Goal: Task Accomplishment & Management: Use online tool/utility

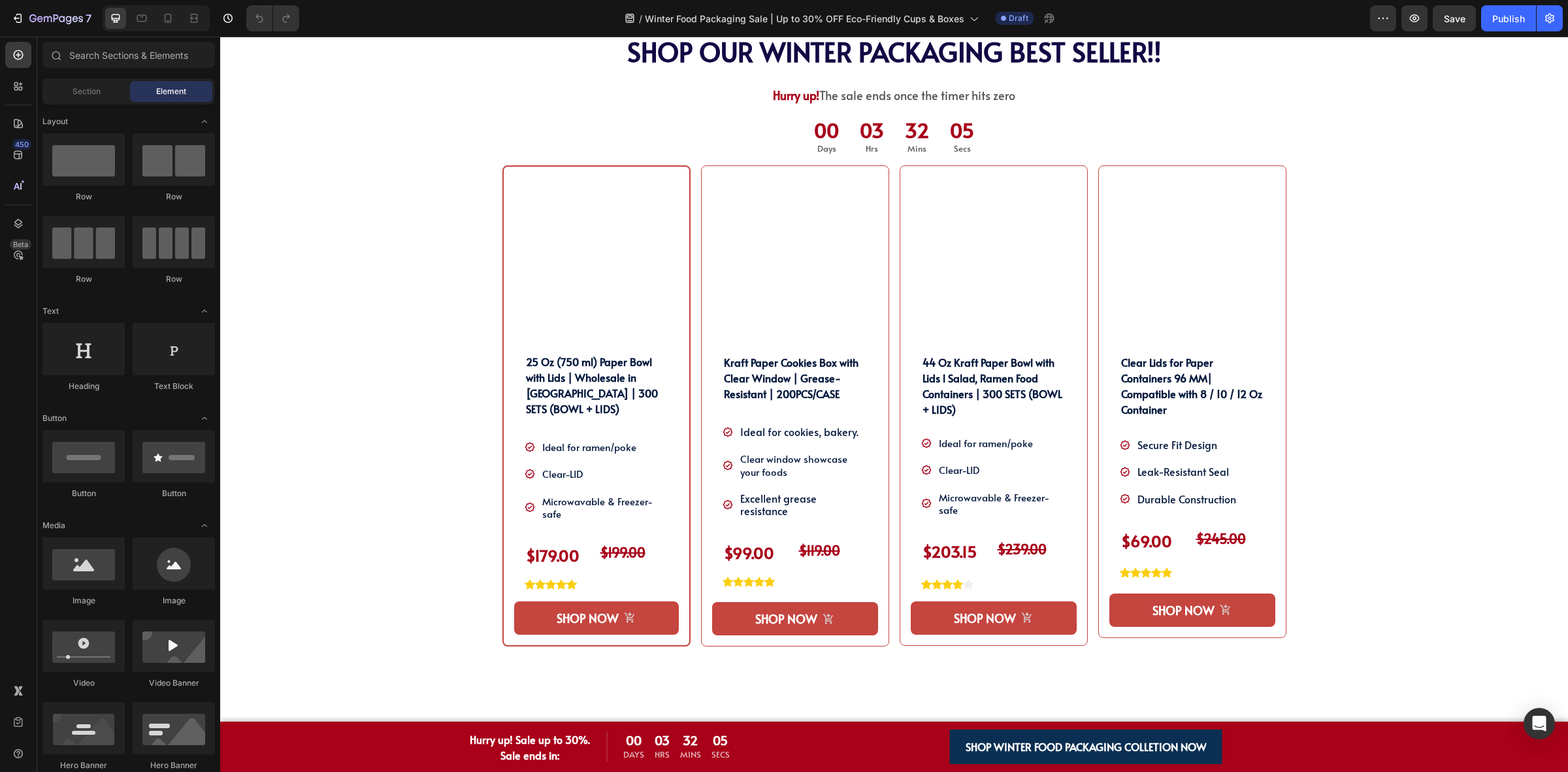
scroll to position [735, 0]
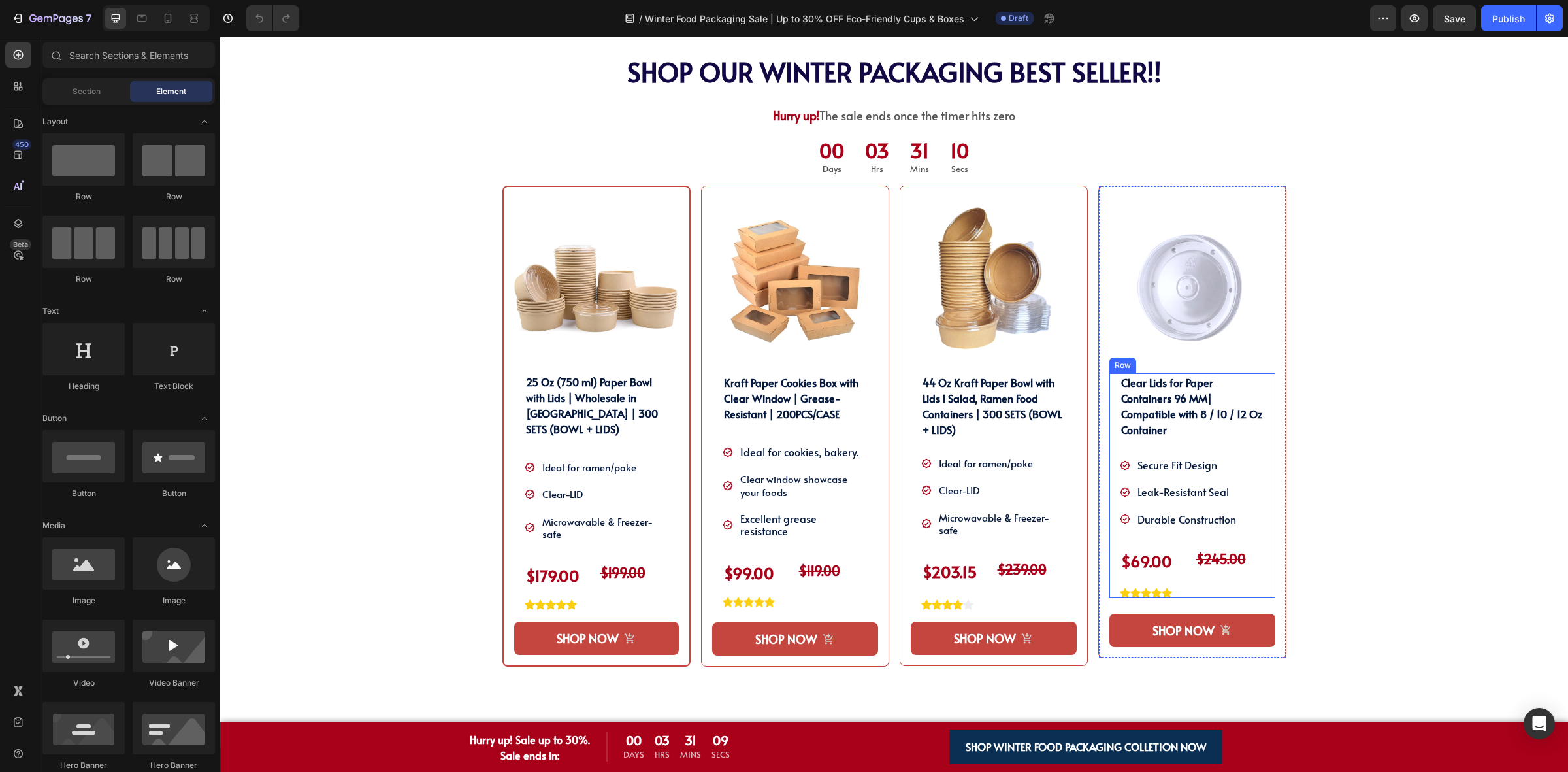
click at [1168, 390] on h2 "Clear Lids for Paper Containers 96 MM| Compatible with 8 / 10 / 12 Oz Container" at bounding box center [1193, 406] width 145 height 66
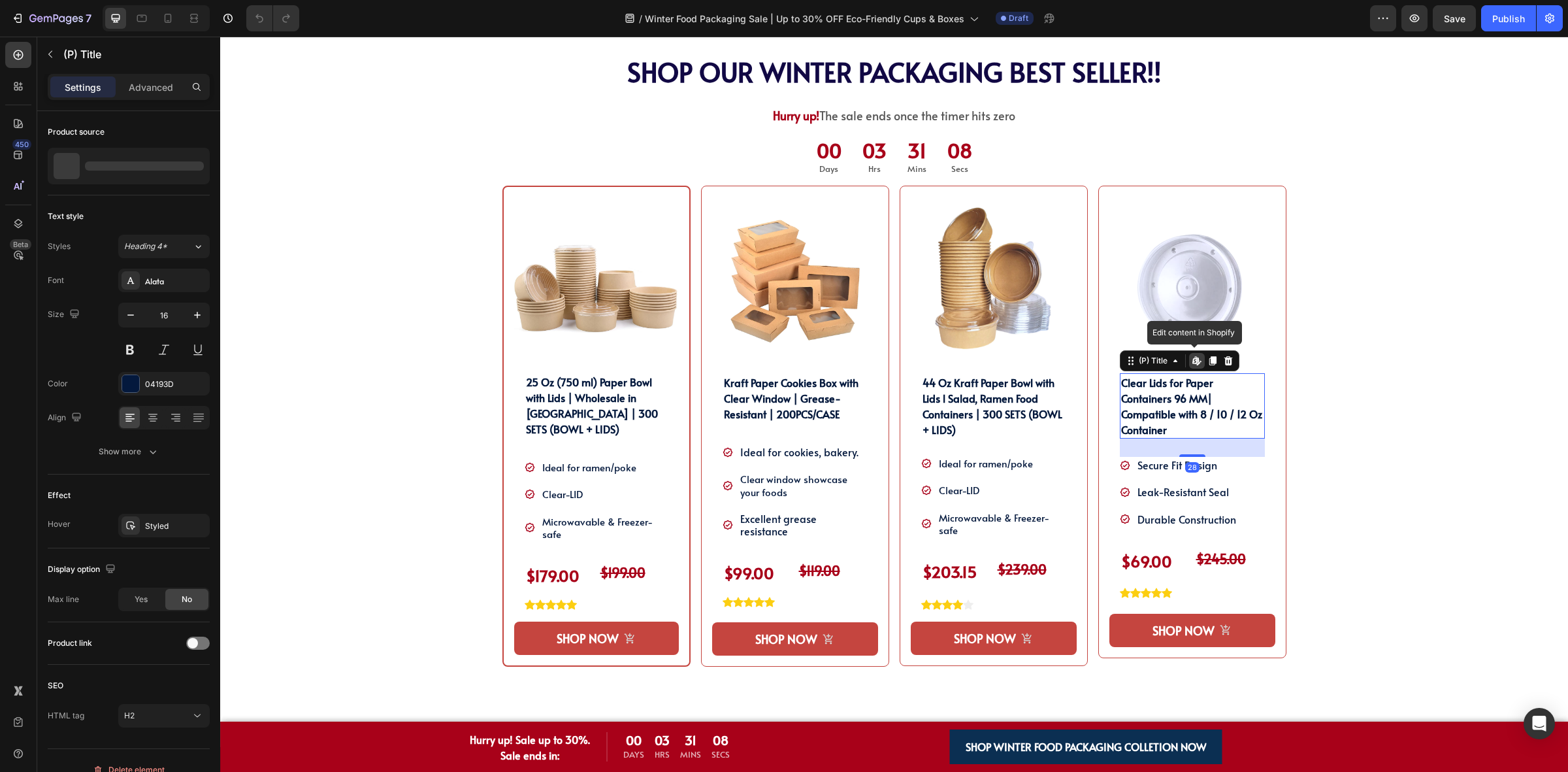
click at [1192, 357] on icon at bounding box center [1197, 360] width 10 height 10
click at [1507, 431] on div "SHOP OUR WINTER PACKAGING BEST SELLER!! Heading SHOP OUR WINTER PACKAGING BEST …" at bounding box center [894, 401] width 1328 height 690
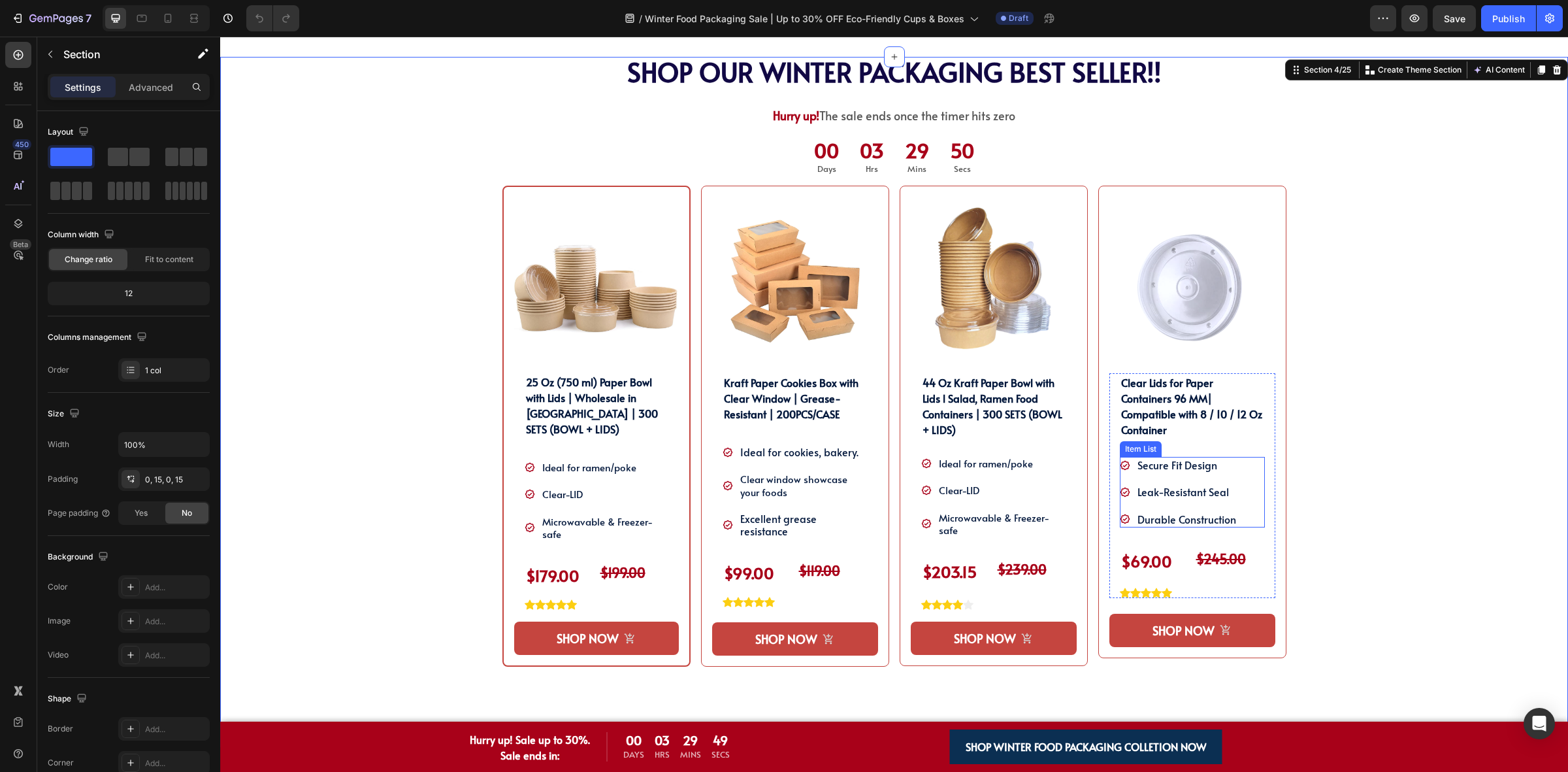
click at [1177, 490] on p "Leak-Resistant Seal" at bounding box center [1186, 492] width 98 height 13
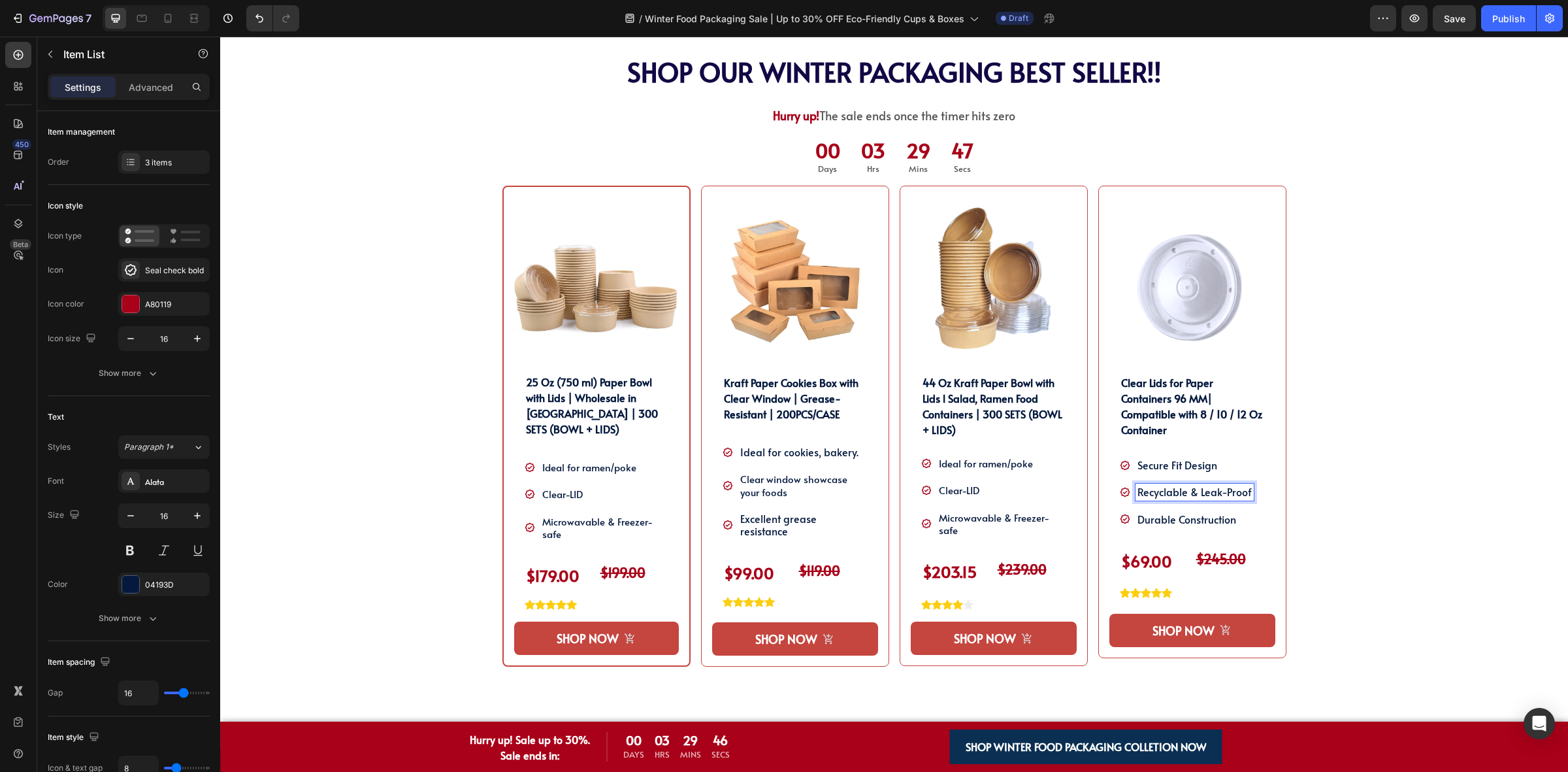
click at [1190, 489] on p "Recyclable & Leak-Proof" at bounding box center [1195, 492] width 114 height 13
click at [1354, 500] on div "SHOP OUR WINTER PACKAGING BEST SELLER!! Heading SHOP OUR WINTER PACKAGING BEST …" at bounding box center [894, 401] width 1328 height 690
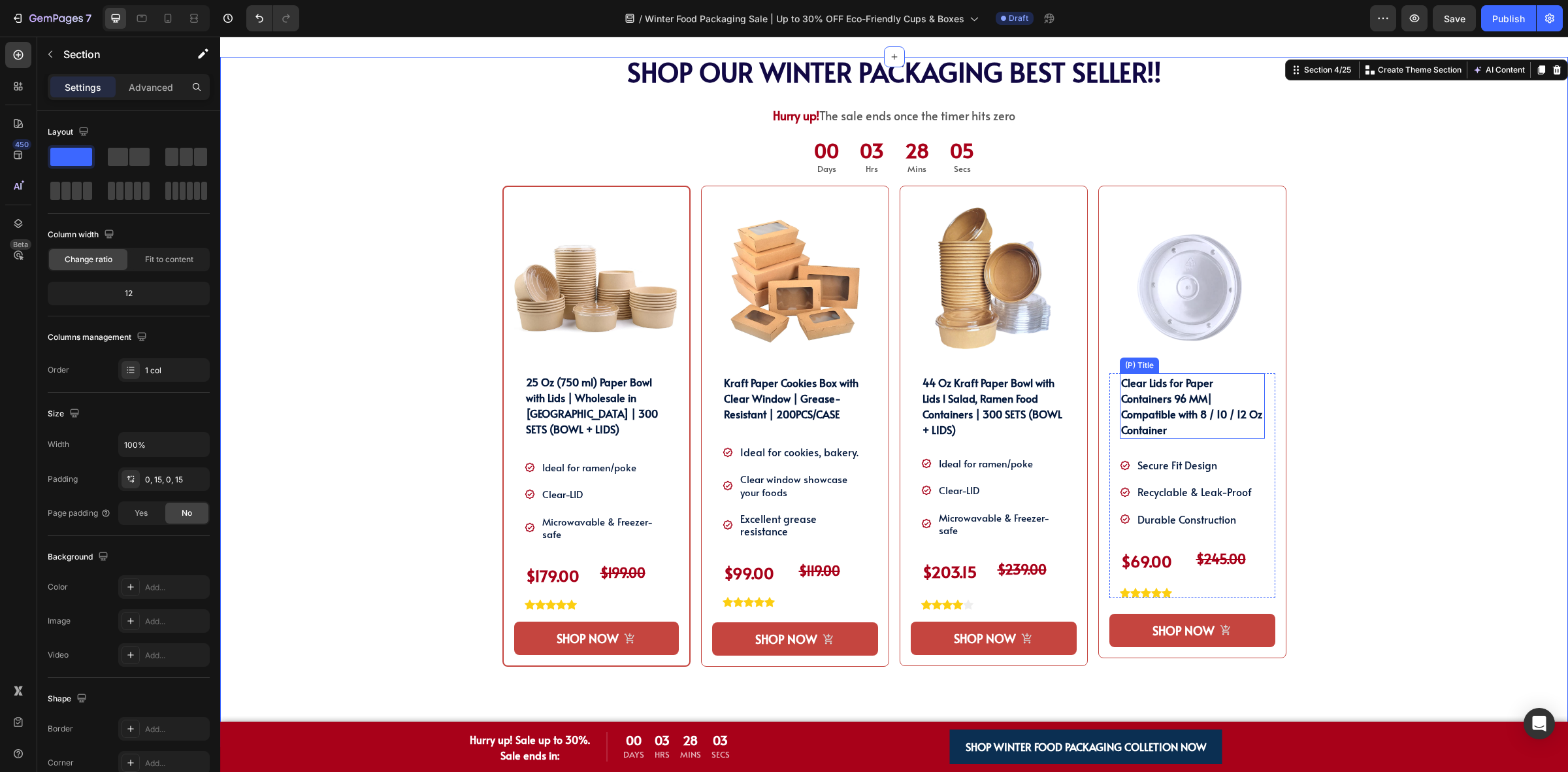
click at [1196, 399] on h2 "Clear Lids for Paper Containers 96 MM| Compatible with 8 / 10 / 12 Oz Container" at bounding box center [1193, 406] width 145 height 66
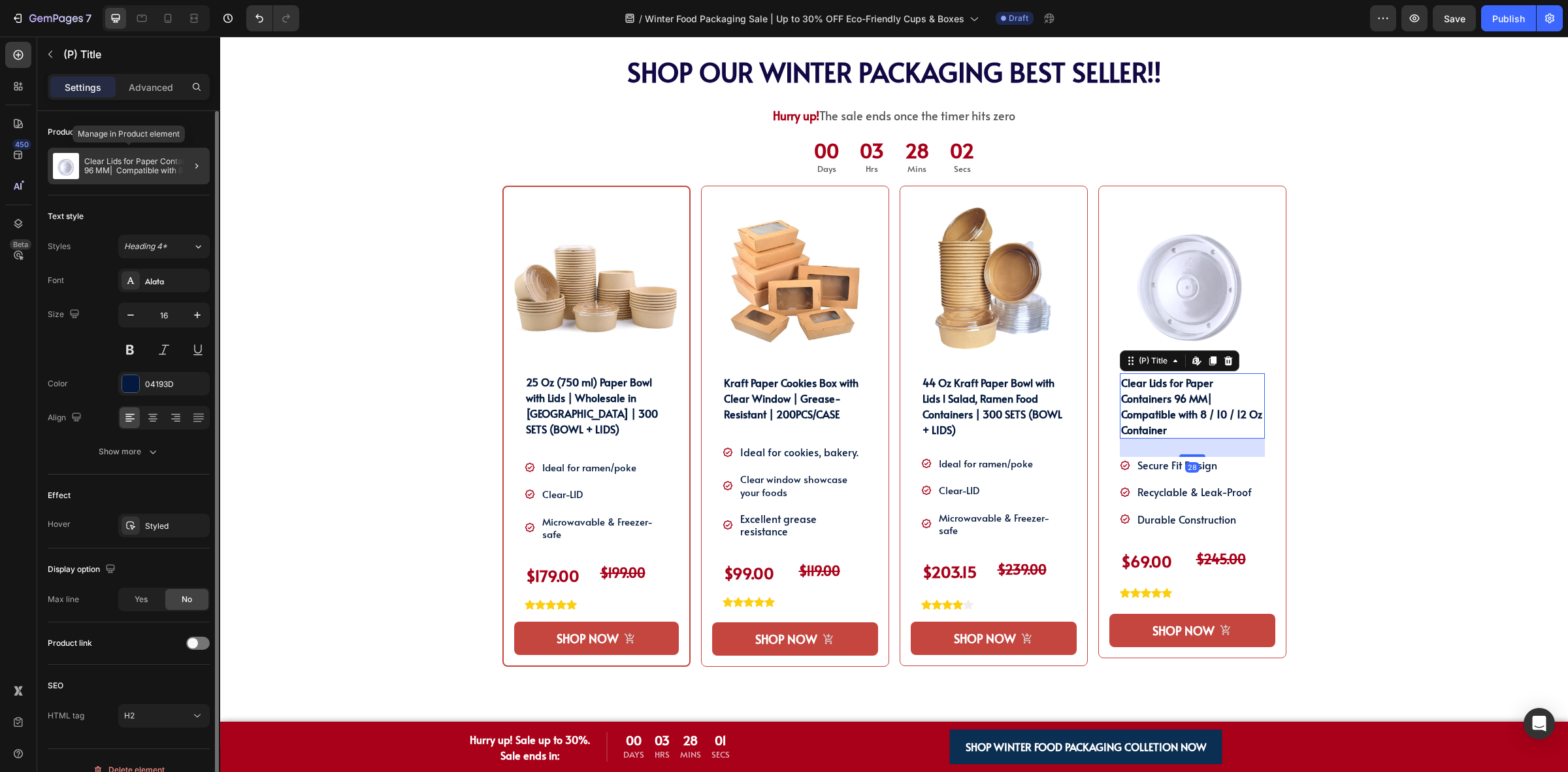
click at [130, 184] on div "Clear Lids for Paper Containers 96 MM| Compatible with 8 / 10 / 12 Oz Container" at bounding box center [128, 166] width 162 height 36
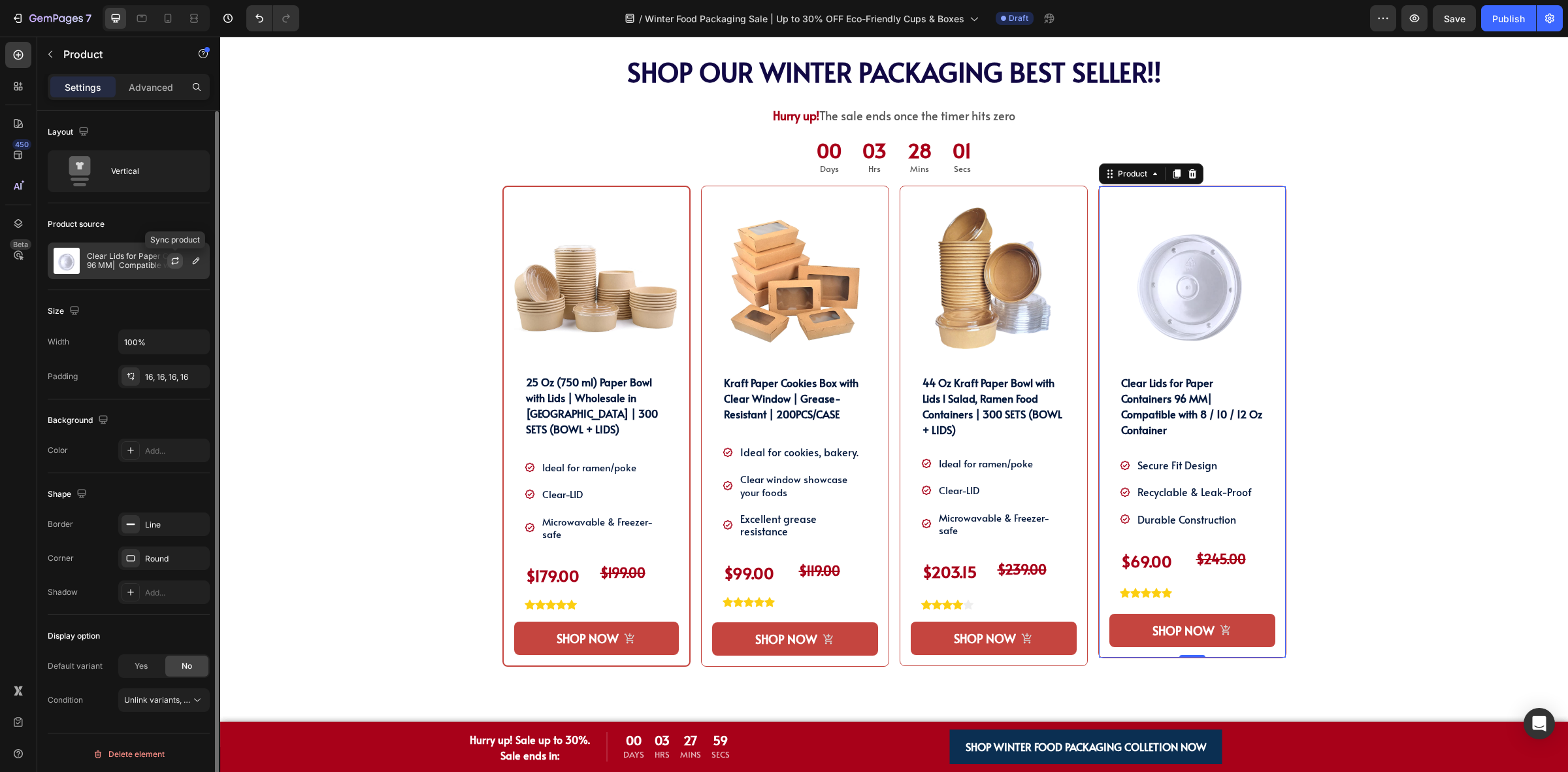
click at [175, 265] on icon "button" at bounding box center [174, 260] width 10 height 10
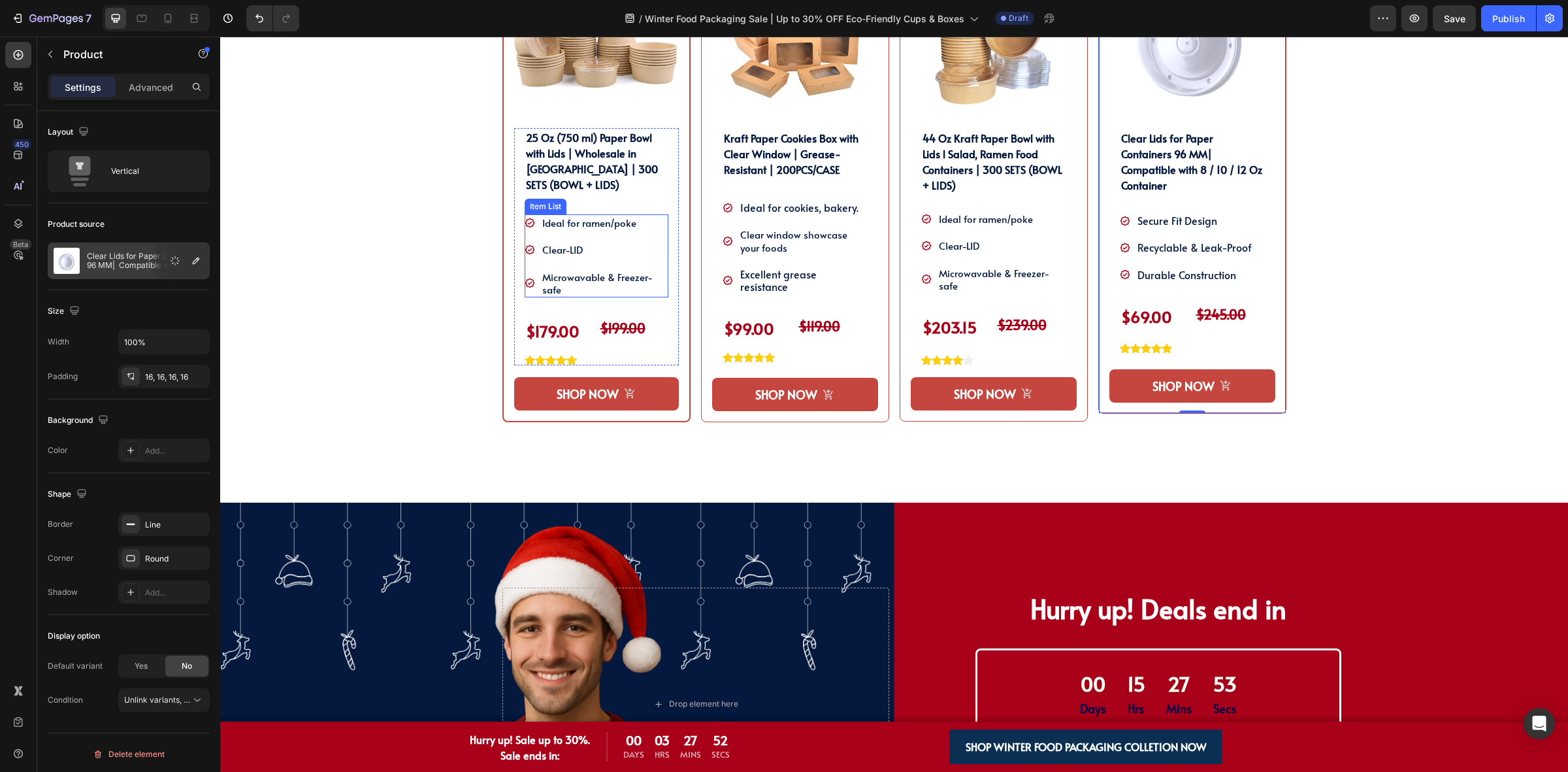
scroll to position [817, 0]
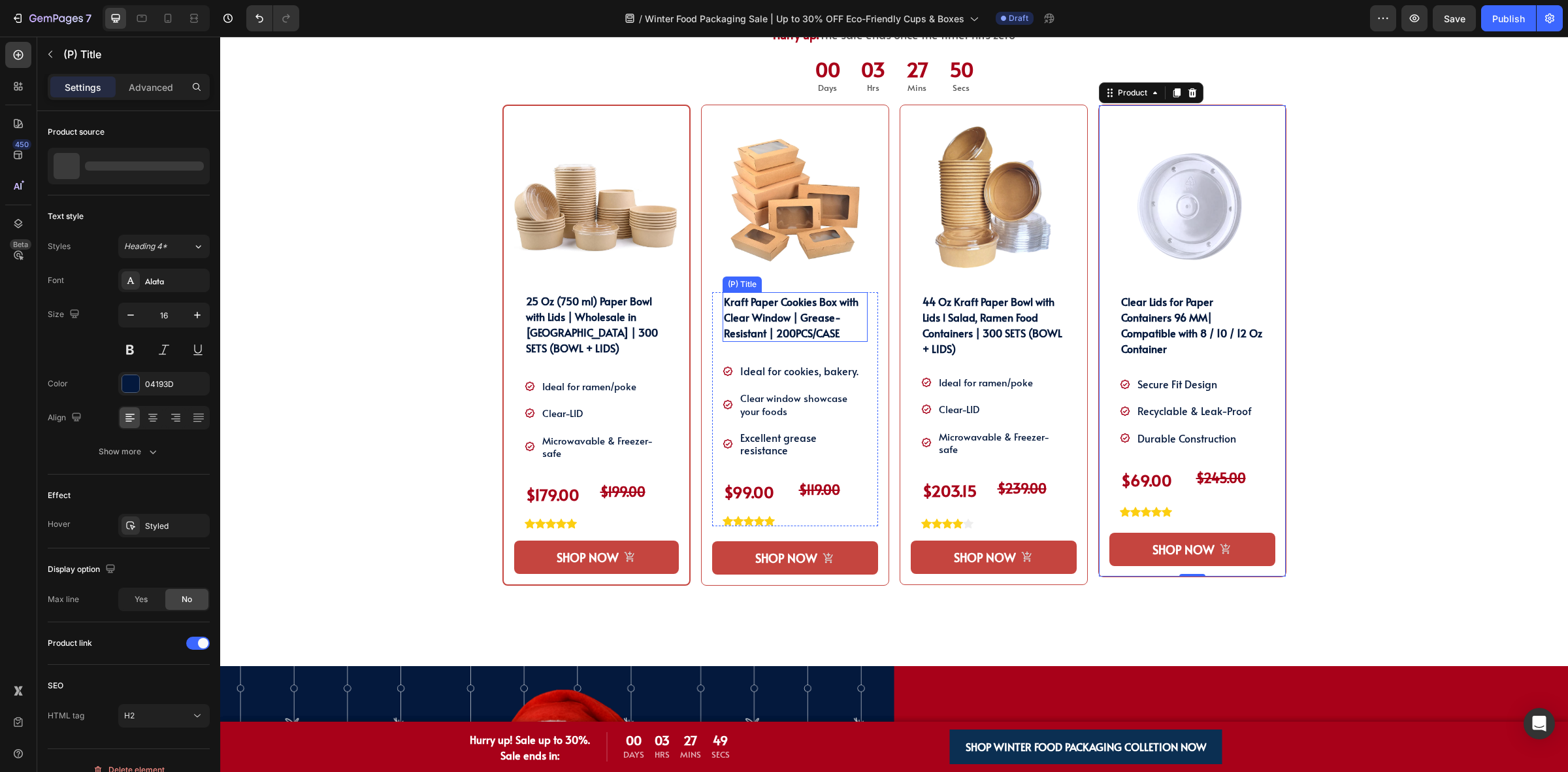
click at [831, 342] on h2 "Kraft Paper Cookies Box with Clear Window | Grease-Resistant | 200PCS/CASE" at bounding box center [795, 316] width 145 height 50
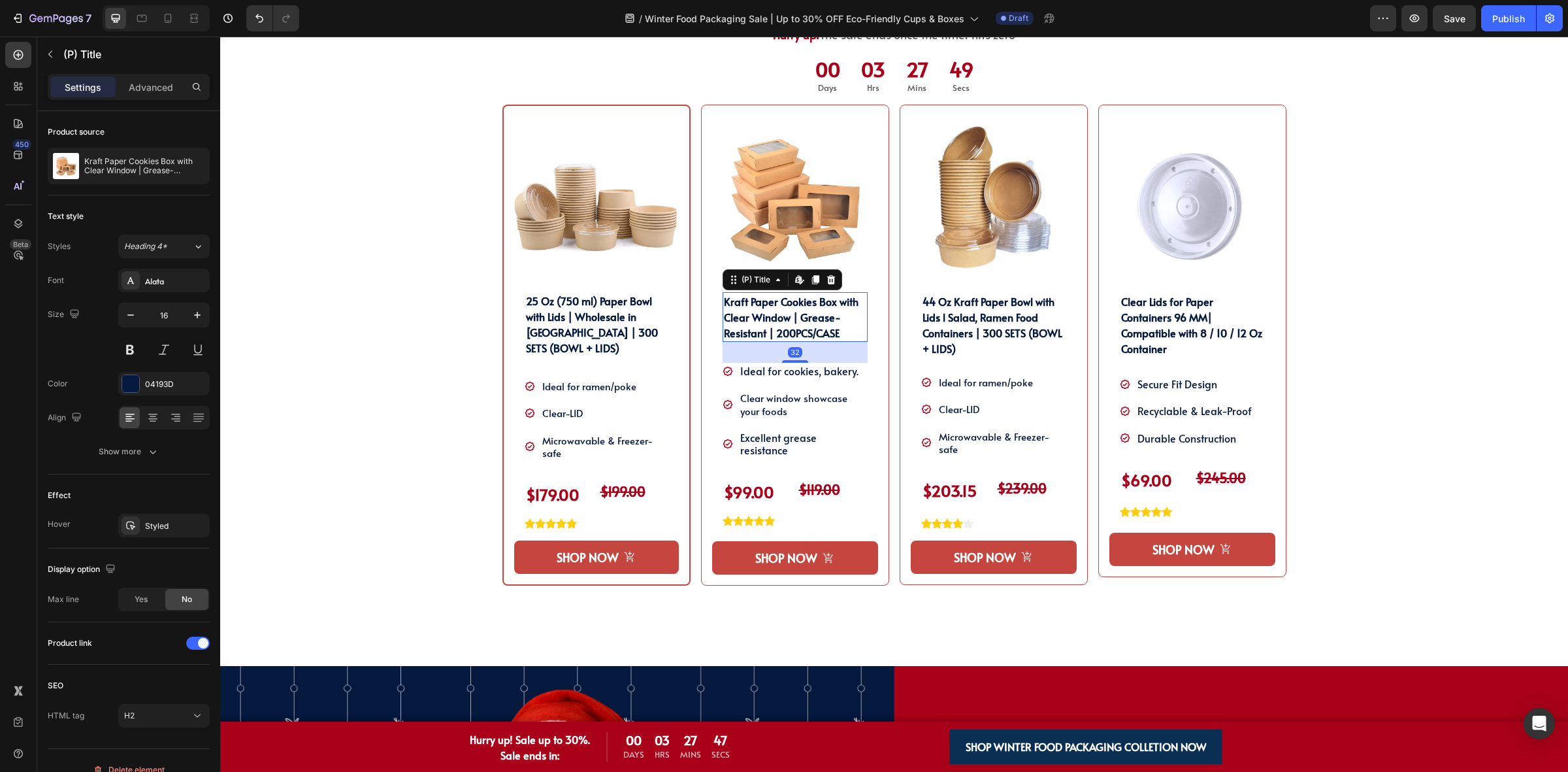
click at [736, 290] on div "(P) Title Edit content in Shopify" at bounding box center [782, 280] width 119 height 21
click at [753, 284] on div "(P) Title" at bounding box center [756, 279] width 34 height 12
click at [794, 283] on icon at bounding box center [799, 279] width 10 height 10
click at [928, 314] on h2 "44 Oz Kraft Paper Bowl with Lids l Salad, Ramen Food Containers | 300 SETS (BOW…" at bounding box center [994, 325] width 145 height 66
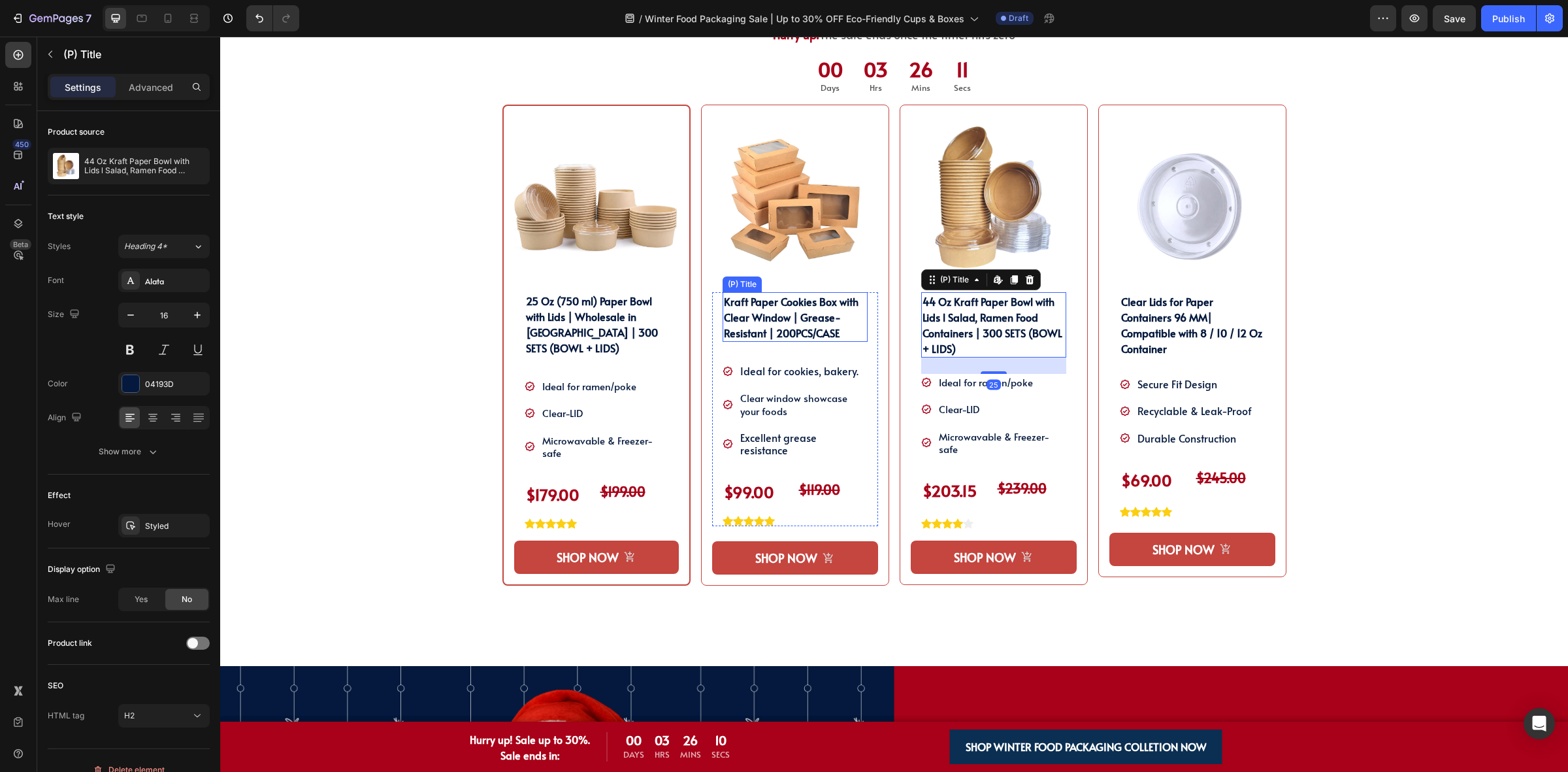
drag, startPoint x: 793, startPoint y: 330, endPoint x: 785, endPoint y: 331, distance: 8.1
click at [793, 330] on h2 "Kraft Paper Cookies Box with Clear Window | Grease-Resistant | 200PCS/CASE" at bounding box center [795, 316] width 145 height 50
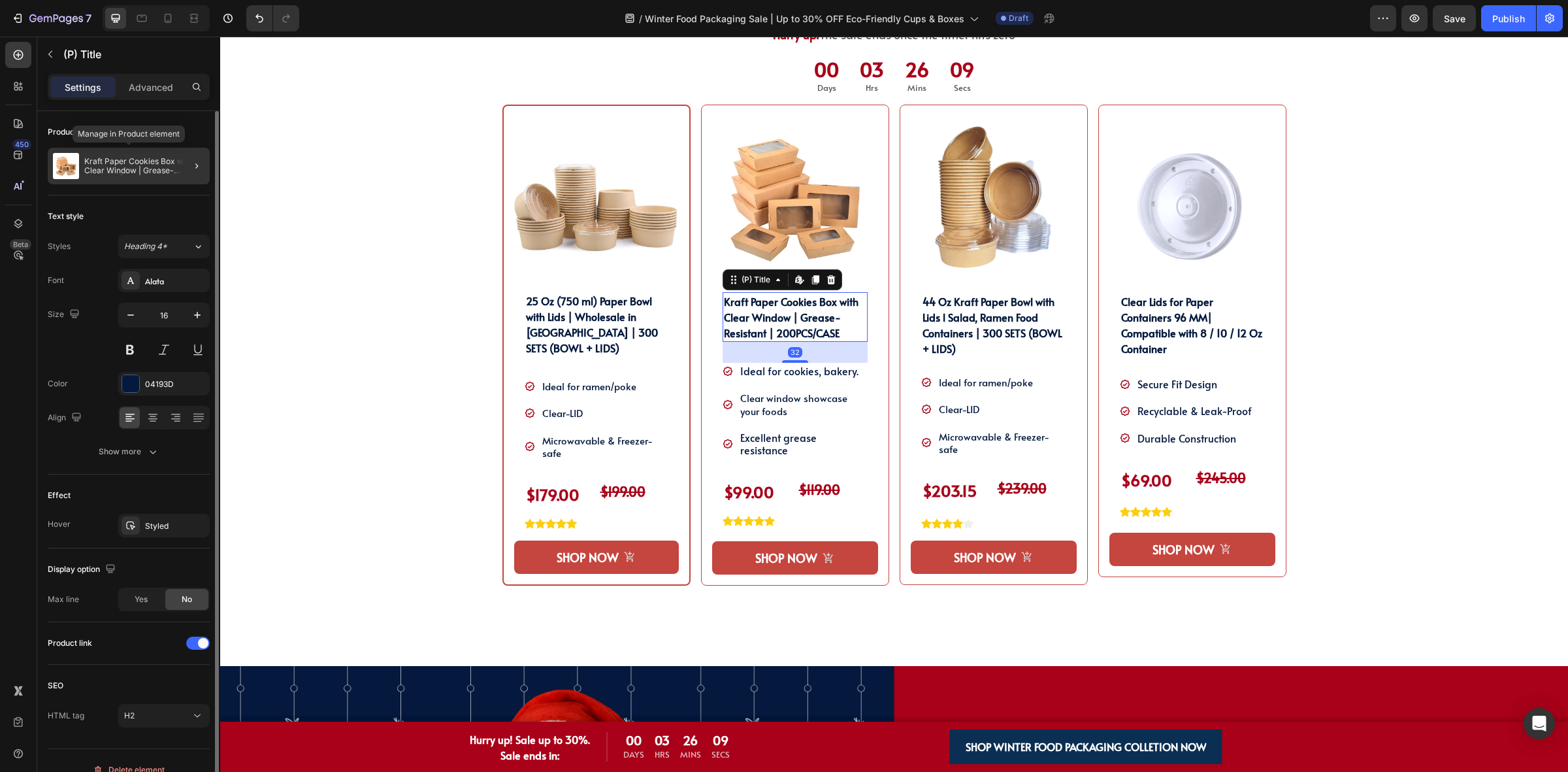
click at [144, 161] on p "Kraft Paper Cookies Box with Clear Window | Grease-Resistant | 200PCS/CASE" at bounding box center [144, 166] width 120 height 18
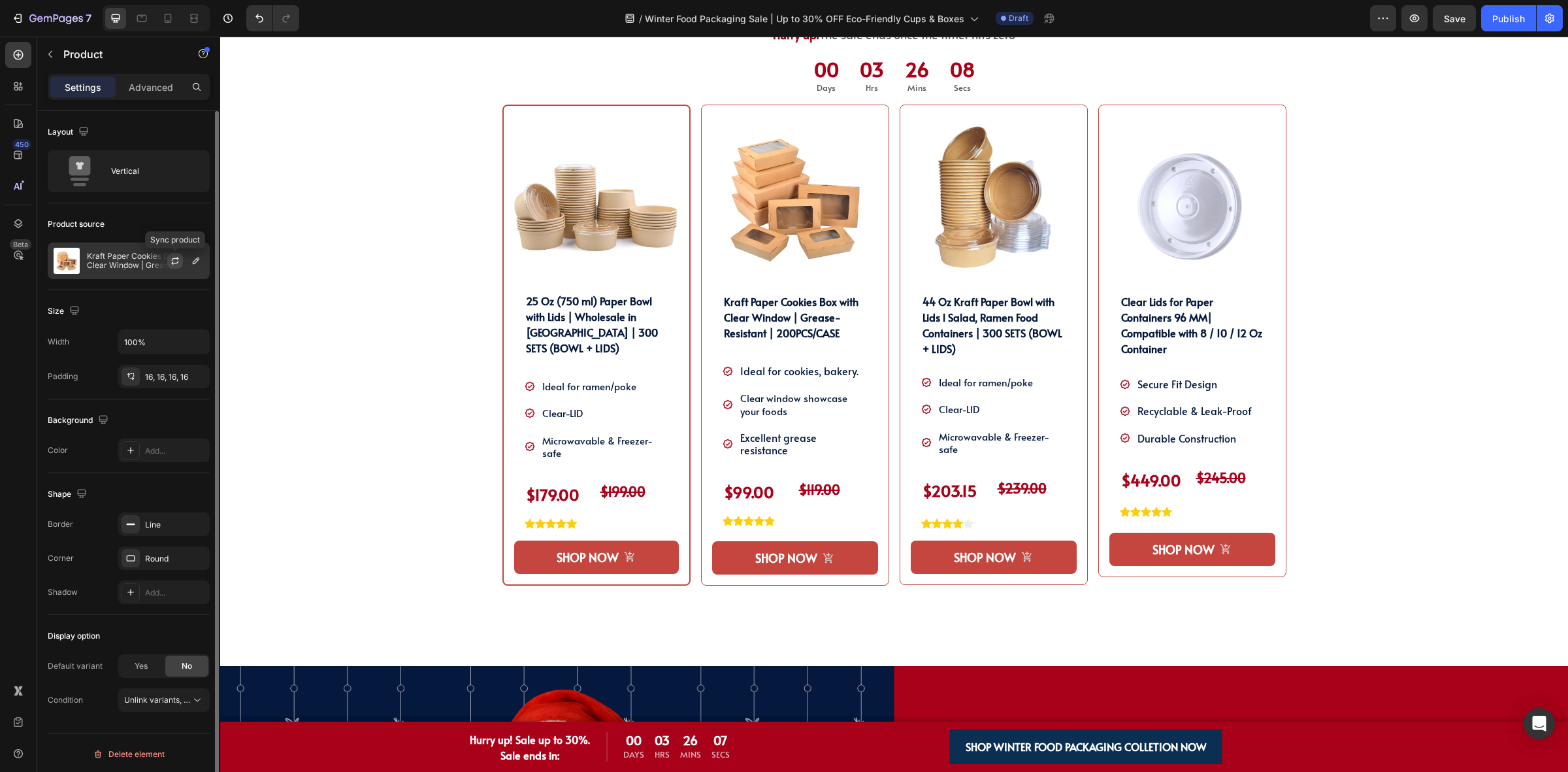
click at [168, 256] on button "button" at bounding box center [175, 260] width 15 height 15
click at [764, 323] on h2 "Kraft Paper Cookies Box with Clear Window | Grease-Resistant | 200 BOXES/CASE" at bounding box center [795, 316] width 145 height 50
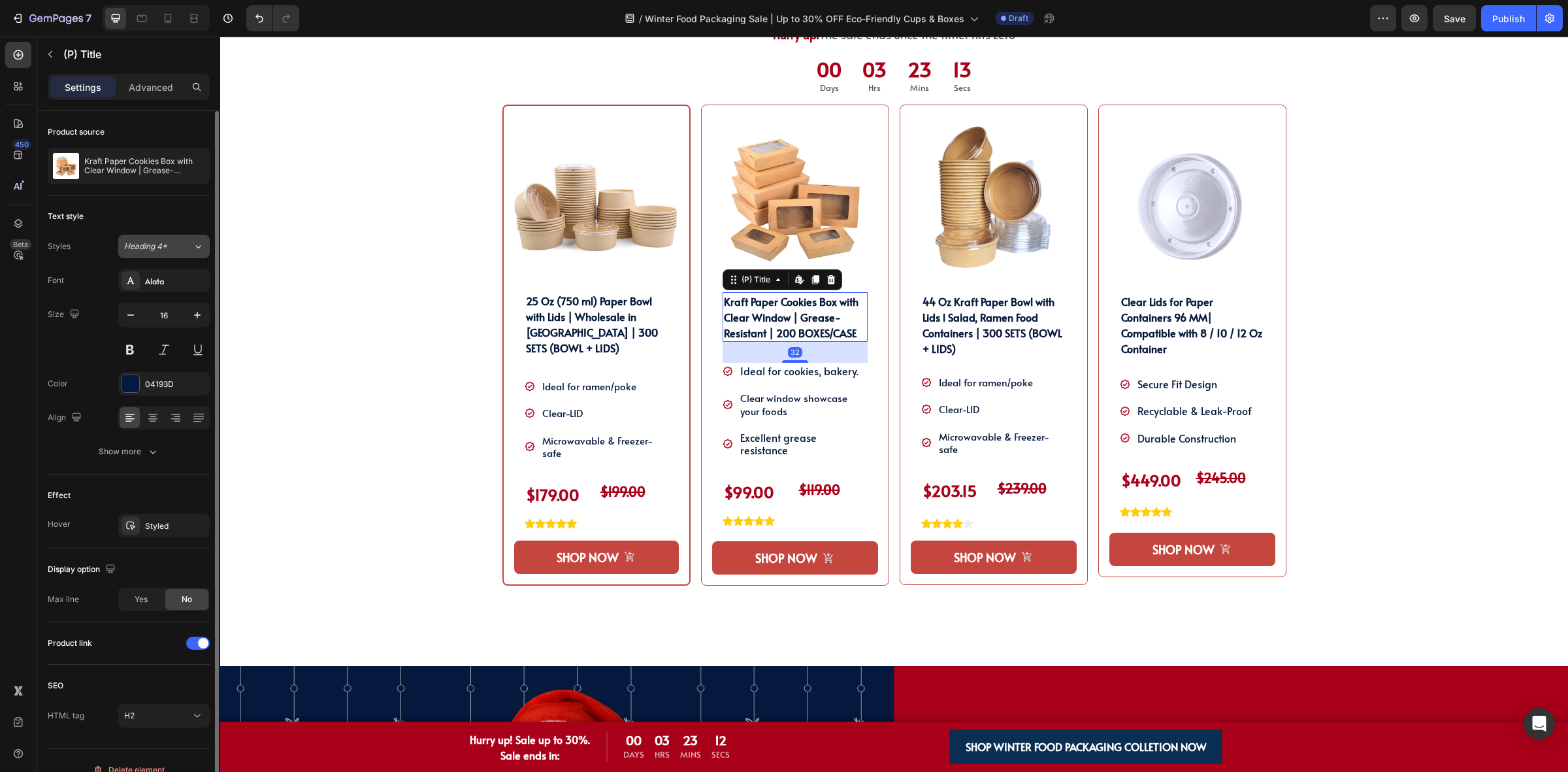
click at [165, 243] on span "Heading 4*" at bounding box center [146, 246] width 43 height 12
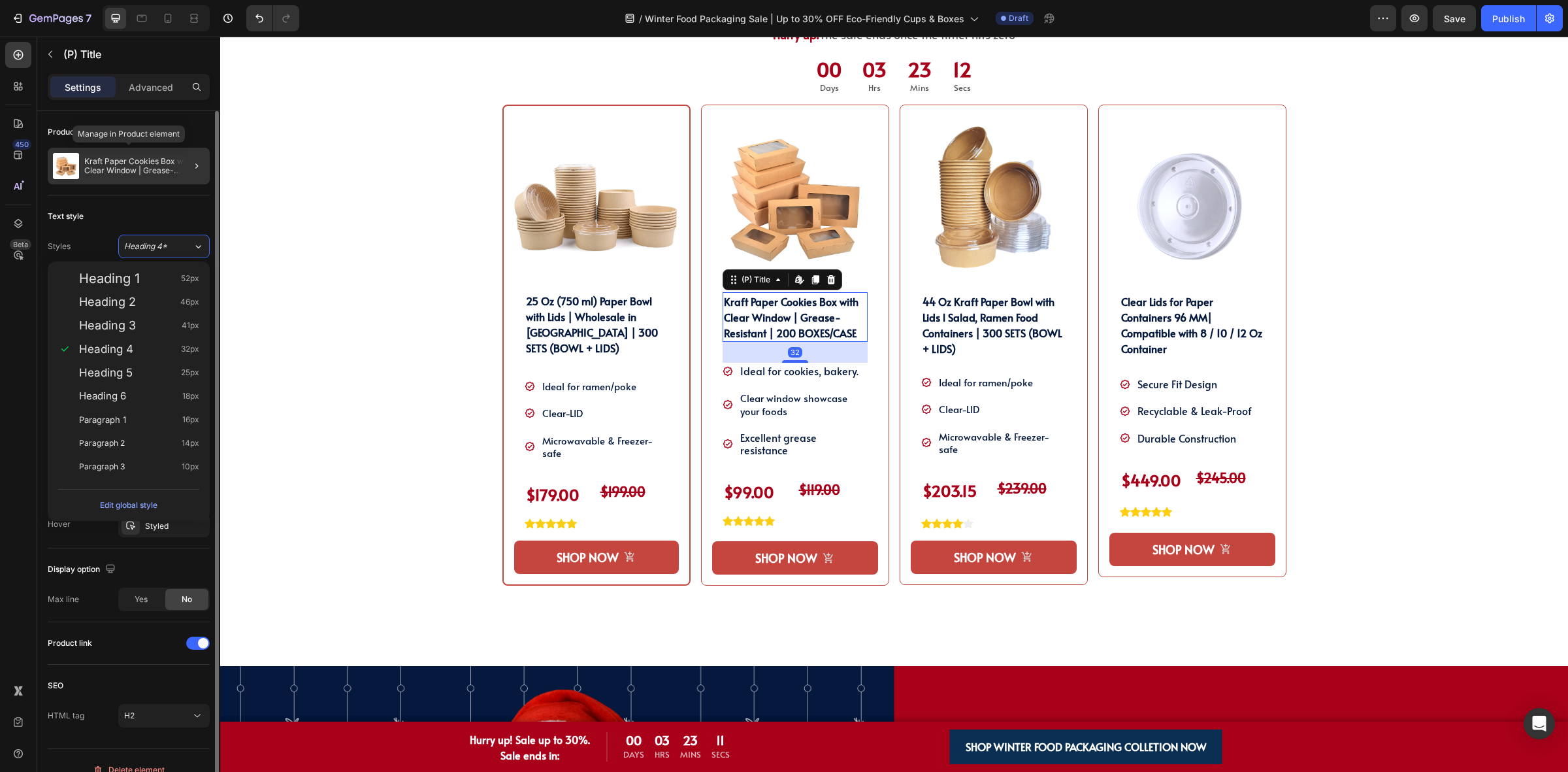
click at [158, 175] on p "Kraft Paper Cookies Box with Clear Window | Grease-Resistant | 200PCS/CASE" at bounding box center [144, 166] width 120 height 18
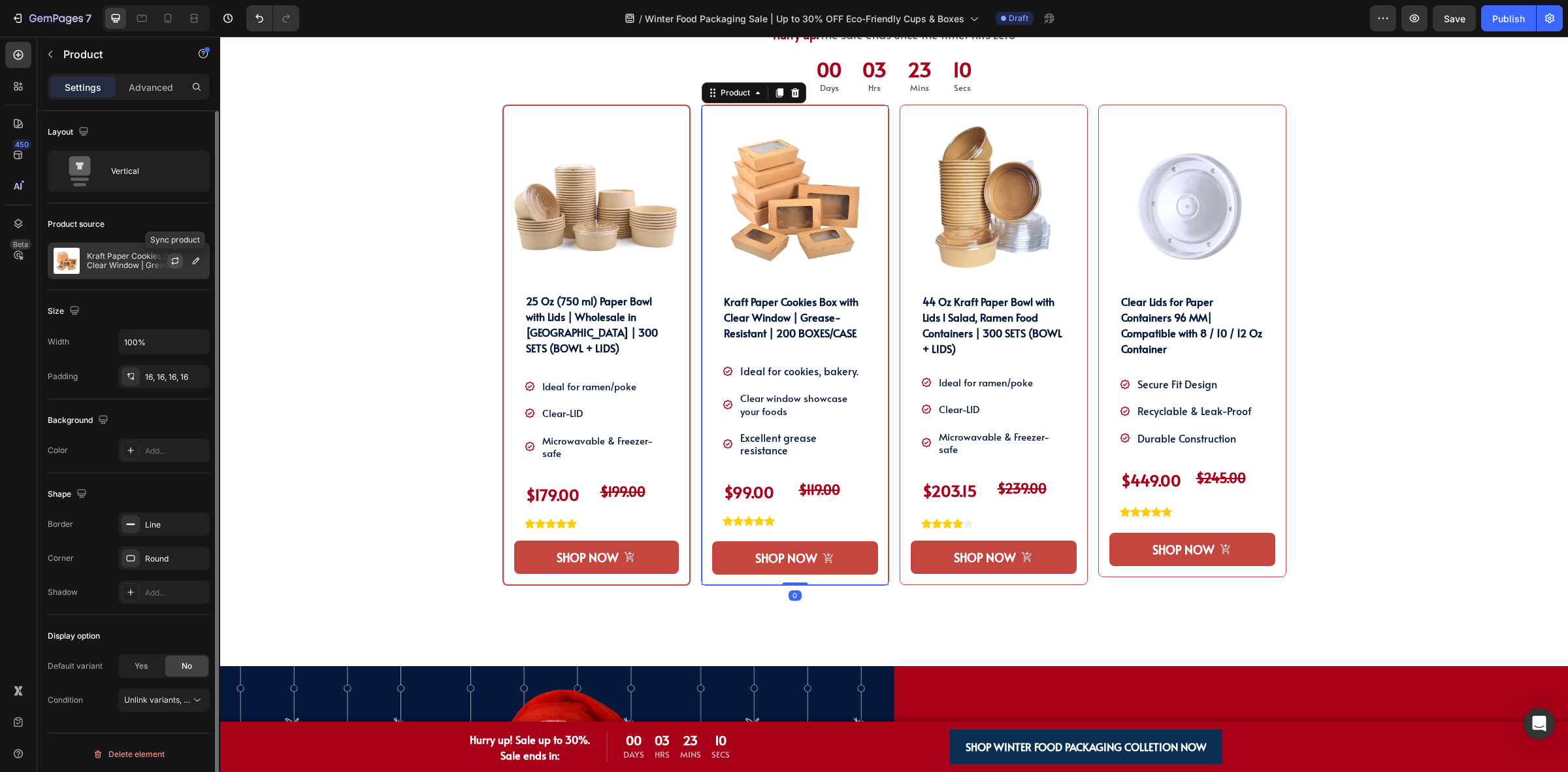
click at [178, 263] on icon "button" at bounding box center [174, 260] width 10 height 10
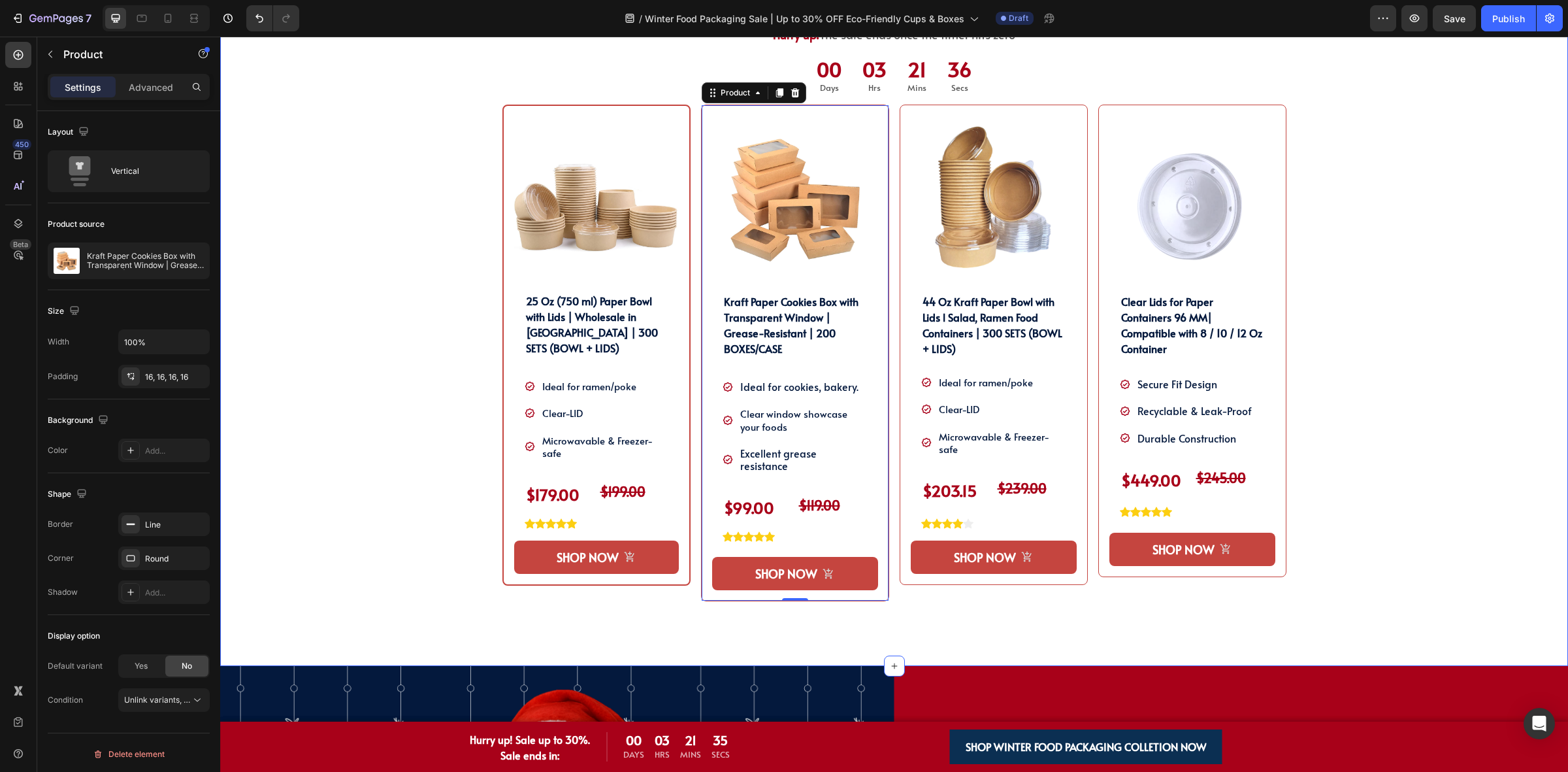
click at [315, 379] on div "SHOP OUR WINTER PACKAGING BEST SELLER!! Heading SHOP OUR WINTER PACKAGING BEST …" at bounding box center [894, 320] width 1328 height 690
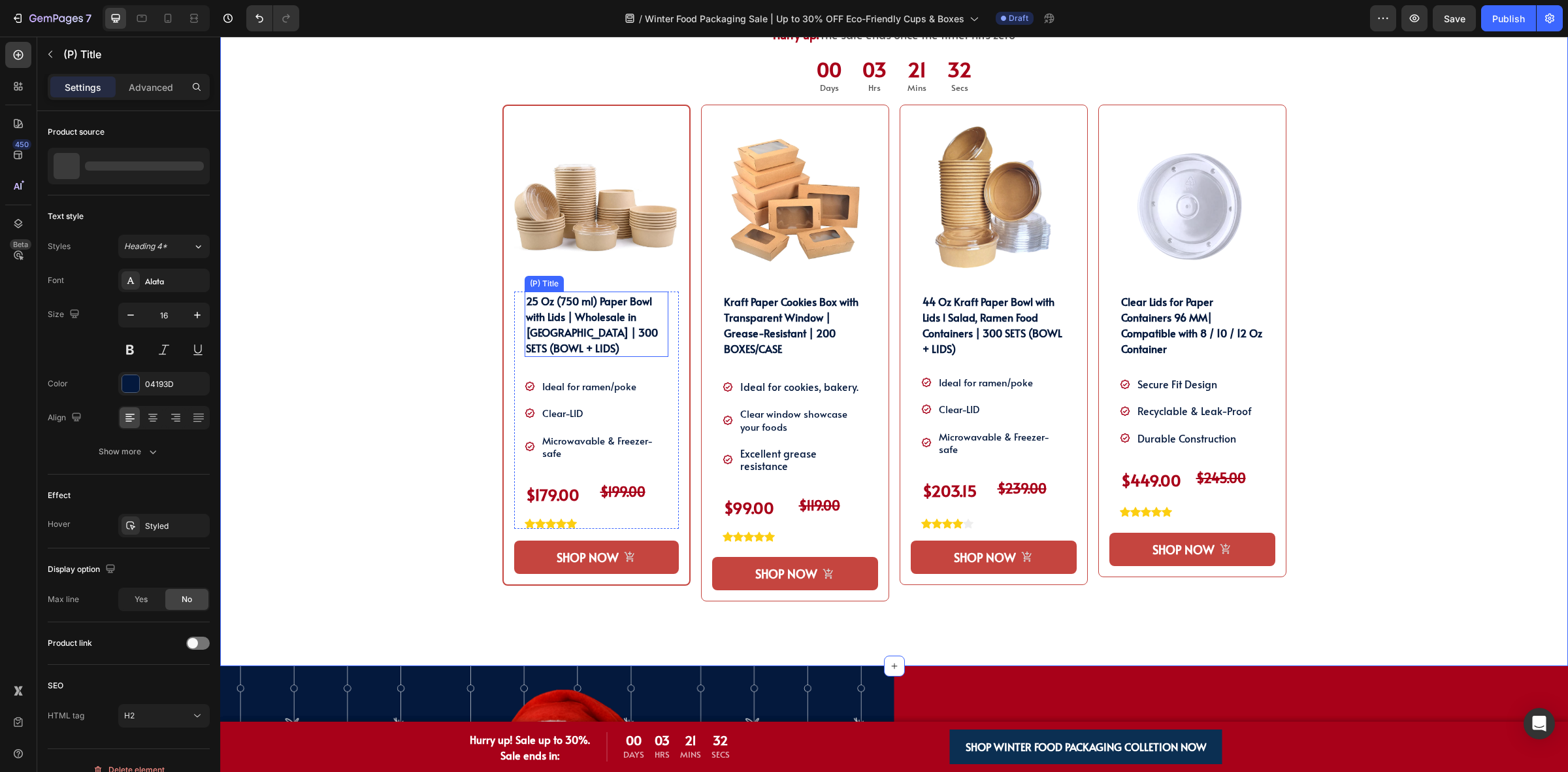
click at [589, 340] on h2 "25 Oz (750 ml) Paper Bowl with Lids | Wholesale in [GEOGRAPHIC_DATA] | 300 SETS…" at bounding box center [597, 325] width 144 height 66
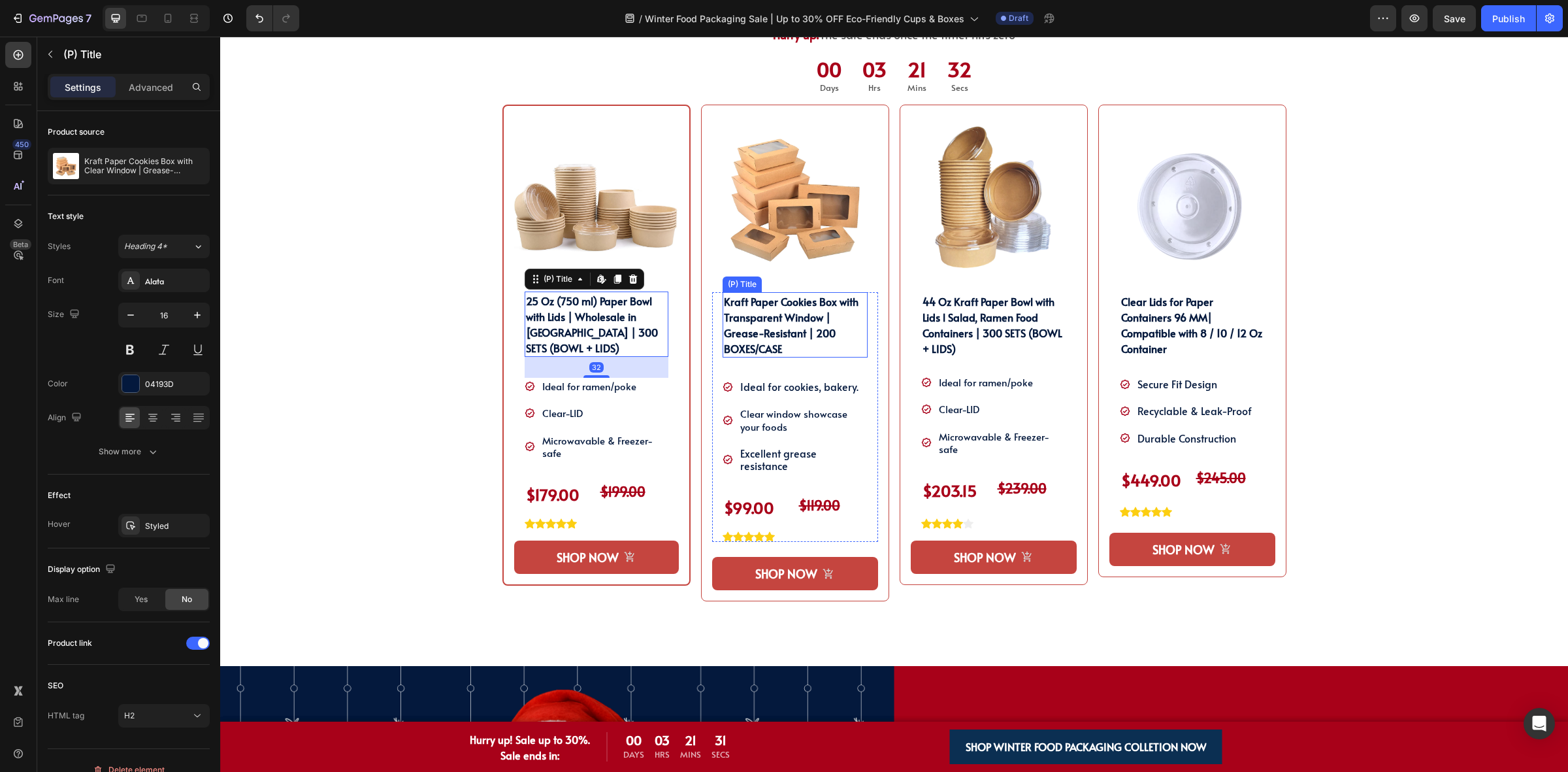
click at [782, 332] on h2 "Kraft Paper Cookies Box with Transparent Window | Grease-Resistant | 200 BOXES/…" at bounding box center [795, 325] width 145 height 66
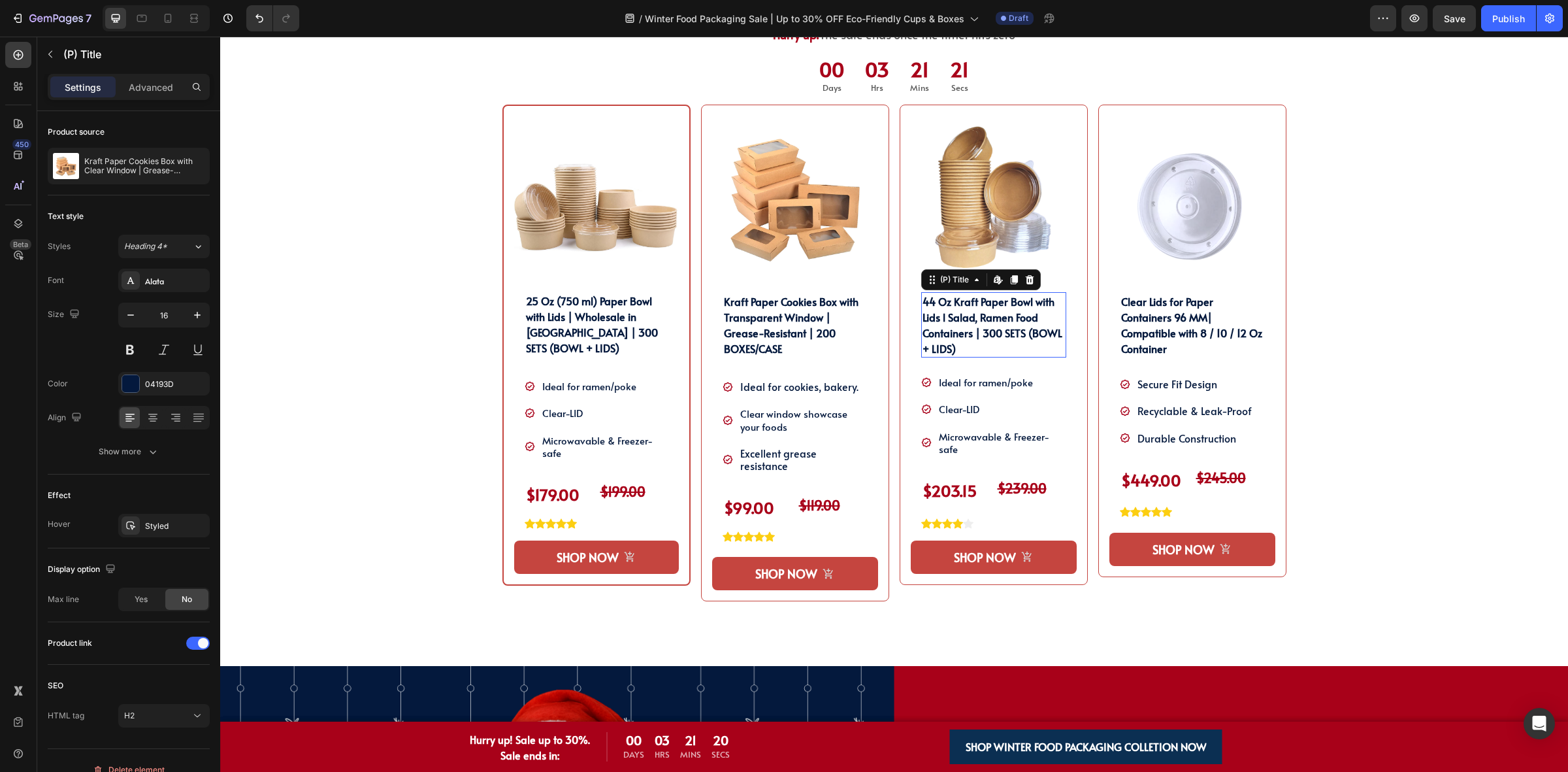
click at [984, 331] on h2 "44 Oz Kraft Paper Bowl with Lids l Salad, Ramen Food Containers | 300 SETS (BOW…" at bounding box center [994, 325] width 145 height 66
click at [784, 308] on h2 "Kraft Paper Cookies Box with Transparent Window | Grease-Resistant | 200 BOXES/…" at bounding box center [795, 325] width 145 height 66
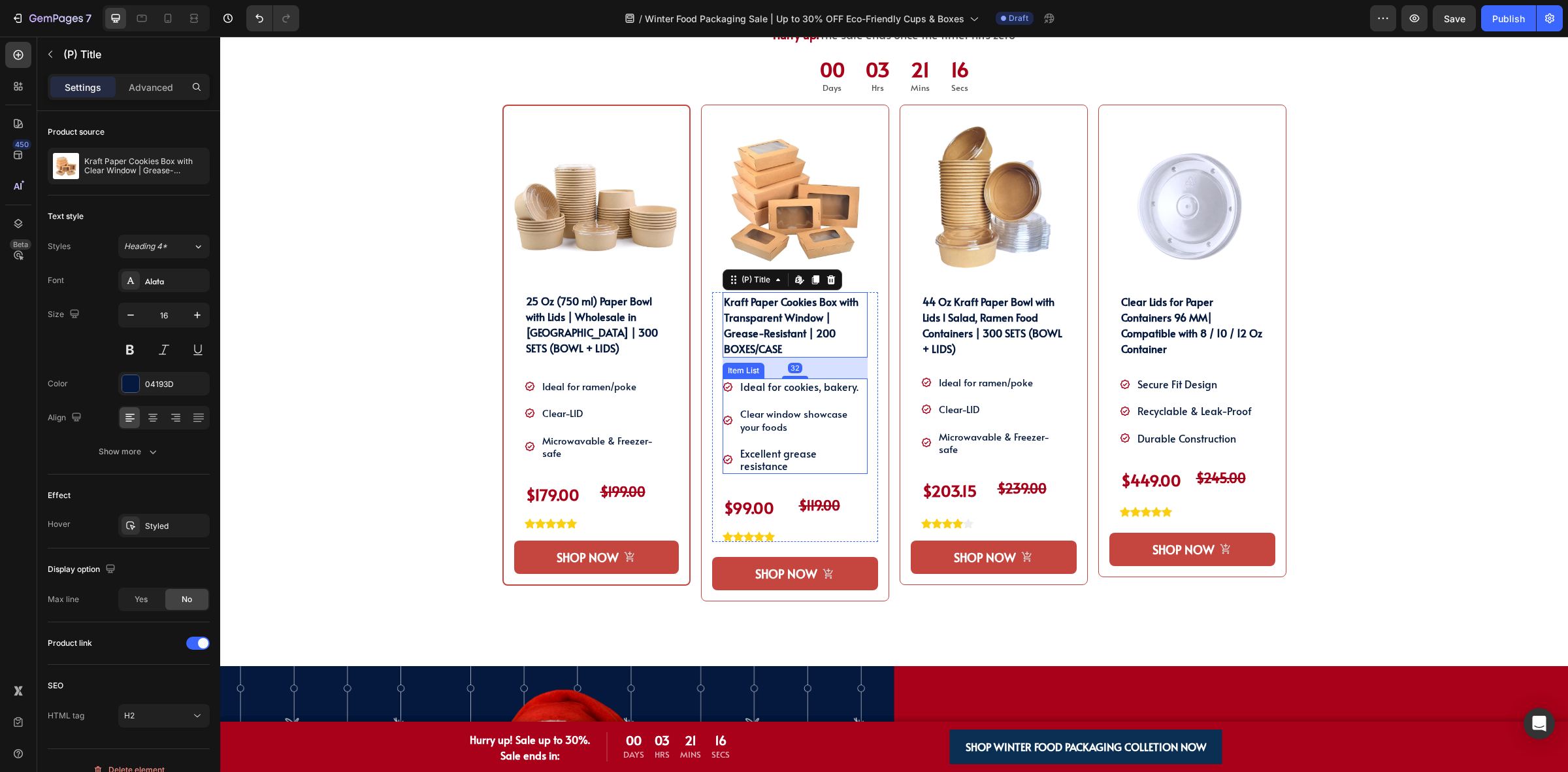
click at [812, 459] on span "Excellent grease resistance" at bounding box center [779, 459] width 77 height 27
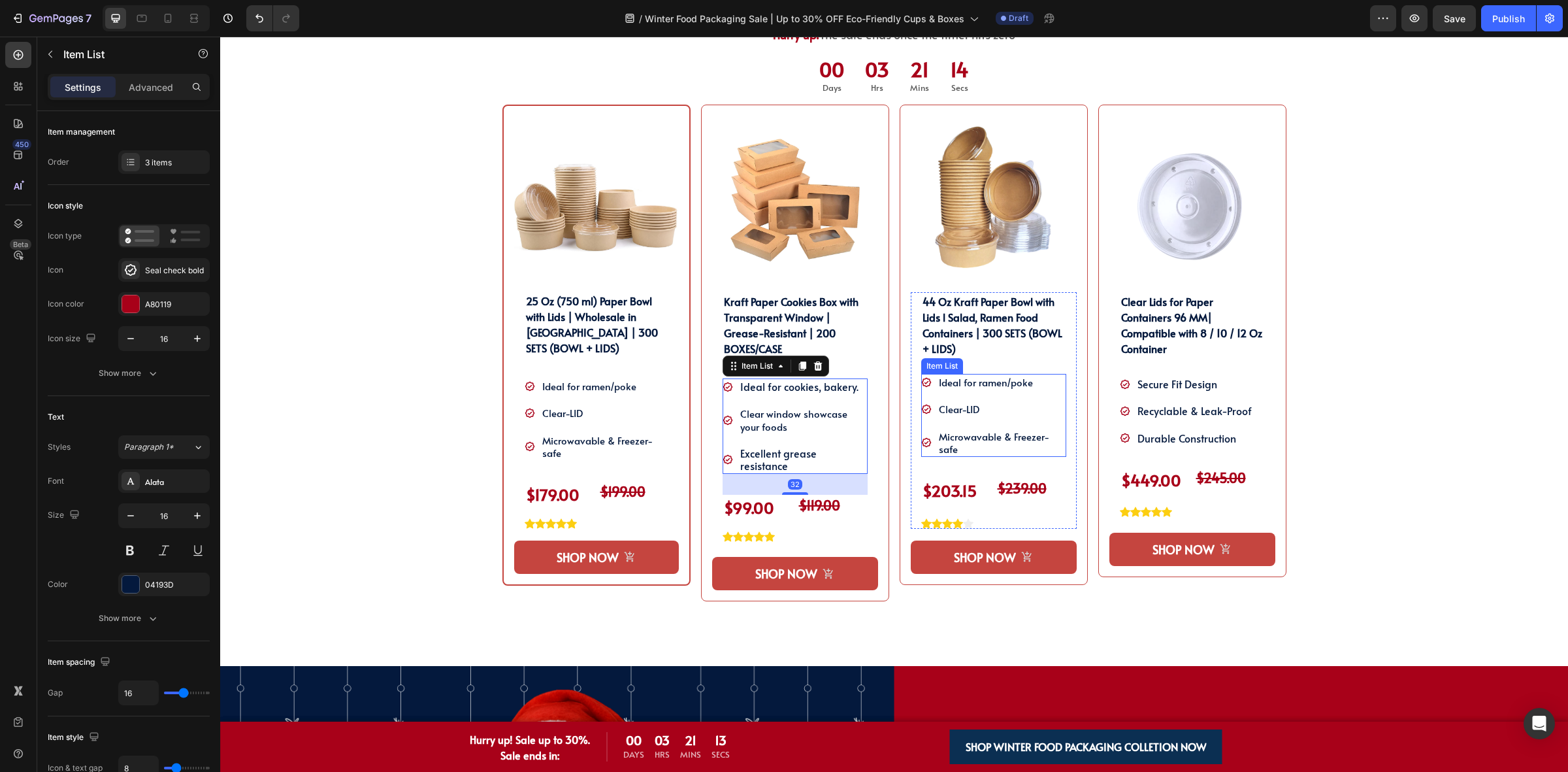
click at [926, 451] on div "Microwavable & Freezer-safe" at bounding box center [994, 442] width 145 height 29
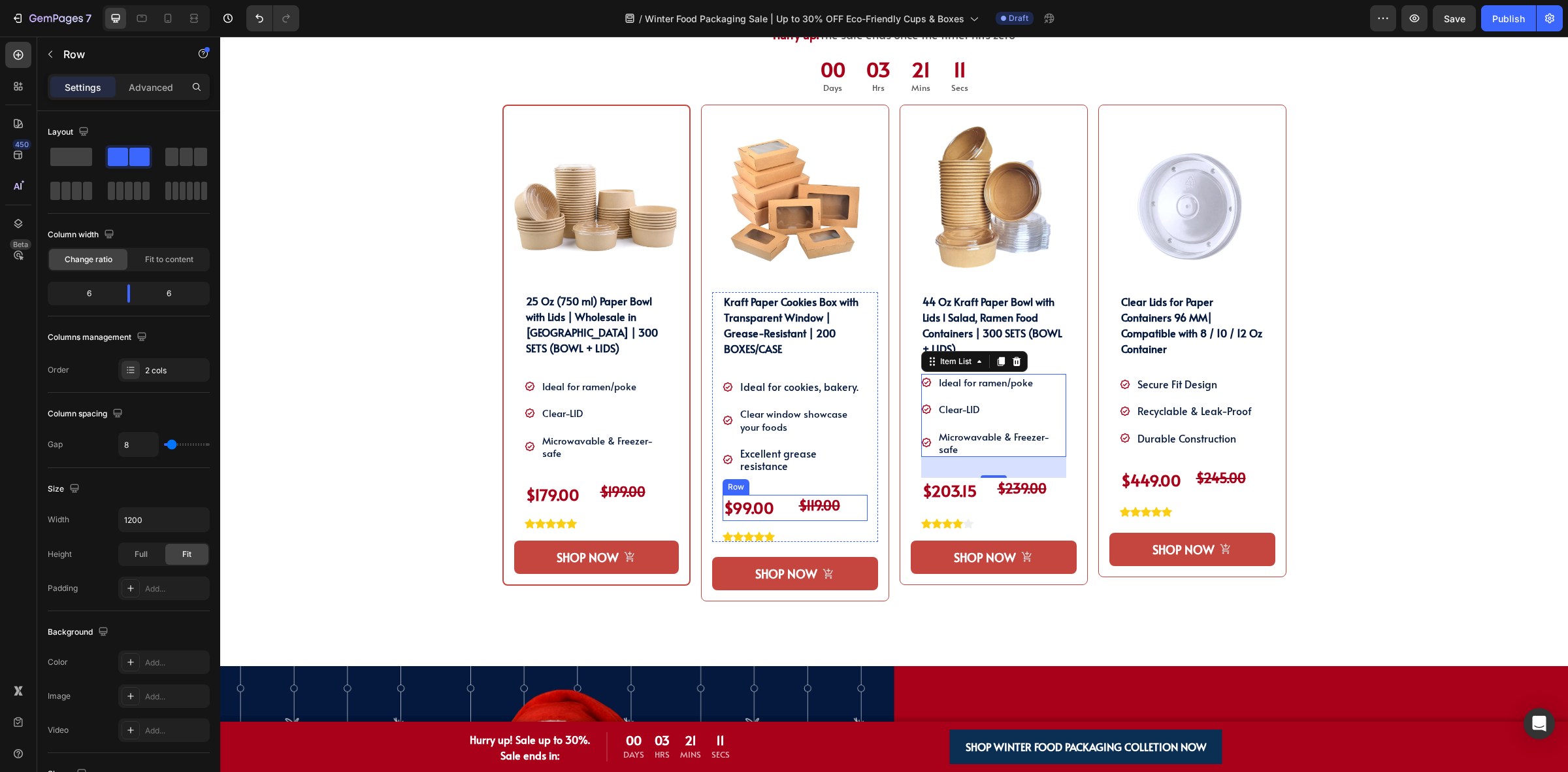
click at [798, 507] on div "$119.00 Text Block" at bounding box center [832, 507] width 70 height 26
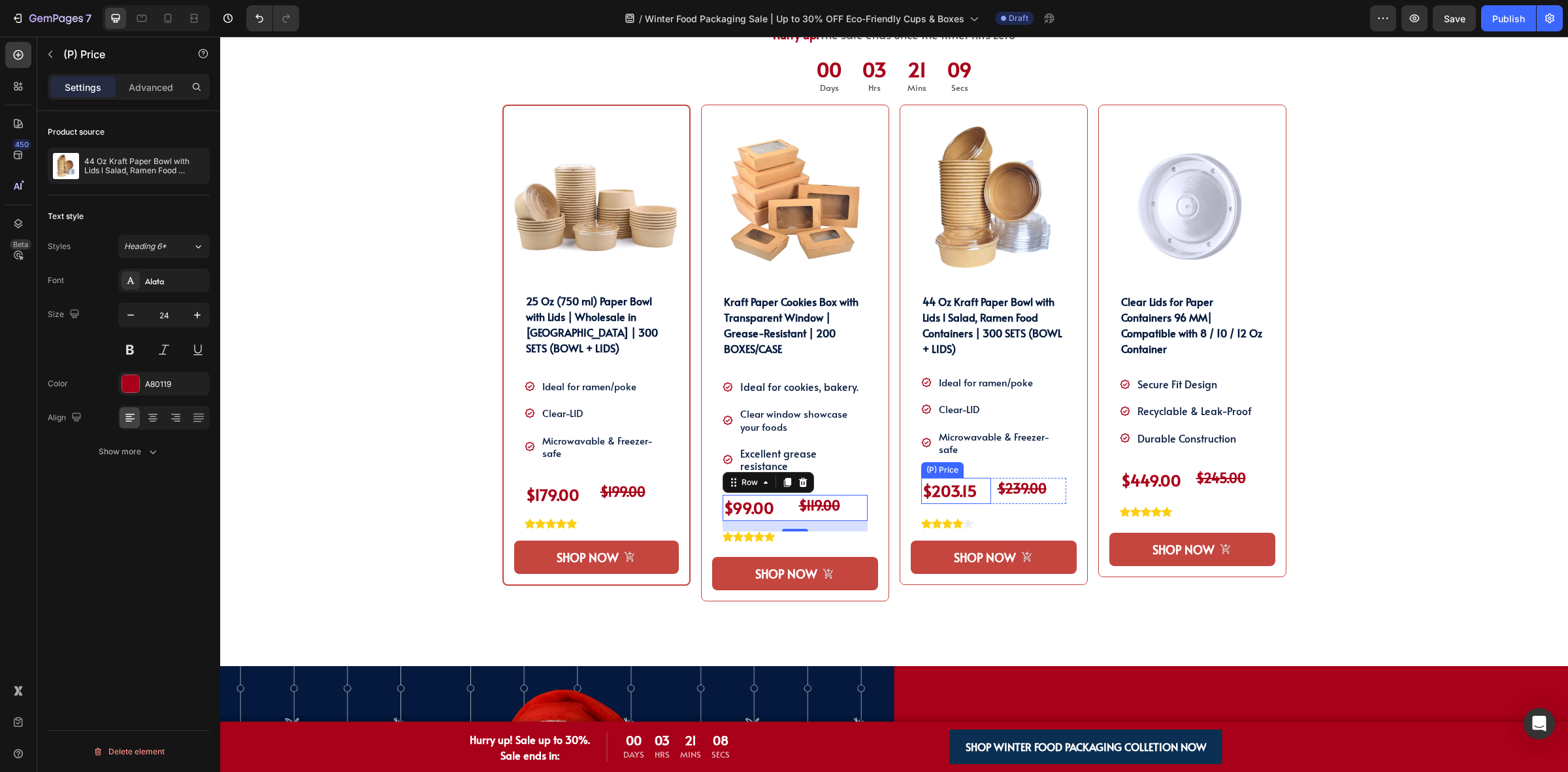
click at [982, 500] on div "$203.15" at bounding box center [956, 490] width 70 height 26
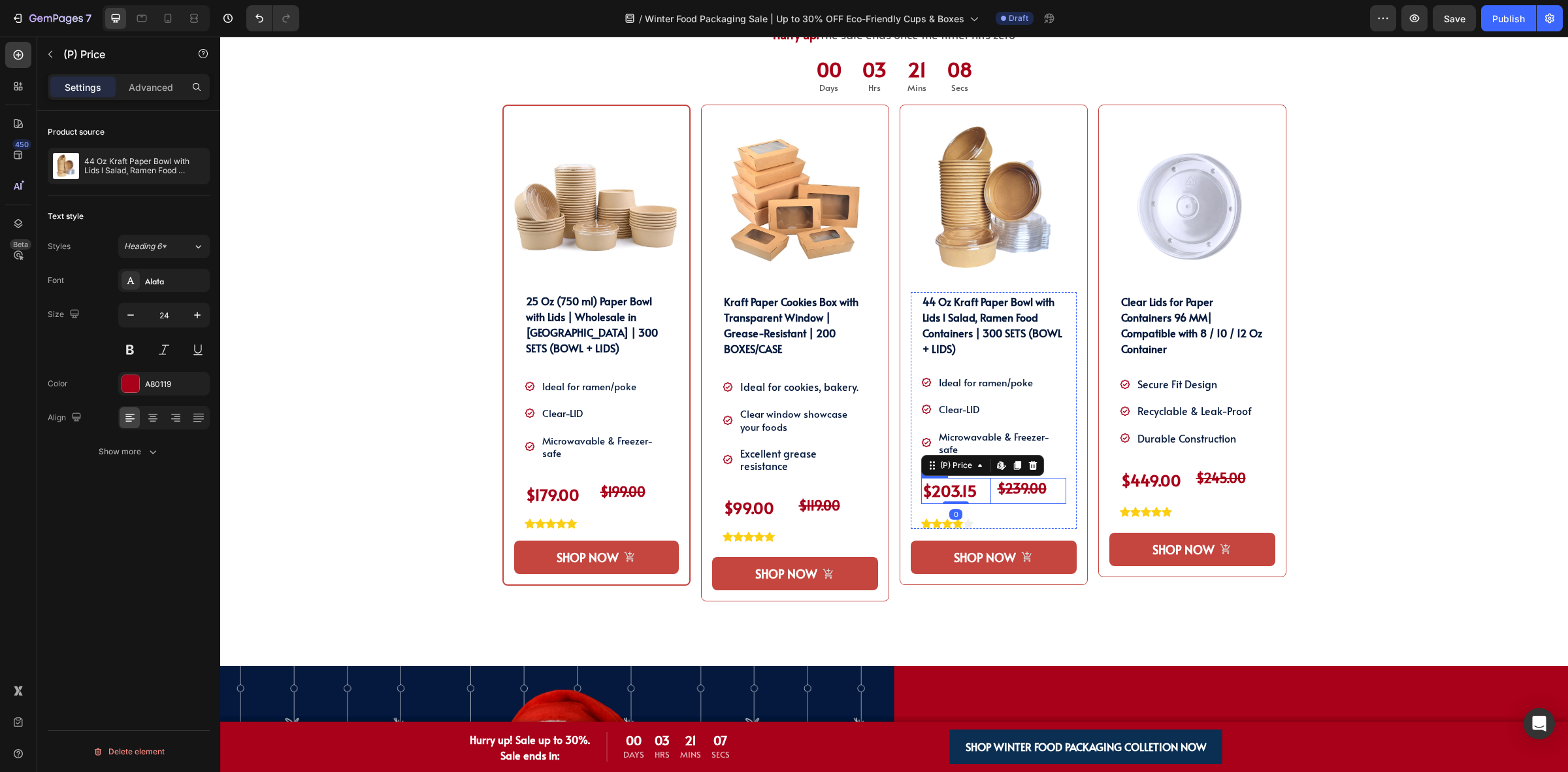
click at [985, 500] on div "$203.15 (P) Price Edit content in Shopify 0 (P) Price Edit content in Shopify 0…" at bounding box center [994, 490] width 145 height 26
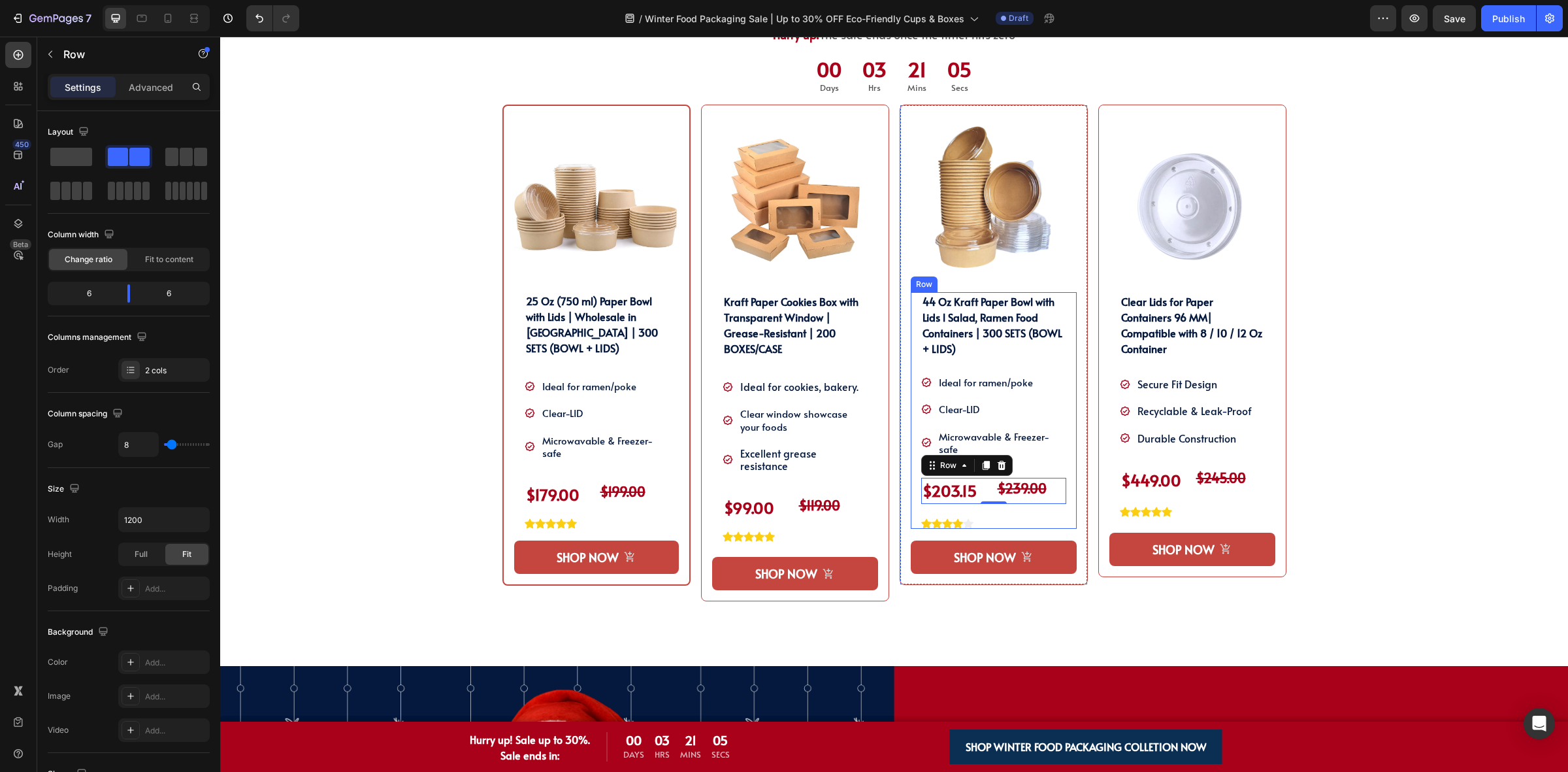
click at [948, 514] on div "44 Oz Kraft Paper Bowl with Lids l Salad, Ramen Food Containers | 300 SETS (BOW…" at bounding box center [994, 410] width 145 height 237
click at [987, 503] on div "$203.15 (P) Price (P) Price $239.00 Text Block Row 0" at bounding box center [994, 490] width 145 height 26
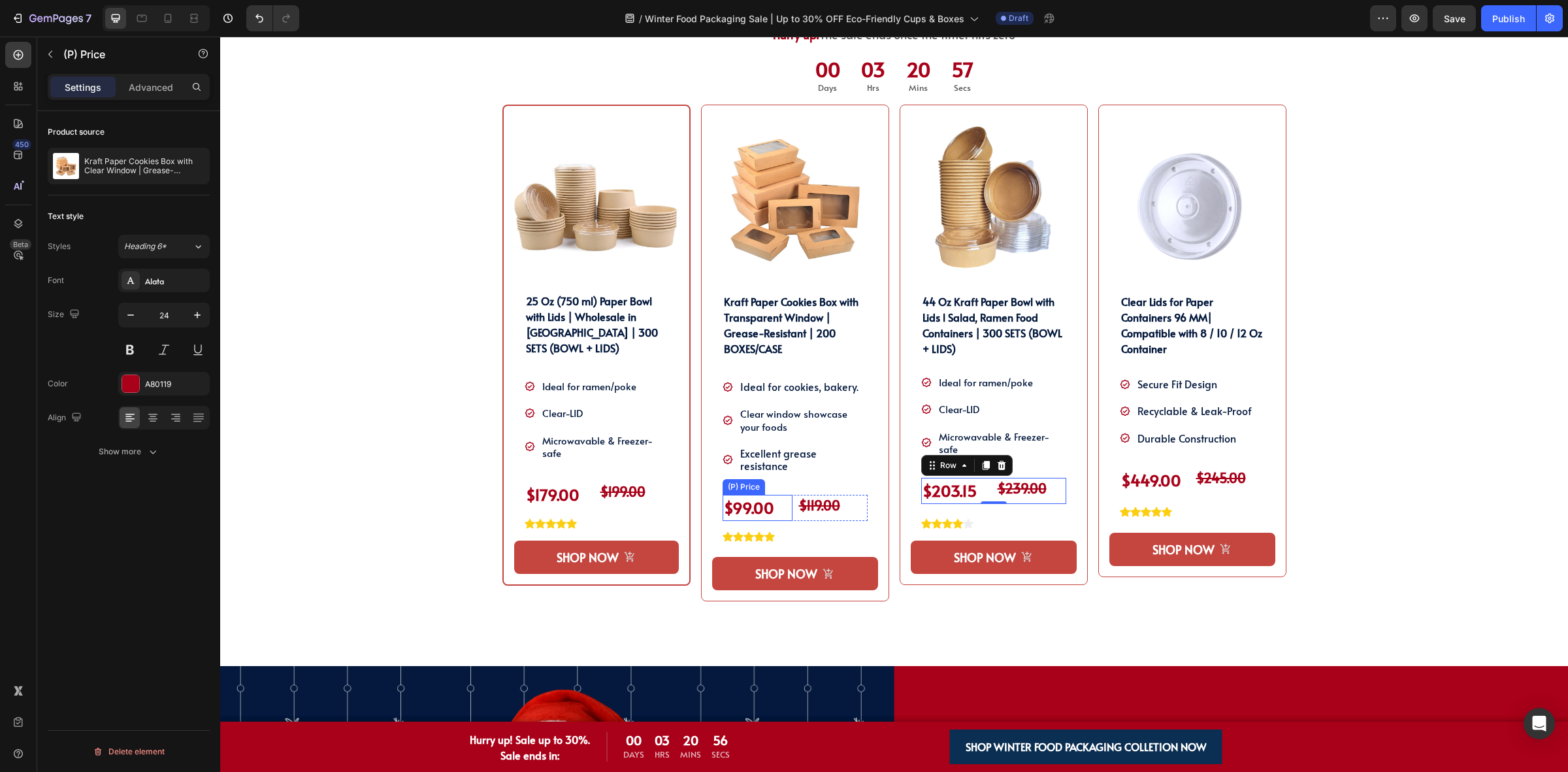
click at [785, 500] on div "$99.00" at bounding box center [757, 507] width 70 height 26
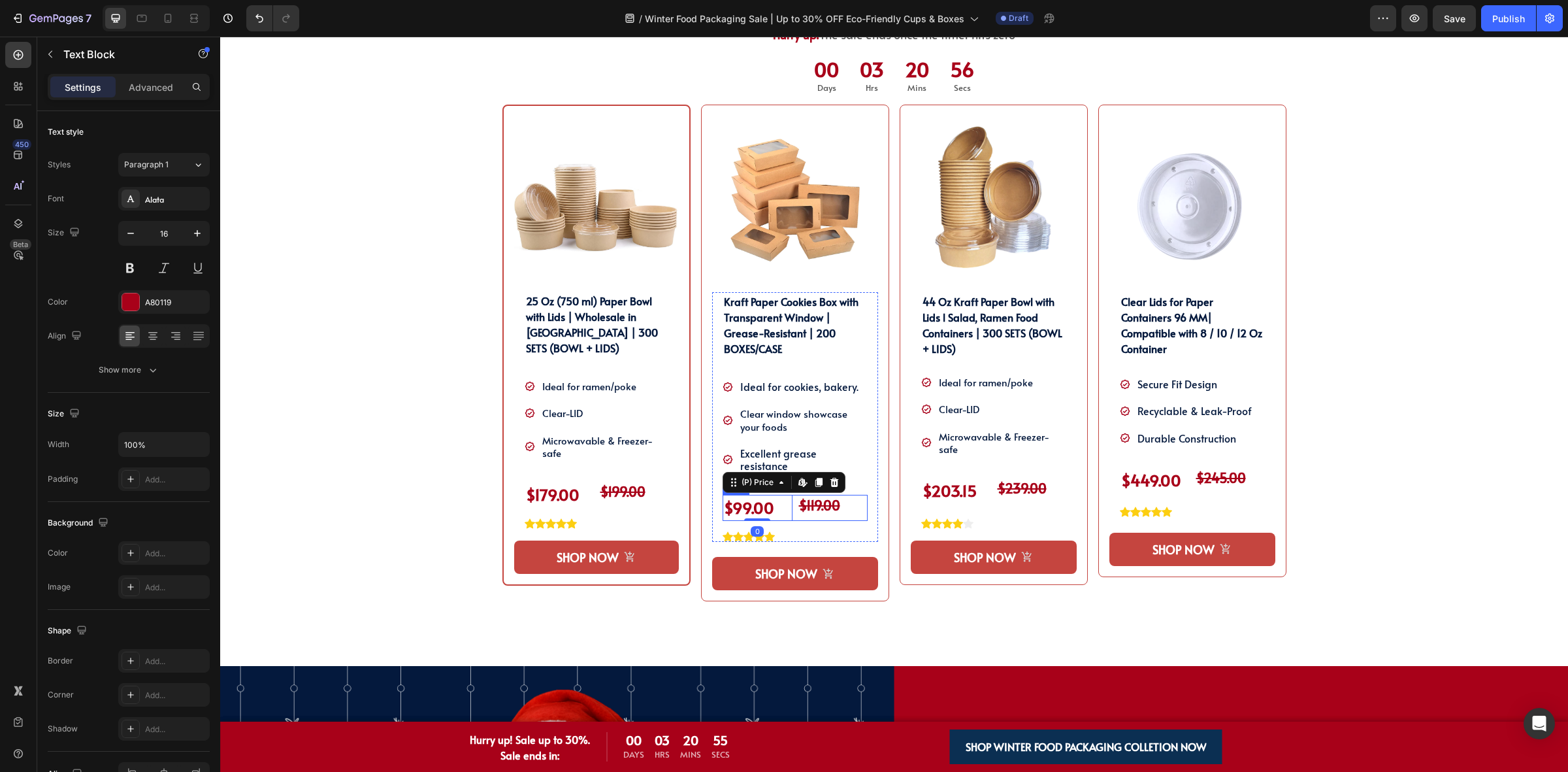
click at [798, 501] on div "$119.00" at bounding box center [832, 506] width 70 height 22
click at [773, 510] on div "Kraft Paper Cookies Box with Transparent Window | Grease-Resistant | 200 BOXES/…" at bounding box center [795, 417] width 145 height 250
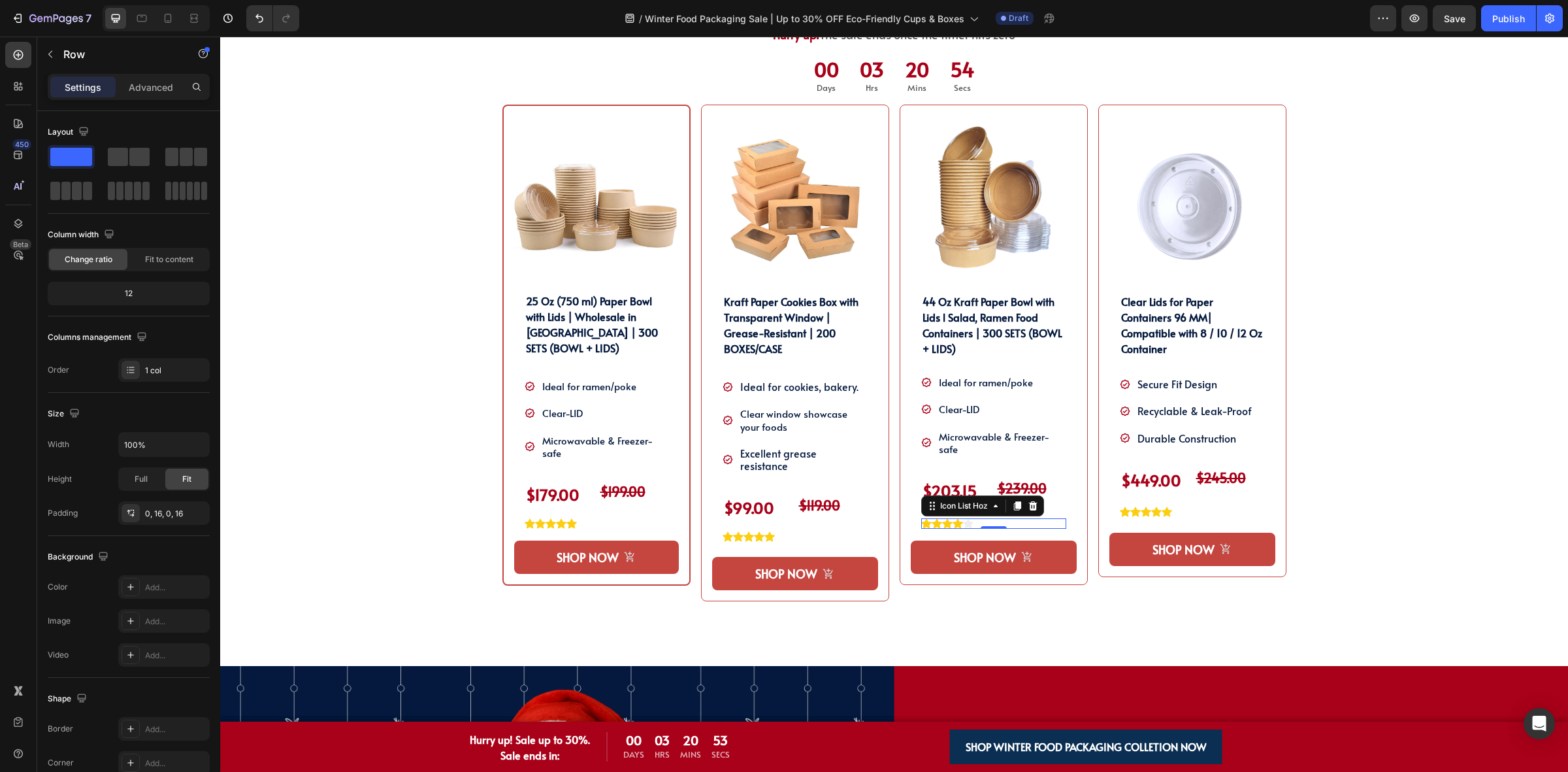
click at [990, 523] on div "Icon Icon Icon Icon Icon" at bounding box center [994, 523] width 145 height 10
click at [913, 525] on div "44 Oz Kraft Paper Bowl with Lids l Salad, Ramen Food Containers | 300 SETS (BOW…" at bounding box center [994, 410] width 166 height 237
click at [712, 525] on div "Kraft Paper Cookies Box with Transparent Window | Grease-Resistant | 200 BOXES/…" at bounding box center [795, 417] width 166 height 250
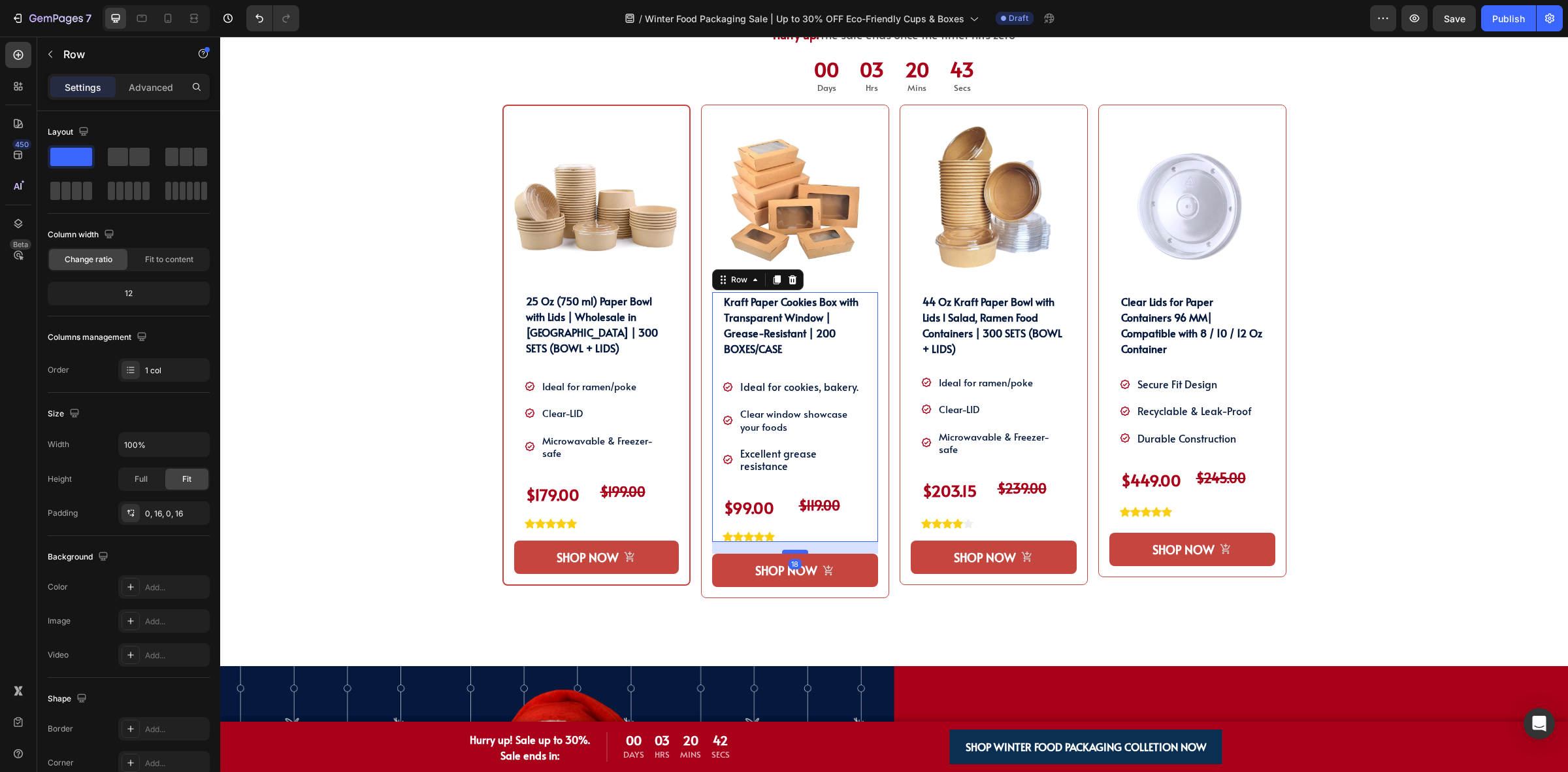
click at [799, 549] on div at bounding box center [795, 551] width 26 height 4
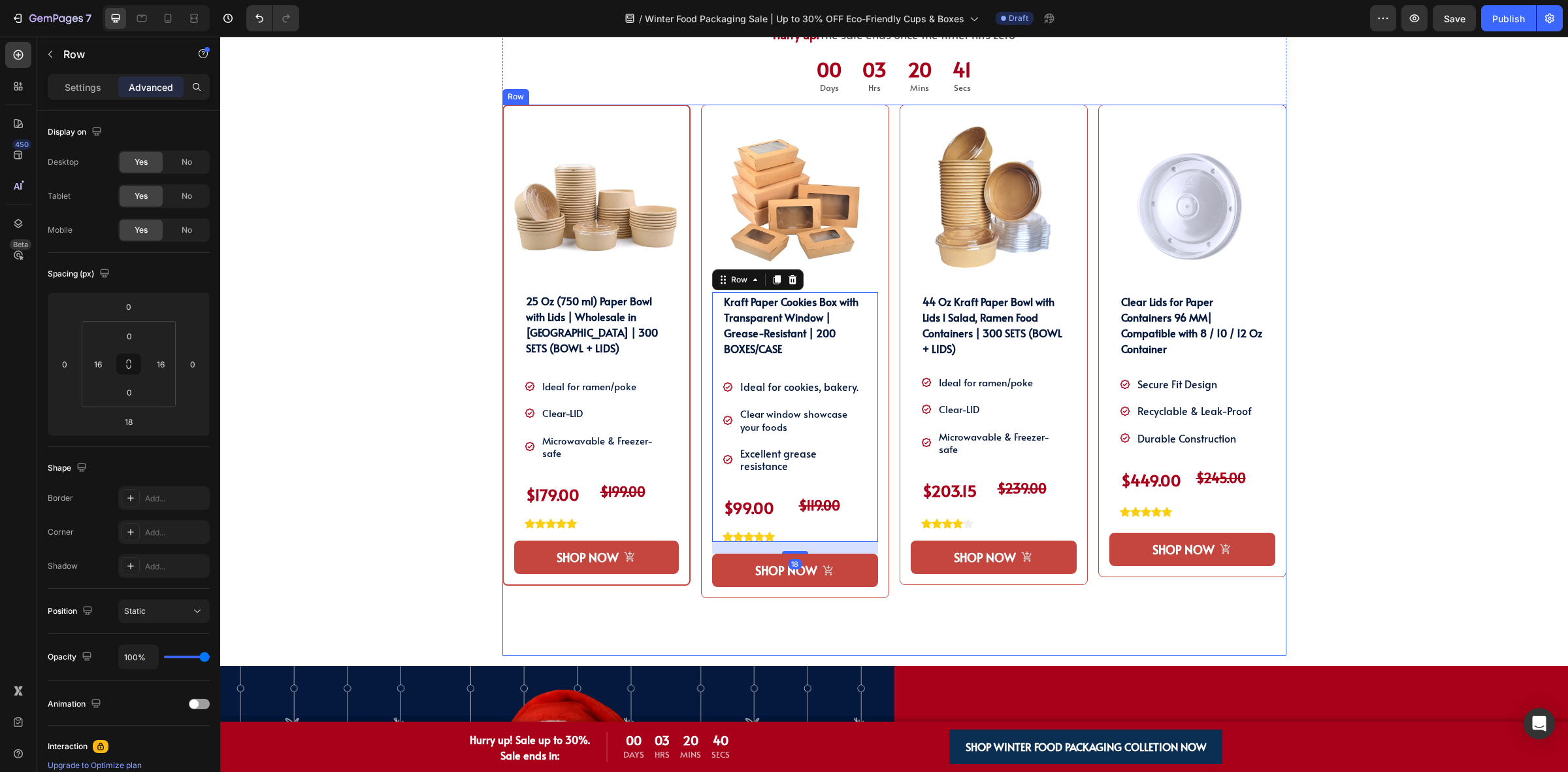
click at [1032, 608] on div "Product Images 44 Oz Kraft Paper Bowl with Lids l Salad, Ramen Food Containers …" at bounding box center [994, 380] width 188 height 551
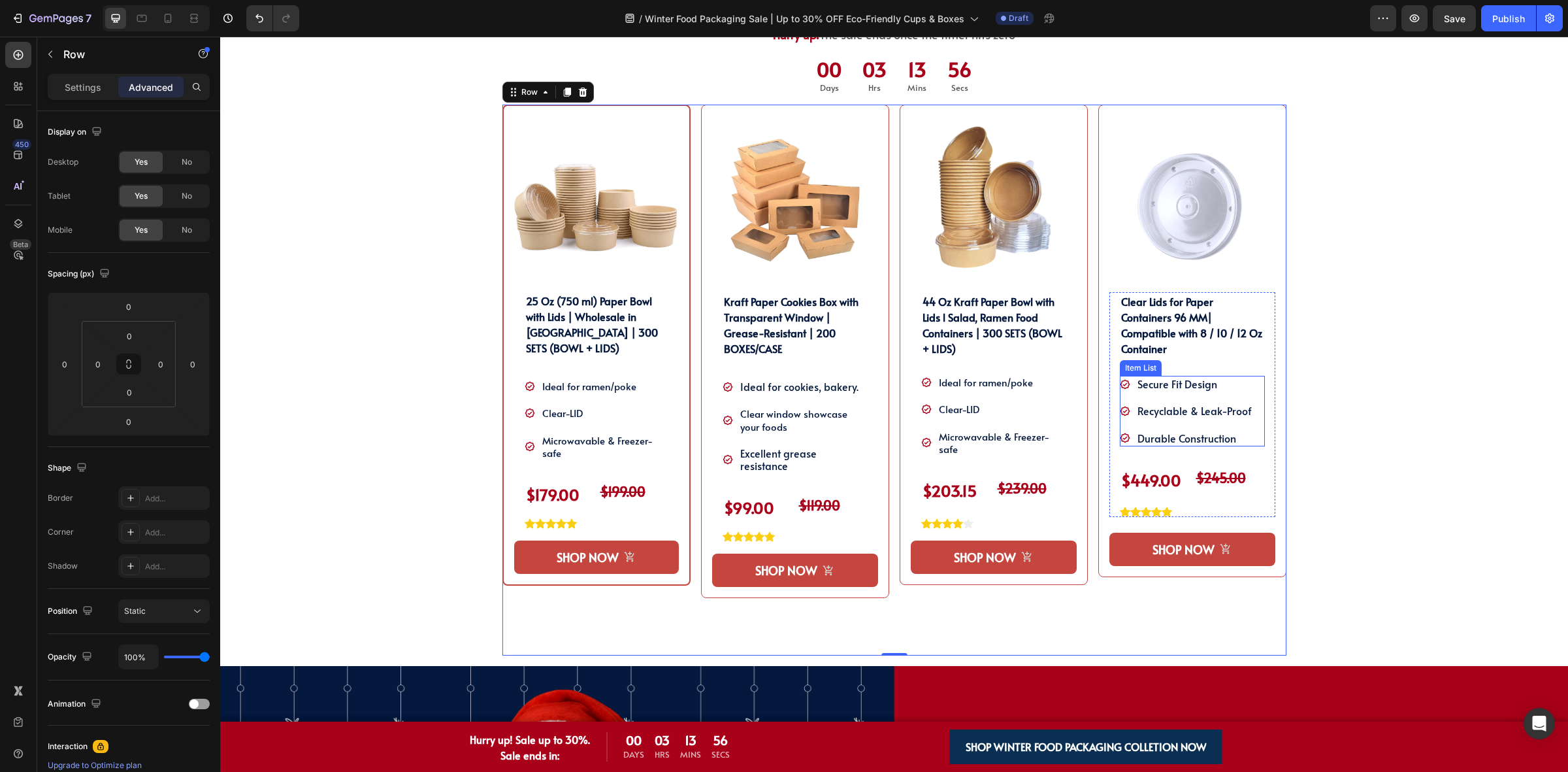
drag, startPoint x: 1184, startPoint y: 399, endPoint x: 1205, endPoint y: 387, distance: 24.2
click at [1184, 399] on div "Secure Fit Design Recyclable & Leak-Proof Durable Construction" at bounding box center [1187, 410] width 134 height 70
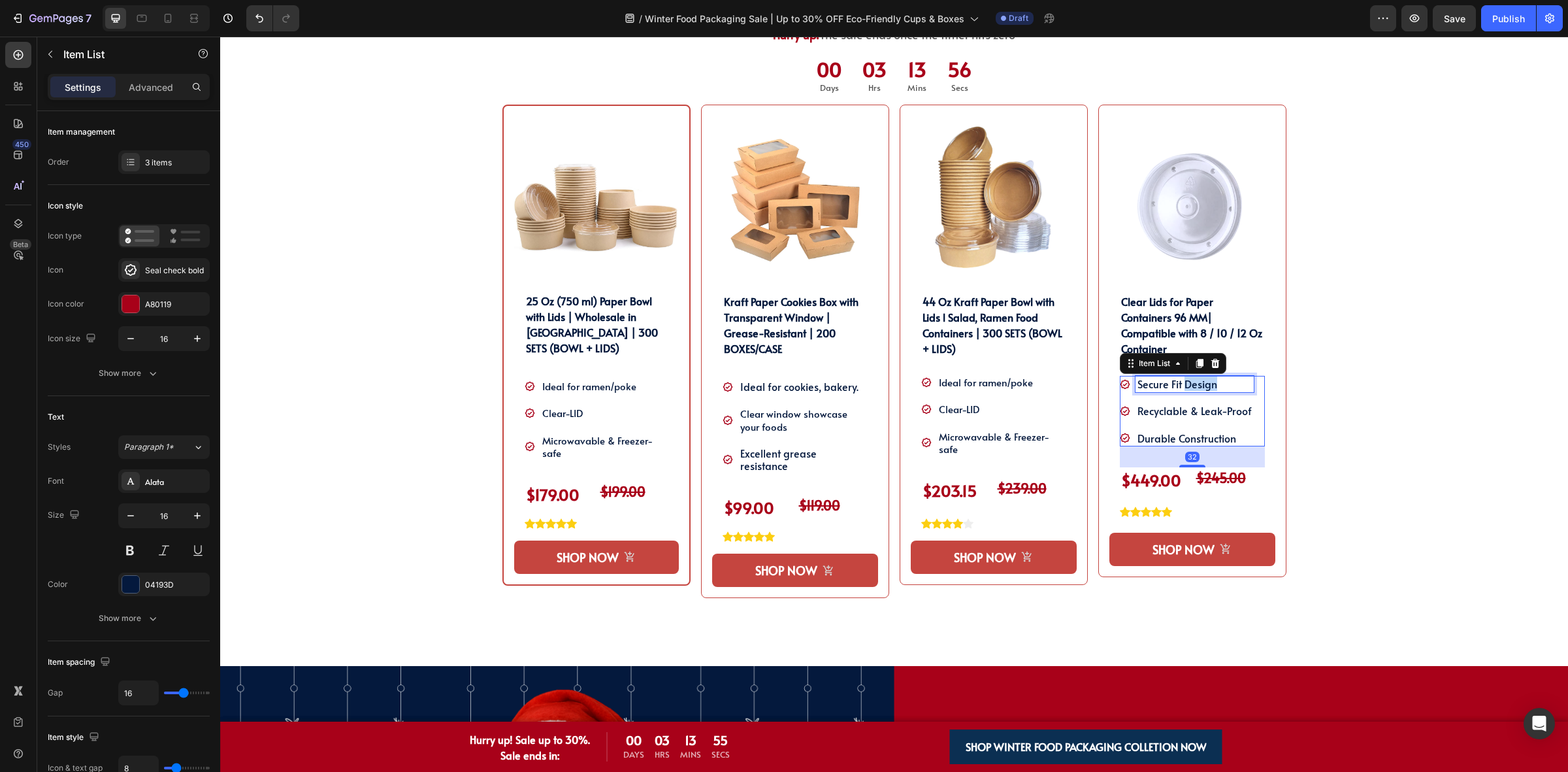
click at [1206, 387] on p "Secure Fit Design" at bounding box center [1195, 384] width 114 height 13
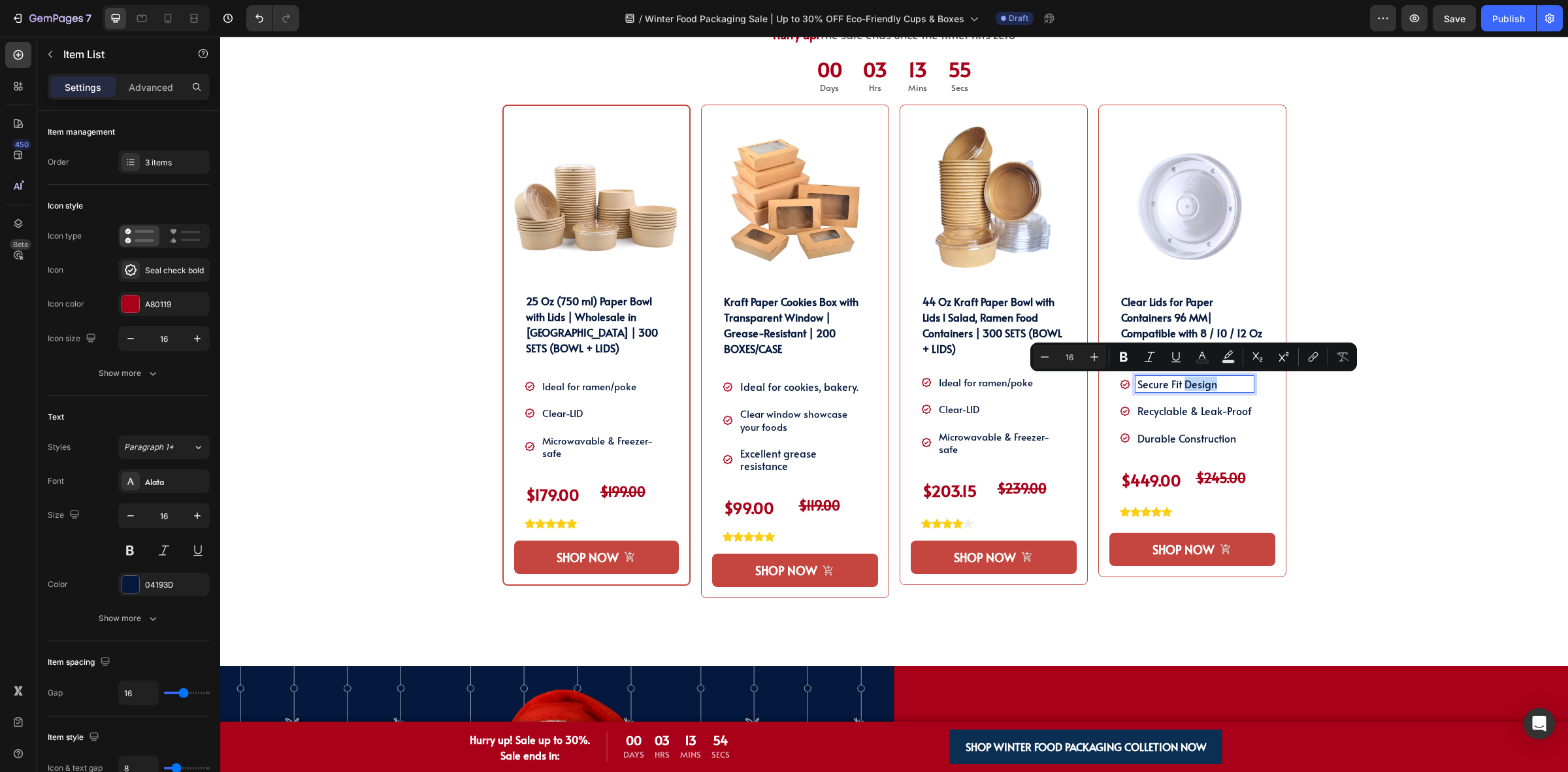
click at [1210, 386] on p "Secure Fit Design" at bounding box center [1195, 384] width 114 height 13
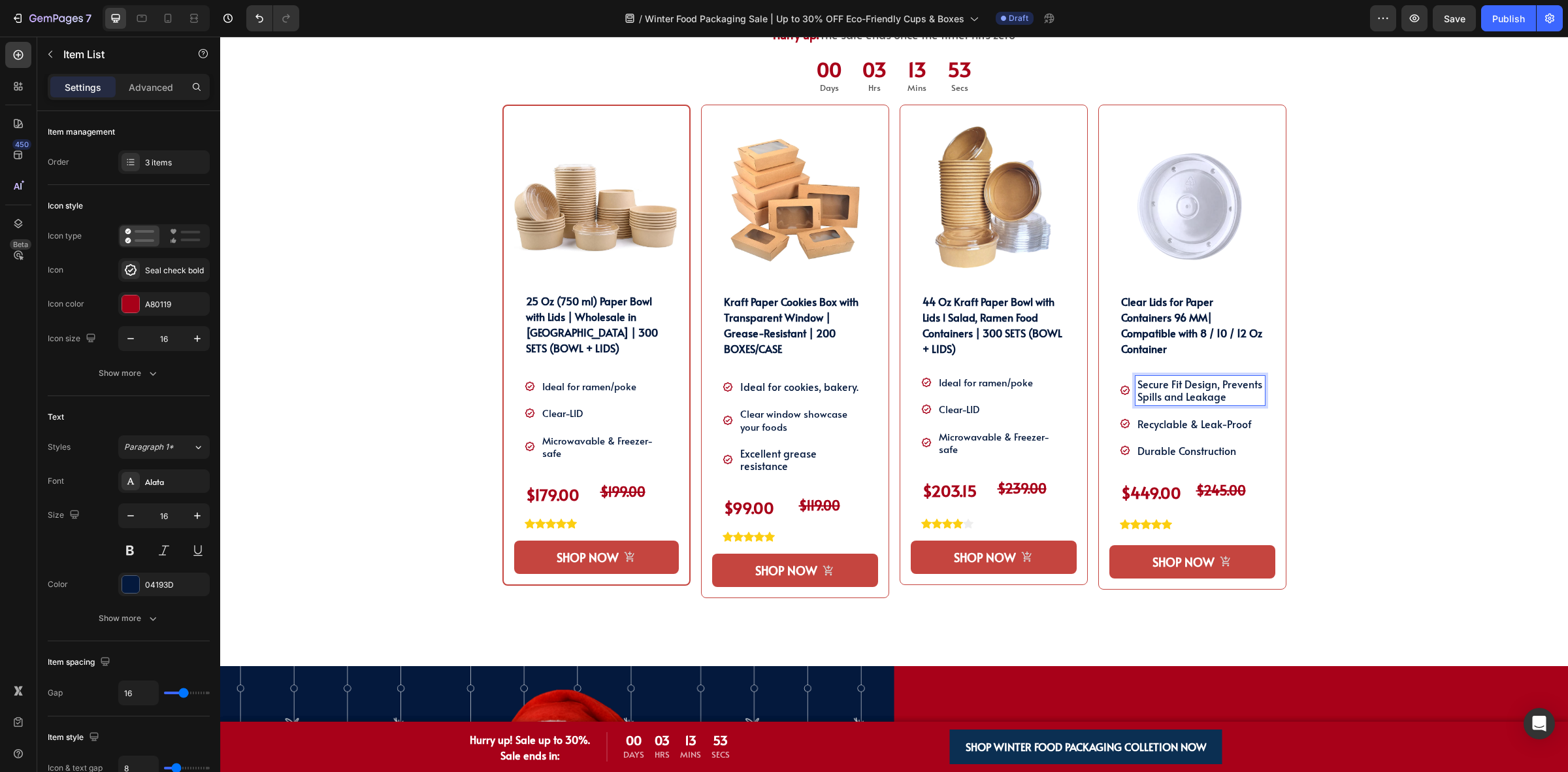
click at [1343, 413] on div "SHOP OUR WINTER PACKAGING BEST SELLER!! Heading SHOP OUR WINTER PACKAGING BEST …" at bounding box center [894, 320] width 1328 height 690
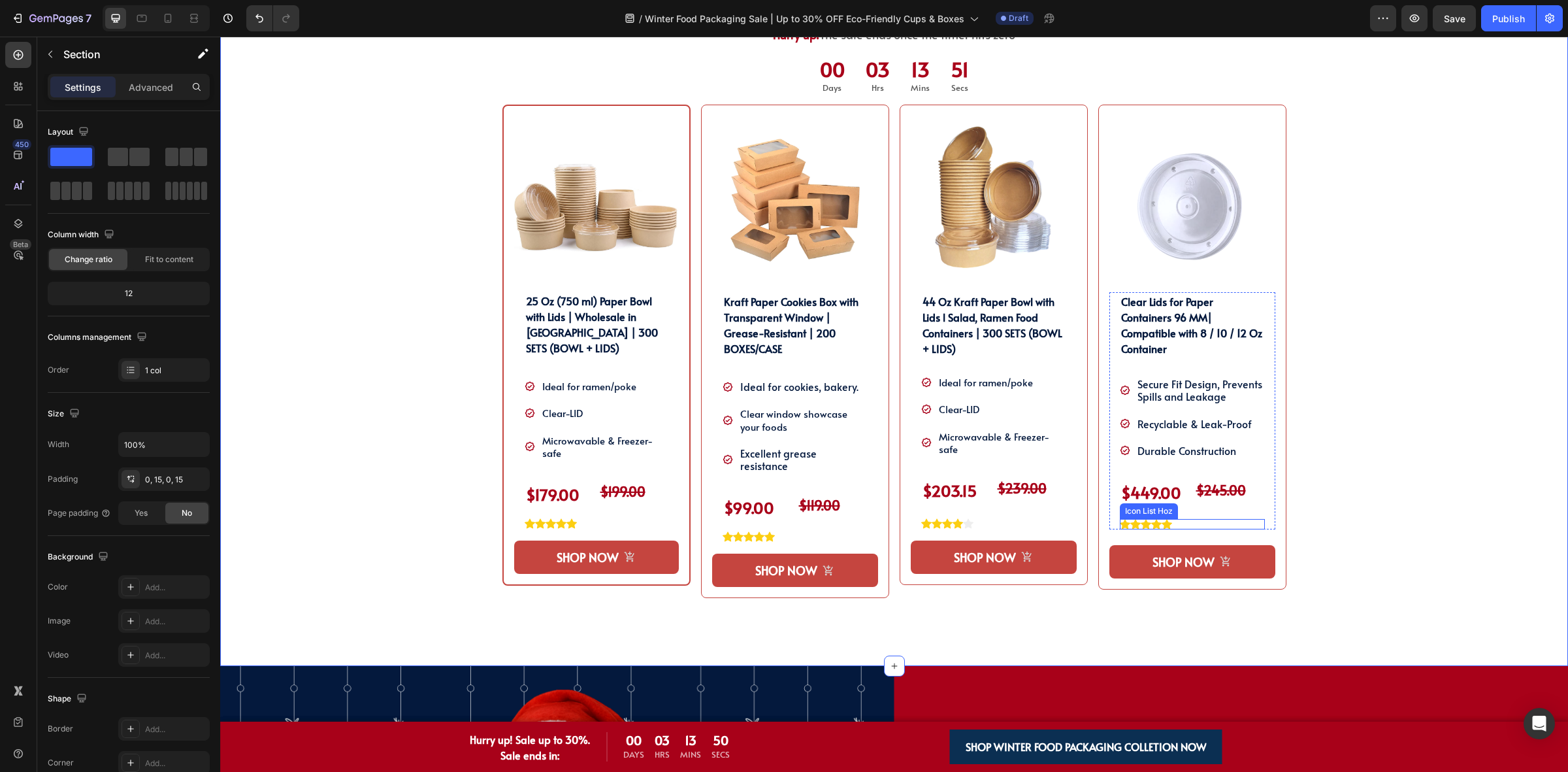
click at [1193, 528] on div "Icon Icon Icon Icon Icon" at bounding box center [1193, 524] width 145 height 10
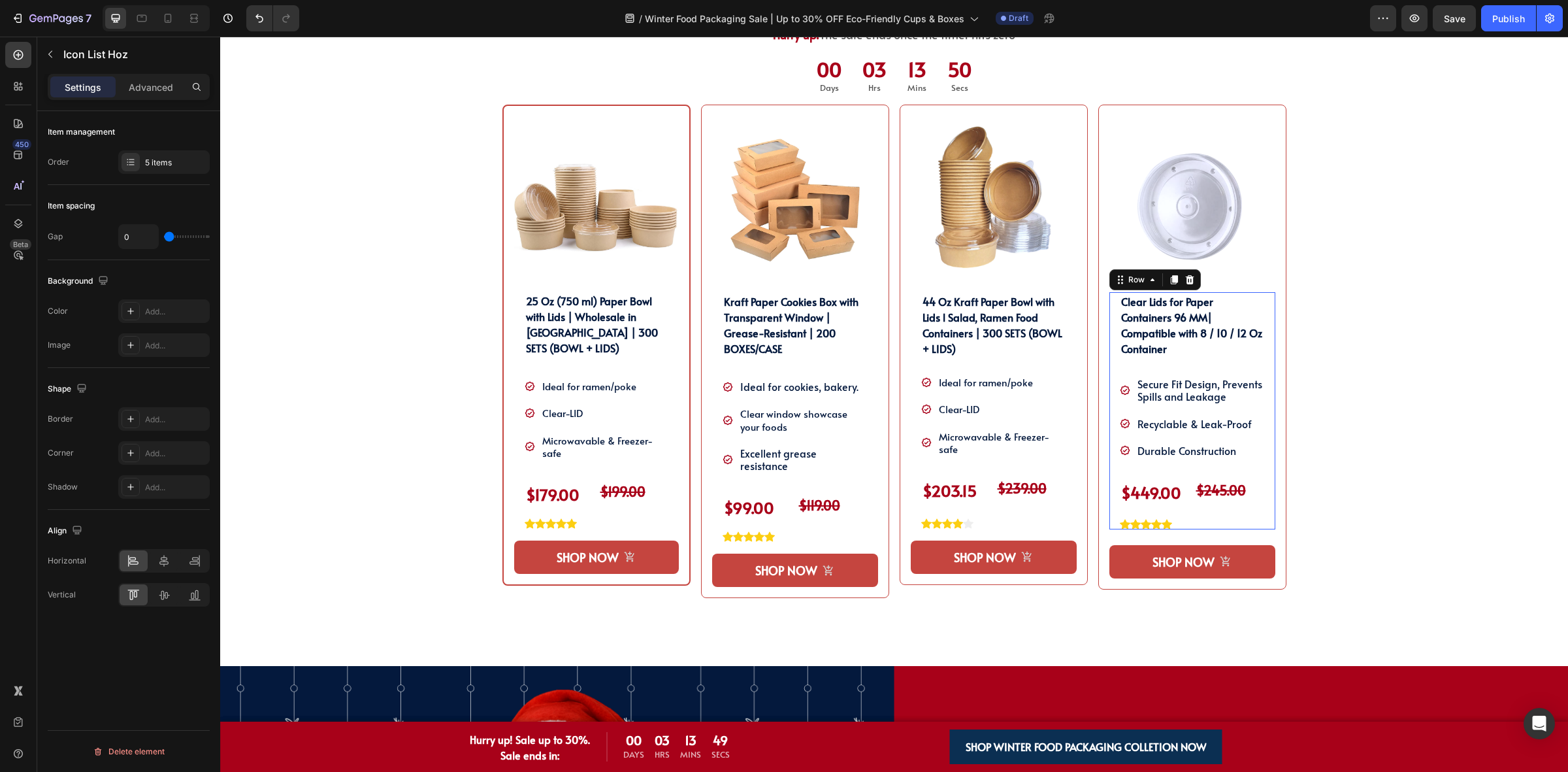
click at [1110, 520] on div "Clear Lids for Paper Containers 96 MM| Compatible with 8 / 10 / 12 Oz Container…" at bounding box center [1193, 410] width 166 height 237
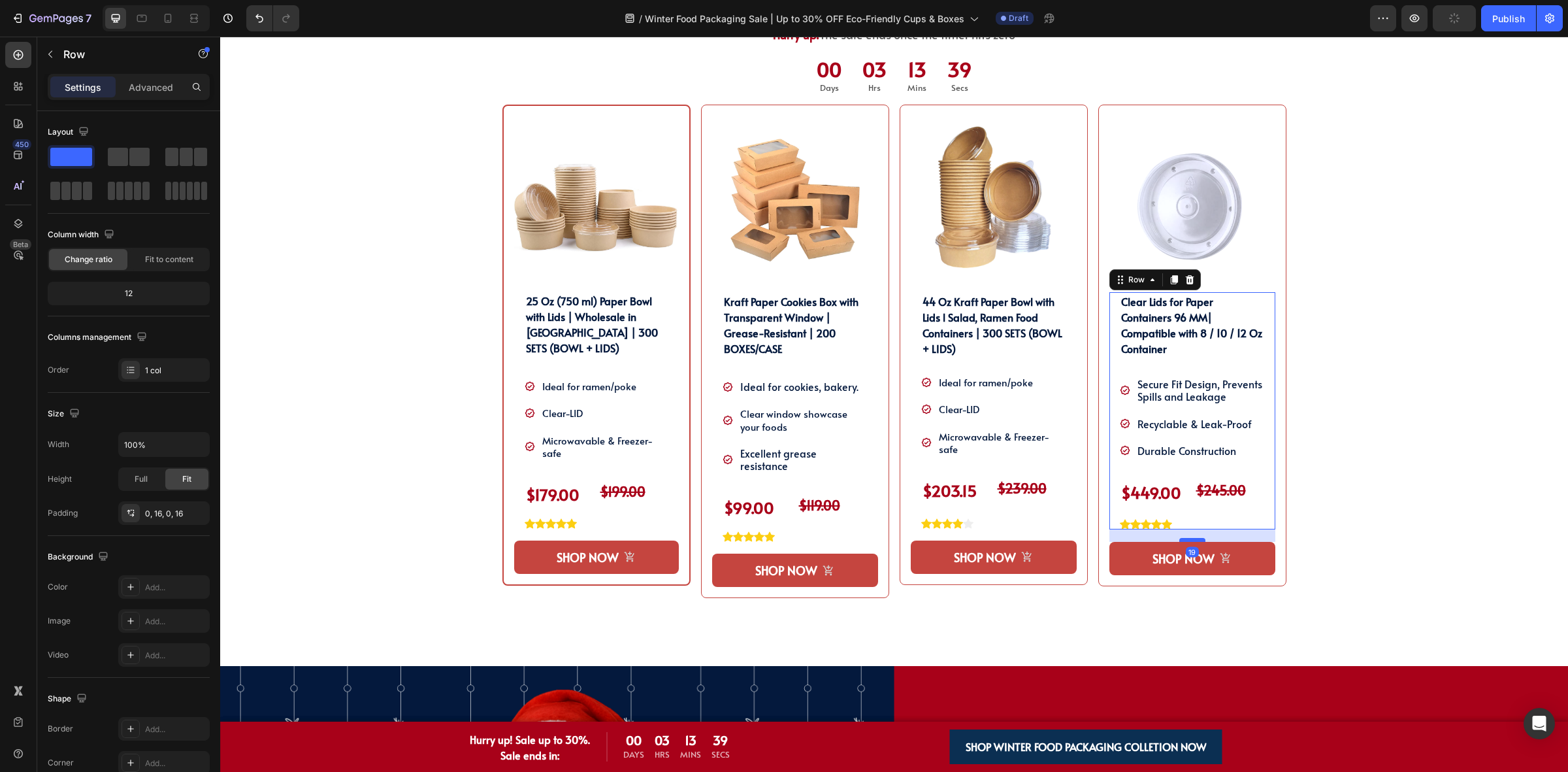
click at [1193, 539] on div at bounding box center [1192, 540] width 26 height 4
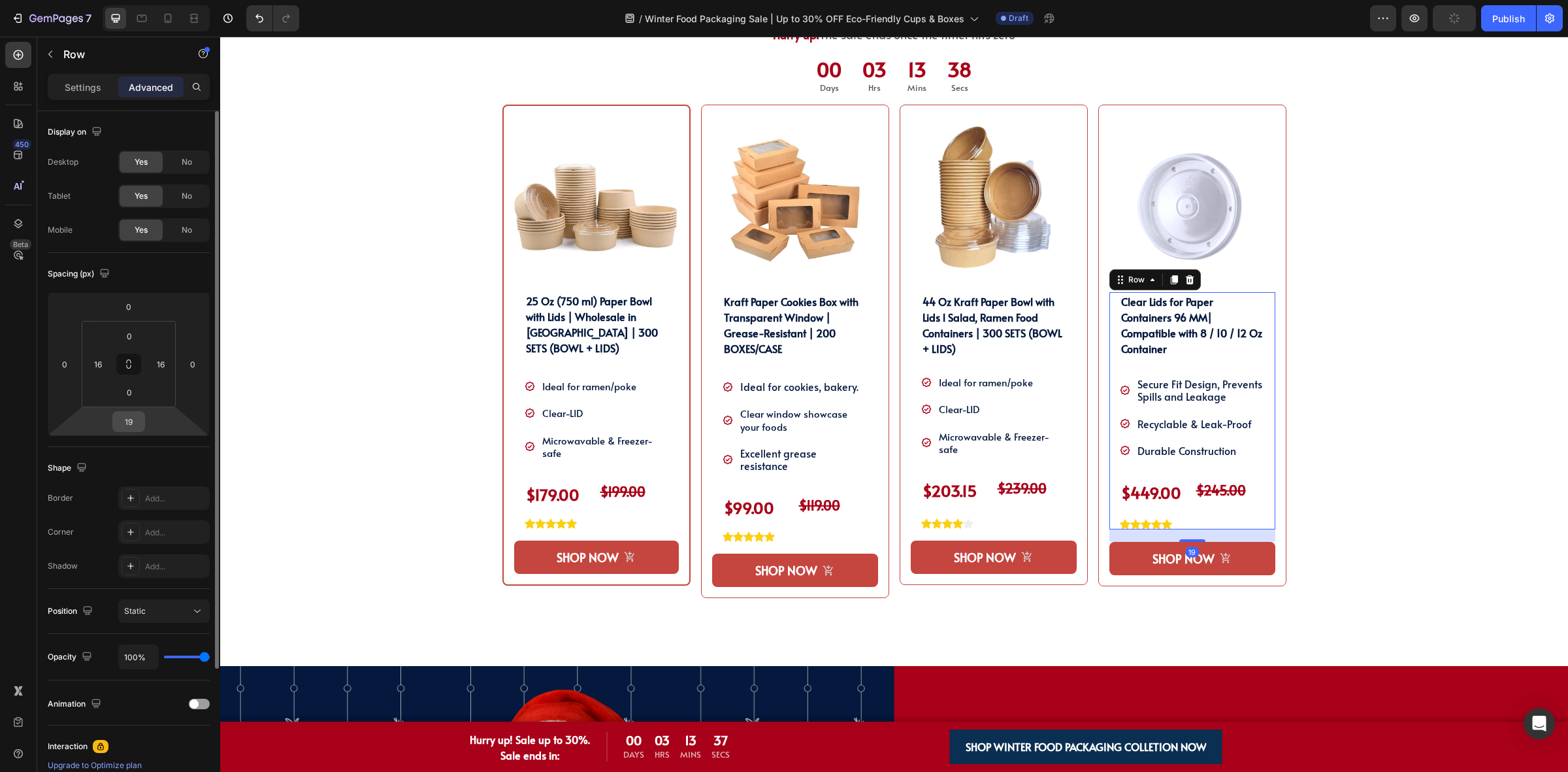
click at [118, 425] on input "19" at bounding box center [128, 422] width 26 height 20
click at [130, 422] on input "19" at bounding box center [128, 422] width 26 height 20
type input "18"
click at [288, 389] on div "SHOP OUR WINTER PACKAGING BEST SELLER!! Heading SHOP OUR WINTER PACKAGING BEST …" at bounding box center [894, 320] width 1328 height 690
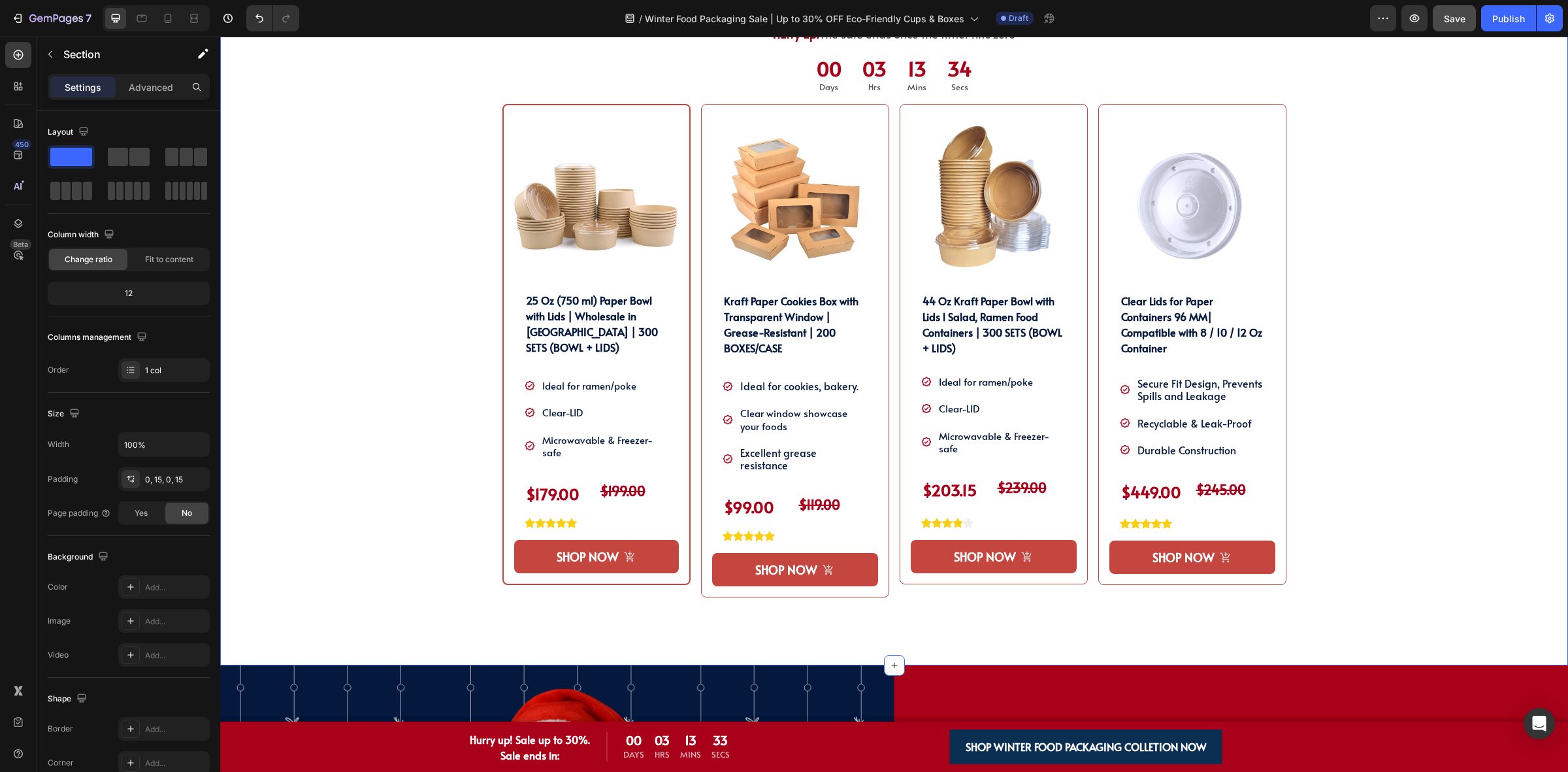
scroll to position [572, 0]
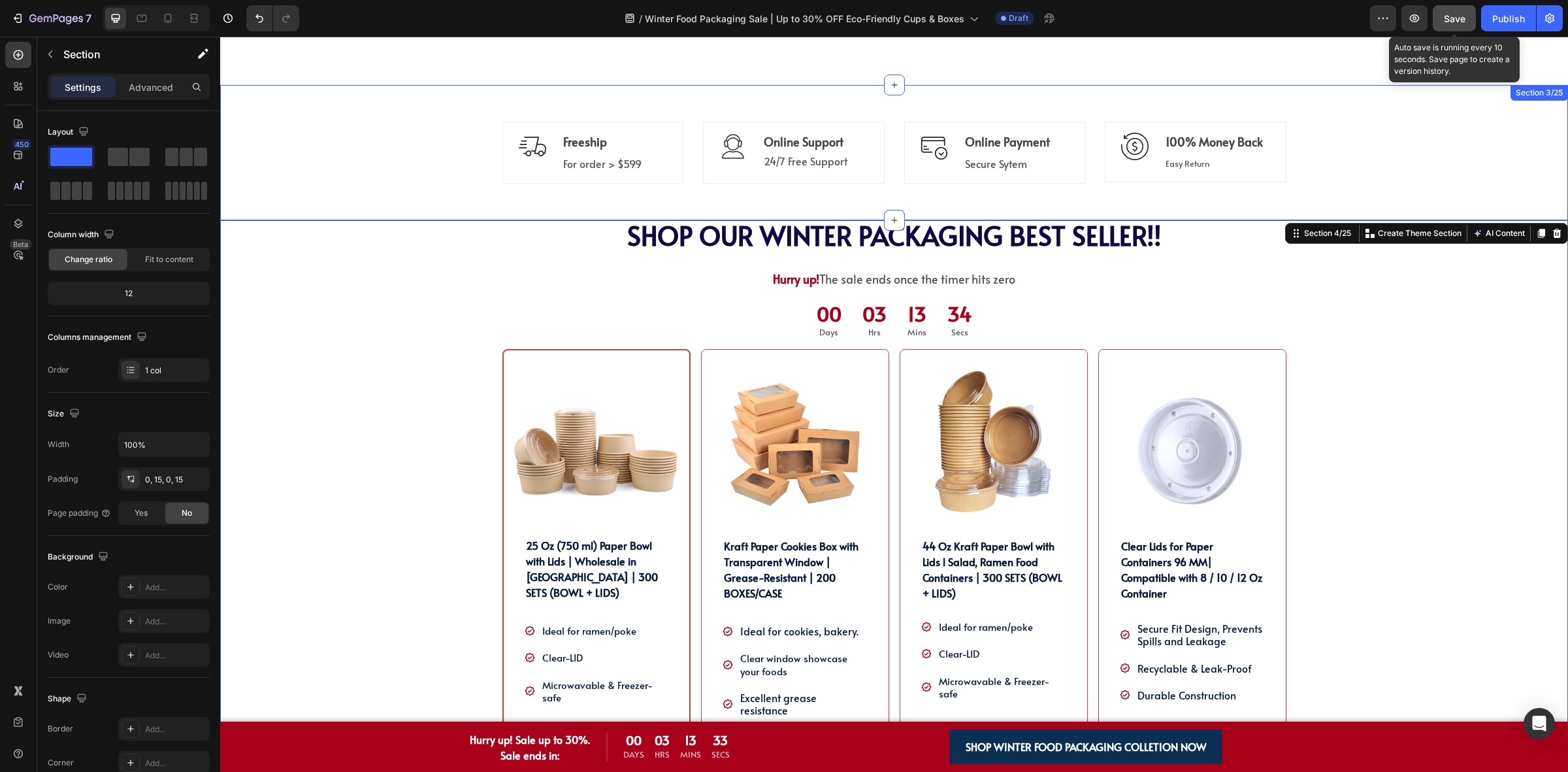
click at [1450, 13] on span "Save" at bounding box center [1454, 19] width 22 height 11
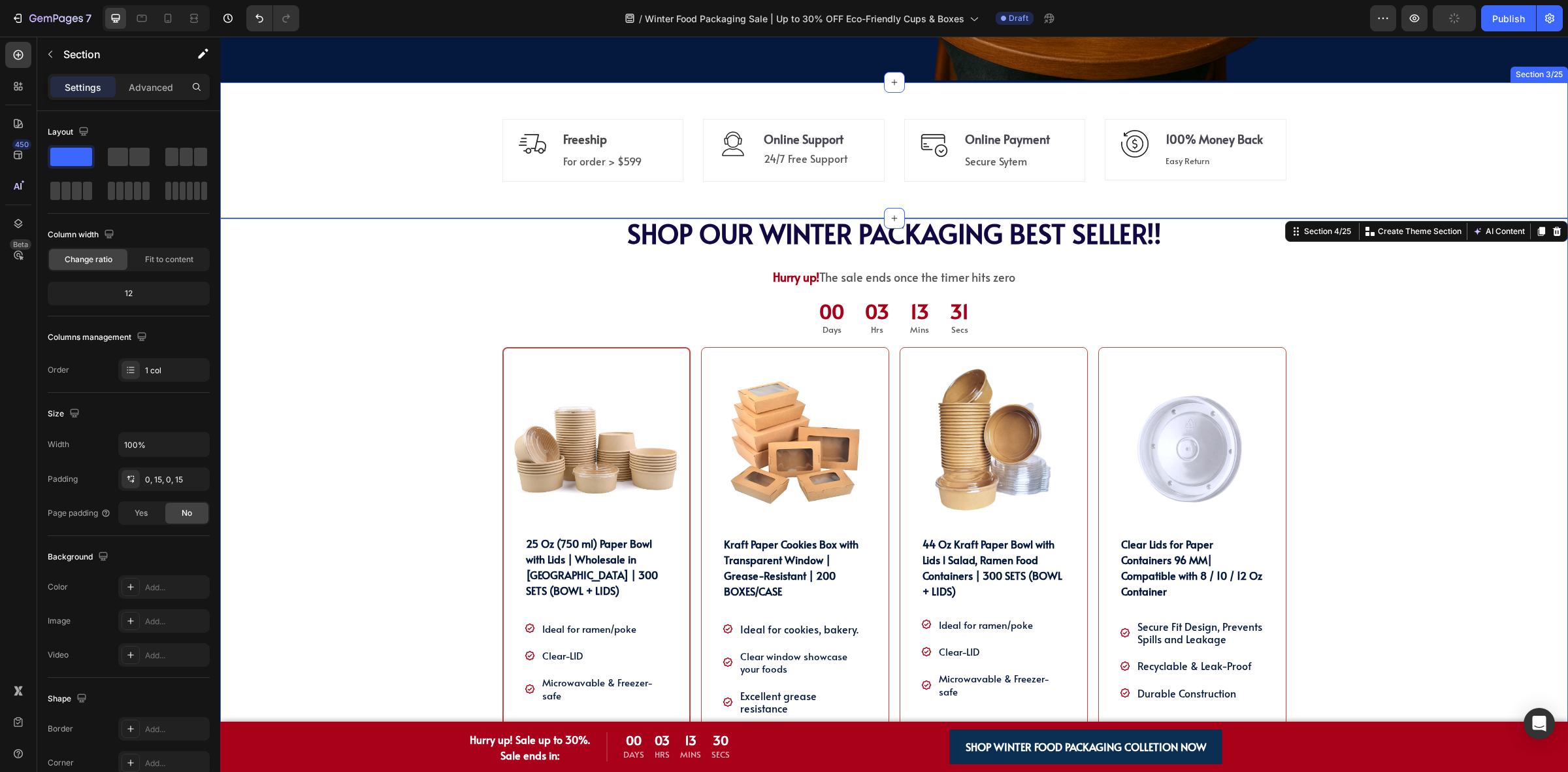
click at [1407, 179] on div "Image Freeship Text block For order > $599 Text block Row Icon Online Support T…" at bounding box center [894, 150] width 1347 height 94
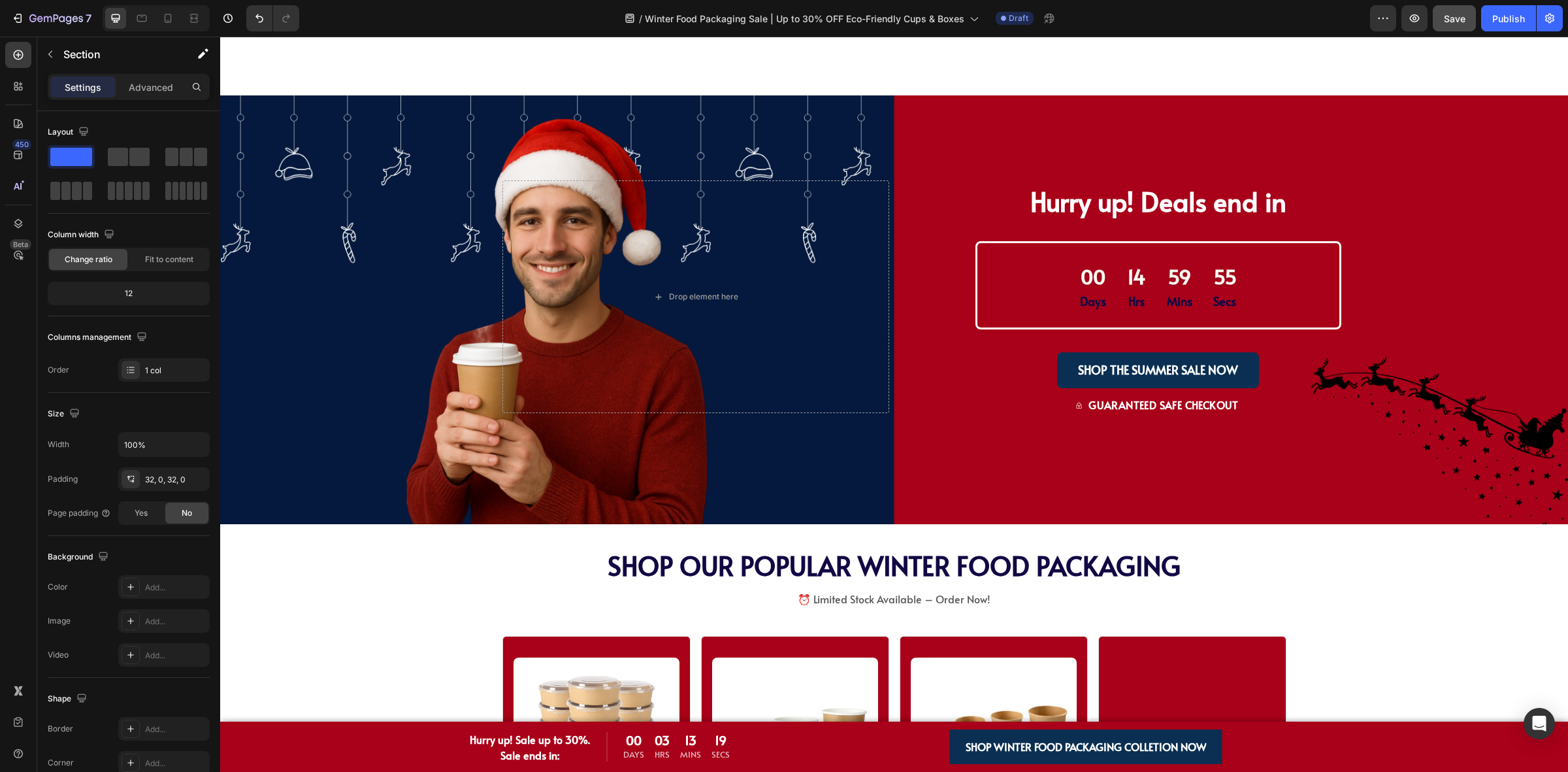
scroll to position [1716, 0]
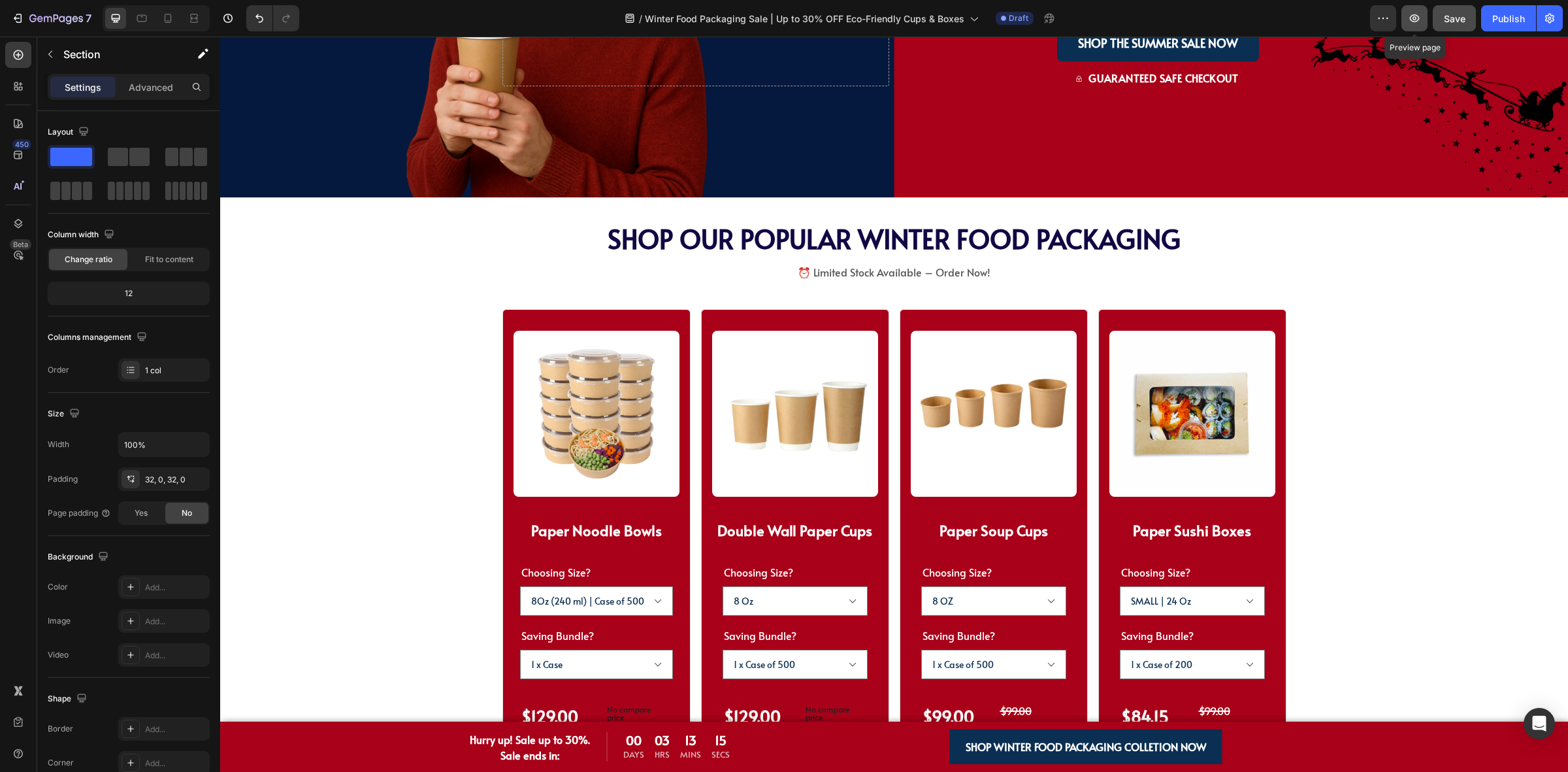
click at [1416, 20] on icon "button" at bounding box center [1414, 18] width 13 height 13
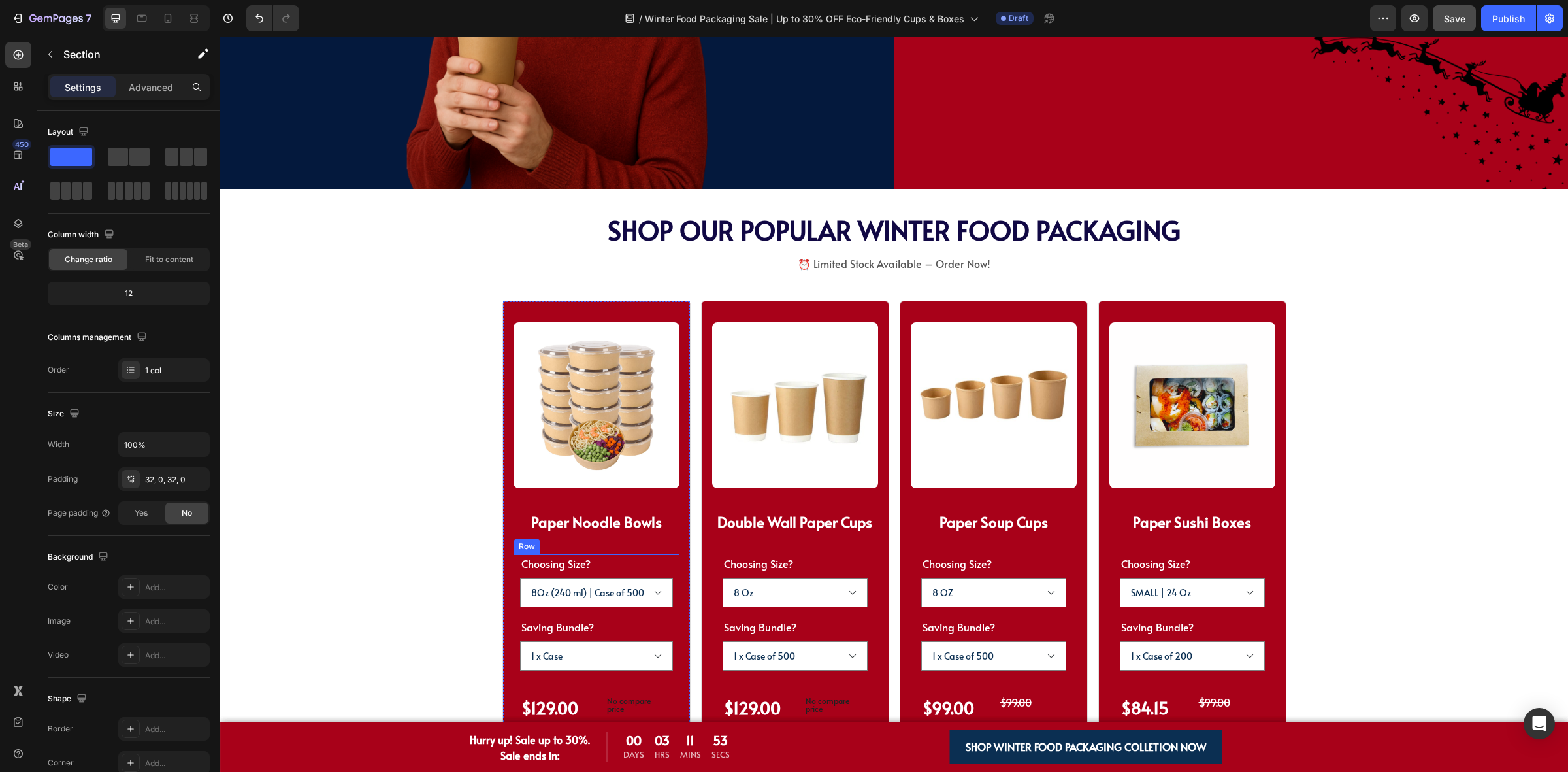
scroll to position [1961, 0]
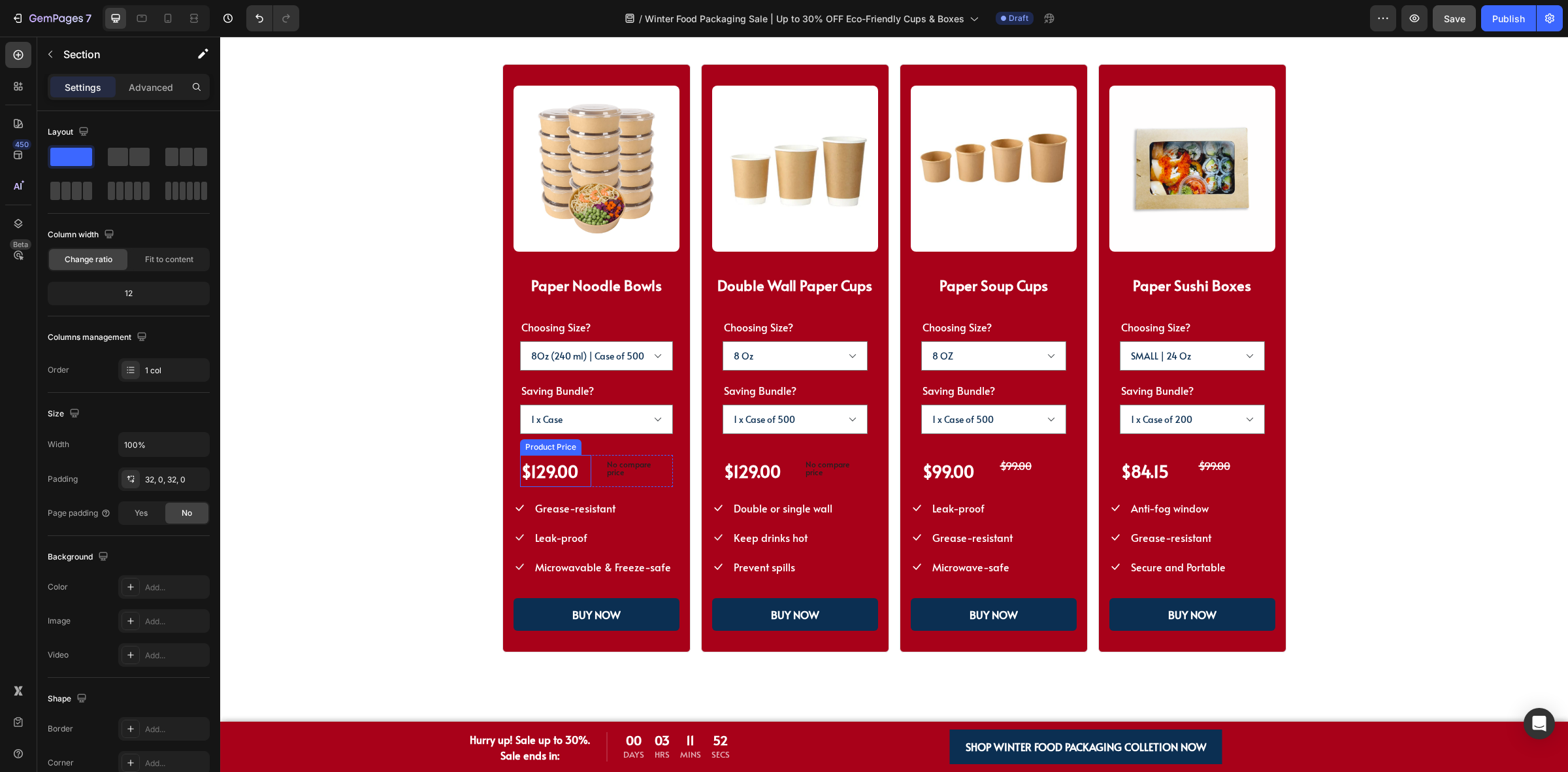
click at [546, 470] on div "$129.00" at bounding box center [555, 471] width 71 height 32
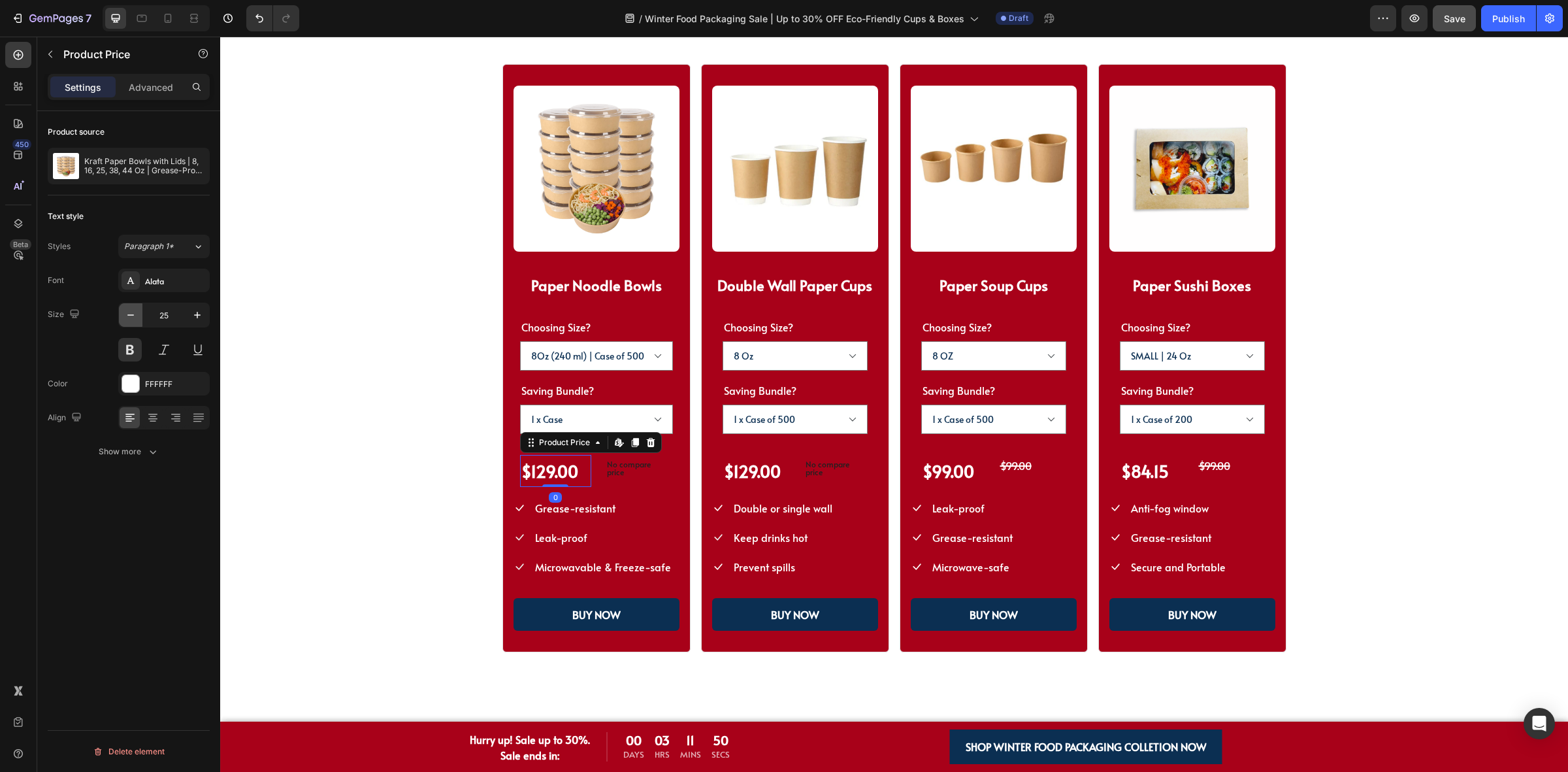
click at [128, 319] on icon "button" at bounding box center [130, 315] width 13 height 13
type input "22"
click at [745, 475] on div "$129.00" at bounding box center [756, 471] width 67 height 32
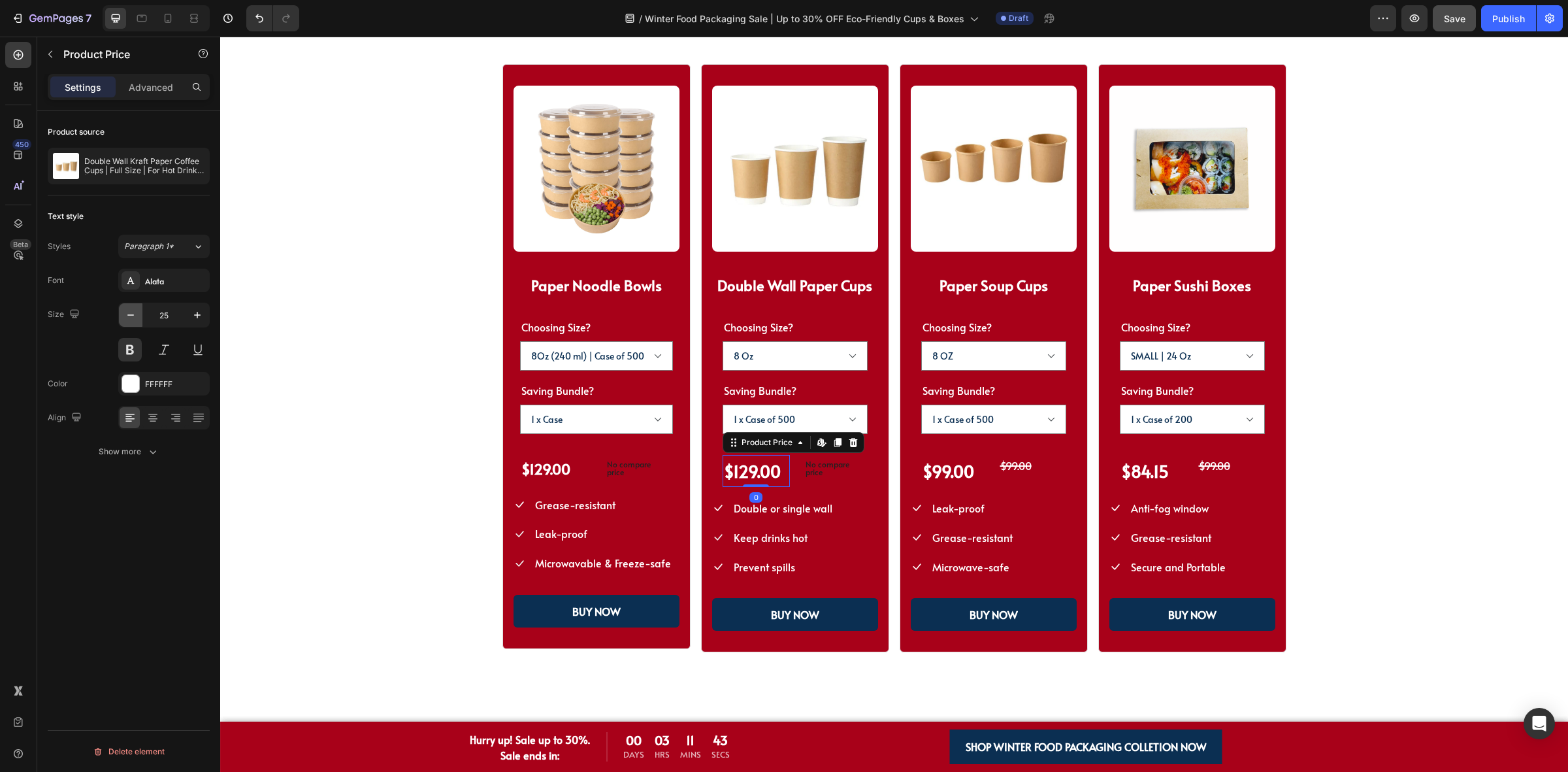
click at [138, 322] on button "button" at bounding box center [130, 315] width 24 height 24
type input "22"
click at [939, 469] on div "$99.00" at bounding box center [955, 471] width 67 height 32
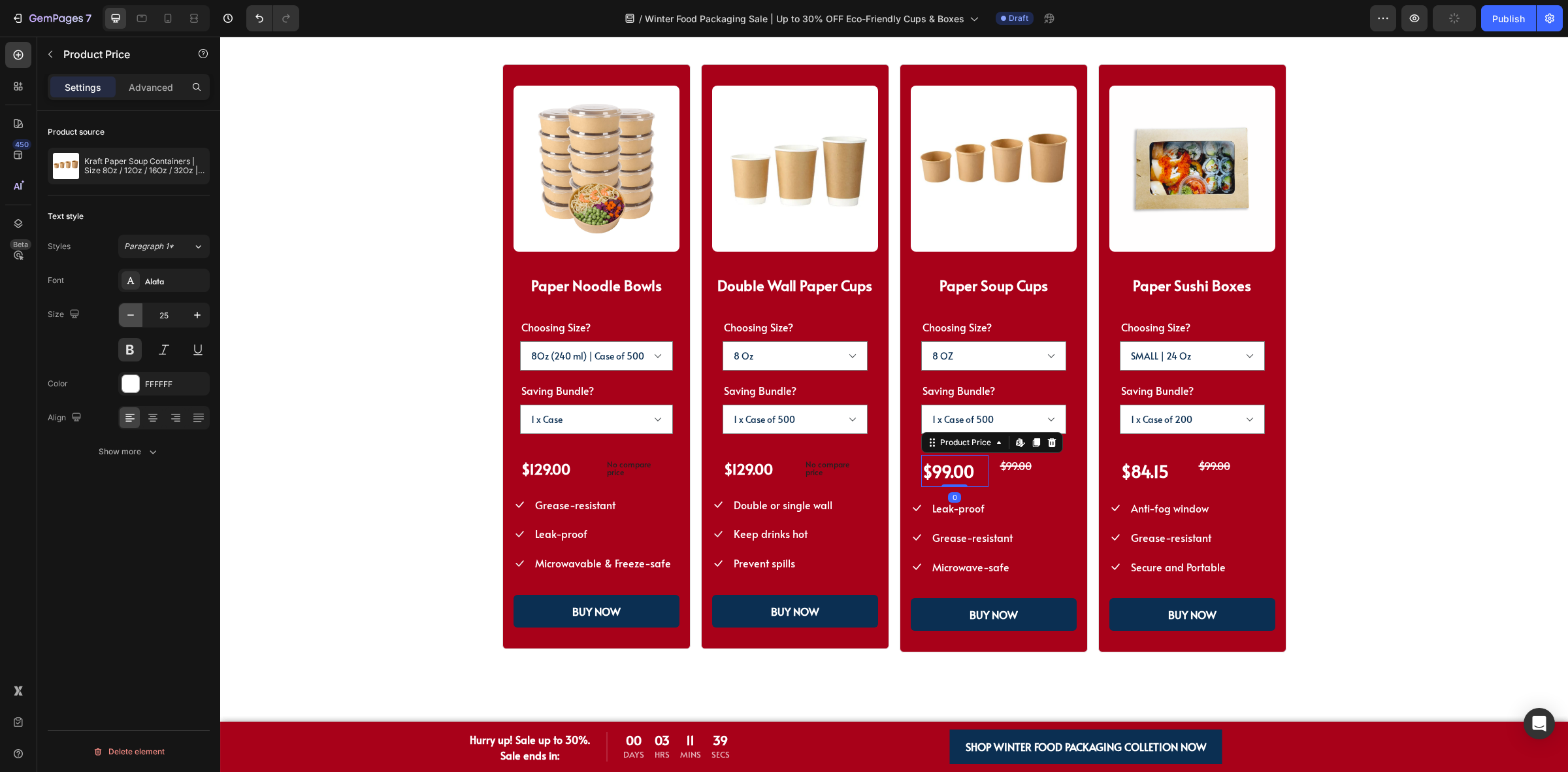
click at [125, 309] on icon "button" at bounding box center [130, 315] width 13 height 13
click at [125, 311] on icon "button" at bounding box center [130, 315] width 13 height 13
type input "22"
click at [1132, 462] on div "$84.15" at bounding box center [1153, 471] width 67 height 32
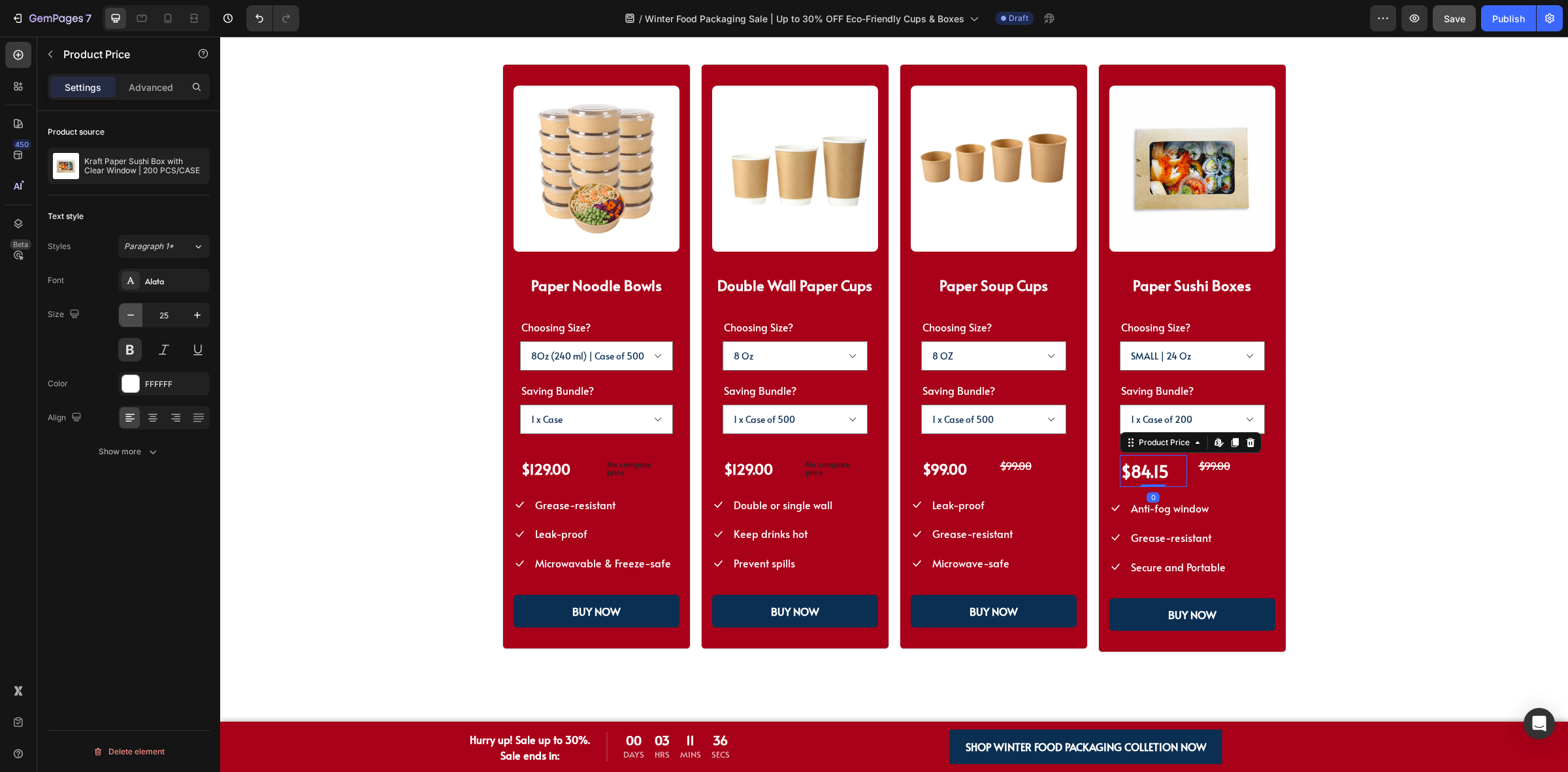
click at [128, 313] on icon "button" at bounding box center [130, 315] width 13 height 13
type input "24"
click at [749, 472] on div "$129.00" at bounding box center [756, 469] width 67 height 29
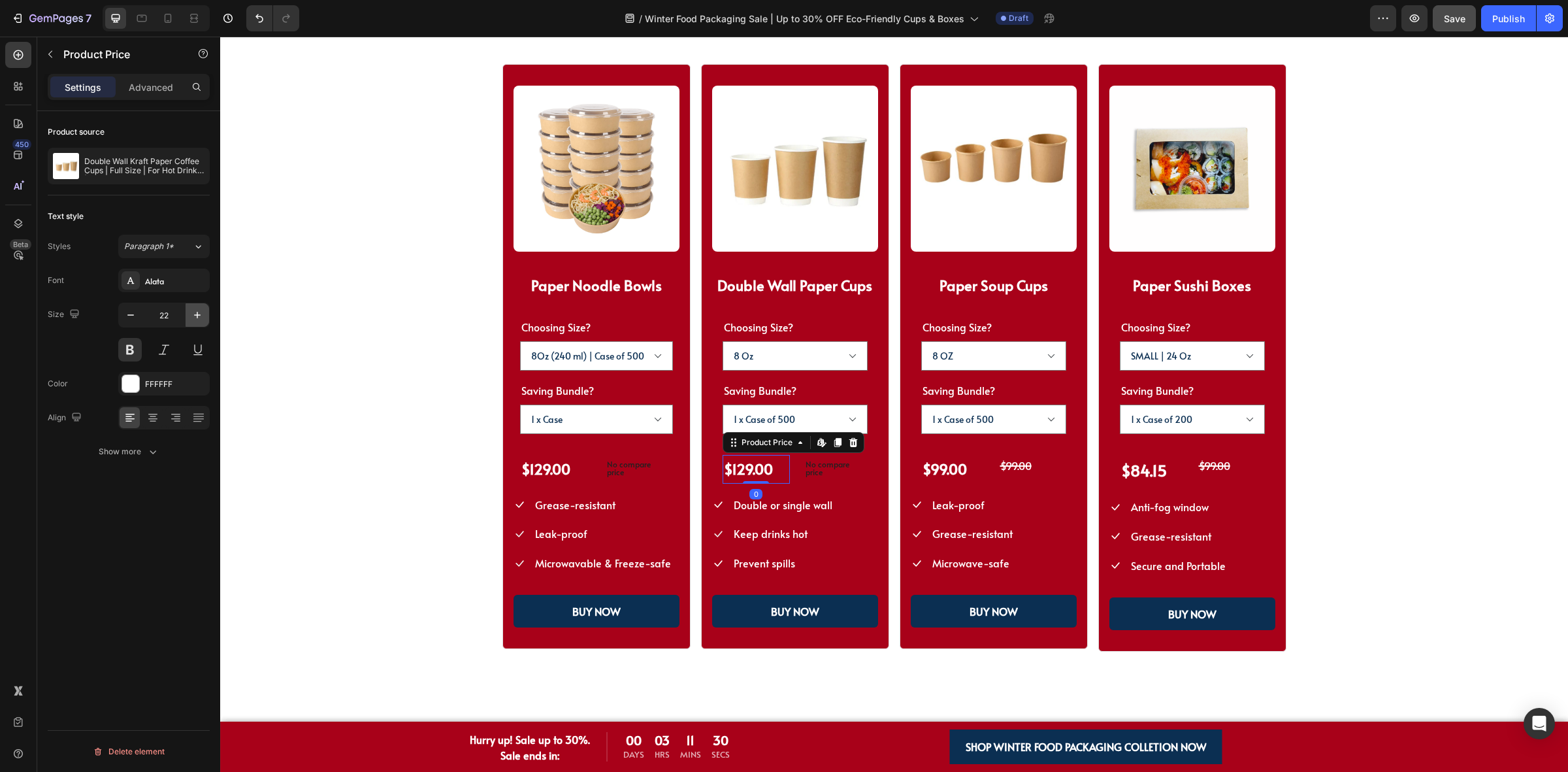
click at [193, 318] on icon "button" at bounding box center [197, 315] width 13 height 13
type input "25"
click at [552, 468] on div "$129.00" at bounding box center [555, 469] width 71 height 29
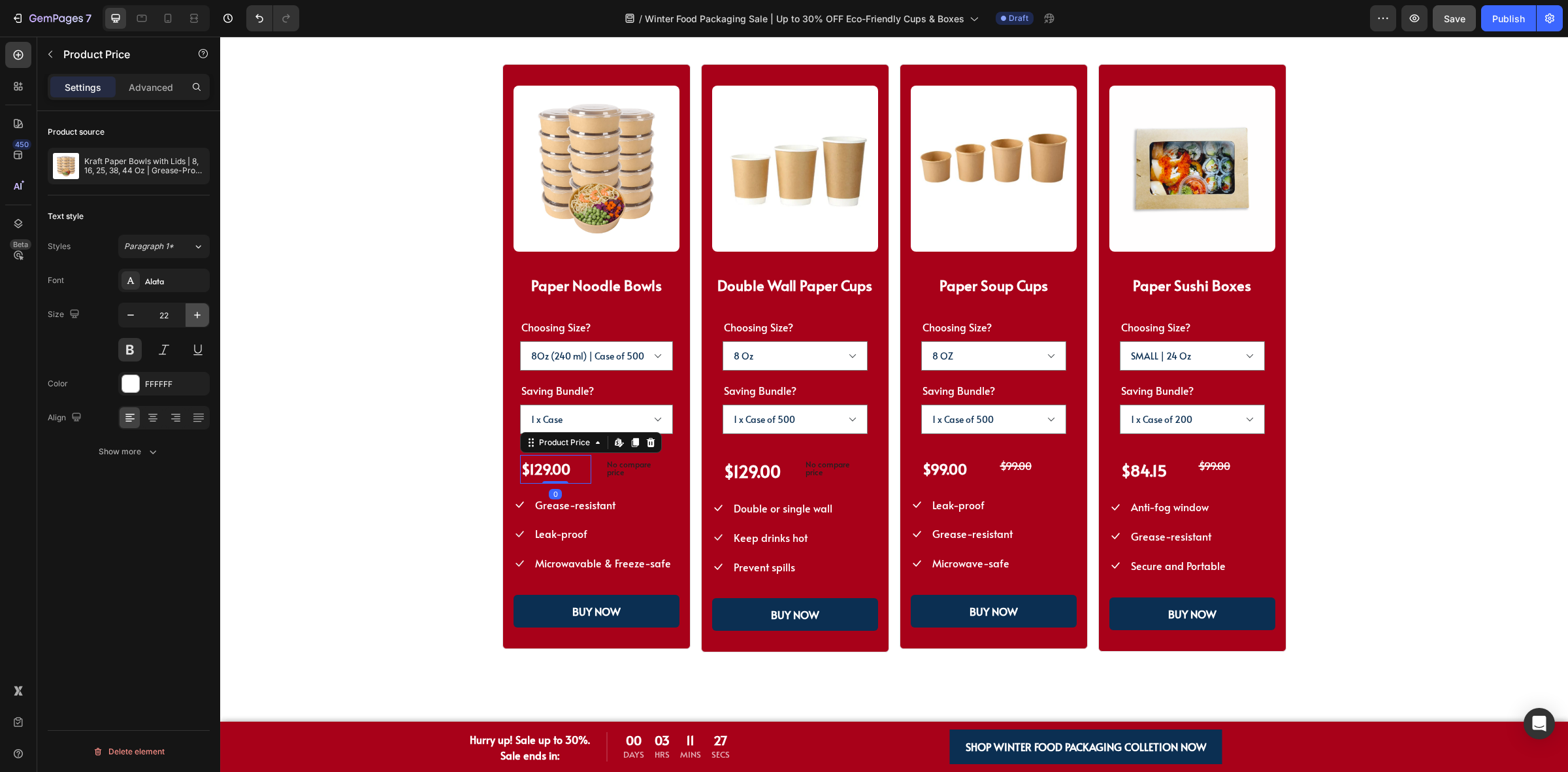
click at [191, 309] on icon "button" at bounding box center [197, 315] width 13 height 13
click at [191, 318] on icon "button" at bounding box center [197, 315] width 13 height 13
type input "25"
click at [950, 468] on div "$99.00" at bounding box center [955, 469] width 67 height 29
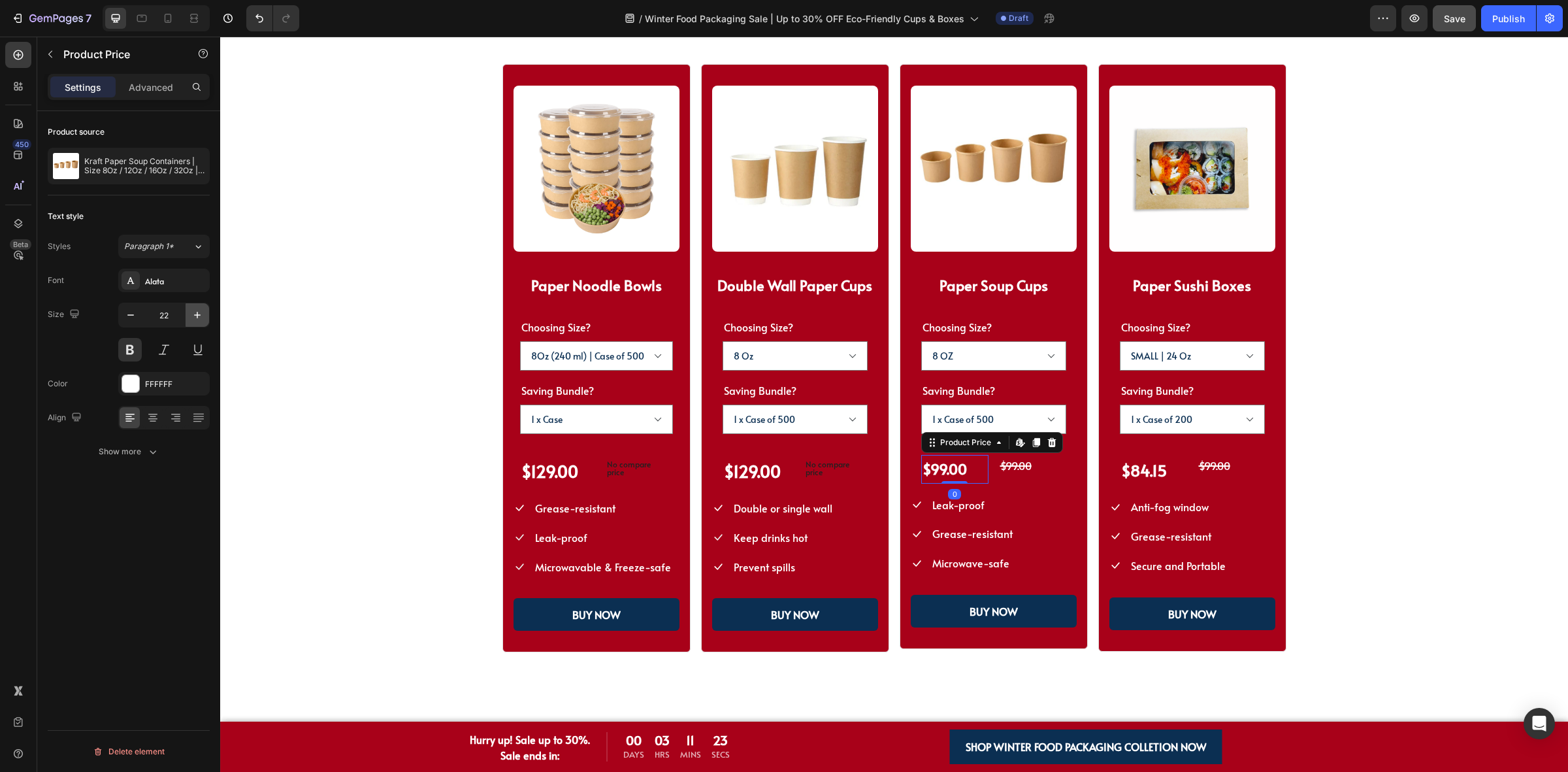
click at [190, 314] on button "button" at bounding box center [197, 315] width 24 height 24
type input "25"
click at [1137, 473] on div "$84.15" at bounding box center [1153, 470] width 67 height 31
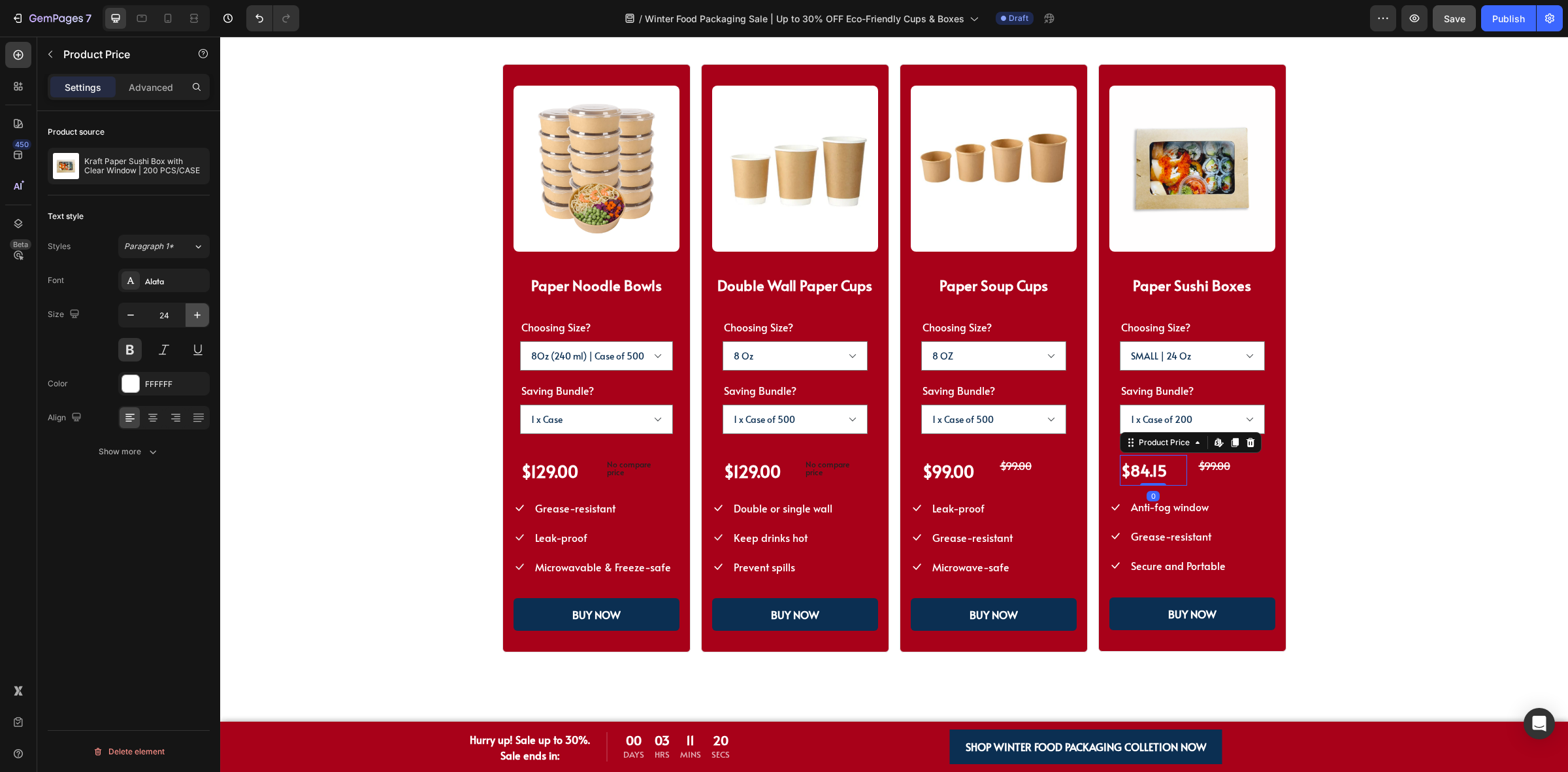
click at [194, 318] on icon "button" at bounding box center [197, 315] width 13 height 13
type input "25"
click at [1397, 487] on div "SHOP WINTER PACKAGING BEST SELLER!! Heading SHOP OUR POPULAR WINTER FOOD PACKAG…" at bounding box center [894, 316] width 1244 height 674
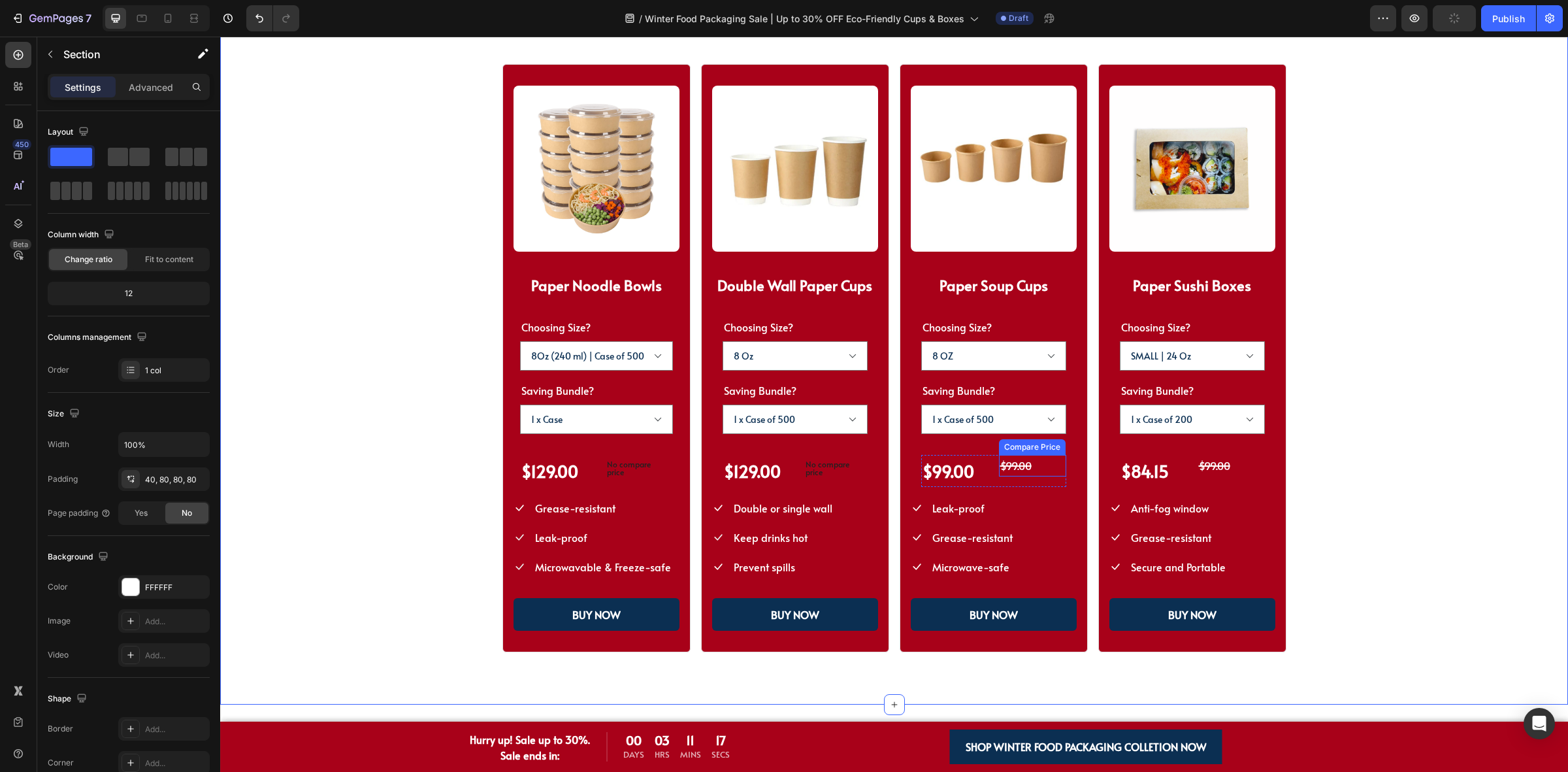
click at [1008, 459] on div "$99.00" at bounding box center [1033, 466] width 67 height 22
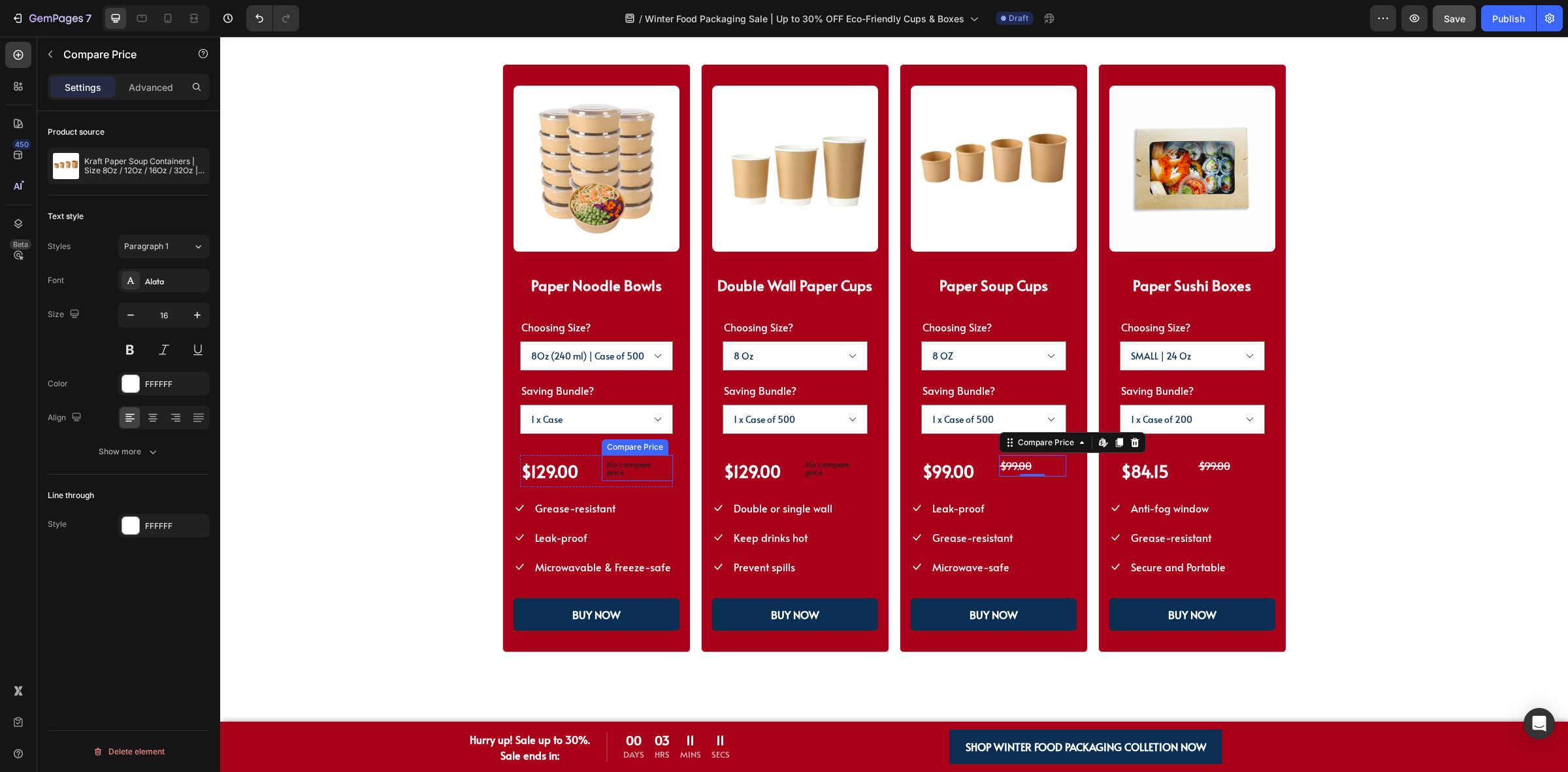
click at [615, 463] on p "No compare price" at bounding box center [637, 468] width 61 height 15
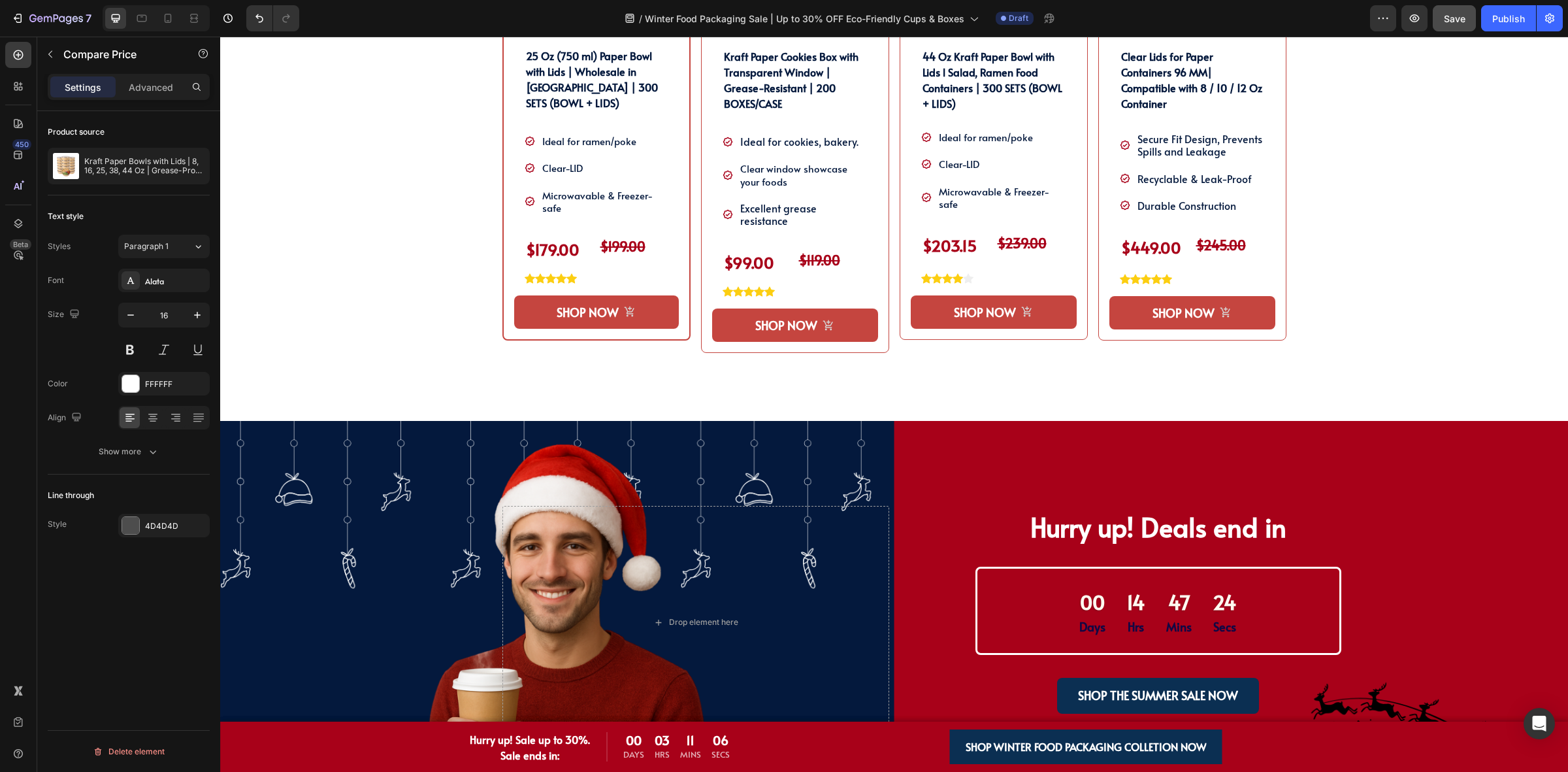
scroll to position [817, 0]
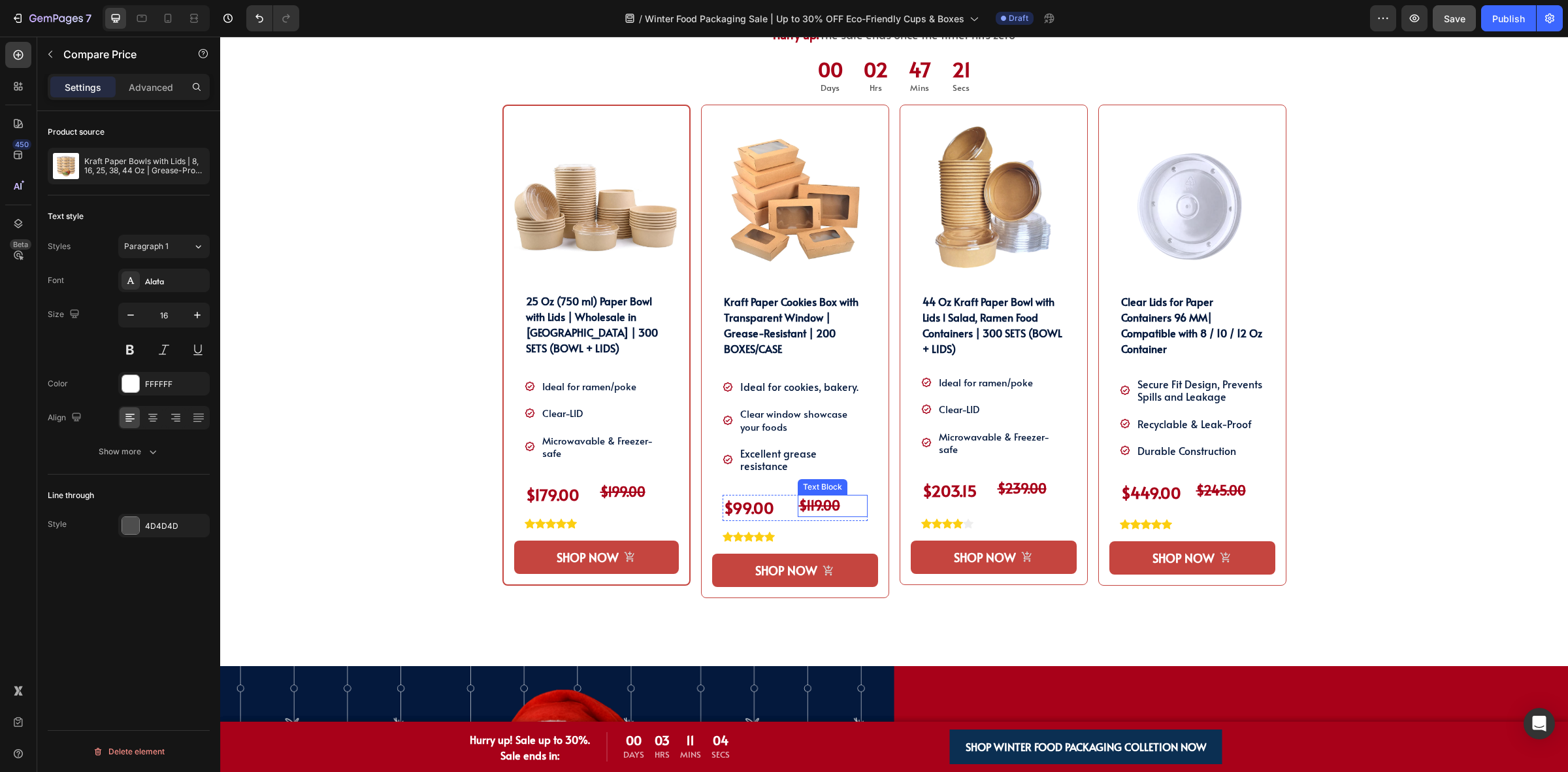
click at [814, 496] on strong "$119.00" at bounding box center [819, 505] width 41 height 18
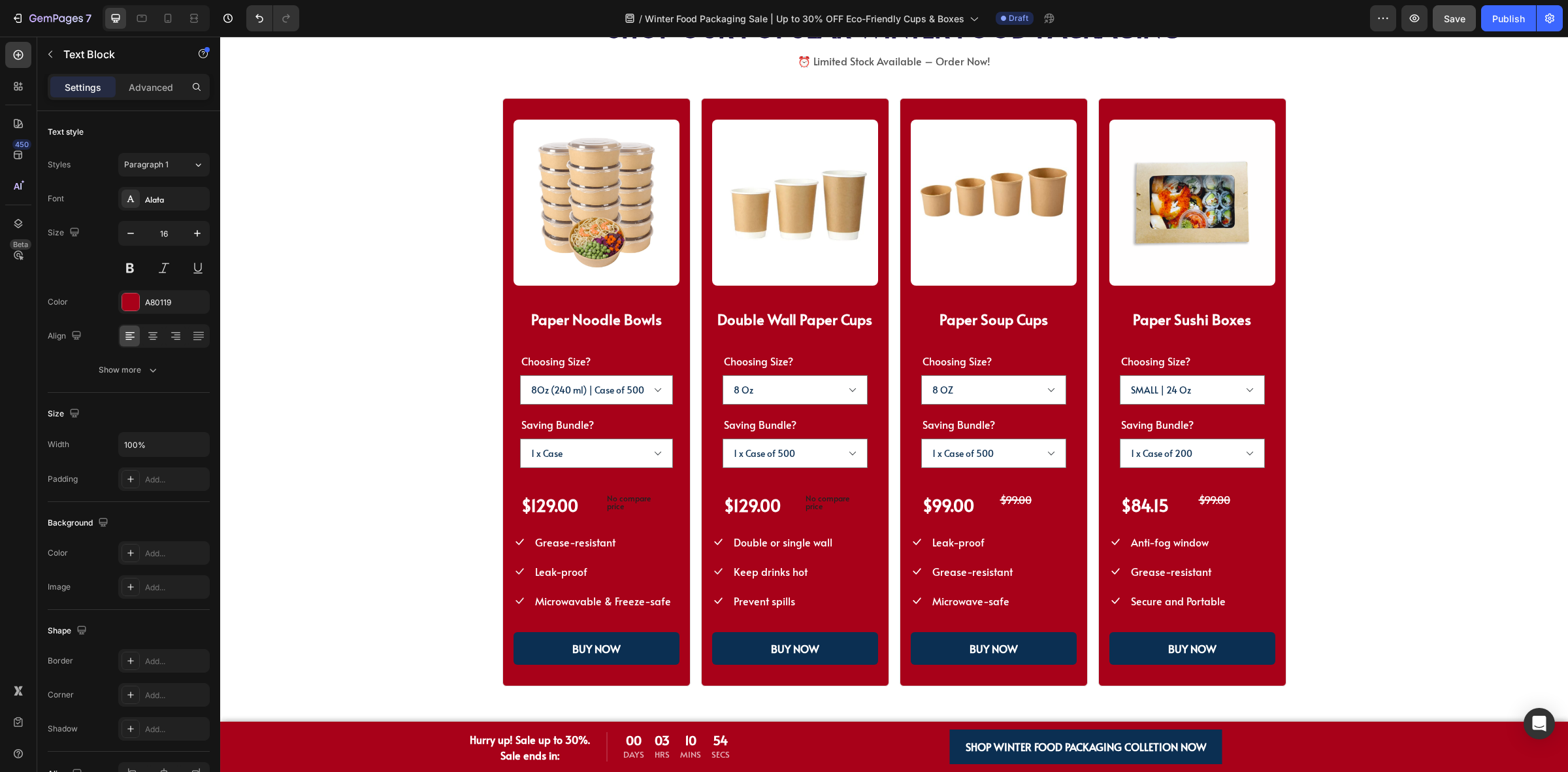
scroll to position [1961, 0]
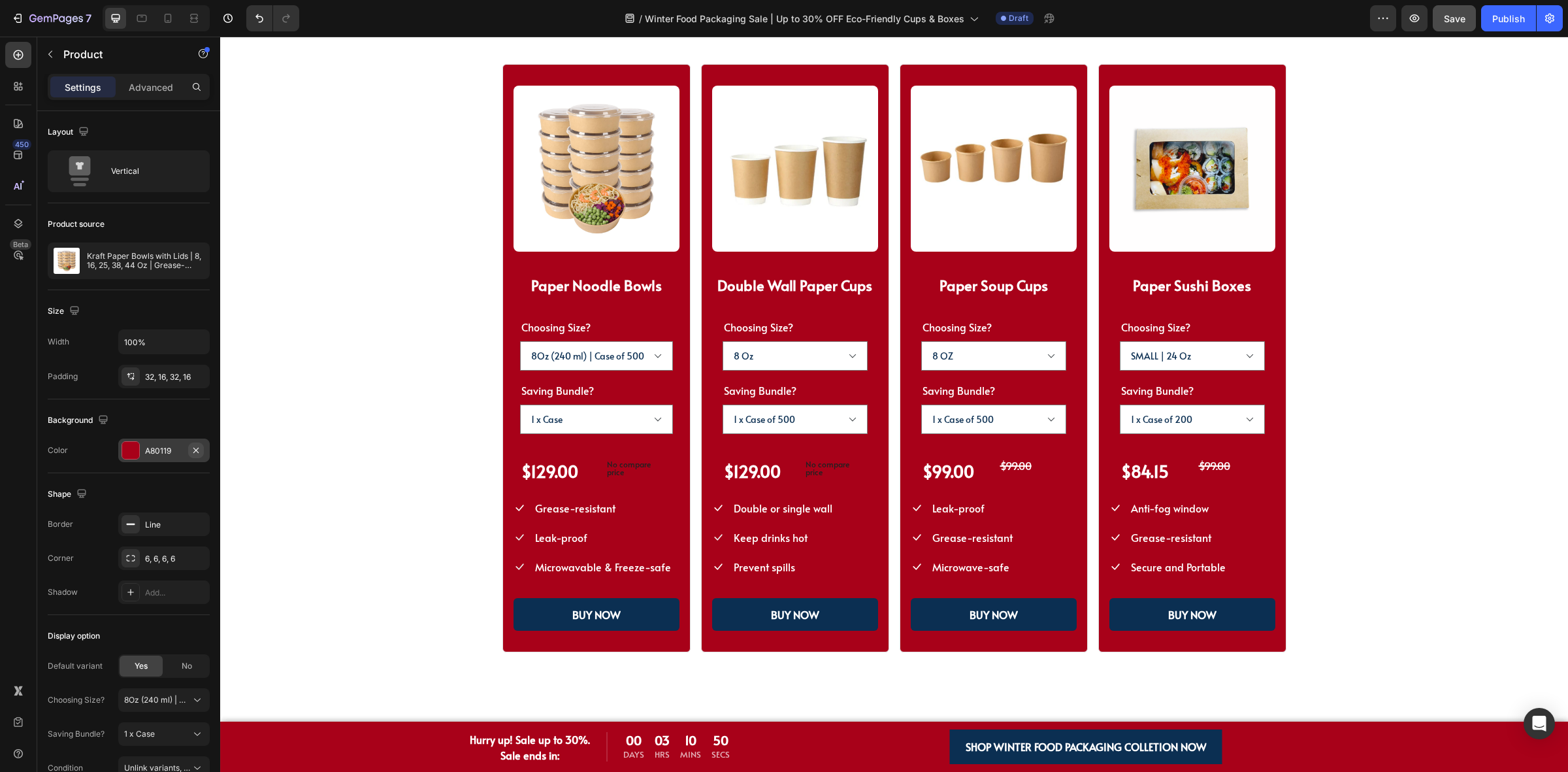
click at [188, 446] on button "button" at bounding box center [196, 450] width 15 height 15
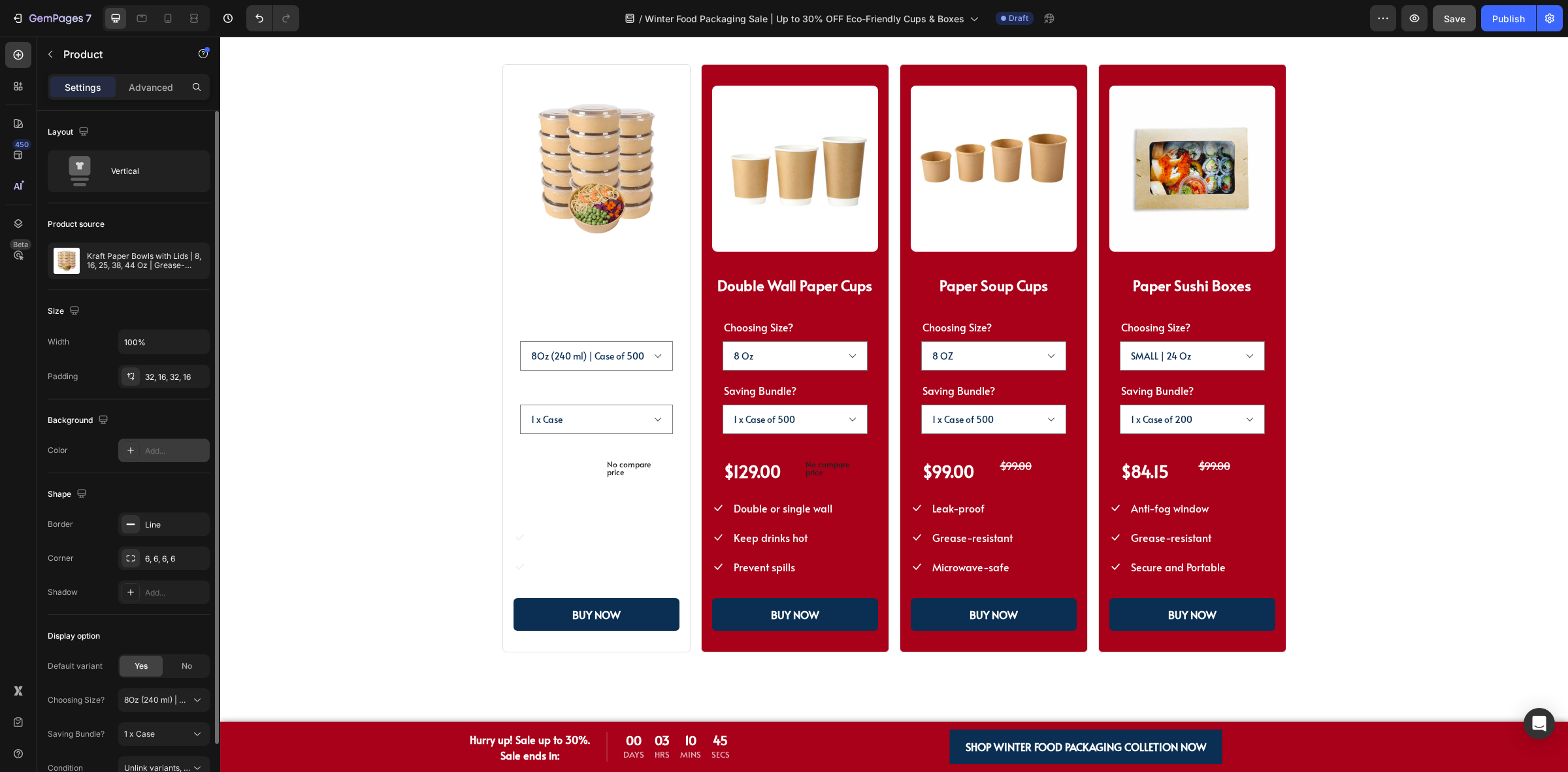
scroll to position [72, 0]
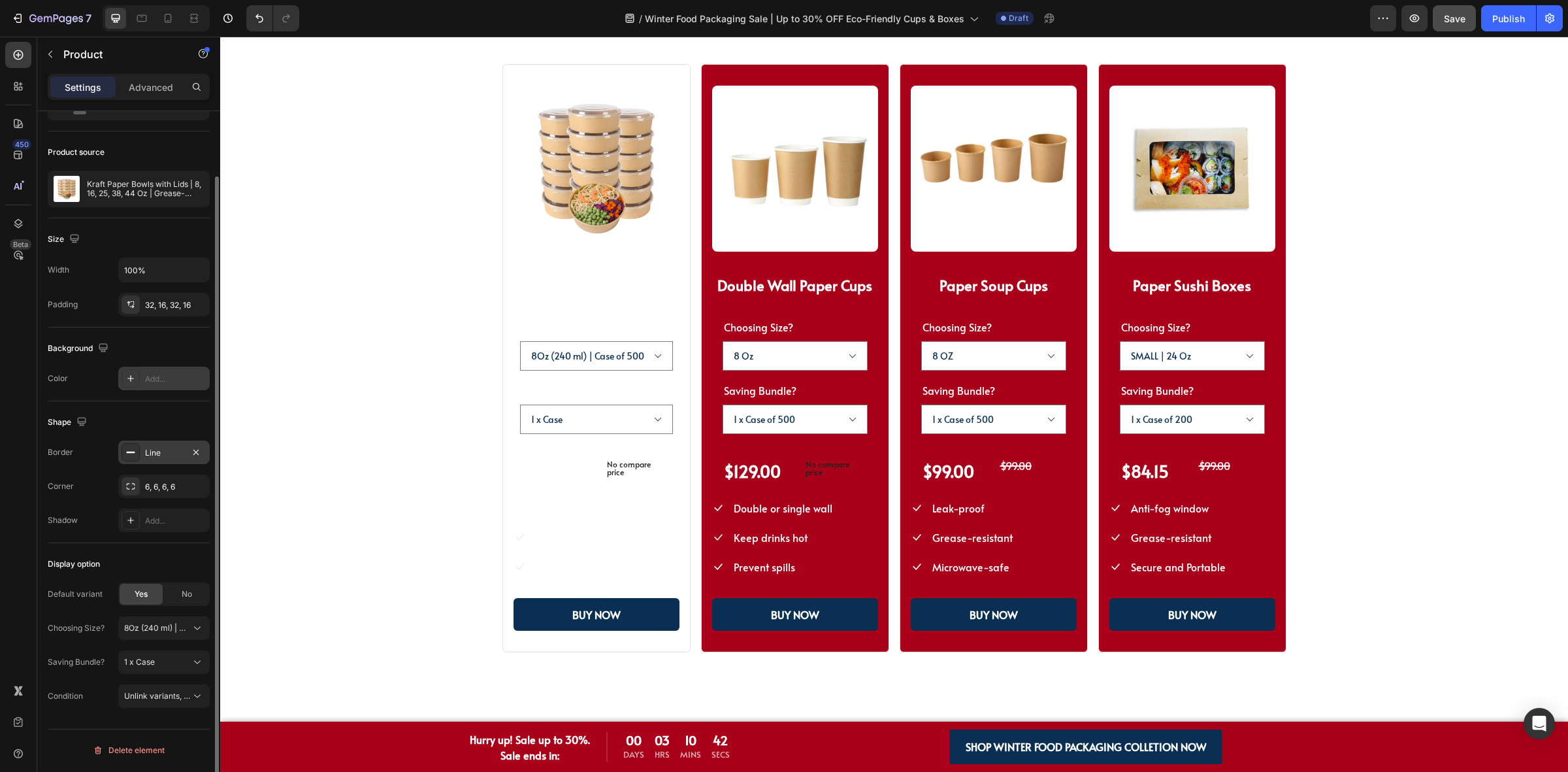
click at [148, 451] on div "Line" at bounding box center [164, 452] width 38 height 12
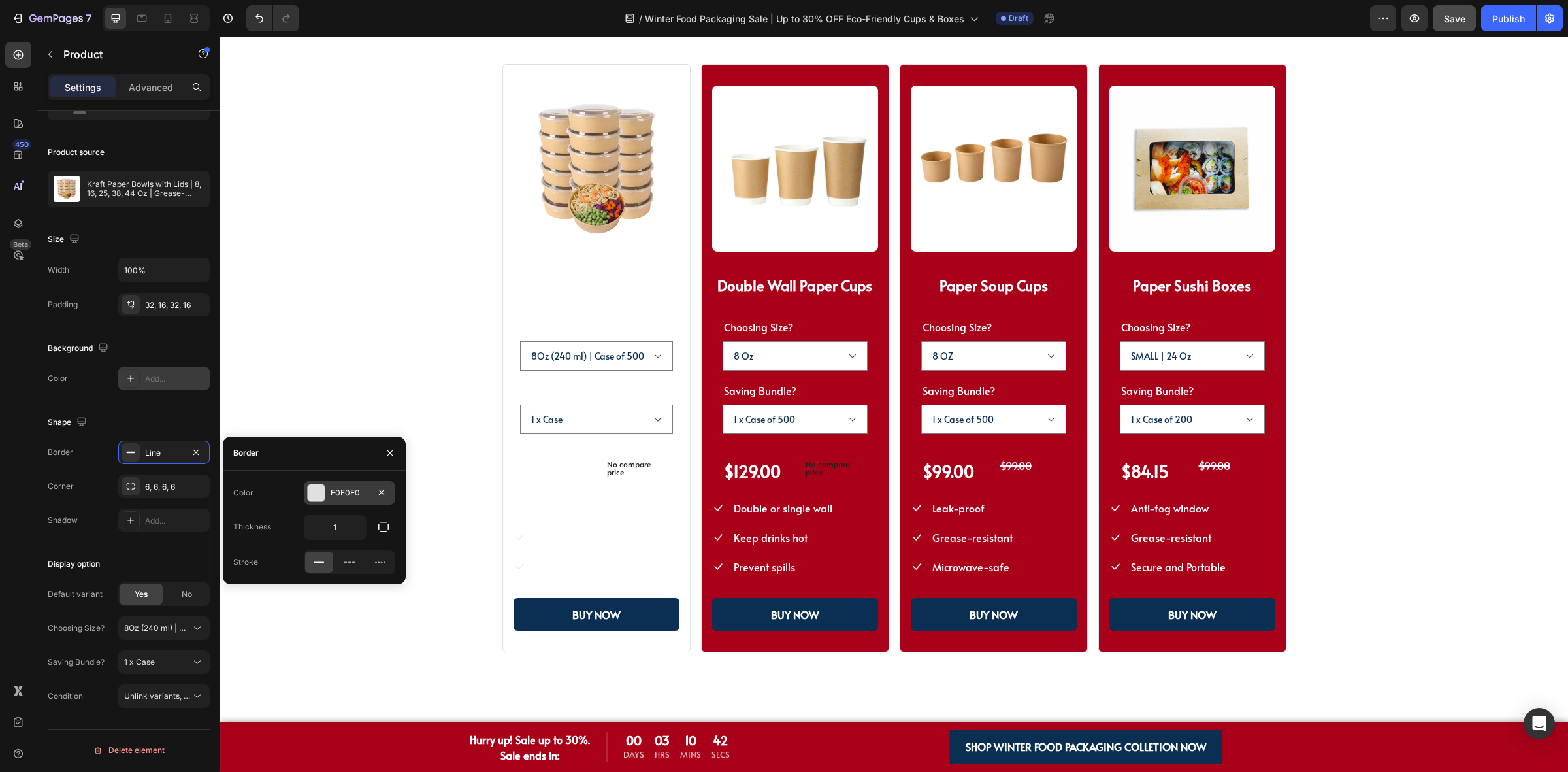
click at [321, 485] on div at bounding box center [316, 493] width 17 height 17
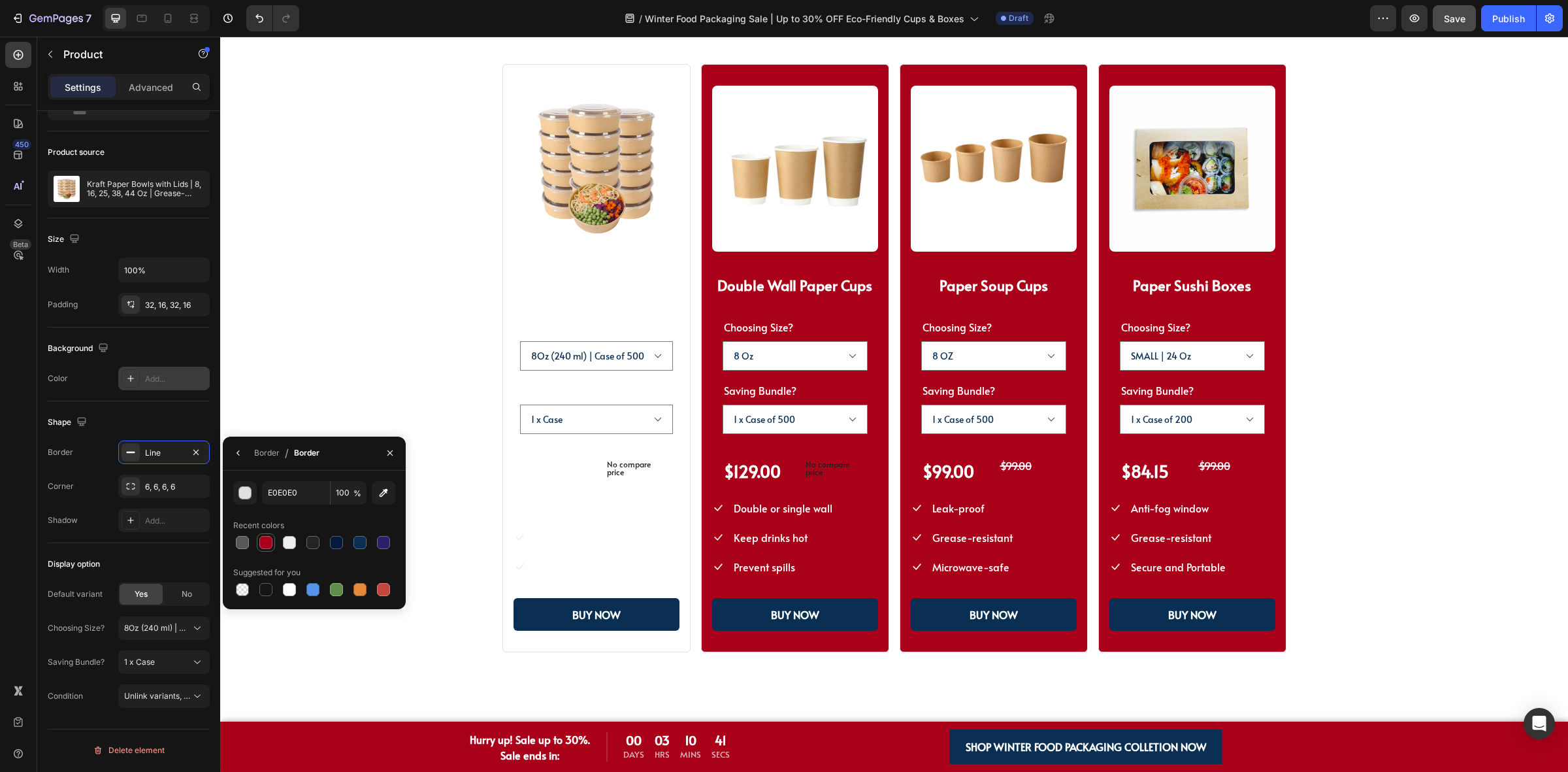
click at [269, 547] on div at bounding box center [266, 542] width 13 height 13
type input "A80119"
click at [453, 520] on div "SHOP WINTER PACKAGING BEST SELLER!! Heading SHOP OUR POPULAR WINTER FOOD PACKAG…" at bounding box center [894, 316] width 1244 height 674
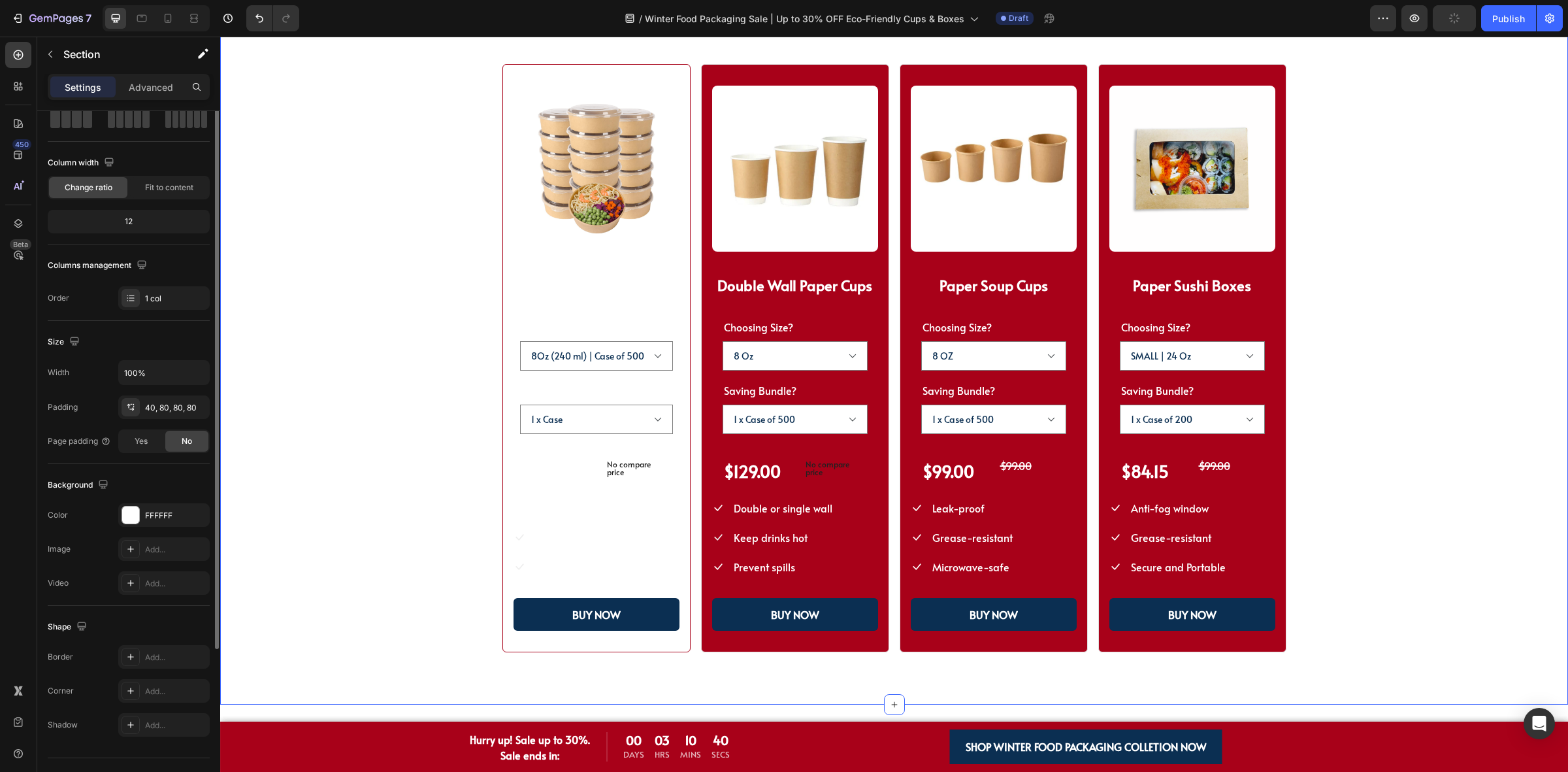
scroll to position [0, 0]
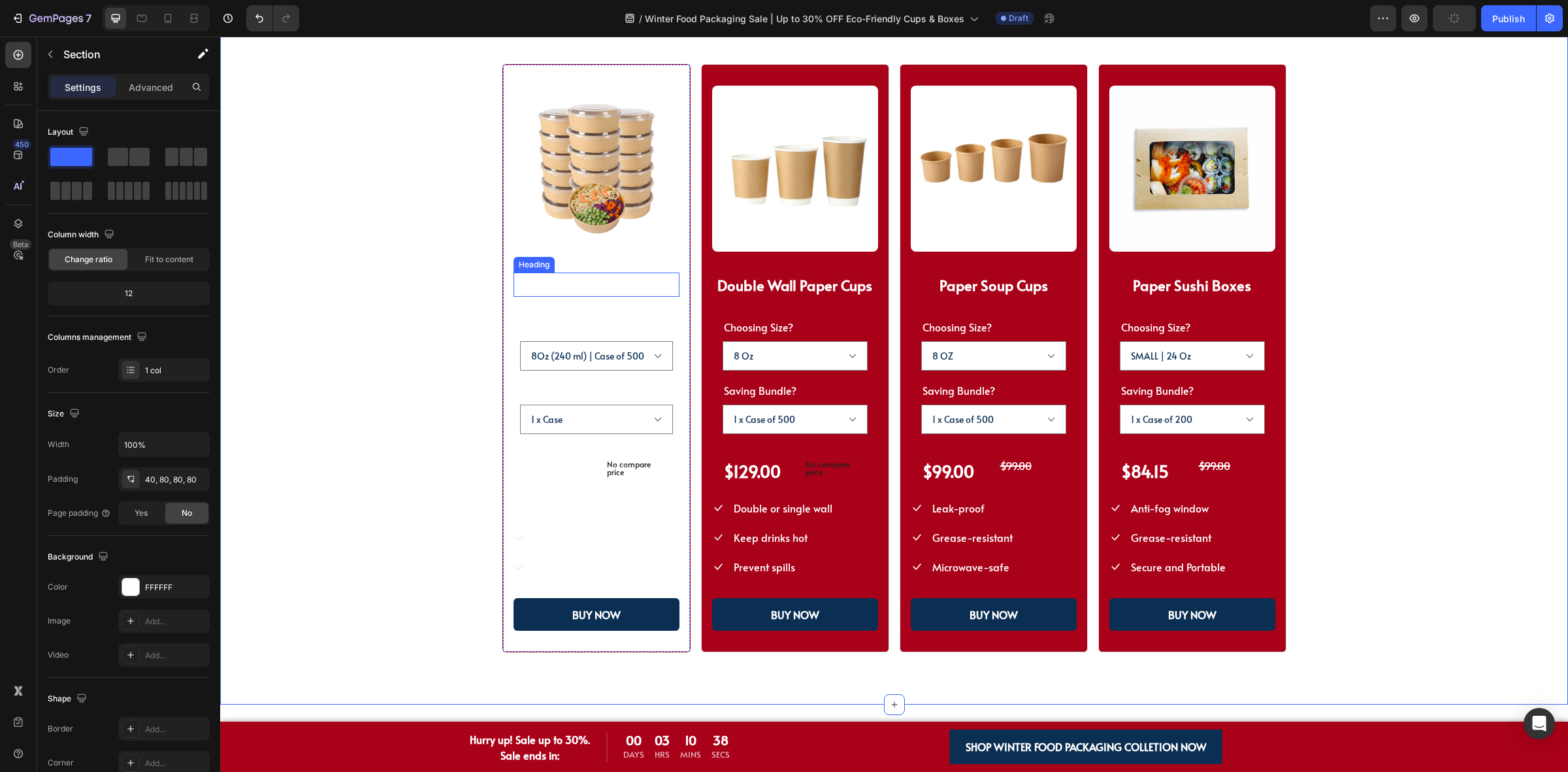
click at [560, 276] on strong "Paper Noodle Bowls" at bounding box center [596, 285] width 130 height 20
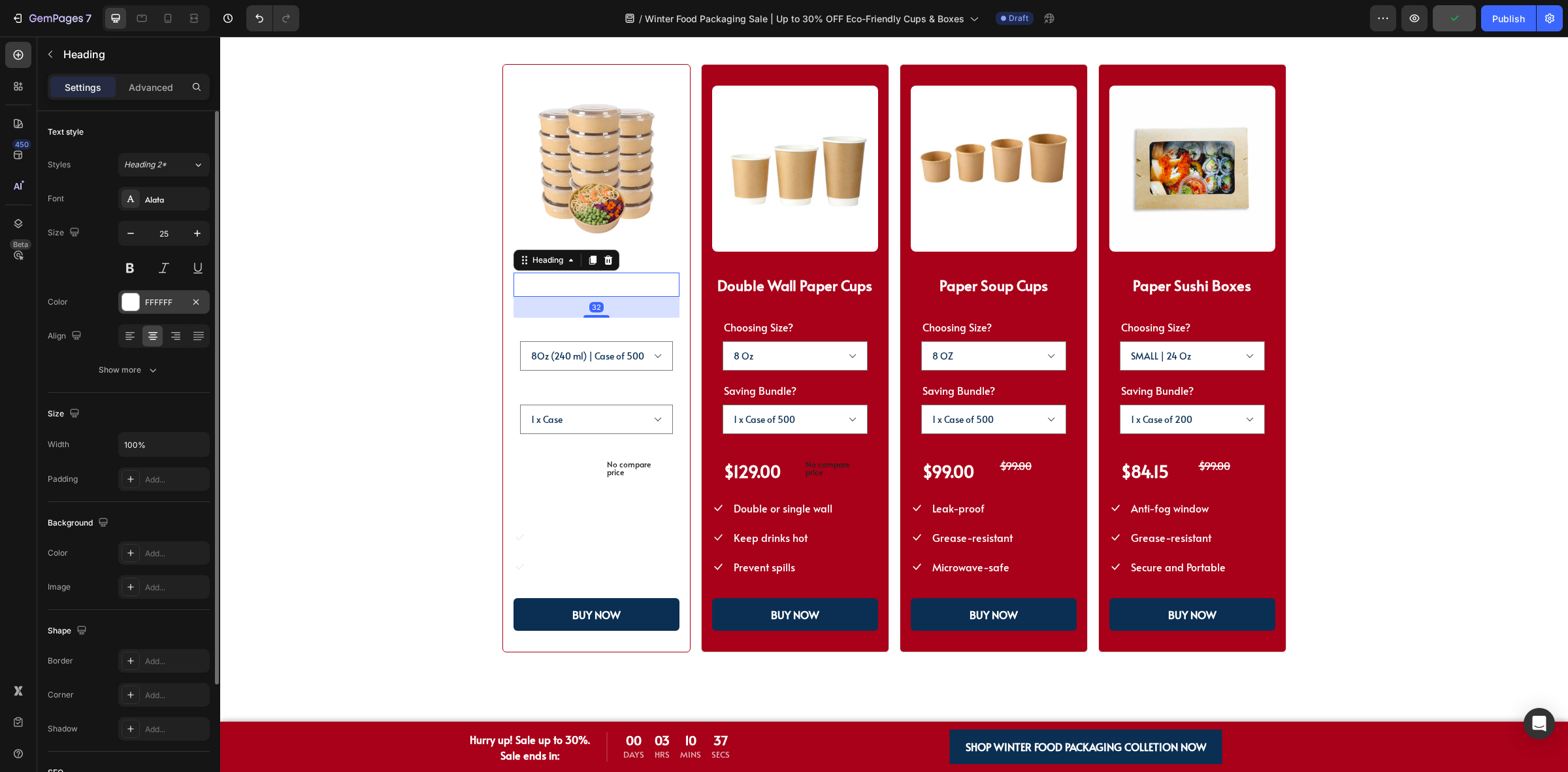
click at [128, 302] on div at bounding box center [130, 302] width 17 height 17
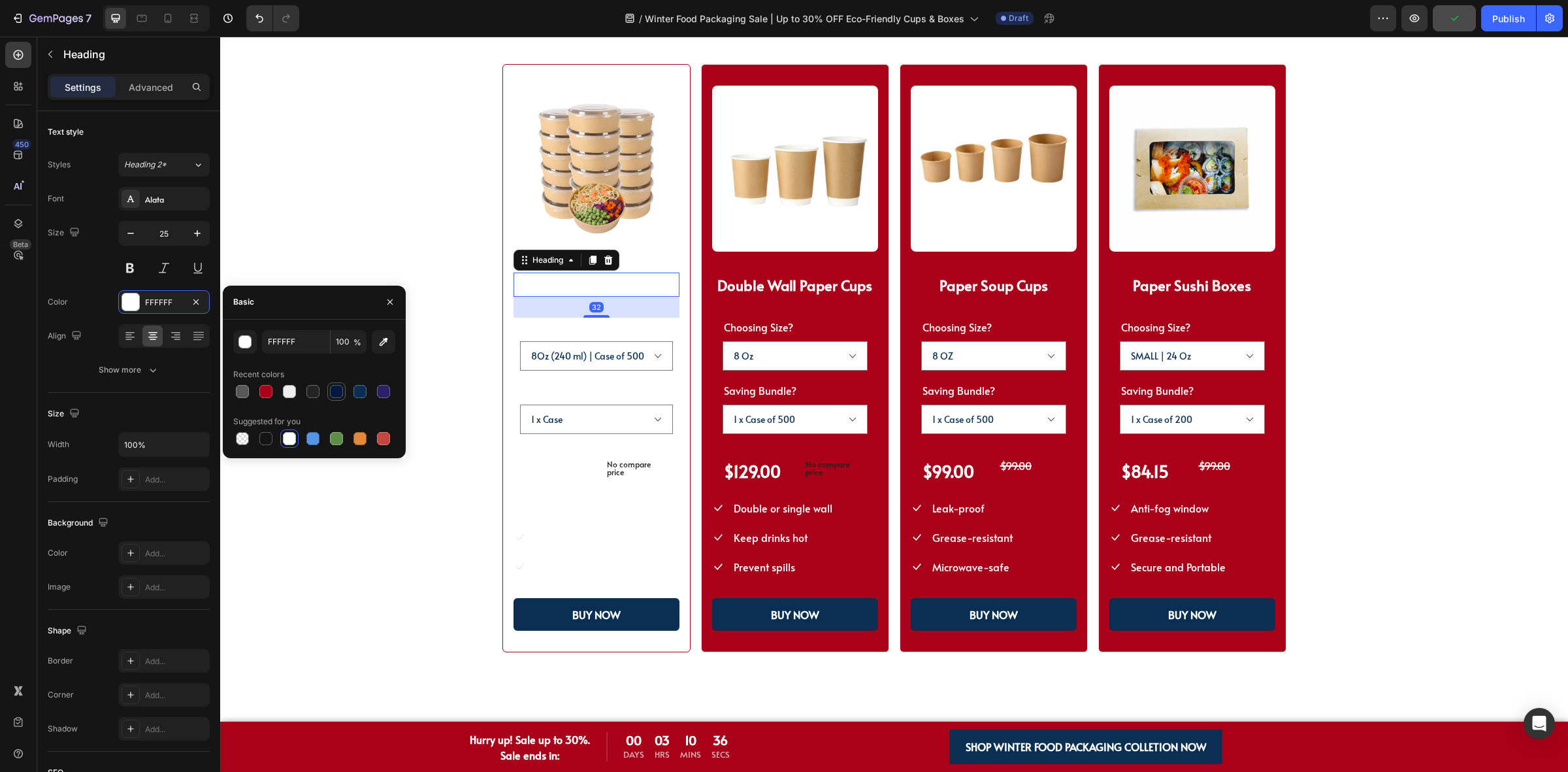
drag, startPoint x: 334, startPoint y: 396, endPoint x: 276, endPoint y: 328, distance: 89.4
click at [334, 396] on div at bounding box center [336, 391] width 13 height 13
type input "04193D"
click at [537, 321] on legend "Choosing Size?" at bounding box center [555, 327] width 72 height 18
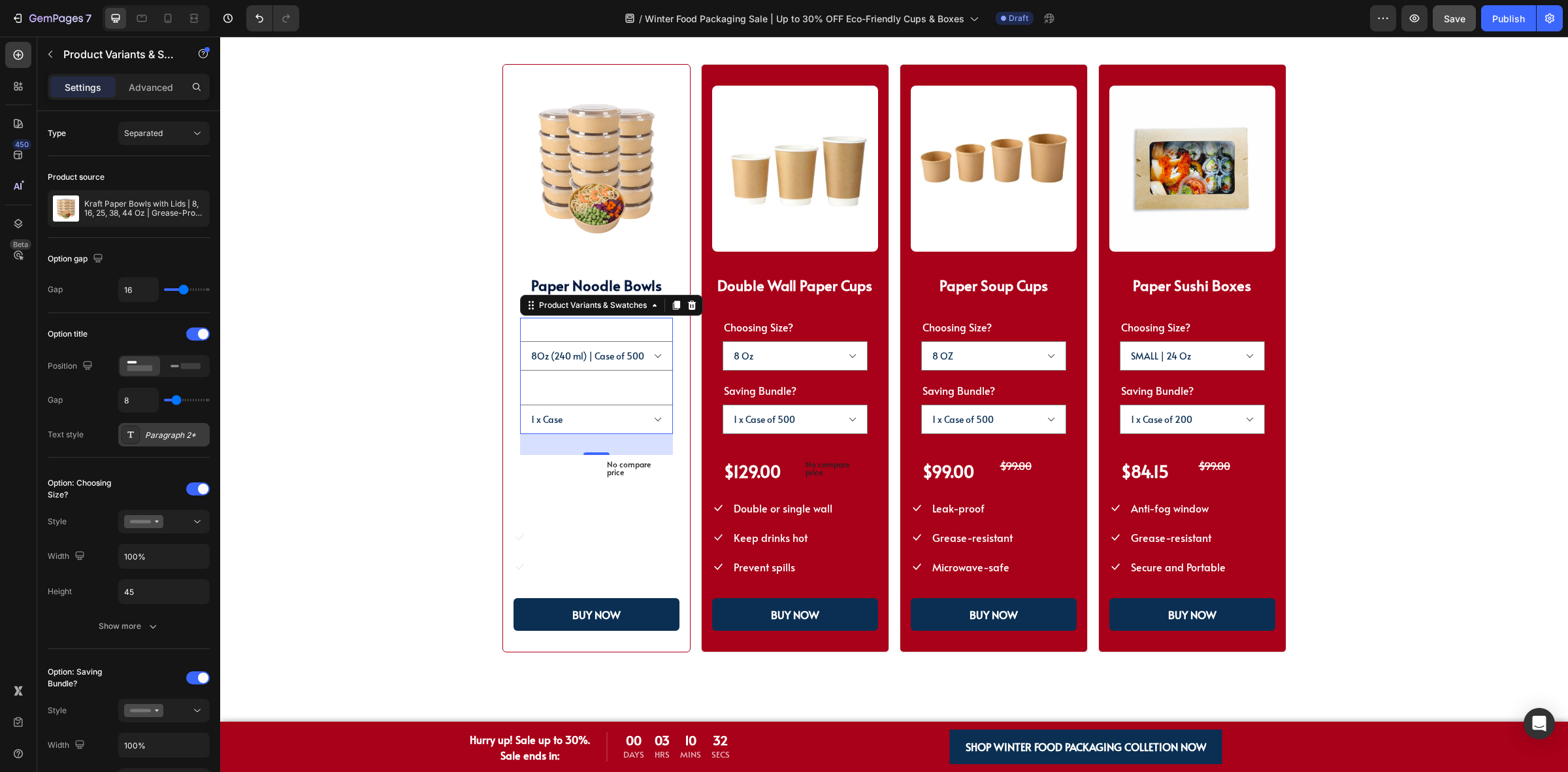
click at [165, 438] on div "Paragraph 2*" at bounding box center [176, 435] width 61 height 12
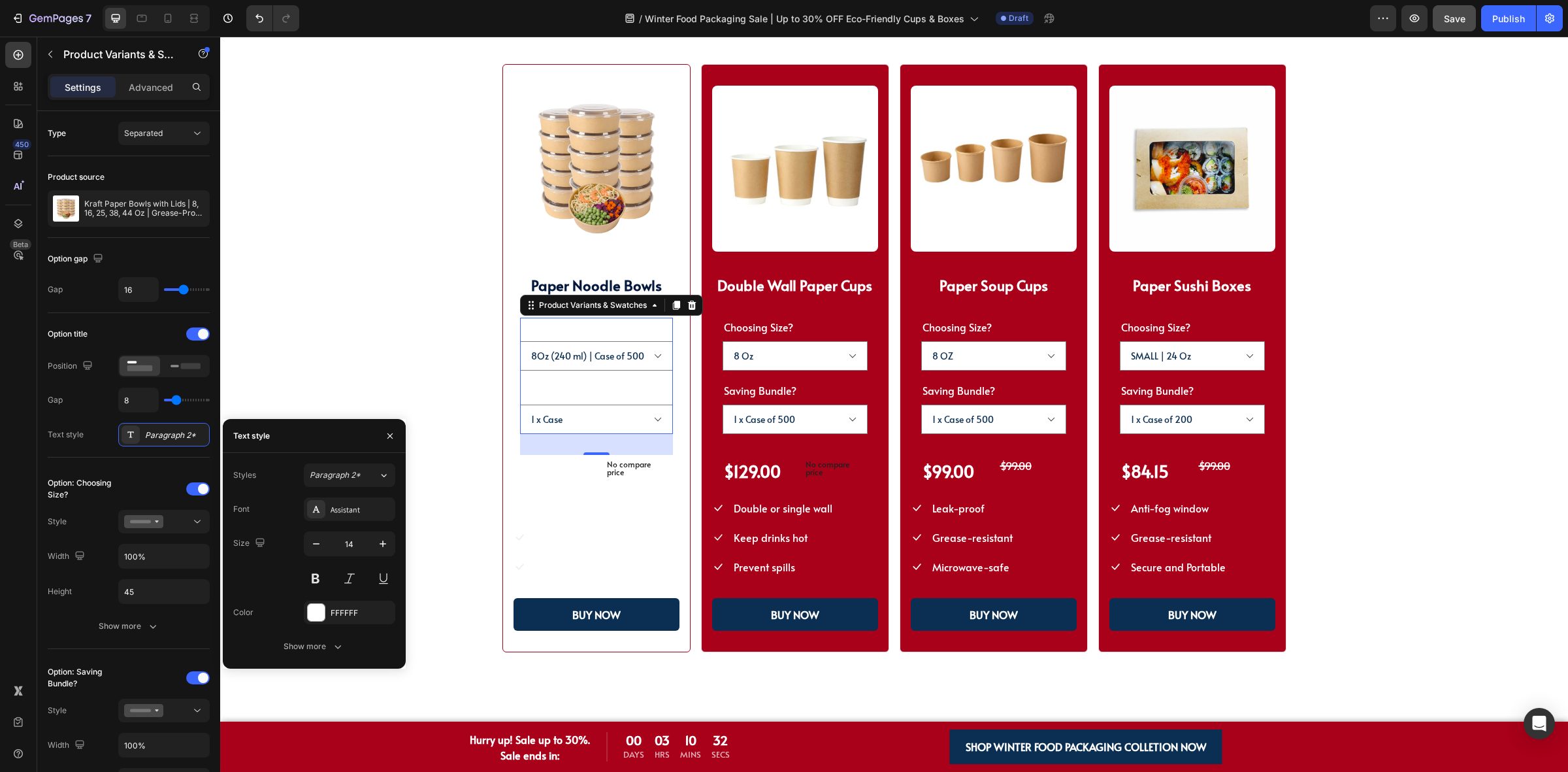
click at [323, 598] on div "Font Assistant Size 14 Color FFFFFF Show more" at bounding box center [314, 577] width 162 height 161
click at [322, 604] on div at bounding box center [316, 612] width 17 height 17
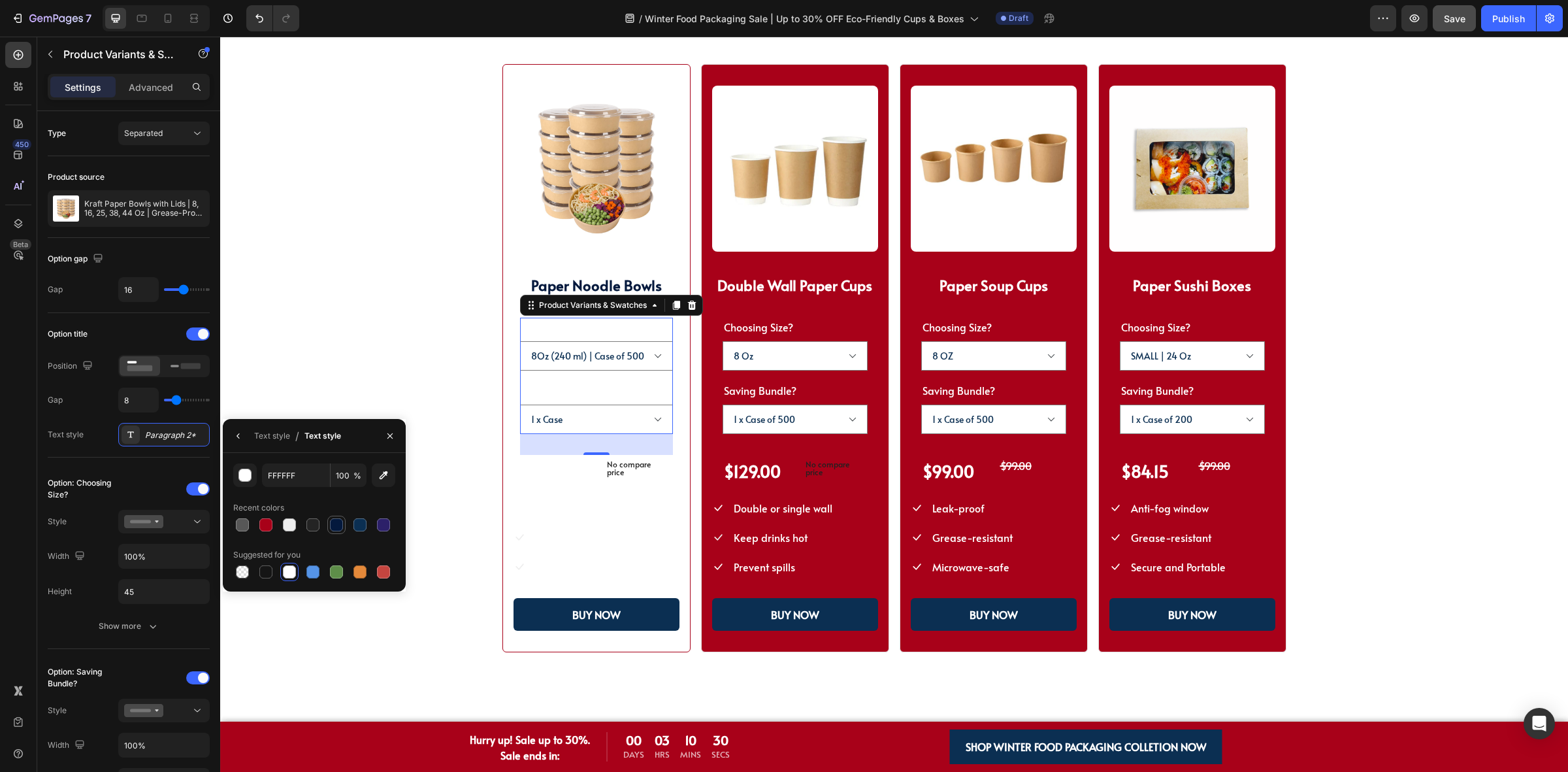
click at [341, 521] on div at bounding box center [336, 524] width 13 height 13
type input "04193D"
click at [551, 467] on div "$129.00" at bounding box center [555, 471] width 71 height 32
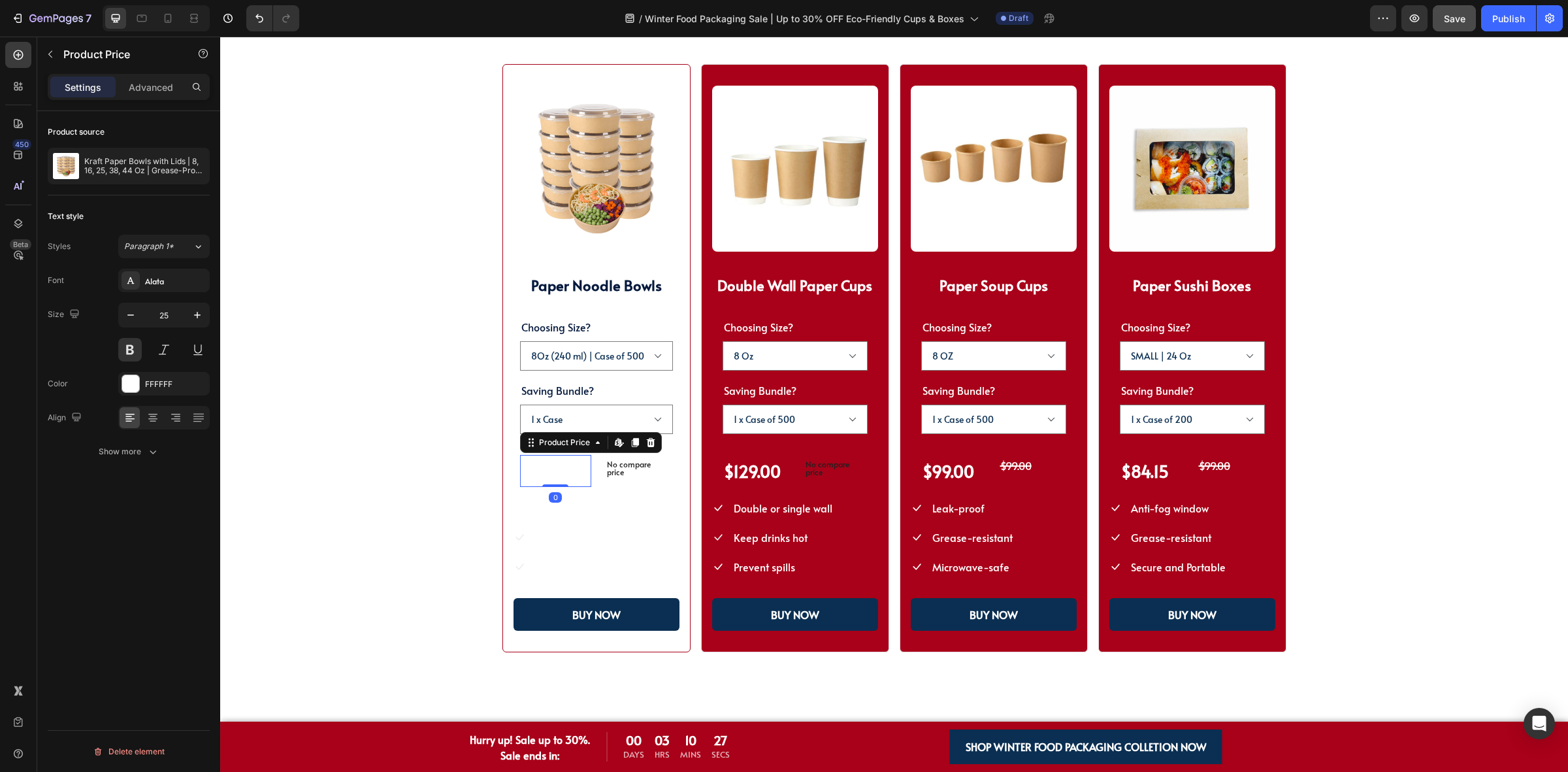
click at [548, 469] on div "$129.00" at bounding box center [555, 471] width 71 height 32
click at [142, 384] on div "FFFFFF" at bounding box center [163, 384] width 91 height 24
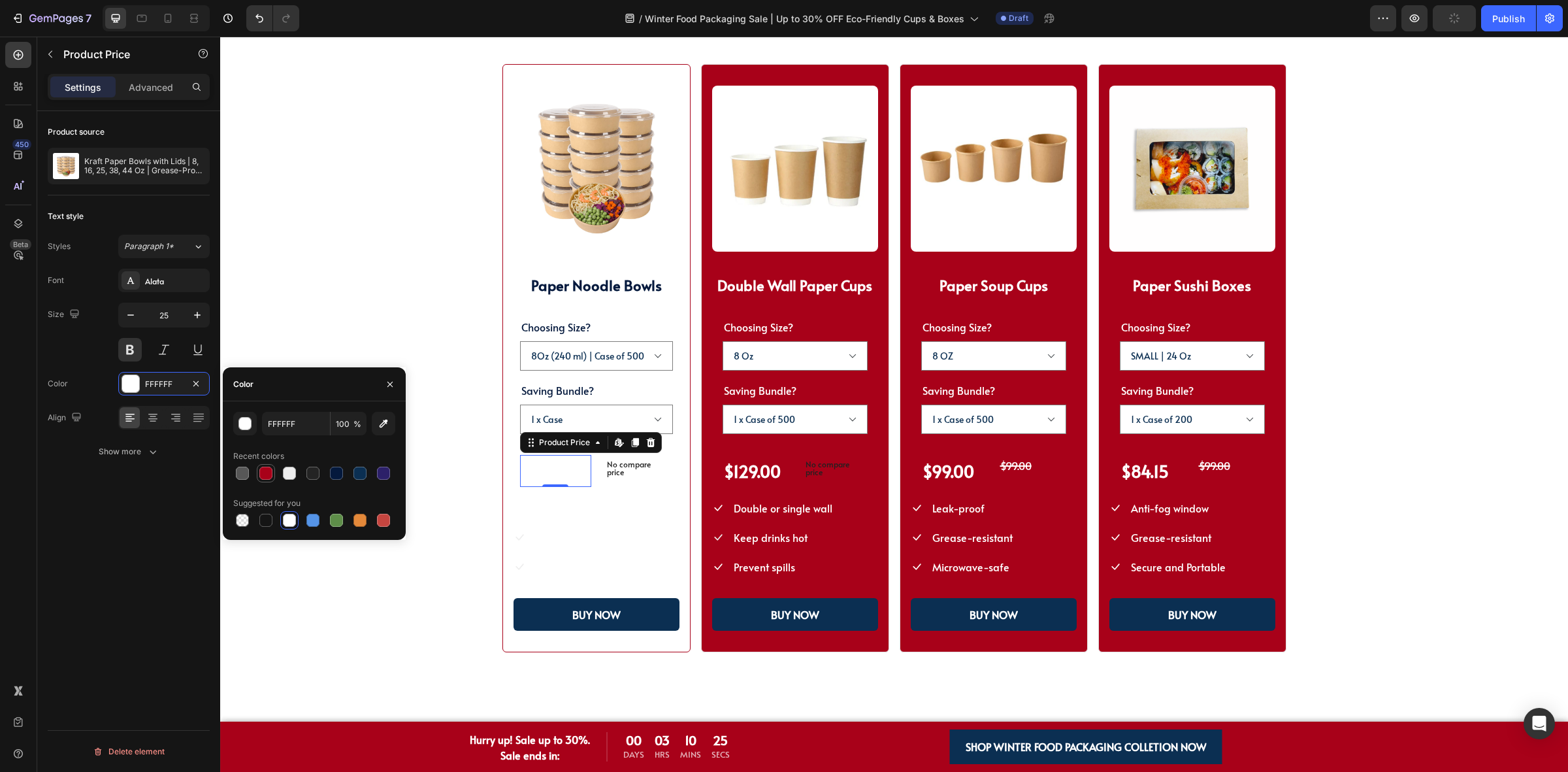
click at [271, 474] on div at bounding box center [266, 473] width 13 height 13
type input "A80119"
click at [572, 510] on span "Grease-resistant" at bounding box center [575, 507] width 80 height 15
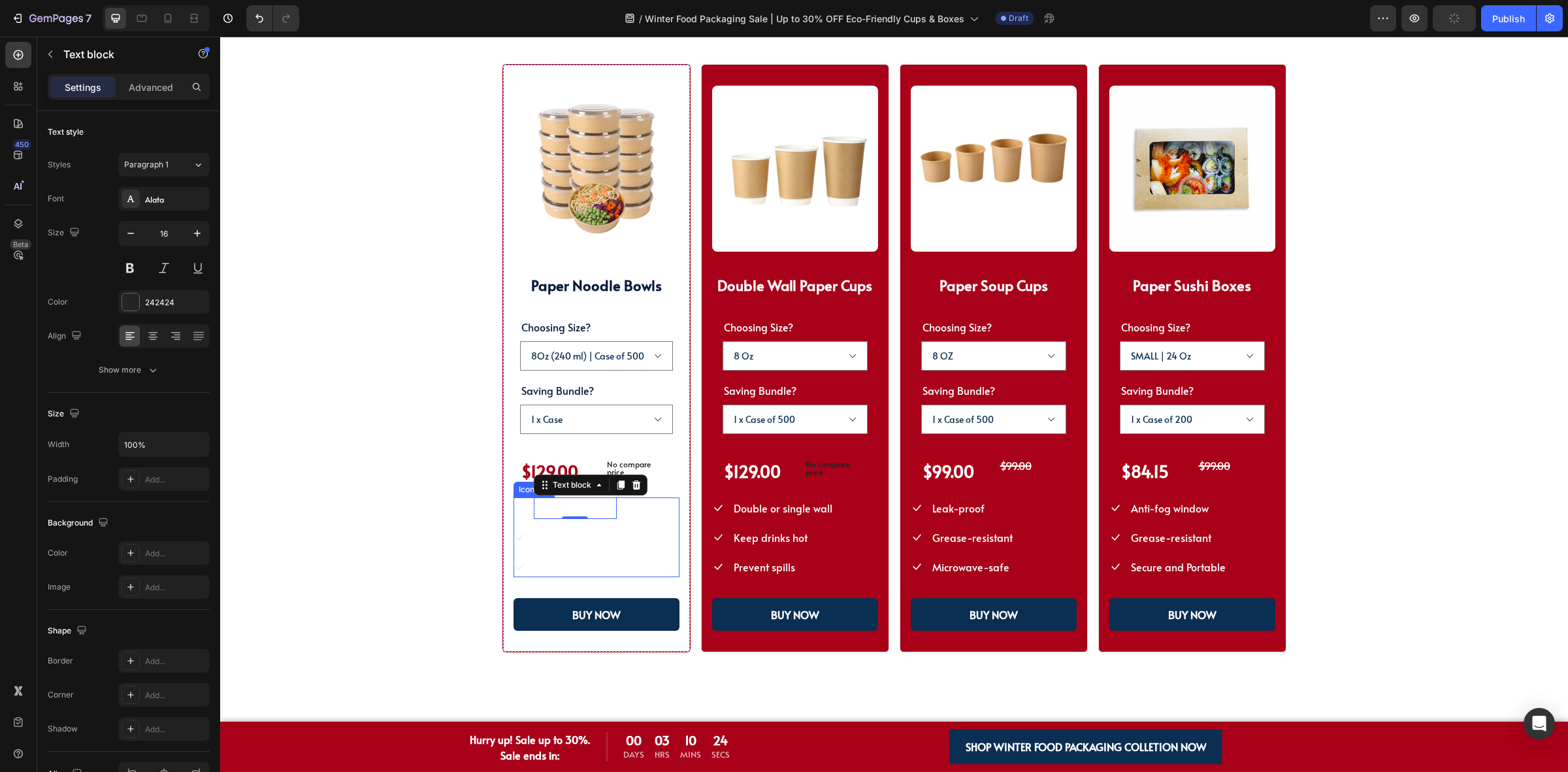
click at [534, 523] on ul "Icon Grease-resistant Text block 0 Icon Leak-proof Text block Icon Microwavable…" at bounding box center [593, 537] width 159 height 80
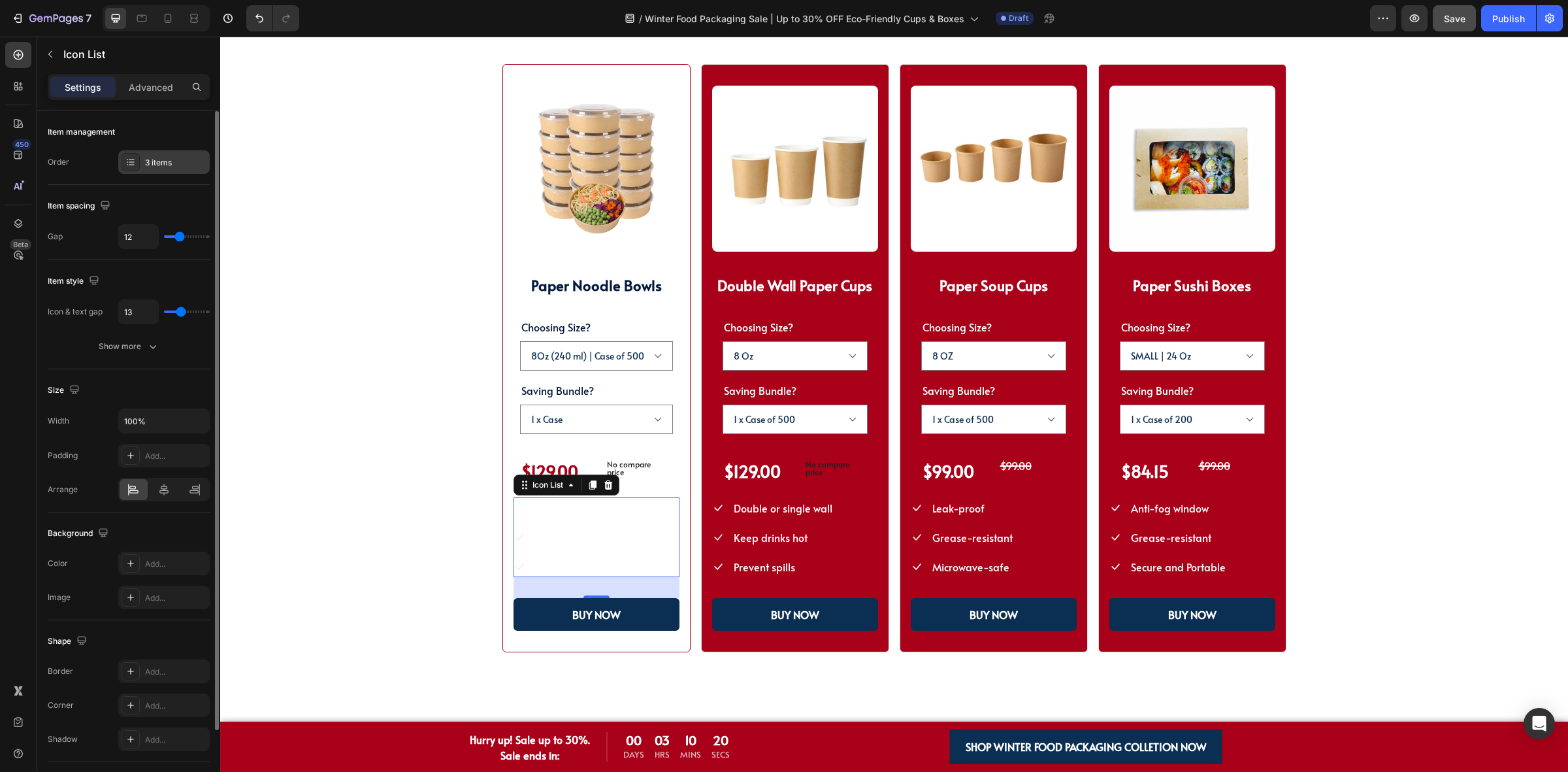
click at [142, 169] on div "3 items" at bounding box center [163, 162] width 91 height 24
click at [102, 334] on div "Icon & text gap 13 Show more" at bounding box center [128, 329] width 162 height 59
click at [103, 341] on div "Show more" at bounding box center [128, 346] width 61 height 13
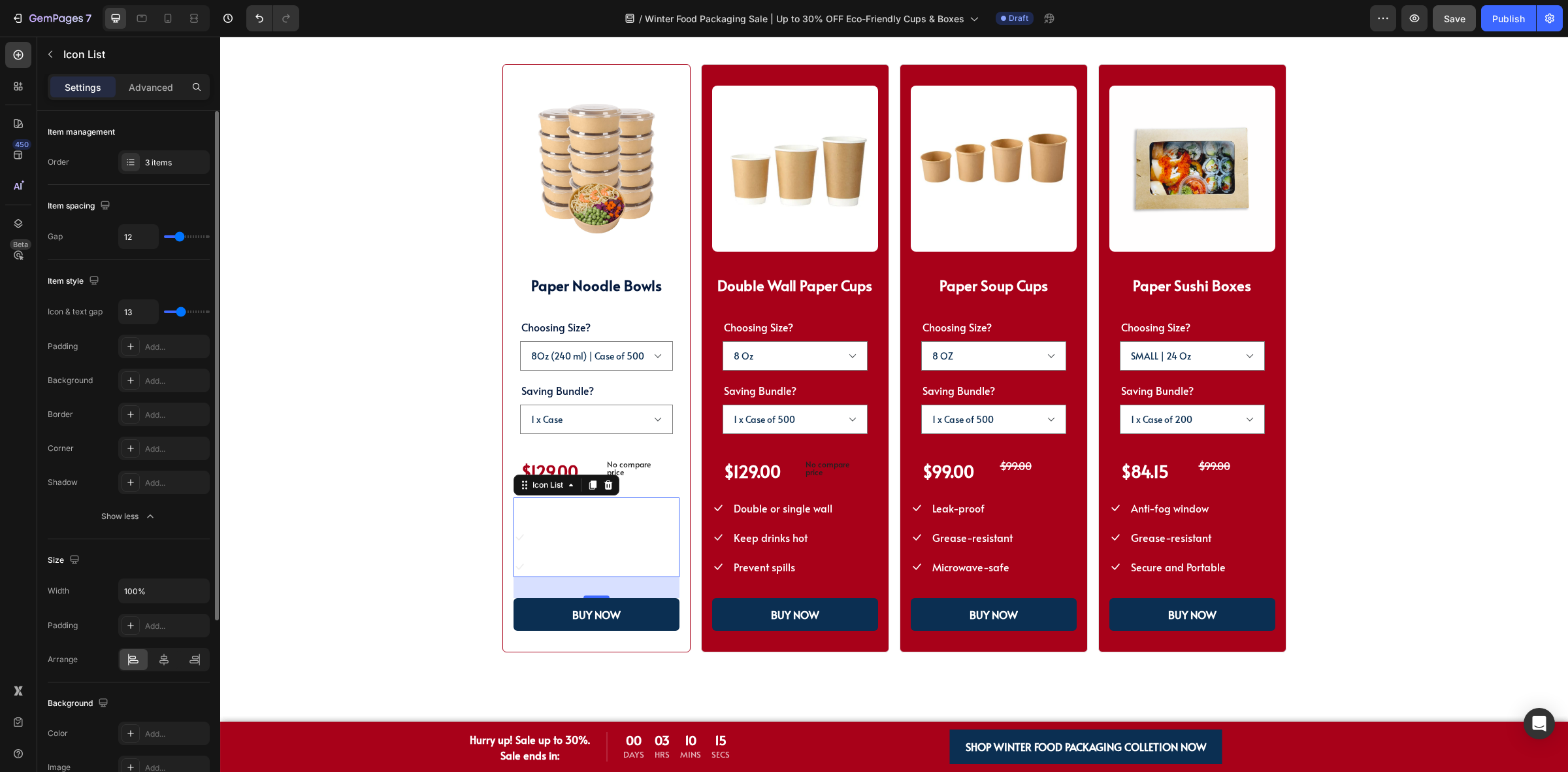
click at [164, 102] on div "Settings Advanced" at bounding box center [128, 92] width 183 height 37
click at [157, 98] on div "Settings Advanced" at bounding box center [128, 87] width 162 height 26
click at [514, 533] on icon at bounding box center [519, 537] width 12 height 12
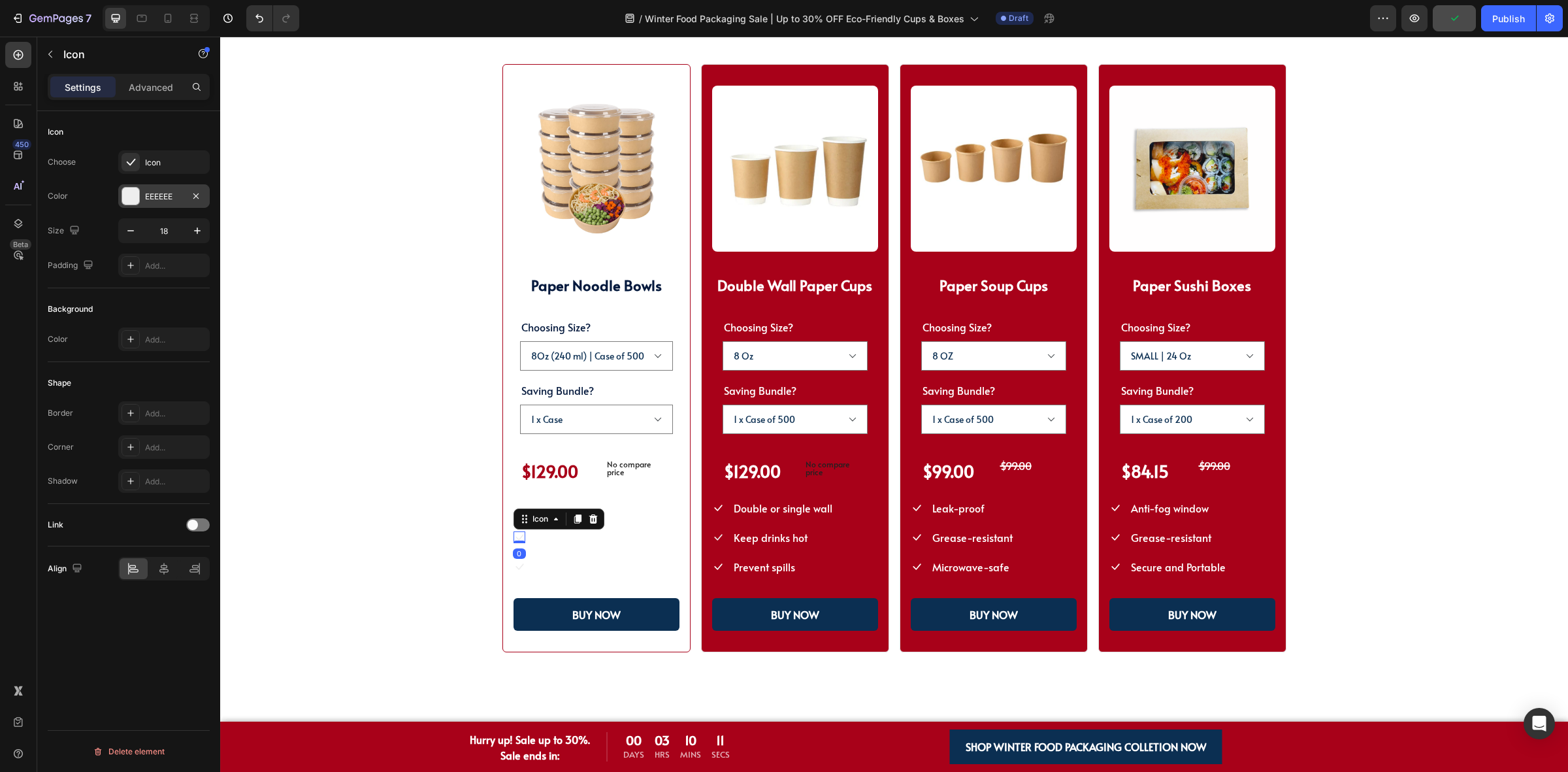
click at [128, 191] on div at bounding box center [130, 196] width 17 height 17
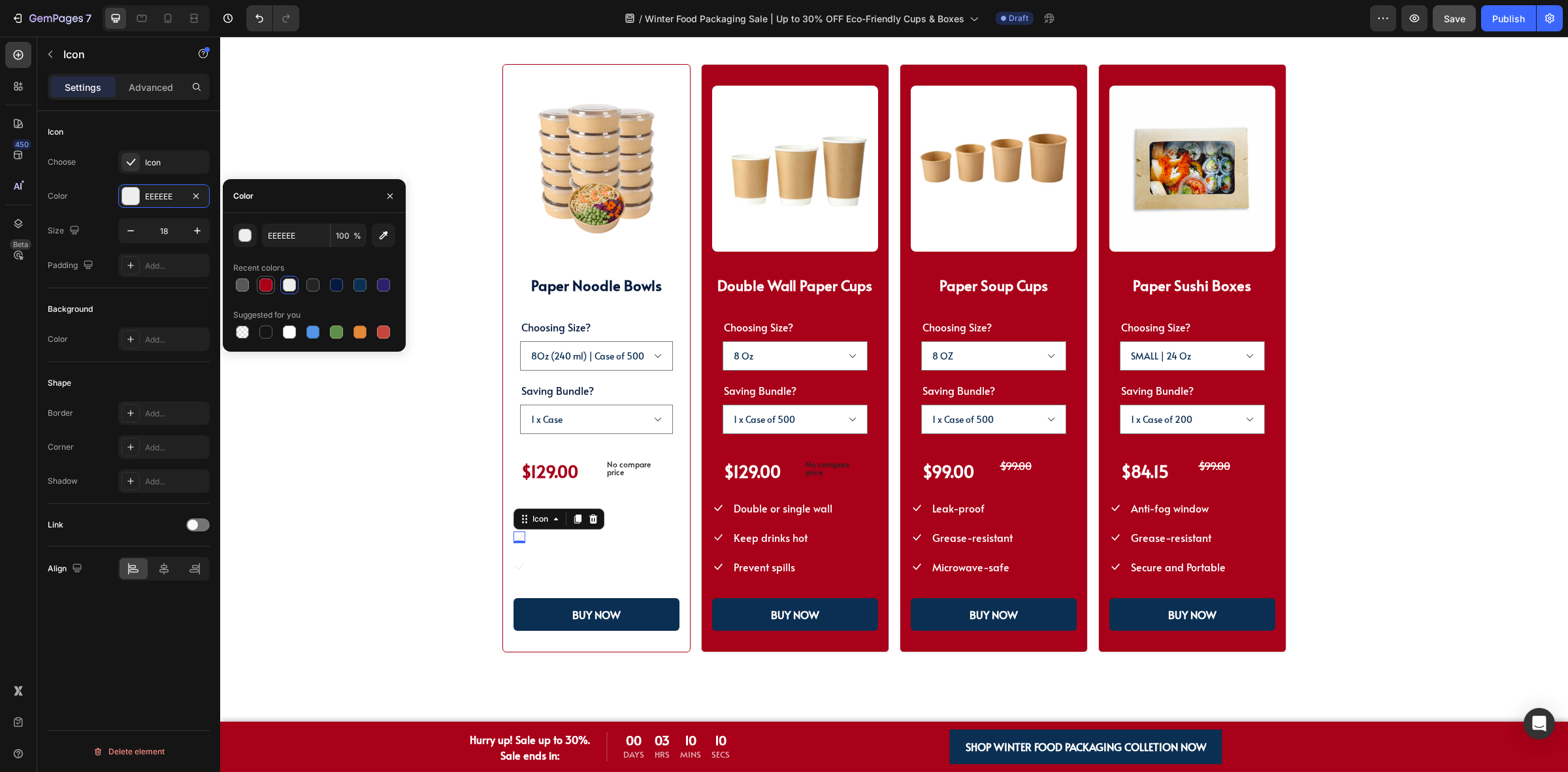
click at [267, 292] on div at bounding box center [266, 285] width 13 height 13
type input "A80119"
click at [478, 530] on div "SHOP WINTER PACKAGING BEST SELLER!! Heading SHOP OUR POPULAR WINTER FOOD PACKAG…" at bounding box center [894, 316] width 1244 height 674
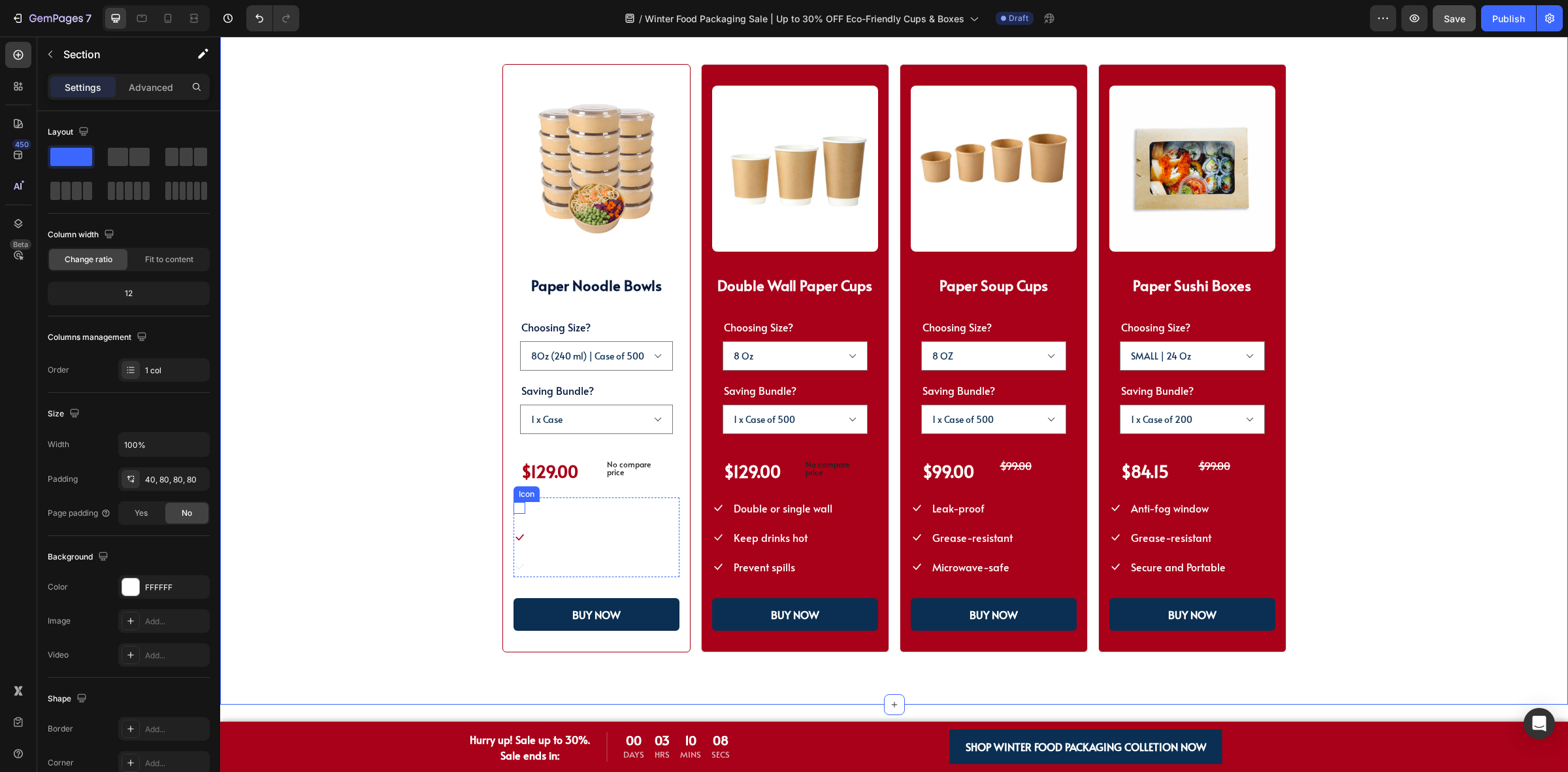
click at [516, 507] on icon at bounding box center [519, 508] width 8 height 6
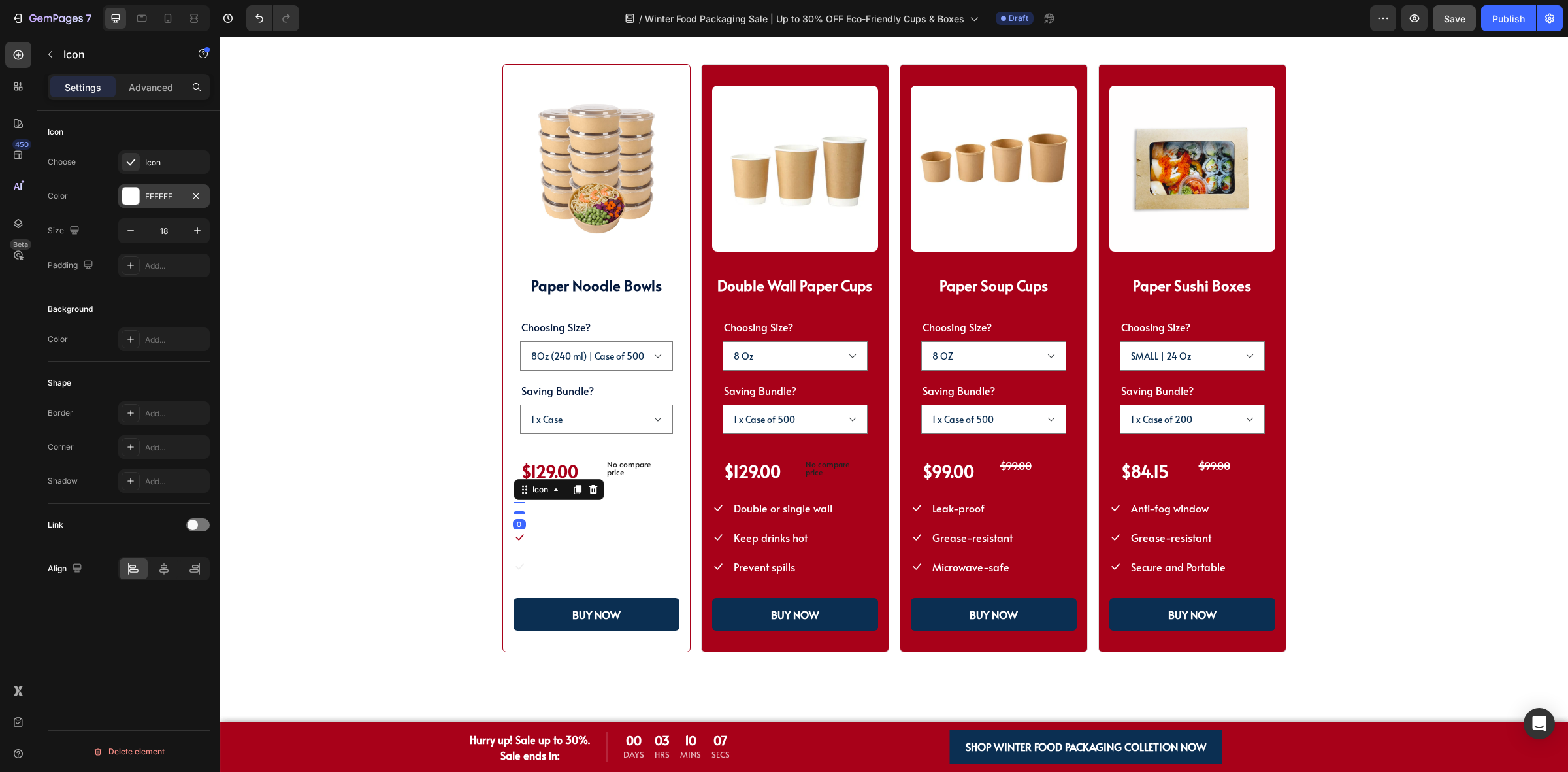
click at [133, 193] on div at bounding box center [130, 196] width 17 height 17
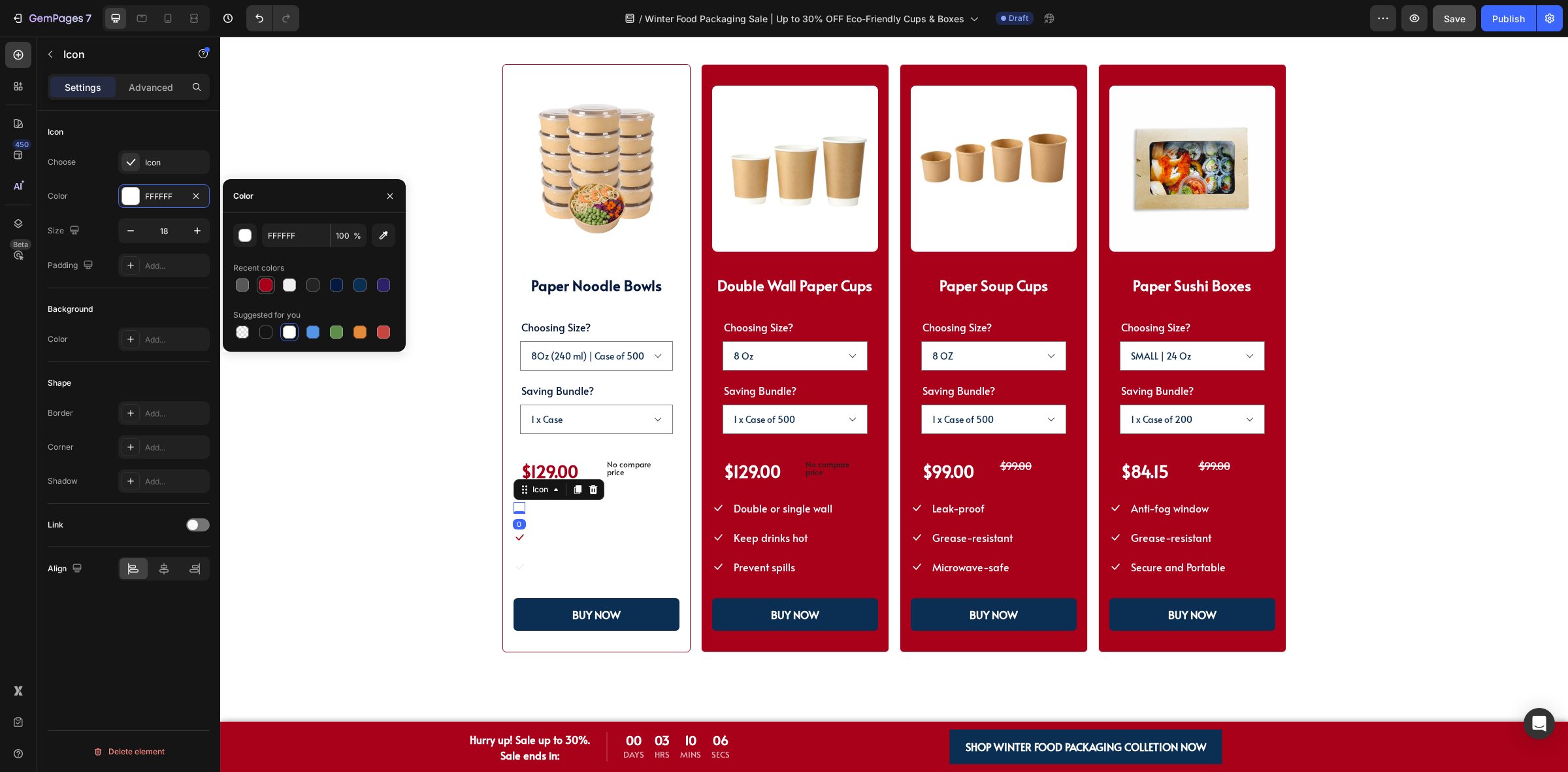
click at [260, 282] on div at bounding box center [266, 285] width 13 height 13
type input "A80119"
click at [514, 563] on icon at bounding box center [519, 566] width 12 height 12
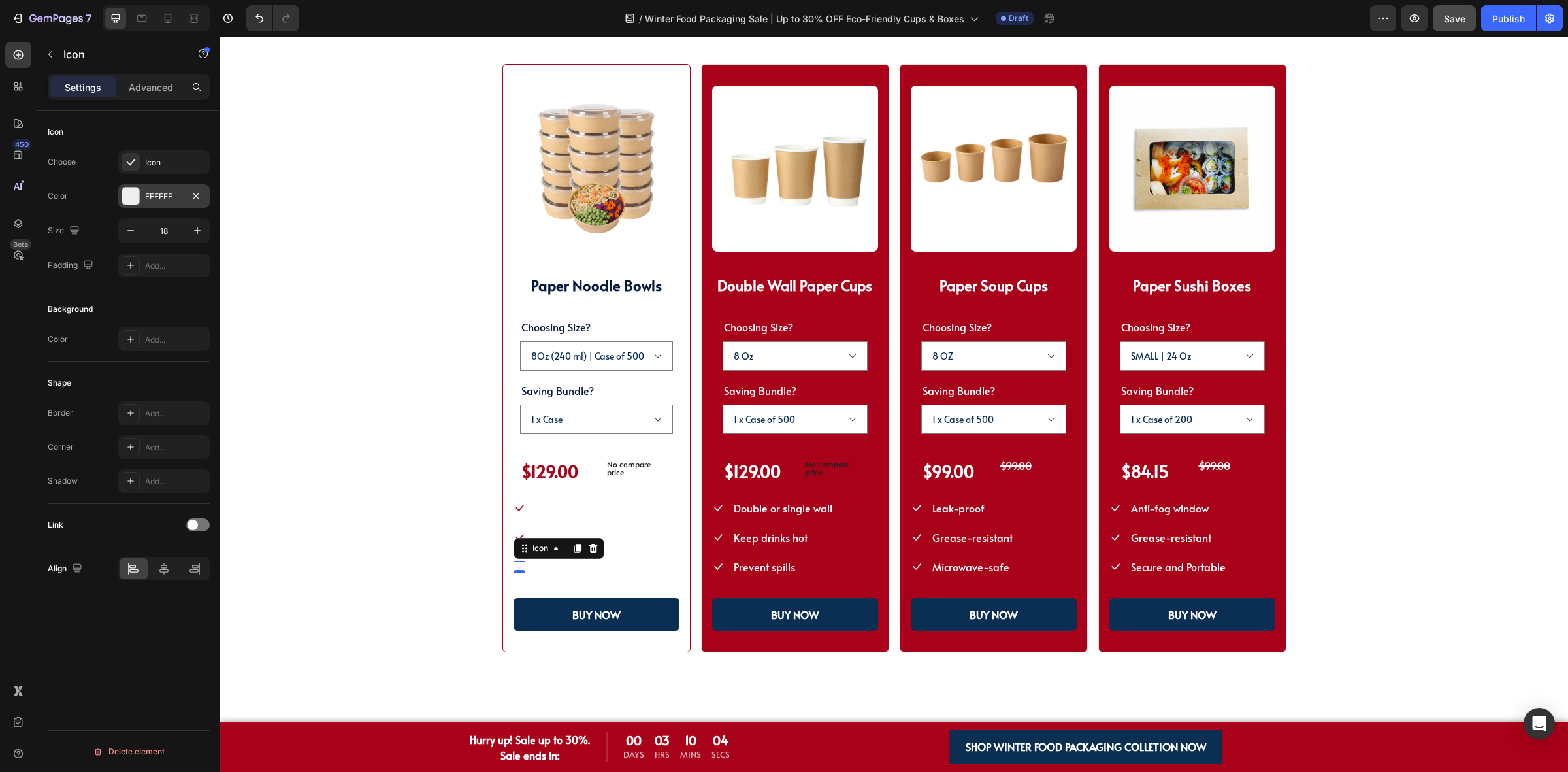
click at [144, 190] on div "EEEEEE" at bounding box center [163, 196] width 91 height 24
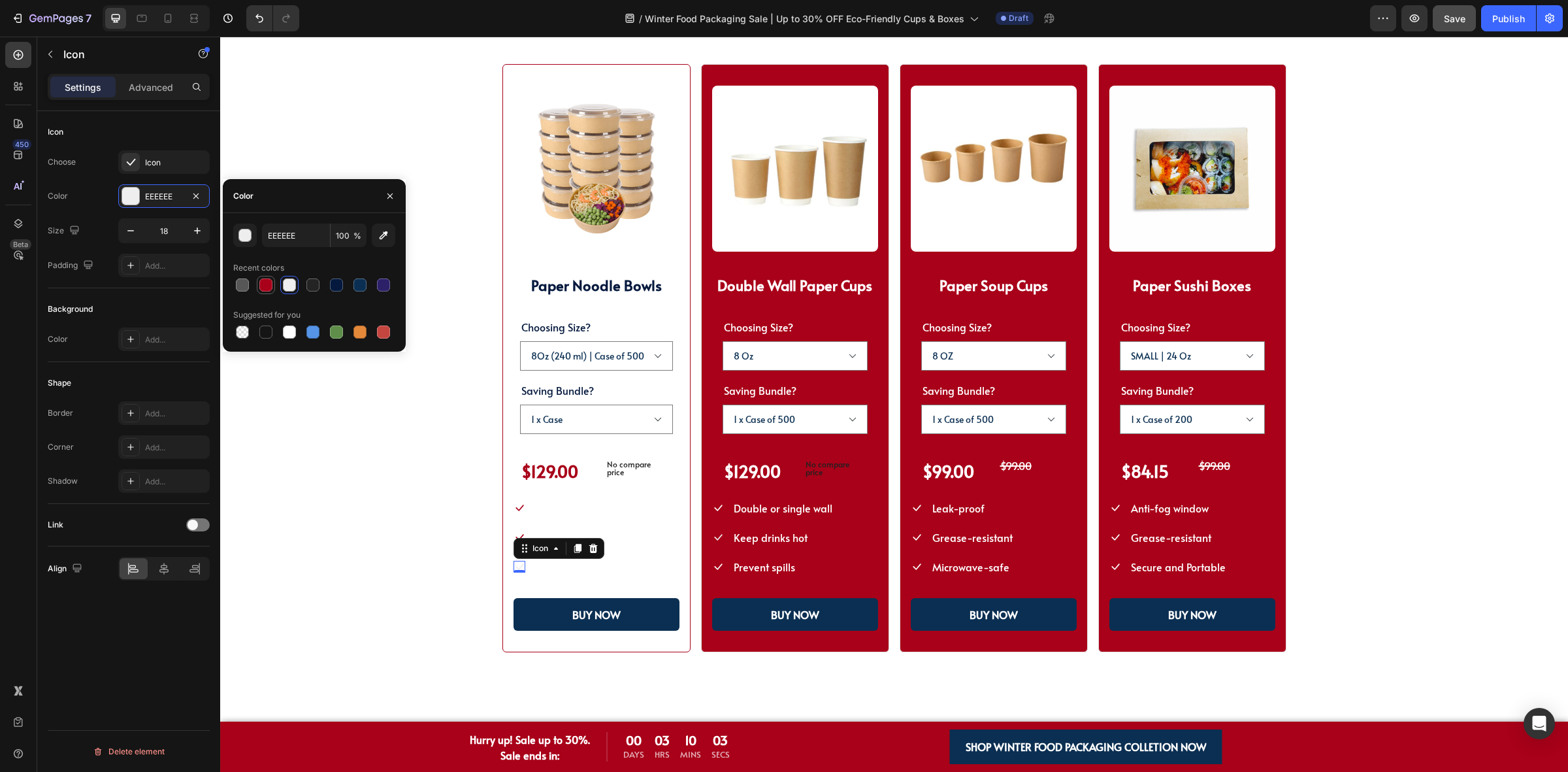
click at [270, 284] on div at bounding box center [266, 285] width 13 height 13
type input "A80119"
click at [577, 511] on span "Grease-resistant" at bounding box center [575, 507] width 80 height 15
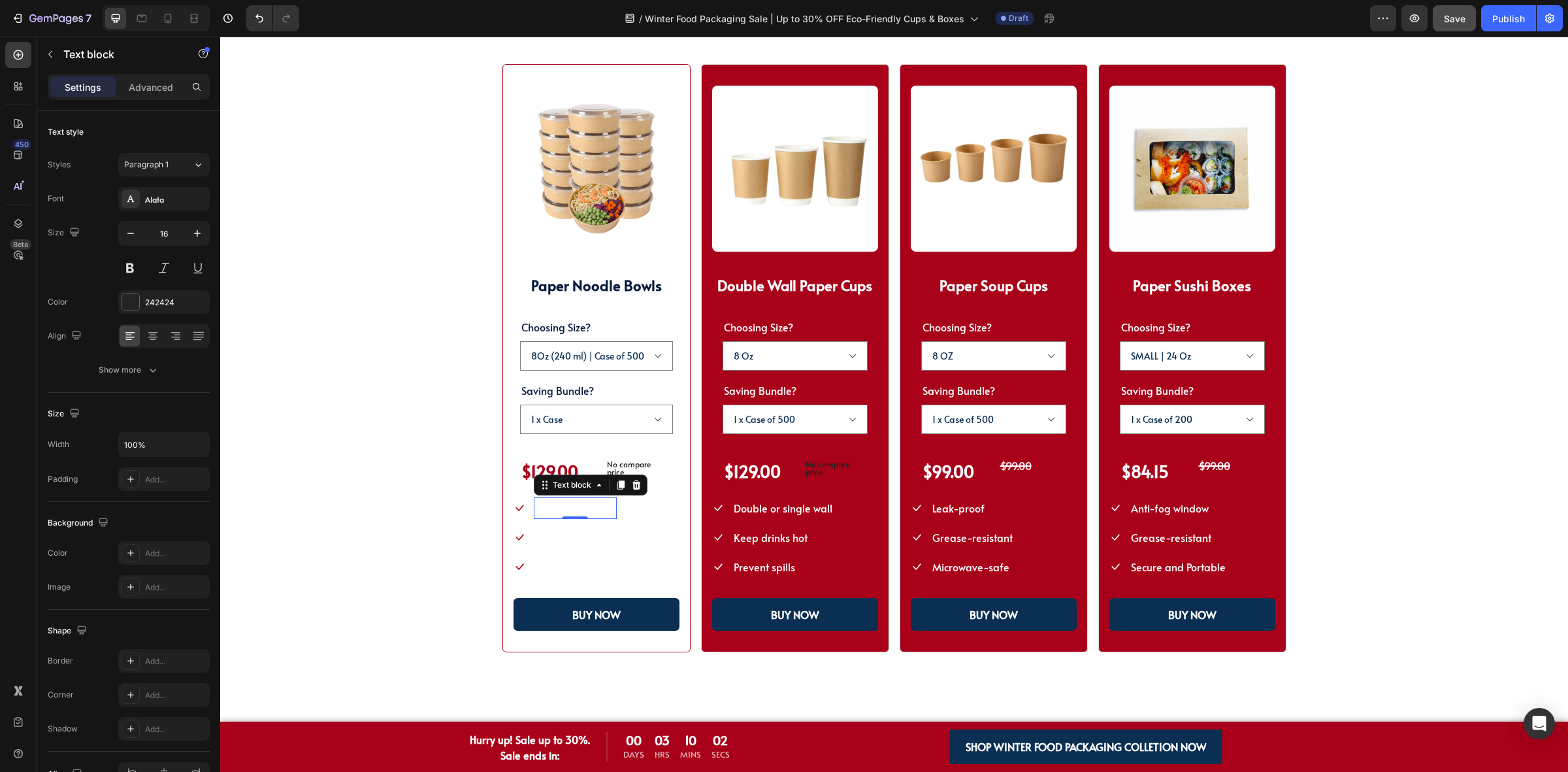
click at [576, 510] on span "Grease-resistant" at bounding box center [575, 507] width 80 height 15
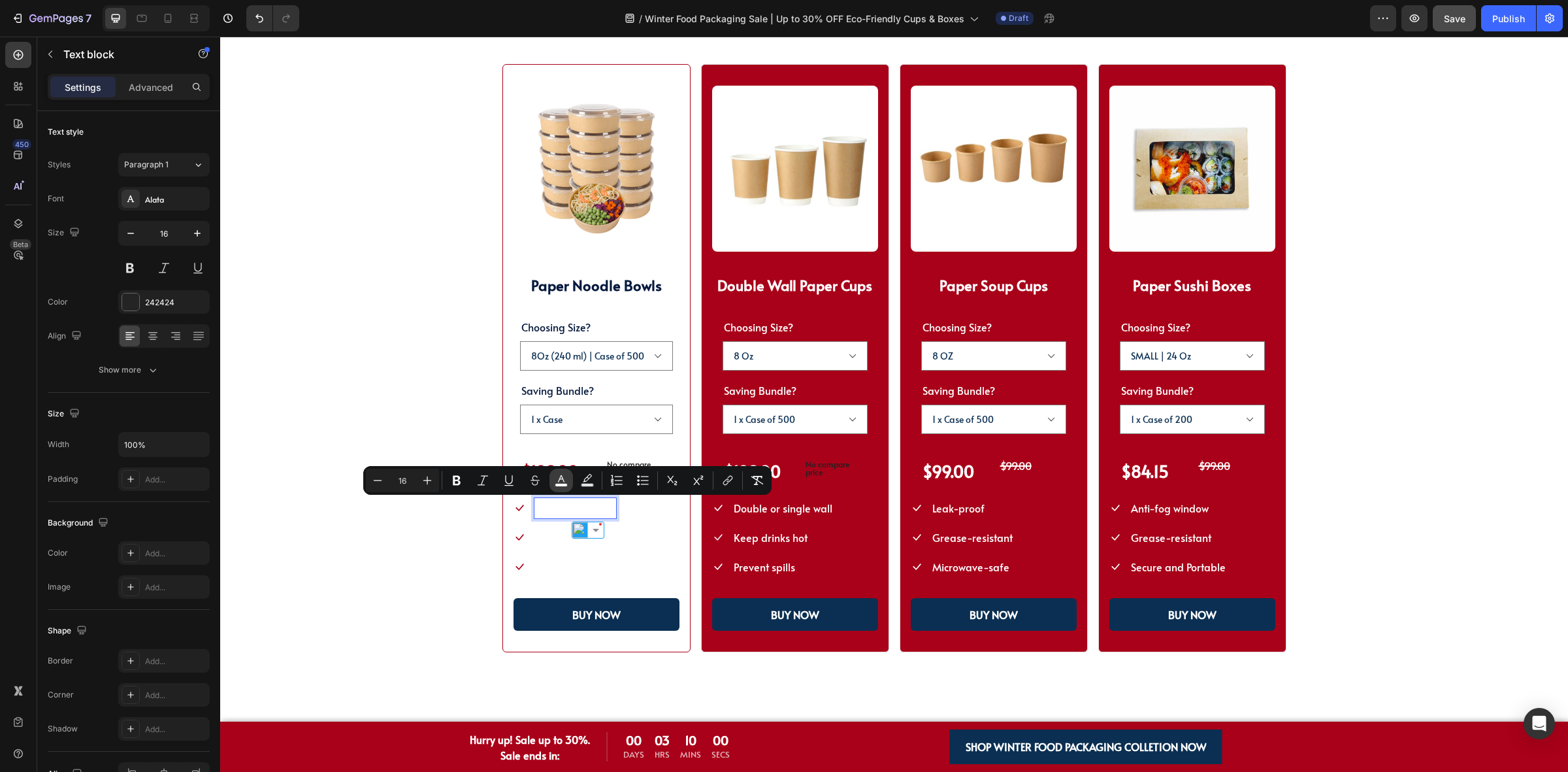
click at [555, 474] on icon "Editor contextual toolbar" at bounding box center [561, 480] width 13 height 13
type input "FFFFFF"
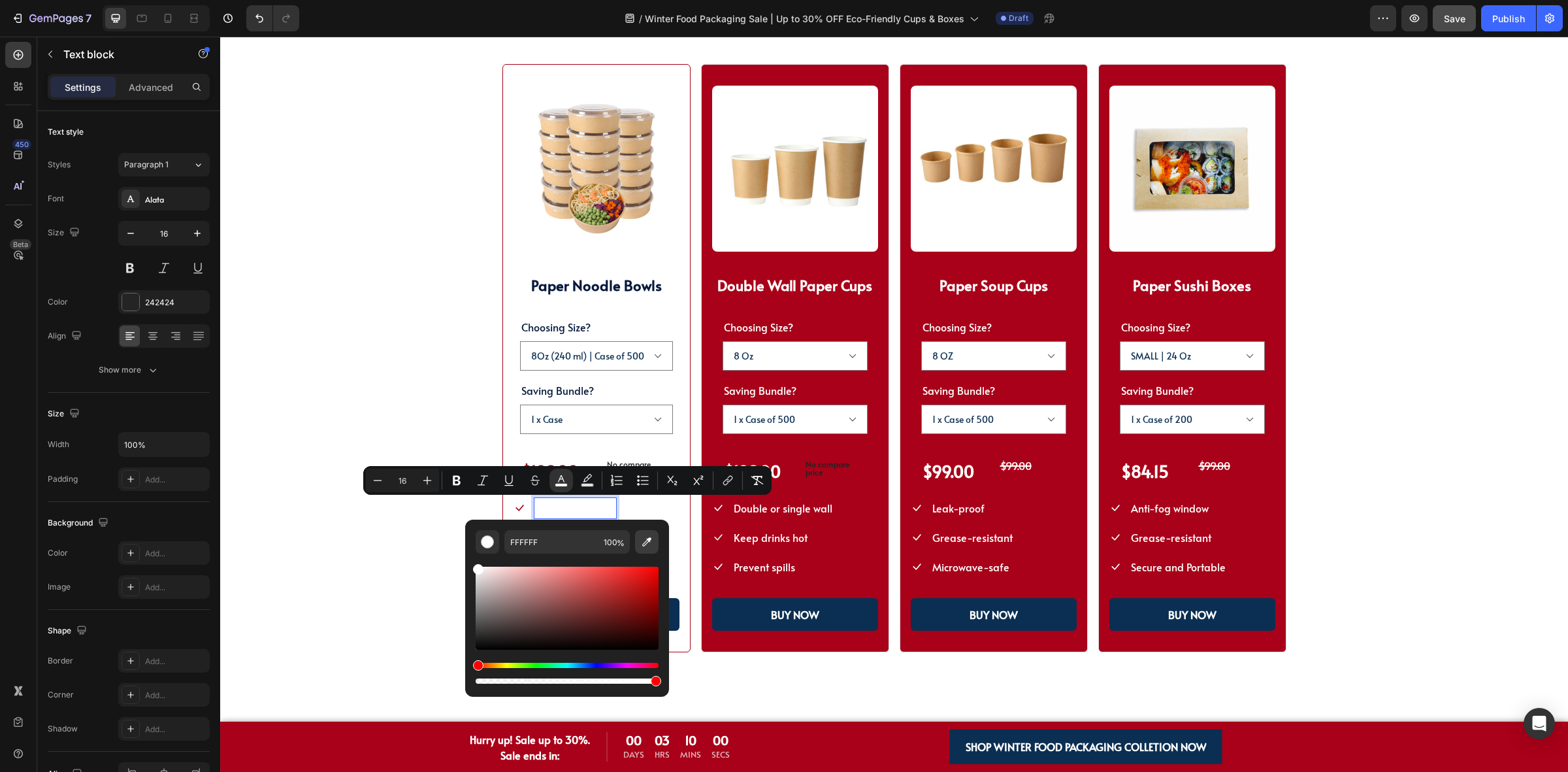
click at [648, 539] on icon "Editor contextual toolbar" at bounding box center [646, 542] width 9 height 9
type input "041943"
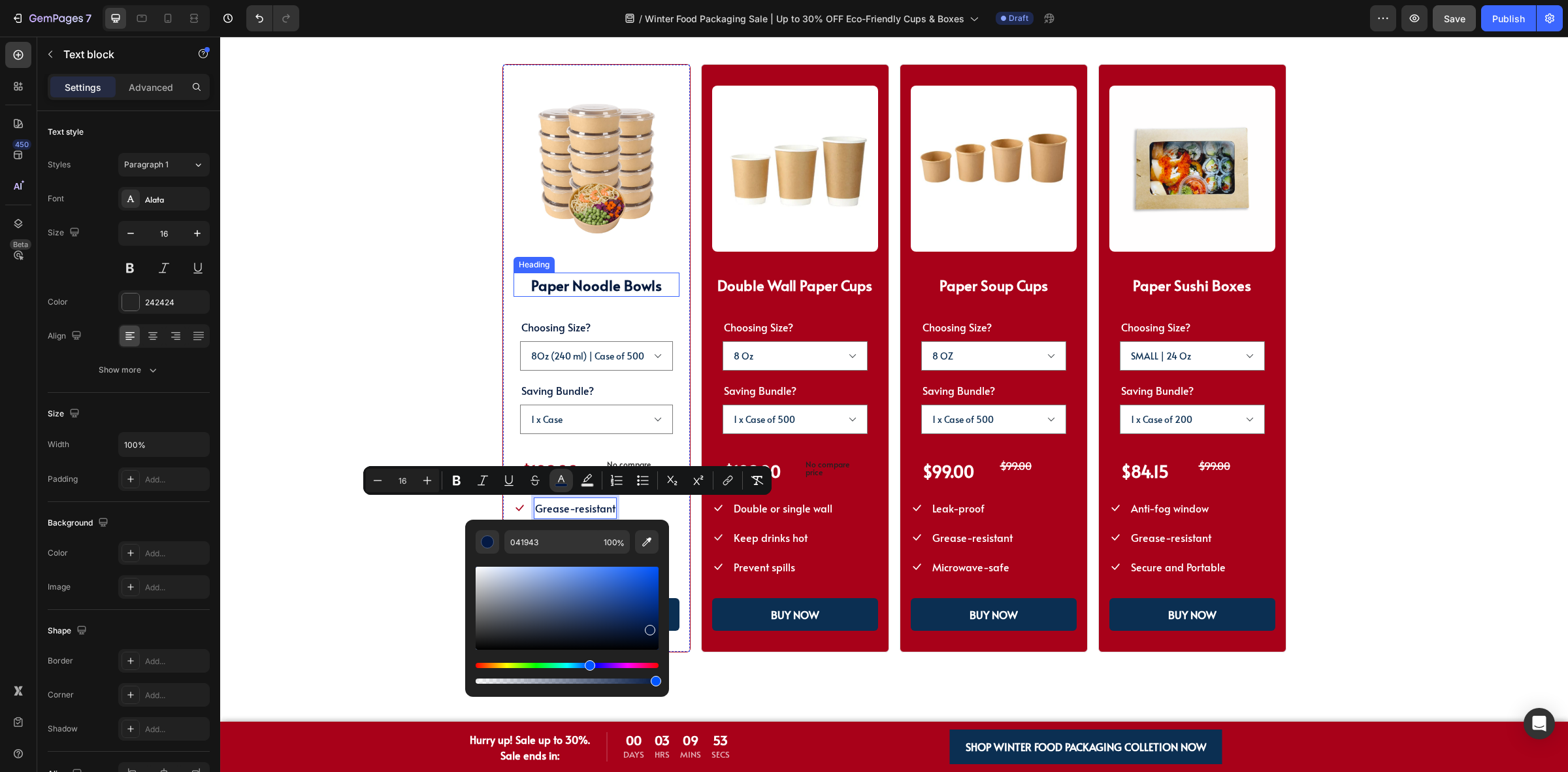
click at [405, 378] on div "SHOP WINTER PACKAGING BEST SELLER!! Heading SHOP OUR POPULAR WINTER FOOD PACKAG…" at bounding box center [894, 316] width 1244 height 674
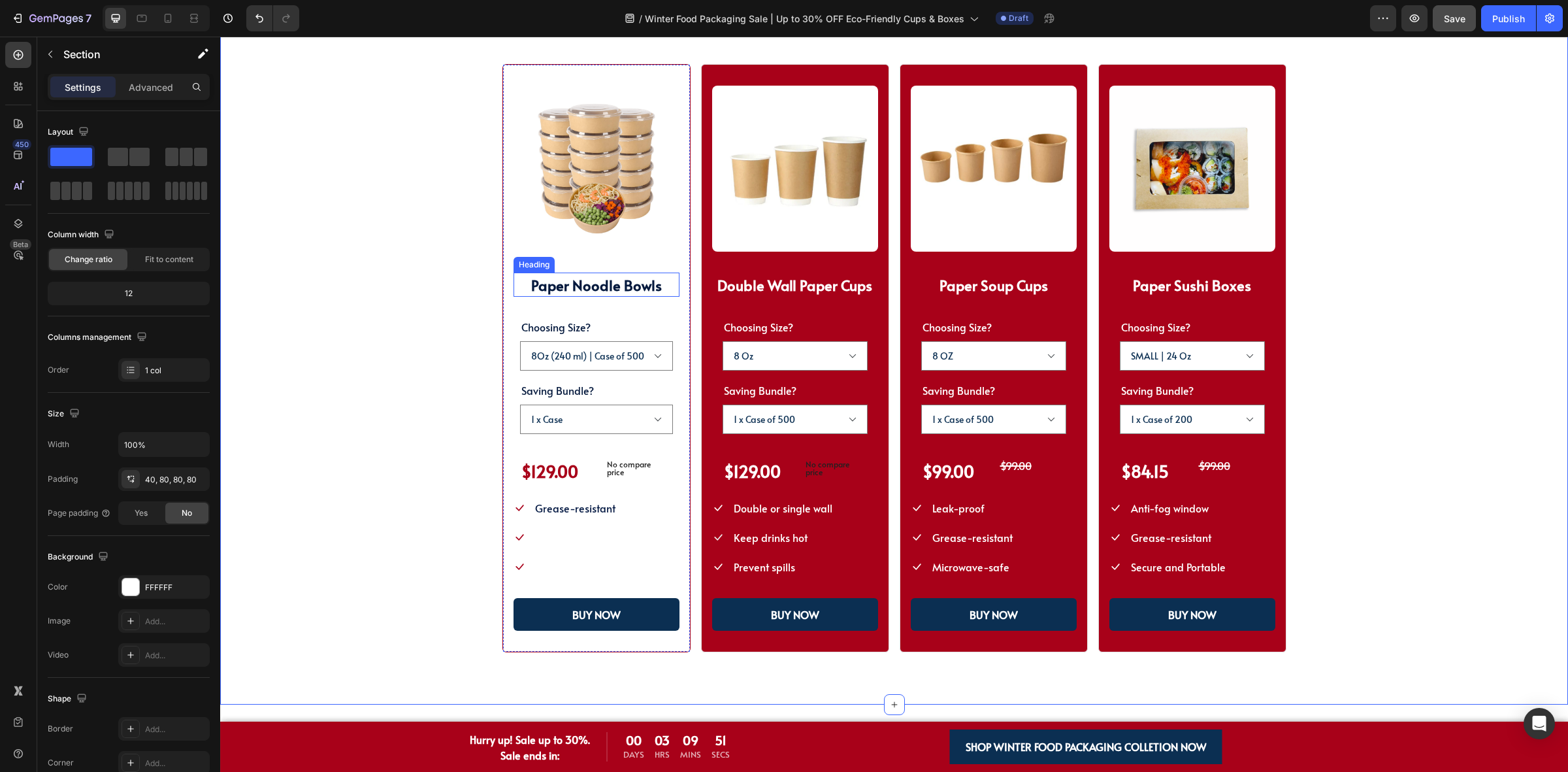
click at [603, 288] on strong "Paper Noodle Bowls" at bounding box center [596, 285] width 130 height 20
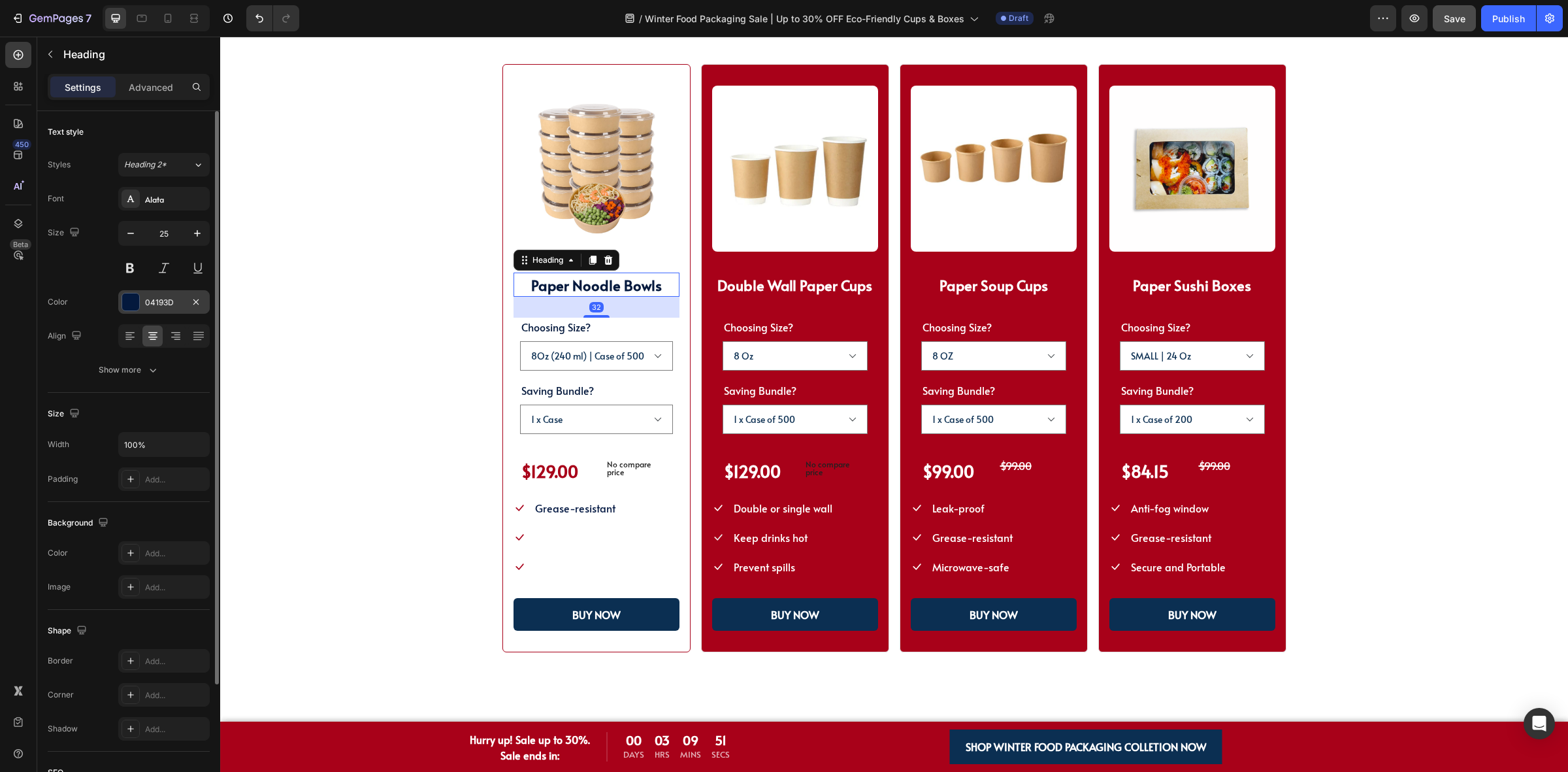
click at [168, 304] on div "04193D" at bounding box center [164, 302] width 38 height 12
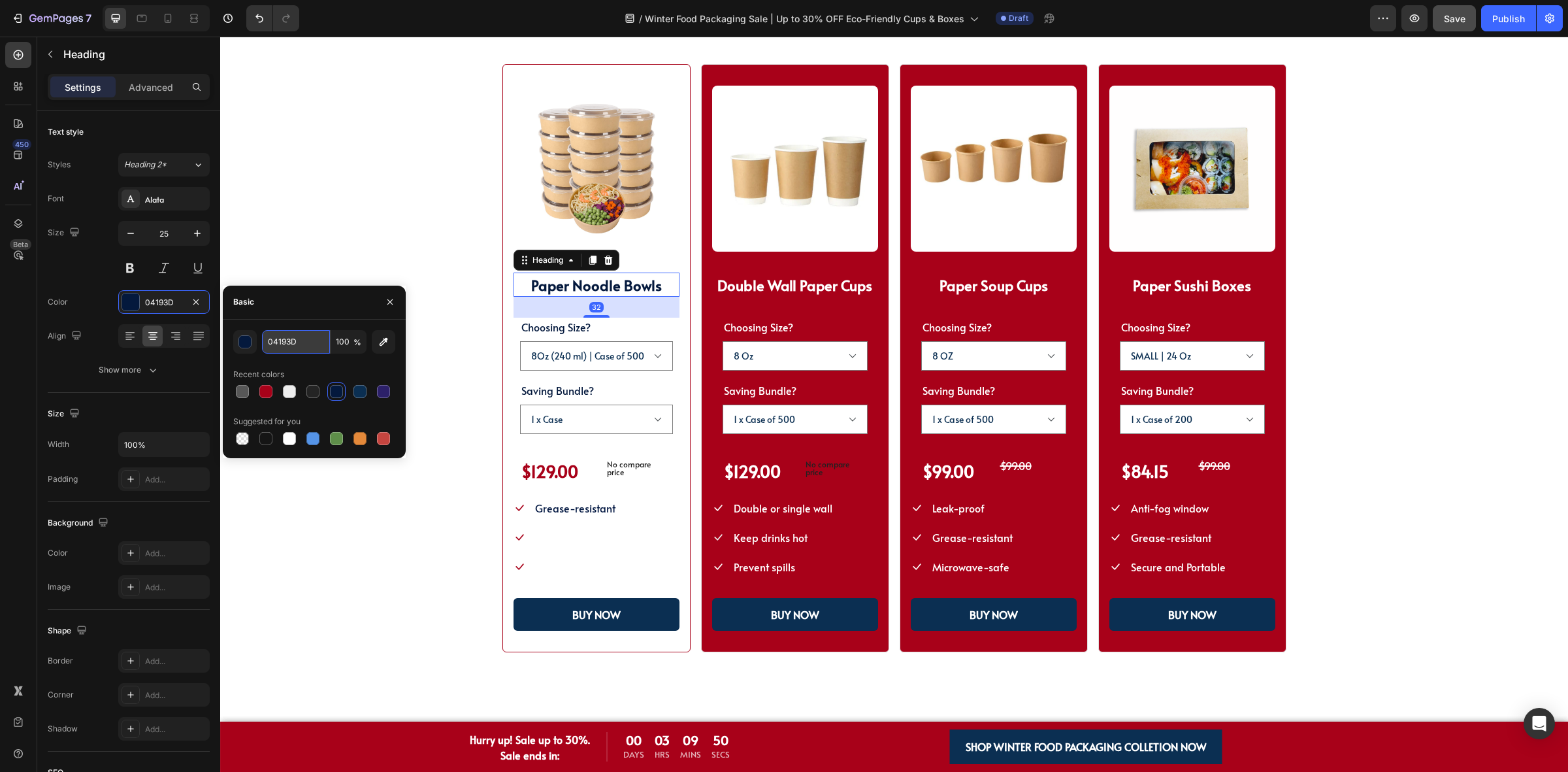
click at [314, 347] on input "04193D" at bounding box center [295, 342] width 68 height 24
click at [558, 531] on span "Leak-proof" at bounding box center [561, 537] width 52 height 15
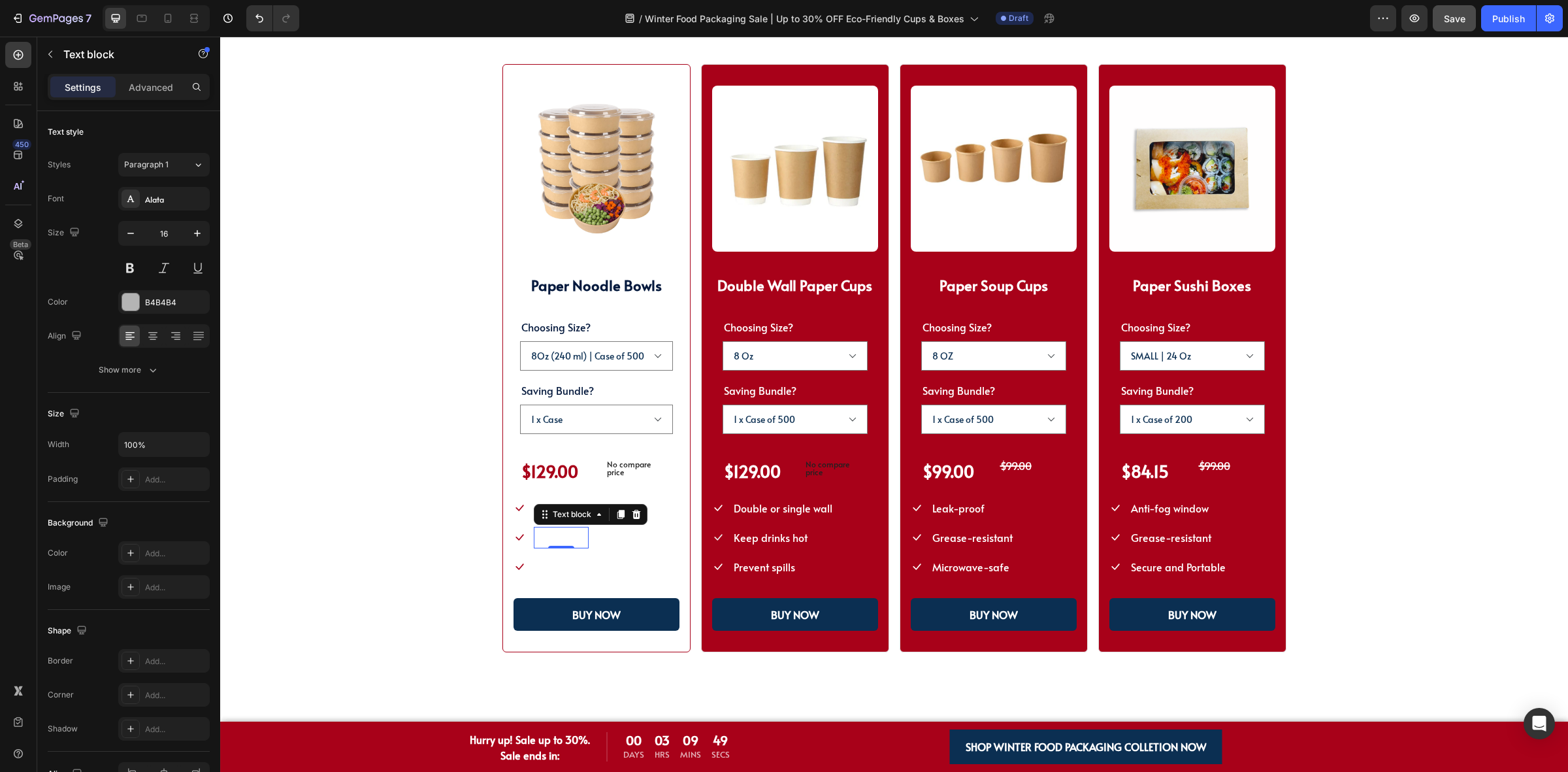
click at [558, 531] on span "Leak-proof" at bounding box center [561, 537] width 52 height 15
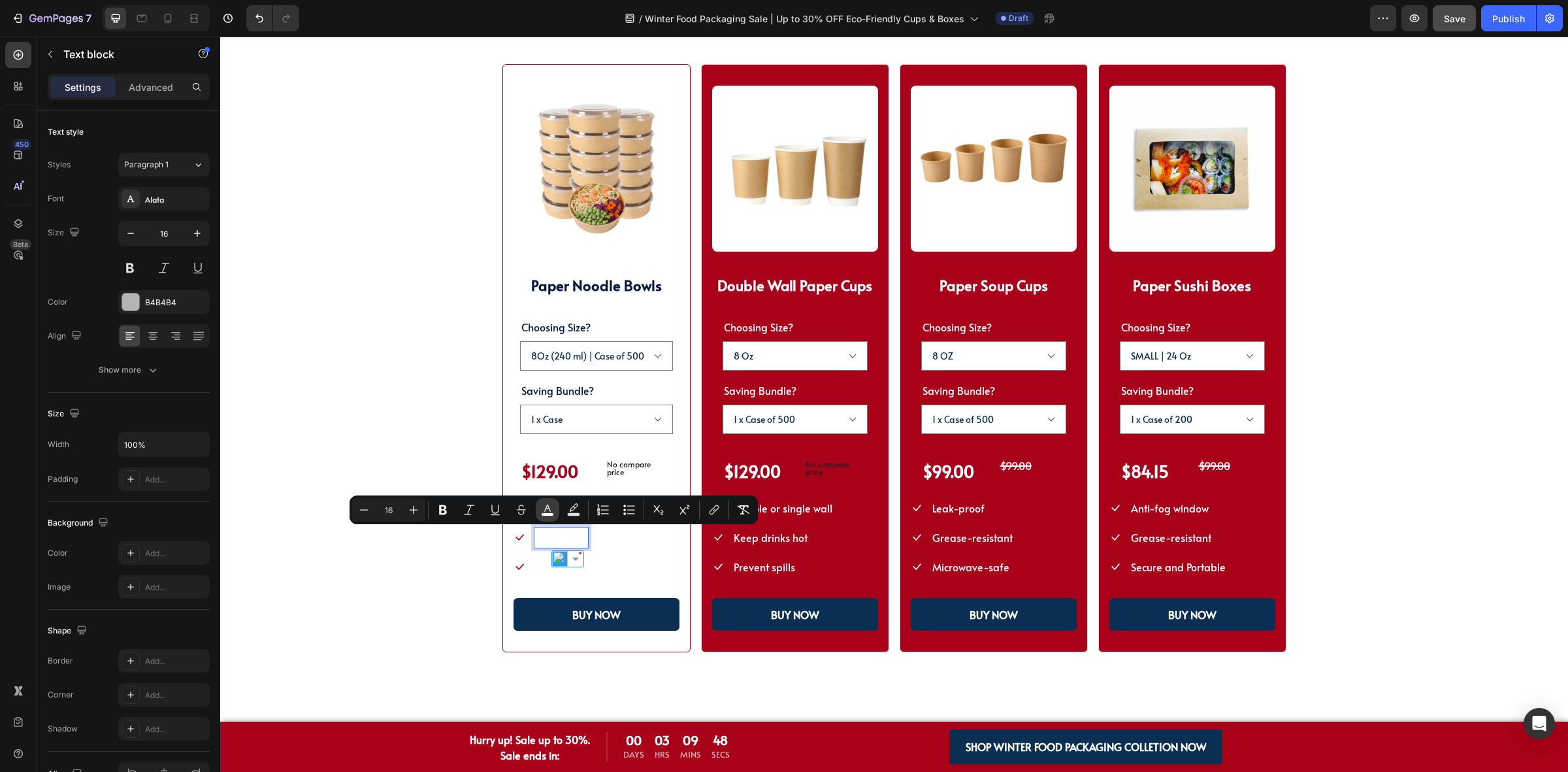
click at [544, 508] on icon "Editor contextual toolbar" at bounding box center [547, 510] width 13 height 13
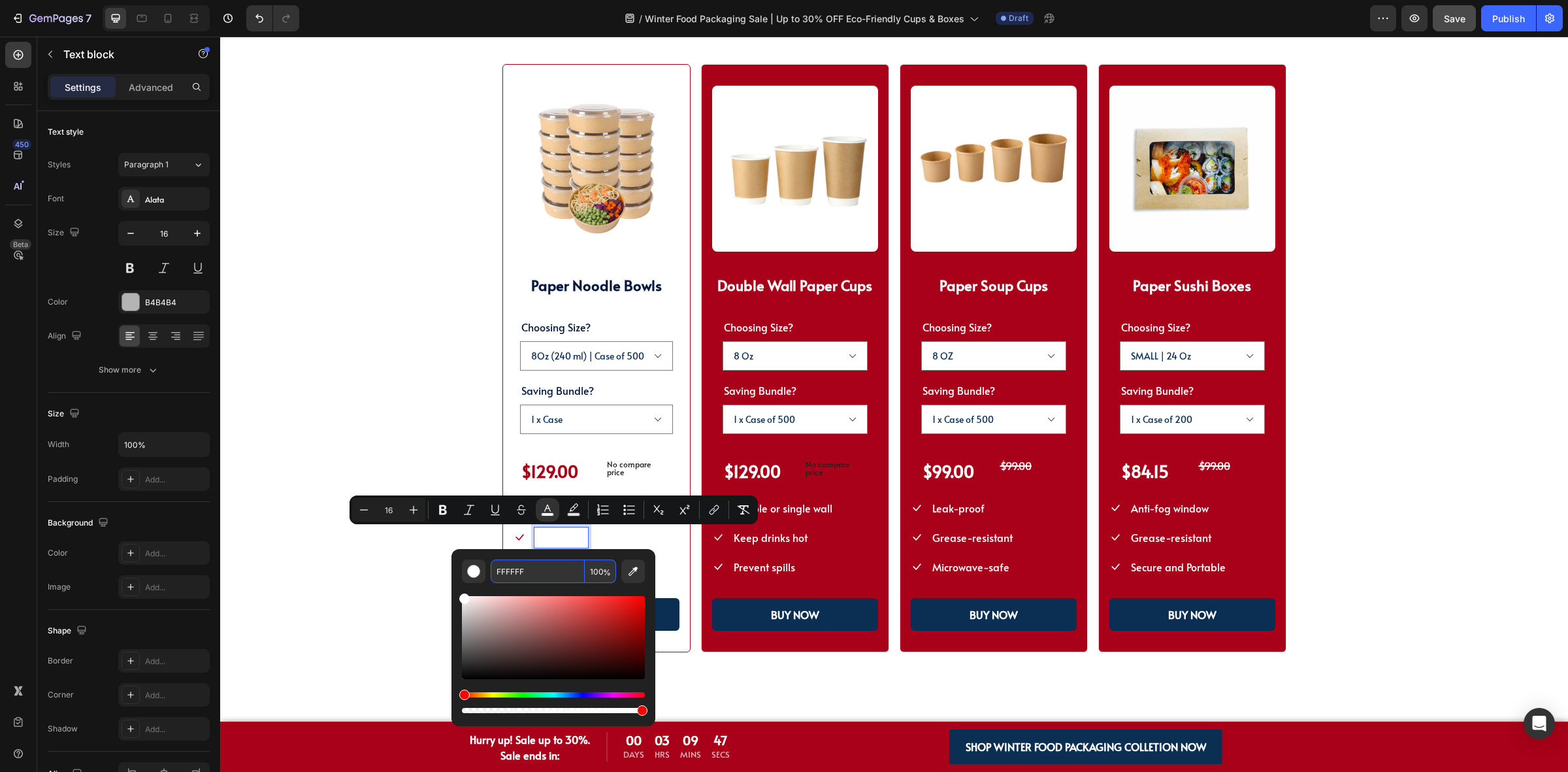
click at [546, 572] on input "FFFFFF" at bounding box center [537, 571] width 94 height 24
paste input "04193D"
type input "04193D"
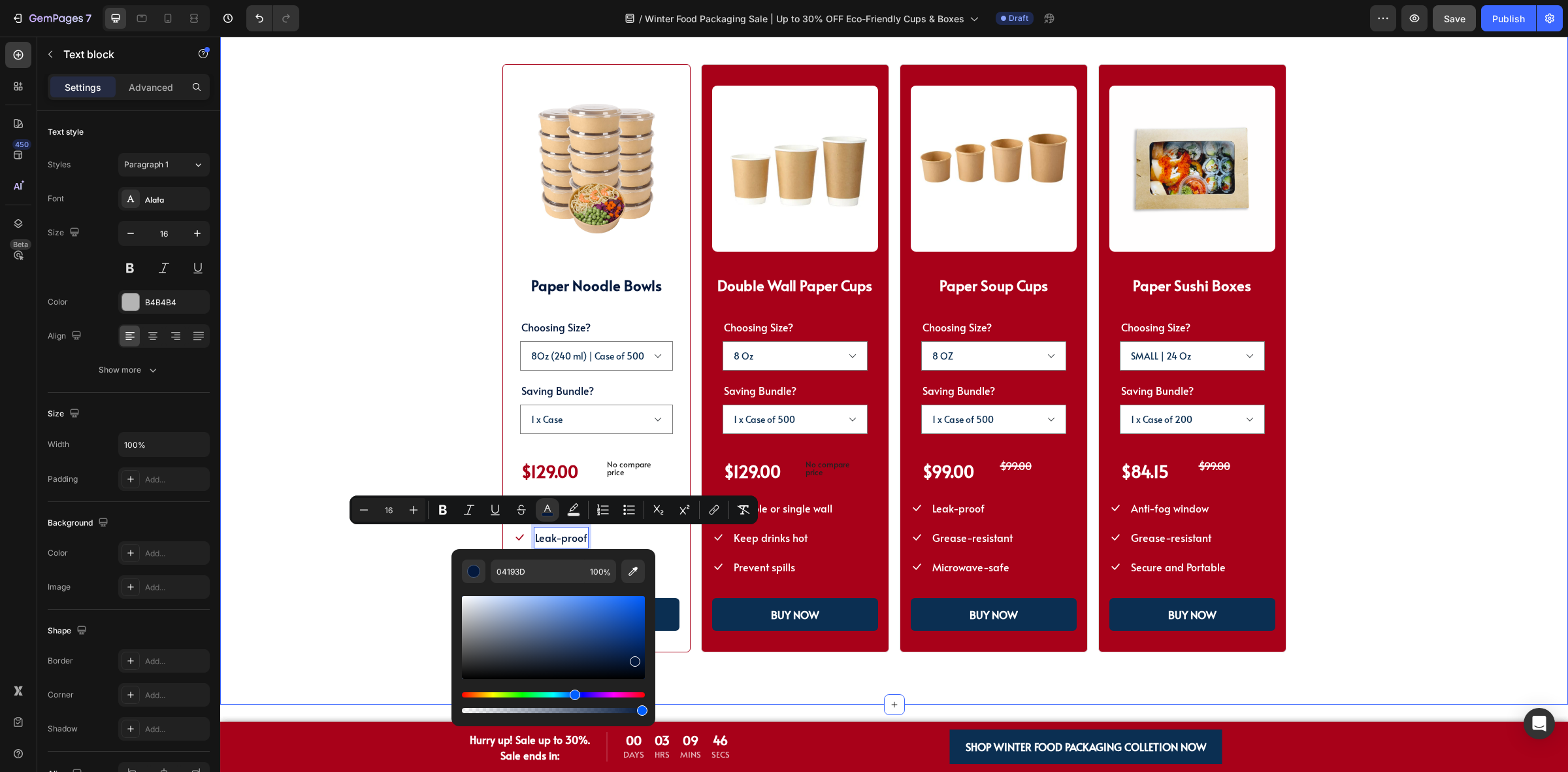
click at [399, 567] on div "SHOP WINTER PACKAGING BEST SELLER!! Heading SHOP OUR POPULAR WINTER FOOD PACKAG…" at bounding box center [894, 316] width 1244 height 674
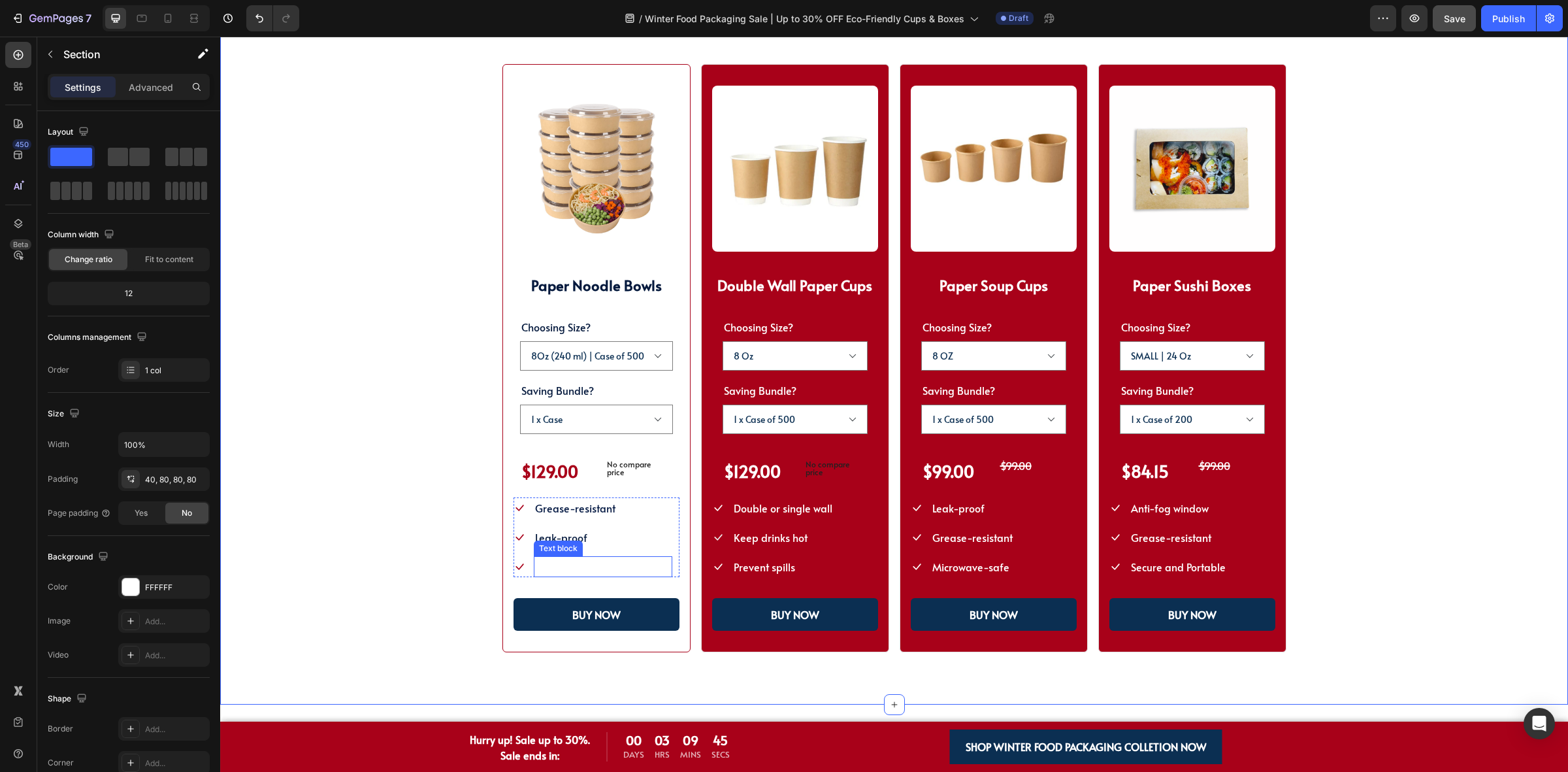
click at [557, 563] on span "Microwavable & Freeze-safe" at bounding box center [603, 566] width 136 height 15
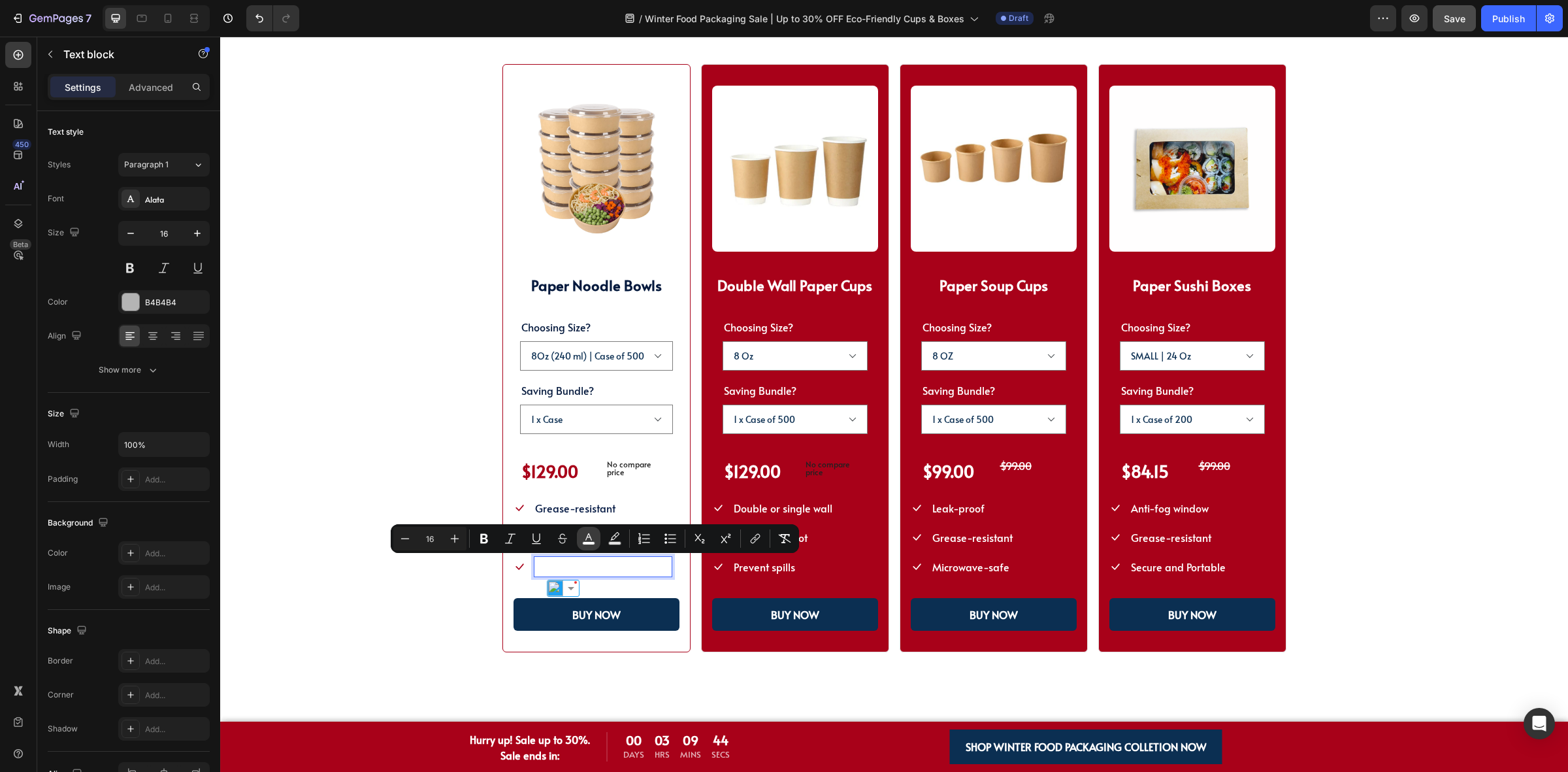
click at [588, 542] on rect "Editor contextual toolbar" at bounding box center [589, 543] width 13 height 3
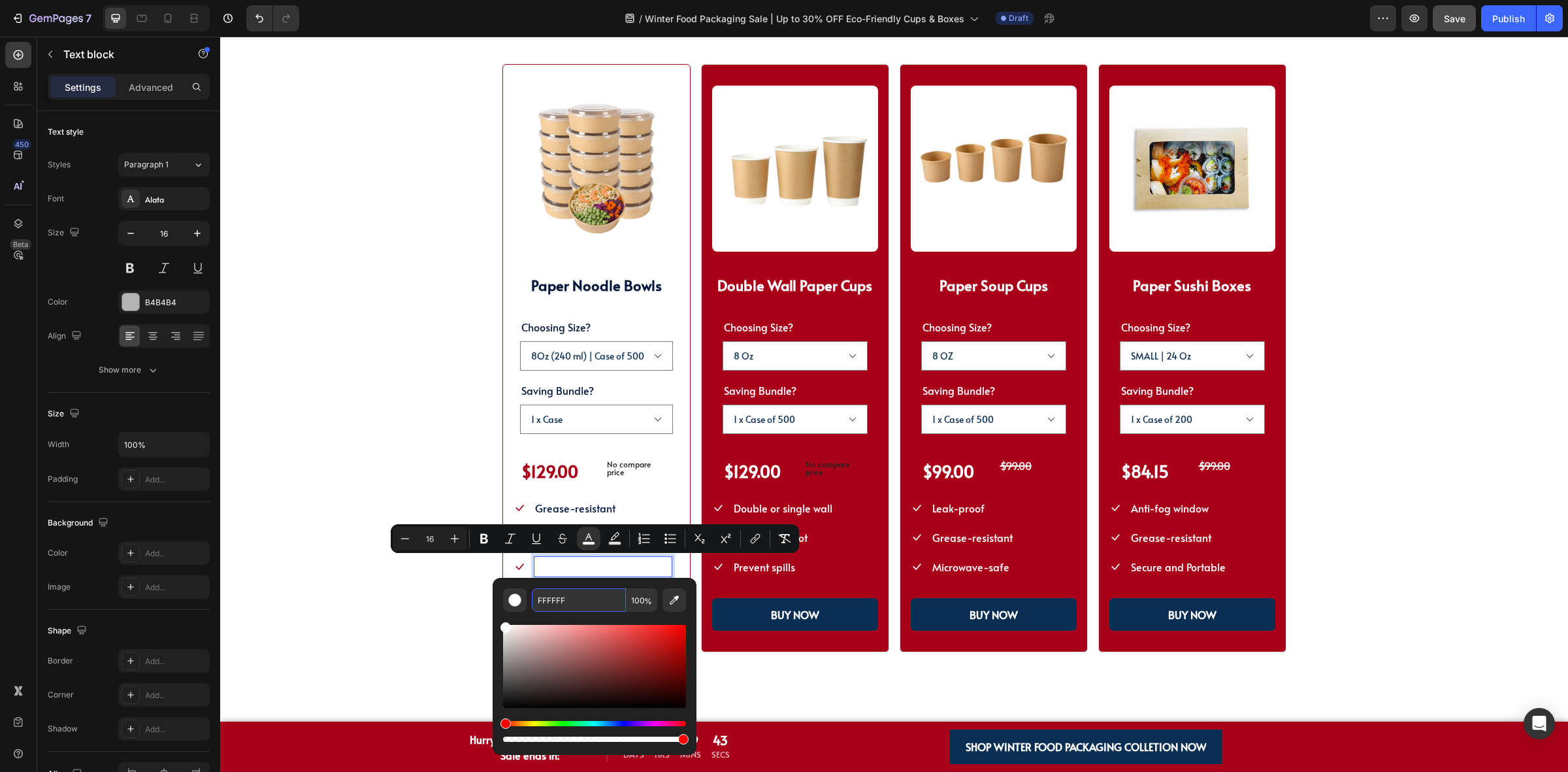
click at [577, 590] on input "FFFFFF" at bounding box center [578, 600] width 94 height 24
paste input "04193D"
type input "04193D"
click at [331, 489] on div "SHOP WINTER PACKAGING BEST SELLER!! Heading SHOP OUR POPULAR WINTER FOOD PACKAG…" at bounding box center [894, 316] width 1244 height 674
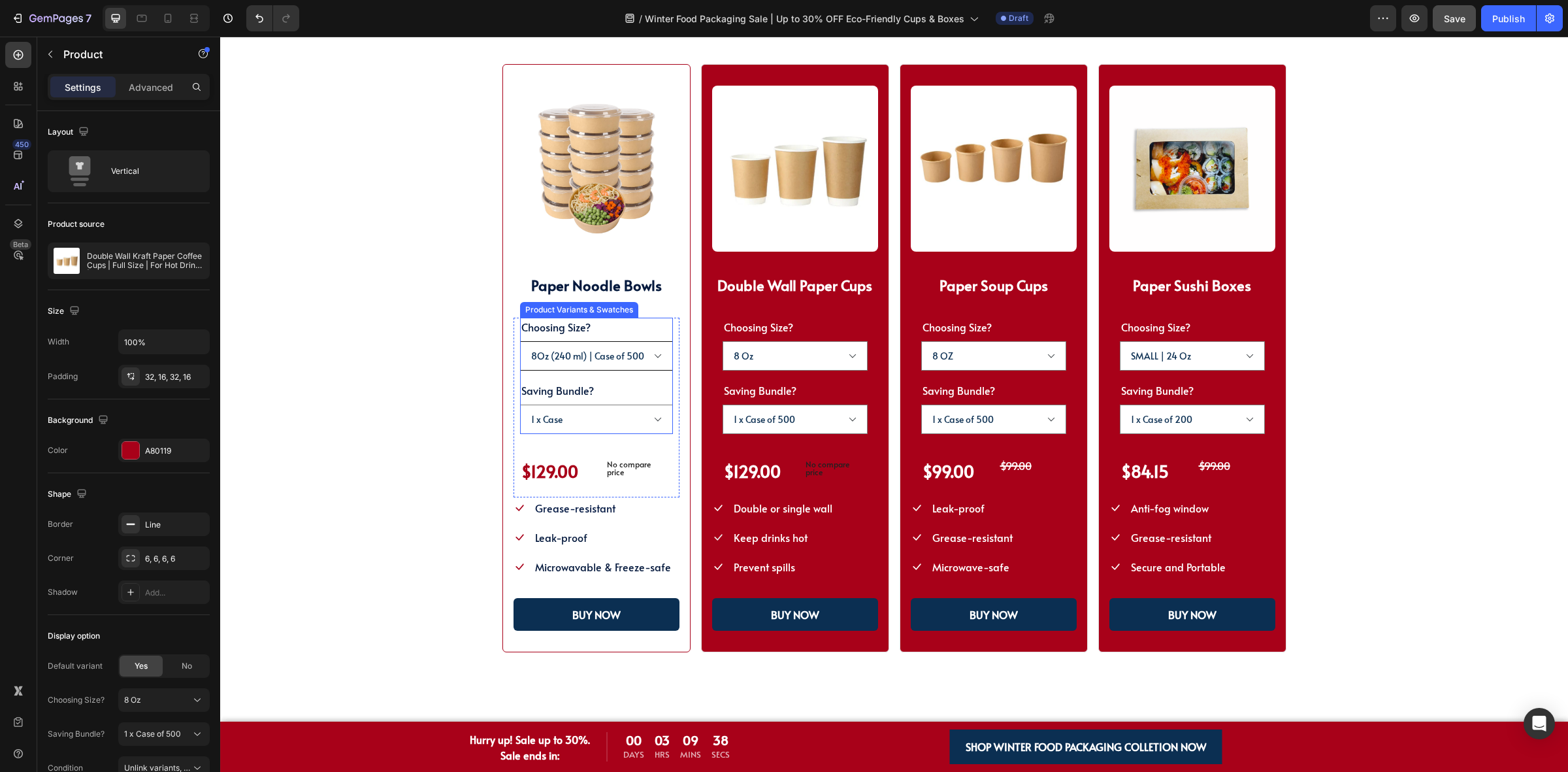
click at [654, 346] on select "8Oz (240 ml) | Case of 500 25Oz (750 ml) | Case of 300 38Oz (1100 ml) | Case of…" at bounding box center [596, 356] width 153 height 29
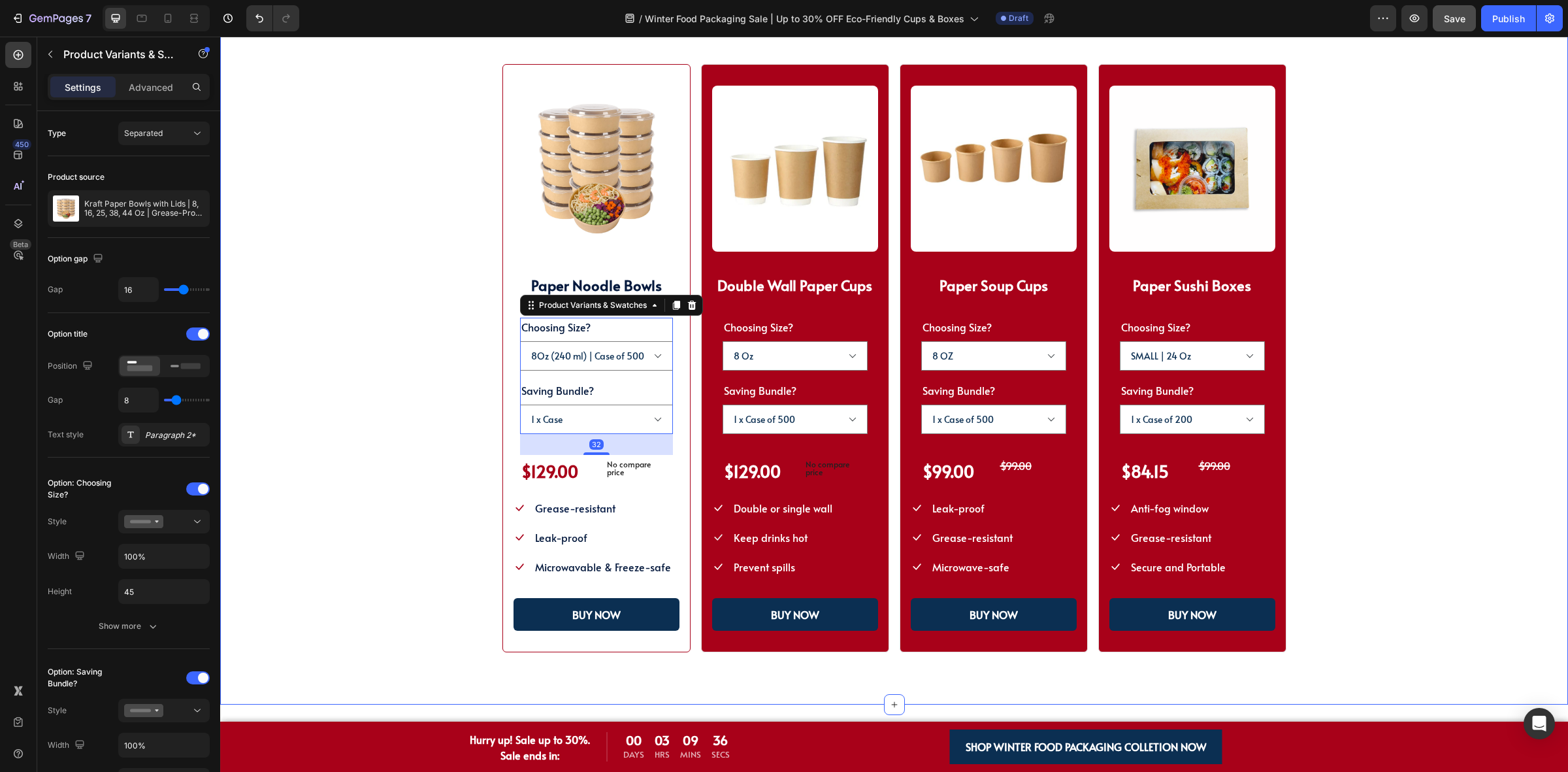
click at [417, 374] on div "SHOP WINTER PACKAGING BEST SELLER!! Heading SHOP OUR POPULAR WINTER FOOD PACKAG…" at bounding box center [894, 316] width 1244 height 674
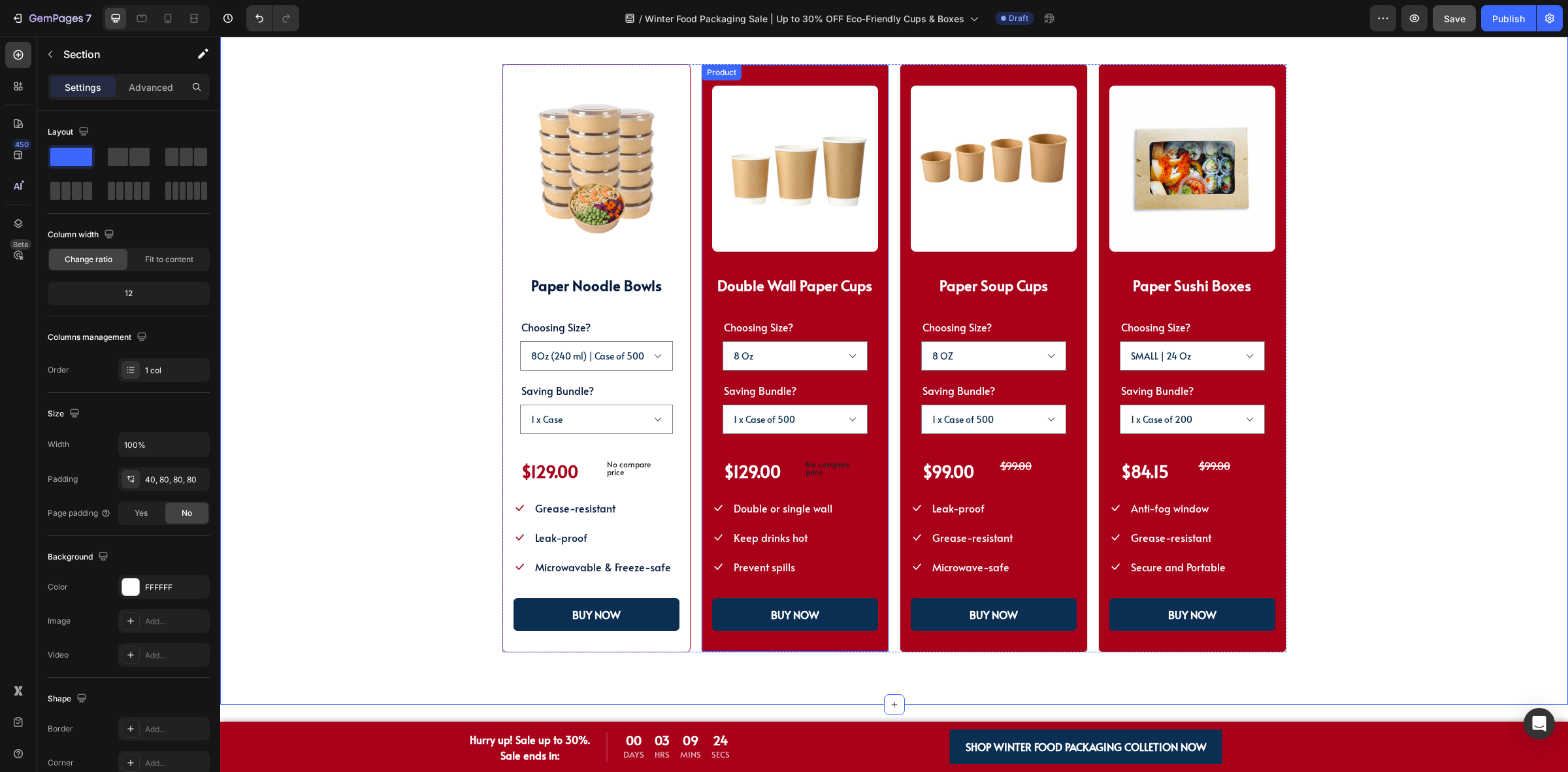
click at [701, 313] on div "(P) Images & Gallery Double Wall Paper Cups Heading Choosing Size? 8 Oz 10 Oz 1…" at bounding box center [796, 359] width 188 height 589
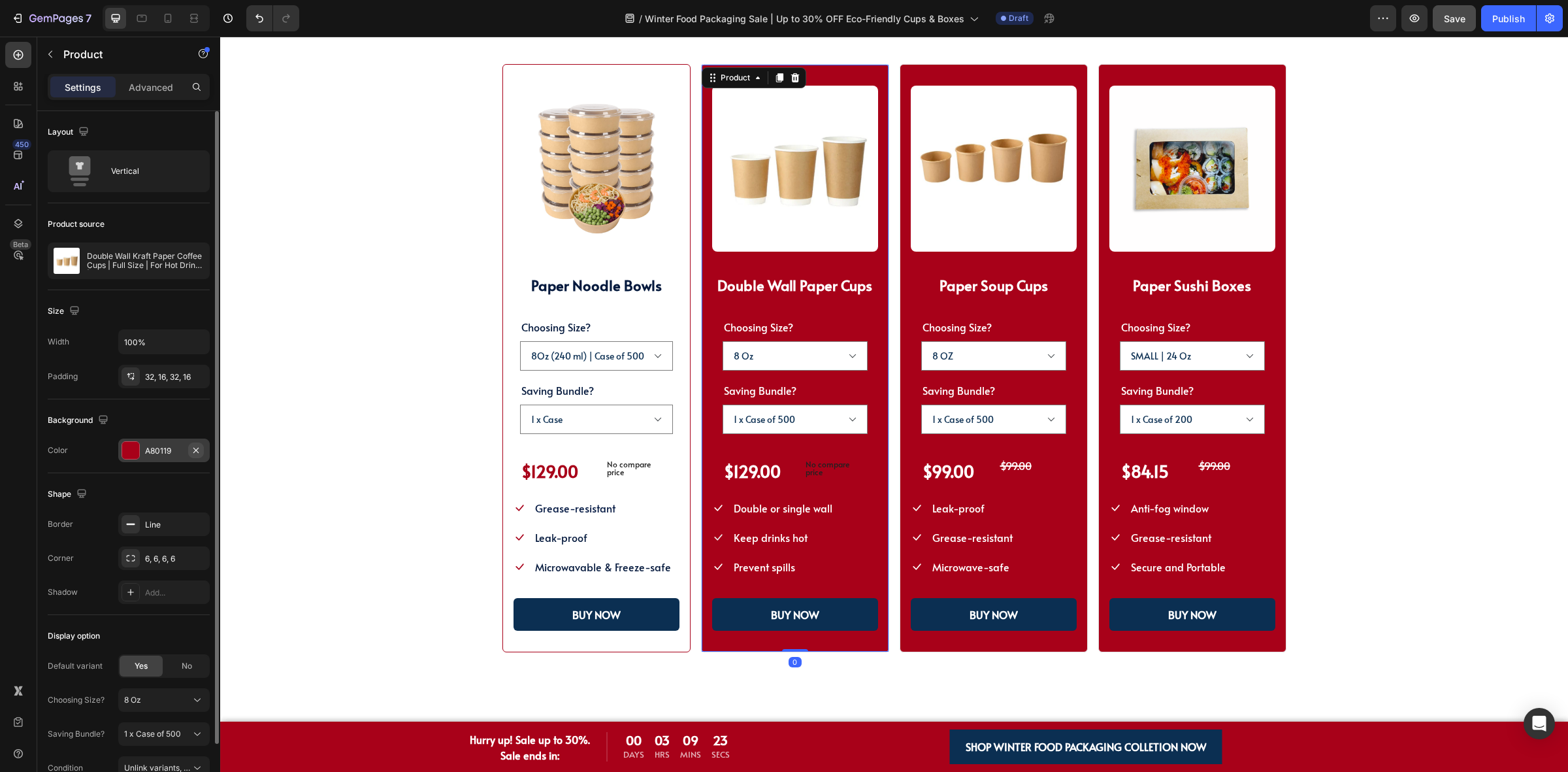
click at [193, 448] on icon "button" at bounding box center [195, 450] width 10 height 10
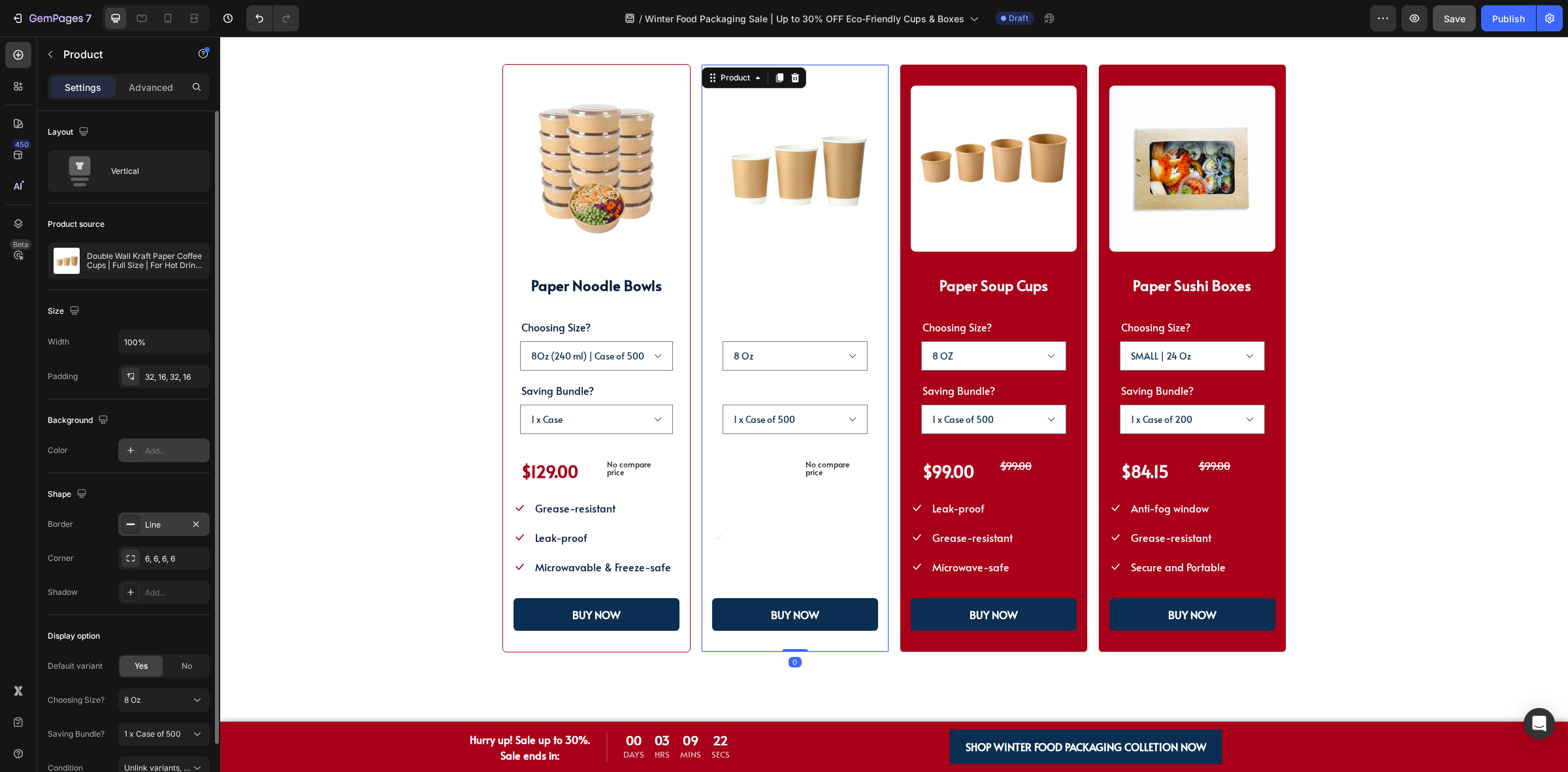
click at [151, 524] on div "Line" at bounding box center [164, 524] width 38 height 12
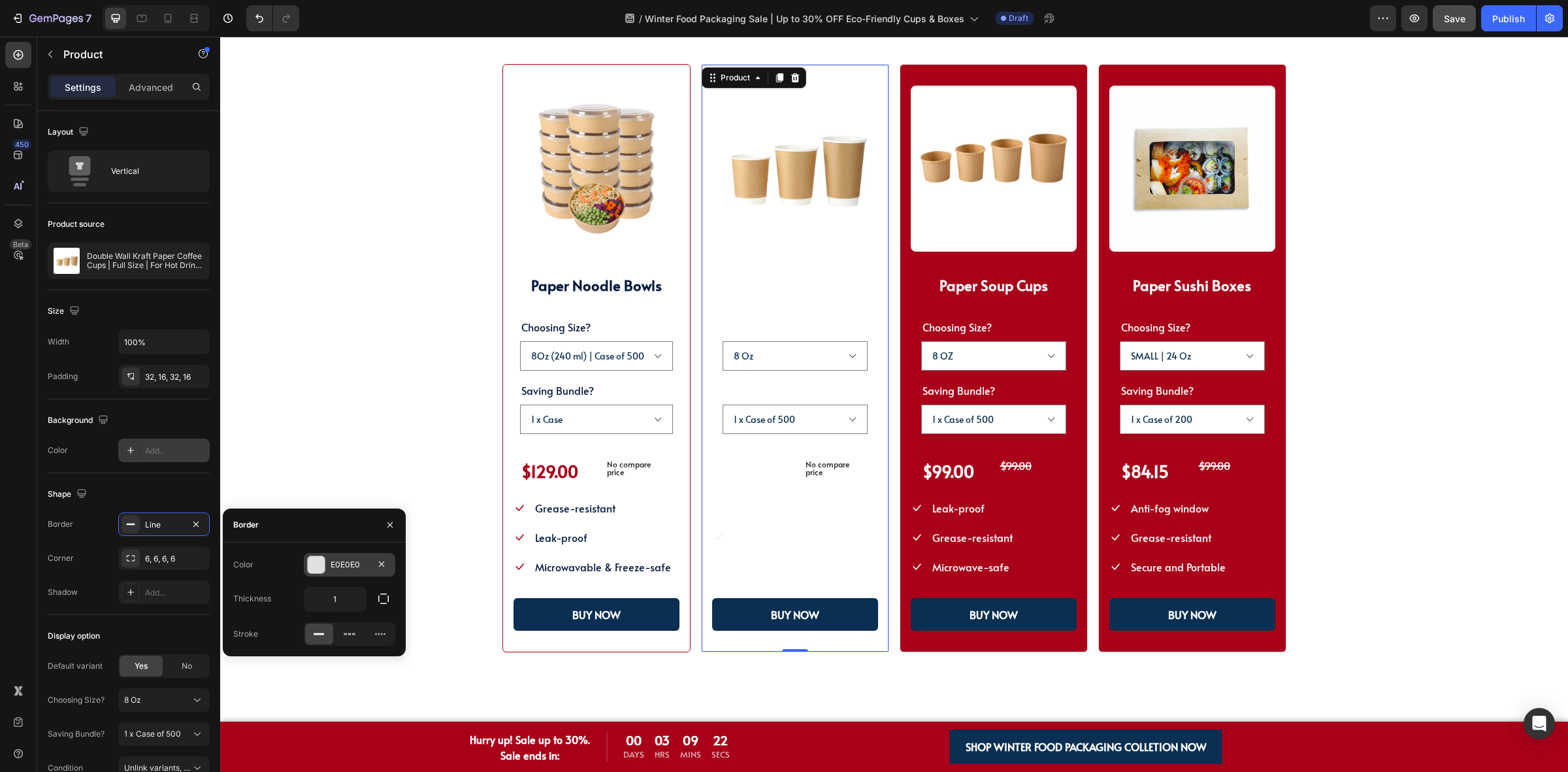
click at [322, 561] on div at bounding box center [316, 565] width 17 height 17
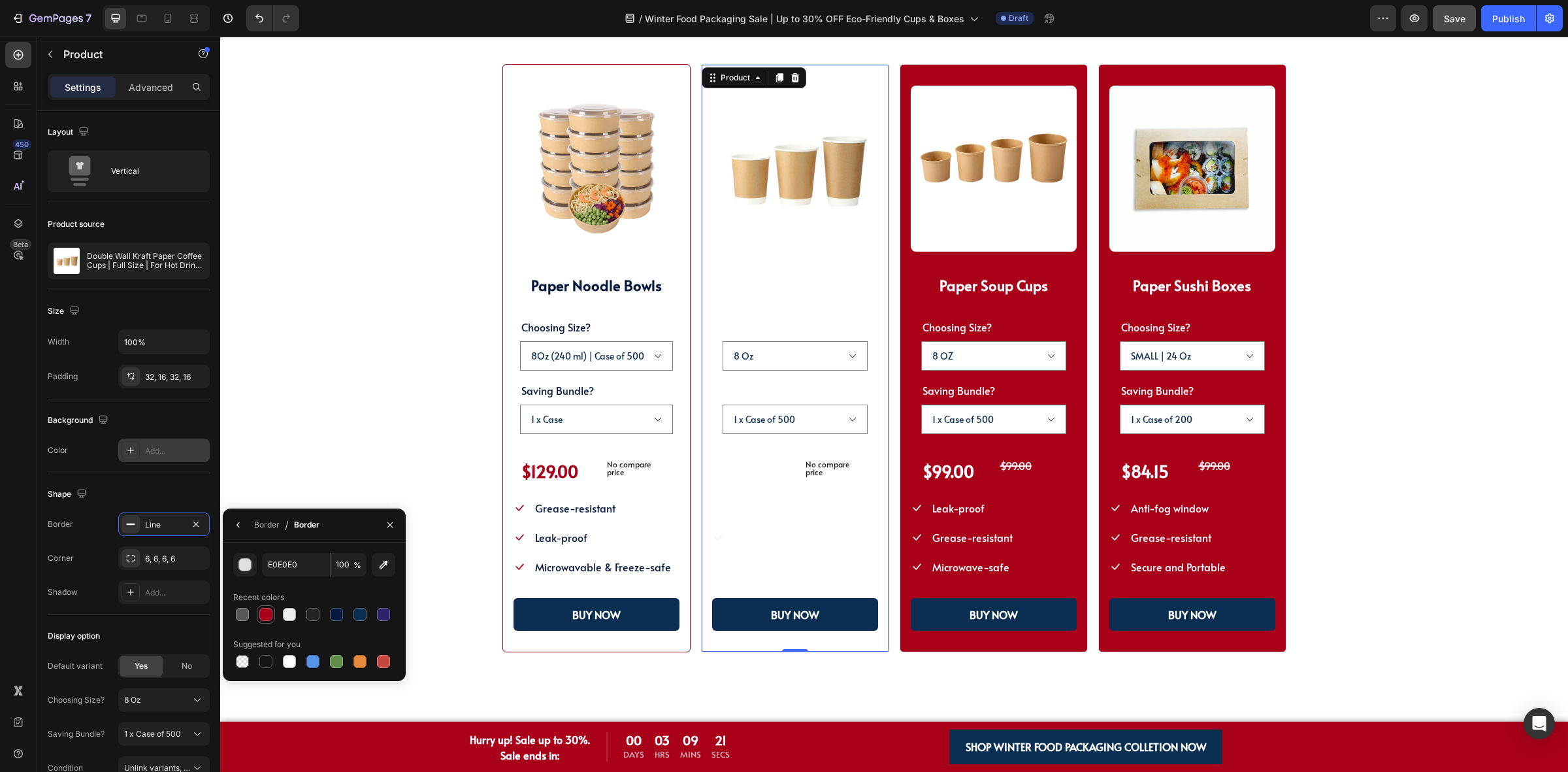
click at [260, 621] on div at bounding box center [266, 614] width 18 height 18
type input "A80119"
click at [793, 278] on strong "Double Wall Paper Cups" at bounding box center [795, 285] width 155 height 20
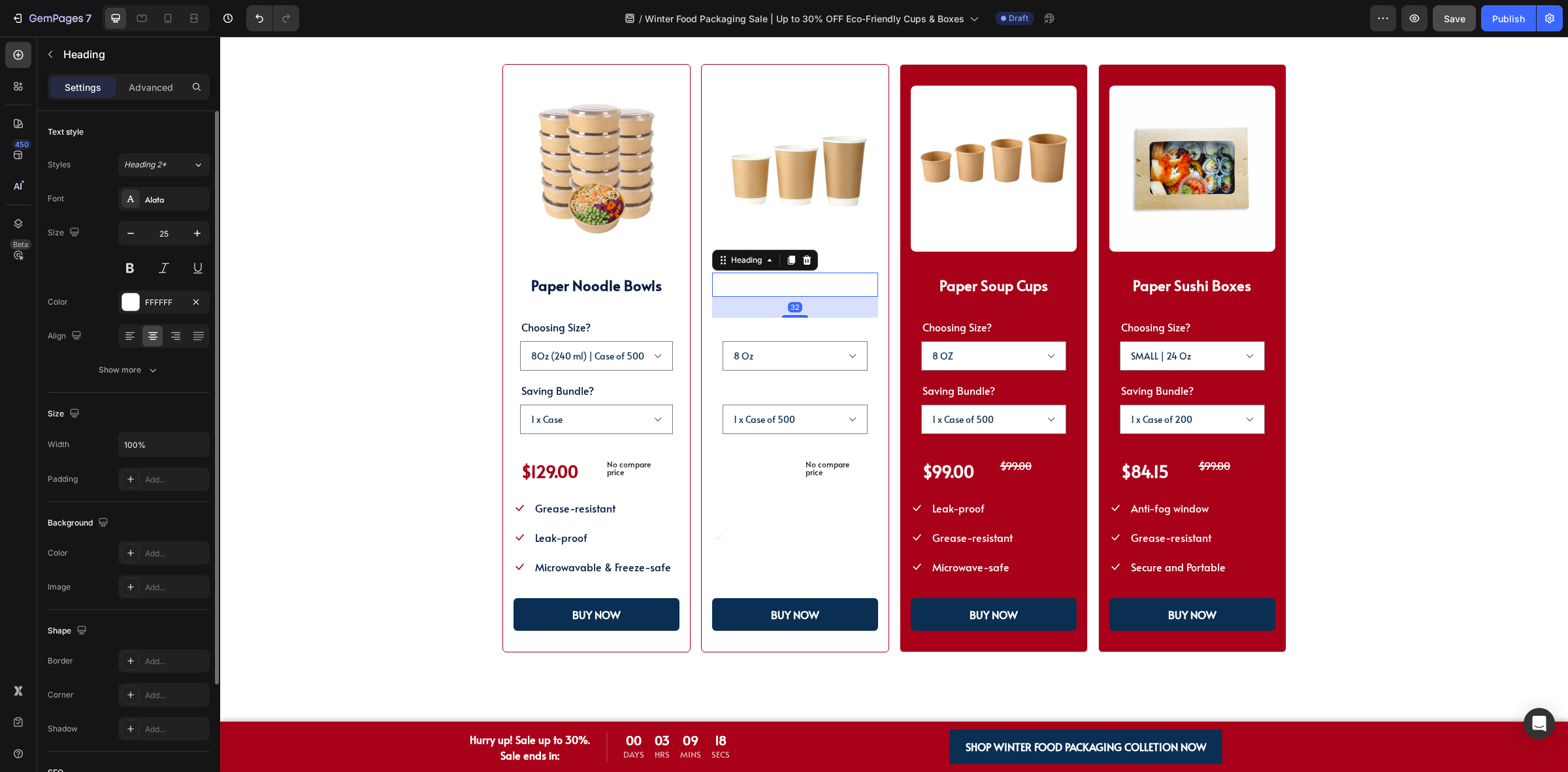
click at [118, 294] on div "FFFFFF" at bounding box center [163, 302] width 91 height 24
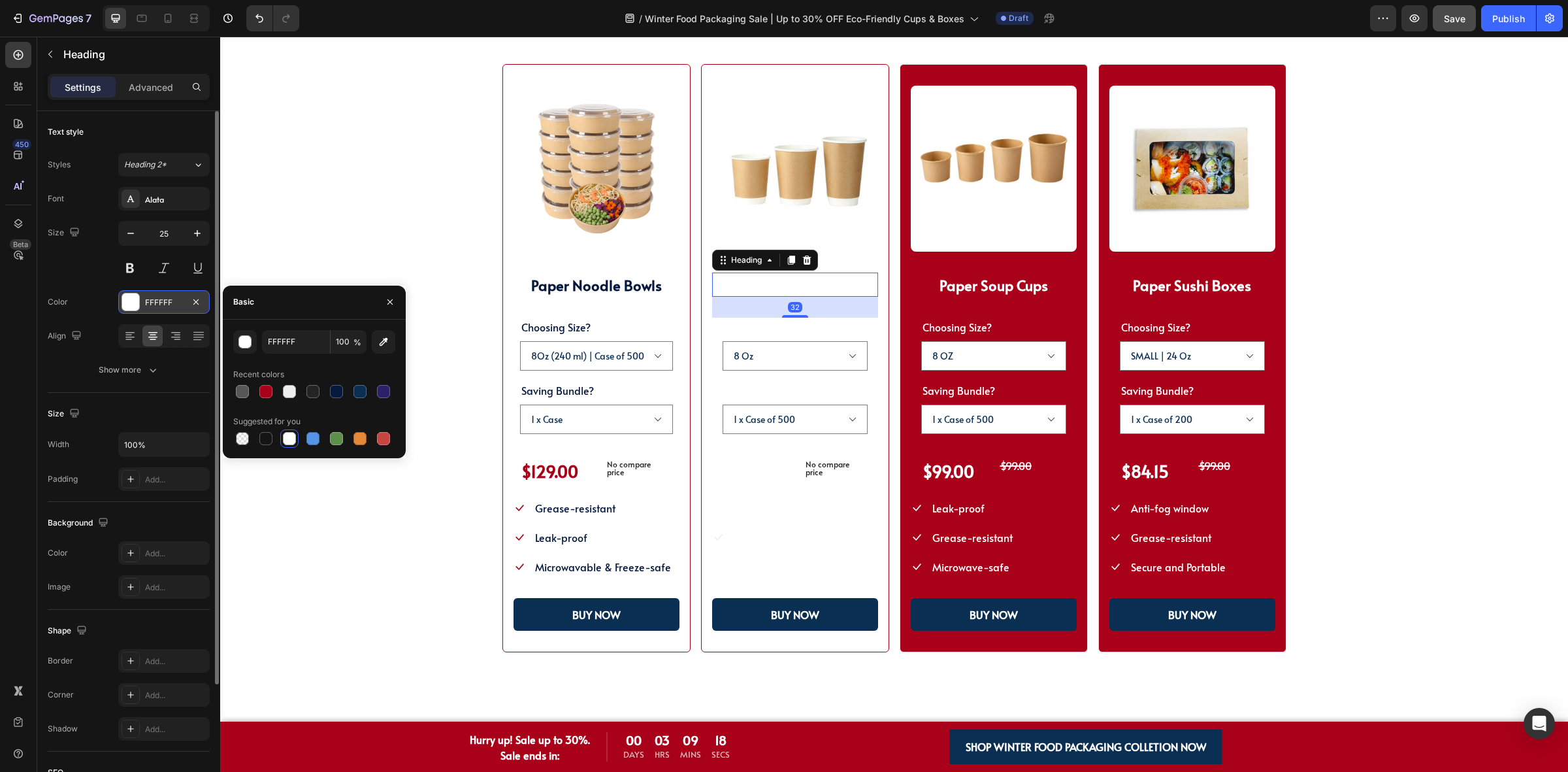
click at [133, 298] on div at bounding box center [130, 302] width 17 height 17
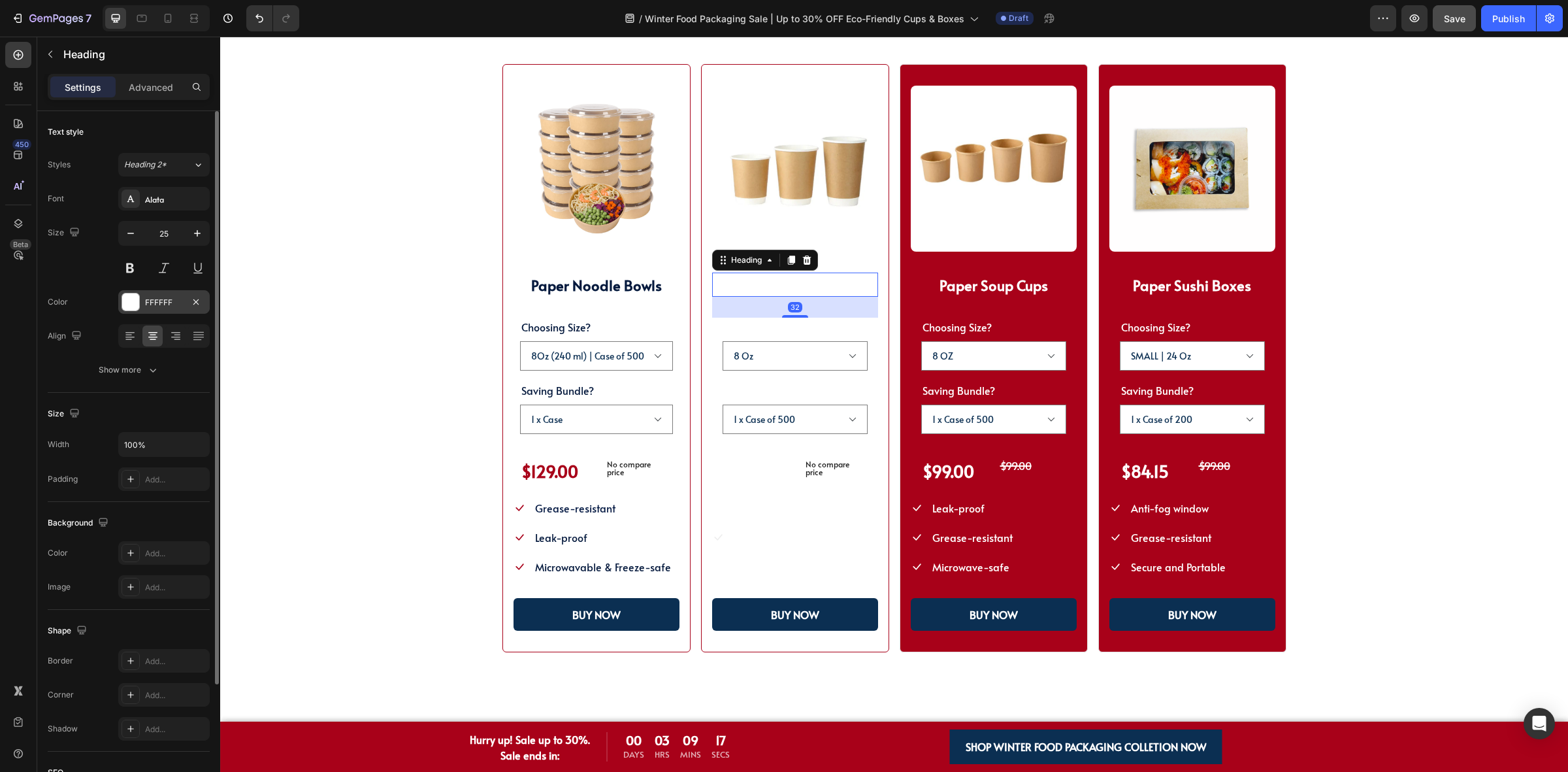
click at [146, 299] on div "FFFFFF" at bounding box center [164, 302] width 38 height 12
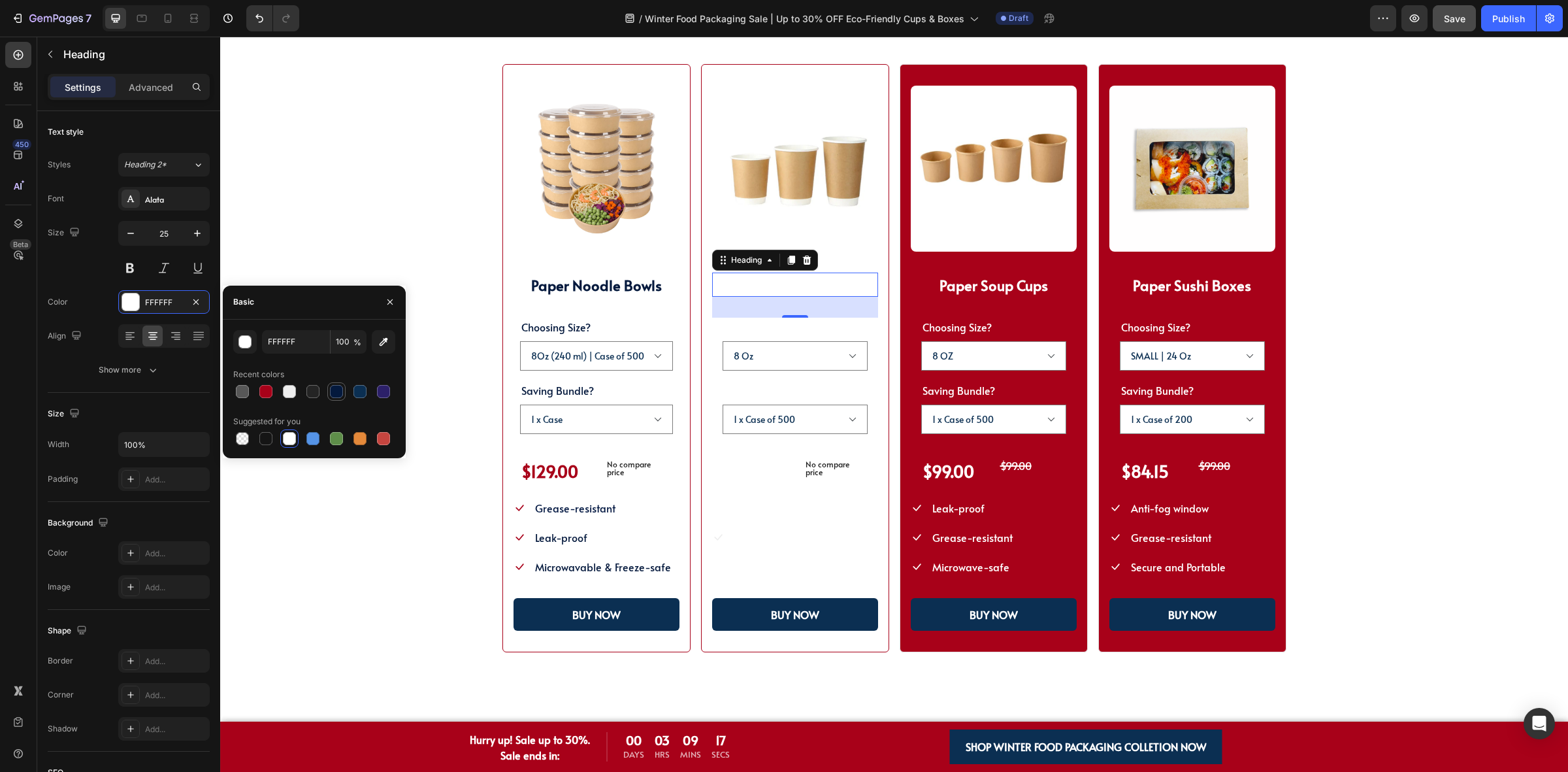
click at [332, 395] on div at bounding box center [336, 391] width 13 height 13
type input "04193D"
click at [745, 324] on legend "Choosing Size?" at bounding box center [758, 327] width 72 height 18
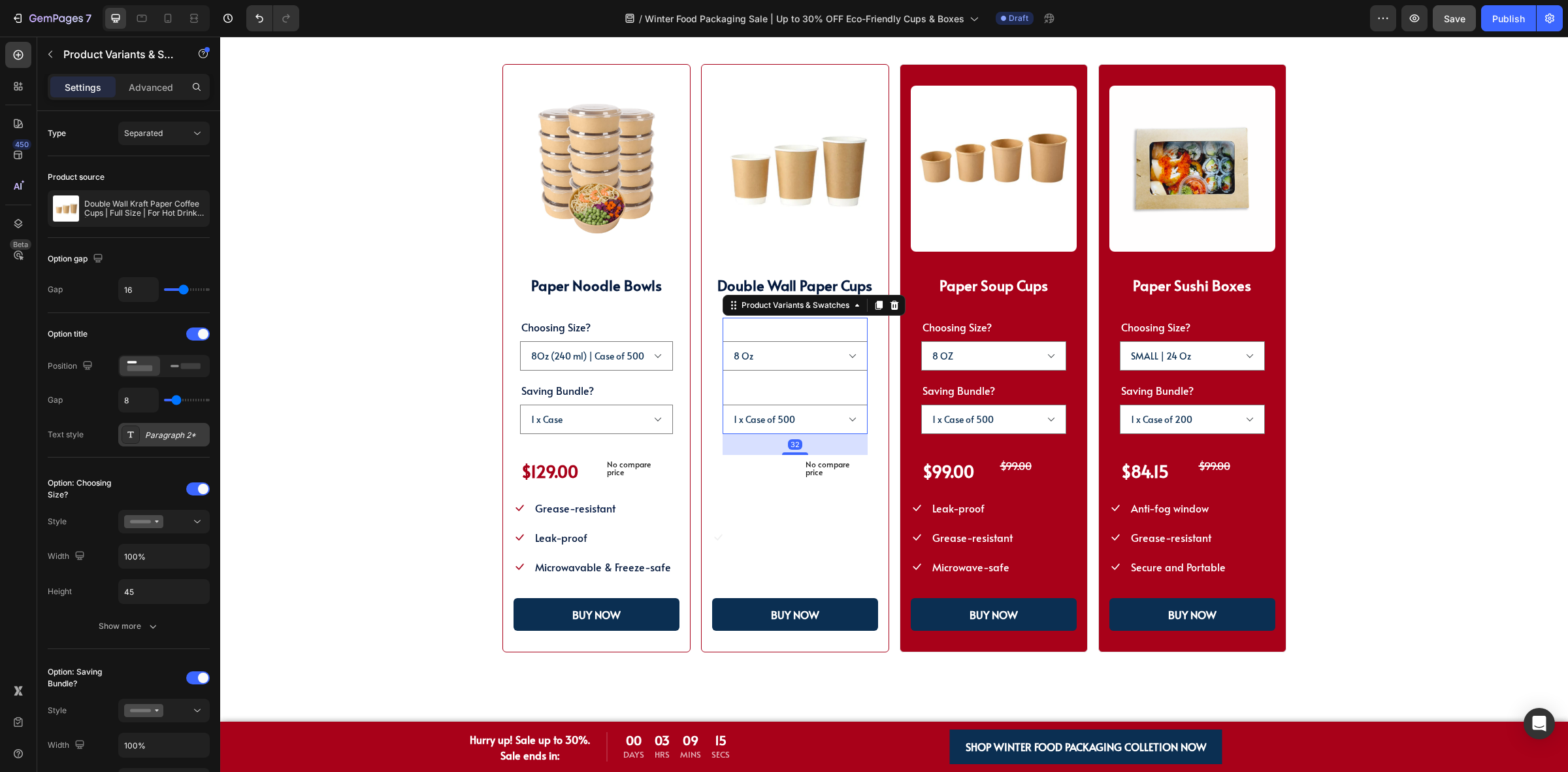
click at [151, 446] on div "Paragraph 2*" at bounding box center [163, 435] width 91 height 24
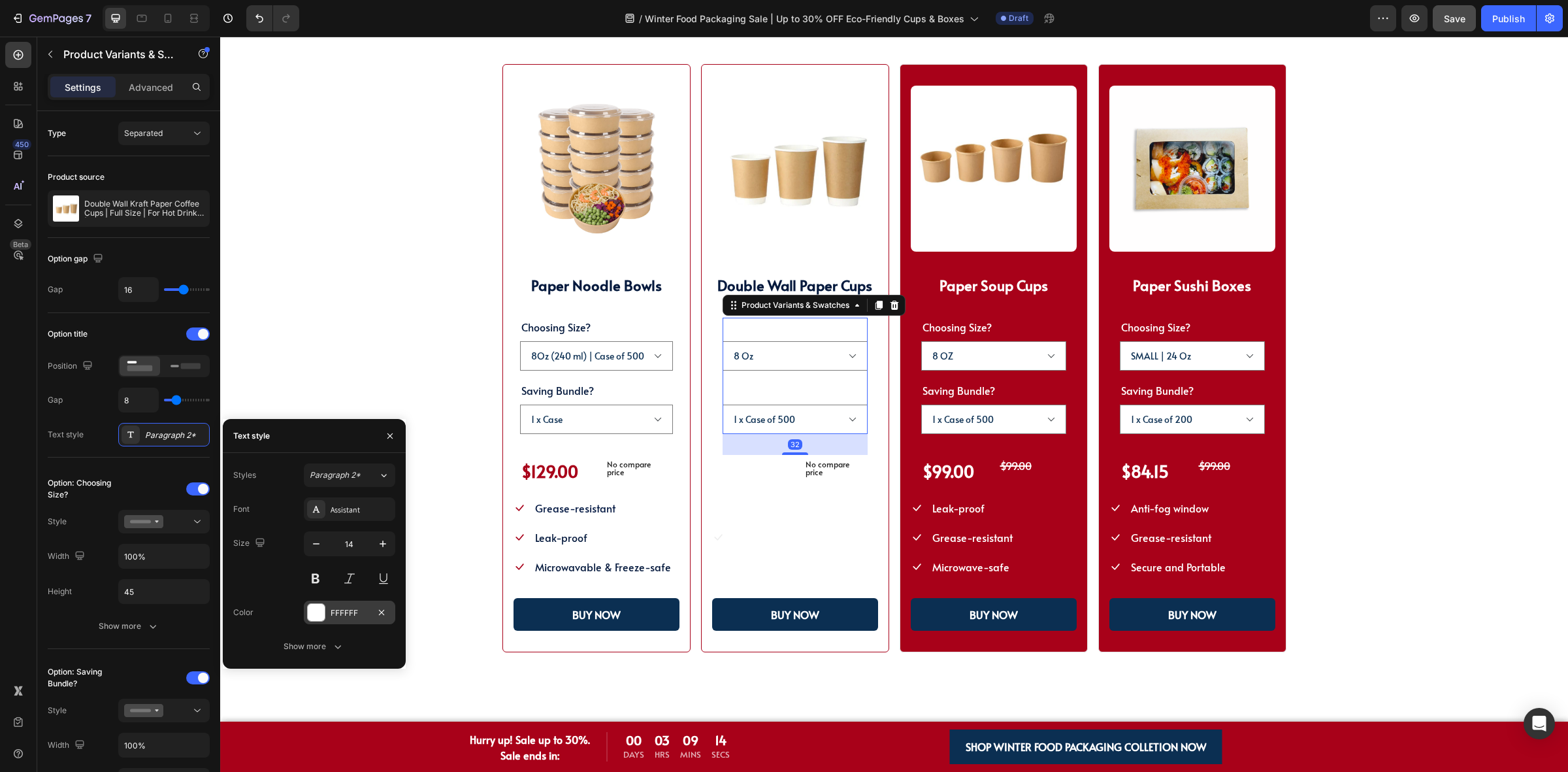
click at [331, 613] on div "FFFFFF" at bounding box center [350, 613] width 38 height 12
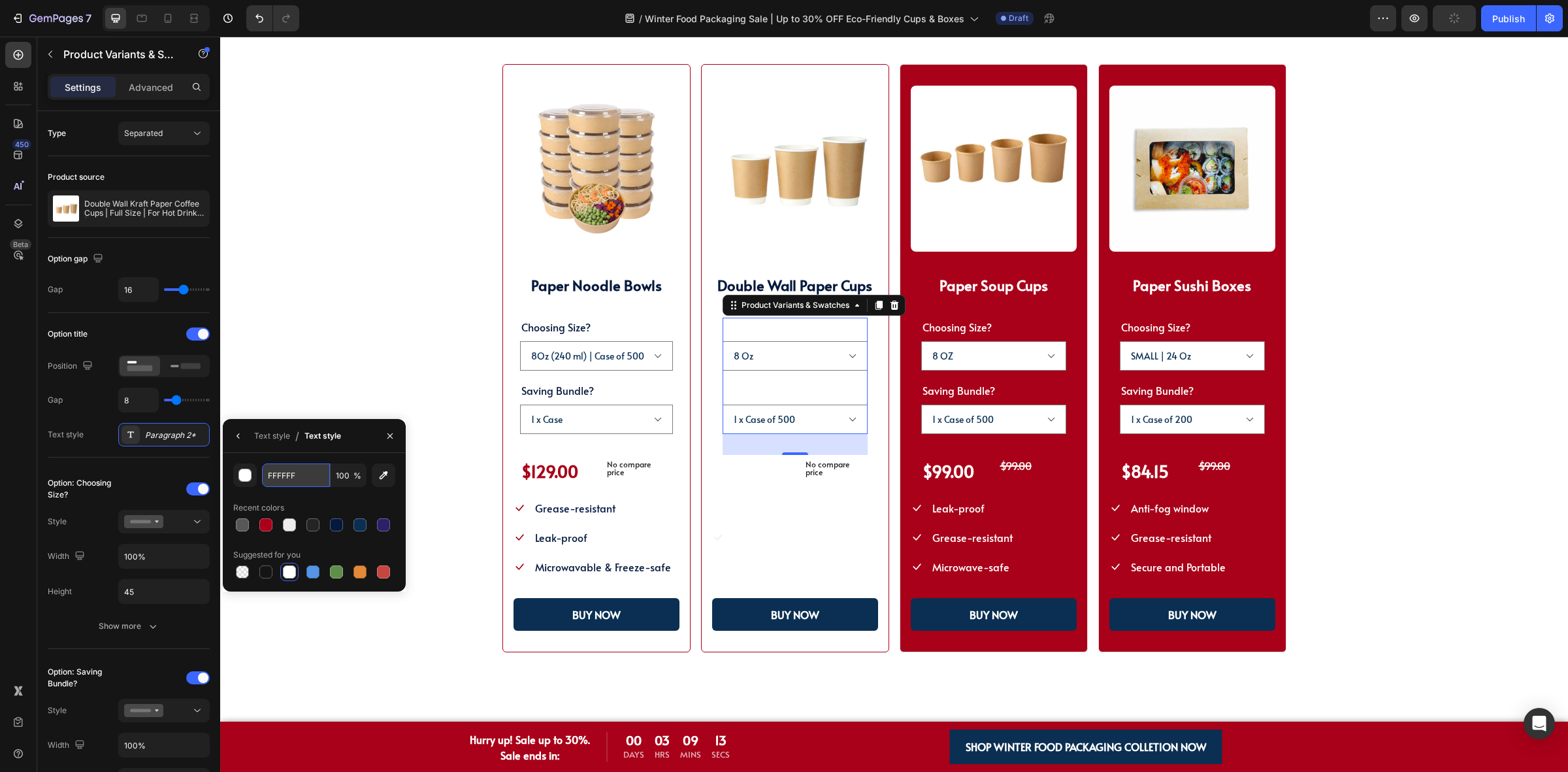
click at [304, 468] on input "FFFFFF" at bounding box center [295, 475] width 68 height 24
paste input "04193D"
type input "04193D"
click at [753, 481] on div "$129.00" at bounding box center [756, 471] width 67 height 32
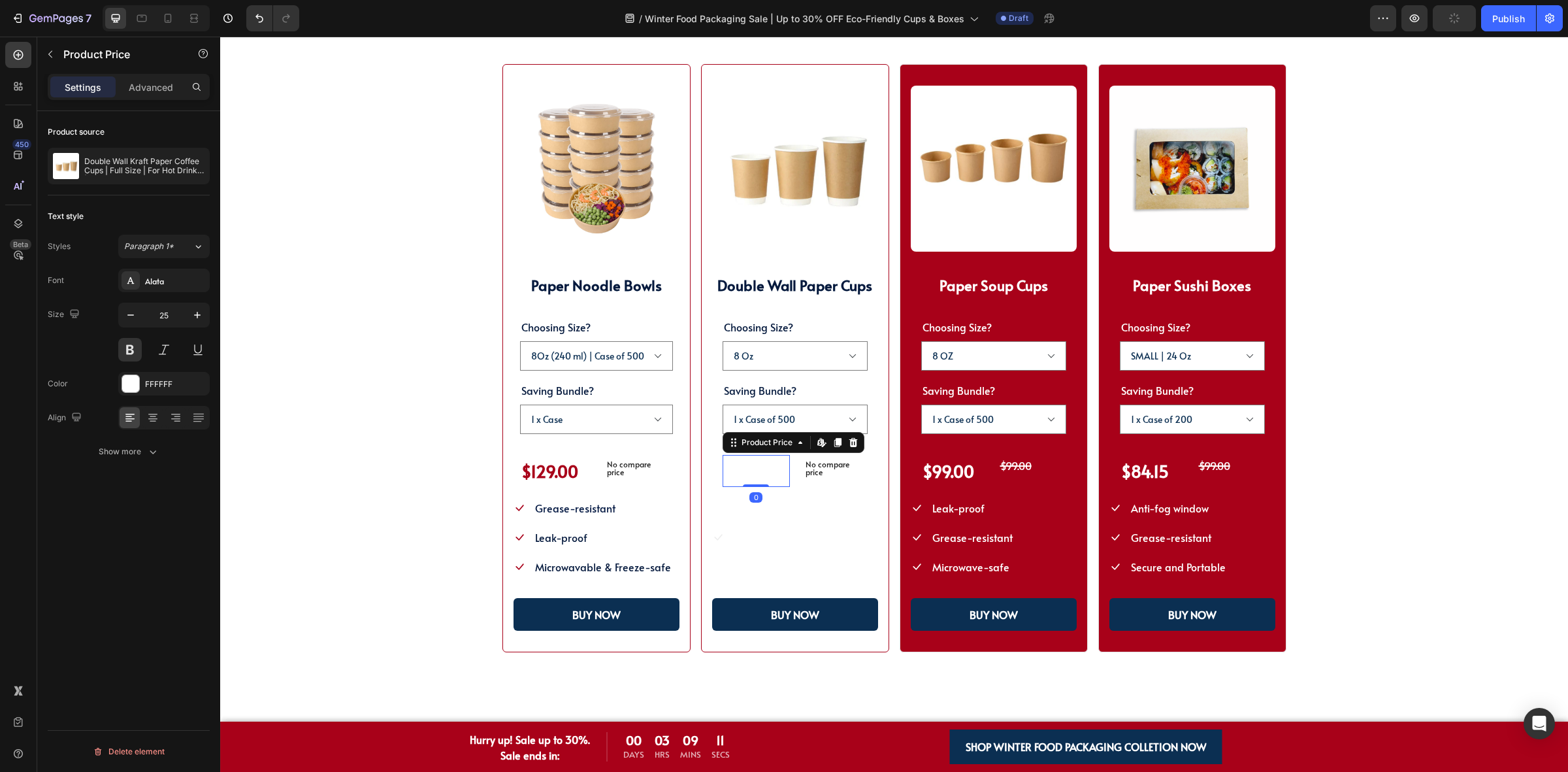
click at [753, 481] on div "$129.00" at bounding box center [756, 471] width 67 height 32
click at [753, 478] on div "$129.00" at bounding box center [756, 471] width 67 height 32
click at [154, 394] on div "FFFFFF" at bounding box center [163, 384] width 91 height 24
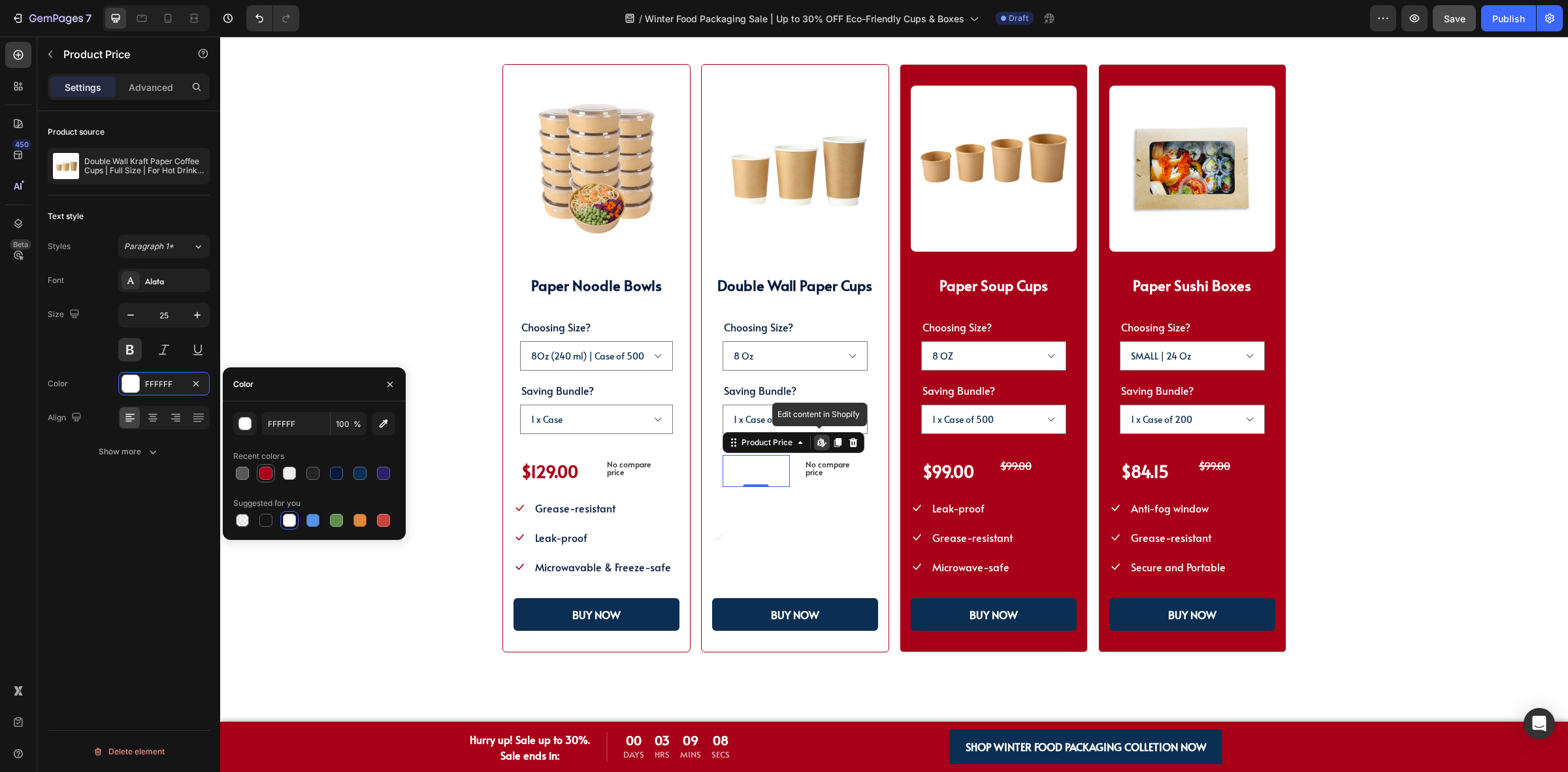
click at [269, 467] on div at bounding box center [266, 473] width 13 height 13
type input "A80119"
click at [664, 527] on div "Icon Grease-resistant Text block Icon Leak-proof Text block Icon Microwavable &…" at bounding box center [597, 537] width 166 height 80
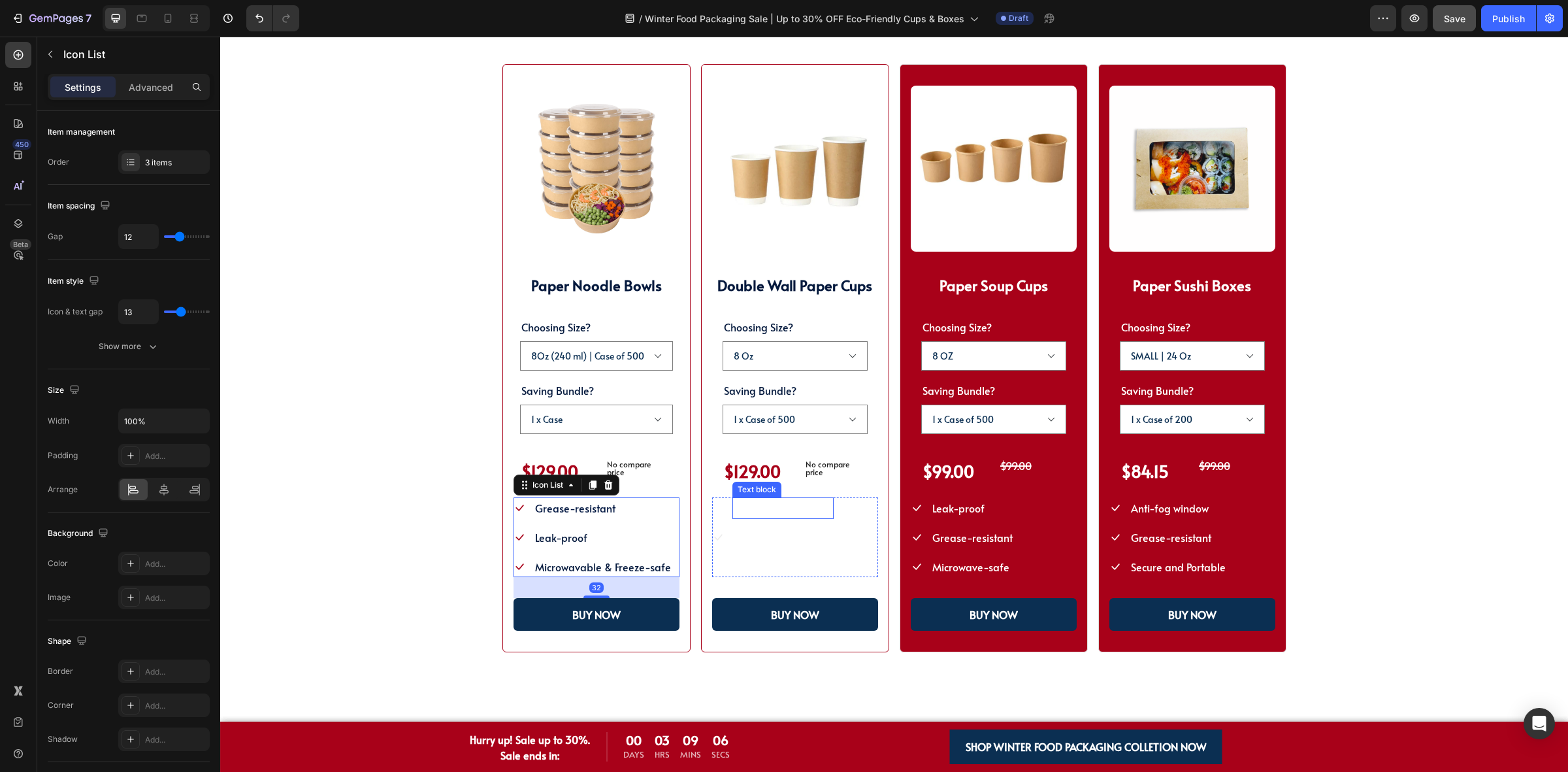
click at [737, 517] on div "Double or single wall" at bounding box center [783, 507] width 101 height 22
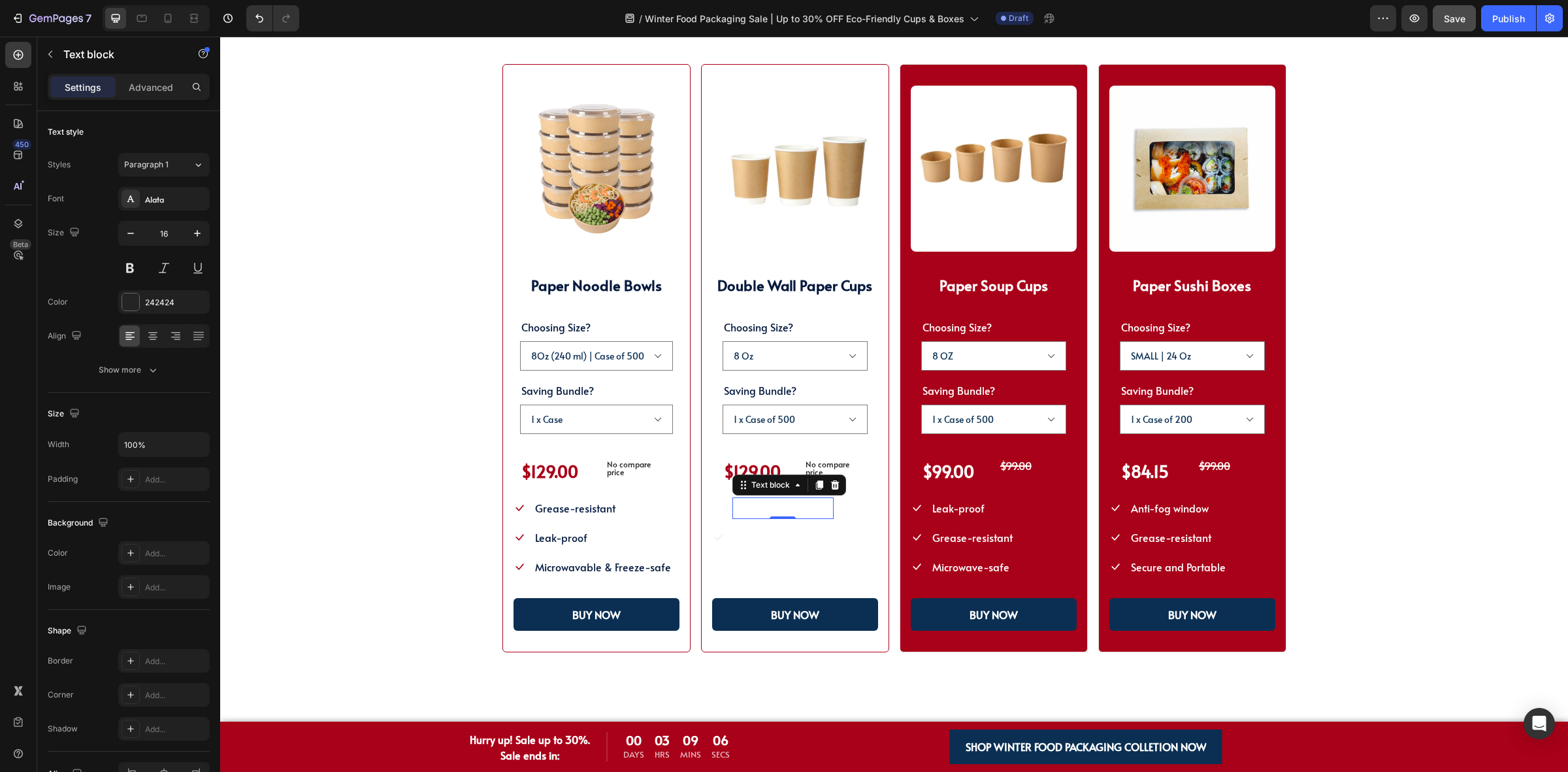
click at [753, 510] on span "Double or single wall" at bounding box center [782, 507] width 98 height 15
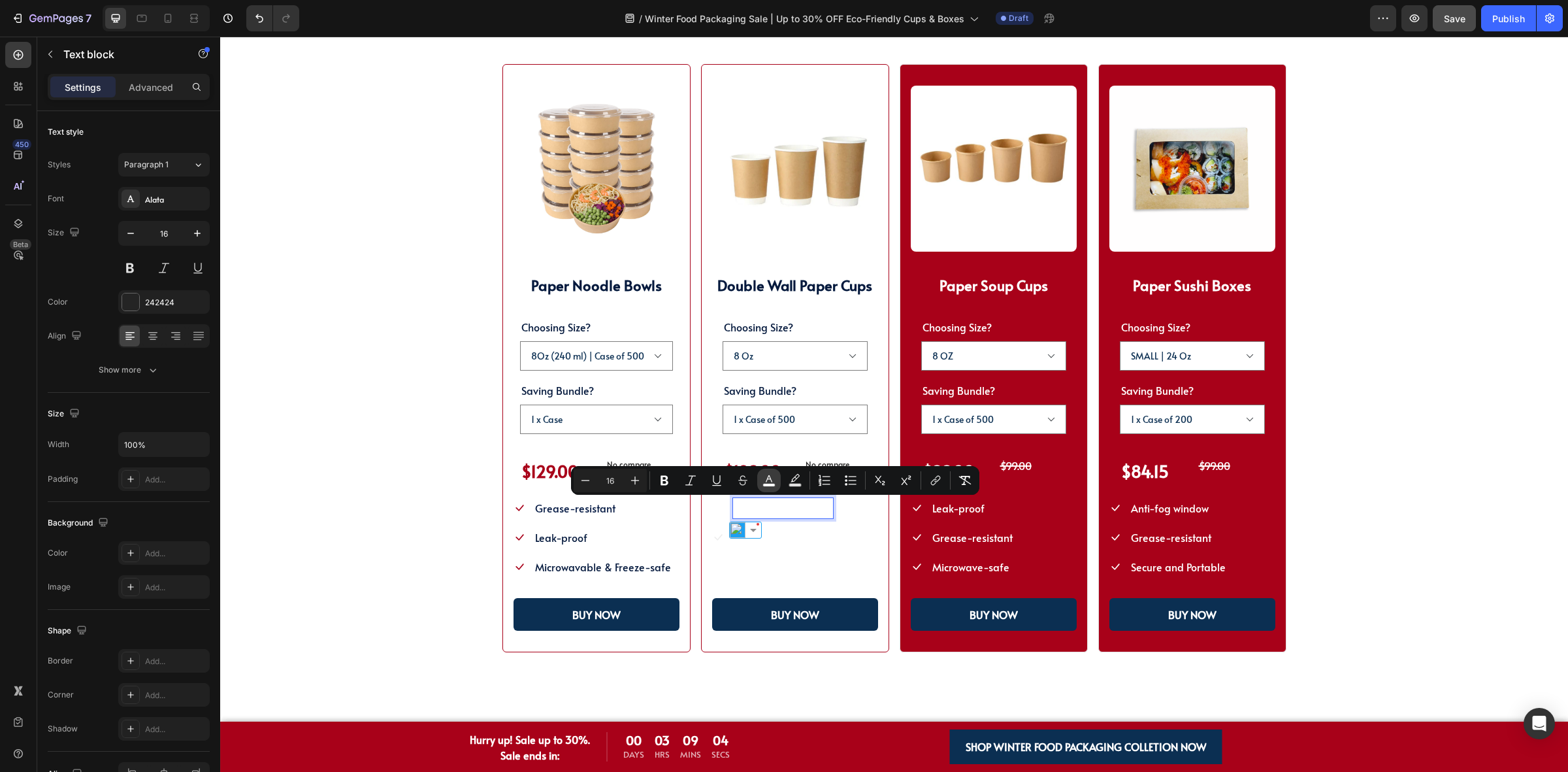
click at [771, 479] on icon "Editor contextual toolbar" at bounding box center [769, 480] width 13 height 13
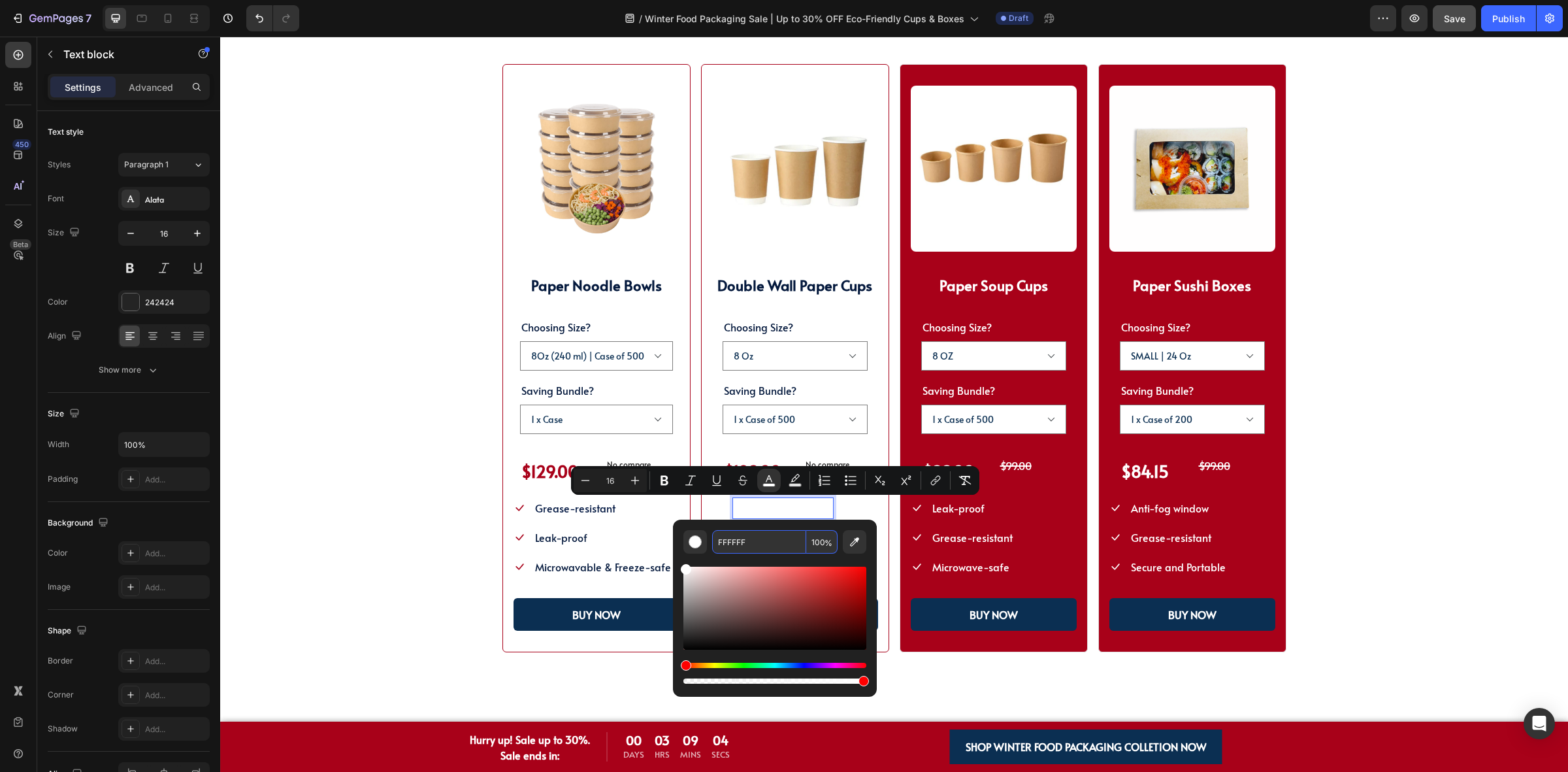
click at [775, 541] on input "FFFFFF" at bounding box center [759, 542] width 94 height 24
paste input "04193D"
type input "04193D"
click at [577, 549] on ul "Icon Grease-resistant Text block Icon Leak-proof Text block Icon Microwavable &…" at bounding box center [593, 537] width 159 height 80
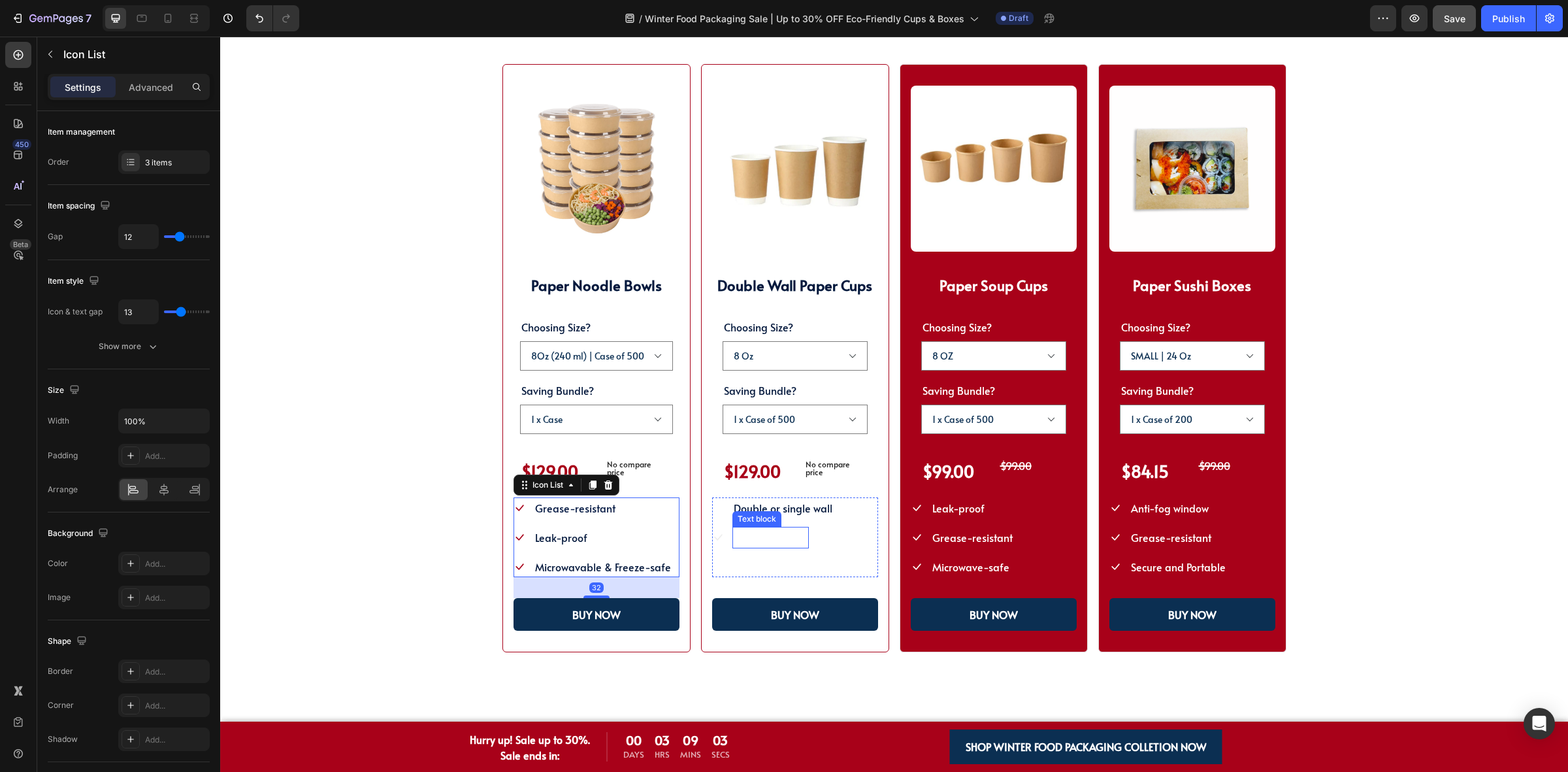
click at [782, 541] on span "Keep drinks hot" at bounding box center [770, 537] width 74 height 15
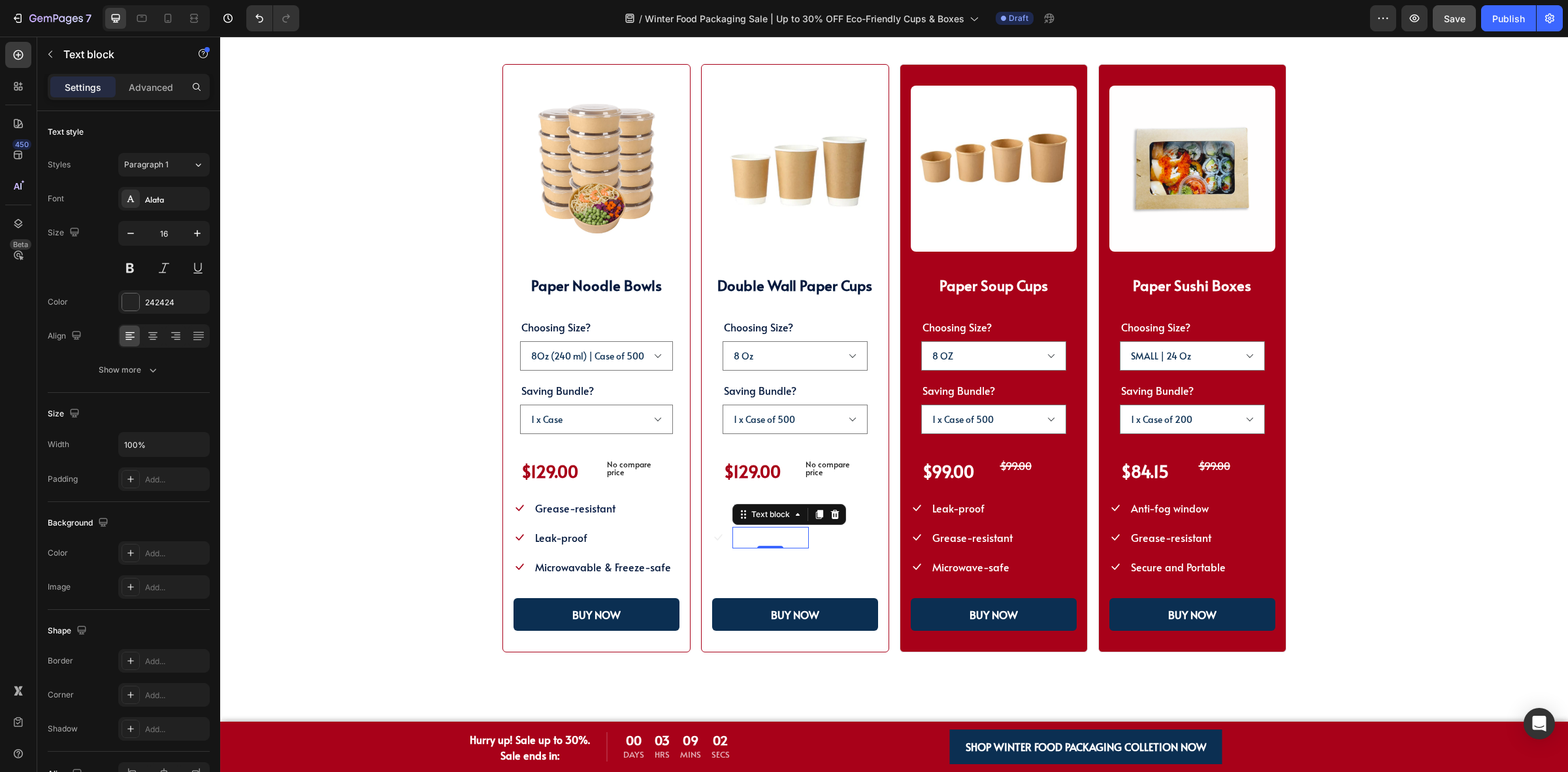
click at [772, 533] on span "Keep drinks hot" at bounding box center [770, 537] width 74 height 15
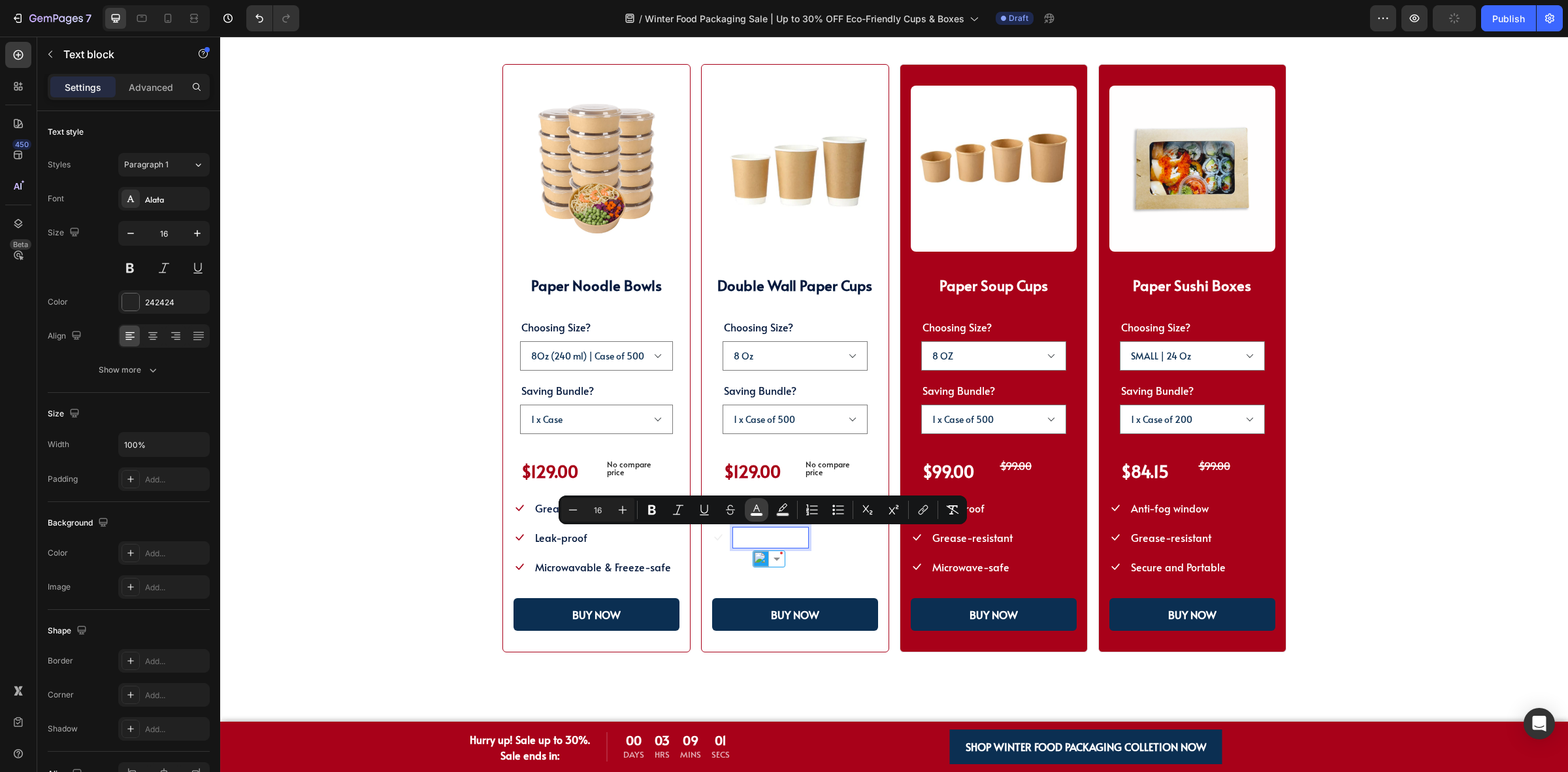
click at [766, 512] on button "color" at bounding box center [756, 510] width 24 height 24
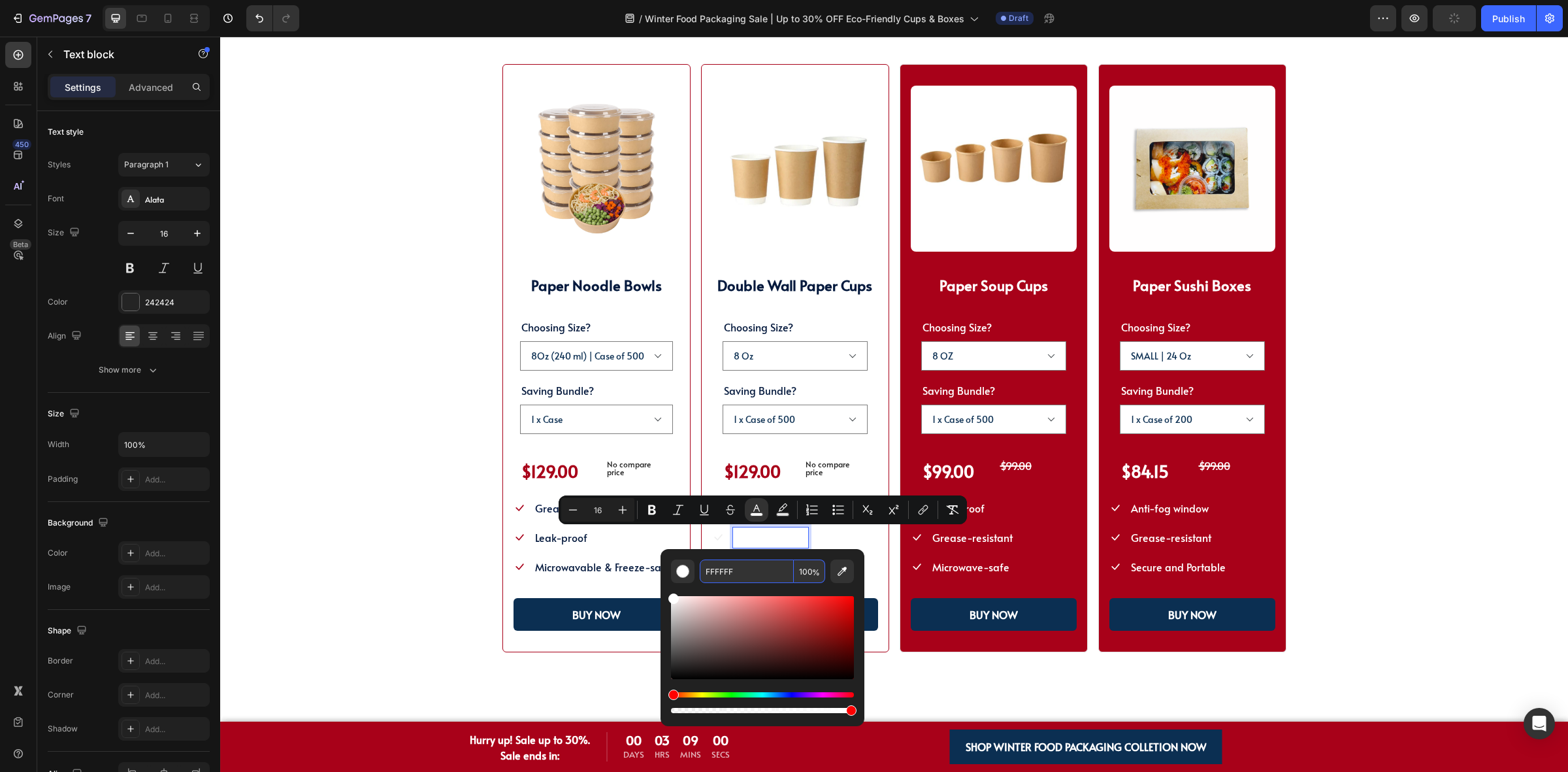
click at [759, 583] on div "Editor contextual toolbar" at bounding box center [763, 649] width 183 height 133
click at [752, 576] on input "FFFFFF" at bounding box center [747, 571] width 94 height 24
paste input "04193D"
type input "04193D"
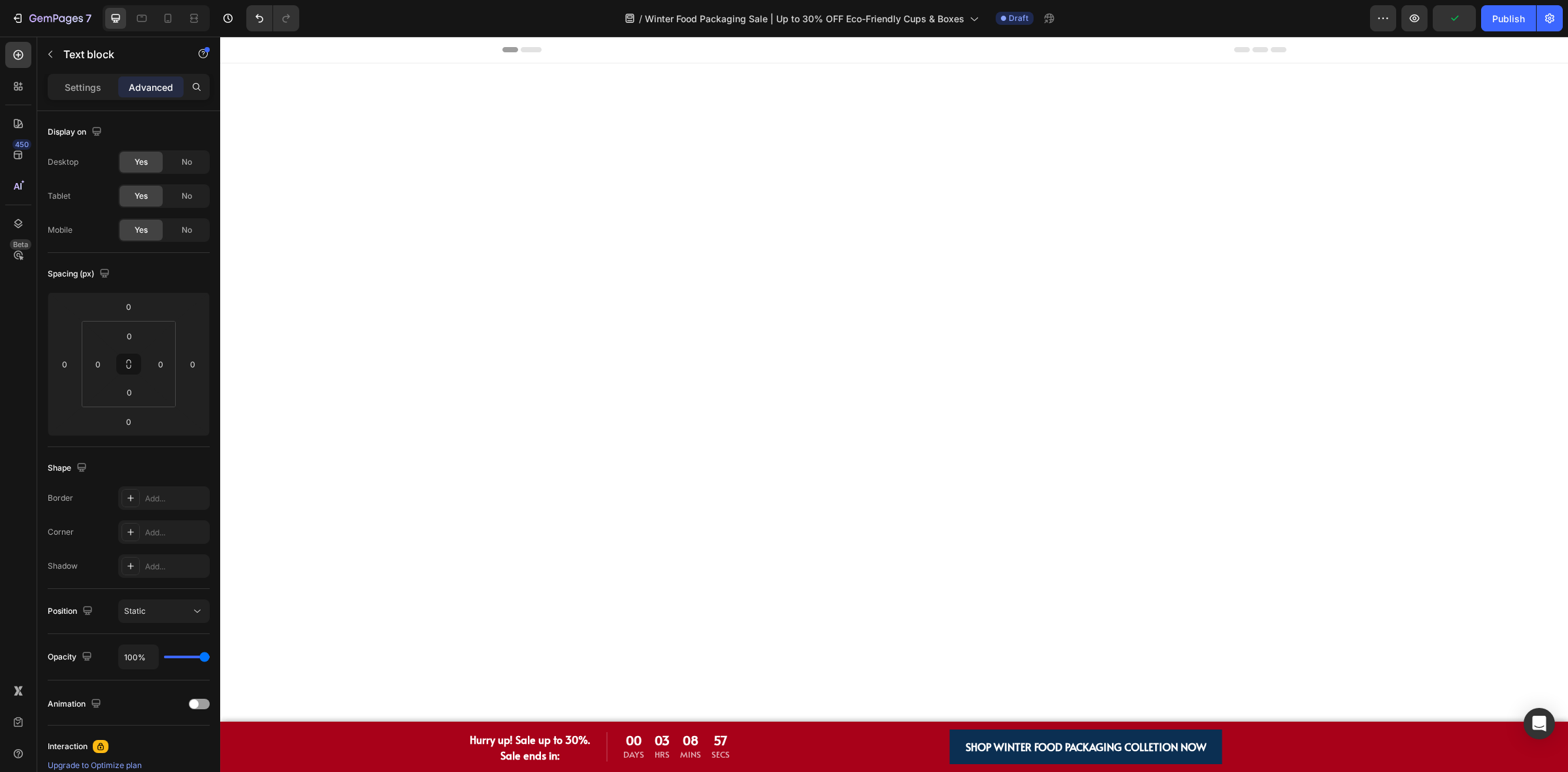
scroll to position [1961, 0]
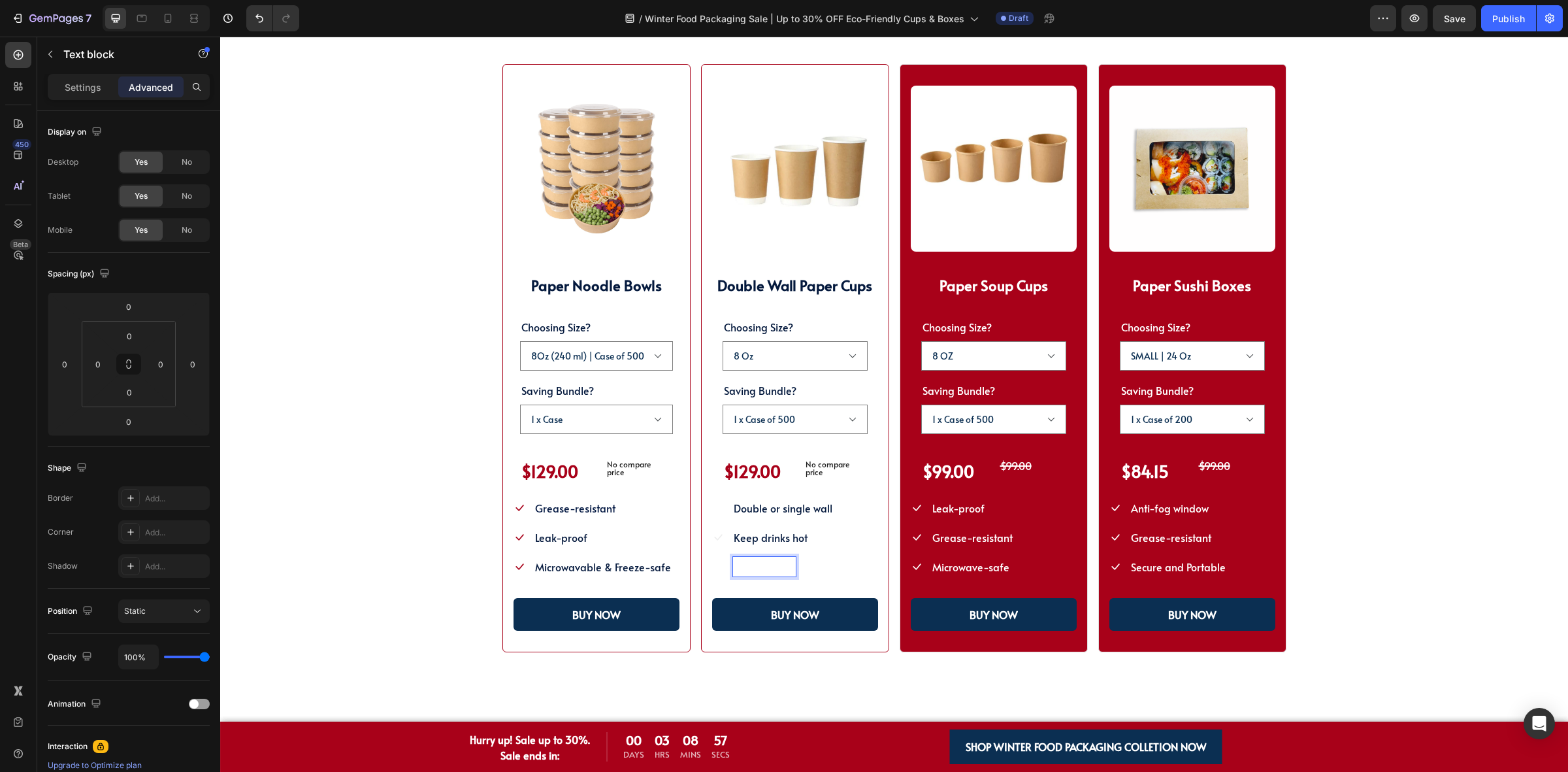
click at [754, 569] on span "Prevent spills" at bounding box center [764, 566] width 61 height 15
click at [756, 569] on span "Prevent spills" at bounding box center [764, 566] width 61 height 15
click at [791, 563] on li "Icon Prevent spills Text block 0" at bounding box center [772, 567] width 121 height 22
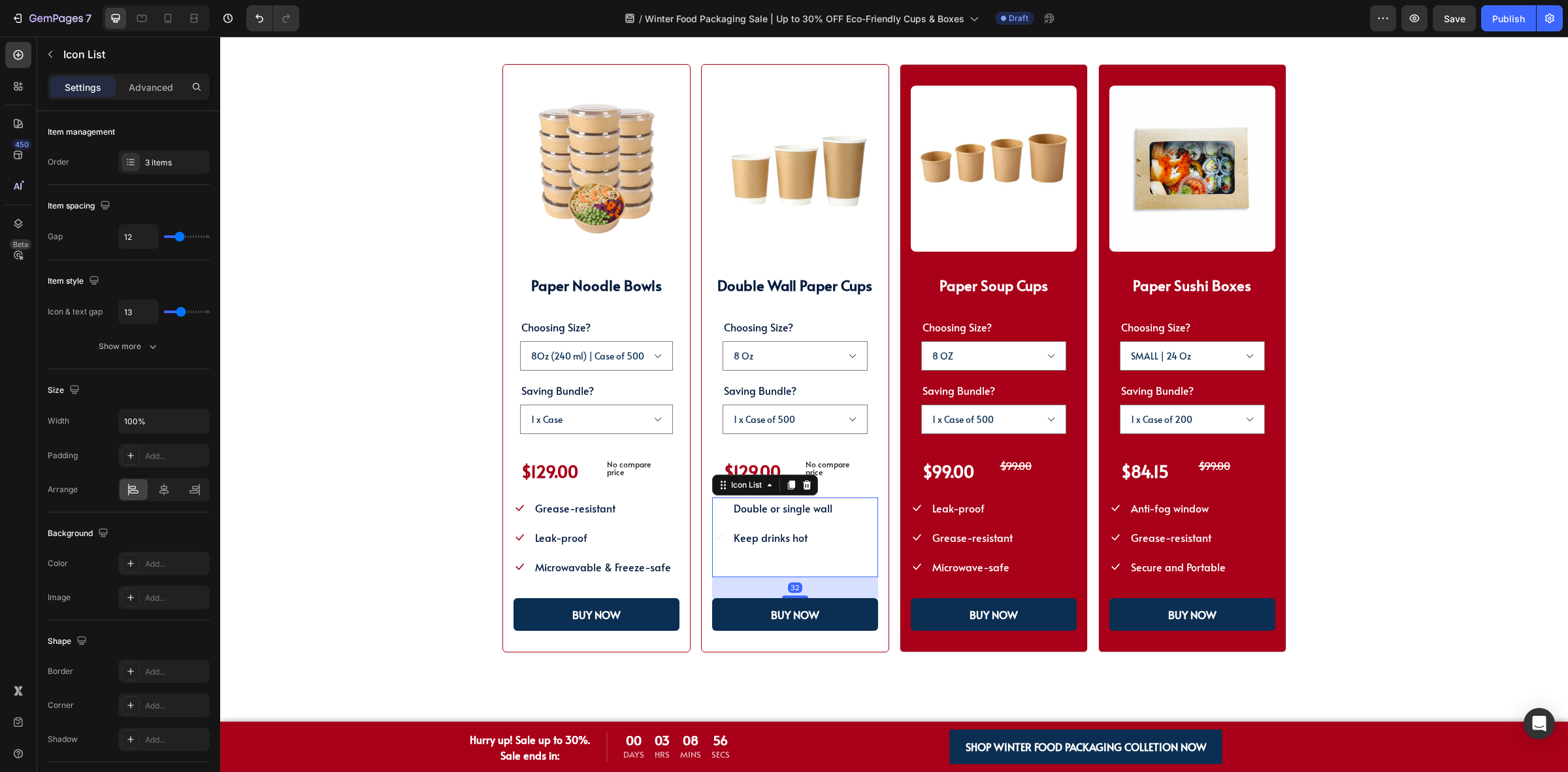
click at [775, 564] on span "Prevent spills" at bounding box center [764, 566] width 61 height 15
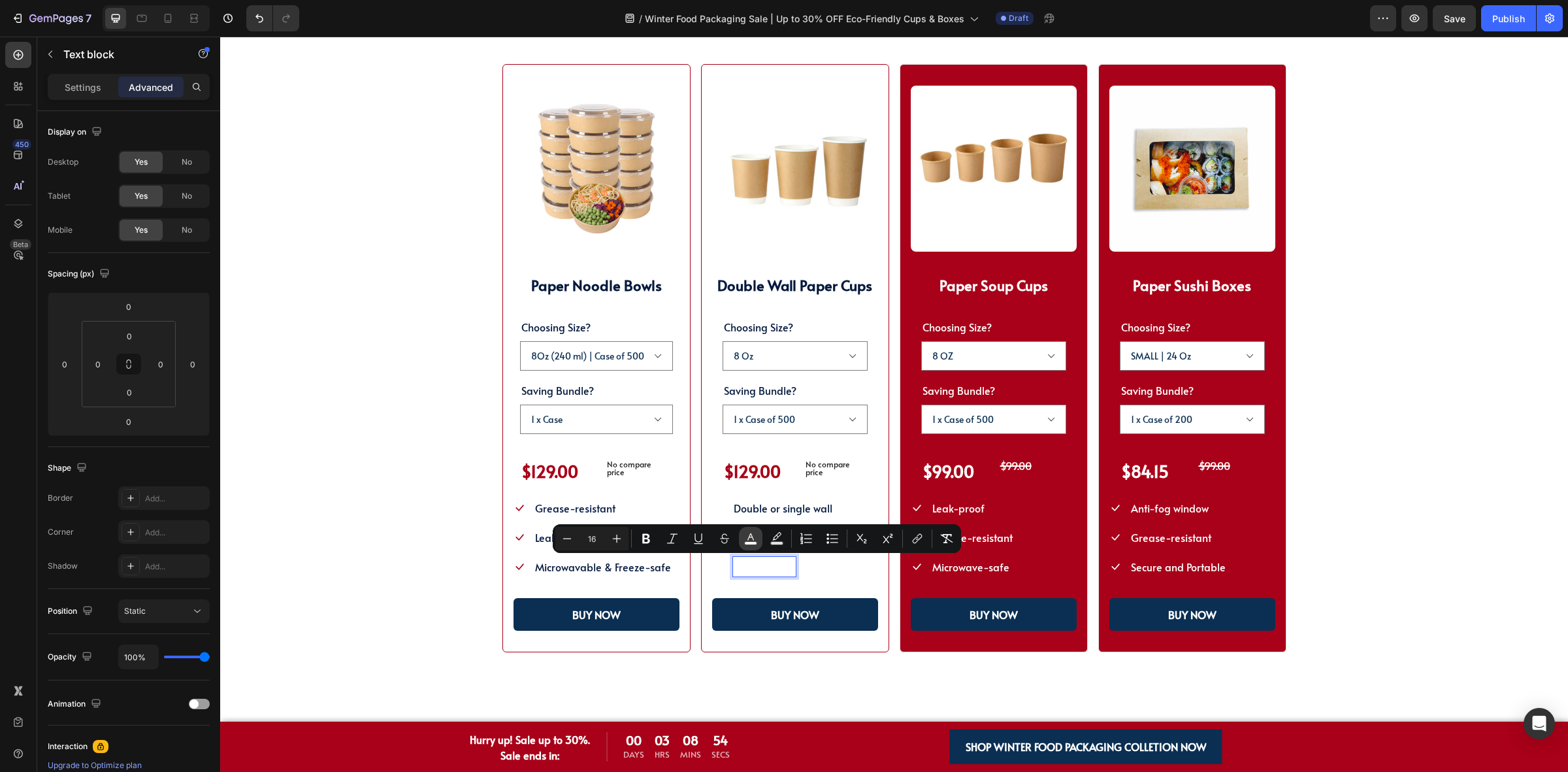
click at [756, 541] on button "color" at bounding box center [751, 539] width 24 height 24
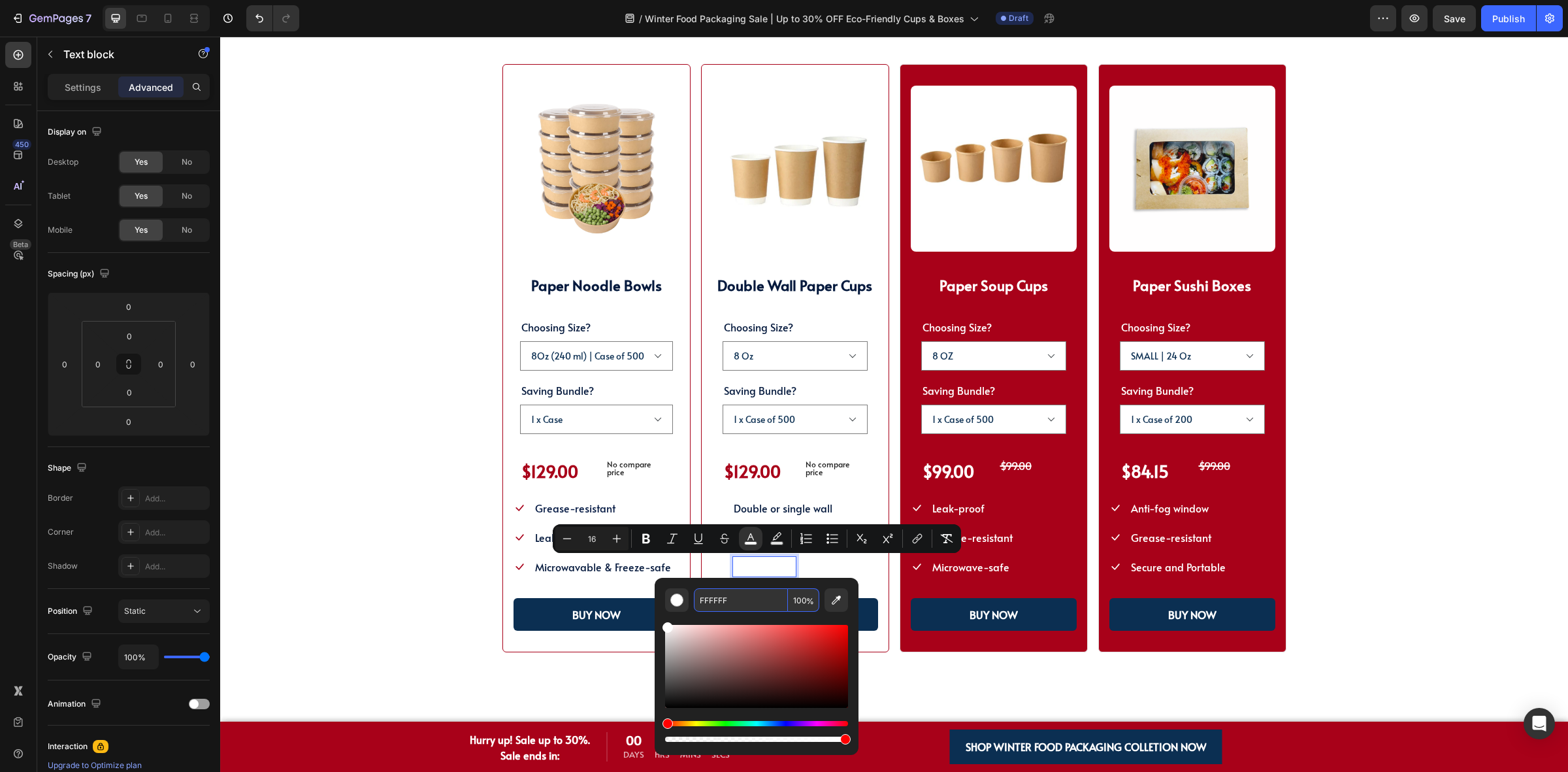
click at [759, 593] on input "FFFFFF" at bounding box center [740, 600] width 94 height 24
paste input "04193D"
type input "04193D"
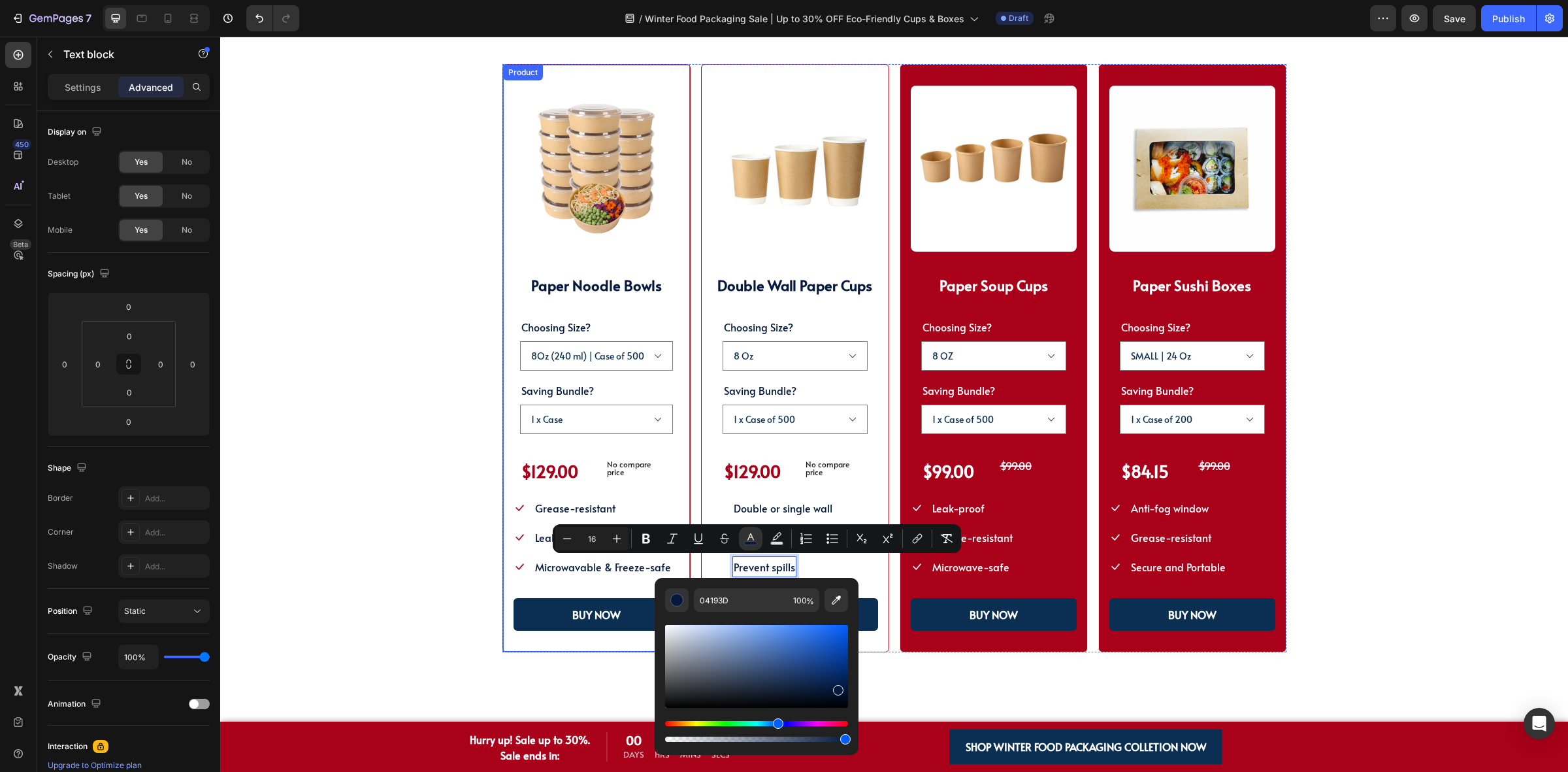
click at [596, 584] on div "(P) Images & Gallery Paper Noodle Bowls Heading Choosing Size? 8Oz (240 ml) | C…" at bounding box center [597, 359] width 166 height 546
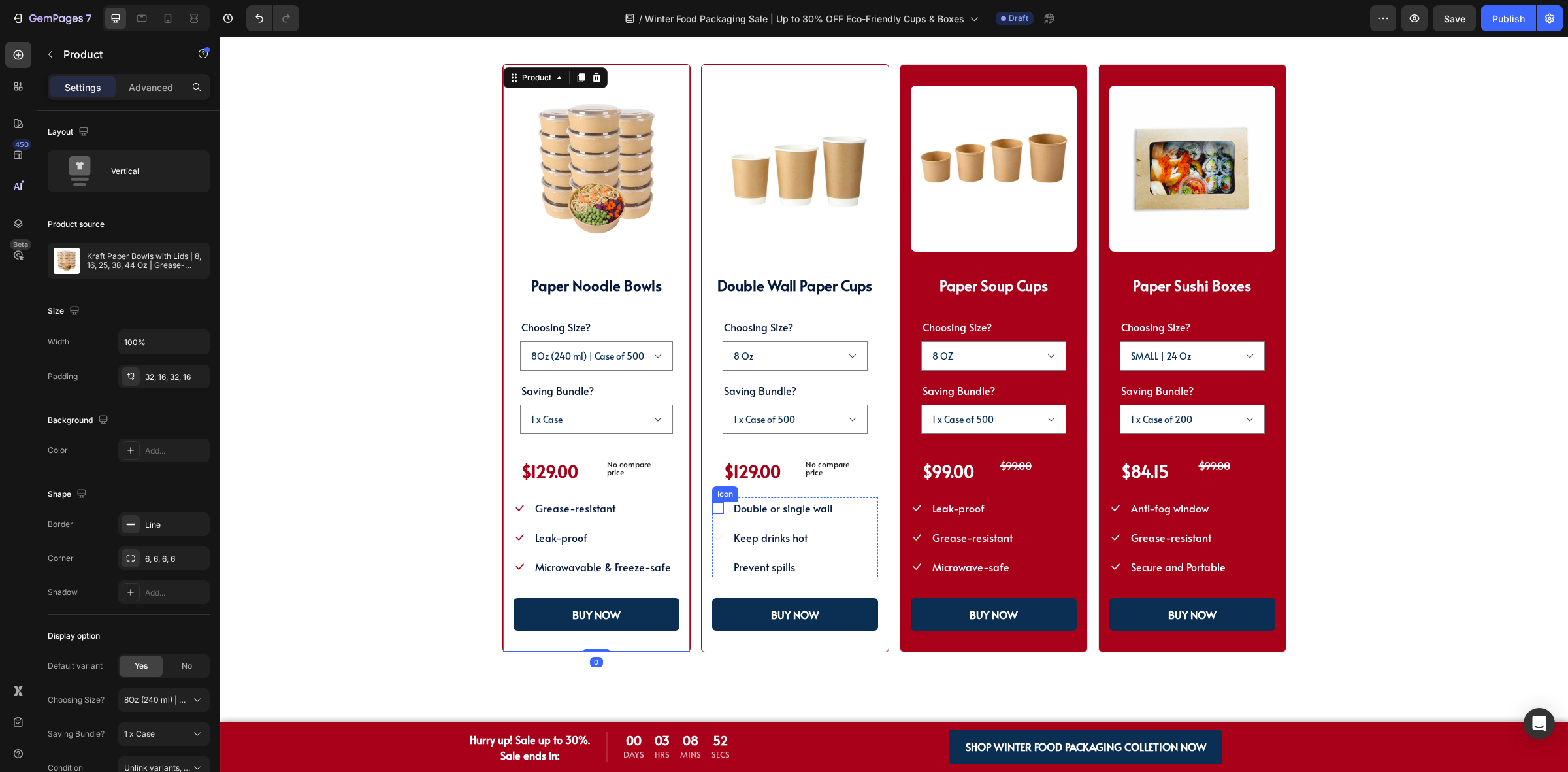
click at [712, 507] on icon at bounding box center [717, 507] width 12 height 12
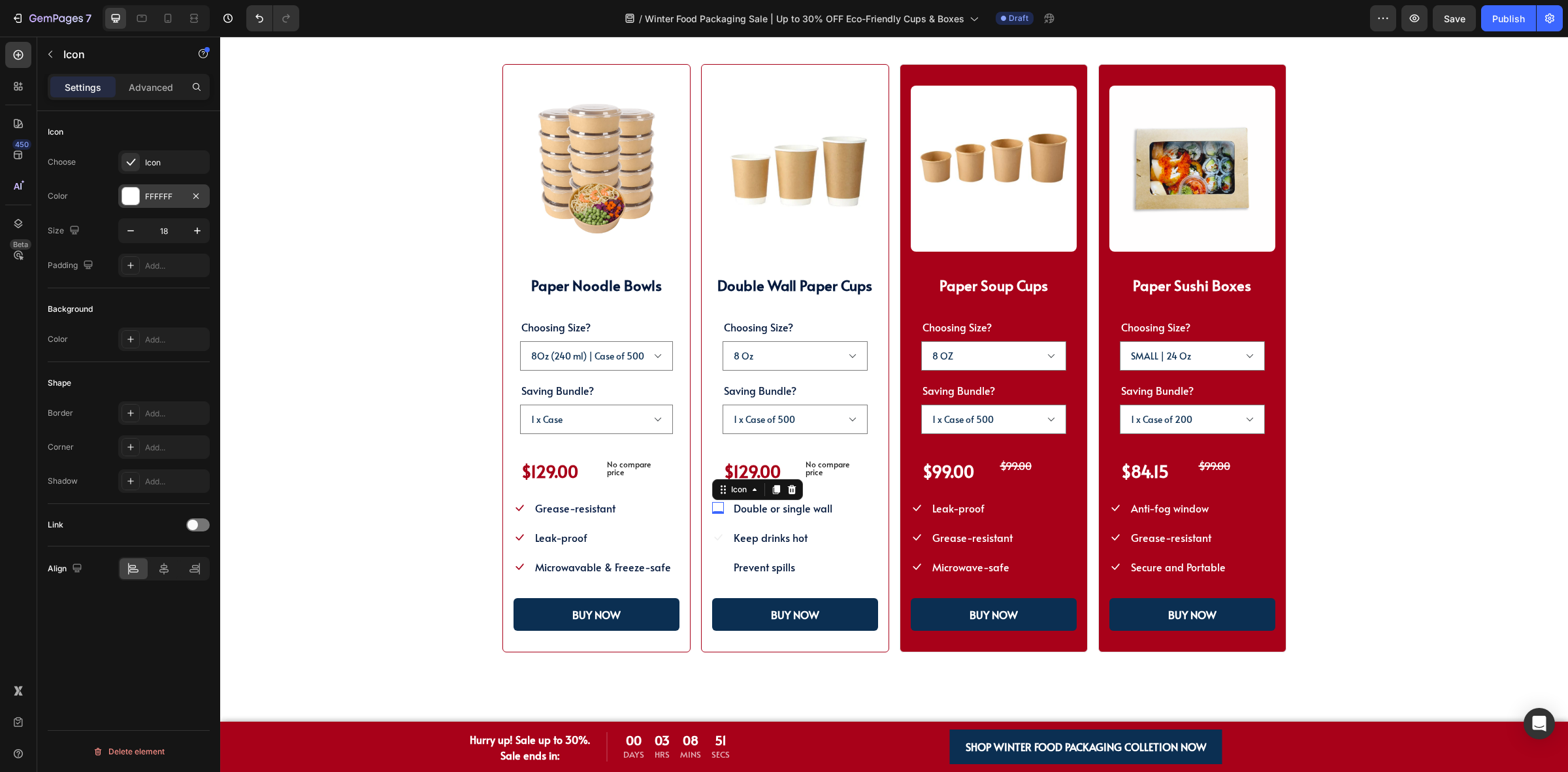
click at [167, 204] on div "FFFFFF" at bounding box center [163, 196] width 91 height 24
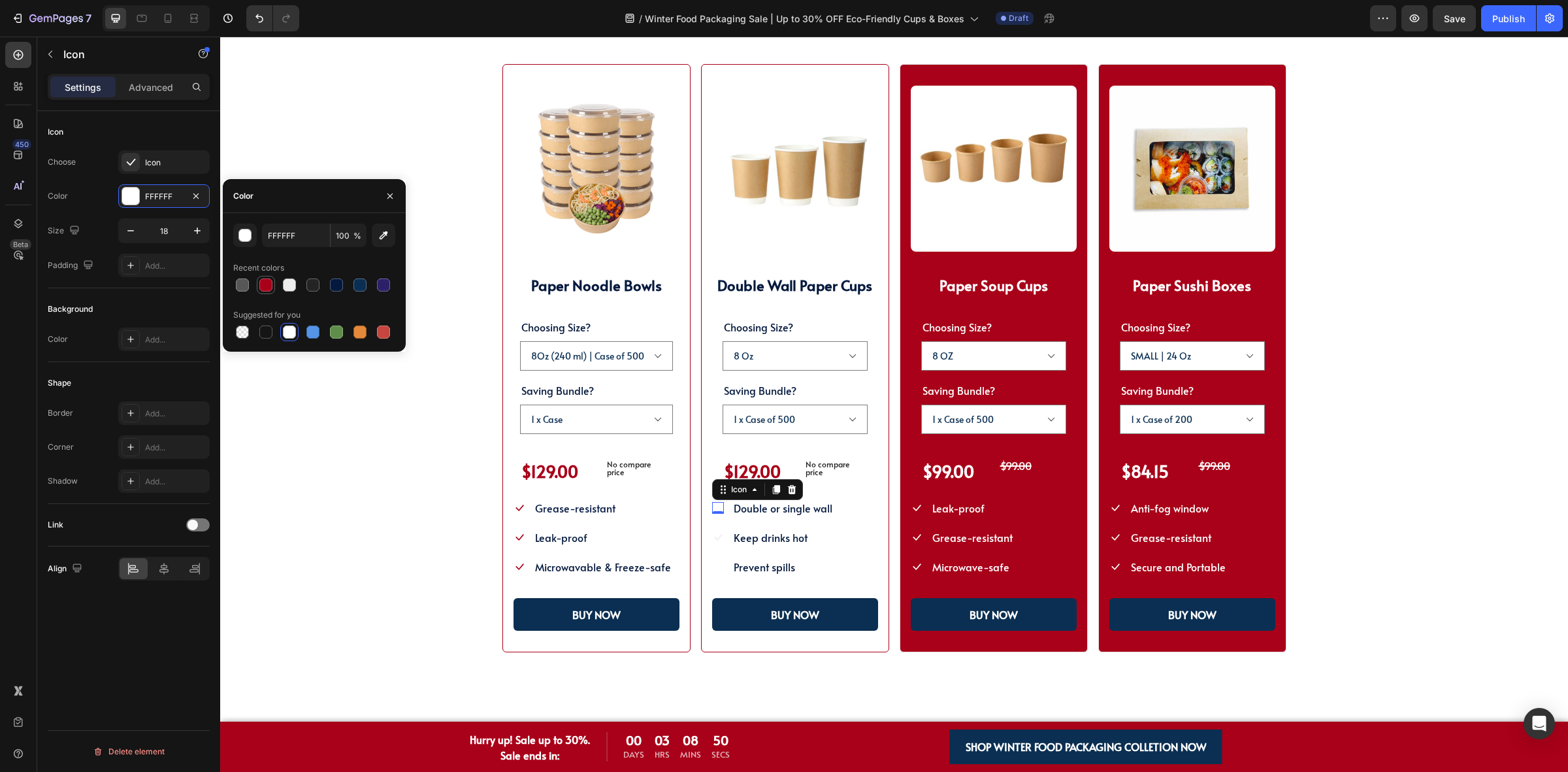
click at [260, 285] on div at bounding box center [266, 285] width 13 height 13
type input "A80119"
click at [712, 534] on icon at bounding box center [717, 537] width 12 height 12
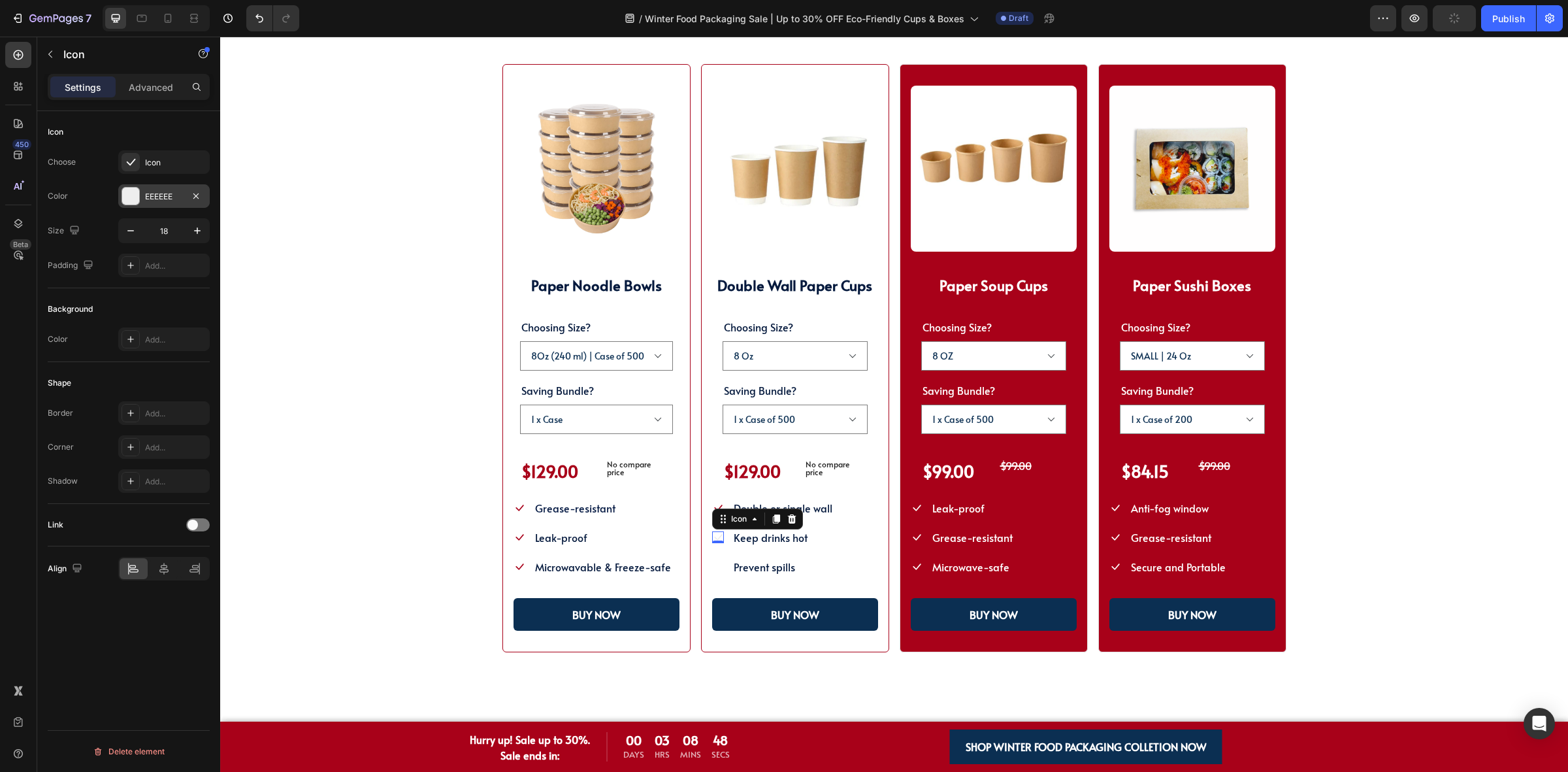
click at [152, 200] on div "EEEEEE" at bounding box center [164, 196] width 38 height 12
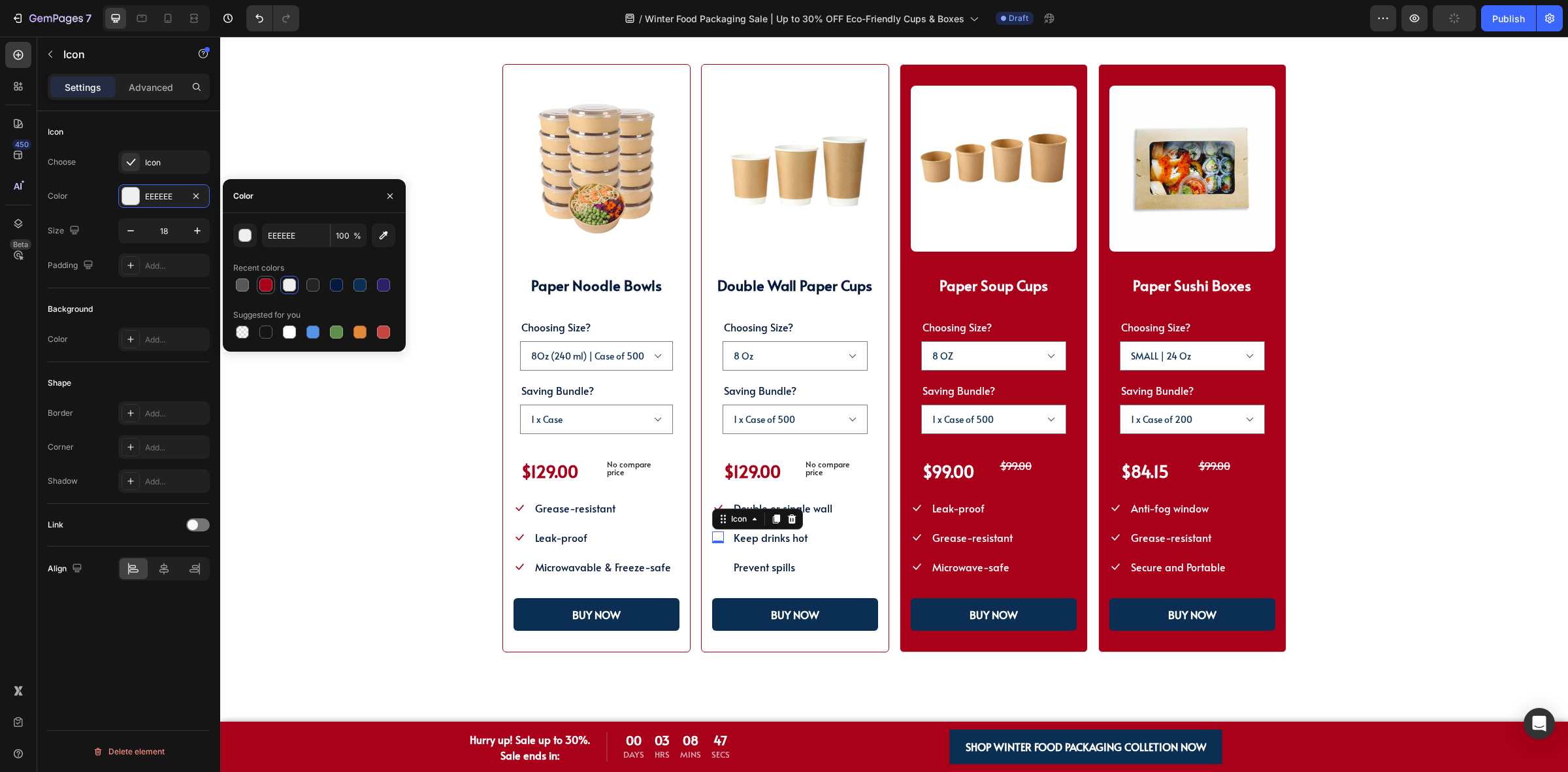
click at [265, 284] on div at bounding box center [266, 285] width 13 height 13
type input "A80119"
click at [712, 561] on icon at bounding box center [717, 566] width 12 height 12
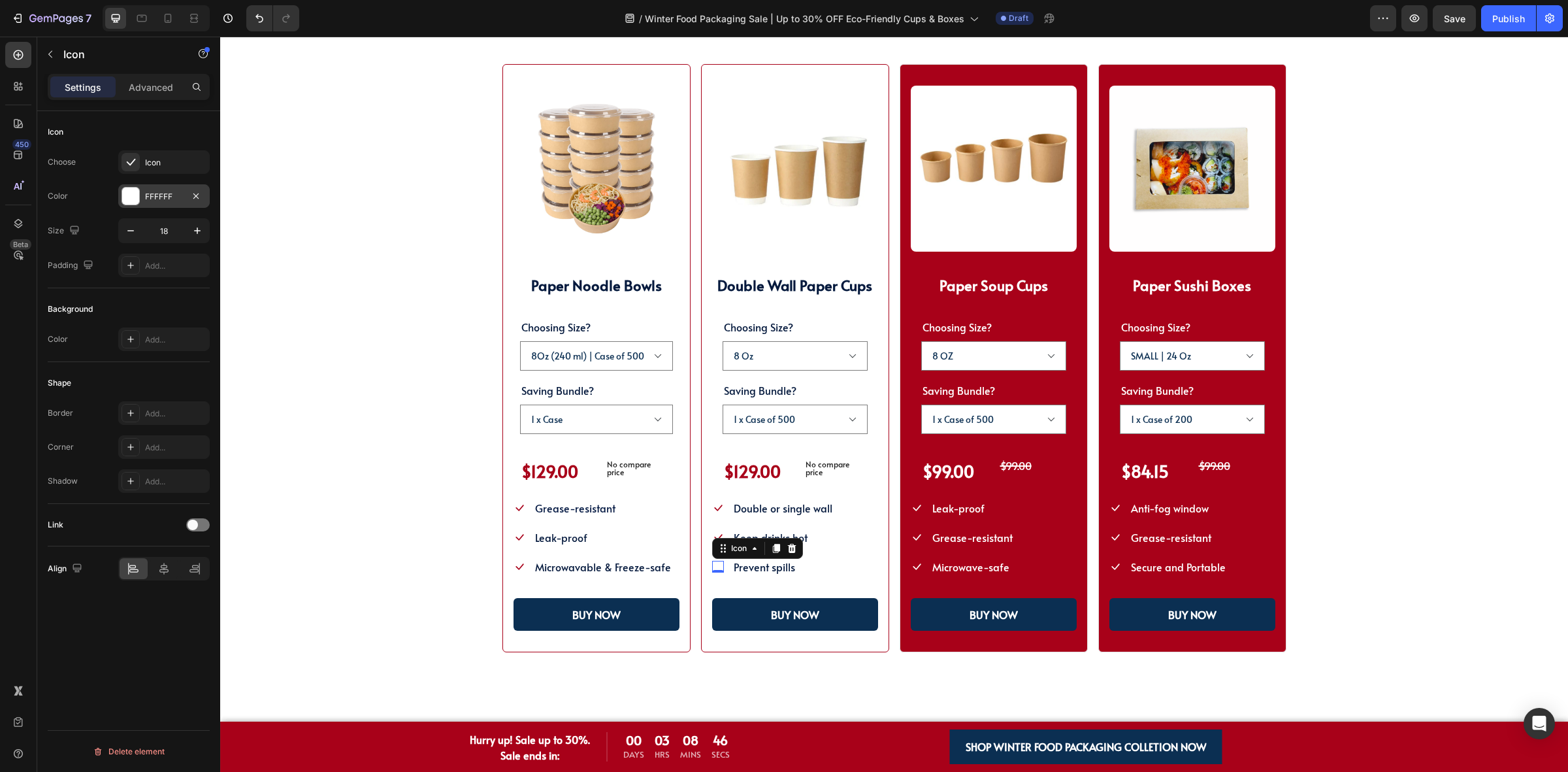
click at [128, 195] on div at bounding box center [130, 196] width 17 height 17
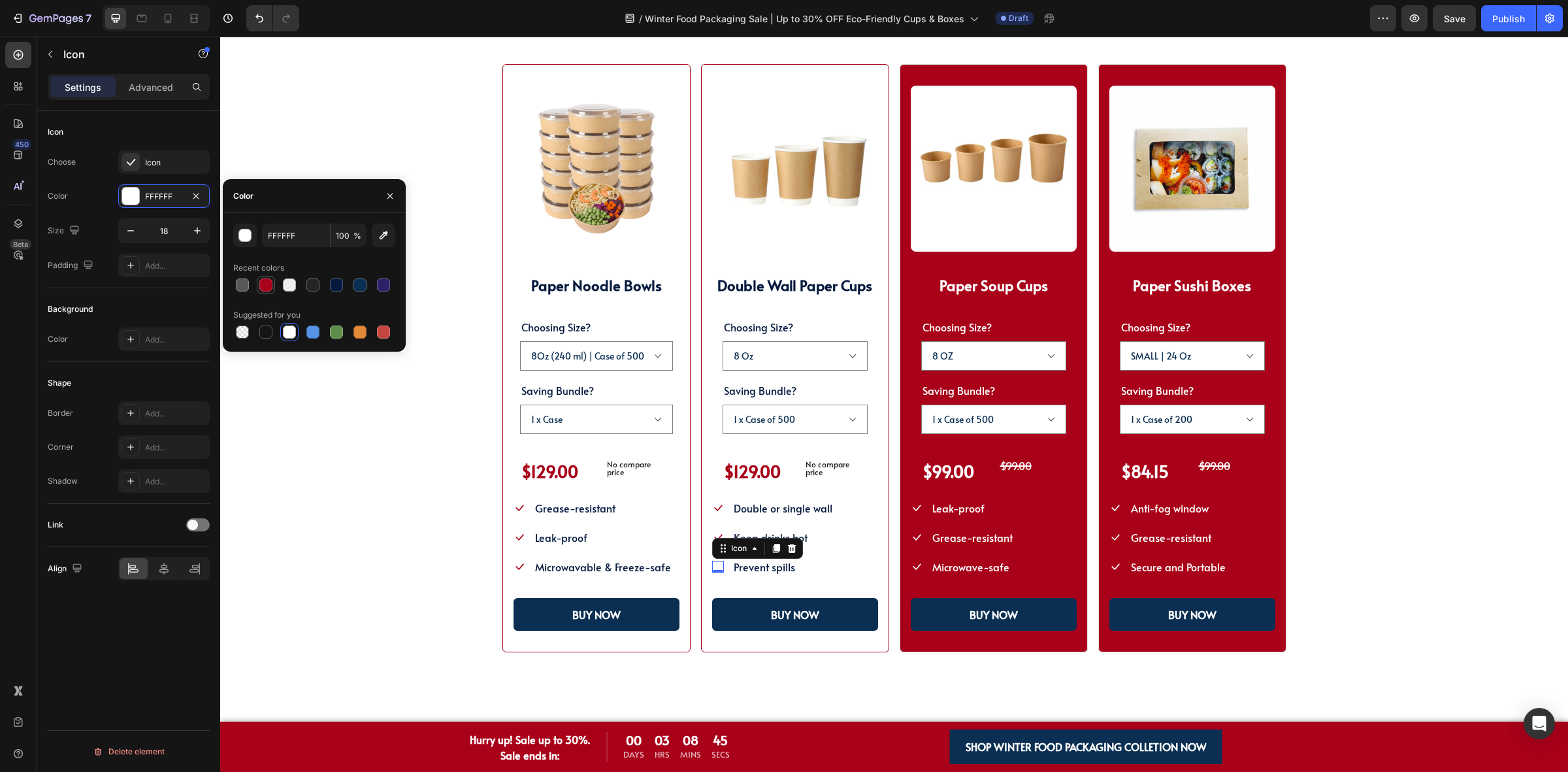
click at [262, 279] on div at bounding box center [266, 285] width 13 height 13
type input "A80119"
click at [380, 525] on div "SHOP WINTER PACKAGING BEST SELLER!! Heading SHOP OUR POPULAR WINTER FOOD PACKAG…" at bounding box center [894, 316] width 1244 height 674
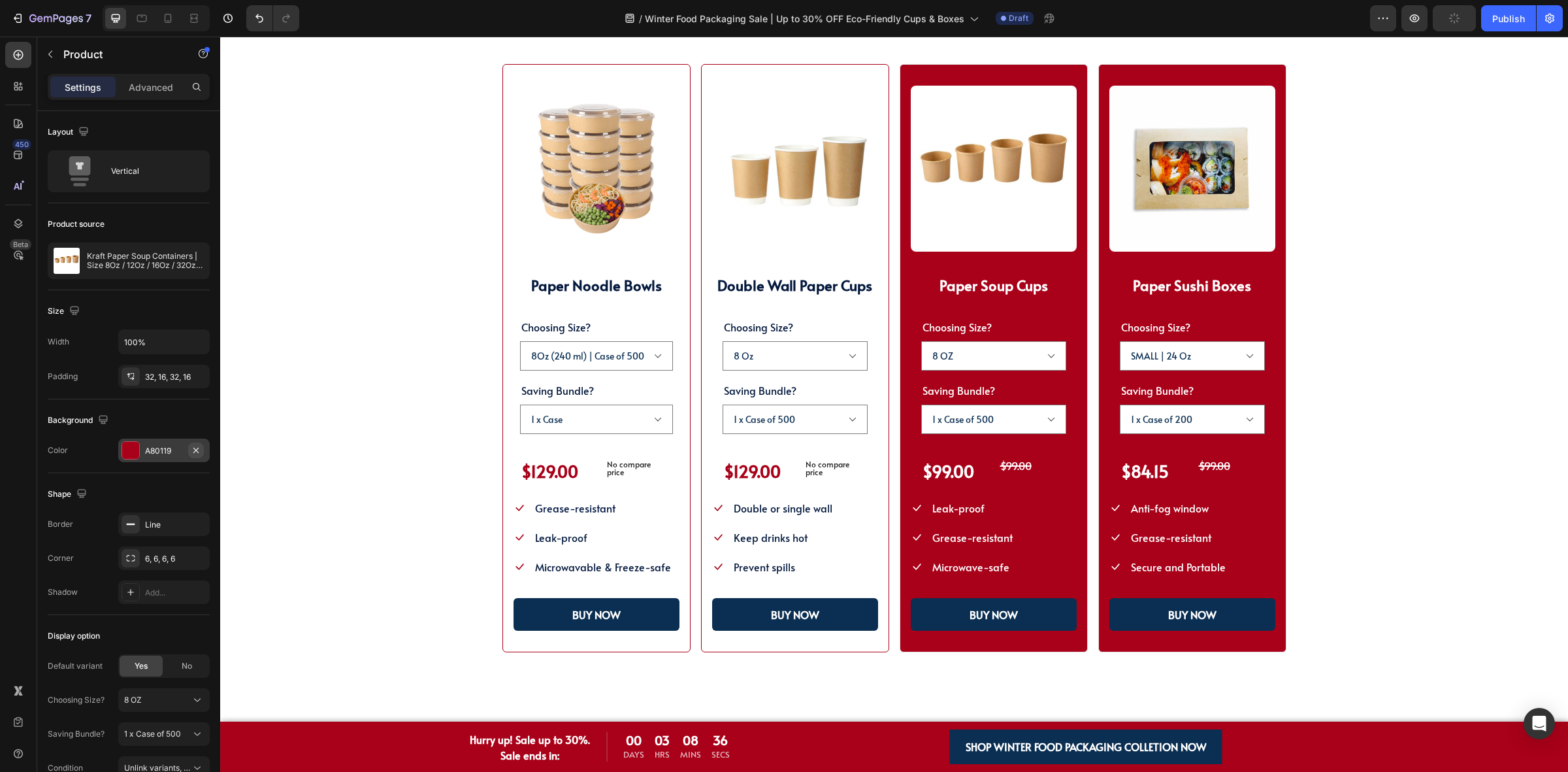
click at [198, 455] on icon "button" at bounding box center [195, 450] width 10 height 10
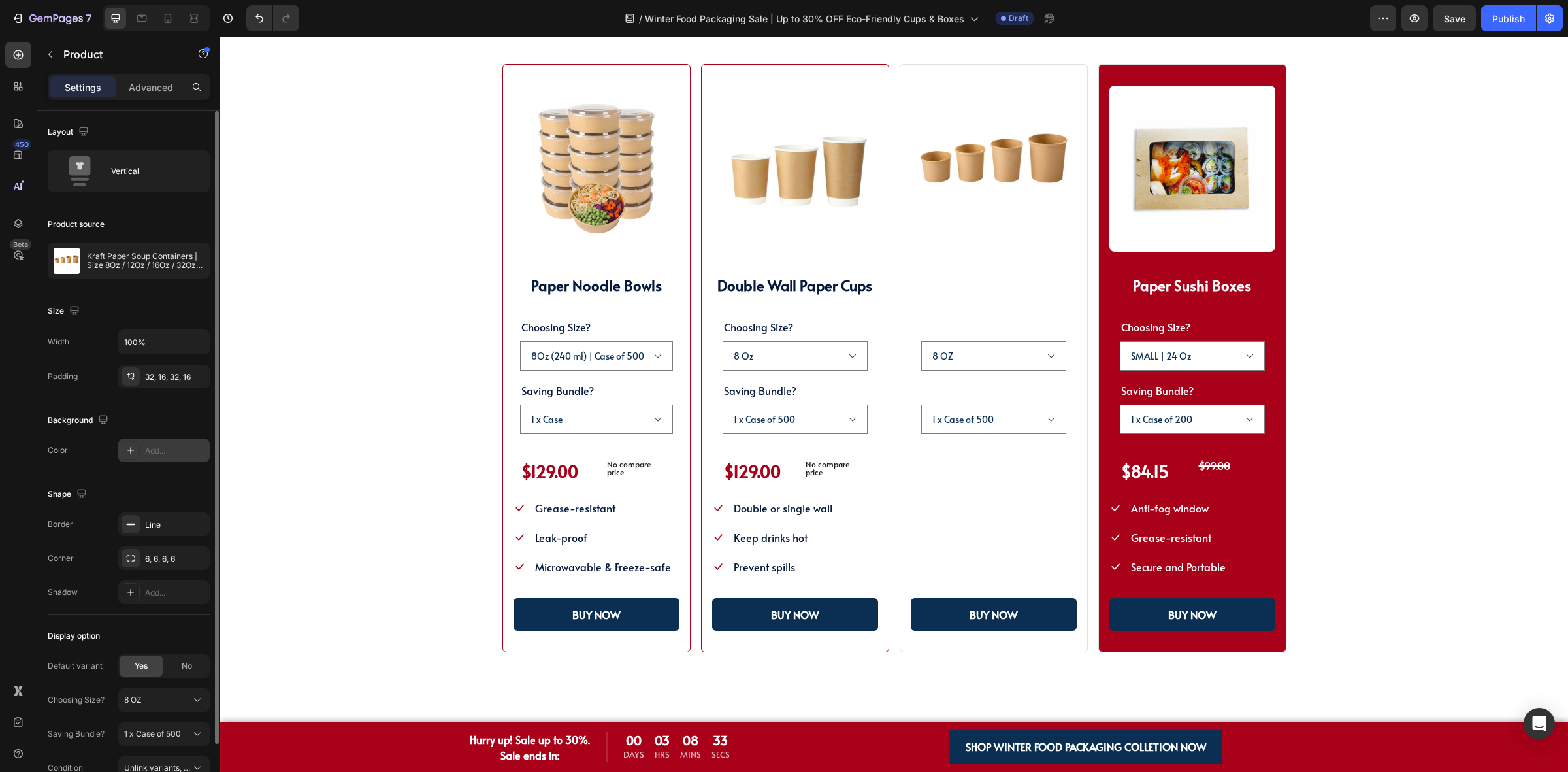
click at [902, 566] on div "(P) Images & Gallery Paper Soup Cups Heading Choosing Size? 8 OZ 12 OZ 16 OZ 32…" at bounding box center [994, 359] width 188 height 589
click at [147, 528] on div "Line" at bounding box center [164, 524] width 38 height 12
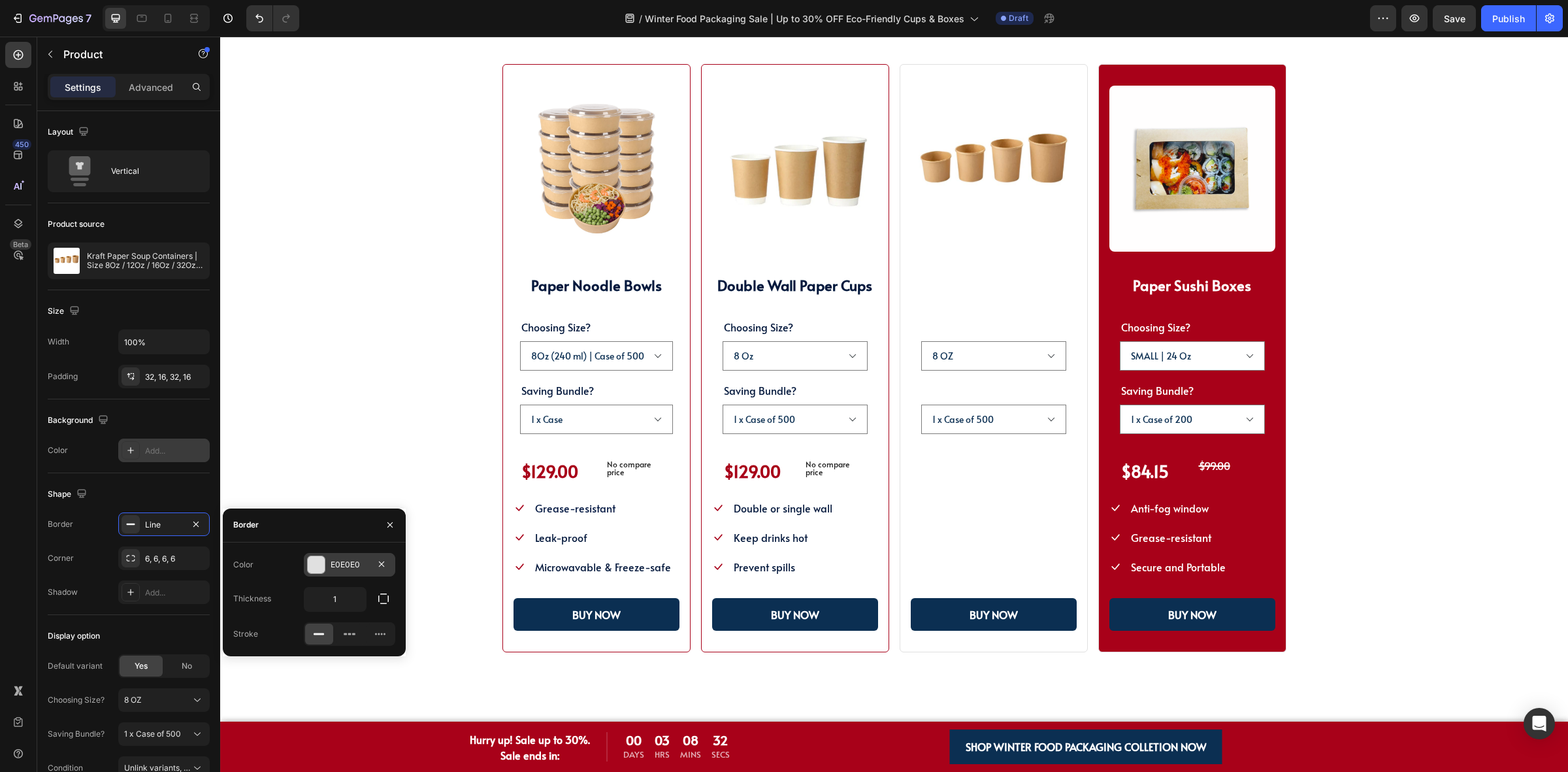
click at [332, 563] on div "E0E0E0" at bounding box center [350, 564] width 38 height 12
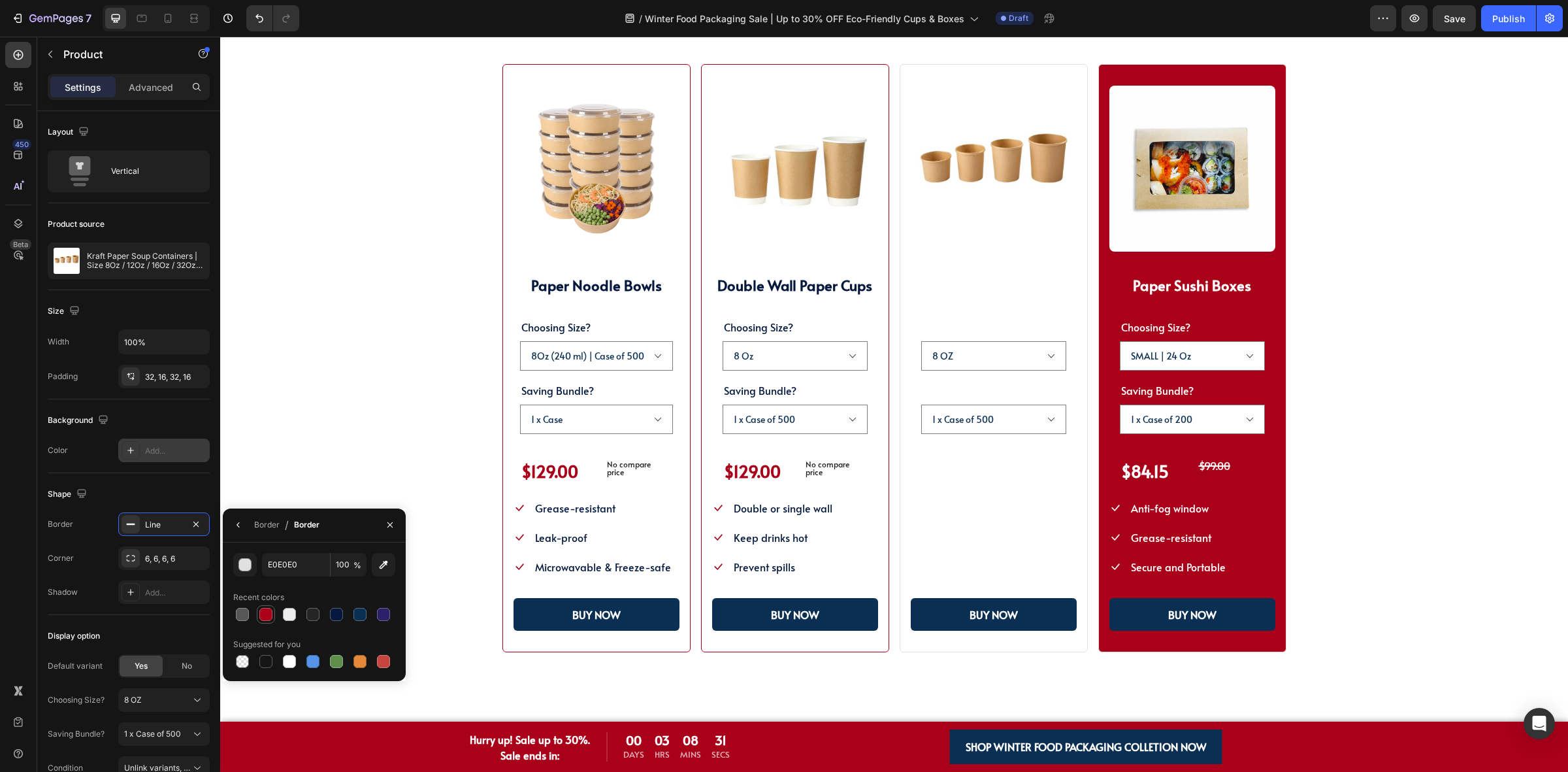
click at [263, 611] on div at bounding box center [266, 614] width 13 height 13
type input "A80119"
click at [971, 282] on strong "Paper Soup Cups" at bounding box center [993, 285] width 108 height 20
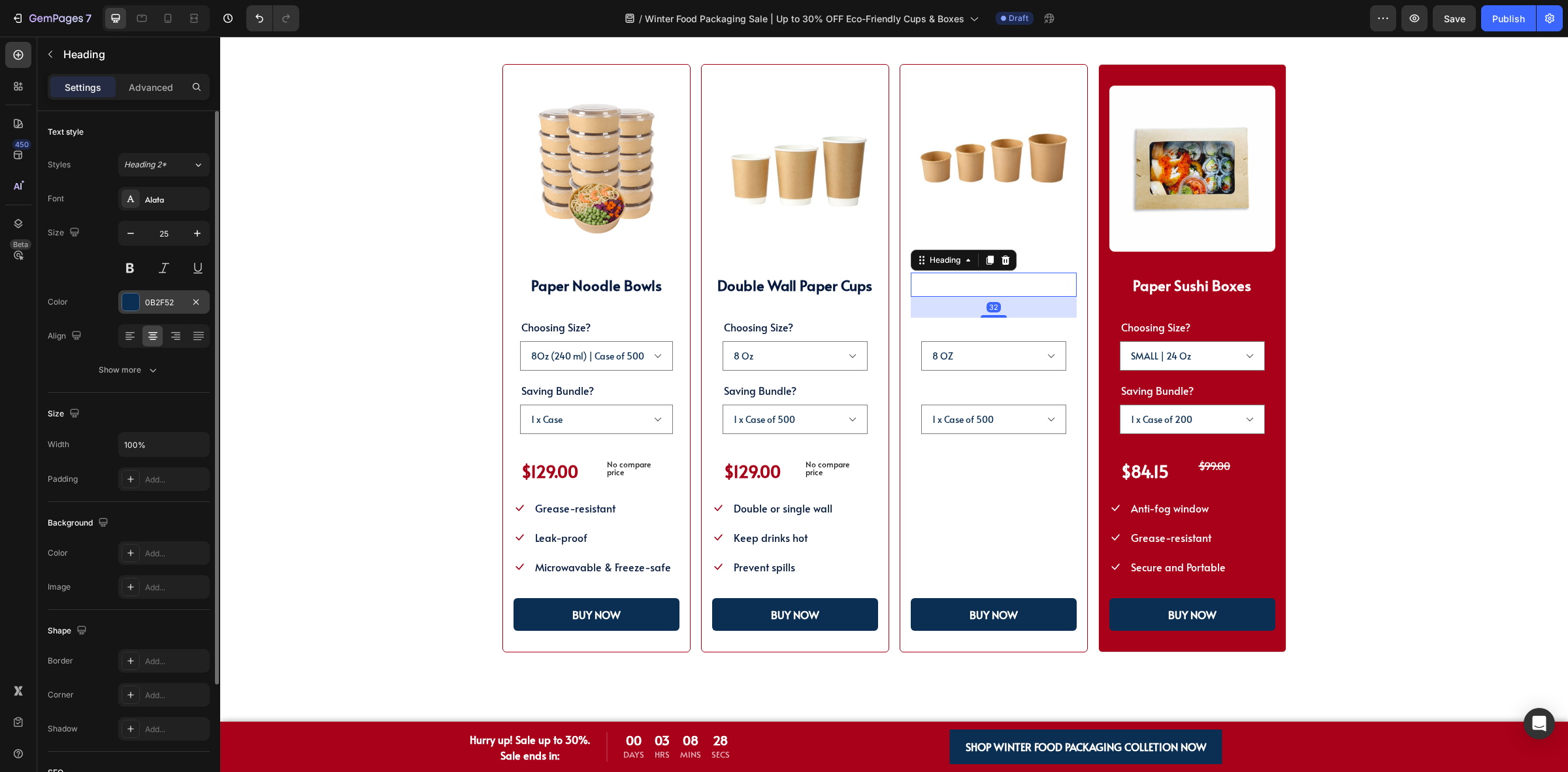
click at [141, 301] on div "0B2F52" at bounding box center [163, 302] width 91 height 24
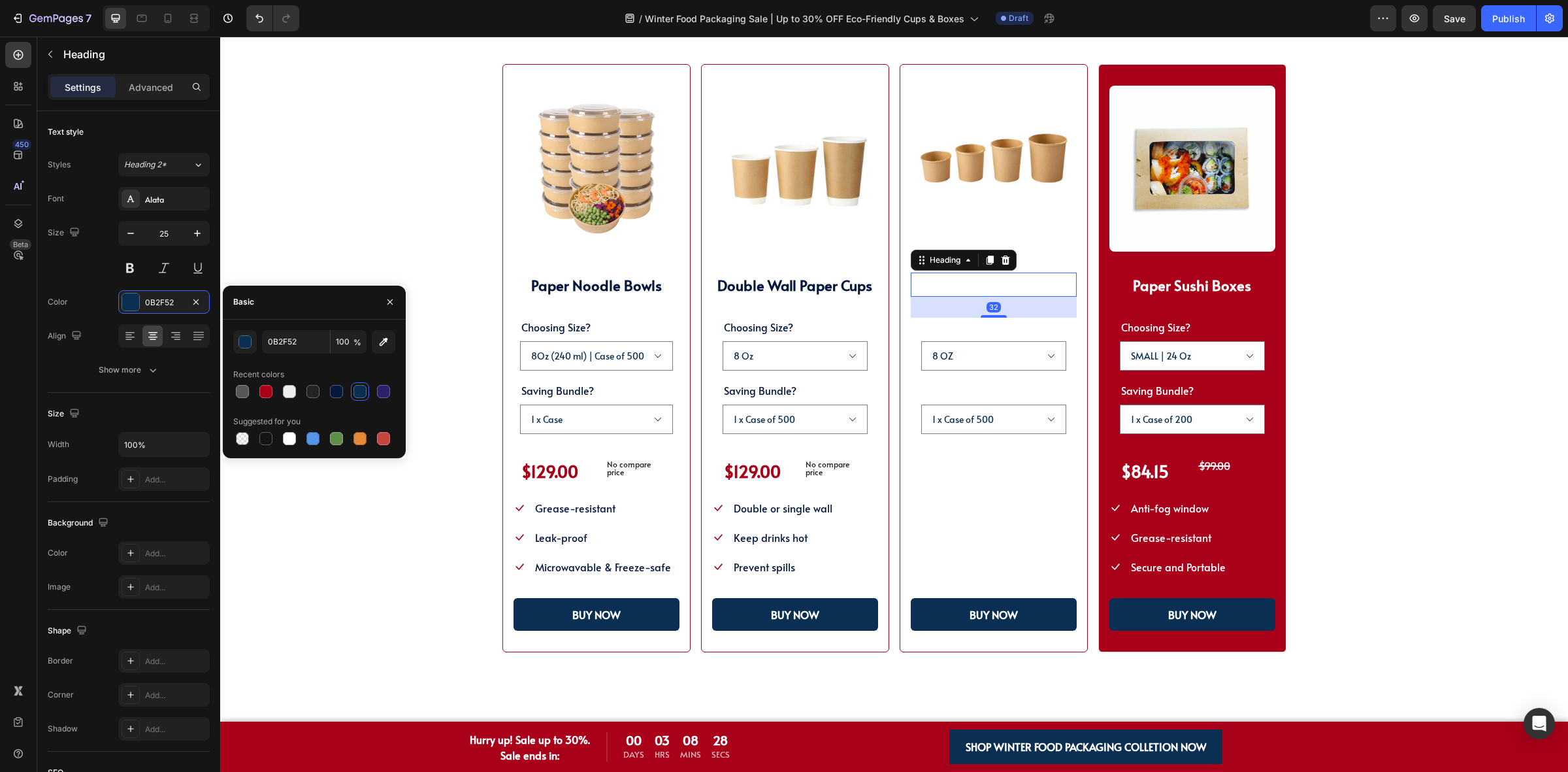
click at [278, 392] on div at bounding box center [314, 392] width 162 height 18
click at [341, 387] on div at bounding box center [336, 391] width 13 height 13
type input "04193D"
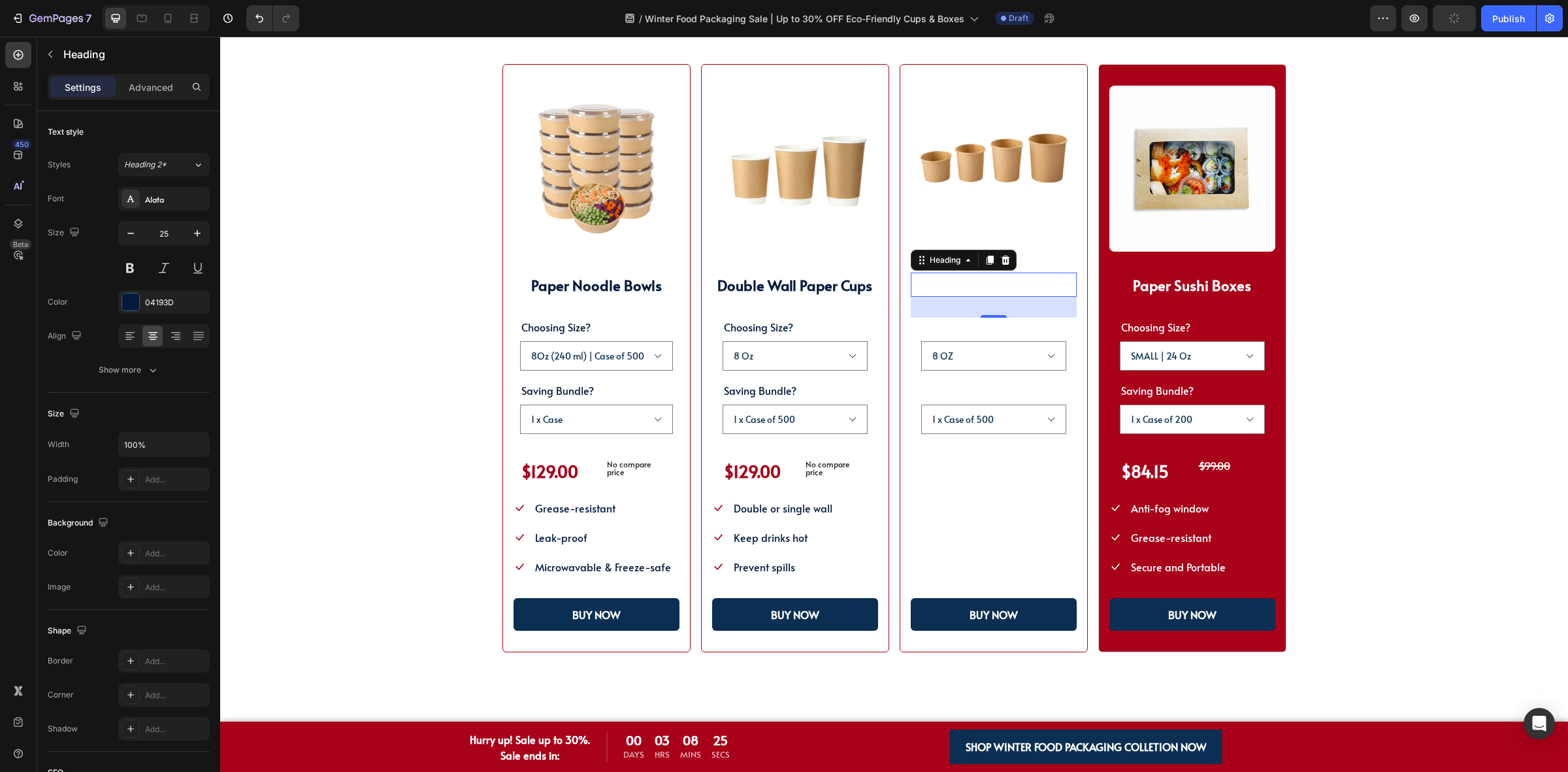
click at [992, 284] on strong "Paper Soup Cups" at bounding box center [993, 285] width 108 height 20
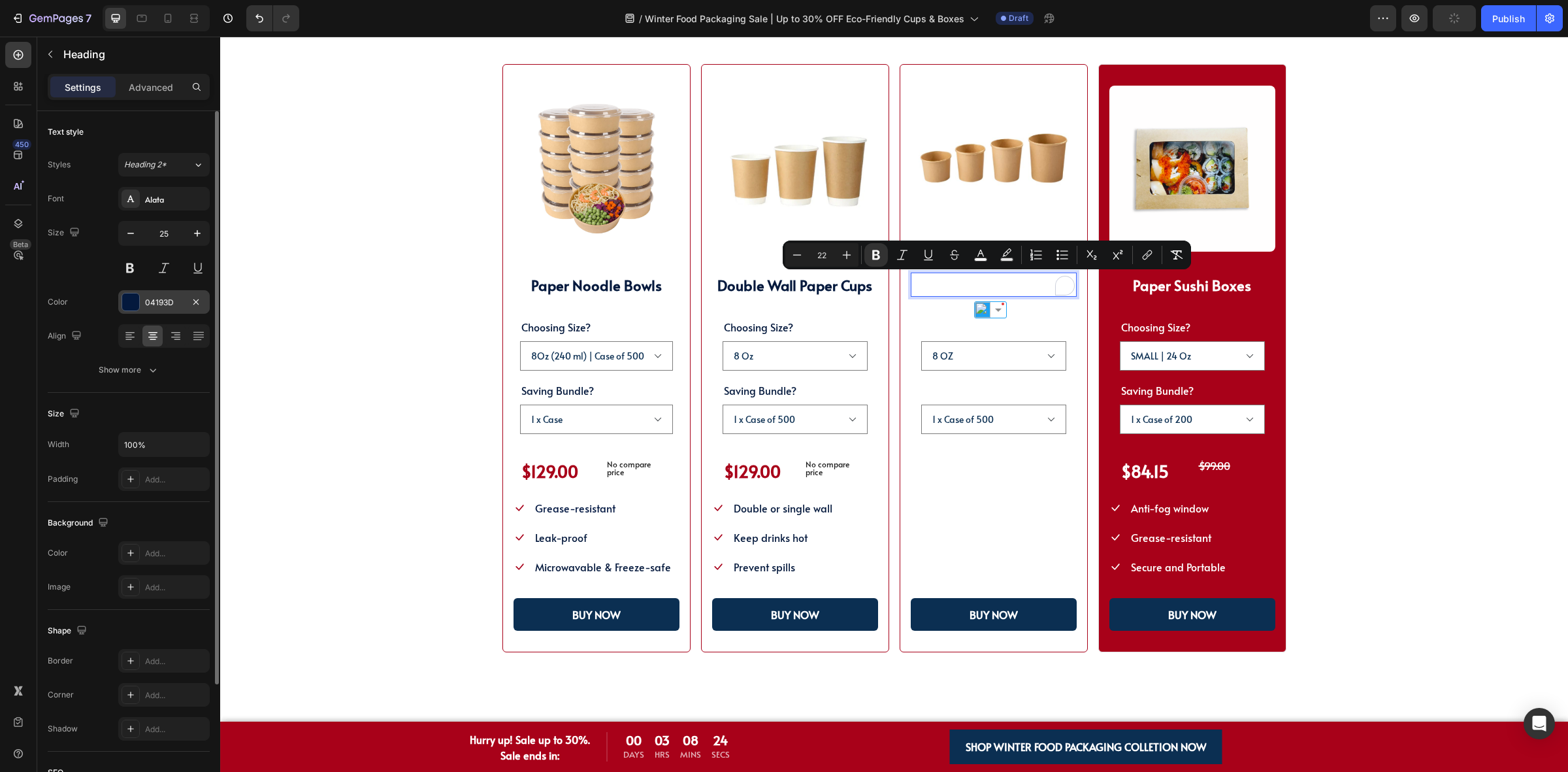
click at [161, 305] on div "04193D" at bounding box center [164, 302] width 38 height 12
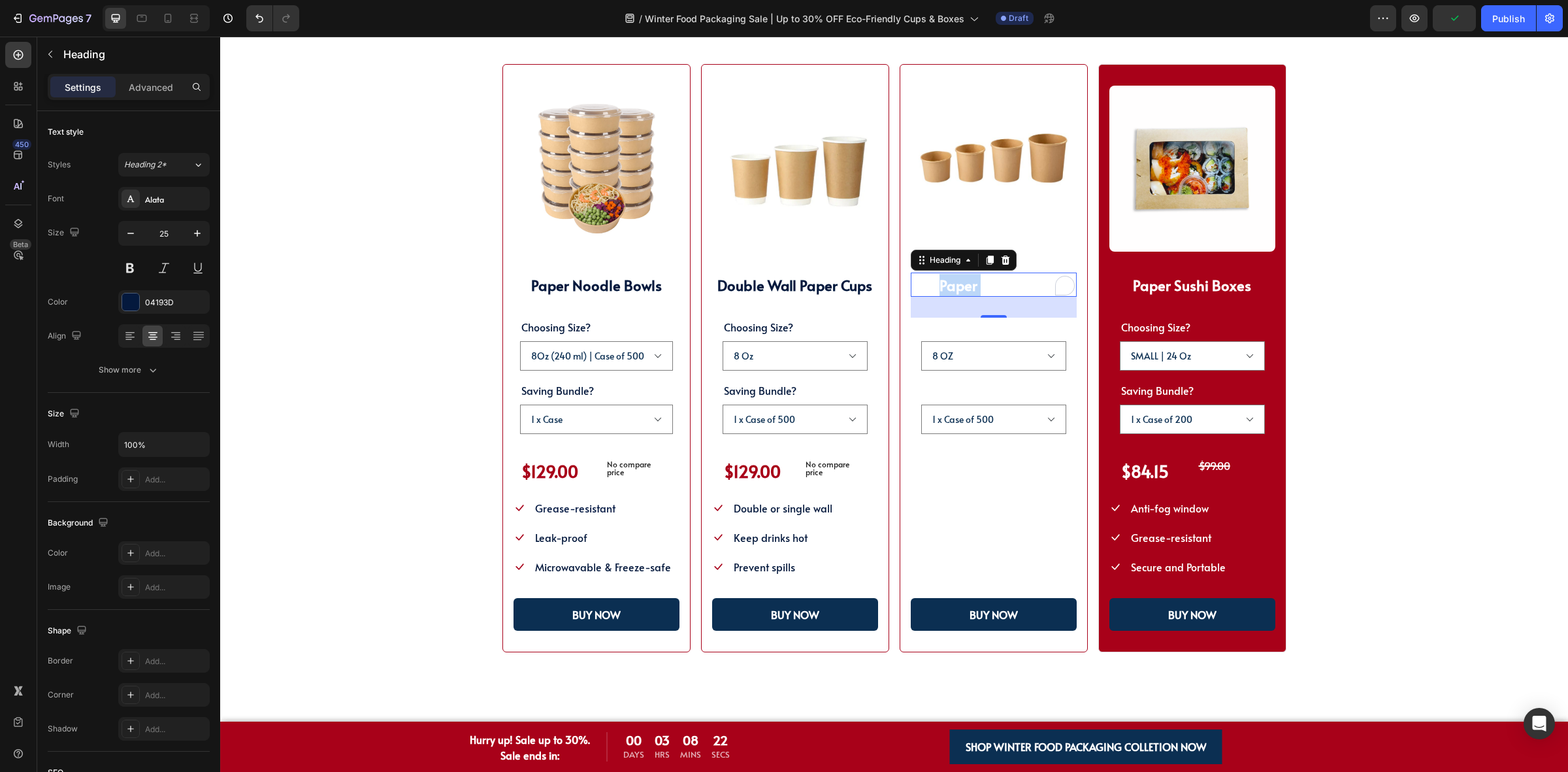
click at [956, 291] on strong "Paper Soup Cups" at bounding box center [993, 285] width 108 height 20
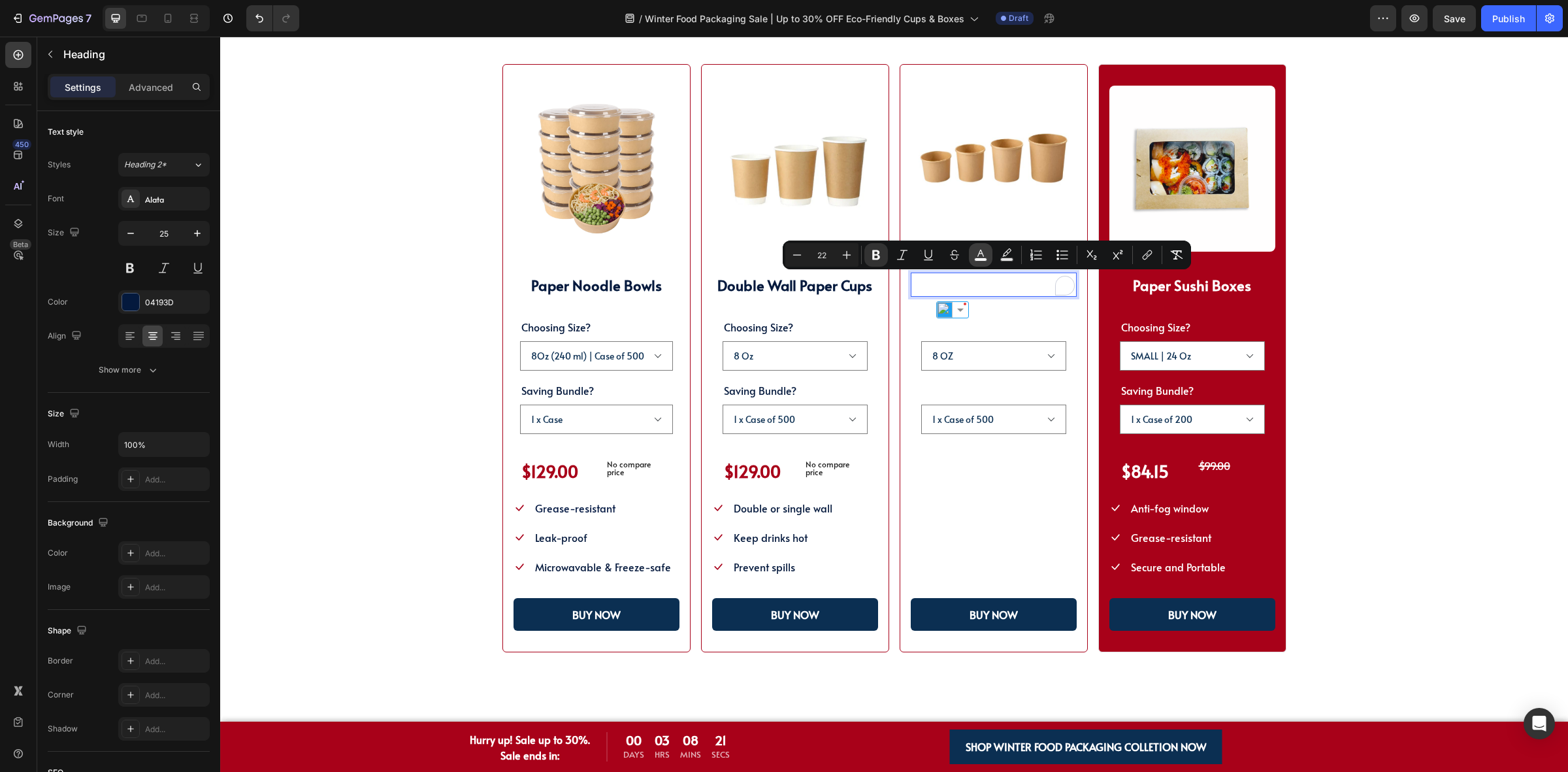
click at [976, 253] on icon "Editor contextual toolbar" at bounding box center [980, 255] width 13 height 13
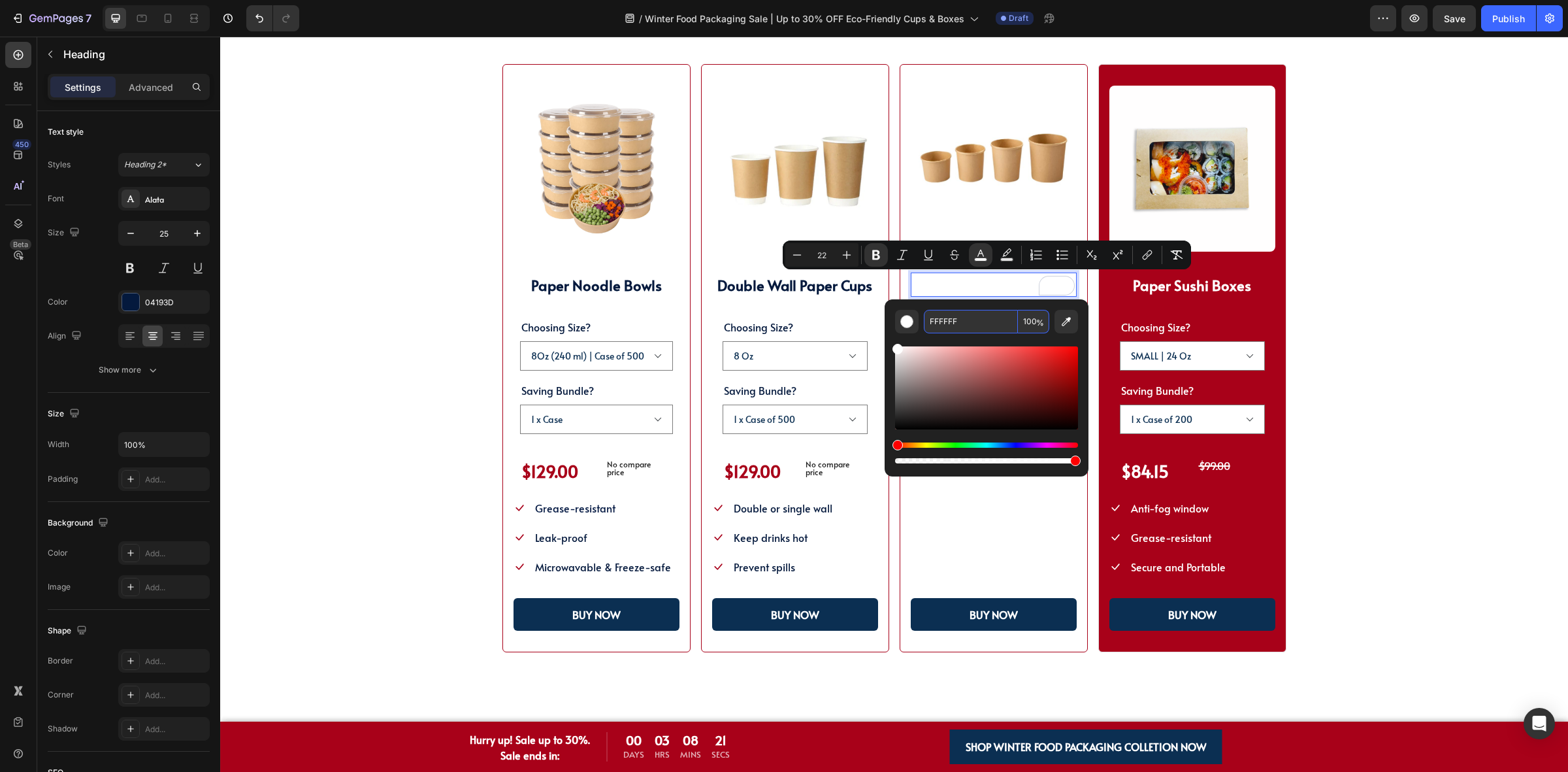
click at [978, 322] on input "FFFFFF" at bounding box center [971, 322] width 94 height 24
paste input "04193D"
type input "04193D"
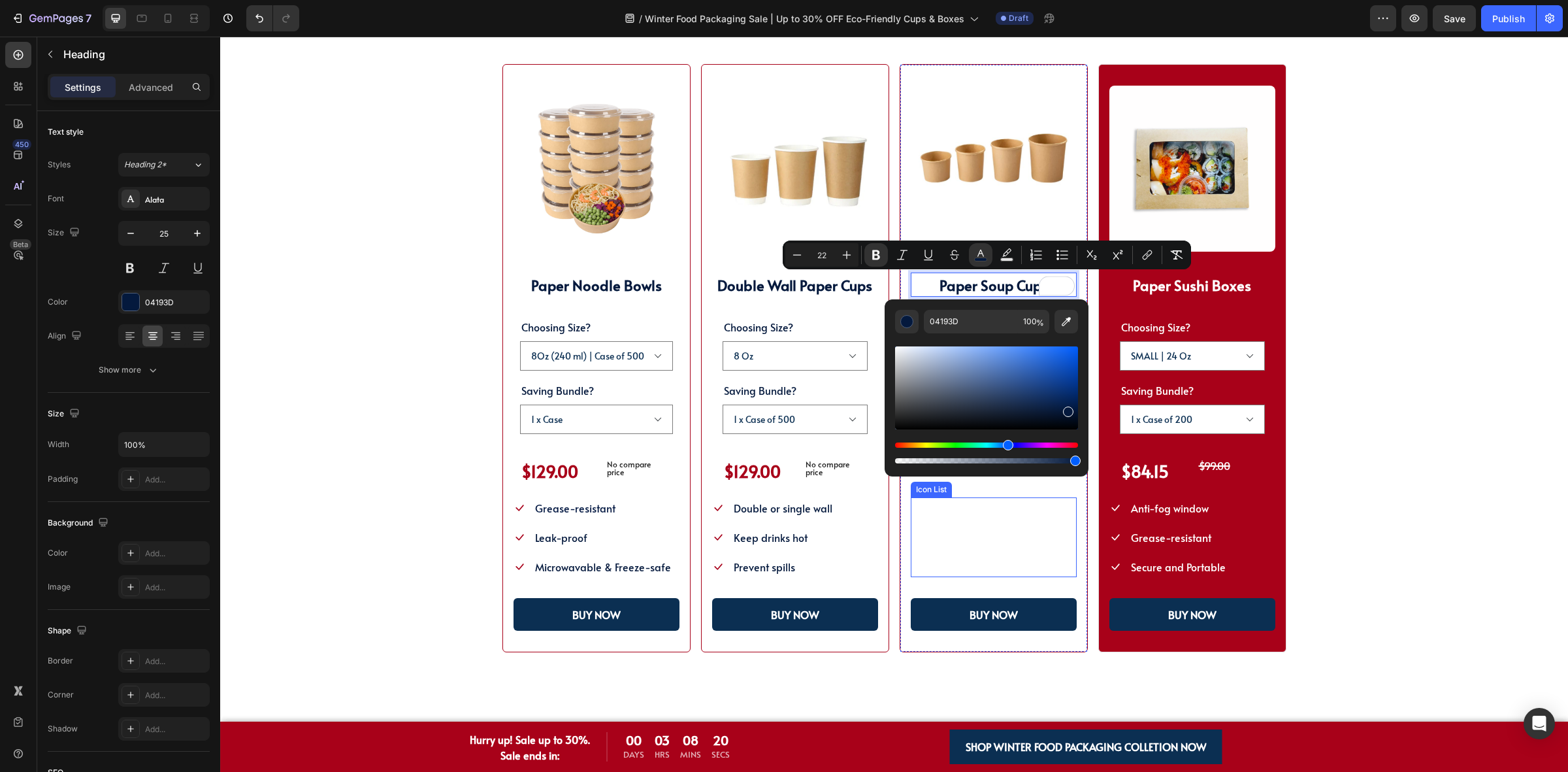
click at [1050, 531] on div "Icon Leak-proof Text block Icon Grease-resistant Text block Icon Microwave-safe…" at bounding box center [994, 537] width 166 height 80
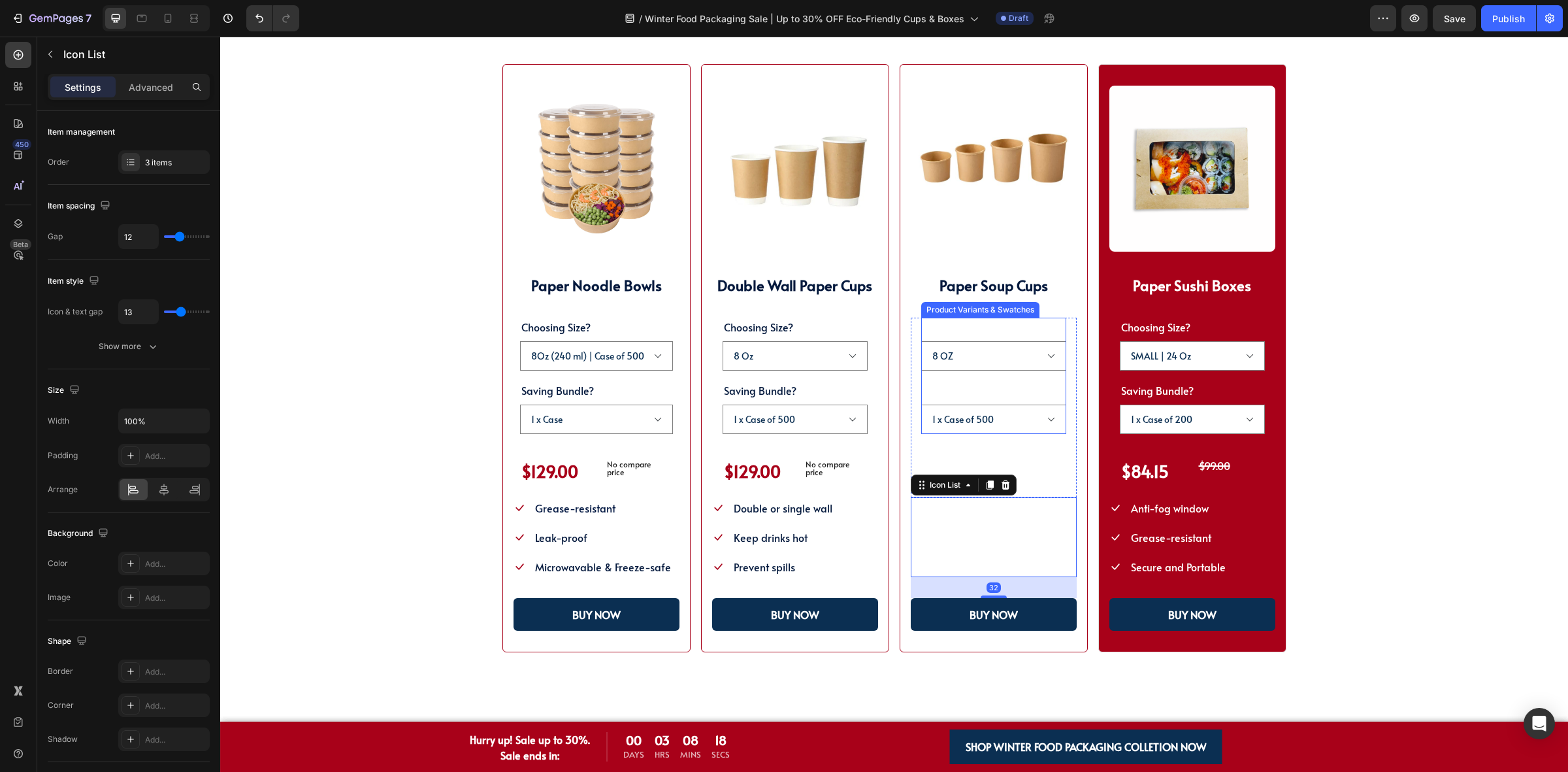
click at [984, 327] on legend "Choosing Size?" at bounding box center [957, 327] width 72 height 18
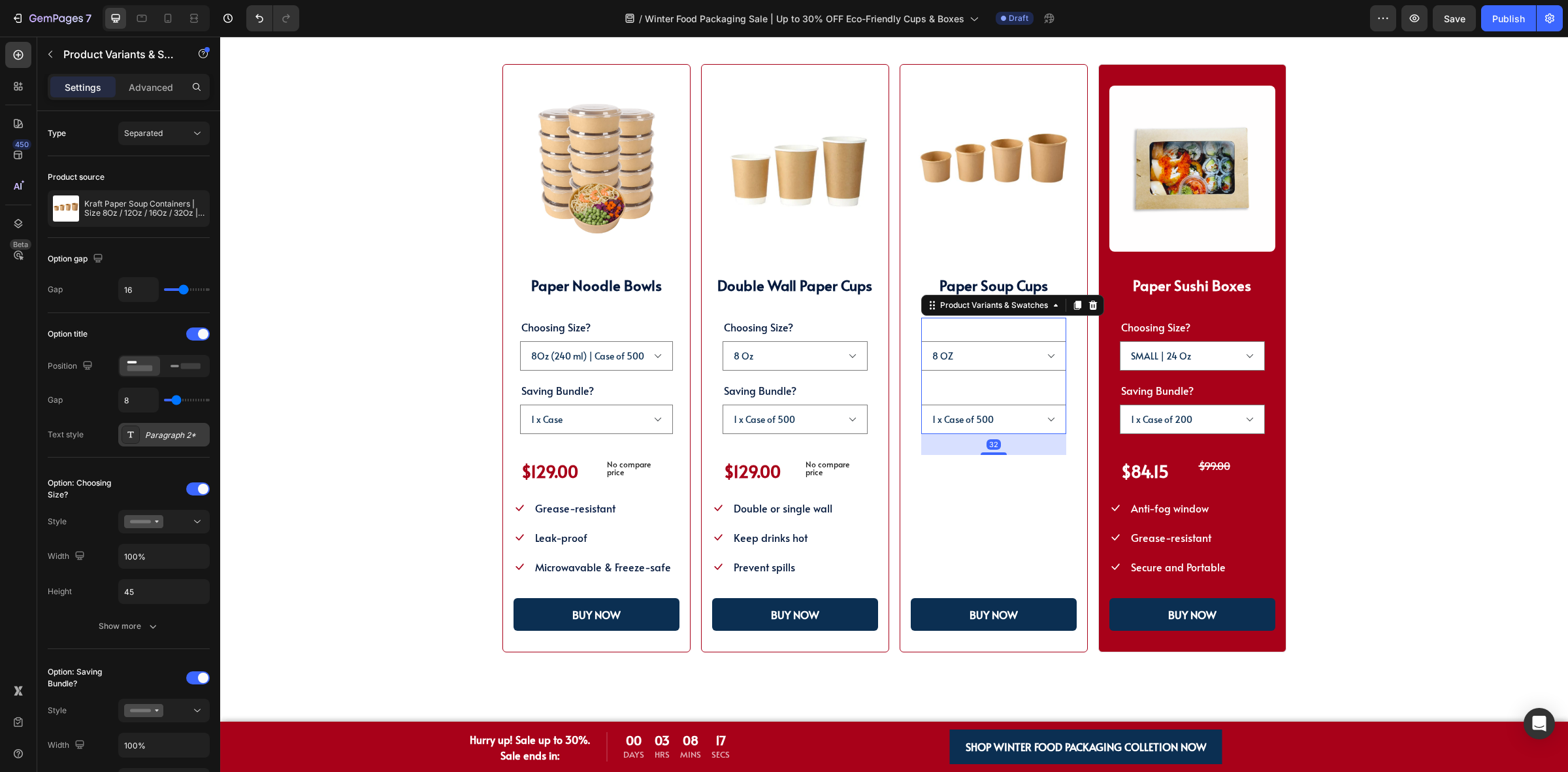
click at [170, 438] on div "Paragraph 2*" at bounding box center [176, 435] width 61 height 12
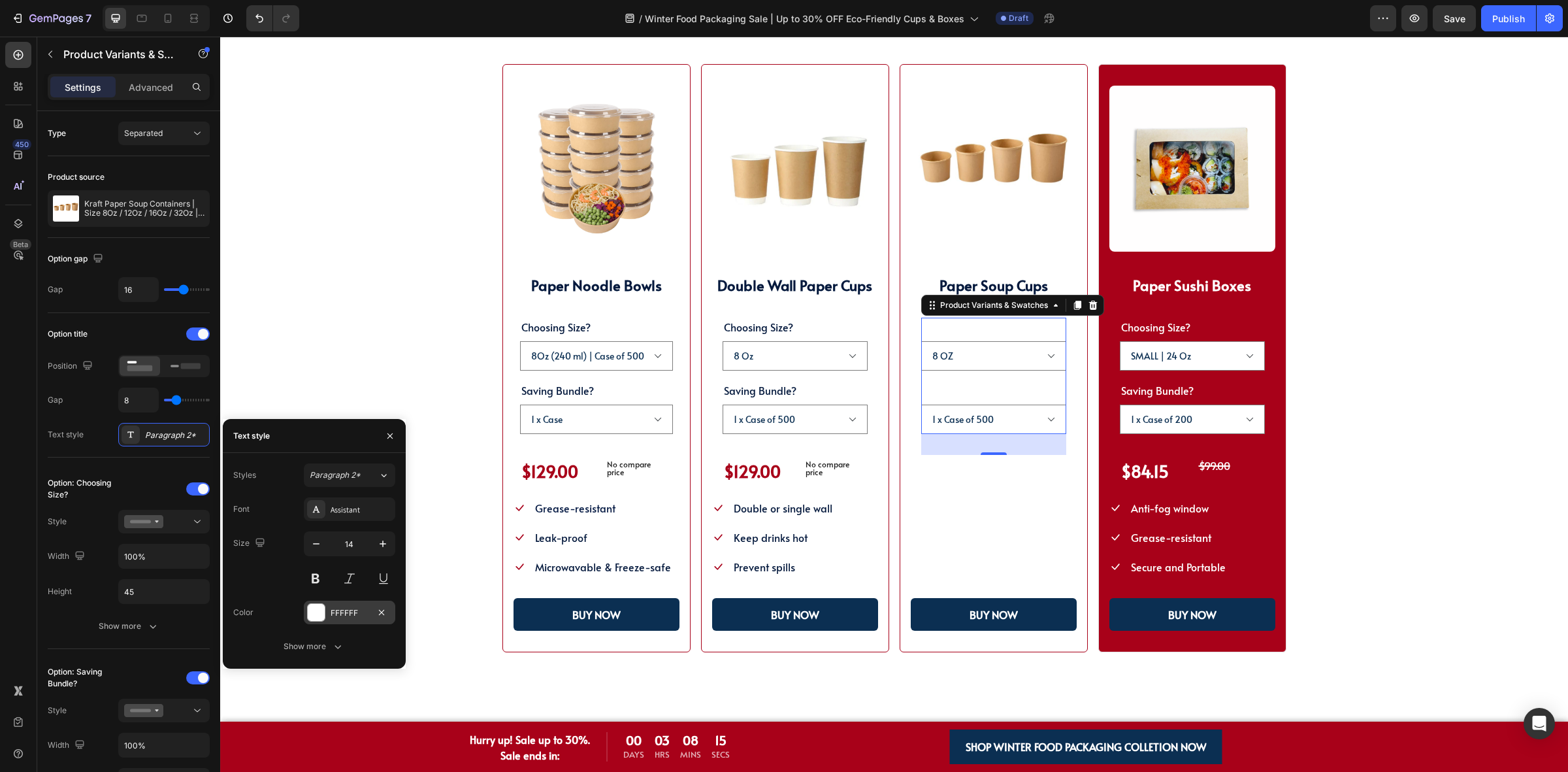
click at [334, 613] on div "FFFFFF" at bounding box center [350, 613] width 38 height 12
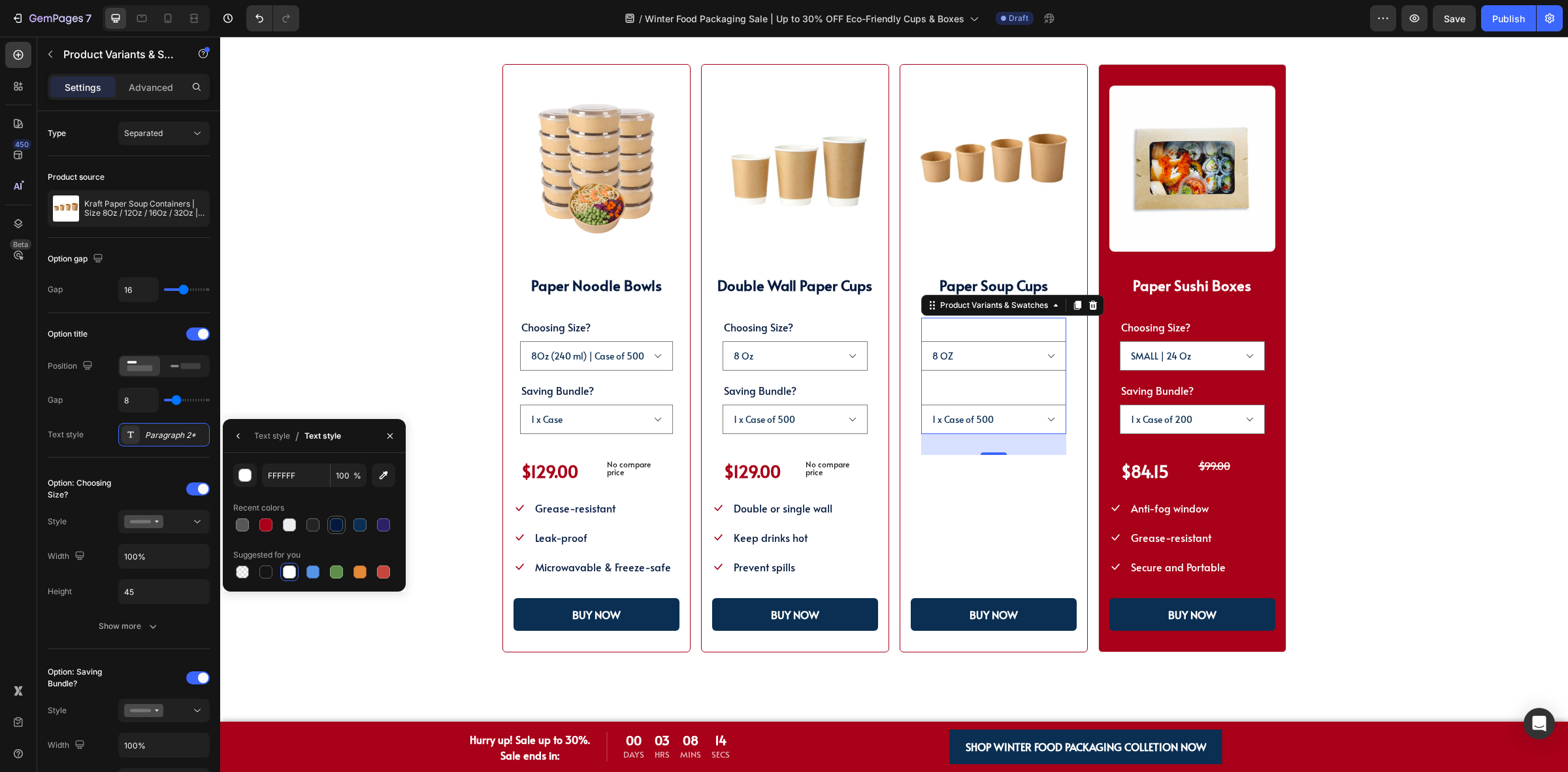
click at [338, 530] on div at bounding box center [336, 524] width 13 height 13
type input "04193D"
click at [1003, 473] on div "$99.00" at bounding box center [1033, 466] width 67 height 22
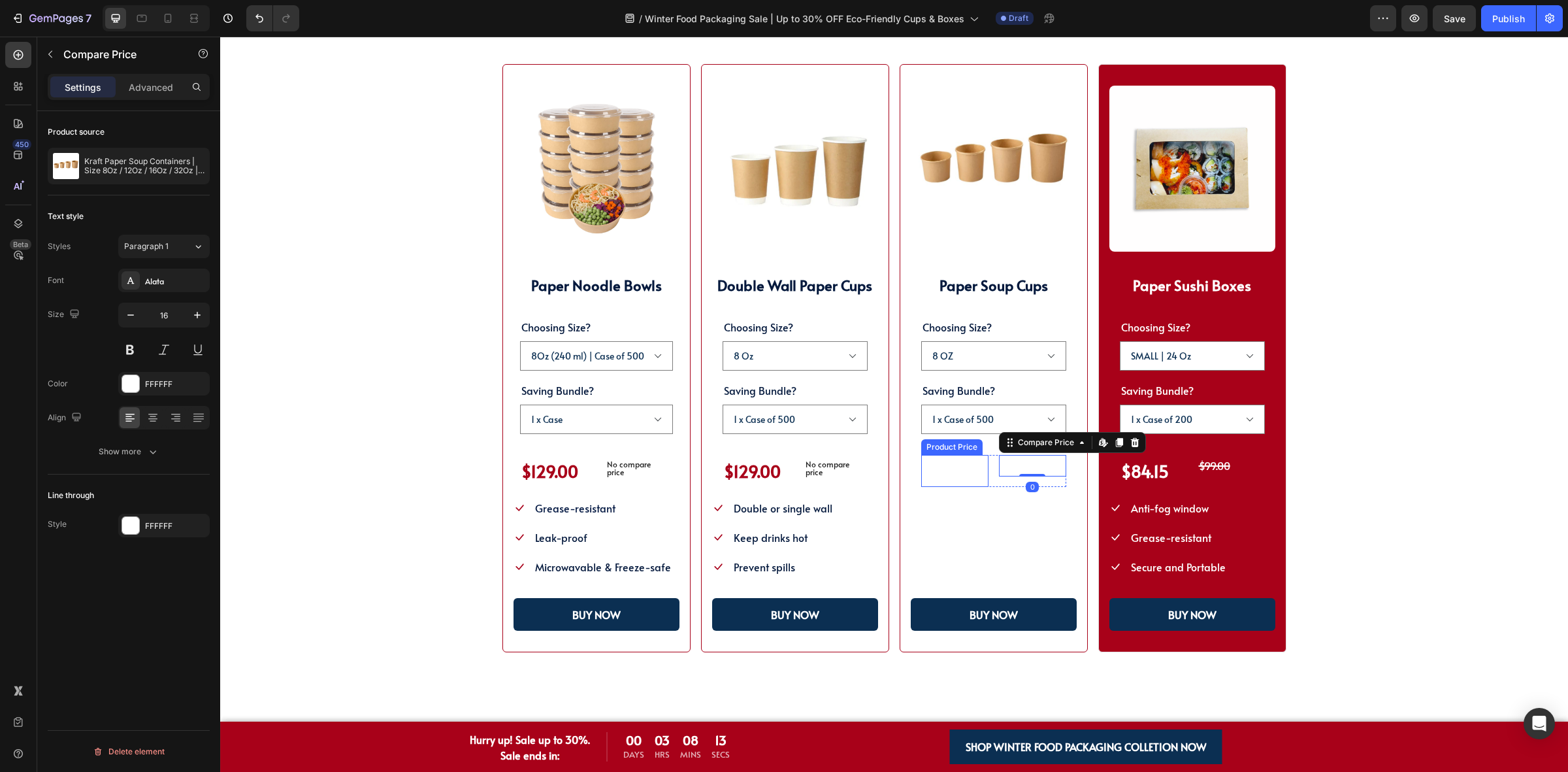
click at [948, 477] on div "$99.00" at bounding box center [955, 471] width 67 height 32
click at [962, 475] on div "$99.00" at bounding box center [955, 471] width 67 height 32
click at [142, 395] on div "FFFFFF" at bounding box center [163, 384] width 91 height 24
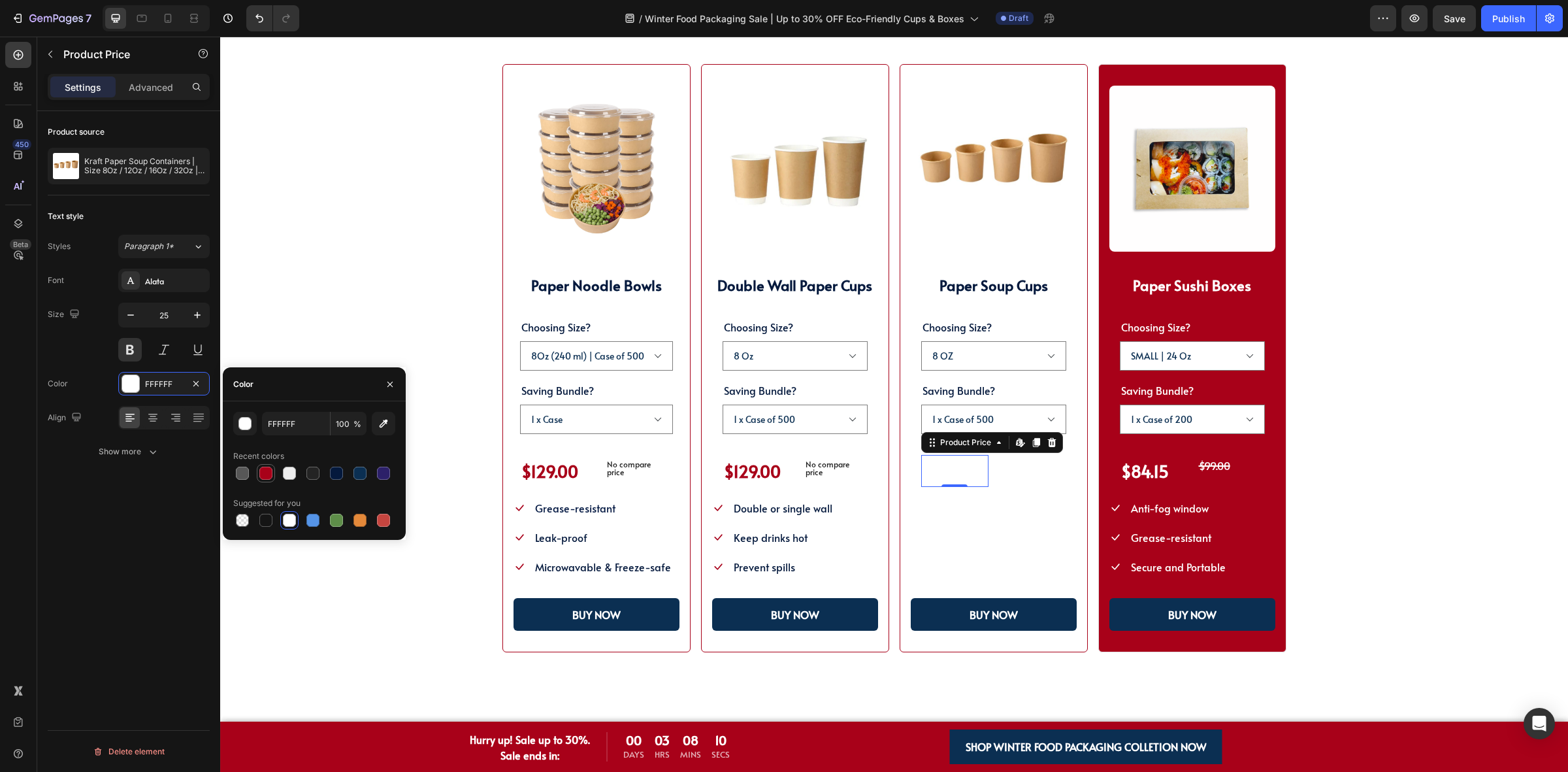
drag, startPoint x: 259, startPoint y: 472, endPoint x: 650, endPoint y: 500, distance: 392.0
click at [260, 472] on div at bounding box center [266, 473] width 13 height 13
type input "A80119"
click at [999, 515] on li "Icon Leak-proof Text block" at bounding box center [962, 507] width 103 height 22
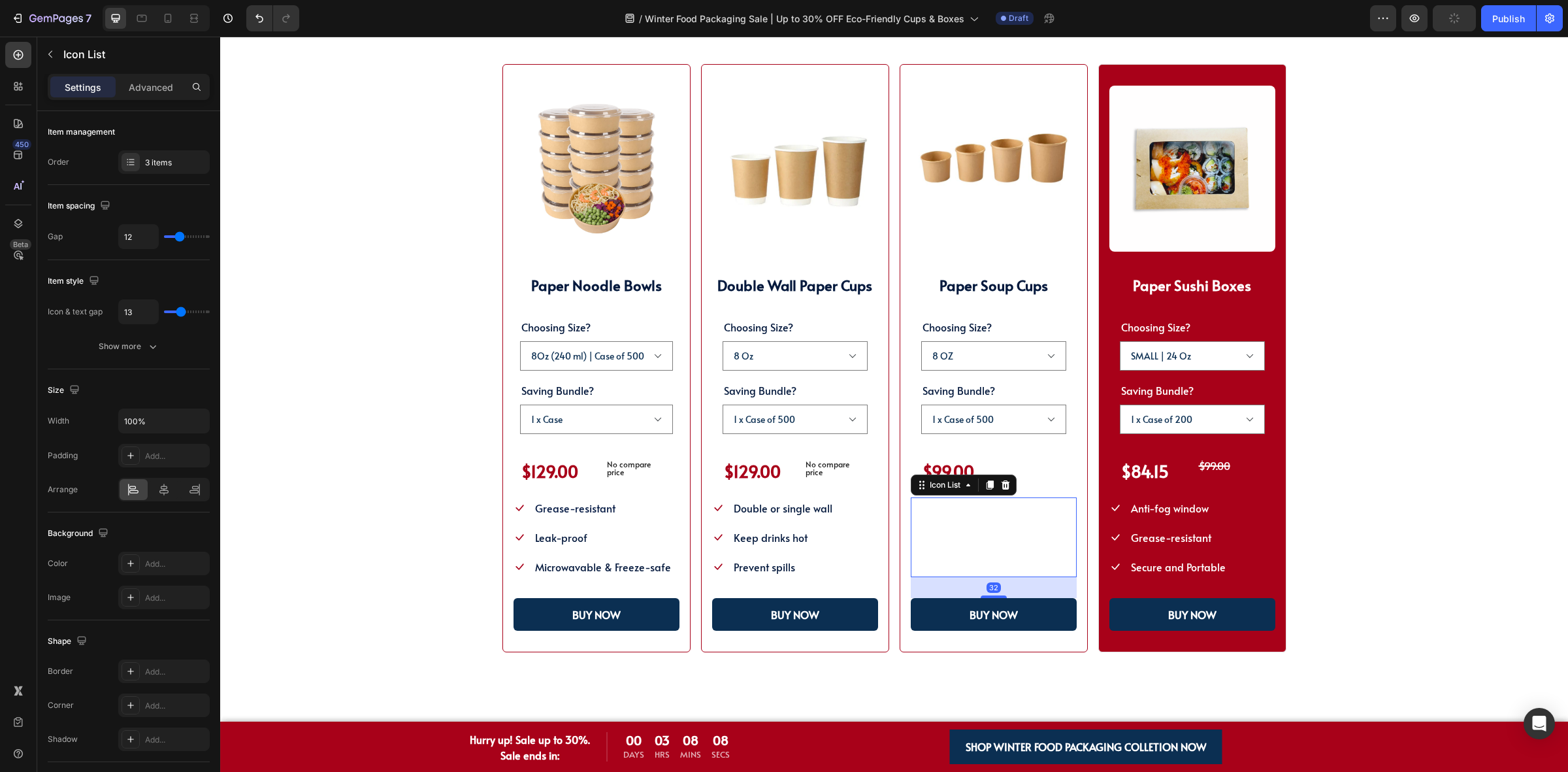
click at [978, 511] on li "Icon Leak-proof Text block" at bounding box center [962, 507] width 103 height 22
click at [977, 512] on span "Leak-proof" at bounding box center [958, 507] width 52 height 15
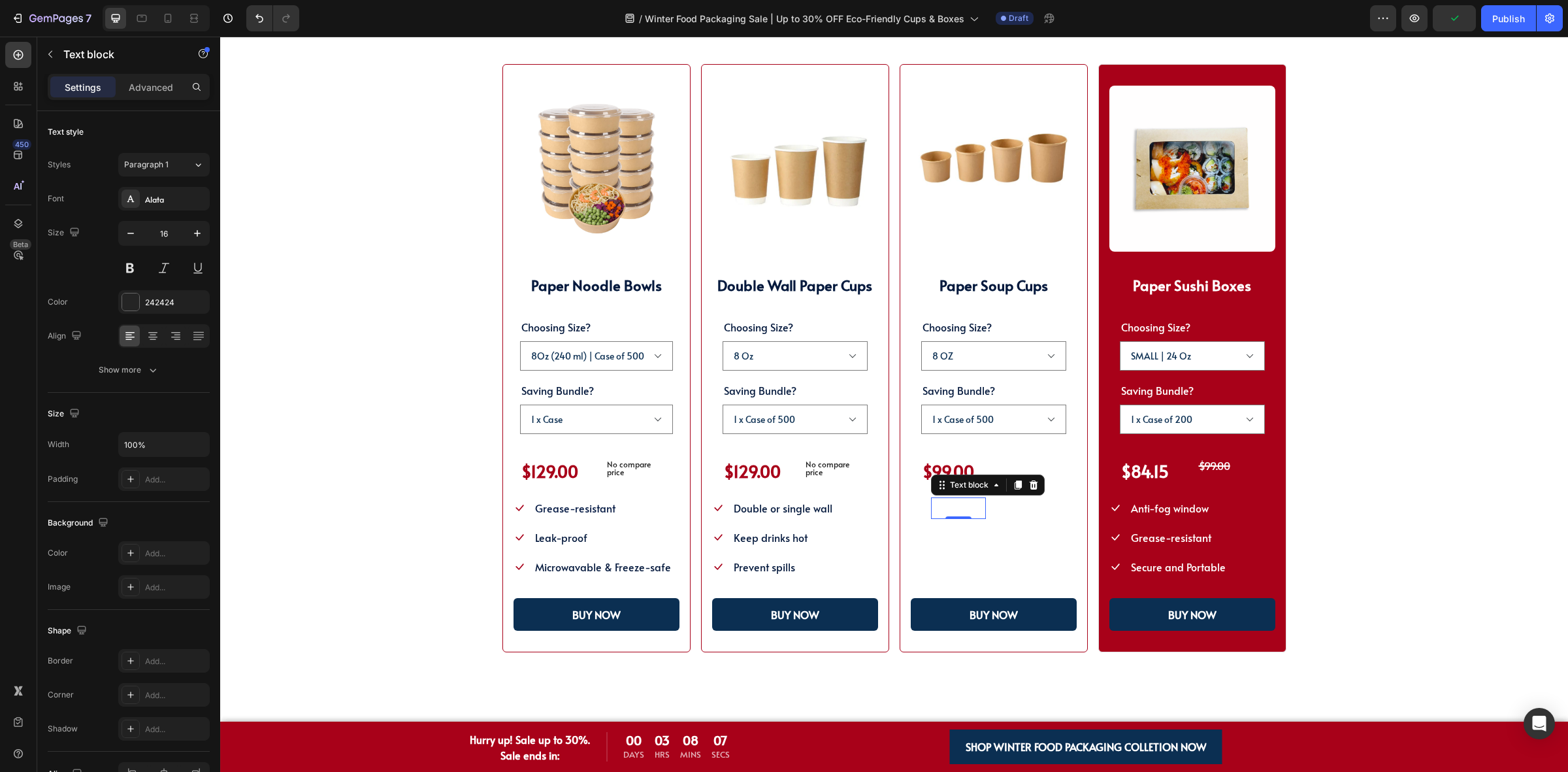
click at [977, 512] on span "Leak-proof" at bounding box center [958, 507] width 52 height 15
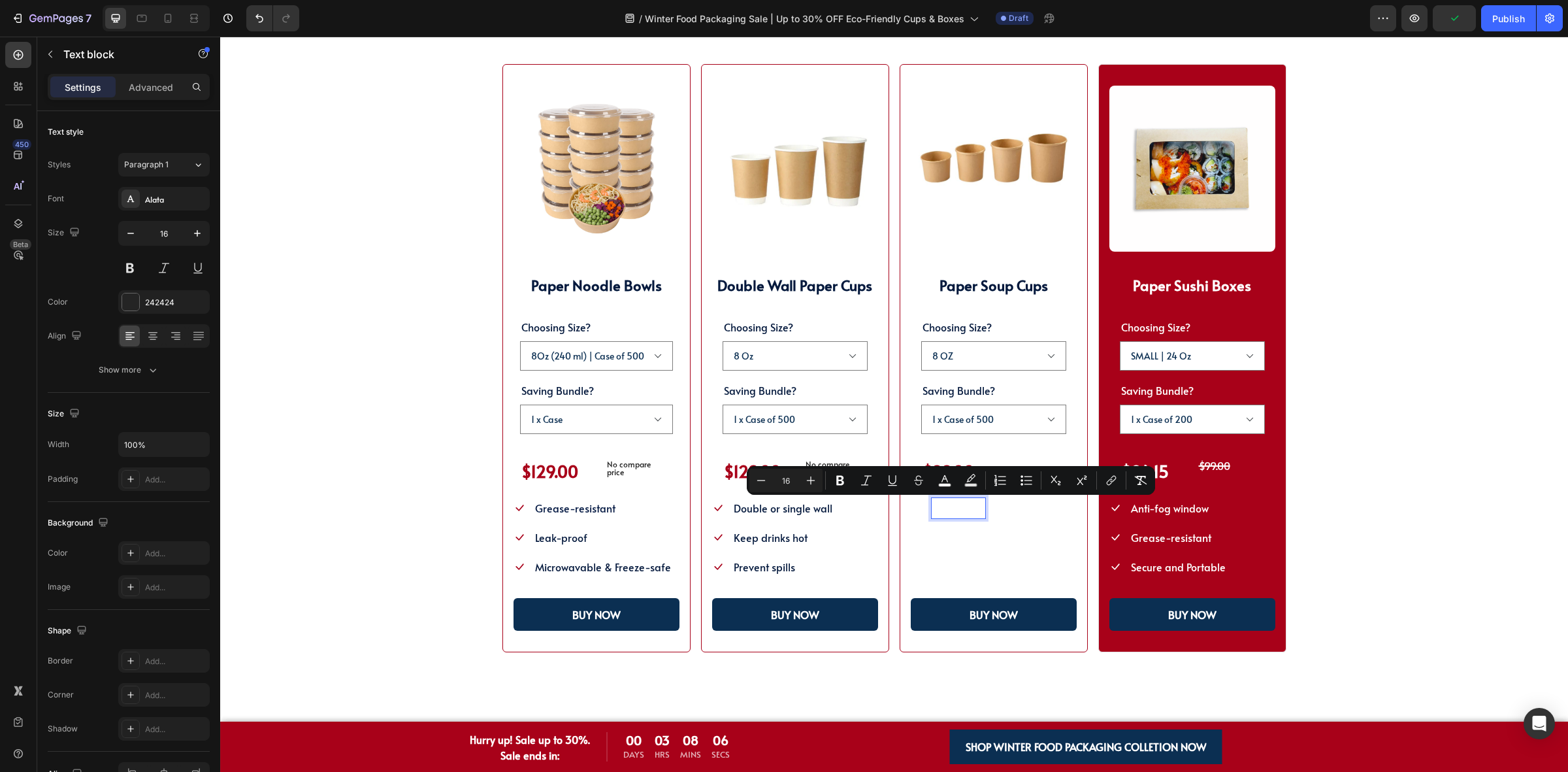
click at [959, 513] on span "Leak-proof" at bounding box center [958, 507] width 52 height 15
click at [943, 482] on icon "Editor contextual toolbar" at bounding box center [944, 480] width 13 height 13
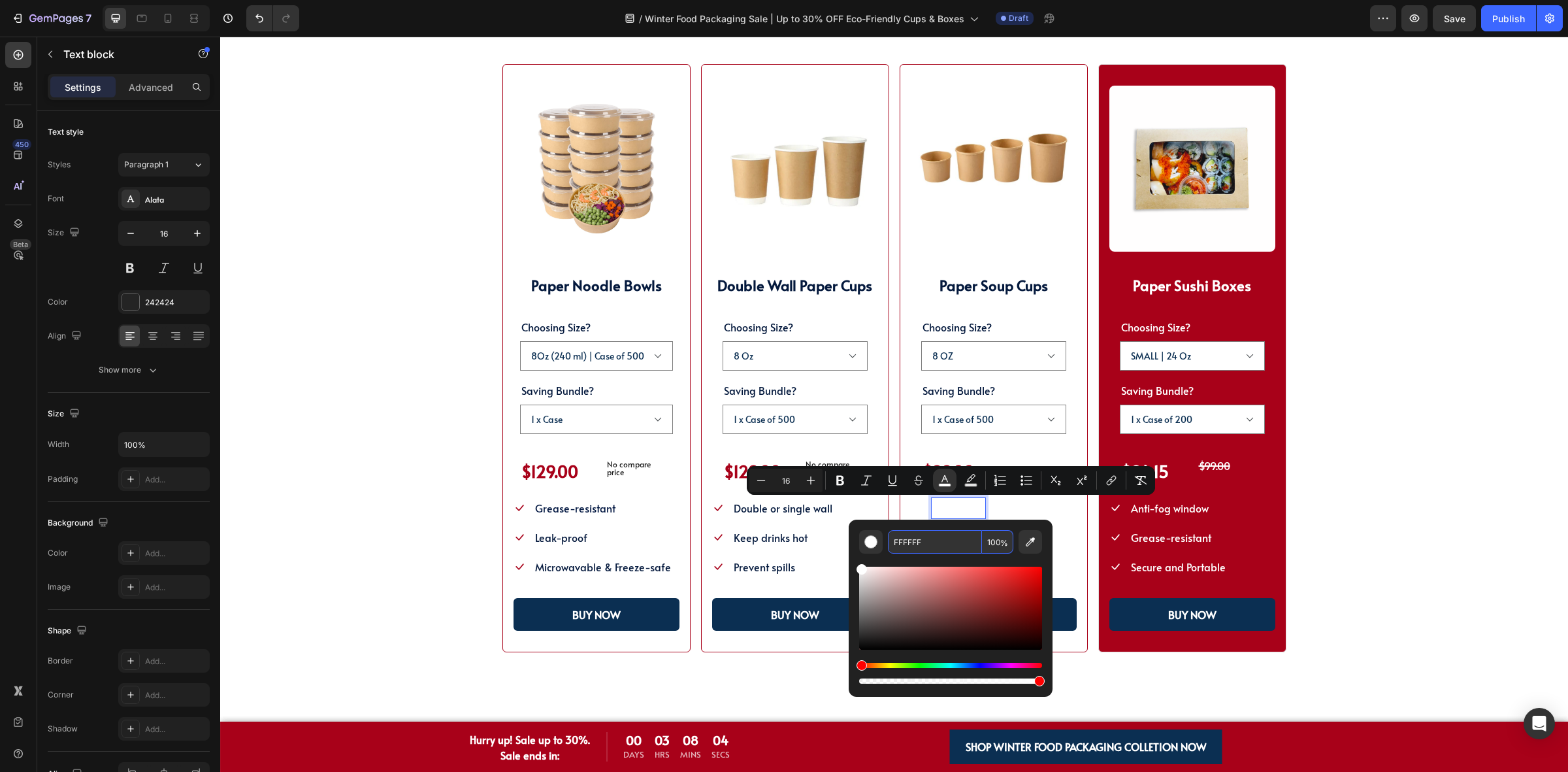
click at [946, 530] on input "FFFFFF" at bounding box center [934, 542] width 94 height 24
paste input "04193D"
type input "04193D"
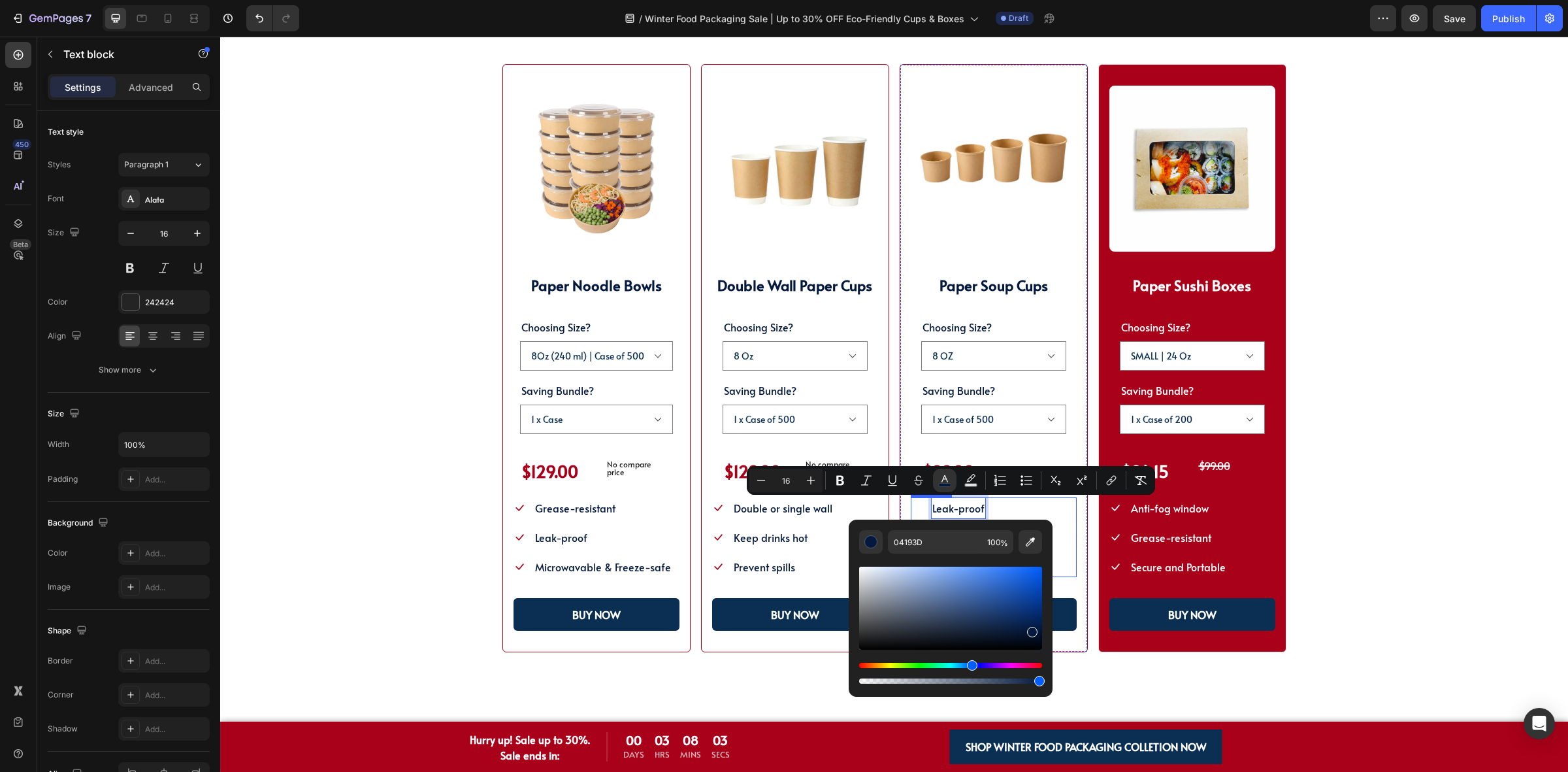
click at [1054, 521] on div "Icon Leak-proof Text block 0 Icon Grease-resistant Text block Icon Microwave-sa…" at bounding box center [994, 537] width 166 height 80
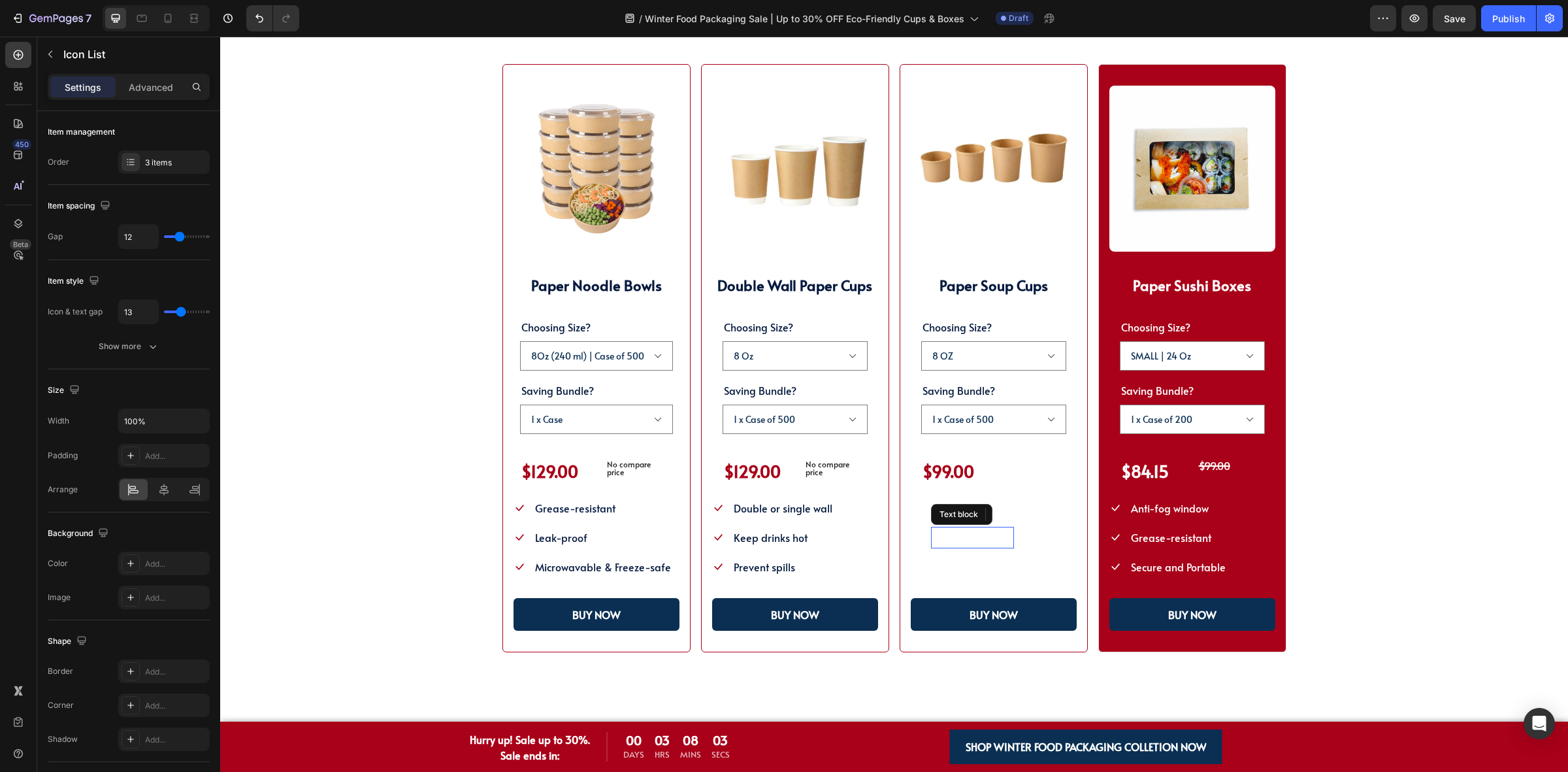
click at [985, 537] on span "Grease-resistant" at bounding box center [972, 537] width 80 height 15
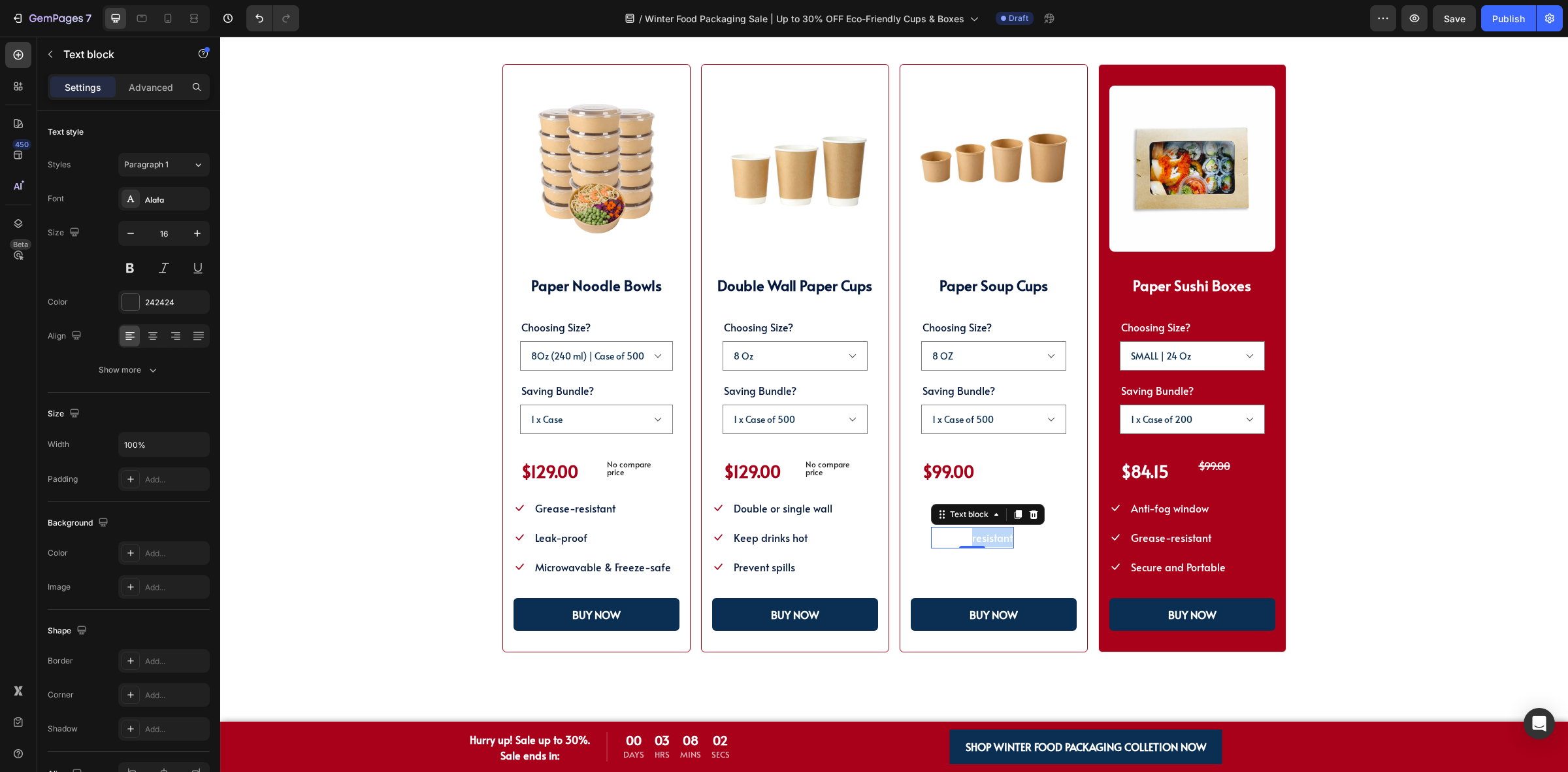
click at [985, 537] on span "Grease-resistant" at bounding box center [972, 537] width 80 height 15
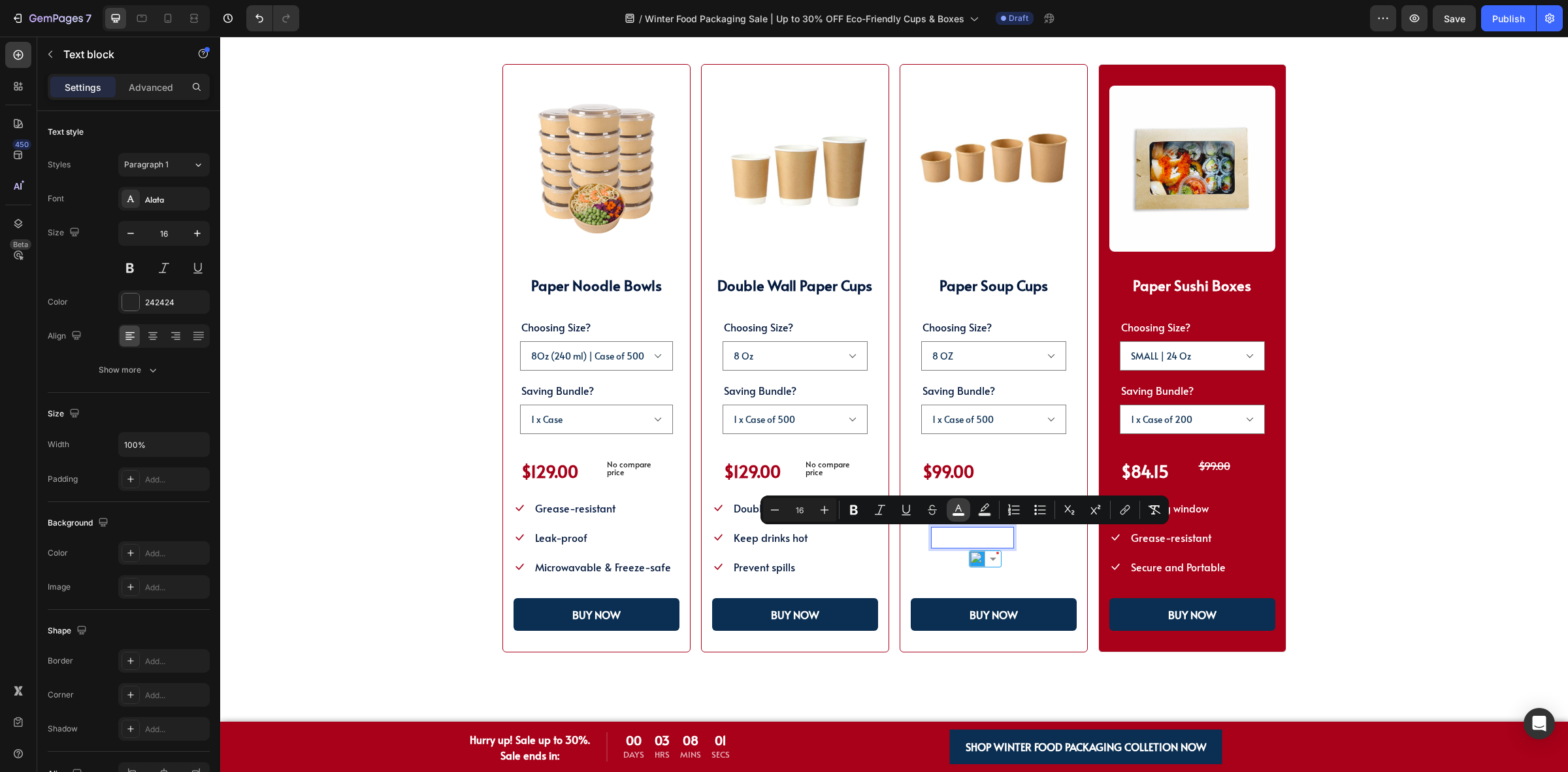
click at [966, 508] on button "color" at bounding box center [959, 510] width 24 height 24
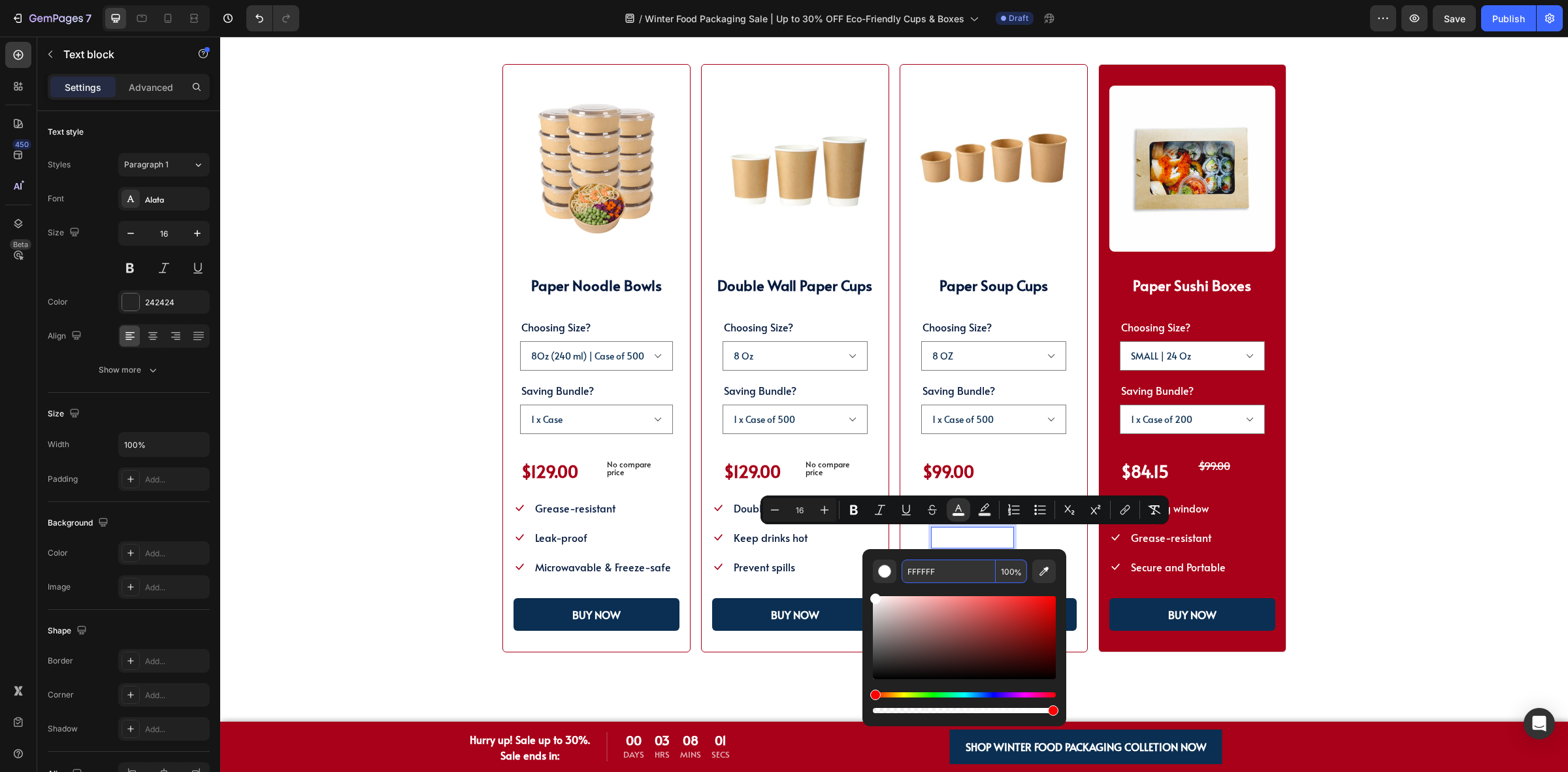
click at [965, 569] on input "FFFFFF" at bounding box center [948, 571] width 94 height 24
paste input "04193D"
type input "04193D"
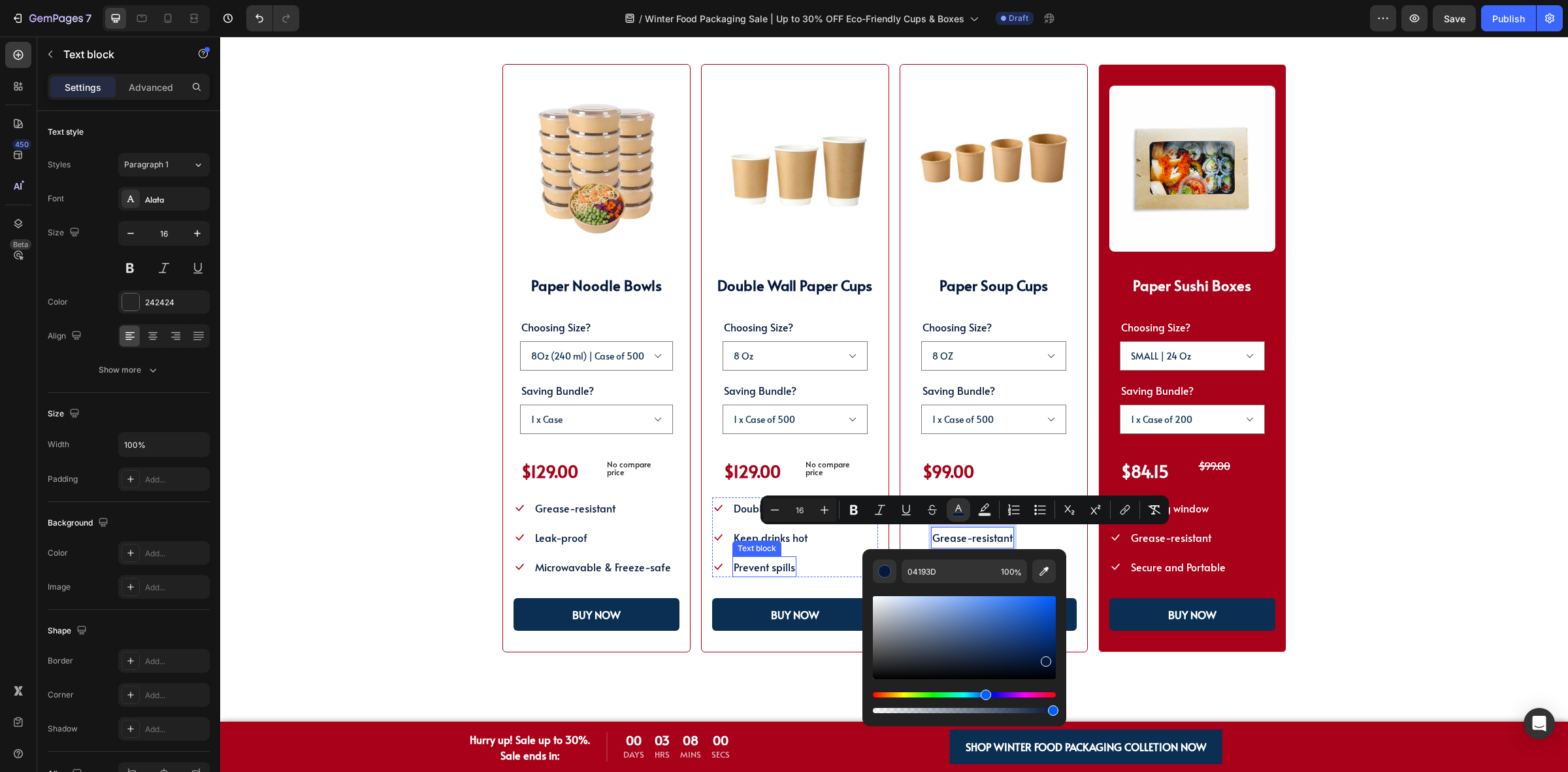
click at [763, 558] on p "Prevent spills" at bounding box center [764, 567] width 61 height 19
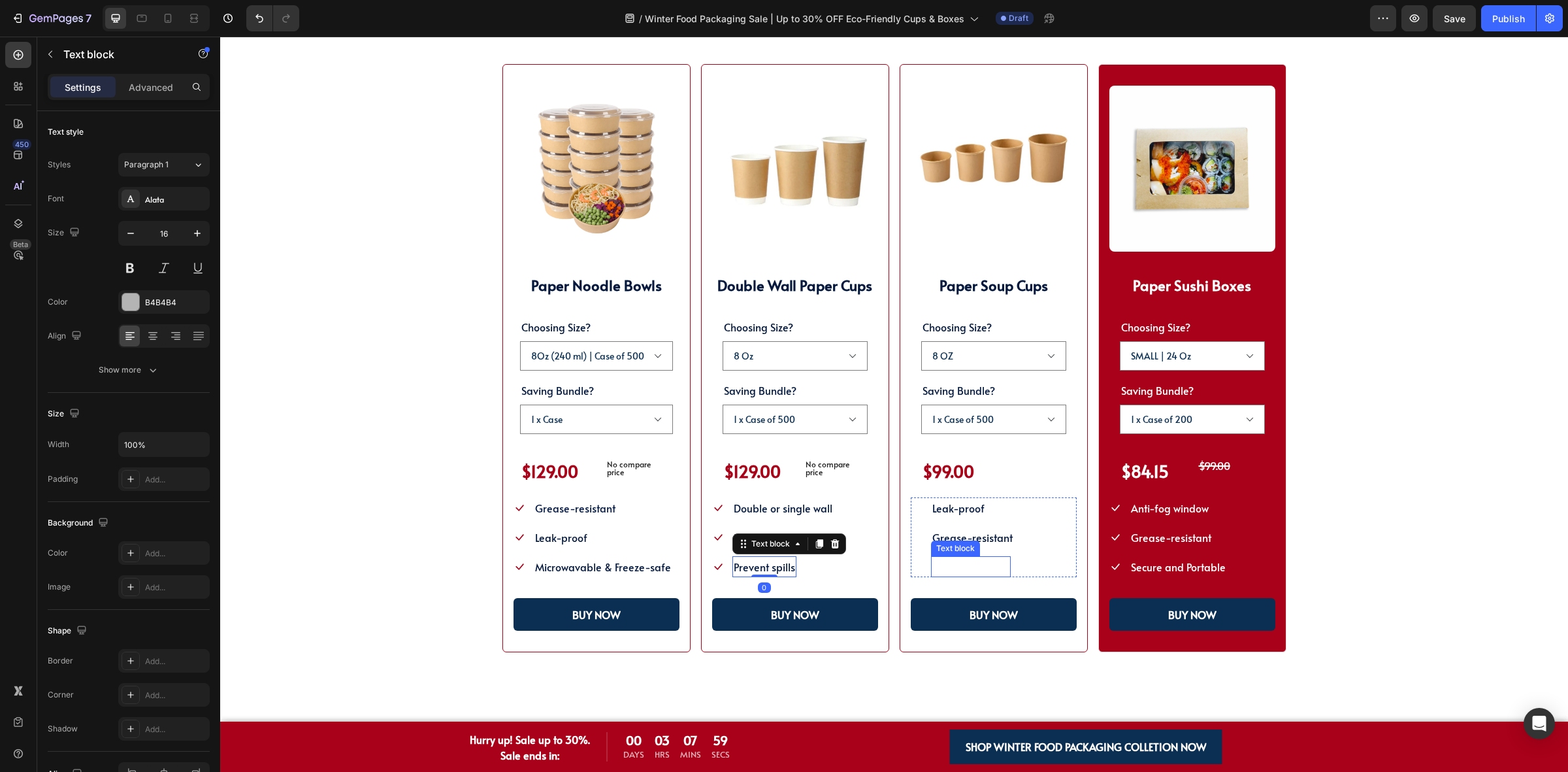
click at [958, 569] on span "Microwave-safe" at bounding box center [971, 566] width 77 height 15
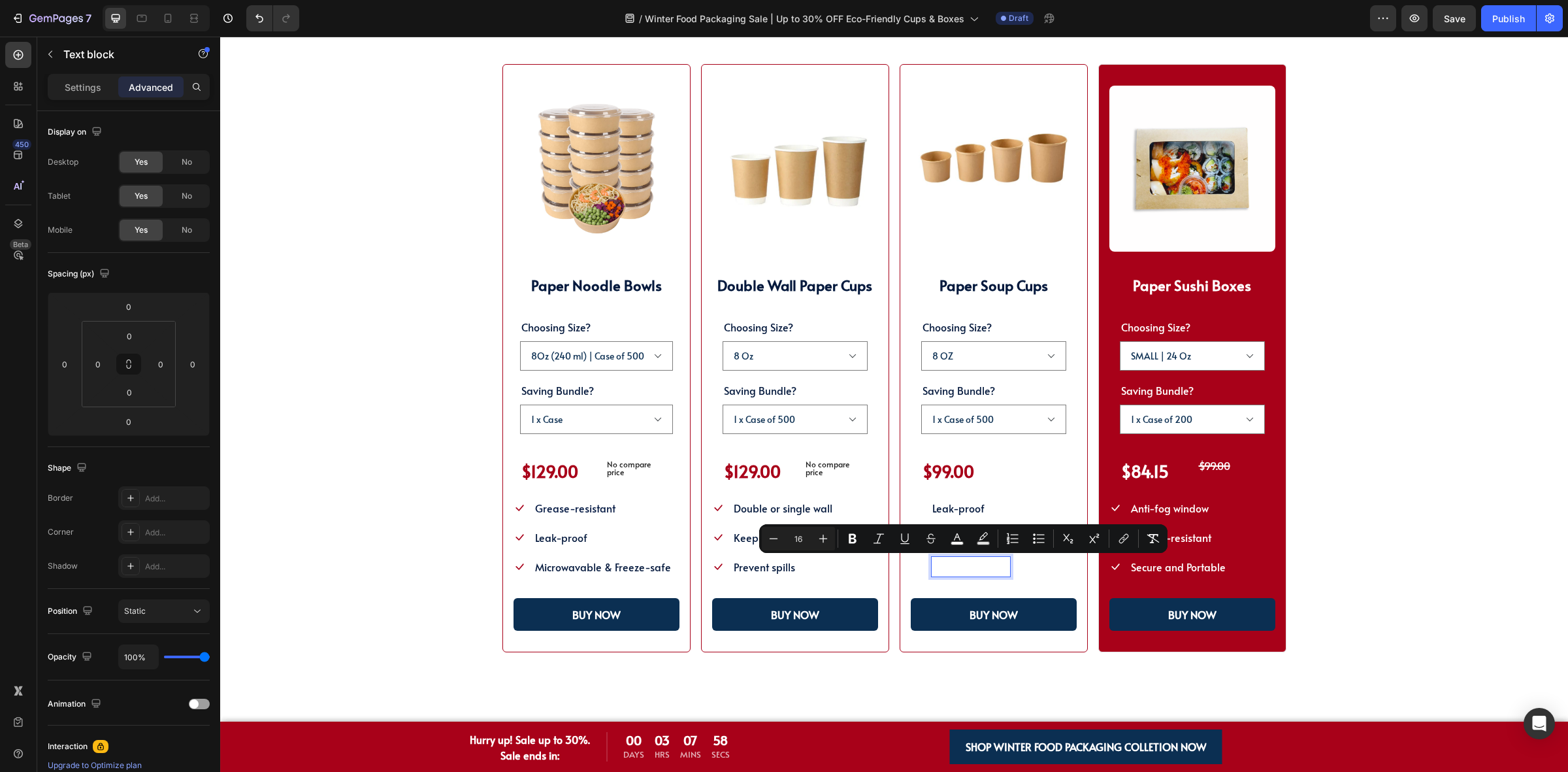
click at [948, 534] on button "color" at bounding box center [957, 539] width 24 height 24
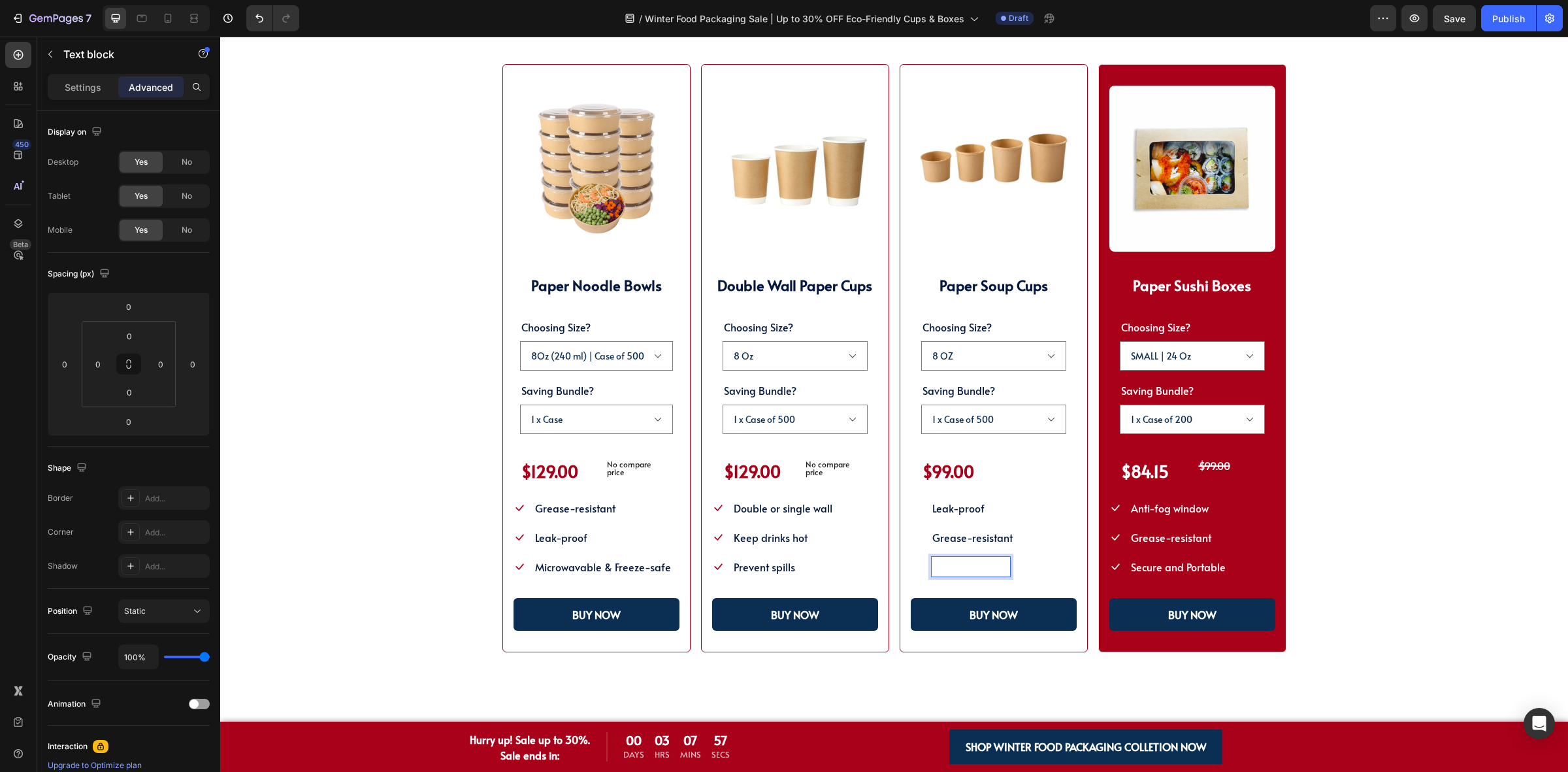
click at [952, 572] on span "Microwave-safe" at bounding box center [971, 566] width 77 height 15
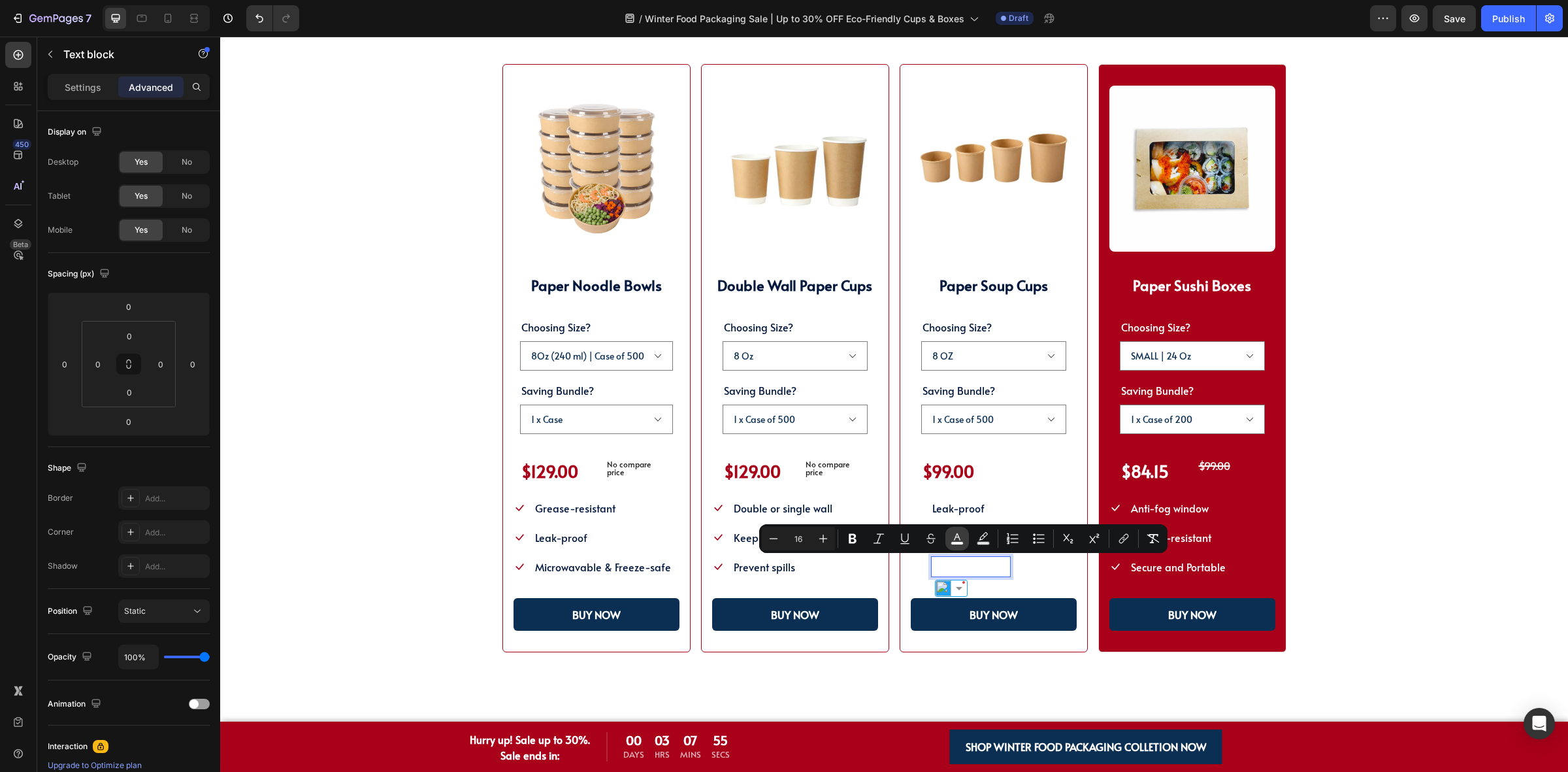
click at [957, 537] on icon "Editor contextual toolbar" at bounding box center [957, 538] width 13 height 13
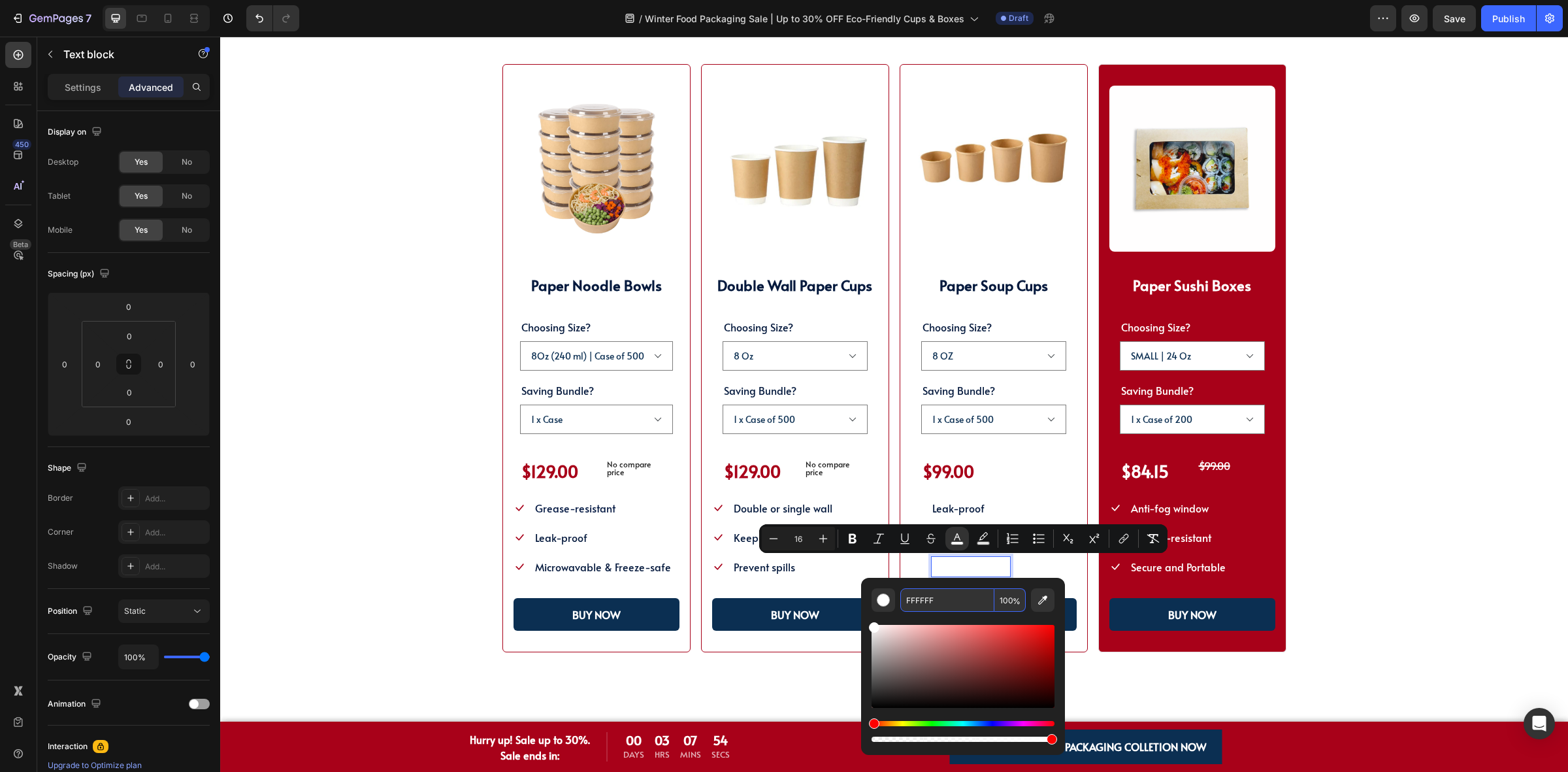
click at [939, 605] on input "FFFFFF" at bounding box center [947, 600] width 94 height 24
paste input "04193D"
type input "04193D"
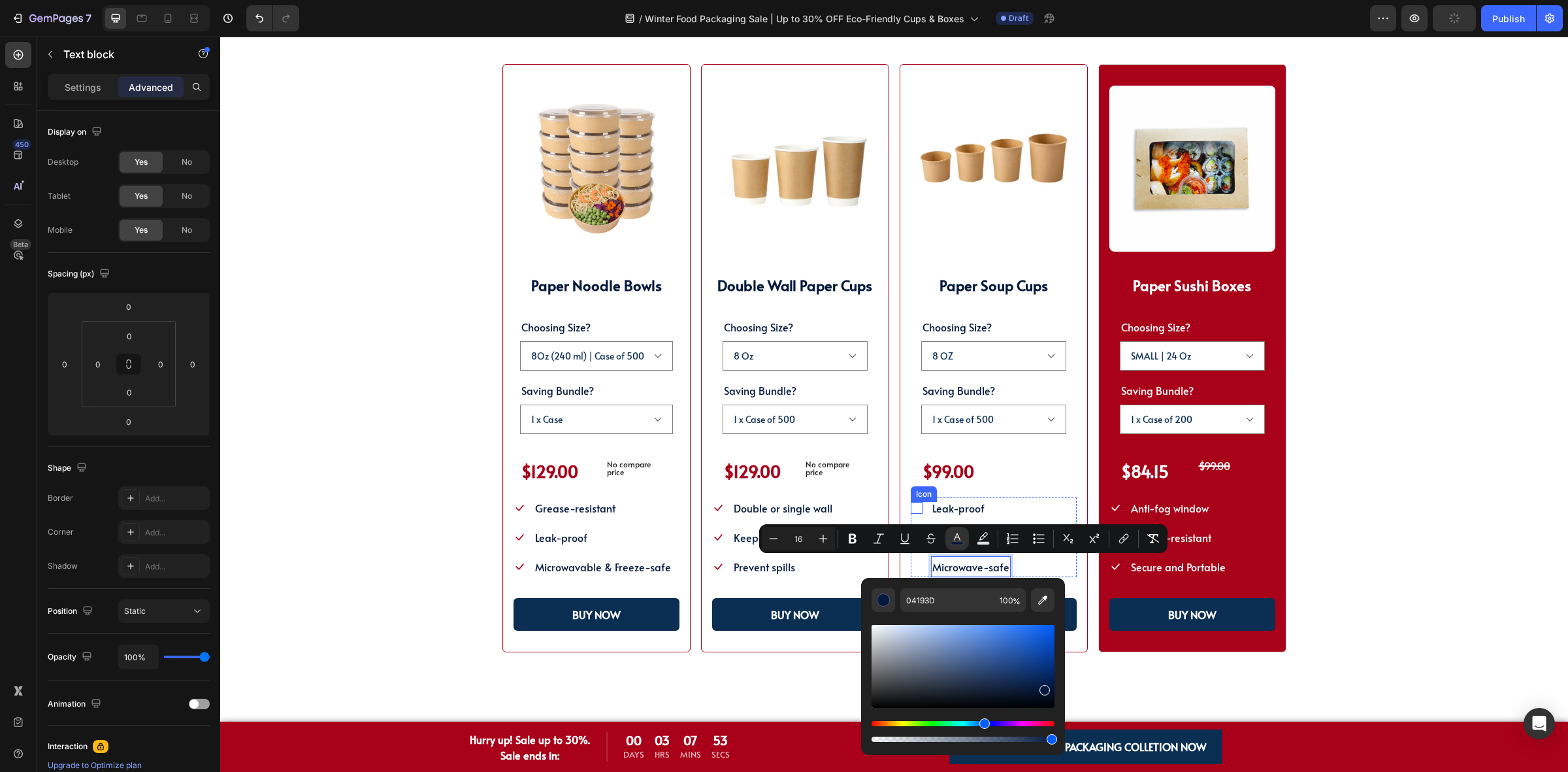
click at [912, 512] on icon at bounding box center [916, 507] width 12 height 12
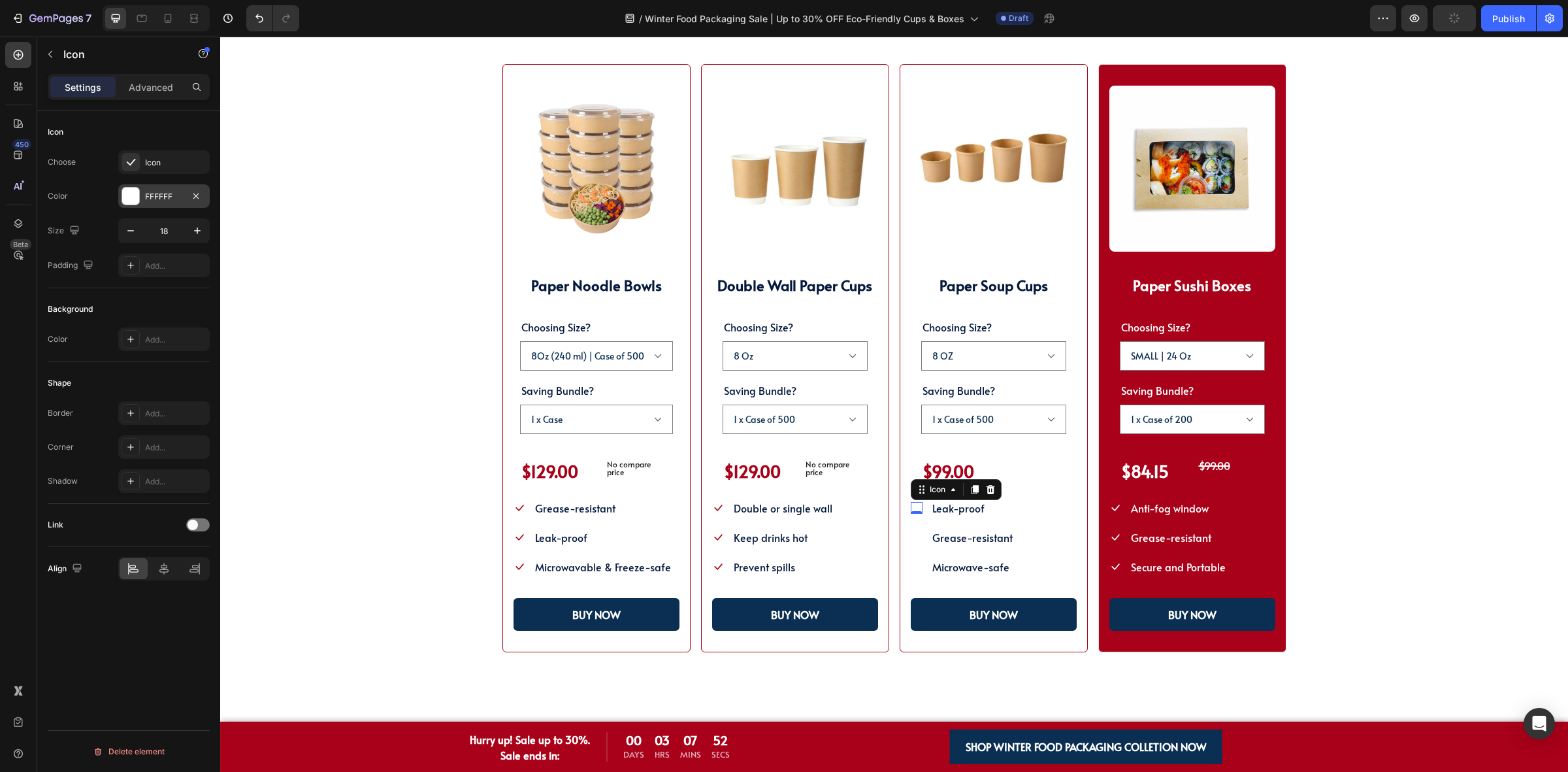
click at [142, 203] on div "FFFFFF" at bounding box center [163, 196] width 91 height 24
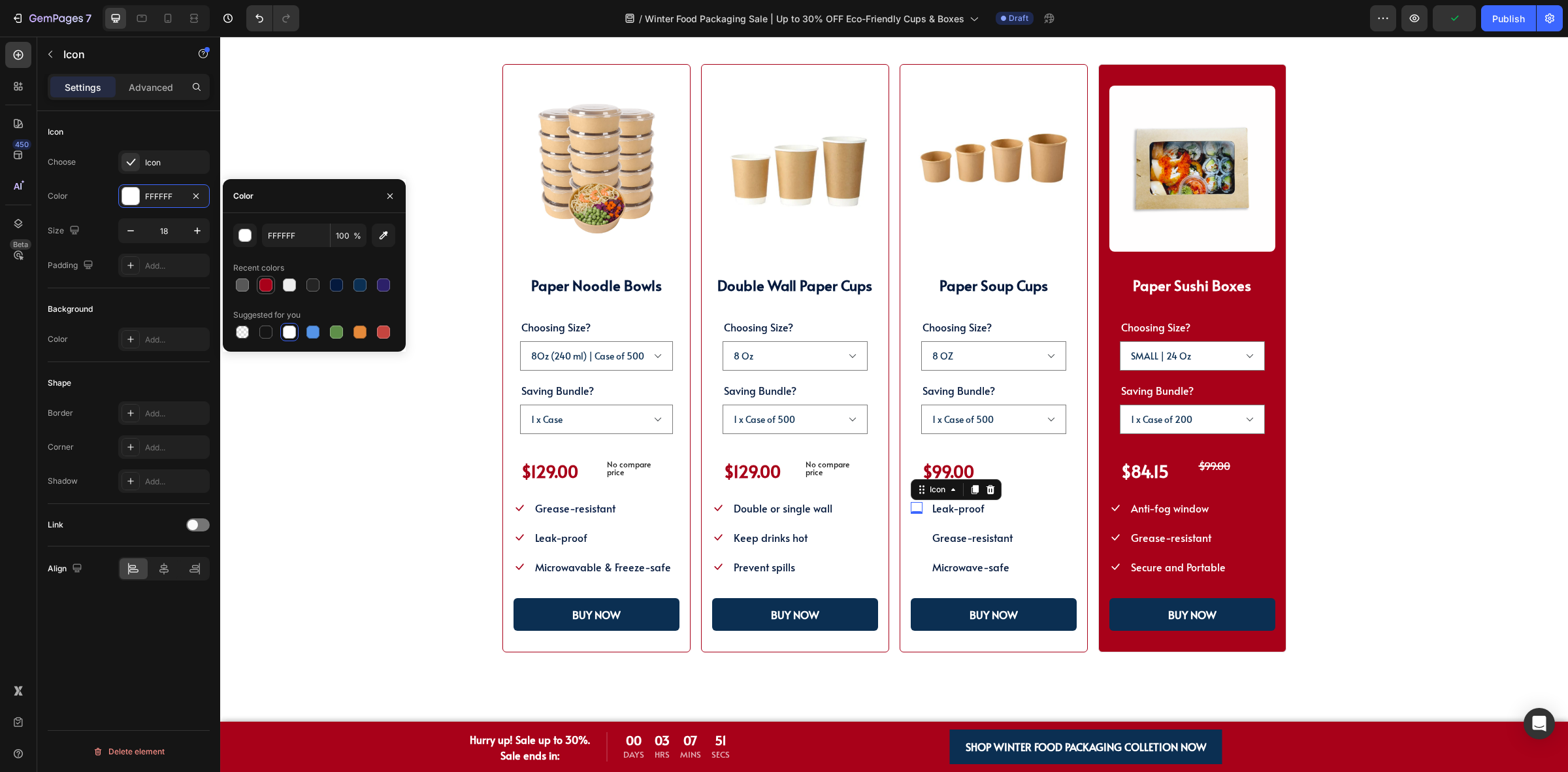
click at [272, 291] on div at bounding box center [266, 285] width 15 height 15
type input "A80119"
click at [911, 537] on icon at bounding box center [916, 537] width 12 height 12
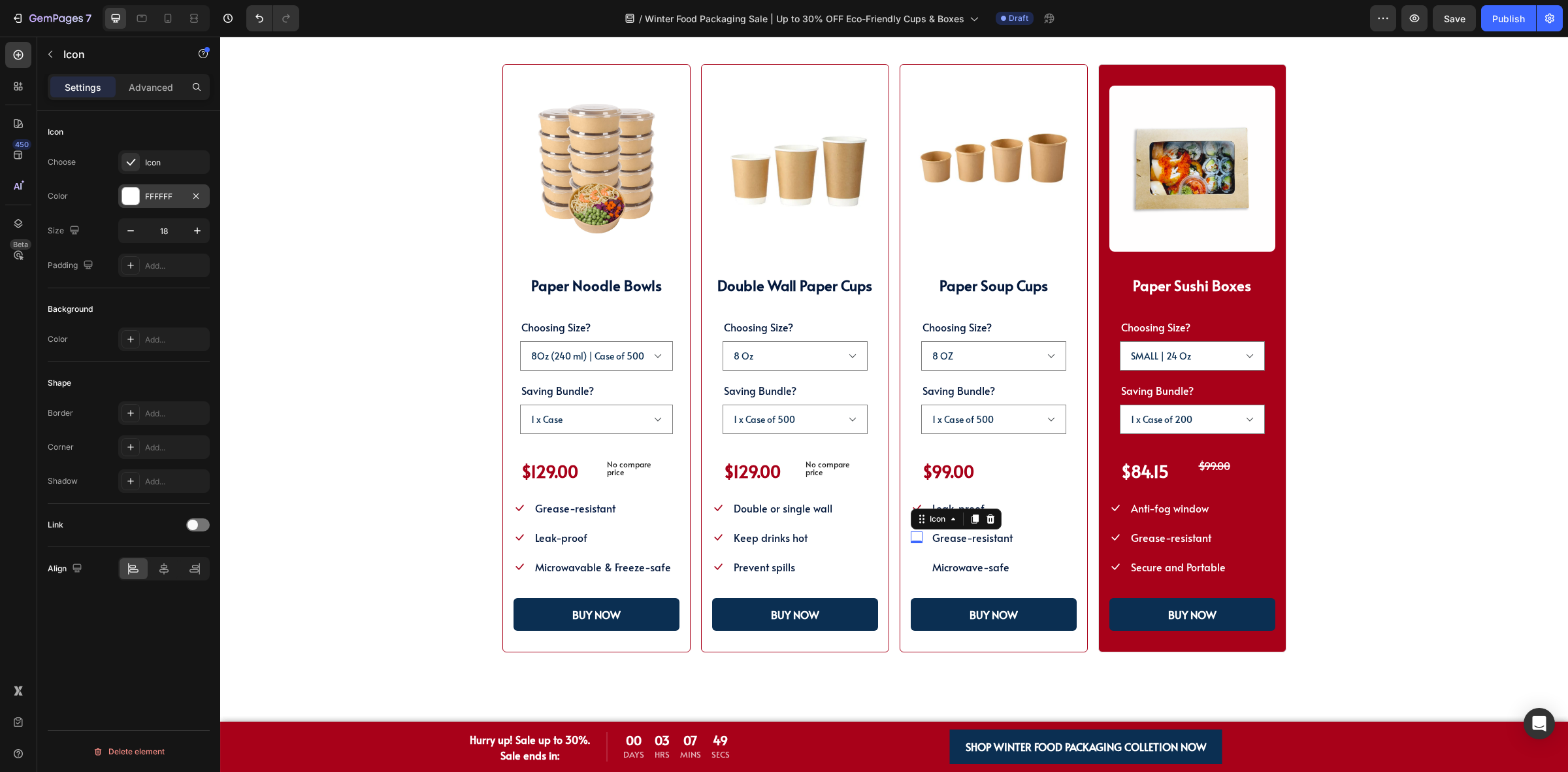
click at [128, 193] on div at bounding box center [130, 196] width 17 height 17
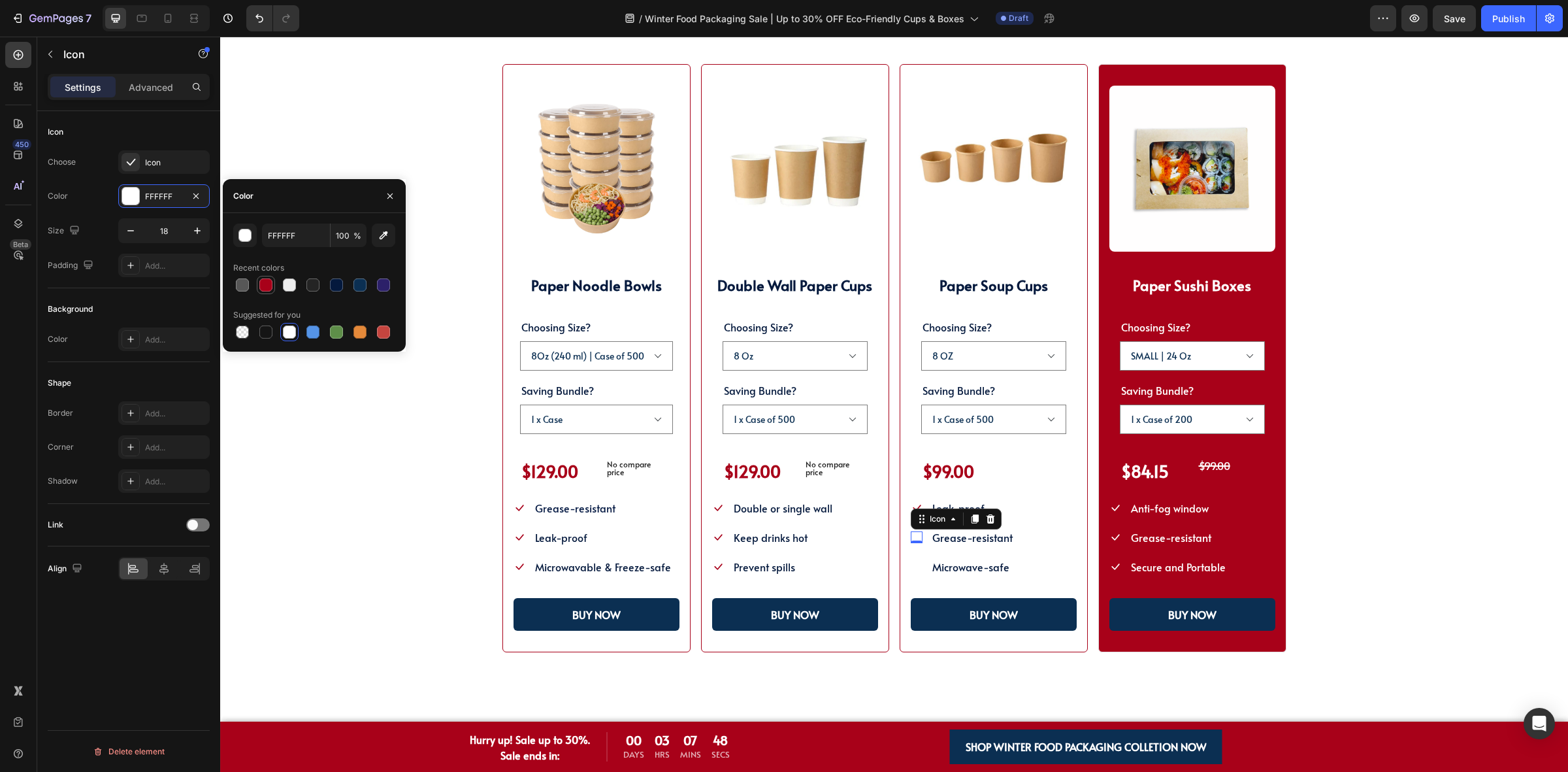
click at [271, 289] on div at bounding box center [266, 285] width 13 height 13
type input "A80119"
click at [915, 567] on icon at bounding box center [916, 566] width 12 height 12
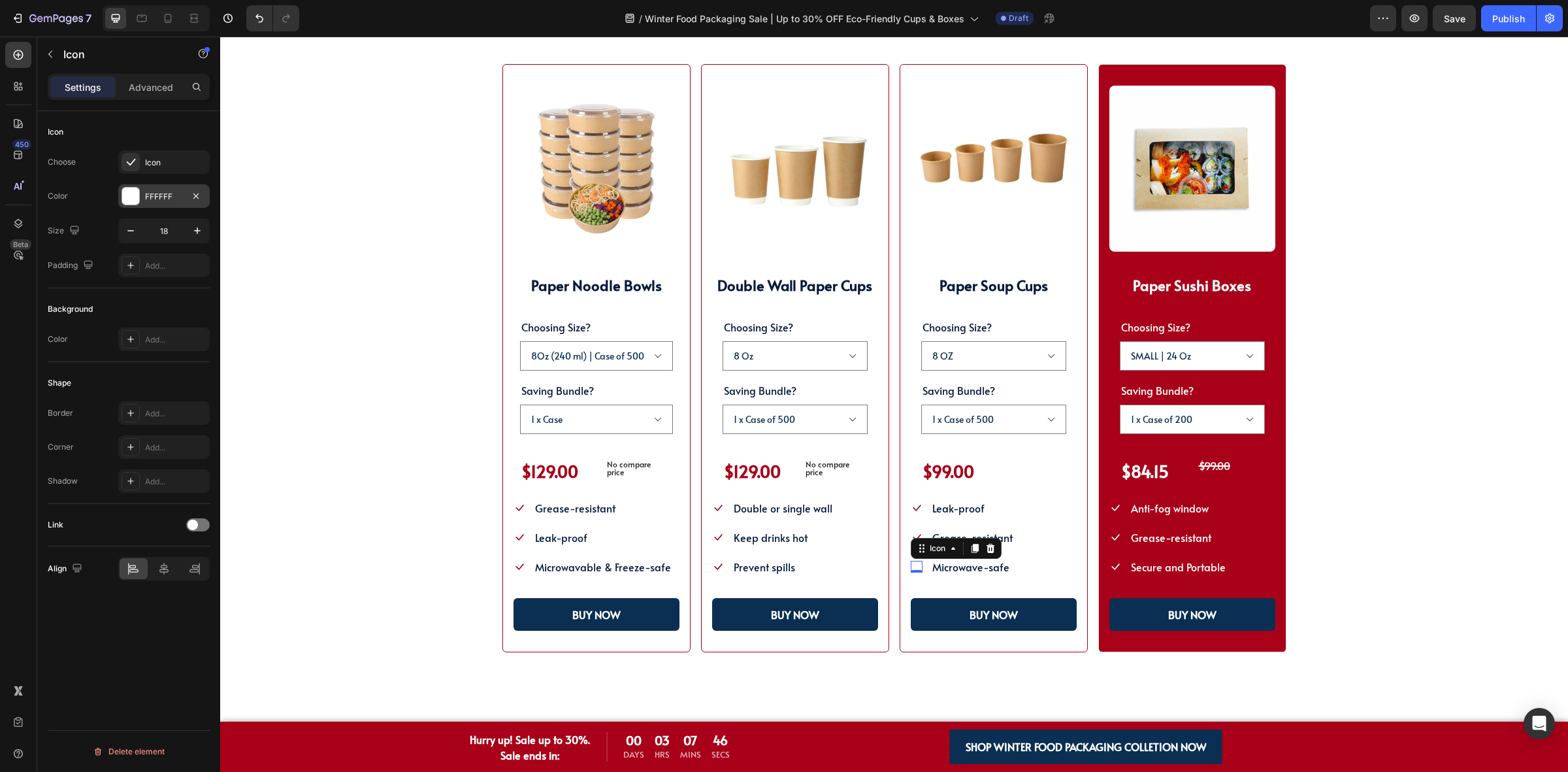
click at [142, 196] on div "FFFFFF" at bounding box center [163, 196] width 91 height 24
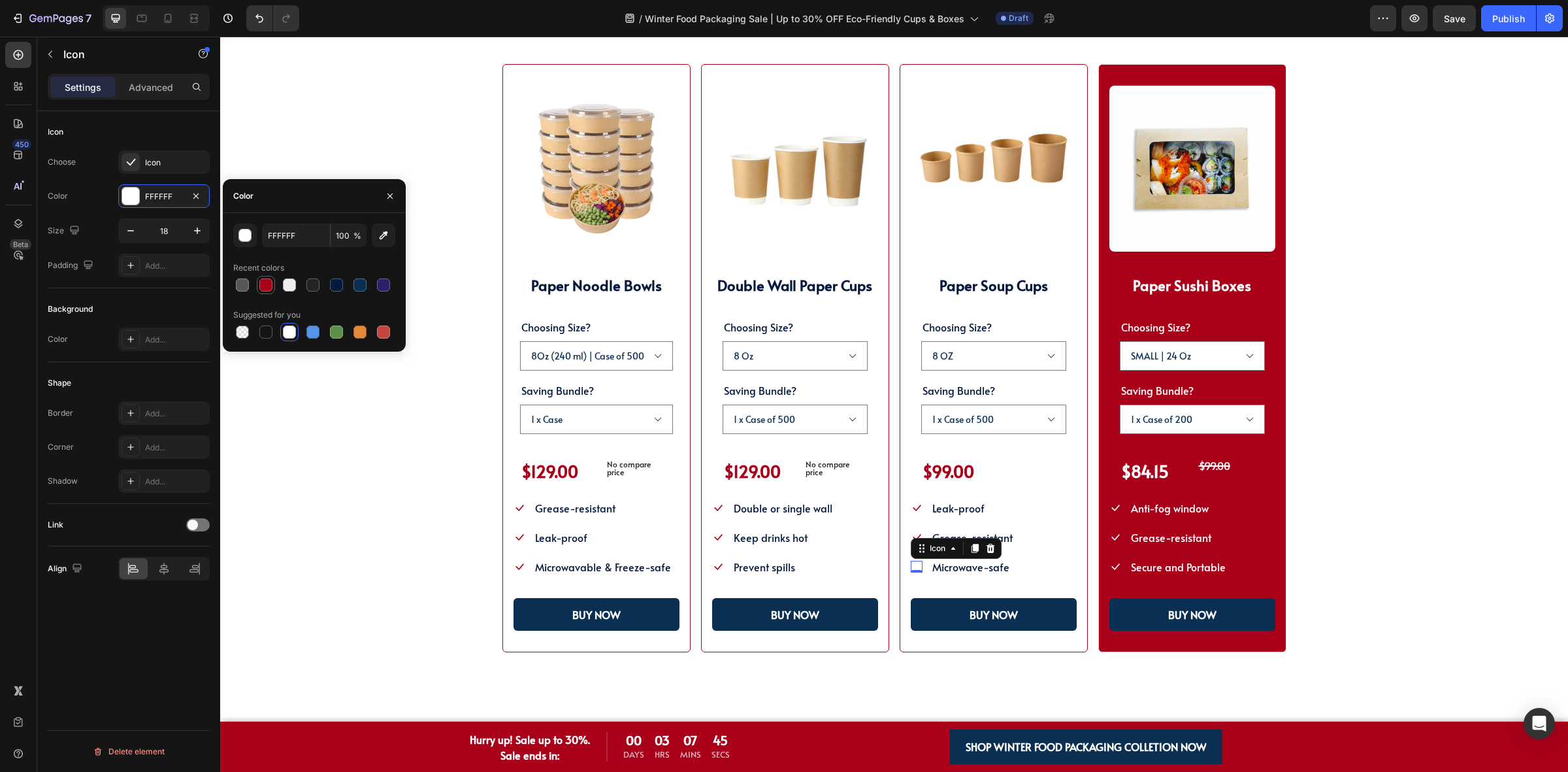
click at [261, 288] on div at bounding box center [266, 285] width 13 height 13
type input "A80119"
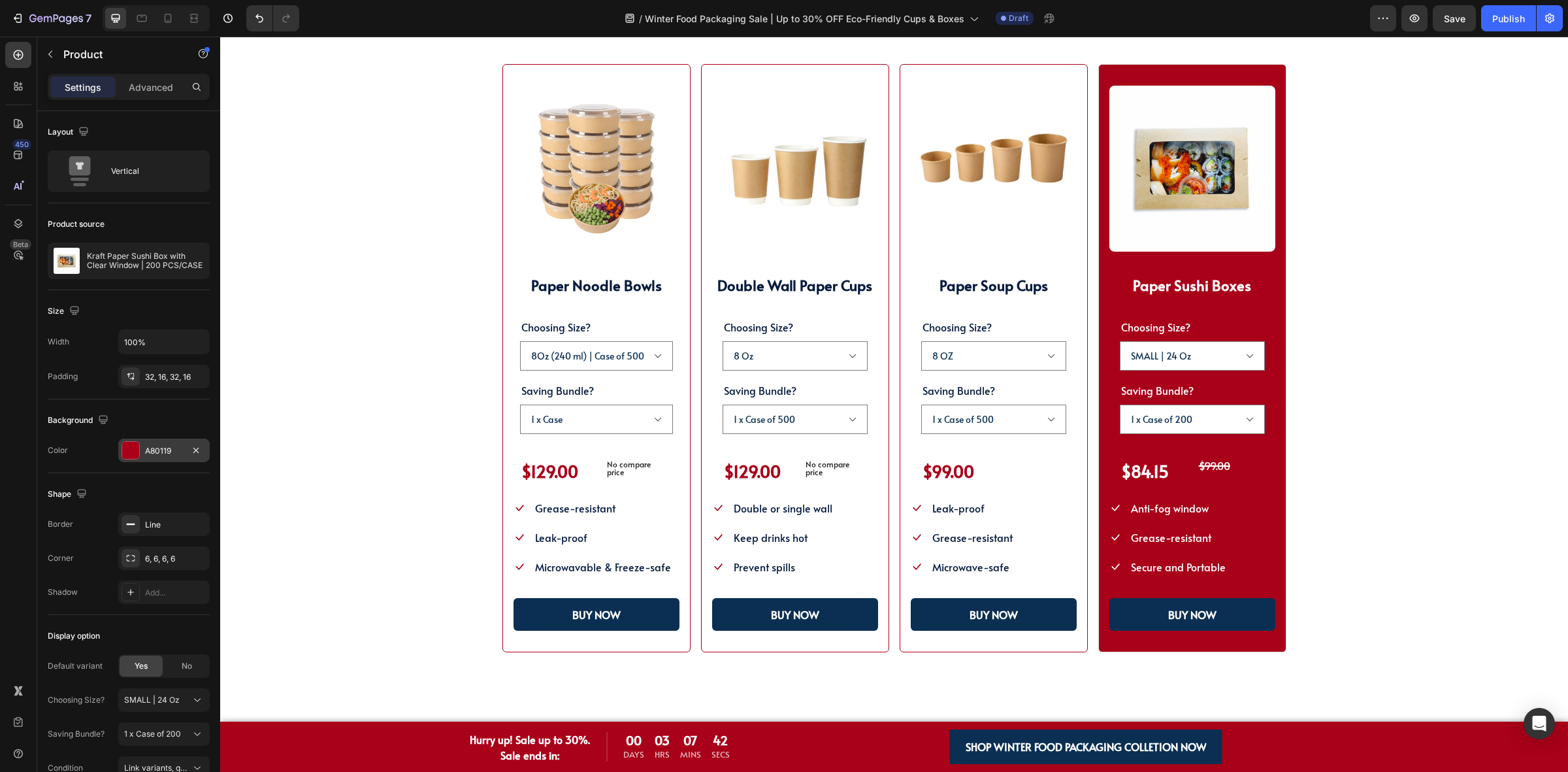
click at [151, 445] on div "A80119" at bounding box center [163, 450] width 91 height 24
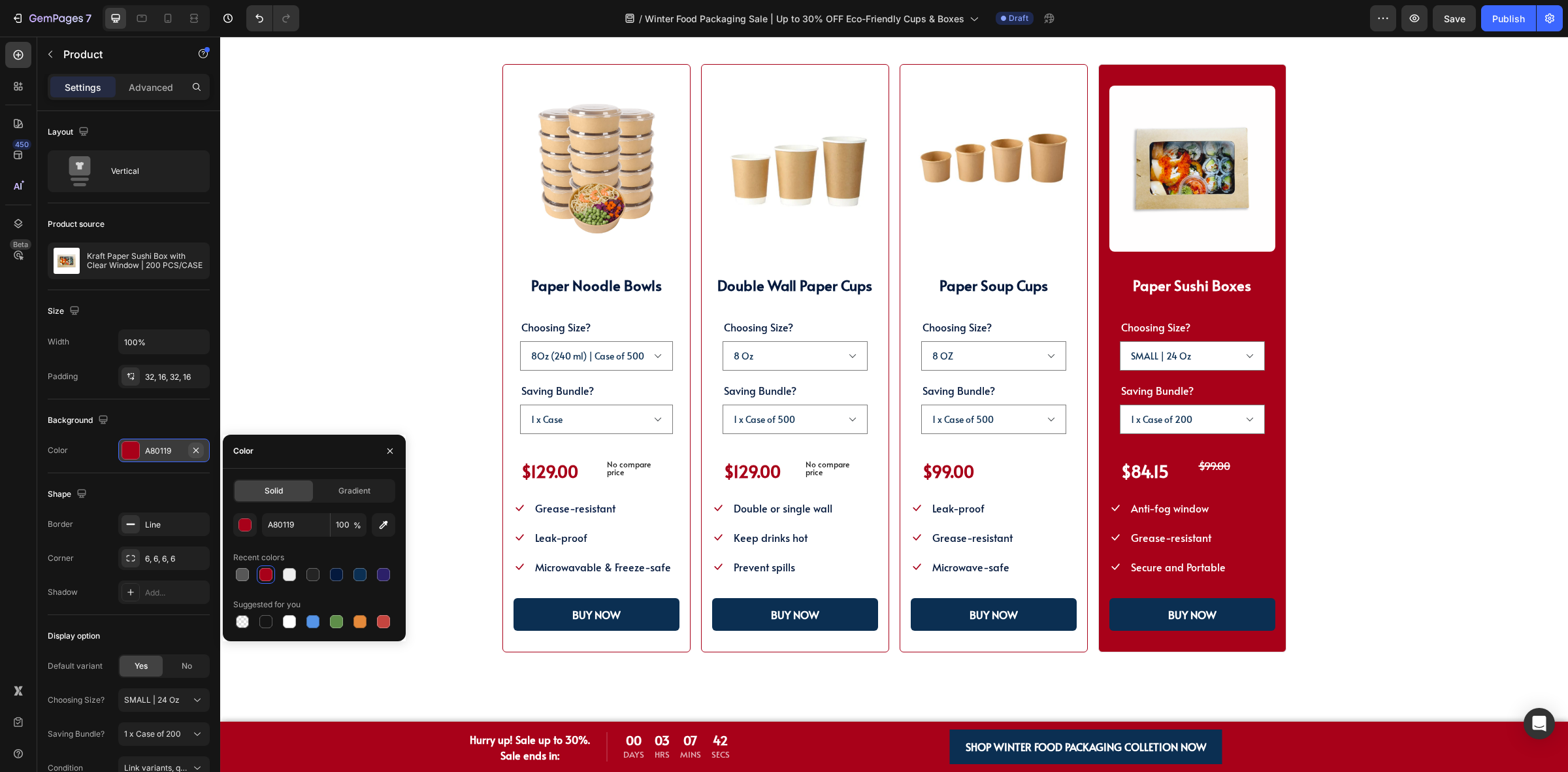
click at [201, 452] on button "button" at bounding box center [196, 450] width 15 height 15
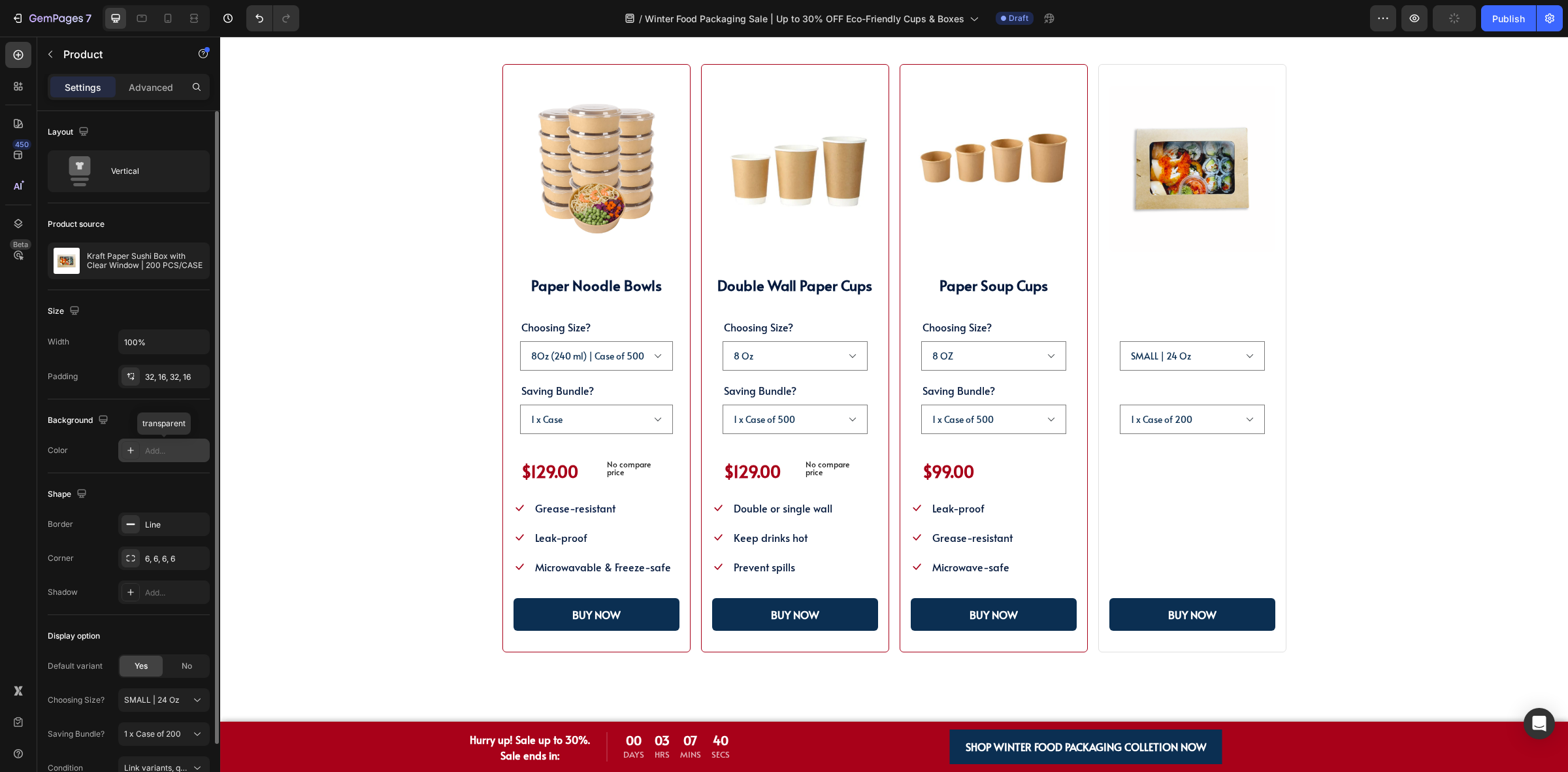
click at [1098, 540] on div "(P) Images & Gallery Paper Sushi Boxes Heading Choosing Size? SMALL | 24 Oz MED…" at bounding box center [1193, 359] width 188 height 589
click at [1098, 77] on div "(P) Images & Gallery Paper Sushi Boxes Heading Choosing Size? SMALL | 24 Oz MED…" at bounding box center [1193, 359] width 188 height 589
click at [160, 529] on div "Line" at bounding box center [164, 524] width 38 height 12
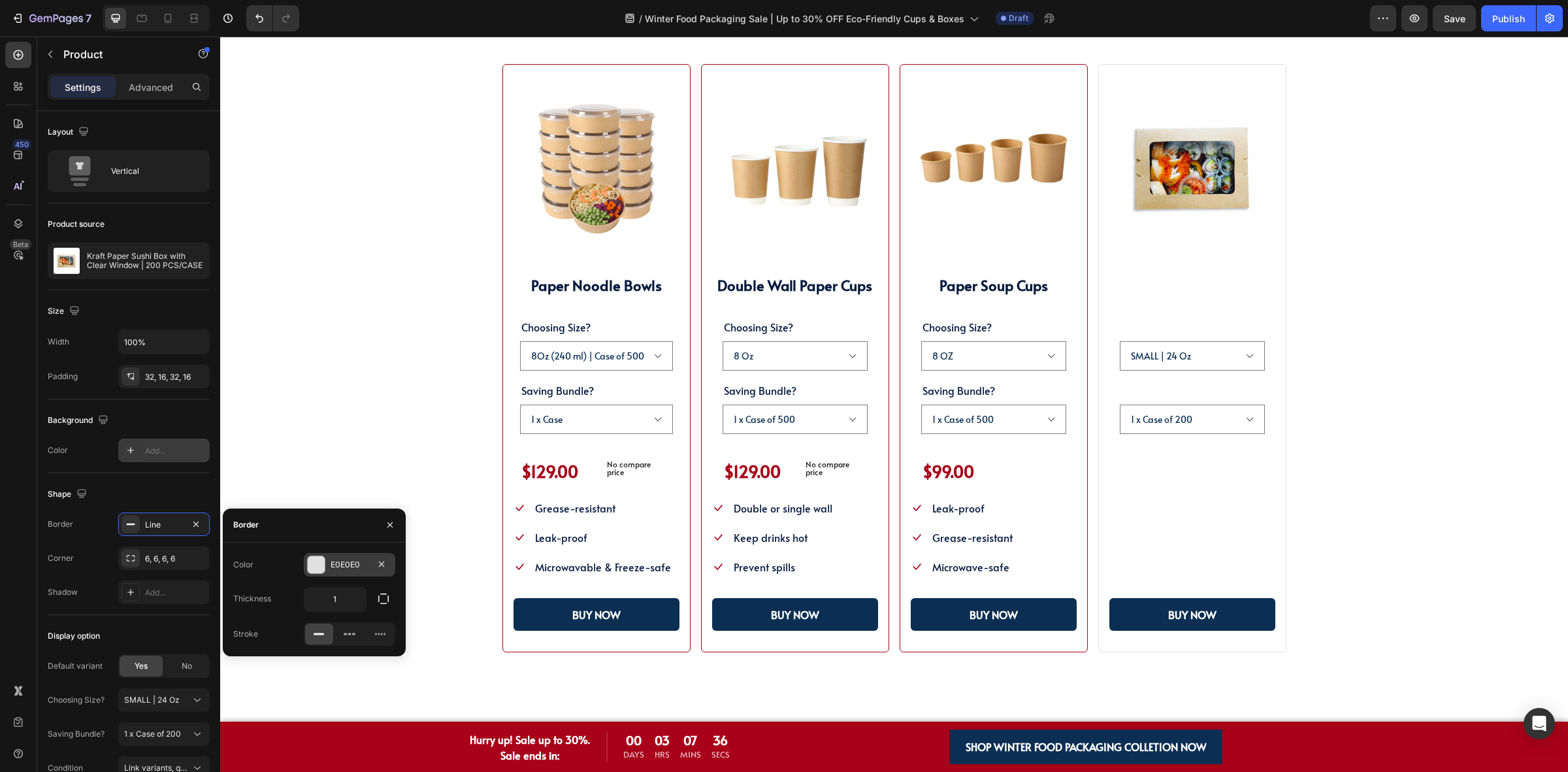
click at [318, 562] on div at bounding box center [316, 565] width 17 height 17
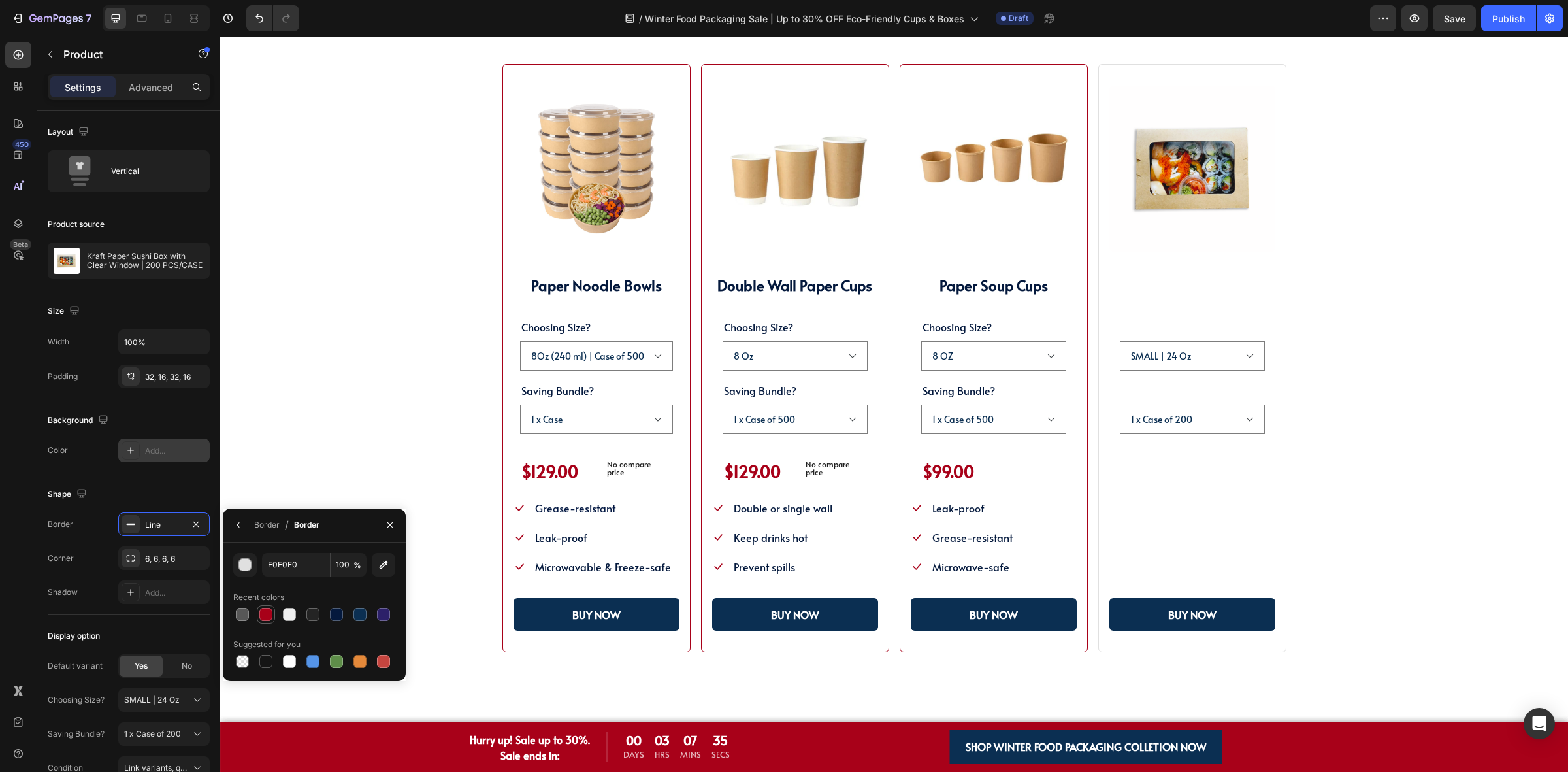
click at [266, 610] on div at bounding box center [266, 614] width 13 height 13
type input "A80119"
click at [1145, 276] on strong "Paper Sushi Boxes" at bounding box center [1191, 285] width 118 height 20
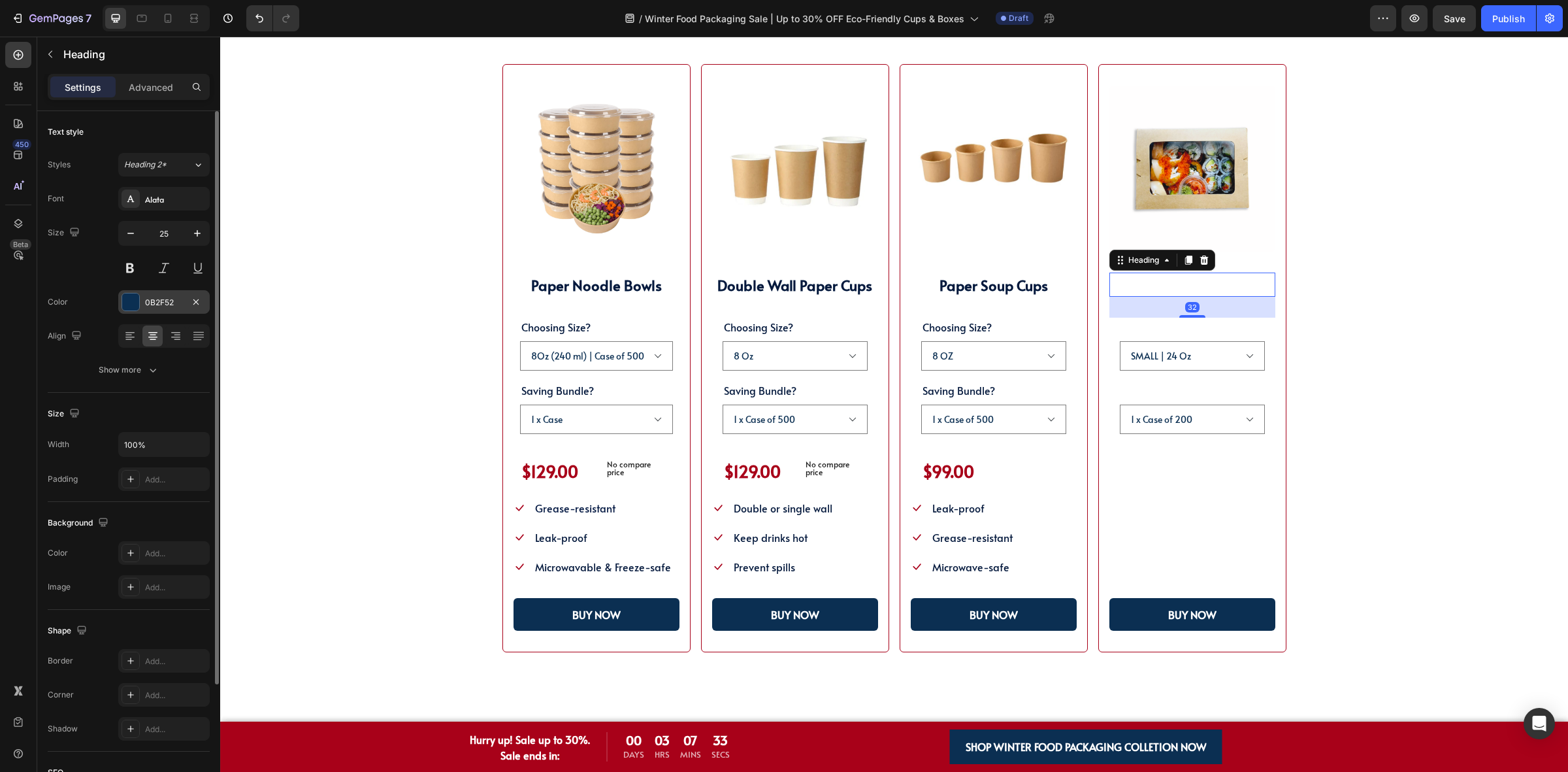
click at [145, 292] on div "0B2F52" at bounding box center [163, 302] width 91 height 24
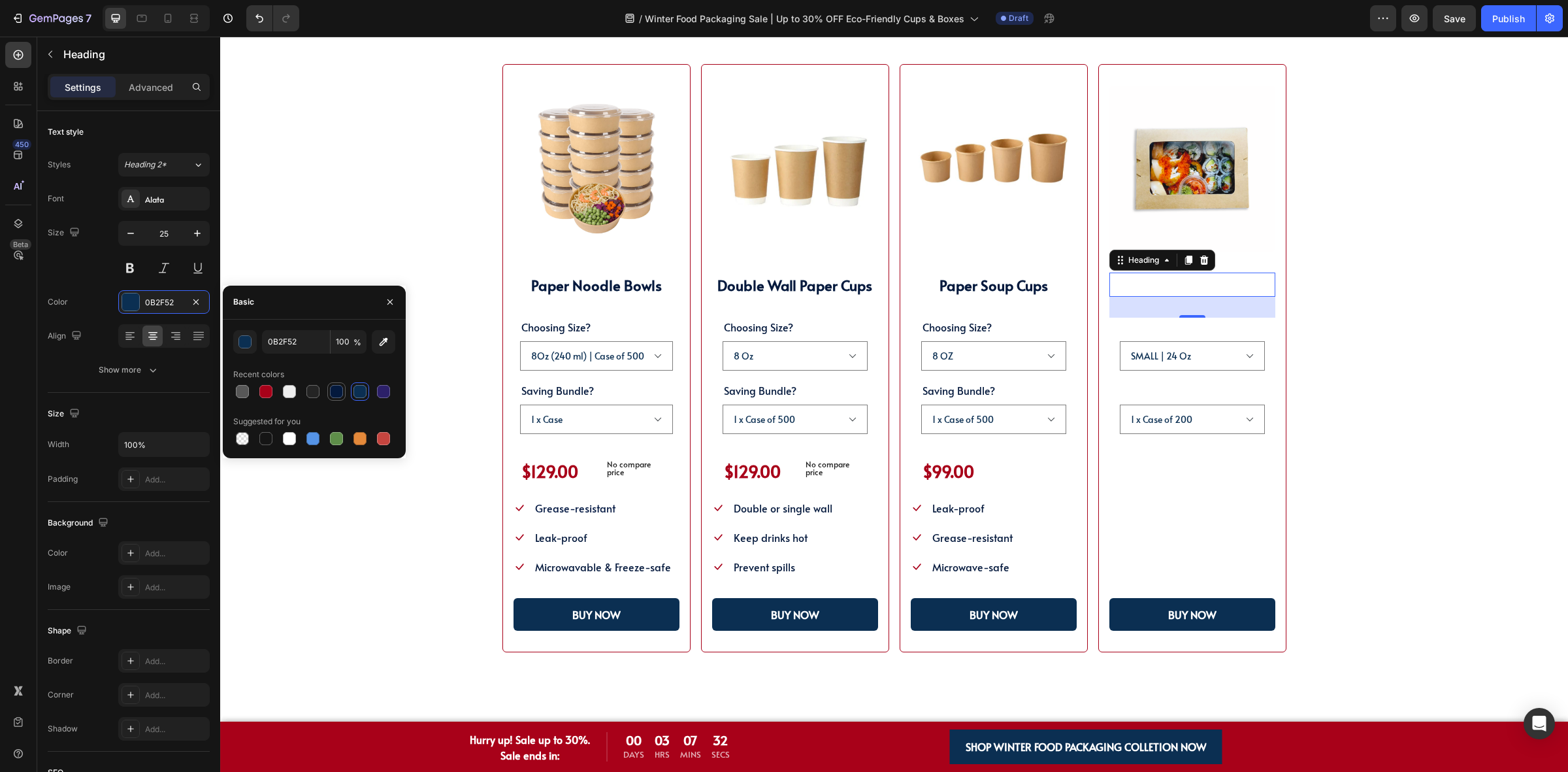
click at [343, 399] on div at bounding box center [336, 392] width 18 height 18
type input "04193D"
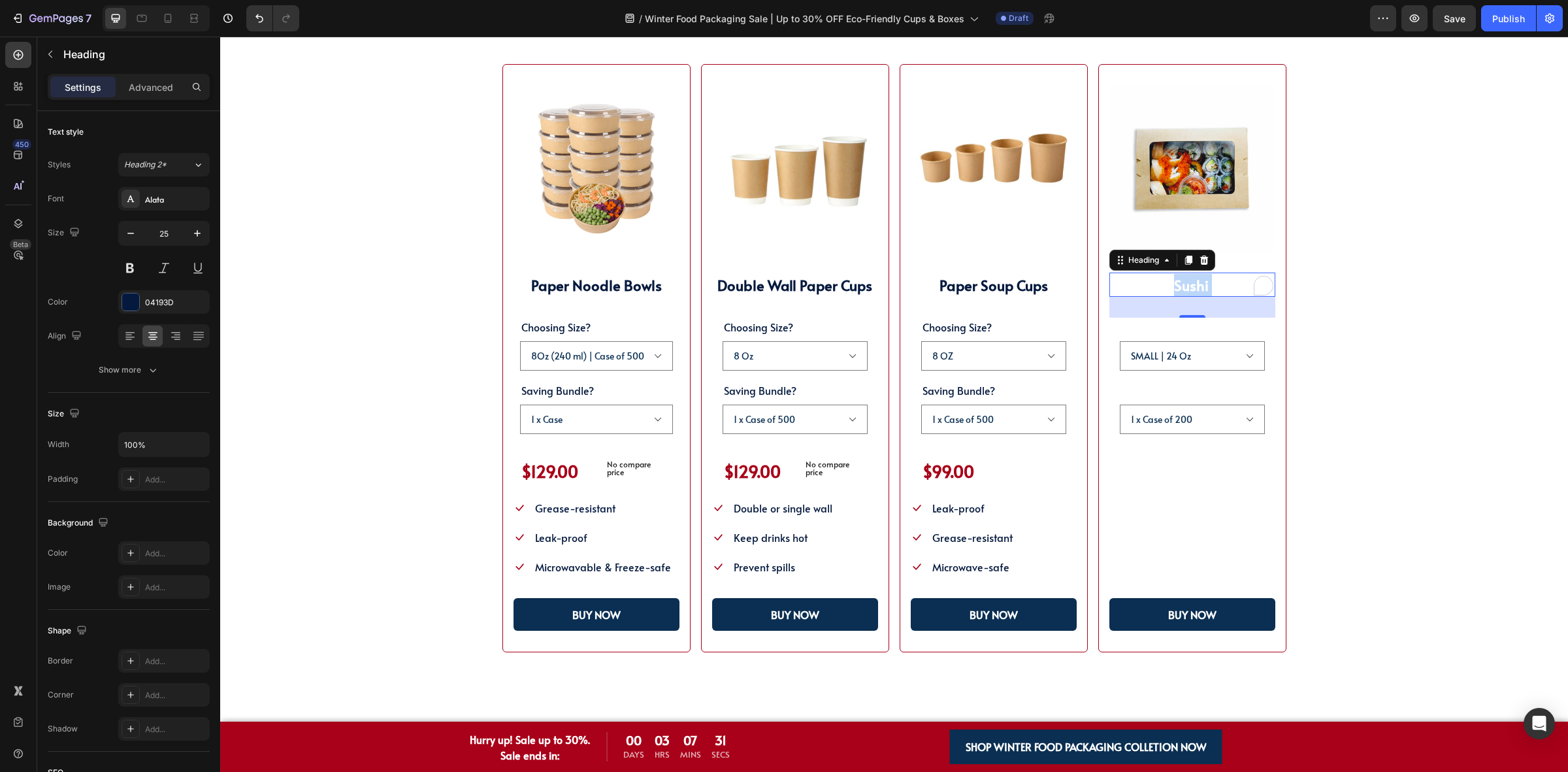
click at [1172, 286] on strong "Paper Sushi Boxes" at bounding box center [1191, 285] width 118 height 20
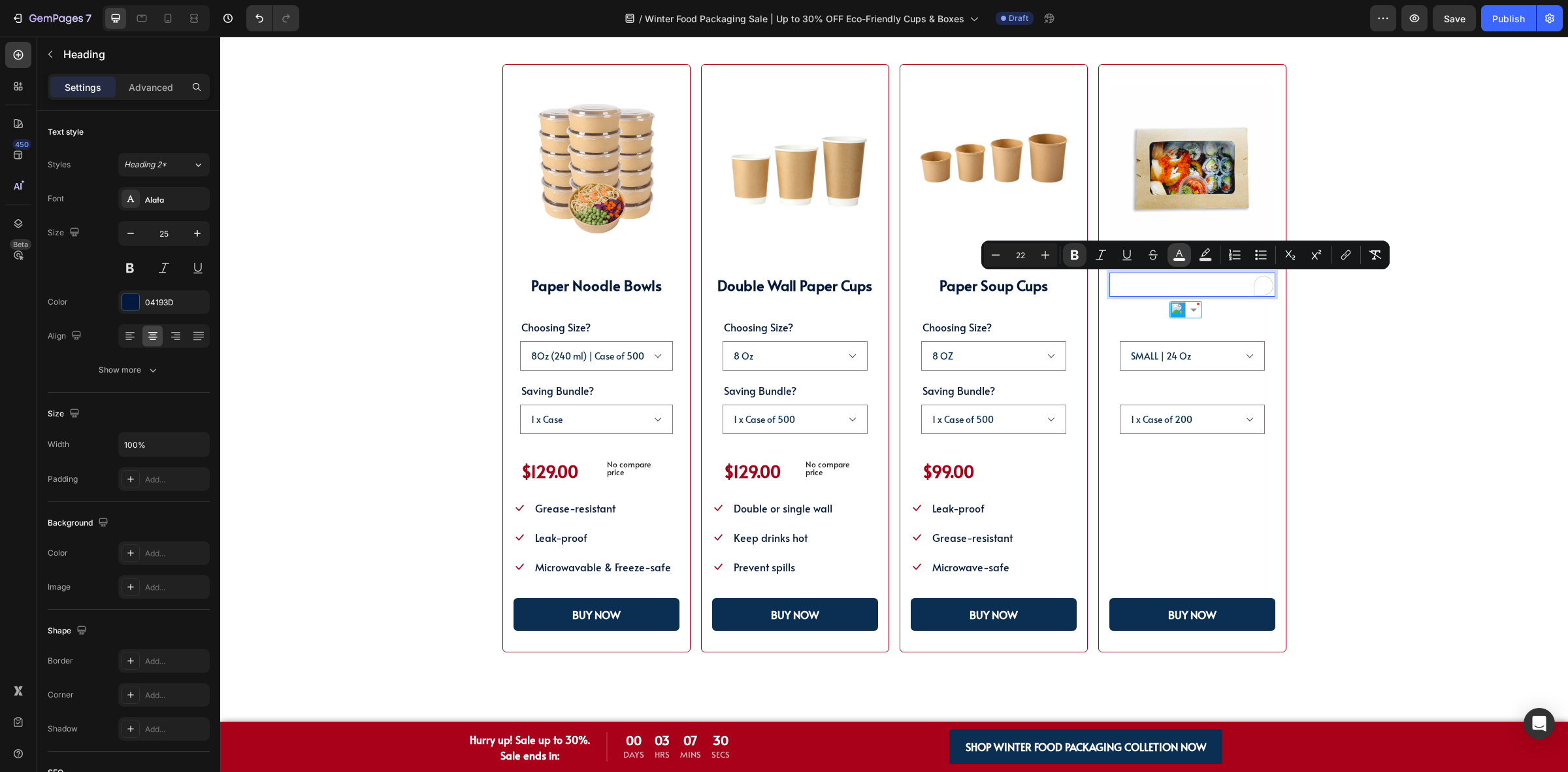
click at [1177, 258] on rect "Editor contextual toolbar" at bounding box center [1179, 260] width 13 height 3
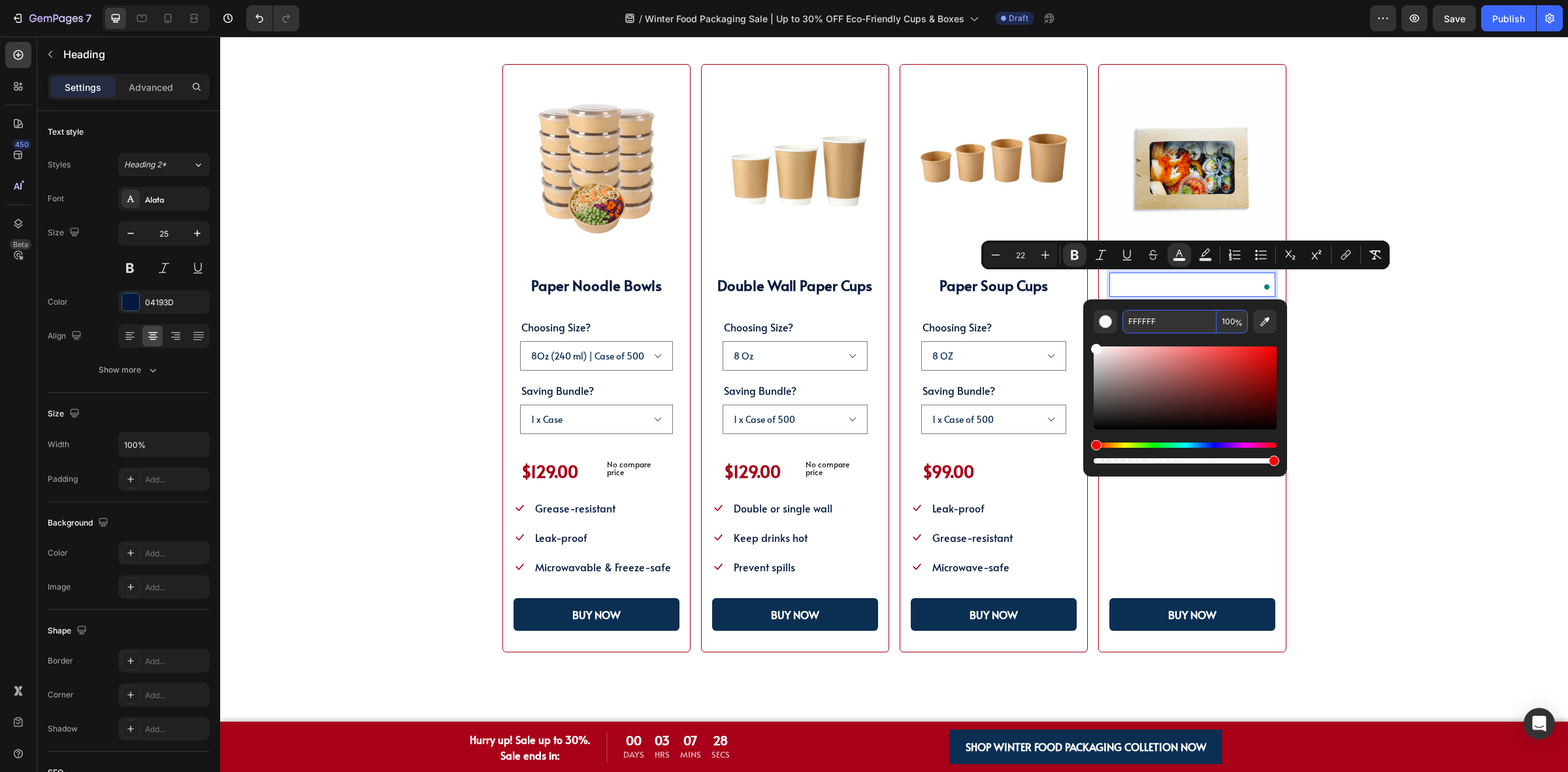
click at [1187, 320] on input "FFFFFF" at bounding box center [1169, 322] width 94 height 24
paste input "04193D"
type input "04193D"
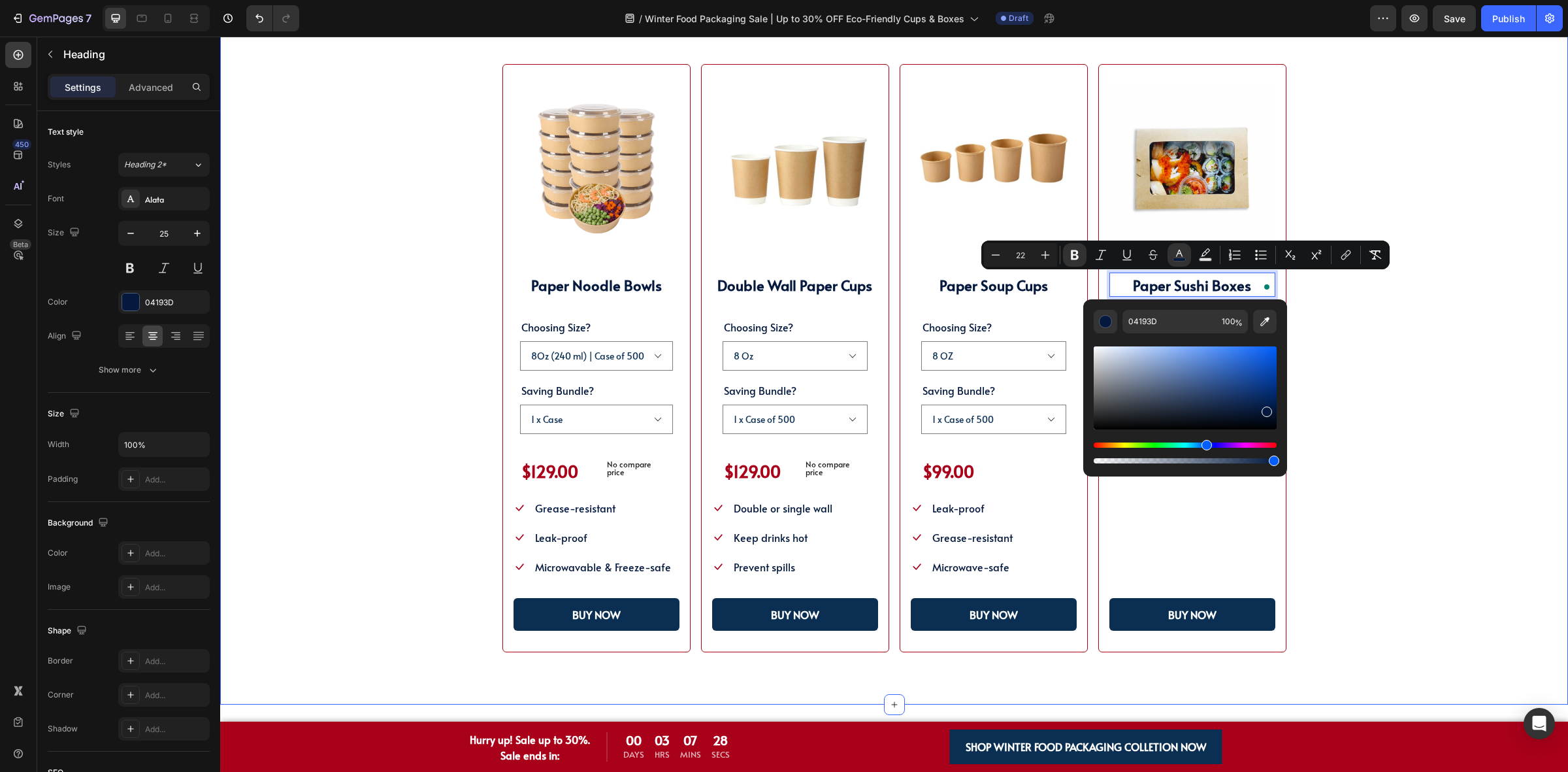
click at [1338, 324] on div "SHOP WINTER PACKAGING BEST SELLER!! Heading SHOP OUR POPULAR WINTER FOOD PACKAG…" at bounding box center [894, 316] width 1244 height 674
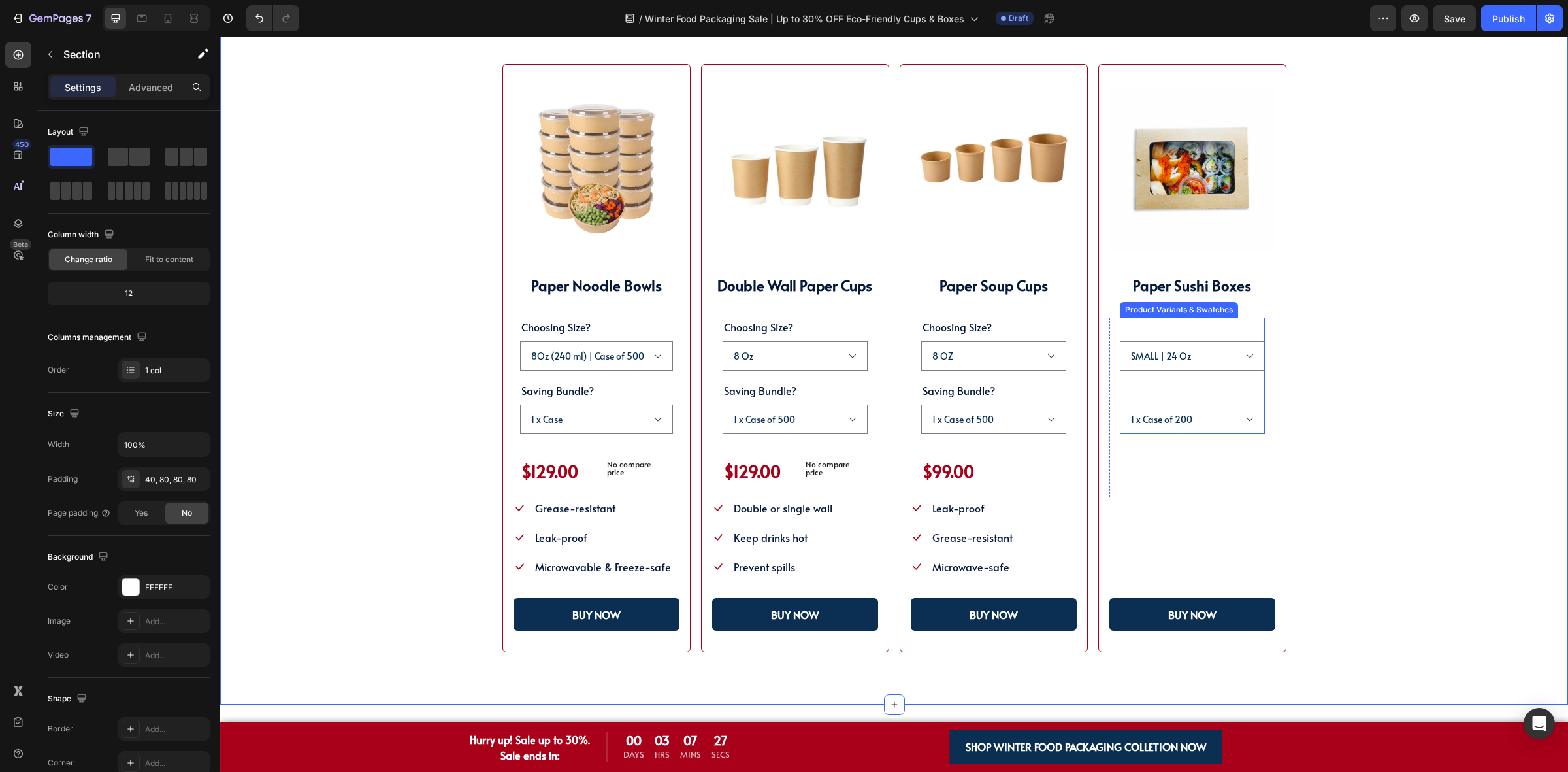
click at [1177, 325] on legend "Choosing Size?" at bounding box center [1156, 327] width 72 height 18
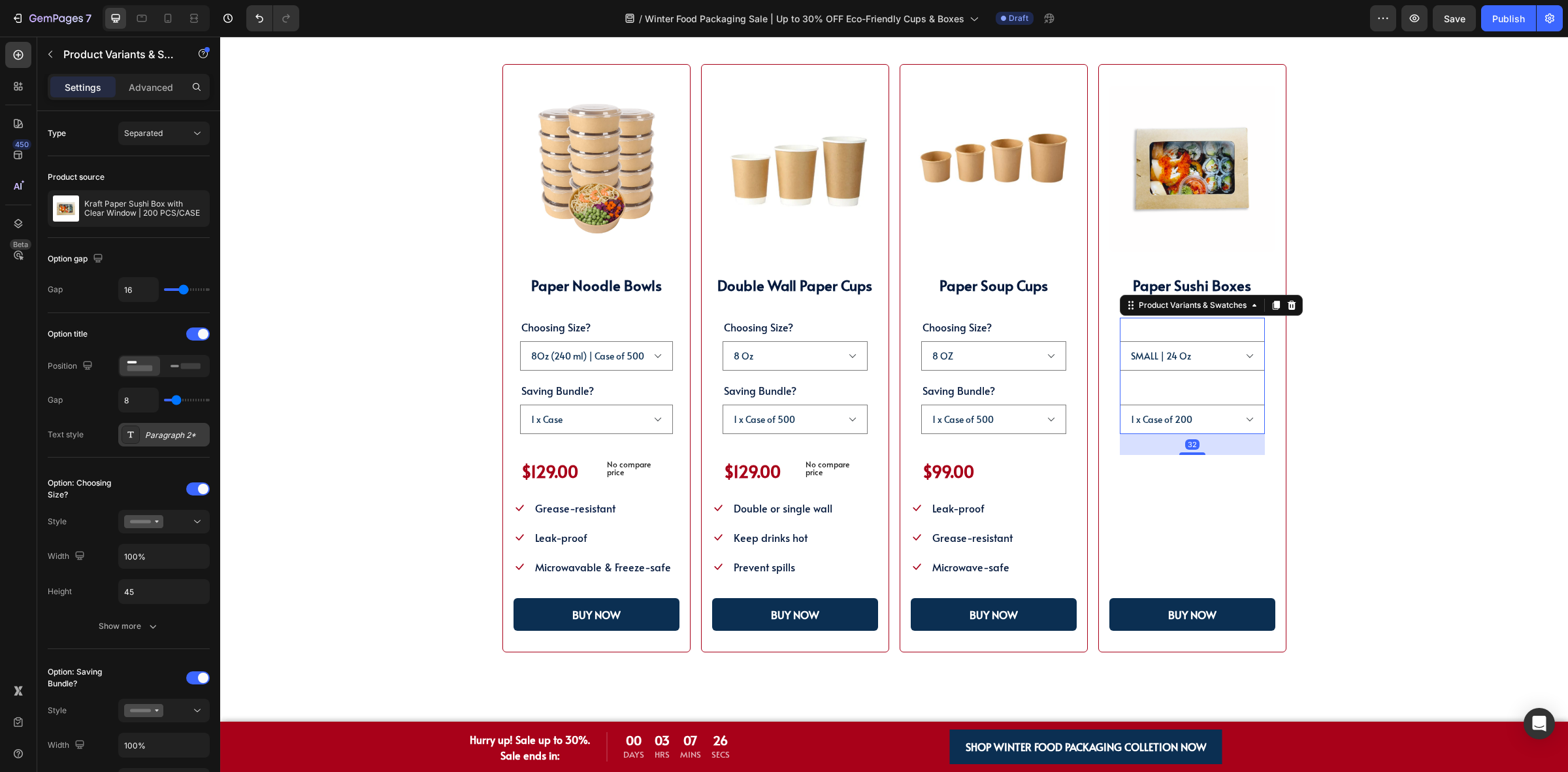
click at [154, 440] on div "Paragraph 2*" at bounding box center [176, 435] width 61 height 12
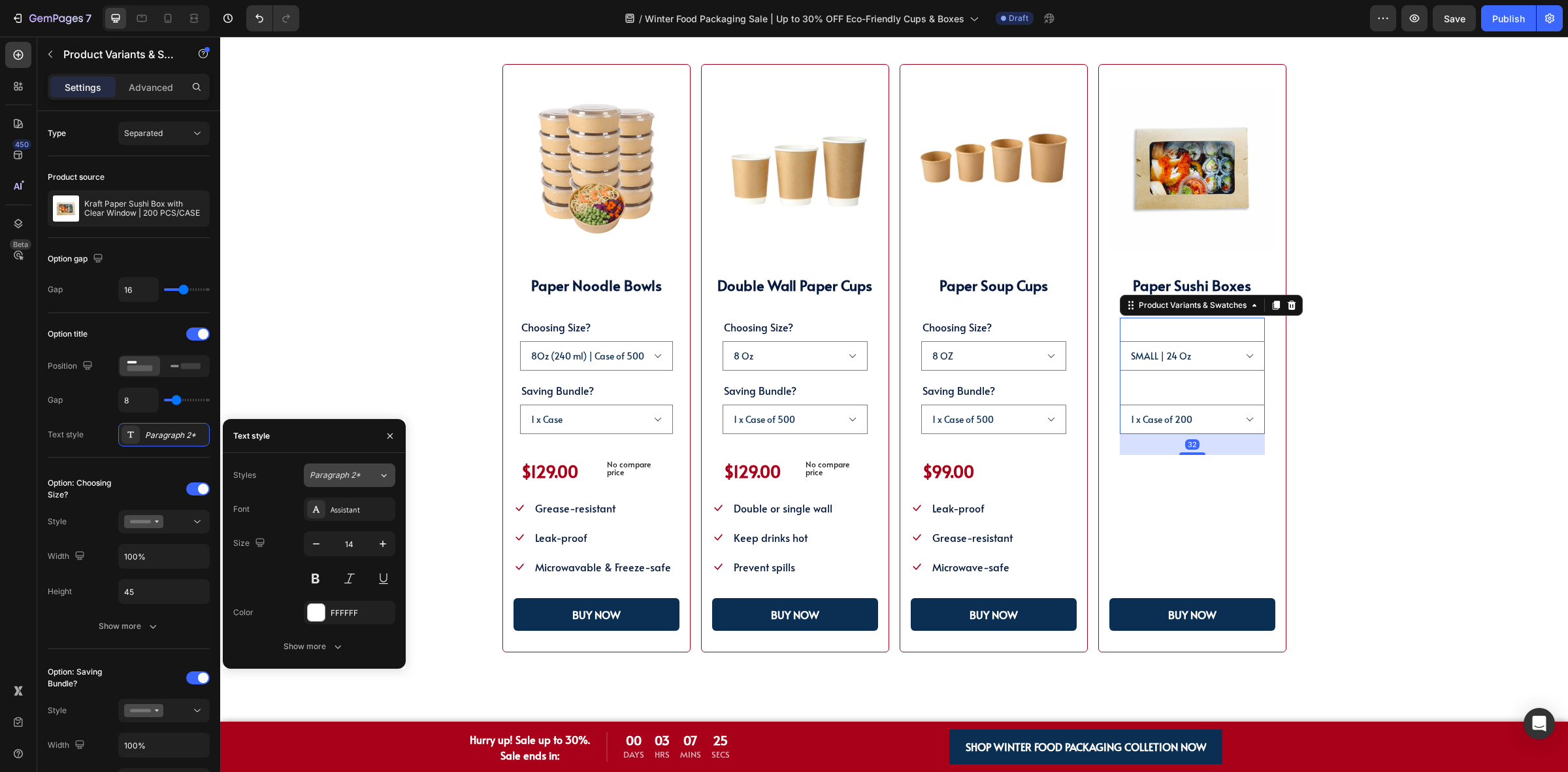
click at [322, 466] on button "Paragraph 2*" at bounding box center [349, 475] width 91 height 24
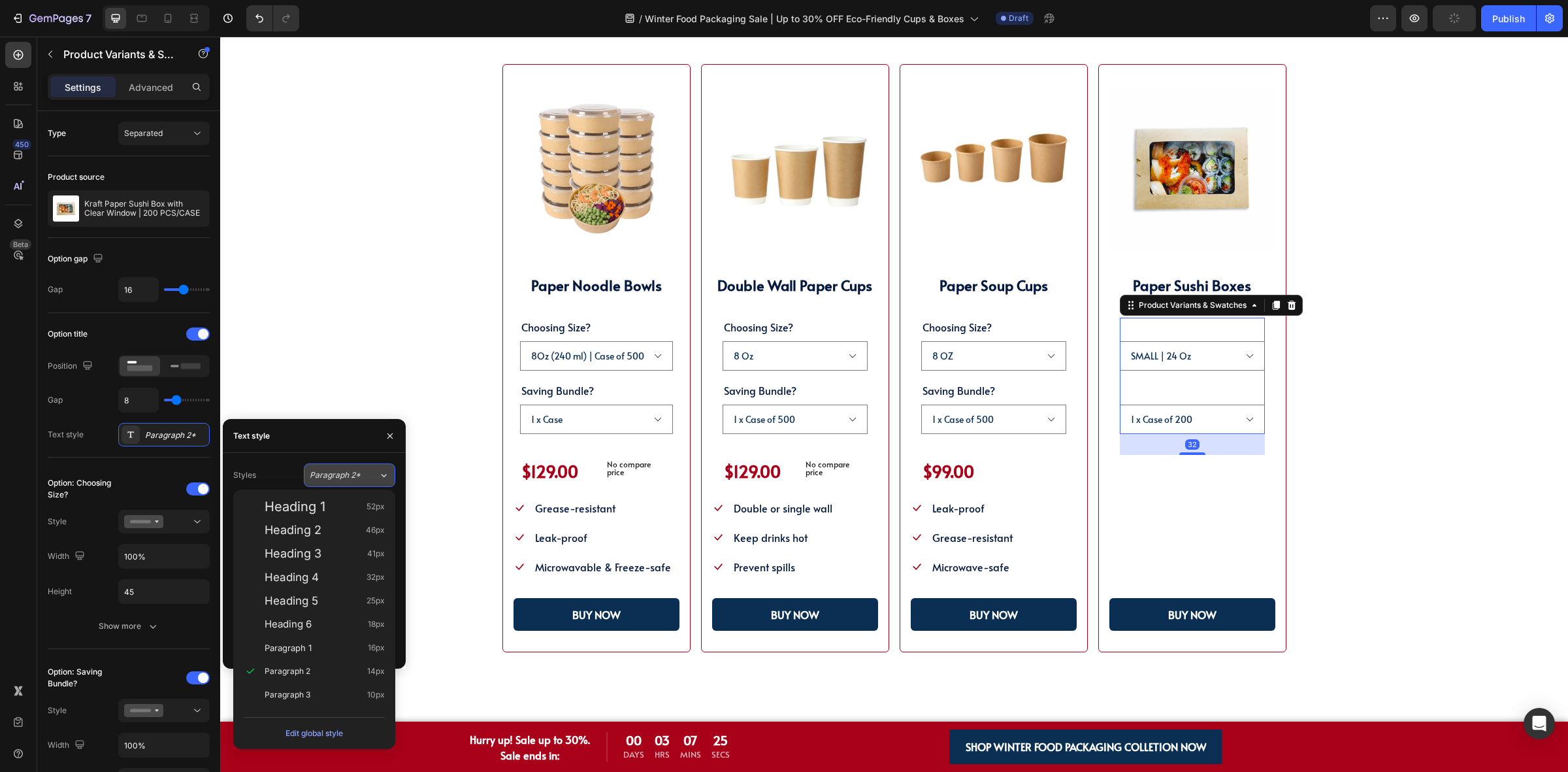
click at [324, 470] on span "Paragraph 2*" at bounding box center [335, 475] width 51 height 12
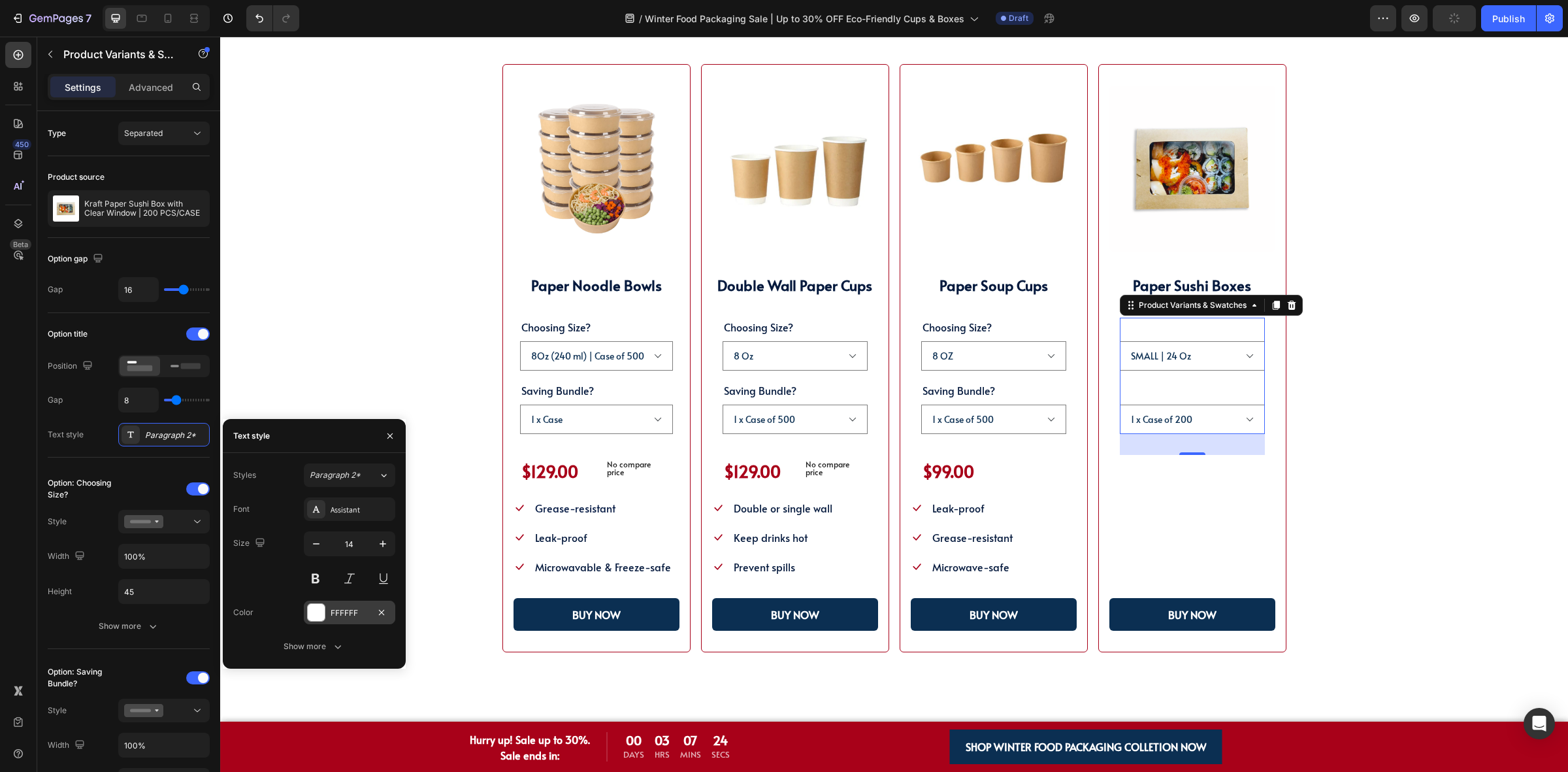
click at [334, 618] on div "FFFFFF" at bounding box center [350, 613] width 38 height 12
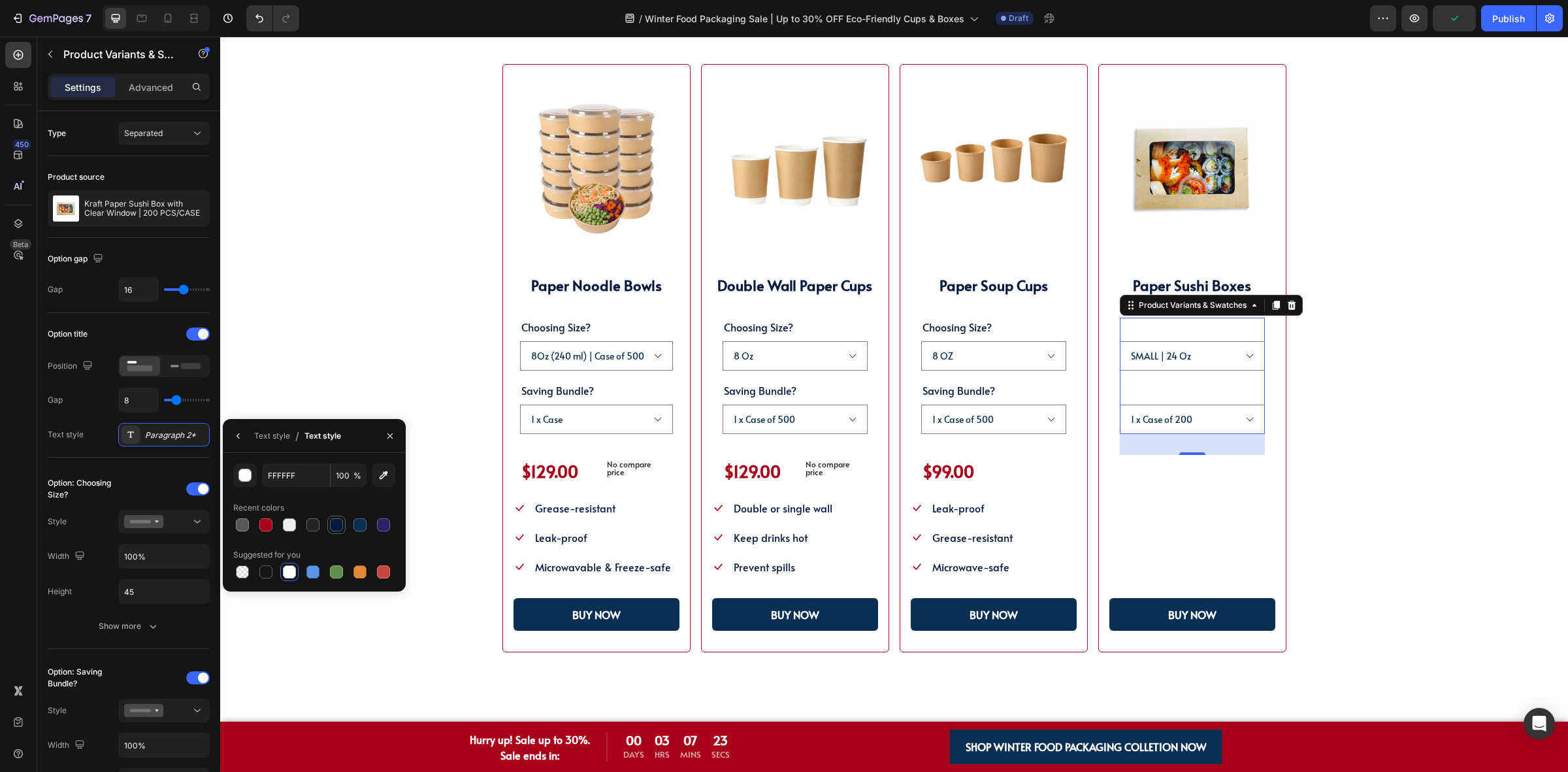
click at [334, 524] on div at bounding box center [336, 524] width 13 height 13
type input "04193D"
click at [1128, 490] on div "Choosing Size? SMALL | 24 Oz MEDIUM | 55 Oz Saving Bundle? 1 x Case of 200 3 x …" at bounding box center [1193, 407] width 166 height 179
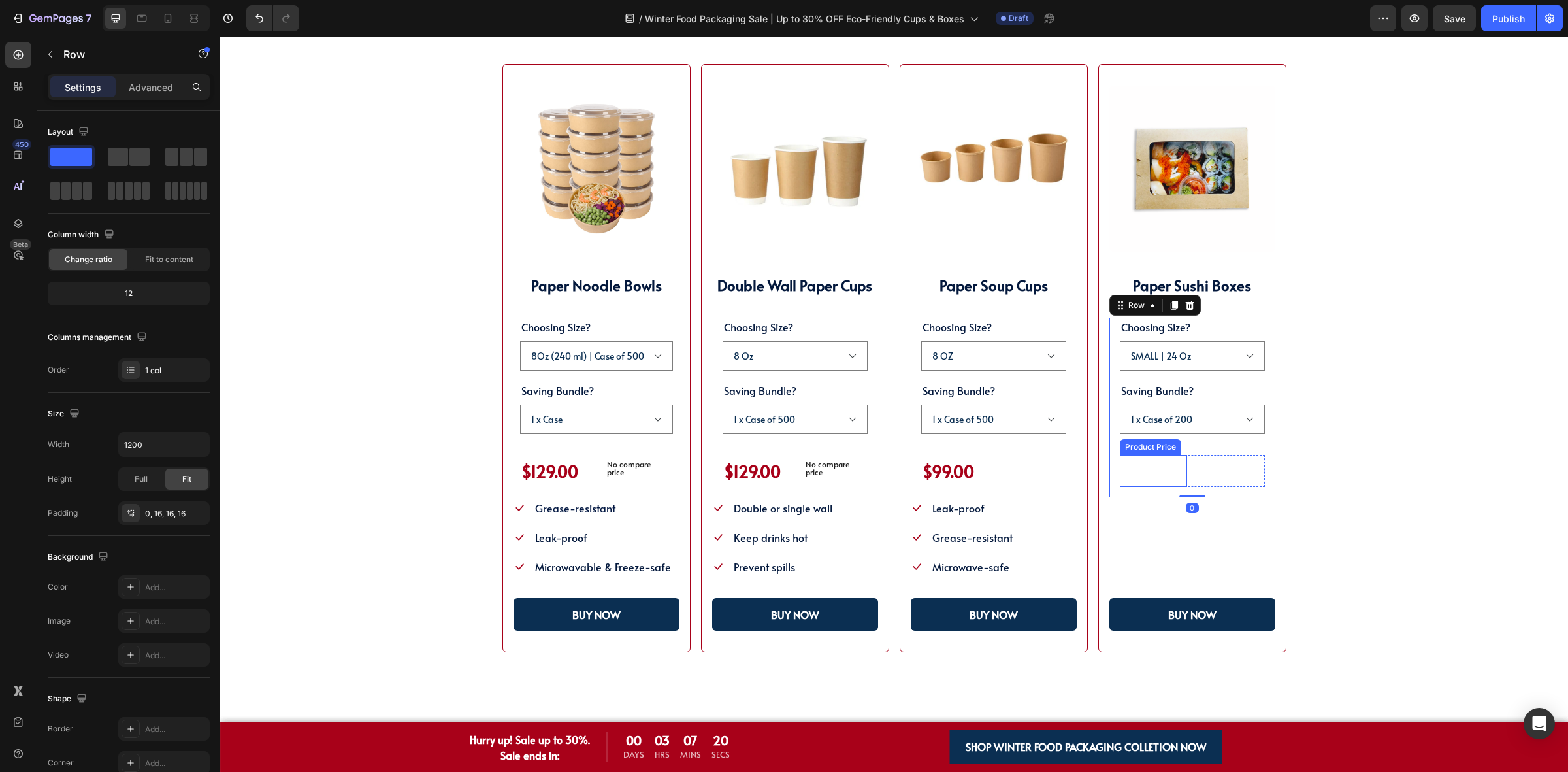
click at [1158, 474] on div "$84.15" at bounding box center [1153, 471] width 67 height 32
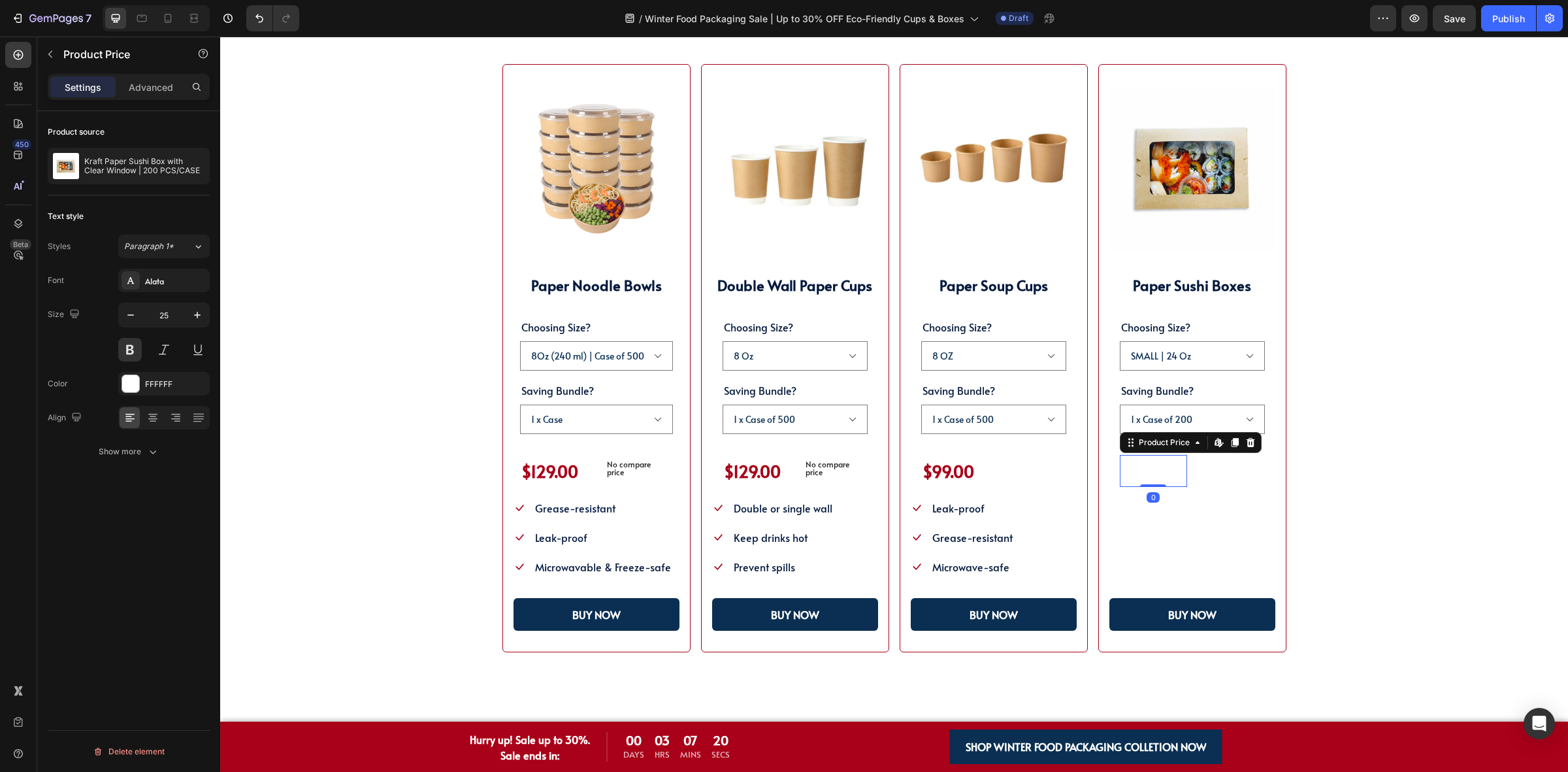
click at [1158, 474] on div "$84.15" at bounding box center [1153, 471] width 67 height 32
click at [152, 374] on div "FFFFFF" at bounding box center [163, 384] width 91 height 24
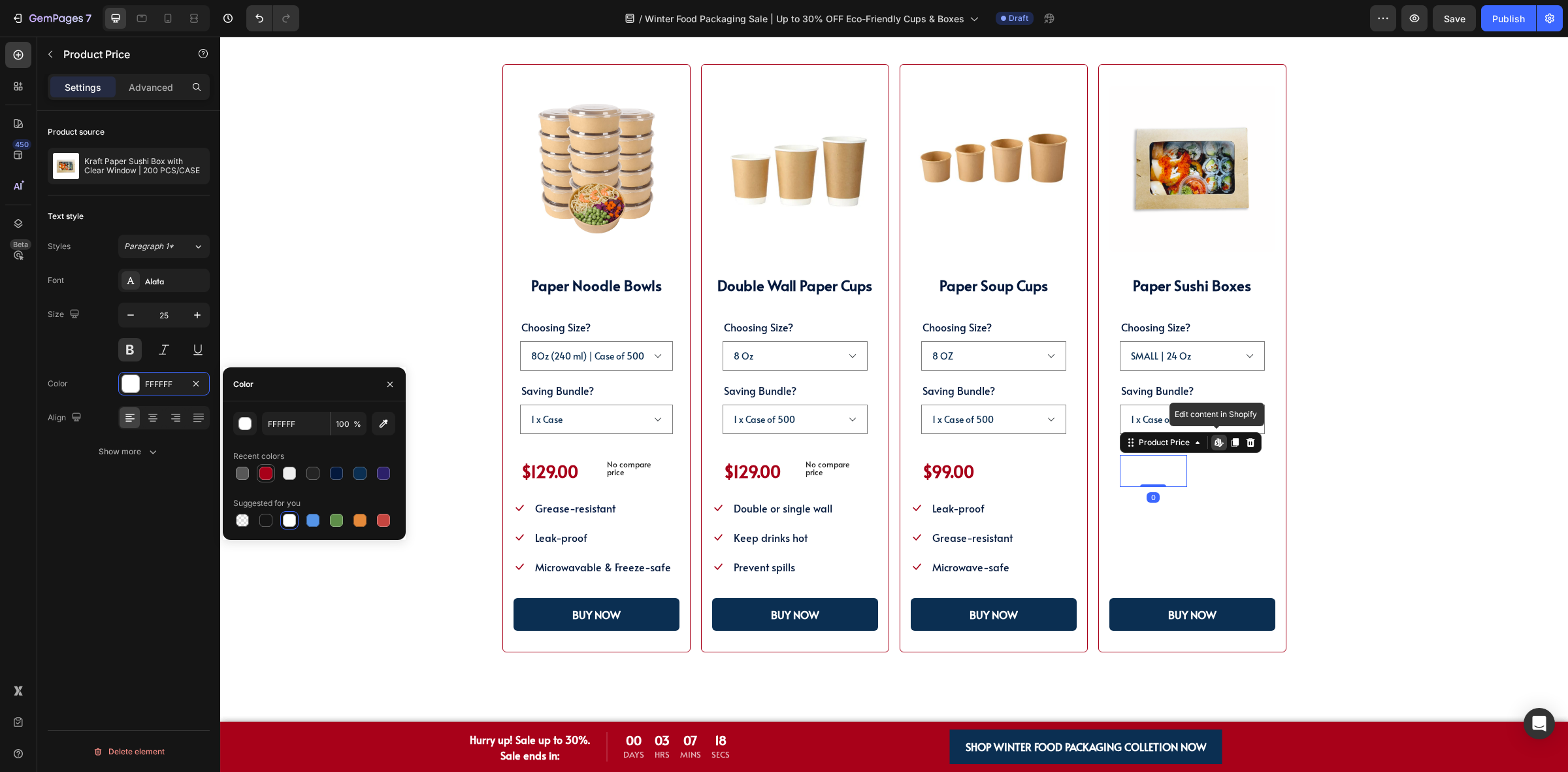
click at [269, 475] on div at bounding box center [266, 473] width 13 height 13
type input "A80119"
click at [1154, 507] on span "Anti-fog window" at bounding box center [1170, 507] width 77 height 15
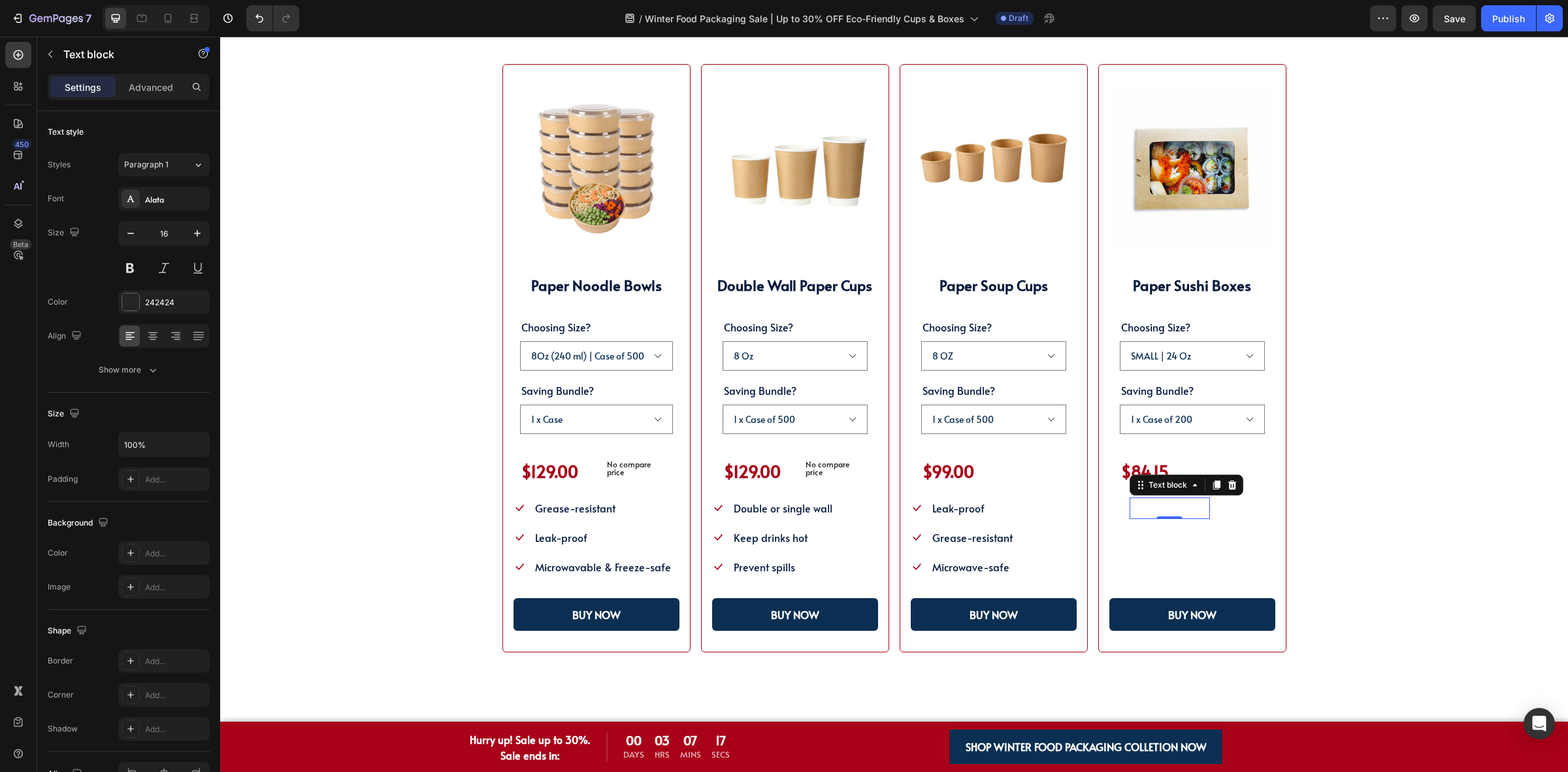
click at [1147, 510] on span "Anti-fog window" at bounding box center [1170, 507] width 77 height 15
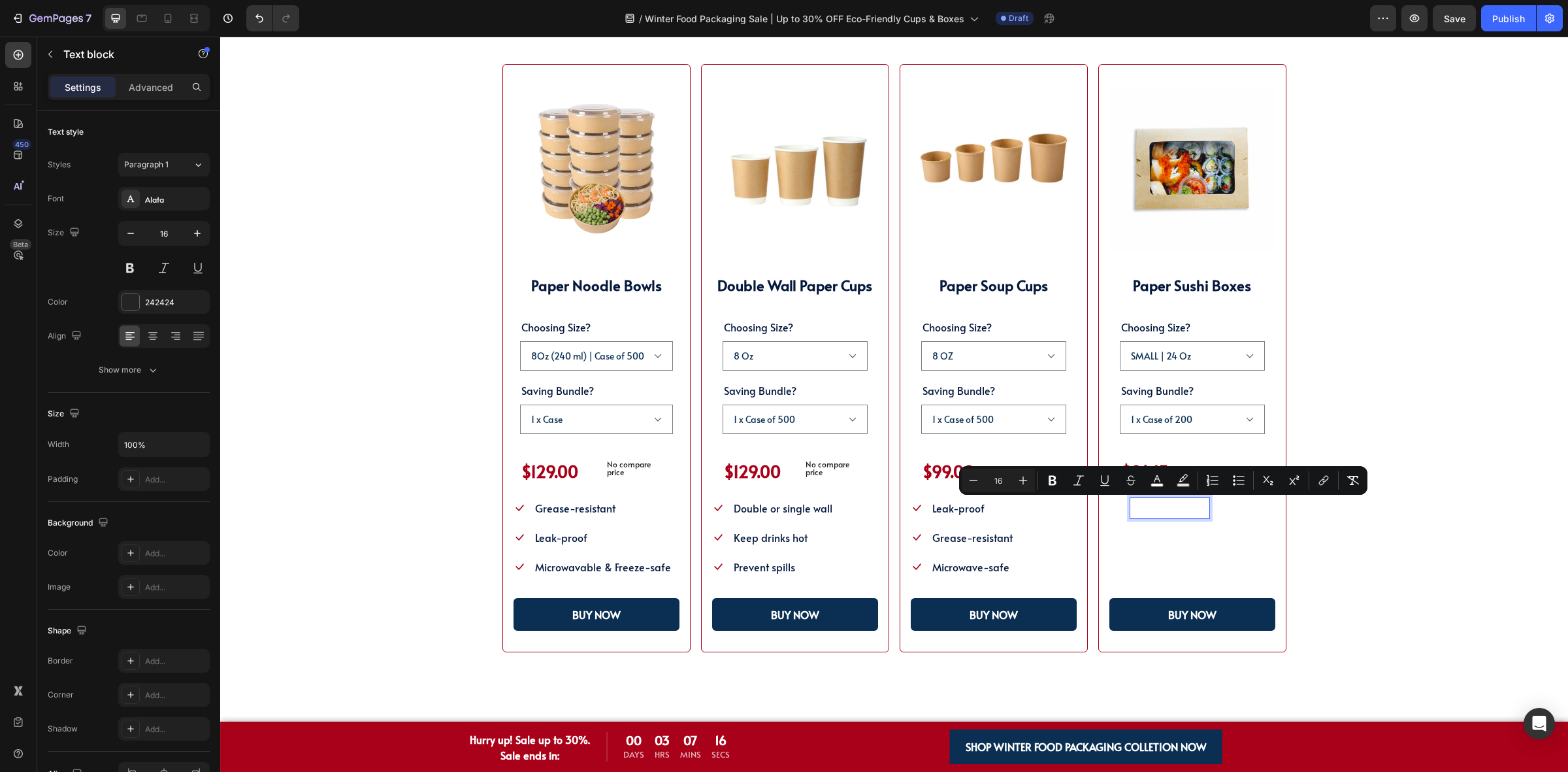
click at [1168, 486] on div "color" at bounding box center [1157, 480] width 24 height 24
click at [1161, 486] on rect "Editor contextual toolbar" at bounding box center [1158, 485] width 13 height 3
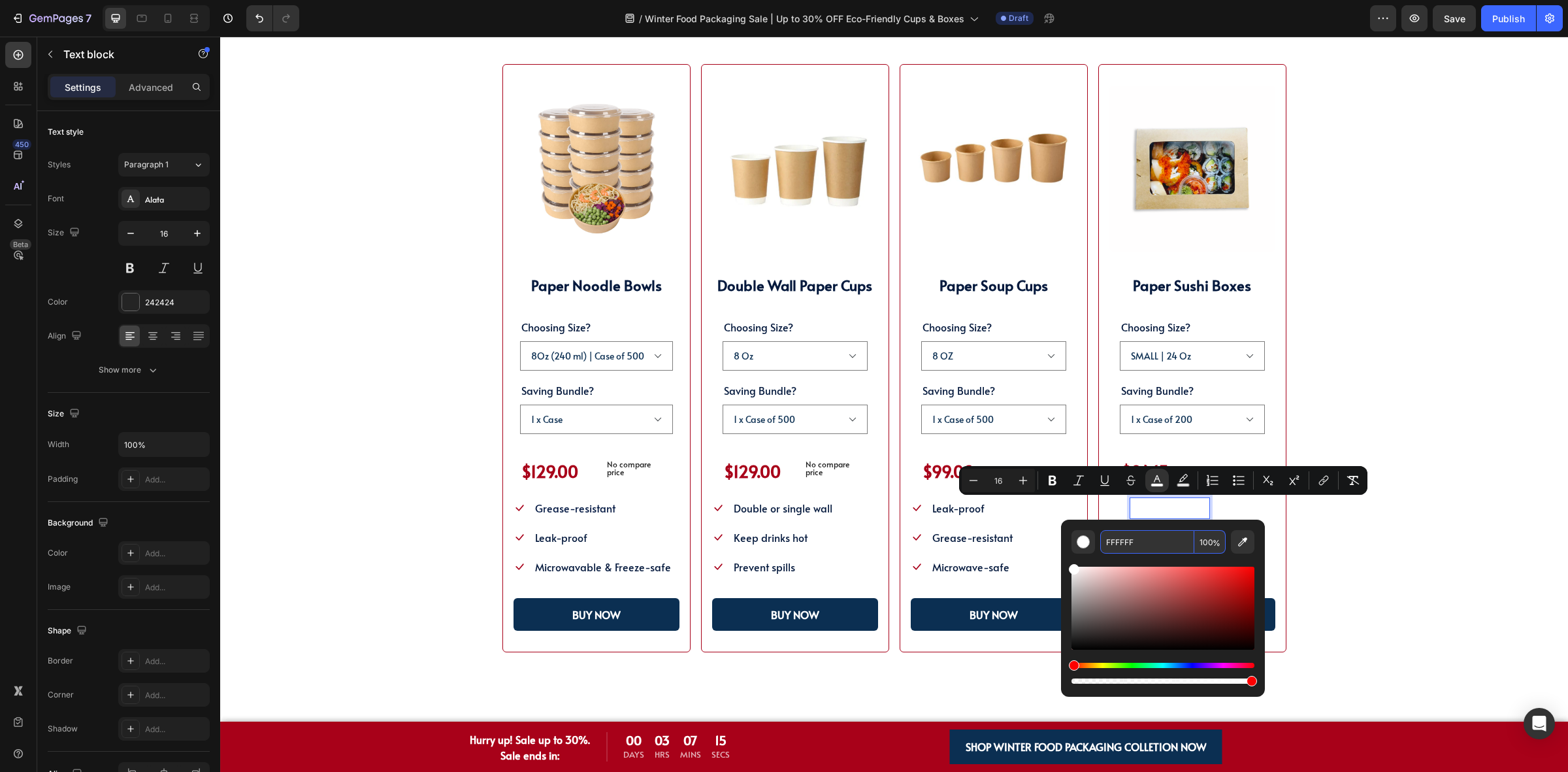
click at [1162, 533] on input "FFFFFF" at bounding box center [1147, 542] width 94 height 24
paste input "04193D"
type input "04193D"
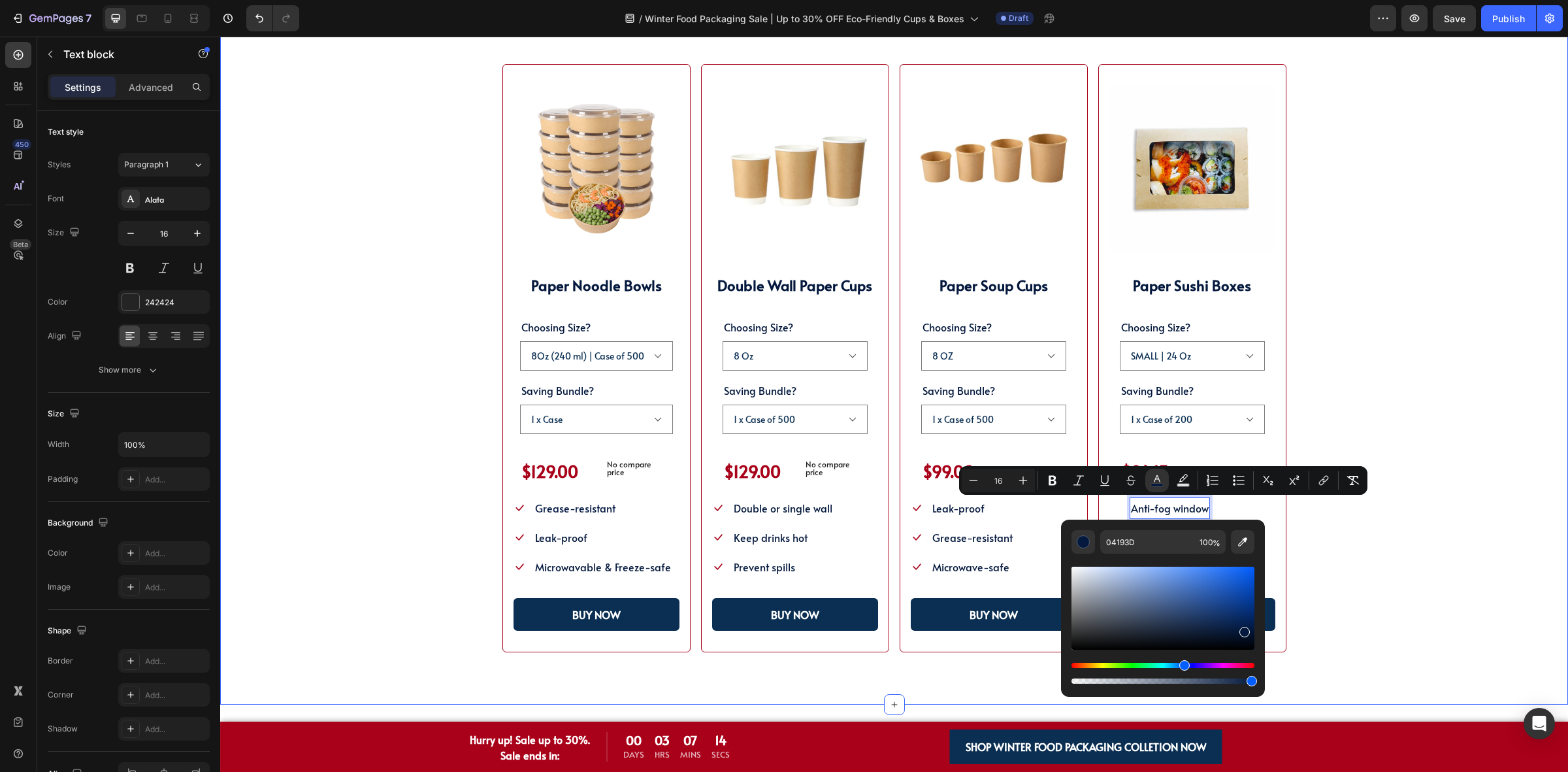
click at [1354, 524] on div "SHOP WINTER PACKAGING BEST SELLER!! Heading SHOP OUR POPULAR WINTER FOOD PACKAG…" at bounding box center [894, 316] width 1244 height 674
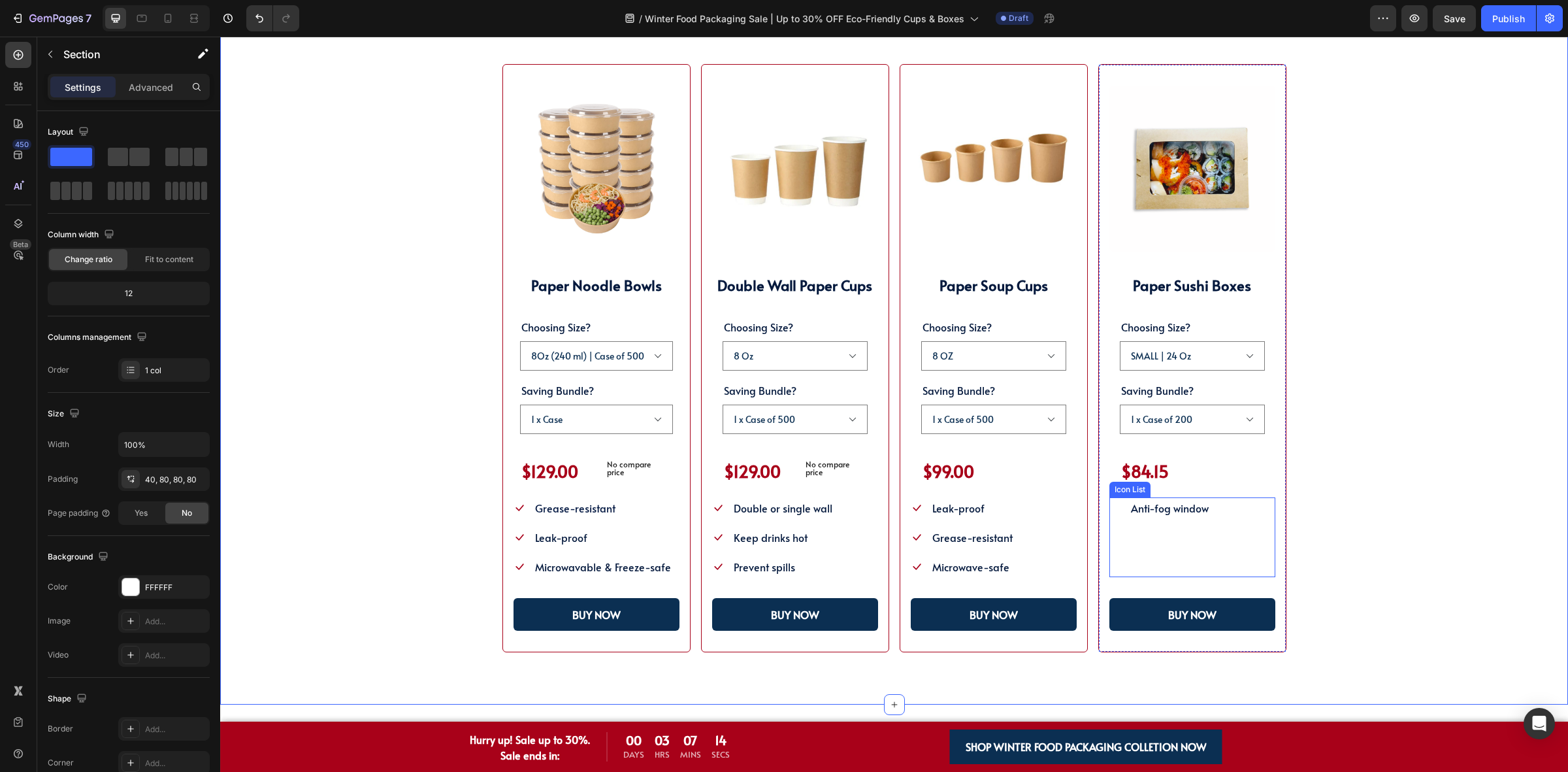
click at [1207, 539] on li "Icon Grease-resistant Text block" at bounding box center [1168, 537] width 118 height 22
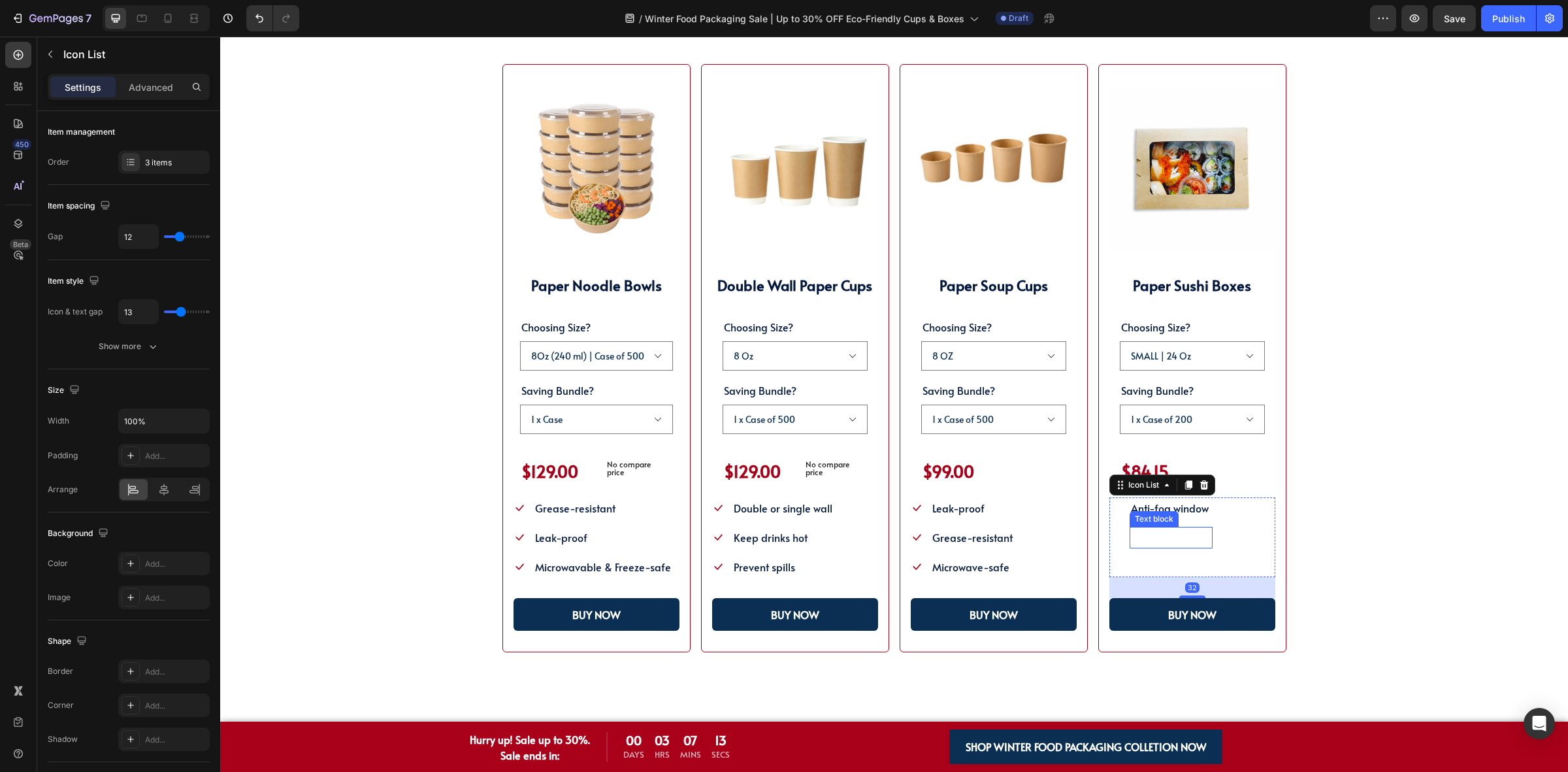
click at [1153, 530] on span "Grease-resistant" at bounding box center [1171, 537] width 80 height 15
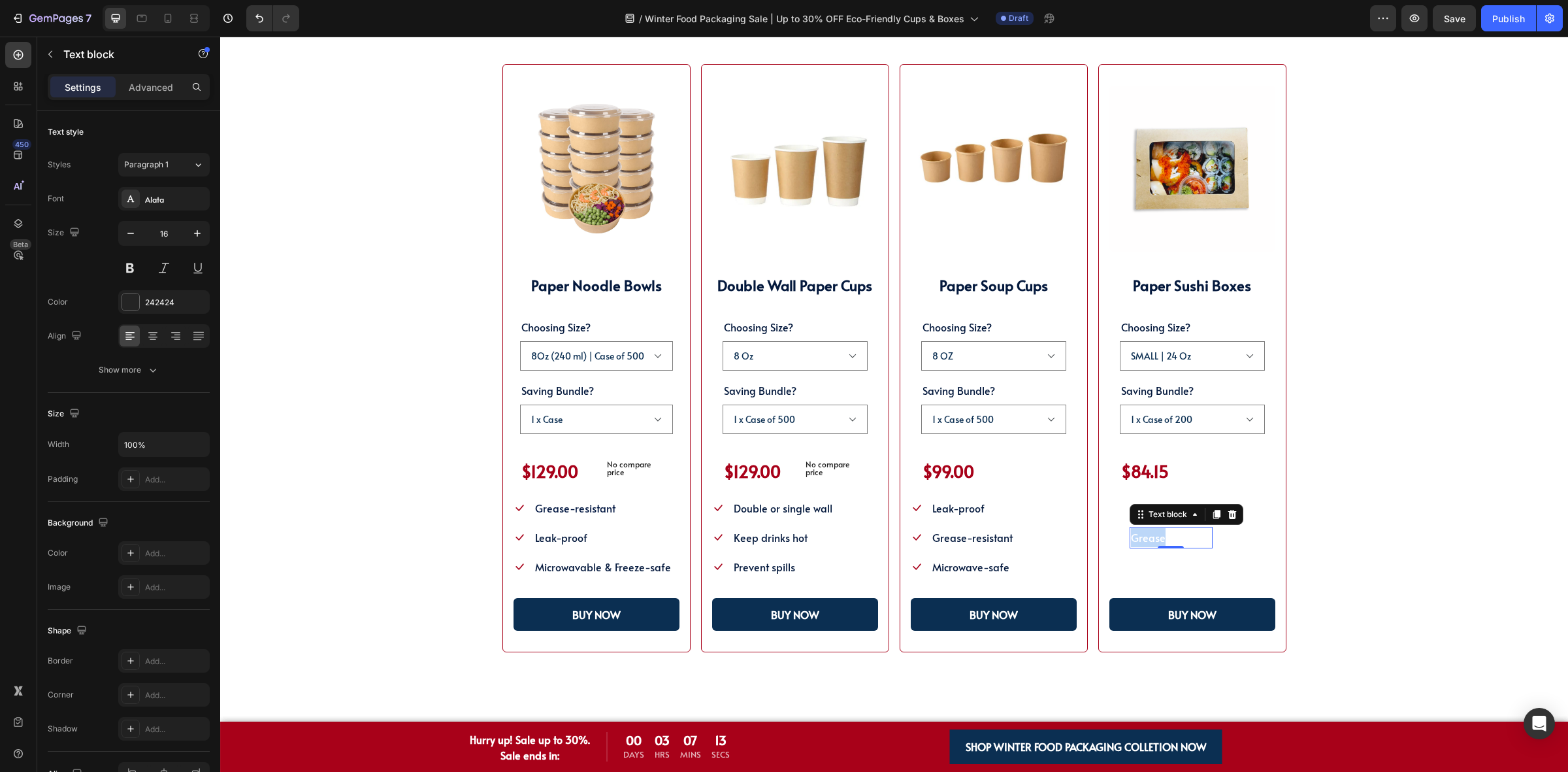
click at [1153, 530] on span "Grease-resistant" at bounding box center [1171, 537] width 80 height 15
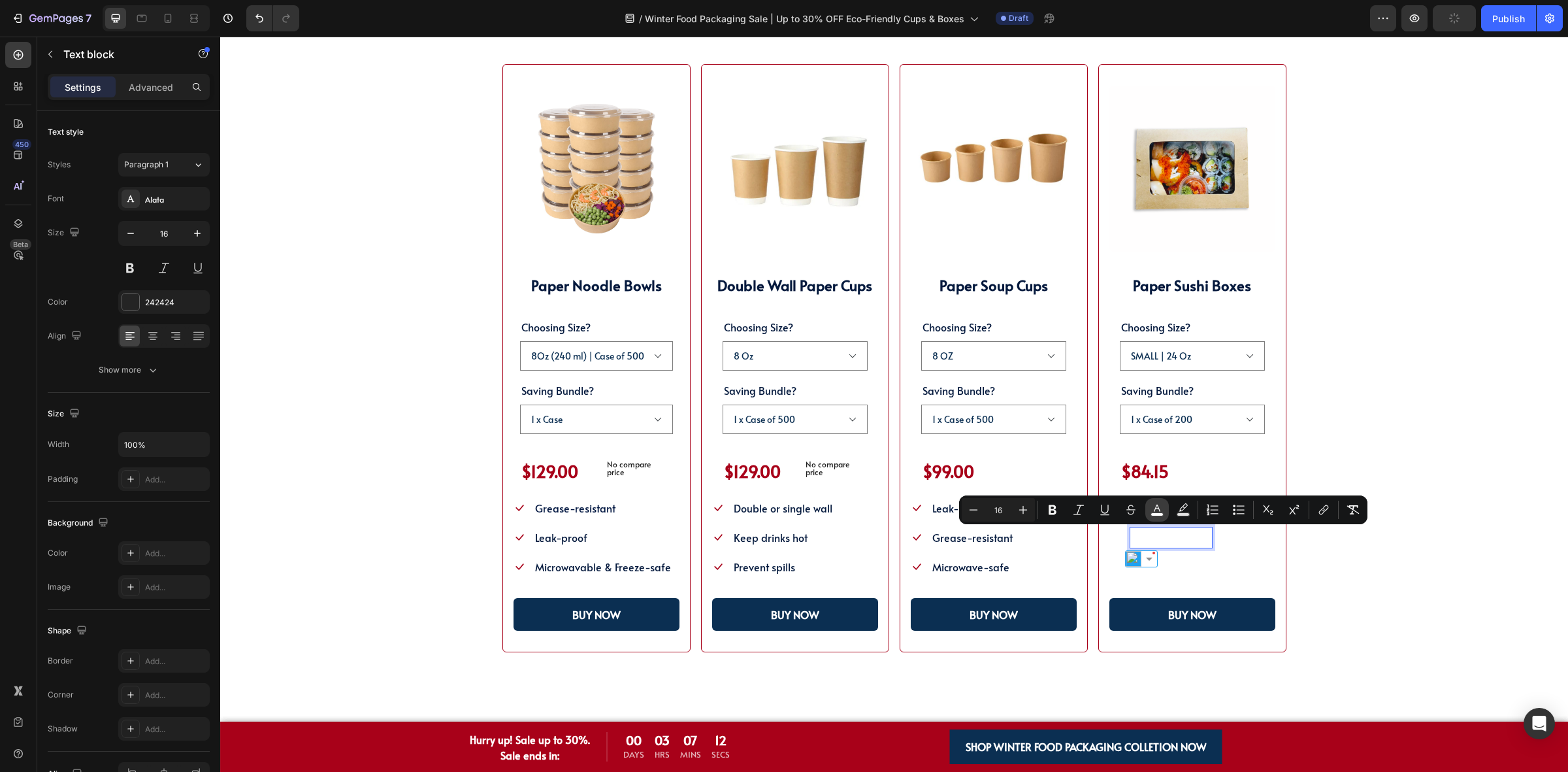
click at [1160, 517] on button "color" at bounding box center [1157, 510] width 24 height 24
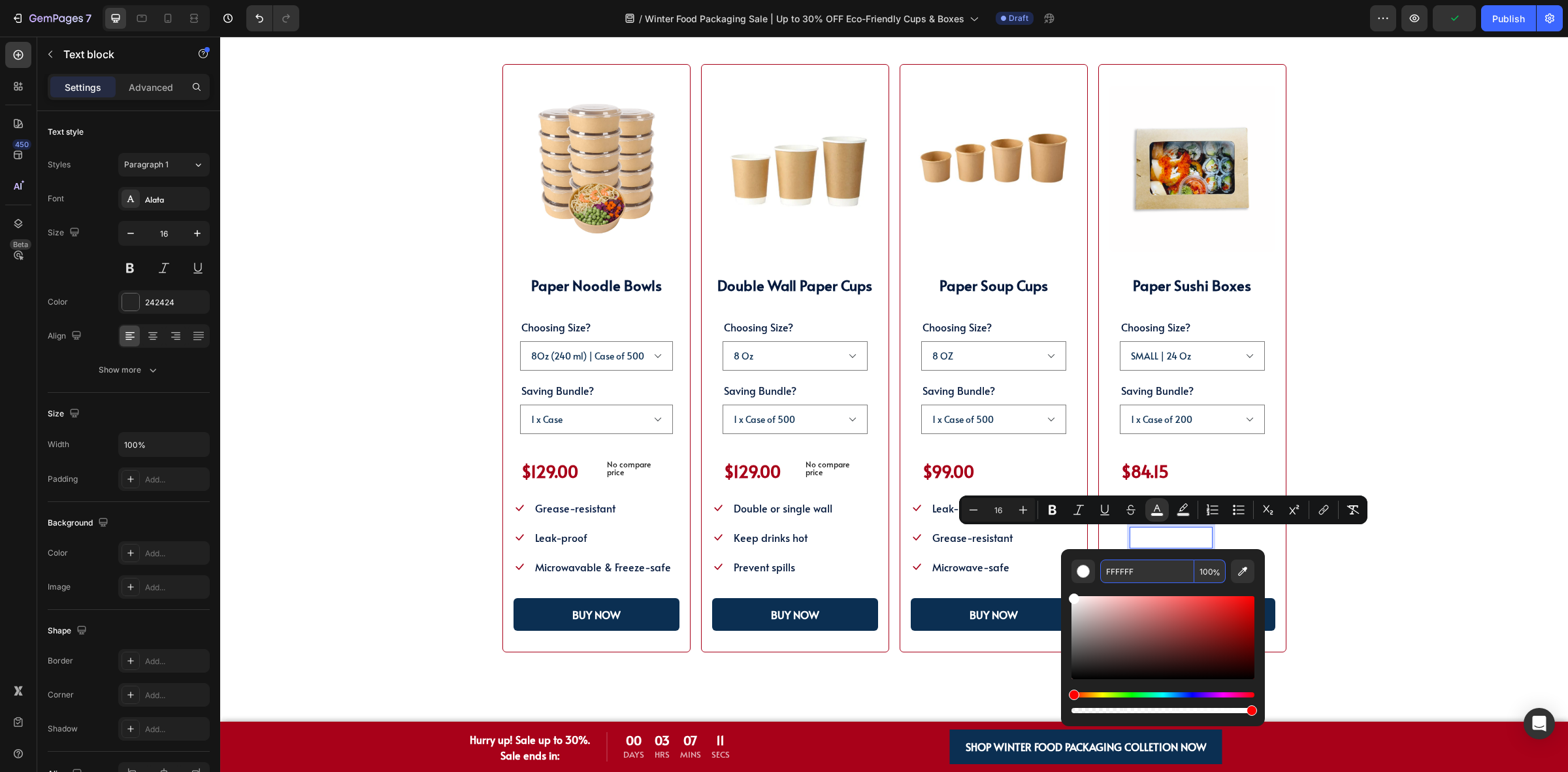
click at [1148, 560] on input "FFFFFF" at bounding box center [1147, 571] width 94 height 24
paste input "04193D"
type input "04193D"
click at [1297, 556] on div "SHOP WINTER PACKAGING BEST SELLER!! Heading SHOP OUR POPULAR WINTER FOOD PACKAG…" at bounding box center [894, 316] width 1244 height 674
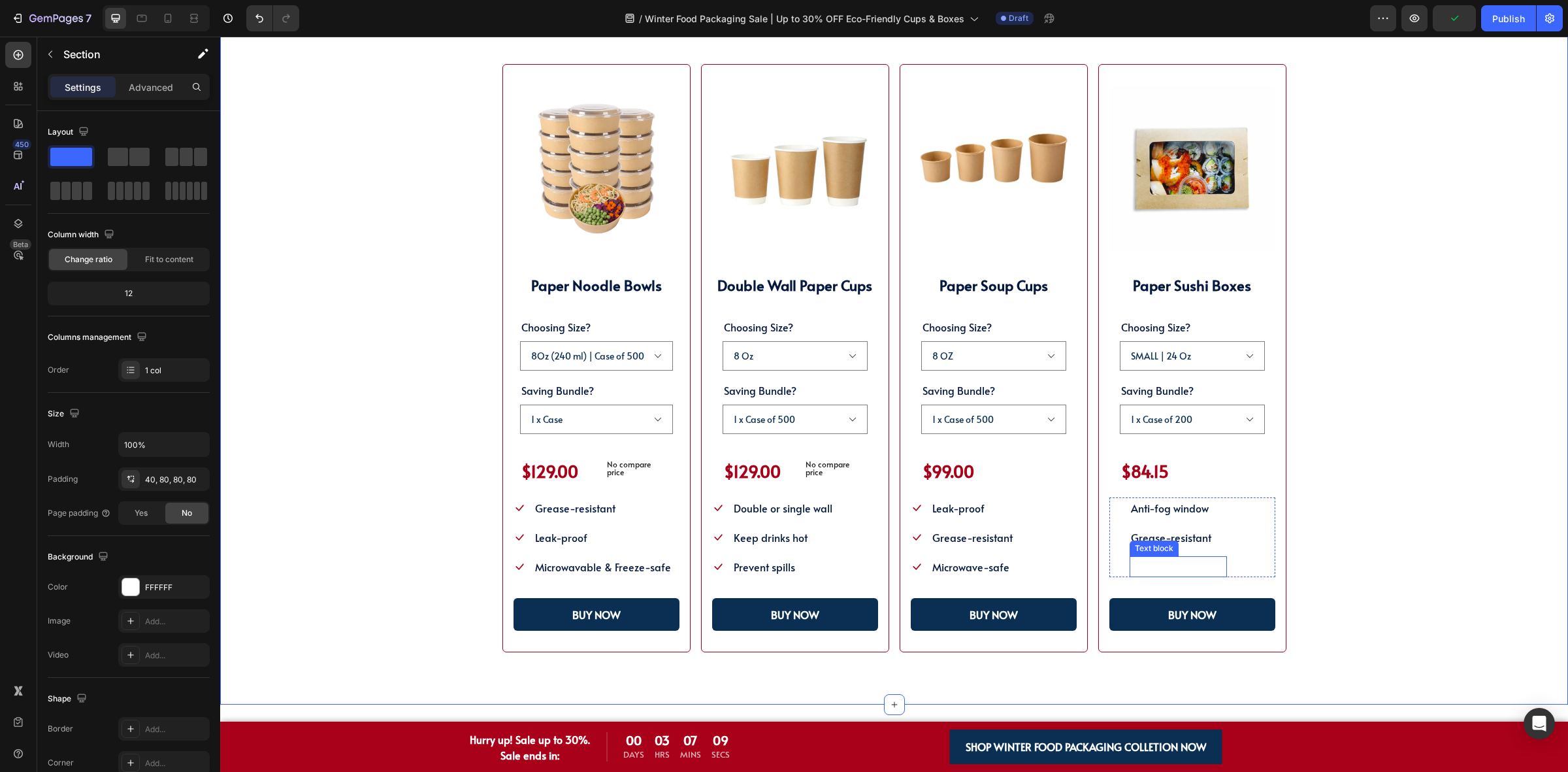
click at [1176, 570] on span "Secure and Portable" at bounding box center [1179, 566] width 95 height 15
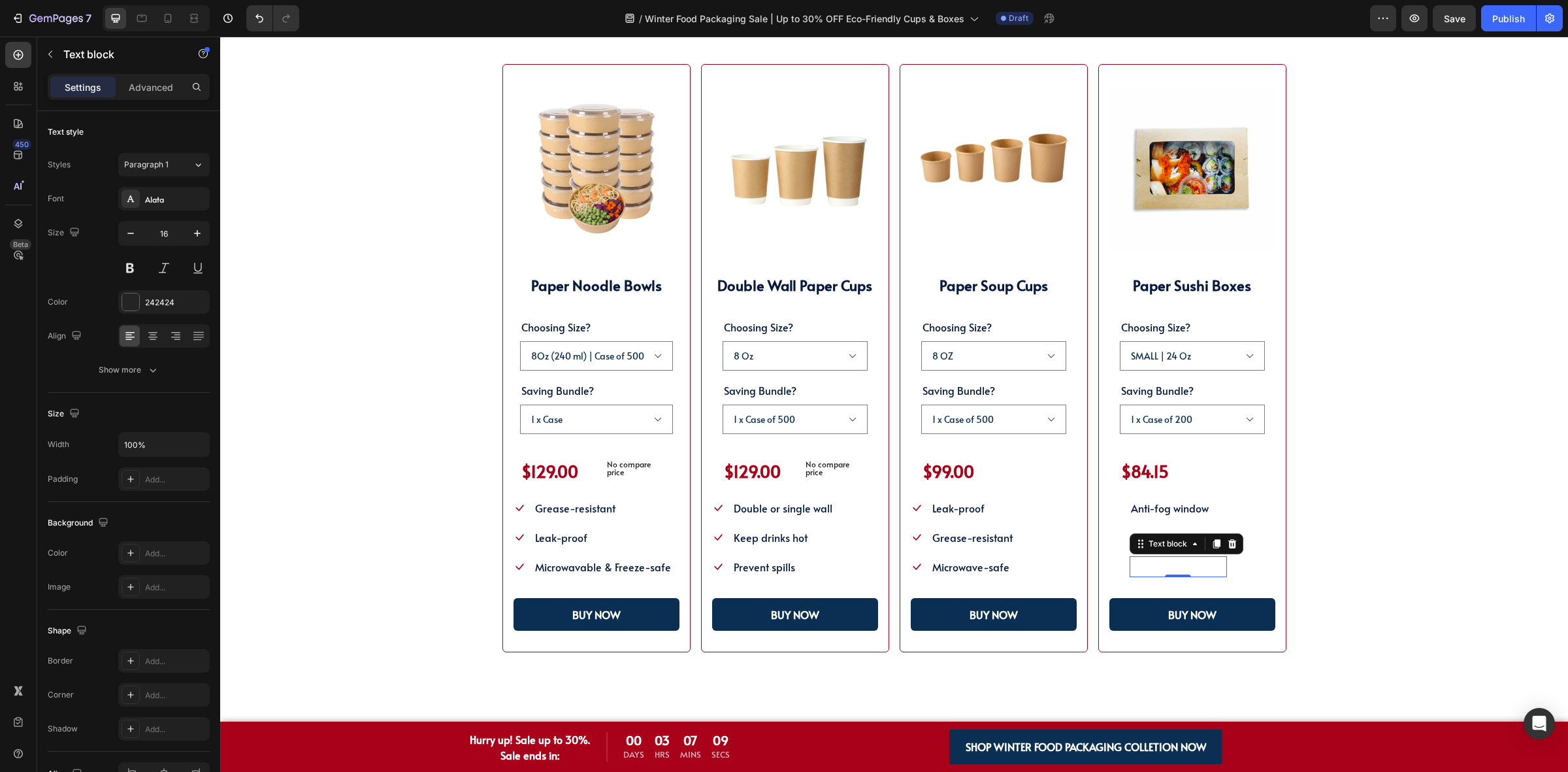
click at [1176, 570] on span "Secure and Portable" at bounding box center [1179, 566] width 95 height 15
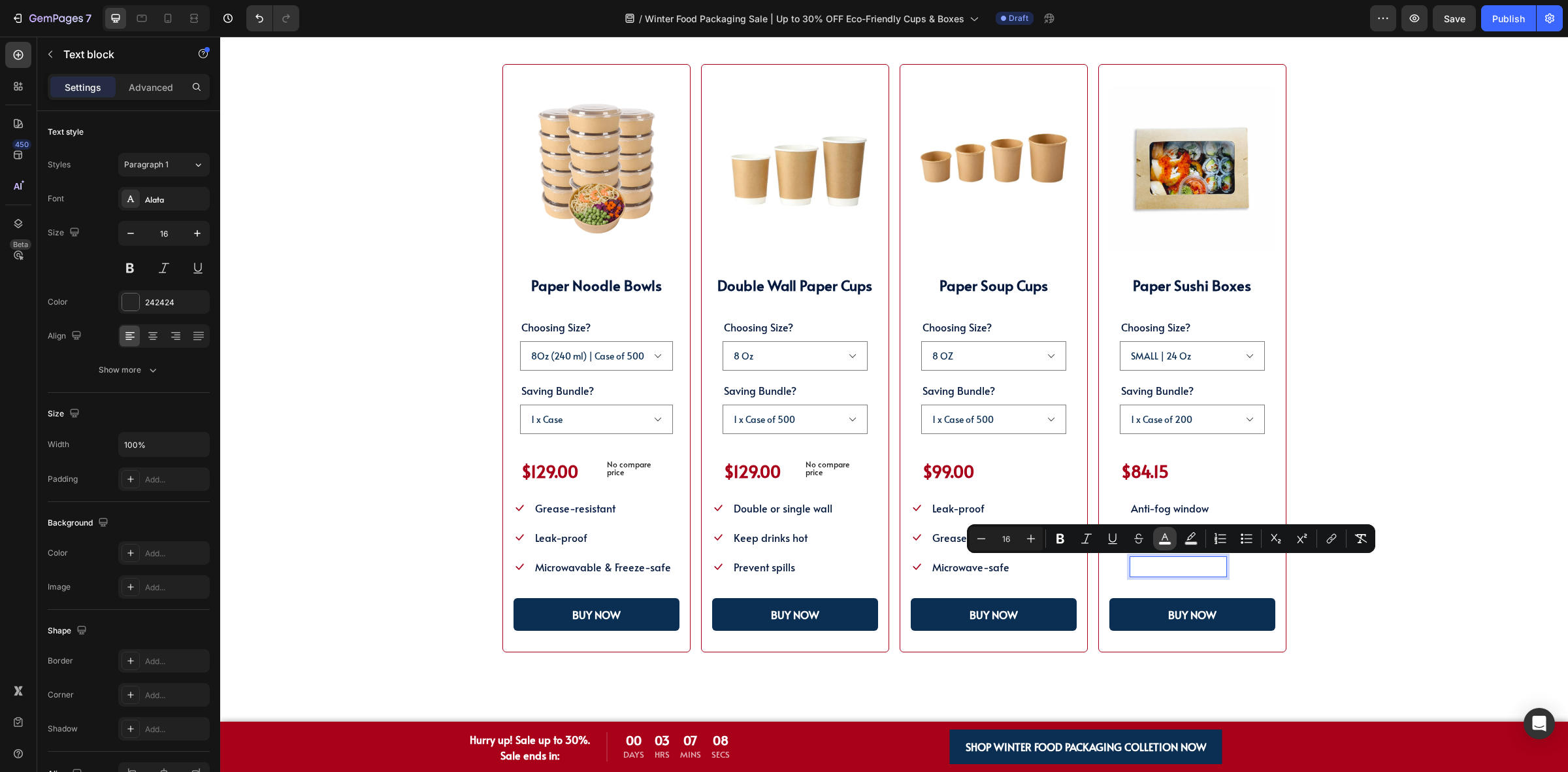
click at [1173, 546] on button "color" at bounding box center [1165, 539] width 24 height 24
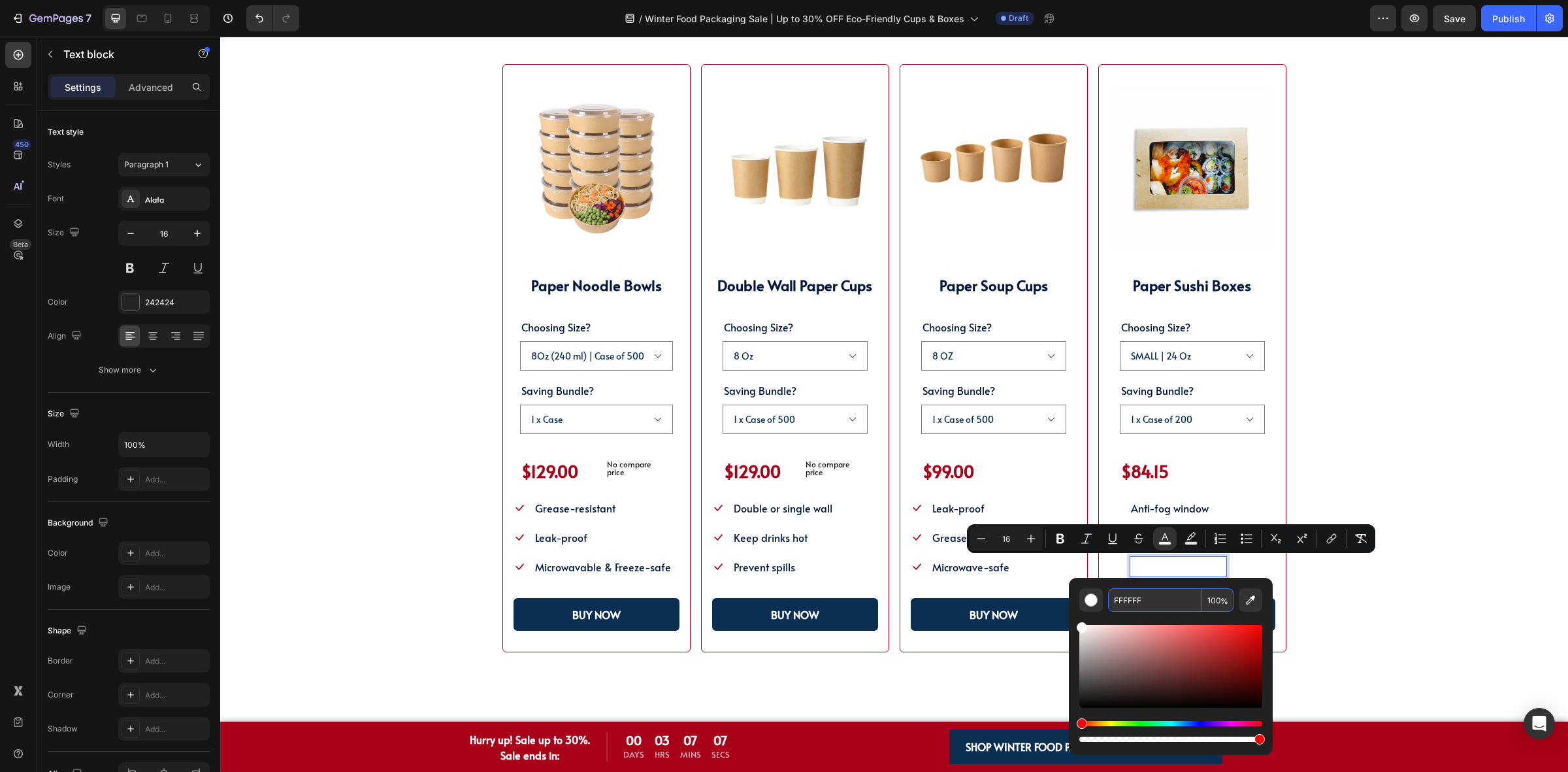
click at [1155, 590] on input "FFFFFF" at bounding box center [1155, 600] width 94 height 24
paste input "04193D"
type input "04193D"
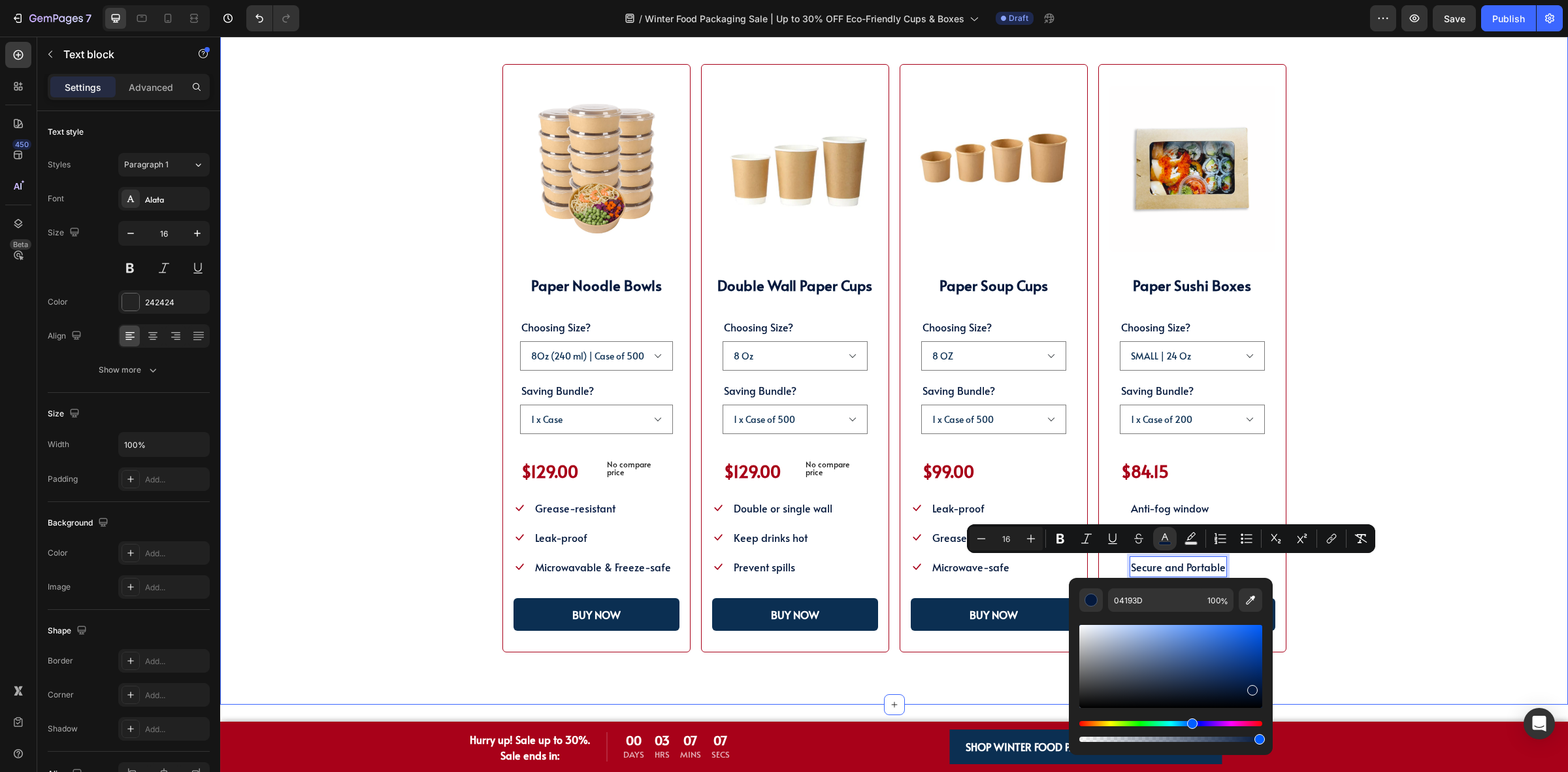
click at [1345, 588] on div "SHOP WINTER PACKAGING BEST SELLER!! Heading SHOP OUR POPULAR WINTER FOOD PACKAG…" at bounding box center [894, 316] width 1244 height 674
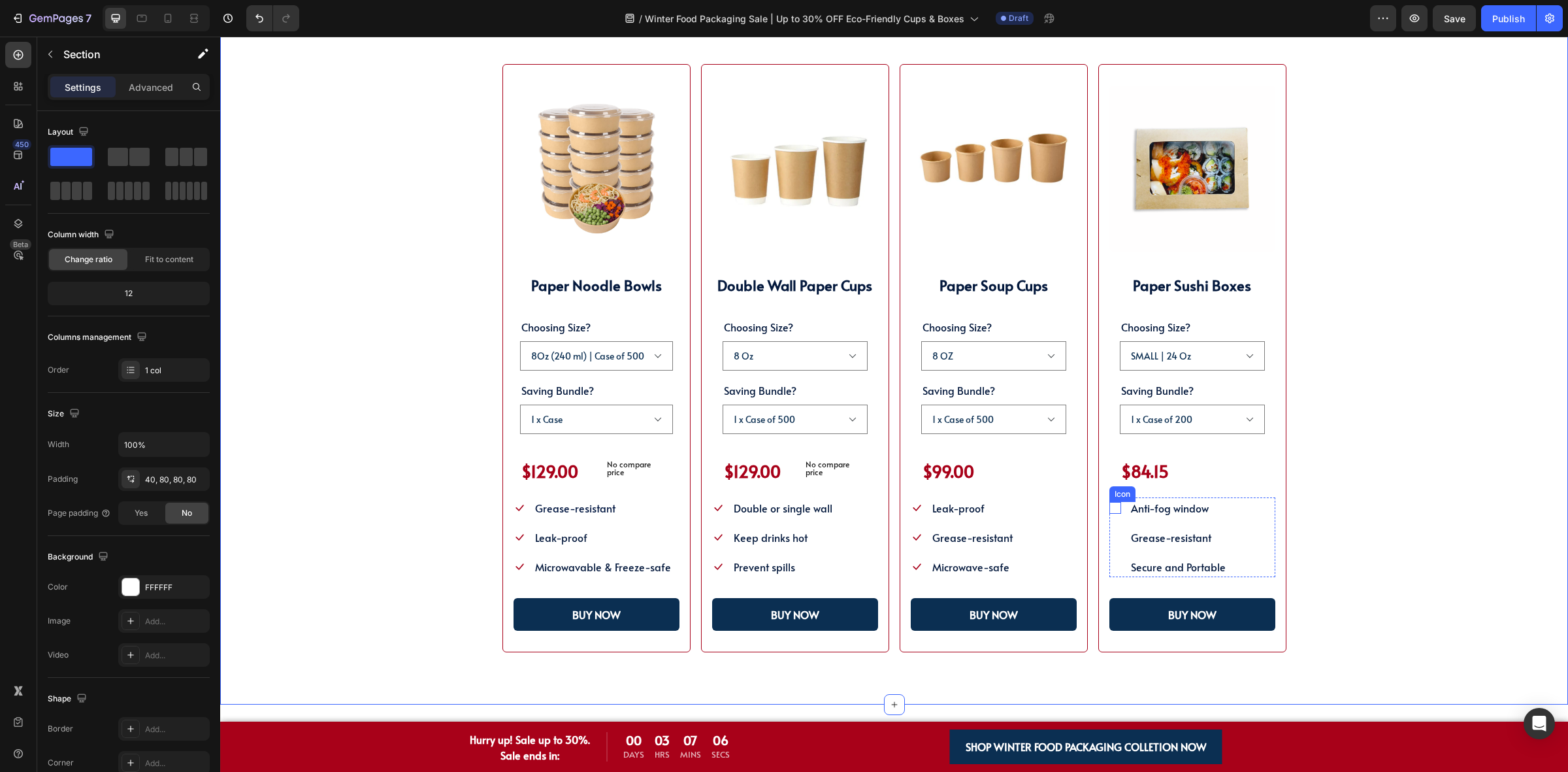
click at [1112, 511] on icon at bounding box center [1115, 507] width 12 height 12
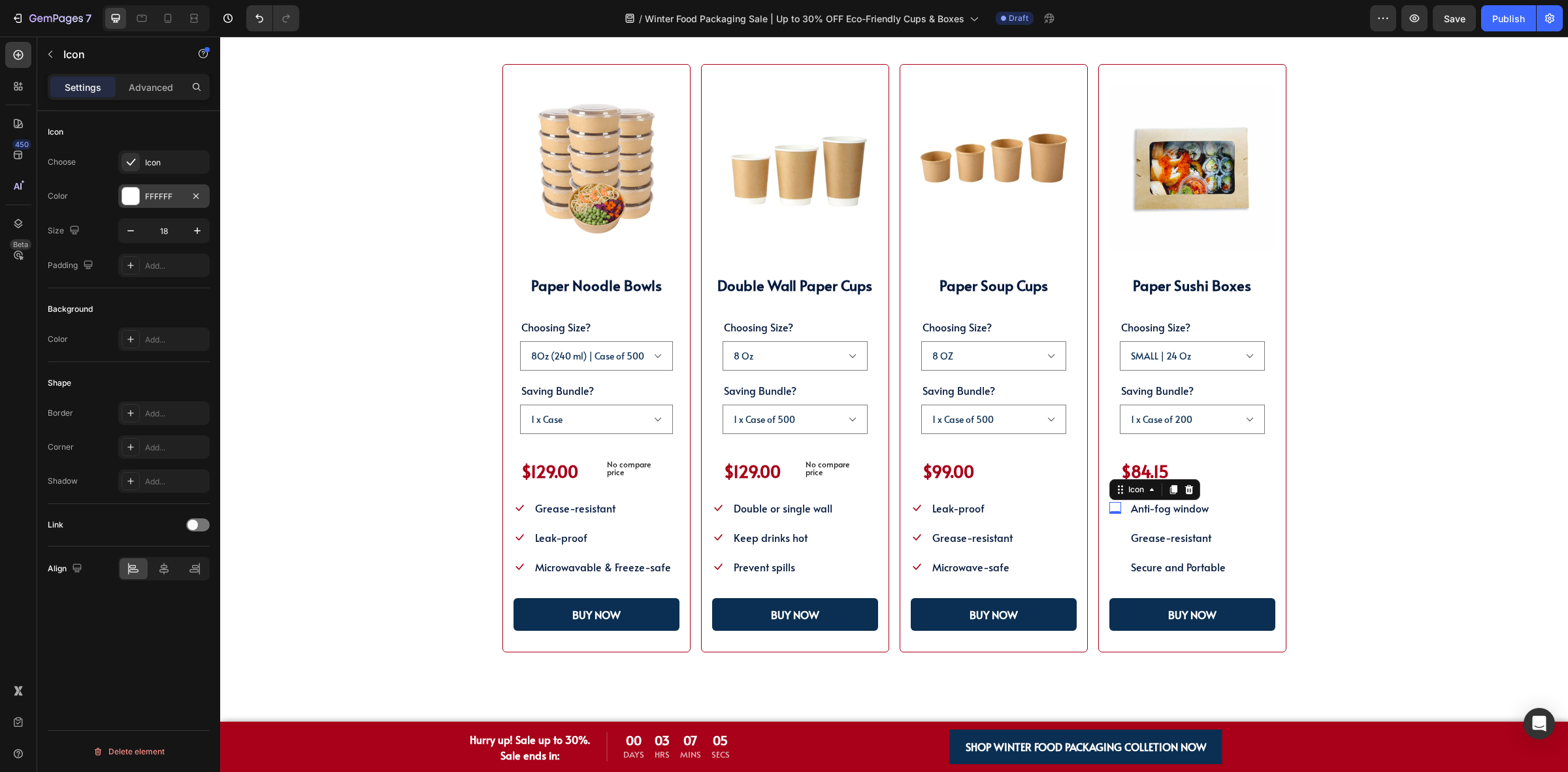
click at [125, 191] on div at bounding box center [130, 196] width 17 height 17
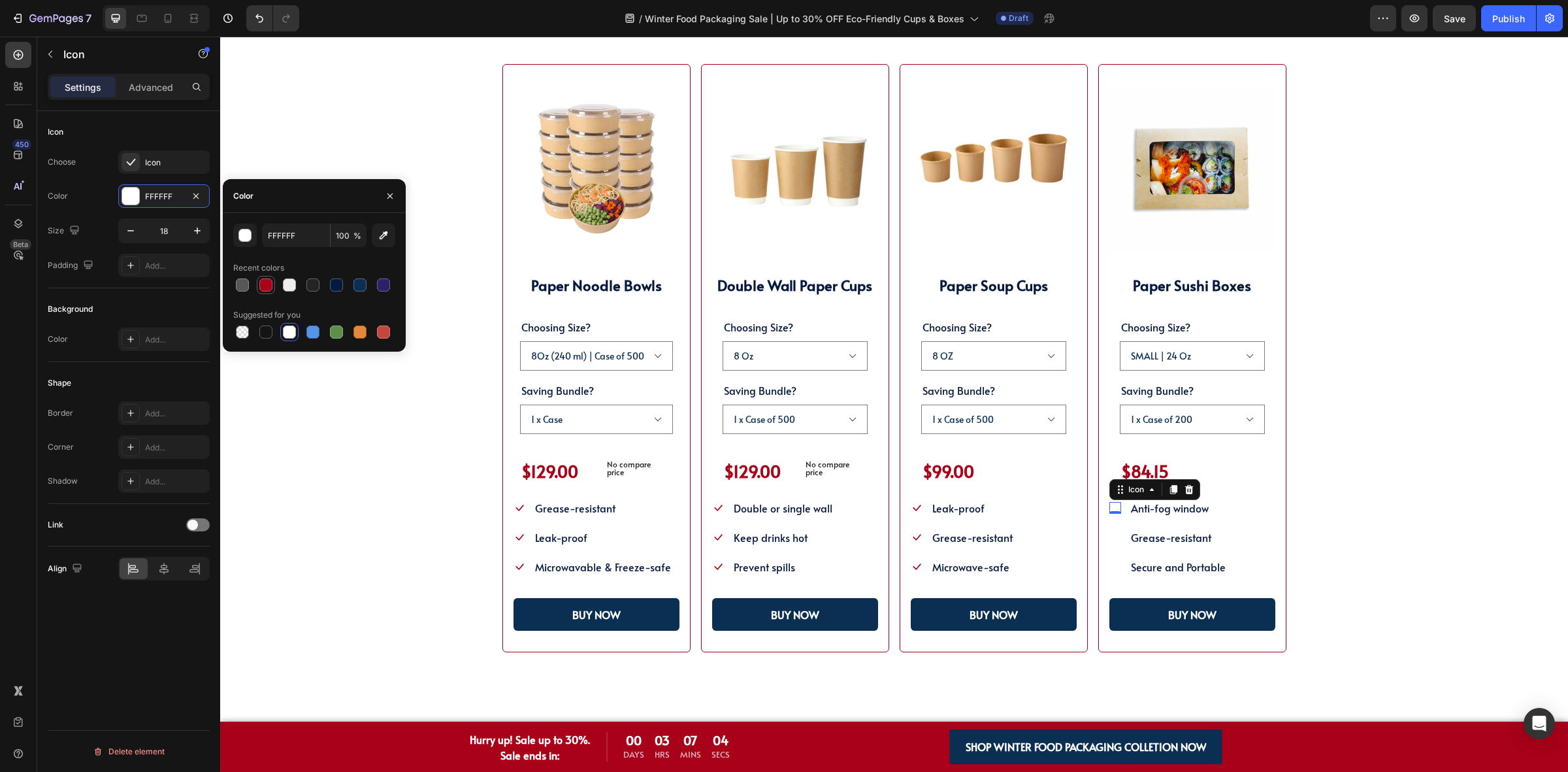
click at [260, 282] on div at bounding box center [266, 285] width 13 height 13
type input "A80119"
click at [1110, 536] on icon at bounding box center [1115, 537] width 12 height 12
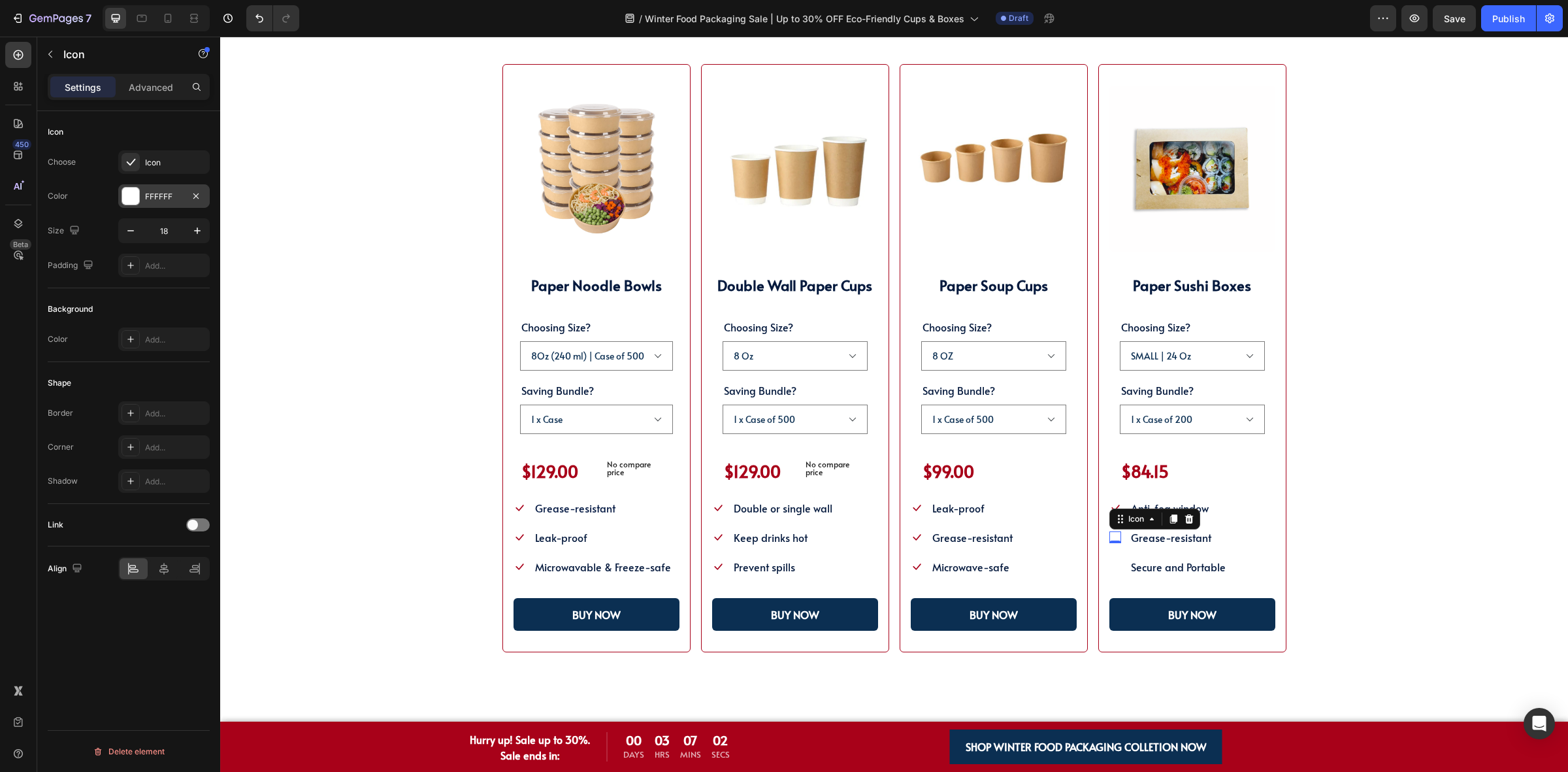
click at [157, 198] on div "FFFFFF" at bounding box center [164, 196] width 38 height 12
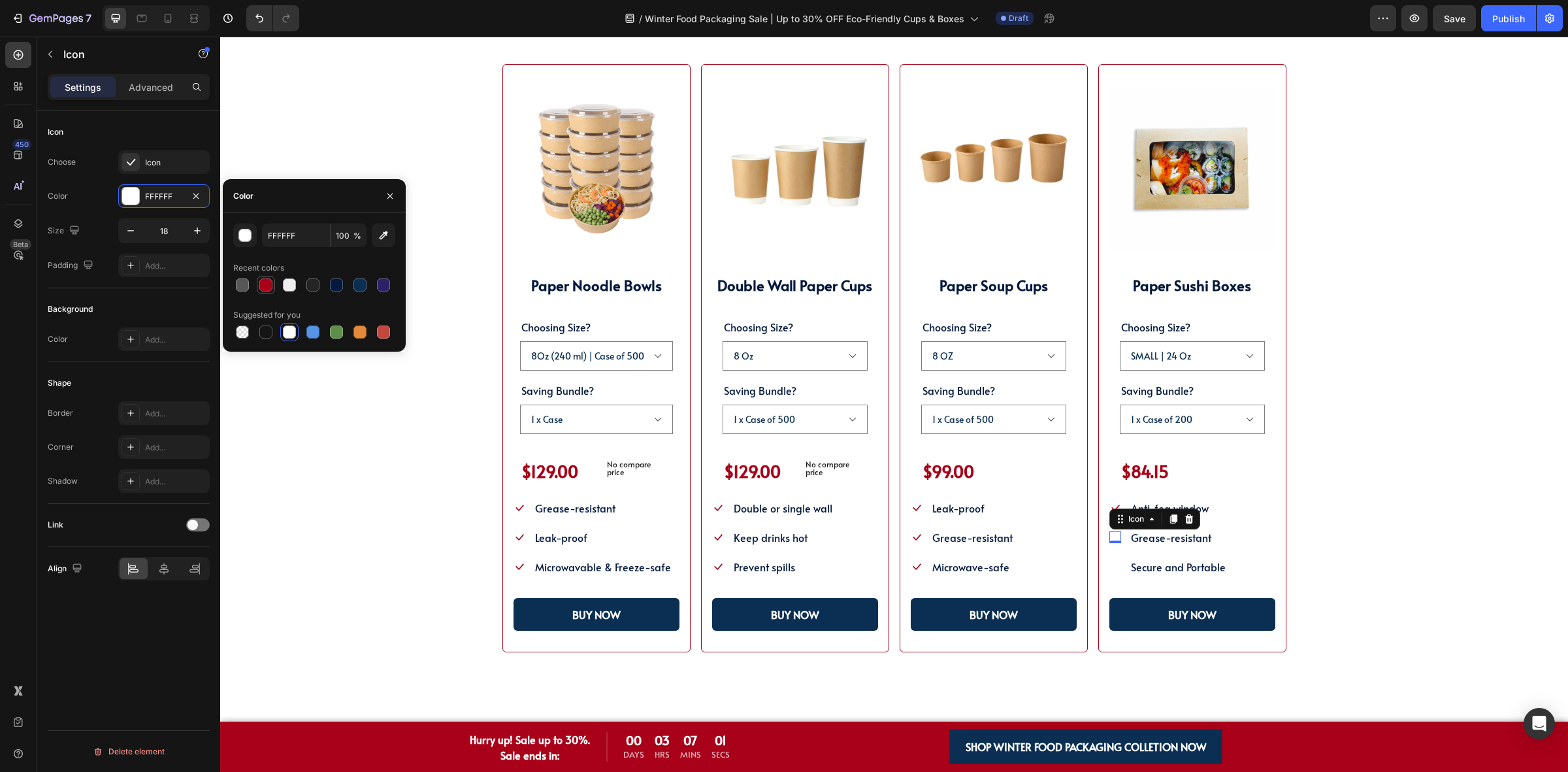
click at [260, 288] on div at bounding box center [266, 285] width 13 height 13
type input "A80119"
click at [1110, 563] on icon at bounding box center [1115, 566] width 12 height 12
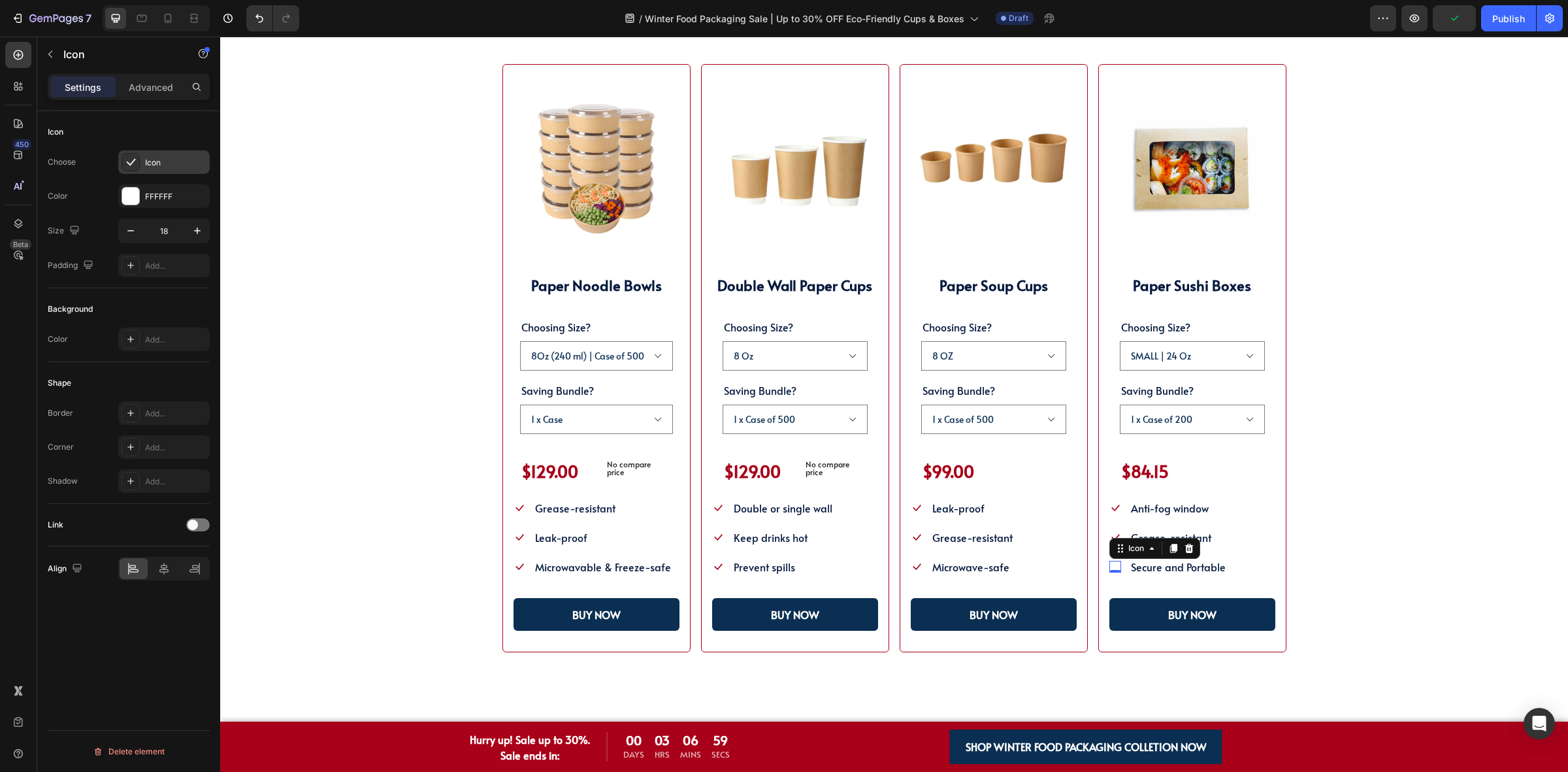
click at [169, 170] on div "Icon" at bounding box center [163, 162] width 91 height 24
click at [110, 184] on div "Color FFFFFF" at bounding box center [128, 196] width 162 height 24
drag, startPoint x: 130, startPoint y: 186, endPoint x: 137, endPoint y: 190, distance: 8.1
click at [130, 187] on div "FFFFFF" at bounding box center [163, 196] width 91 height 24
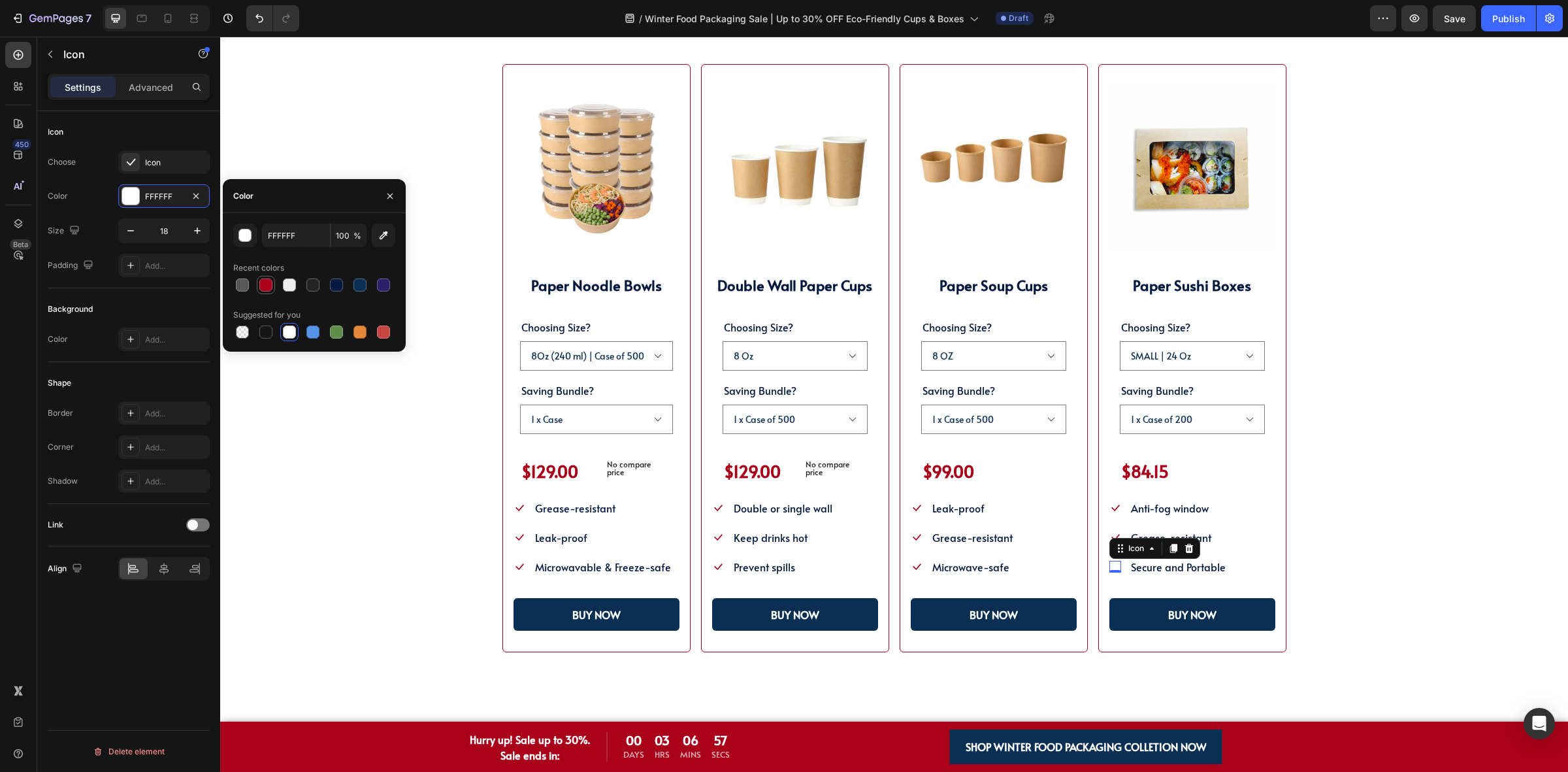
click at [262, 286] on div at bounding box center [266, 285] width 13 height 13
click at [373, 468] on div "SHOP WINTER PACKAGING BEST SELLER!! Heading SHOP OUR POPULAR WINTER FOOD PACKAG…" at bounding box center [894, 316] width 1244 height 674
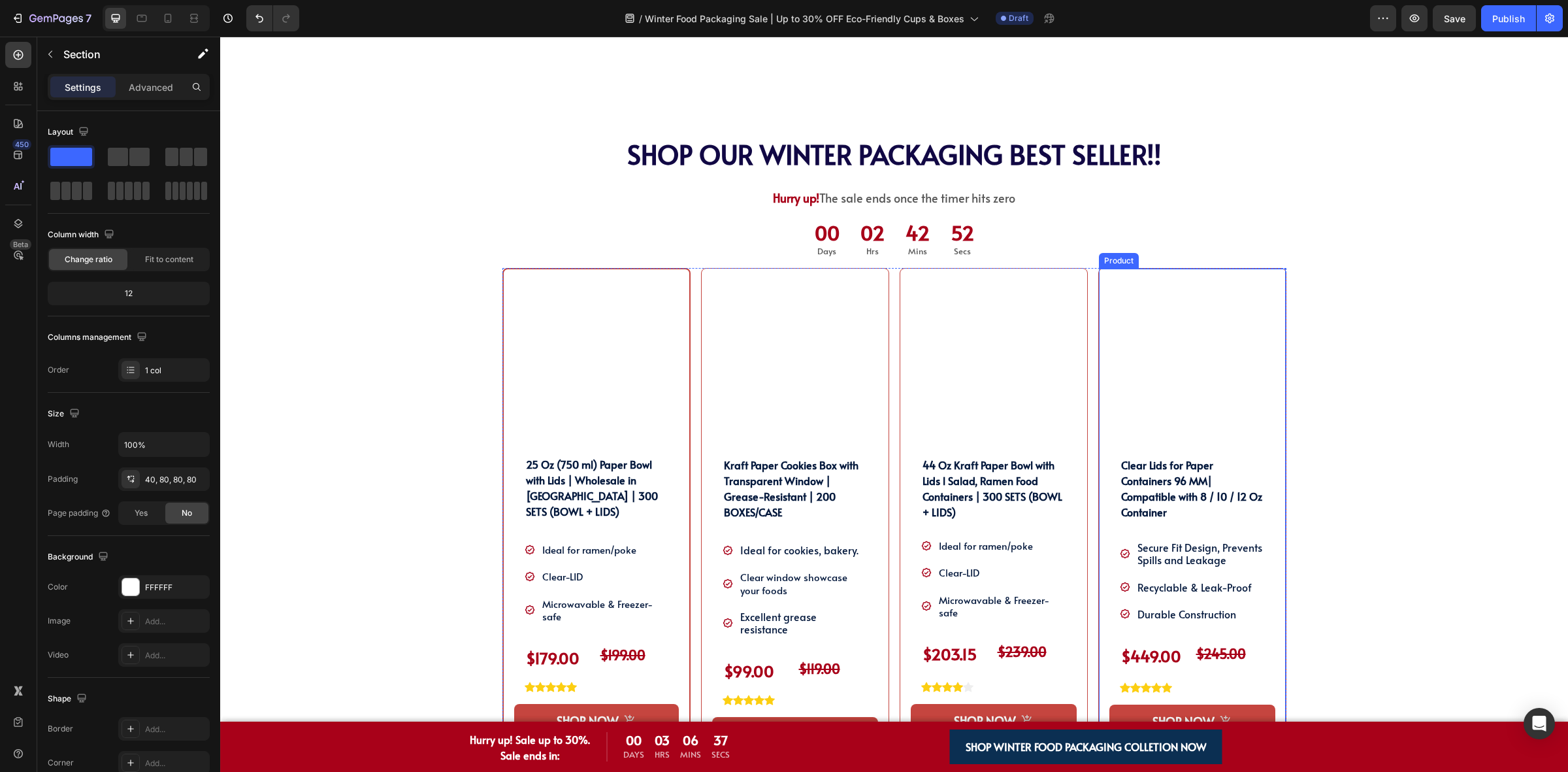
scroll to position [817, 0]
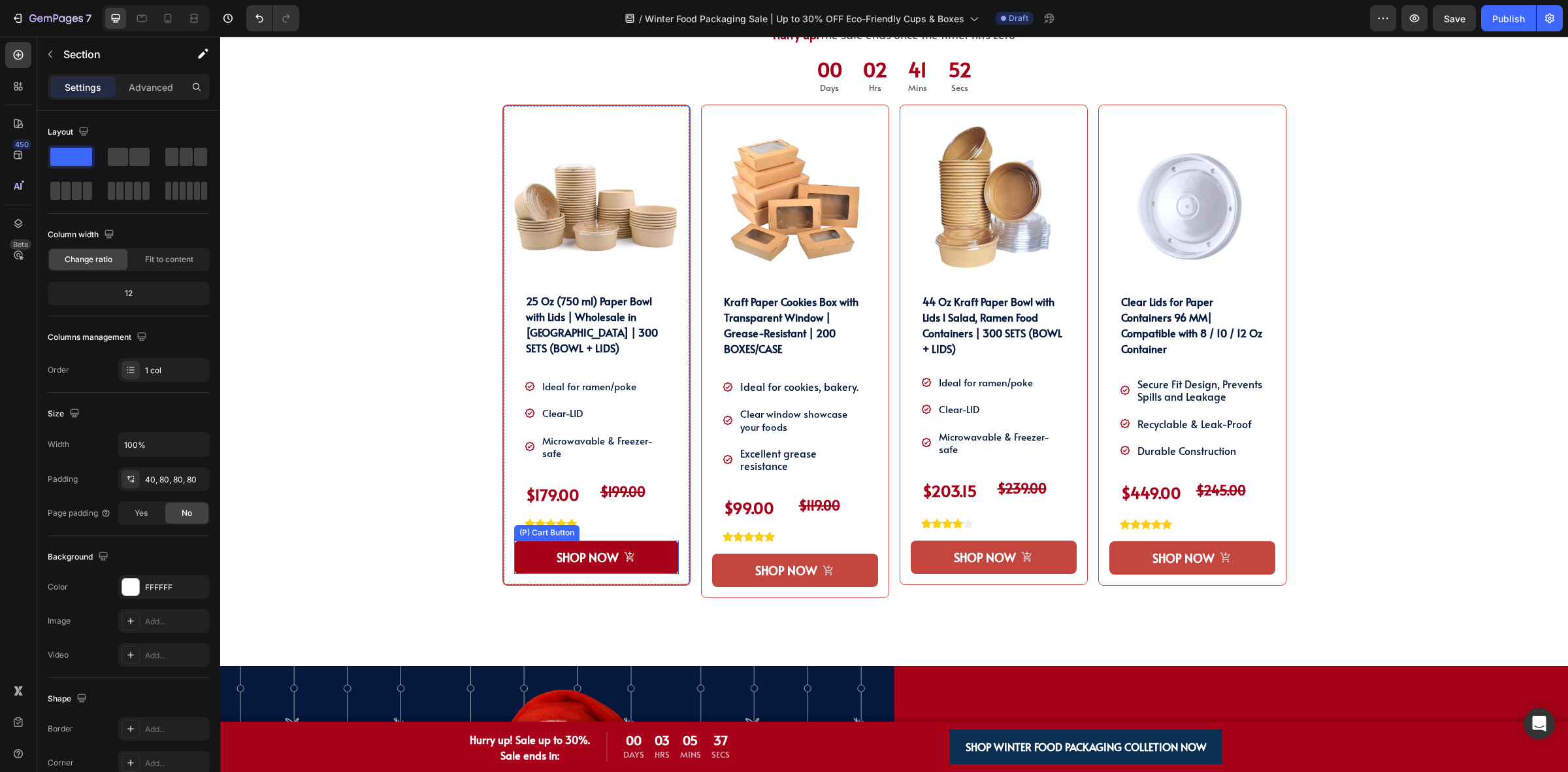
click at [528, 558] on button "SHOP NOW" at bounding box center [597, 557] width 165 height 34
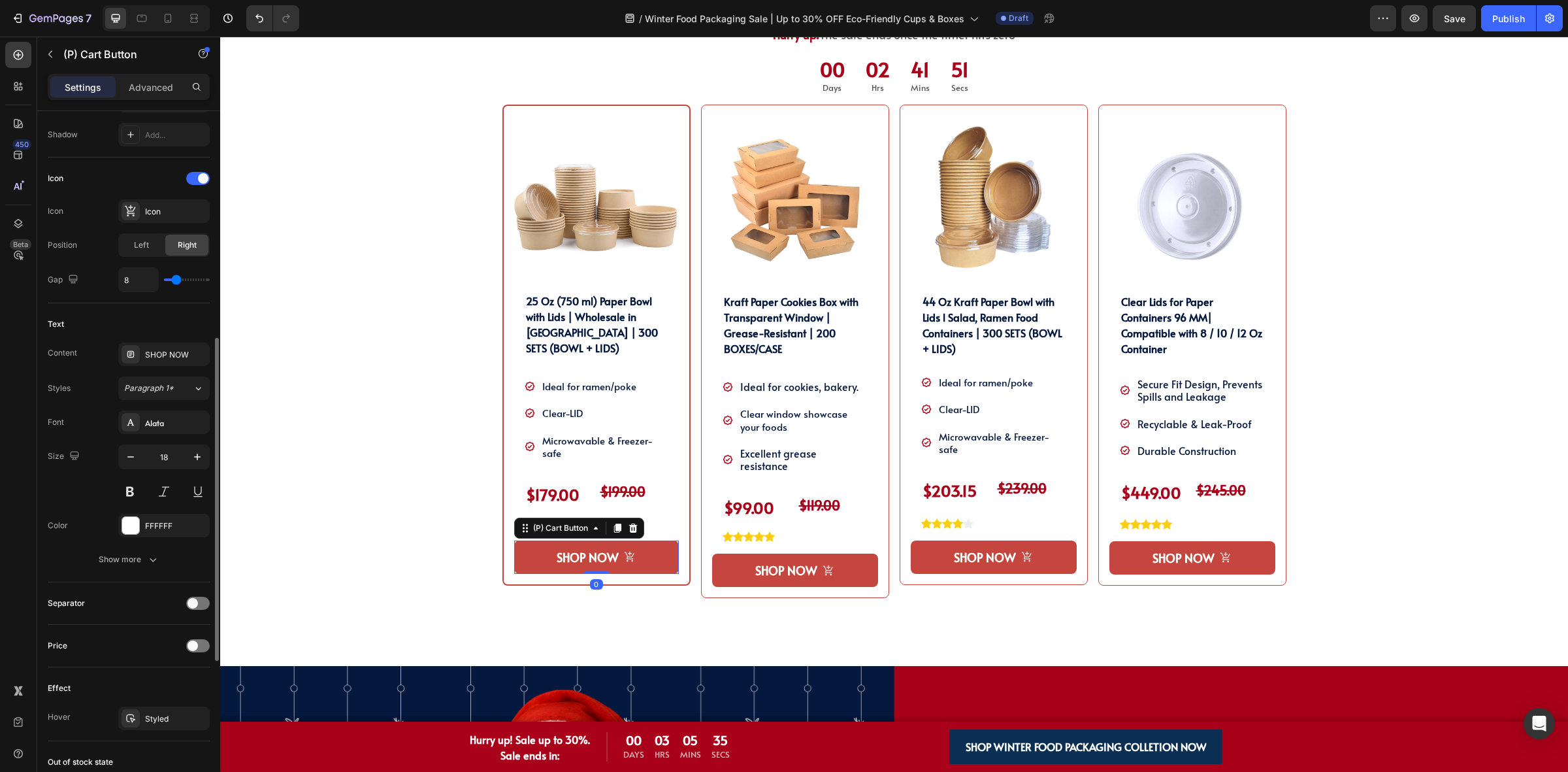
scroll to position [808, 0]
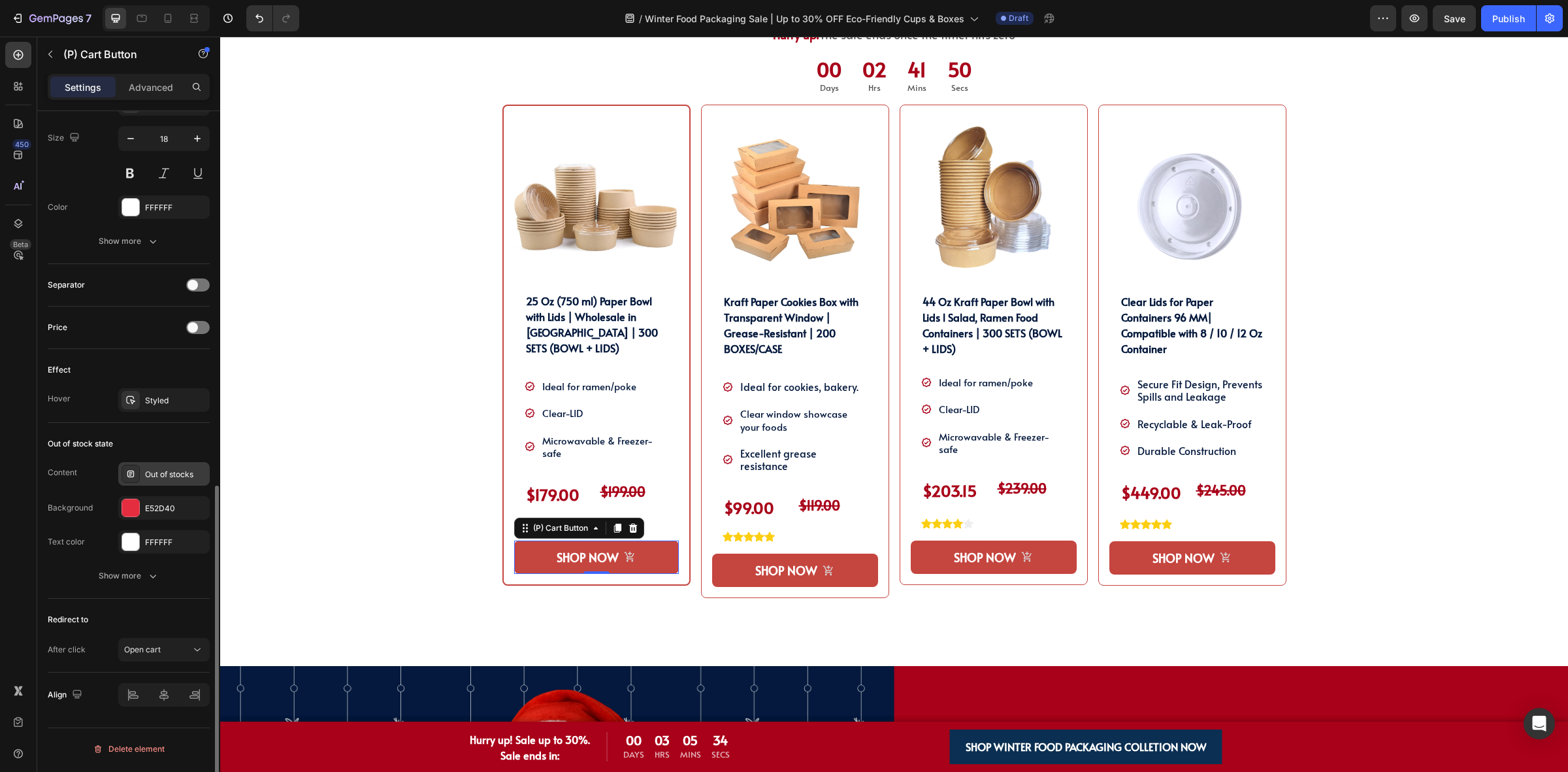
click at [161, 480] on div "Out of stocks" at bounding box center [176, 474] width 61 height 12
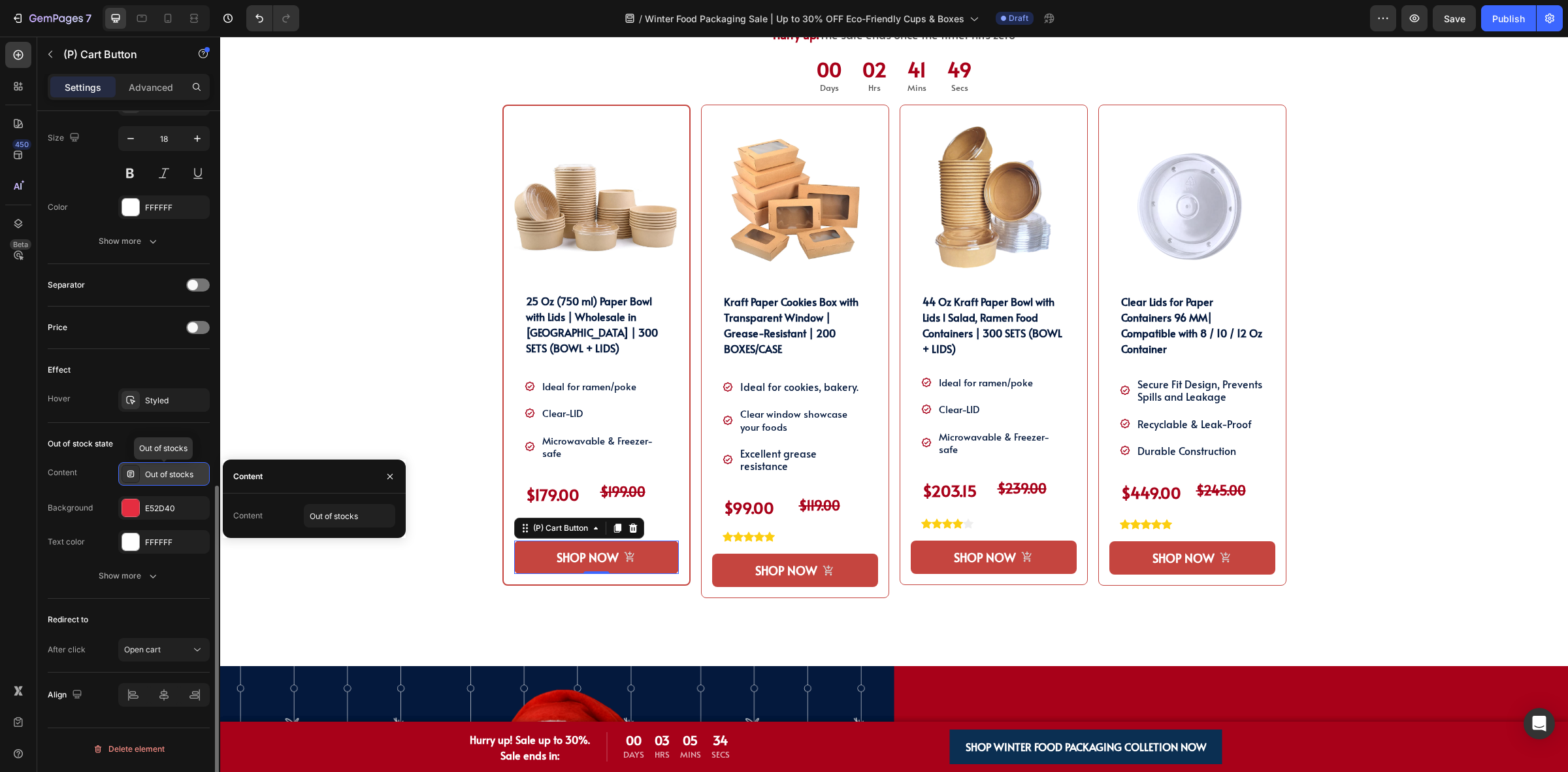
click at [161, 480] on div "Out of stocks" at bounding box center [176, 474] width 61 height 12
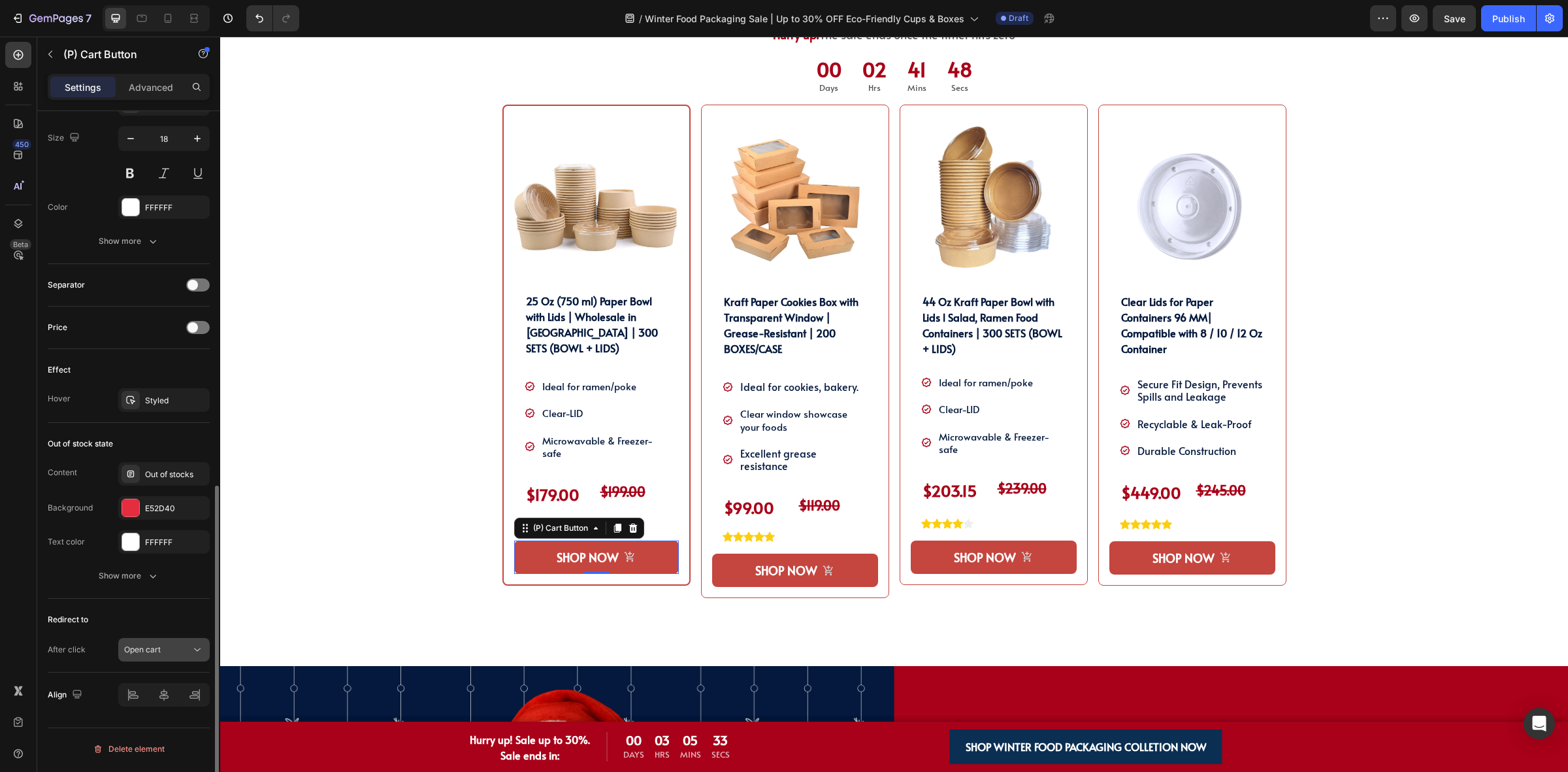
click at [133, 651] on span "Open cart" at bounding box center [142, 649] width 36 height 10
click at [165, 567] on span "Go to checkout" at bounding box center [152, 569] width 57 height 12
click at [714, 556] on button "SHOP NOW" at bounding box center [795, 570] width 166 height 34
click at [132, 651] on span "Open cart" at bounding box center [142, 649] width 36 height 10
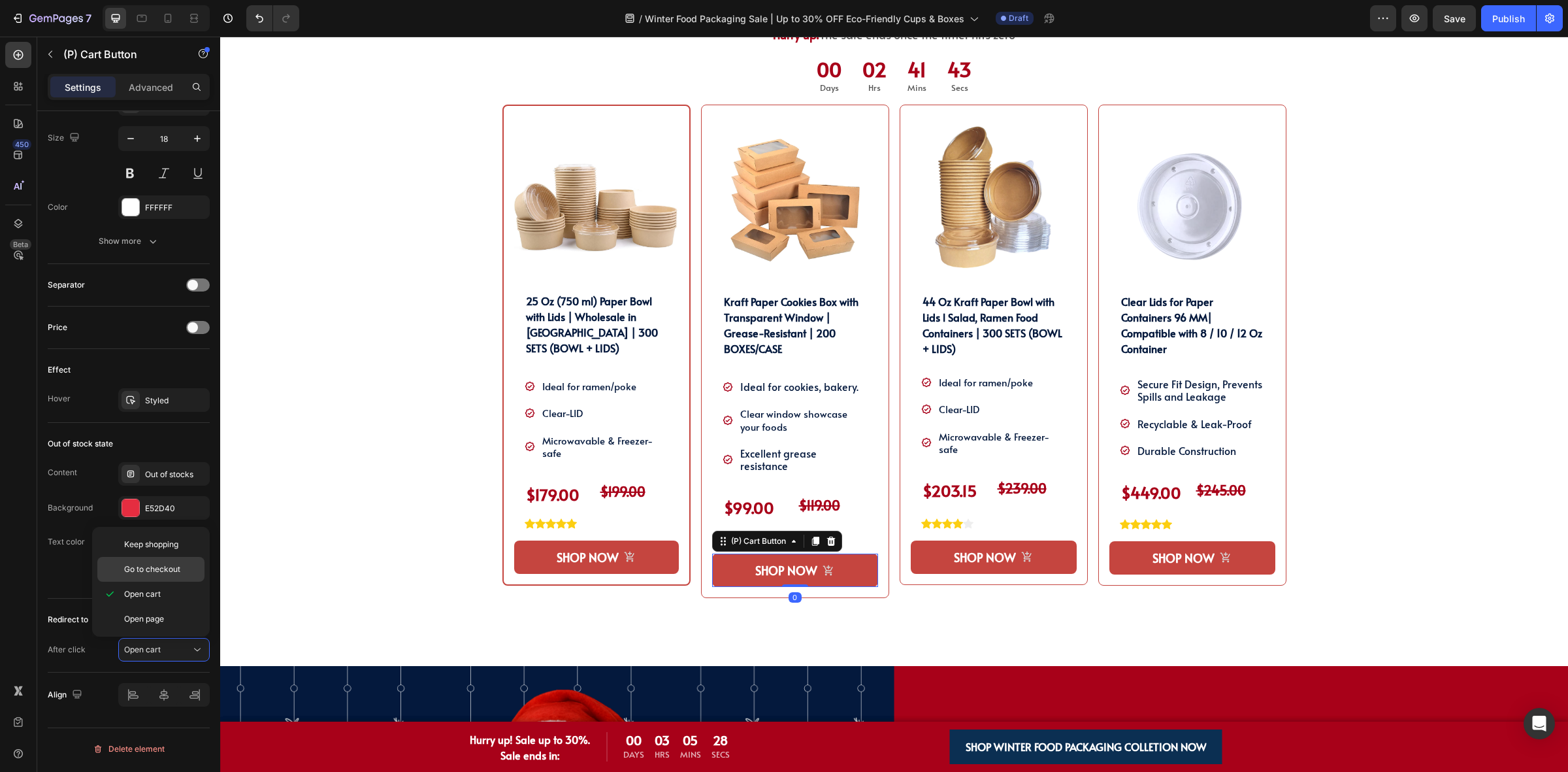
click at [168, 562] on div "Go to checkout" at bounding box center [151, 570] width 107 height 25
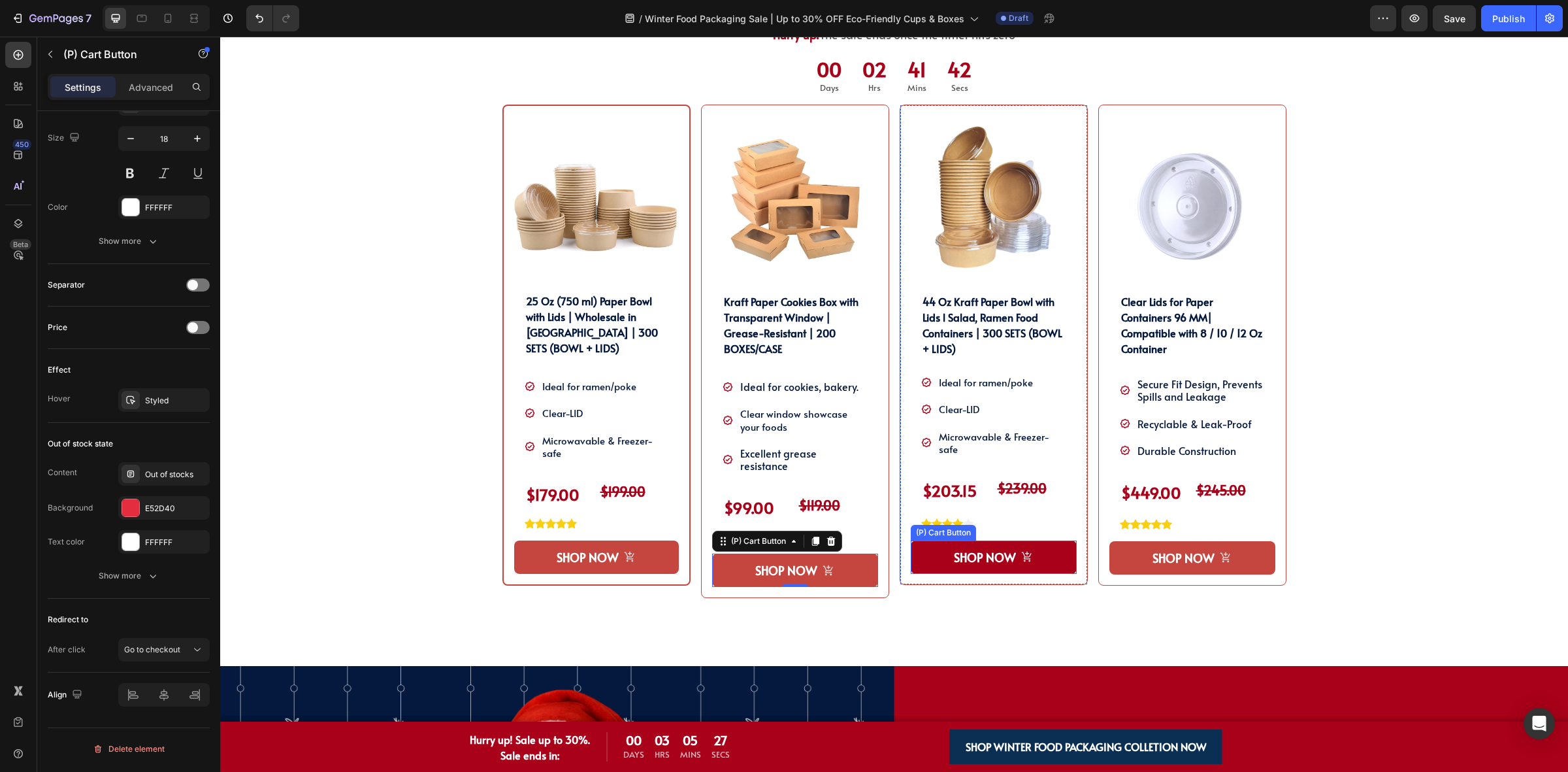
click at [911, 557] on button "SHOP NOW" at bounding box center [994, 557] width 166 height 34
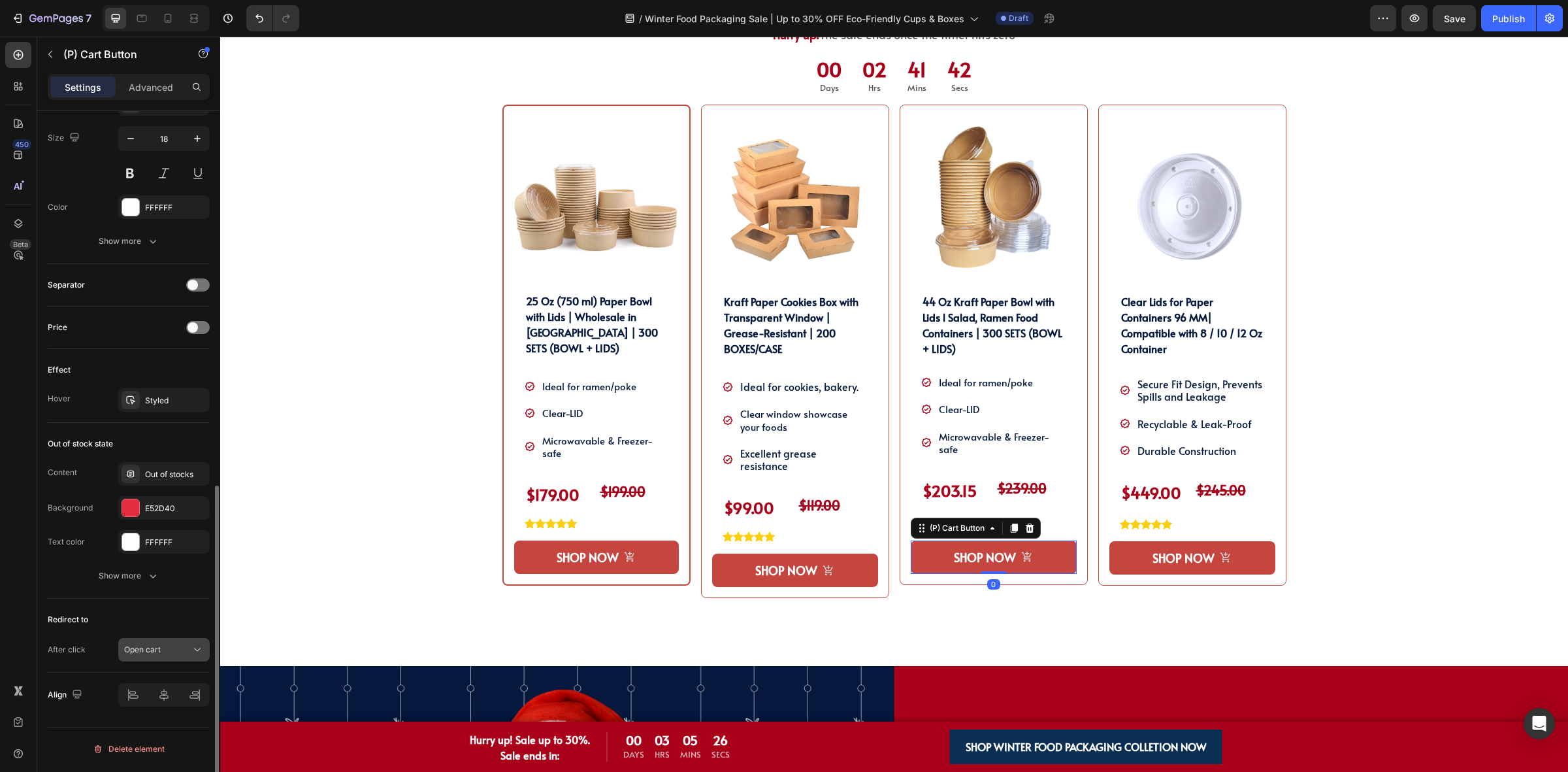
click at [139, 654] on span "Open cart" at bounding box center [142, 649] width 36 height 10
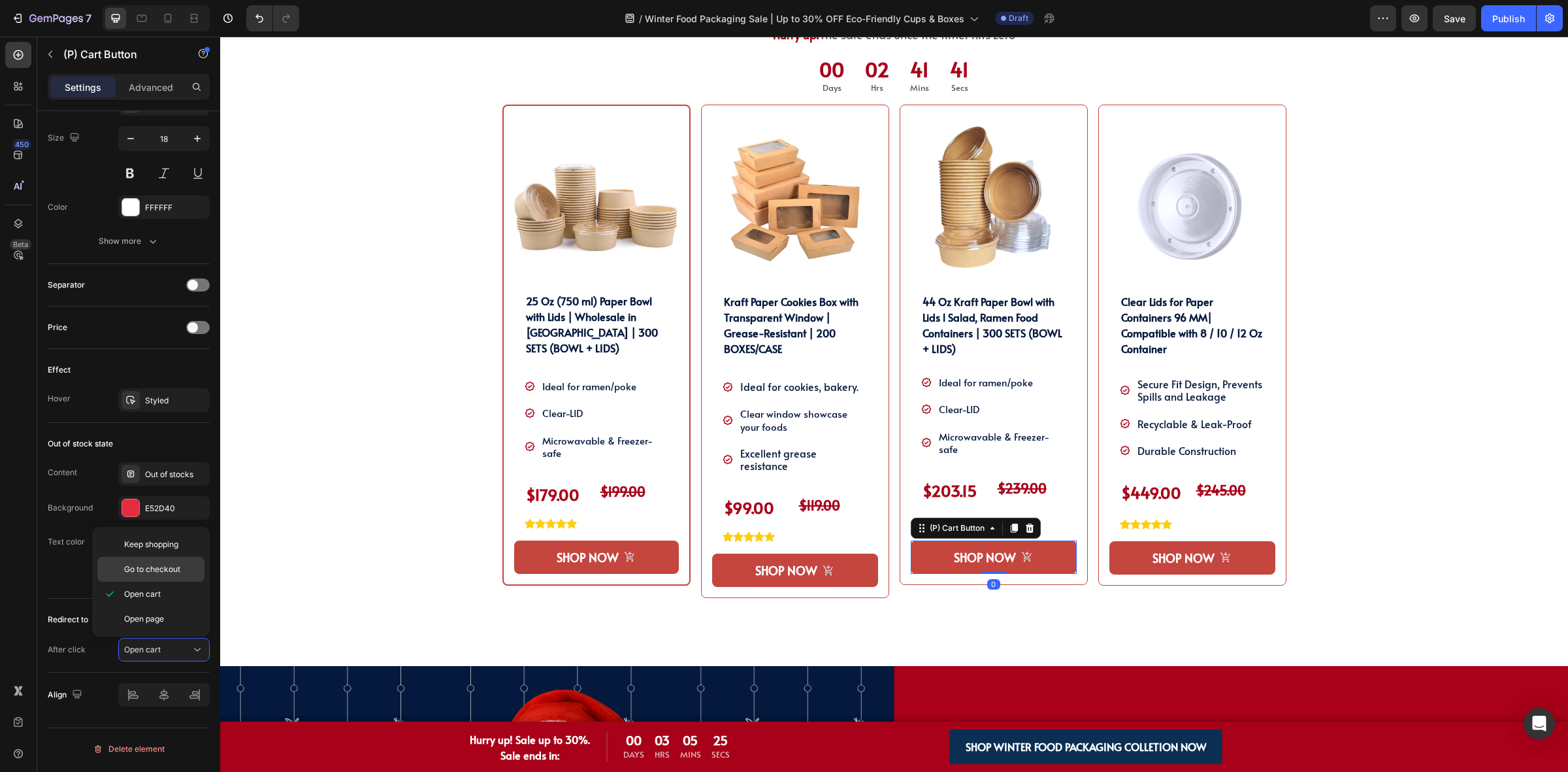
click at [167, 572] on span "Go to checkout" at bounding box center [152, 569] width 57 height 12
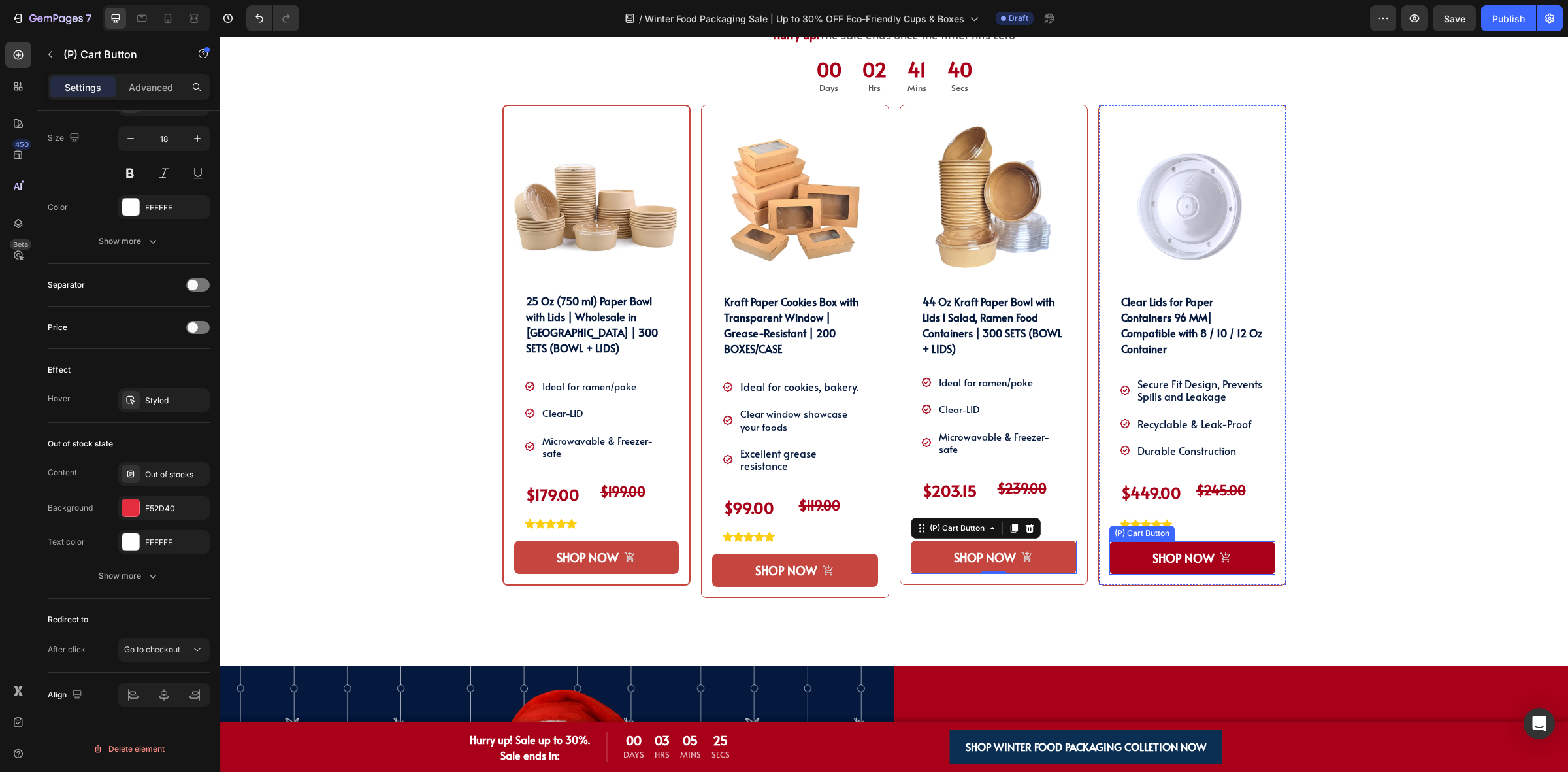
click at [1123, 569] on button "SHOP NOW" at bounding box center [1193, 558] width 166 height 34
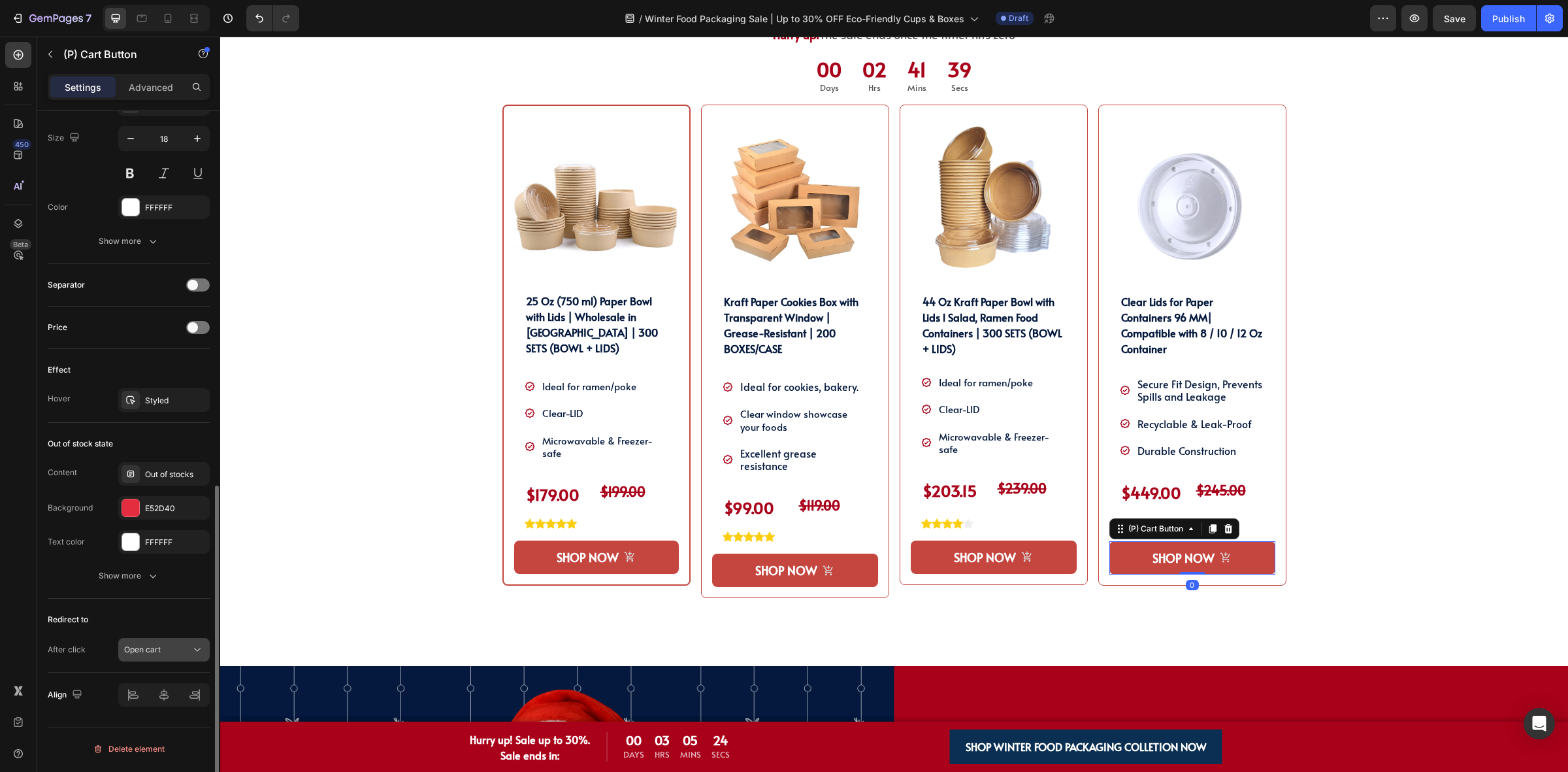
click at [165, 655] on div "Open cart" at bounding box center [157, 649] width 66 height 12
click at [190, 574] on p "Go to checkout" at bounding box center [161, 569] width 75 height 12
click at [1362, 503] on div "SHOP OUR WINTER PACKAGING BEST SELLER!! Heading SHOP OUR WINTER PACKAGING BEST …" at bounding box center [894, 320] width 1328 height 690
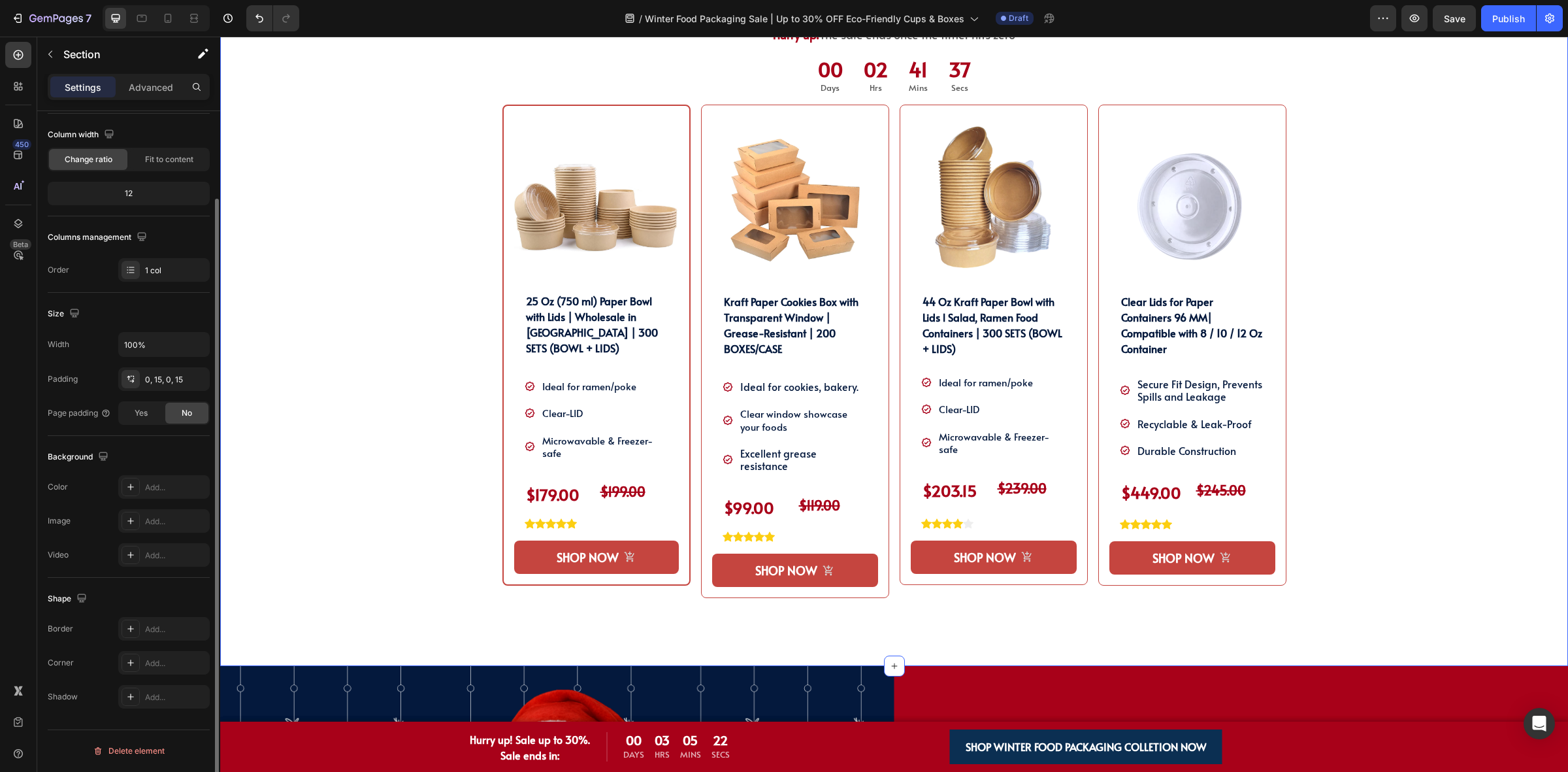
scroll to position [0, 0]
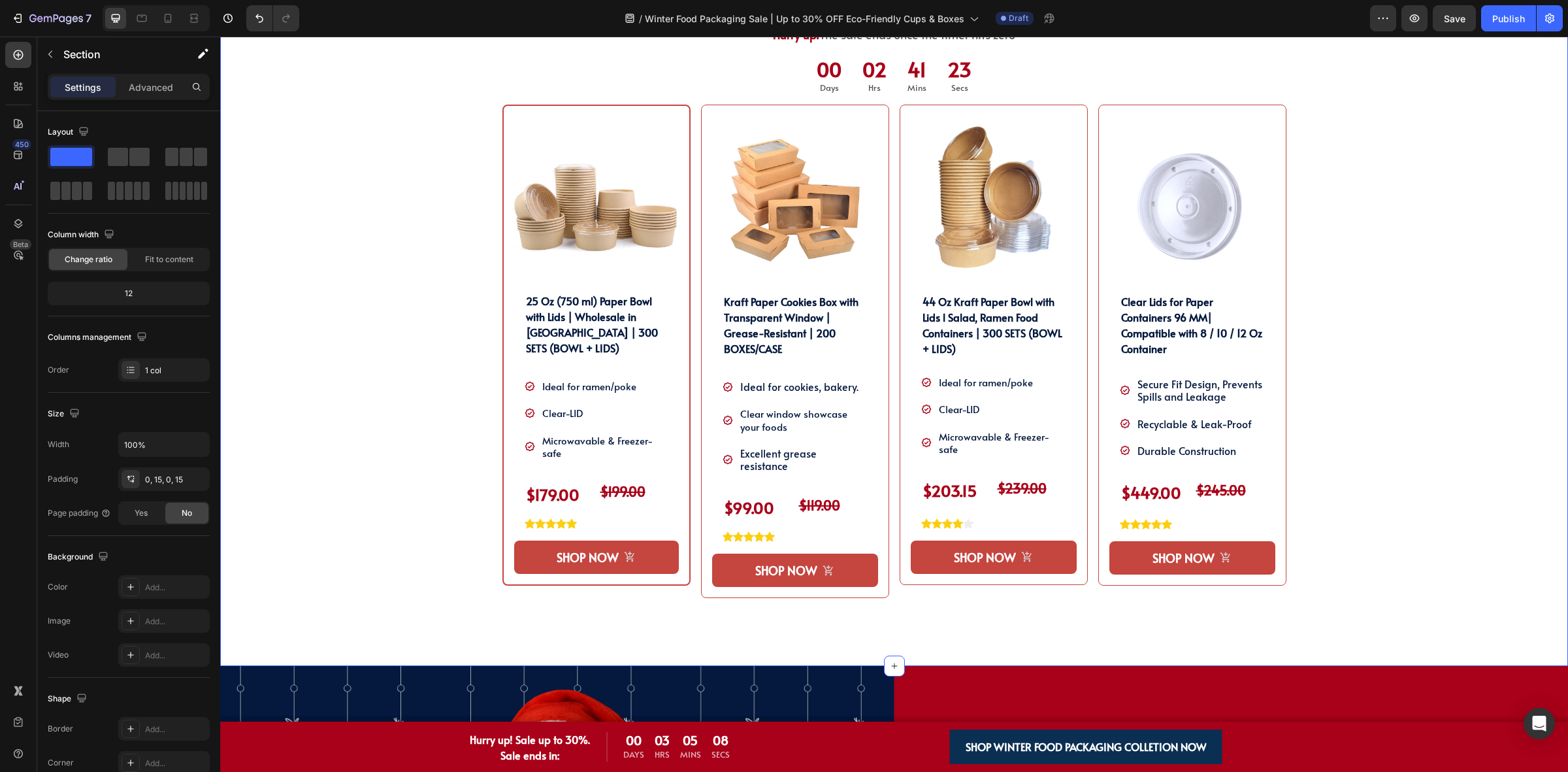
click at [1407, 359] on div "SHOP OUR WINTER PACKAGING BEST SELLER!! Heading SHOP OUR WINTER PACKAGING BEST …" at bounding box center [894, 320] width 1328 height 690
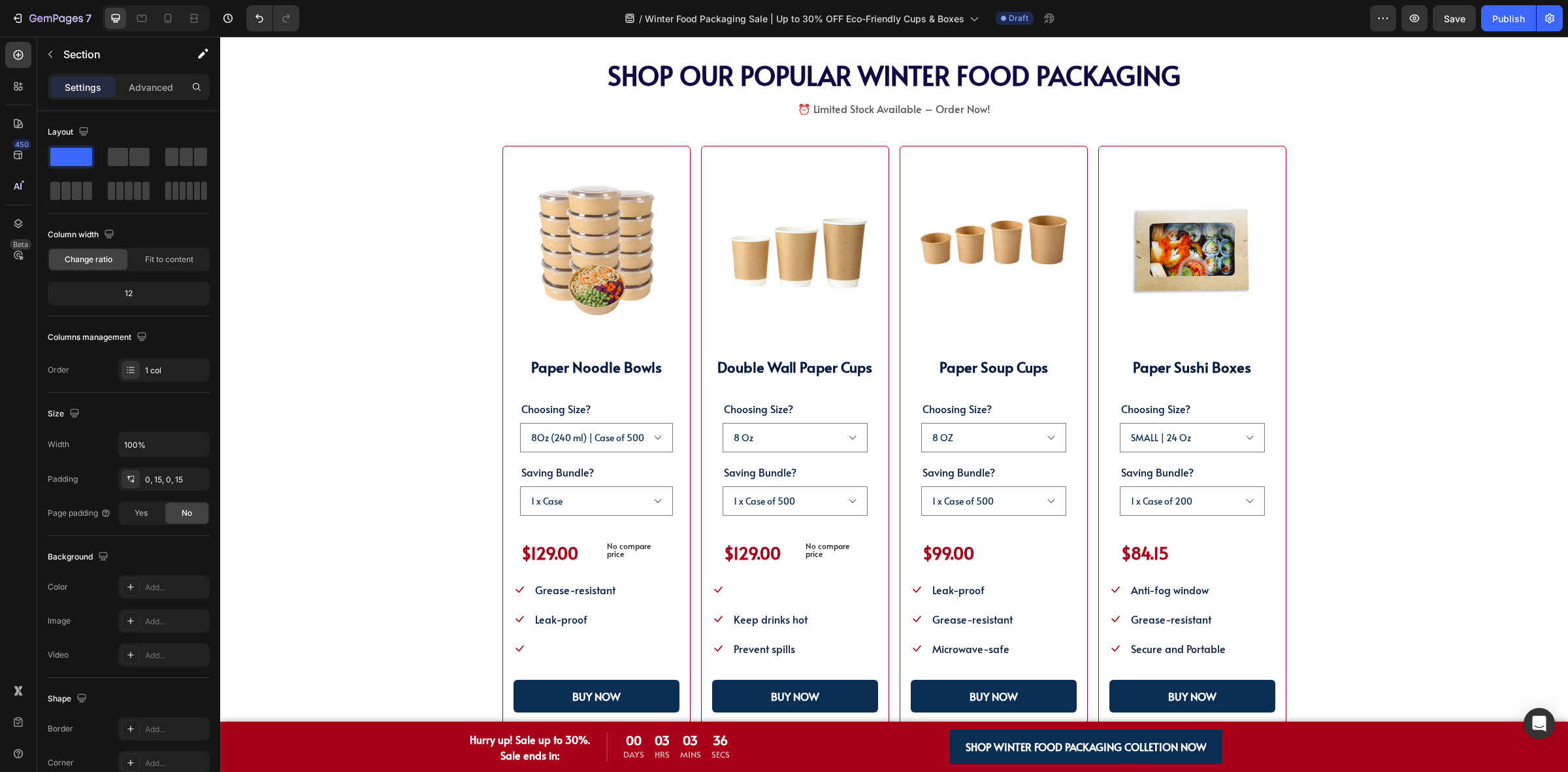
scroll to position [2124, 0]
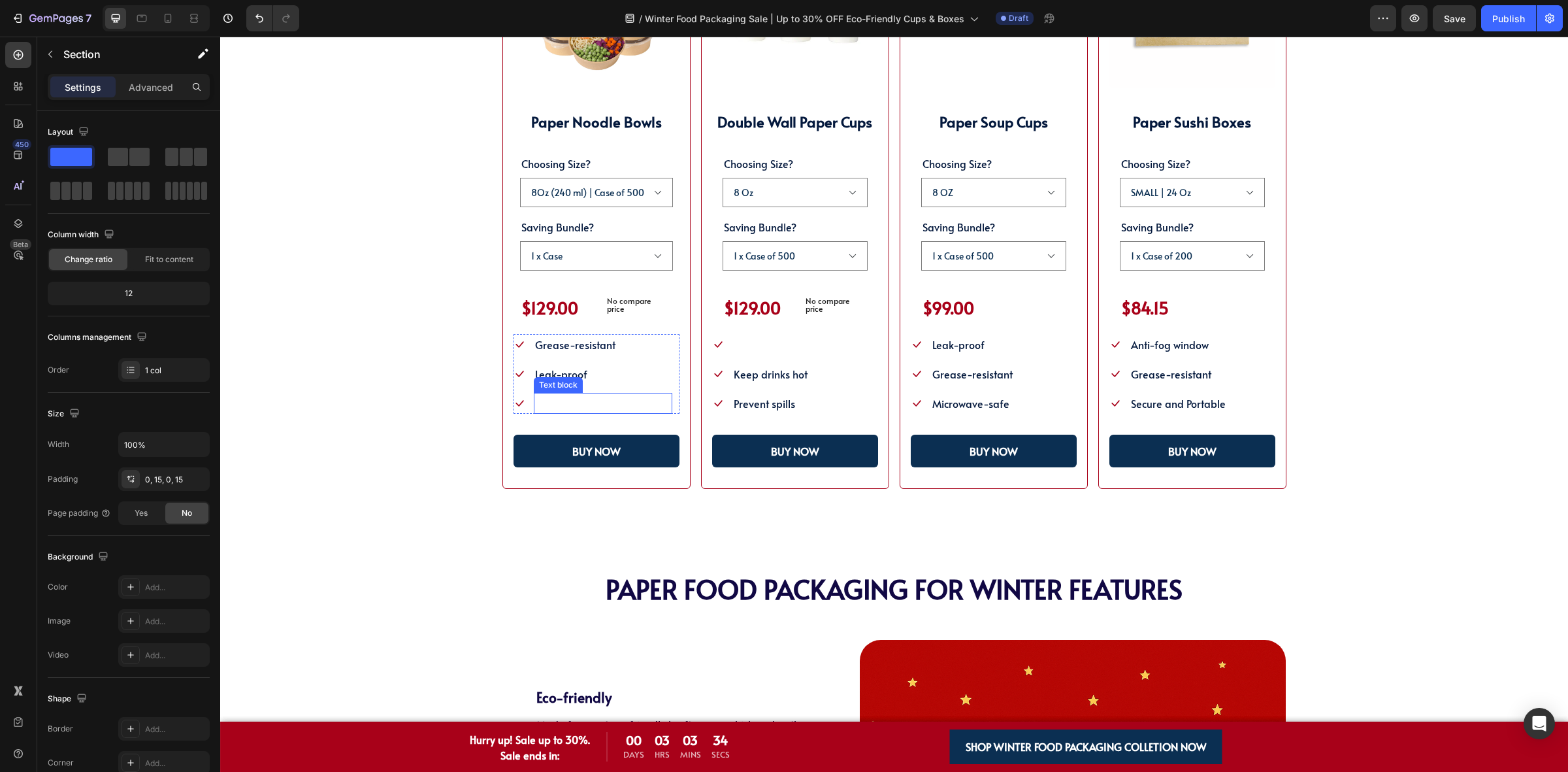
click at [559, 399] on span "Microwavable & Freeze-safe" at bounding box center [603, 403] width 136 height 15
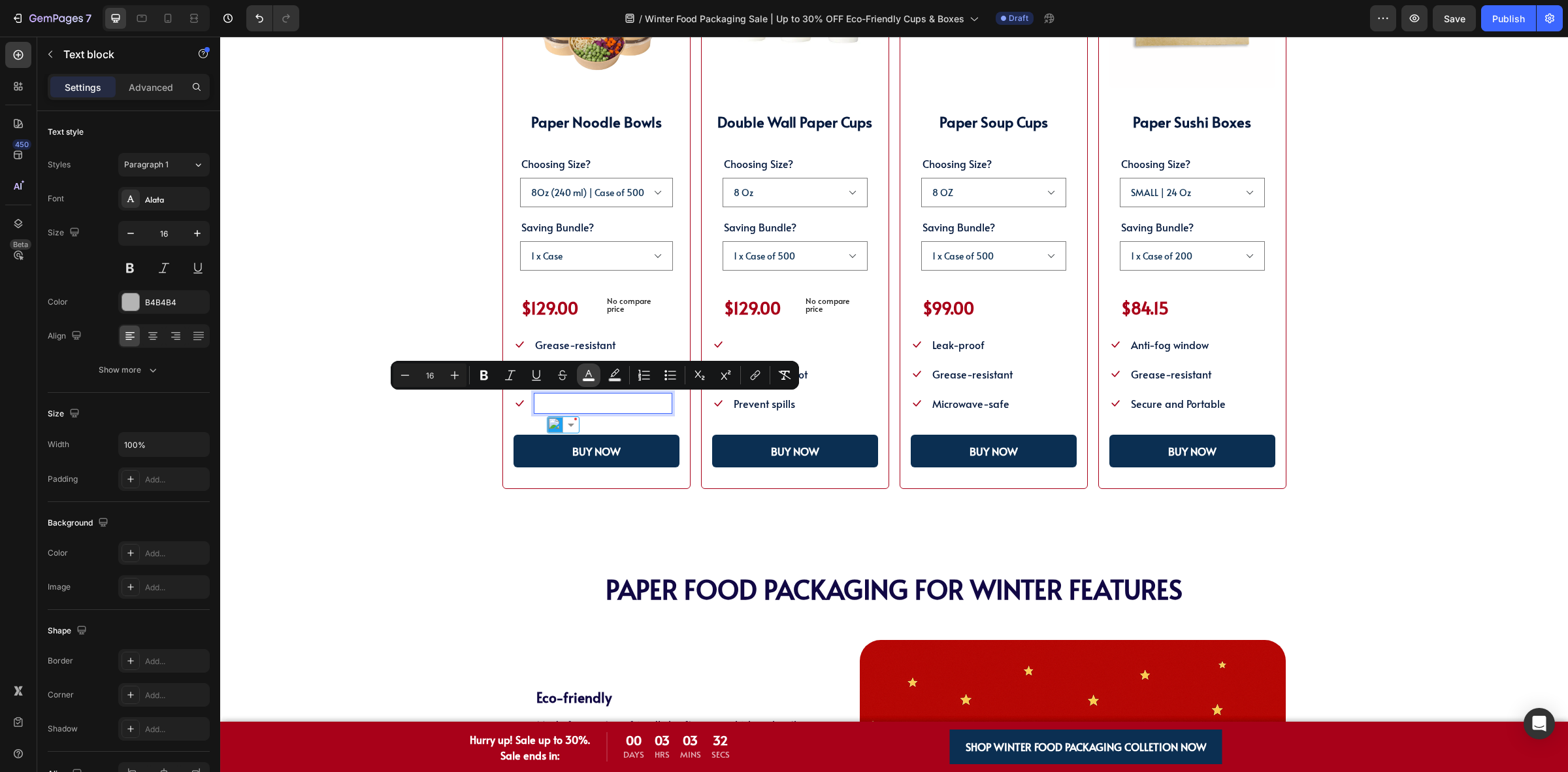
click at [589, 384] on button "color" at bounding box center [589, 376] width 24 height 24
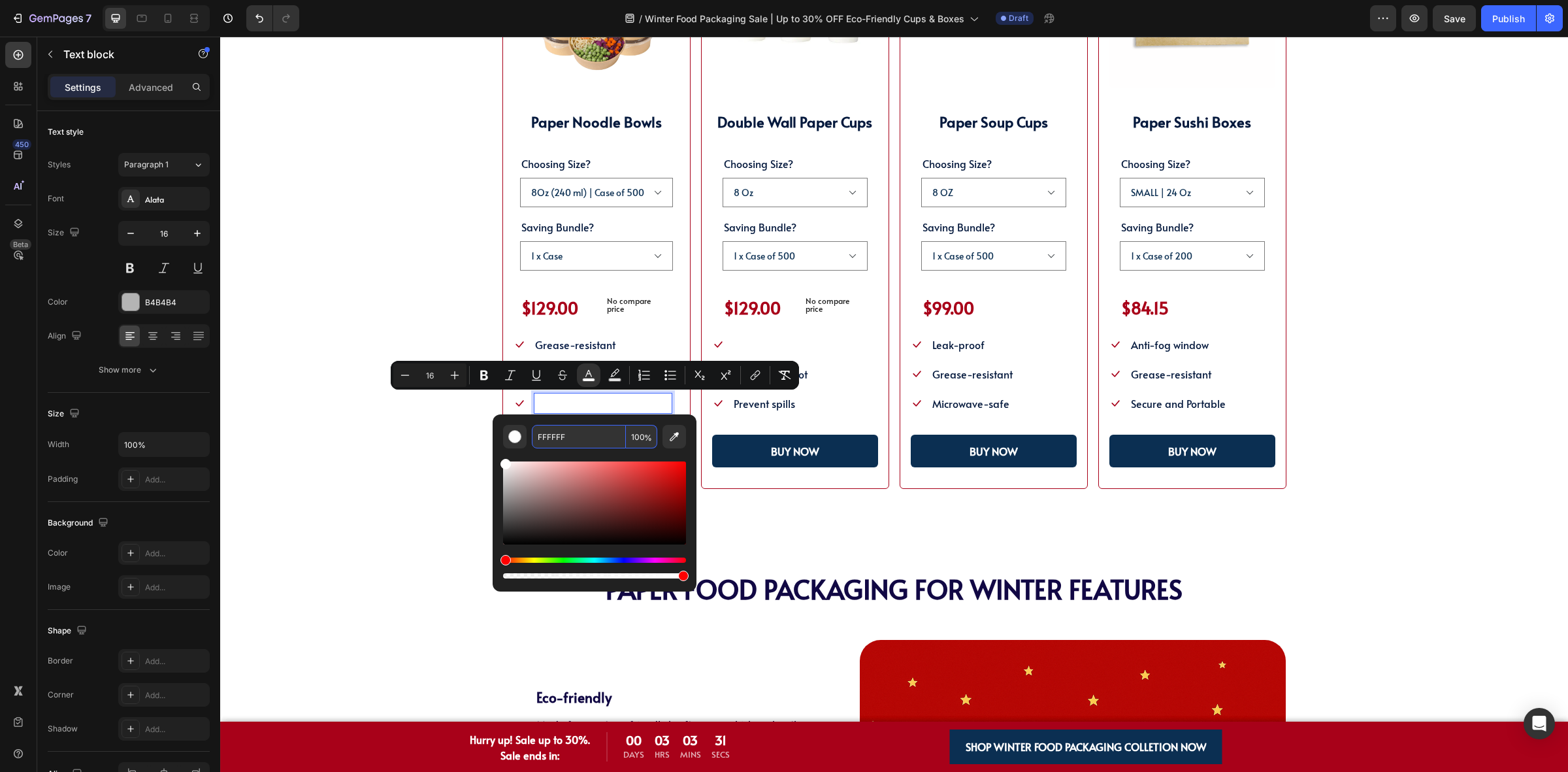
click at [602, 438] on input "FFFFFF" at bounding box center [578, 437] width 94 height 24
paste input "04193D"
type input "04193D"
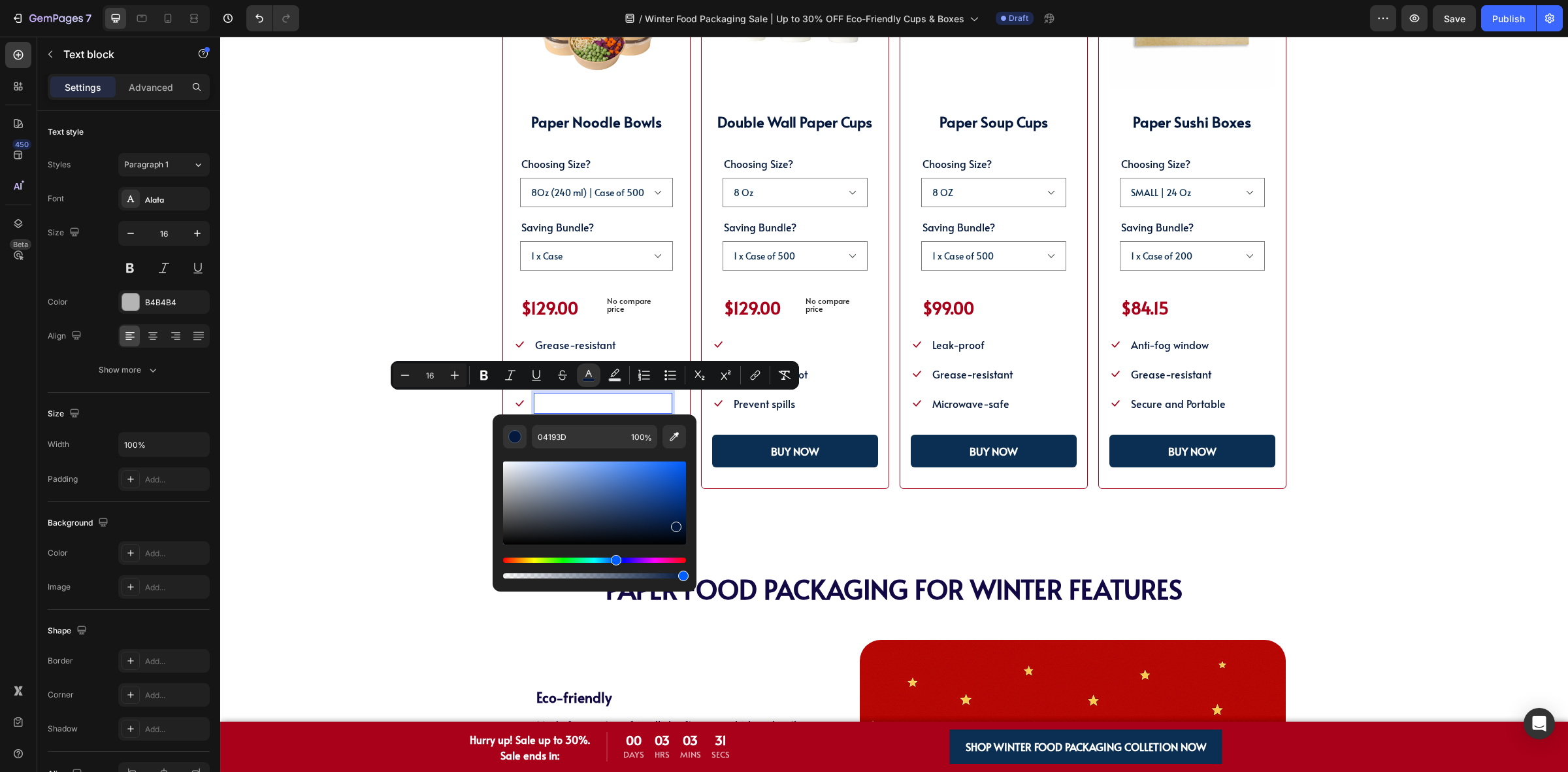
click at [396, 467] on div "SHOP WINTER PACKAGING BEST SELLER!! Heading SHOP OUR POPULAR WINTER FOOD PACKAG…" at bounding box center [894, 152] width 1244 height 674
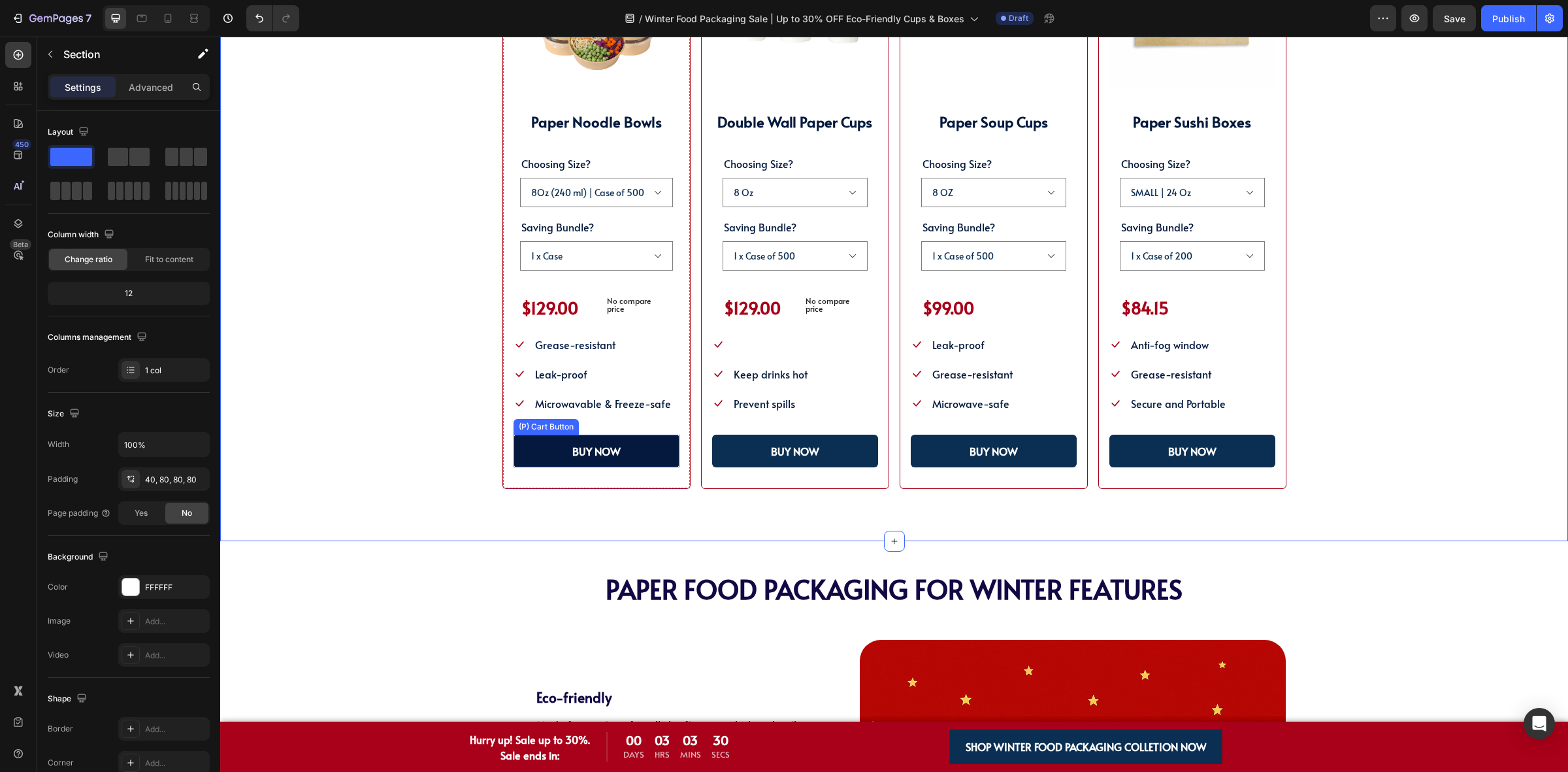
click at [546, 452] on button "BUY NOW" at bounding box center [597, 451] width 166 height 33
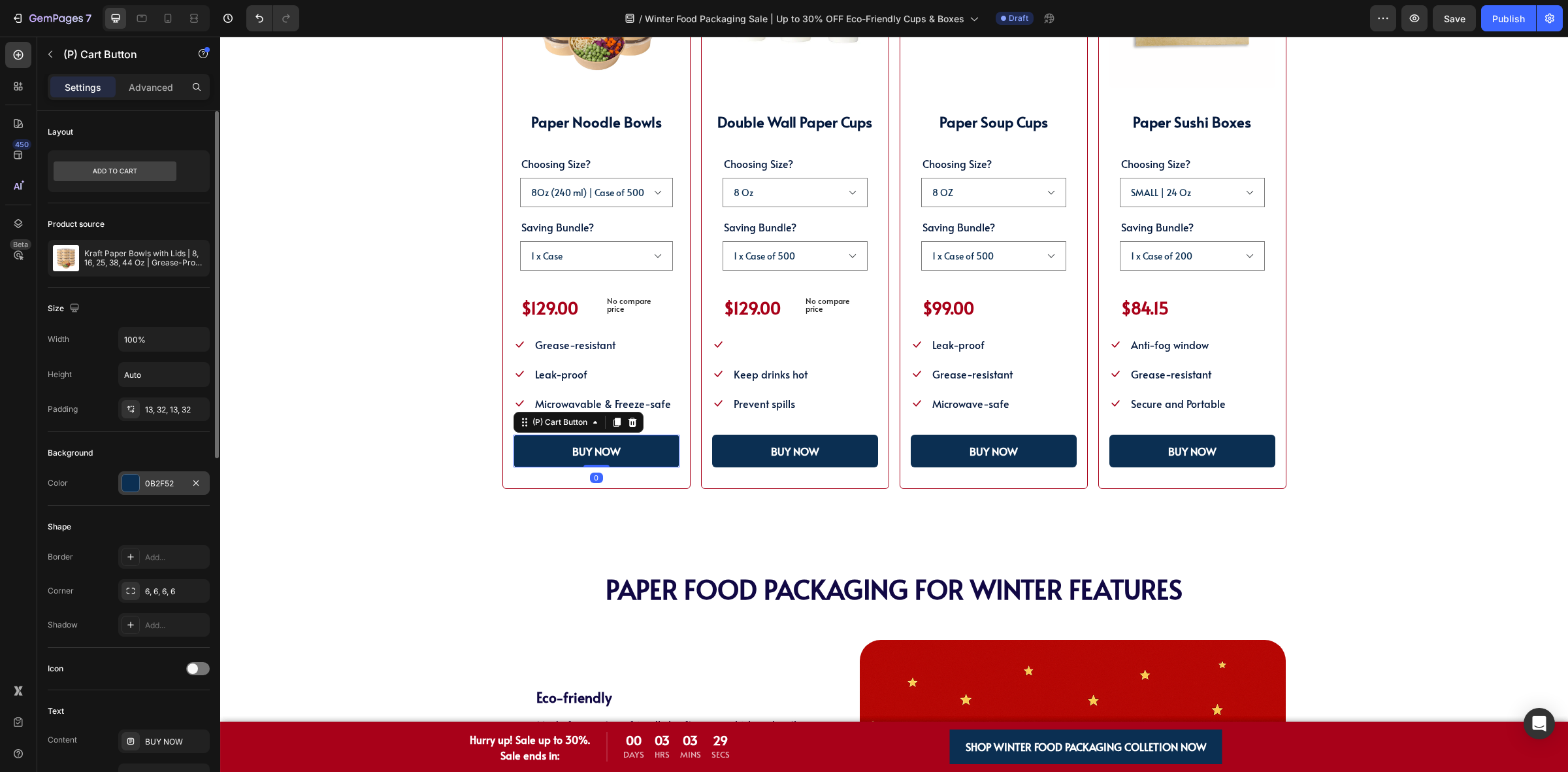
click at [152, 479] on div "0B2F52" at bounding box center [164, 483] width 38 height 12
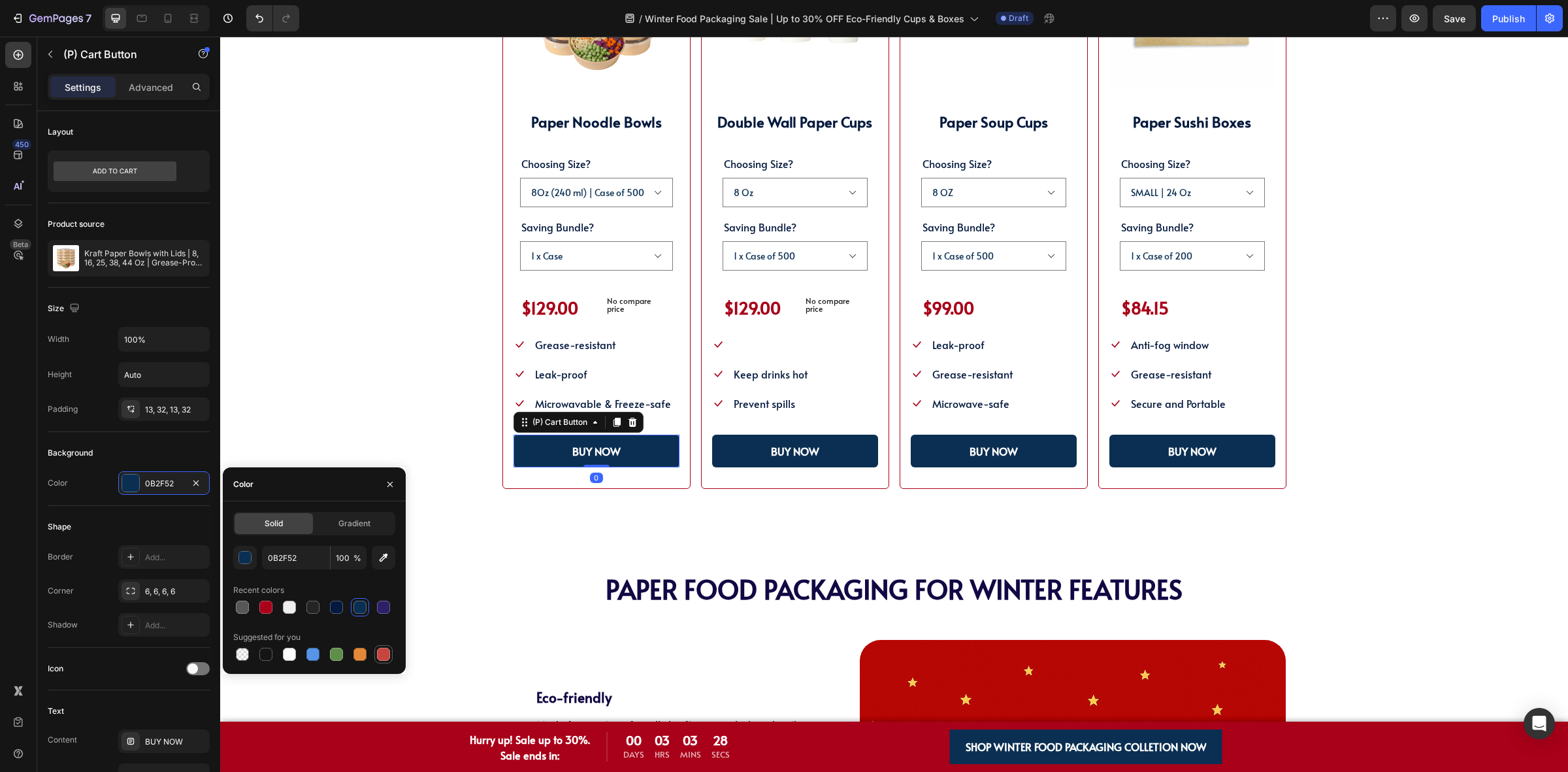
drag, startPoint x: 385, startPoint y: 658, endPoint x: 186, endPoint y: 556, distance: 223.6
click at [385, 658] on div at bounding box center [383, 654] width 13 height 13
type input "C5453F"
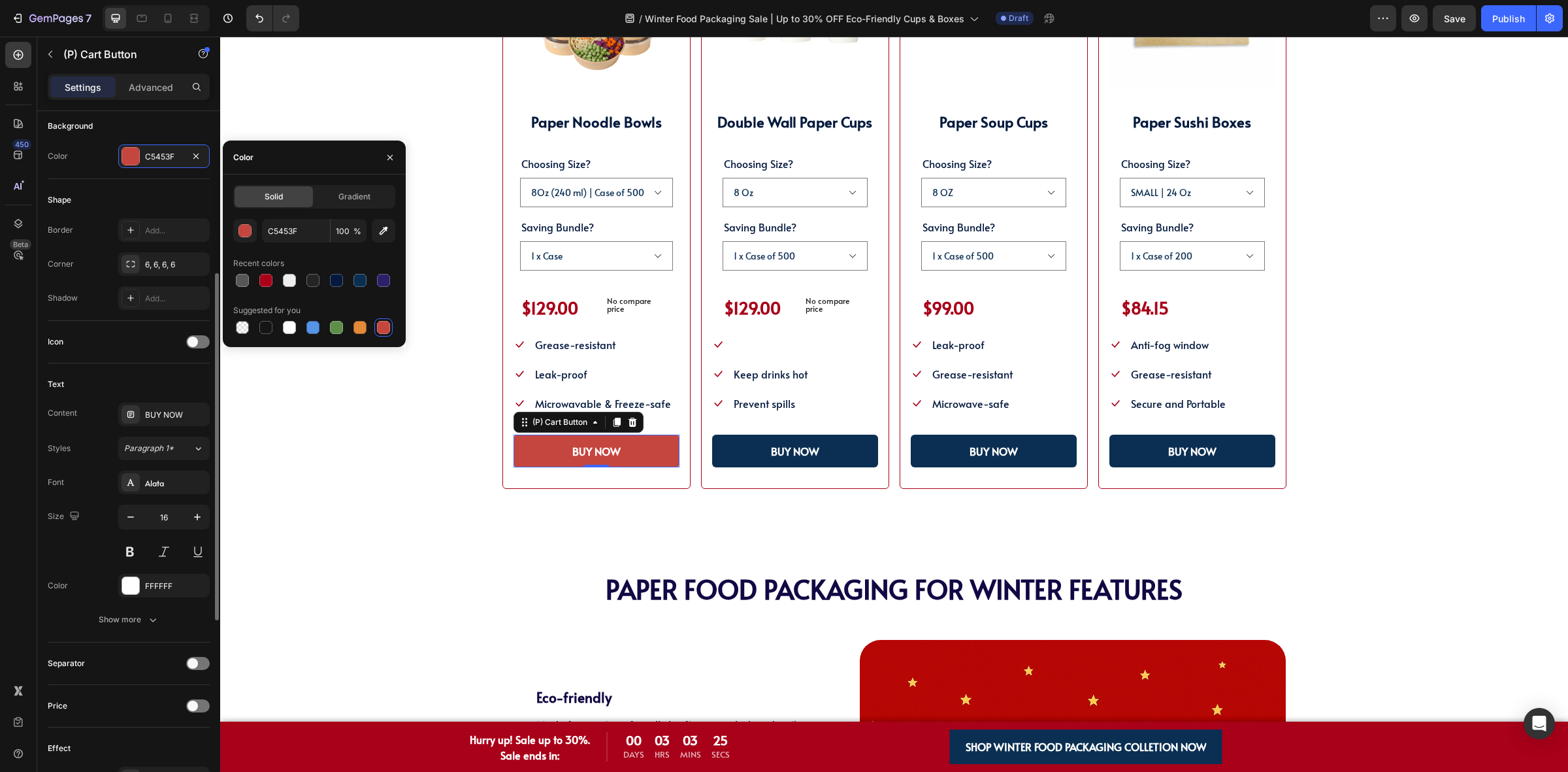
scroll to position [706, 0]
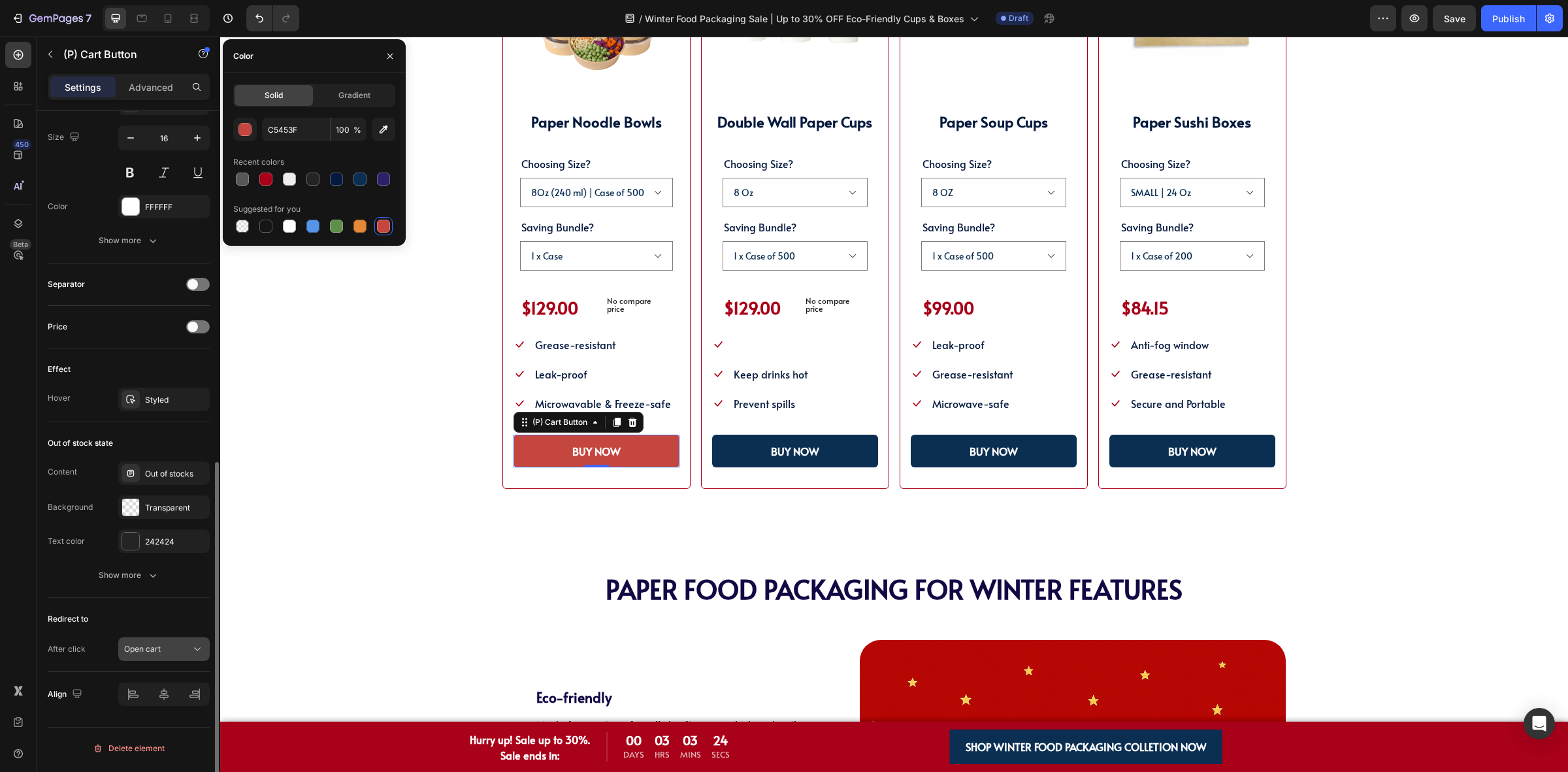
click at [138, 651] on span "Open cart" at bounding box center [142, 648] width 36 height 10
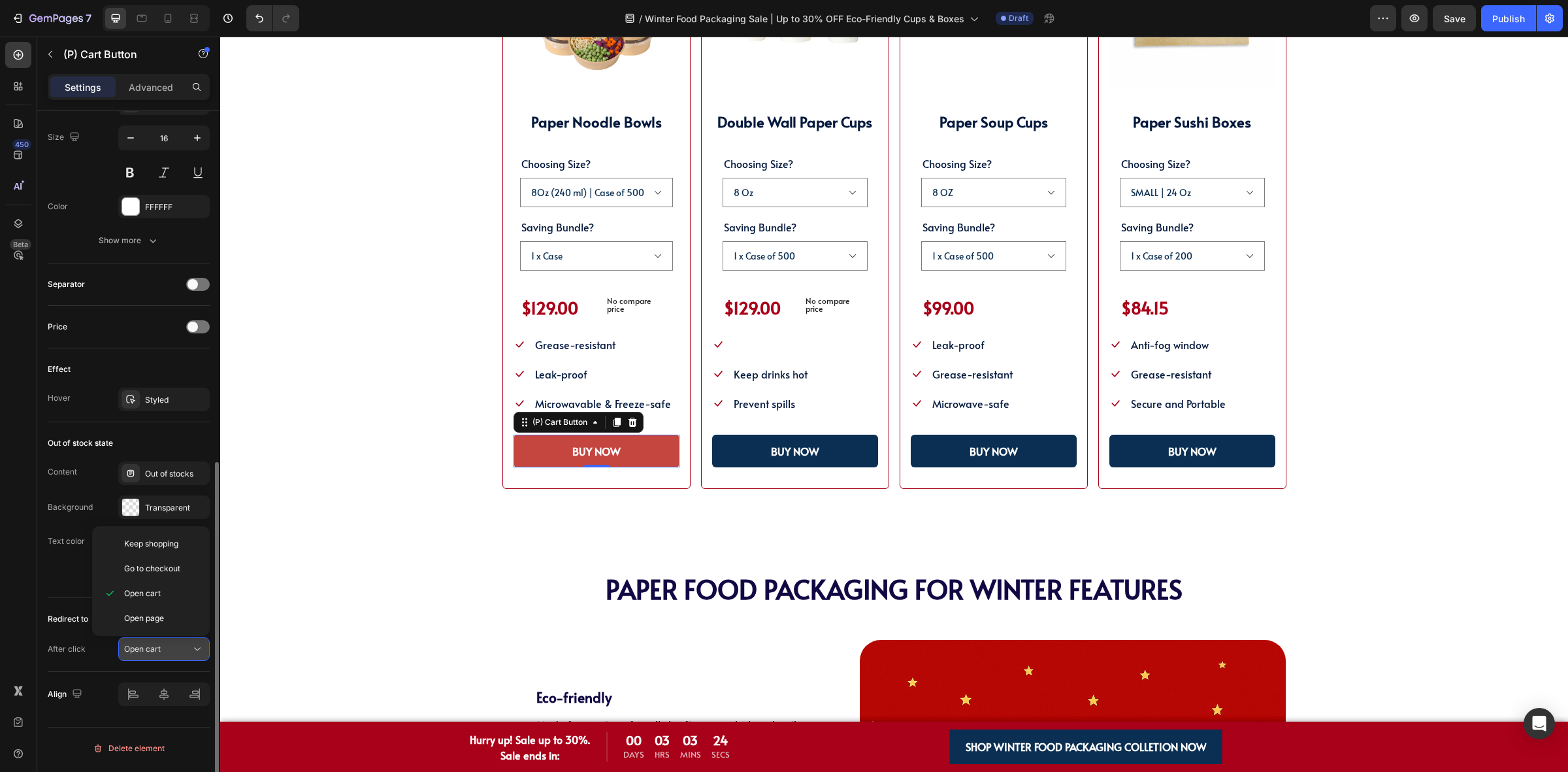
click at [138, 651] on span "Open cart" at bounding box center [142, 648] width 36 height 10
click at [148, 405] on div "Styled" at bounding box center [164, 400] width 38 height 12
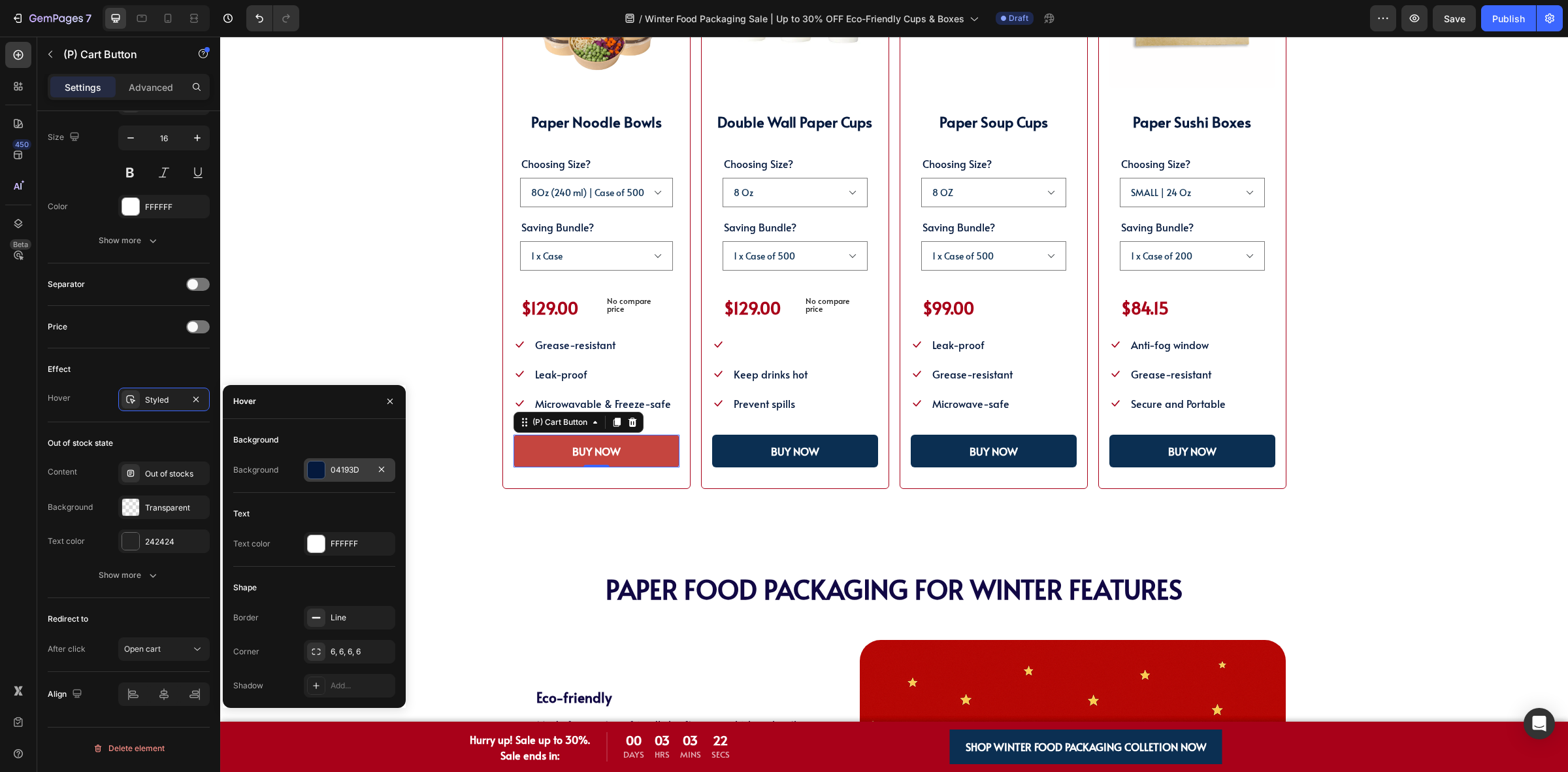
click at [312, 467] on div at bounding box center [316, 470] width 17 height 17
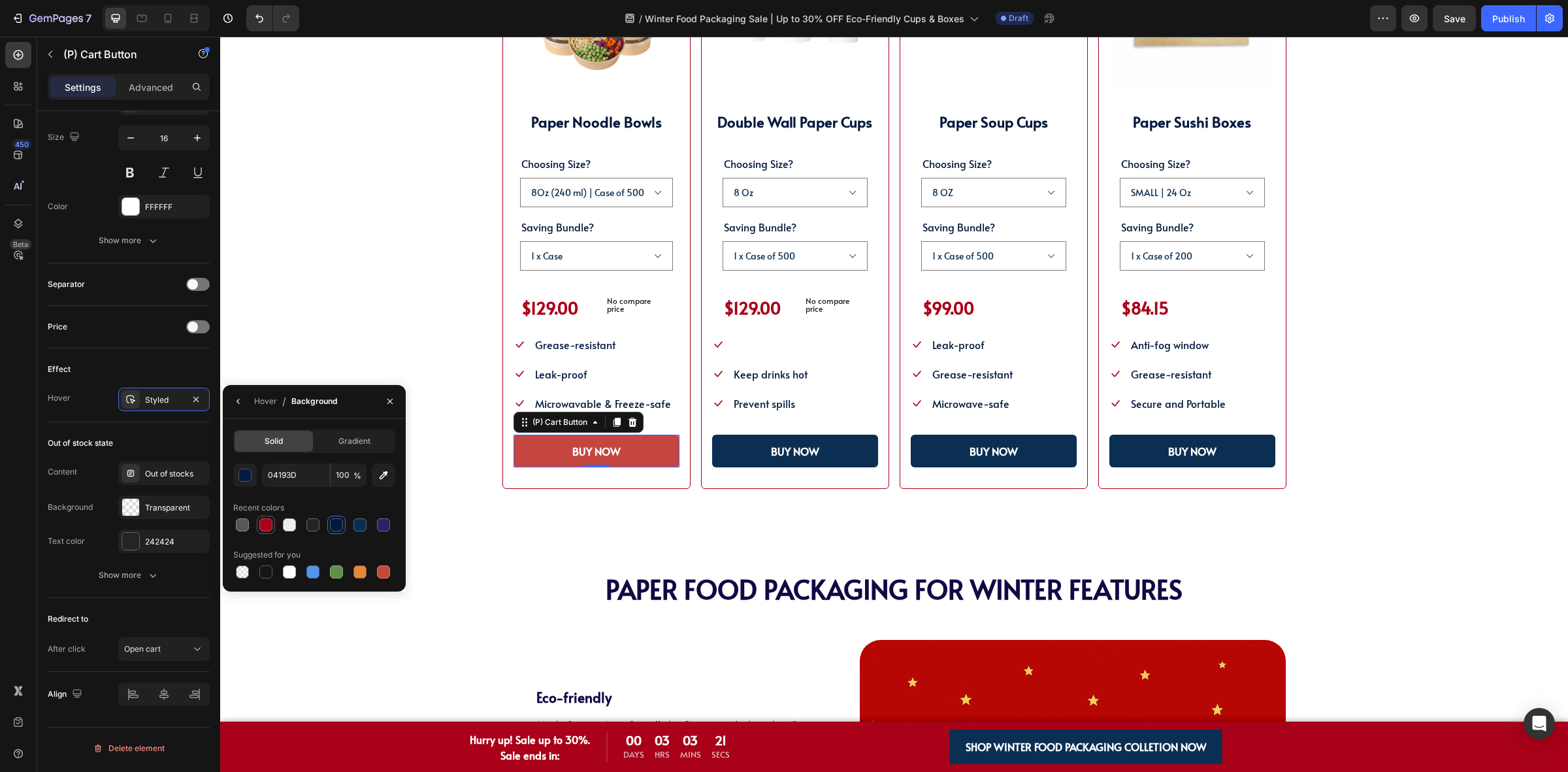
click at [267, 527] on div at bounding box center [266, 524] width 13 height 13
type input "A80119"
click at [717, 447] on button "BUY NOW" at bounding box center [795, 451] width 166 height 33
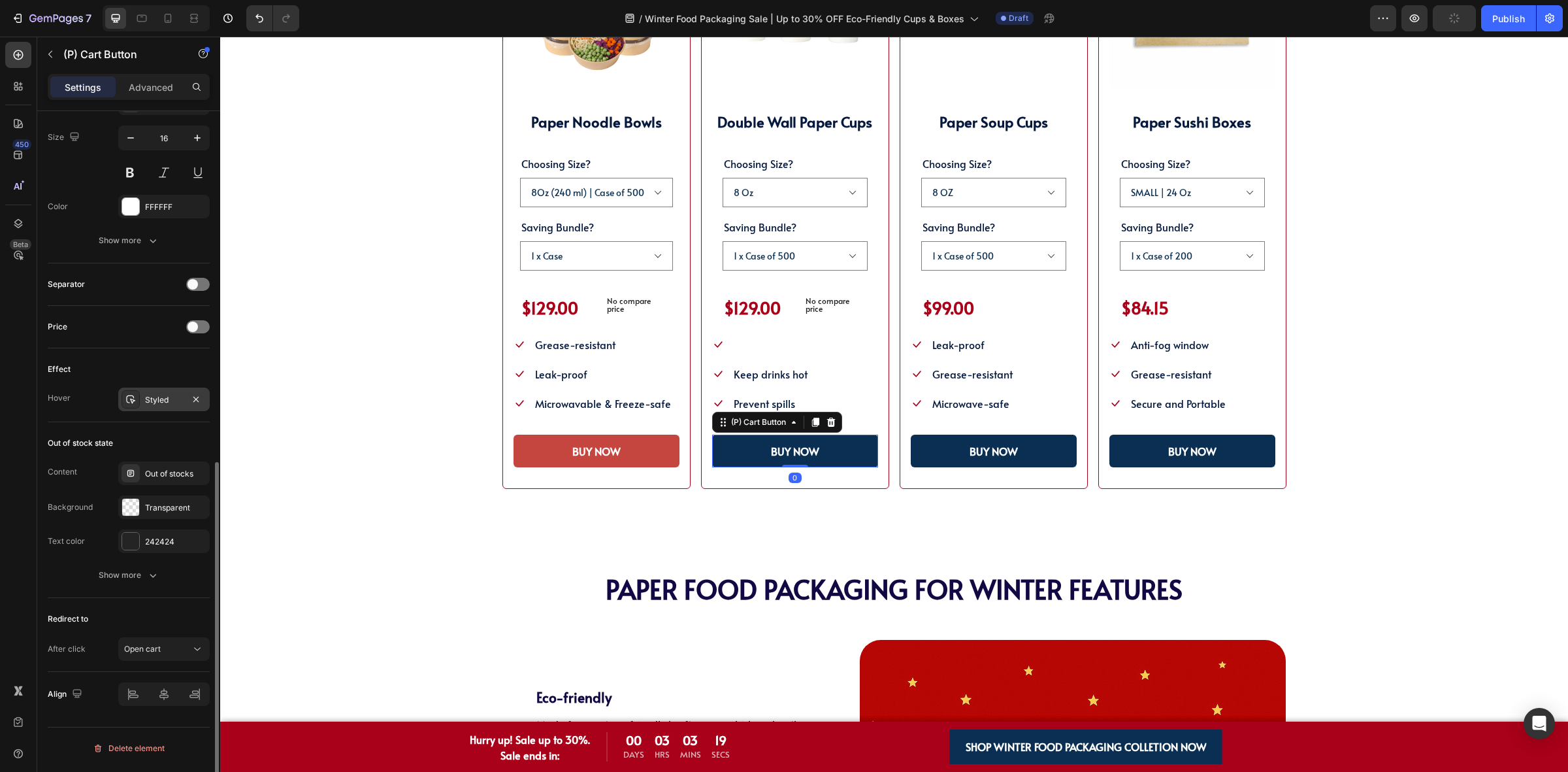
click at [147, 393] on div "Styled" at bounding box center [163, 399] width 91 height 24
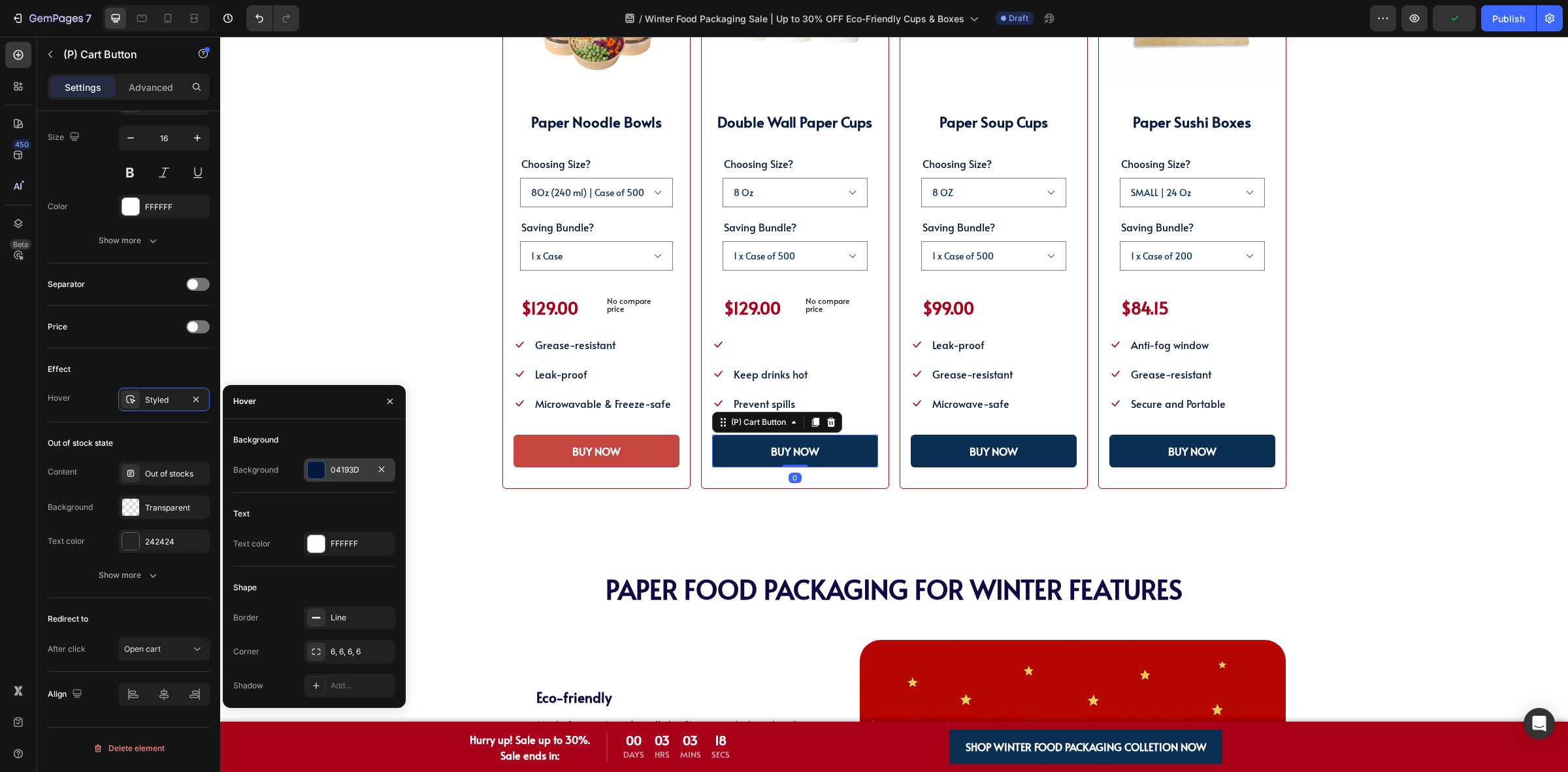
click at [323, 472] on div at bounding box center [316, 470] width 17 height 17
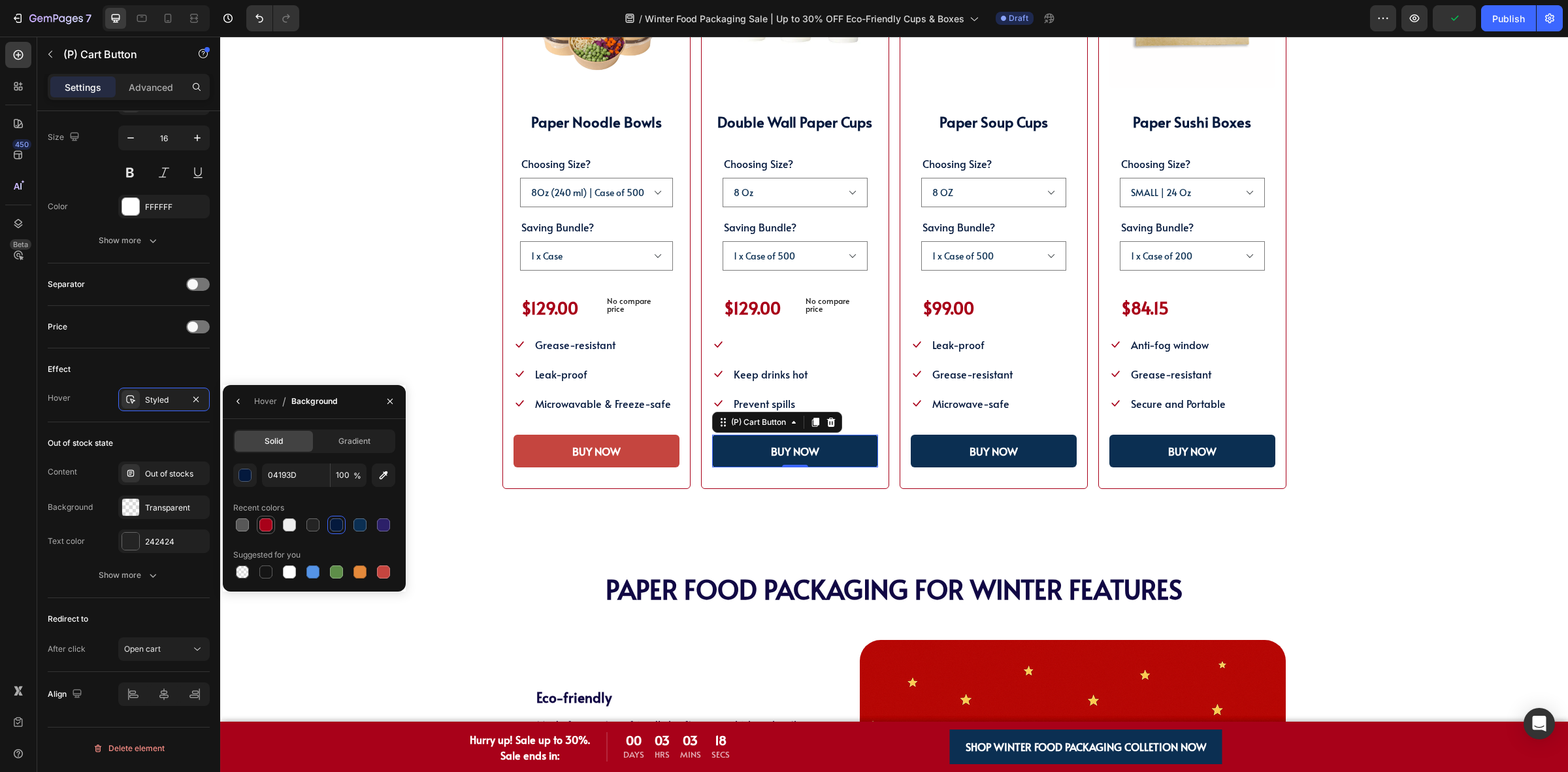
click at [269, 527] on div at bounding box center [266, 524] width 13 height 13
type input "A80119"
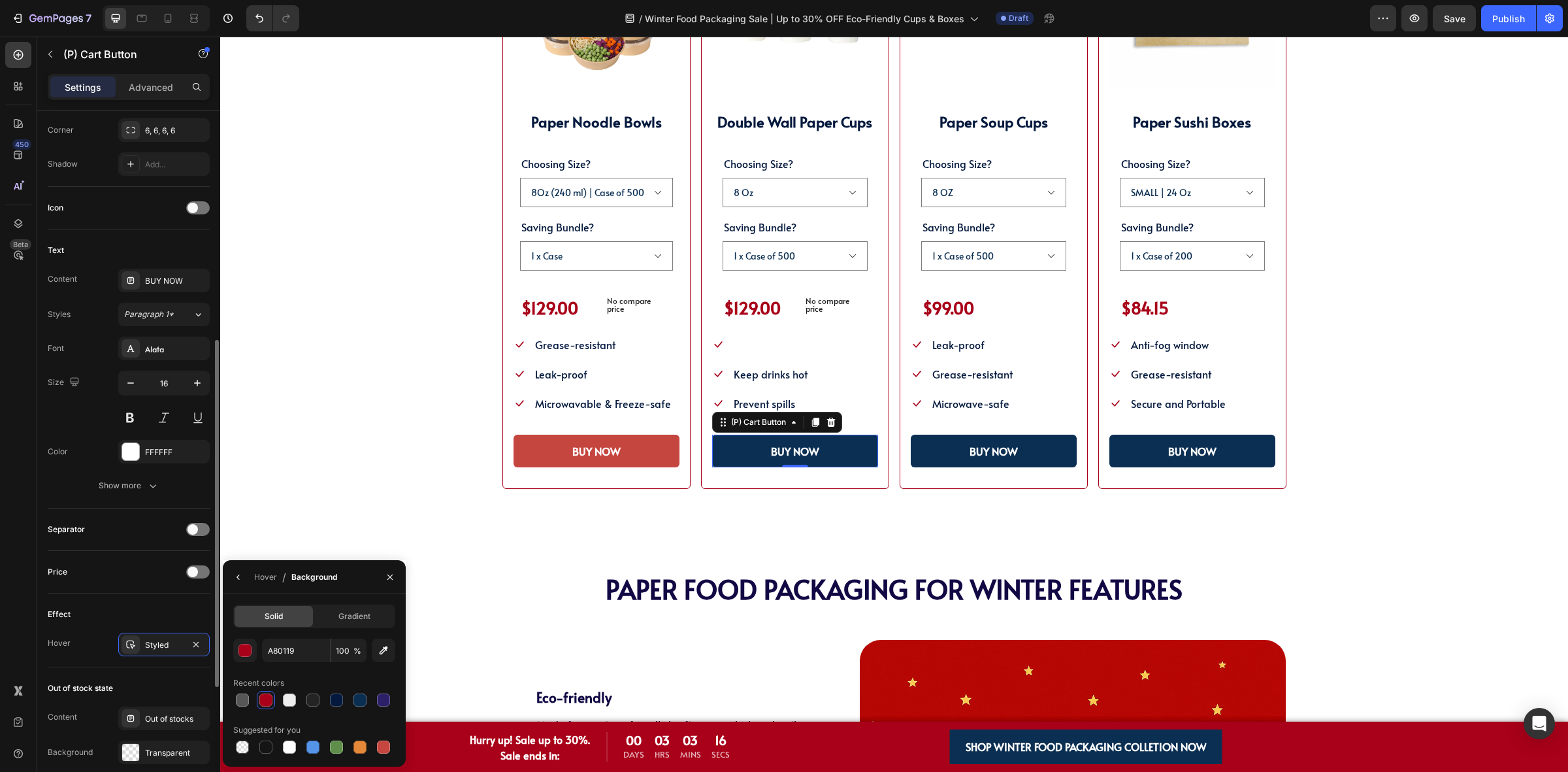
scroll to position [134, 0]
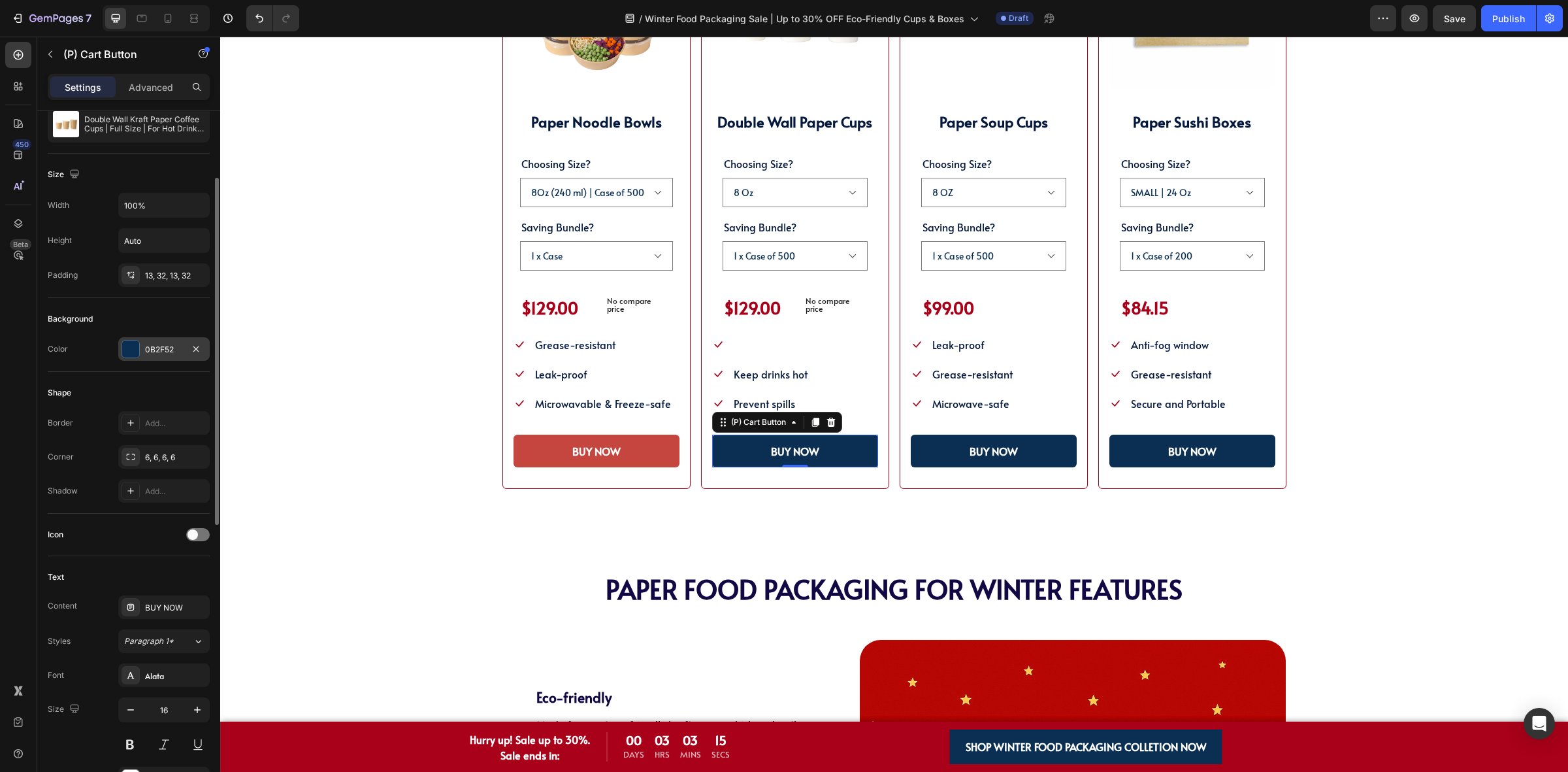
click at [137, 341] on div at bounding box center [130, 349] width 18 height 18
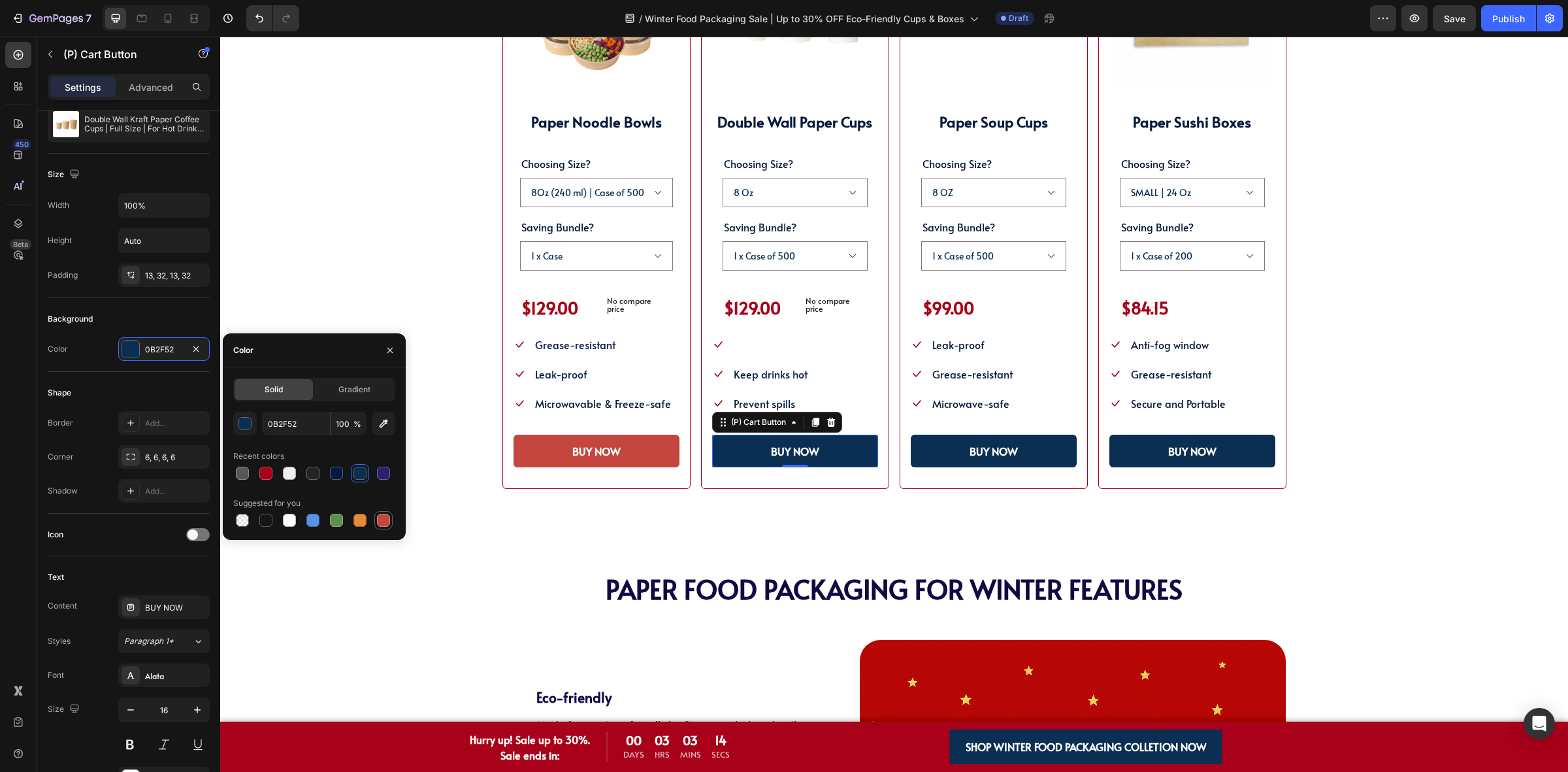
click at [384, 527] on div at bounding box center [383, 520] width 15 height 15
type input "C5453F"
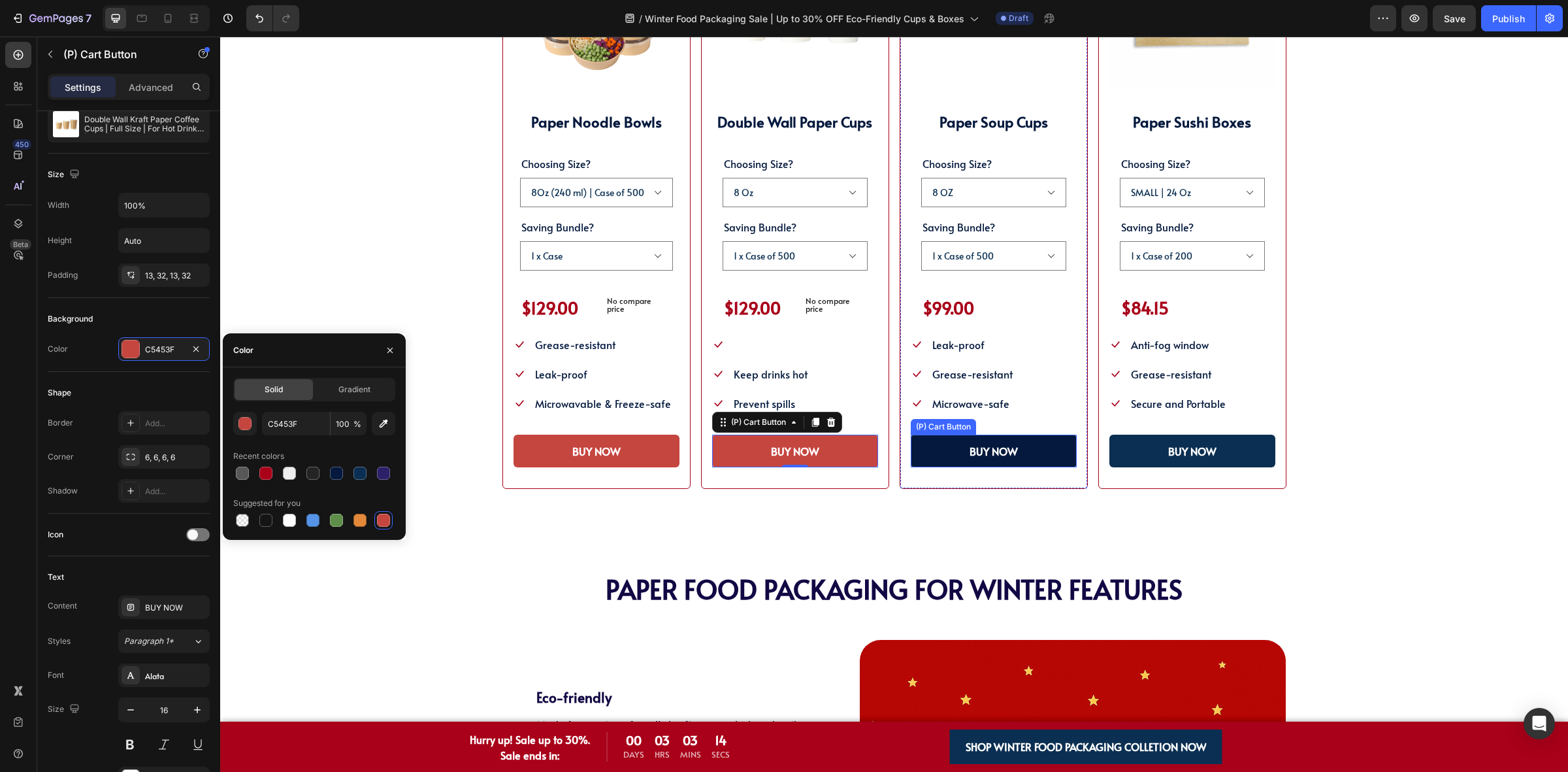
click at [923, 459] on button "BUY NOW" at bounding box center [994, 451] width 166 height 33
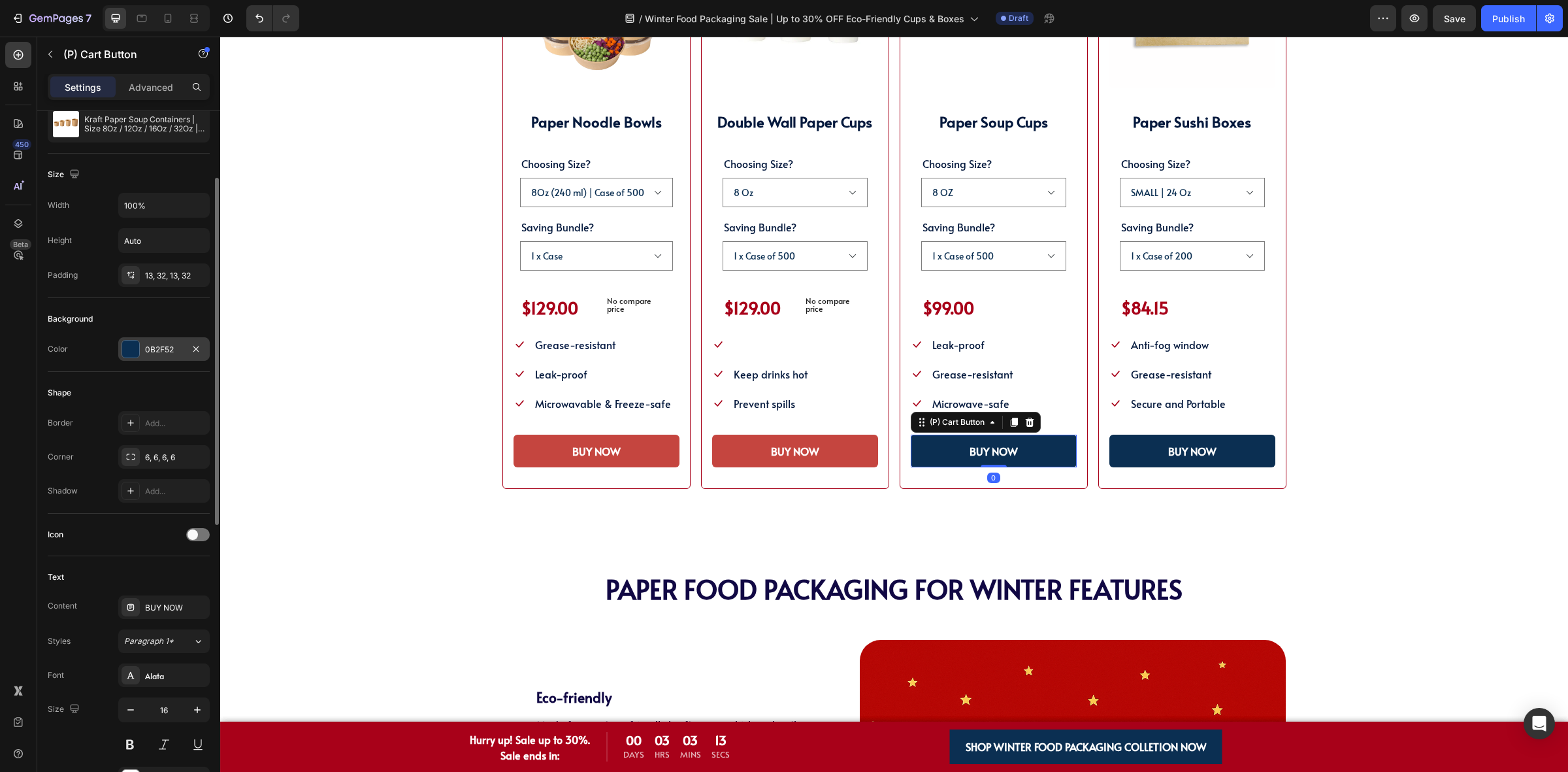
click at [149, 341] on div "0B2F52" at bounding box center [163, 349] width 91 height 24
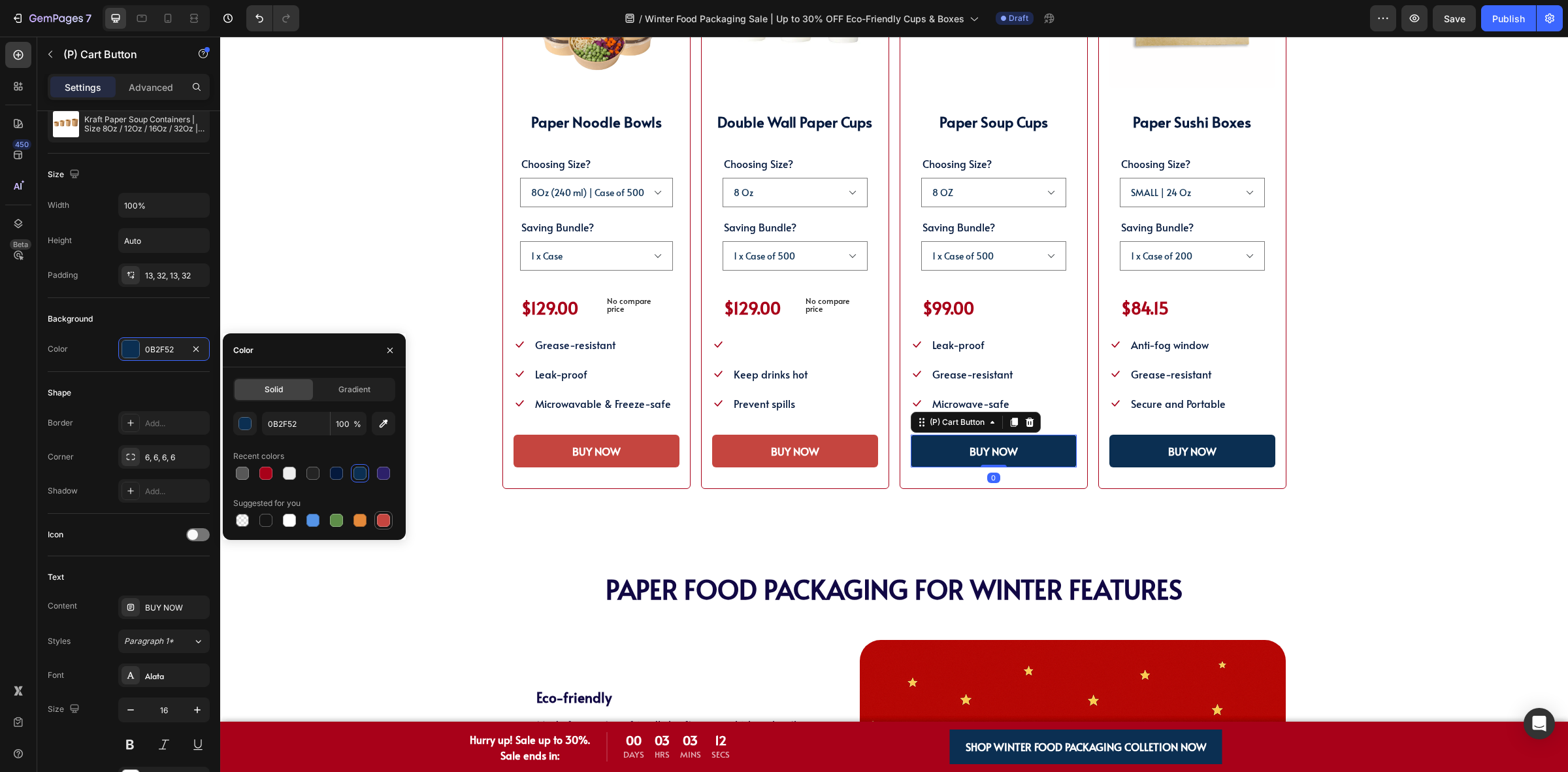
click at [384, 518] on div at bounding box center [383, 520] width 13 height 13
type input "C5453F"
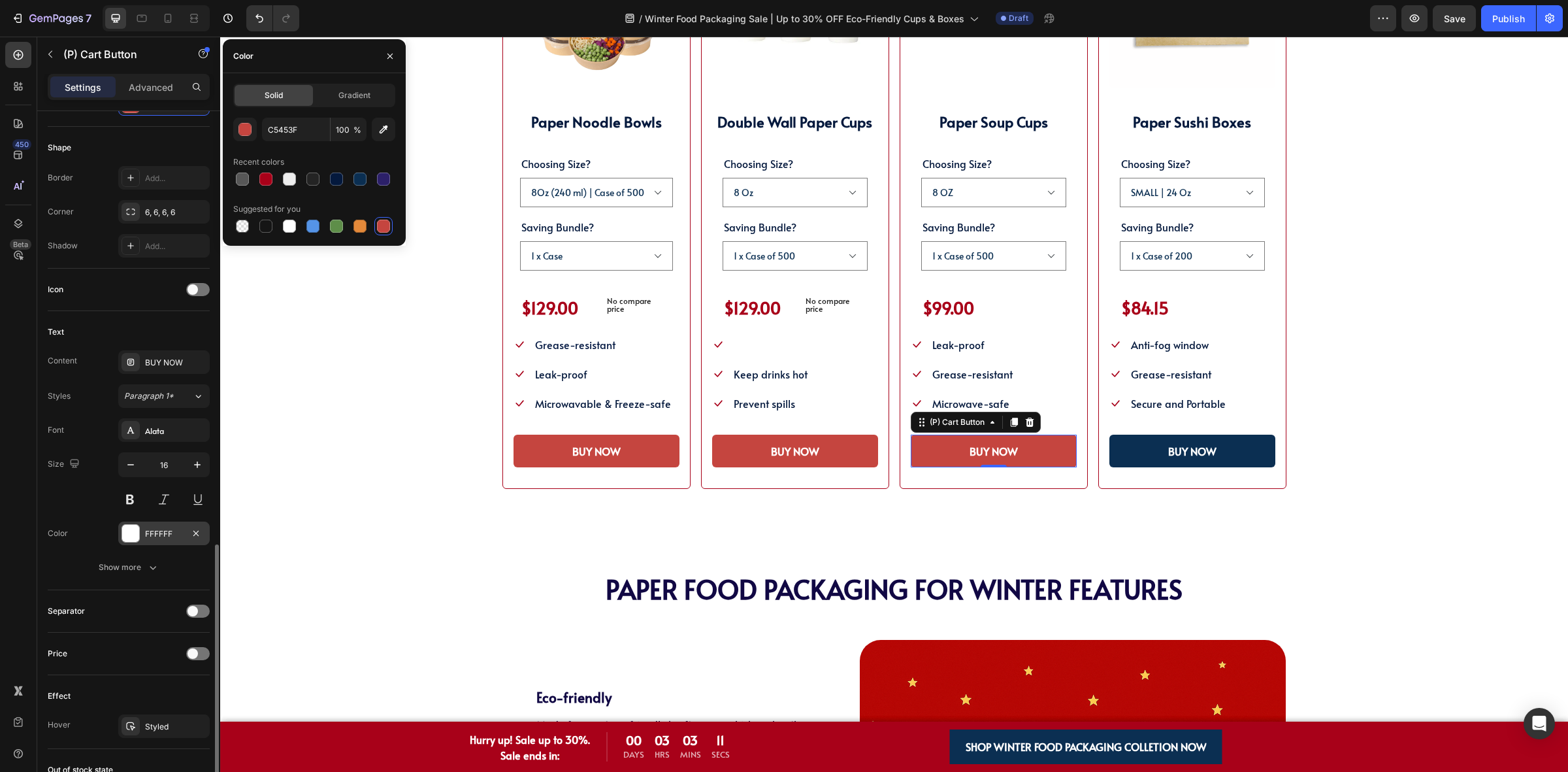
scroll to position [542, 0]
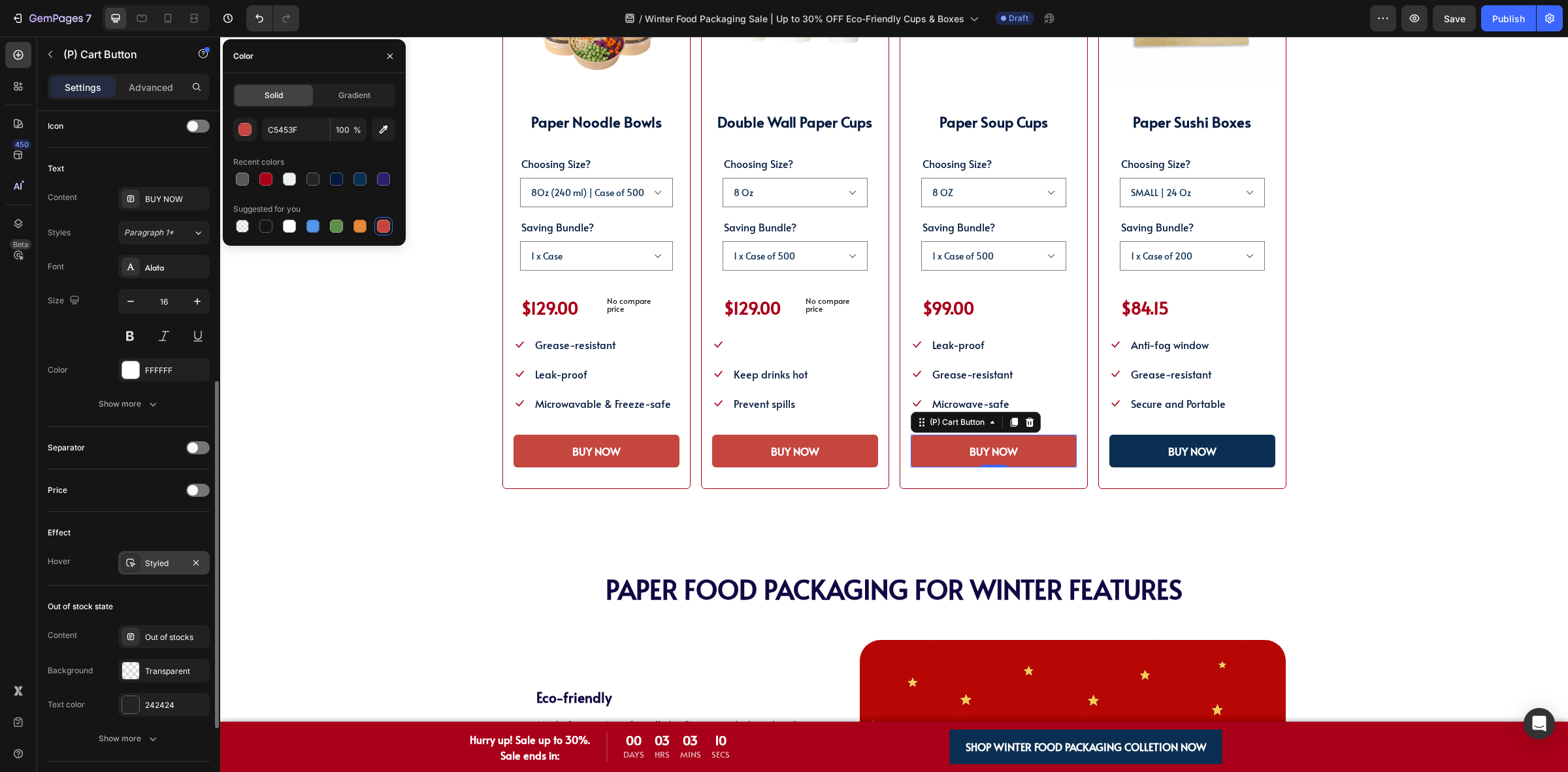
click at [154, 556] on div "Styled" at bounding box center [163, 563] width 91 height 24
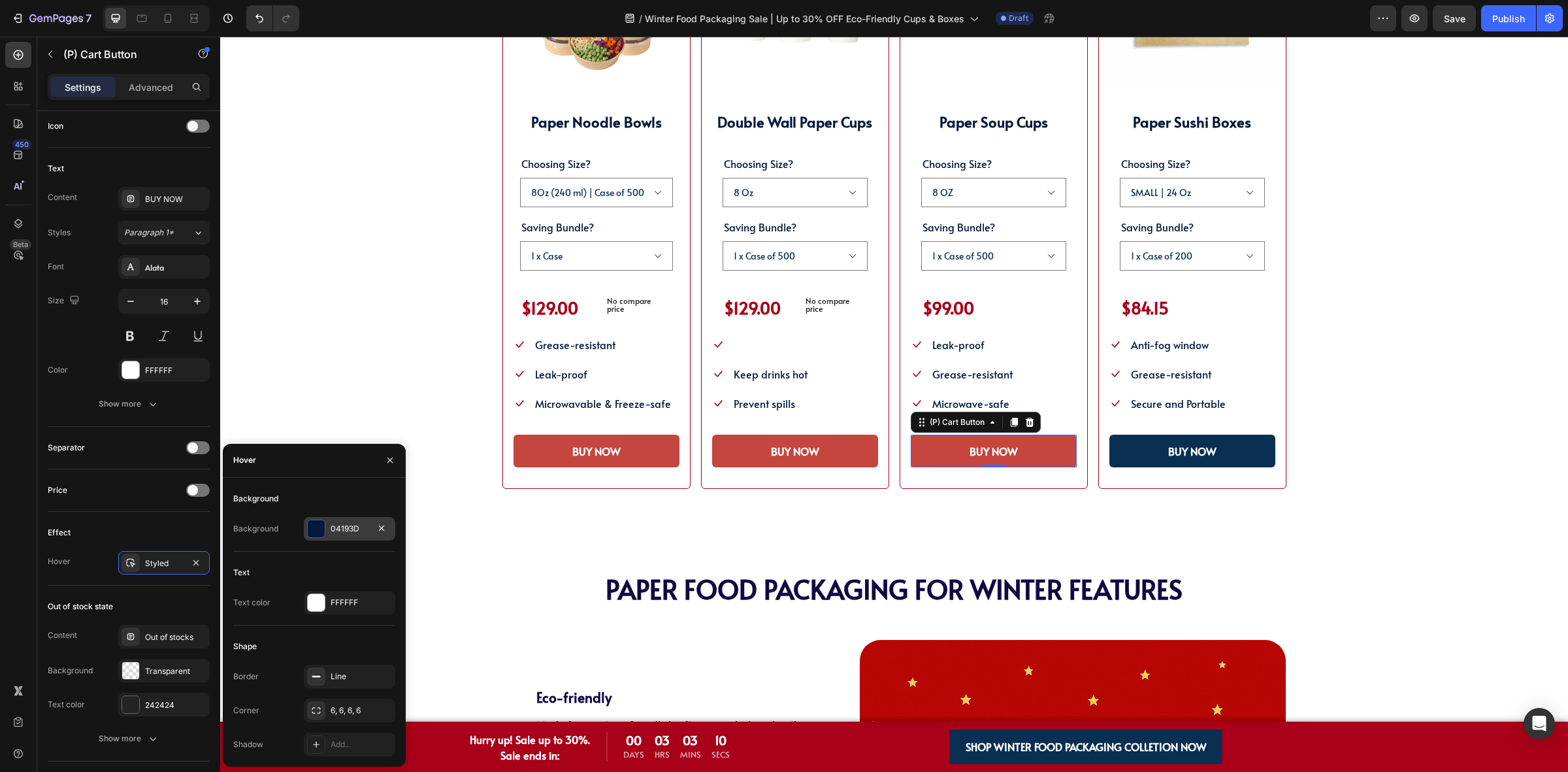
click at [327, 526] on div "04193D" at bounding box center [349, 529] width 91 height 24
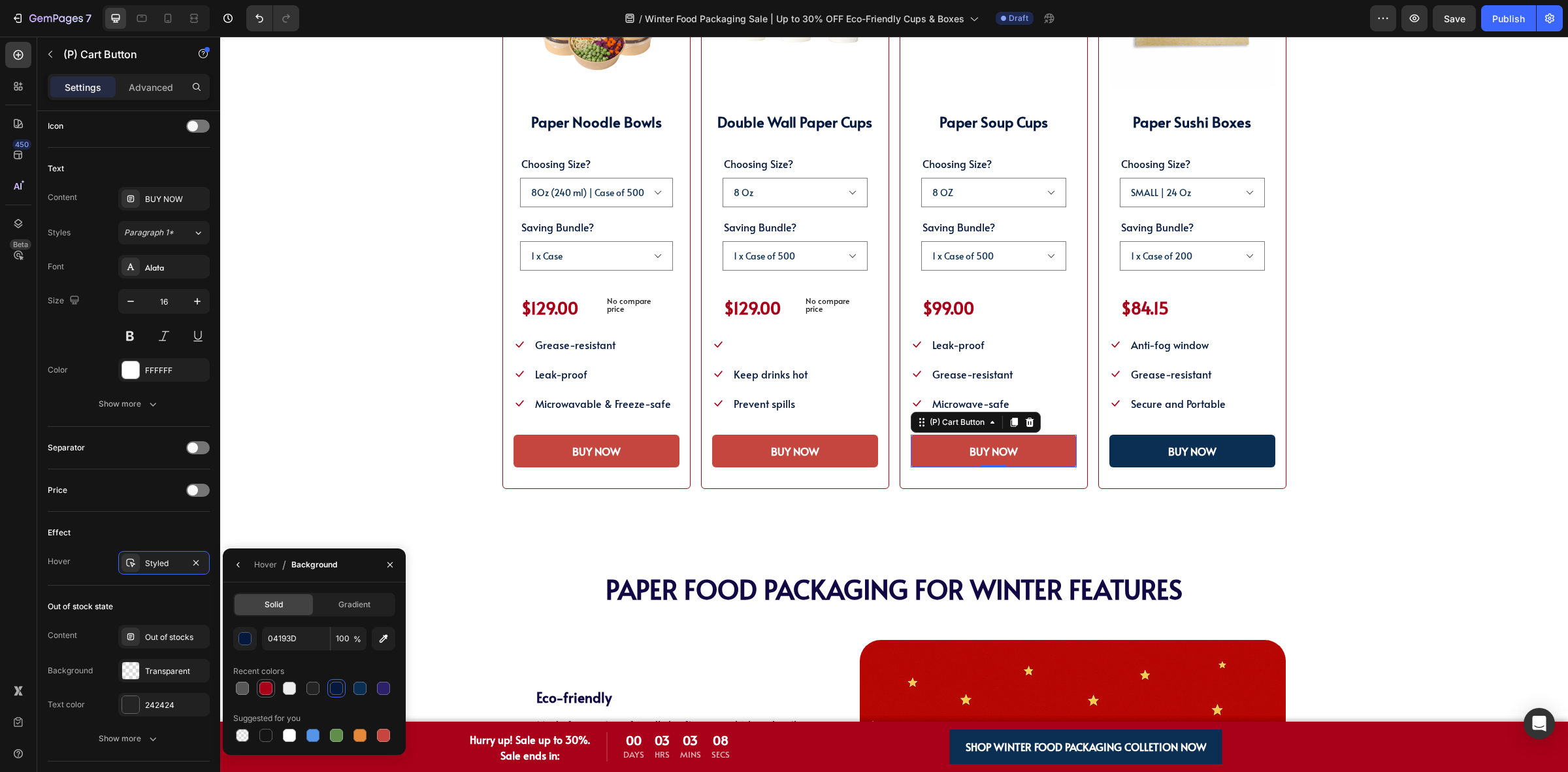
click at [271, 684] on div at bounding box center [266, 688] width 13 height 13
type input "A80119"
click at [1133, 449] on button "BUY NOW" at bounding box center [1193, 451] width 166 height 33
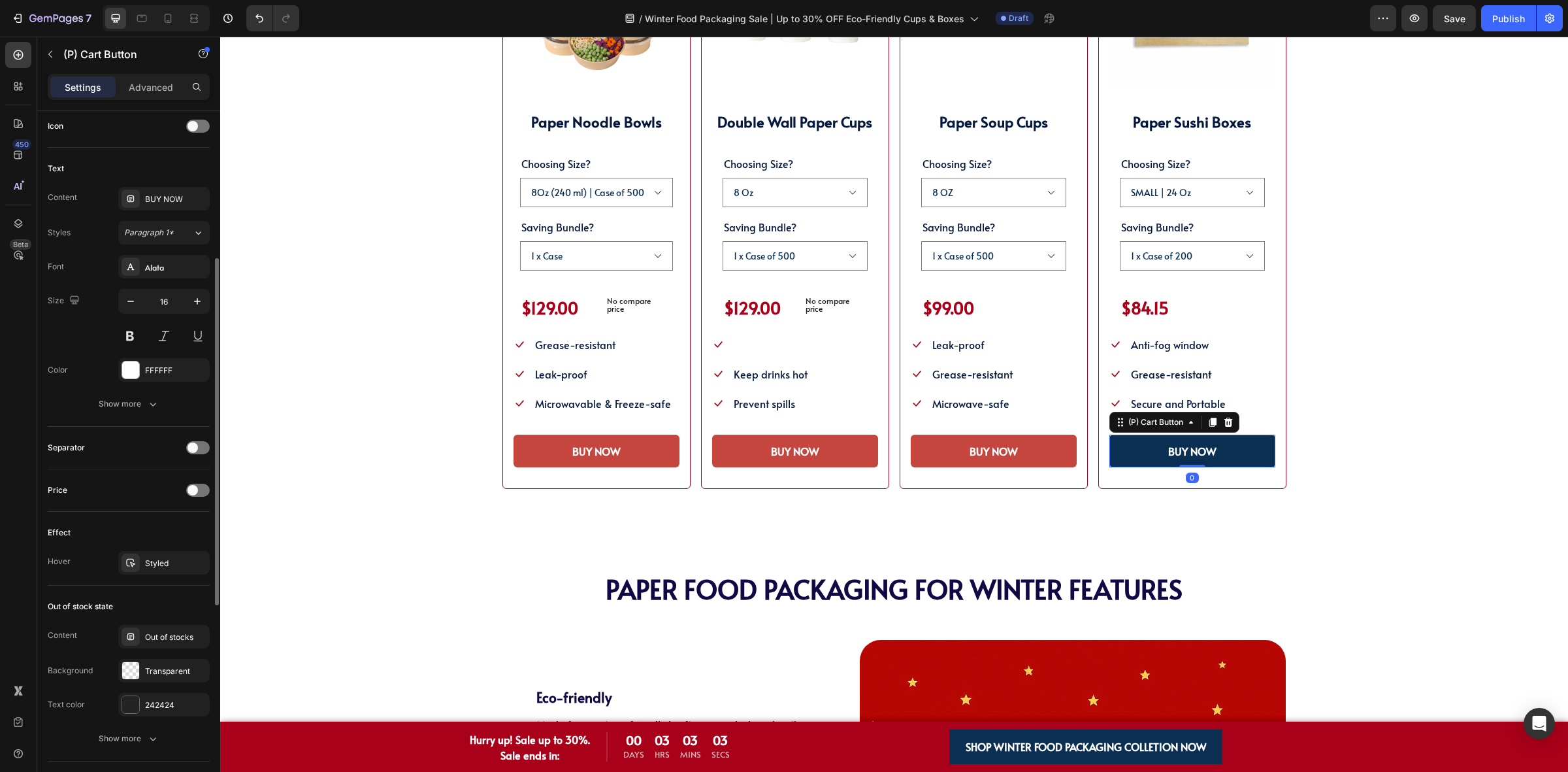
scroll to position [297, 0]
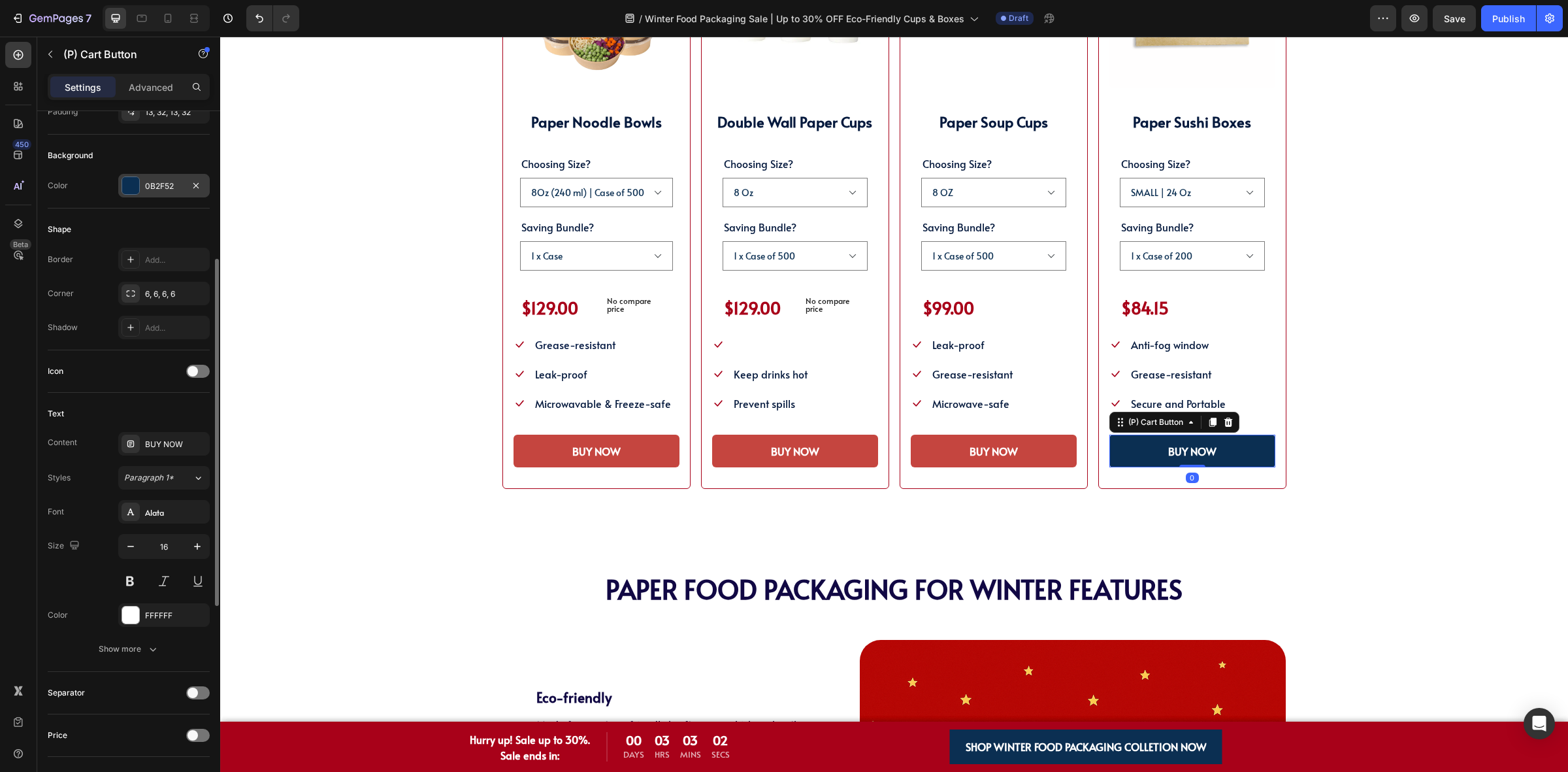
click at [160, 184] on div "0B2F52" at bounding box center [164, 186] width 38 height 12
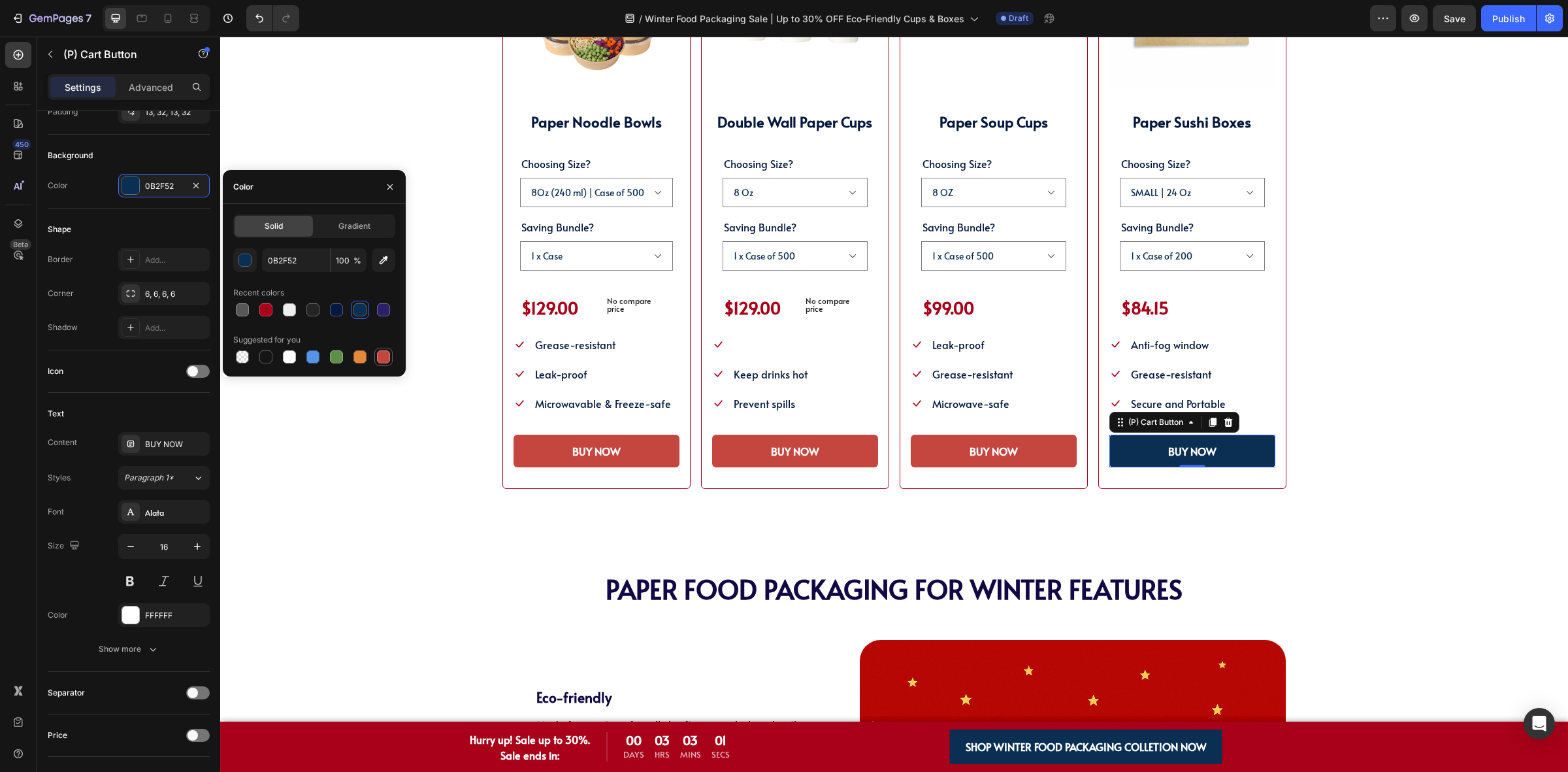
drag, startPoint x: 381, startPoint y: 360, endPoint x: 160, endPoint y: 525, distance: 275.8
click at [382, 360] on div at bounding box center [383, 357] width 13 height 13
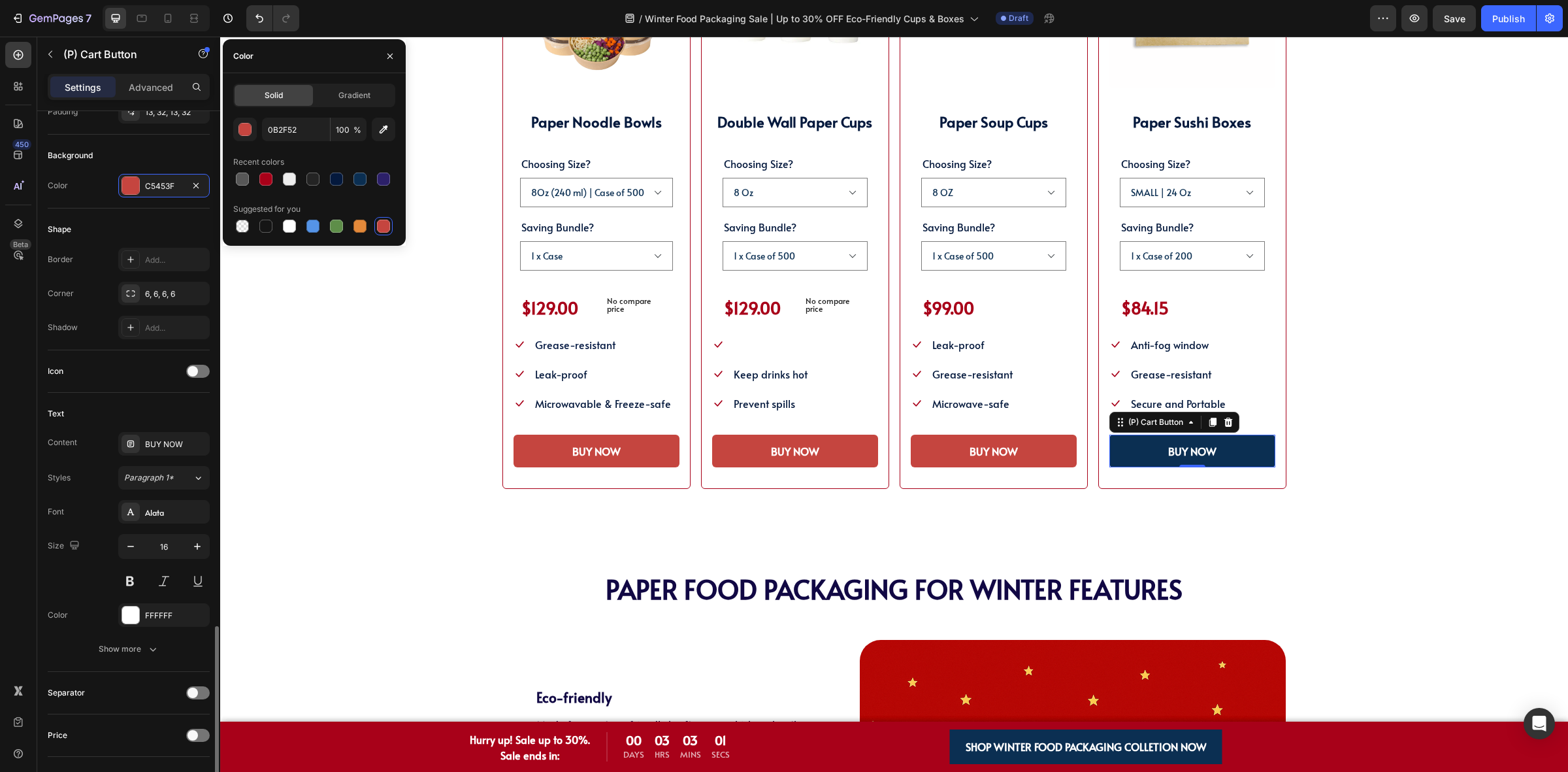
type input "C5453F"
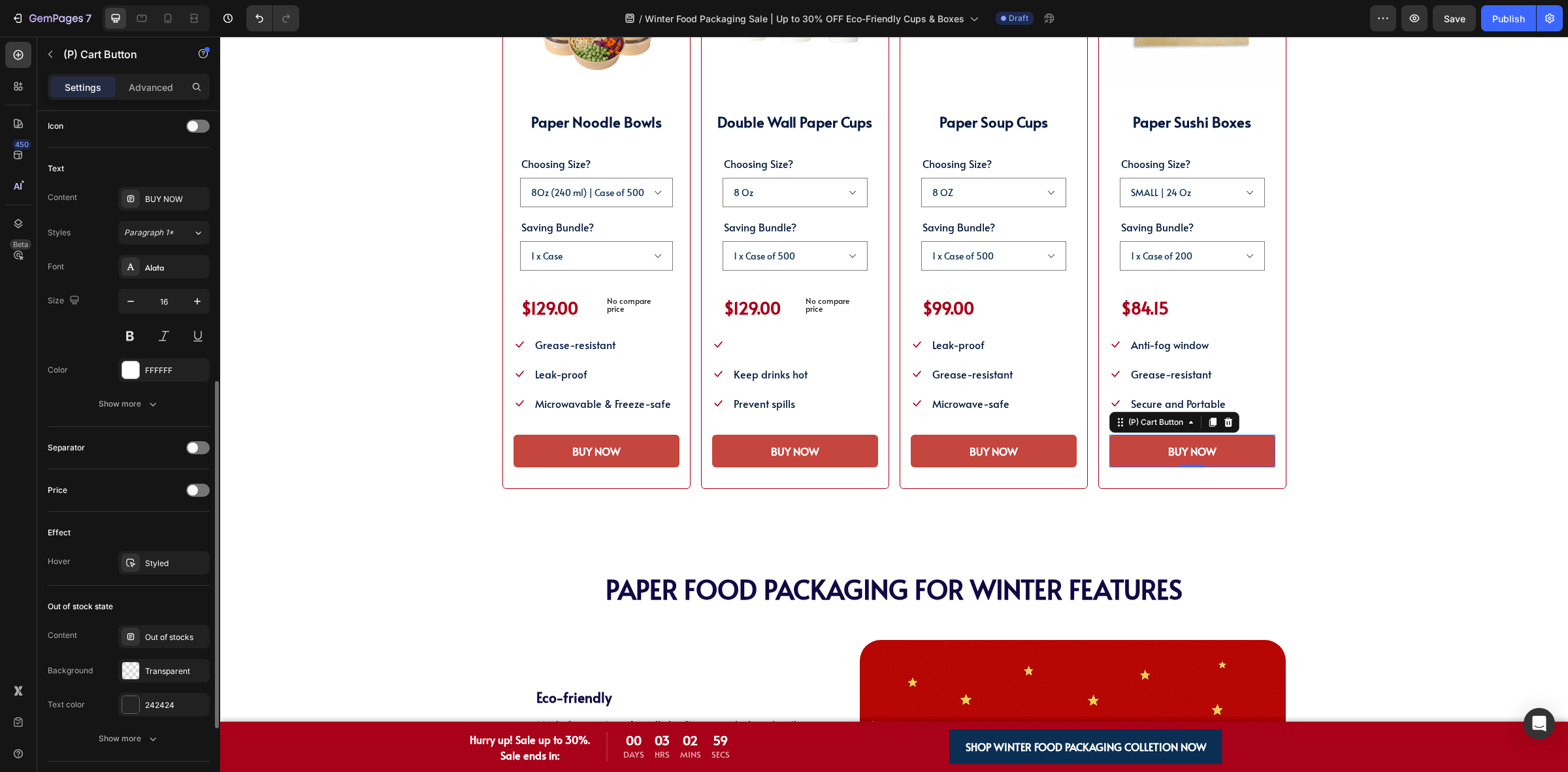
click at [151, 549] on div "Effect Hover Styled" at bounding box center [128, 549] width 162 height 74
click at [148, 564] on div "Styled" at bounding box center [164, 563] width 38 height 12
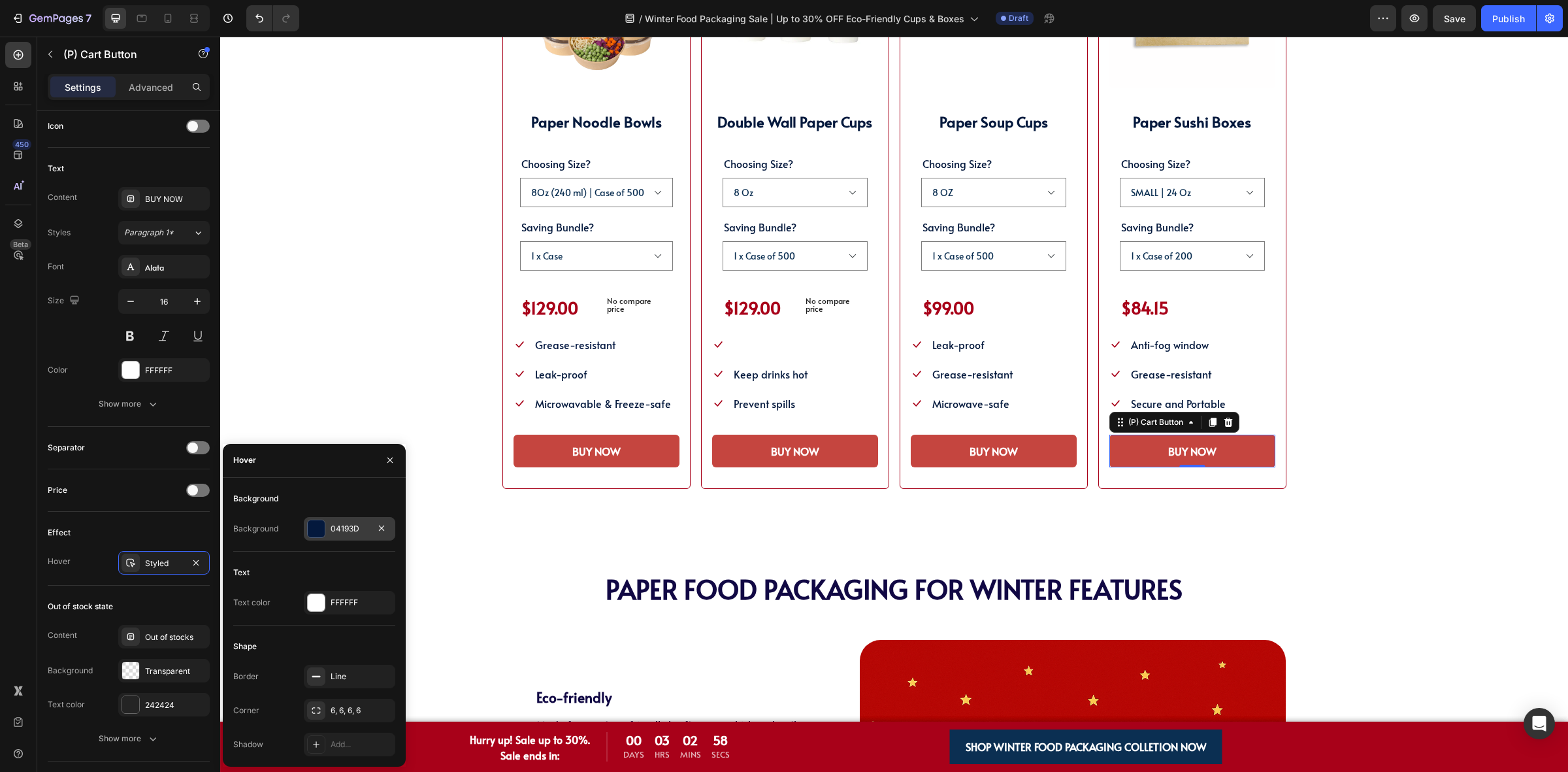
click at [329, 540] on div "04193D" at bounding box center [349, 529] width 91 height 24
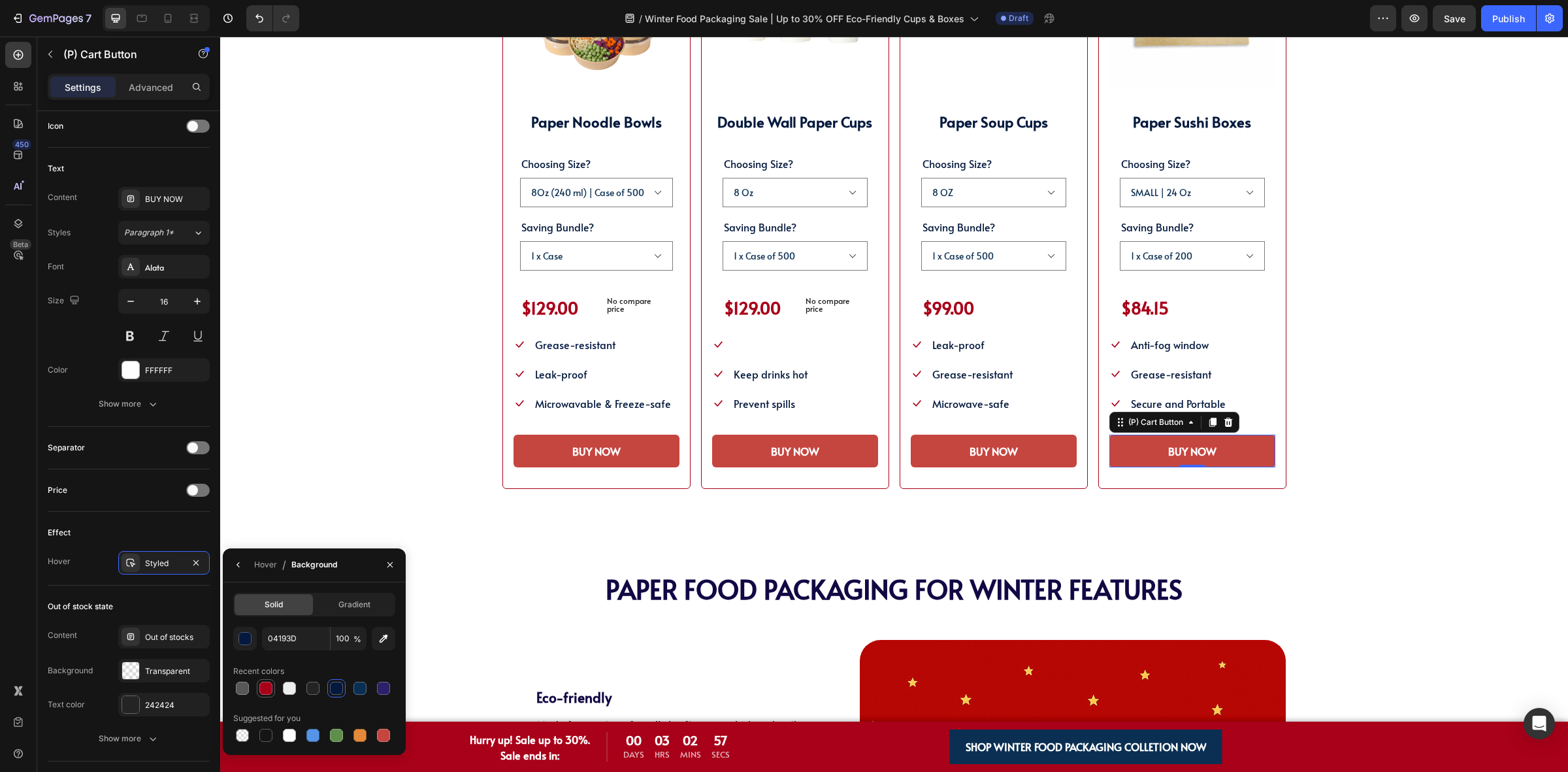
click at [270, 688] on div at bounding box center [266, 688] width 13 height 13
type input "A80119"
click at [328, 312] on div "SHOP WINTER PACKAGING BEST SELLER!! Heading SHOP OUR POPULAR WINTER FOOD PACKAG…" at bounding box center [894, 152] width 1244 height 674
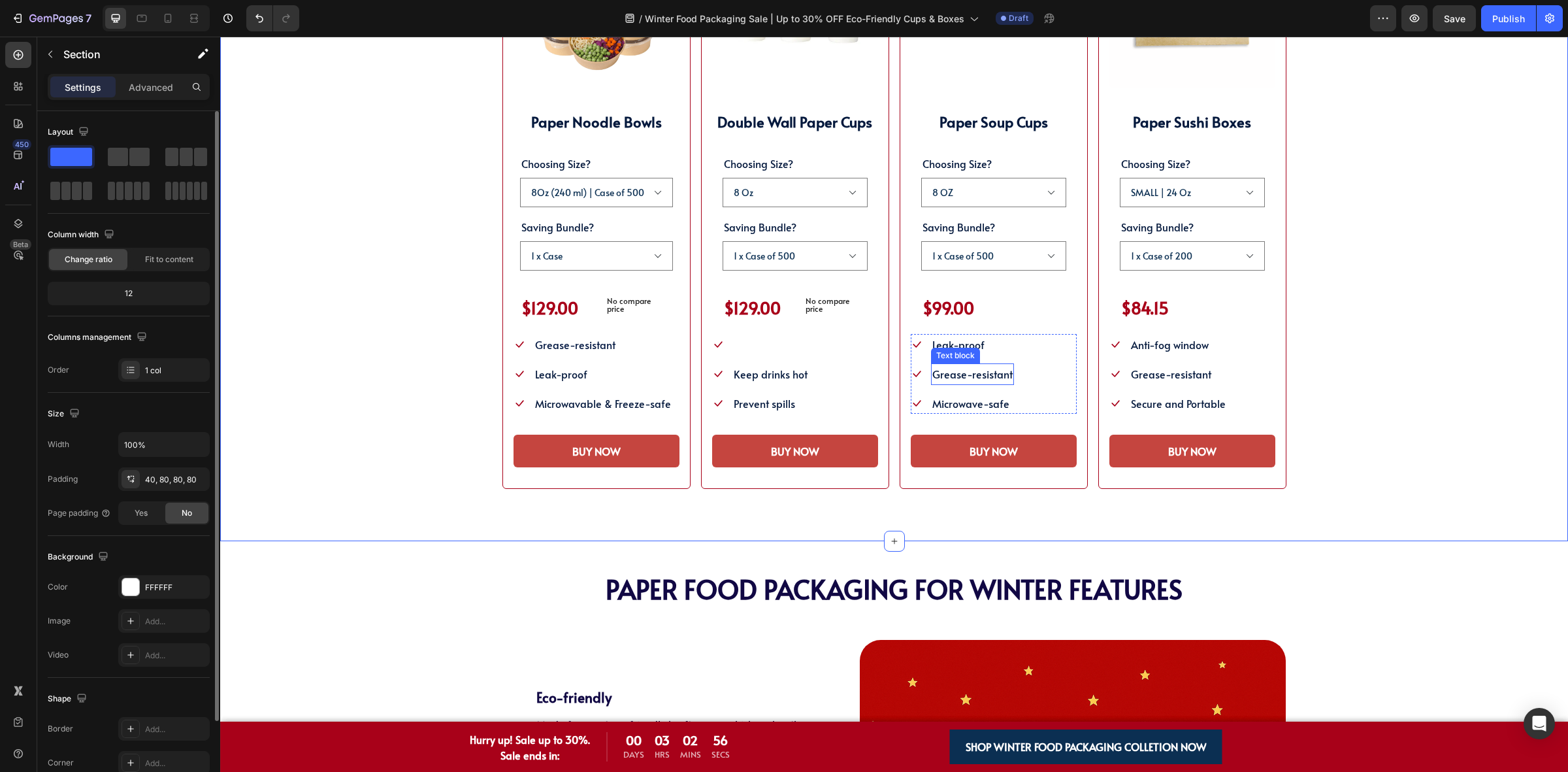
scroll to position [1961, 0]
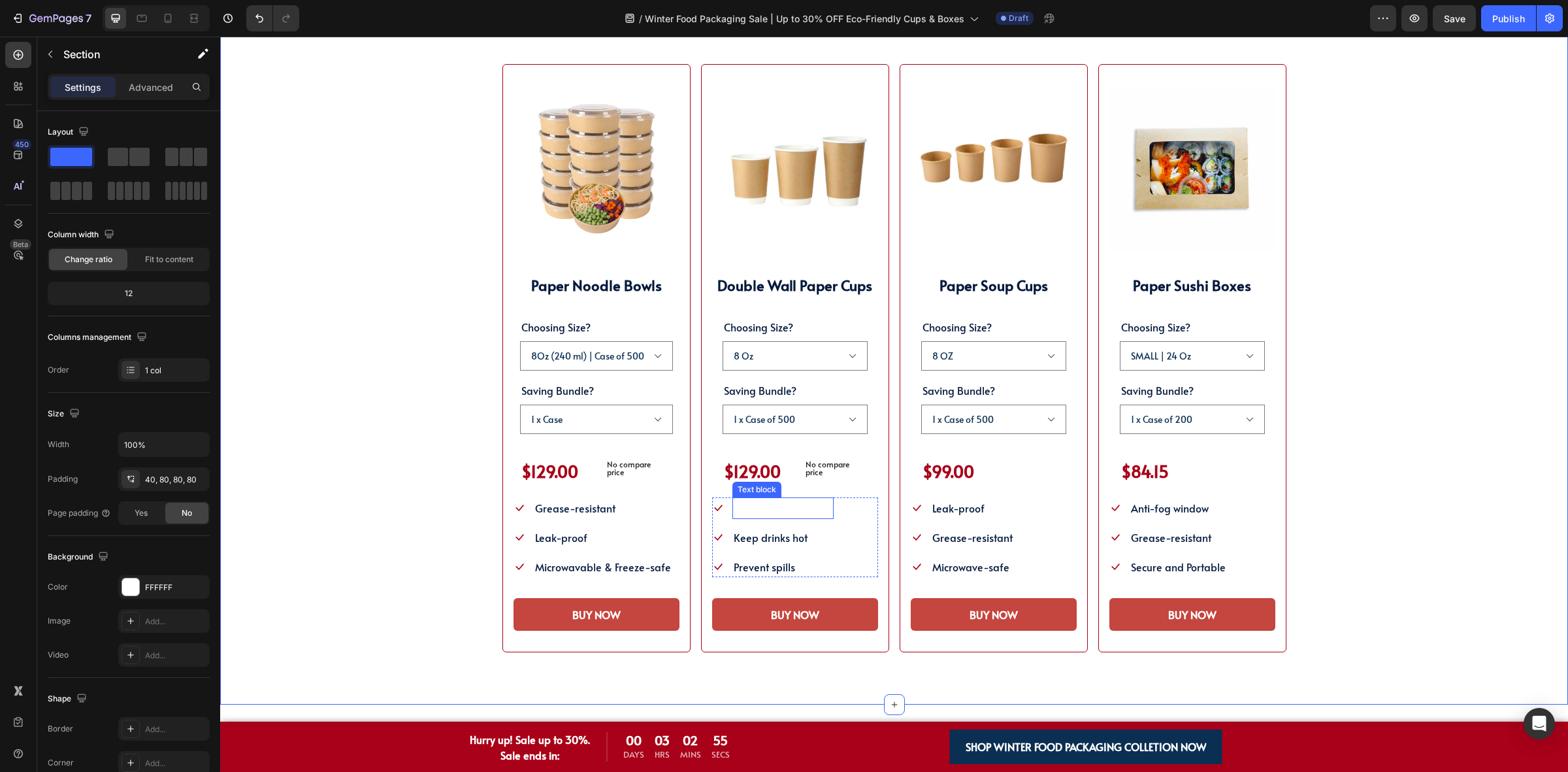
click at [763, 505] on span "Double or single wall" at bounding box center [782, 507] width 98 height 15
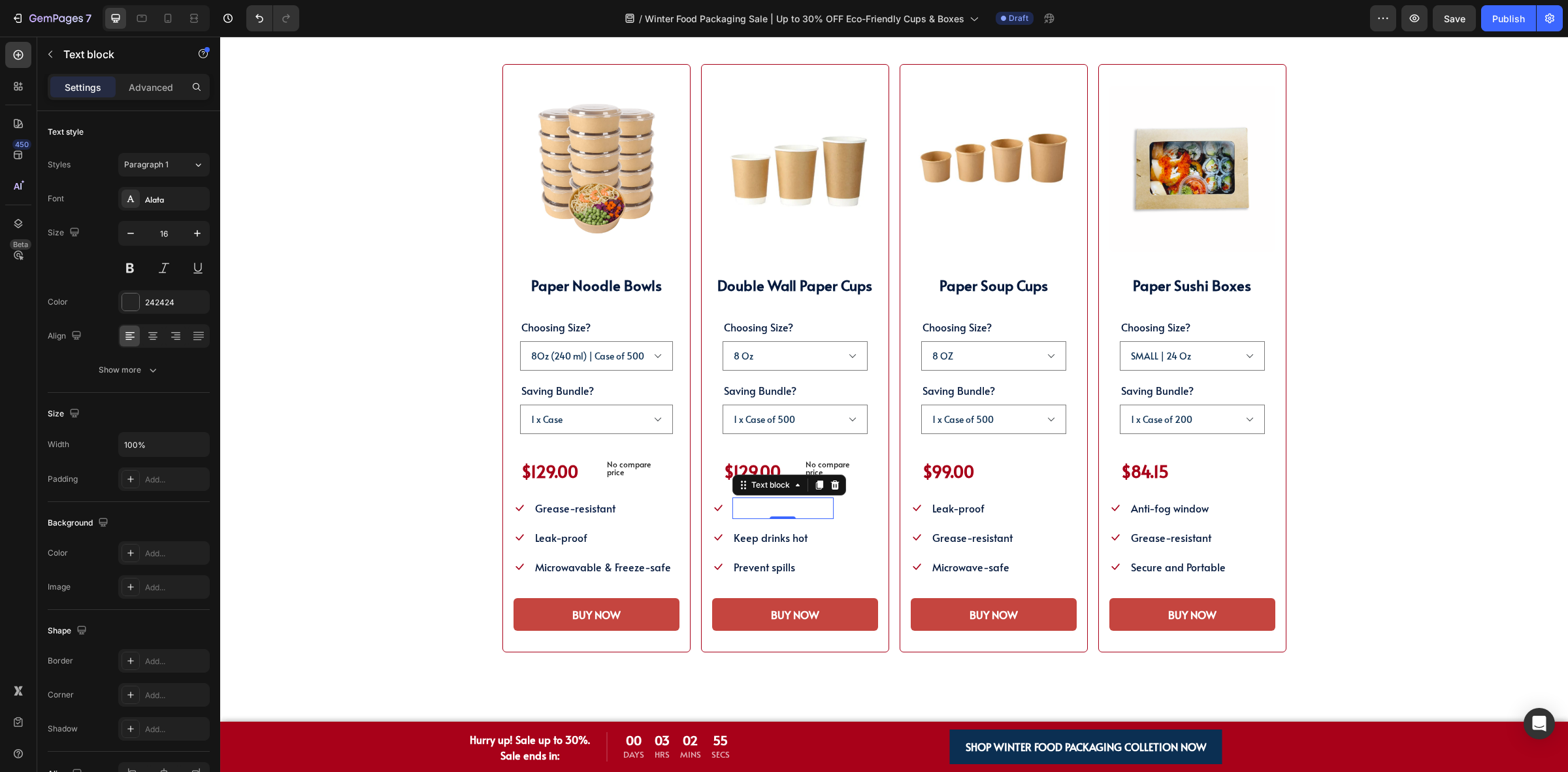
click at [763, 505] on span "Double or single wall" at bounding box center [782, 507] width 98 height 15
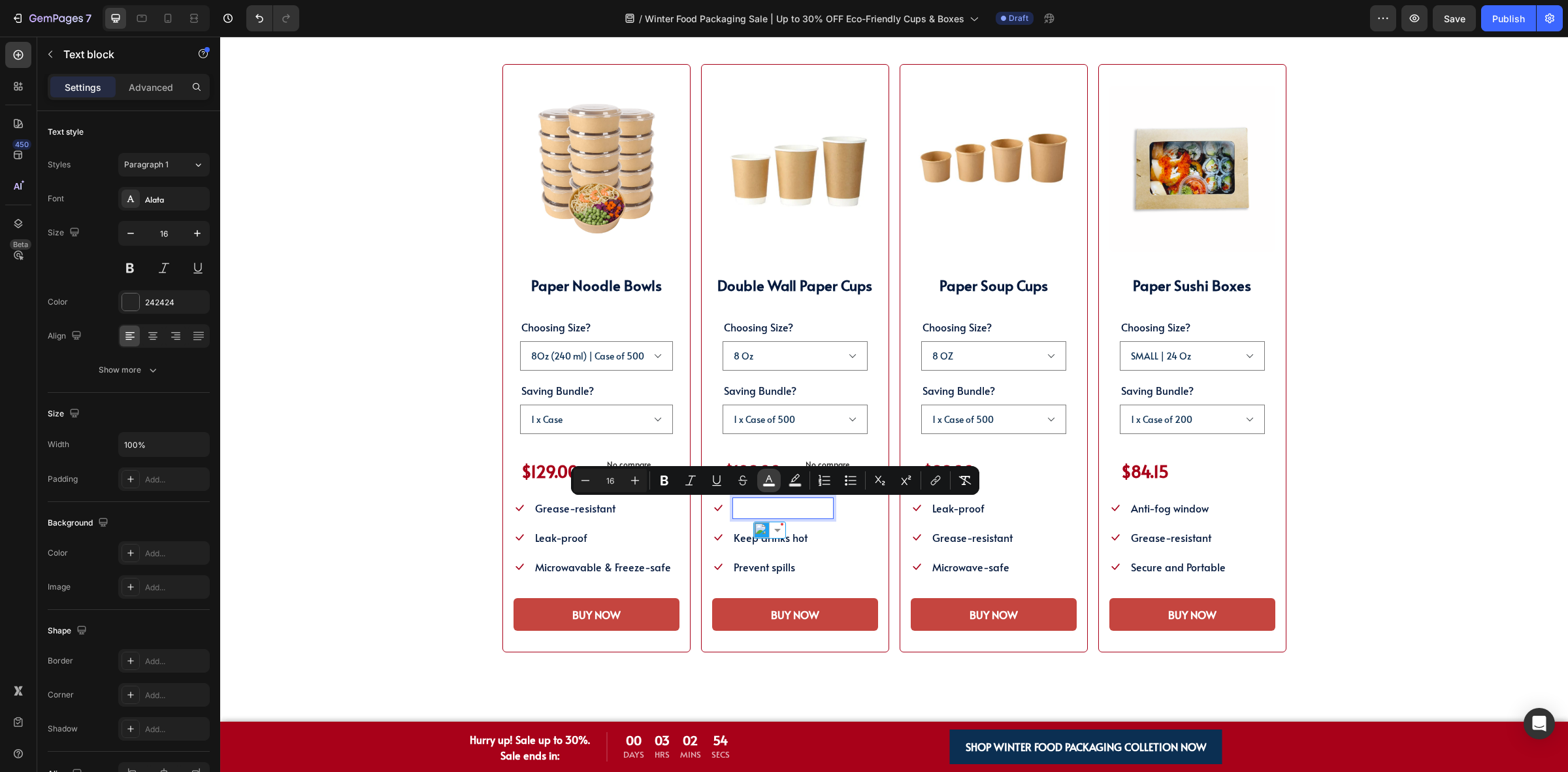
click at [766, 481] on icon "Editor contextual toolbar" at bounding box center [769, 480] width 13 height 13
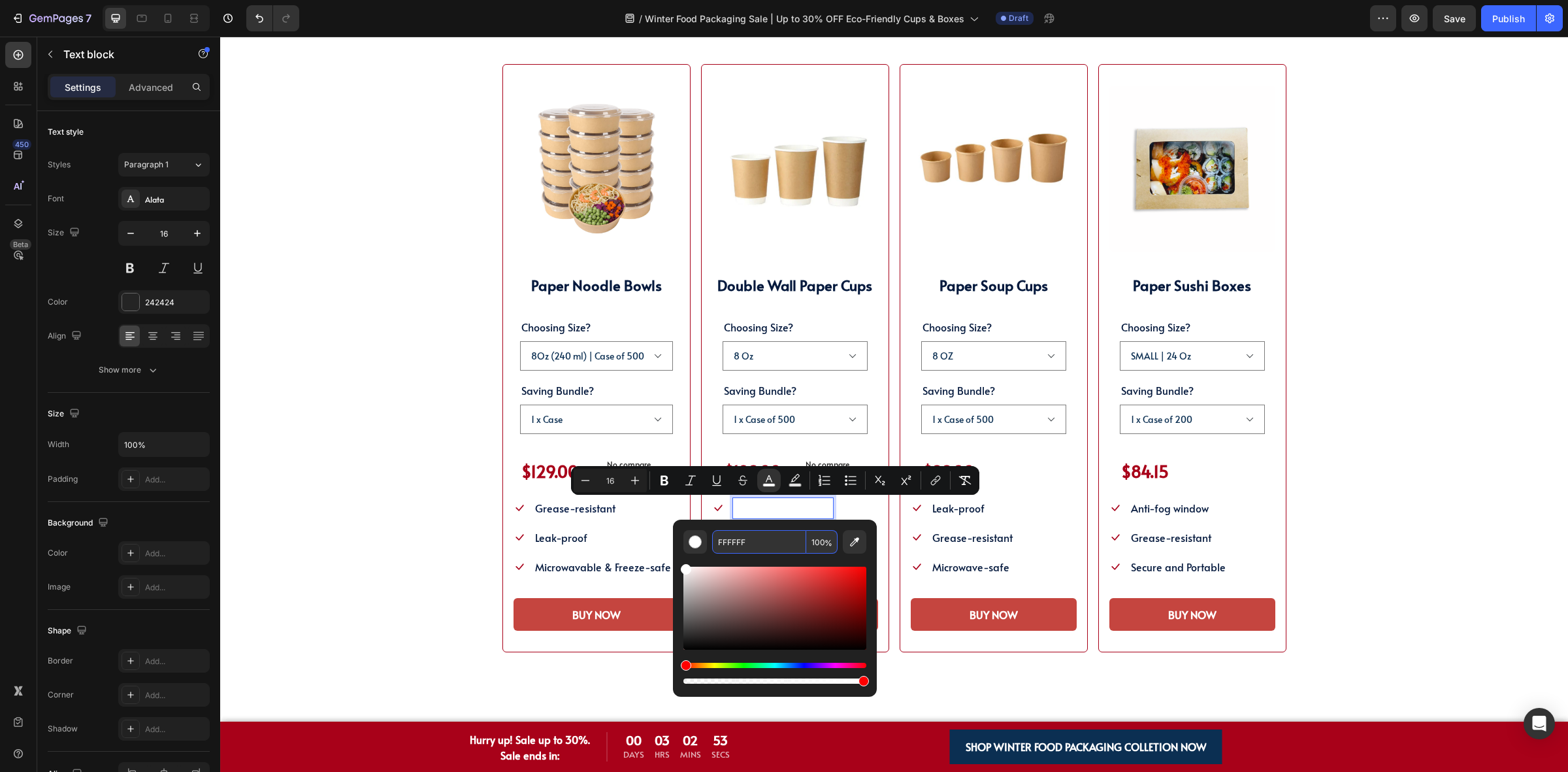
click at [759, 550] on input "FFFFFF" at bounding box center [759, 542] width 94 height 24
paste input "04193D"
type input "04193D"
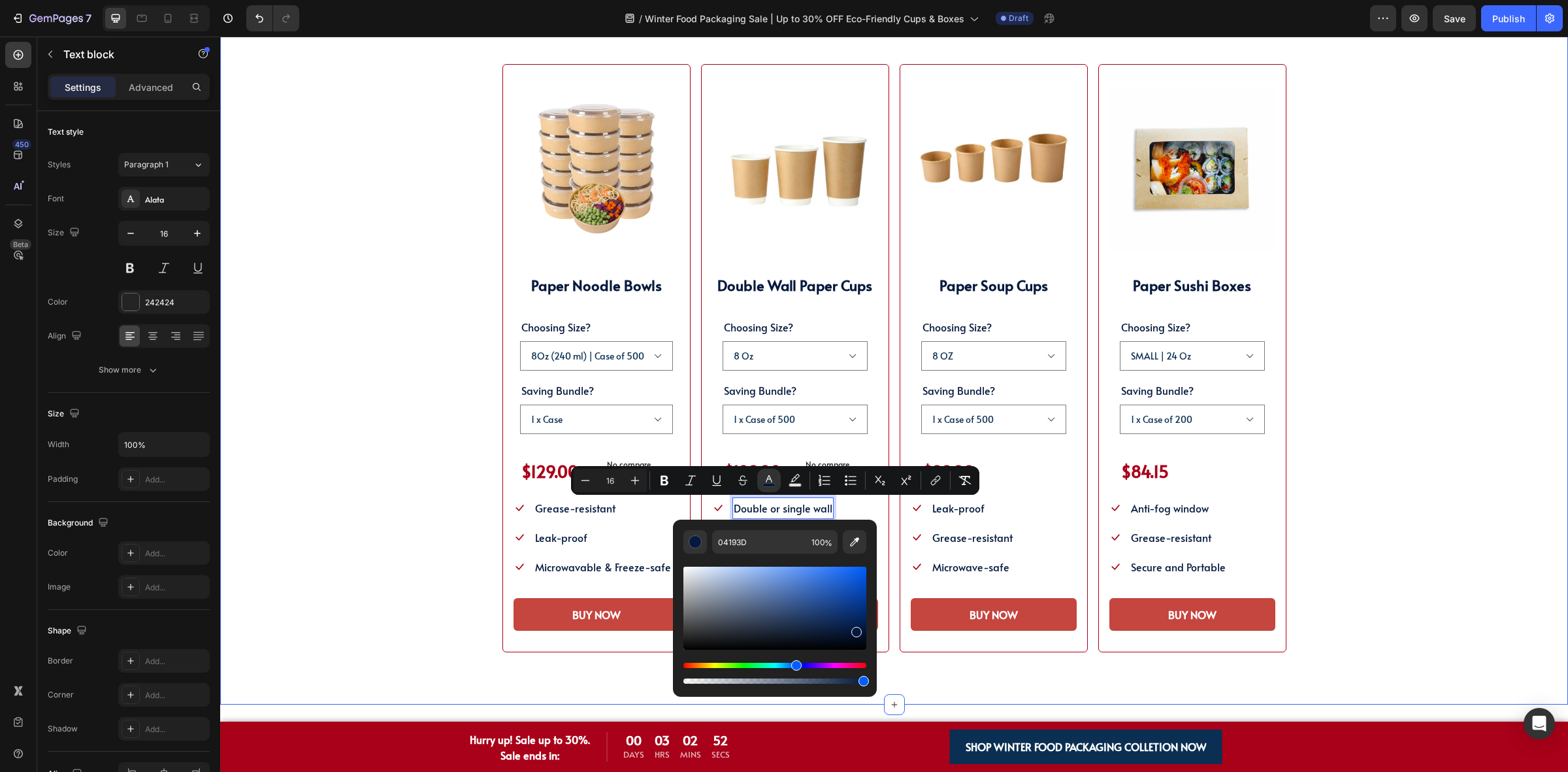
click at [1337, 289] on div "SHOP WINTER PACKAGING BEST SELLER!! Heading SHOP OUR POPULAR WINTER FOOD PACKAG…" at bounding box center [894, 316] width 1244 height 674
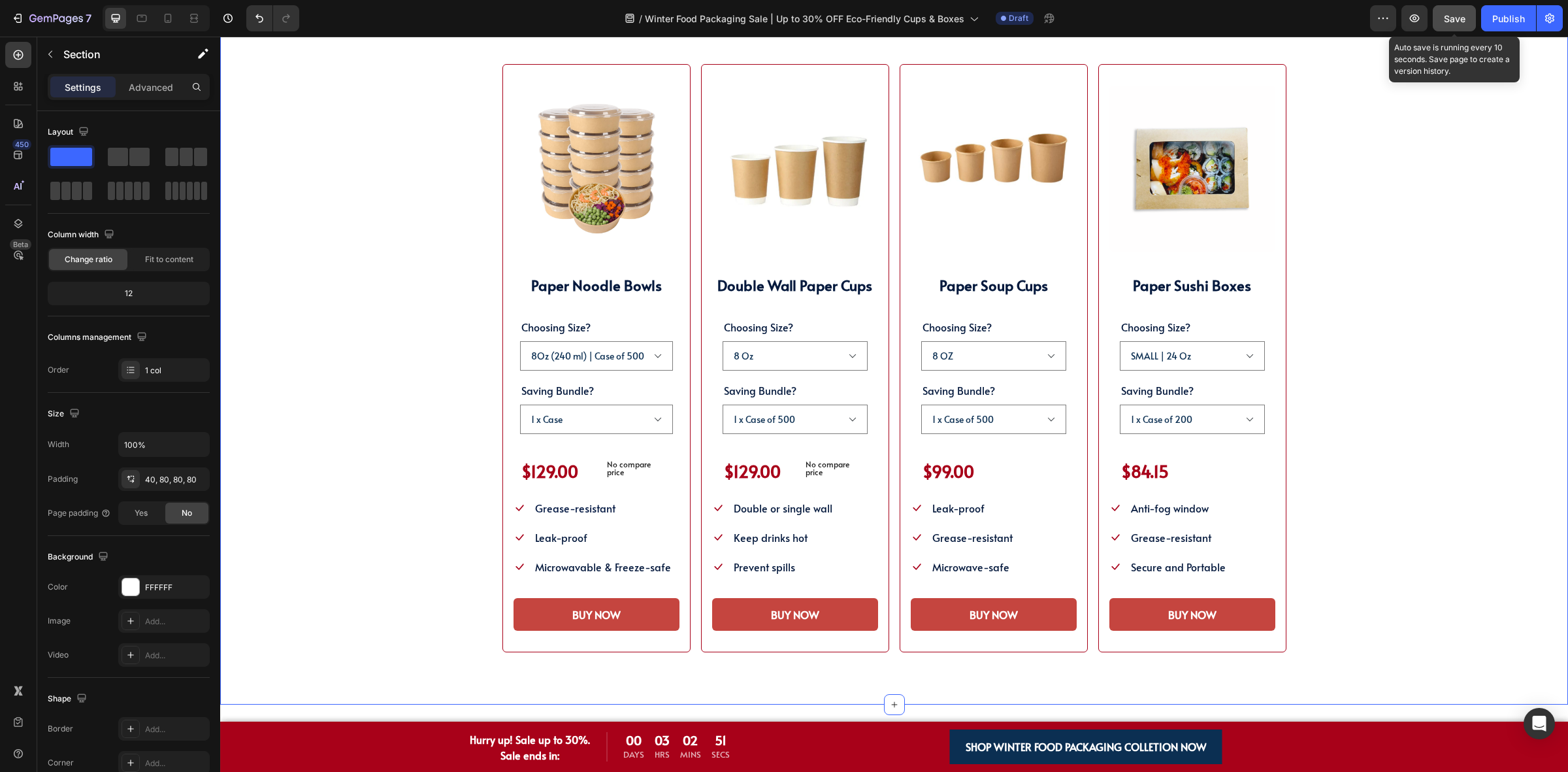
click at [1435, 15] on button "Save" at bounding box center [1454, 17] width 43 height 26
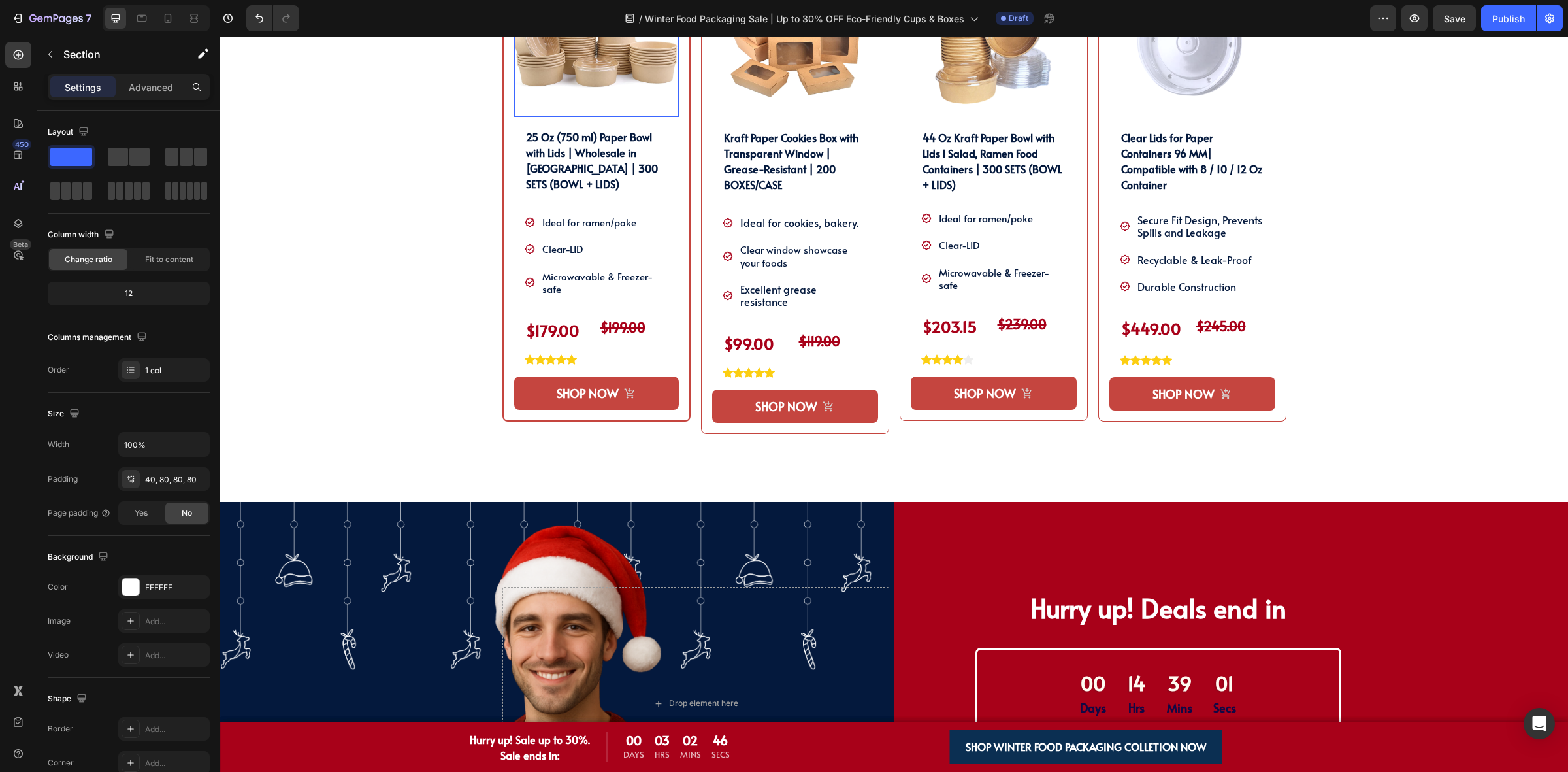
scroll to position [735, 0]
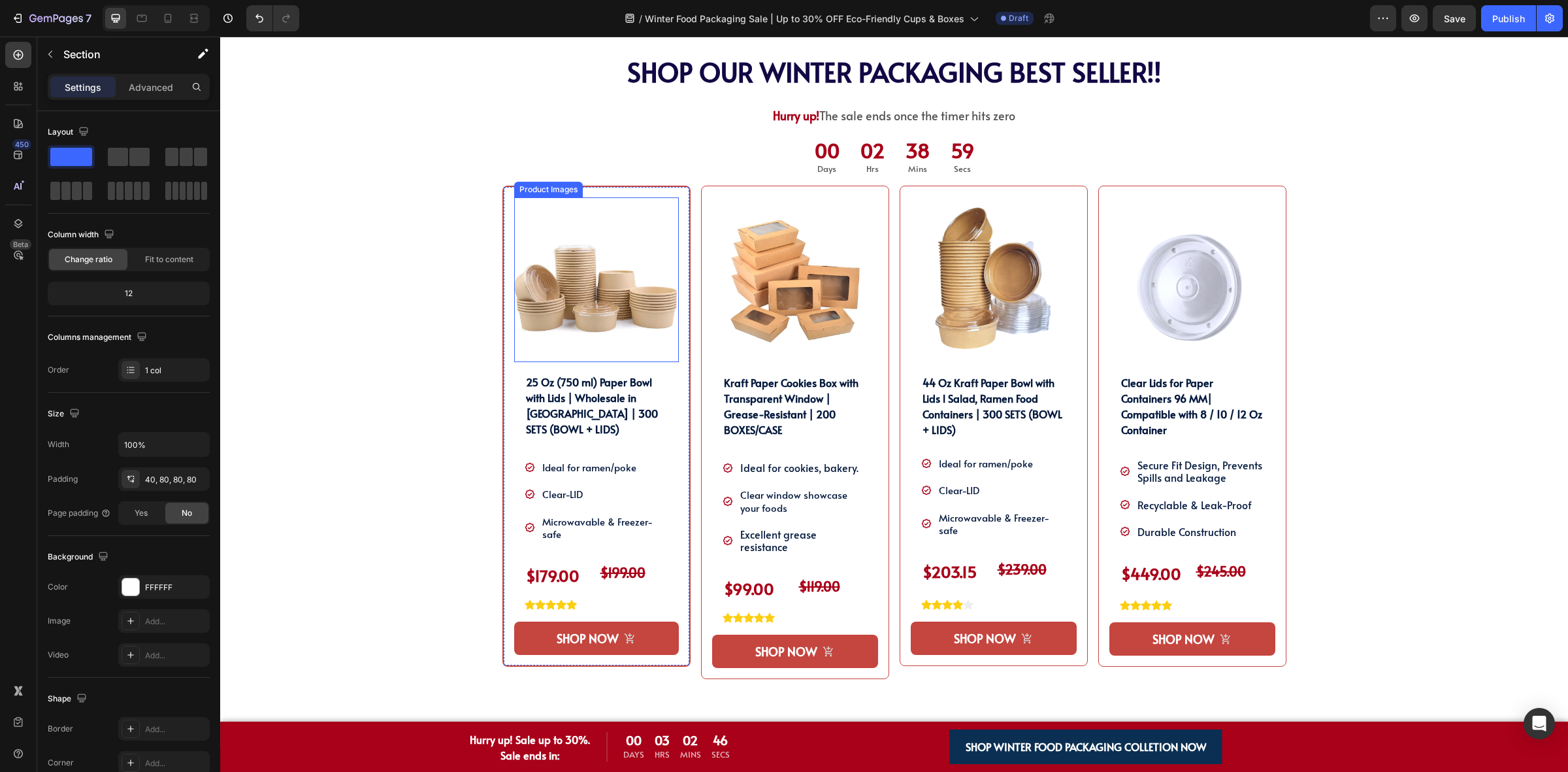
click at [599, 260] on img at bounding box center [597, 280] width 165 height 165
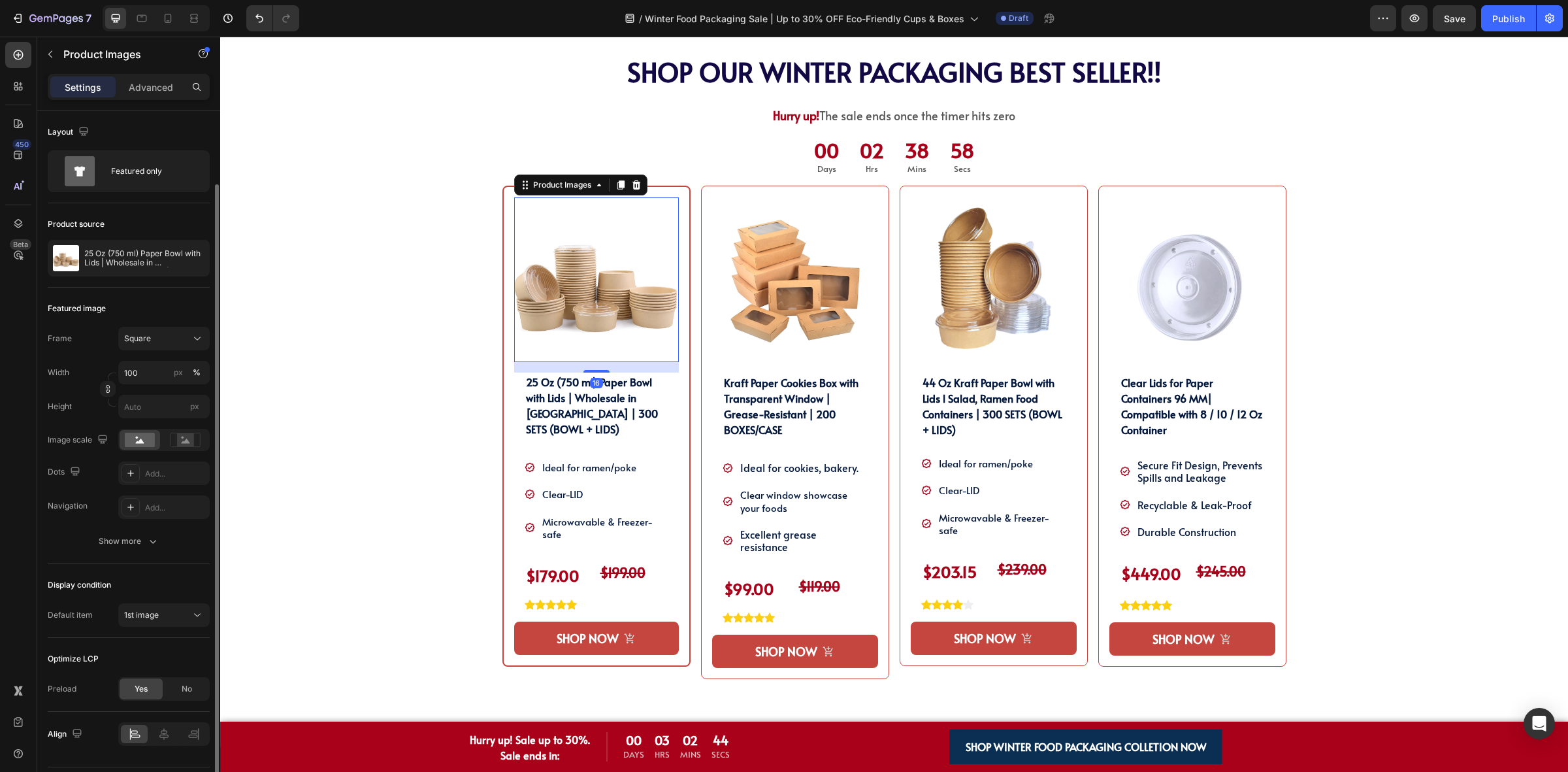
scroll to position [37, 0]
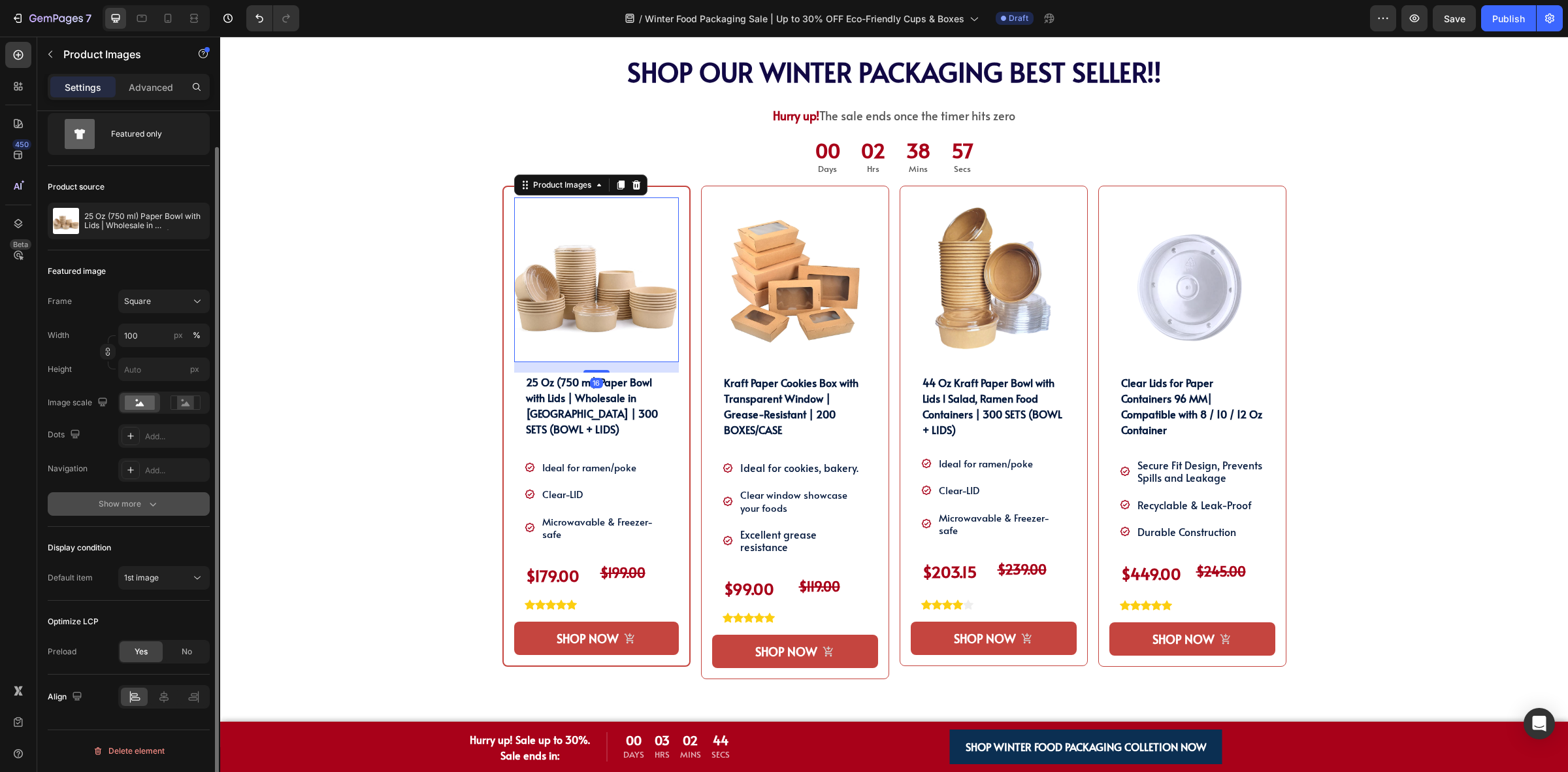
click at [125, 500] on div "Show more" at bounding box center [128, 503] width 61 height 13
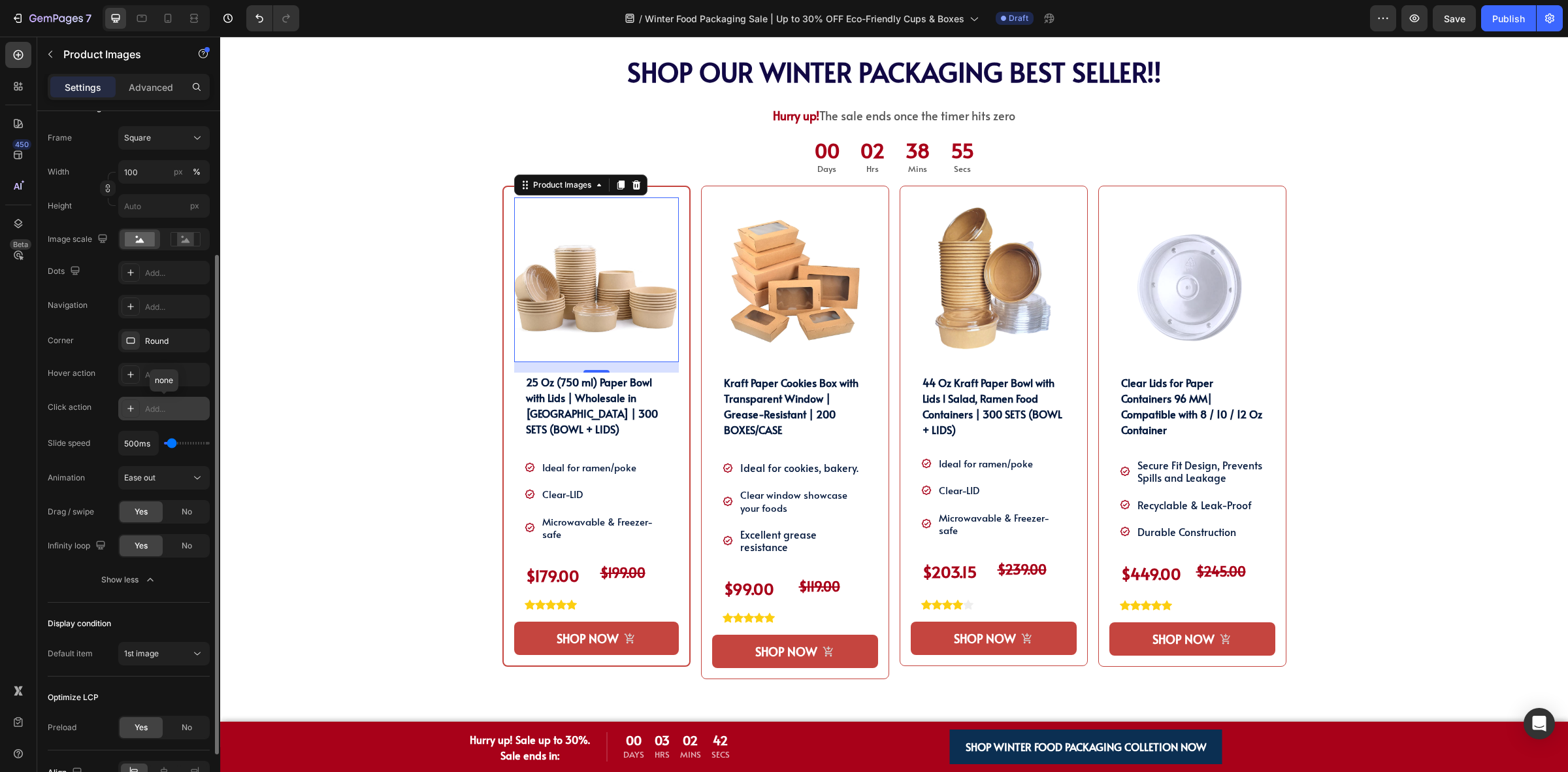
scroll to position [276, 0]
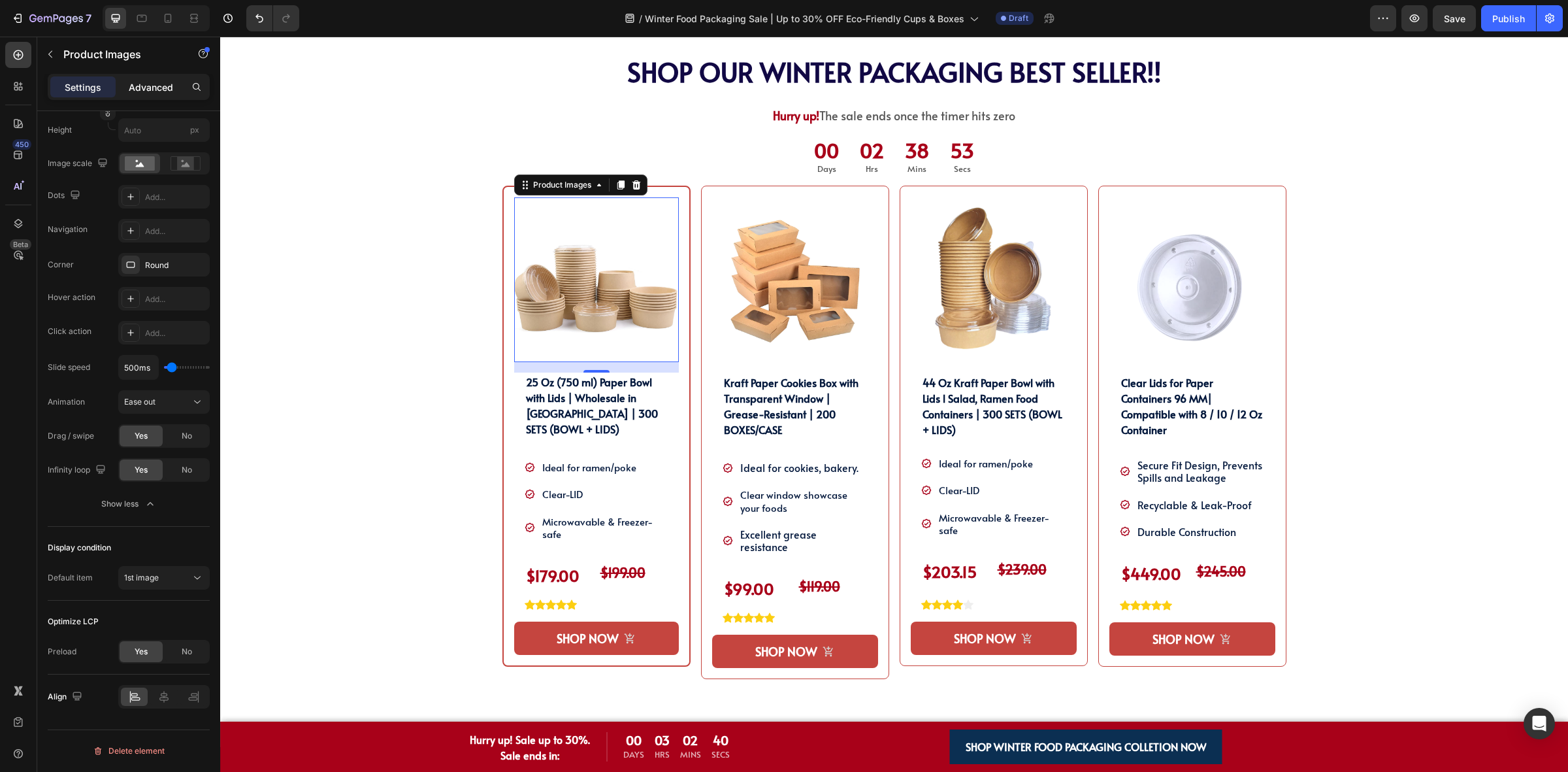
click at [160, 89] on p "Advanced" at bounding box center [151, 87] width 45 height 14
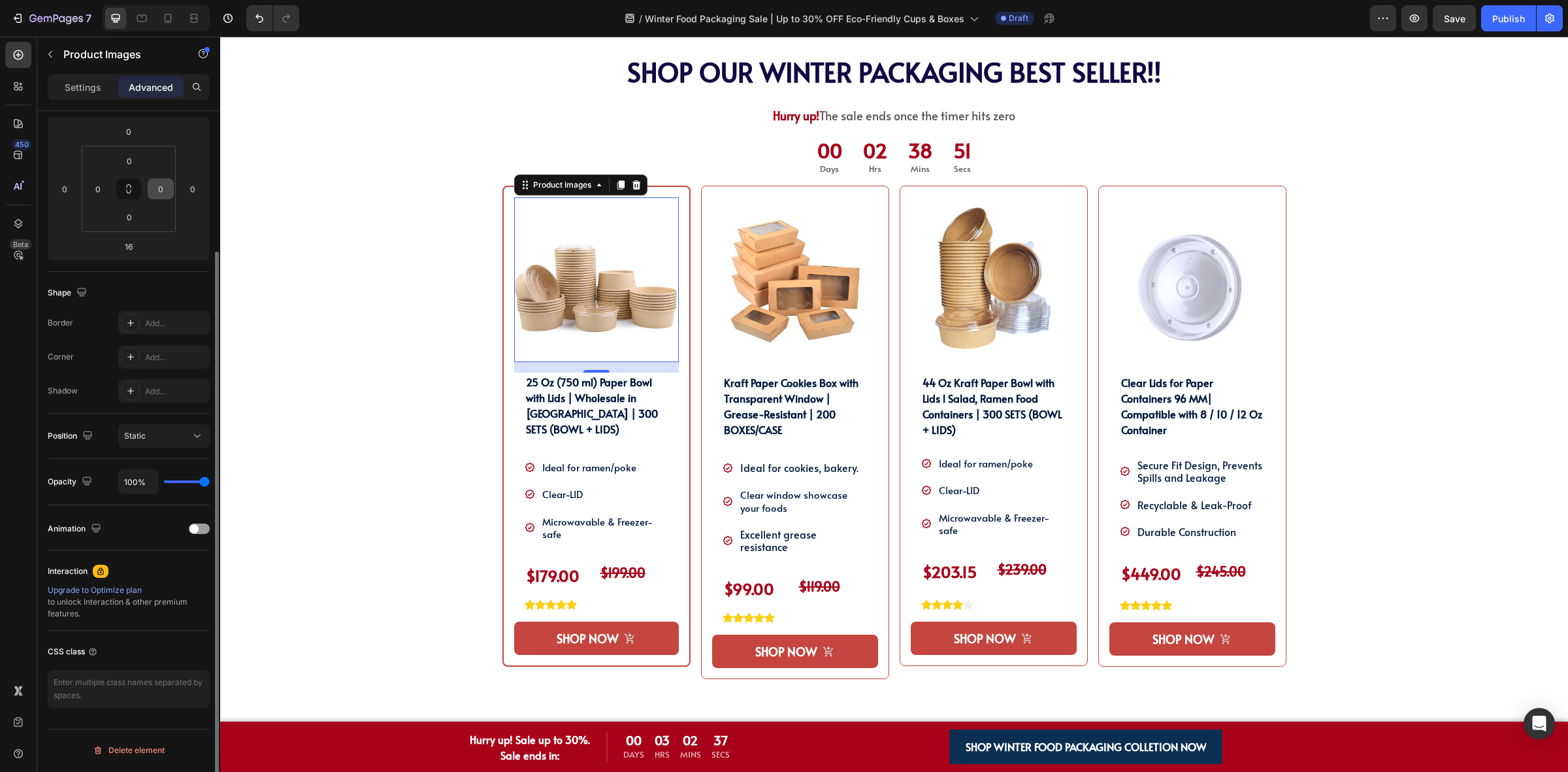
scroll to position [0, 0]
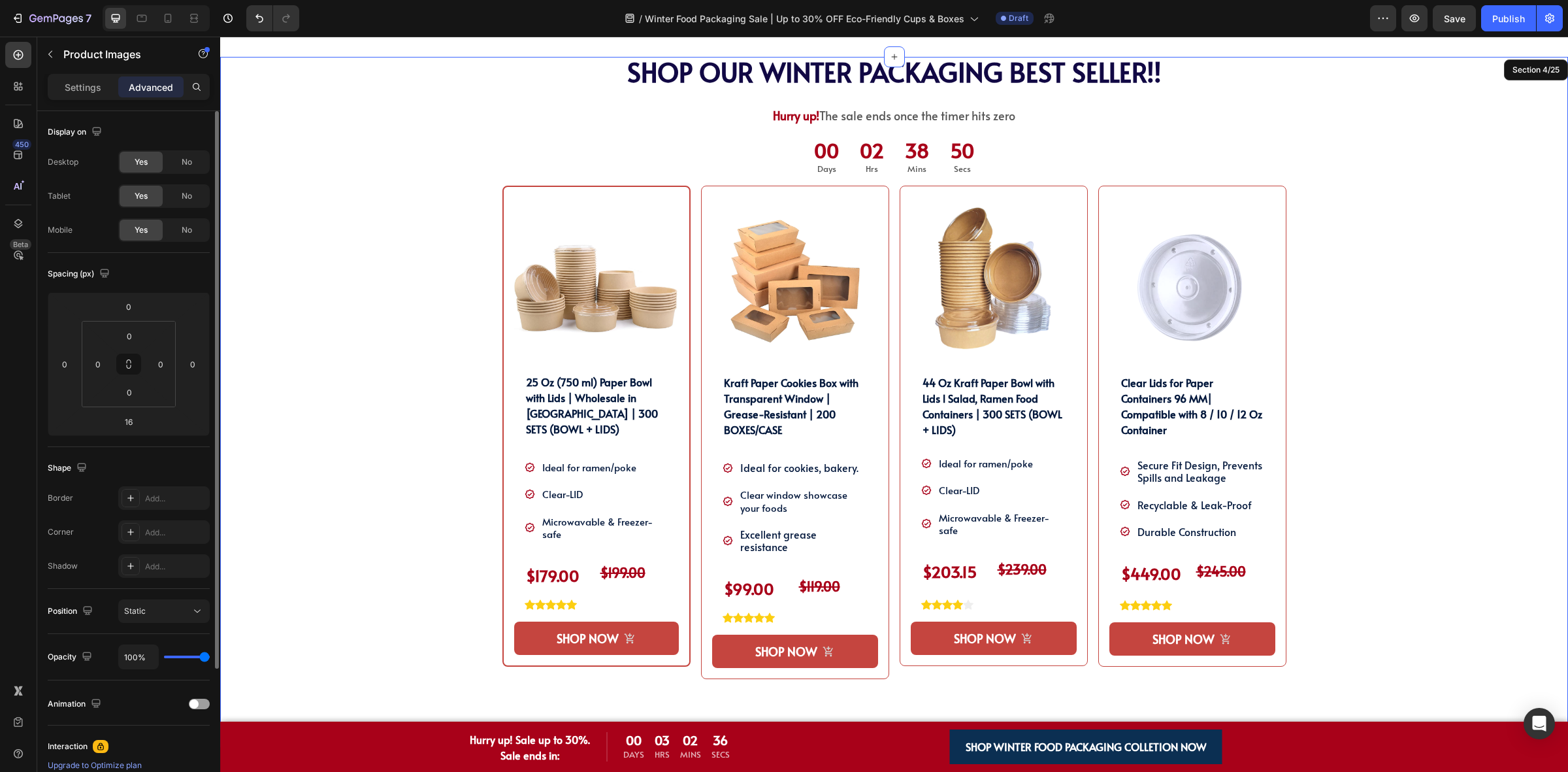
click at [314, 216] on div "SHOP OUR WINTER PACKAGING BEST SELLER!! Heading SHOP OUR WINTER PACKAGING BEST …" at bounding box center [894, 401] width 1328 height 690
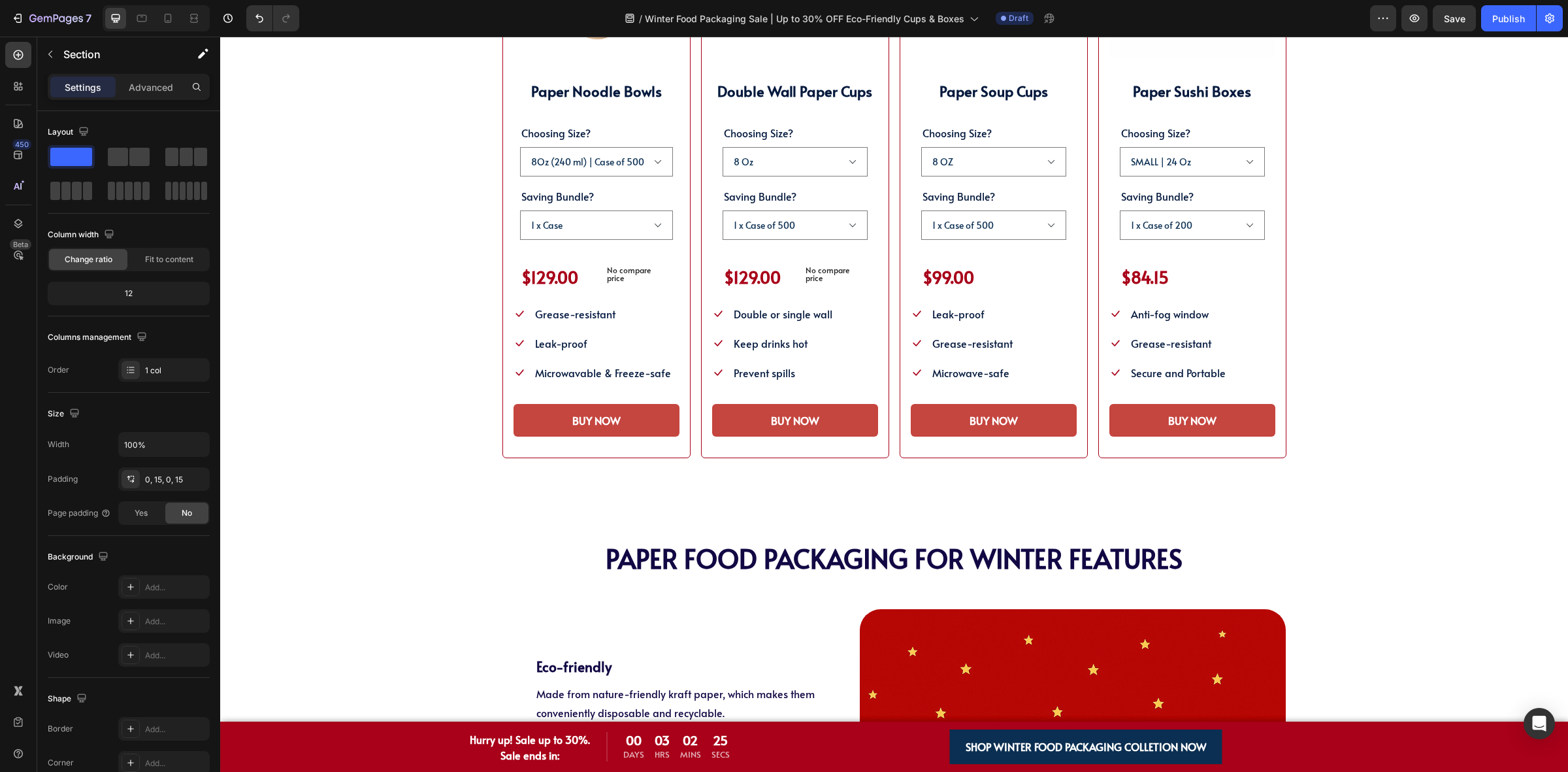
scroll to position [2287, 0]
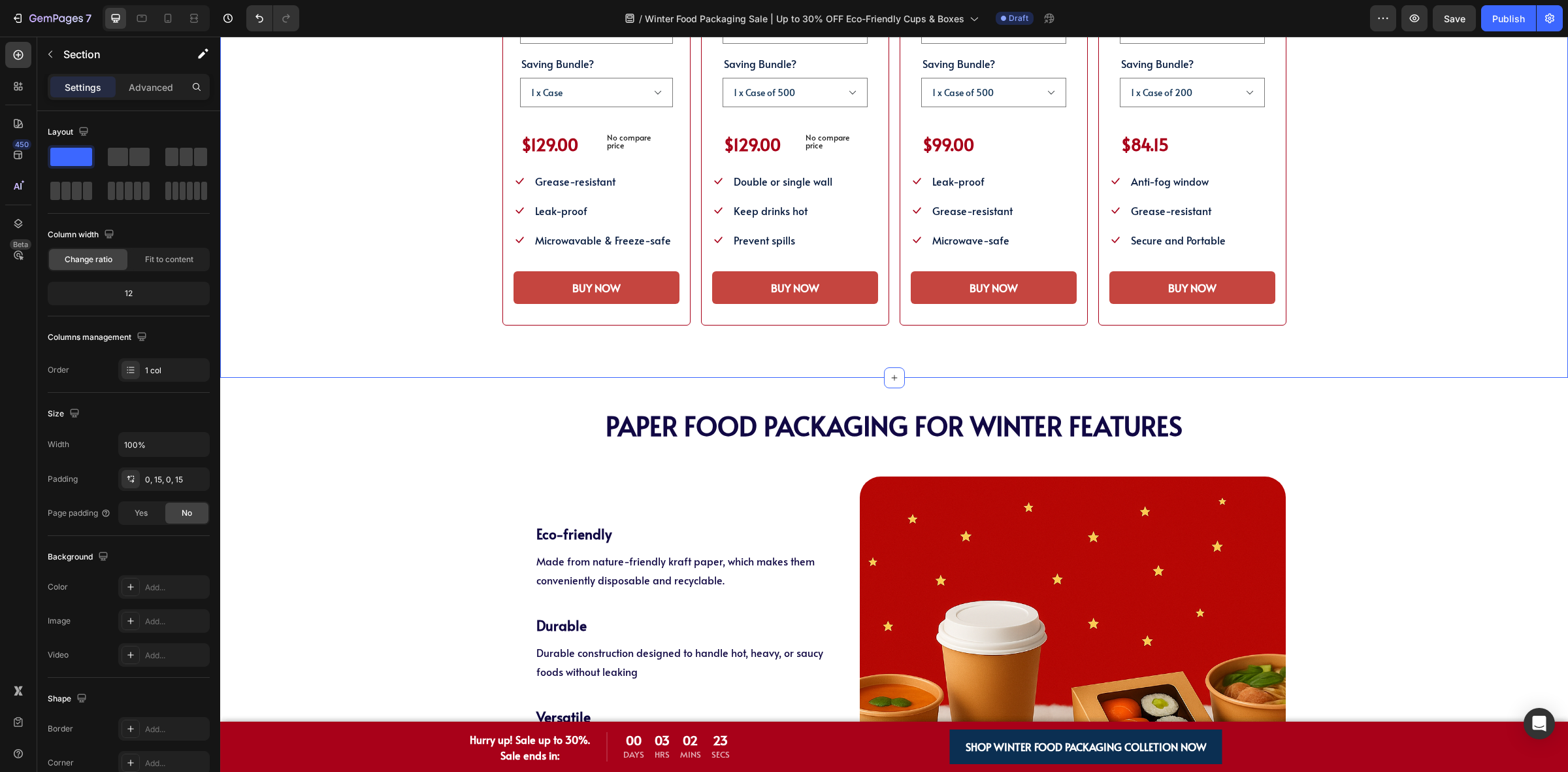
click at [334, 328] on div "SHOP WINTER PACKAGING BEST SELLER!! Heading SHOP OUR POPULAR WINTER FOOD PACKAG…" at bounding box center [894, 2] width 1347 height 753
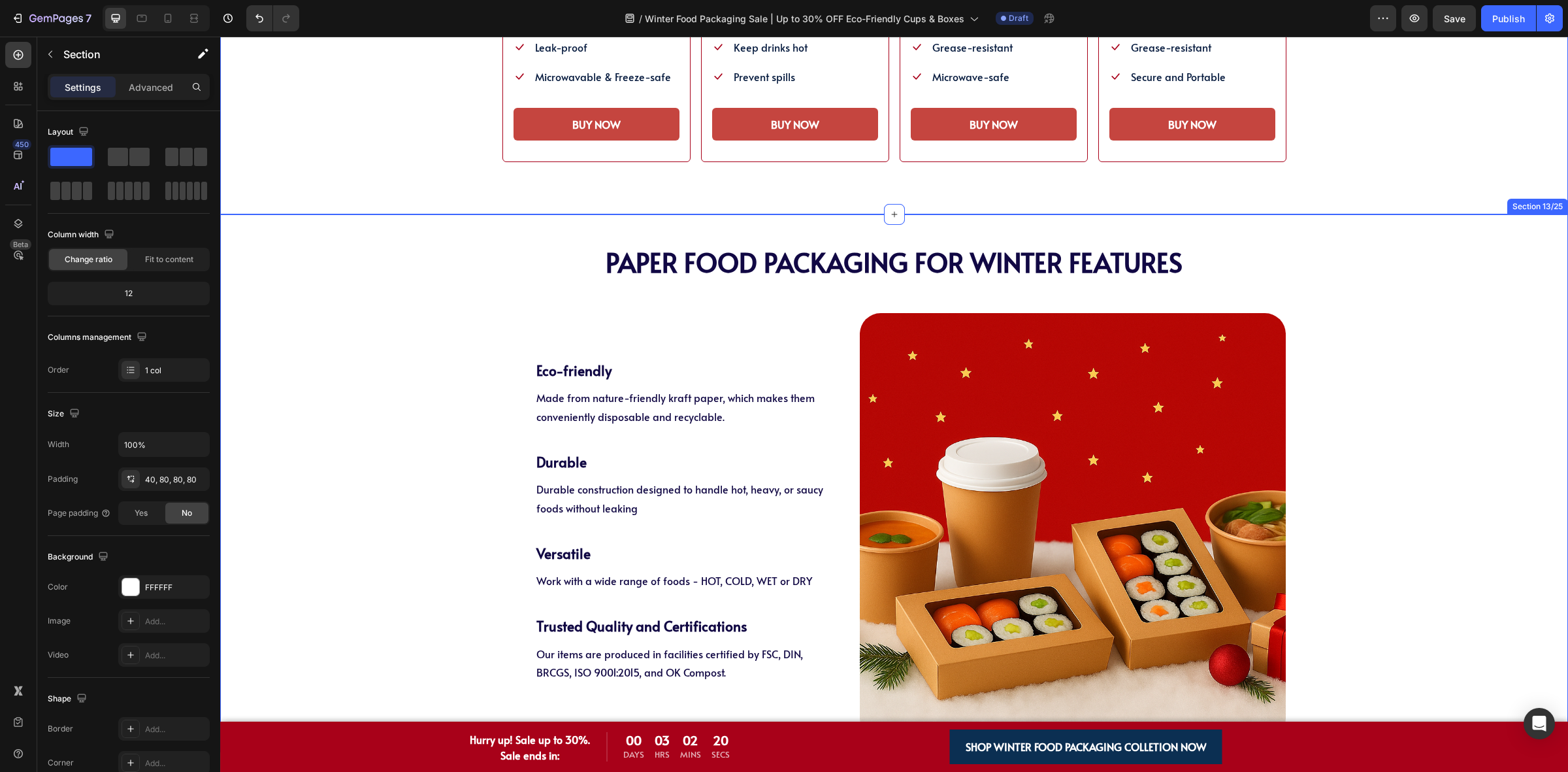
scroll to position [2532, 0]
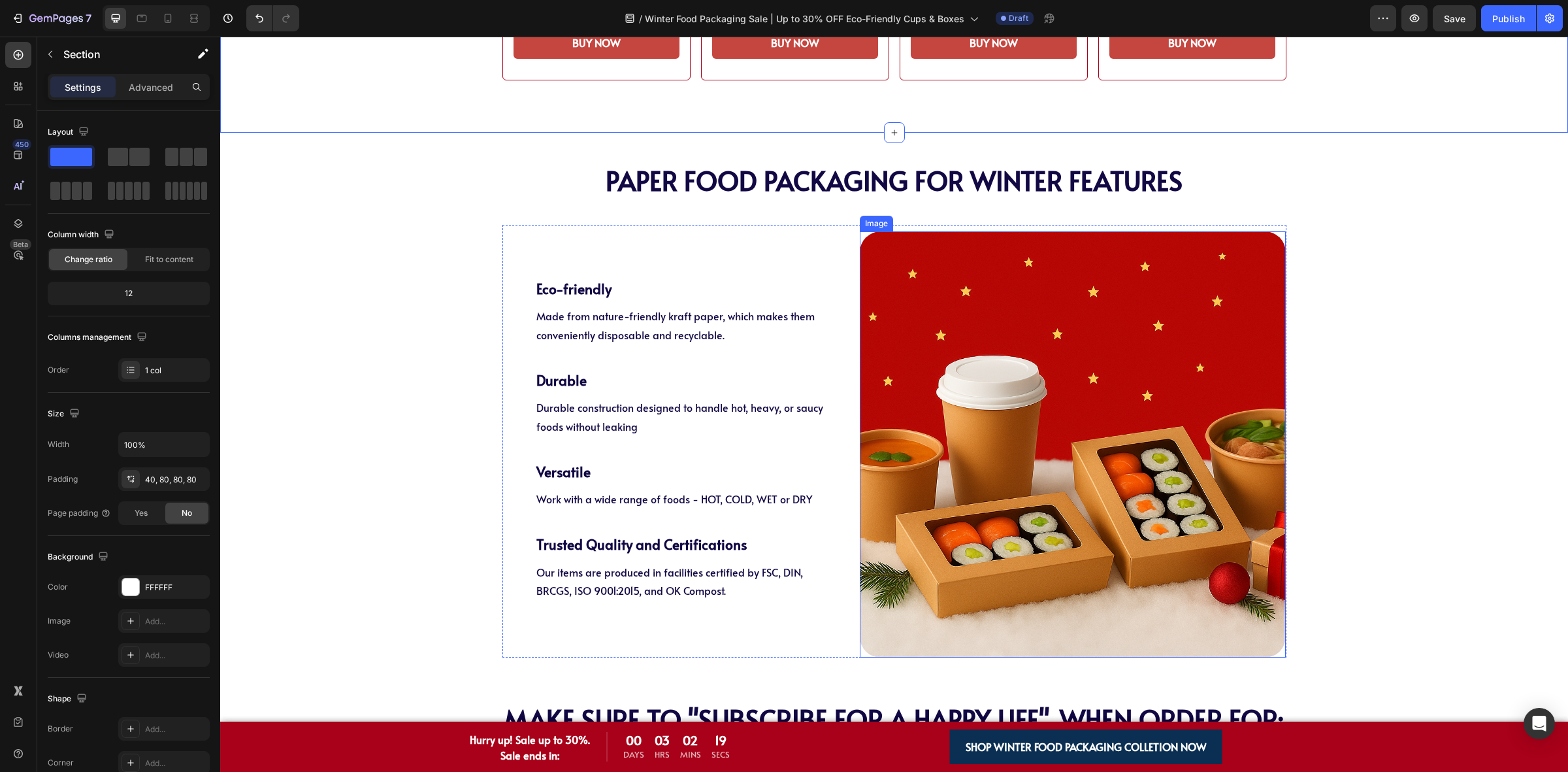
click at [1036, 436] on img at bounding box center [1073, 444] width 426 height 426
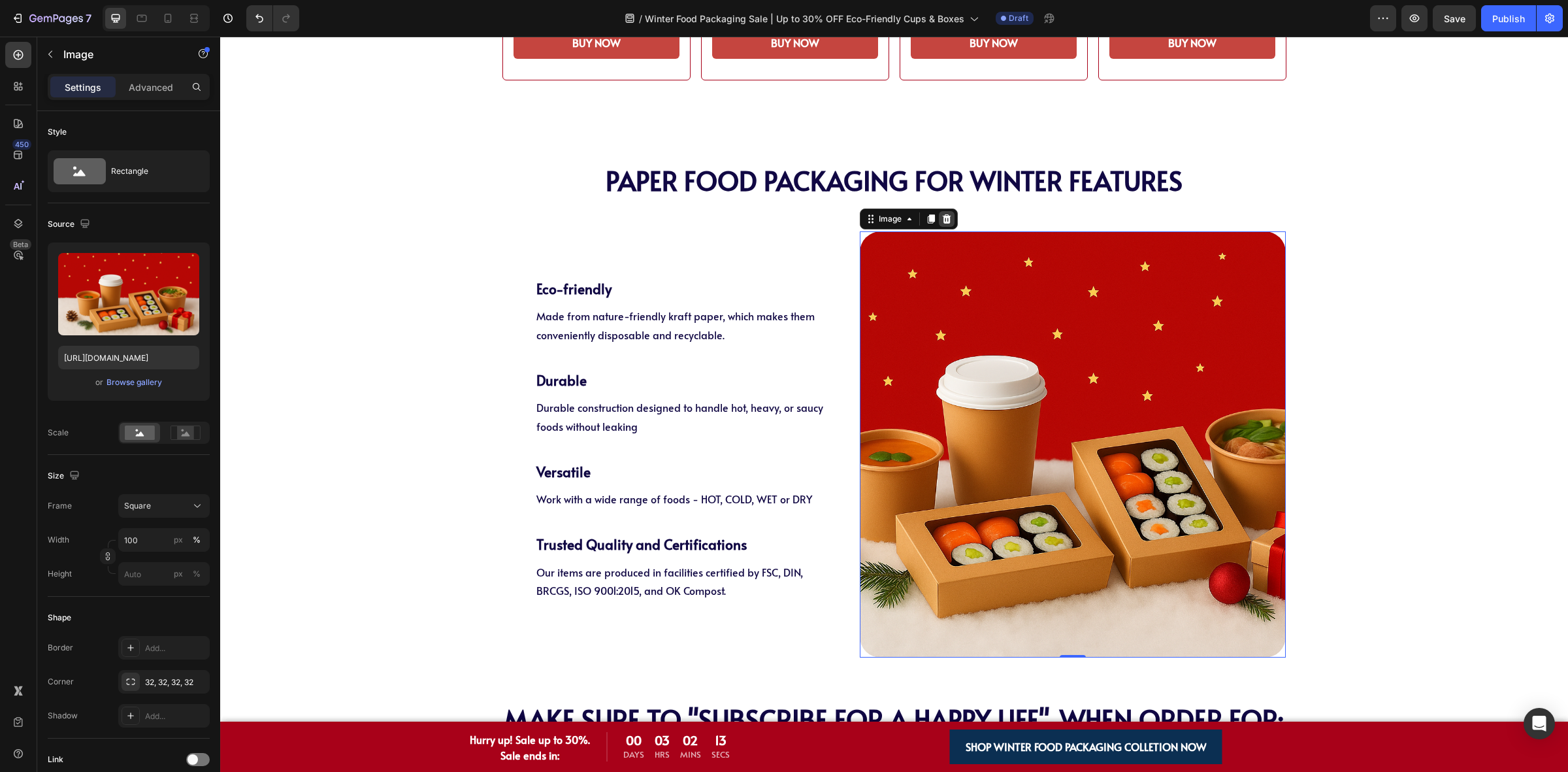
click at [943, 218] on icon at bounding box center [947, 218] width 8 height 9
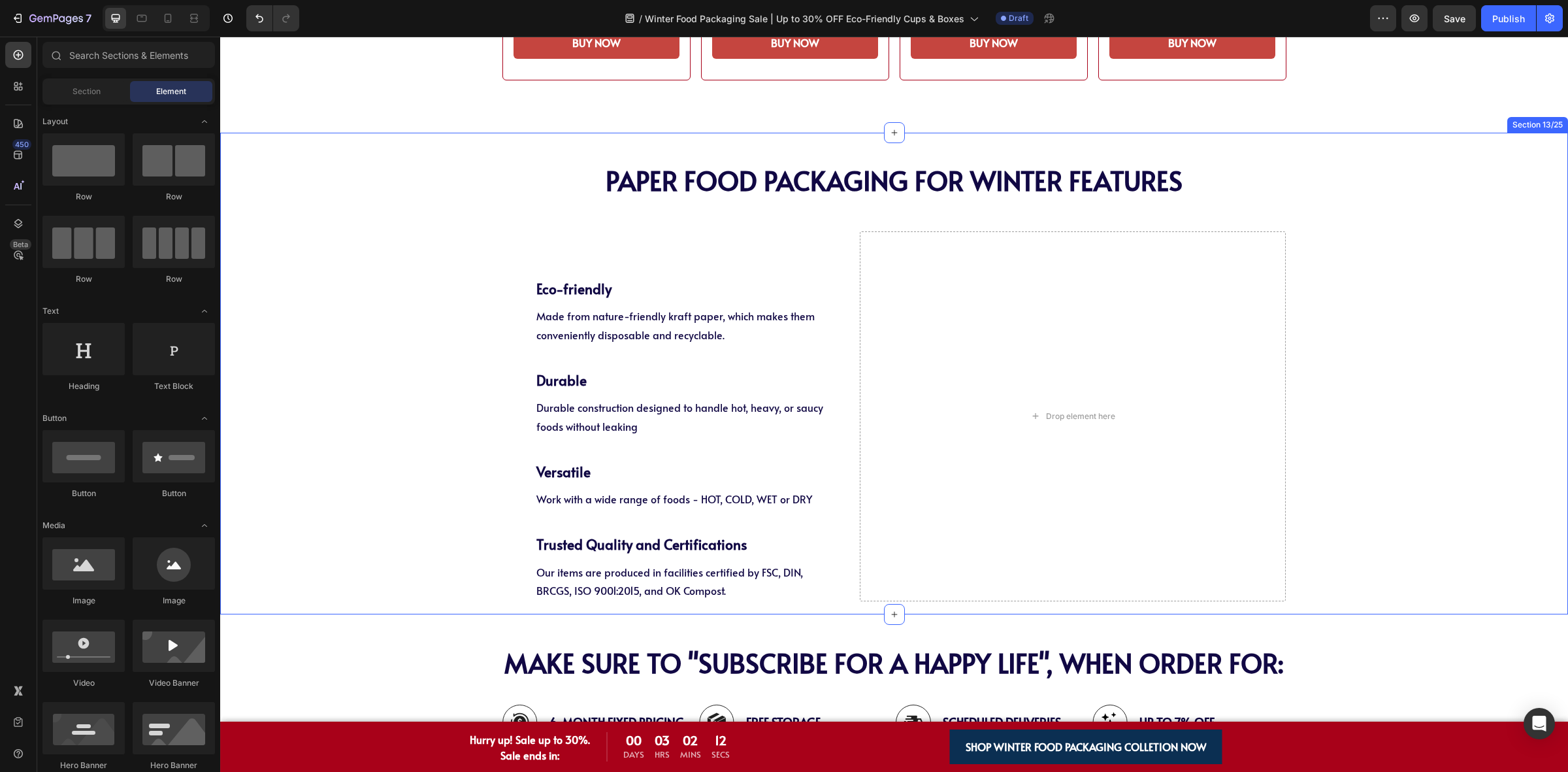
click at [449, 318] on div "PAPER Food Packaging FOR WINTER Features Heading PAPER Food Packaging FOR WINTE…" at bounding box center [894, 373] width 1347 height 456
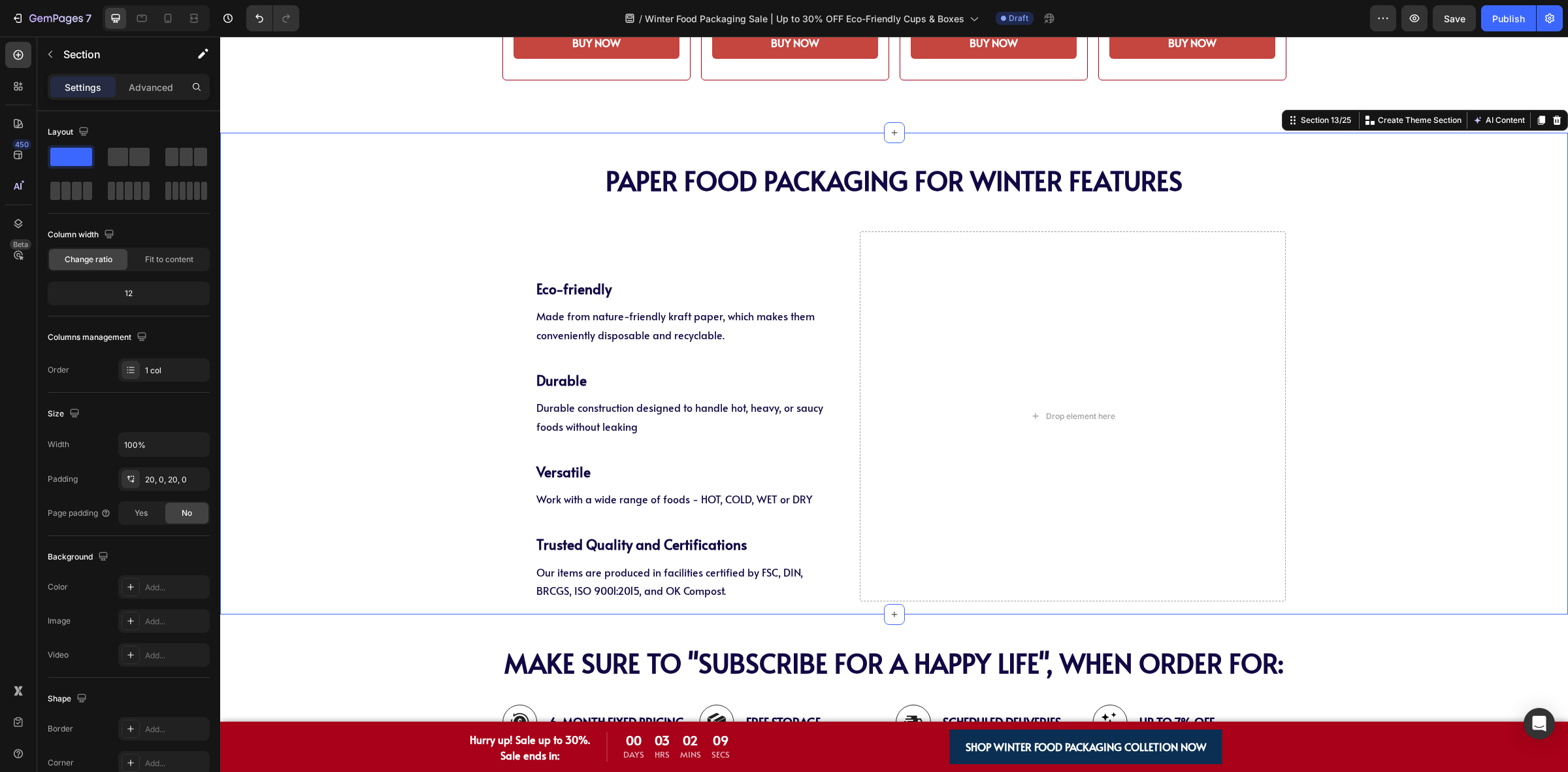
click at [449, 318] on div "PAPER Food Packaging FOR WINTER Features Heading PAPER Food Packaging FOR WINTE…" at bounding box center [894, 373] width 1347 height 456
click at [410, 284] on div "PAPER Food Packaging FOR WINTER Features Heading PAPER Food Packaging FOR WINTE…" at bounding box center [894, 373] width 1347 height 456
click at [1328, 350] on div "PAPER Food Packaging FOR WINTER Features Heading PAPER Food Packaging FOR WINTE…" at bounding box center [894, 373] width 1347 height 456
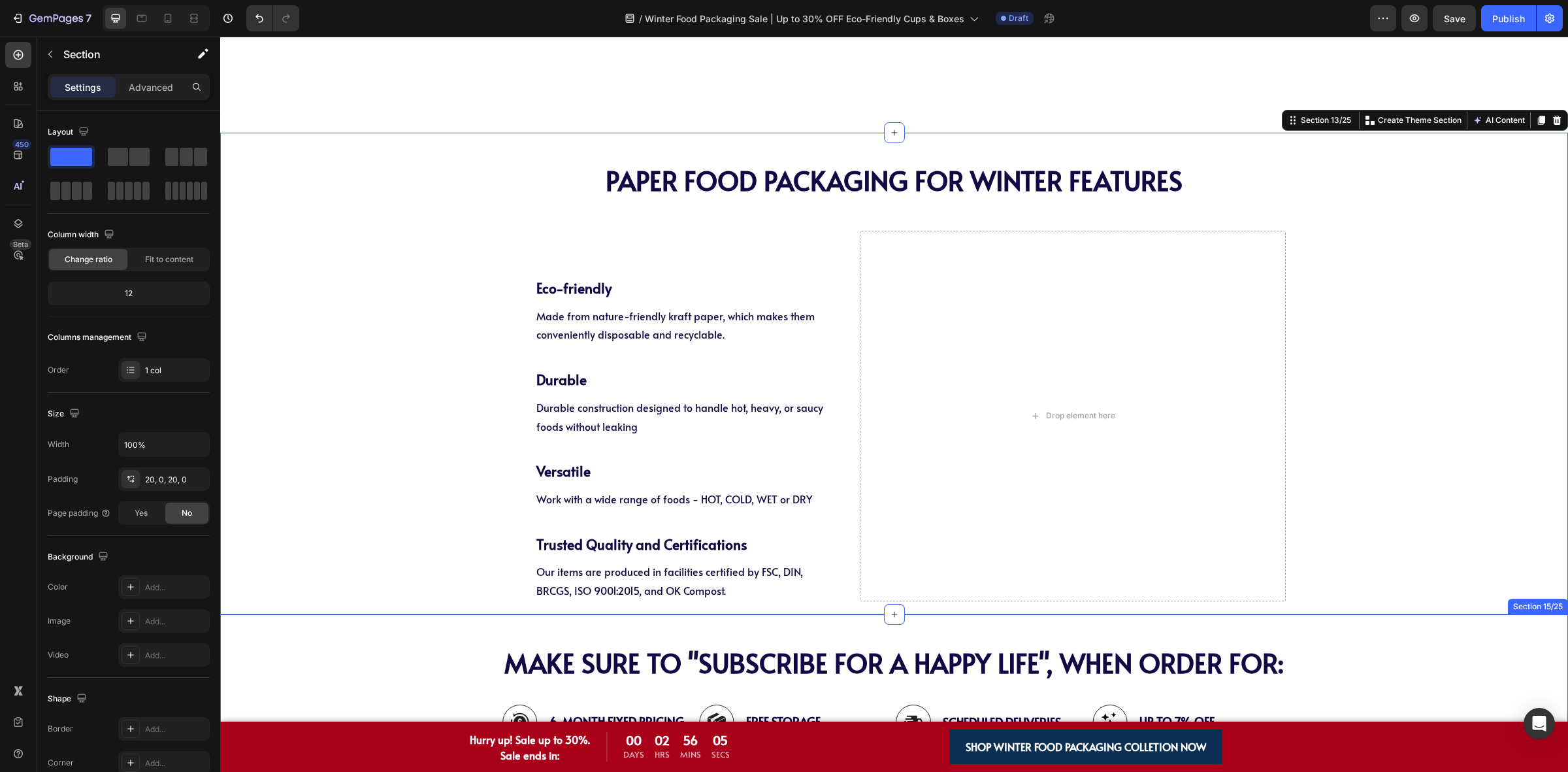
scroll to position [2859, 0]
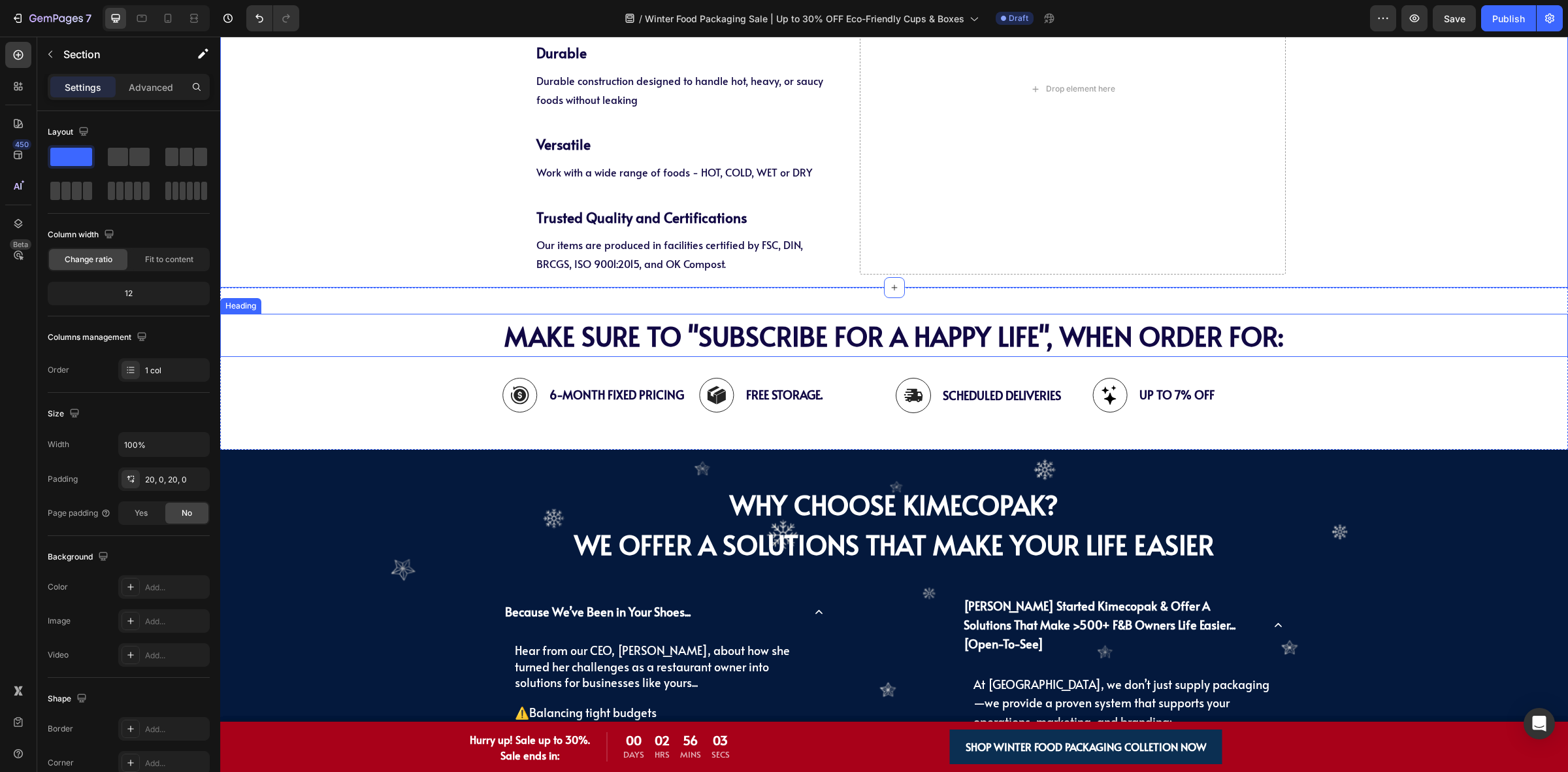
click at [292, 343] on h2 "MAKE SURE TO "SUBSCRIBE FOR A HAPPY LIFE", WHEN ORDER FOR:" at bounding box center [894, 335] width 1347 height 43
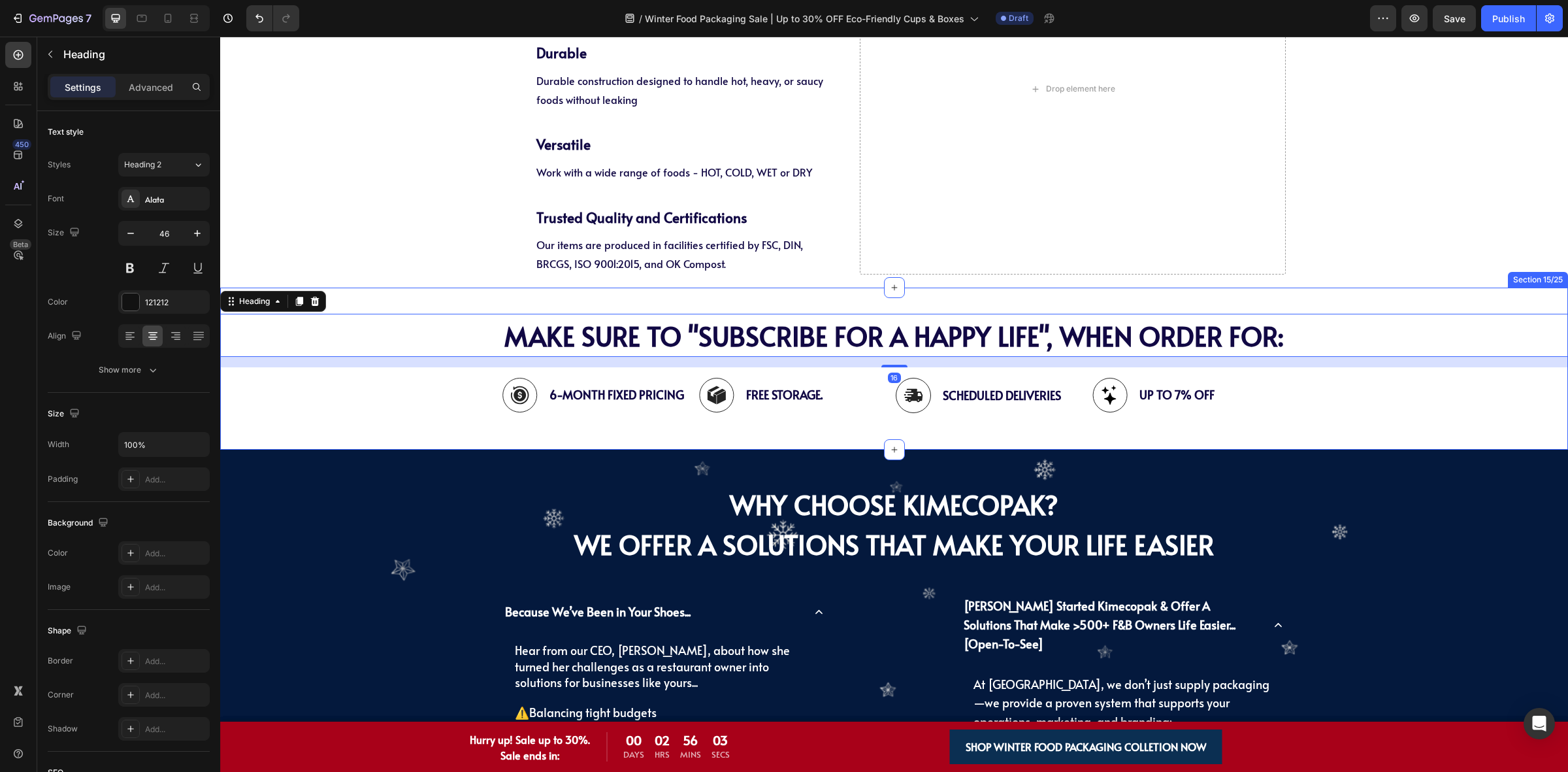
click at [292, 396] on div "Image 6-Month Fixed Pricing Text Block Row Image Free Storage. Text Block Row I…" at bounding box center [894, 395] width 1347 height 57
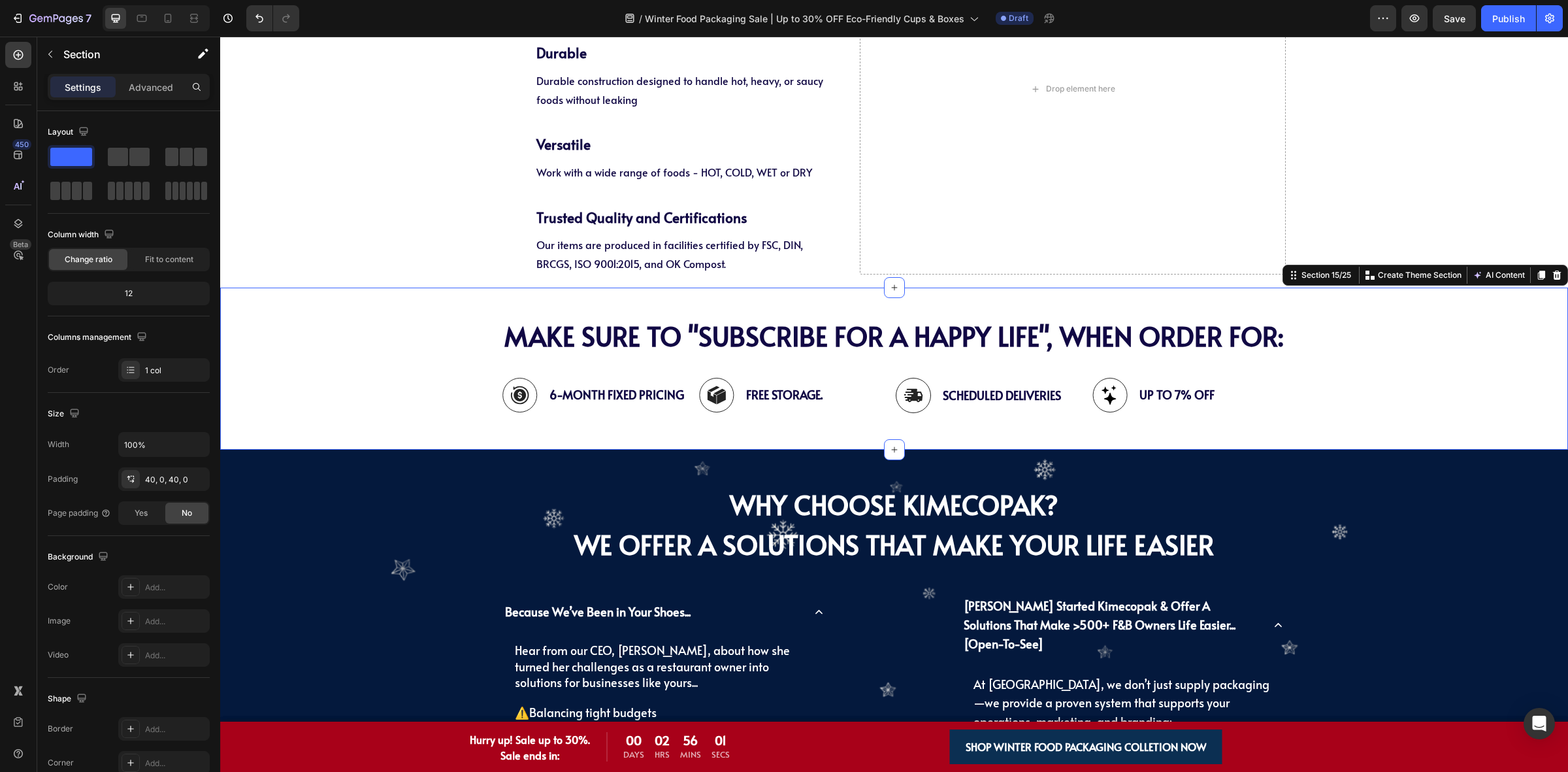
scroll to position [3104, 0]
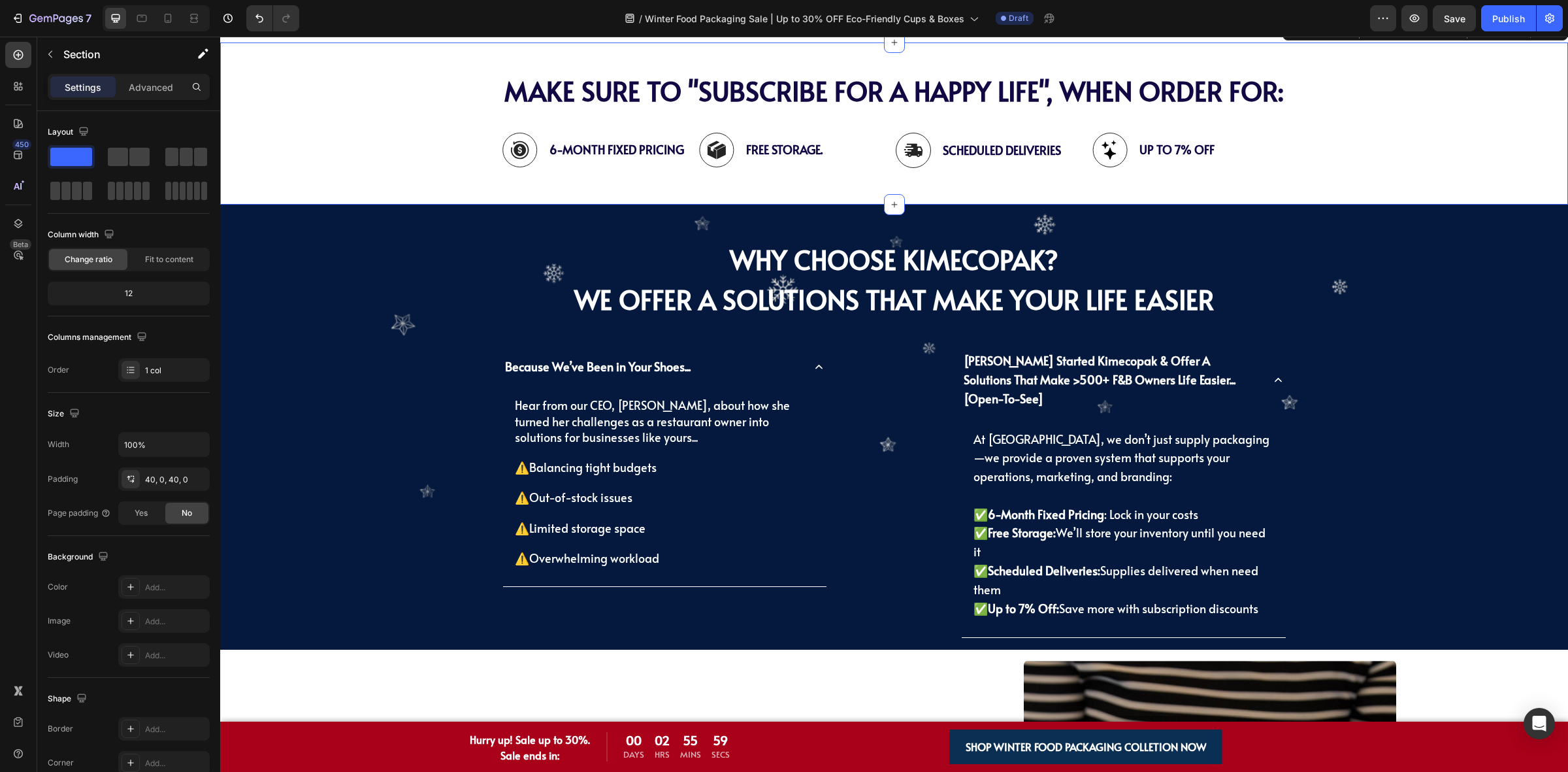
click at [357, 306] on div "Why Choose KimEcopak? we offer a Solutions That Make Your Life Easier Heading B…" at bounding box center [894, 437] width 1328 height 426
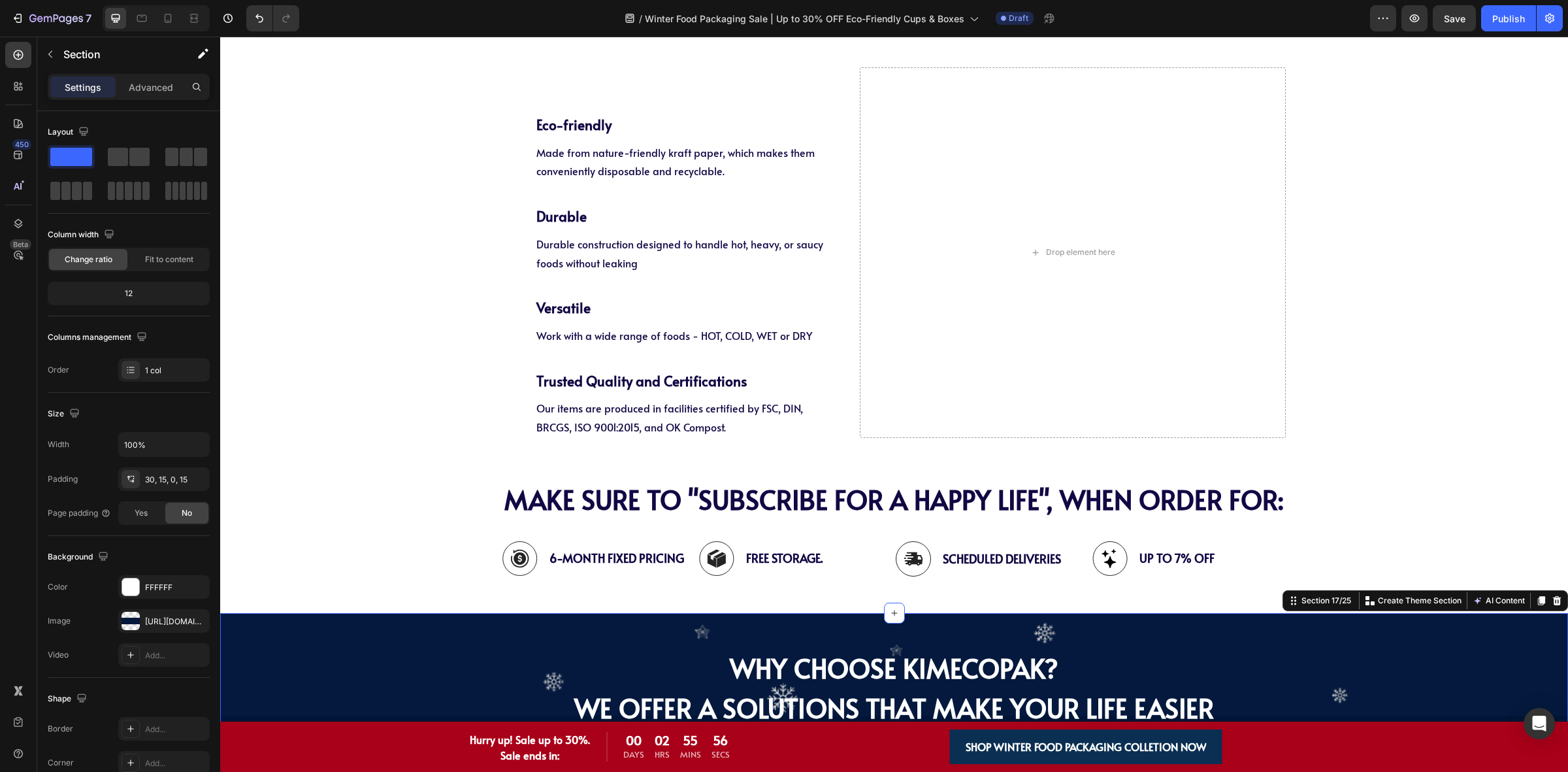
scroll to position [2638, 0]
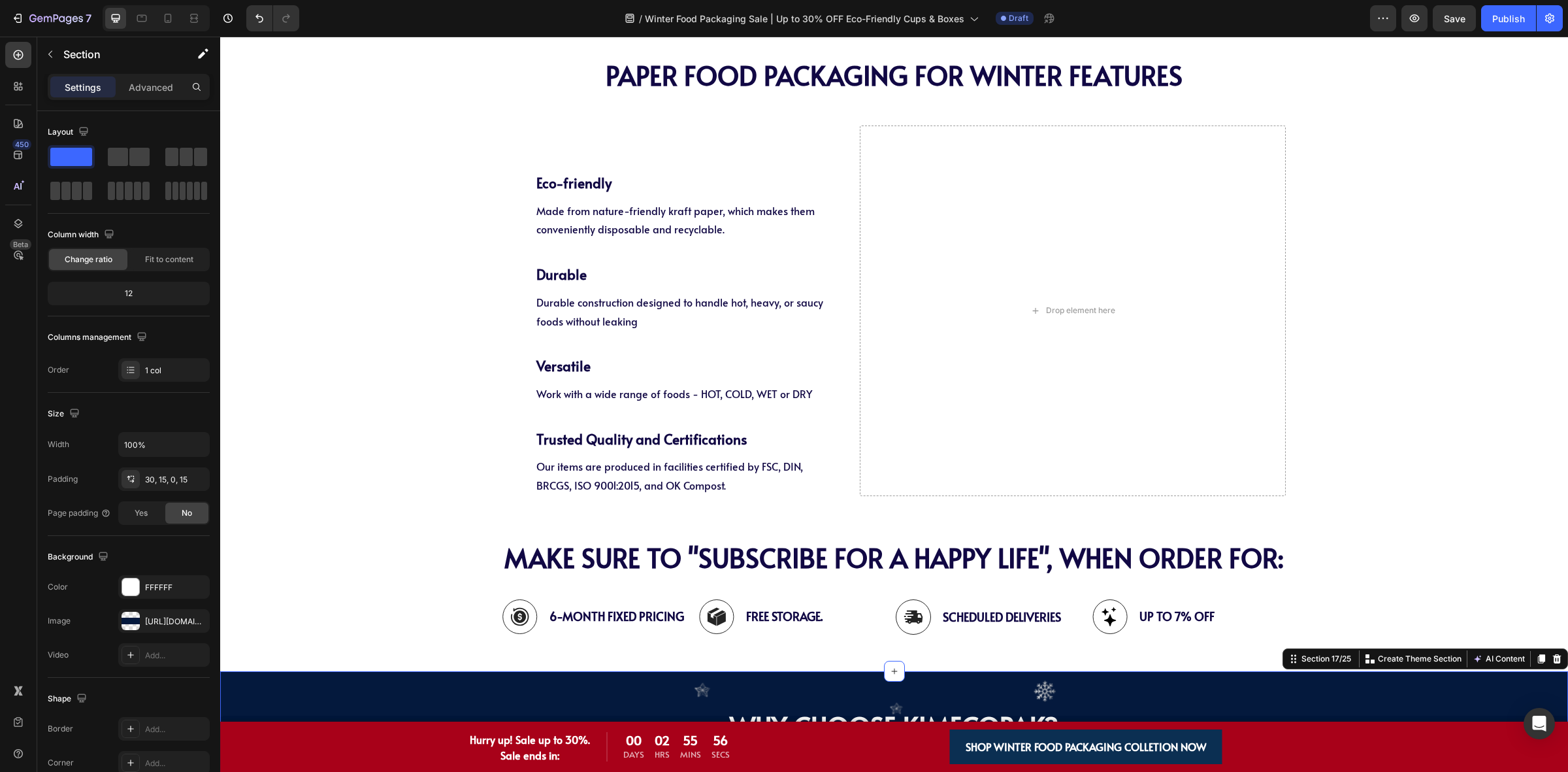
click at [364, 302] on div "PAPER Food Packaging FOR WINTER Features Heading PAPER Food Packaging FOR WINTE…" at bounding box center [894, 268] width 1347 height 456
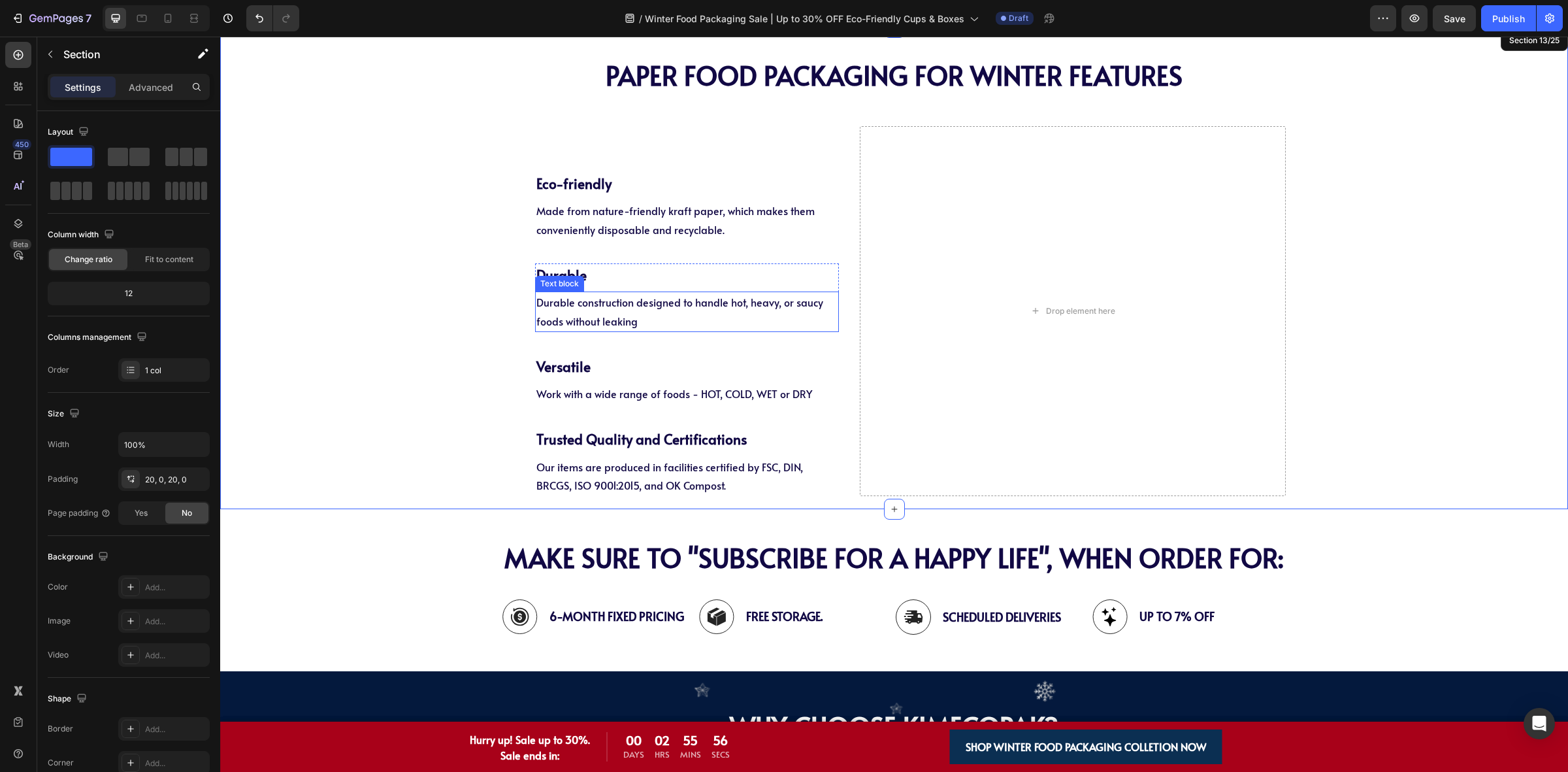
scroll to position [2614, 0]
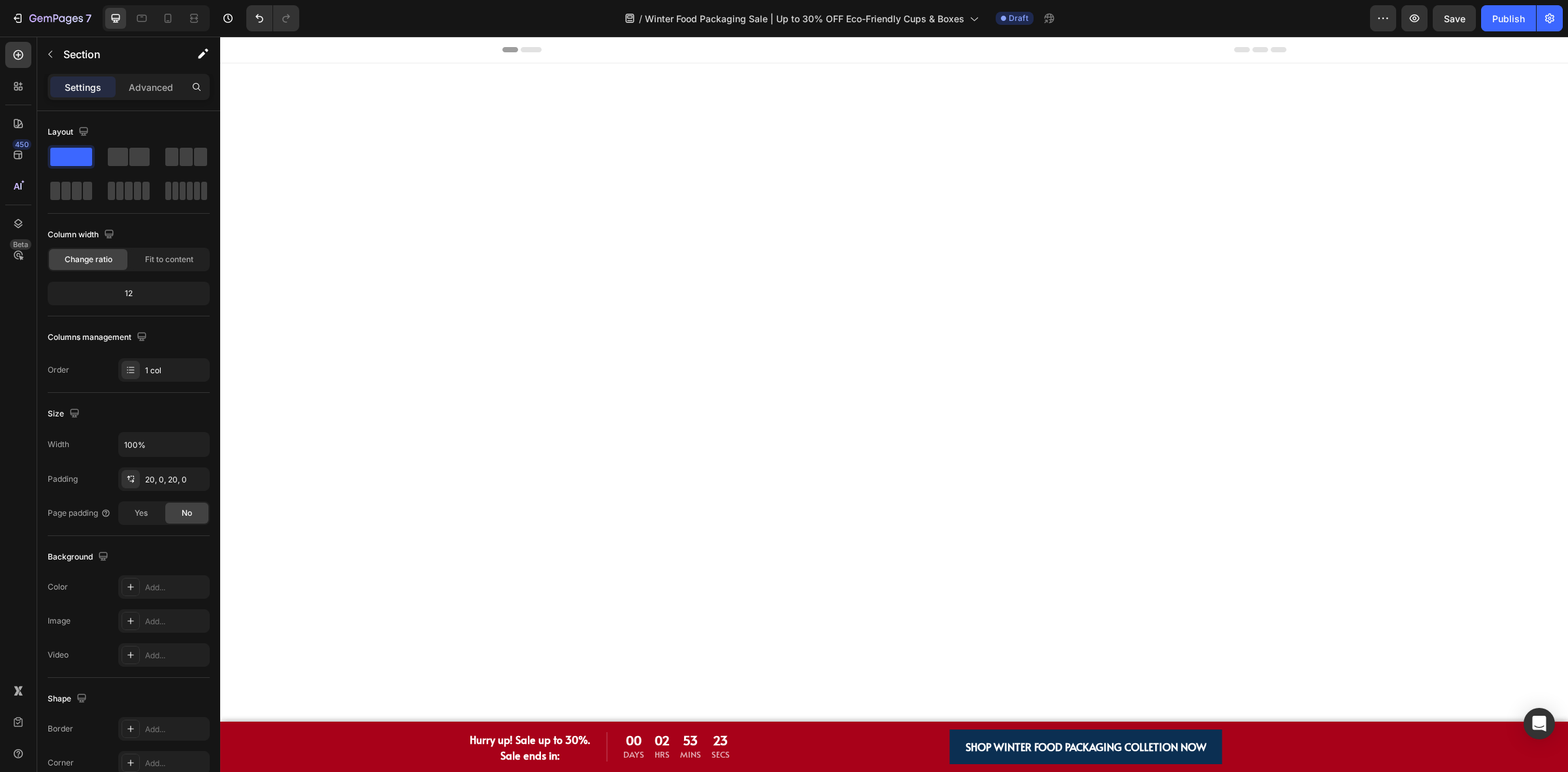
scroll to position [2614, 0]
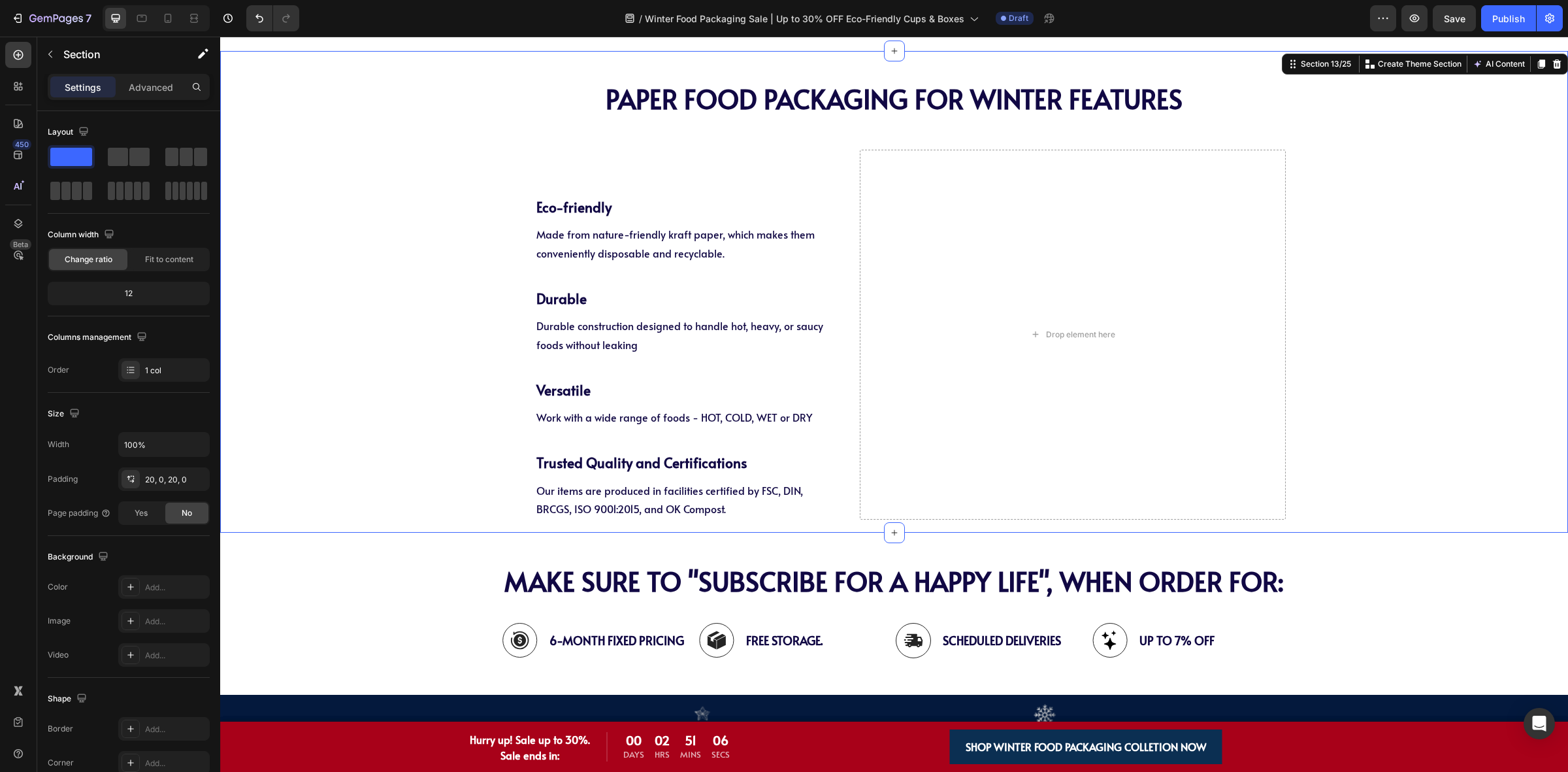
click at [369, 268] on div "PAPER Food Packaging FOR WINTER Features Heading PAPER Food Packaging FOR WINTE…" at bounding box center [894, 292] width 1347 height 456
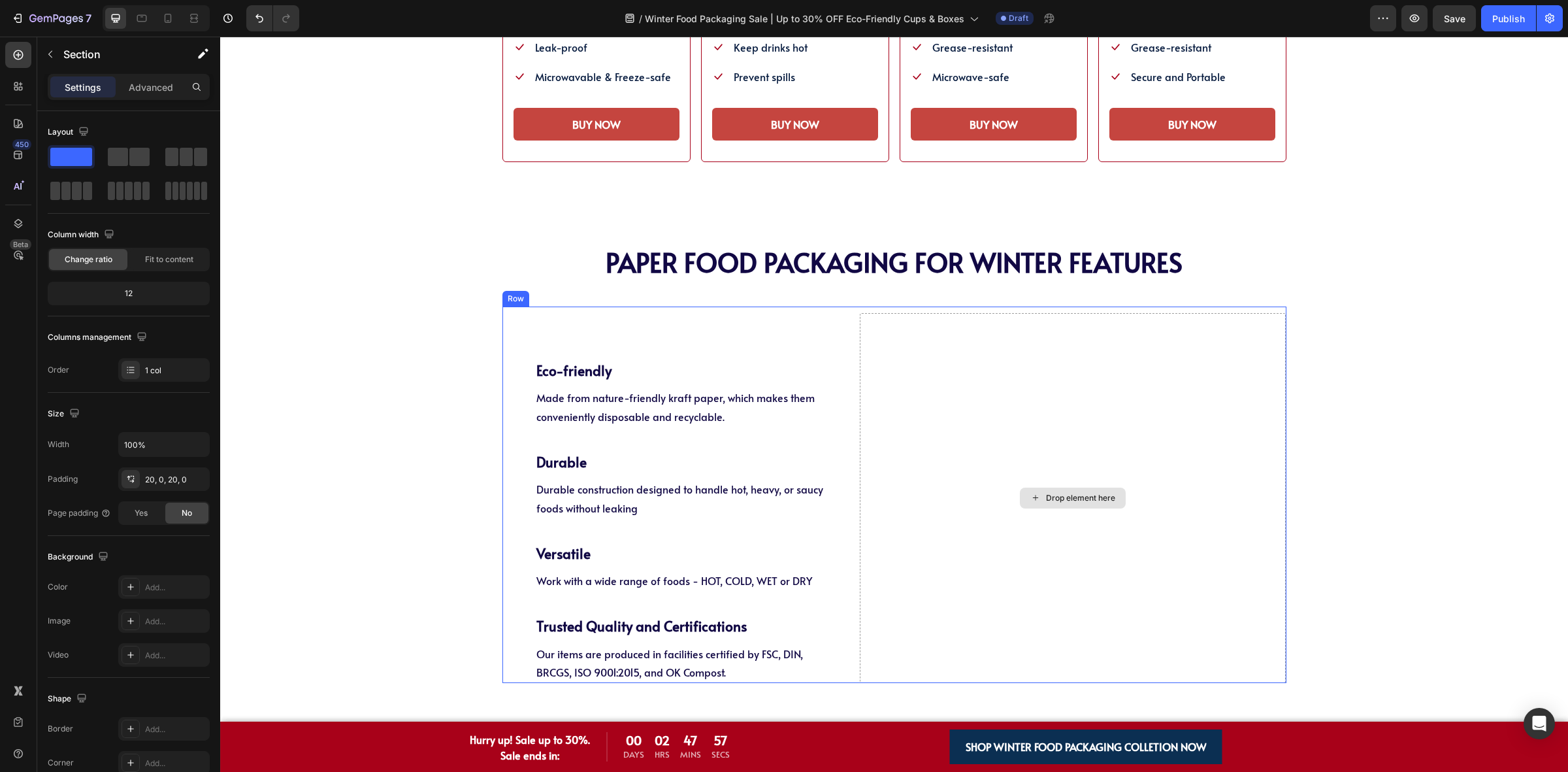
scroll to position [2532, 0]
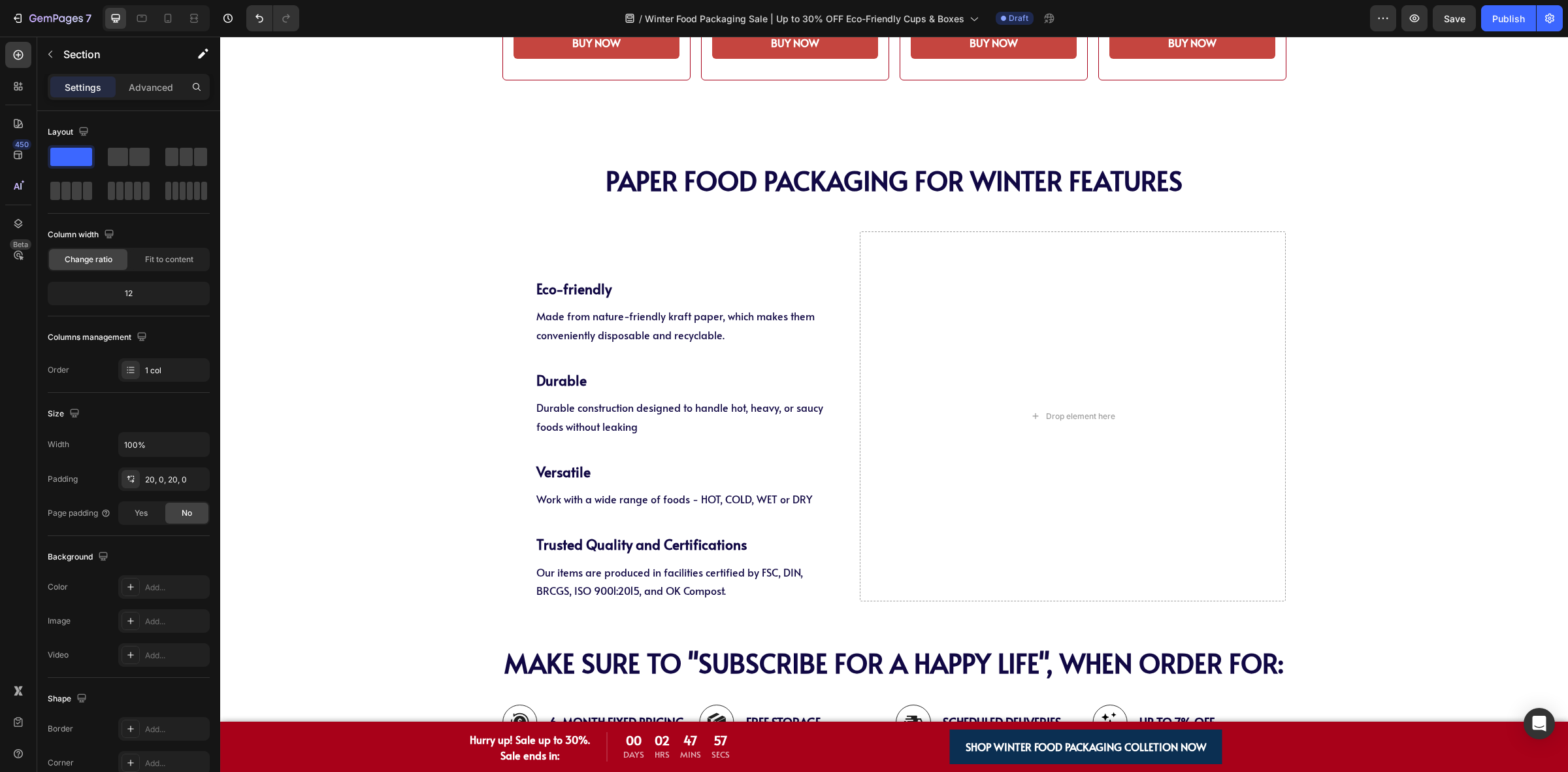
click at [1357, 394] on div "PAPER Food Packaging FOR WINTER Features Heading PAPER Food Packaging FOR WINTE…" at bounding box center [894, 373] width 1347 height 456
click at [1158, 415] on div "Drop element here" at bounding box center [1073, 416] width 426 height 371
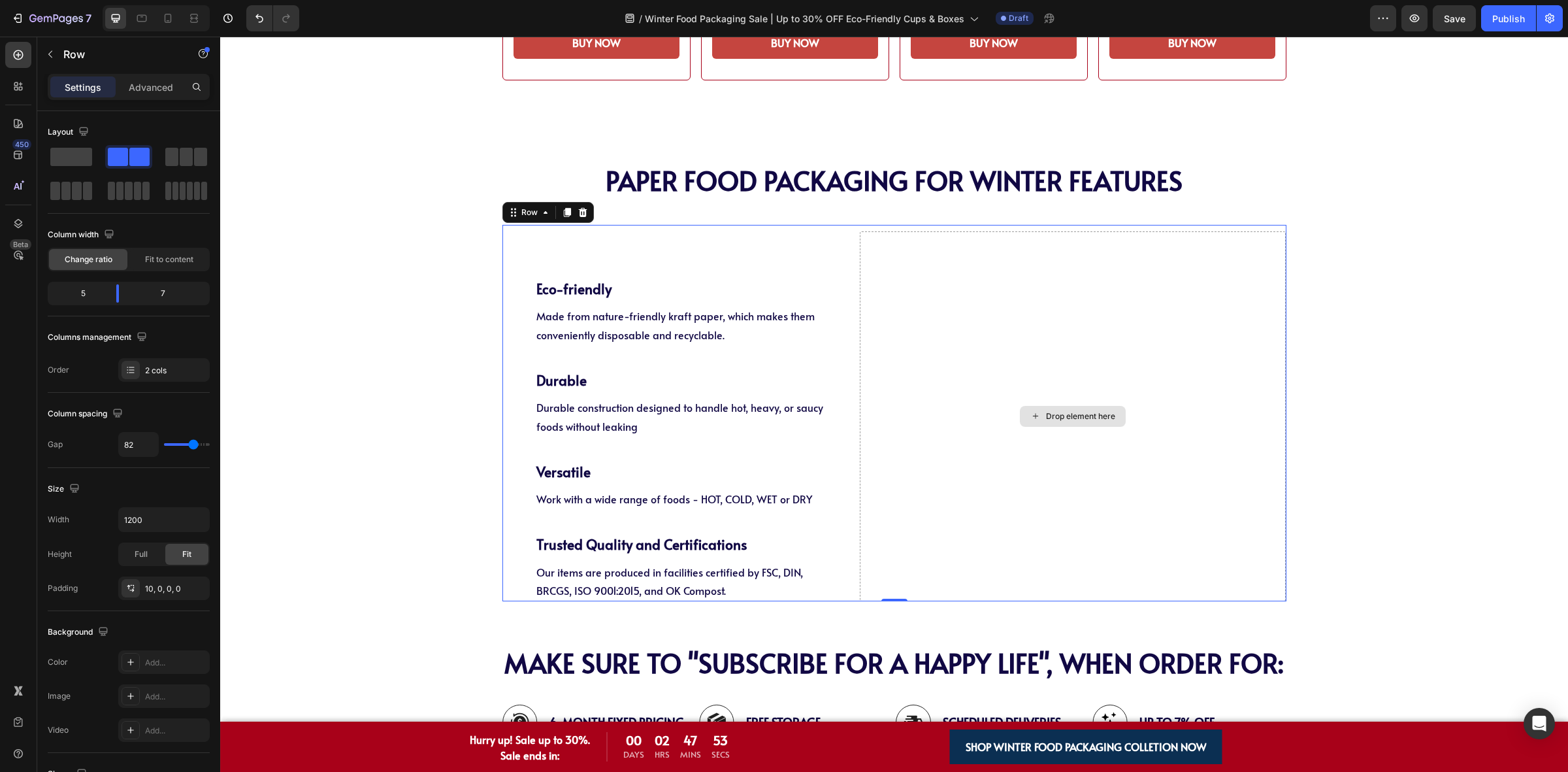
click at [962, 436] on div "Drop element here" at bounding box center [1073, 416] width 426 height 371
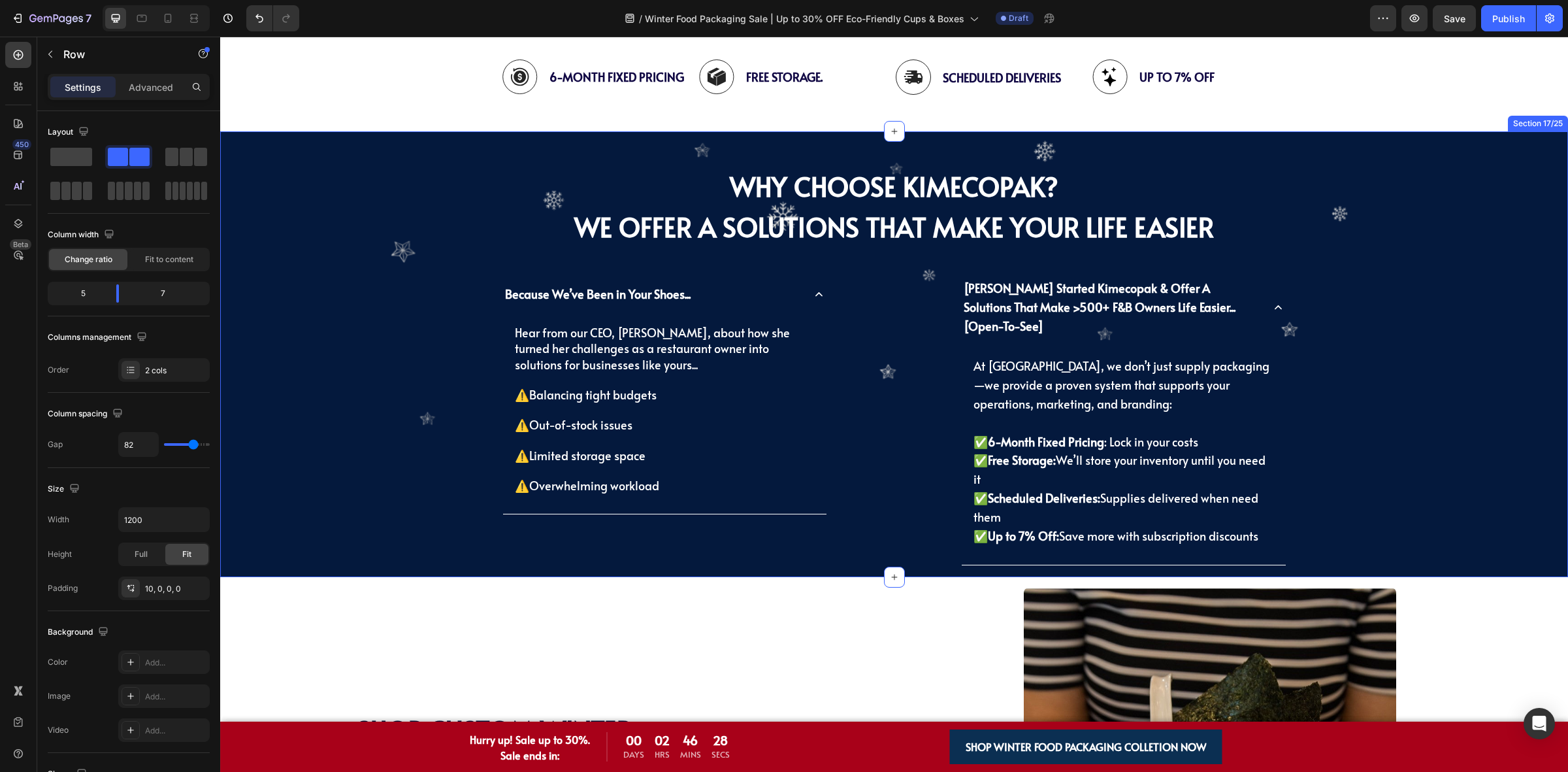
scroll to position [3267, 0]
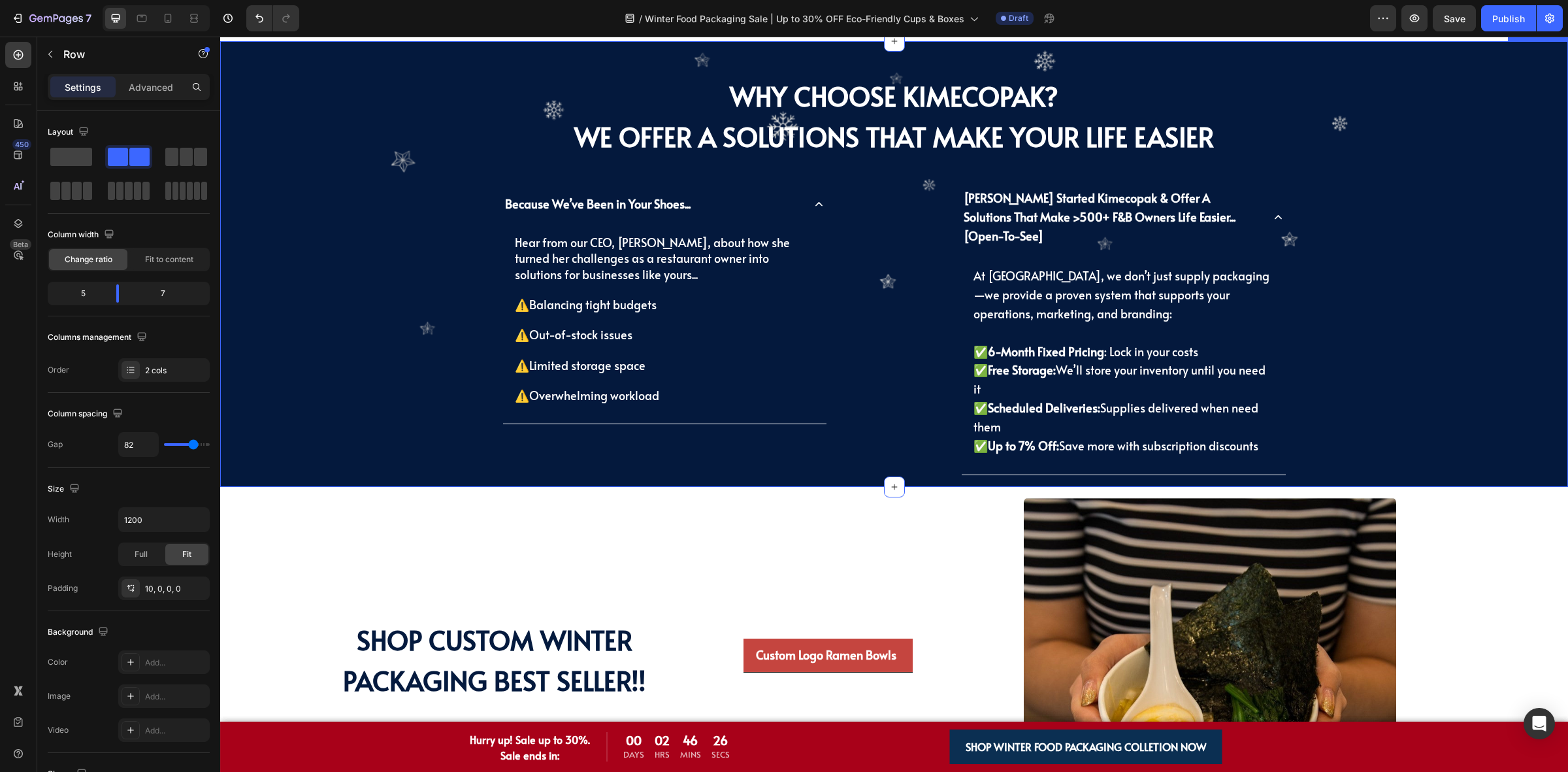
click at [1438, 406] on div "Why Choose KimEcopak? we offer a Solutions That Make Your Life Easier Heading B…" at bounding box center [894, 274] width 1328 height 426
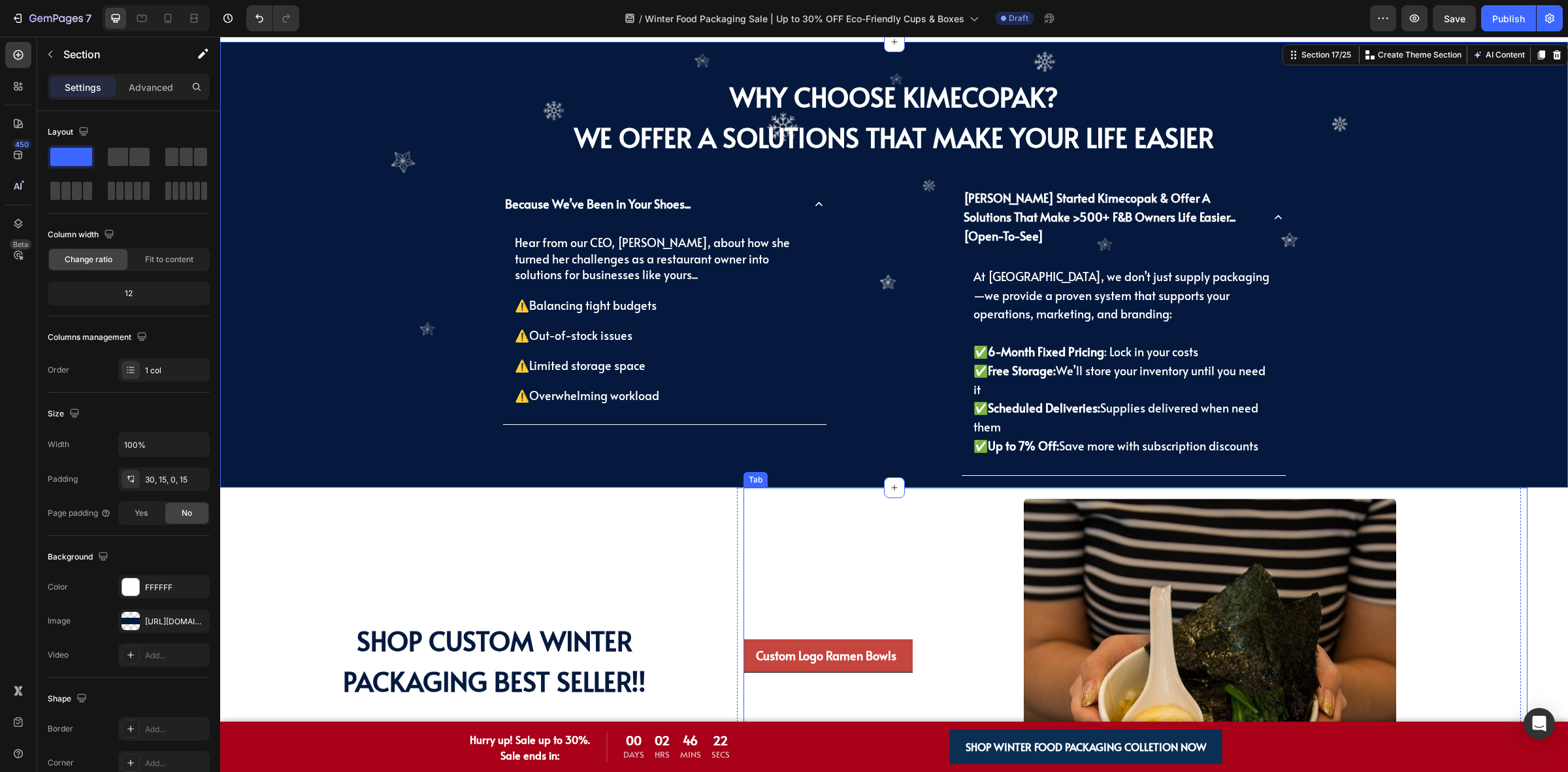
scroll to position [3594, 0]
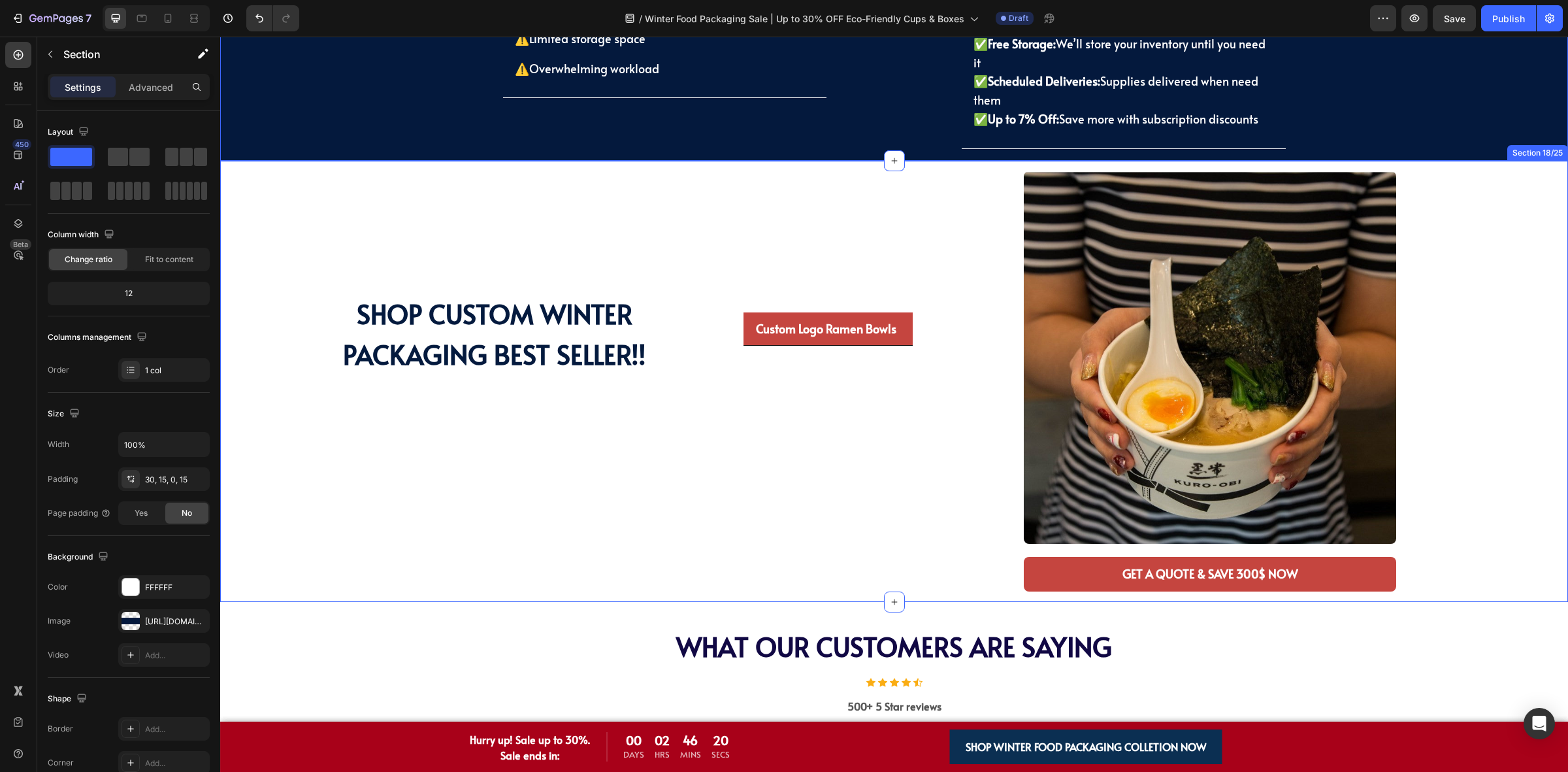
click at [501, 467] on div "SHOP CUSTOM WINTER PACKAGING BEST SELLER!! Heading Plan for a franchise F&B wit…" at bounding box center [494, 381] width 418 height 441
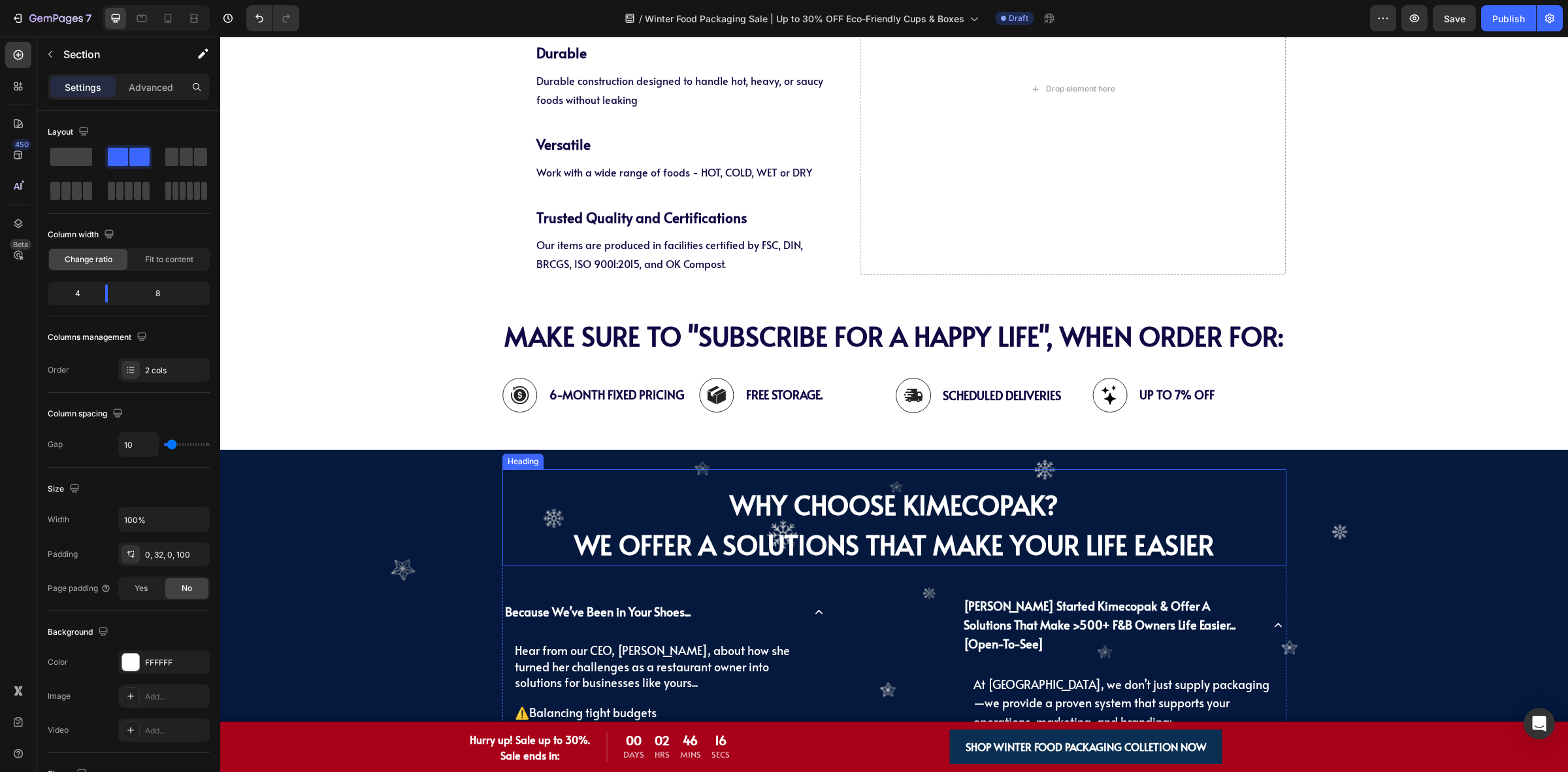
scroll to position [2777, 0]
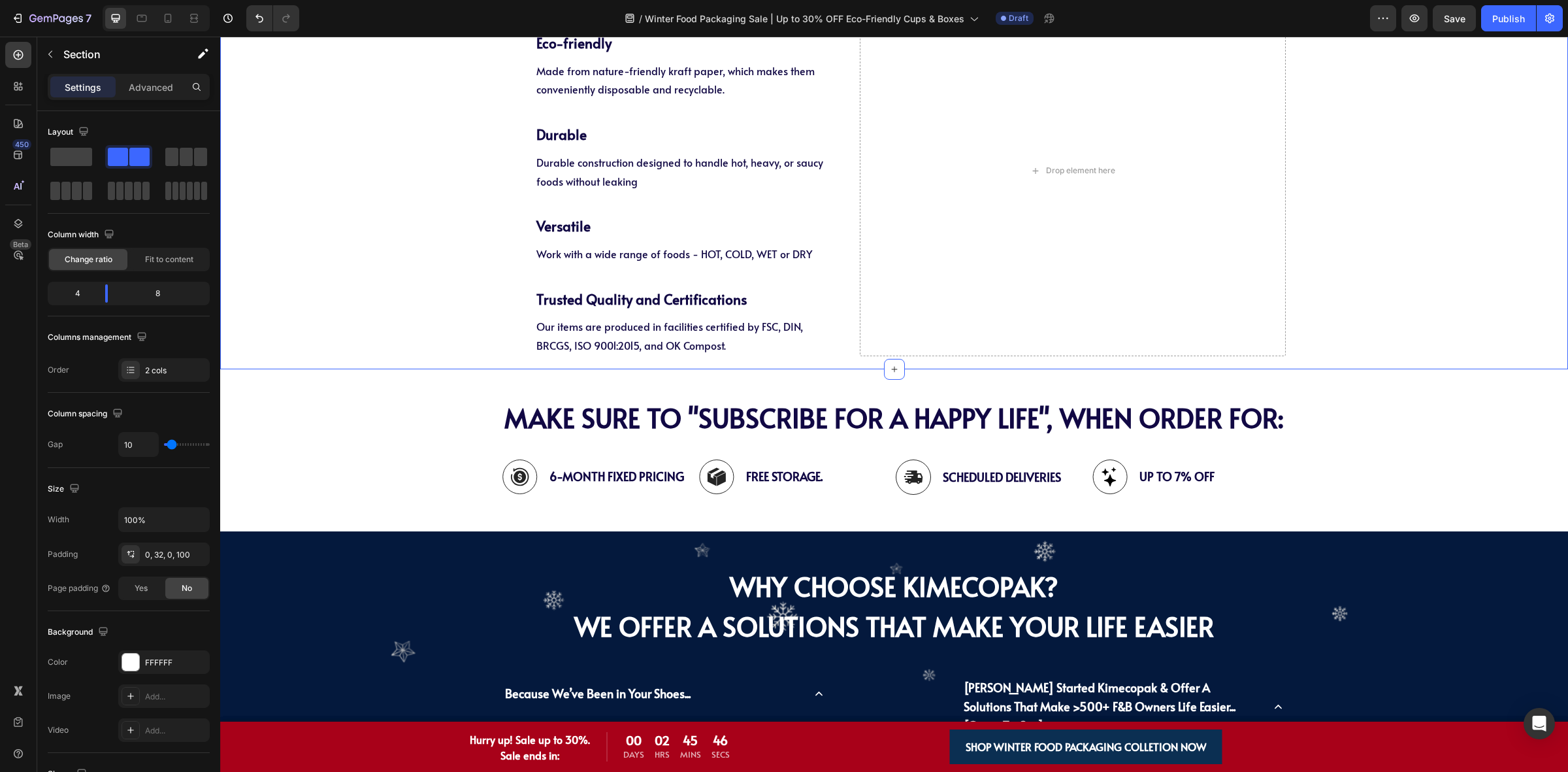
drag, startPoint x: 1551, startPoint y: 185, endPoint x: 1565, endPoint y: 188, distance: 14.3
click at [1551, 185] on div "PAPER Food Packaging FOR WINTER Features Heading PAPER Food Packaging FOR WINTE…" at bounding box center [894, 128] width 1347 height 456
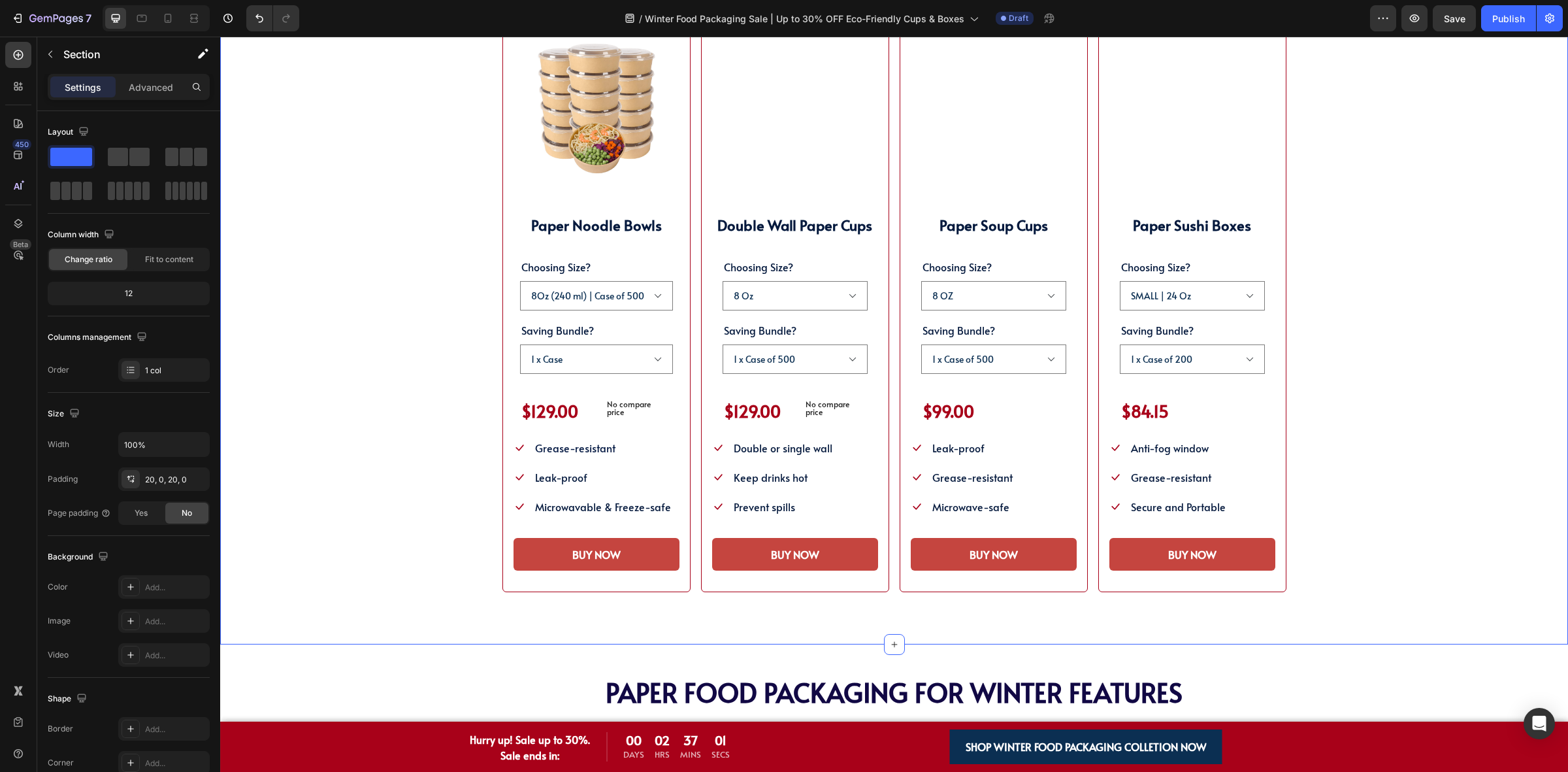
scroll to position [2369, 0]
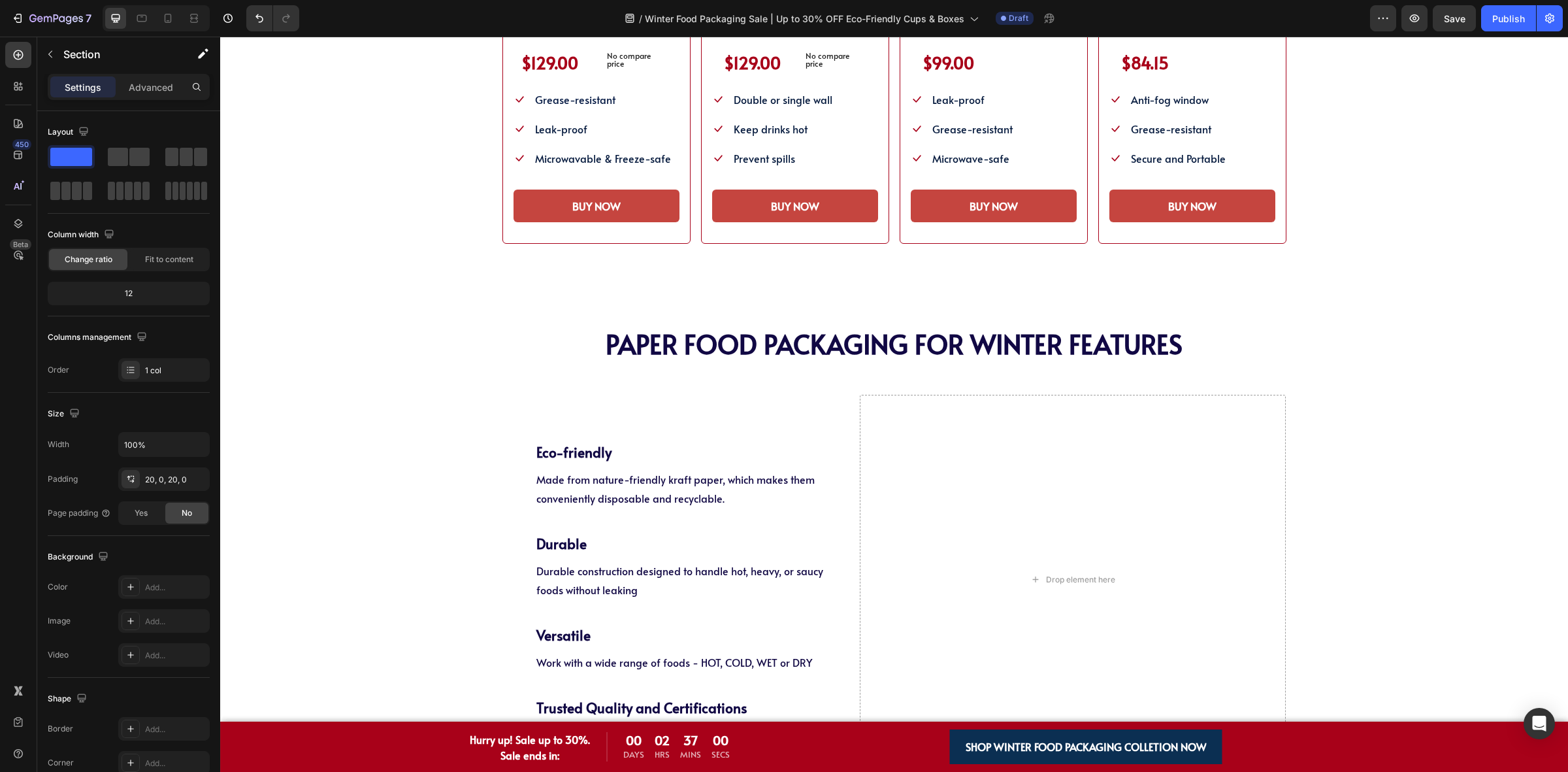
click at [1304, 412] on div "PAPER Food Packaging FOR WINTER Features Heading PAPER Food Packaging FOR WINTE…" at bounding box center [894, 537] width 1347 height 456
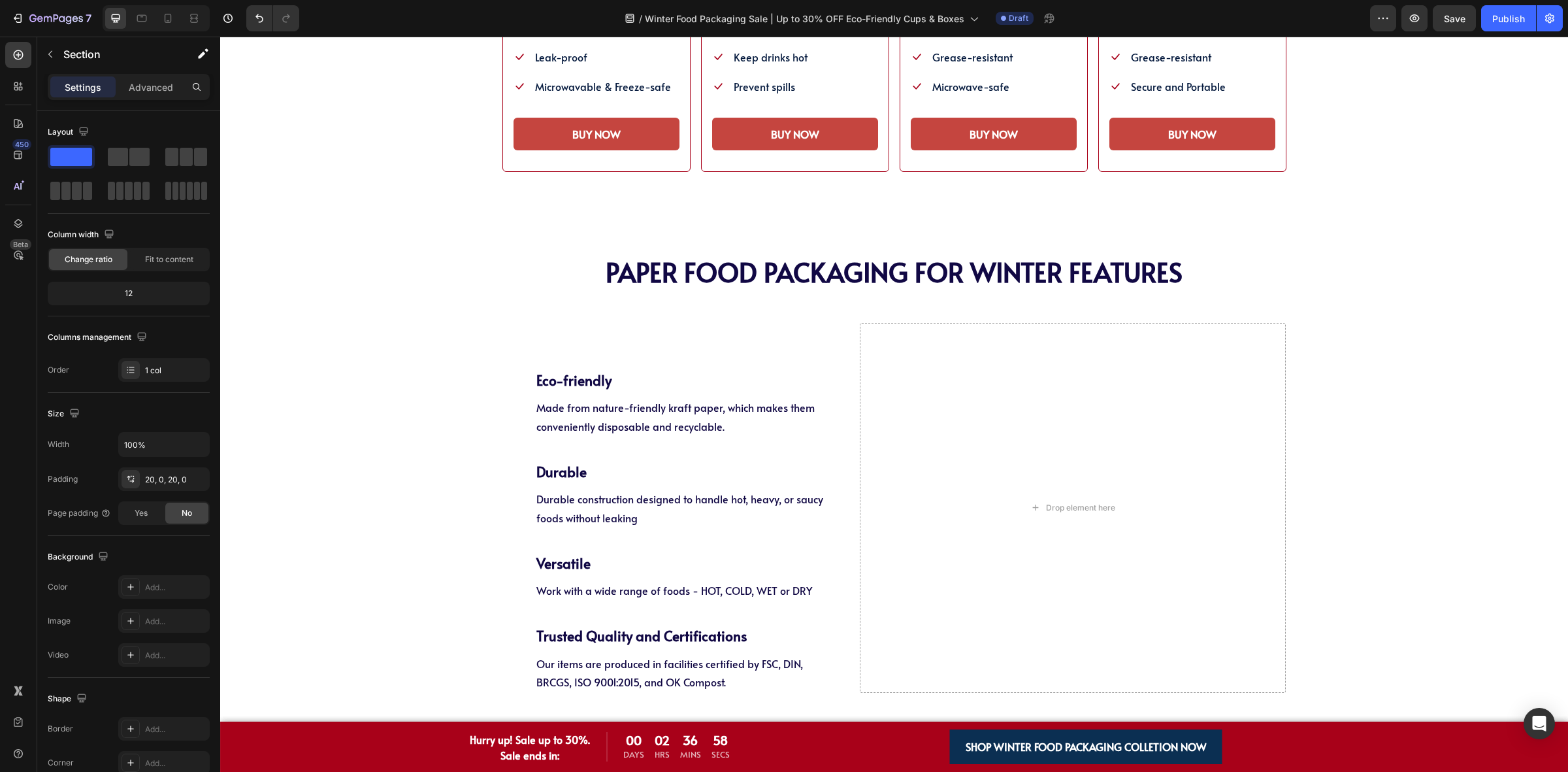
scroll to position [2532, 0]
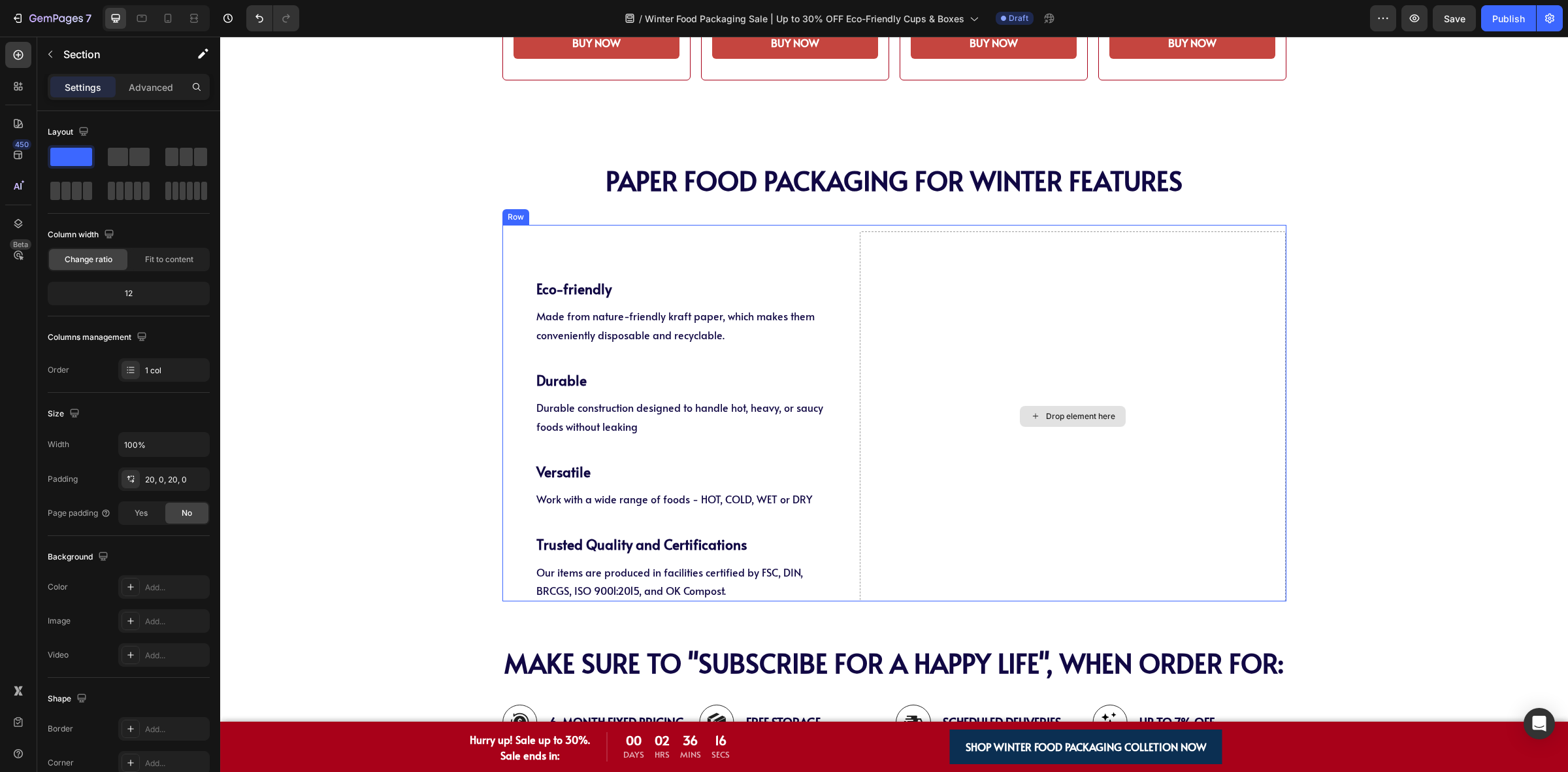
drag, startPoint x: 1001, startPoint y: 343, endPoint x: 675, endPoint y: 360, distance: 326.4
click at [1001, 343] on div "Drop element here" at bounding box center [1073, 416] width 426 height 371
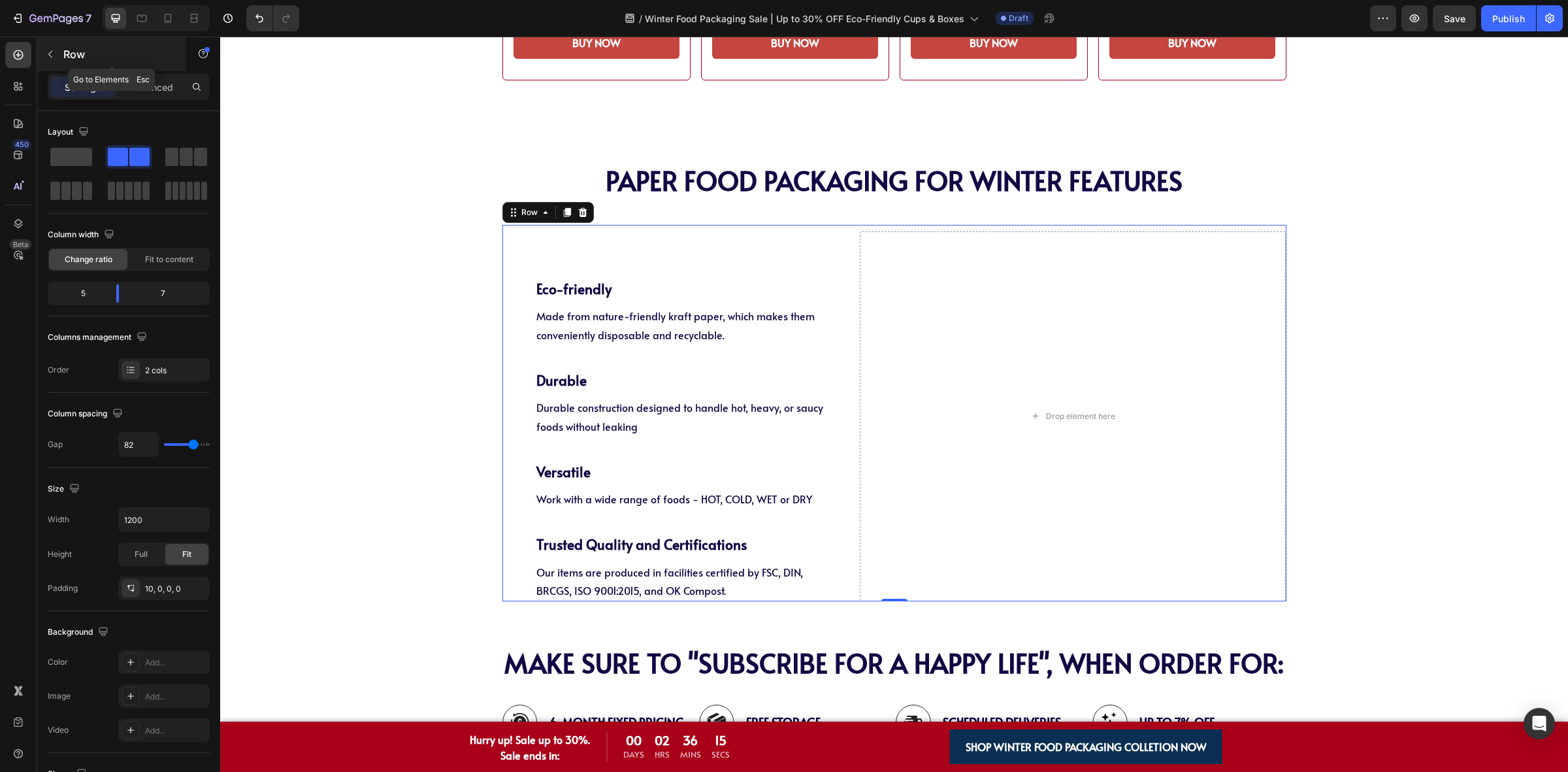
click at [40, 57] on button "button" at bounding box center [50, 54] width 21 height 21
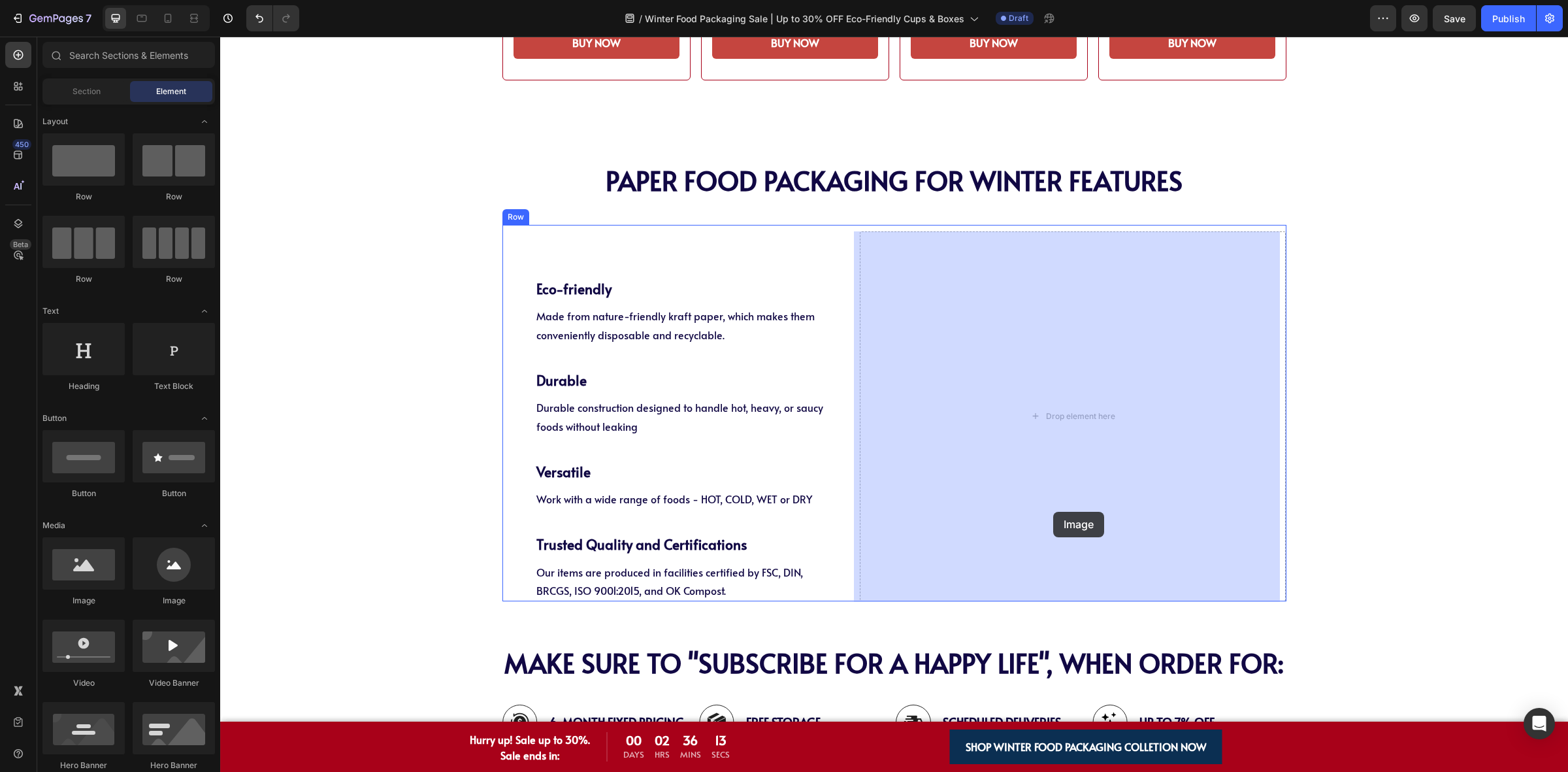
drag, startPoint x: 329, startPoint y: 600, endPoint x: 1053, endPoint y: 512, distance: 729.3
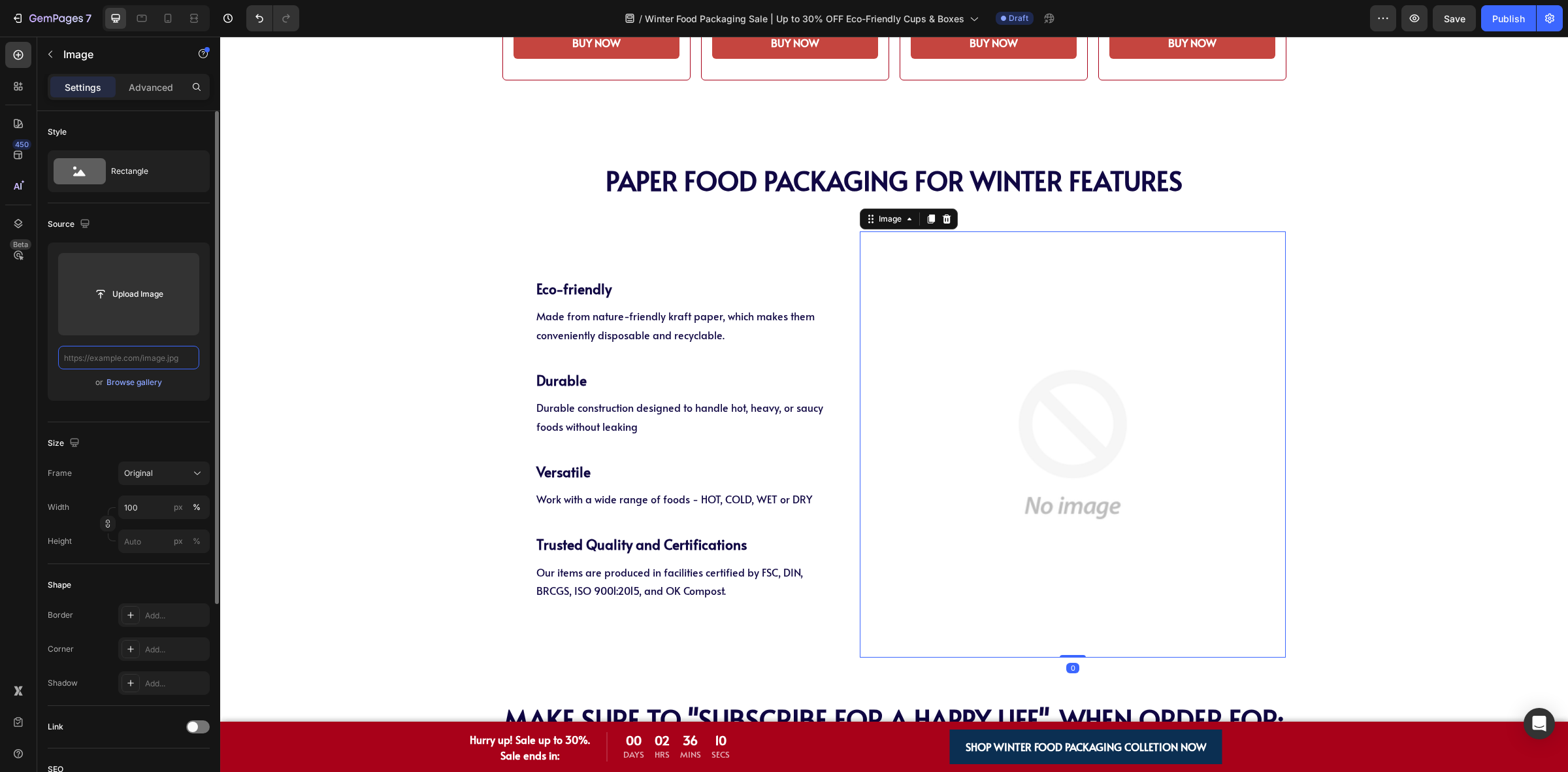
scroll to position [0, 0]
click at [138, 282] on input "file" at bounding box center [128, 294] width 141 height 82
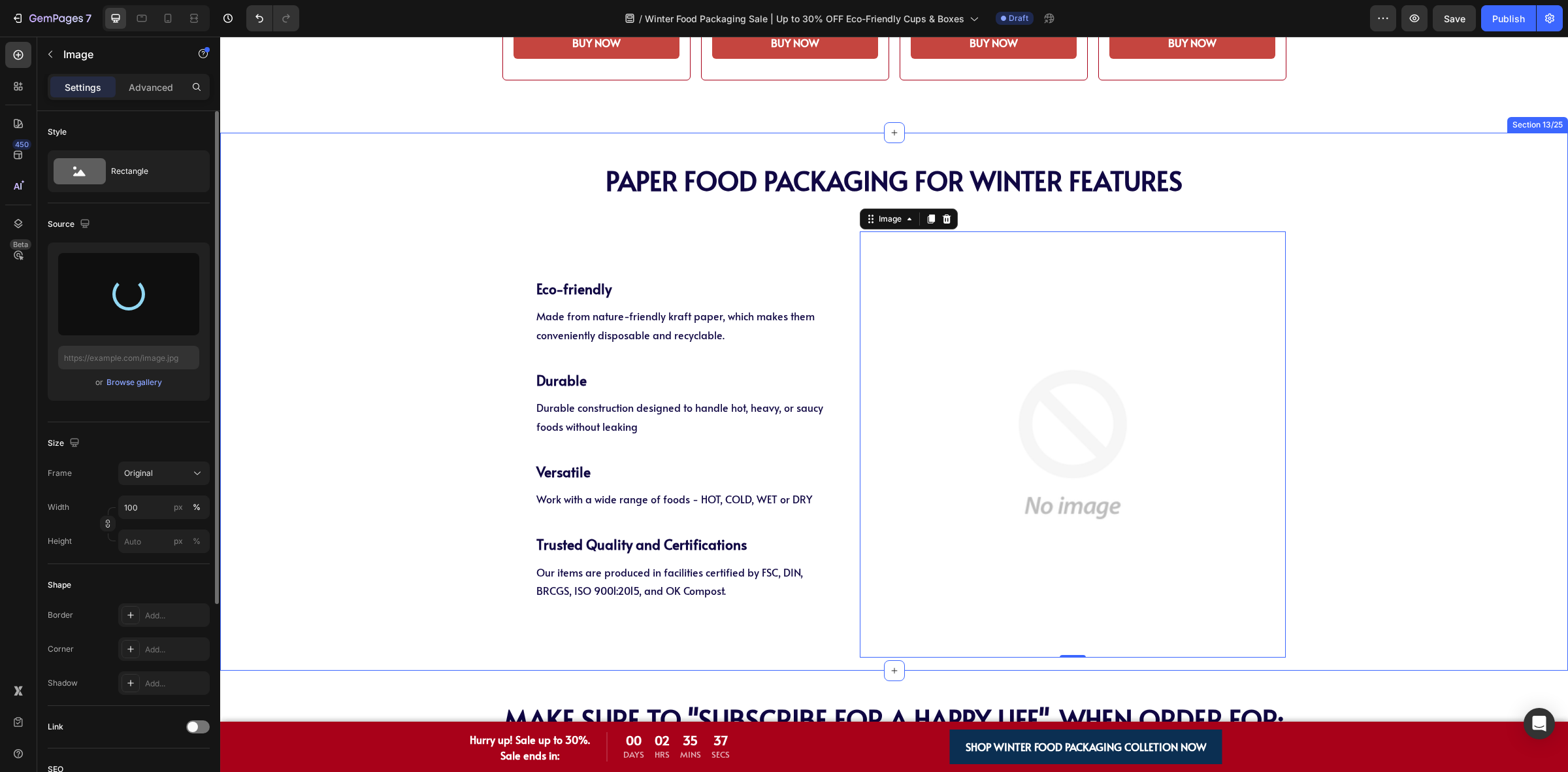
type input "https://cdn.shopify.com/s/files/1/0518/3825/5255/files/gempages_554882697223209…"
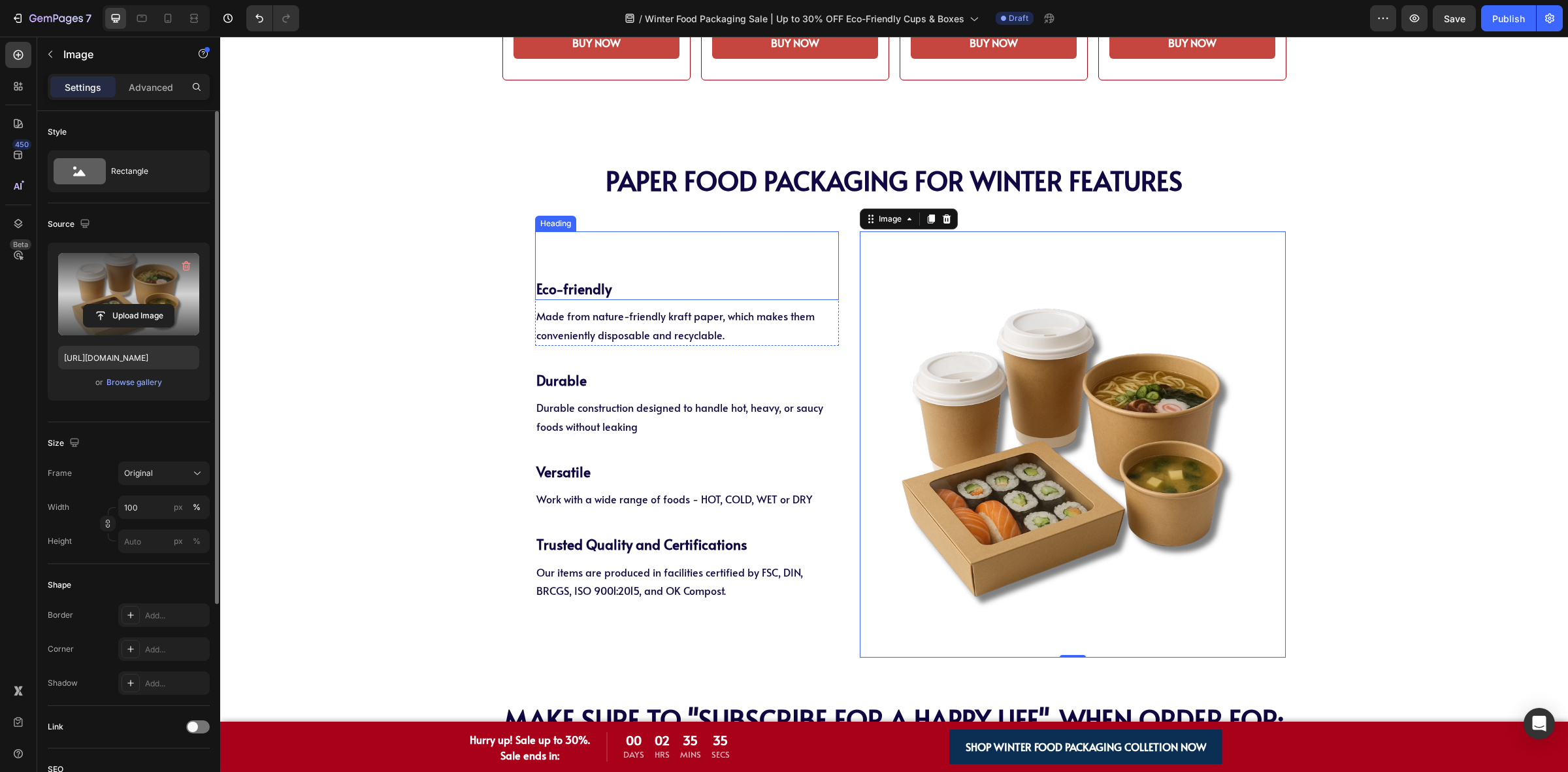
click at [590, 295] on span "Eco-friendly" at bounding box center [574, 288] width 75 height 19
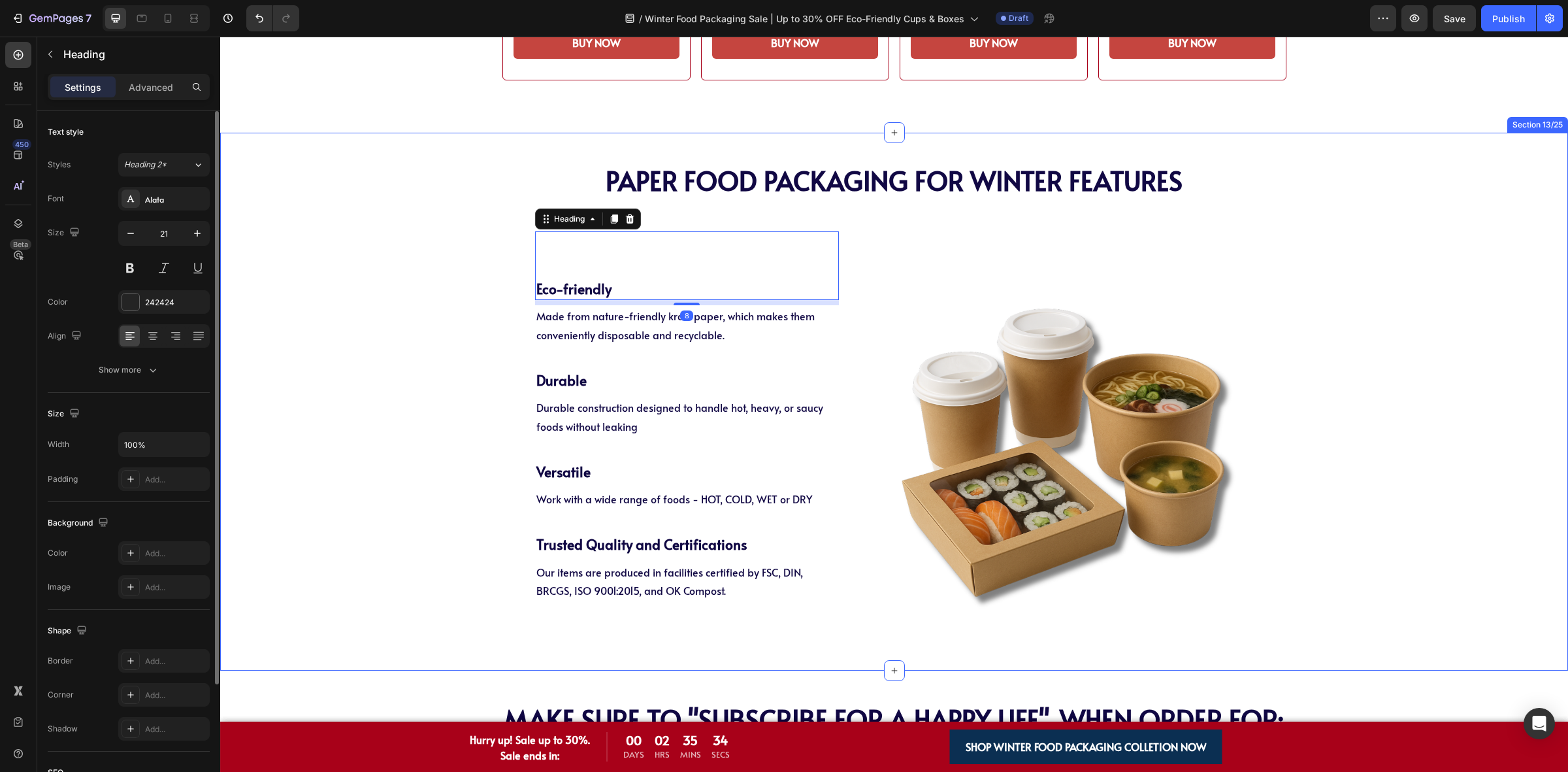
click at [403, 302] on div "PAPER Food Packaging FOR WINTER Features Heading PAPER Food Packaging FOR WINTE…" at bounding box center [894, 401] width 1347 height 511
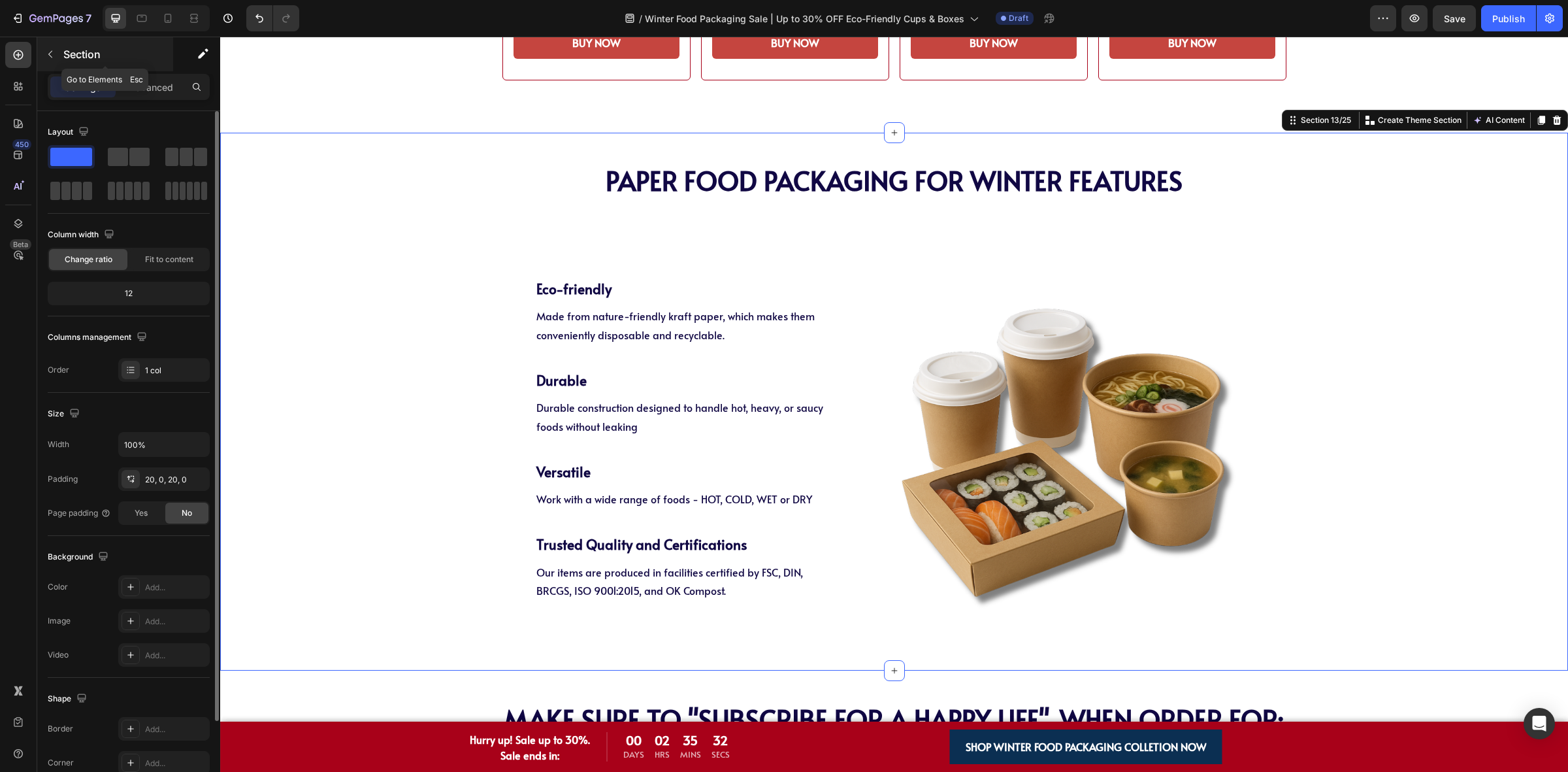
click at [54, 59] on button "button" at bounding box center [50, 54] width 21 height 21
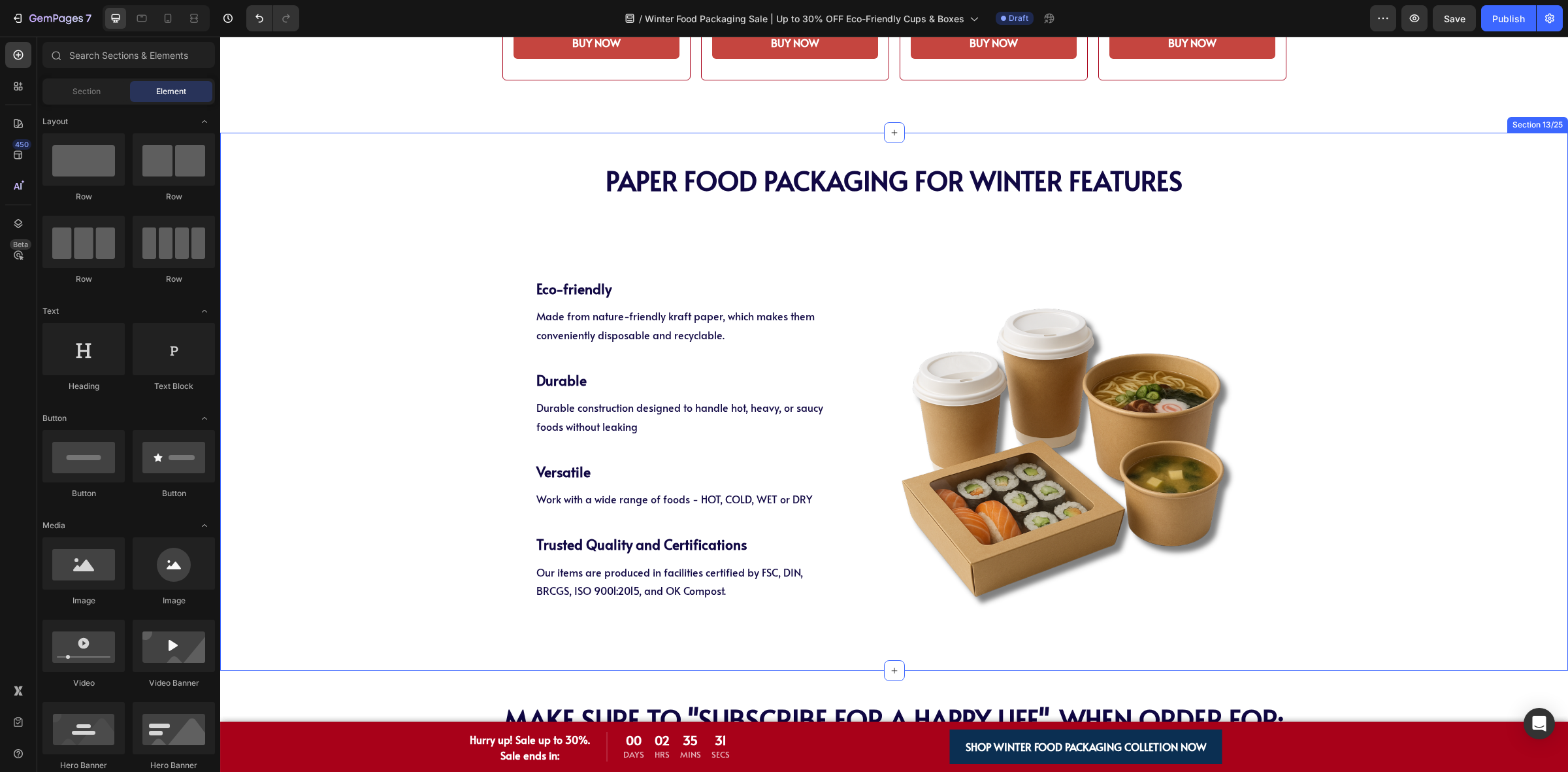
click at [301, 207] on div "PAPER Food Packaging FOR WINTER Features Heading PAPER Food Packaging FOR WINTE…" at bounding box center [894, 401] width 1347 height 511
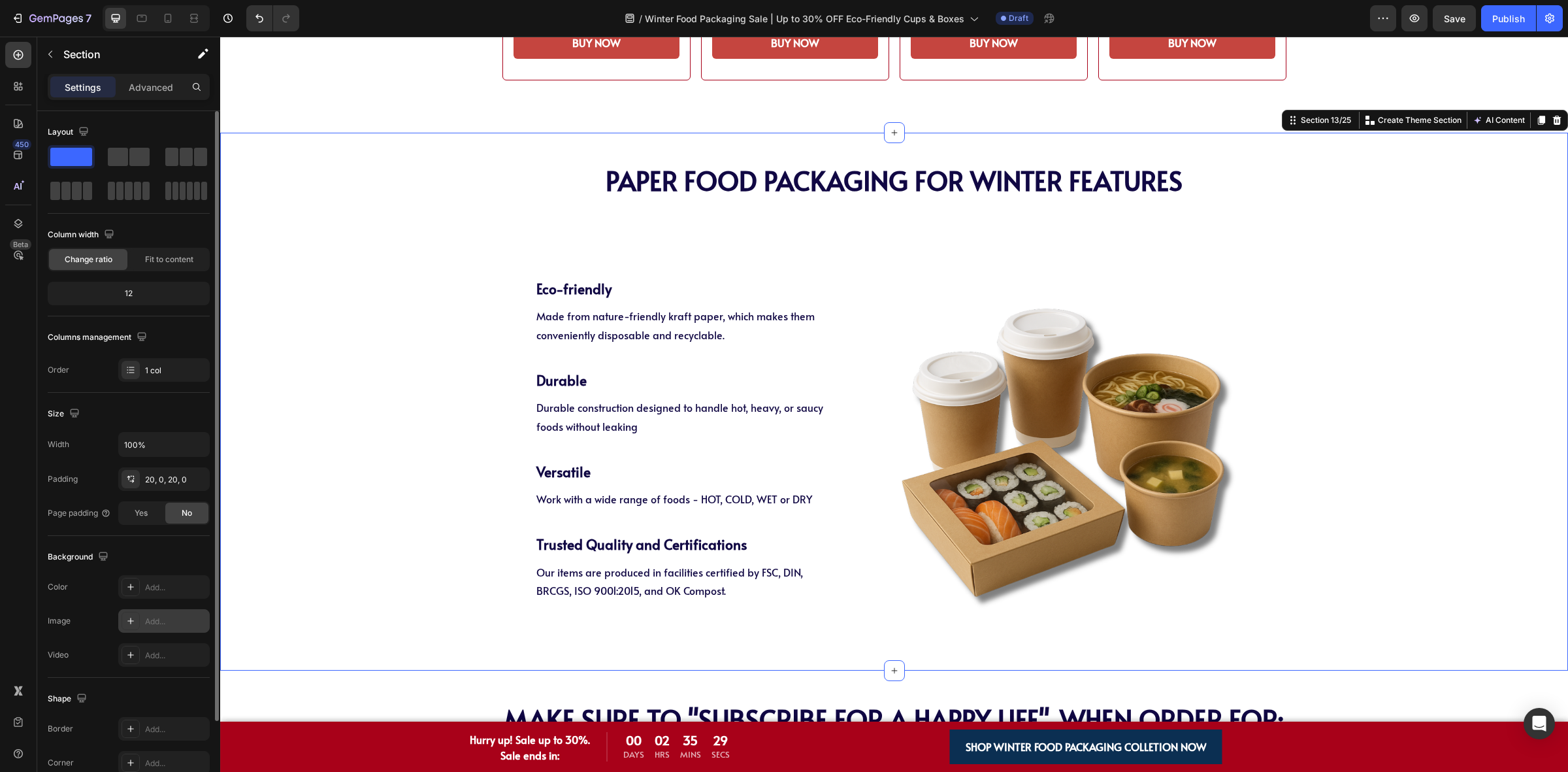
click at [151, 622] on div "Add..." at bounding box center [176, 621] width 61 height 12
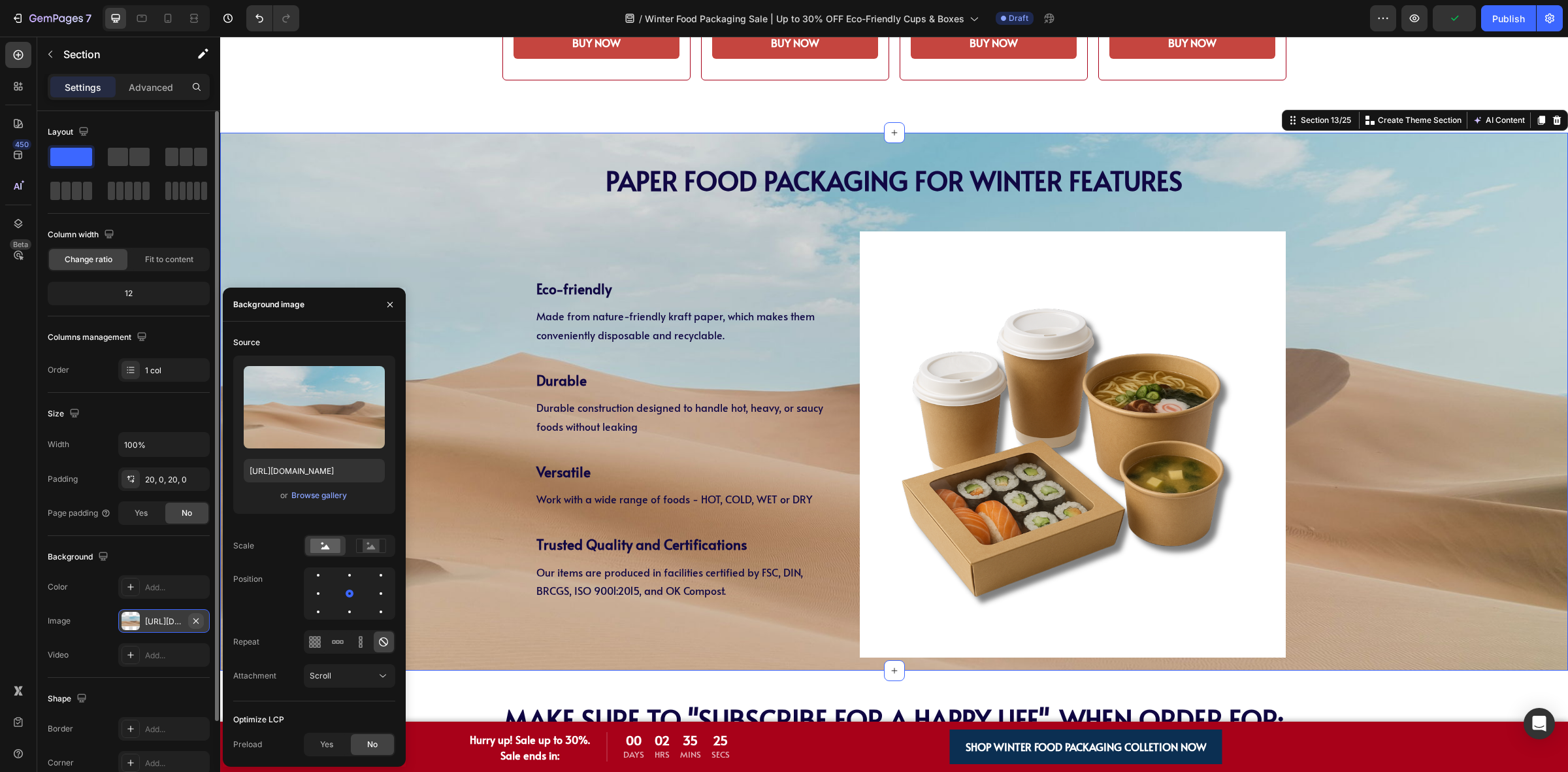
click at [201, 621] on button "button" at bounding box center [196, 621] width 15 height 15
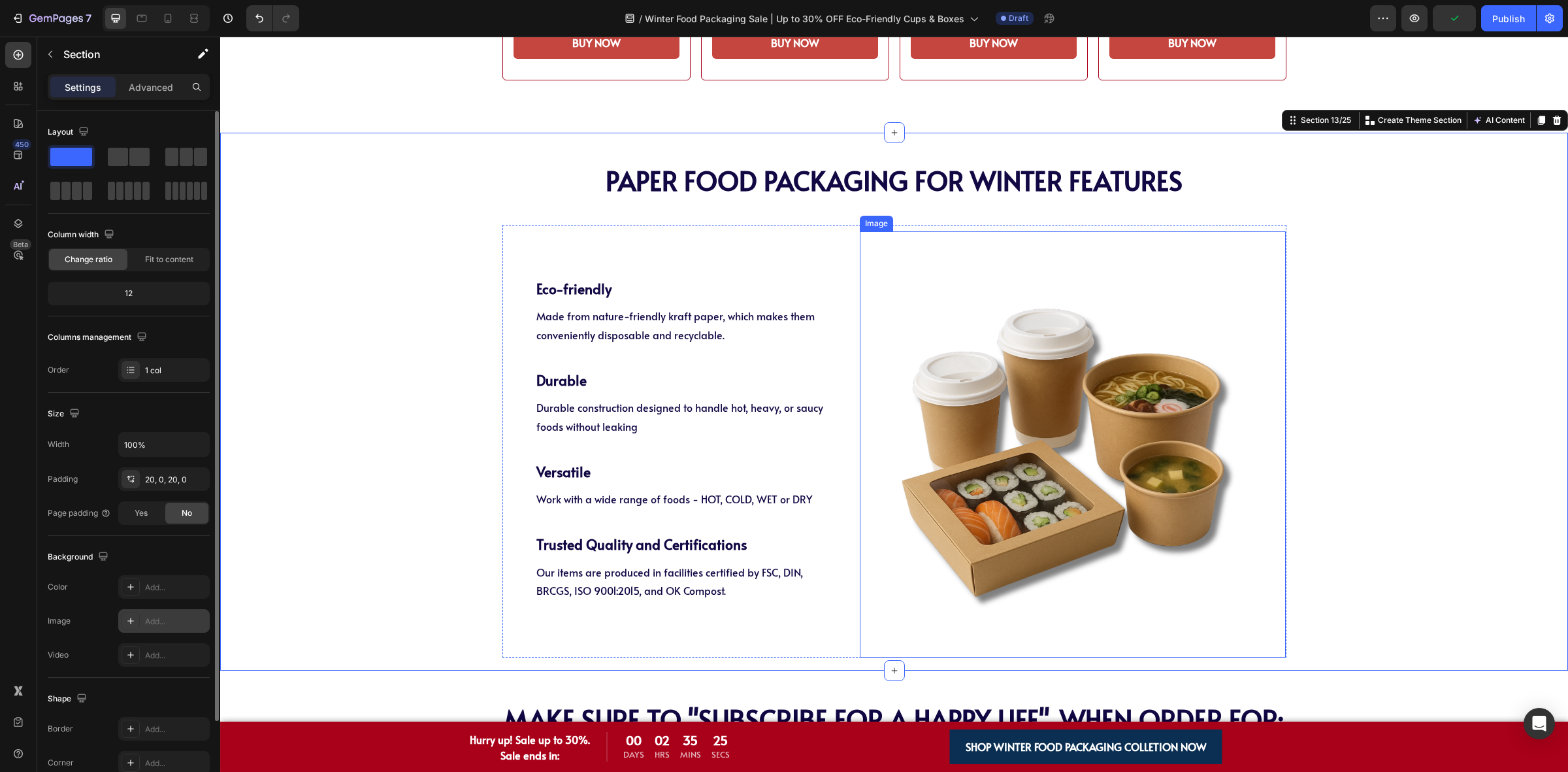
click at [1184, 524] on img at bounding box center [1073, 444] width 426 height 426
click at [1372, 489] on div "PAPER Food Packaging FOR WINTER Features Heading PAPER Food Packaging FOR WINTE…" at bounding box center [894, 401] width 1347 height 511
click at [964, 431] on img at bounding box center [1073, 444] width 426 height 426
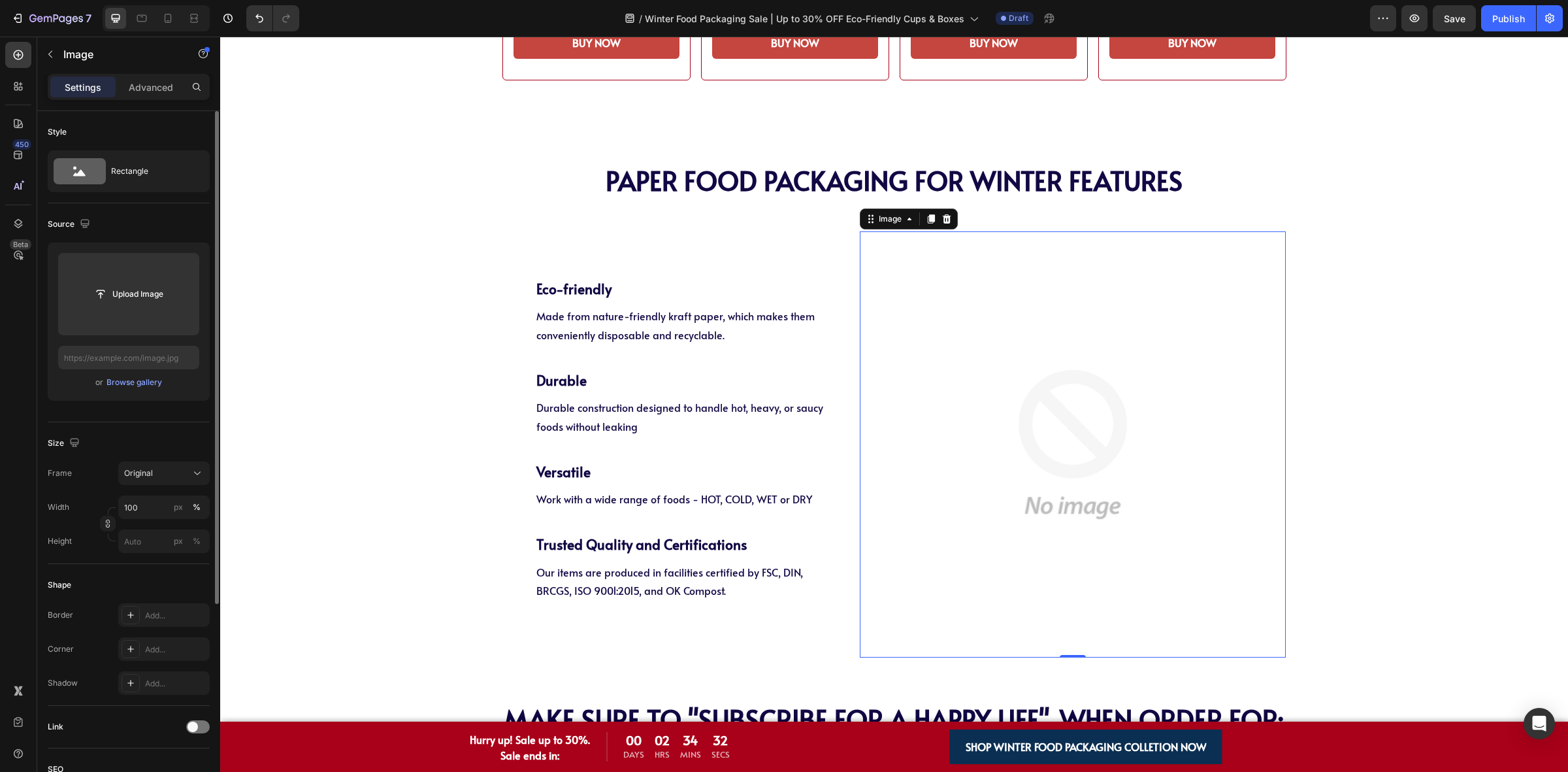
click at [909, 443] on img at bounding box center [1073, 444] width 426 height 426
click at [114, 302] on input "file" at bounding box center [128, 294] width 90 height 22
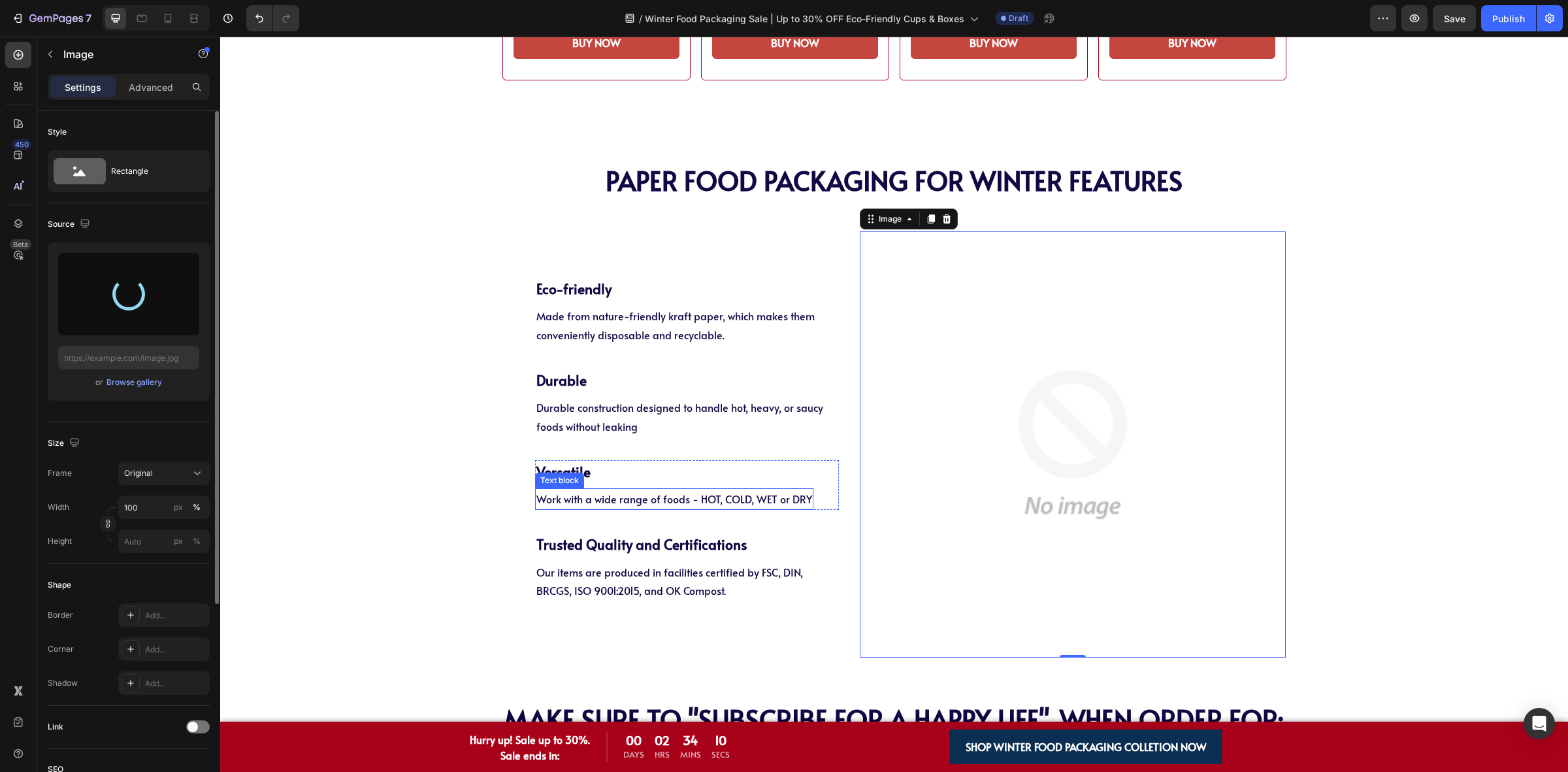
type input "https://cdn.shopify.com/s/files/1/0518/3825/5255/files/gempages_554882697223209…"
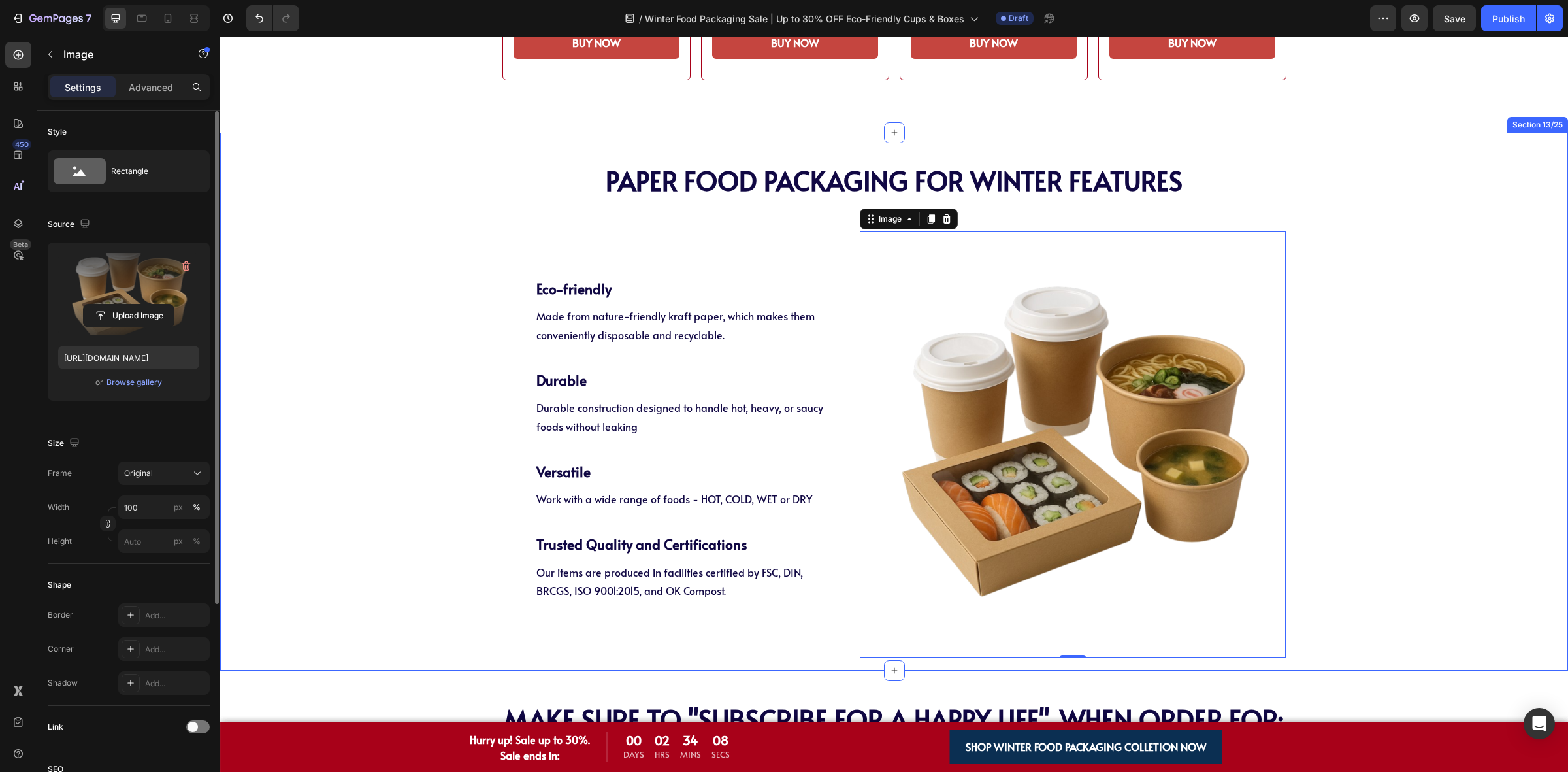
click at [481, 461] on div "PAPER Food Packaging FOR WINTER Features Heading PAPER Food Packaging FOR WINTE…" at bounding box center [894, 401] width 1347 height 511
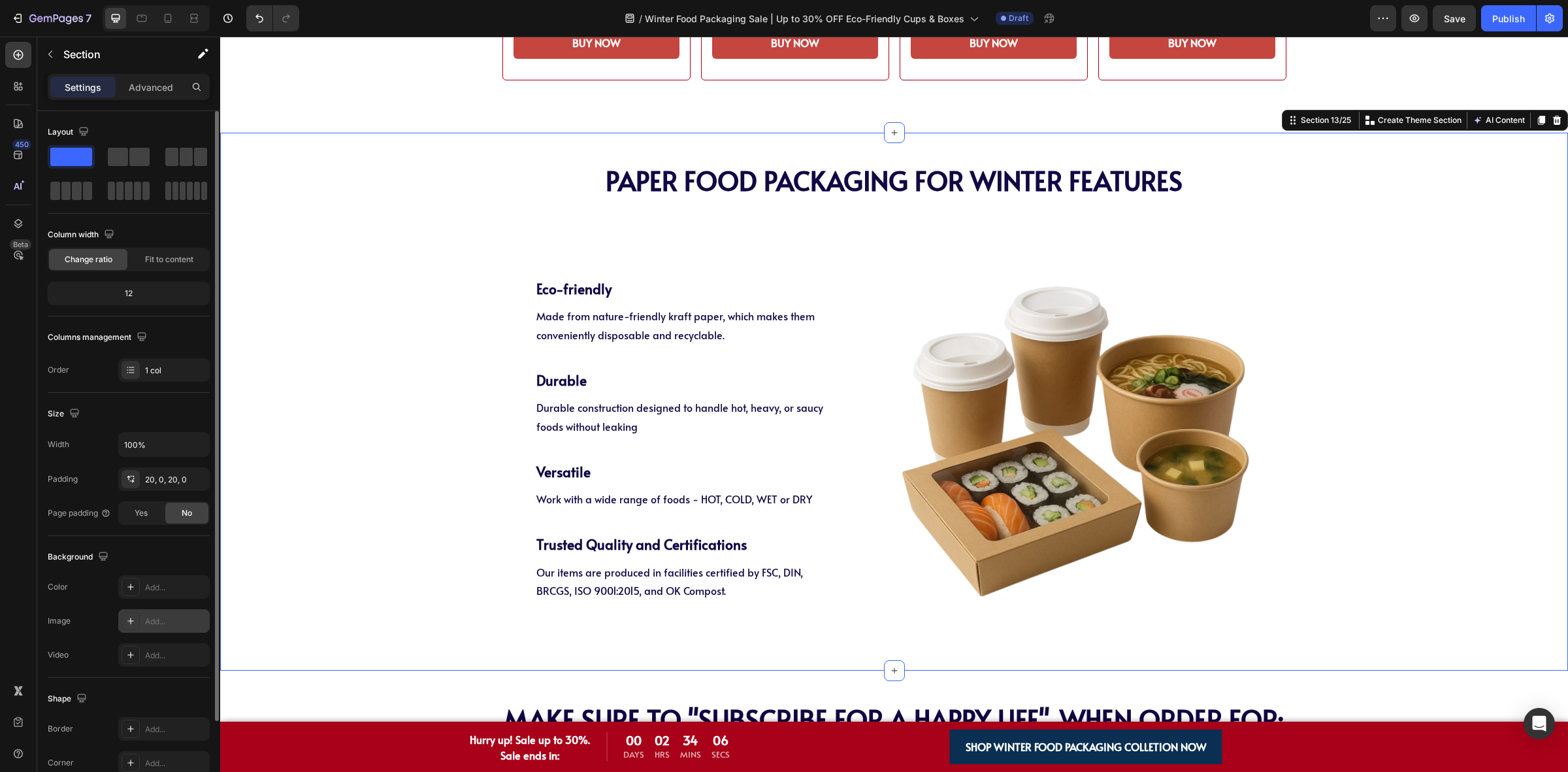
click at [145, 616] on div "Add..." at bounding box center [176, 621] width 61 height 12
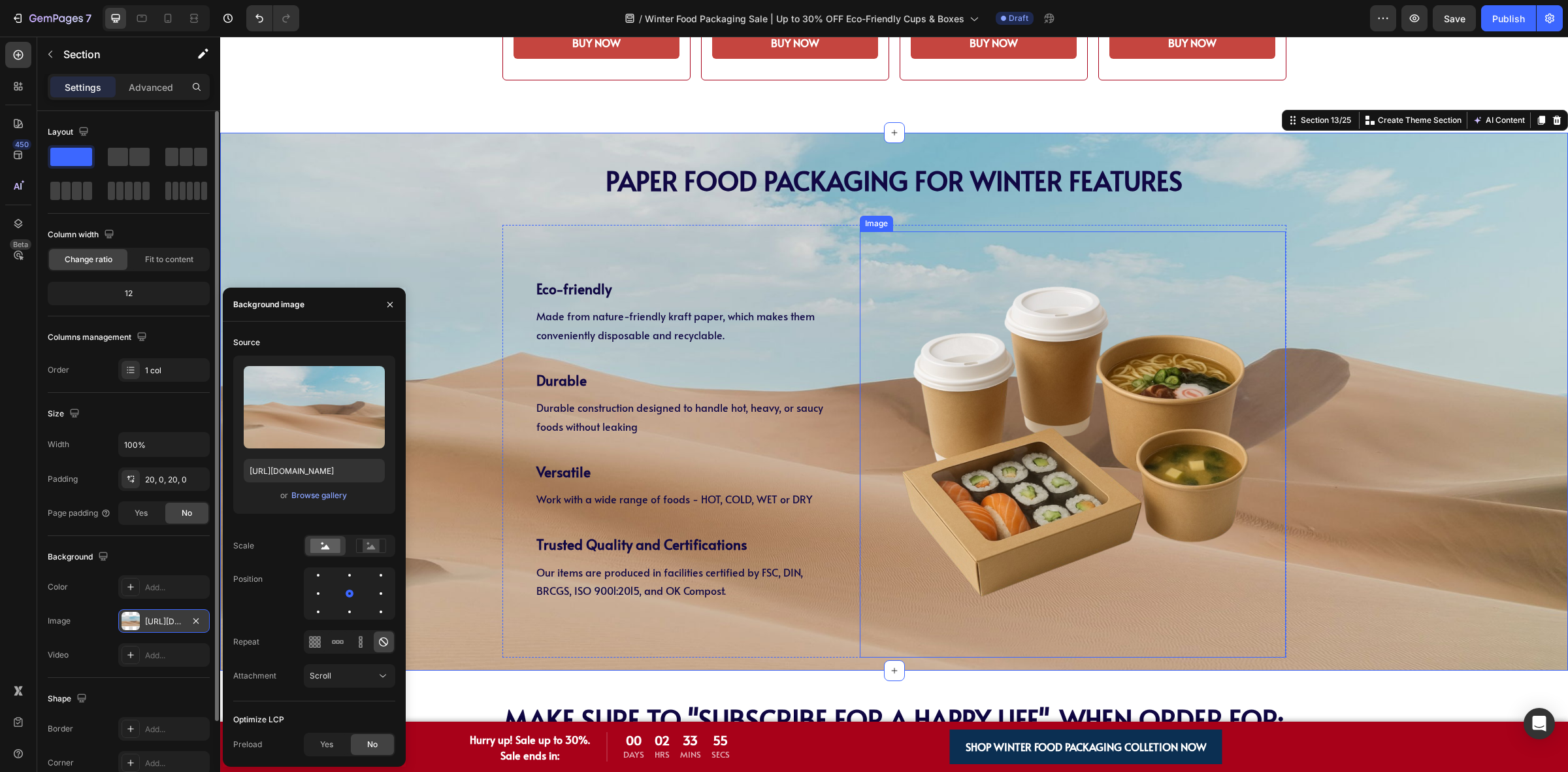
drag, startPoint x: 1056, startPoint y: 425, endPoint x: 469, endPoint y: 428, distance: 587.0
click at [1056, 425] on img at bounding box center [1073, 444] width 426 height 426
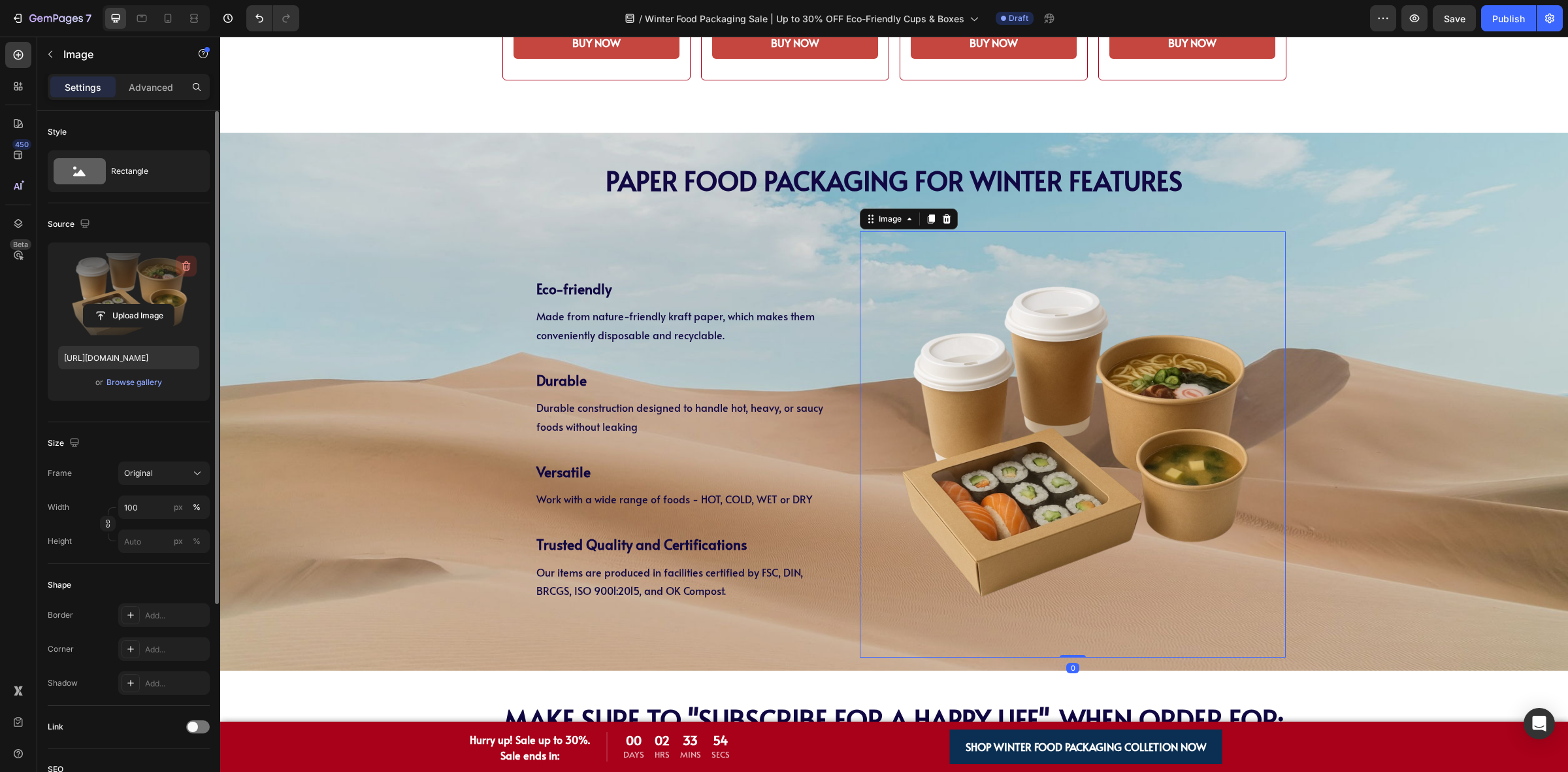
click at [185, 268] on icon "button" at bounding box center [186, 267] width 1 height 4
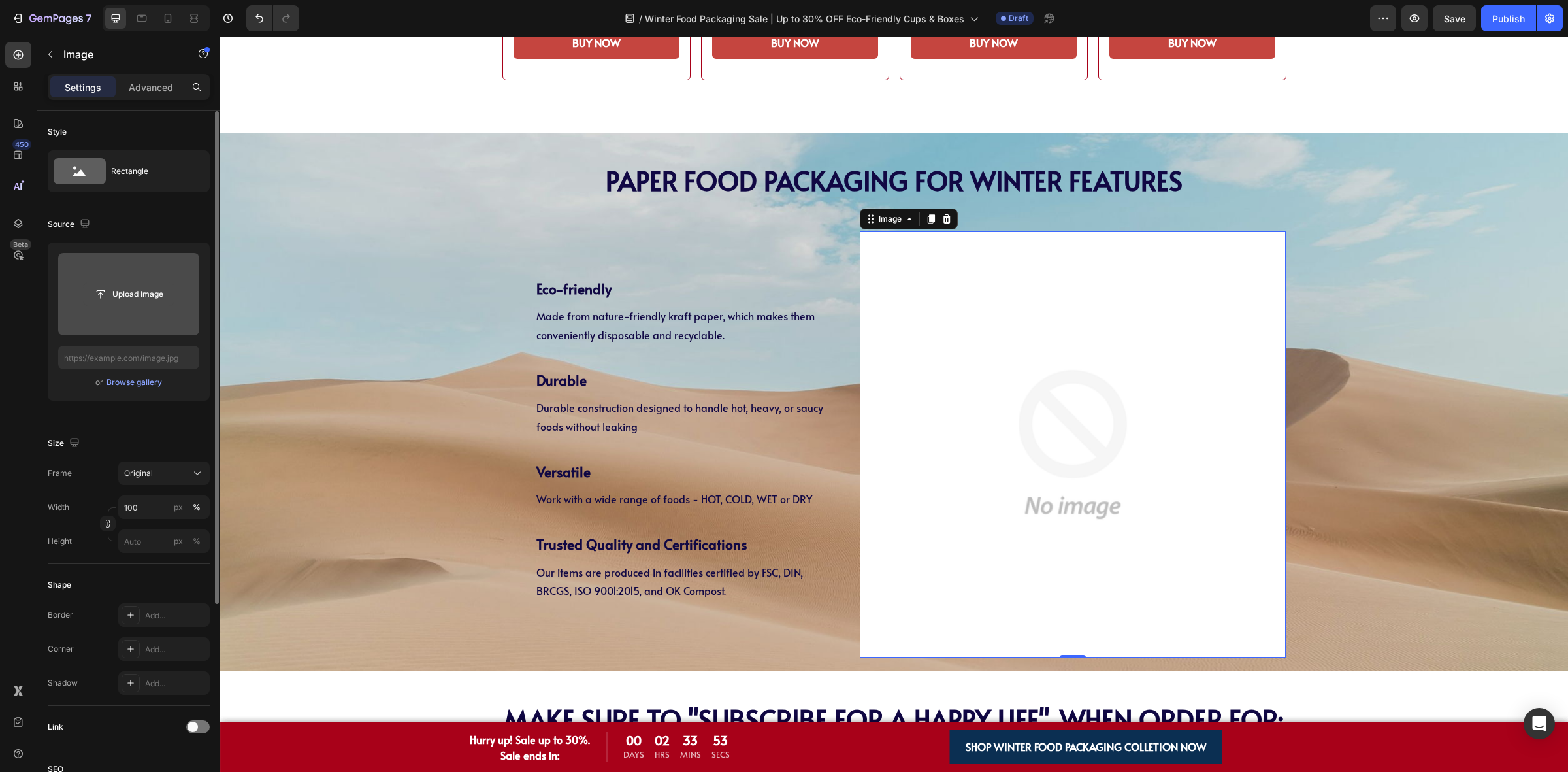
click at [121, 295] on input "file" at bounding box center [128, 294] width 90 height 22
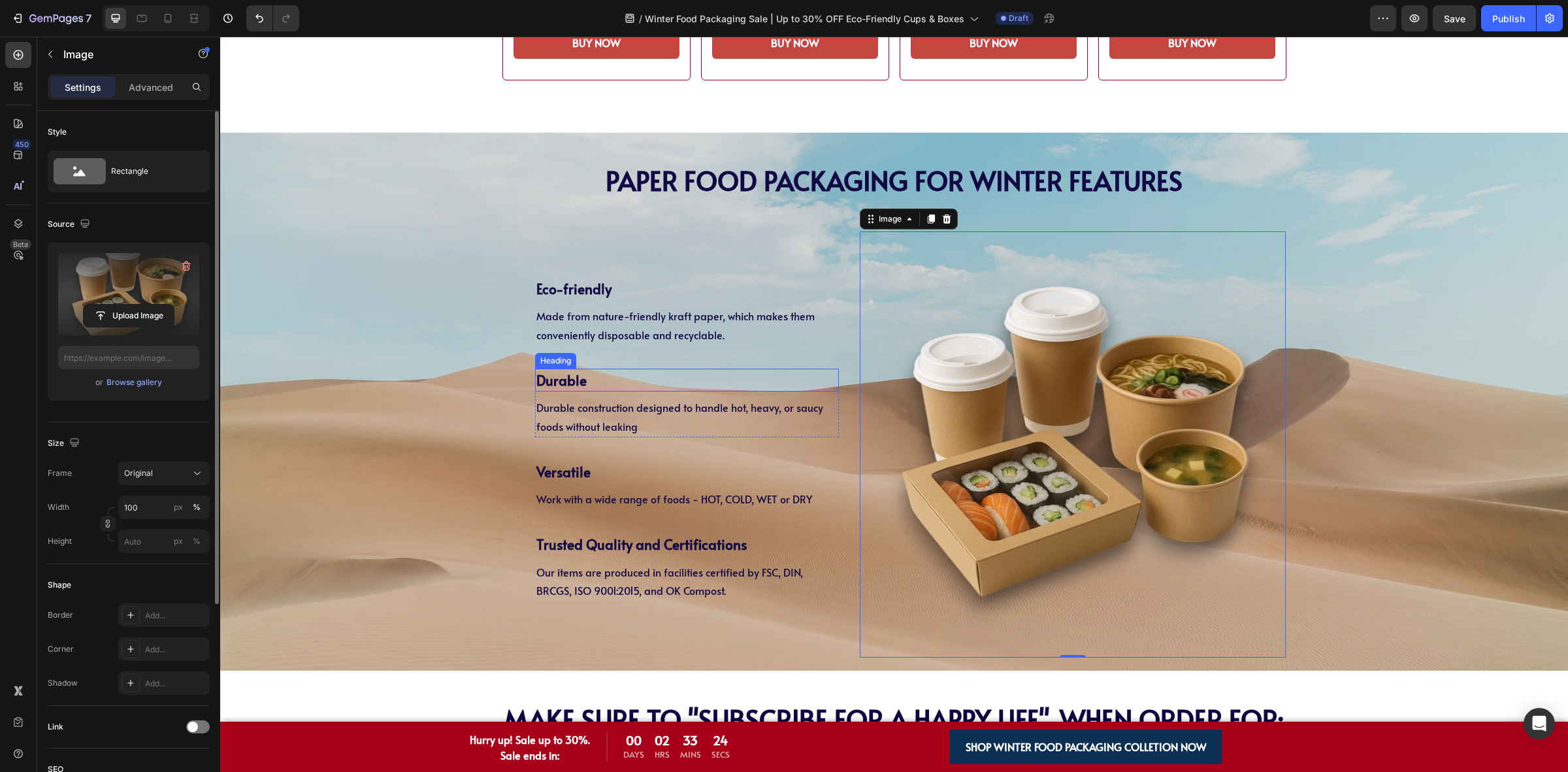
type input "https://cdn.shopify.com/s/files/1/0518/3825/5255/files/gempages_554882697223209…"
click at [399, 345] on div "PAPER Food Packaging FOR WINTER Features Heading PAPER Food Packaging FOR WINTE…" at bounding box center [894, 401] width 1347 height 511
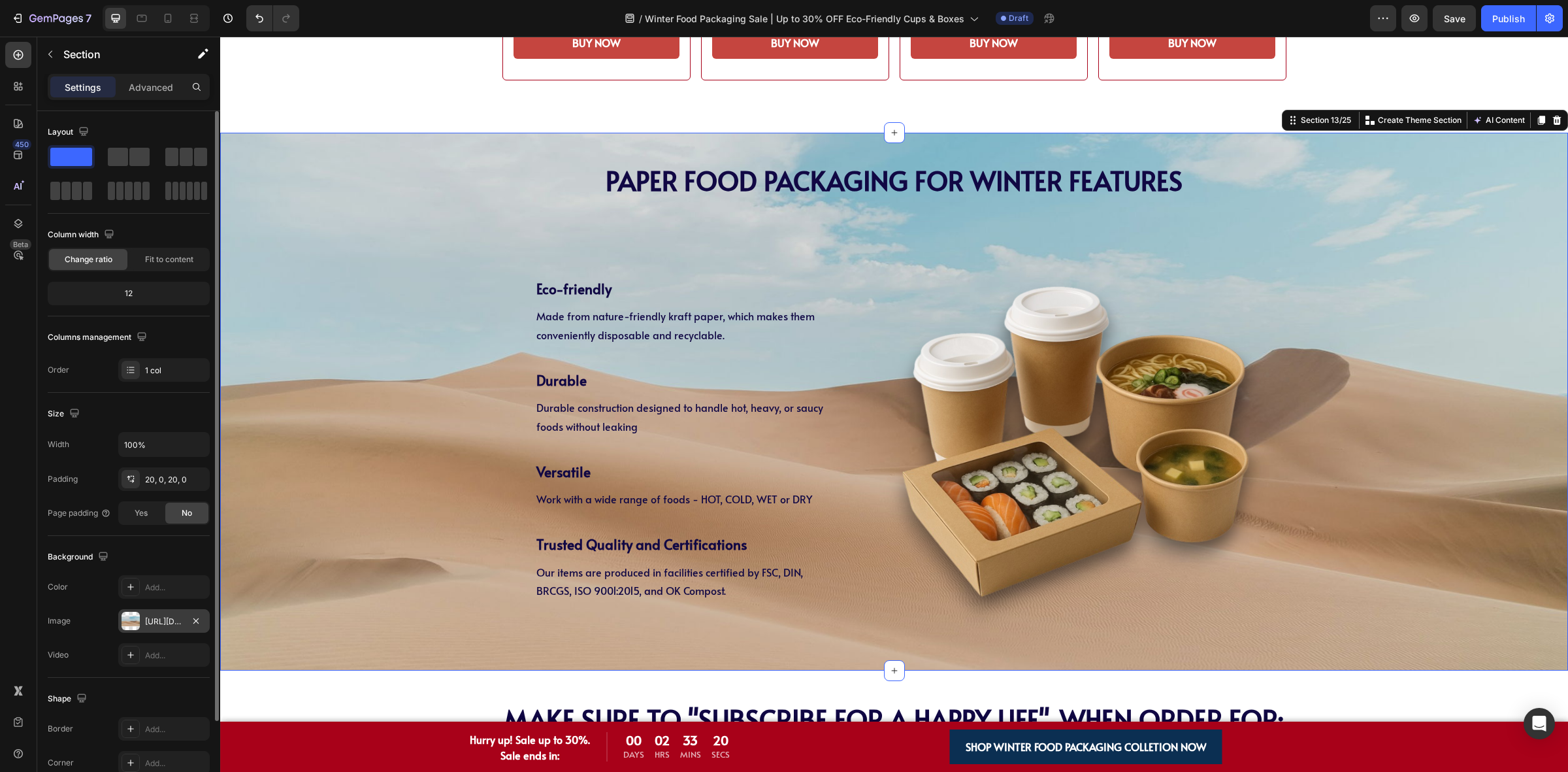
click at [165, 616] on div "https://cdn.shopify.com/s/files/1/2005/9307/files/background_settings.jpg" at bounding box center [164, 621] width 38 height 12
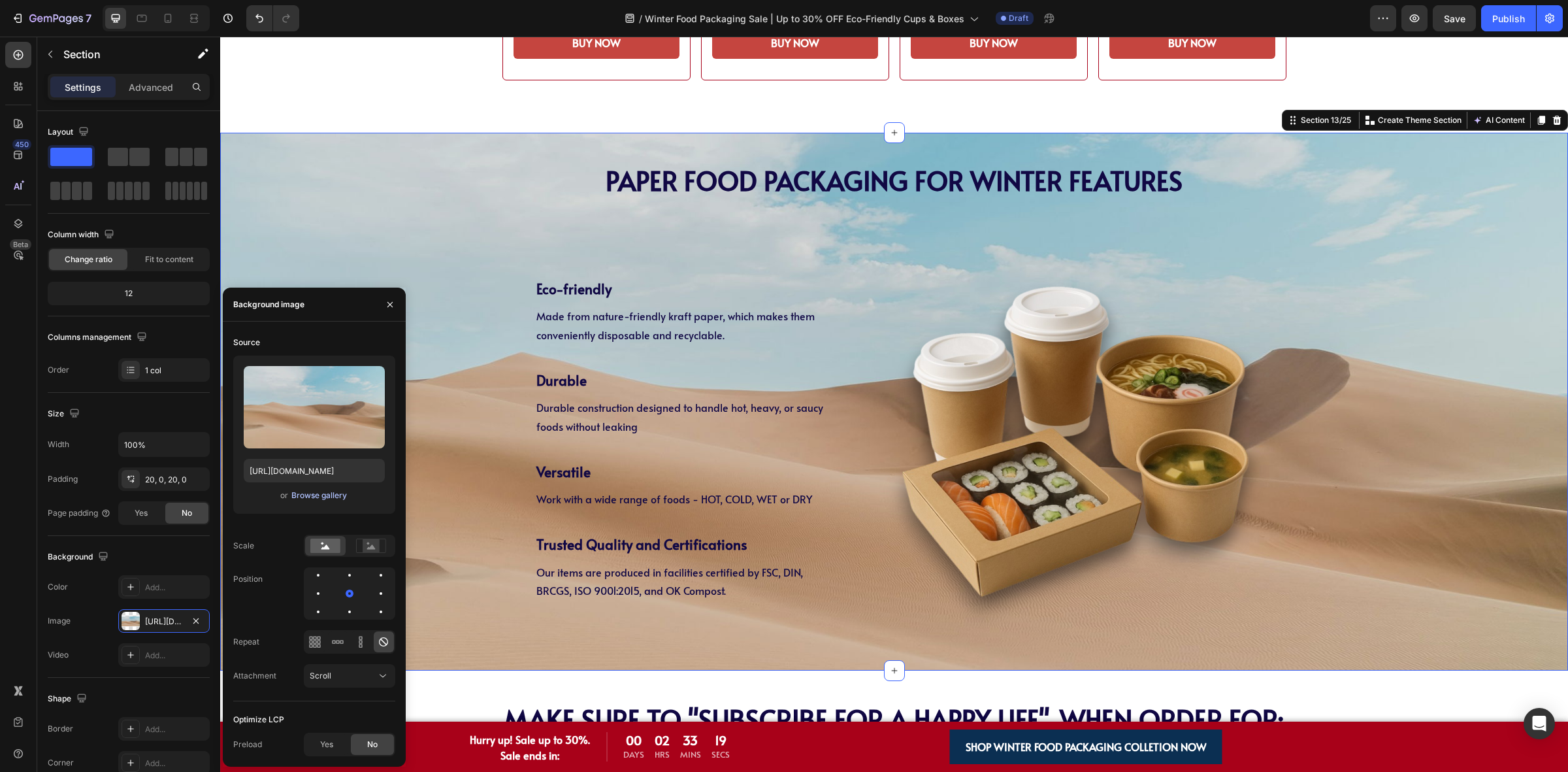
click at [313, 491] on div "Browse gallery" at bounding box center [320, 495] width 56 height 12
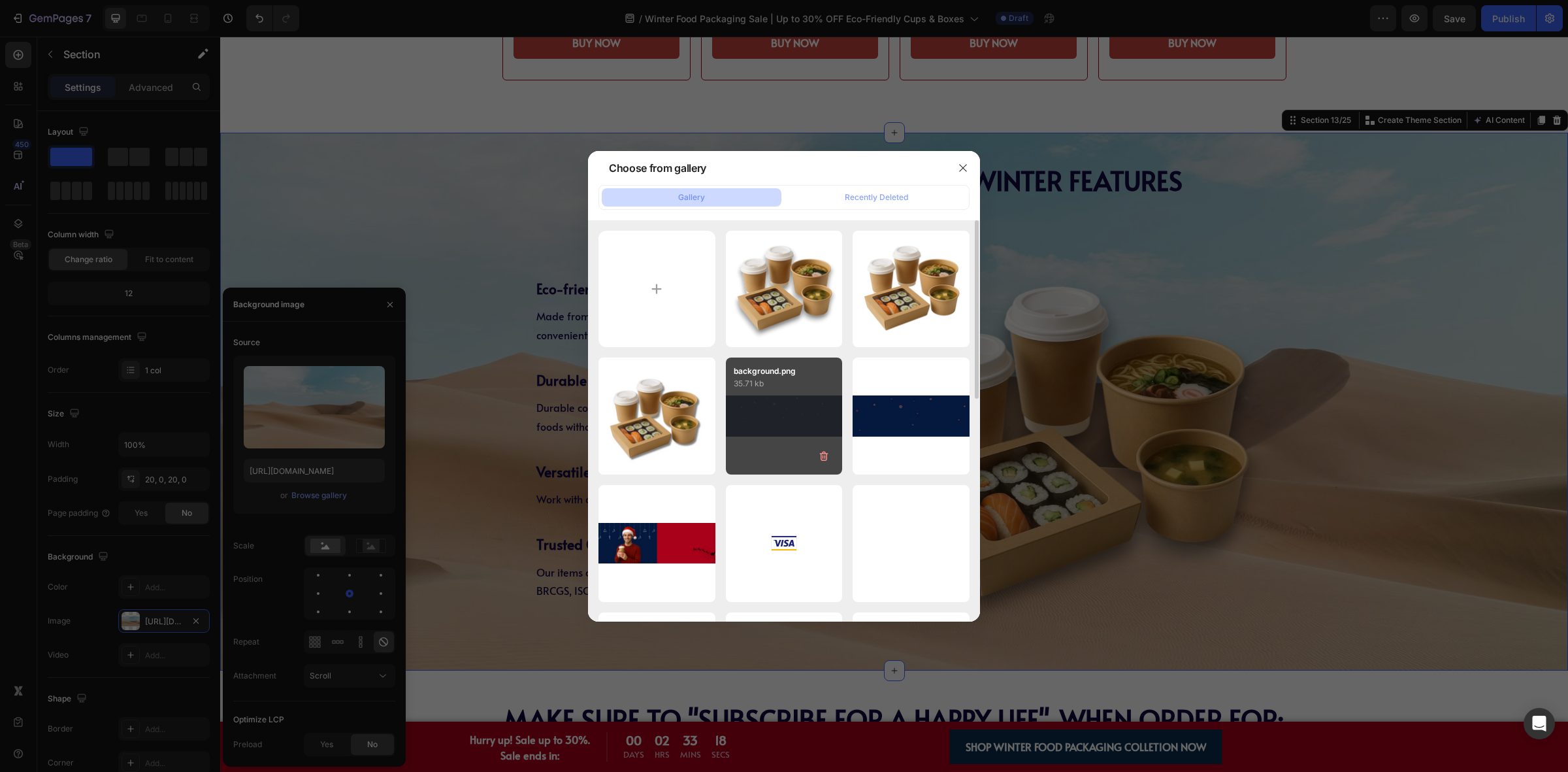
click at [749, 402] on div "background.png 35.71 kb" at bounding box center [784, 416] width 117 height 117
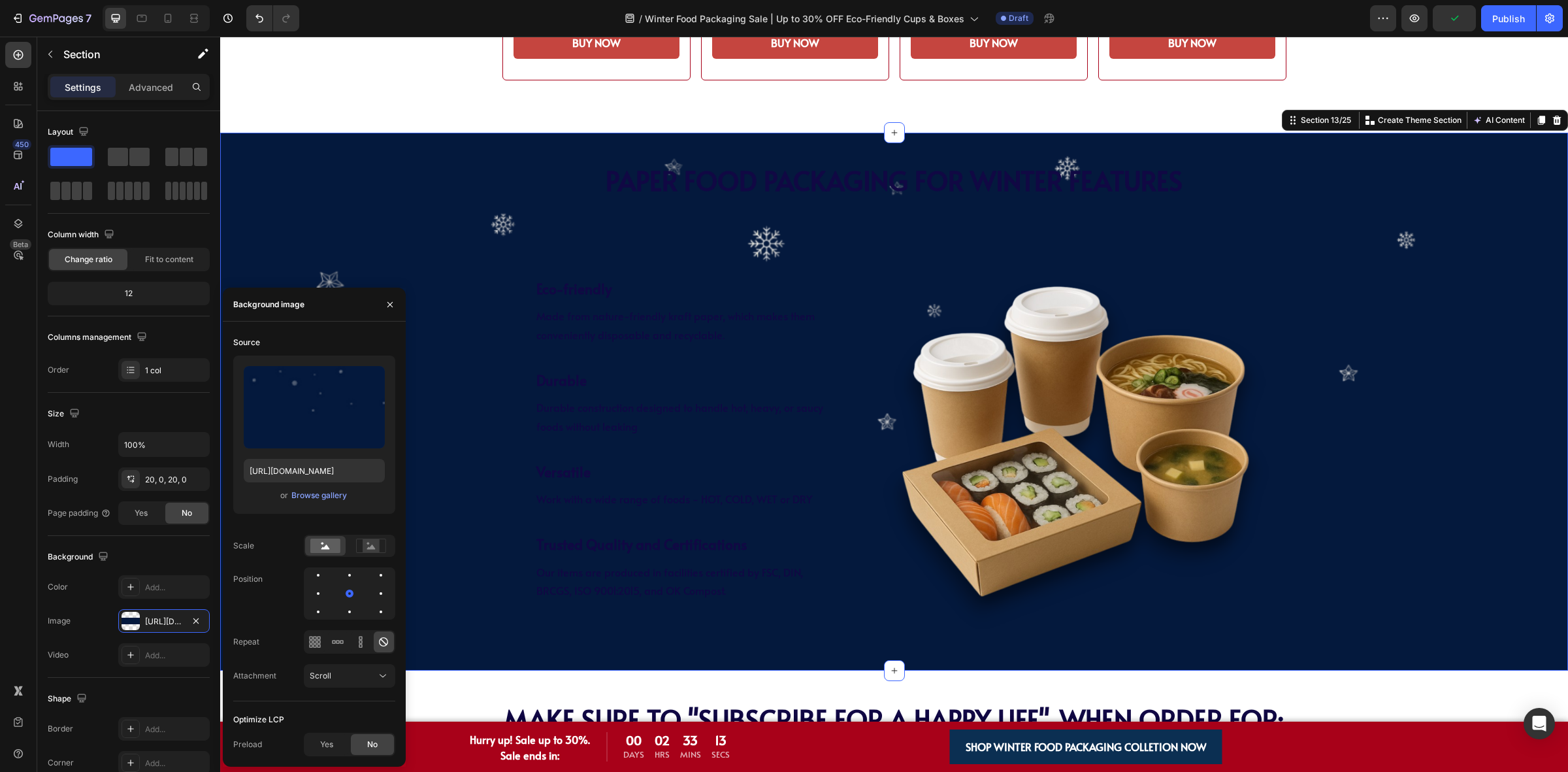
click at [305, 486] on div "Upload Image https://cdn.shopify.com/s/files/1/0518/3825/5255/files/gempages_55…" at bounding box center [314, 434] width 162 height 158
click at [306, 493] on div "Browse gallery" at bounding box center [320, 495] width 56 height 12
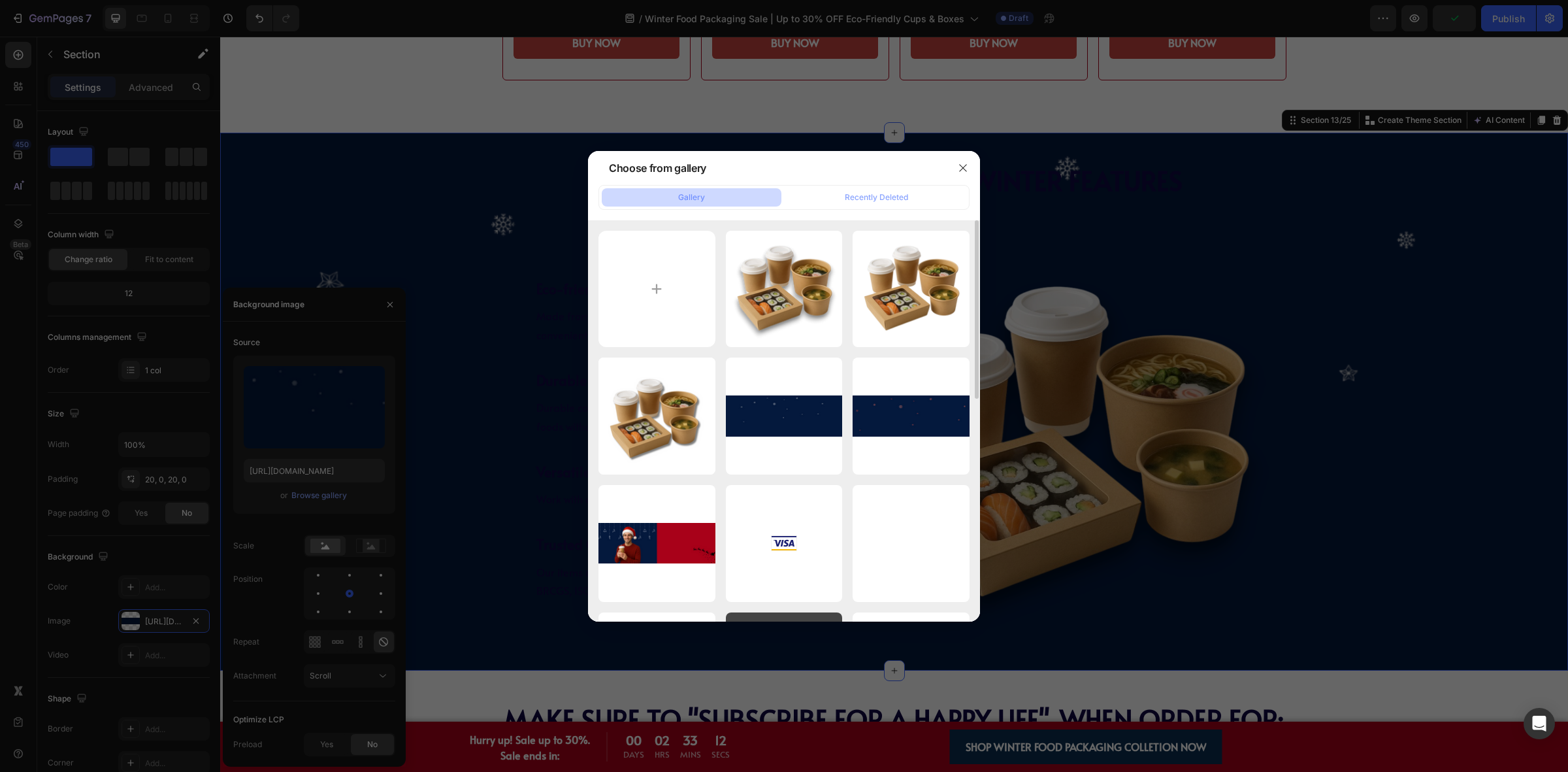
scroll to position [163, 0]
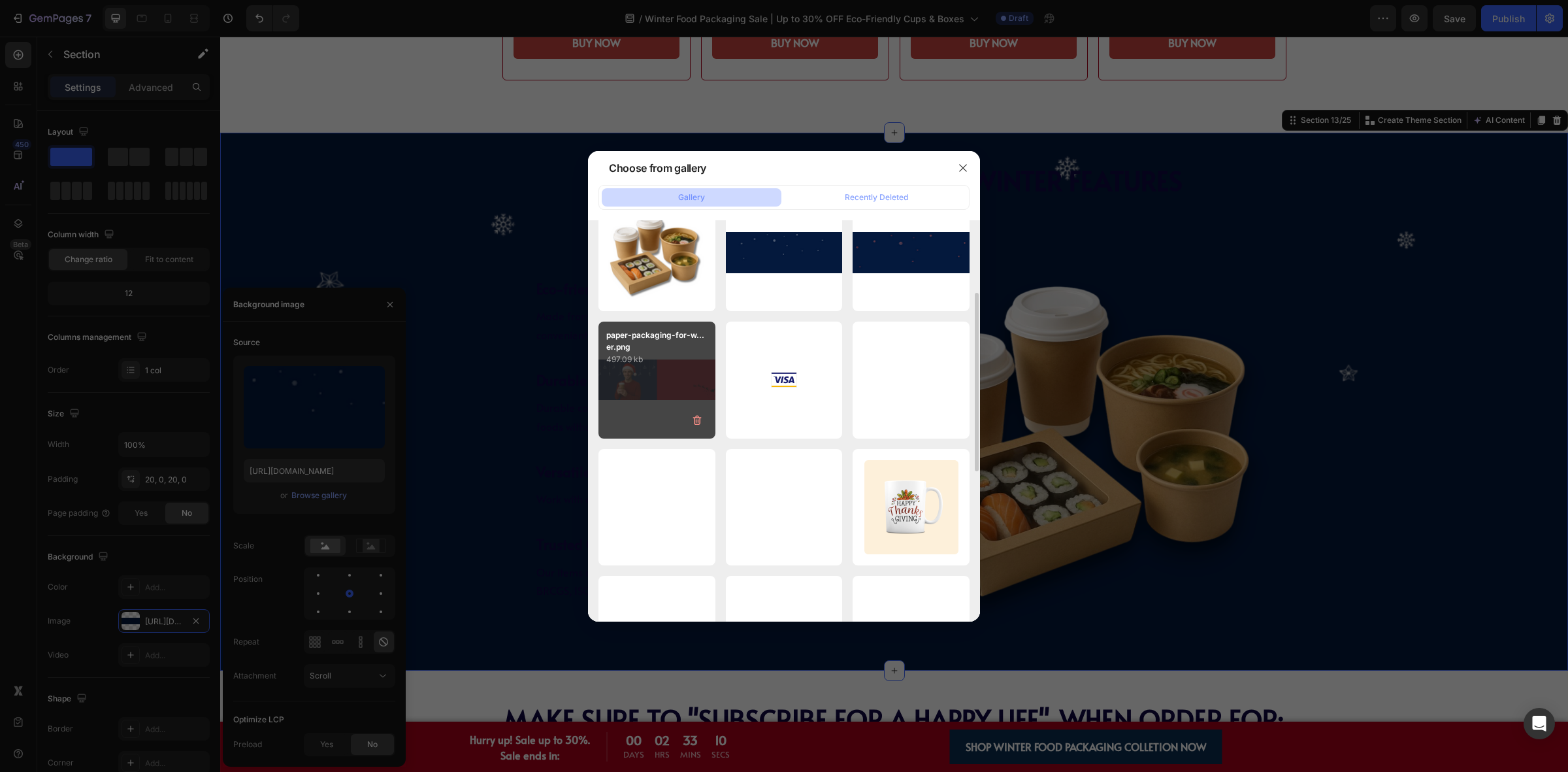
click at [664, 397] on div "paper-packaging-for-w...er.png 497.09 kb" at bounding box center [657, 380] width 117 height 117
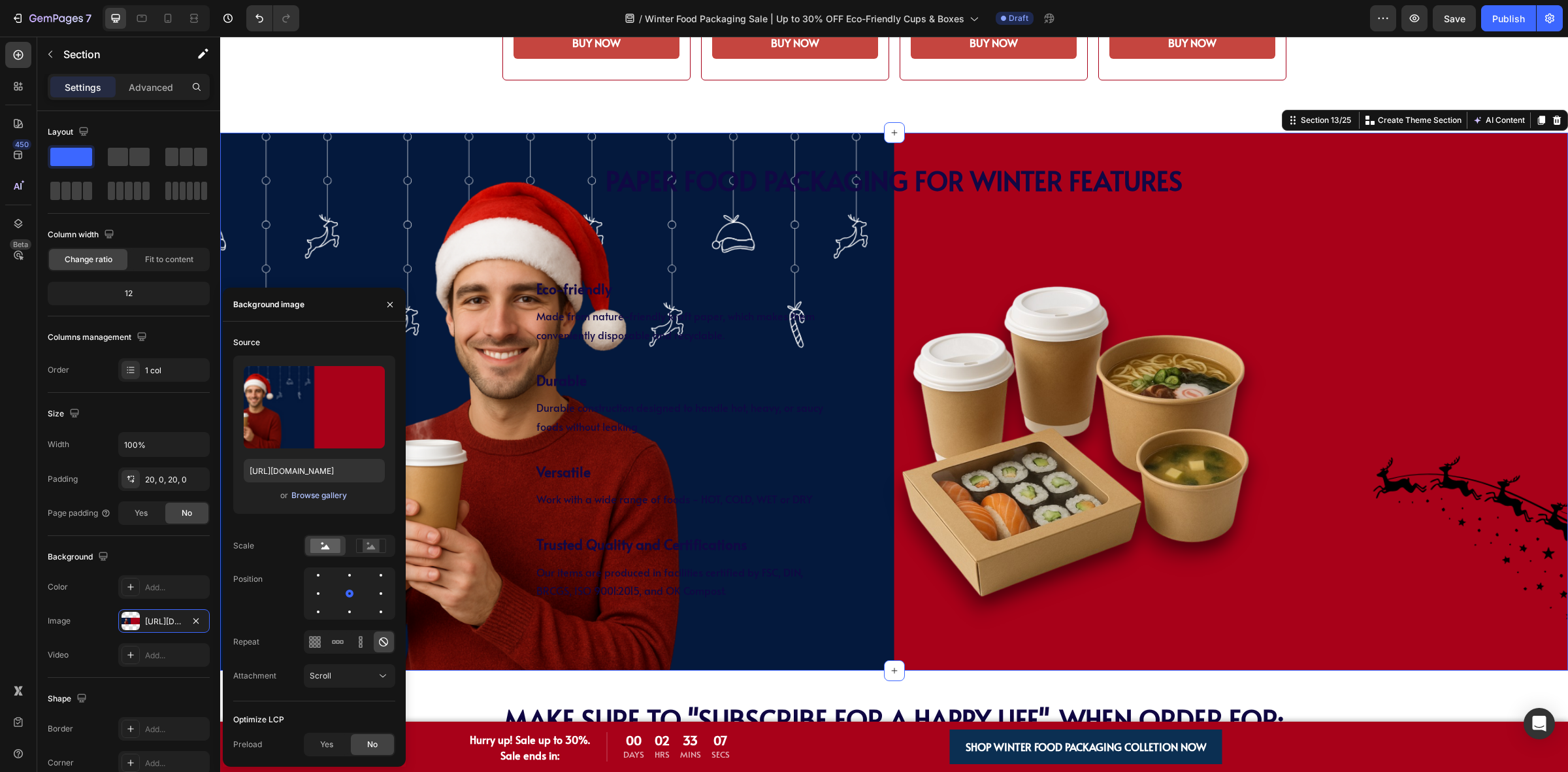
click at [321, 495] on div "Browse gallery" at bounding box center [320, 495] width 56 height 12
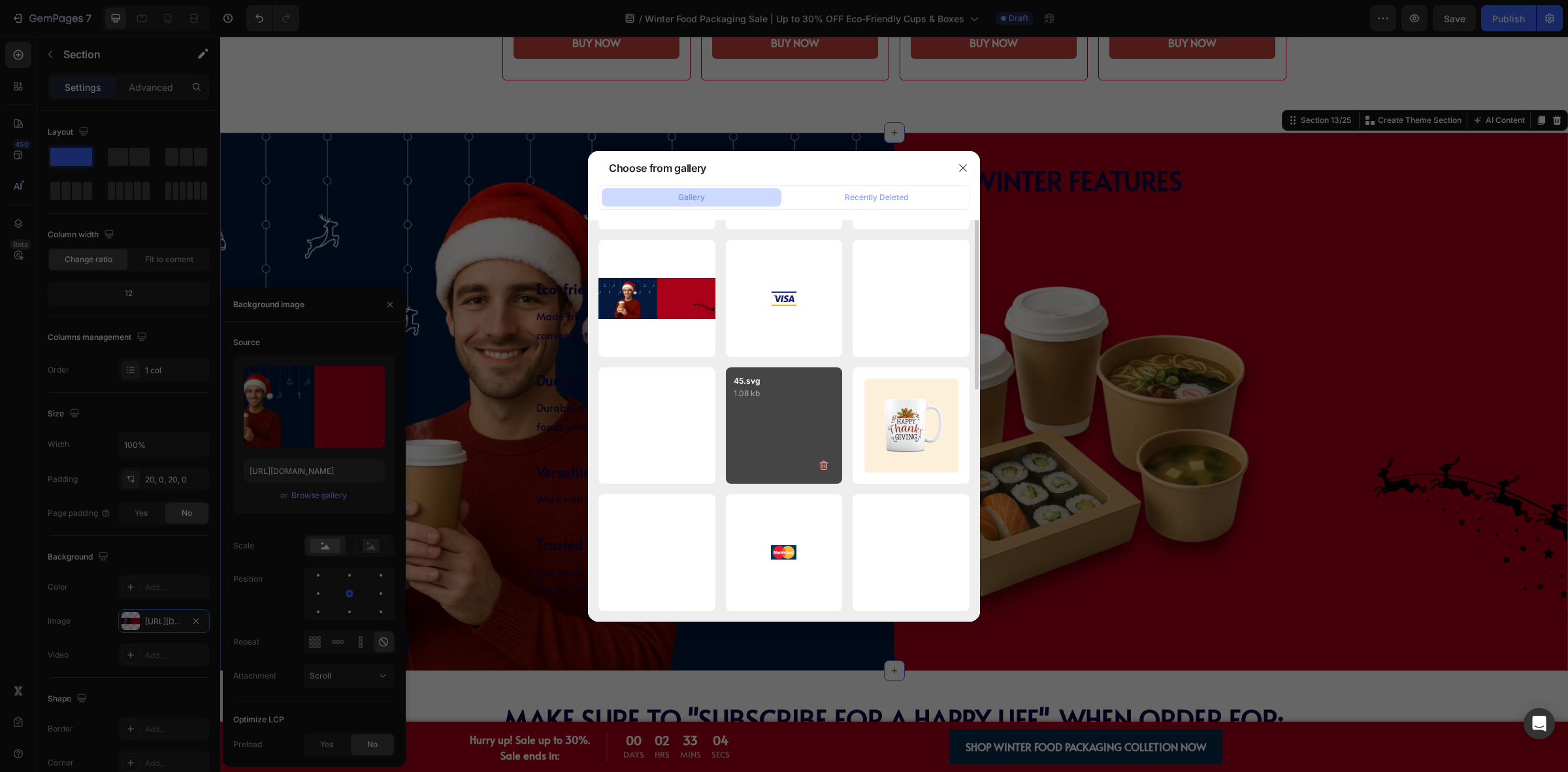
scroll to position [0, 0]
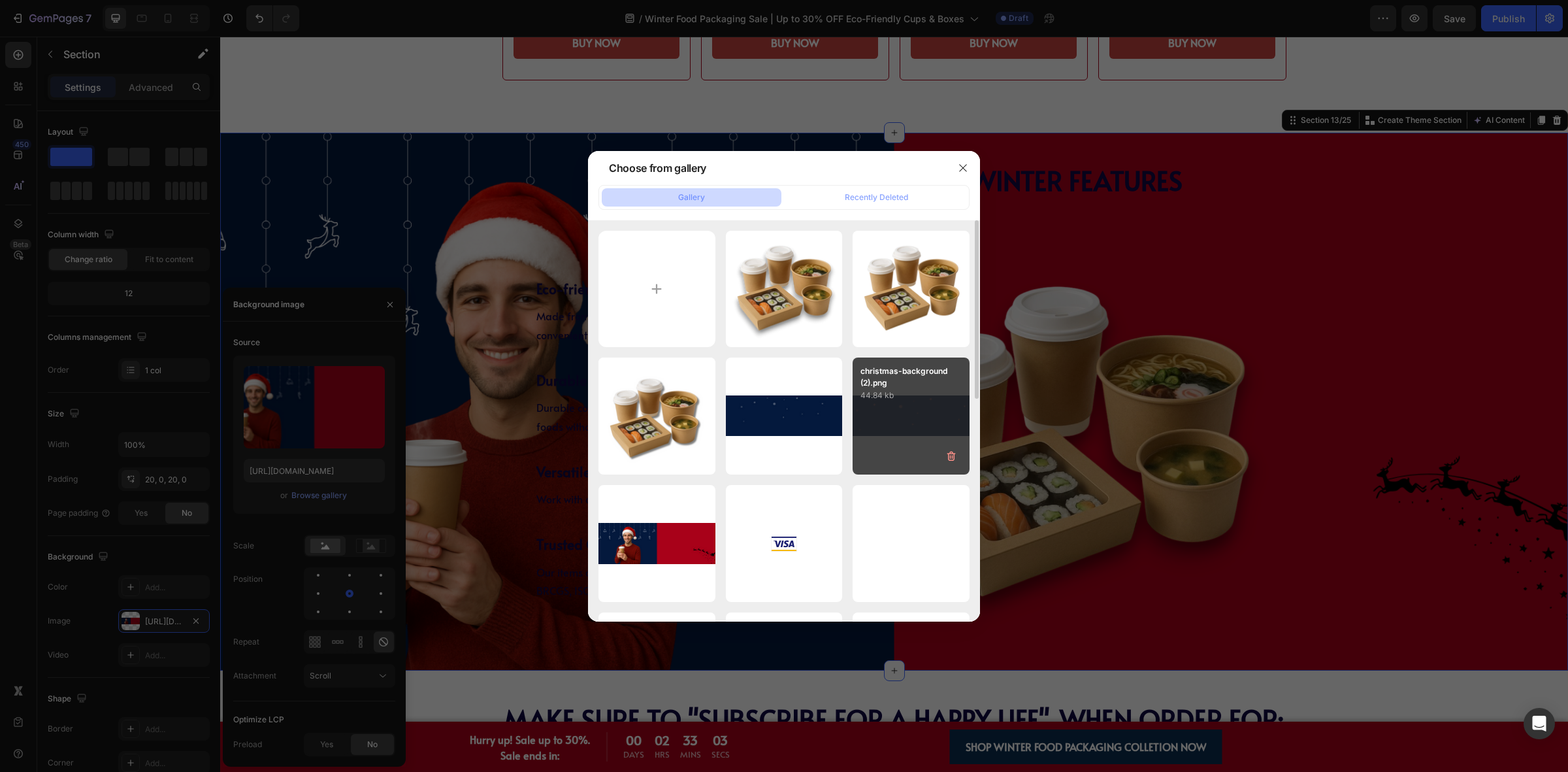
click at [0, 0] on div "background.png 35.71 kb" at bounding box center [0, 0] width 0 height 0
type input "https://cdn.shopify.com/s/files/1/0518/3825/5255/files/gempages_554882697223209…"
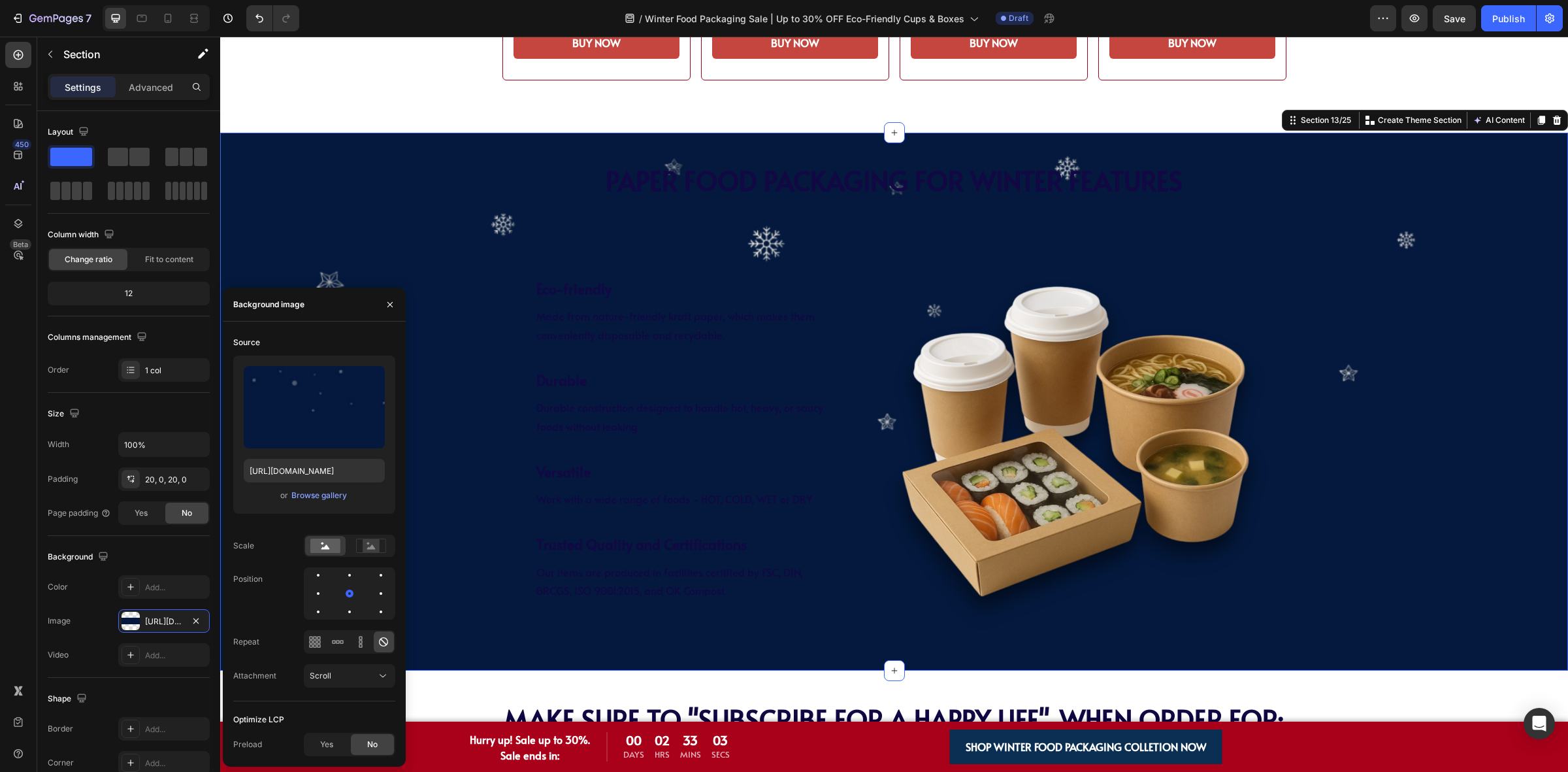
click at [1375, 459] on div "PAPER Food Packaging FOR WINTER Features Heading PAPER Food Packaging FOR WINTE…" at bounding box center [894, 401] width 1347 height 511
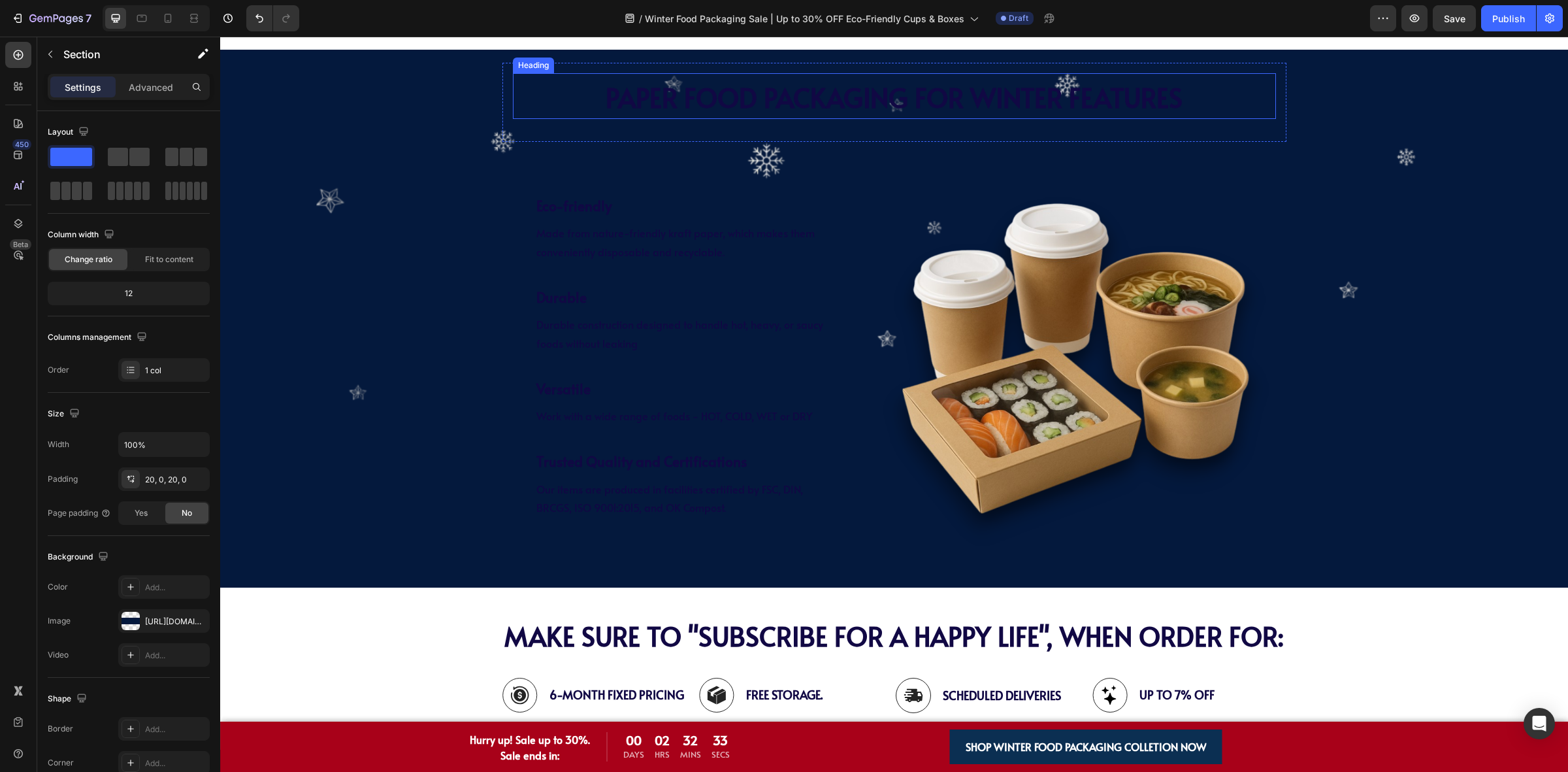
scroll to position [2614, 0]
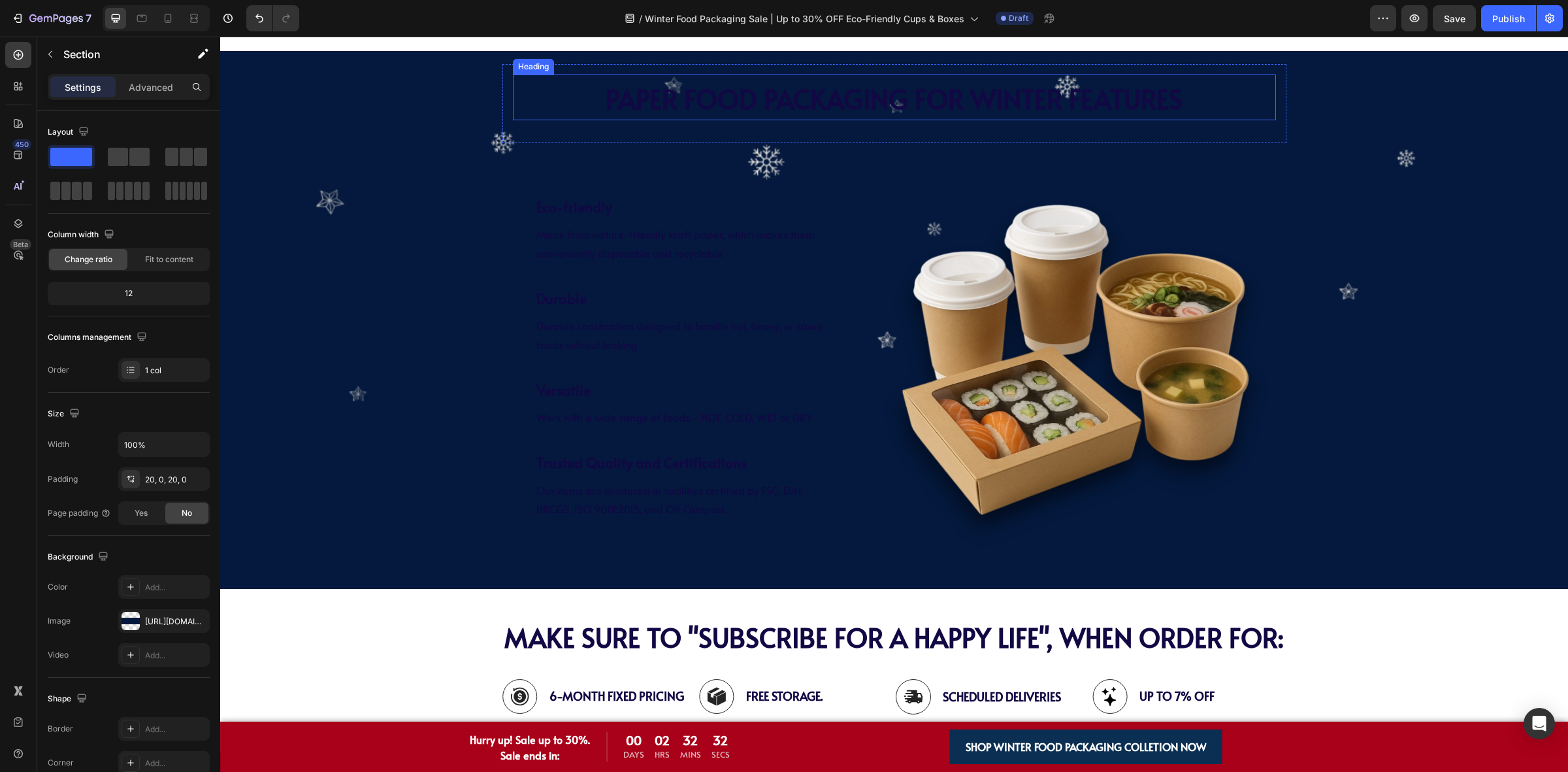
click at [808, 112] on span "PAPER Food Packaging FOR WINTER Features" at bounding box center [894, 98] width 577 height 36
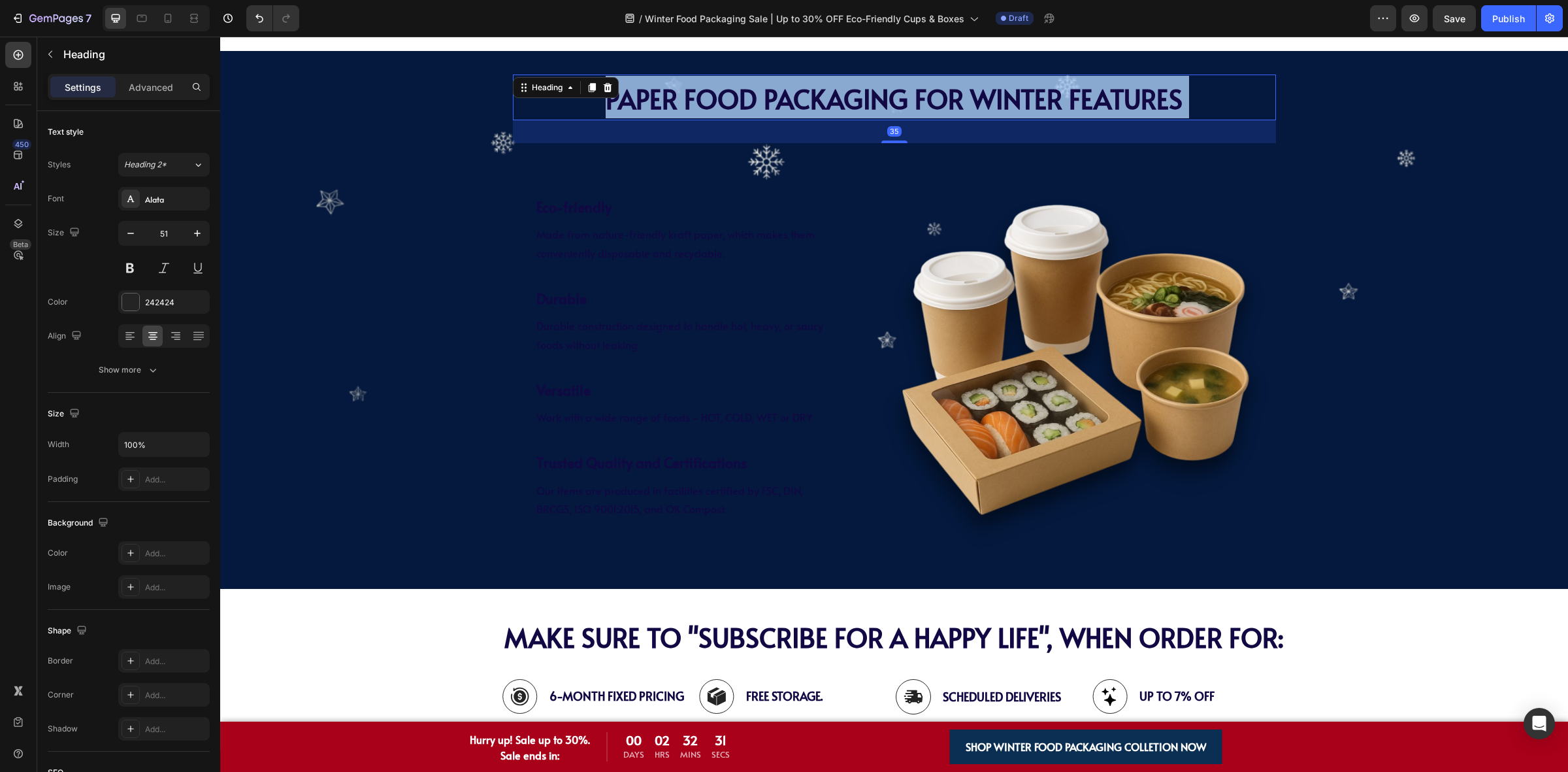
click at [808, 112] on span "PAPER Food Packaging FOR WINTER Features" at bounding box center [894, 98] width 577 height 36
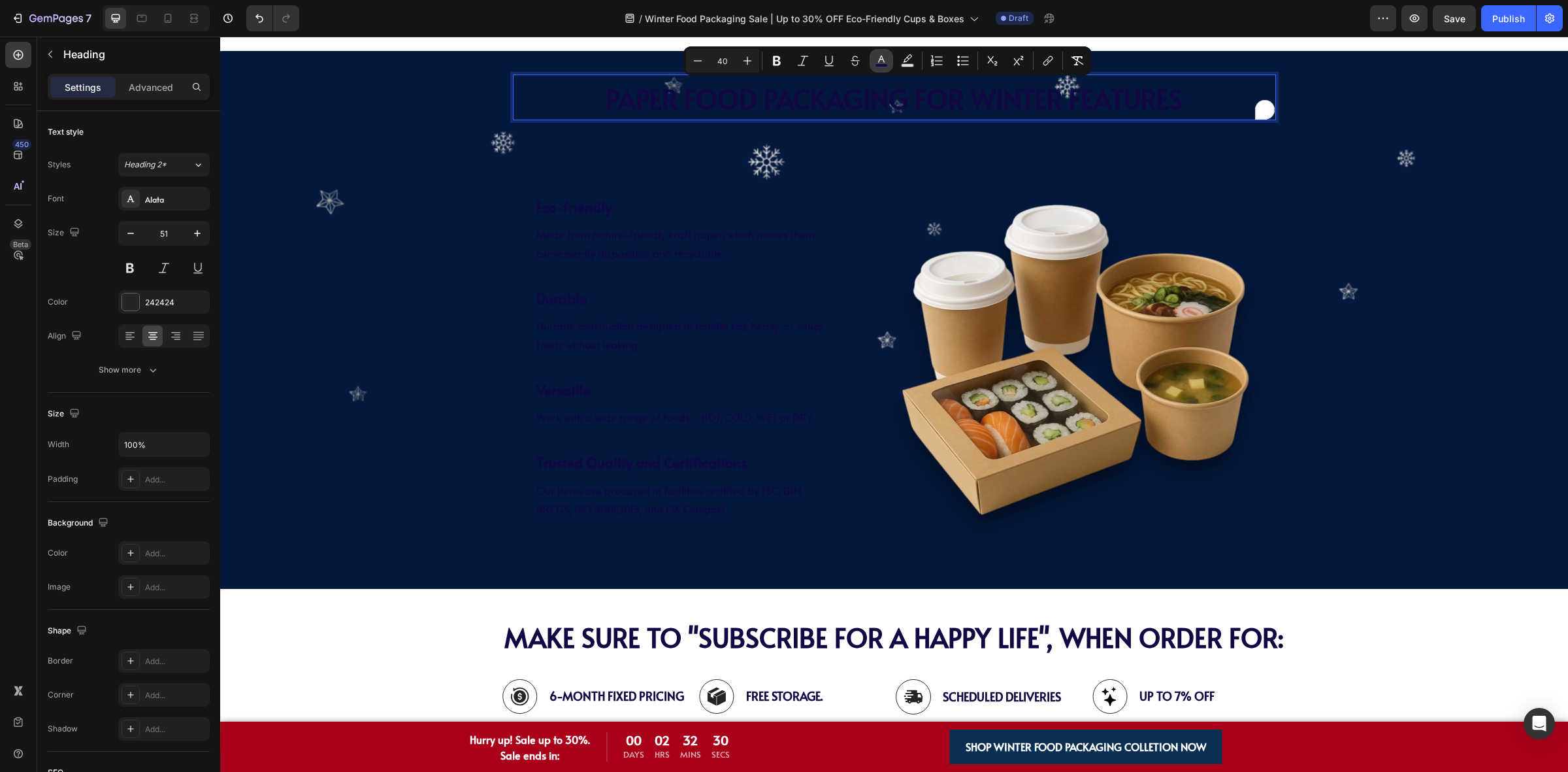
click at [879, 62] on icon "Editor contextual toolbar" at bounding box center [881, 61] width 13 height 13
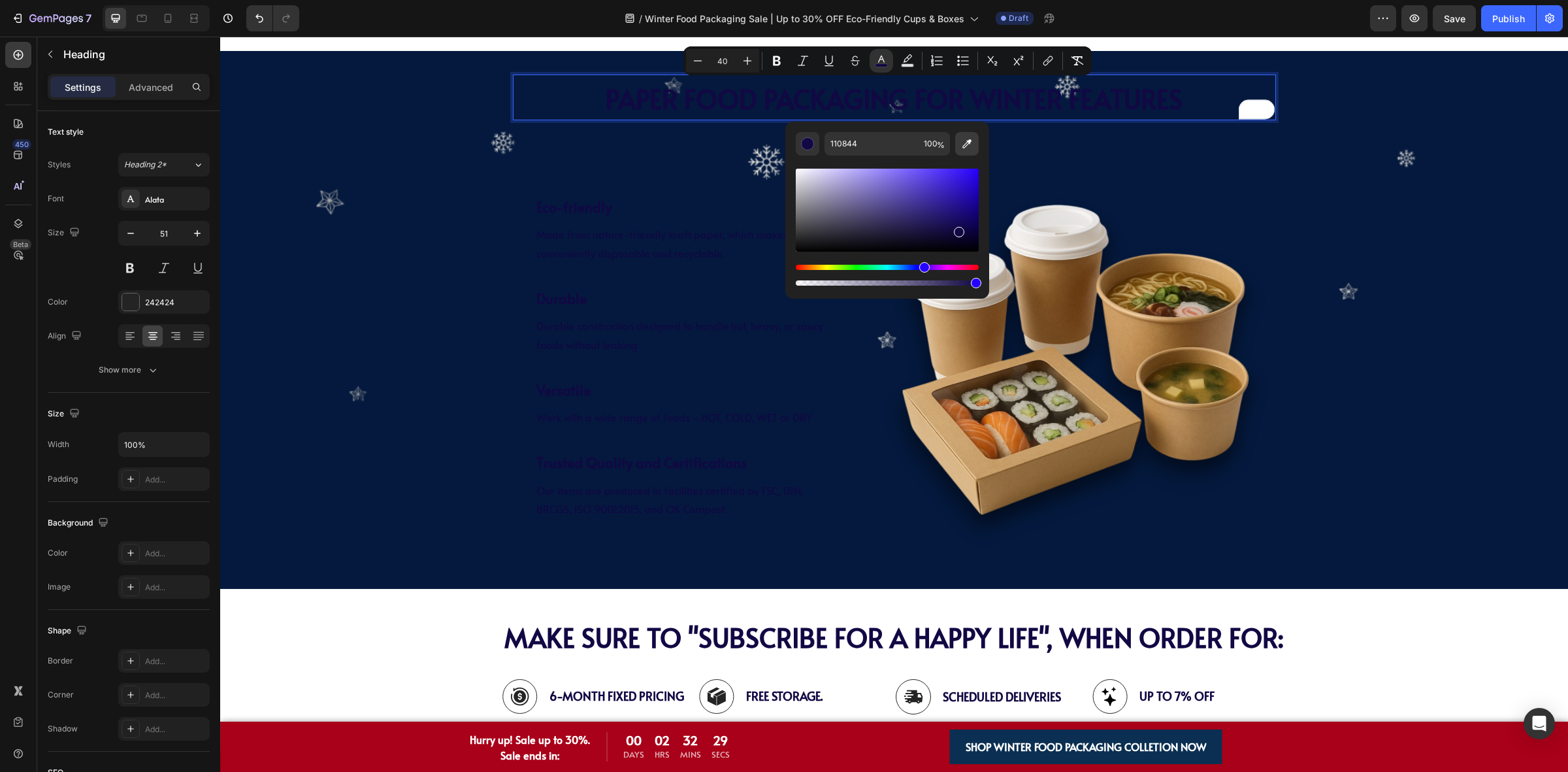
click at [971, 142] on icon "Editor contextual toolbar" at bounding box center [966, 144] width 13 height 13
type input "FFFFFF"
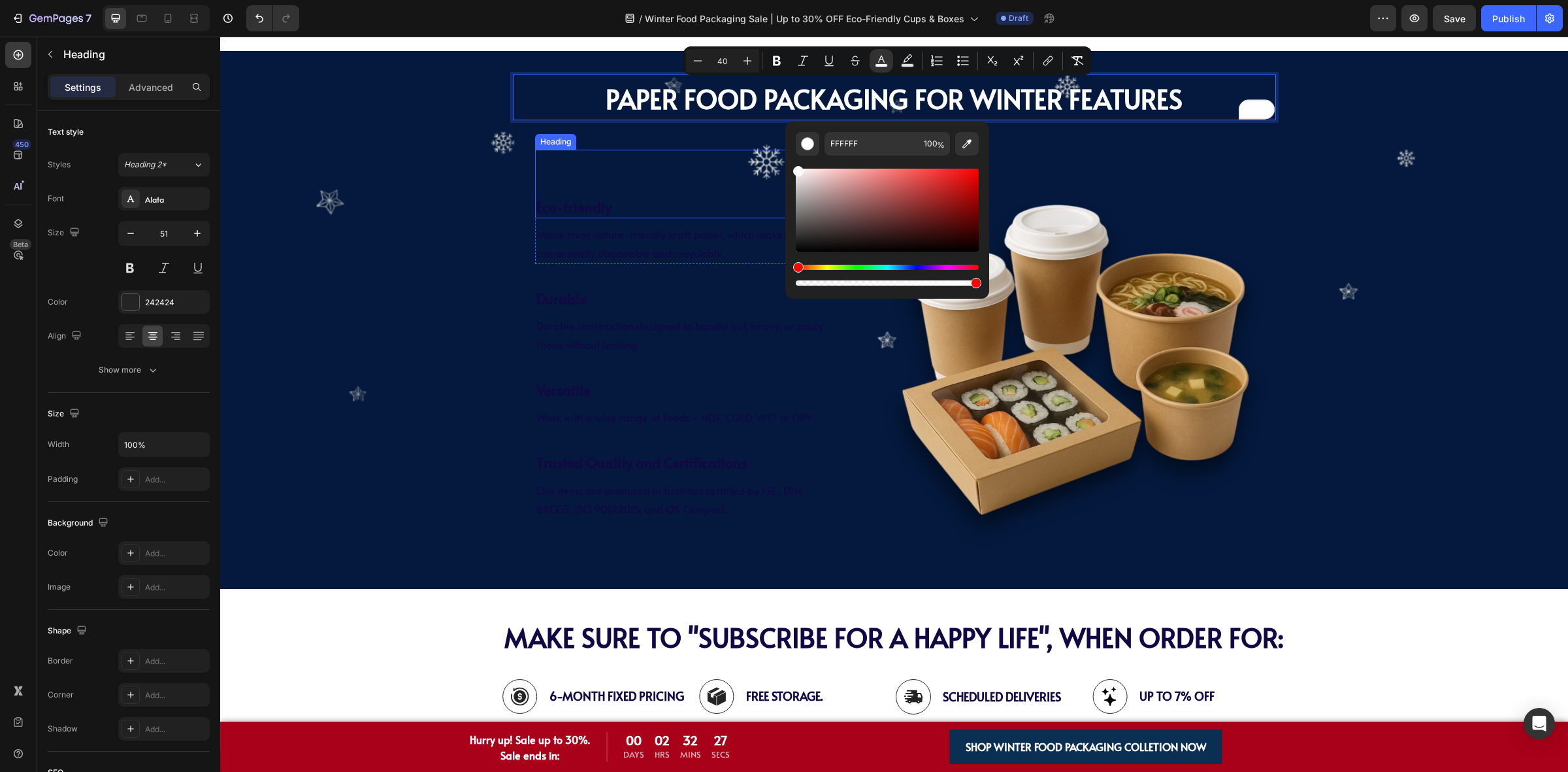
click at [586, 281] on div "Eco-friendly Heading Eco-friendly Heading Made from nature-friendly kraft paper…" at bounding box center [655, 362] width 304 height 426
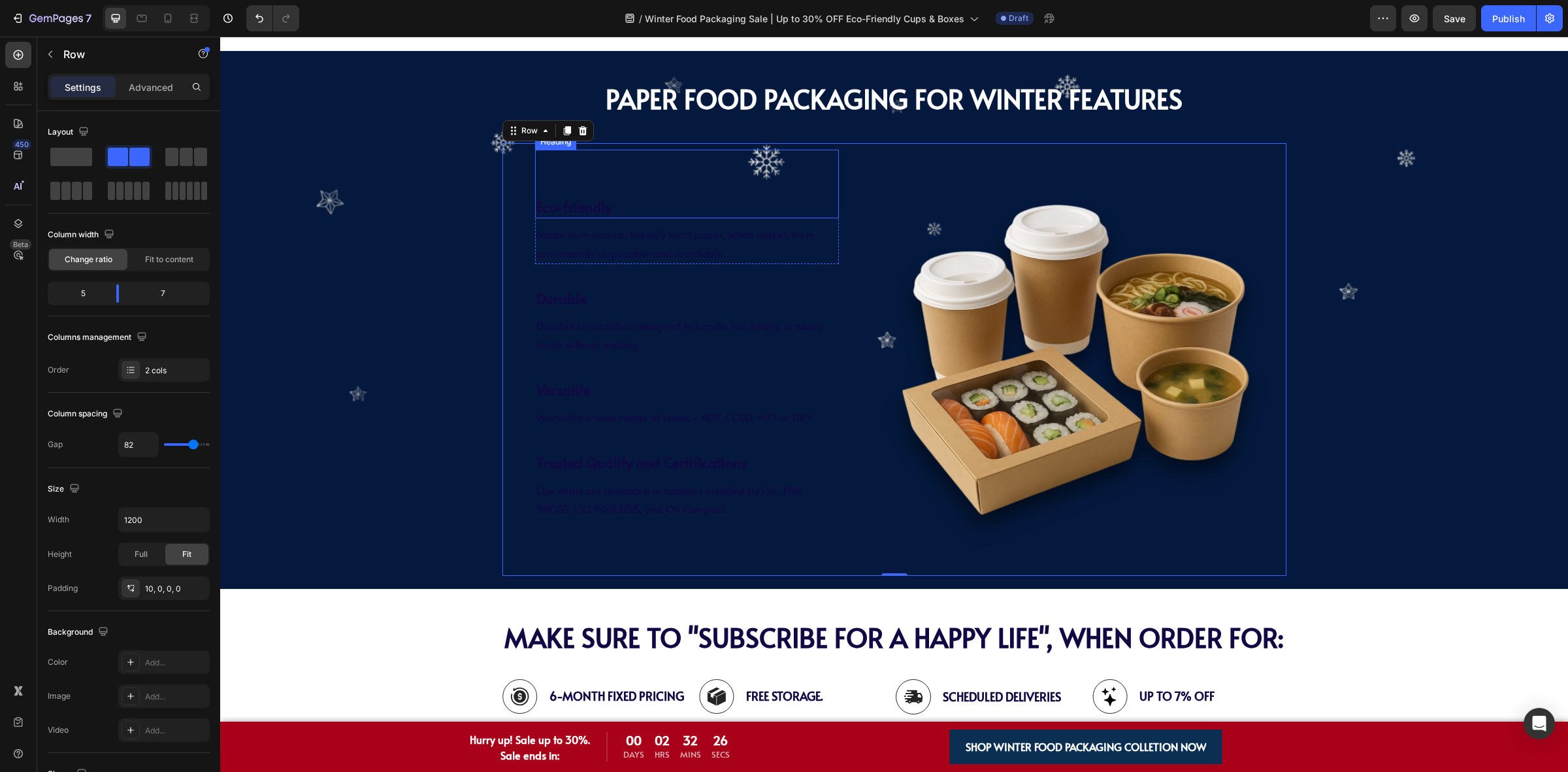
click at [629, 177] on div "Eco-friendly Heading" at bounding box center [687, 184] width 304 height 69
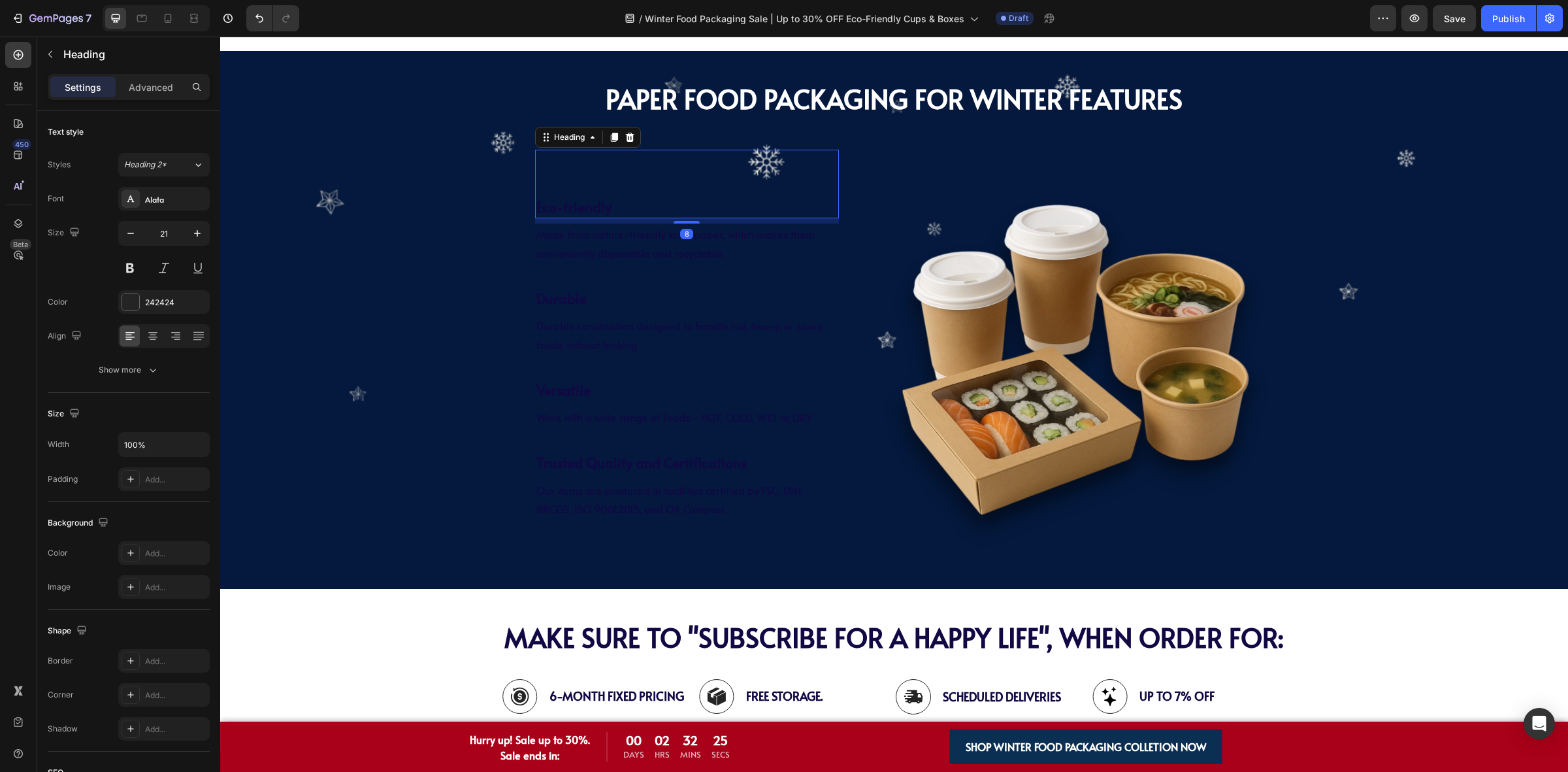
click at [629, 177] on div "Eco-friendly Heading 8" at bounding box center [687, 184] width 304 height 69
click at [151, 298] on div "242424" at bounding box center [164, 302] width 38 height 12
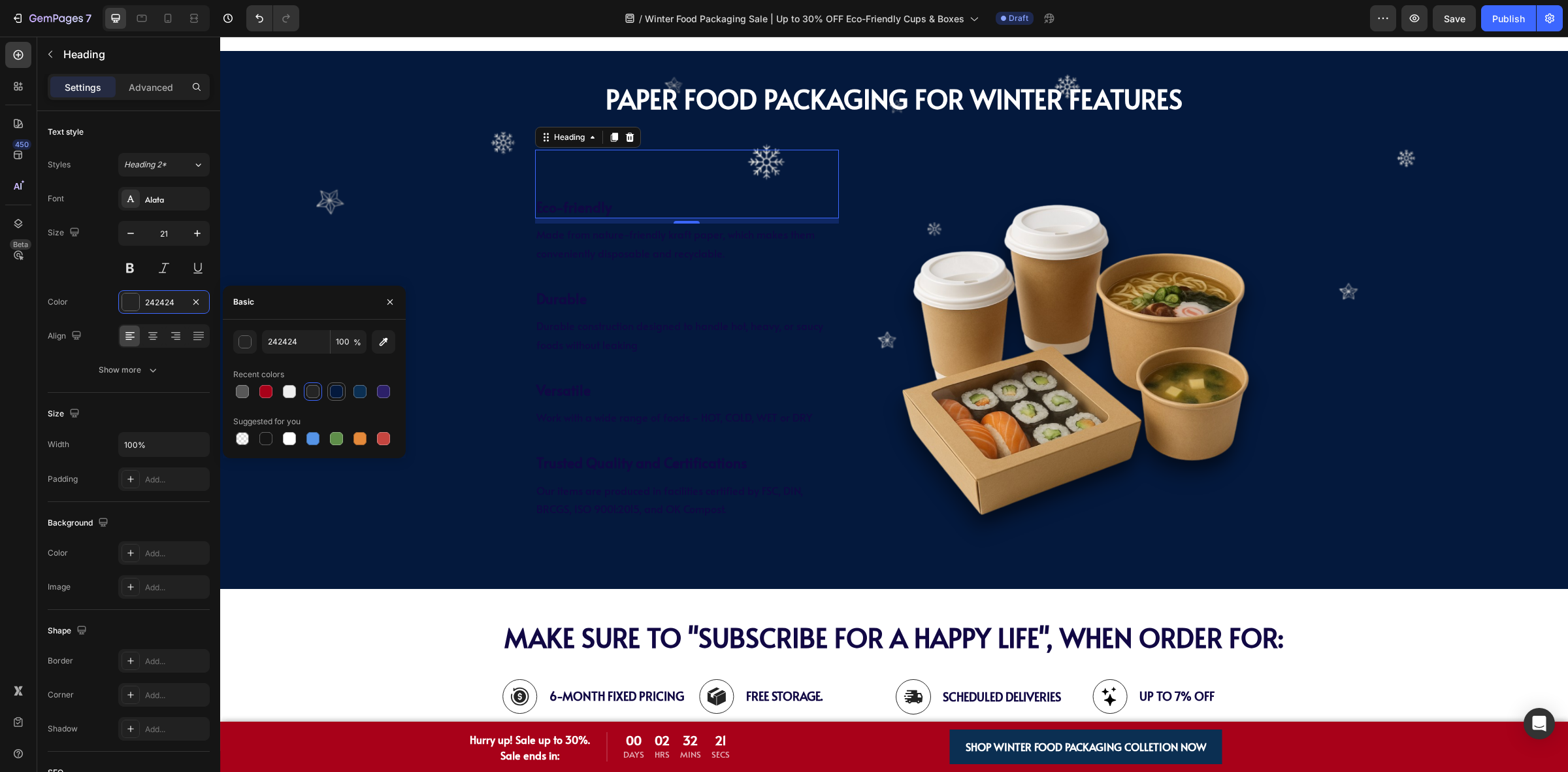
click at [336, 386] on div at bounding box center [336, 391] width 13 height 13
click at [291, 438] on div at bounding box center [289, 438] width 13 height 13
type input "FFFFFF"
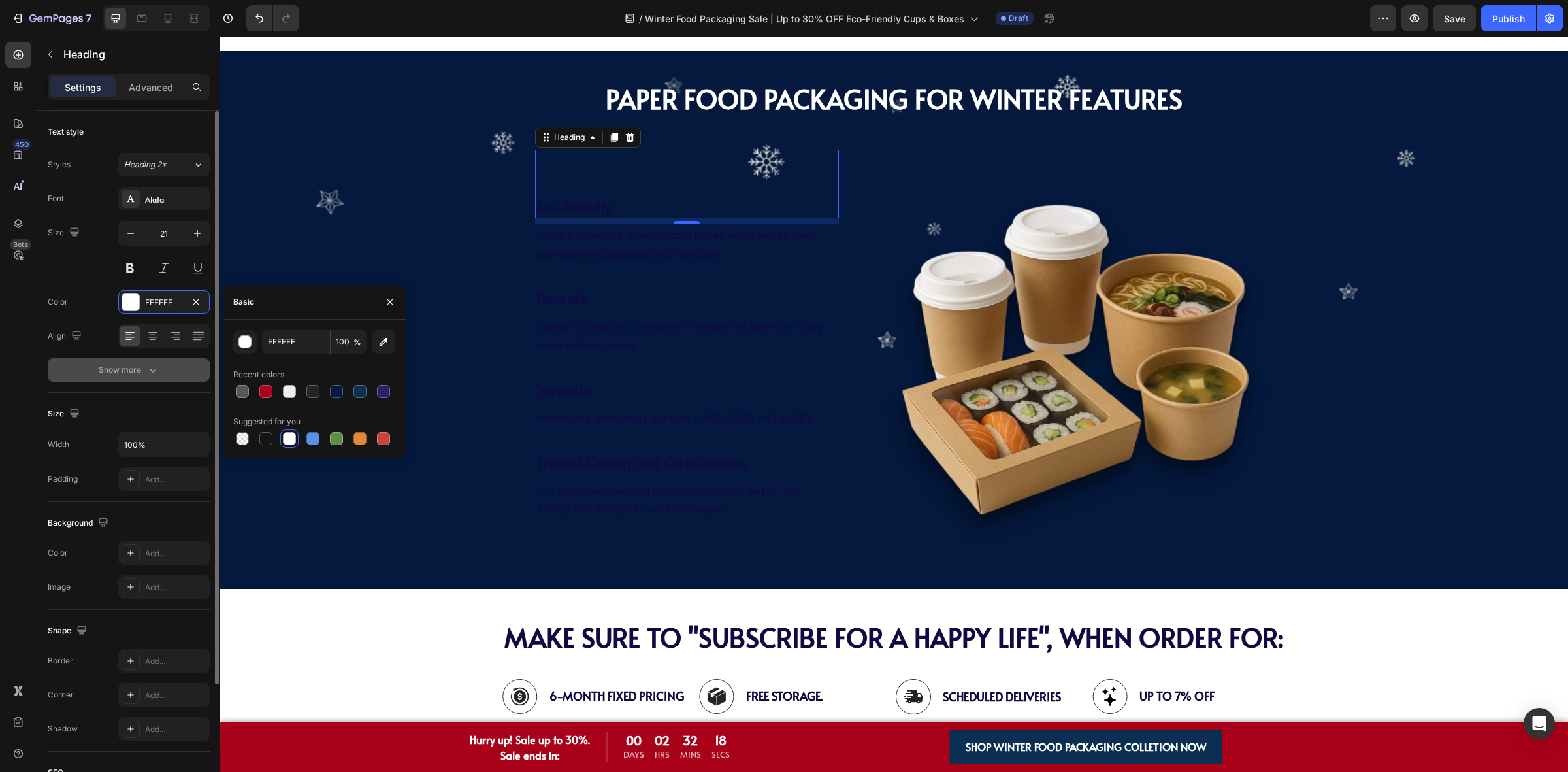
click at [156, 376] on icon "button" at bounding box center [153, 370] width 13 height 13
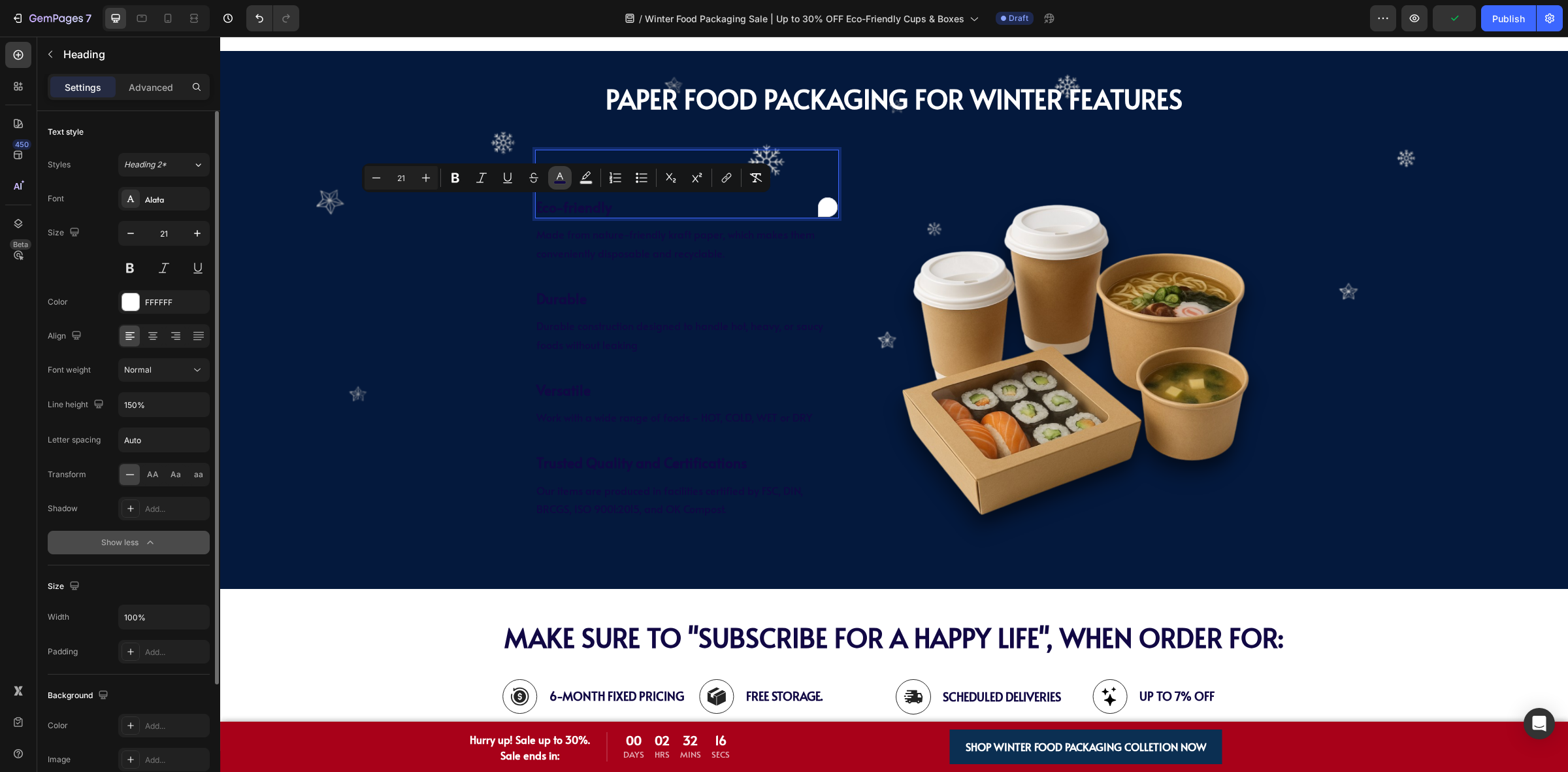
click at [558, 179] on icon "Editor contextual toolbar" at bounding box center [560, 177] width 13 height 13
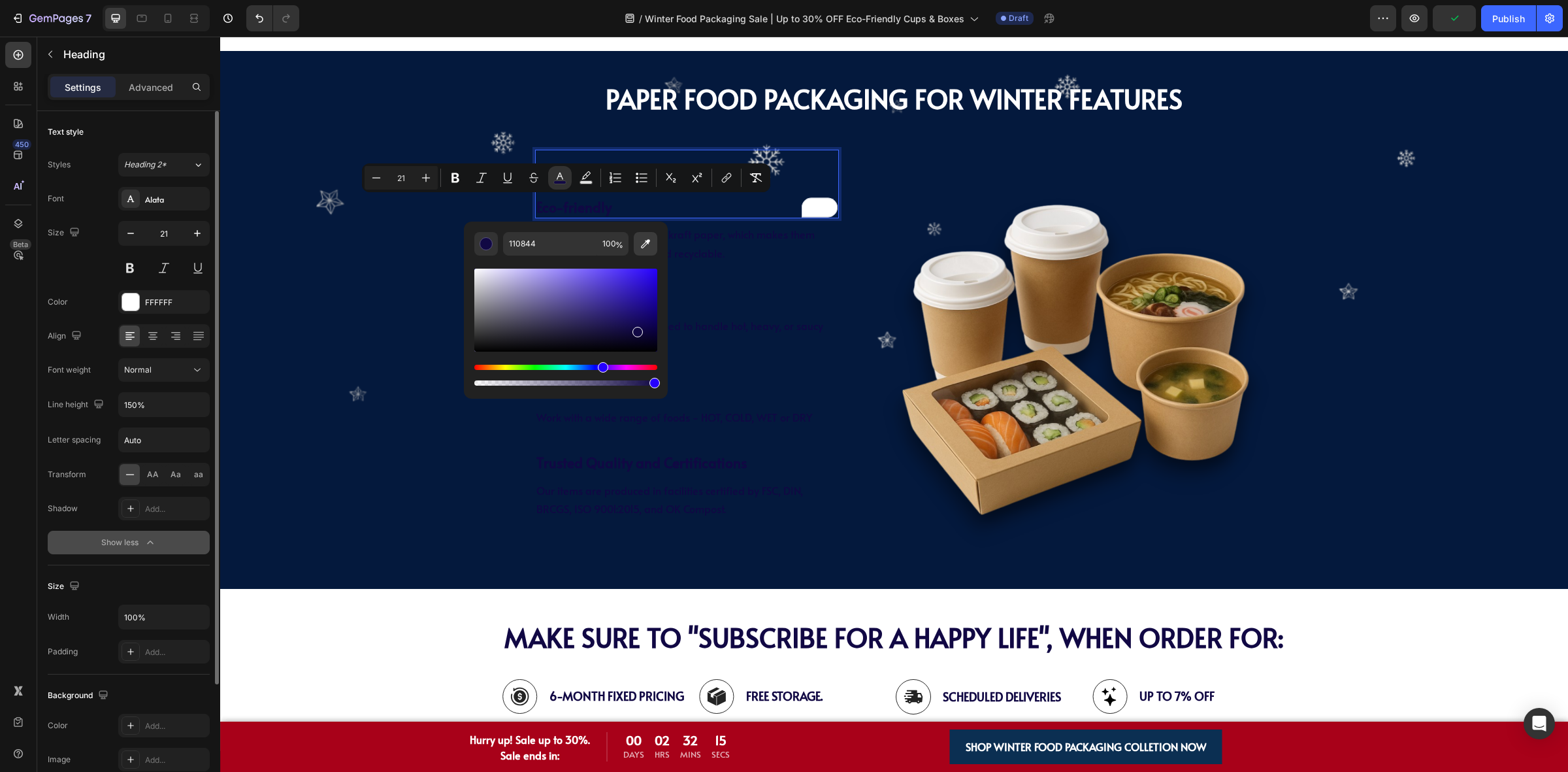
click at [642, 250] on icon "Editor contextual toolbar" at bounding box center [645, 244] width 13 height 13
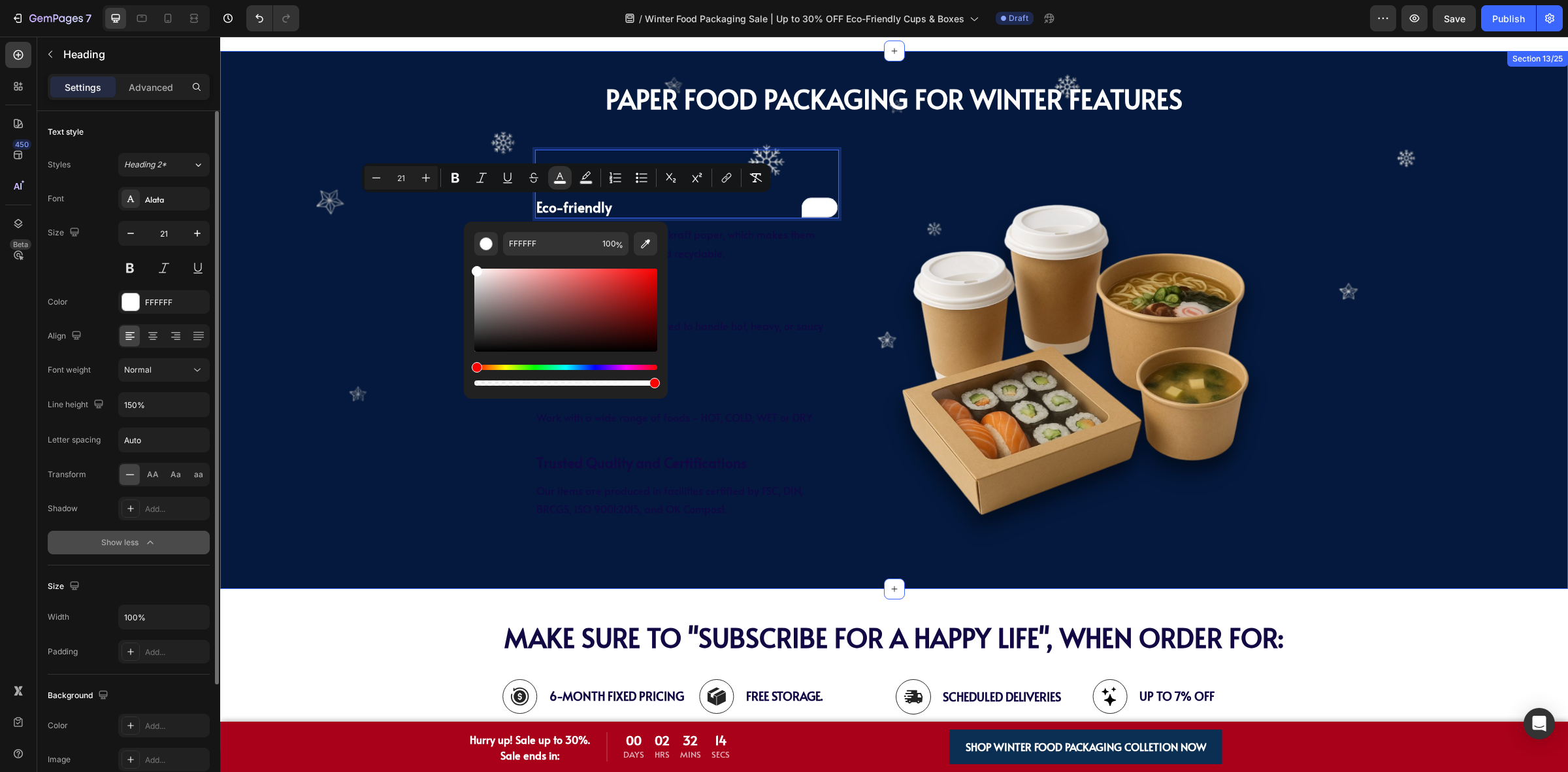
click at [391, 468] on div "PAPER Food Packaging FOR WINTER Features Heading ⁠⁠⁠⁠⁠⁠⁠ PAPER Food Packaging F…" at bounding box center [894, 320] width 1347 height 511
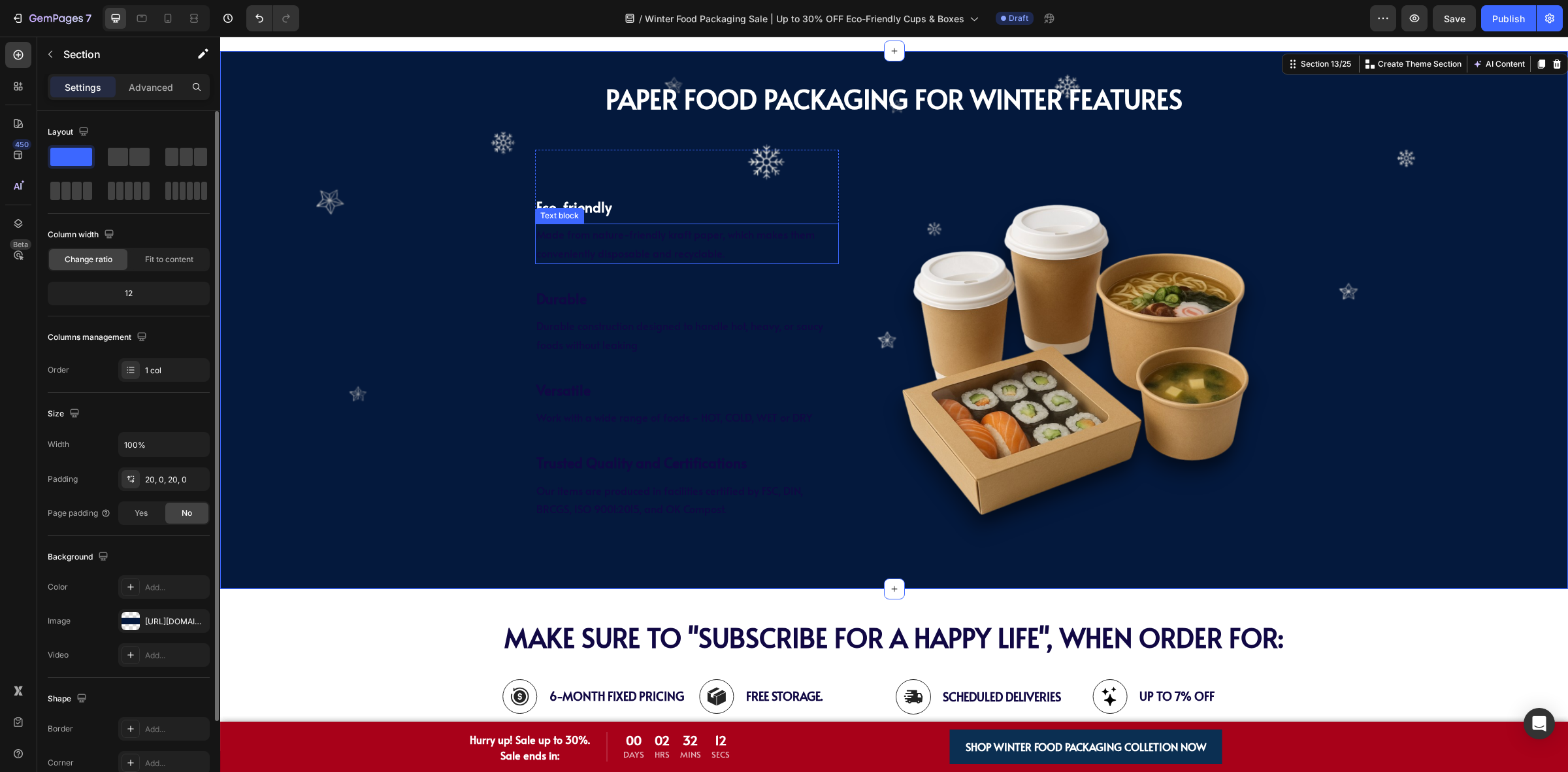
click at [707, 258] on span "Made from nature-friendly kraft paper, which makes them conveniently disposable…" at bounding box center [675, 244] width 278 height 34
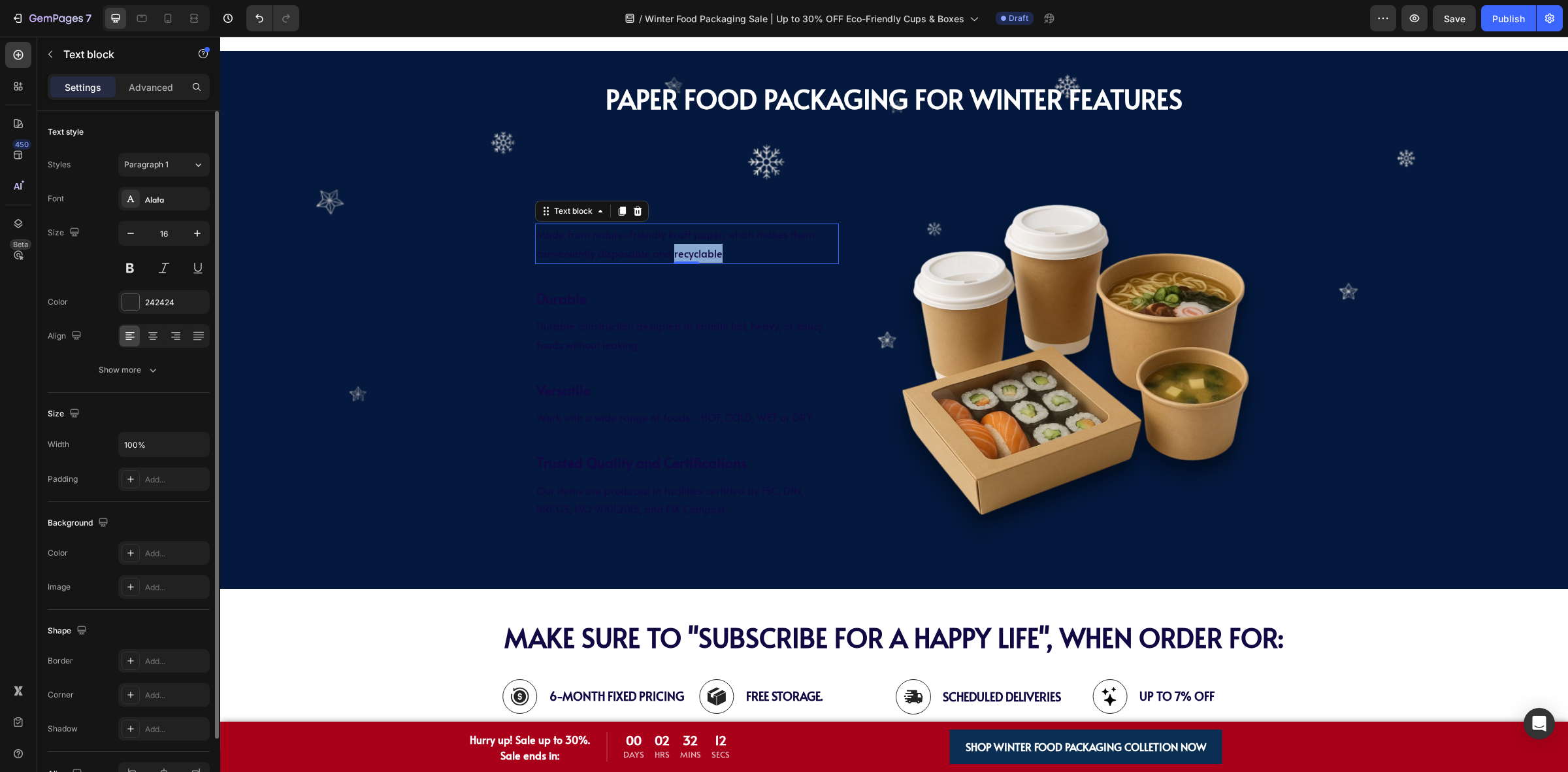
click at [707, 258] on span "Made from nature-friendly kraft paper, which makes them conveniently disposable…" at bounding box center [675, 244] width 278 height 34
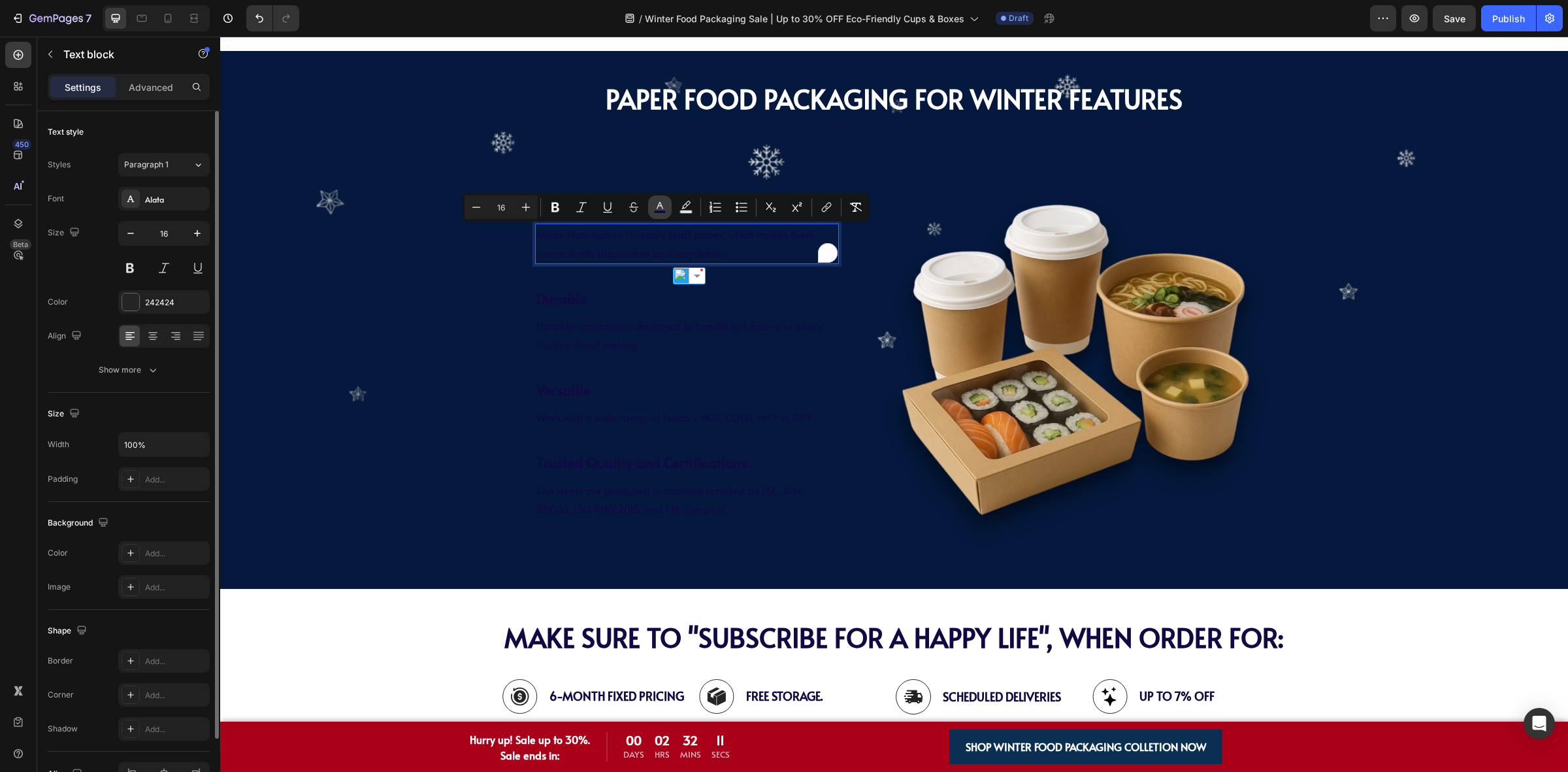
click at [648, 200] on button "color" at bounding box center [660, 207] width 24 height 24
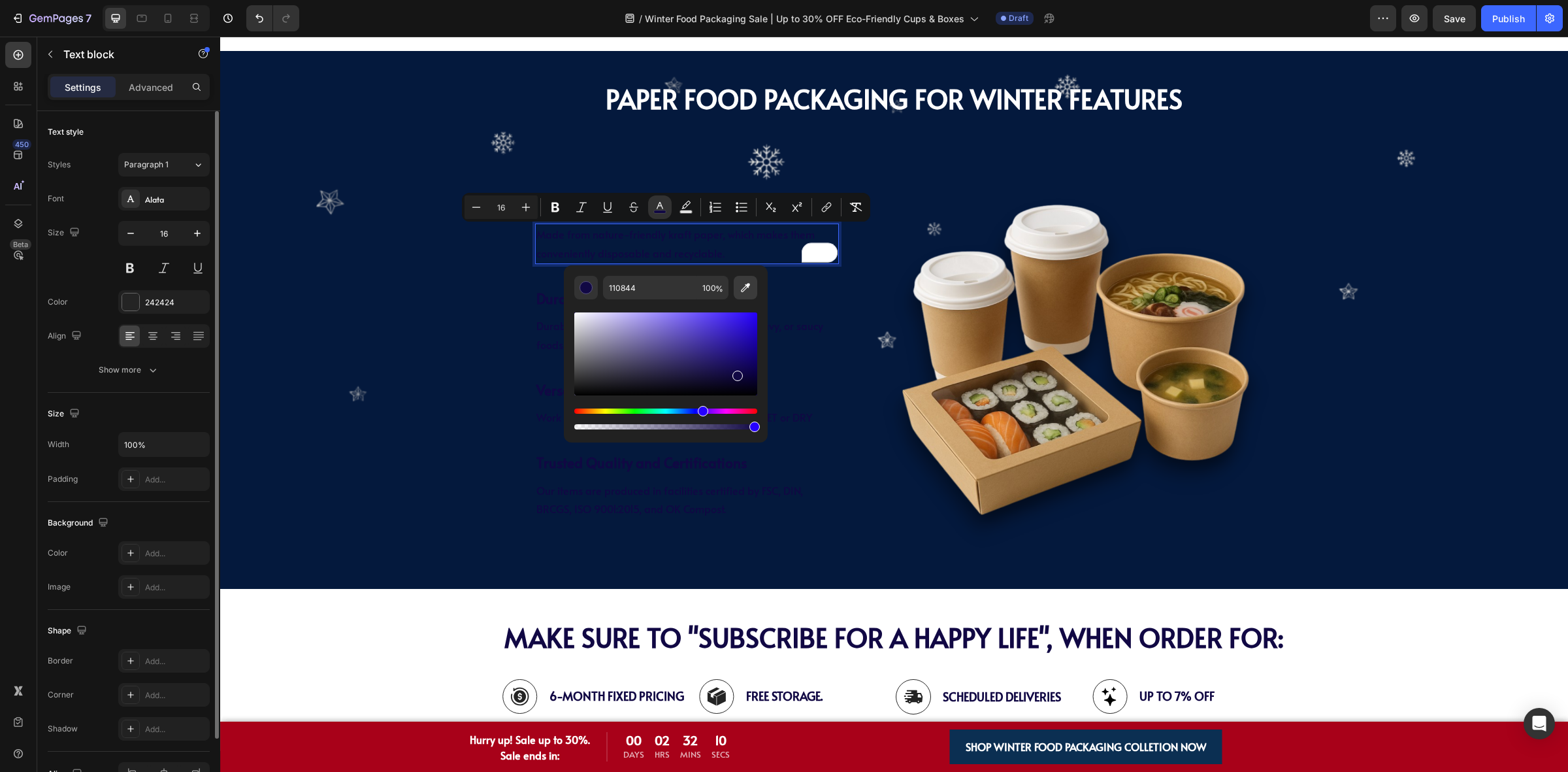
click at [740, 291] on icon "Editor contextual toolbar" at bounding box center [745, 288] width 13 height 13
type input "FFFFFF"
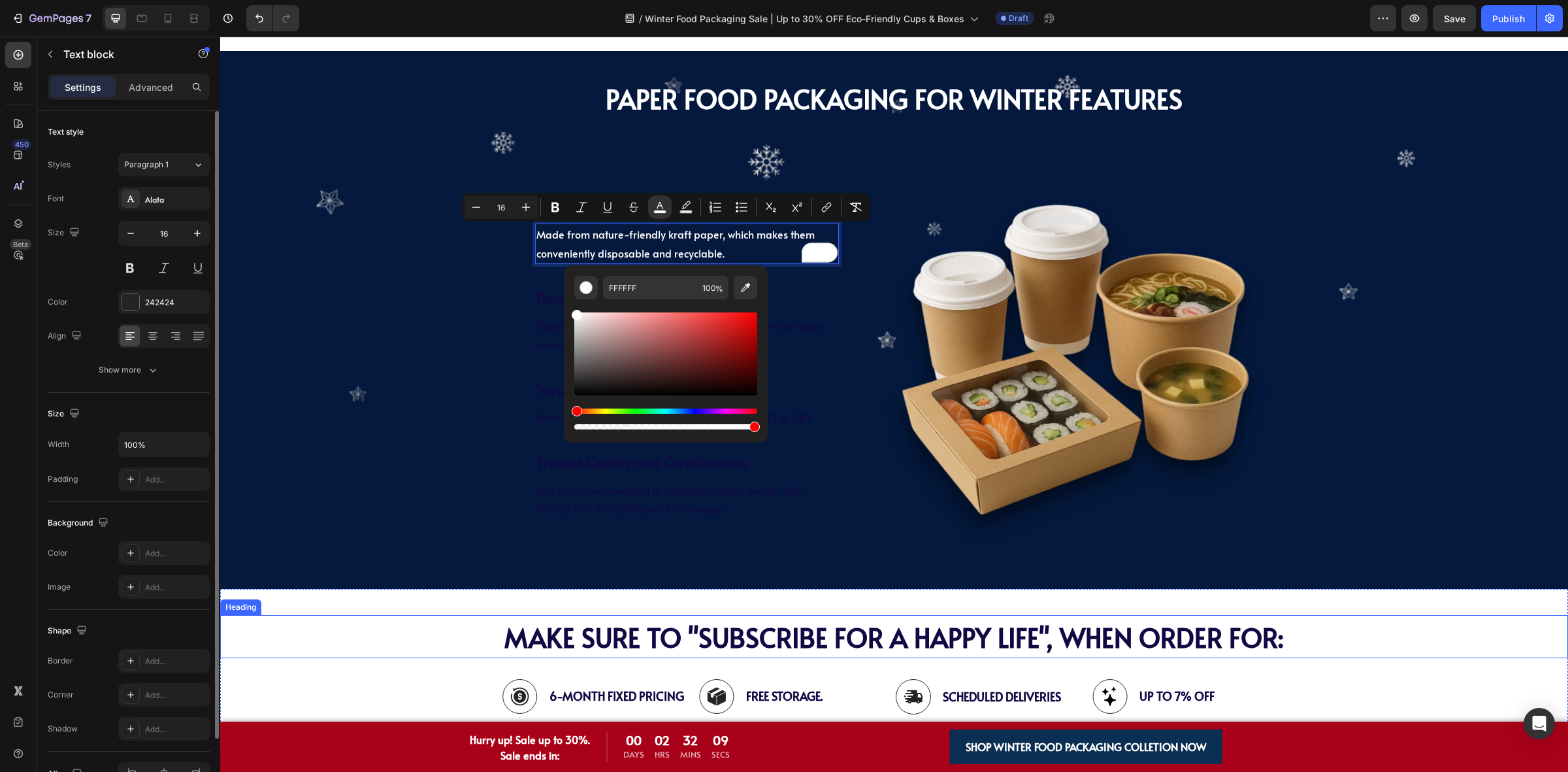
click at [327, 648] on h2 "MAKE SURE TO "SUBSCRIBE FOR A HAPPY LIFE", WHEN ORDER FOR:" at bounding box center [894, 637] width 1347 height 43
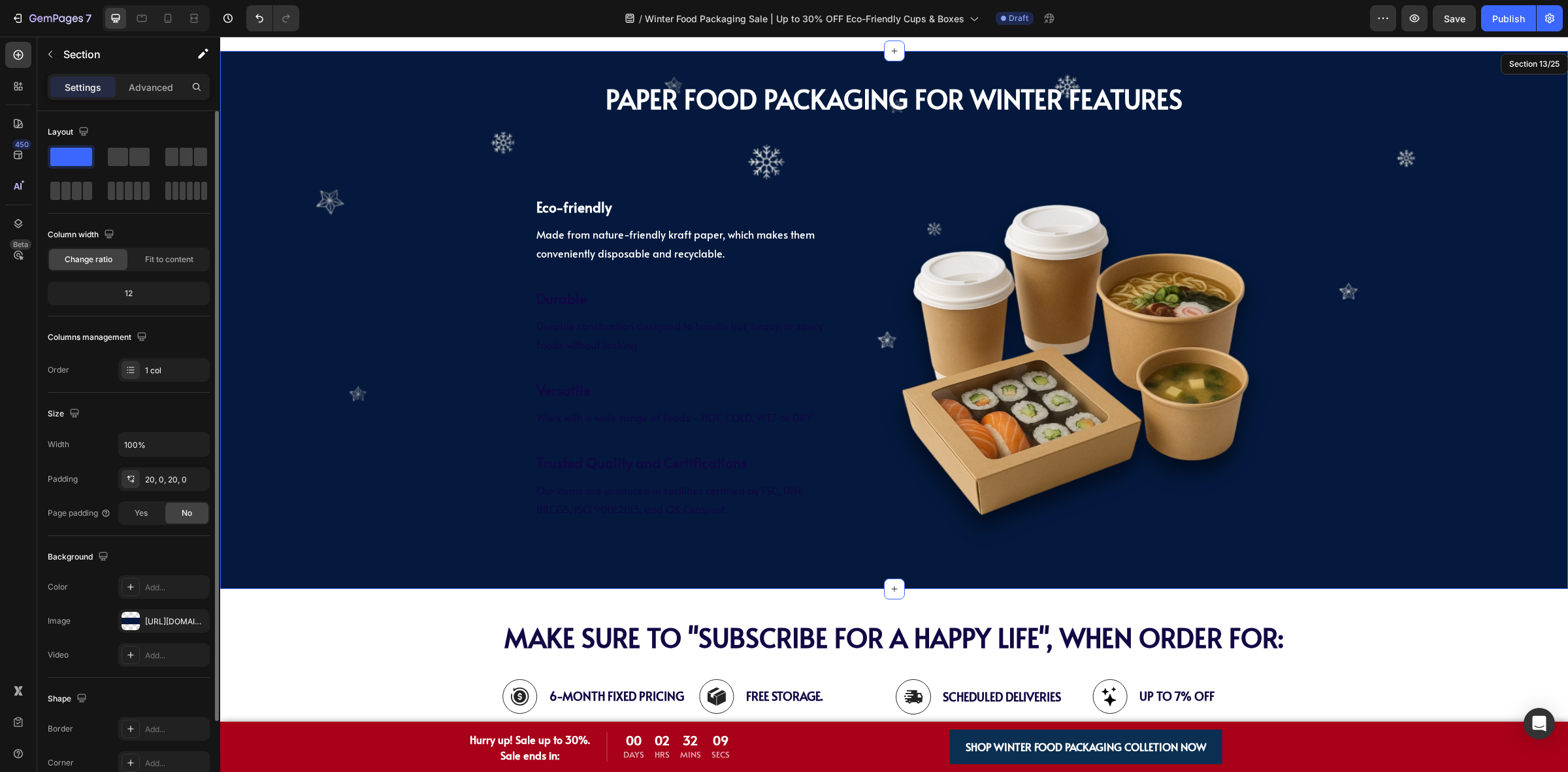
click at [464, 342] on div "PAPER Food Packaging FOR WINTER Features Heading ⁠⁠⁠⁠⁠⁠⁠ PAPER Food Packaging F…" at bounding box center [894, 320] width 1347 height 511
click at [580, 292] on h2 "Durable" at bounding box center [687, 299] width 304 height 24
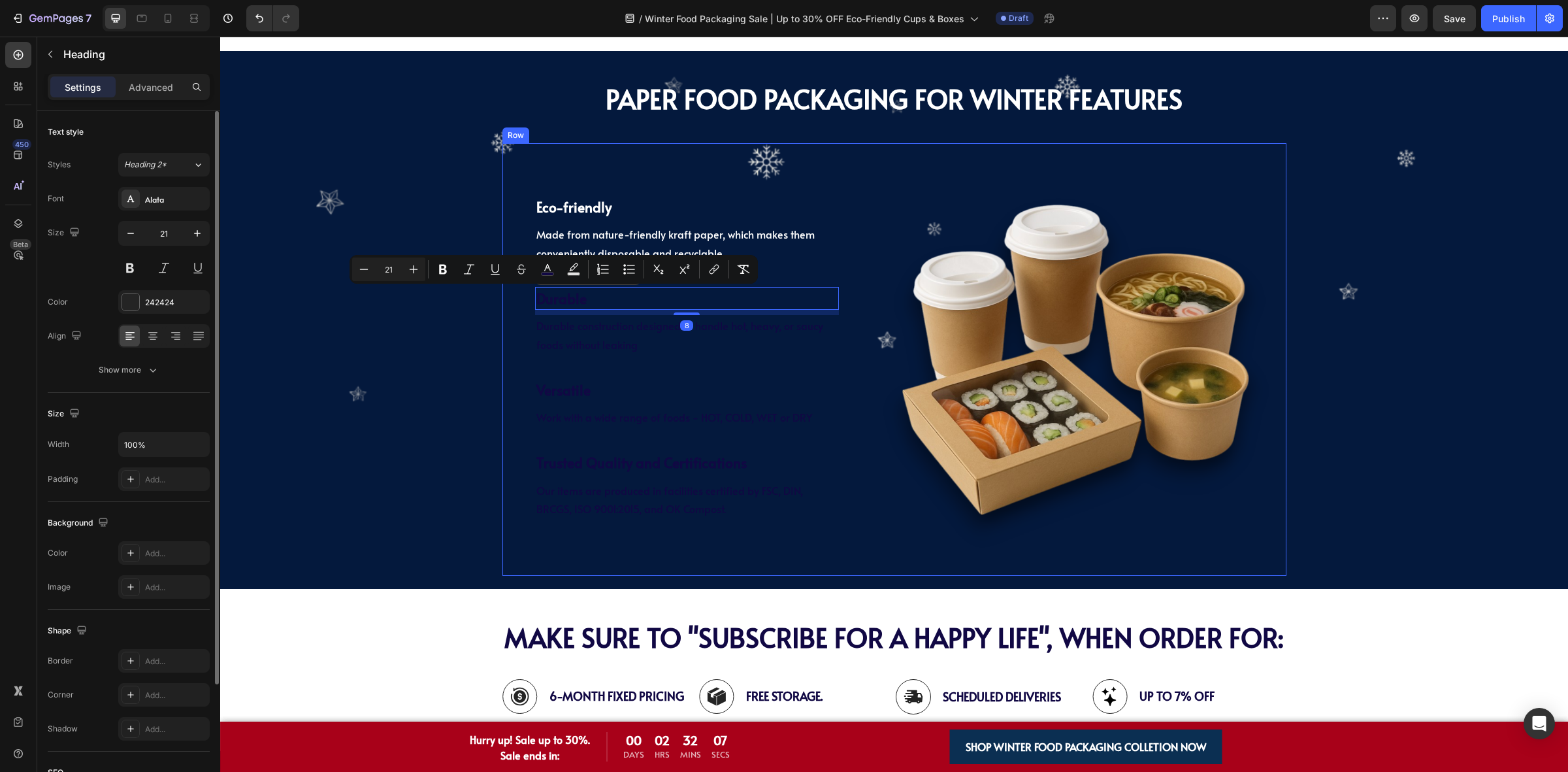
click at [583, 298] on p "Durable" at bounding box center [687, 299] width 302 height 21
click at [582, 301] on p "Durable" at bounding box center [687, 299] width 302 height 21
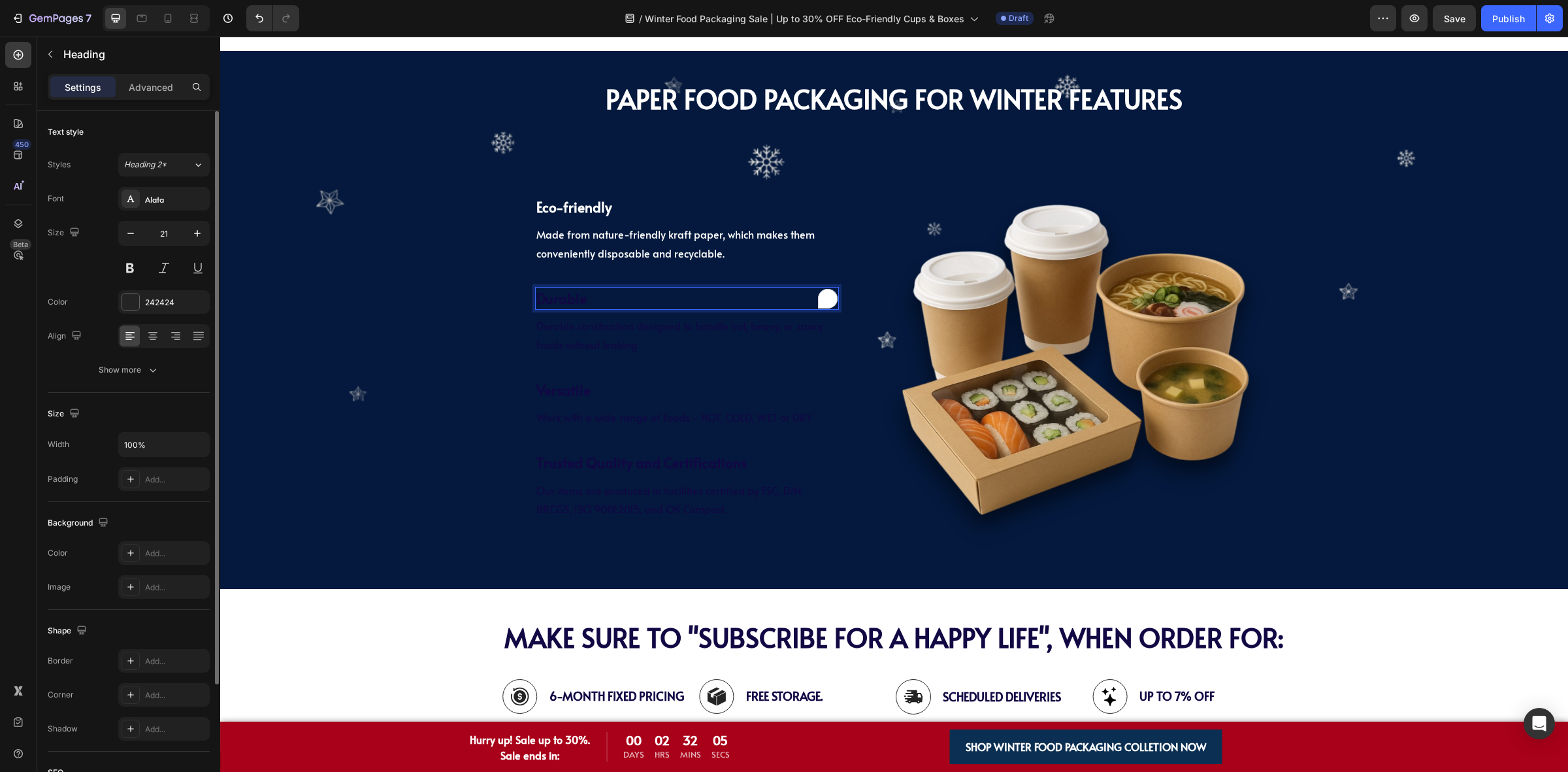
click at [579, 302] on p "Durable" at bounding box center [687, 299] width 302 height 21
click at [608, 324] on span "Durable construction designed to handle hot, heavy, or saucy foods without leak…" at bounding box center [680, 335] width 287 height 34
click at [687, 308] on p "⁠⁠⁠⁠⁠⁠⁠ Durable" at bounding box center [687, 299] width 302 height 21
click at [669, 308] on p "Durable" at bounding box center [687, 299] width 302 height 21
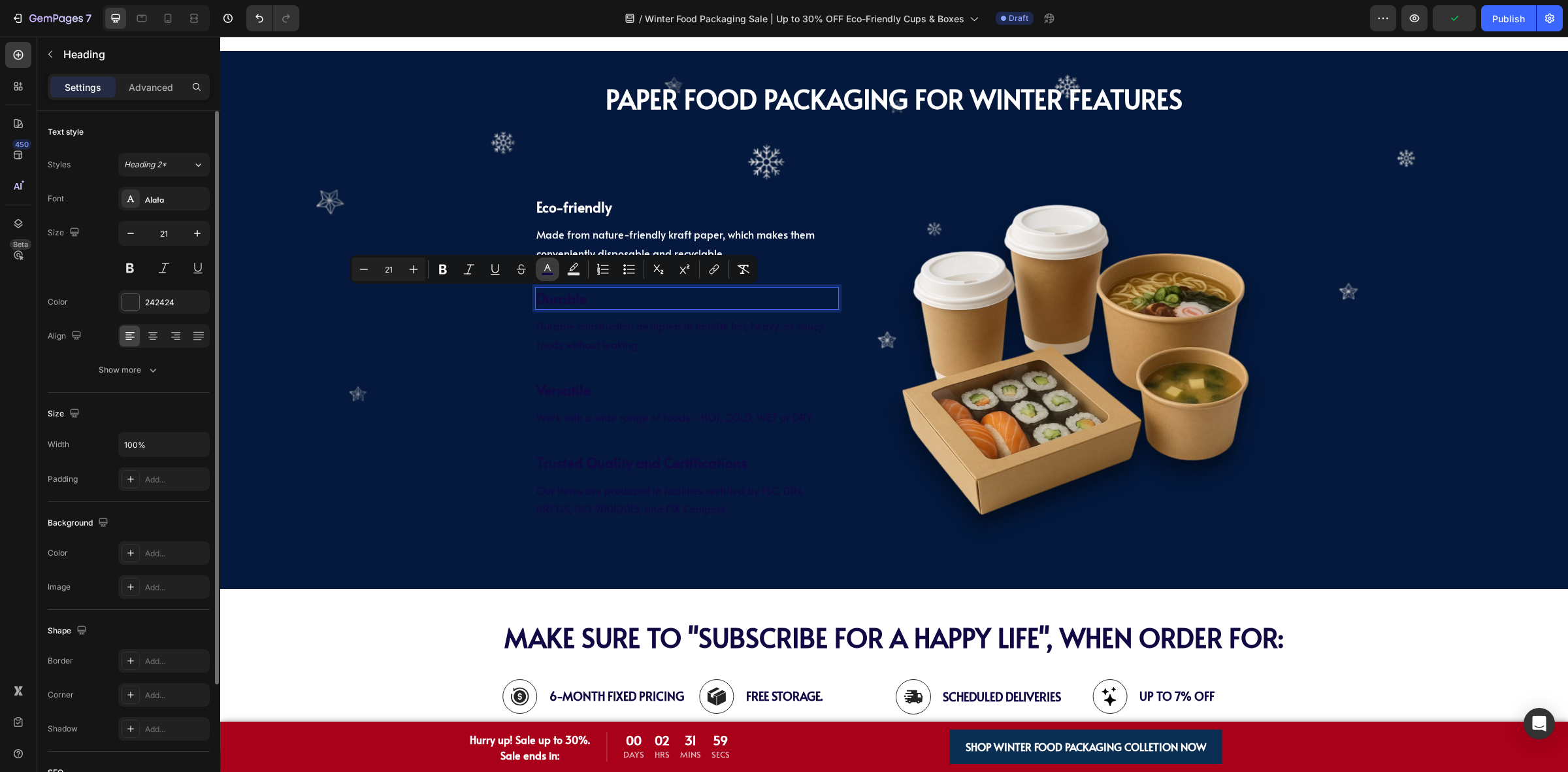
click at [549, 270] on icon "Editor contextual toolbar" at bounding box center [547, 267] width 6 height 7
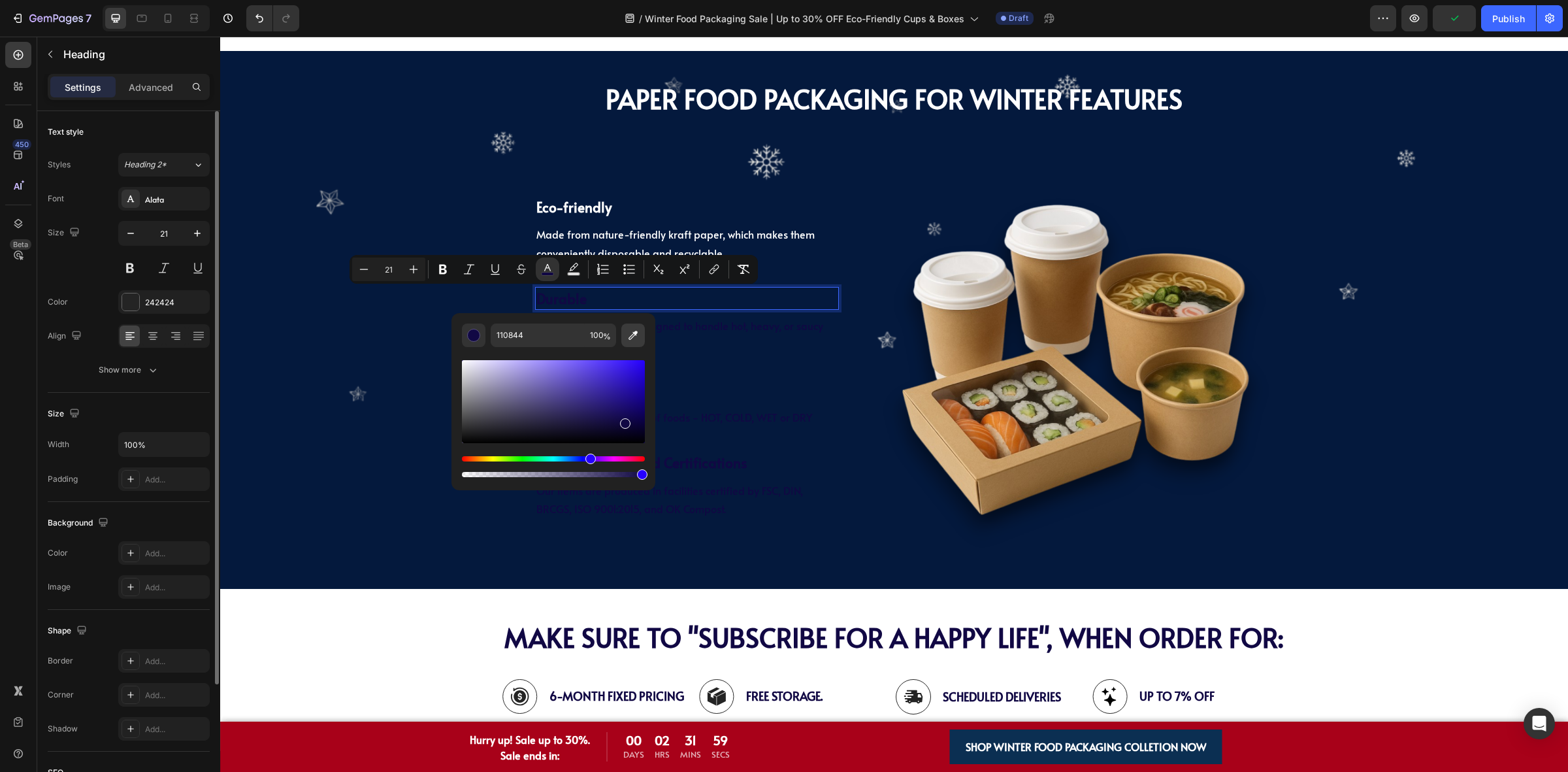
click at [635, 335] on icon "Editor contextual toolbar" at bounding box center [633, 335] width 13 height 13
click at [370, 487] on div "PAPER Food Packaging FOR WINTER Features Heading ⁠⁠⁠⁠⁠⁠⁠ PAPER Food Packaging F…" at bounding box center [894, 320] width 1347 height 511
click at [690, 334] on p "Durable construction designed to handle hot, heavy, or saucy foods without leak…" at bounding box center [687, 335] width 302 height 38
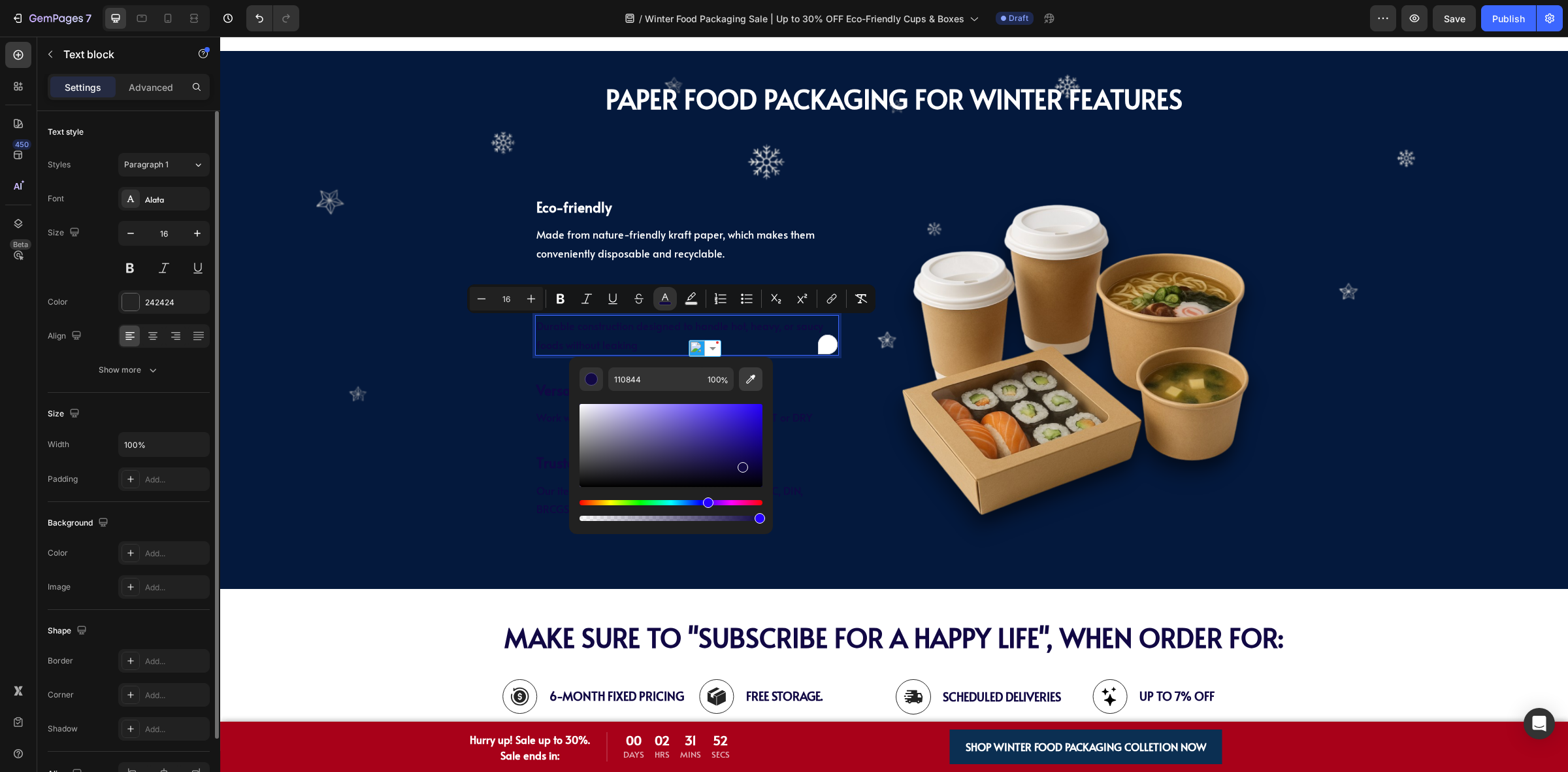
click at [749, 378] on icon "Editor contextual toolbar" at bounding box center [750, 379] width 13 height 13
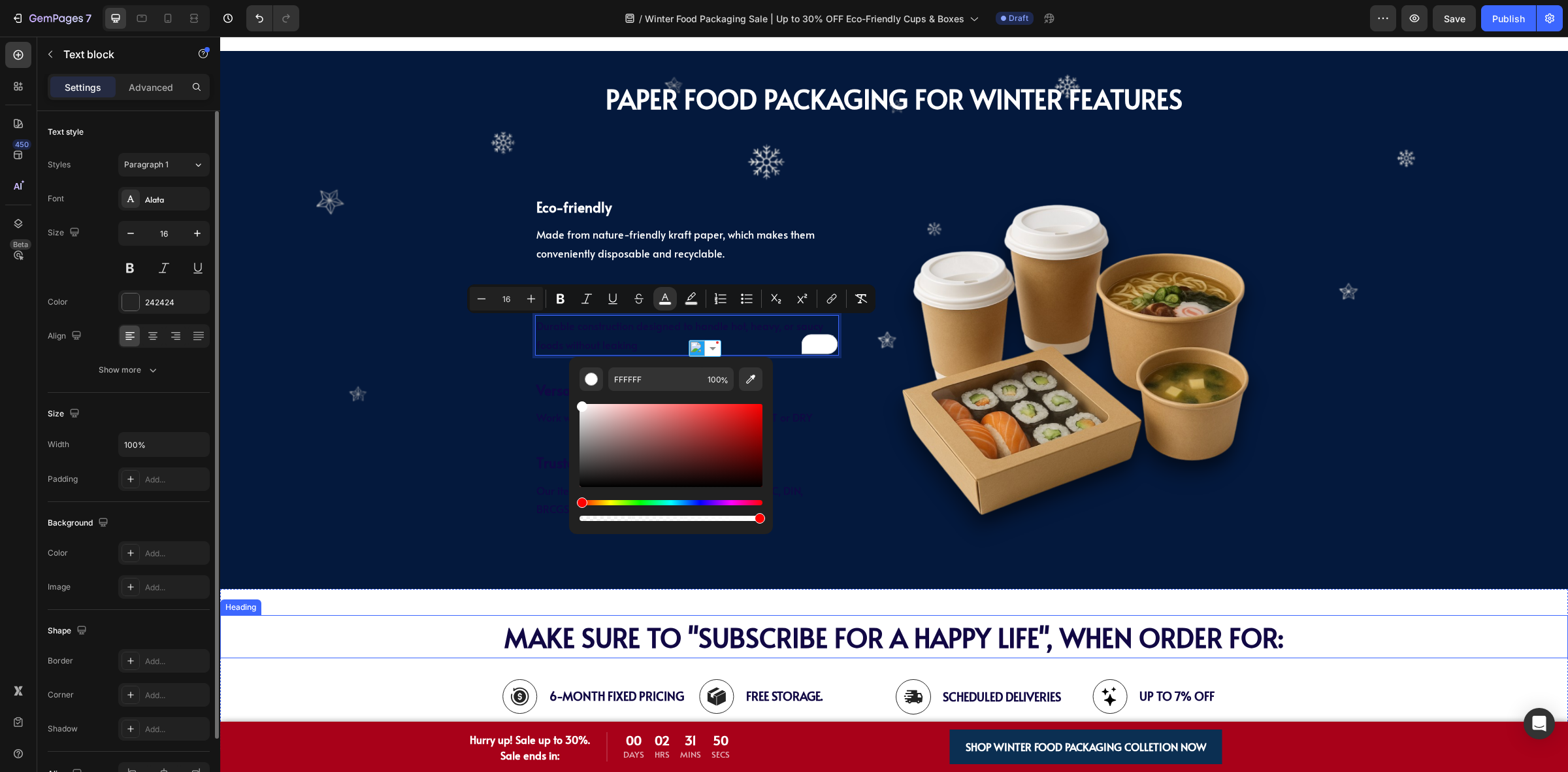
click at [403, 537] on div "PAPER Food Packaging FOR WINTER Features Heading ⁠⁠⁠⁠⁠⁠⁠ PAPER Food Packaging F…" at bounding box center [894, 320] width 1347 height 511
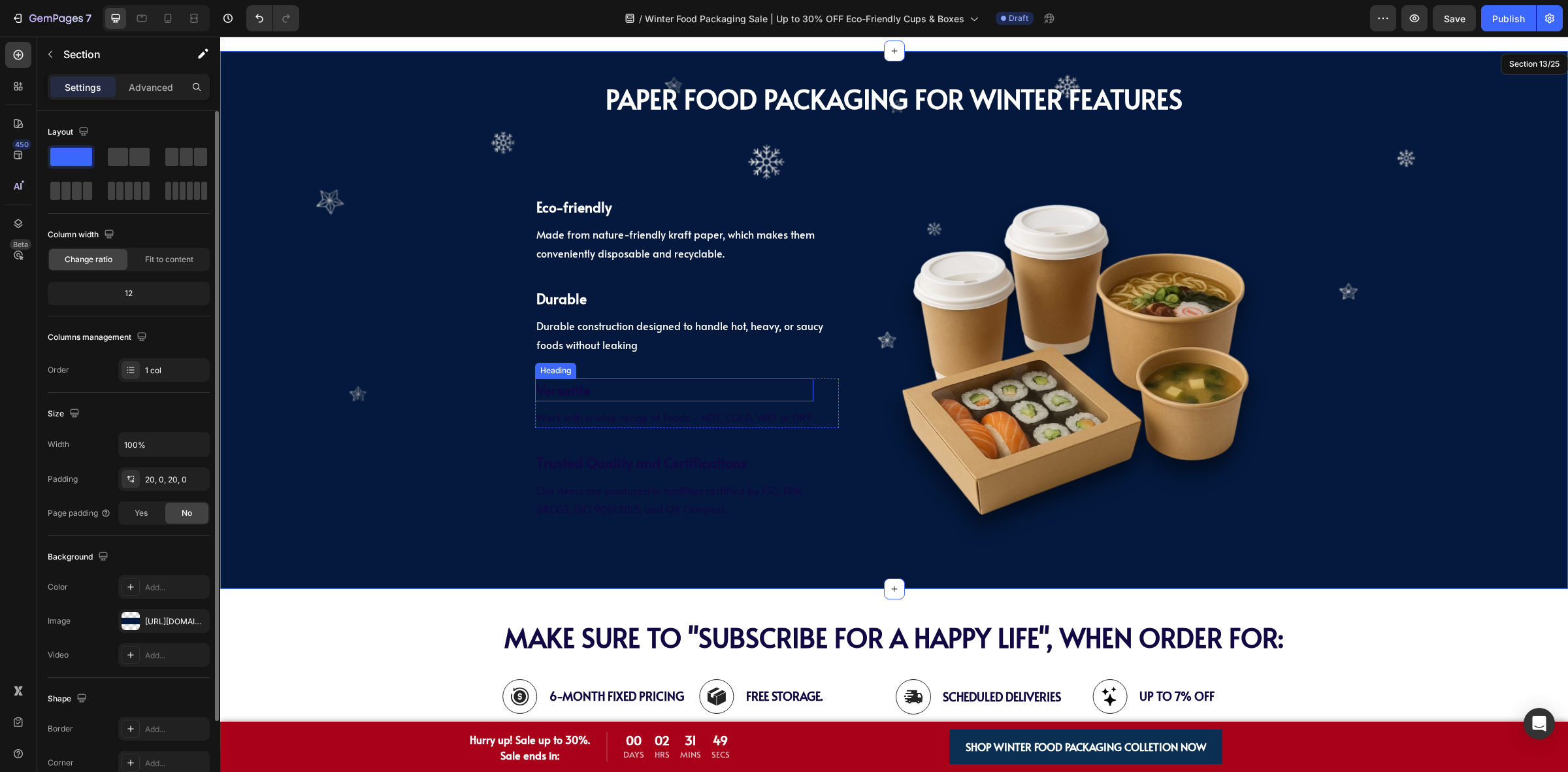
click at [553, 391] on span "Versatile" at bounding box center [564, 389] width 54 height 19
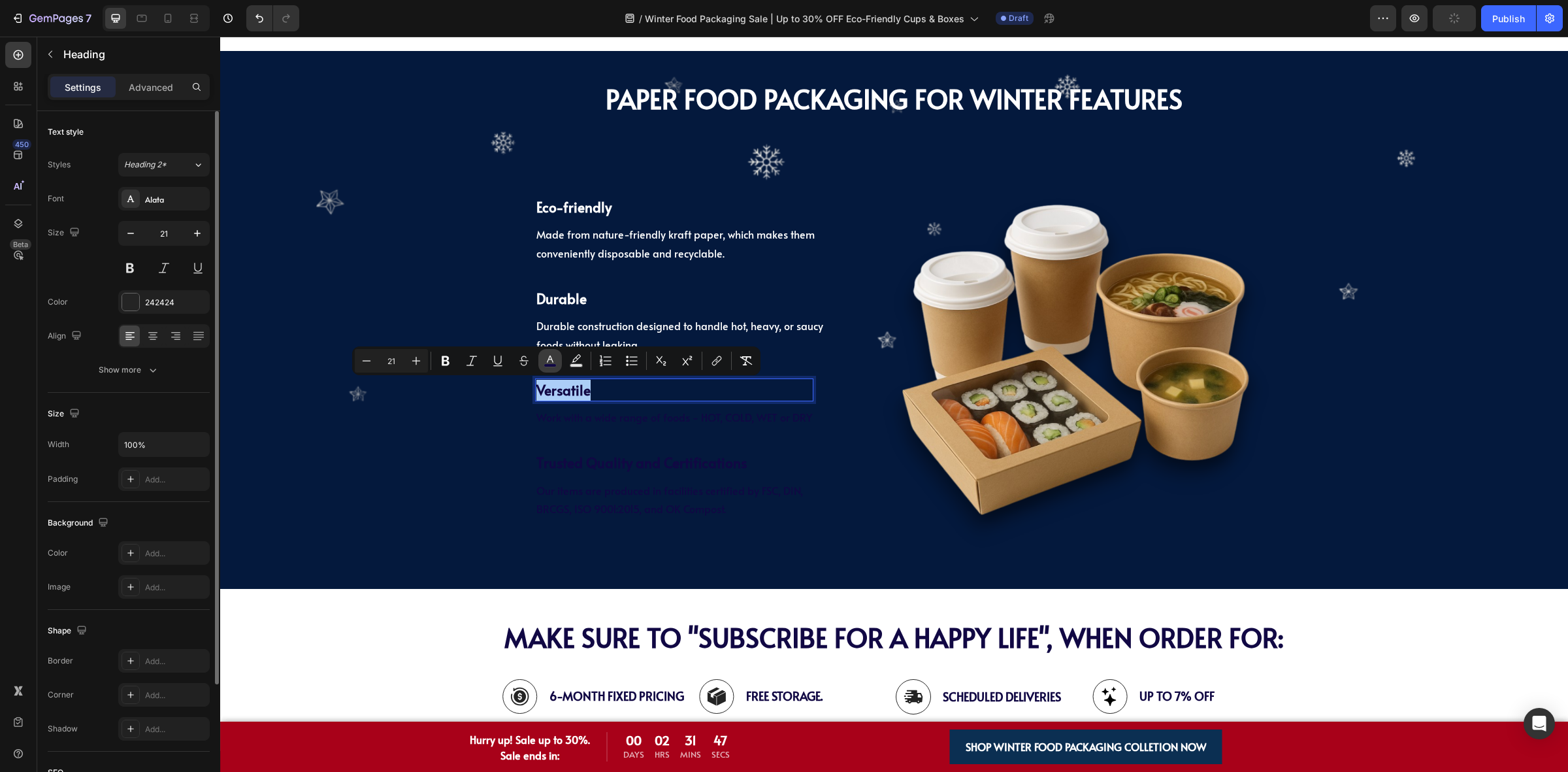
click at [554, 364] on rect "Editor contextual toolbar" at bounding box center [551, 365] width 13 height 3
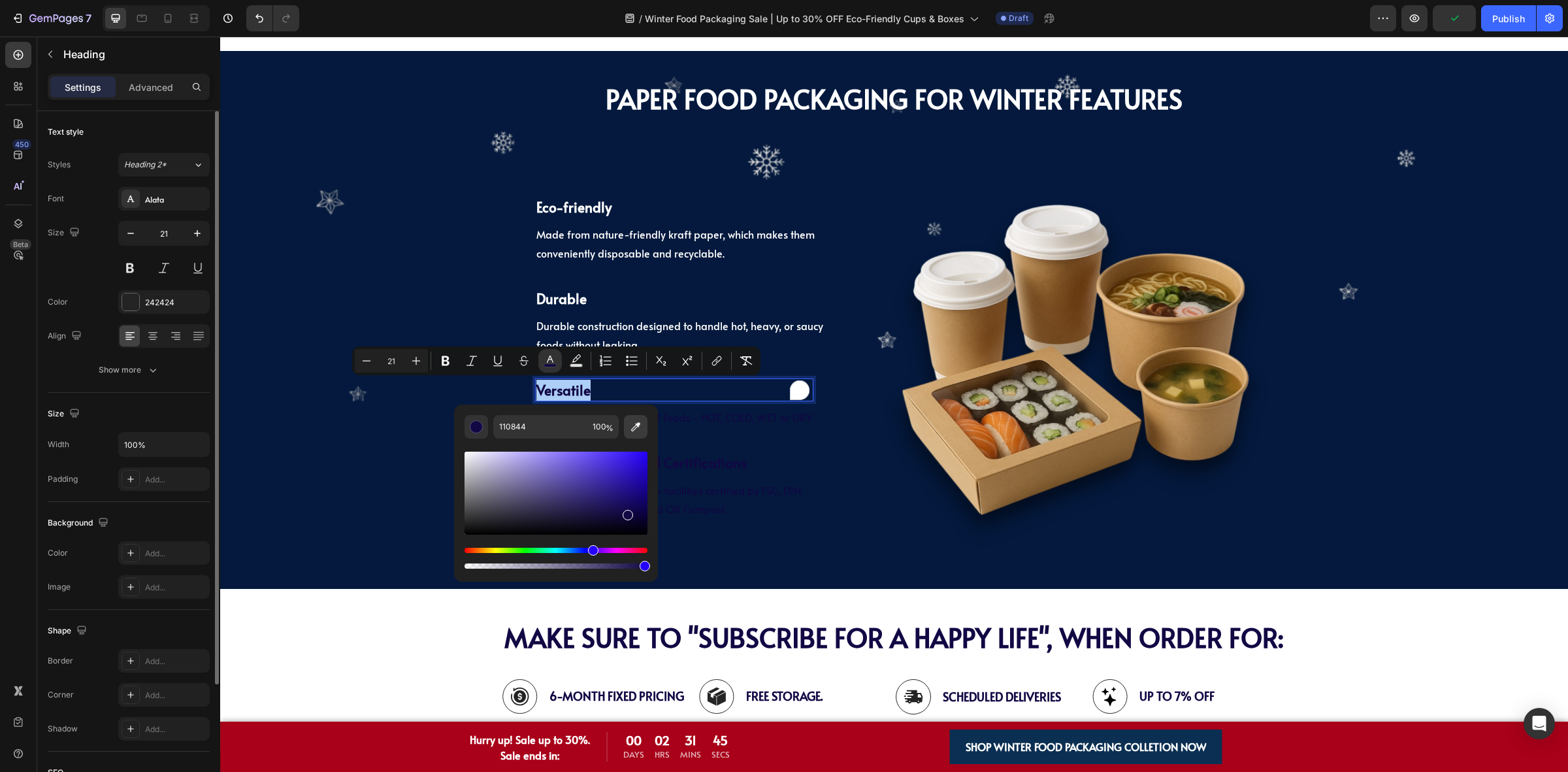
click at [632, 424] on icon "Editor contextual toolbar" at bounding box center [636, 426] width 13 height 13
click at [360, 641] on h2 "MAKE SURE TO "SUBSCRIBE FOR A HAPPY LIFE", WHEN ORDER FOR:" at bounding box center [894, 637] width 1347 height 43
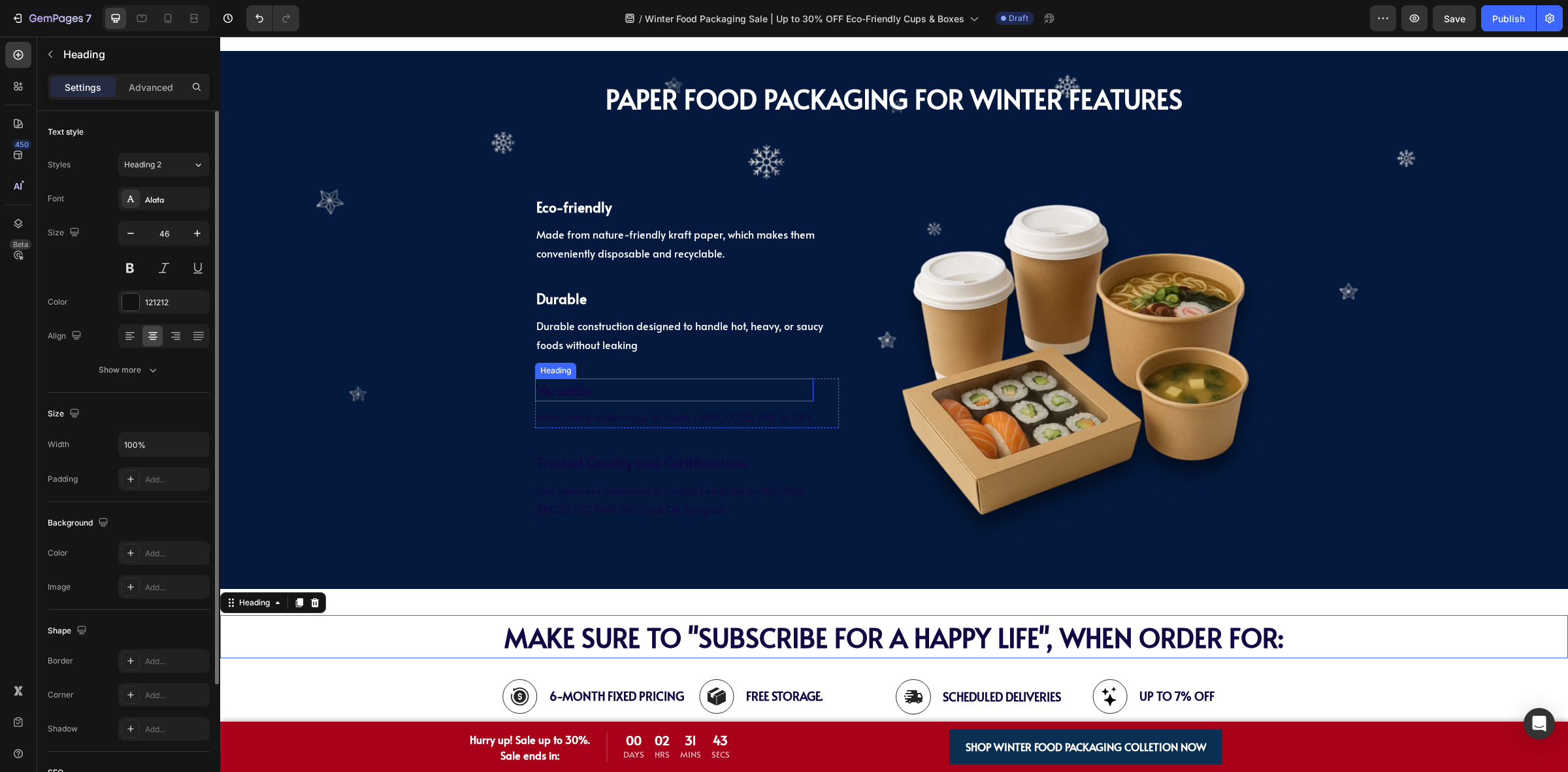
click at [563, 394] on span "Versatile" at bounding box center [564, 389] width 54 height 19
click at [673, 394] on p "Versatile" at bounding box center [674, 390] width 276 height 21
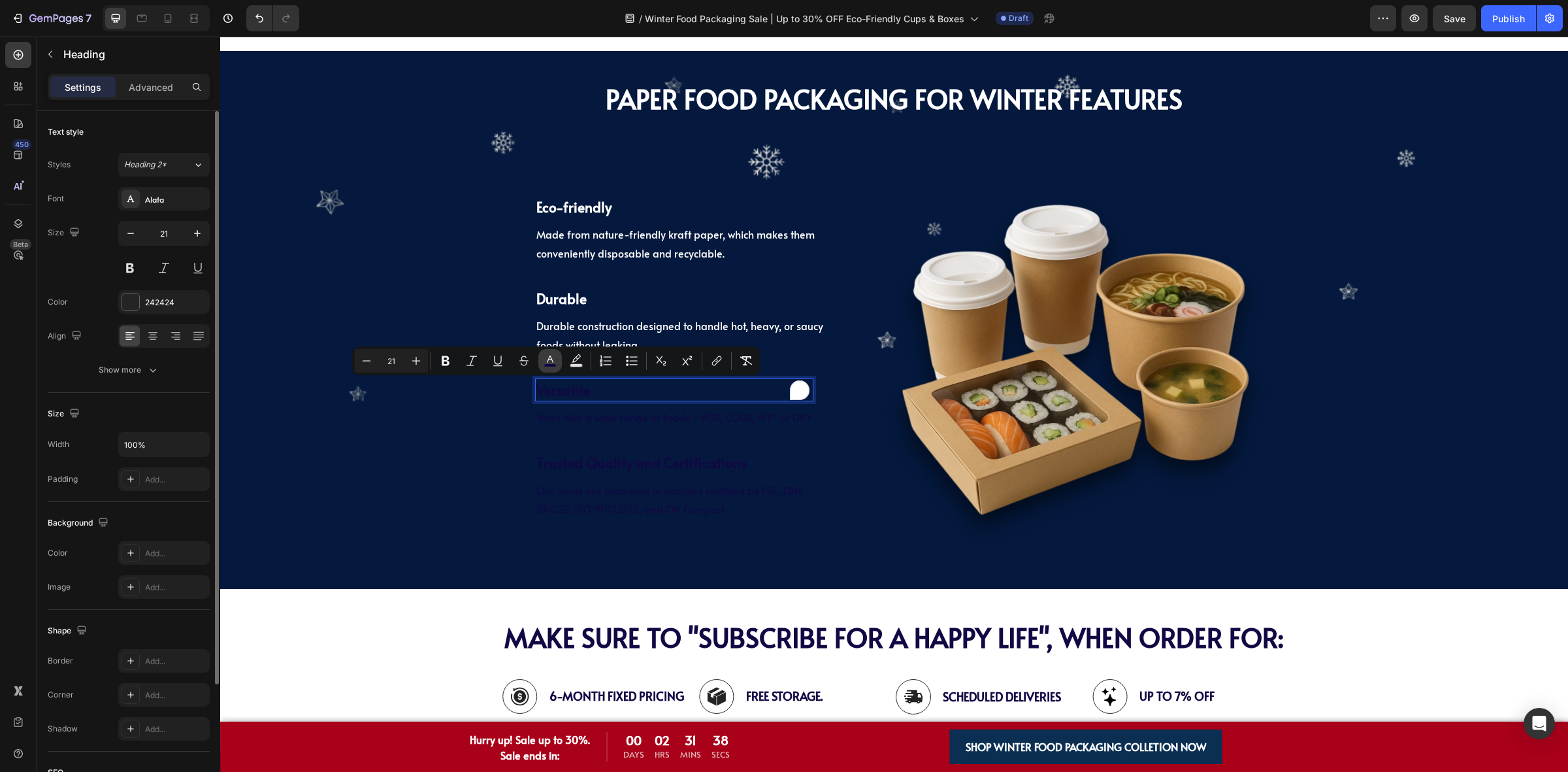
click at [547, 364] on icon "Editor contextual toolbar" at bounding box center [550, 360] width 13 height 13
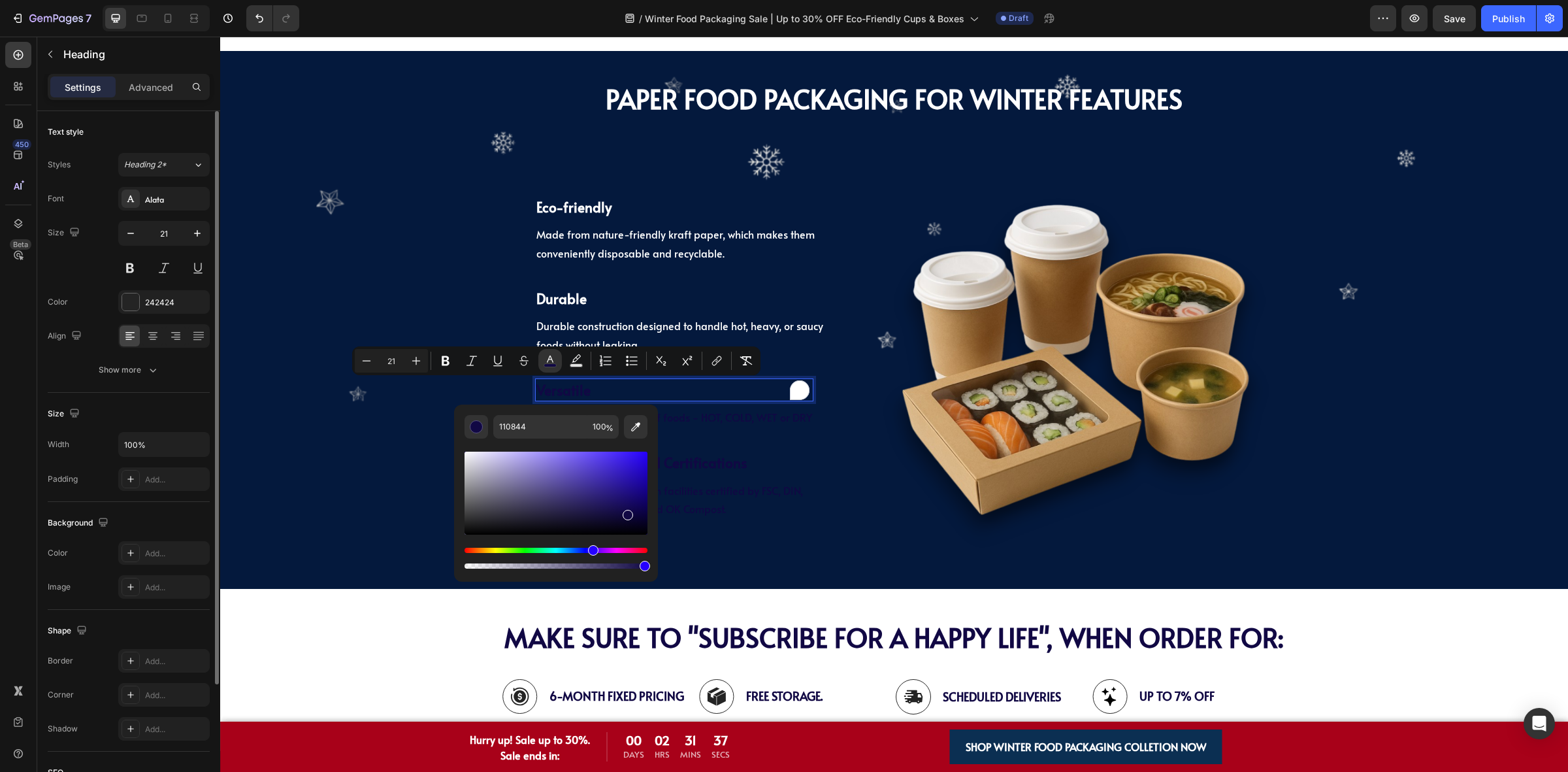
click at [627, 425] on button "Editor contextual toolbar" at bounding box center [636, 427] width 24 height 24
click at [341, 644] on h2 "MAKE SURE TO "SUBSCRIBE FOR A HAPPY LIFE", WHEN ORDER FOR:" at bounding box center [894, 637] width 1347 height 43
click at [405, 488] on div "PAPER Food Packaging FOR WINTER Features Heading ⁠⁠⁠⁠⁠⁠⁠ PAPER Food Packaging F…" at bounding box center [894, 320] width 1347 height 511
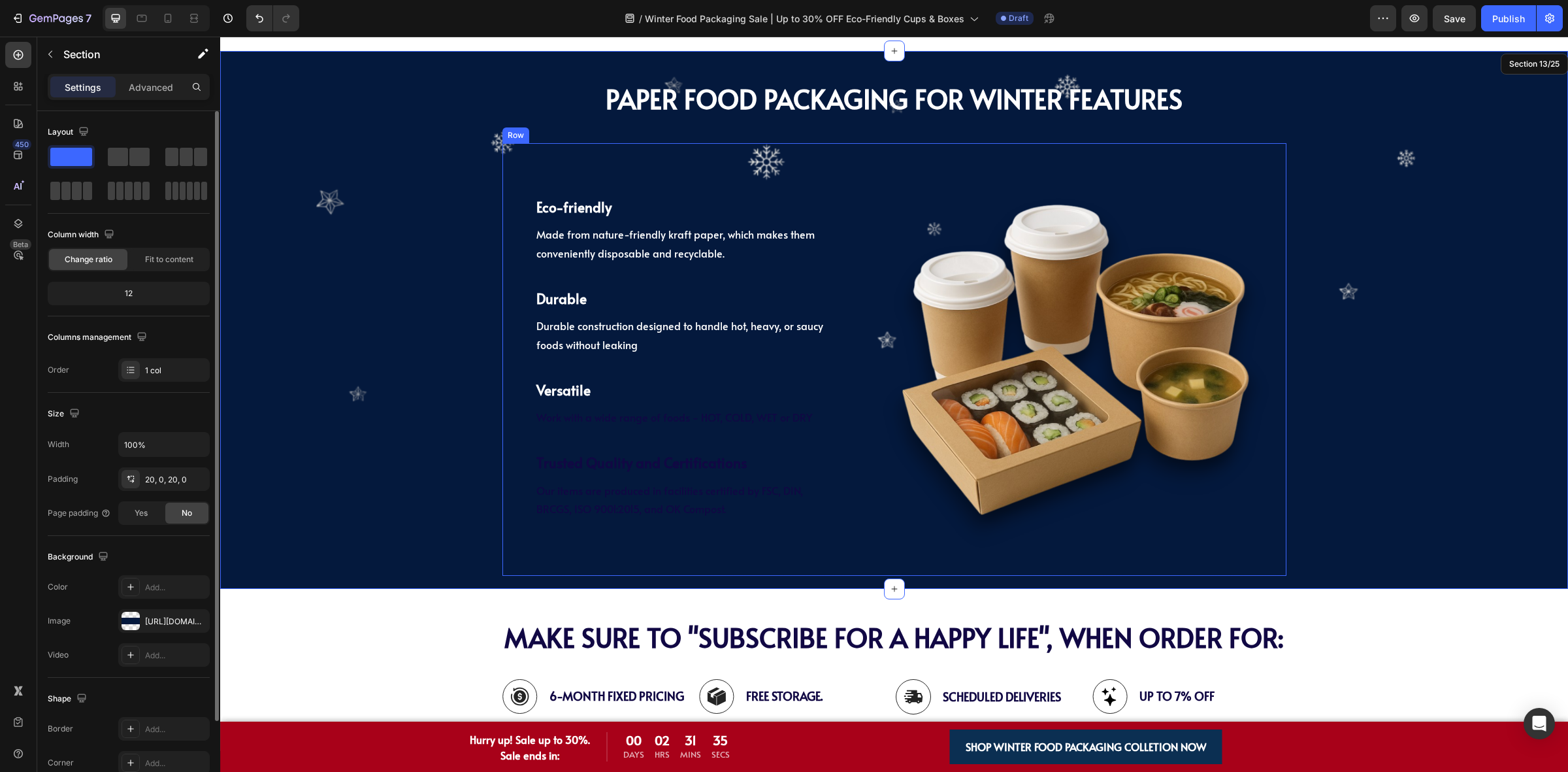
click at [664, 466] on span "Trusted Quality and Certifications" at bounding box center [641, 462] width 210 height 19
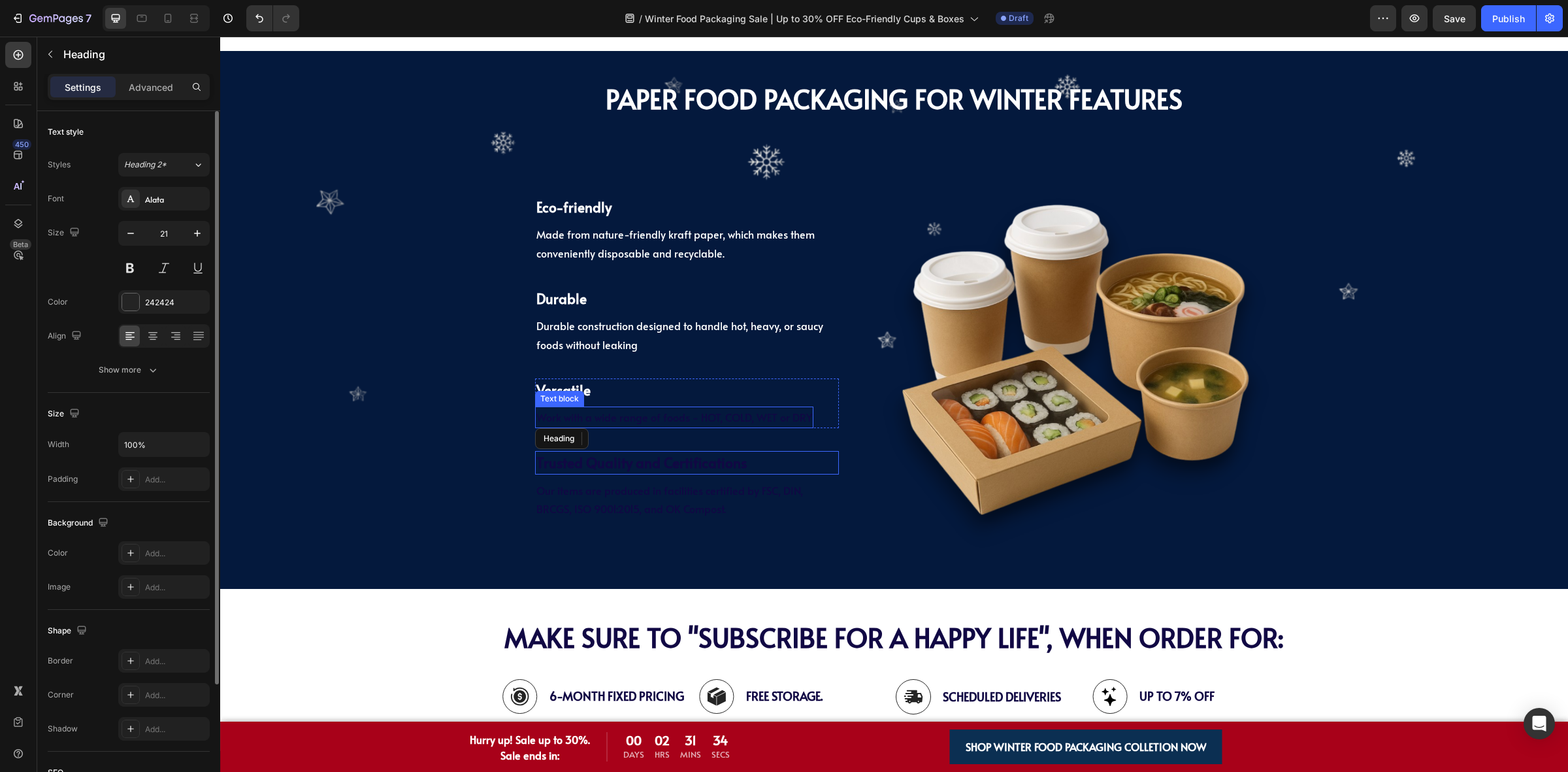
click at [740, 420] on span "Work with a wide range of foods - HOT, COLD, WET or DRY" at bounding box center [674, 417] width 276 height 15
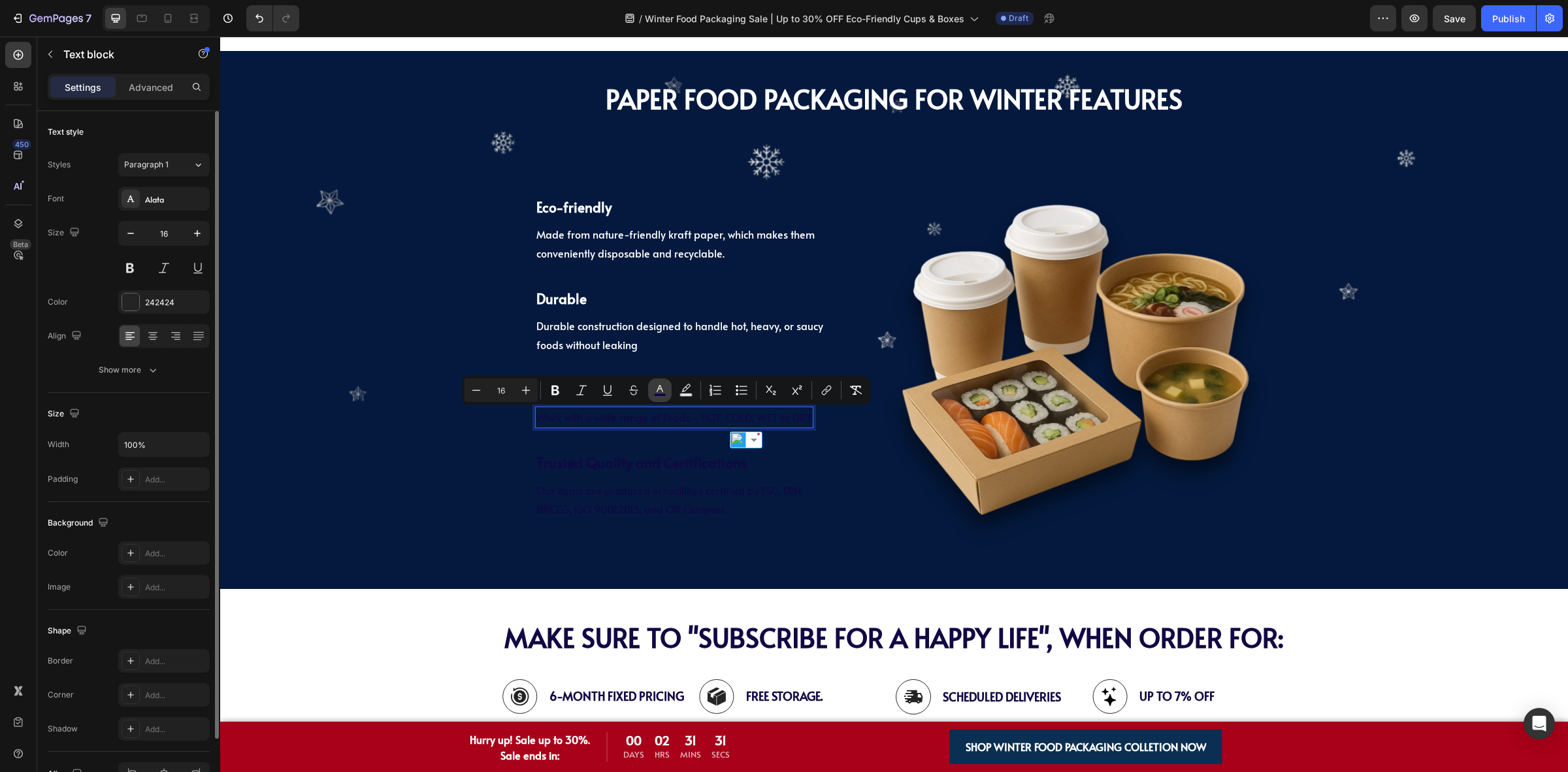
drag, startPoint x: 412, startPoint y: 327, endPoint x: 654, endPoint y: 391, distance: 250.3
click at [654, 391] on icon "Editor contextual toolbar" at bounding box center [659, 390] width 13 height 13
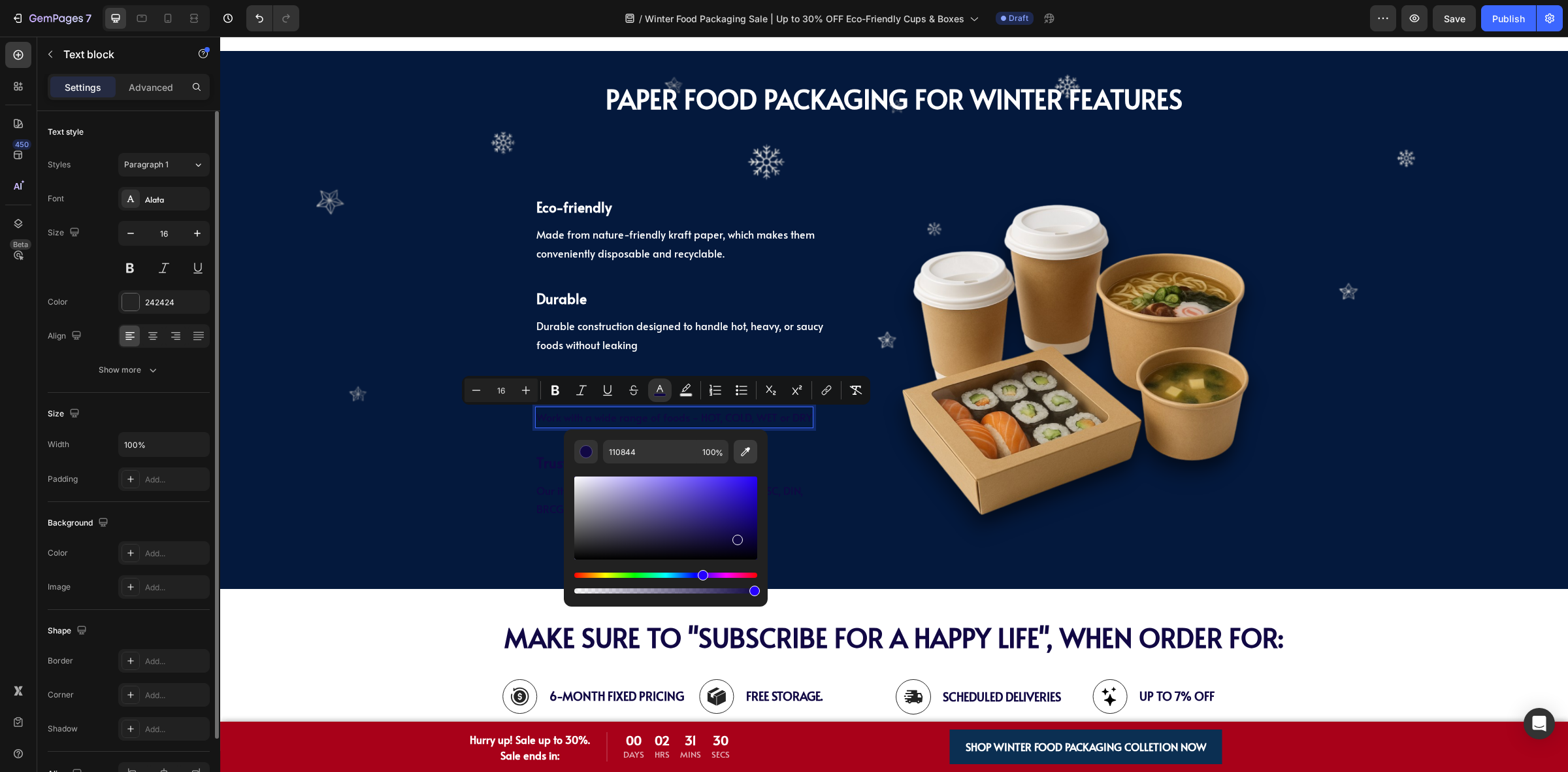
click at [742, 452] on icon "Editor contextual toolbar" at bounding box center [745, 452] width 13 height 13
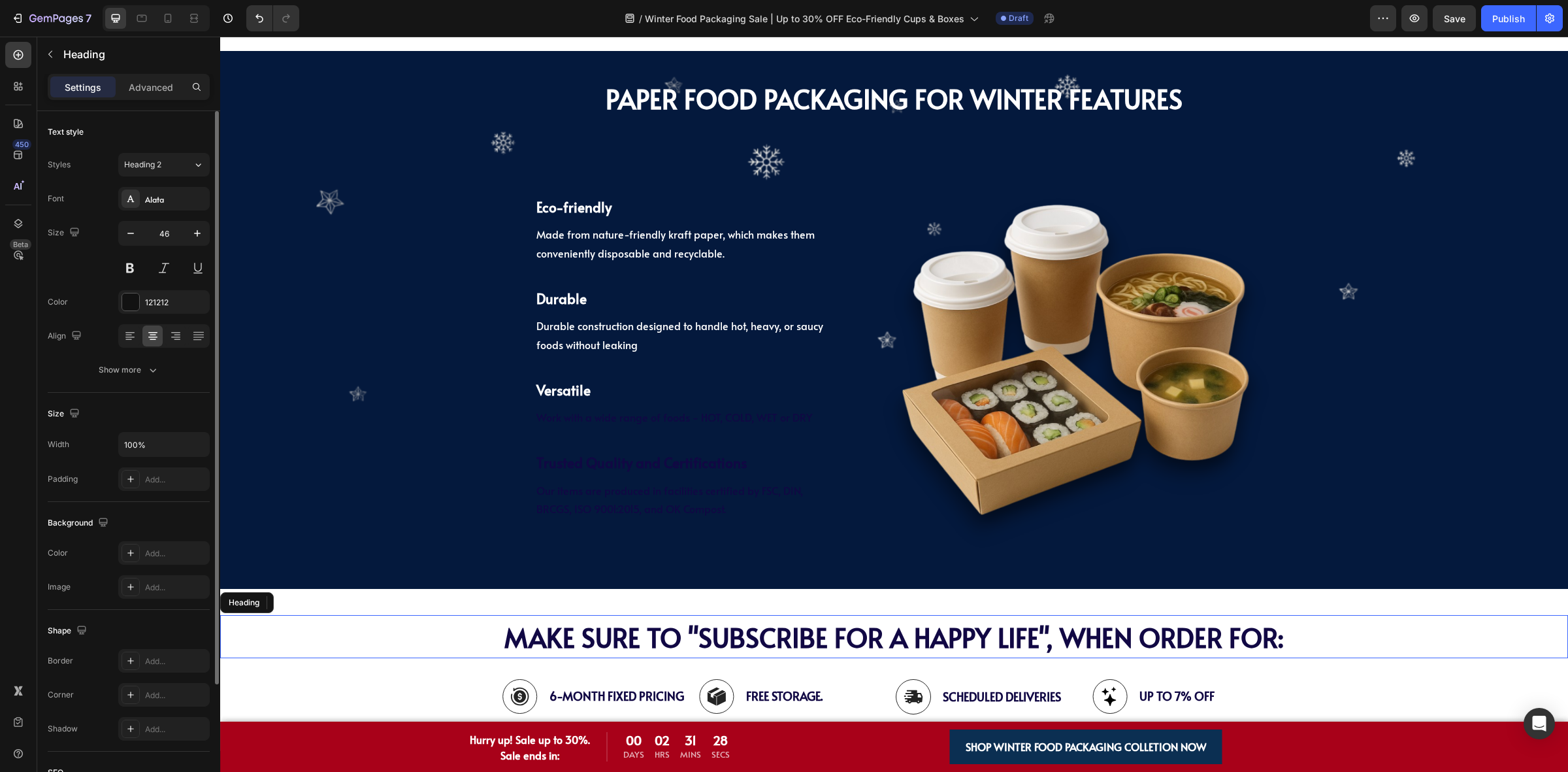
click at [368, 645] on h2 "MAKE SURE TO "SUBSCRIBE FOR A HAPPY LIFE", WHEN ORDER FOR:" at bounding box center [894, 637] width 1347 height 43
click at [471, 461] on div "PAPER Food Packaging FOR WINTER Features Heading ⁠⁠⁠⁠⁠⁠⁠ PAPER Food Packaging F…" at bounding box center [894, 320] width 1347 height 511
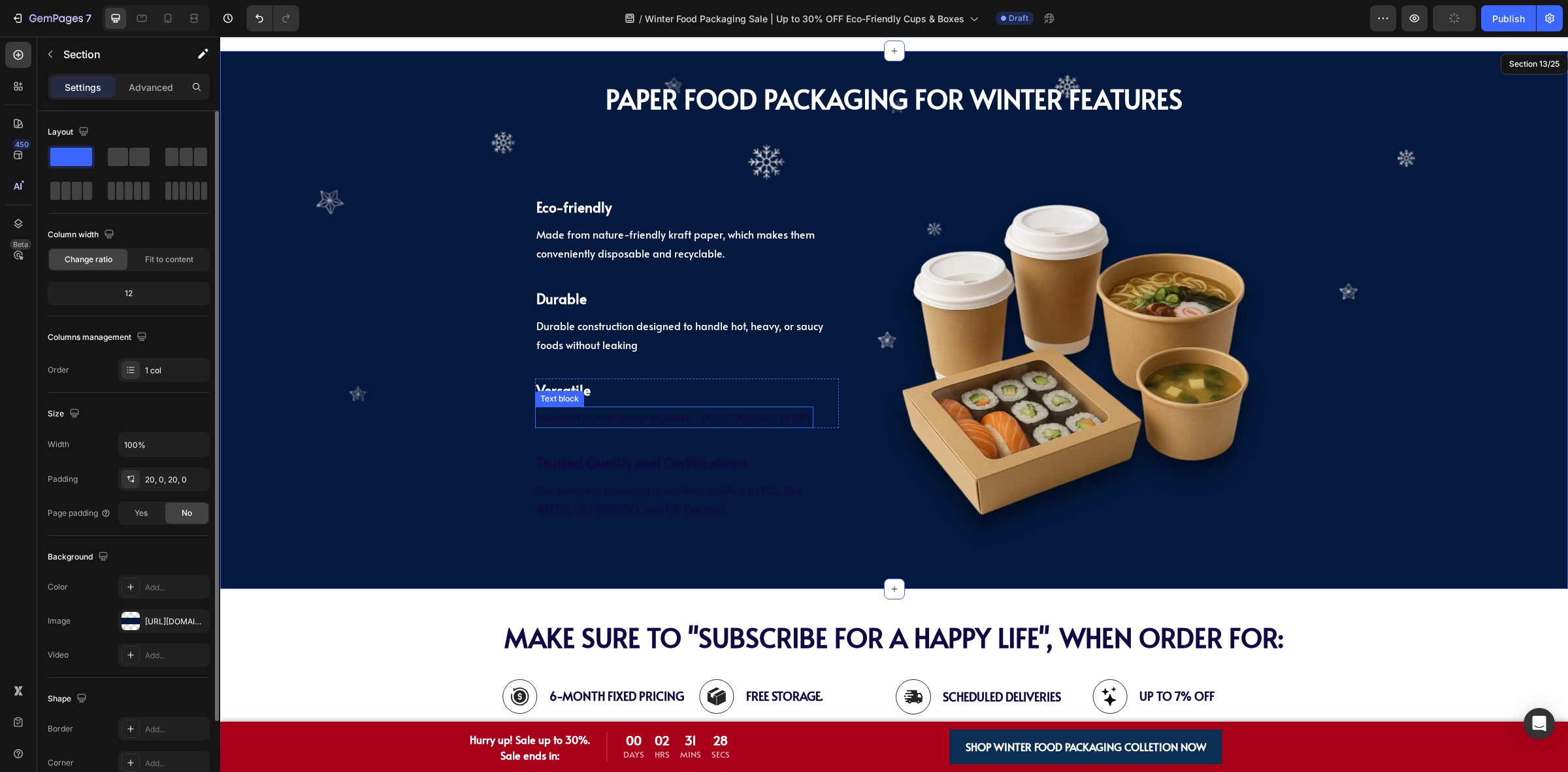
click at [615, 415] on span "Work with a wide range of foods - HOT, COLD, WET or DRY" at bounding box center [674, 417] width 276 height 15
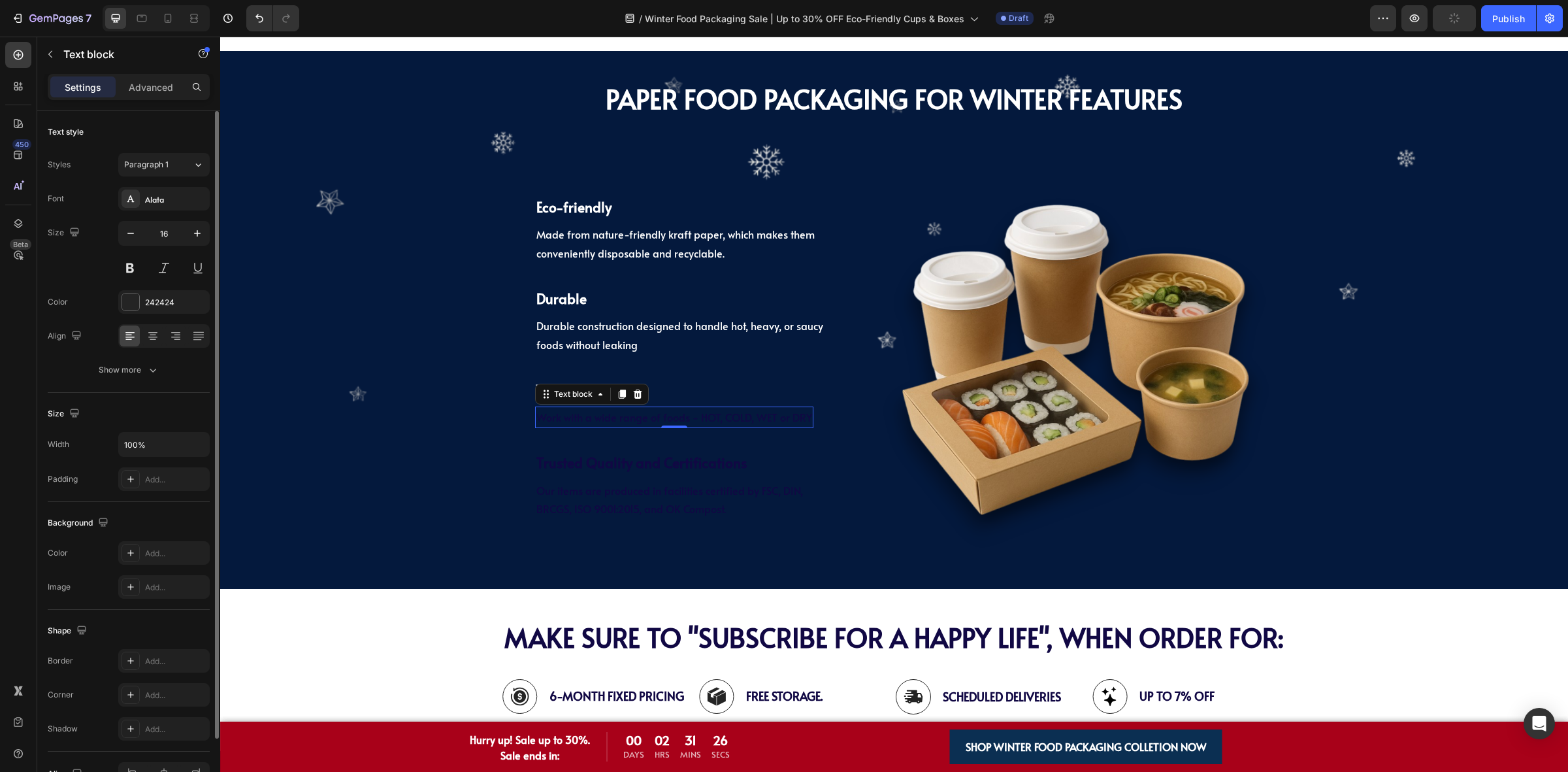
click at [611, 407] on div "Work with a wide range of foods - HOT, COLD, WET or DRY" at bounding box center [674, 417] width 278 height 22
click at [654, 392] on icon "Editor contextual toolbar" at bounding box center [659, 390] width 13 height 13
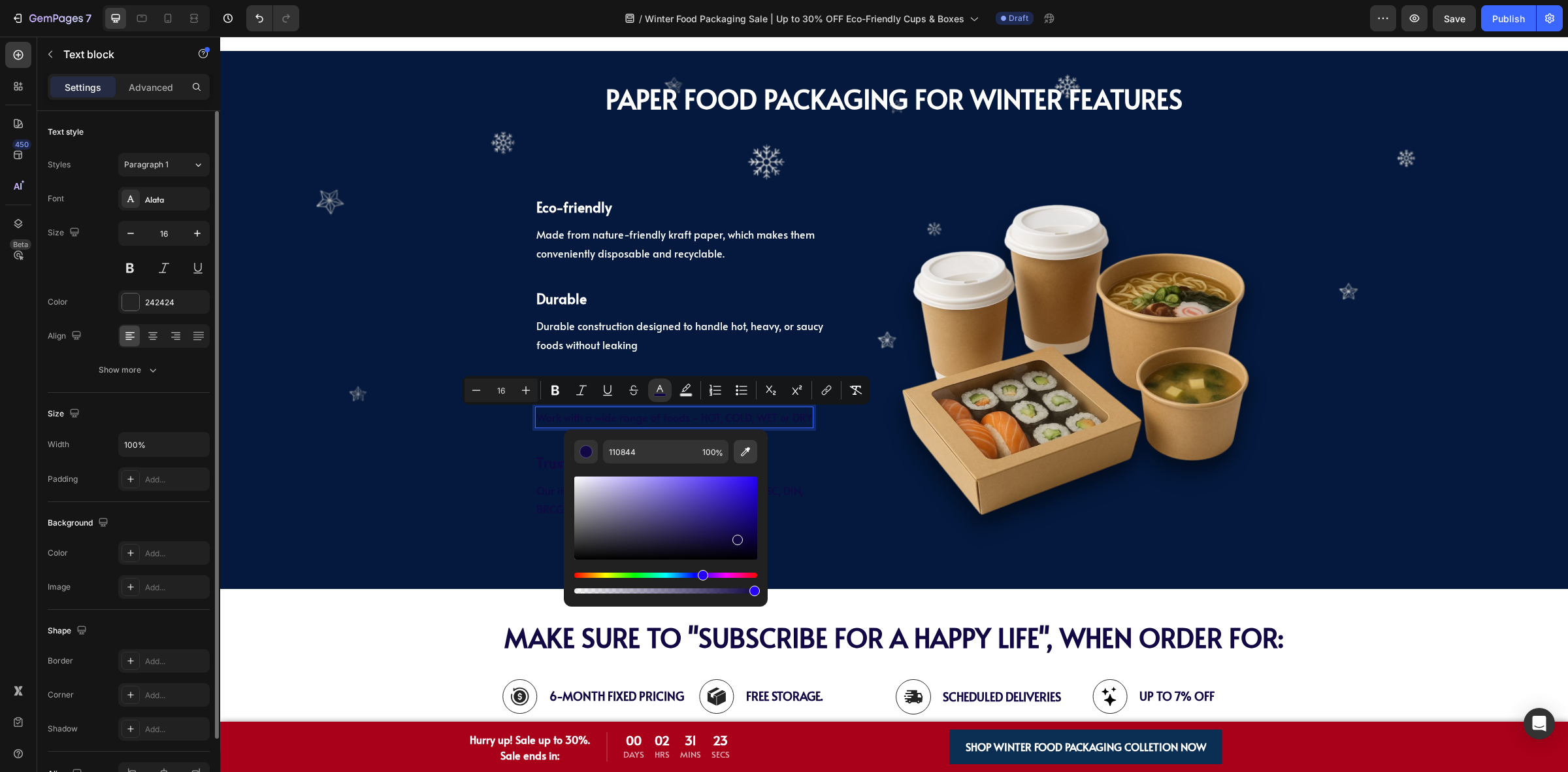
click at [739, 443] on button "Editor contextual toolbar" at bounding box center [745, 452] width 24 height 24
click at [376, 639] on h2 "MAKE SURE TO "SUBSCRIBE FOR A HAPPY LIFE", WHEN ORDER FOR:" at bounding box center [894, 637] width 1347 height 43
click at [542, 468] on span "Trusted Quality and Certifications" at bounding box center [641, 462] width 210 height 19
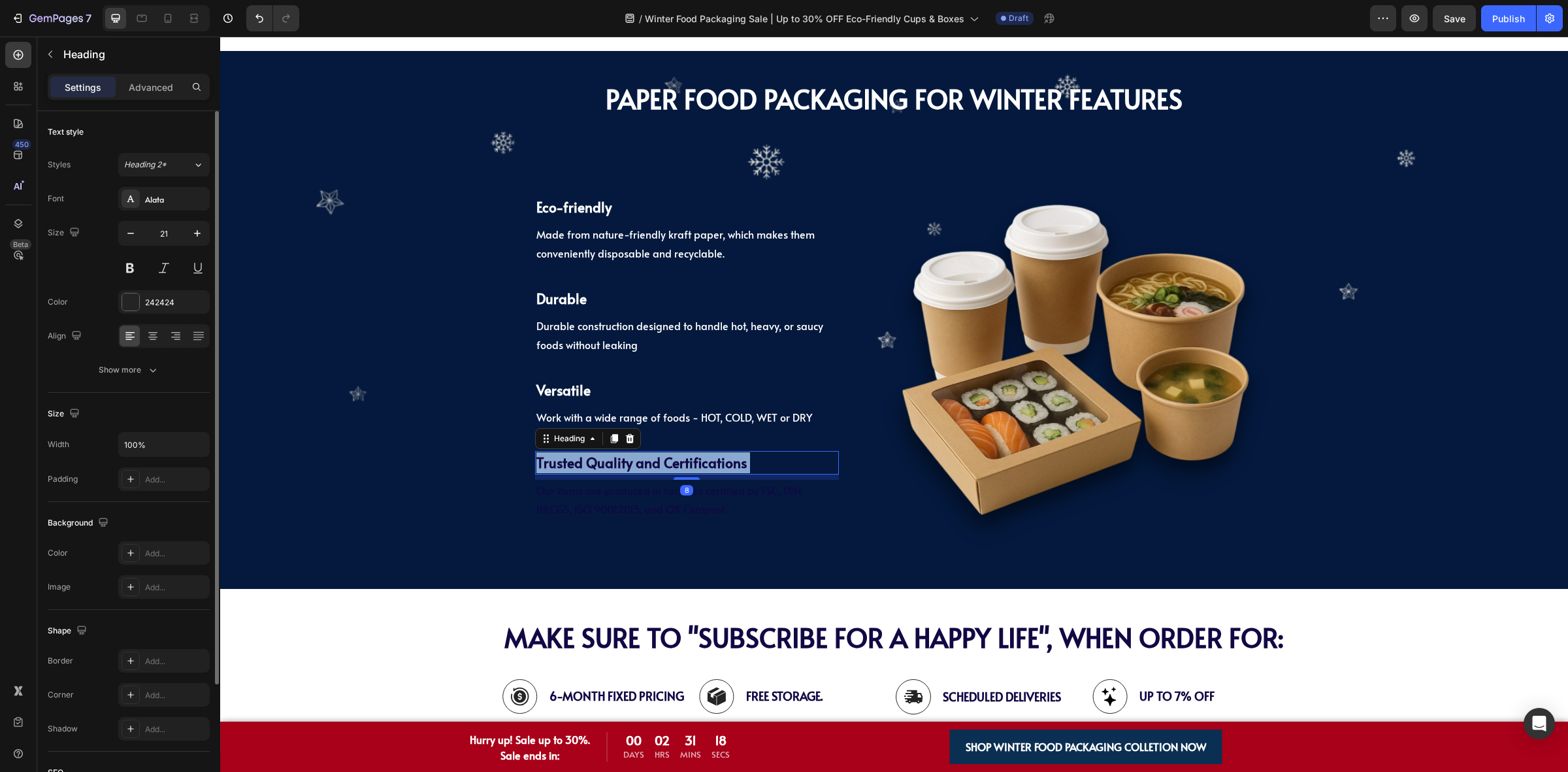
click at [591, 462] on span "Trusted Quality and Certifications" at bounding box center [641, 462] width 210 height 19
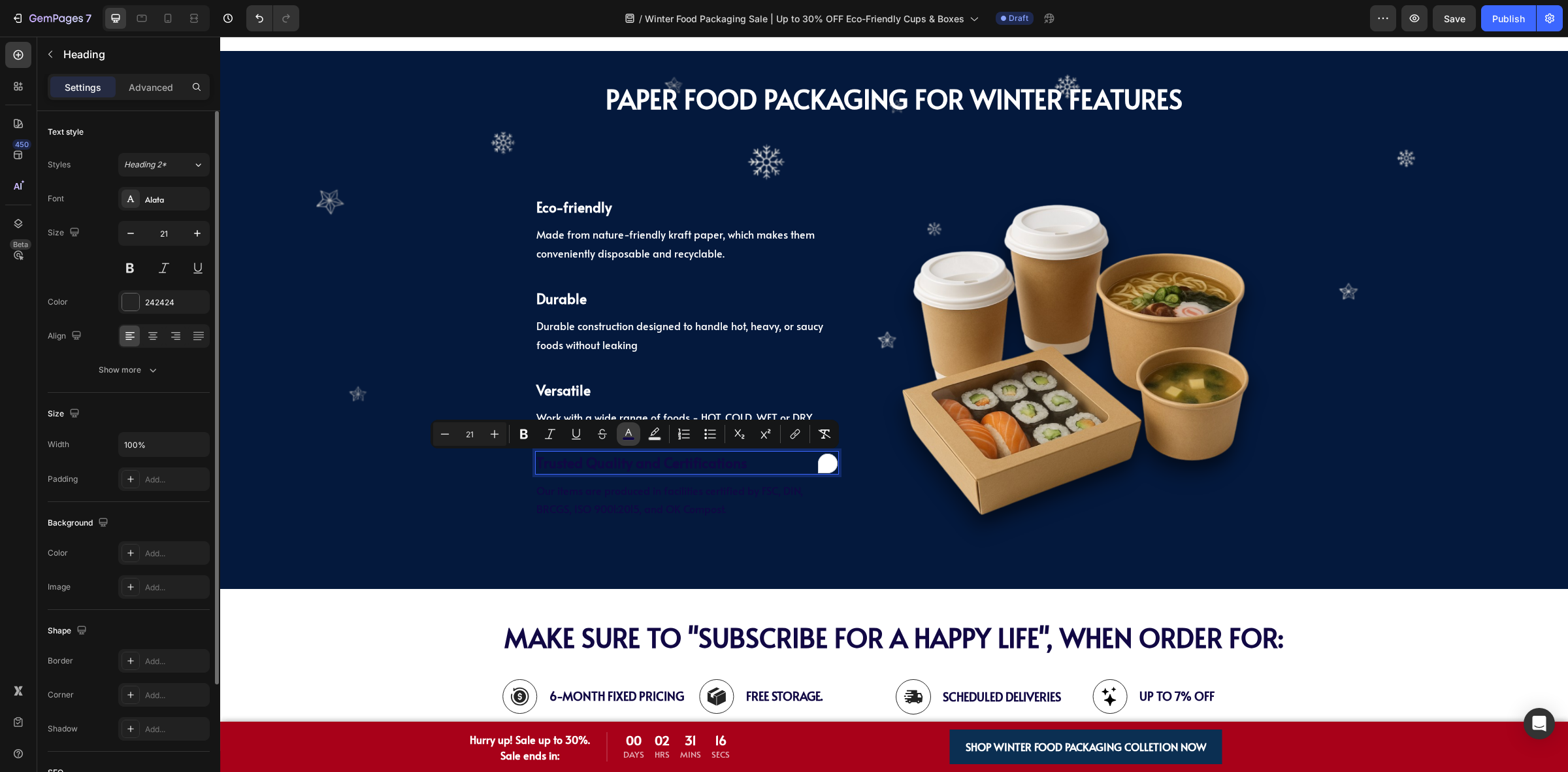
click at [626, 438] on rect "Editor contextual toolbar" at bounding box center [629, 438] width 13 height 3
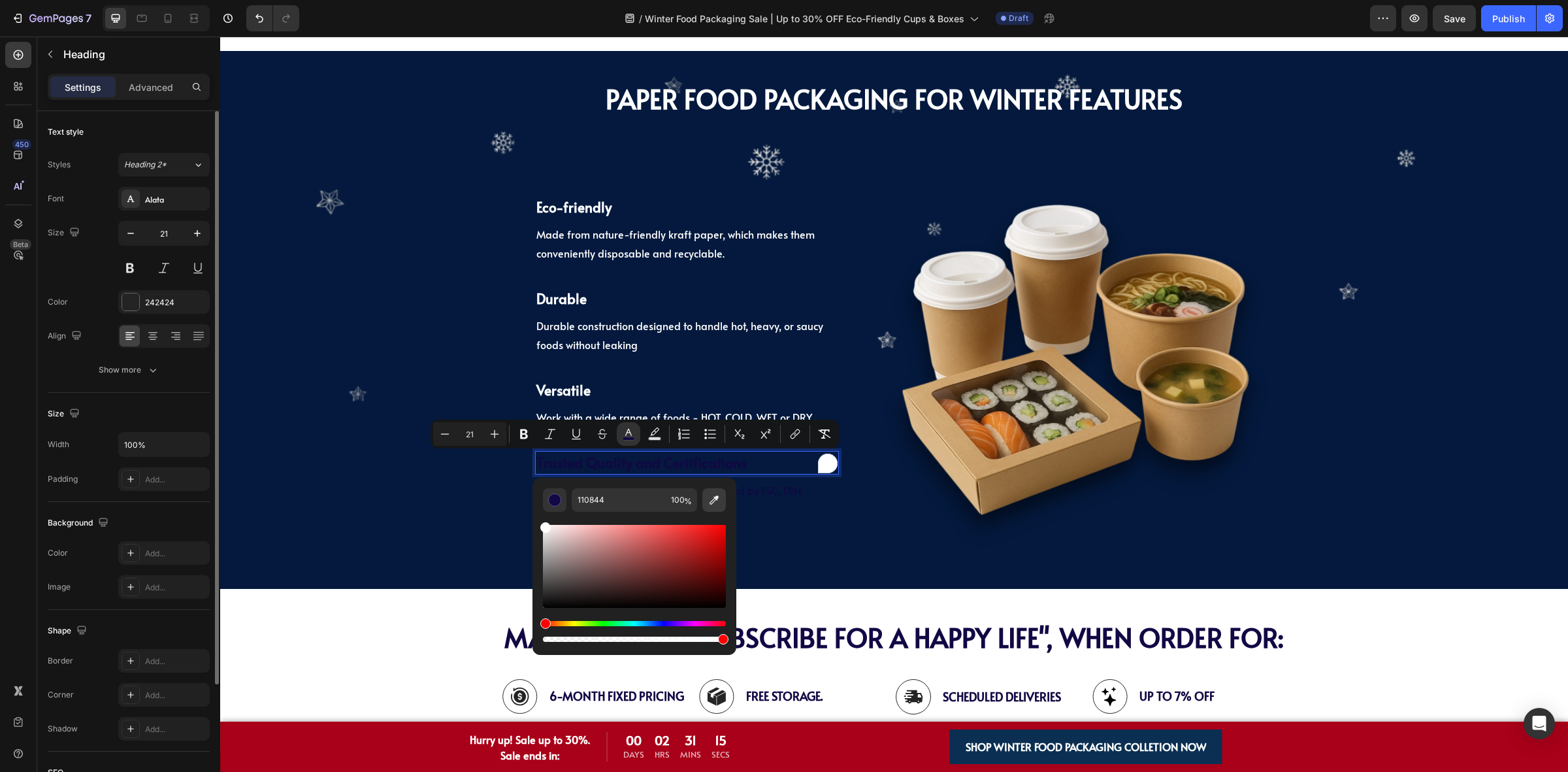
click at [711, 500] on icon "Editor contextual toolbar" at bounding box center [714, 500] width 13 height 13
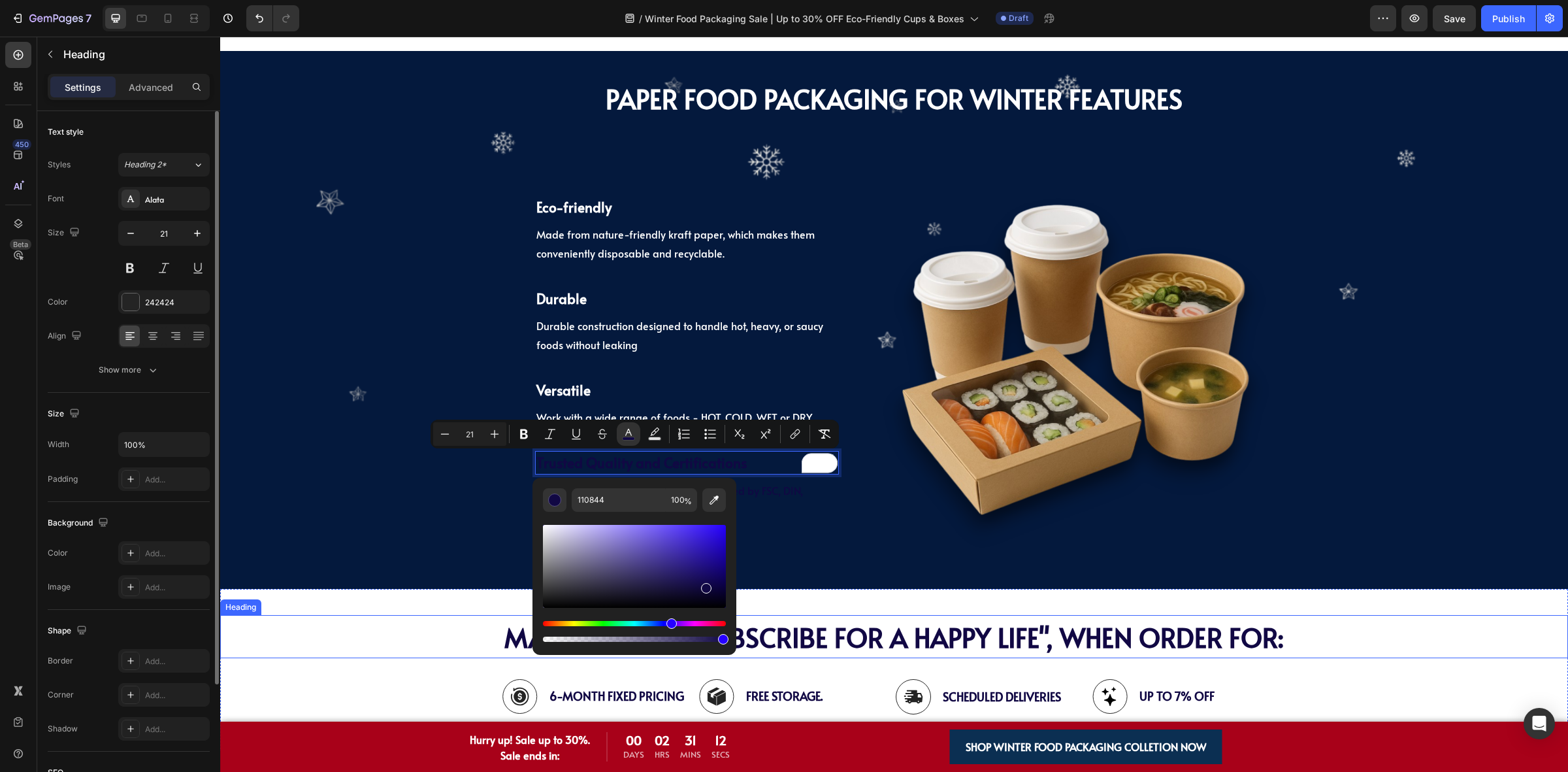
click at [409, 546] on div "PAPER Food Packaging FOR WINTER Features Heading ⁠⁠⁠⁠⁠⁠⁠ PAPER Food Packaging F…" at bounding box center [894, 320] width 1347 height 511
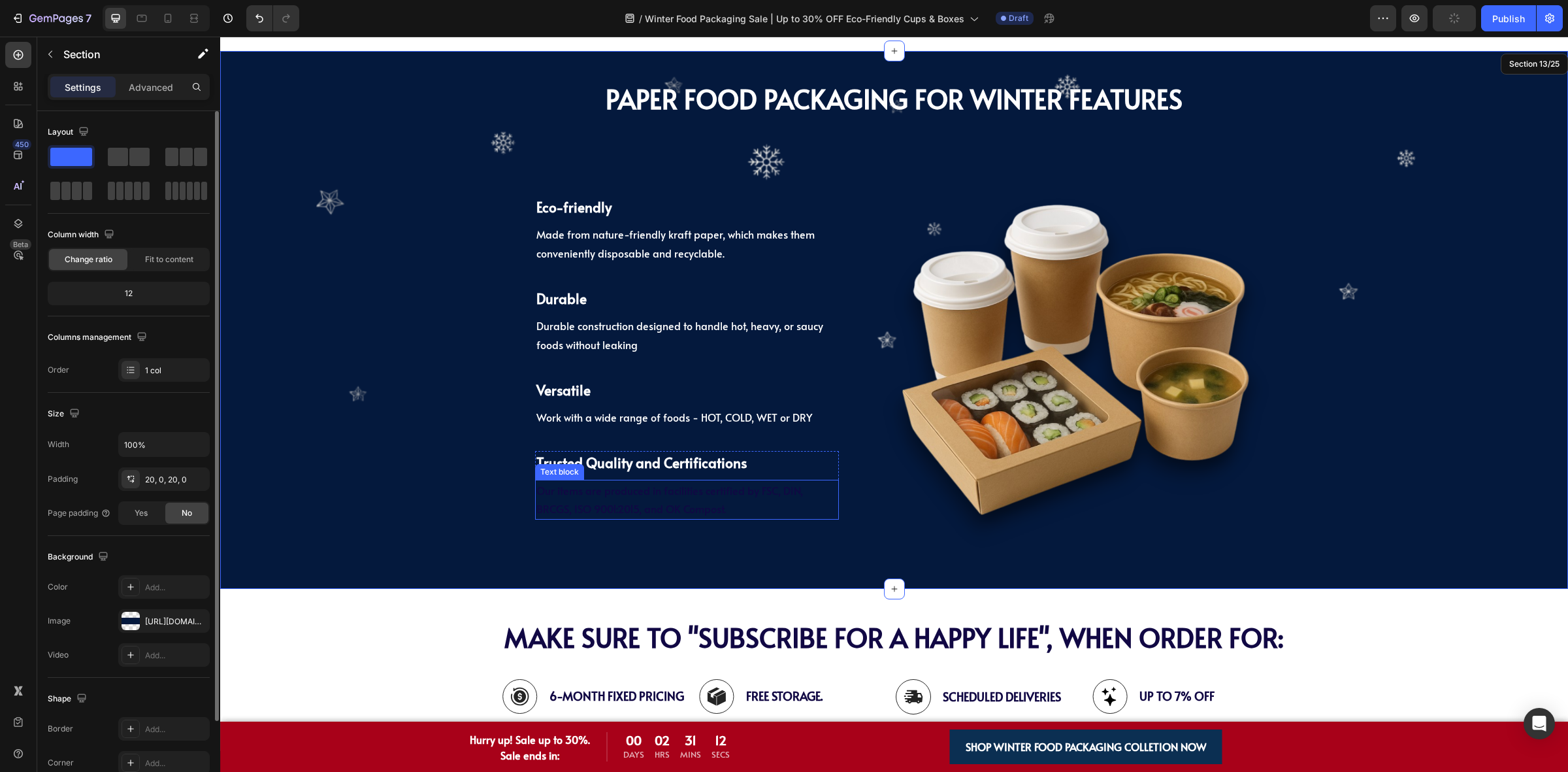
click at [759, 507] on p "Our items are produced in facilities certified by FSC, DIN, BRCGS, ISO 9001:201…" at bounding box center [687, 500] width 302 height 38
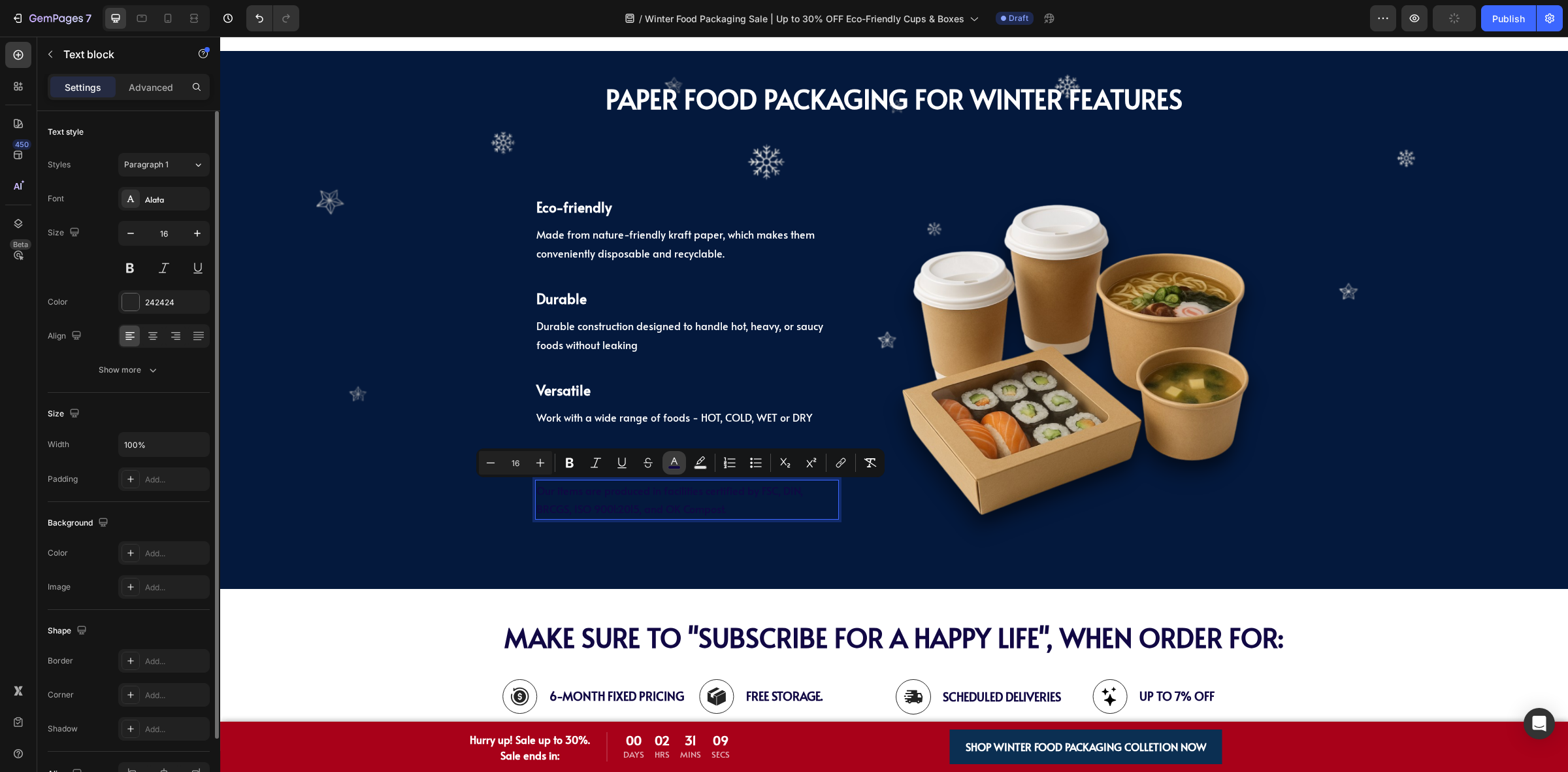
click at [677, 468] on button "color" at bounding box center [674, 463] width 24 height 24
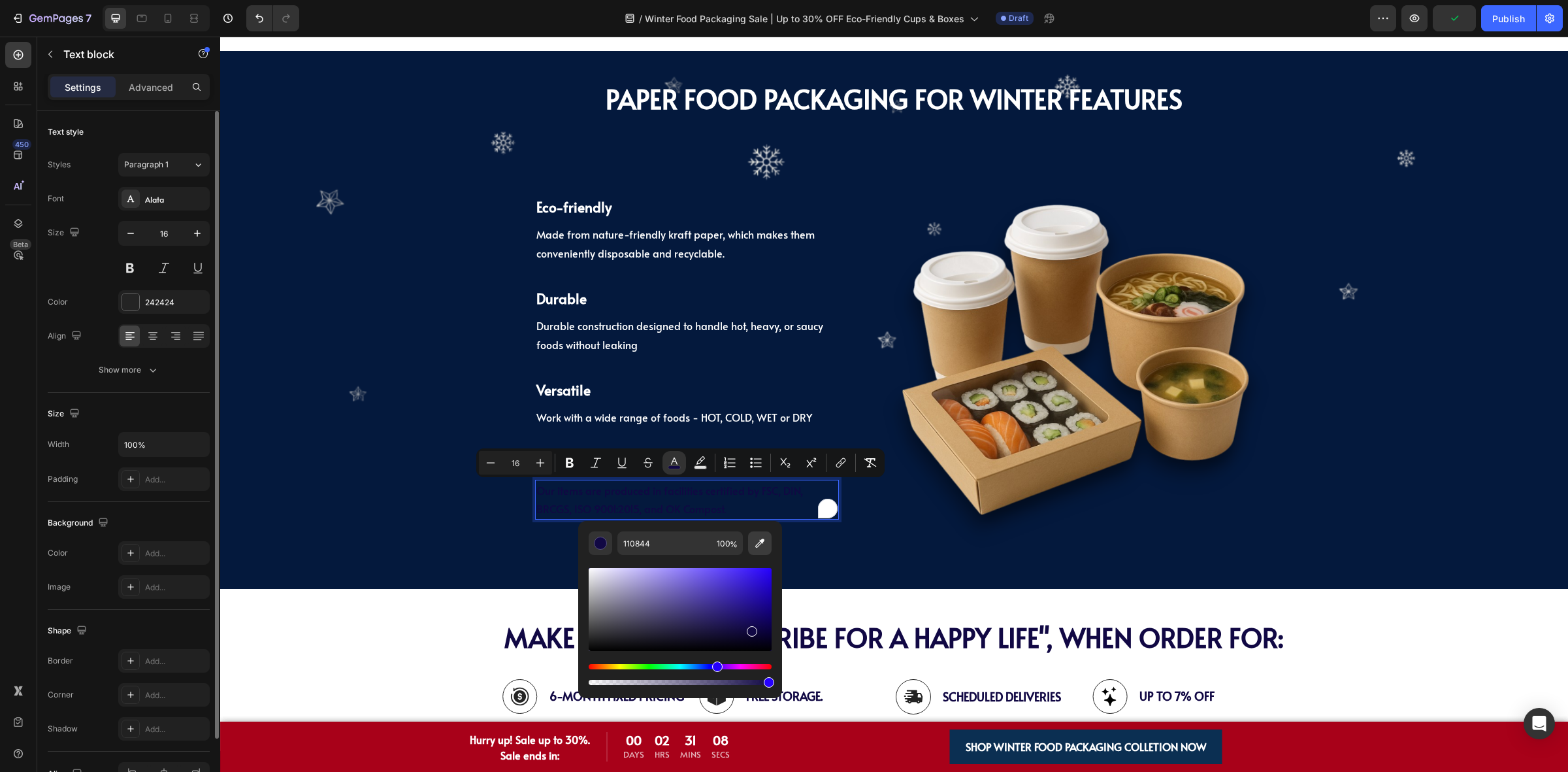
click at [752, 540] on button "Editor contextual toolbar" at bounding box center [760, 543] width 24 height 24
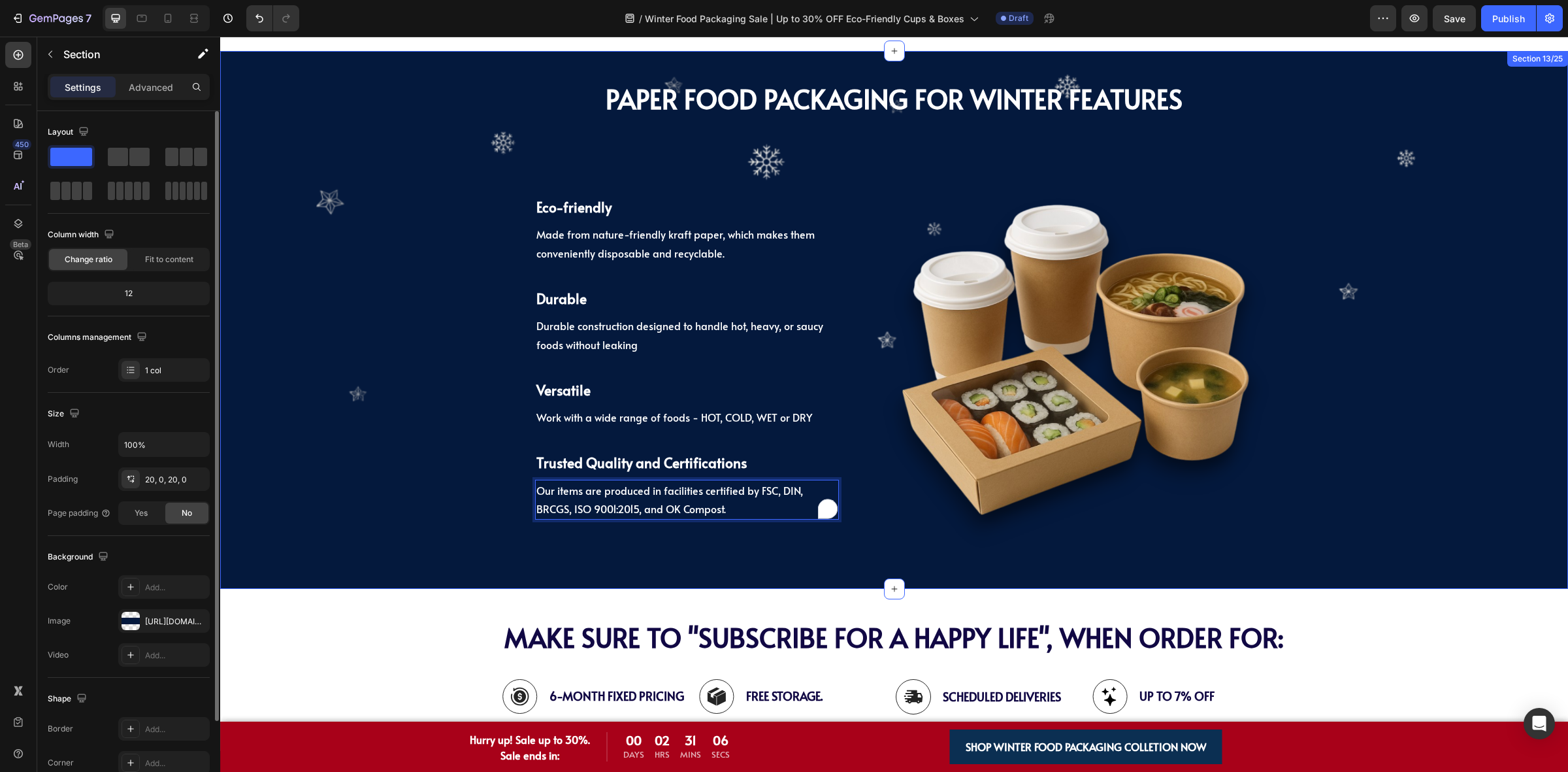
click at [336, 556] on div "PAPER Food Packaging FOR WINTER Features Heading ⁠⁠⁠⁠⁠⁠⁠ PAPER Food Packaging F…" at bounding box center [894, 320] width 1347 height 511
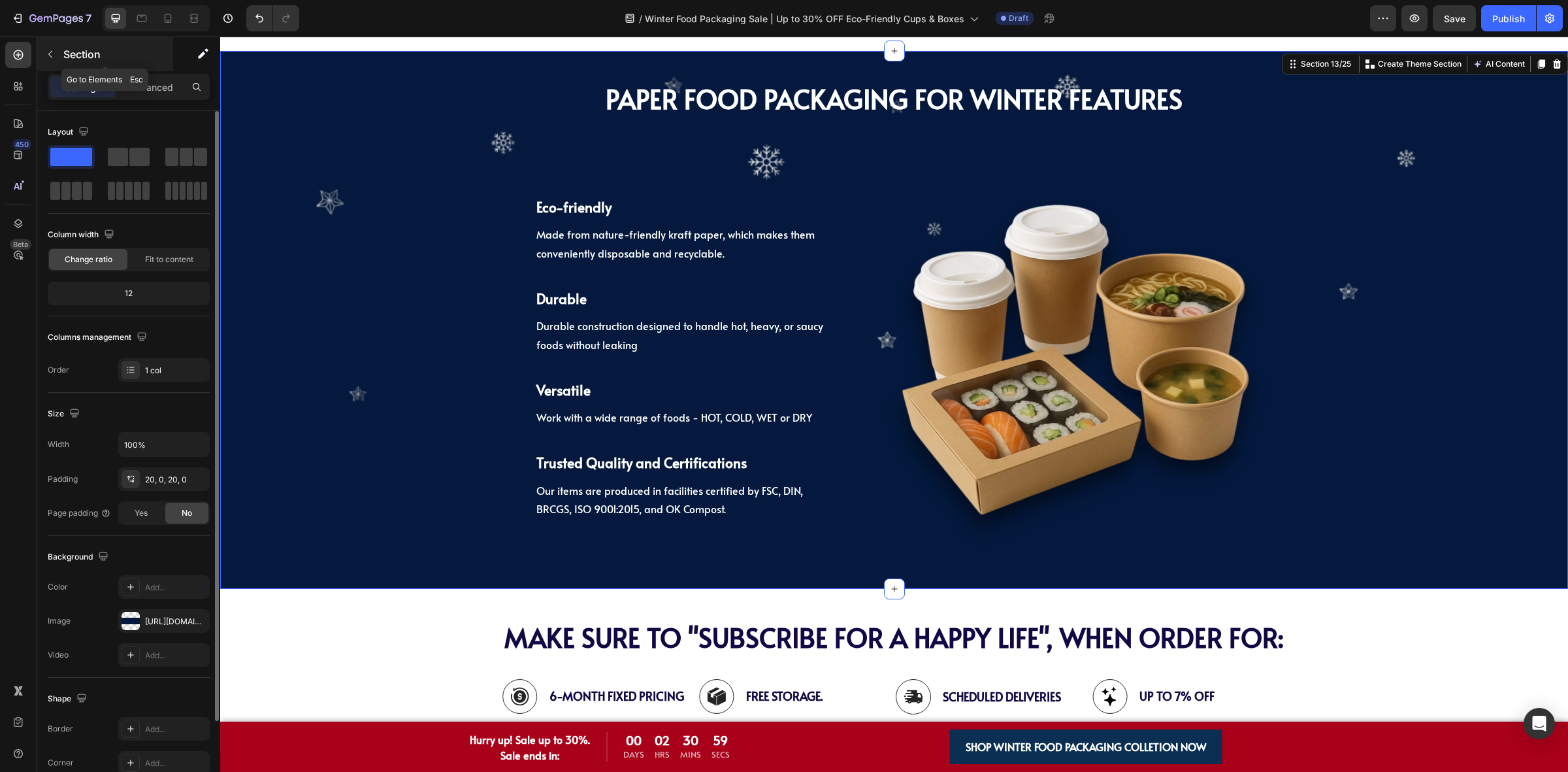
click at [47, 57] on icon "button" at bounding box center [50, 54] width 10 height 10
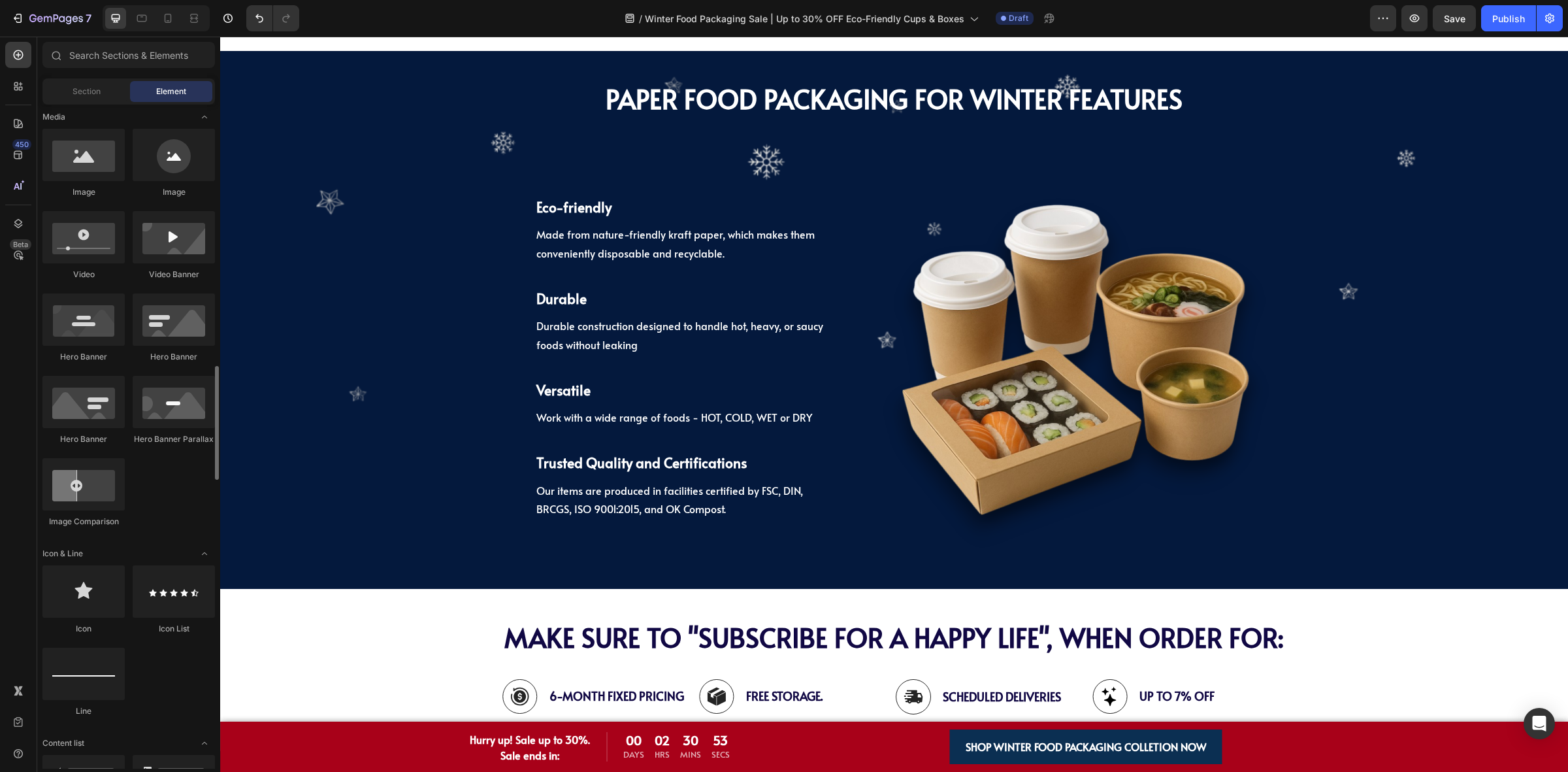
scroll to position [572, 0]
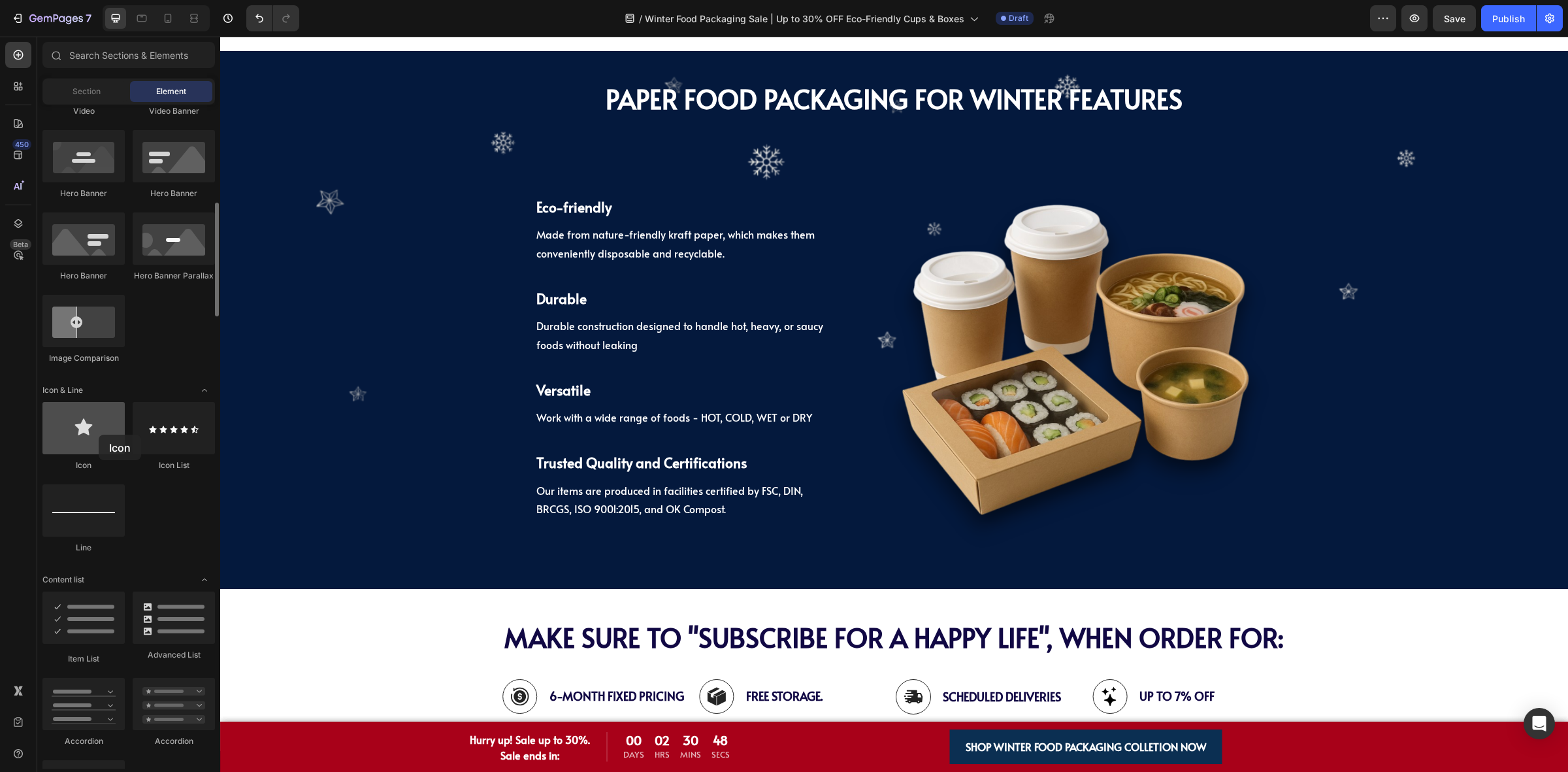
drag, startPoint x: 169, startPoint y: 176, endPoint x: 355, endPoint y: 169, distance: 186.1
click at [98, 435] on div at bounding box center [84, 428] width 82 height 52
click at [1449, 13] on span "Save" at bounding box center [1454, 19] width 22 height 11
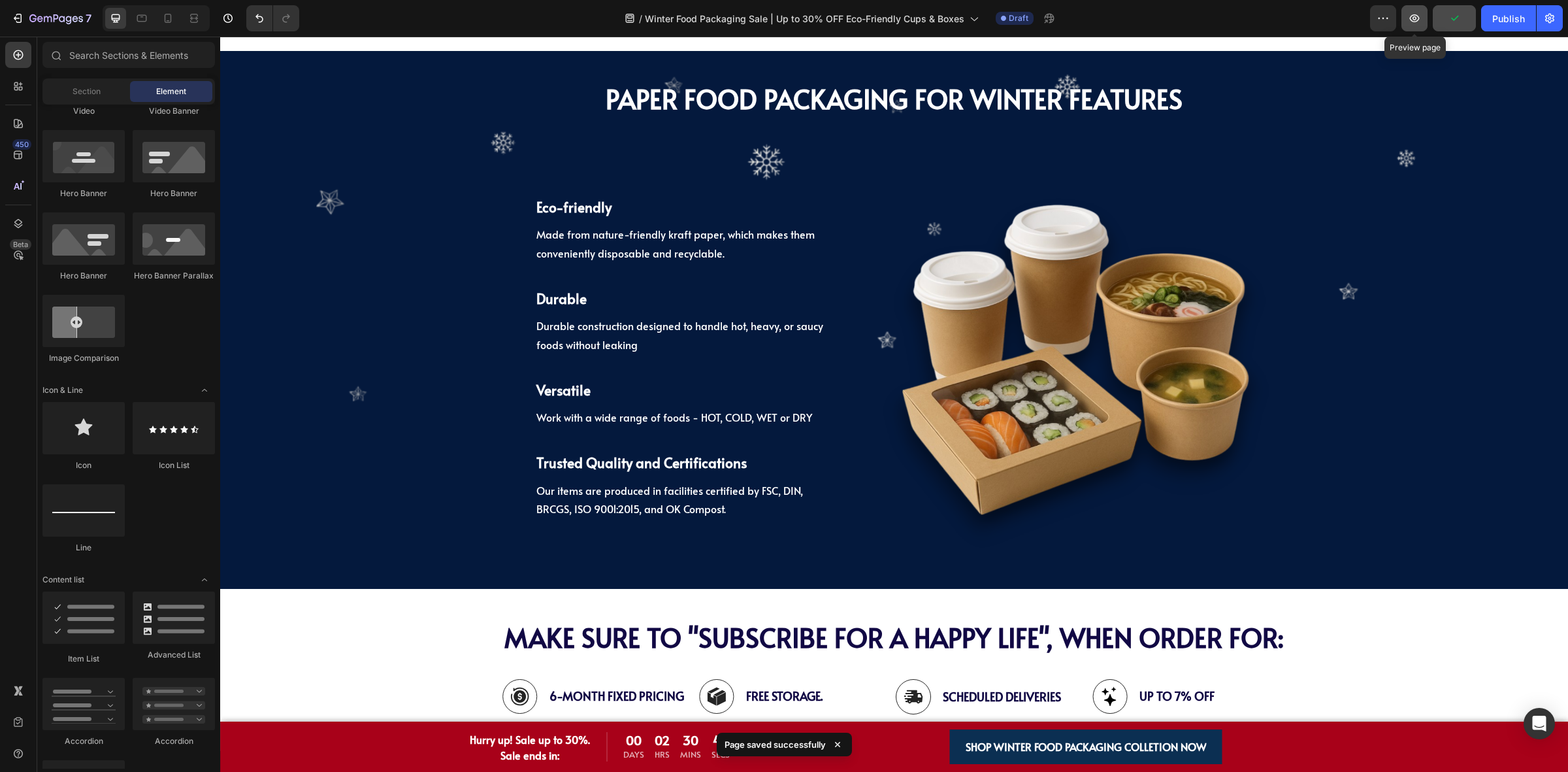
click at [1421, 21] on icon "button" at bounding box center [1414, 18] width 13 height 13
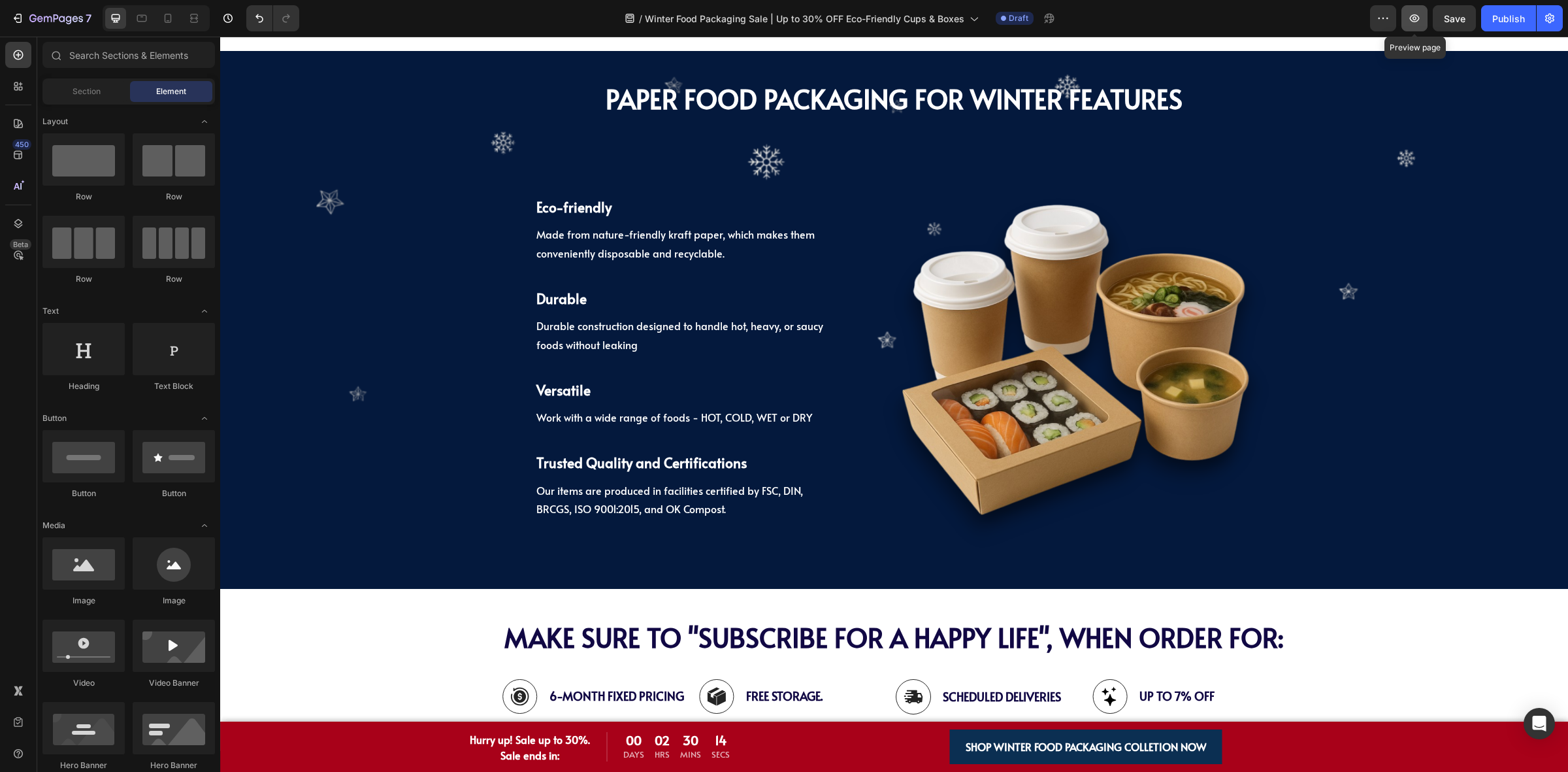
scroll to position [2614, 0]
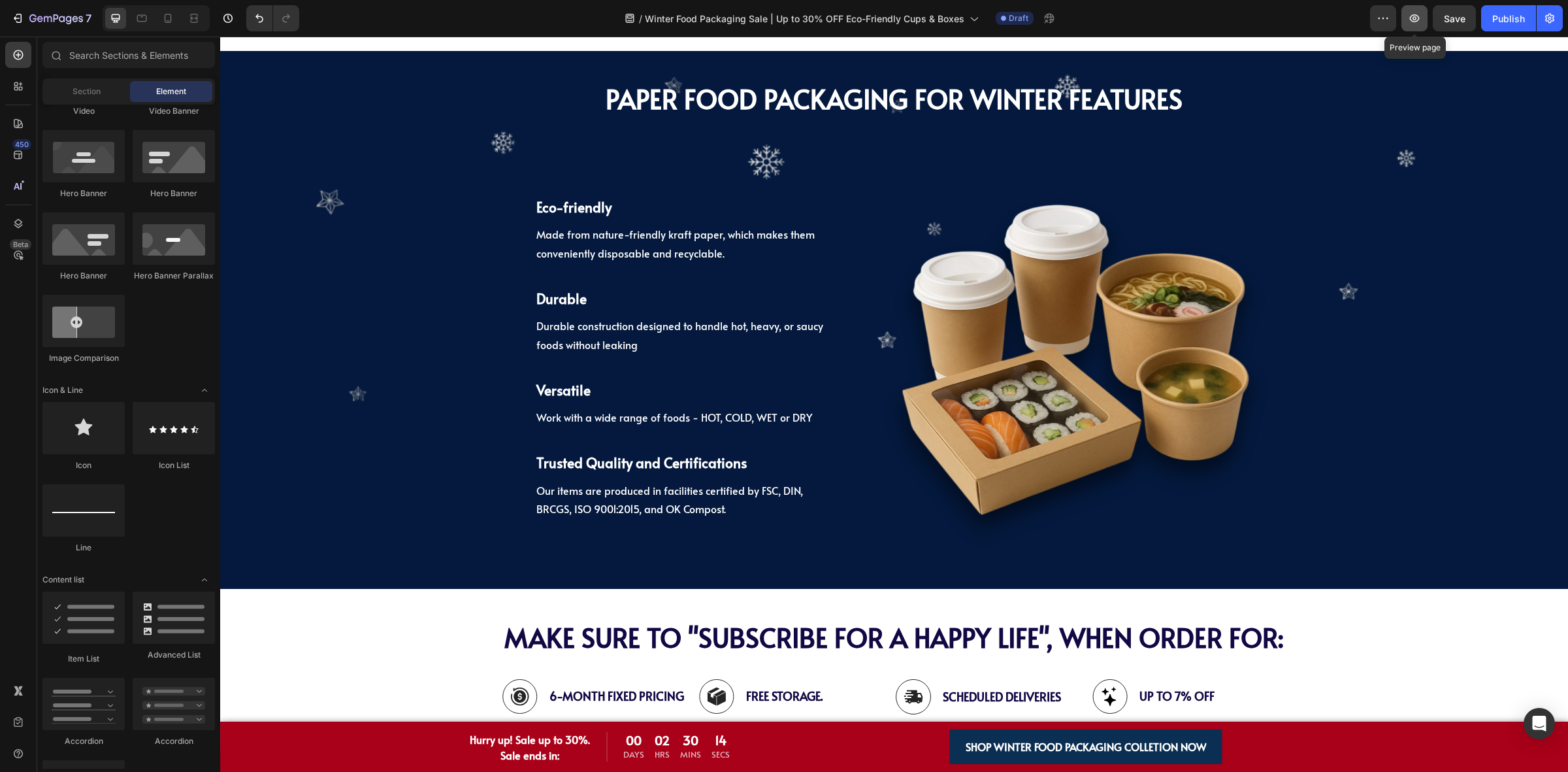
click at [1417, 23] on icon "button" at bounding box center [1414, 18] width 13 height 13
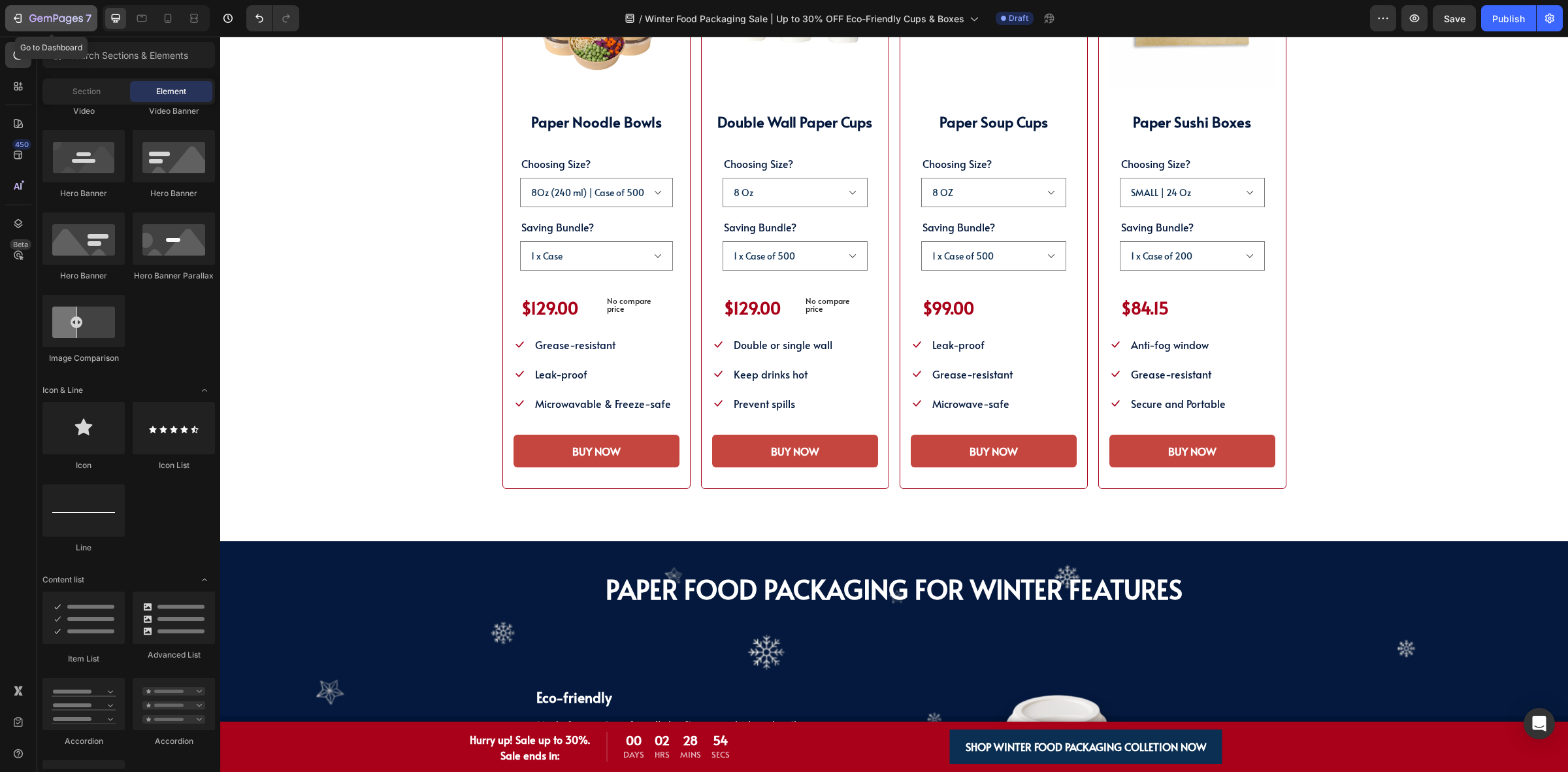
click at [18, 20] on icon "button" at bounding box center [17, 18] width 13 height 13
click at [50, 20] on icon "button" at bounding box center [56, 20] width 54 height 11
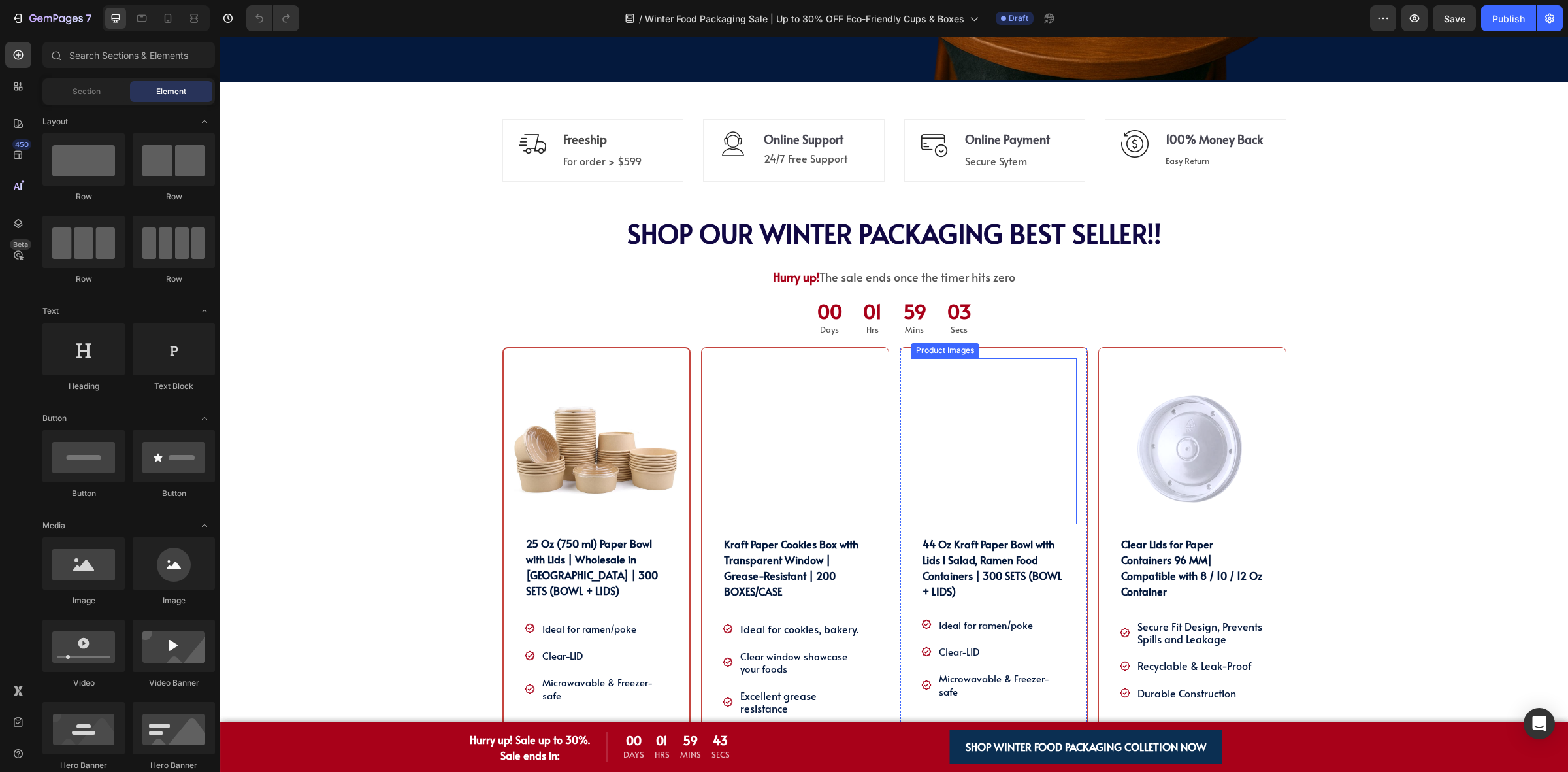
scroll to position [898, 0]
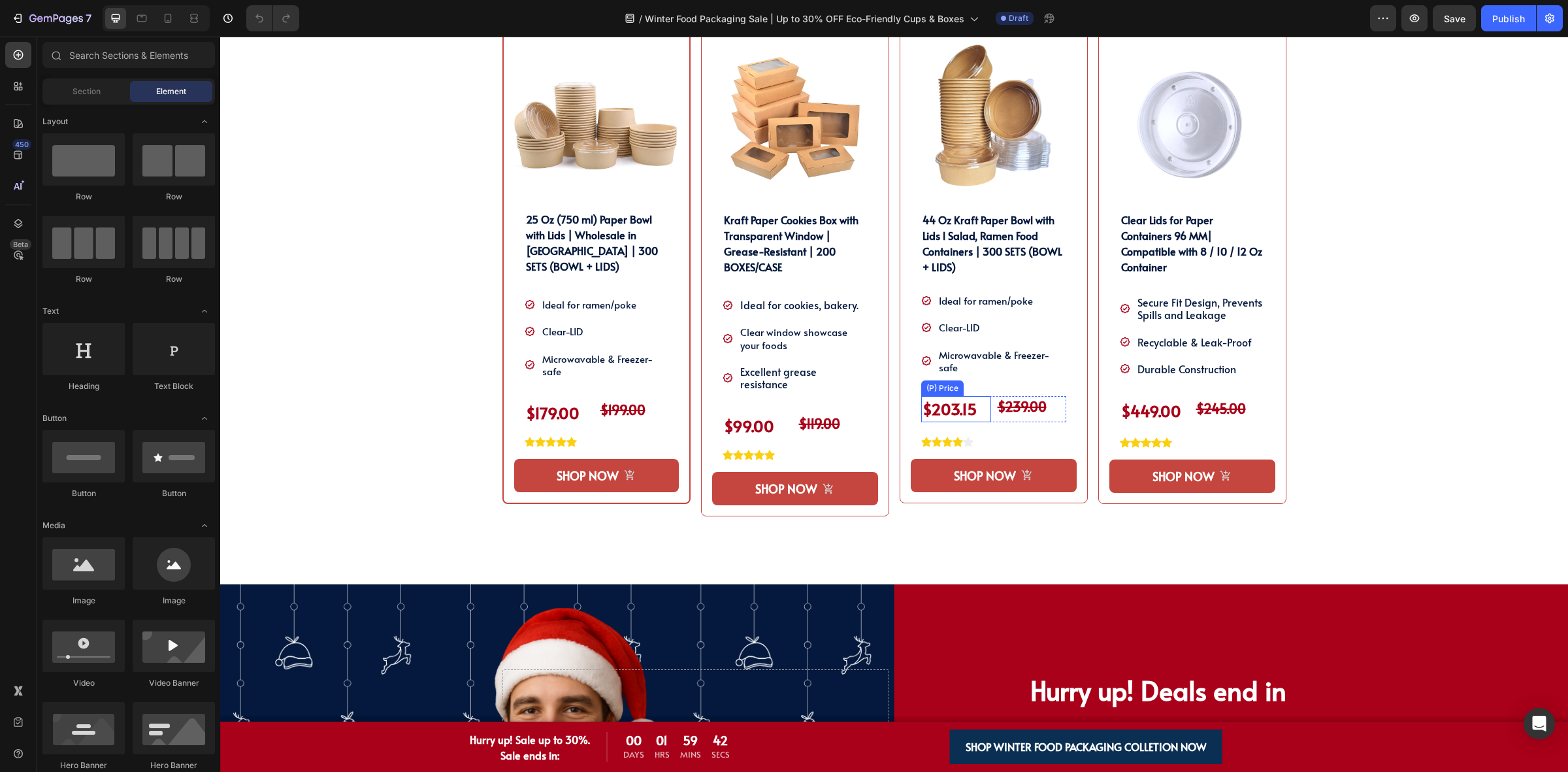
click at [952, 415] on div "$203.15" at bounding box center [956, 408] width 70 height 26
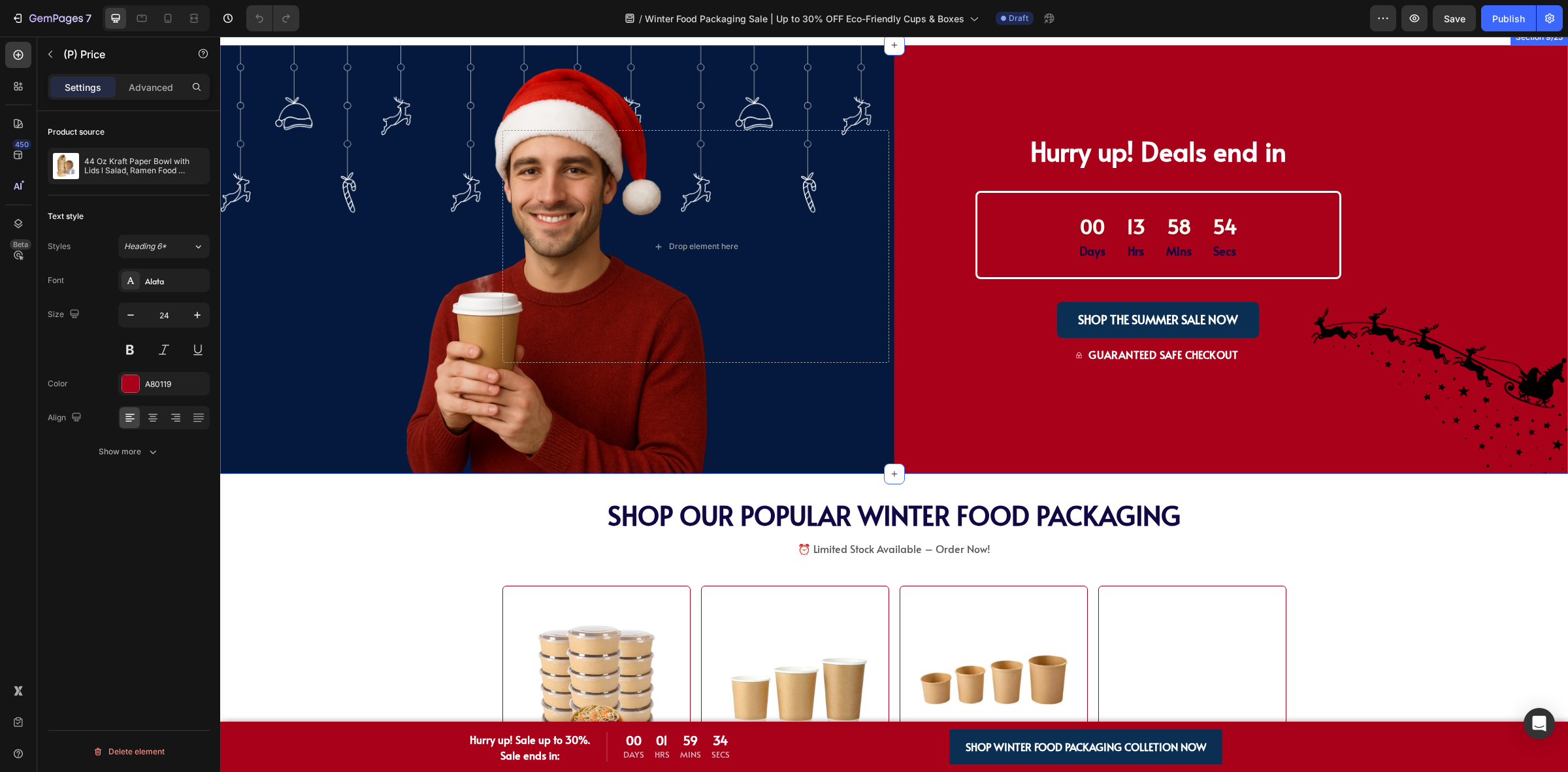
scroll to position [980, 0]
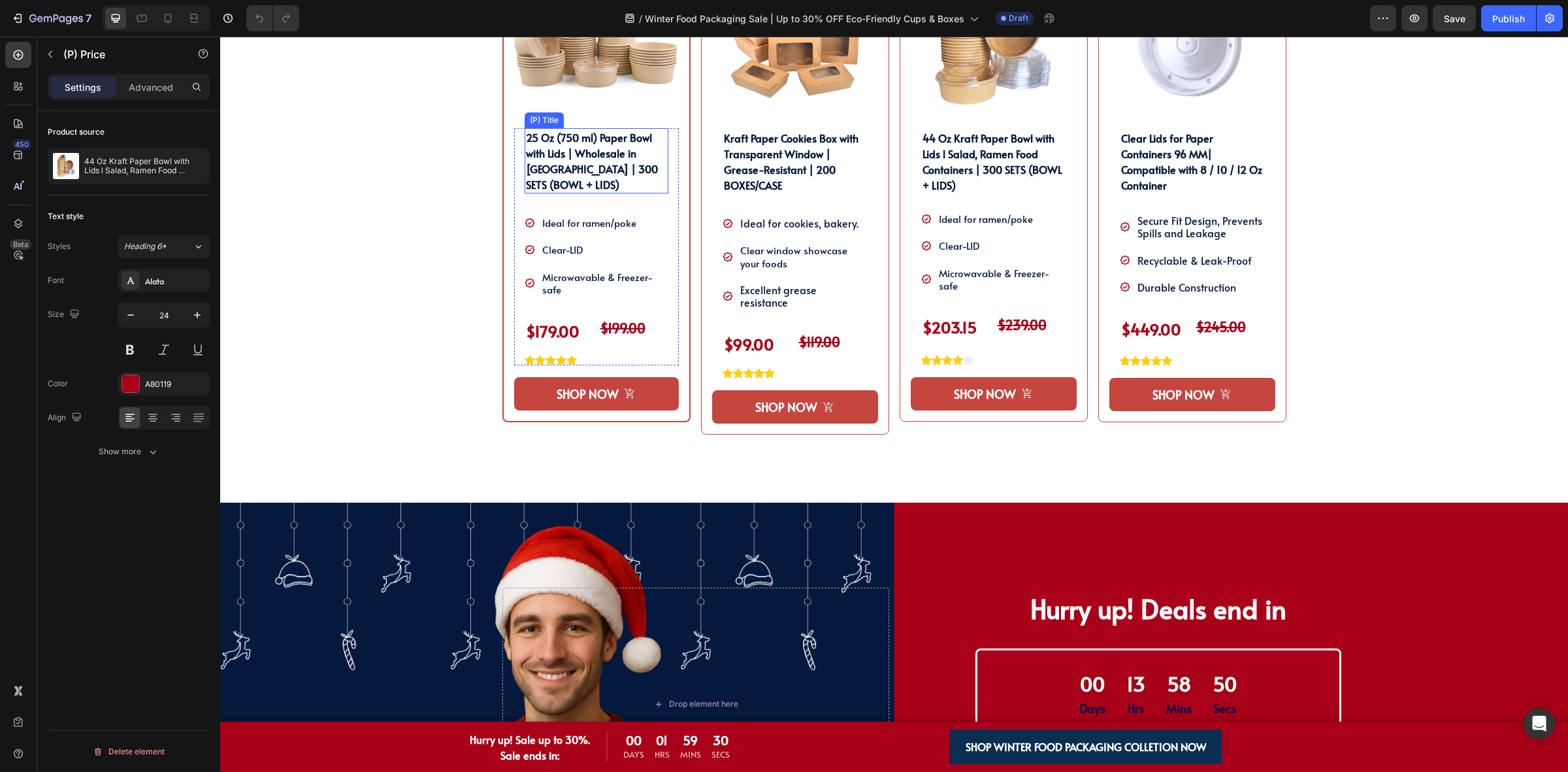
click at [525, 172] on h2 "25 Oz (750 ml) Paper Bowl with Lids | Wholesale in [GEOGRAPHIC_DATA] | 300 SETS…" at bounding box center [597, 161] width 144 height 66
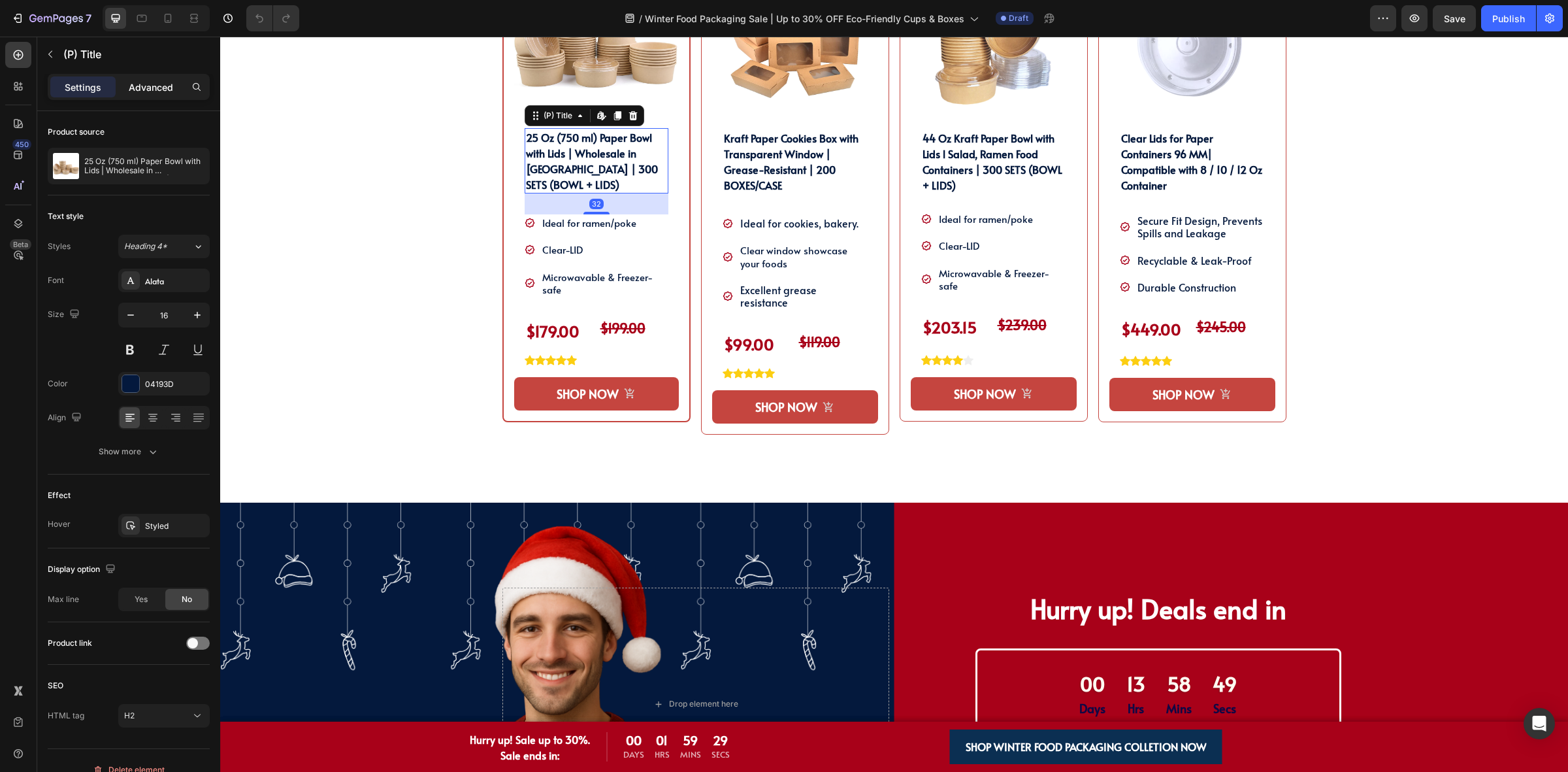
click at [144, 77] on div "Advanced" at bounding box center [151, 87] width 66 height 21
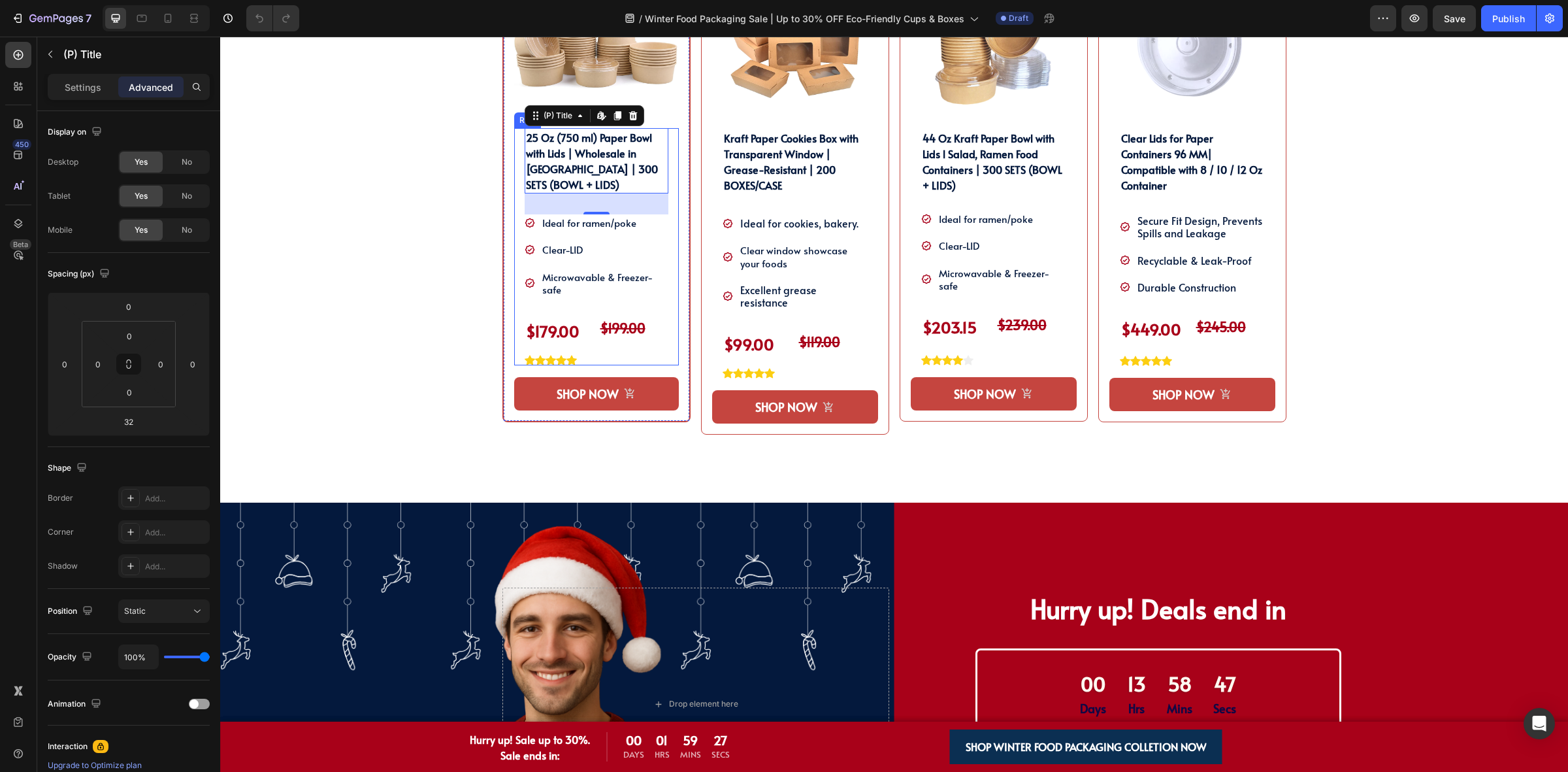
click at [514, 198] on div "25 Oz (750 ml) Paper Bowl with Lids | Wholesale in [GEOGRAPHIC_DATA] | 300 SETS…" at bounding box center [597, 247] width 165 height 237
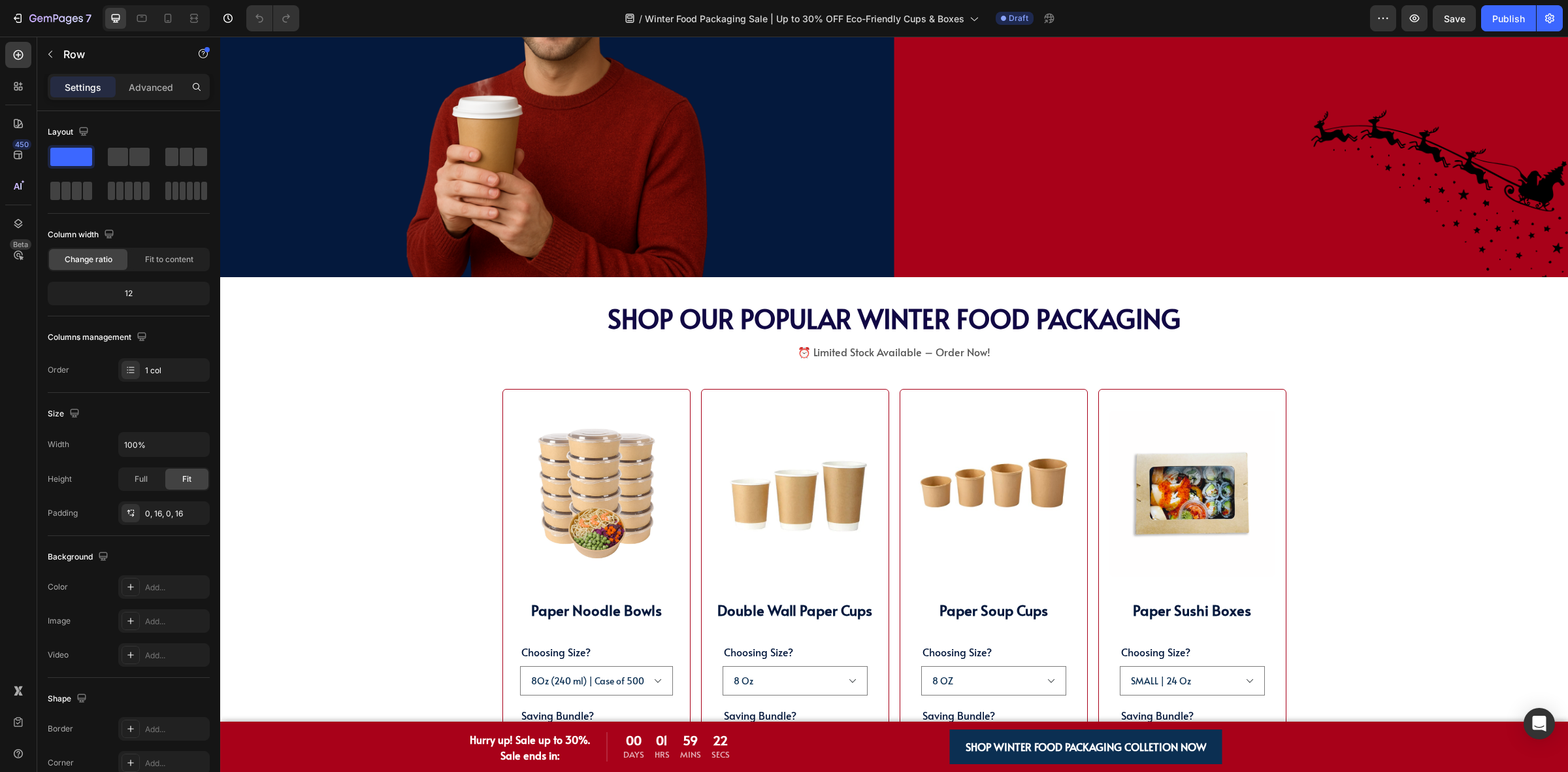
scroll to position [1959, 0]
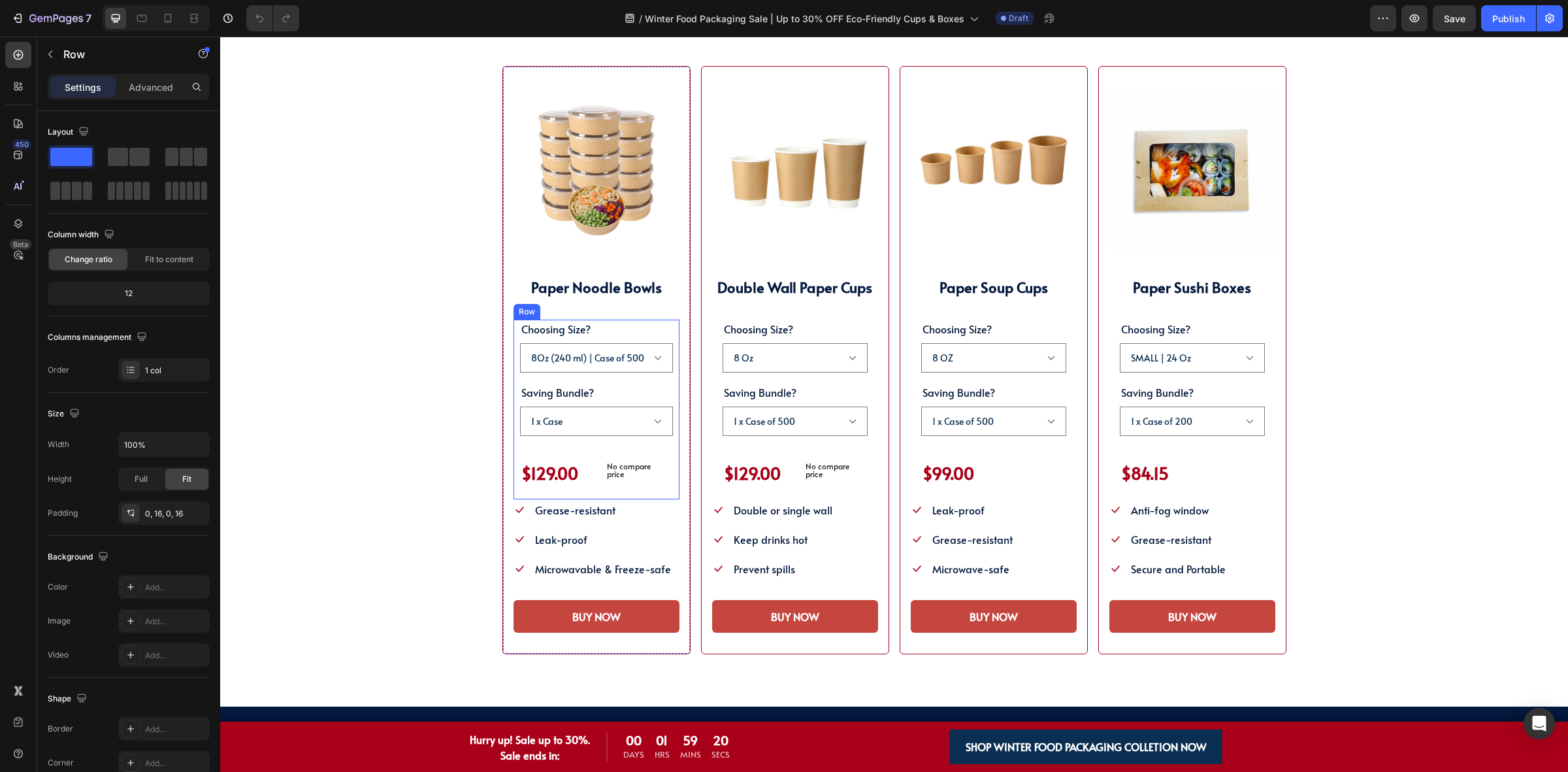
click at [514, 452] on div "Choosing Size? 8Oz (240 ml) | Case of 500 25Oz (750 ml) | Case of 300 38Oz (110…" at bounding box center [597, 409] width 166 height 179
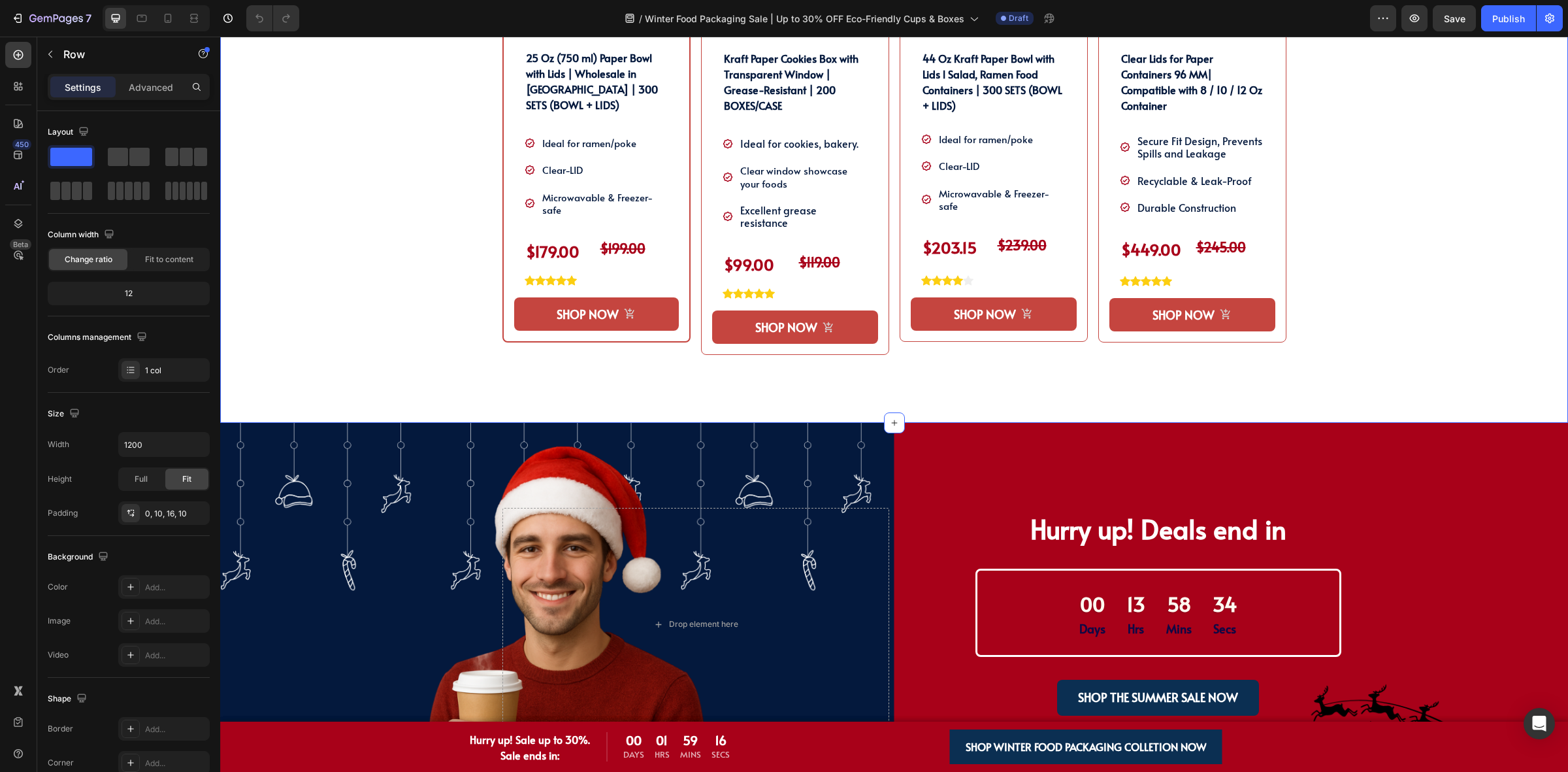
scroll to position [897, 0]
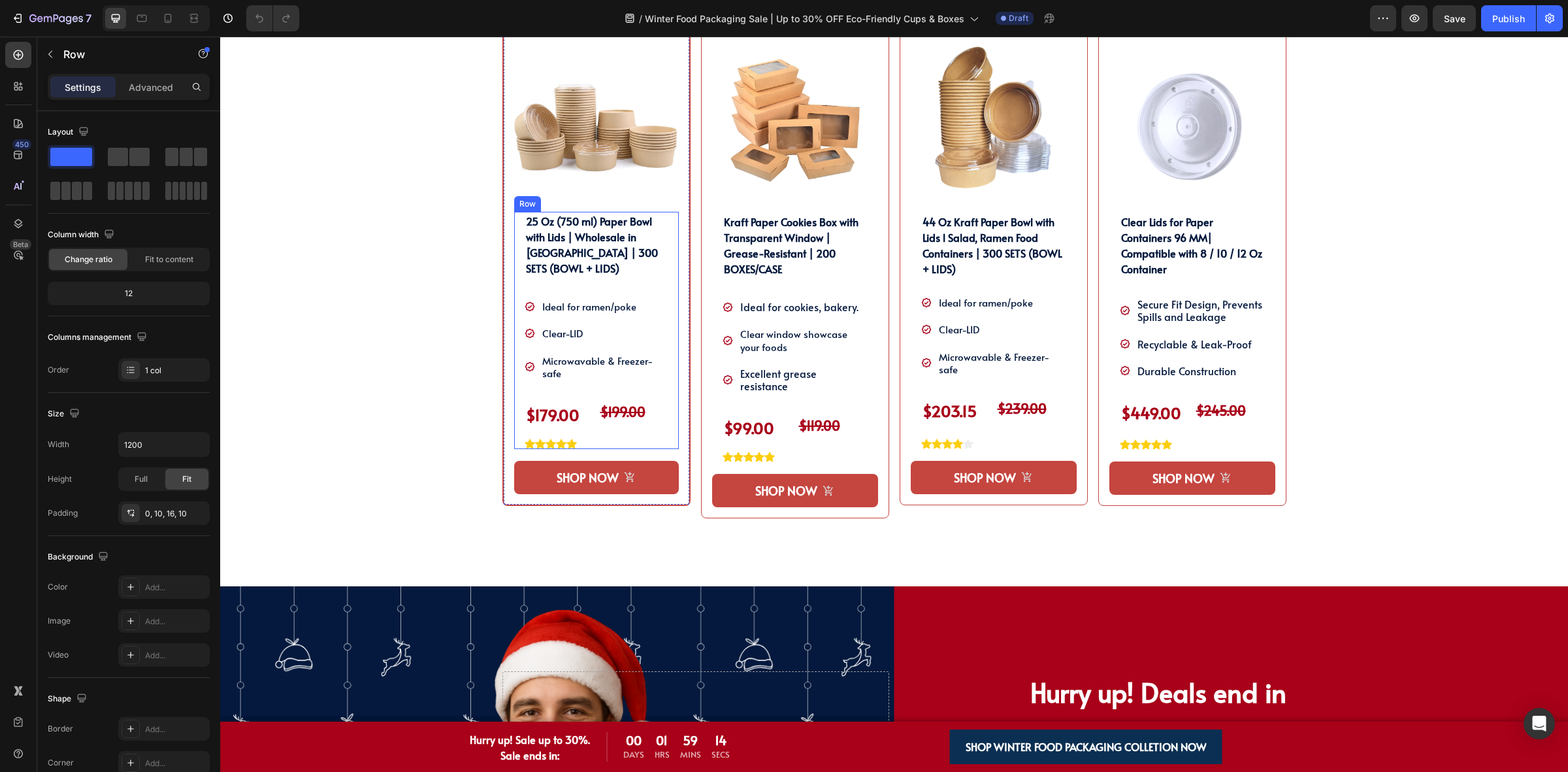
click at [514, 426] on div "25 Oz (750 ml) Paper Bowl with Lids | Wholesale in [GEOGRAPHIC_DATA] | 300 SETS…" at bounding box center [597, 330] width 165 height 237
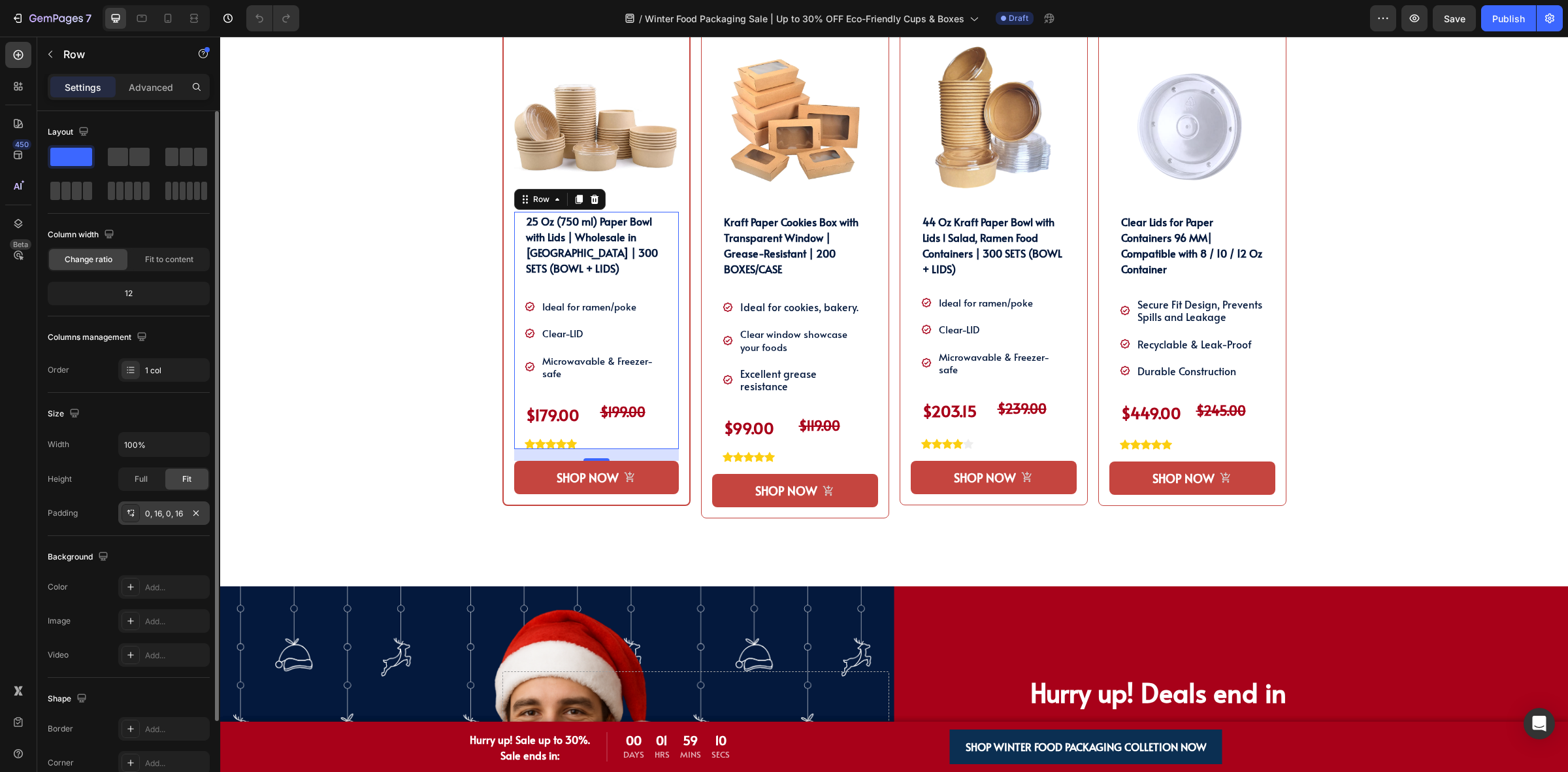
click at [167, 518] on div "0, 16, 0, 16" at bounding box center [164, 513] width 38 height 12
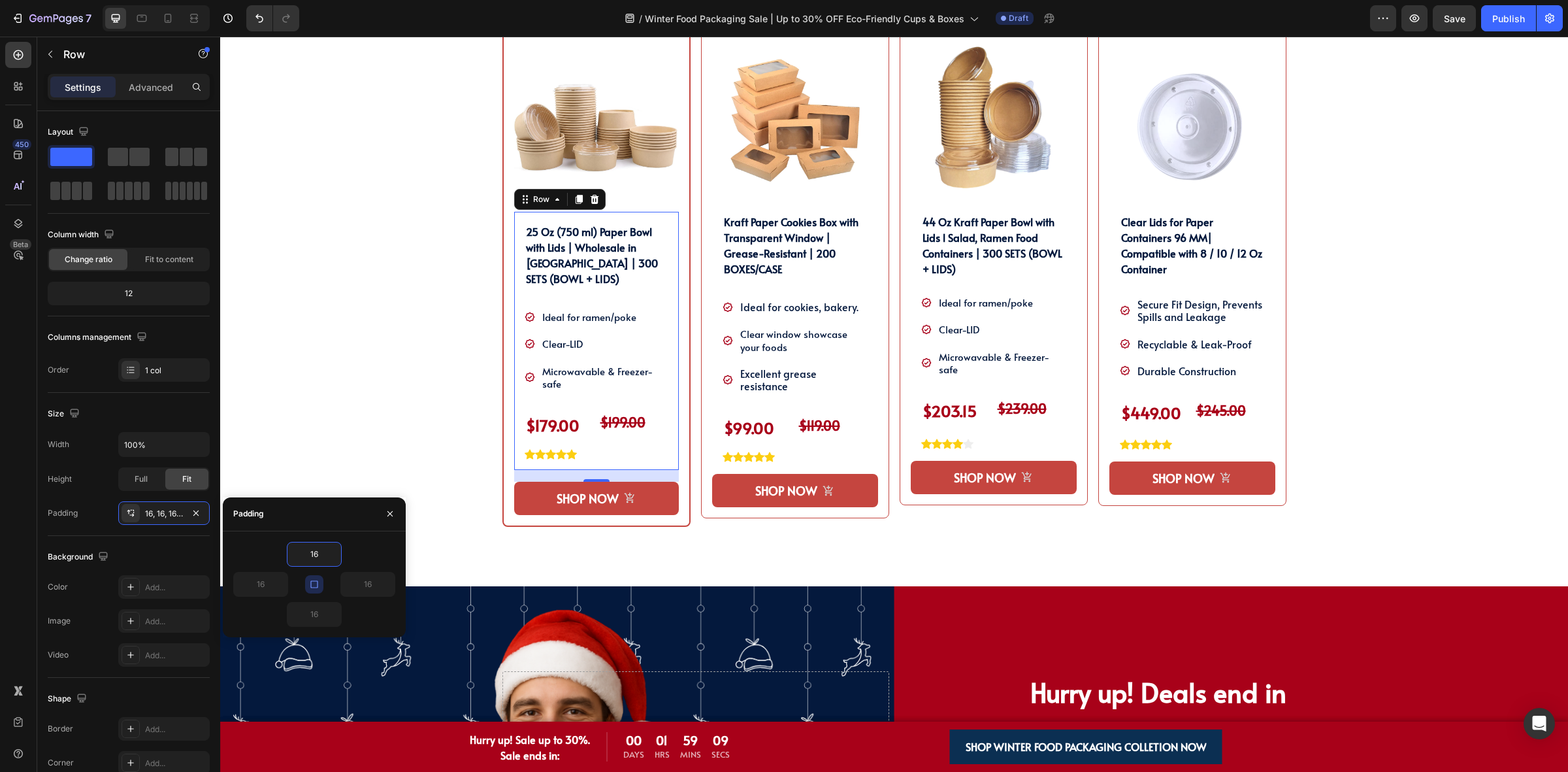
click at [313, 587] on icon "button" at bounding box center [314, 584] width 7 height 7
click at [269, 586] on input "16" at bounding box center [260, 584] width 54 height 24
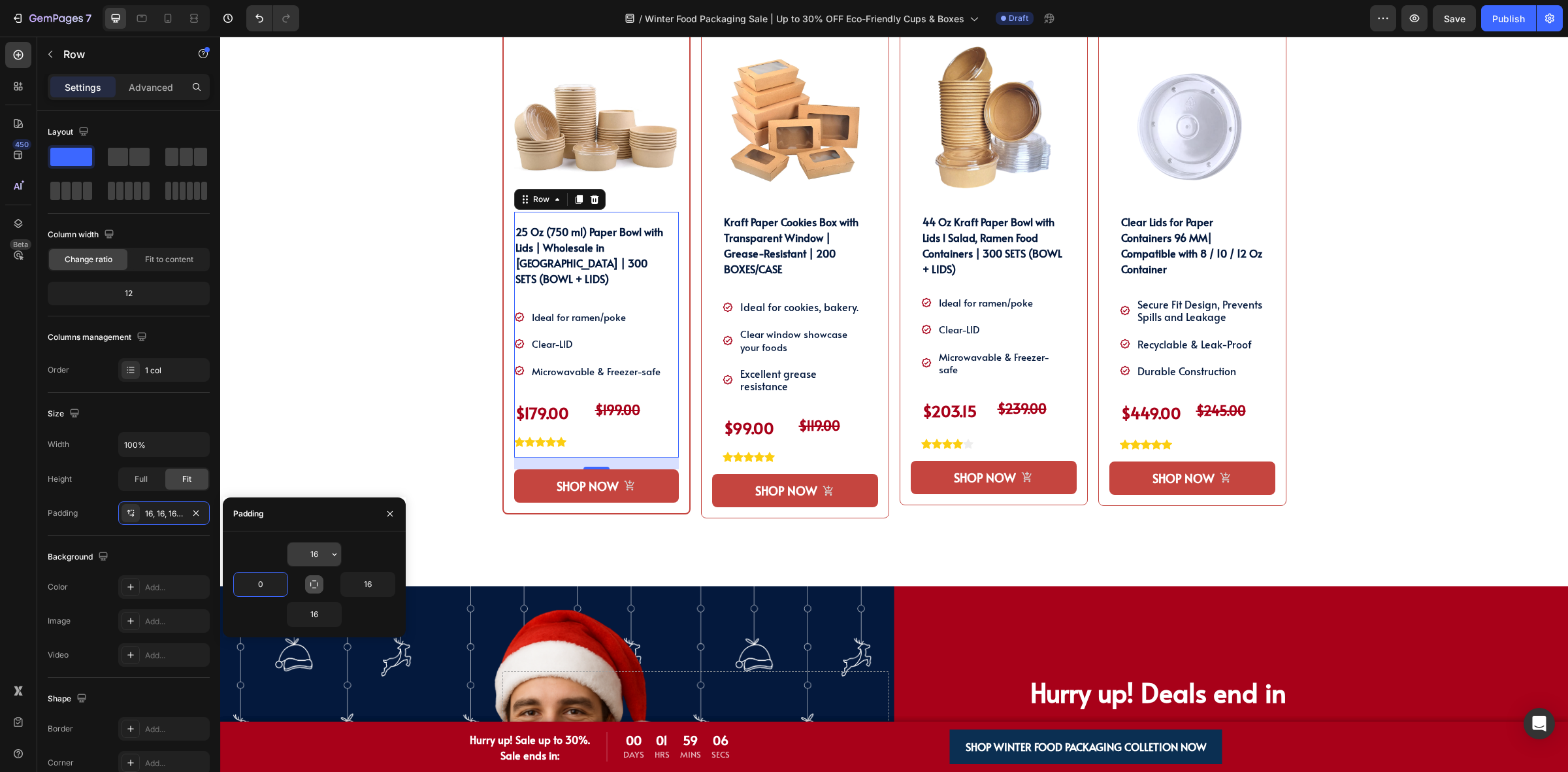
type input "0"
click at [323, 557] on input "16" at bounding box center [314, 554] width 54 height 24
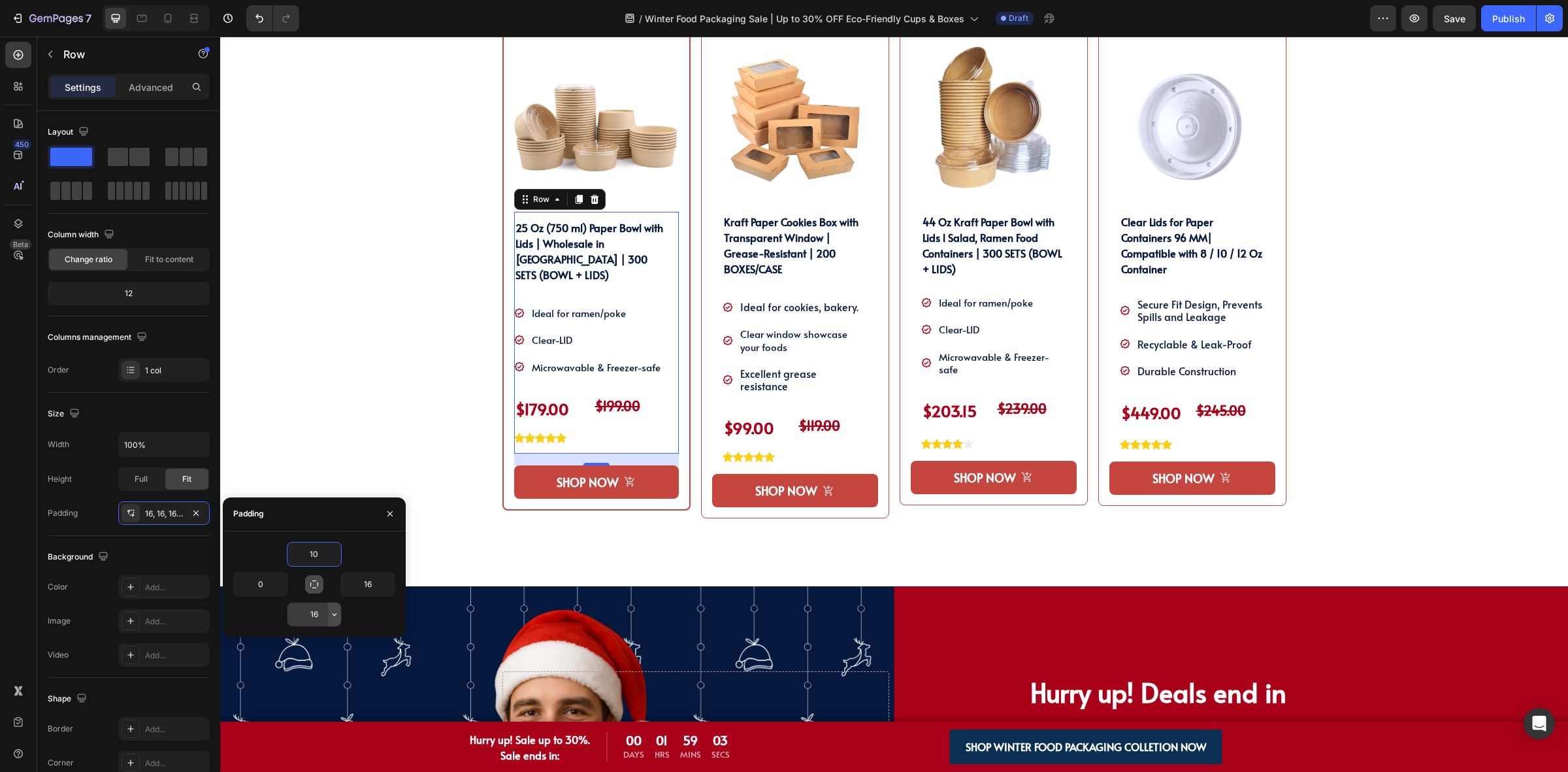
type input "10"
click at [328, 614] on button "button" at bounding box center [334, 614] width 13 height 24
click at [318, 618] on input "16" at bounding box center [314, 614] width 54 height 24
type input "0"
click at [666, 525] on div "Product Images 25 Oz (750 ml) Paper Bowl with Lids | Wholesale in [GEOGRAPHIC_D…" at bounding box center [597, 300] width 188 height 551
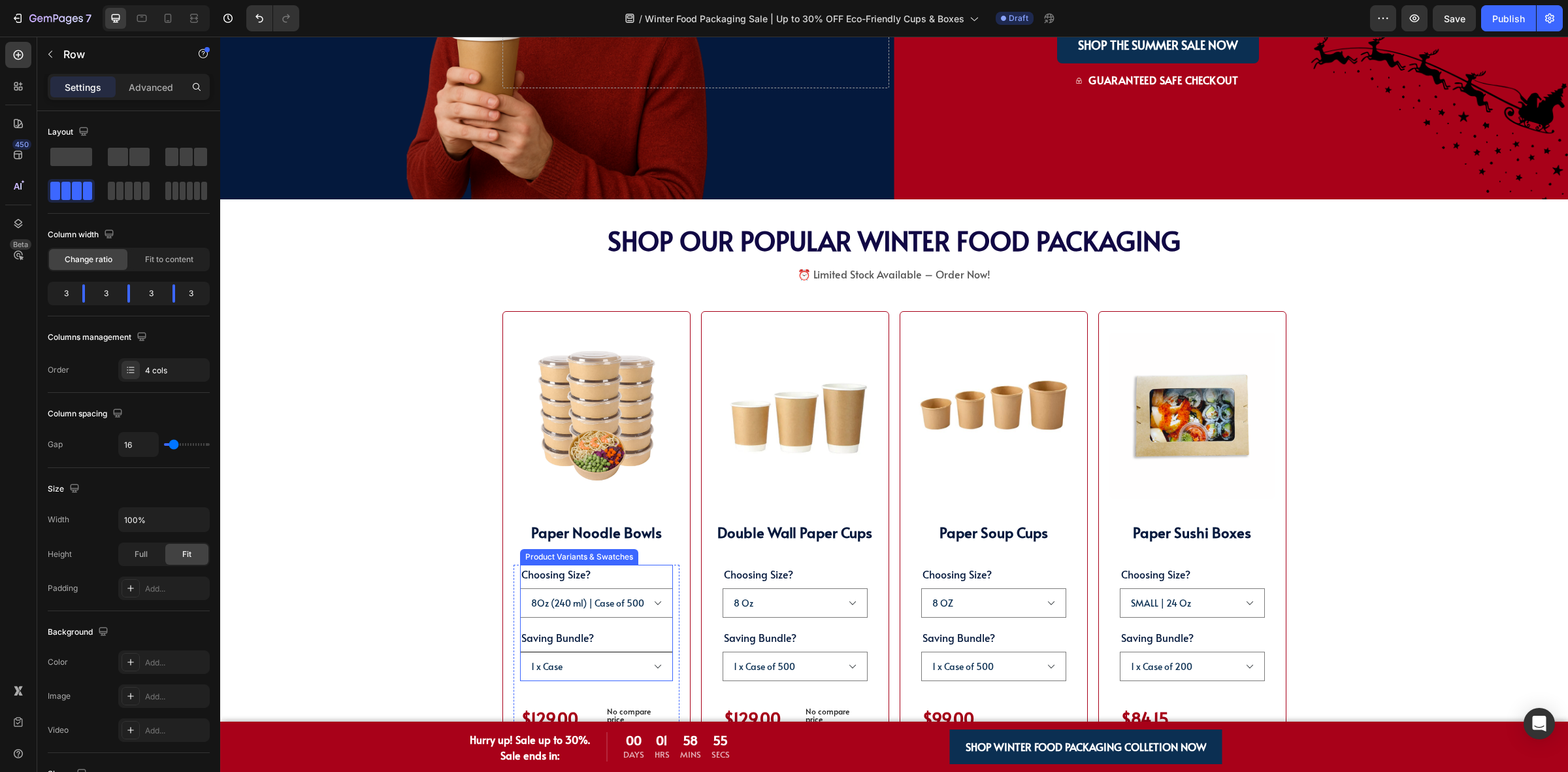
scroll to position [1795, 0]
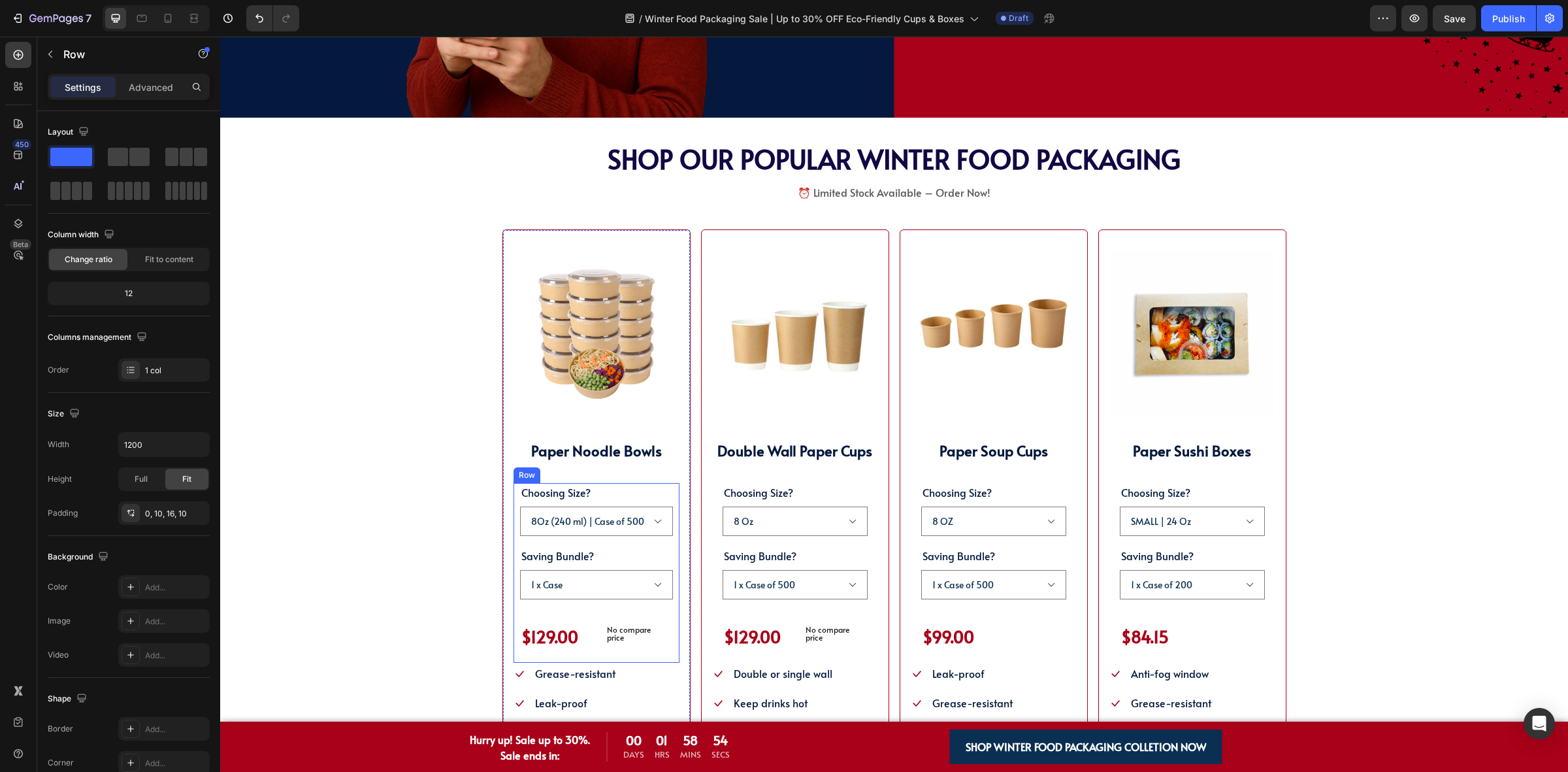
click at [514, 600] on div "Choosing Size? 8Oz (240 ml) | Case of 500 25Oz (750 ml) | Case of 300 38Oz (110…" at bounding box center [597, 572] width 166 height 179
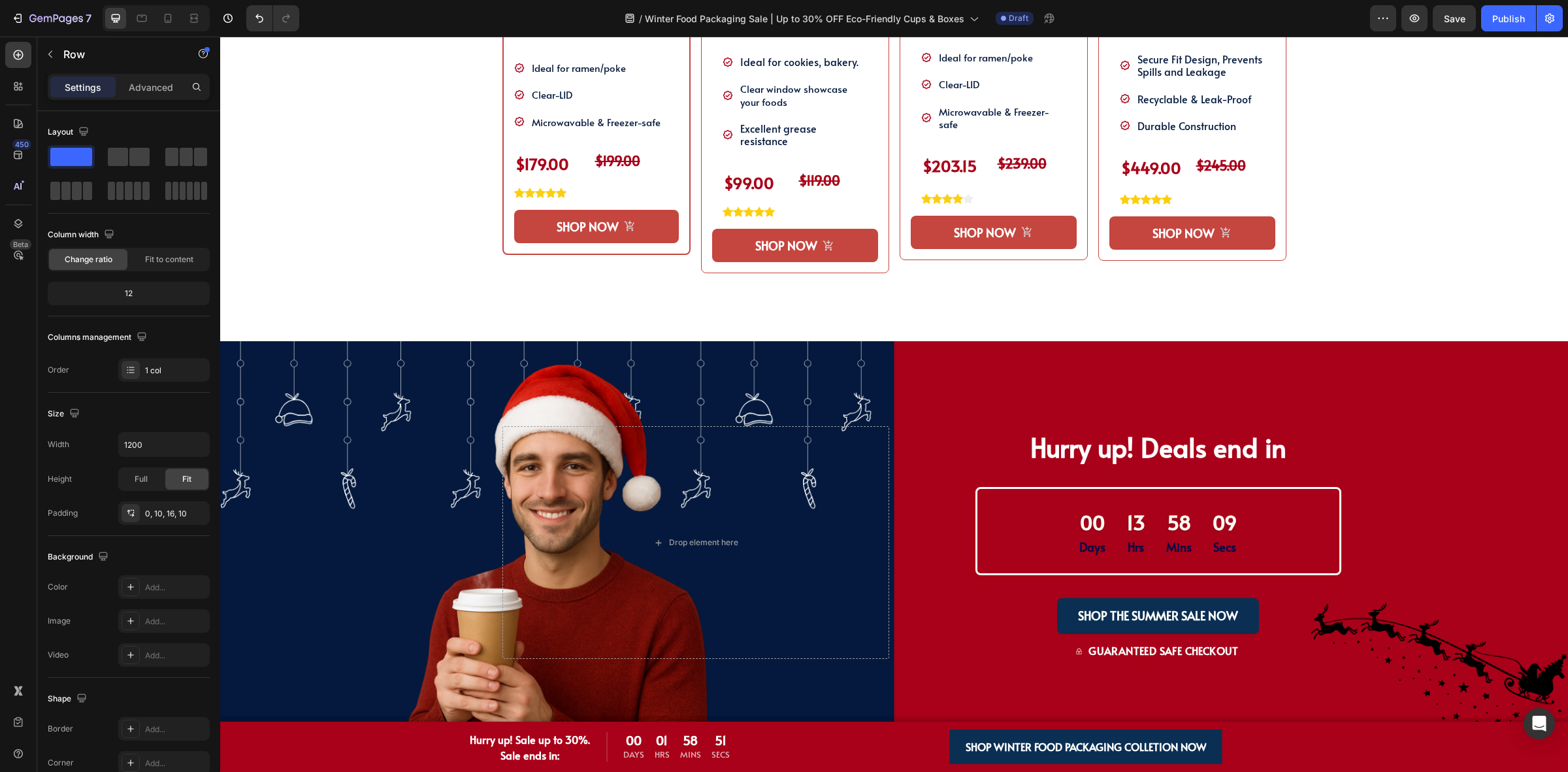
scroll to position [1060, 0]
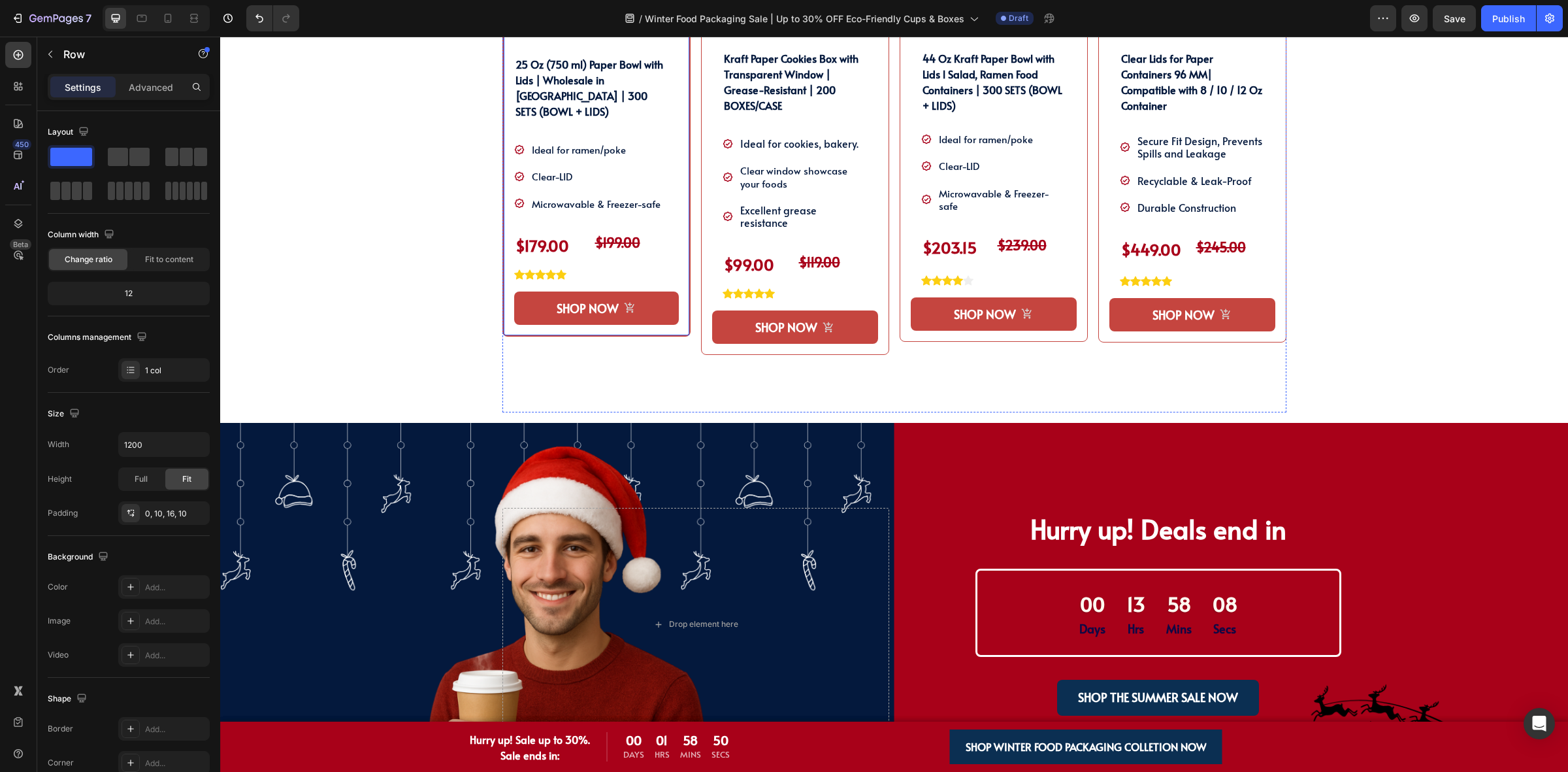
click at [504, 262] on div "Product Images 25 Oz (750 ml) Paper Bowl with Lids | Wholesale in [GEOGRAPHIC_D…" at bounding box center [597, 99] width 188 height 475
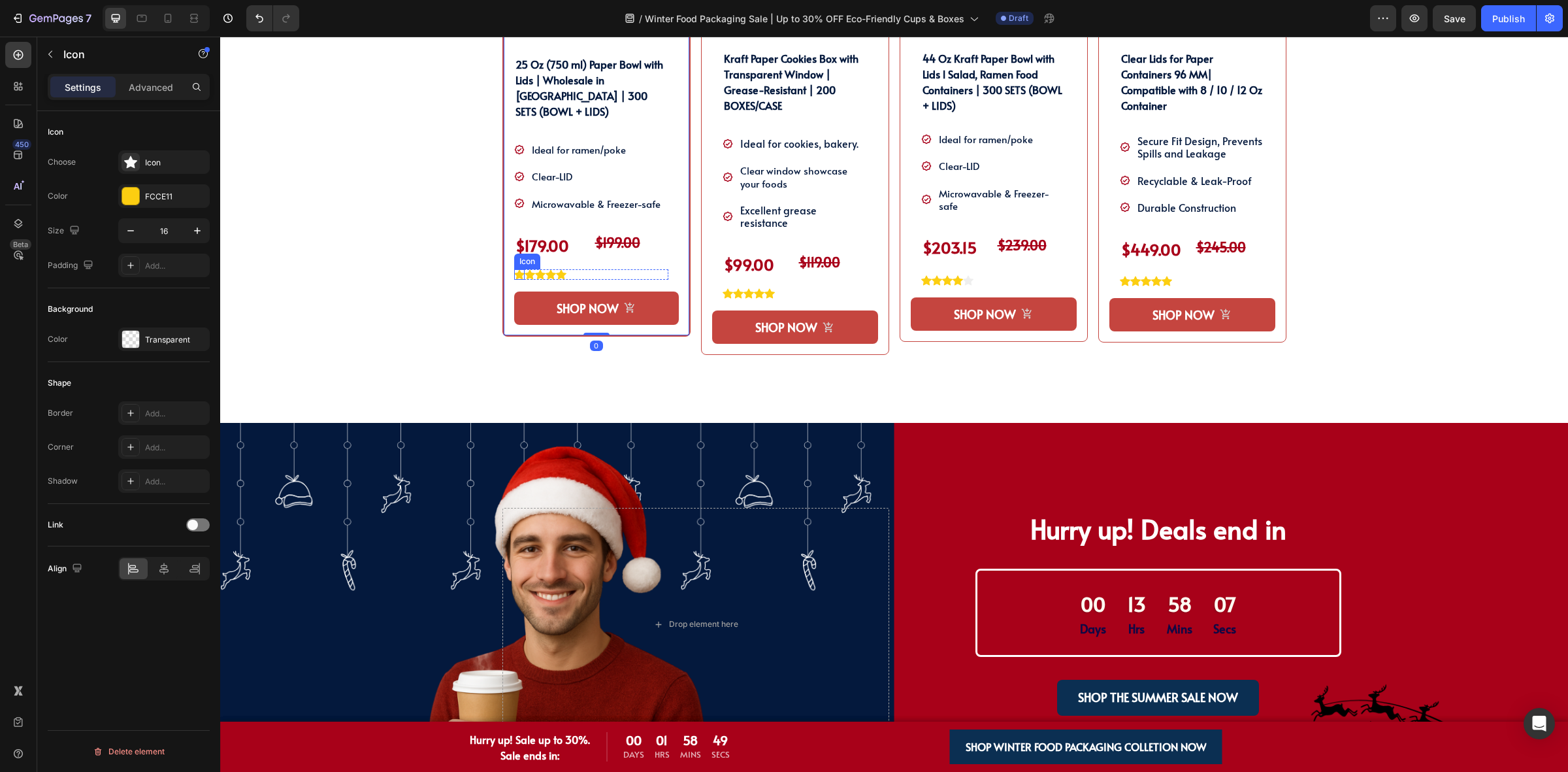
click at [514, 269] on icon at bounding box center [519, 274] width 10 height 10
click at [595, 269] on div "Icon 0 Icon Icon Icon Icon" at bounding box center [591, 274] width 154 height 10
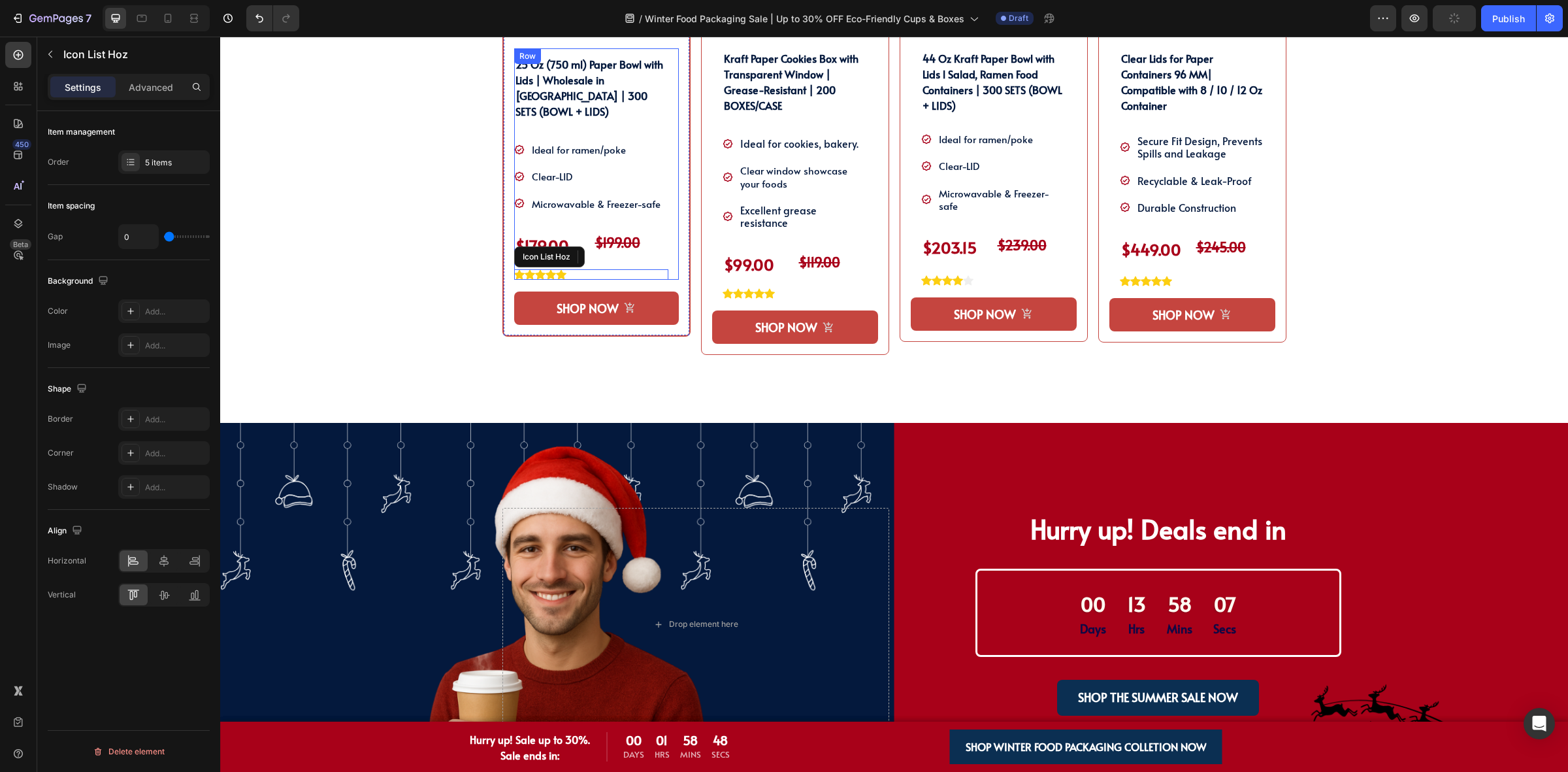
click at [636, 240] on div "$199.00" at bounding box center [631, 243] width 75 height 21
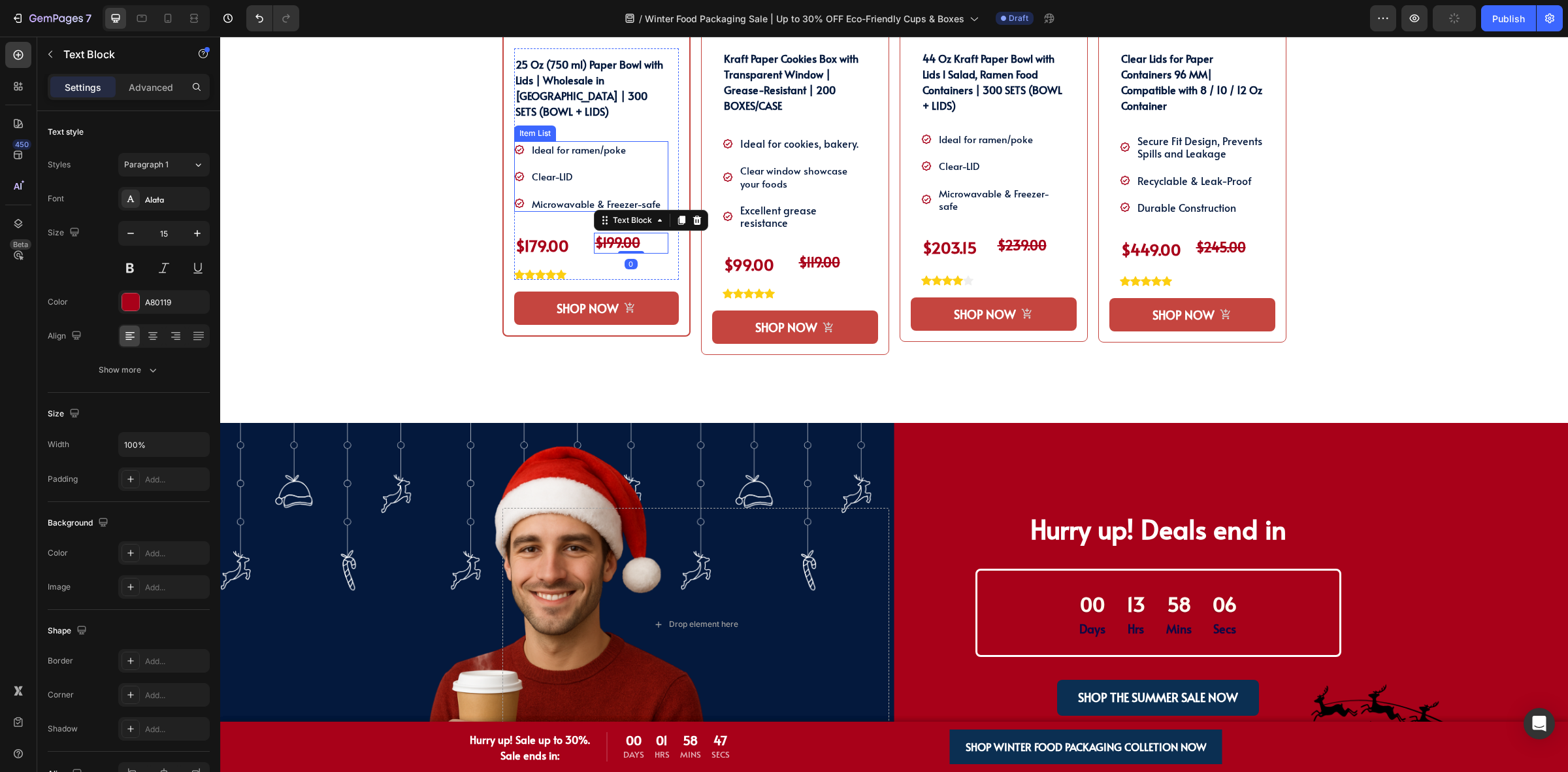
click at [655, 158] on div "Ideal for ramen/poke Clear-LID Microwavable & Freezer-safe" at bounding box center [591, 176] width 154 height 70
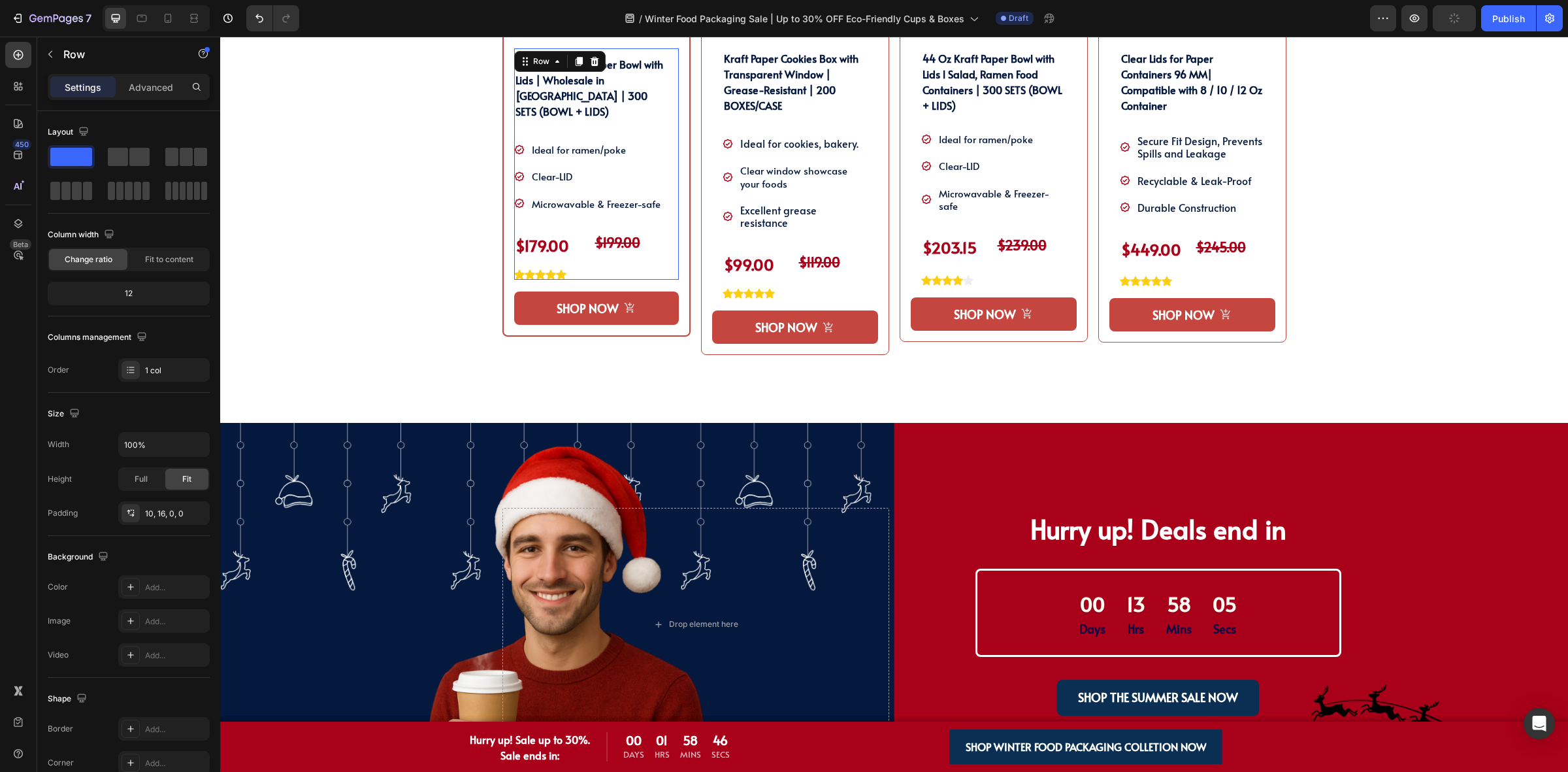
click at [658, 118] on div "25 Oz (750 ml) Paper Bowl with Lids | Wholesale in [GEOGRAPHIC_DATA] | 300 SETS…" at bounding box center [591, 168] width 154 height 225
click at [138, 518] on div at bounding box center [130, 513] width 18 height 18
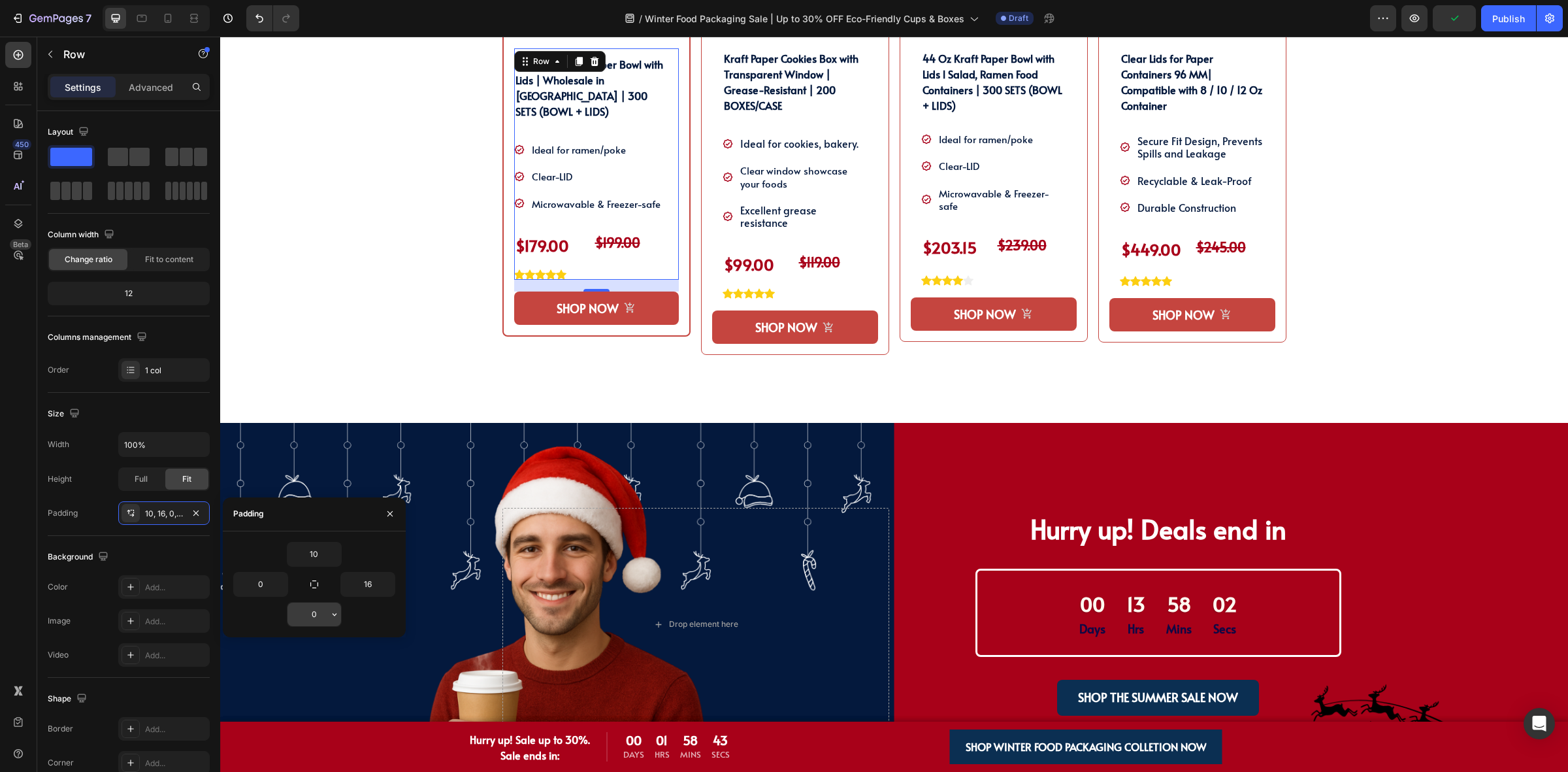
click at [318, 611] on input "0" at bounding box center [314, 614] width 54 height 24
type input "10"
click at [408, 298] on div "SHOP OUR WINTER PACKAGING BEST SELLER!! Heading SHOP OUR WINTER PACKAGING BEST …" at bounding box center [894, 77] width 1328 height 690
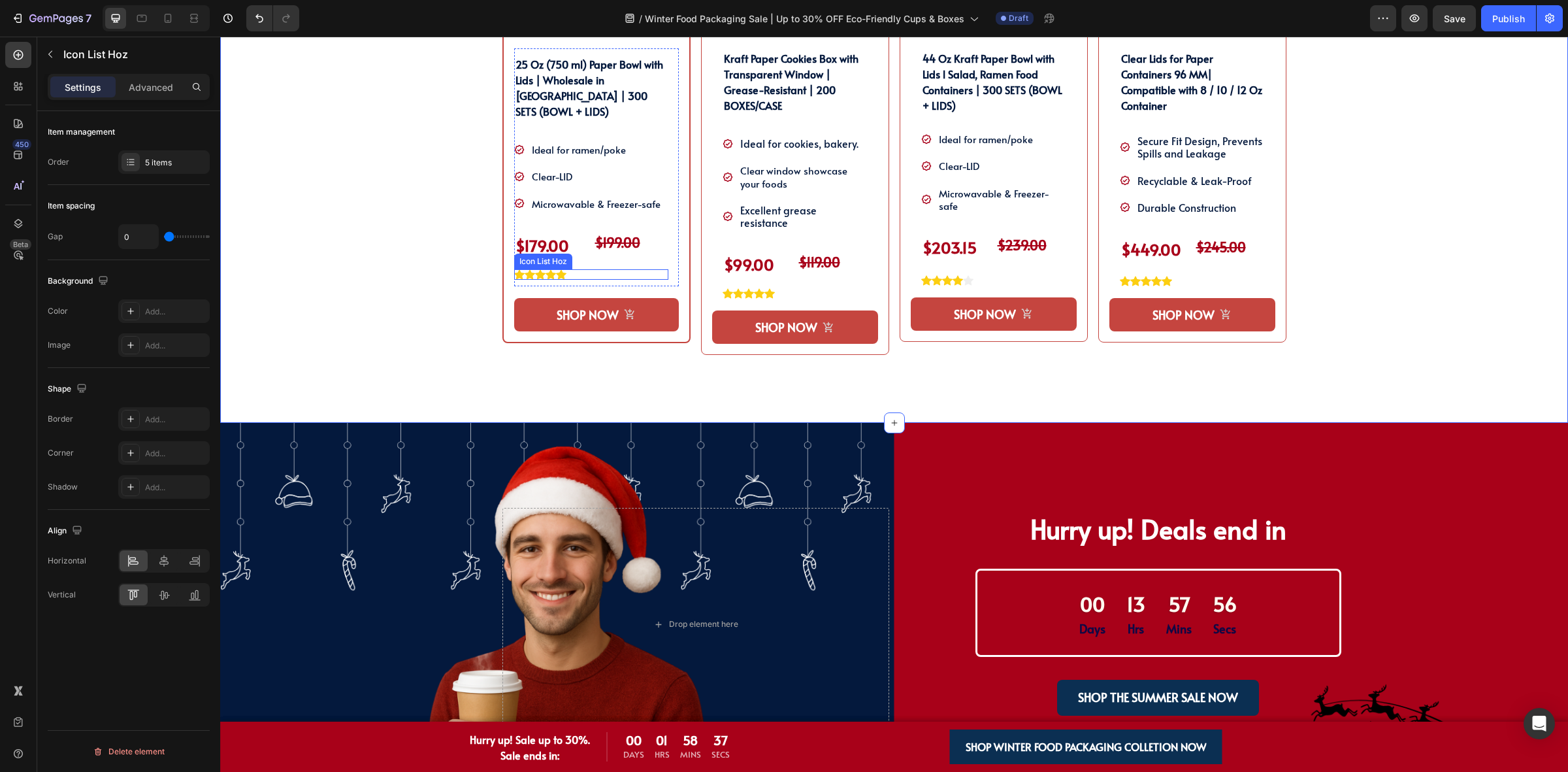
click at [615, 269] on div "Icon Icon Icon Icon Icon" at bounding box center [591, 274] width 154 height 10
click at [664, 248] on div "25 Oz (750 ml) Paper Bowl with Lids | Wholesale in [GEOGRAPHIC_DATA] | 300 SETS…" at bounding box center [597, 167] width 165 height 238
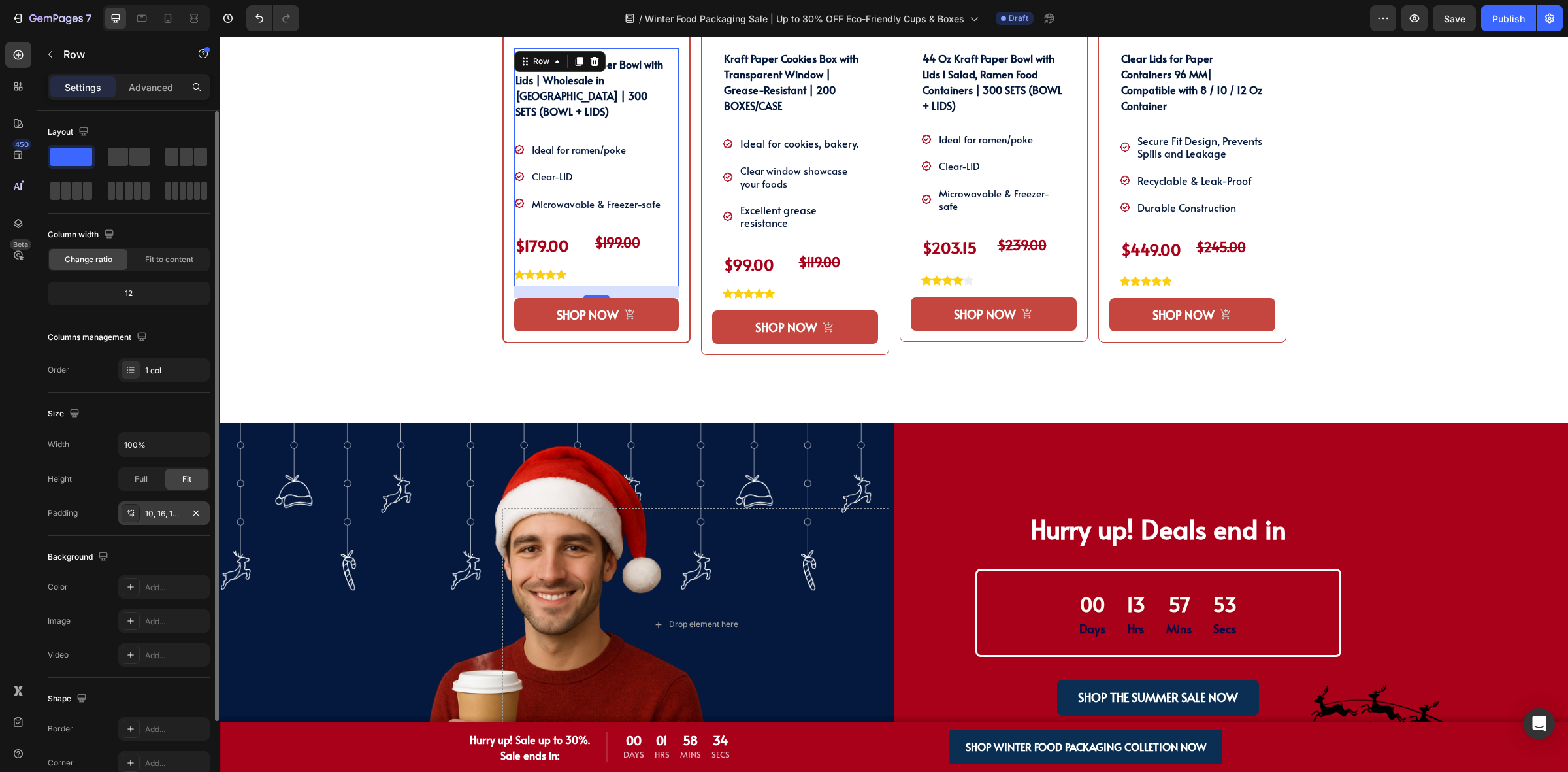
click at [160, 524] on div "10, 16, 10, 0" at bounding box center [163, 513] width 91 height 24
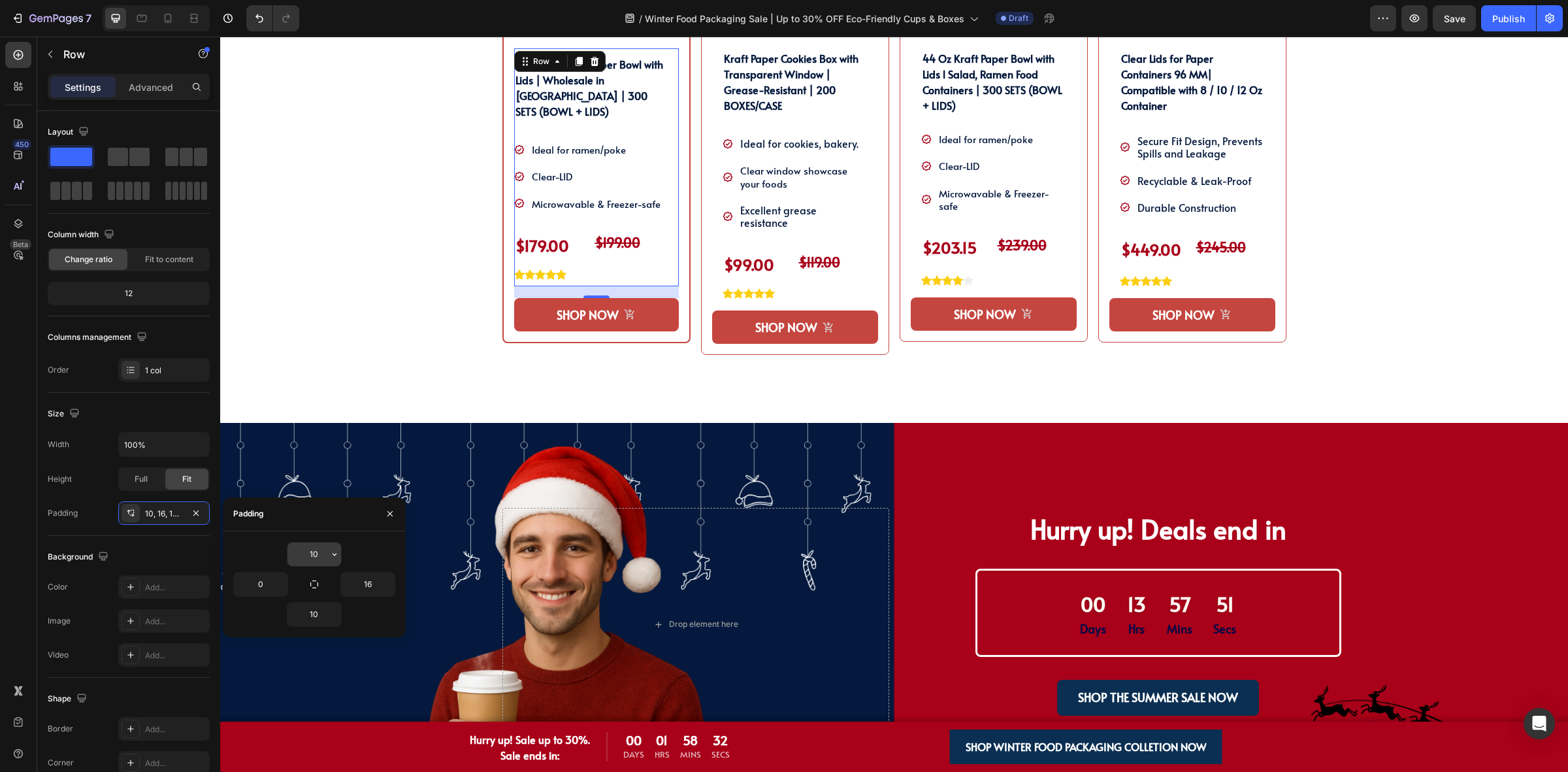
click at [322, 559] on input "10" at bounding box center [314, 554] width 54 height 24
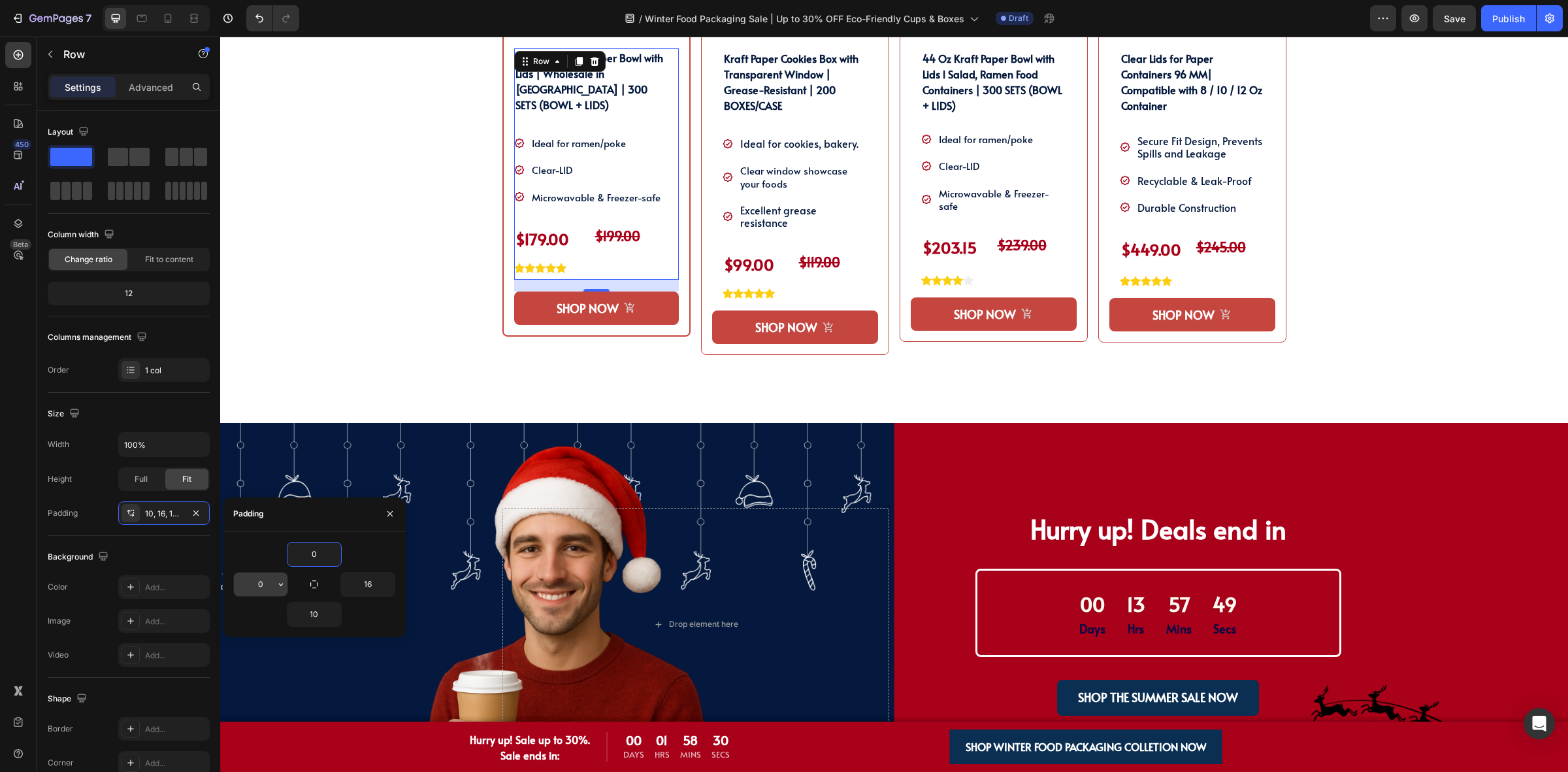
type input "0"
click at [272, 582] on input "0" at bounding box center [260, 584] width 54 height 24
click at [368, 586] on input "16" at bounding box center [368, 584] width 54 height 24
type input "10"
click at [317, 618] on input "10" at bounding box center [314, 614] width 54 height 24
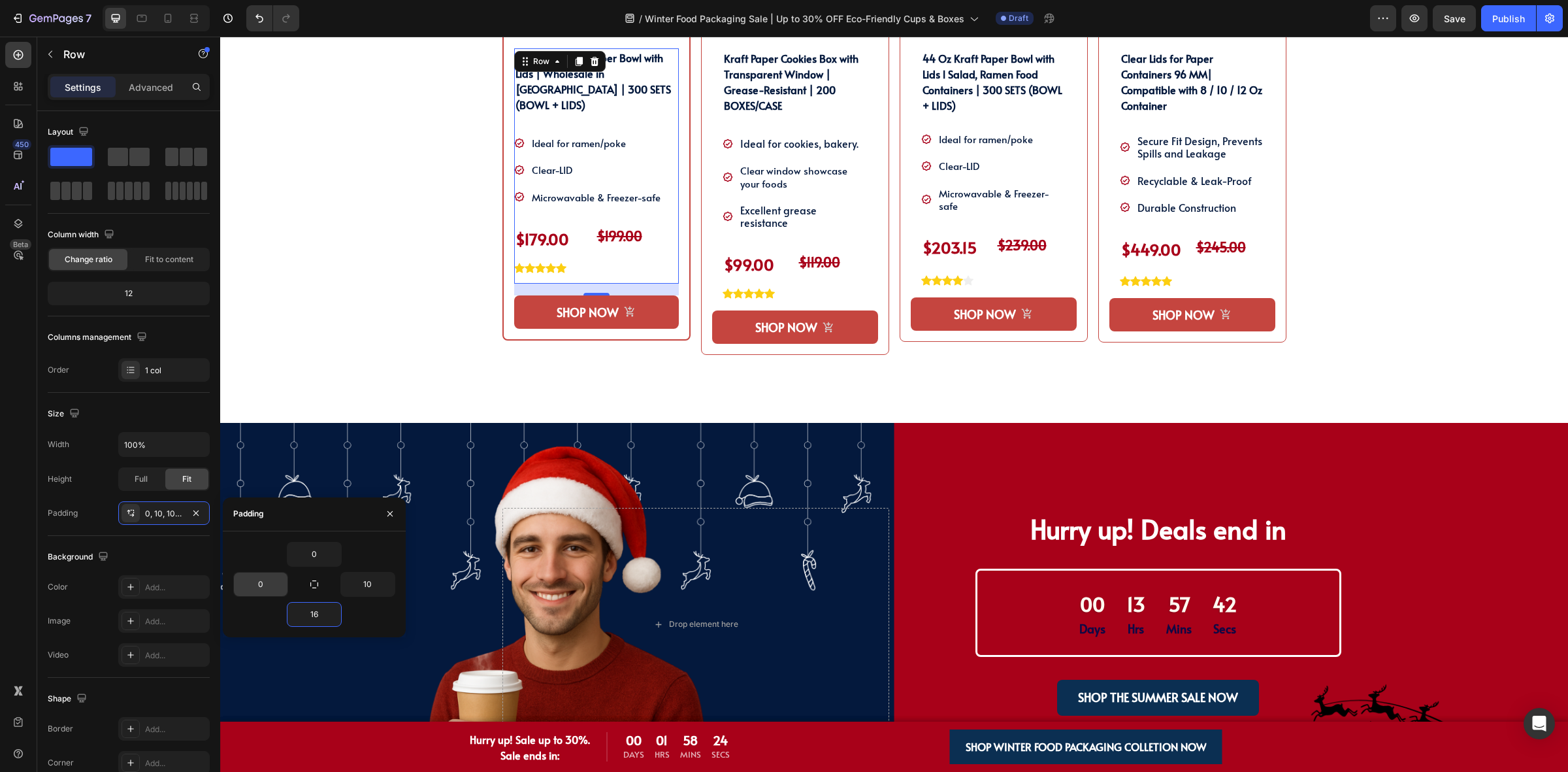
type input "16"
click at [263, 586] on input "0" at bounding box center [260, 584] width 54 height 24
type input "10"
click at [350, 213] on div "SHOP OUR WINTER PACKAGING BEST SELLER!! Heading SHOP OUR WINTER PACKAGING BEST …" at bounding box center [894, 77] width 1328 height 690
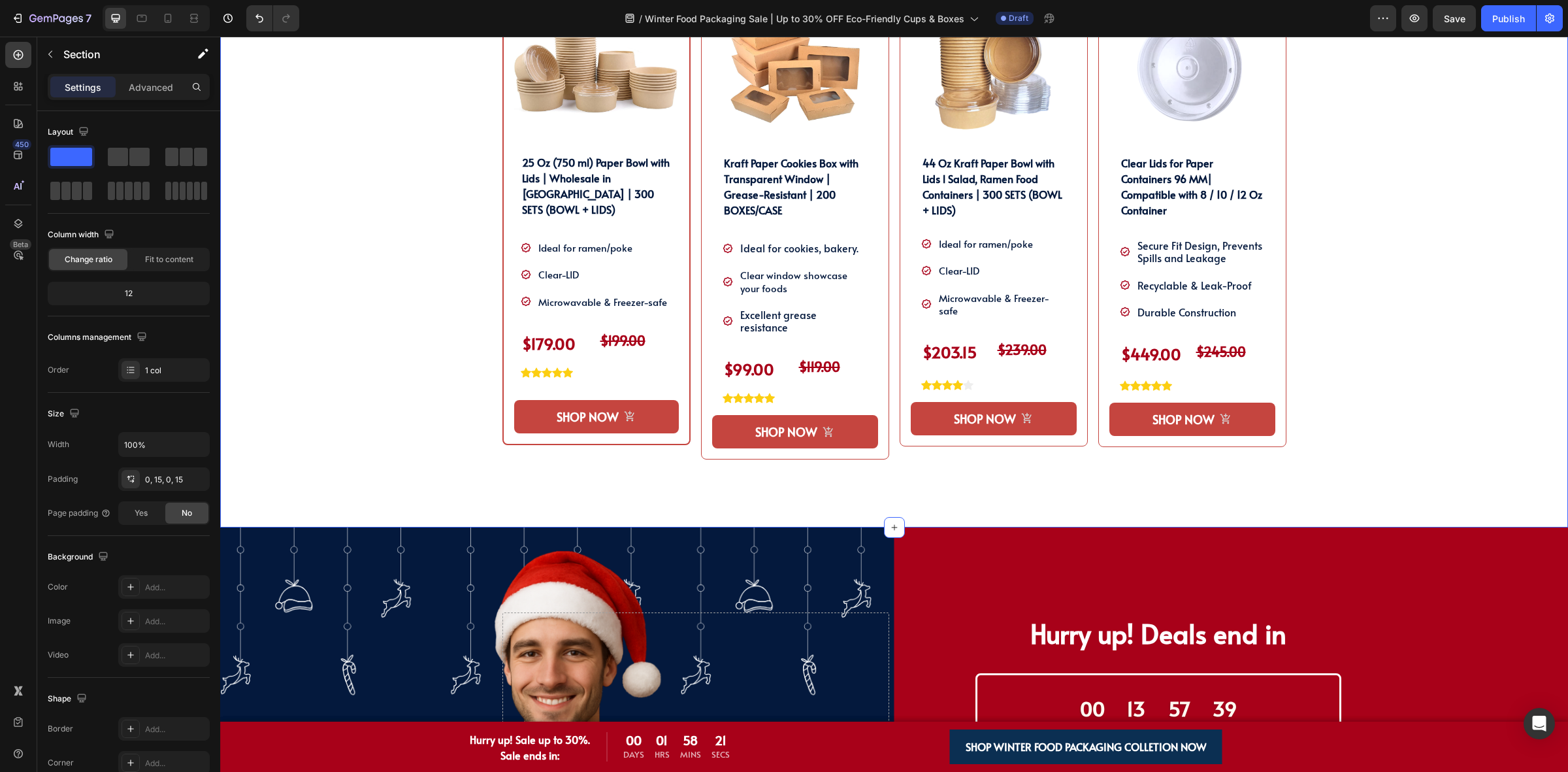
scroll to position [897, 0]
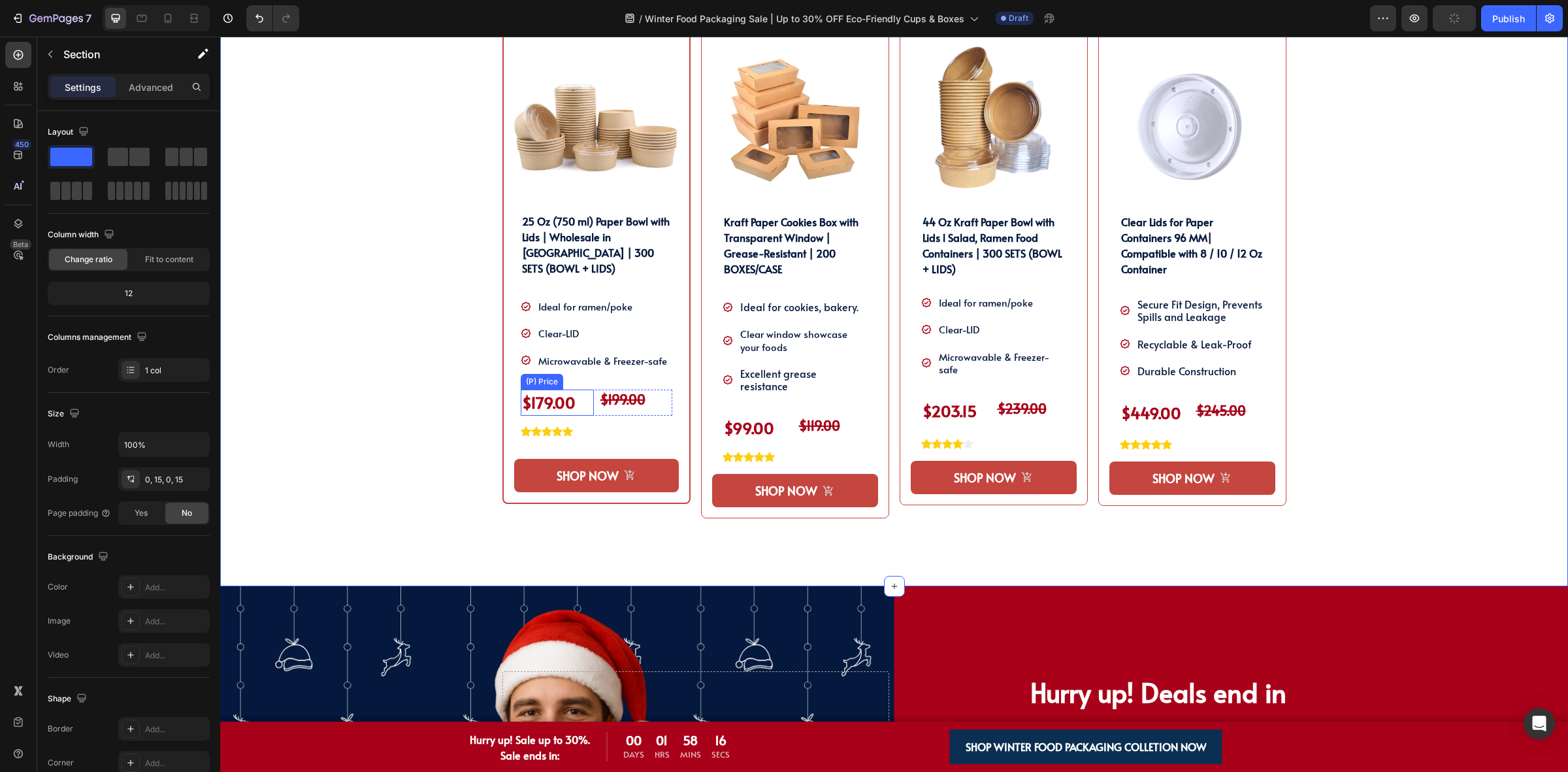
click at [570, 391] on div "$179.00" at bounding box center [557, 402] width 73 height 26
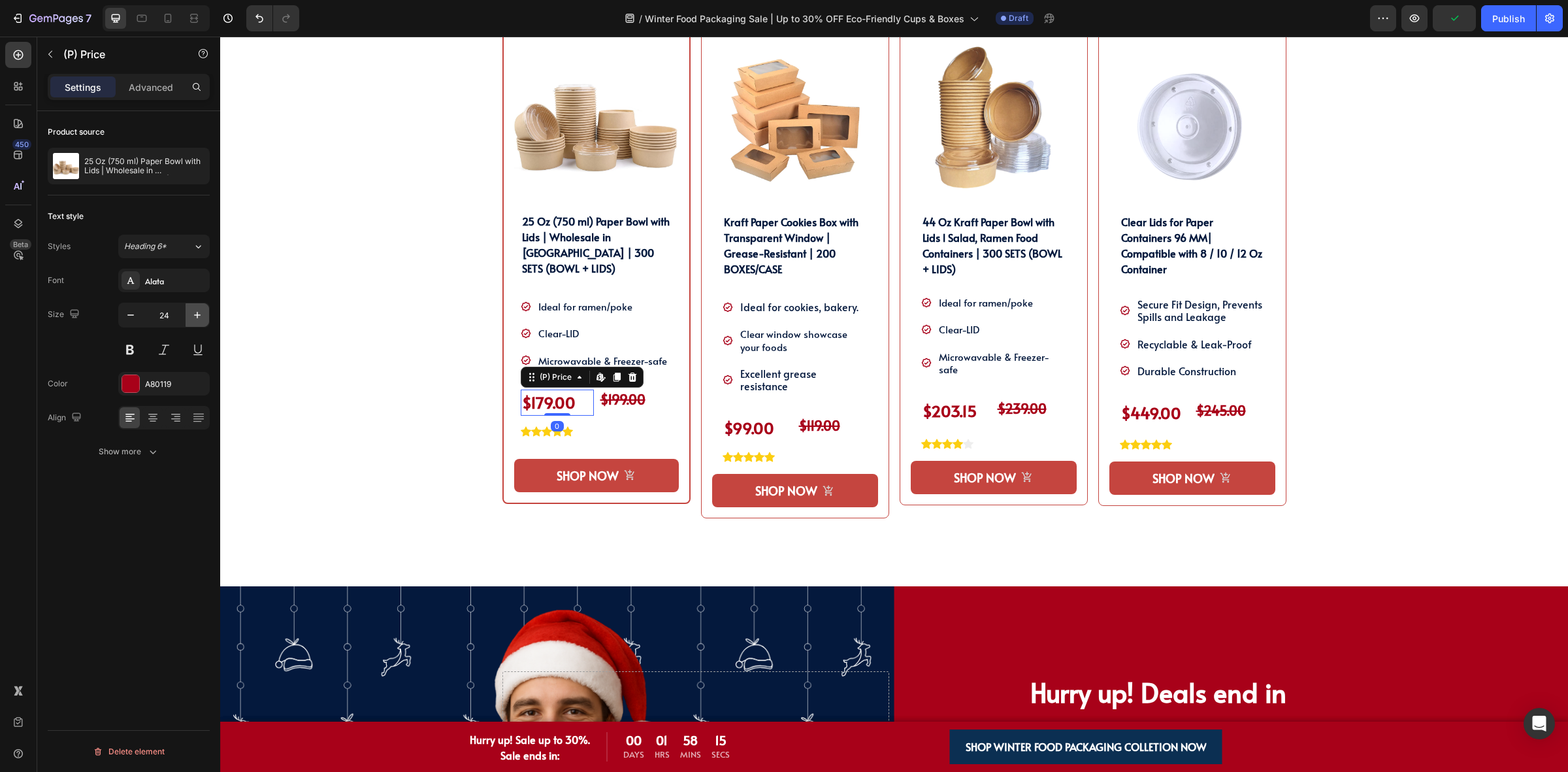
click at [191, 314] on icon "button" at bounding box center [197, 315] width 13 height 13
type input "25"
click at [712, 410] on div "Kraft Paper Cookies Box with Transparent Window | Grease-Resistant | 200 BOXES/…" at bounding box center [795, 337] width 166 height 250
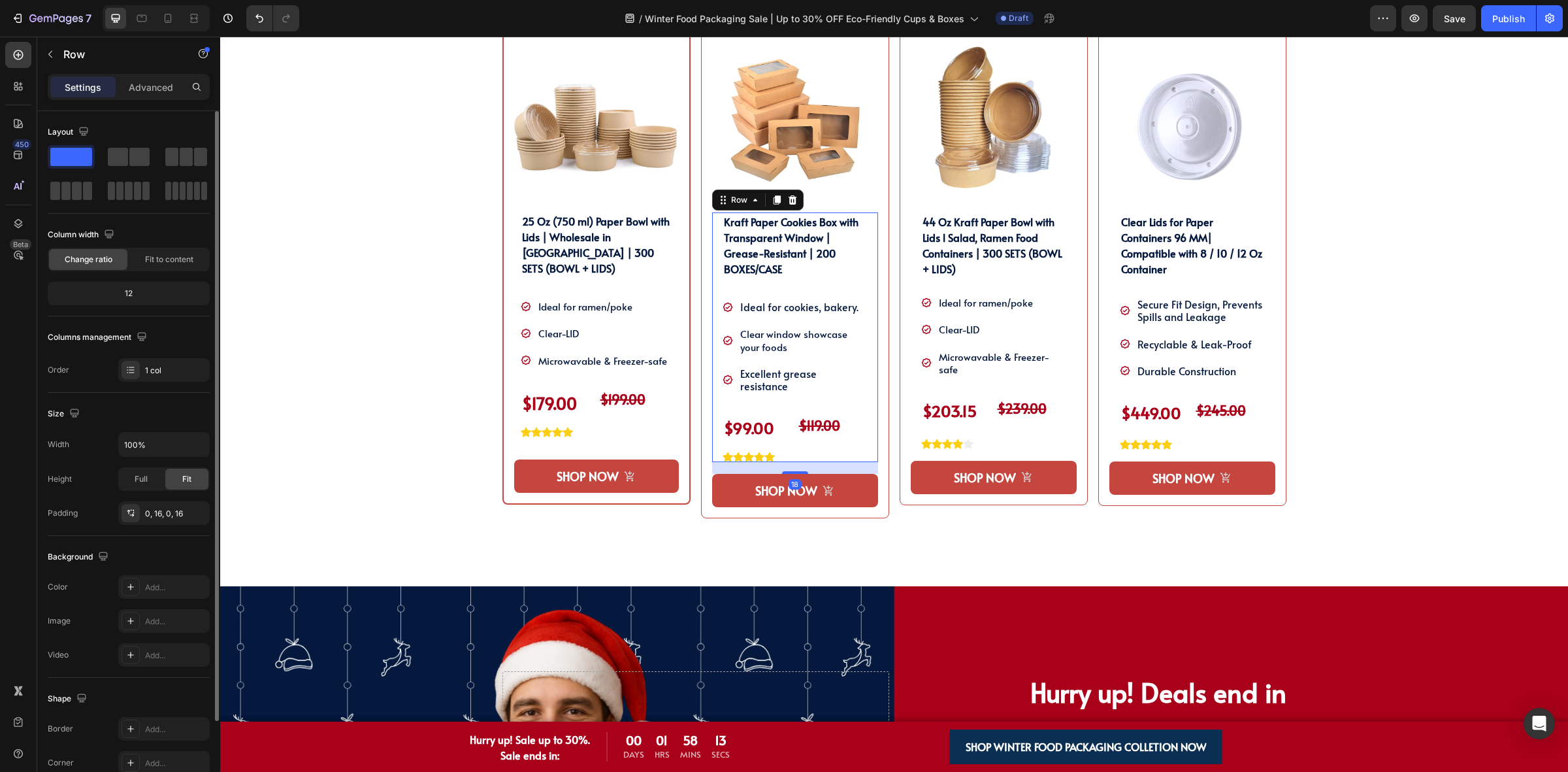
click at [158, 500] on div "Width 100% Height Full Fit Padding 0, 16, 0, 16" at bounding box center [128, 478] width 162 height 93
click at [162, 507] on div "0, 16, 0, 16" at bounding box center [163, 513] width 91 height 24
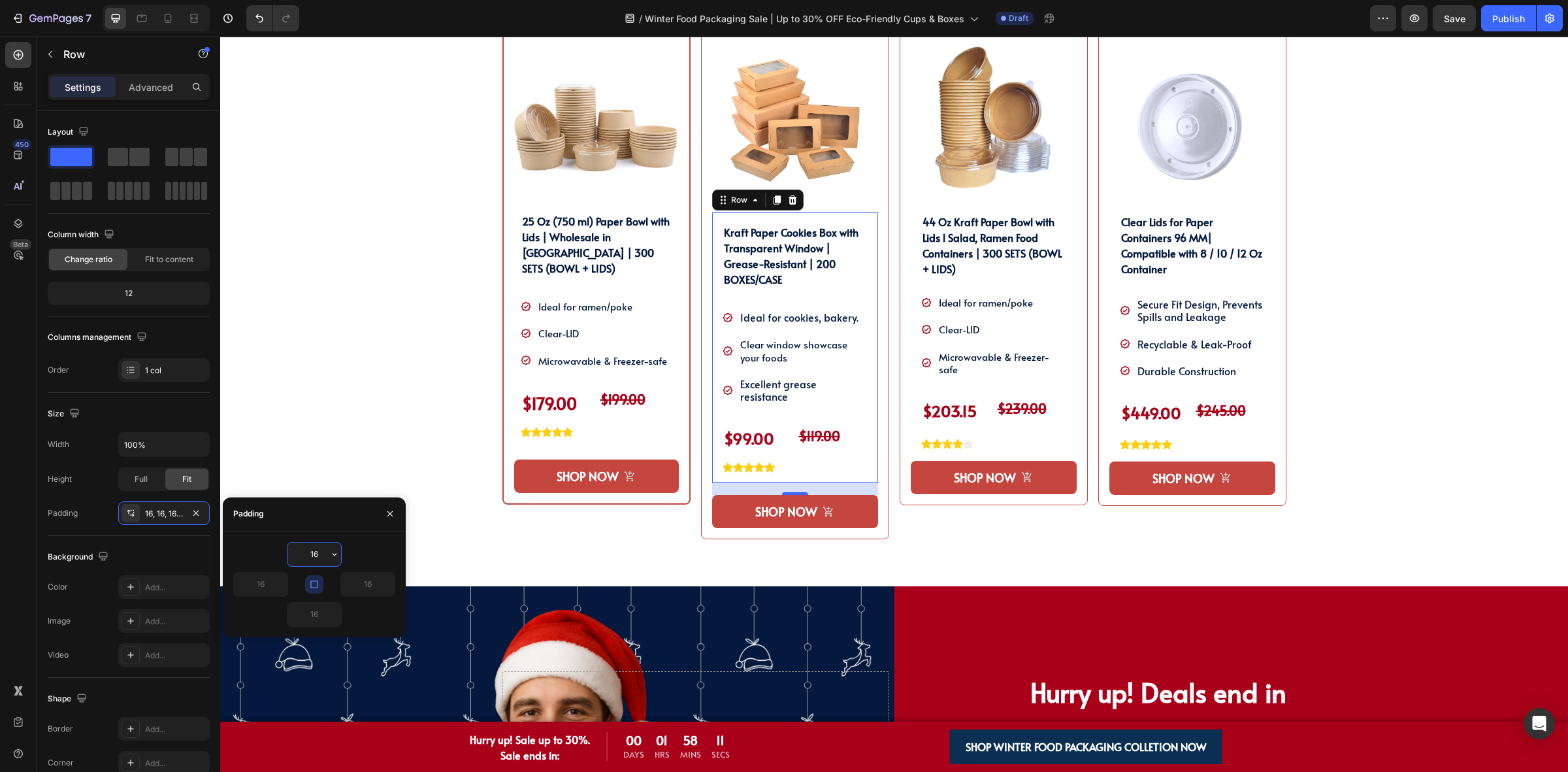
click at [320, 577] on button "button" at bounding box center [314, 584] width 18 height 18
click at [313, 546] on input "16" at bounding box center [314, 554] width 54 height 24
drag, startPoint x: 321, startPoint y: 548, endPoint x: 290, endPoint y: 548, distance: 31.0
click at [290, 548] on input "16" at bounding box center [314, 554] width 54 height 24
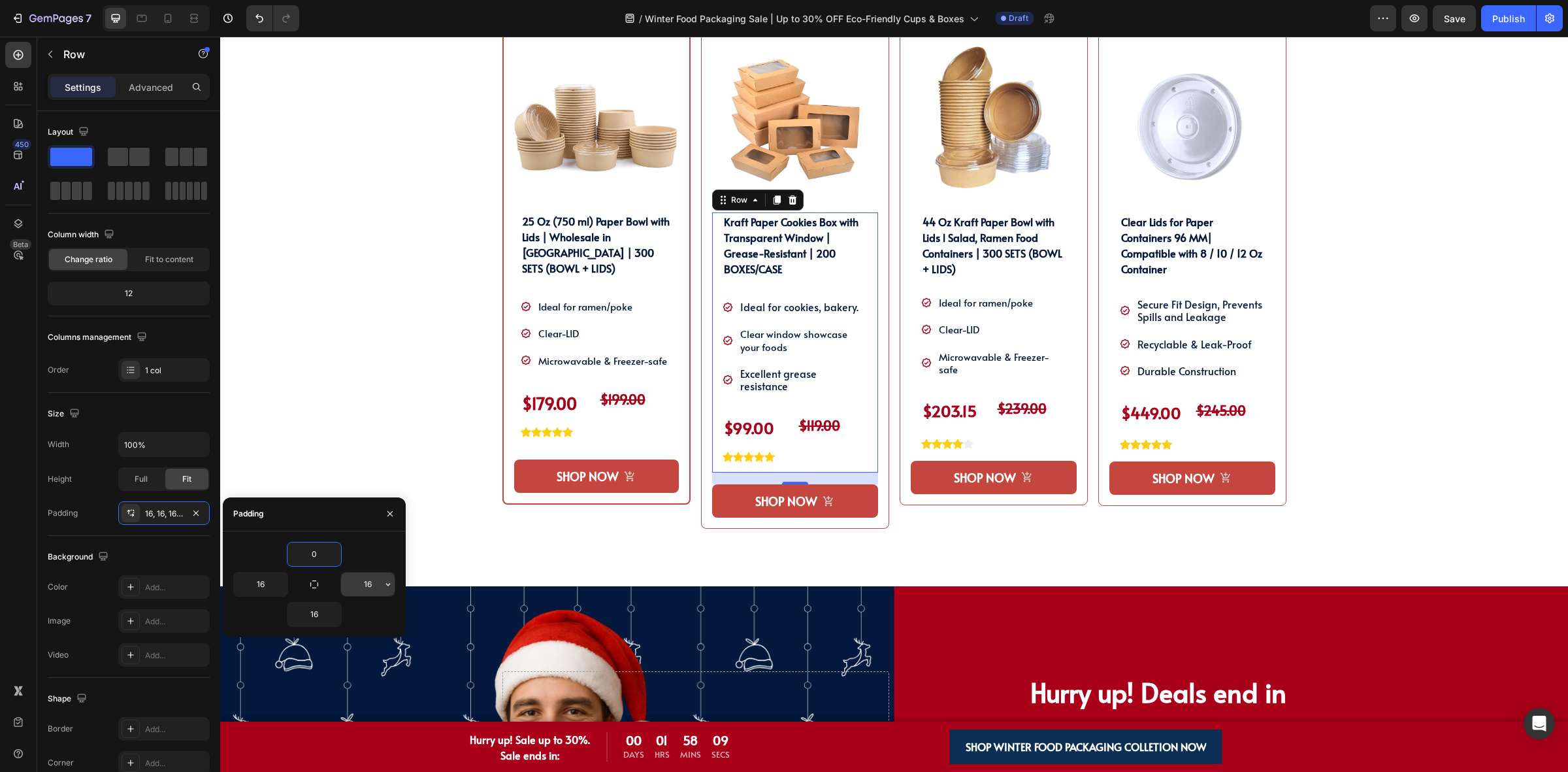
type input "0"
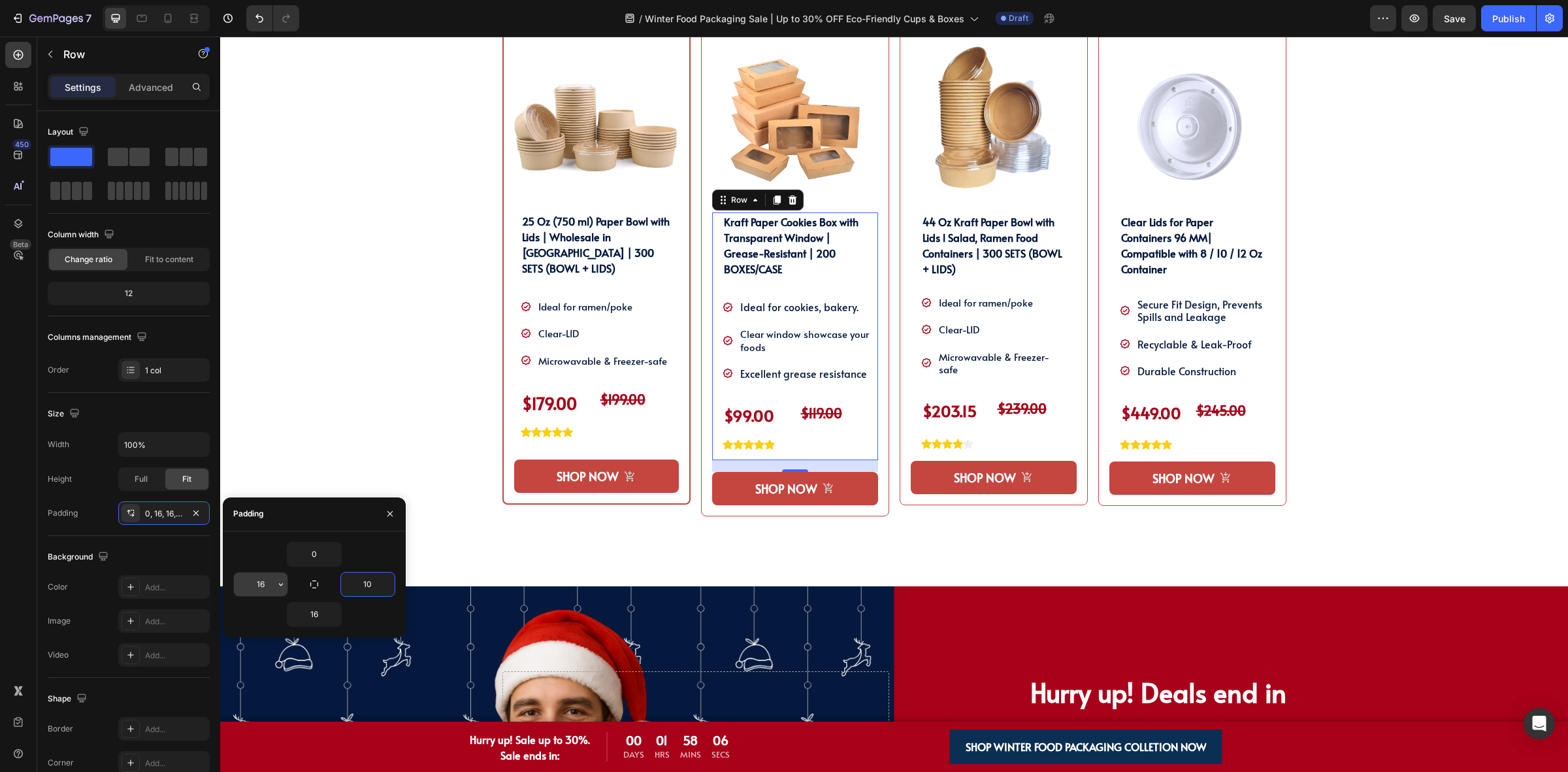
type input "10"
click at [271, 590] on input "16" at bounding box center [260, 584] width 54 height 24
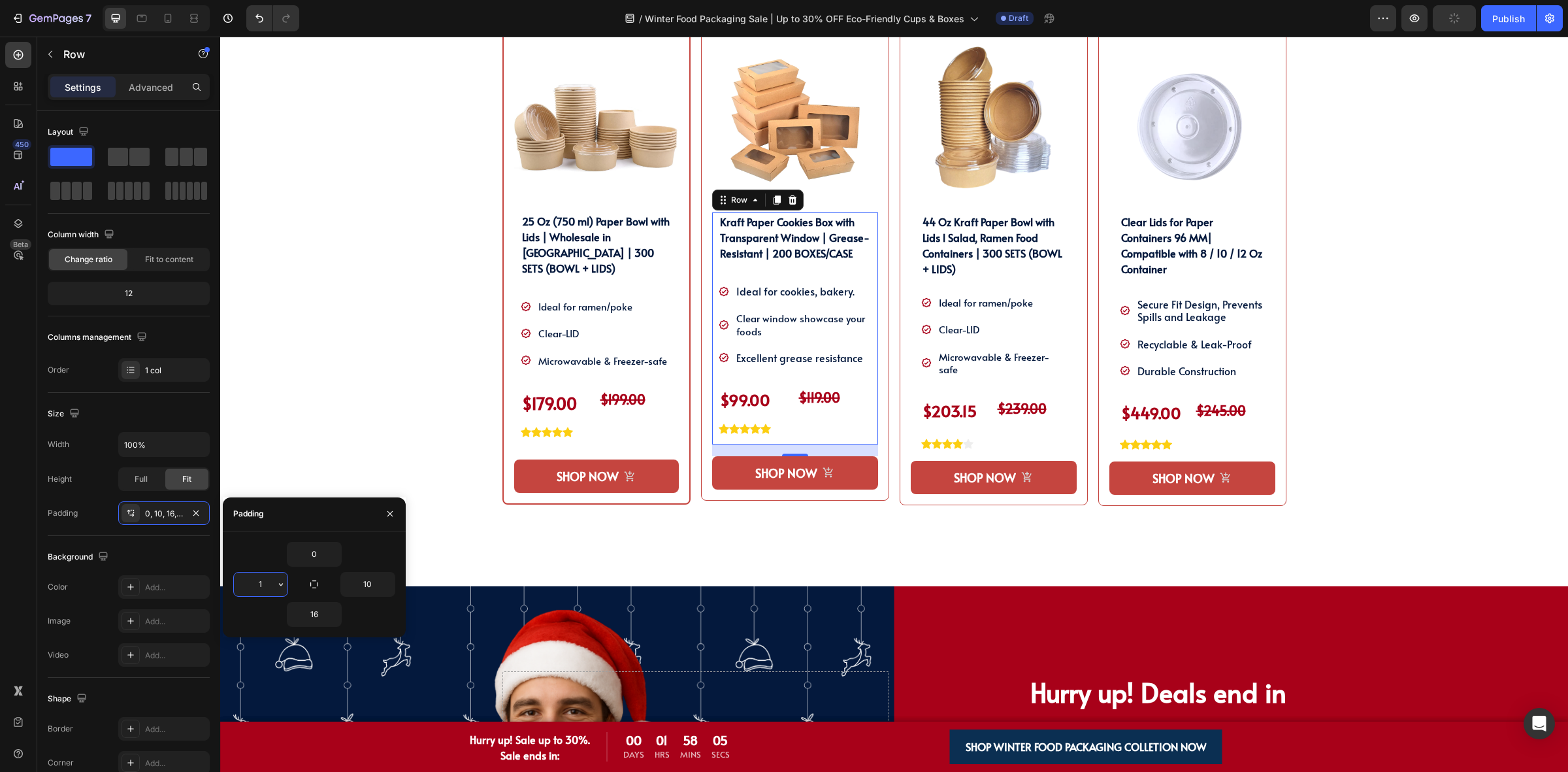
type input "10"
click at [851, 541] on div "Product Images Kraft Paper Cookies Box with Transparent Window | Grease-Resista…" at bounding box center [796, 300] width 188 height 551
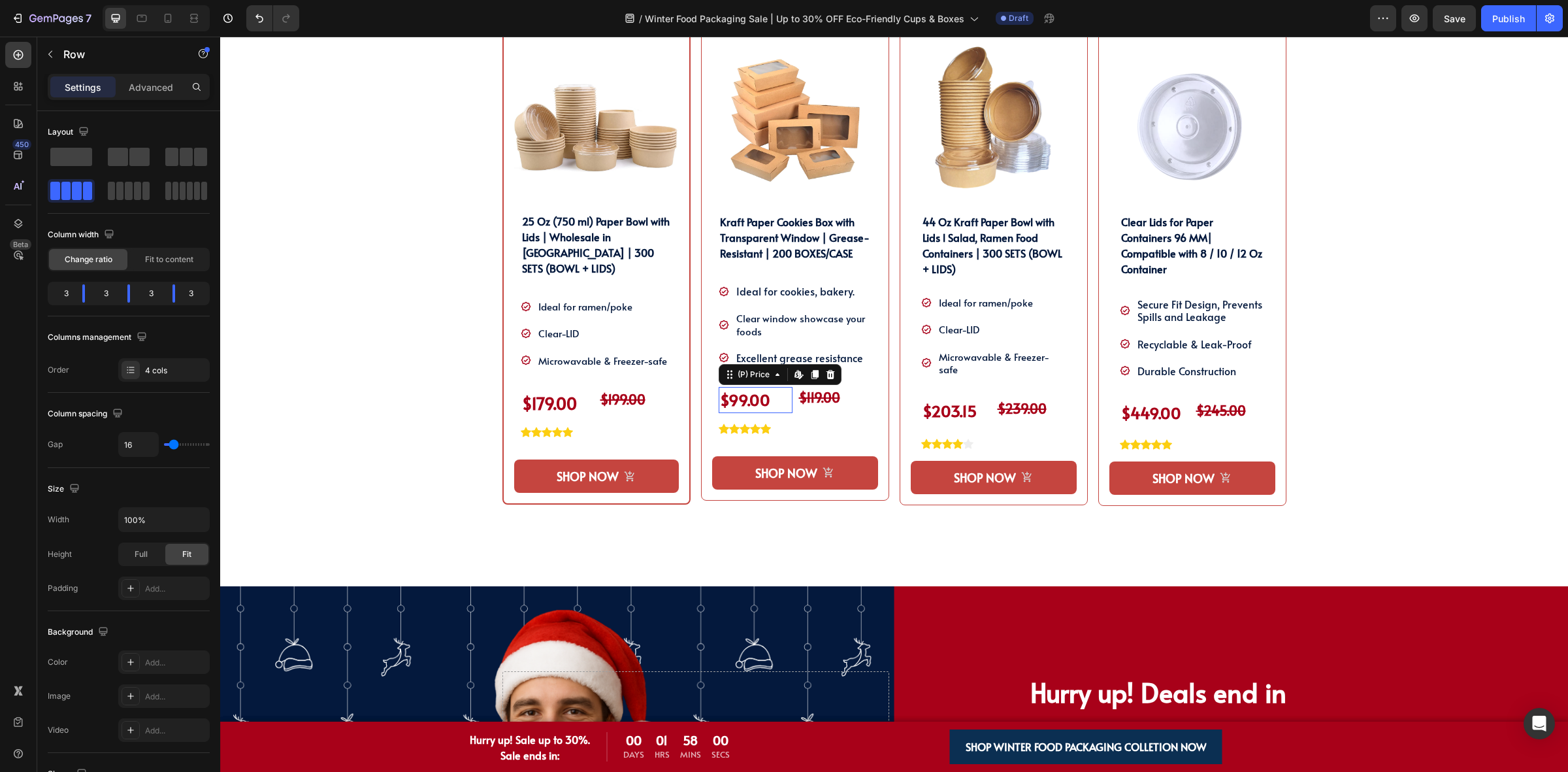
click at [740, 399] on div "$99.00" at bounding box center [756, 399] width 74 height 26
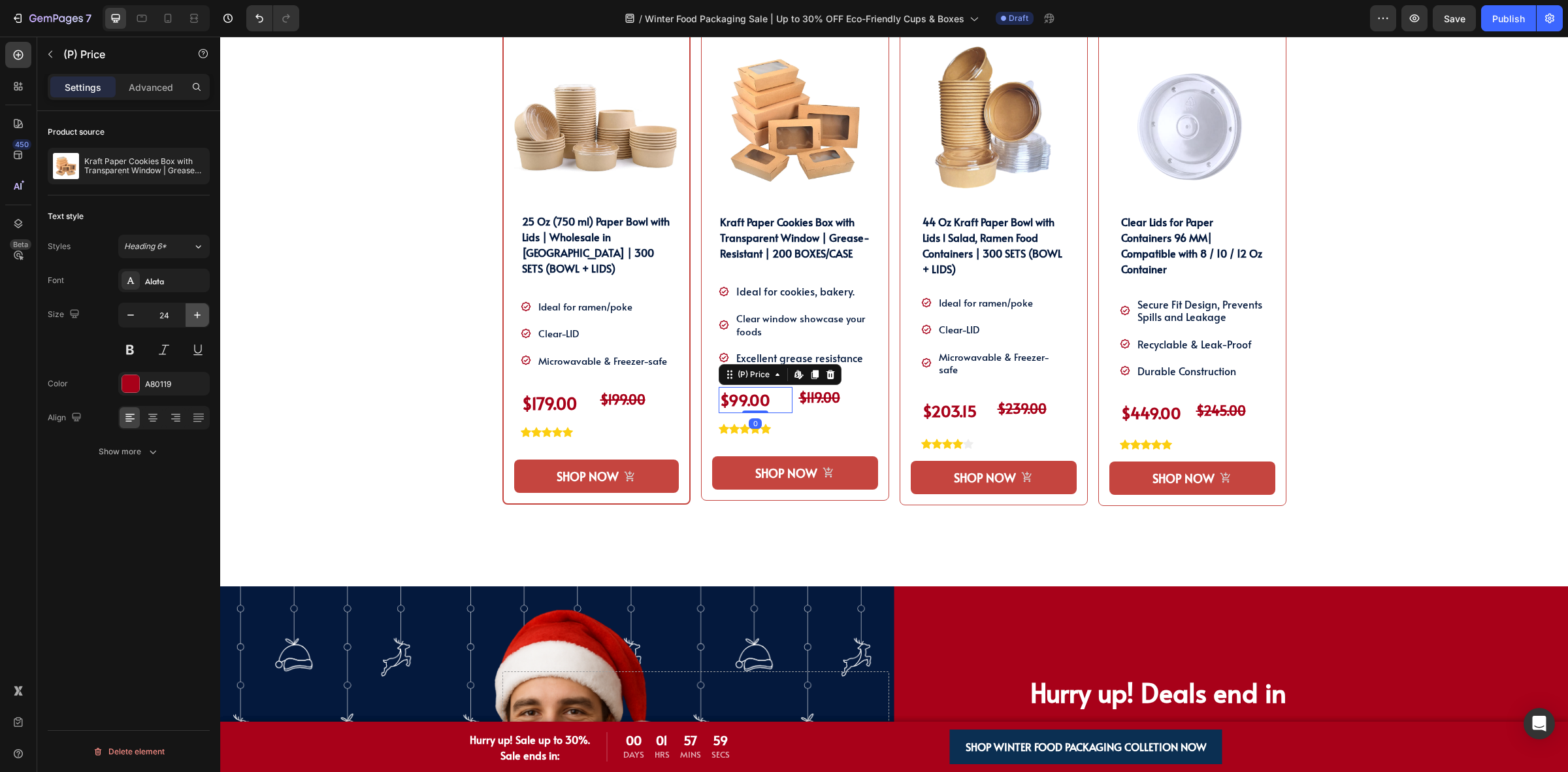
click at [200, 309] on icon "button" at bounding box center [197, 315] width 13 height 13
type input "25"
click at [585, 426] on div "Icon Icon Icon Icon Icon" at bounding box center [596, 431] width 151 height 10
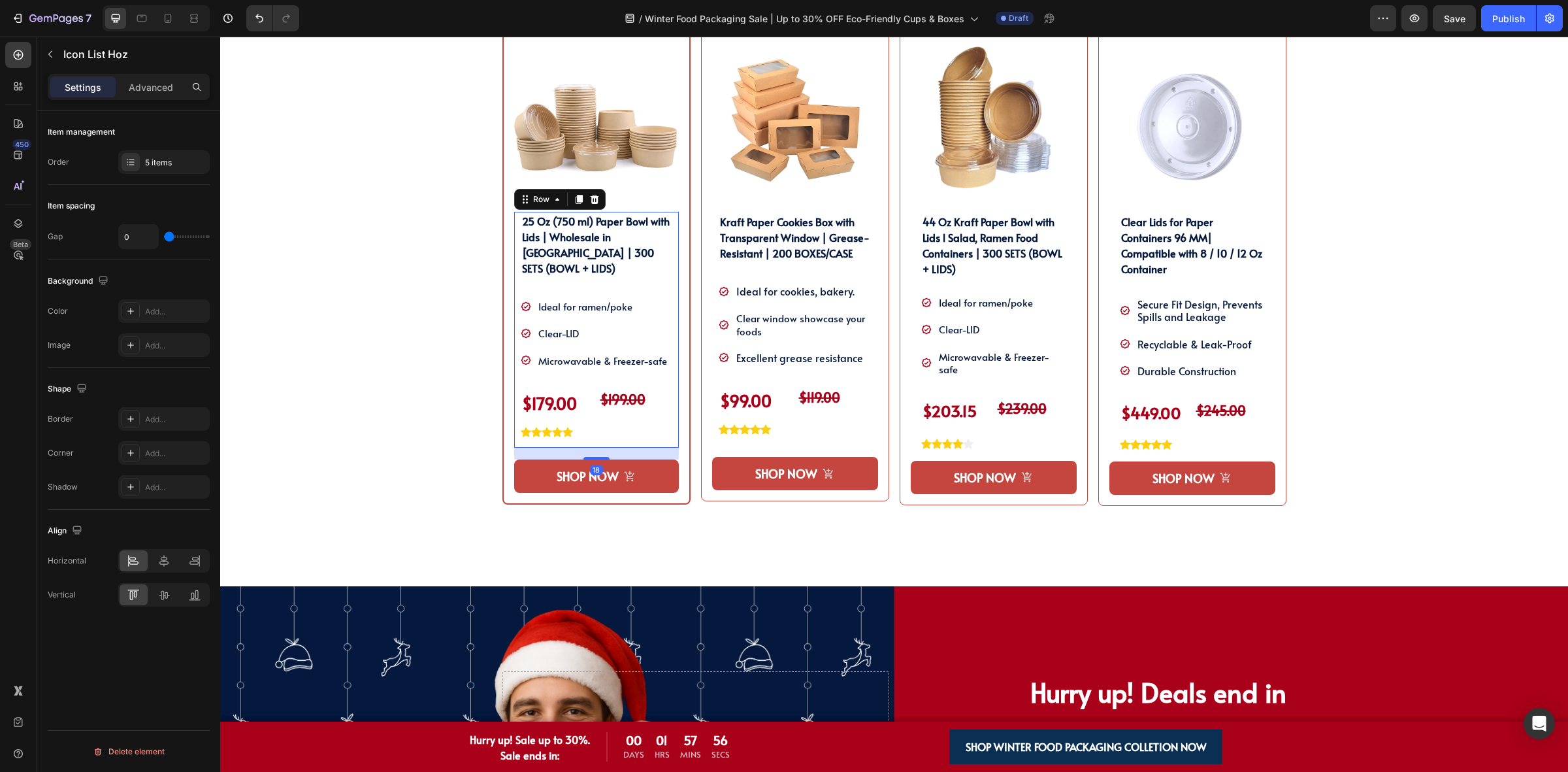
click at [667, 403] on div "25 Oz (750 ml) Paper Bowl with Lids | Wholesale in [GEOGRAPHIC_DATA] | 300 SETS…" at bounding box center [597, 329] width 165 height 236
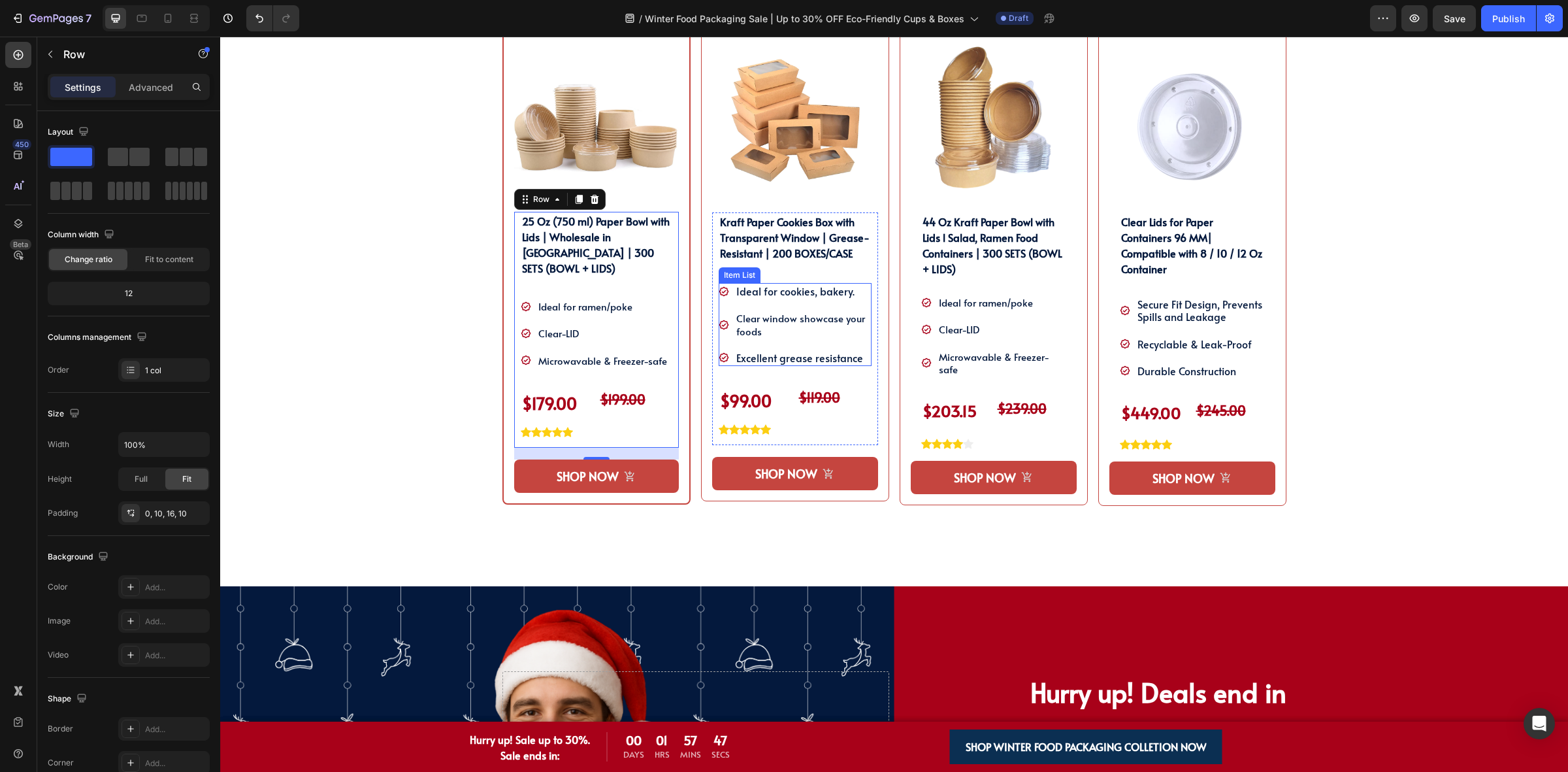
click at [801, 321] on span "Clear window showcase your foods" at bounding box center [800, 324] width 128 height 26
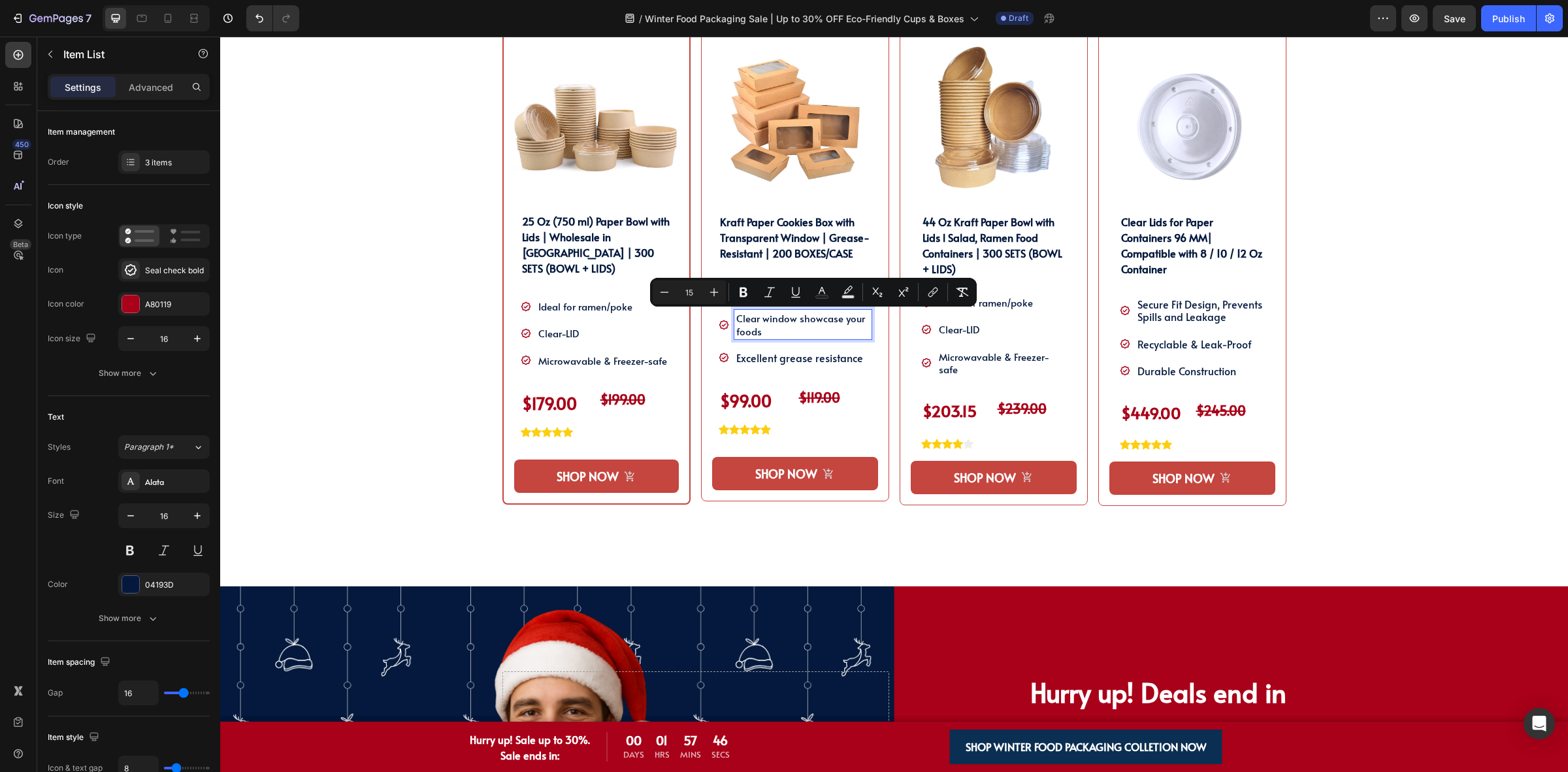
click at [788, 329] on p "Clear window showcase your foods" at bounding box center [802, 325] width 133 height 25
click at [597, 325] on div "Clear-LID" at bounding box center [603, 332] width 133 height 16
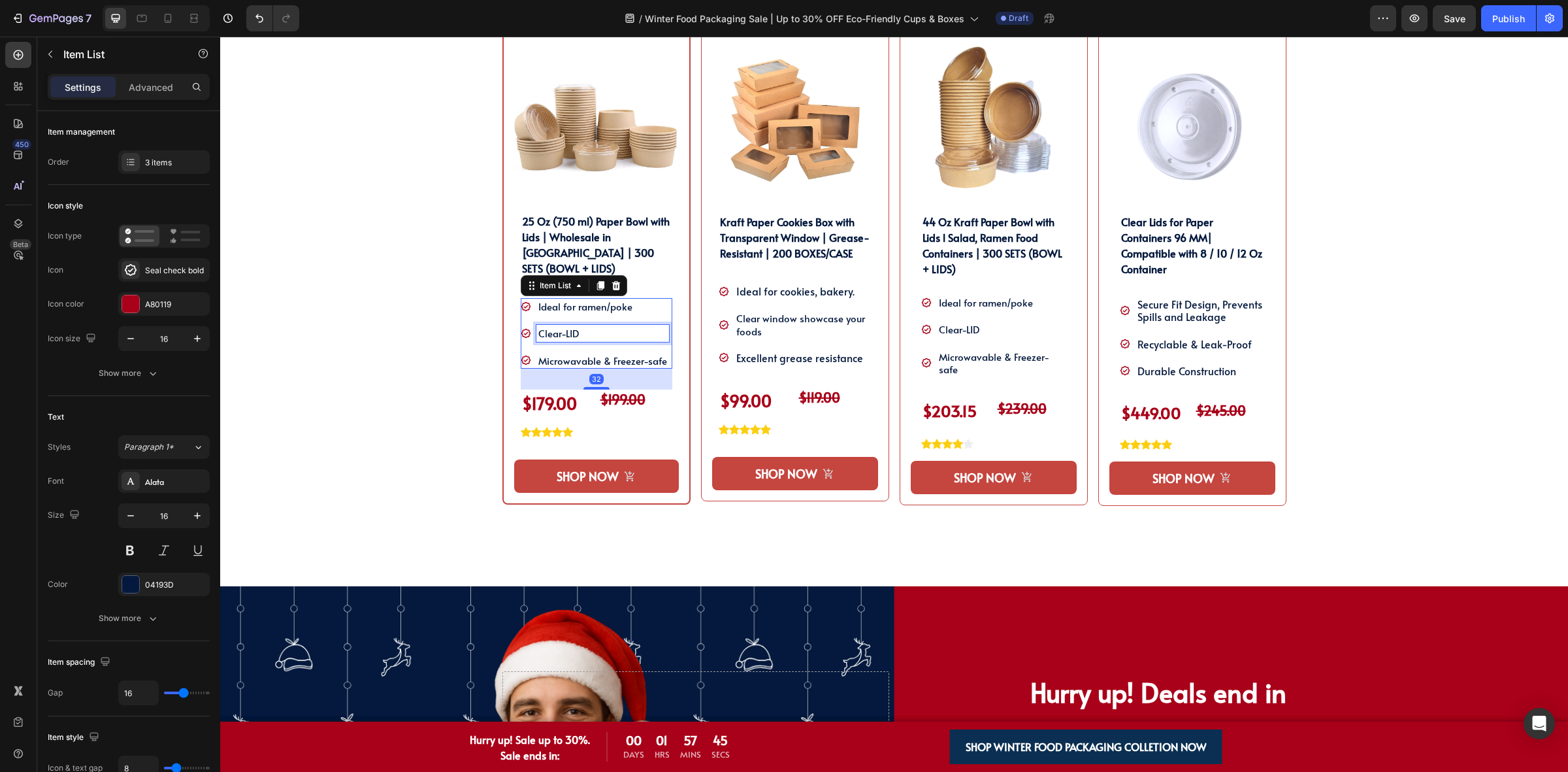
click at [596, 327] on p "Clear-LID" at bounding box center [602, 333] width 128 height 13
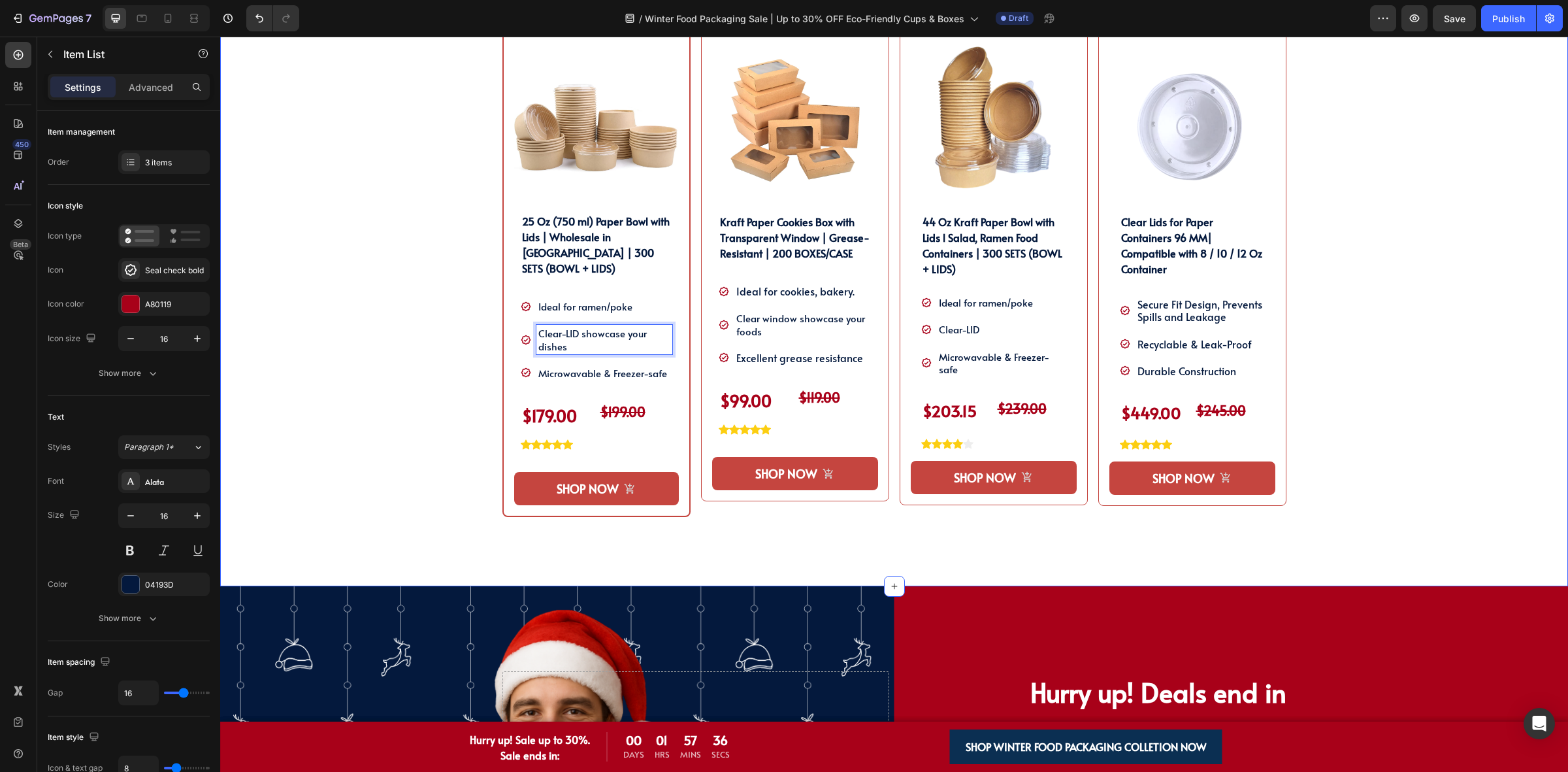
click at [435, 364] on div "SHOP OUR WINTER PACKAGING BEST SELLER!! Heading SHOP OUR WINTER PACKAGING BEST …" at bounding box center [894, 241] width 1328 height 690
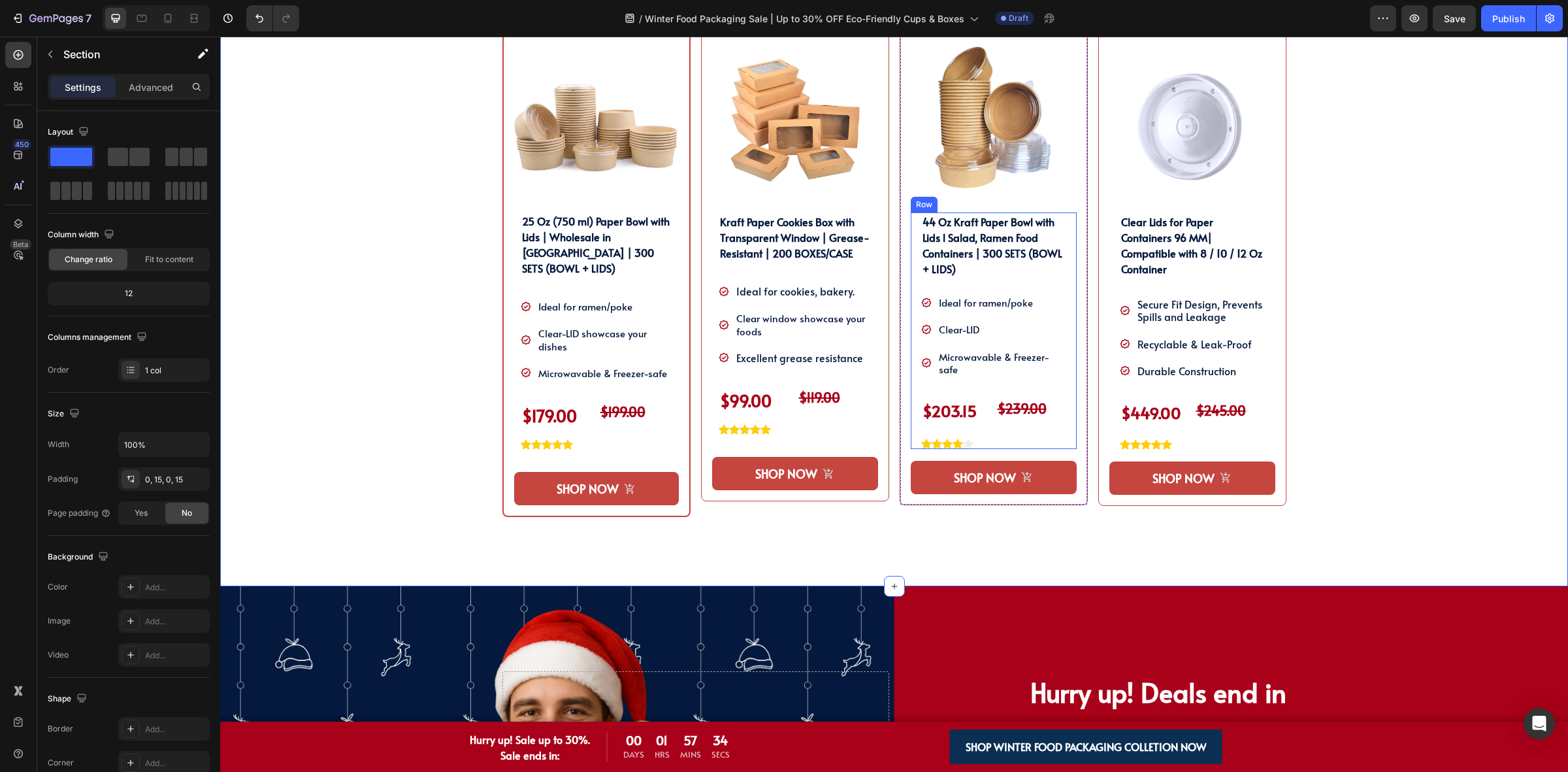
click at [911, 339] on div "44 Oz Kraft Paper Bowl with Lids l Salad, Ramen Food Containers | 300 SETS (BOW…" at bounding box center [994, 330] width 166 height 237
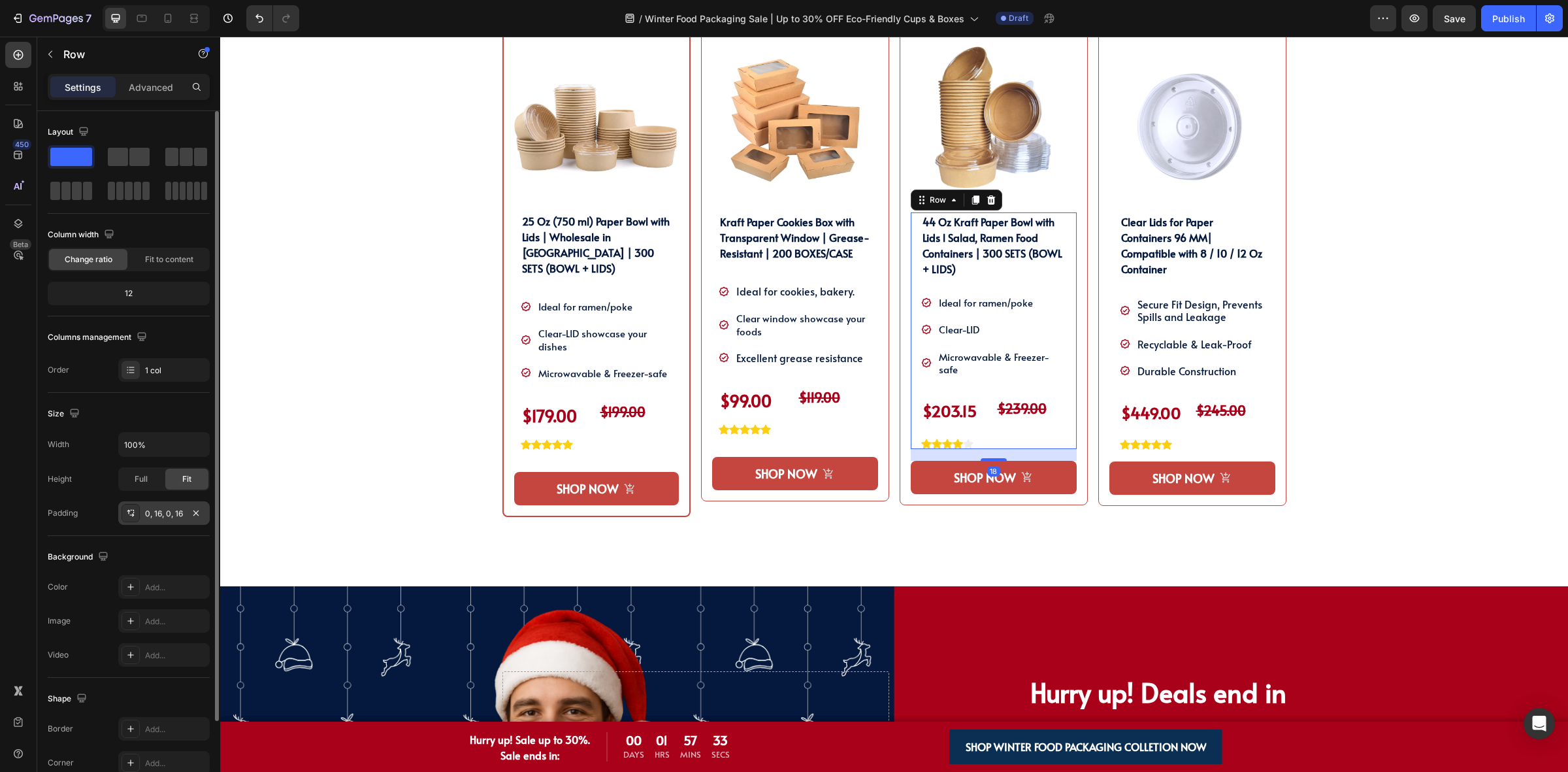
click at [154, 507] on div "0, 16, 0, 16" at bounding box center [163, 513] width 91 height 24
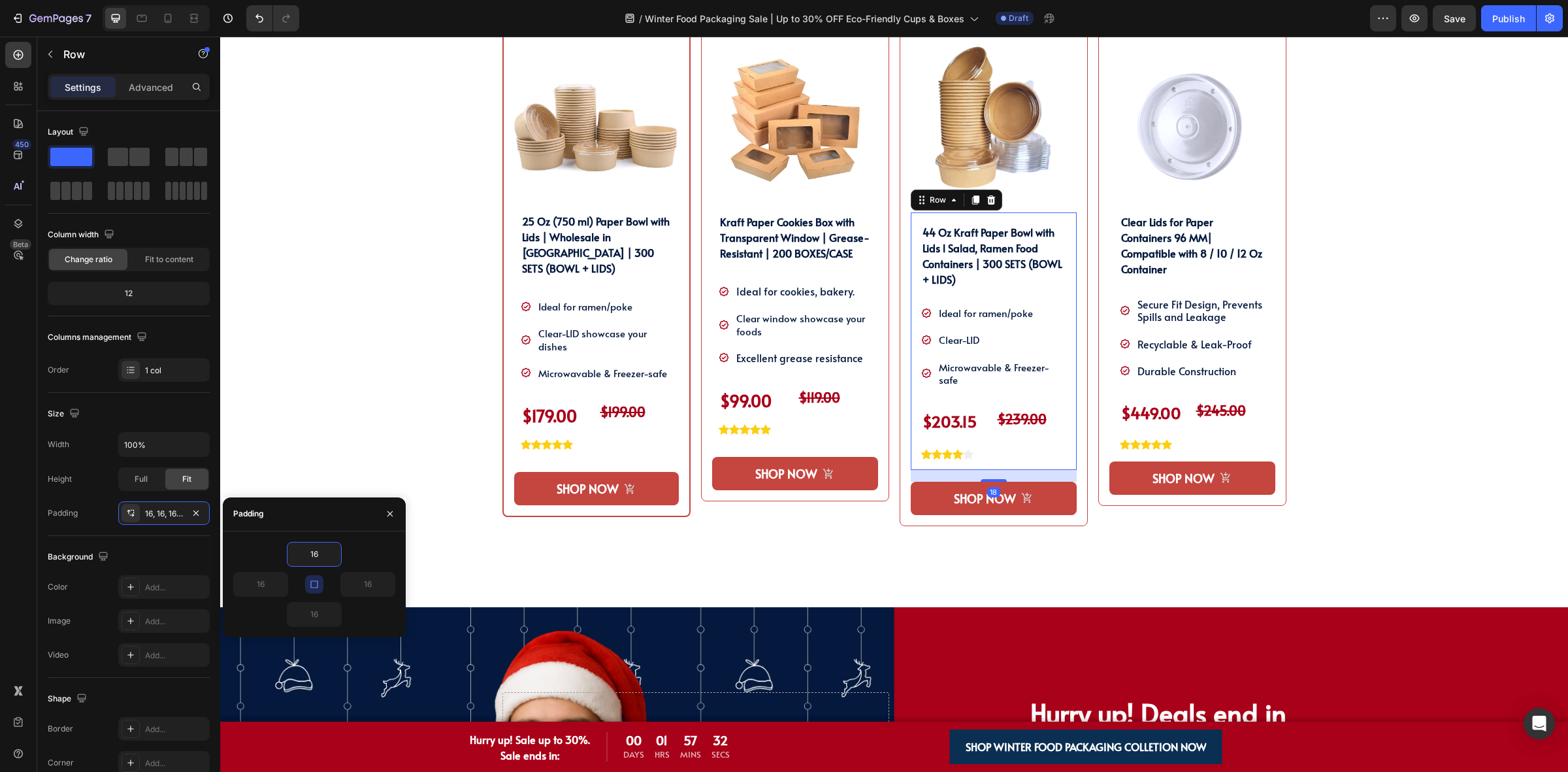
click at [314, 573] on div "16" at bounding box center [354, 584] width 81 height 25
click at [330, 586] on div "16" at bounding box center [354, 584] width 81 height 25
click at [321, 586] on button "button" at bounding box center [314, 584] width 18 height 18
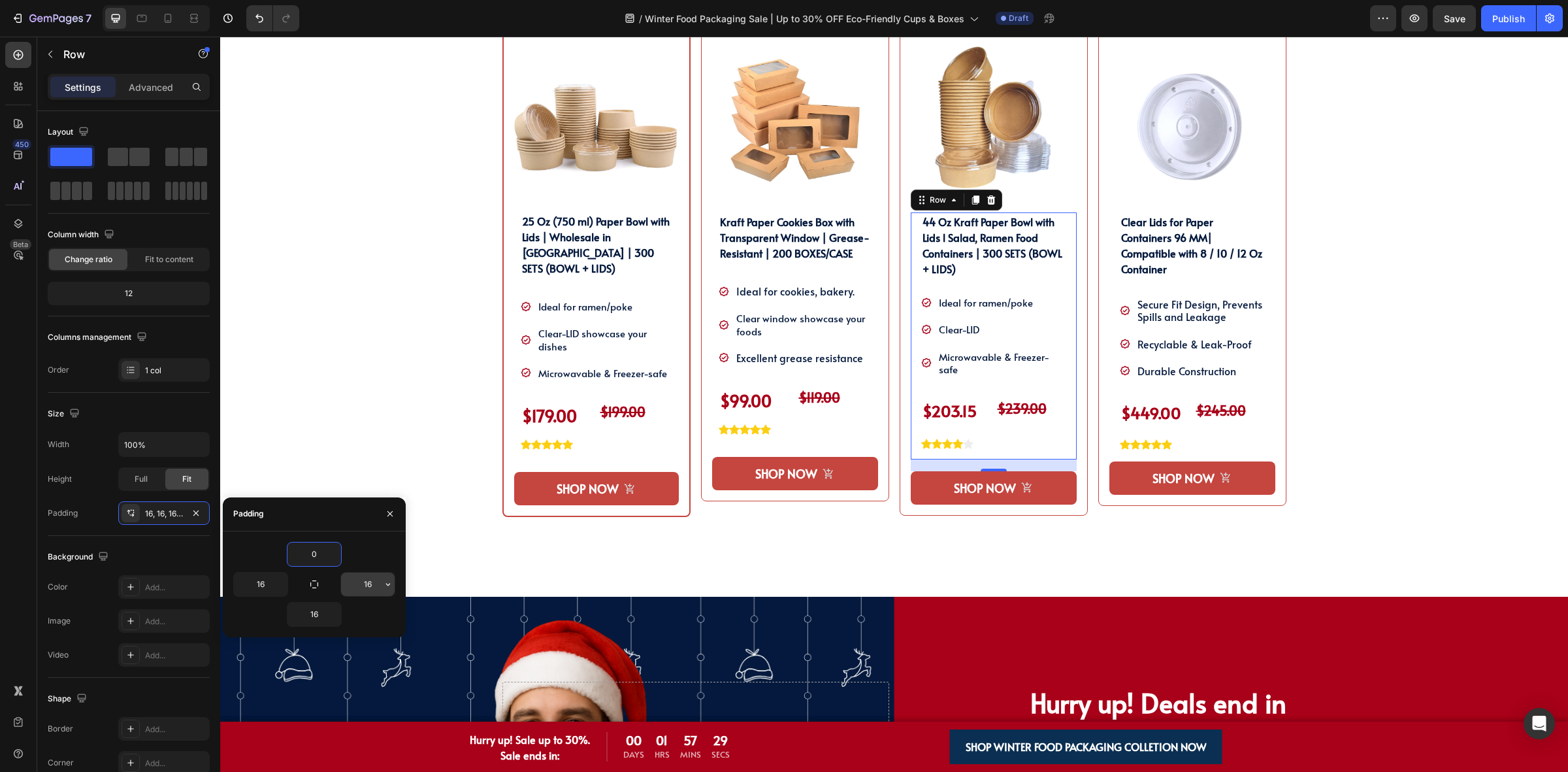
type input "0"
click at [361, 579] on input "16" at bounding box center [368, 584] width 54 height 24
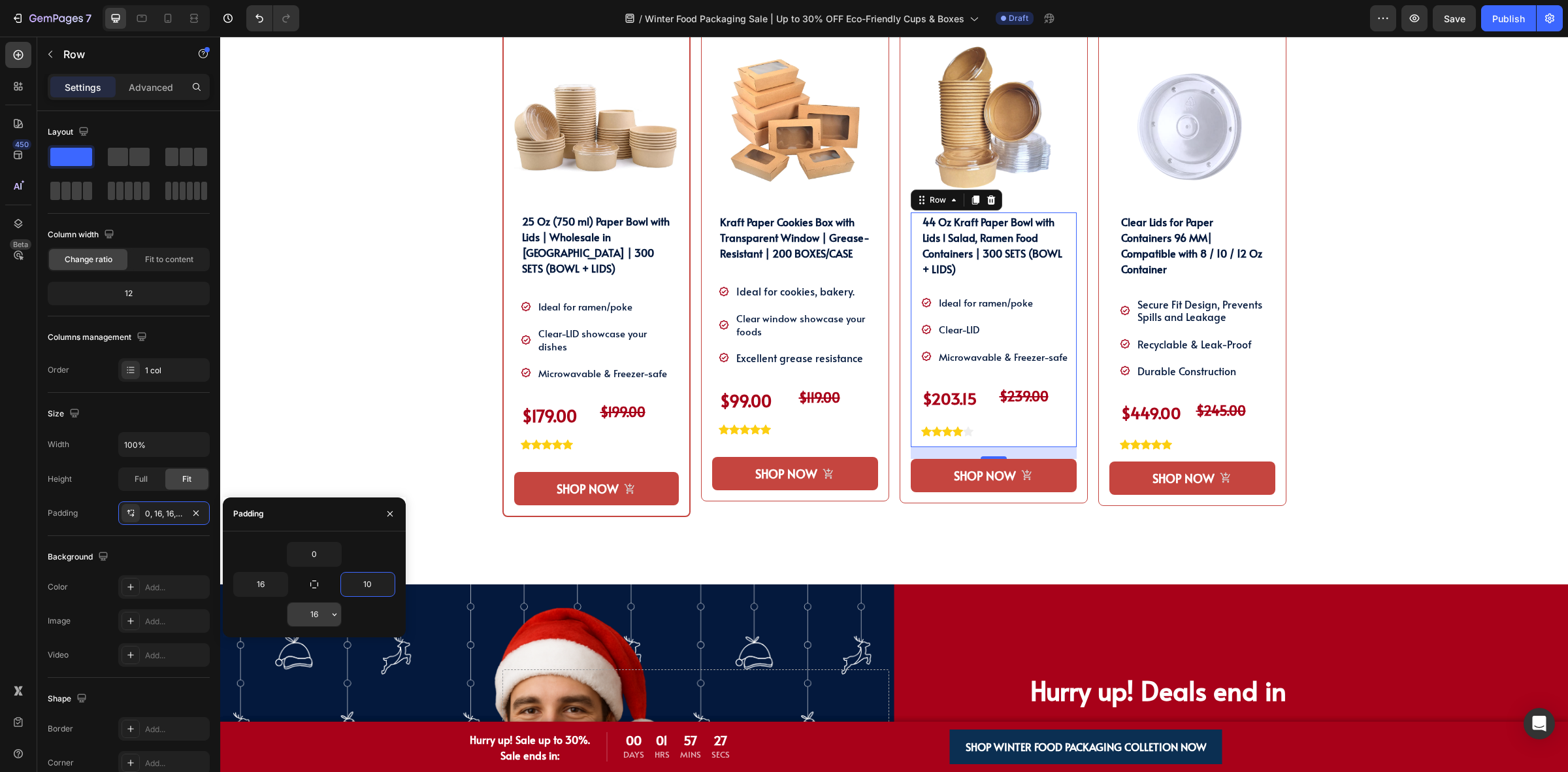
type input "10"
click at [317, 615] on input "16" at bounding box center [314, 614] width 54 height 24
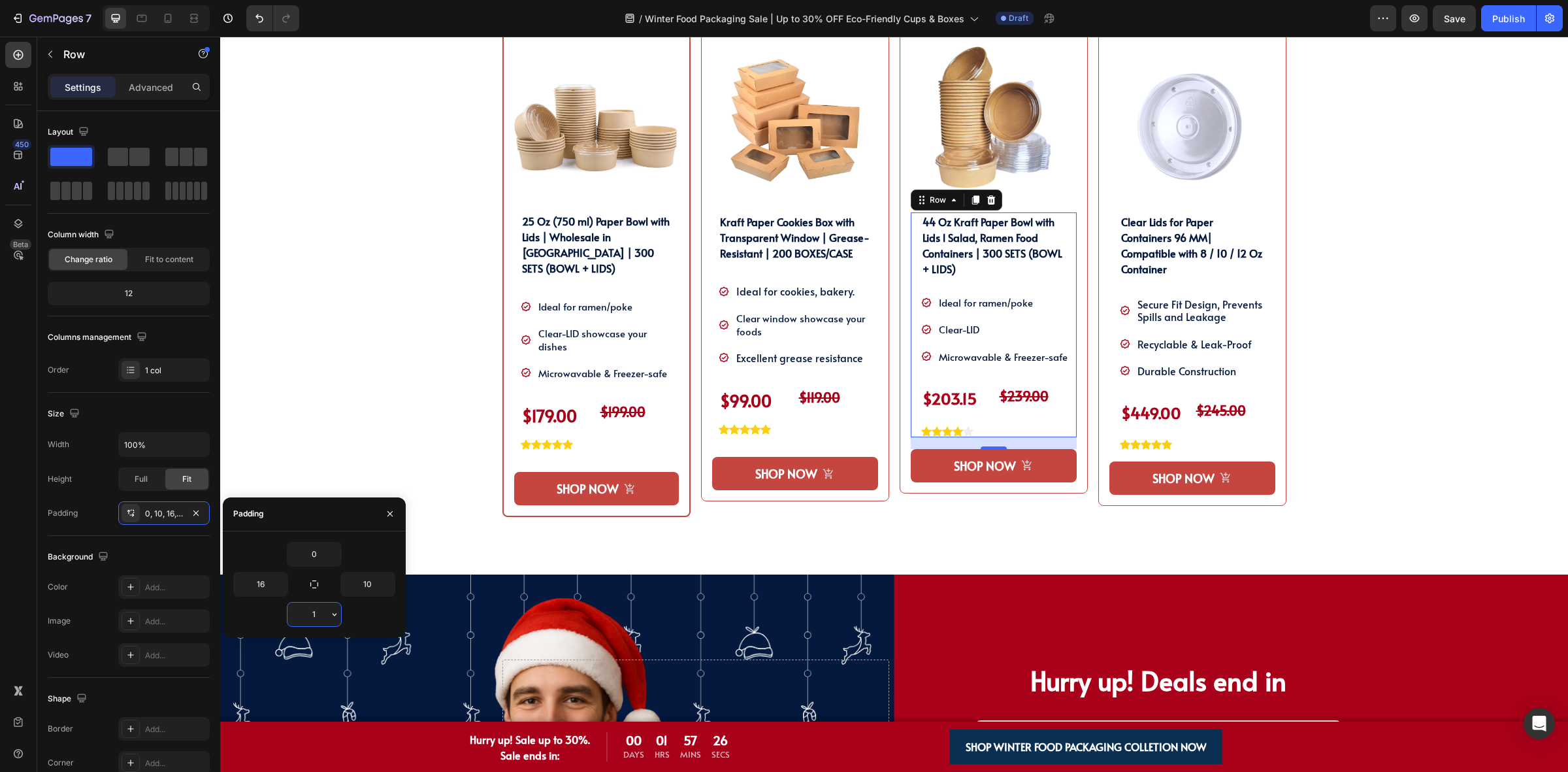
type input "16"
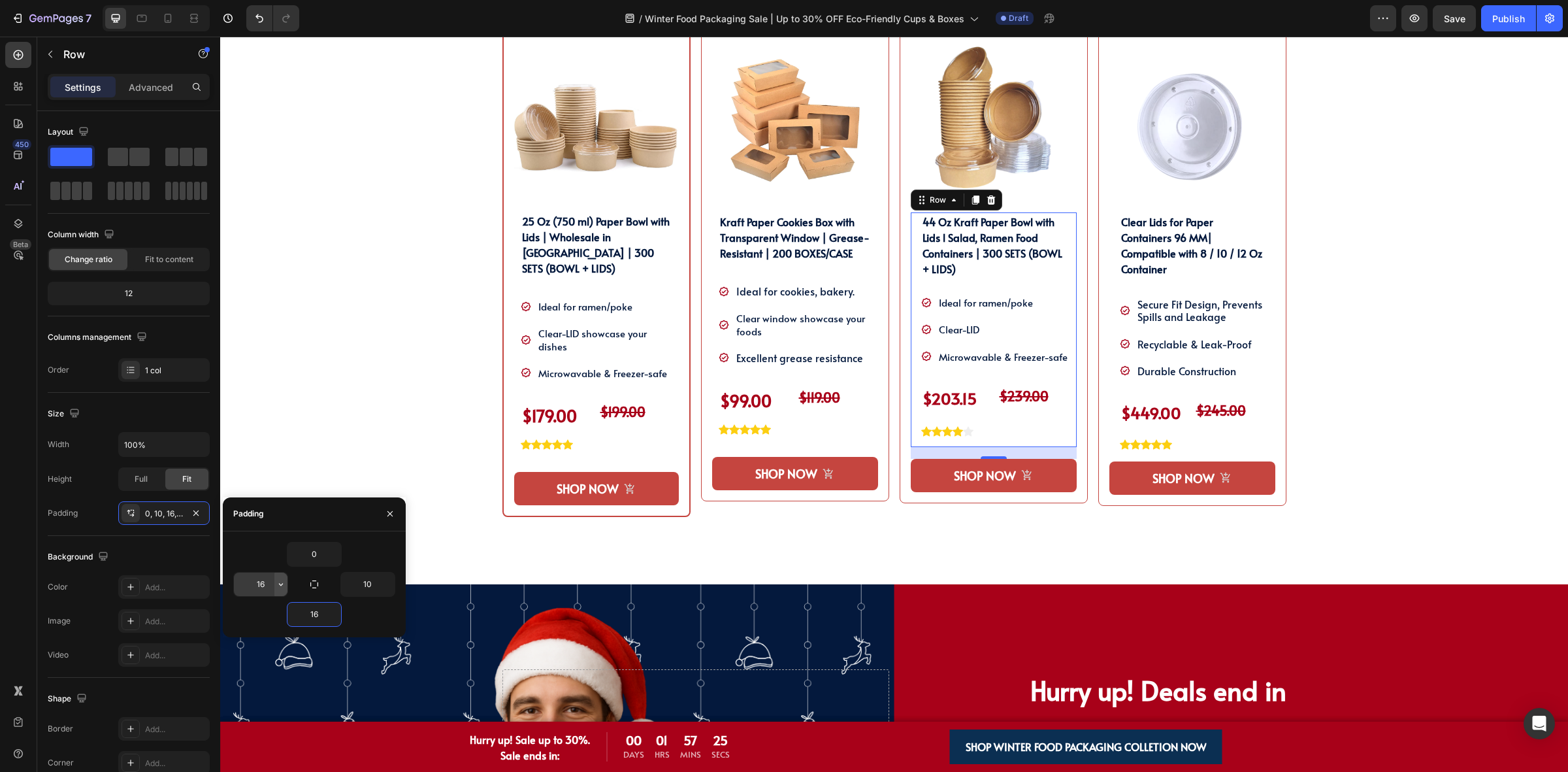
click at [274, 586] on button "button" at bounding box center [281, 584] width 13 height 24
click at [268, 586] on input "16" at bounding box center [260, 584] width 54 height 24
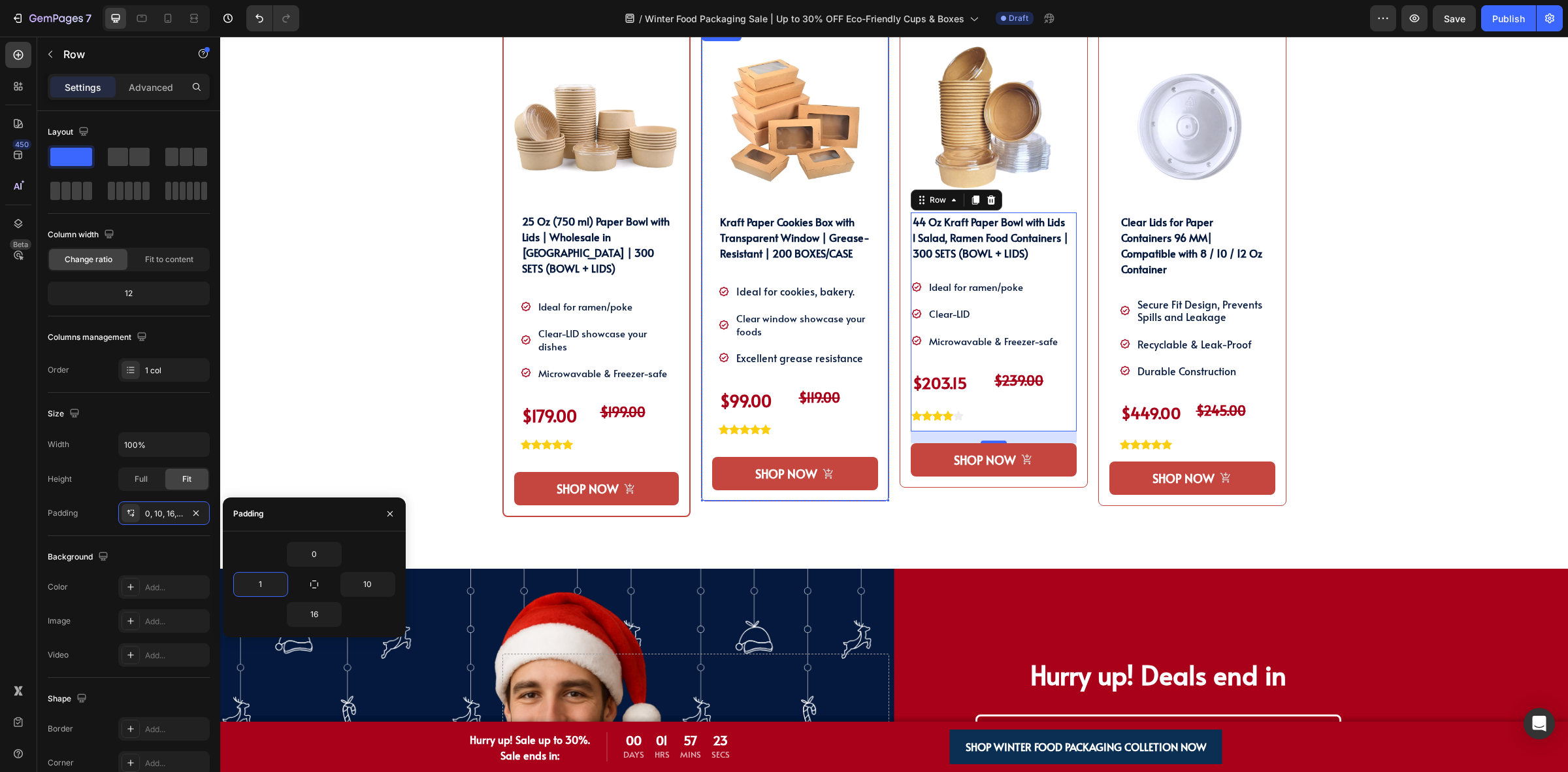
type input "10"
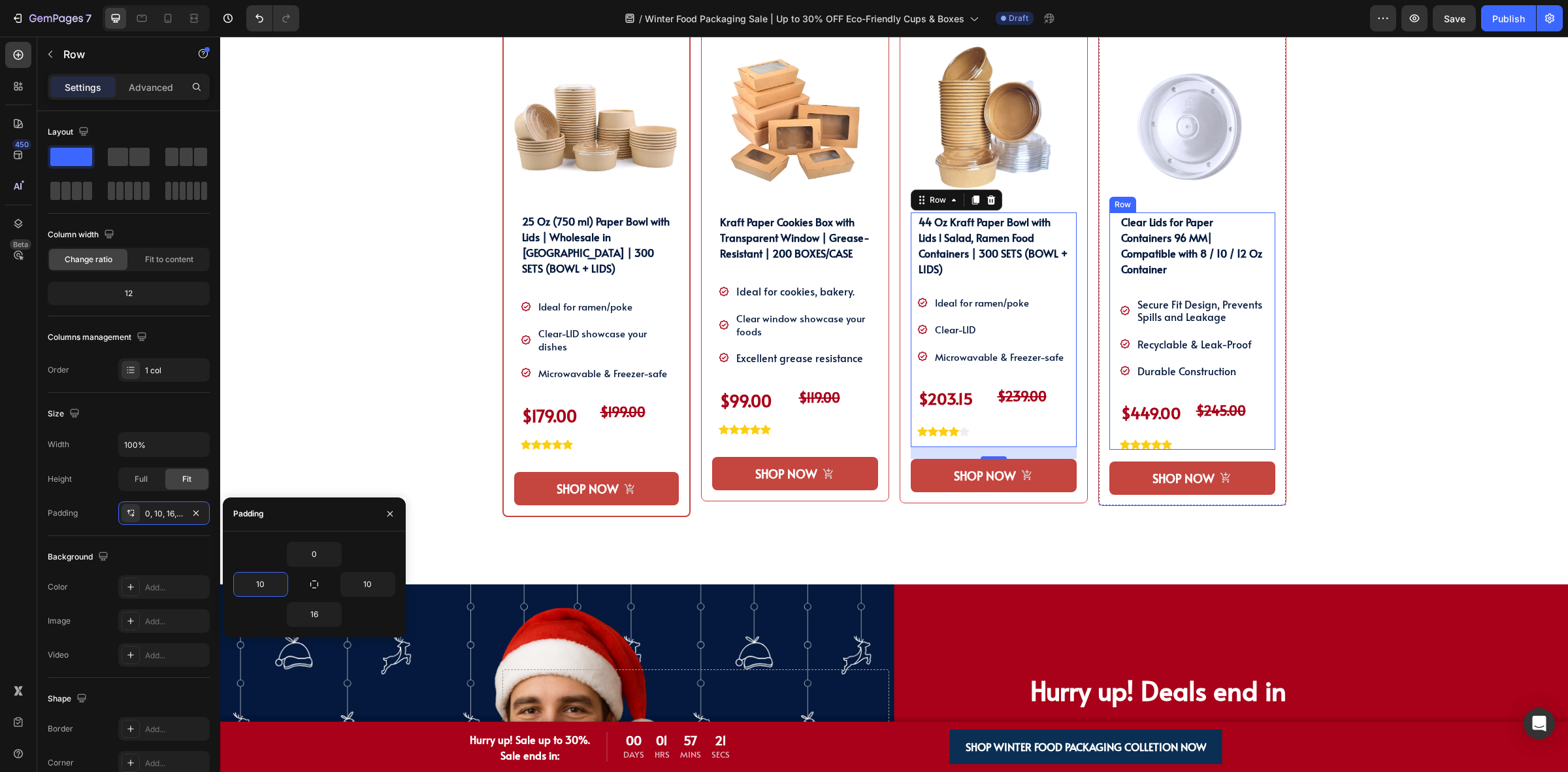
click at [1110, 403] on div "Clear Lids for Paper Containers 96 MM| Compatible with 8 / 10 / 12 Oz Container…" at bounding box center [1193, 331] width 166 height 237
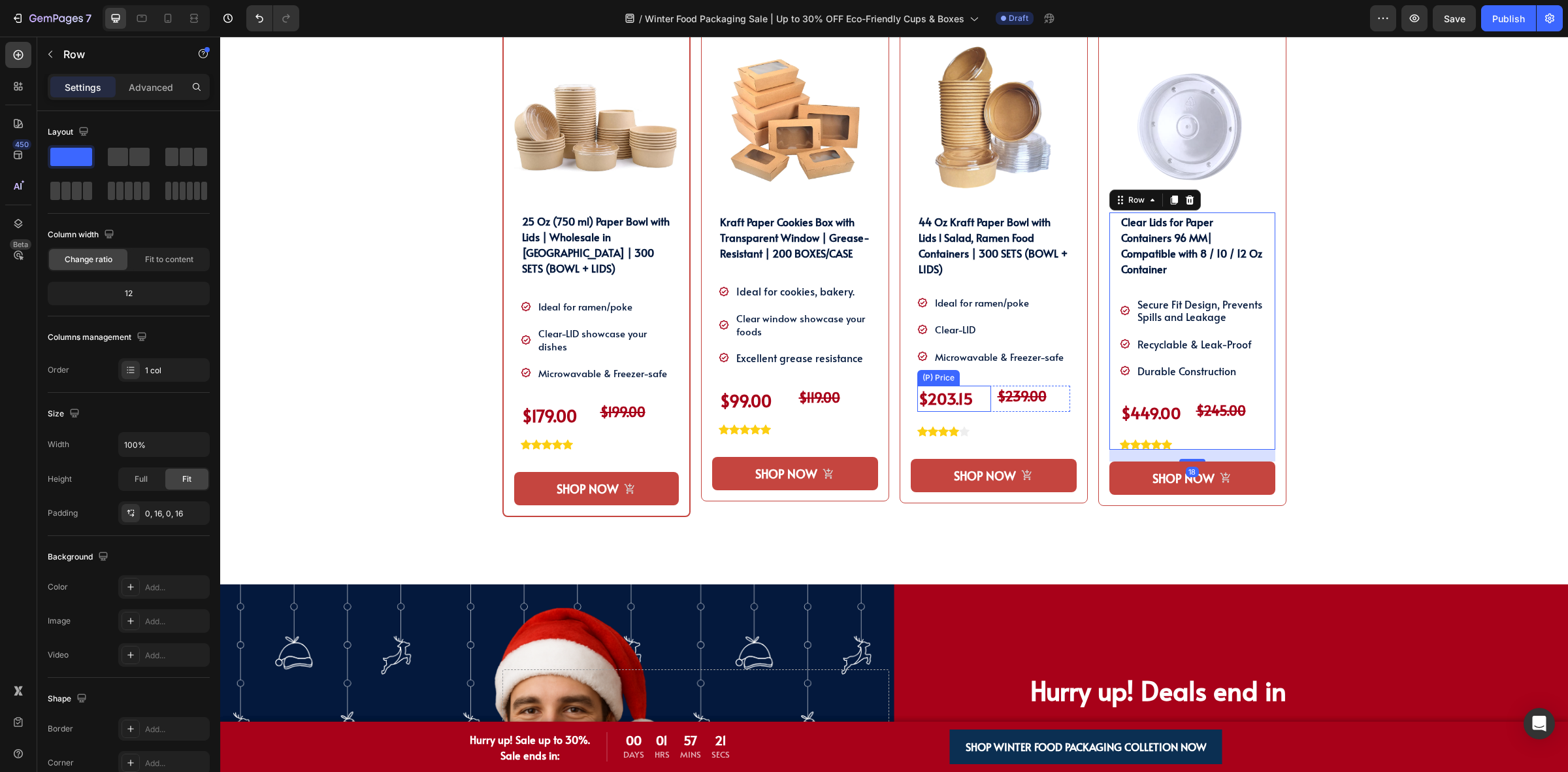
click at [950, 405] on div "$203.15" at bounding box center [954, 398] width 74 height 26
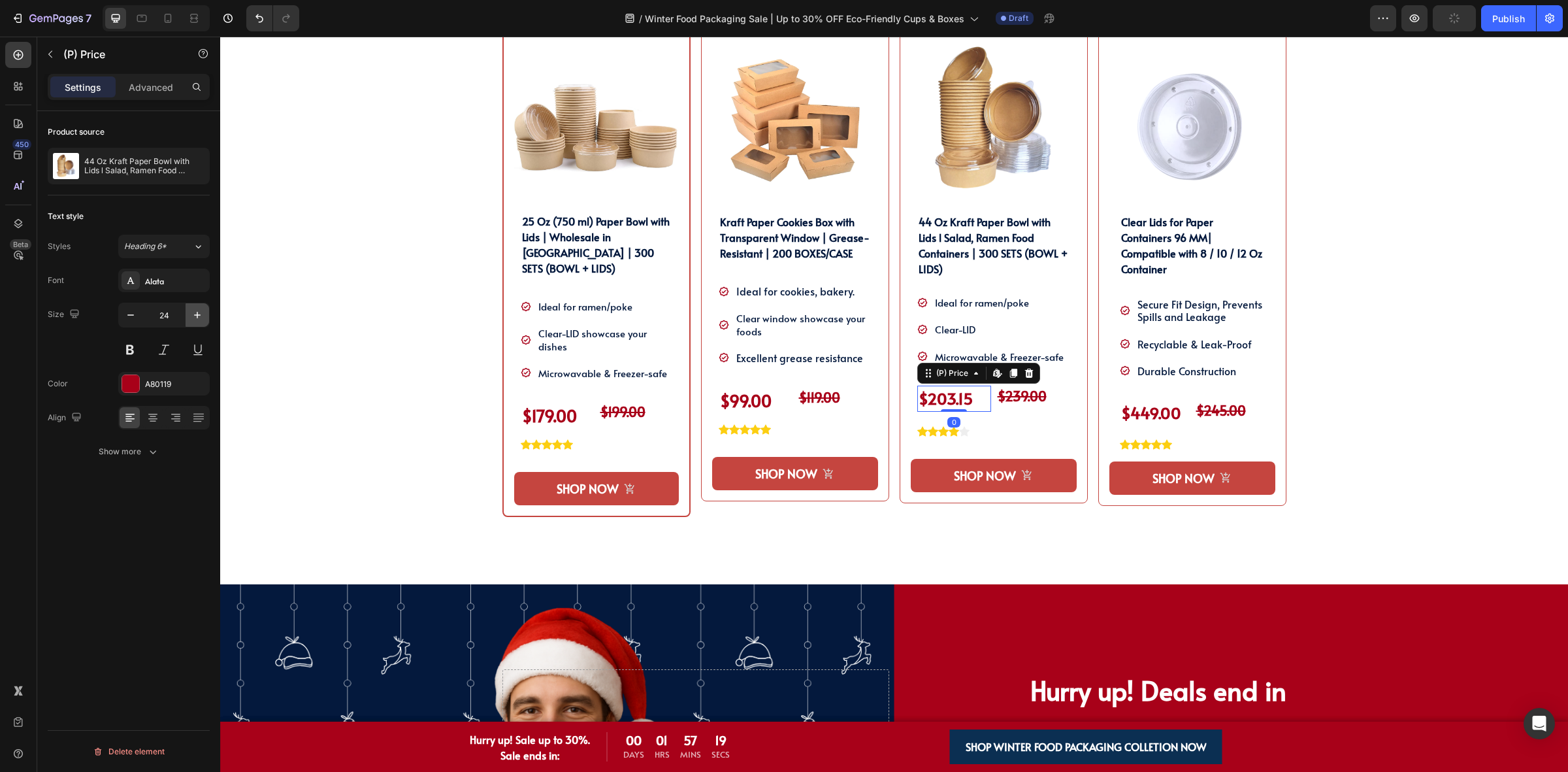
click at [194, 313] on icon "button" at bounding box center [197, 315] width 13 height 13
type input "25"
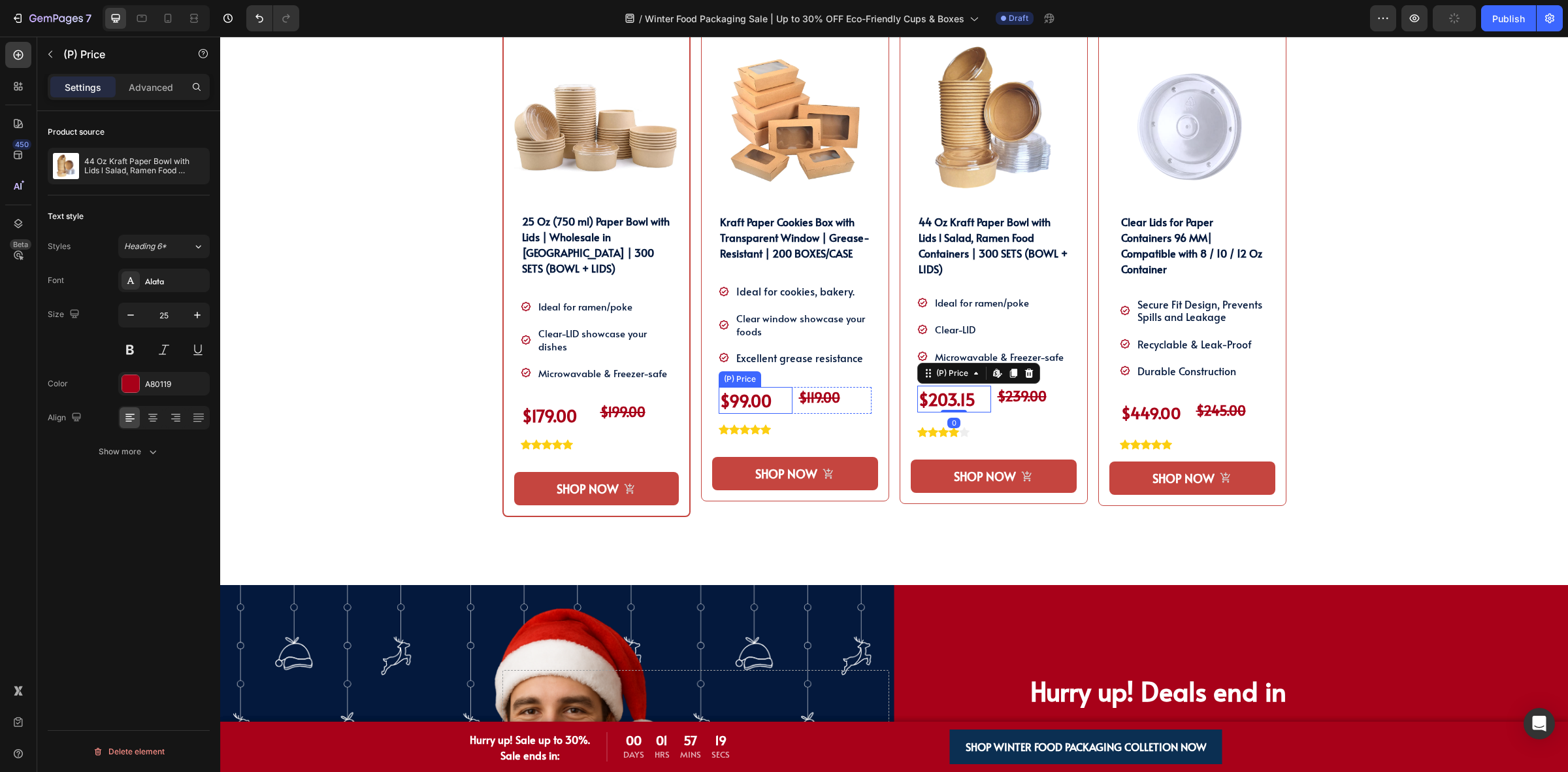
click at [729, 403] on div "$99.00" at bounding box center [756, 400] width 74 height 27
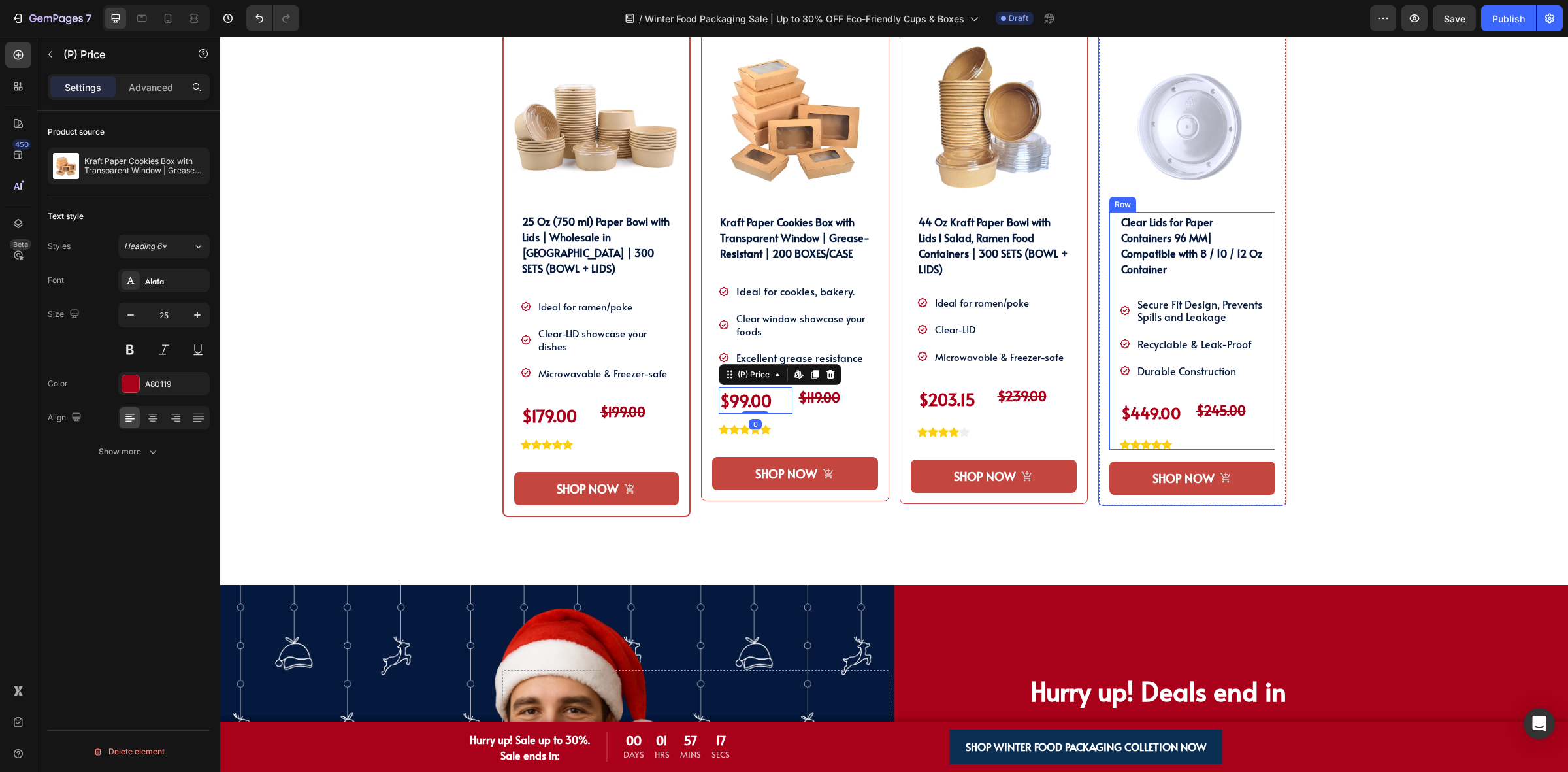
click at [1111, 430] on div "Clear Lids for Paper Containers 96 MM| Compatible with 8 / 10 / 12 Oz Container…" at bounding box center [1193, 331] width 166 height 237
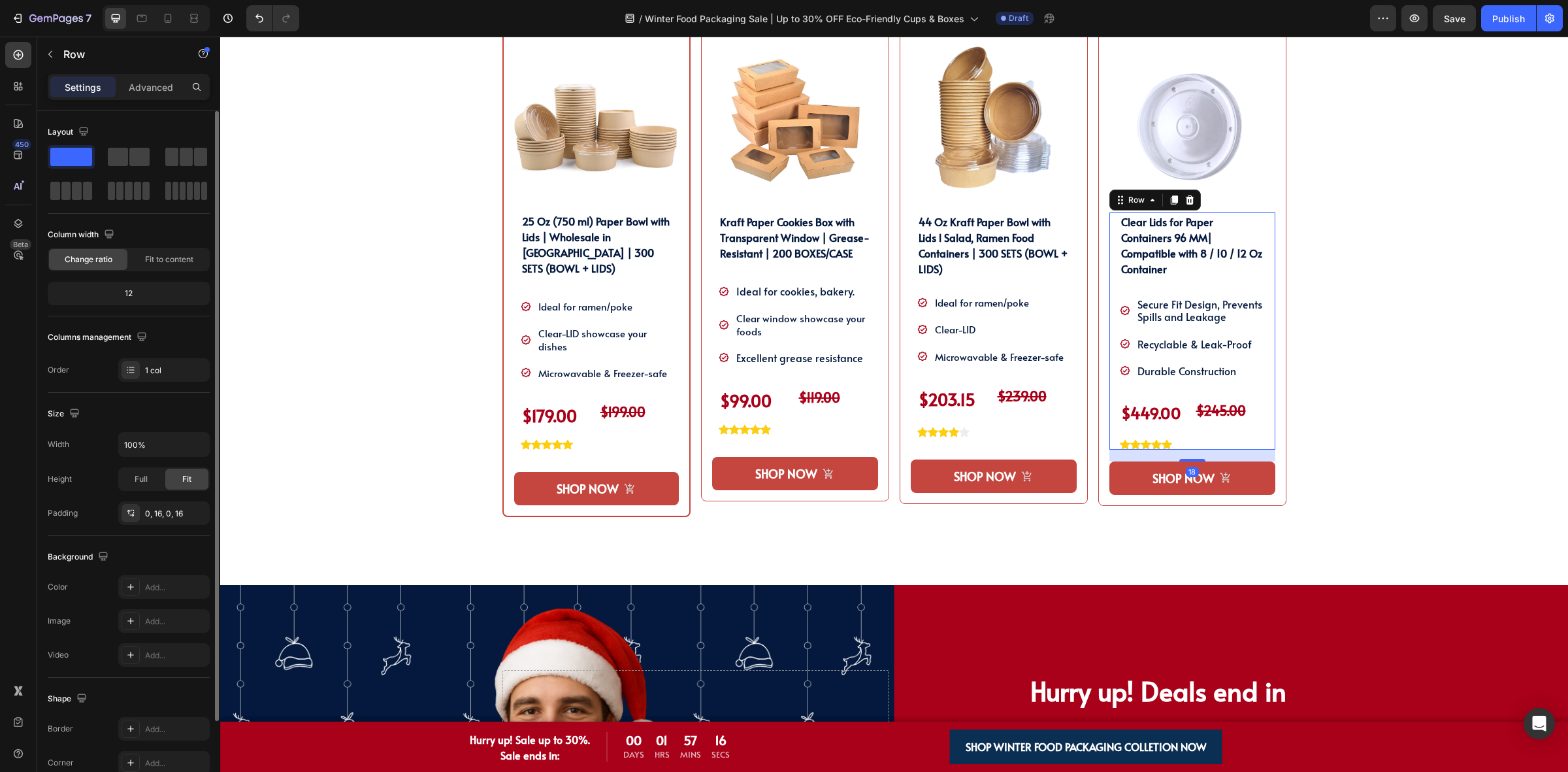
click at [159, 528] on div "Size Width 100% Height Full Fit Padding 0, 16, 0, 16" at bounding box center [128, 464] width 162 height 143
click at [168, 518] on div "0, 16, 0, 16" at bounding box center [164, 513] width 38 height 12
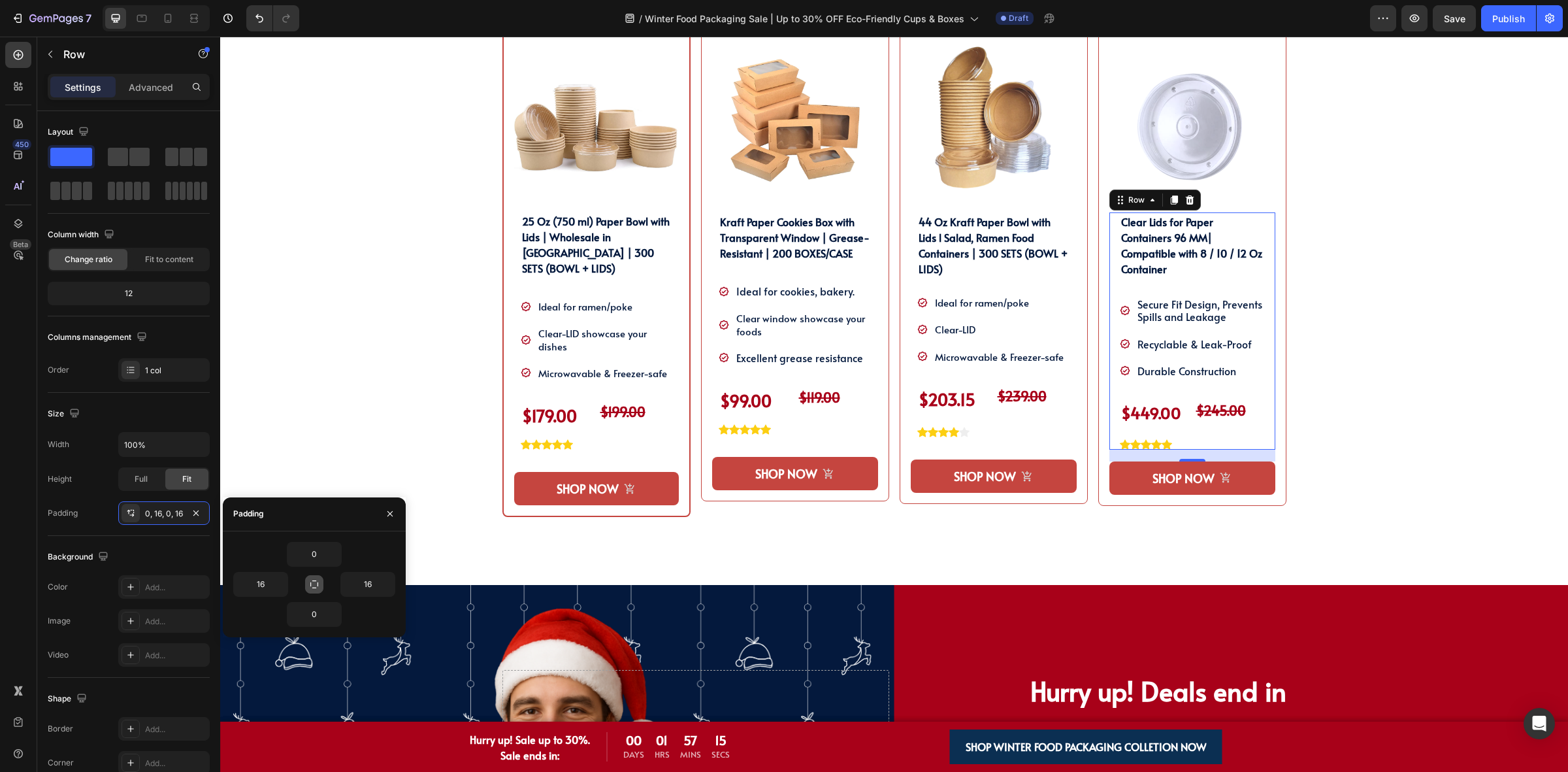
click at [311, 581] on icon "button" at bounding box center [314, 584] width 10 height 10
type input "0"
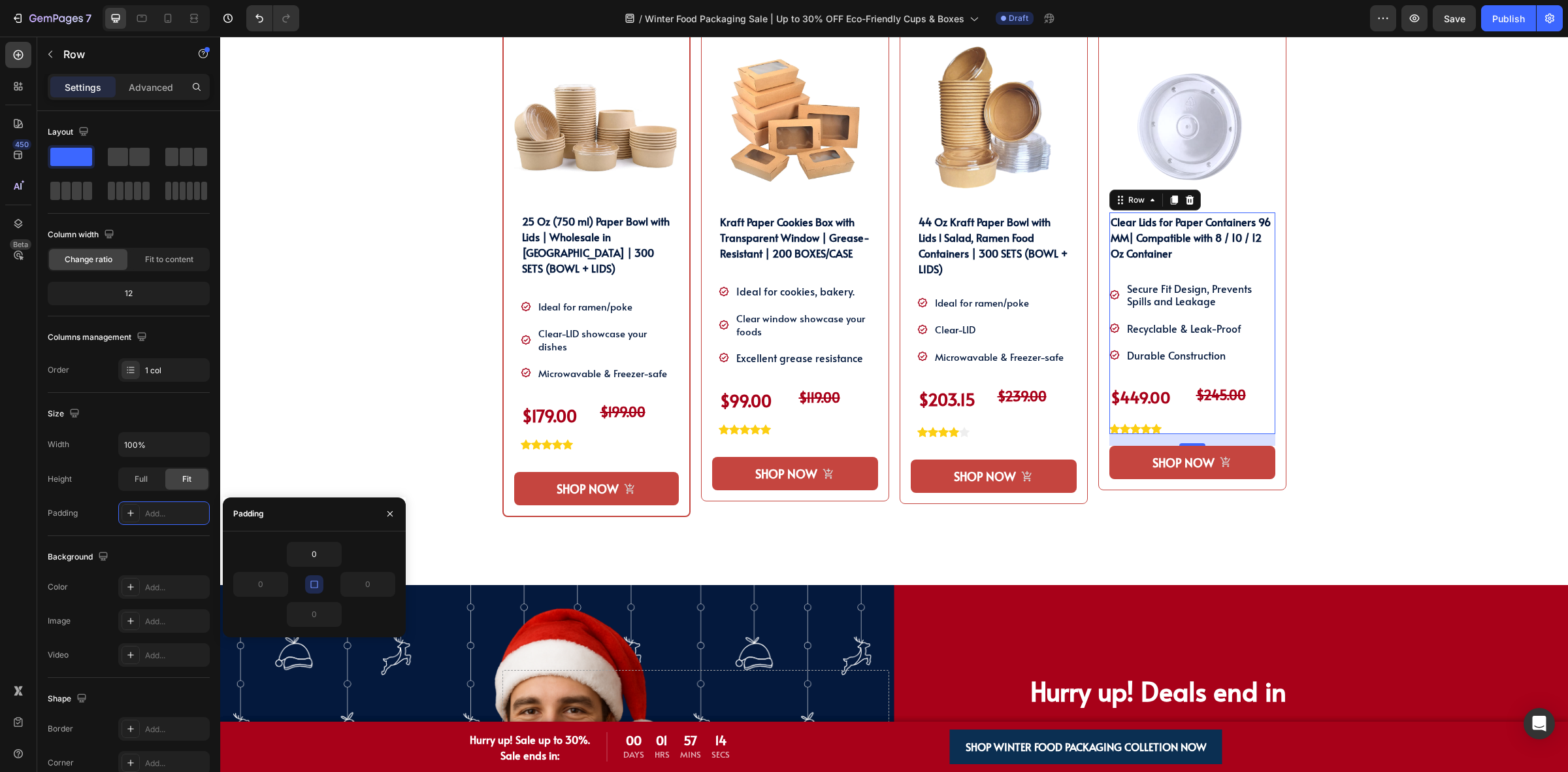
click at [311, 581] on icon "button" at bounding box center [314, 584] width 7 height 7
click at [322, 558] on input "0" at bounding box center [314, 554] width 54 height 24
click at [376, 588] on input "0" at bounding box center [368, 584] width 54 height 24
type input "10"
click at [318, 616] on input "0" at bounding box center [314, 614] width 54 height 24
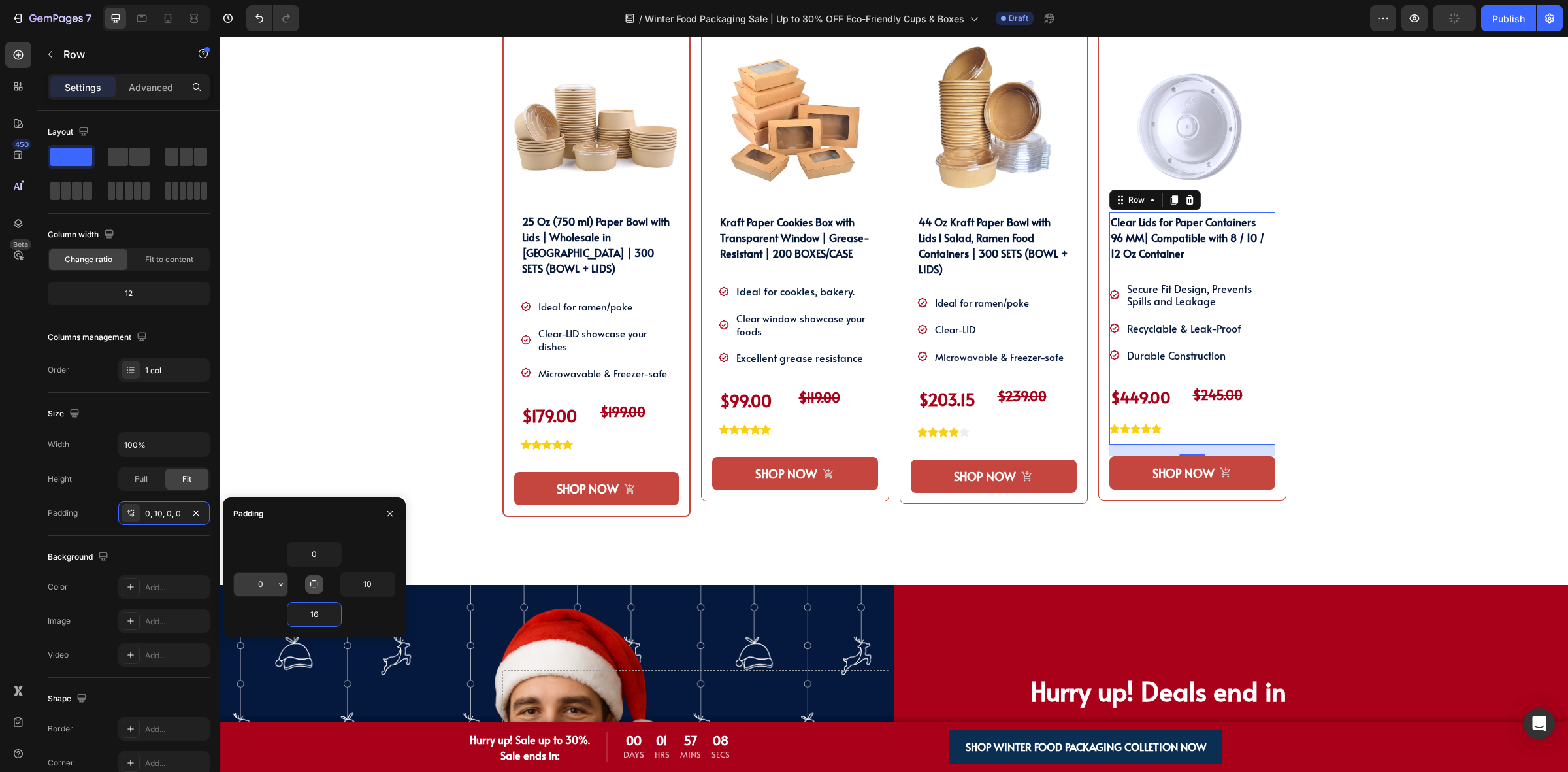
type input "16"
click at [259, 586] on input "0" at bounding box center [260, 584] width 54 height 24
type input "10"
click at [1362, 497] on div "SHOP OUR WINTER PACKAGING BEST SELLER!! Heading SHOP OUR WINTER PACKAGING BEST …" at bounding box center [894, 240] width 1328 height 689
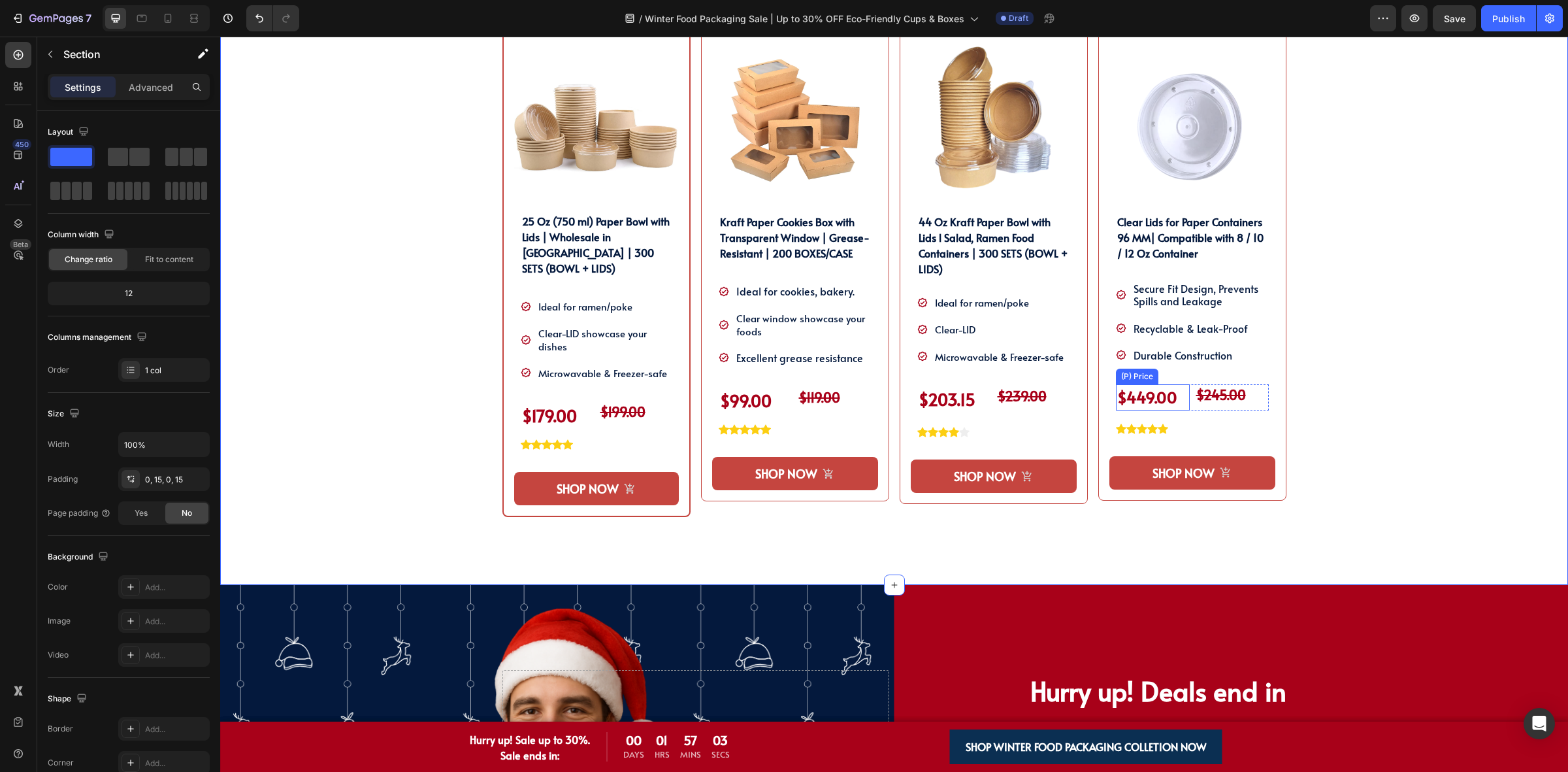
click at [1144, 402] on div "$449.00" at bounding box center [1153, 397] width 74 height 26
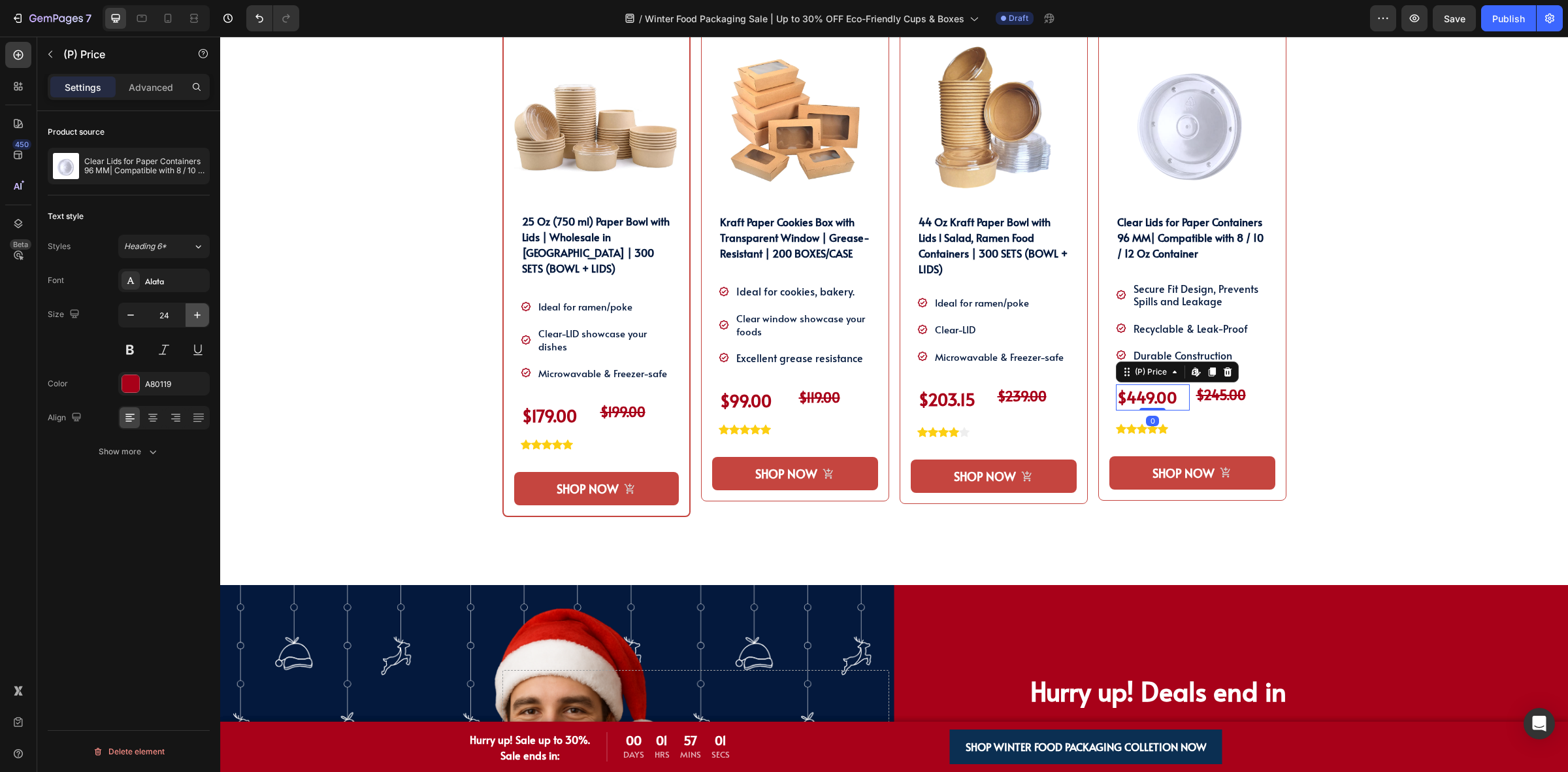
click at [201, 314] on icon "button" at bounding box center [197, 315] width 13 height 13
type input "25"
click at [338, 374] on div "SHOP OUR WINTER PACKAGING BEST SELLER!! Heading SHOP OUR WINTER PACKAGING BEST …" at bounding box center [894, 240] width 1328 height 689
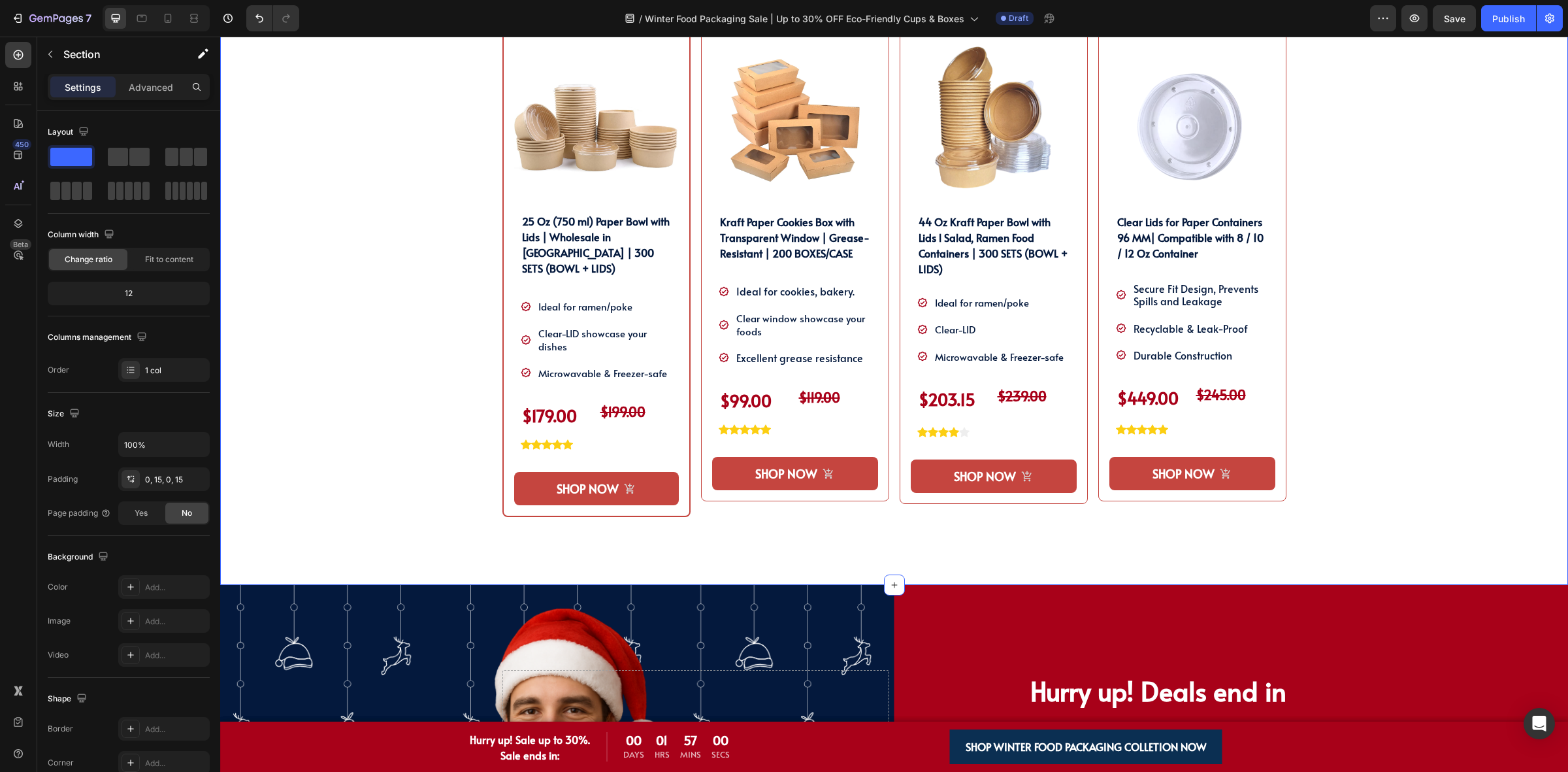
click at [1426, 371] on div "SHOP OUR WINTER PACKAGING BEST SELLER!! Heading SHOP OUR WINTER PACKAGING BEST …" at bounding box center [894, 240] width 1328 height 689
click at [588, 484] on button "SHOP NOW" at bounding box center [597, 489] width 165 height 34
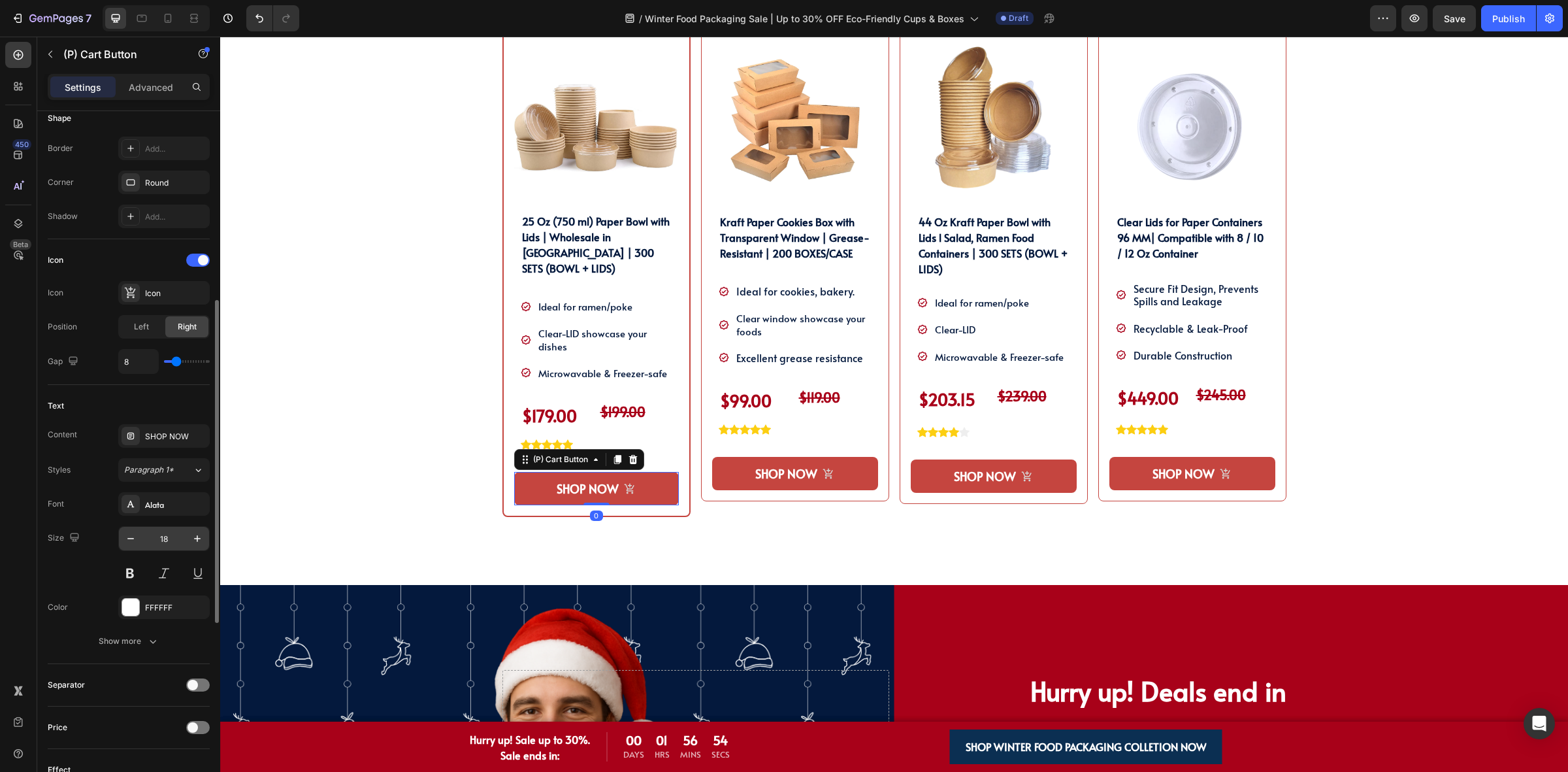
scroll to position [808, 0]
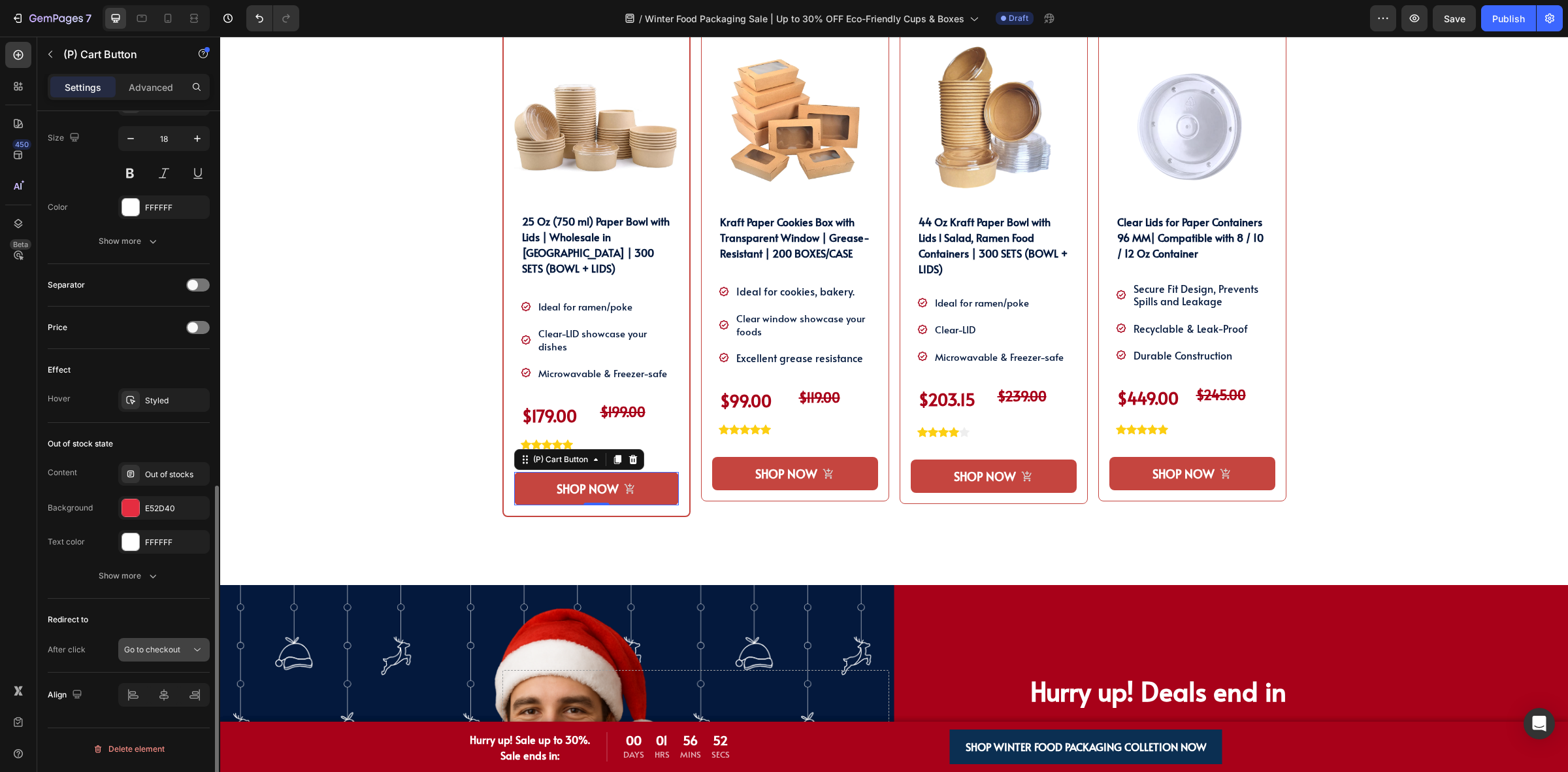
click at [133, 659] on button "Go to checkout" at bounding box center [163, 650] width 91 height 24
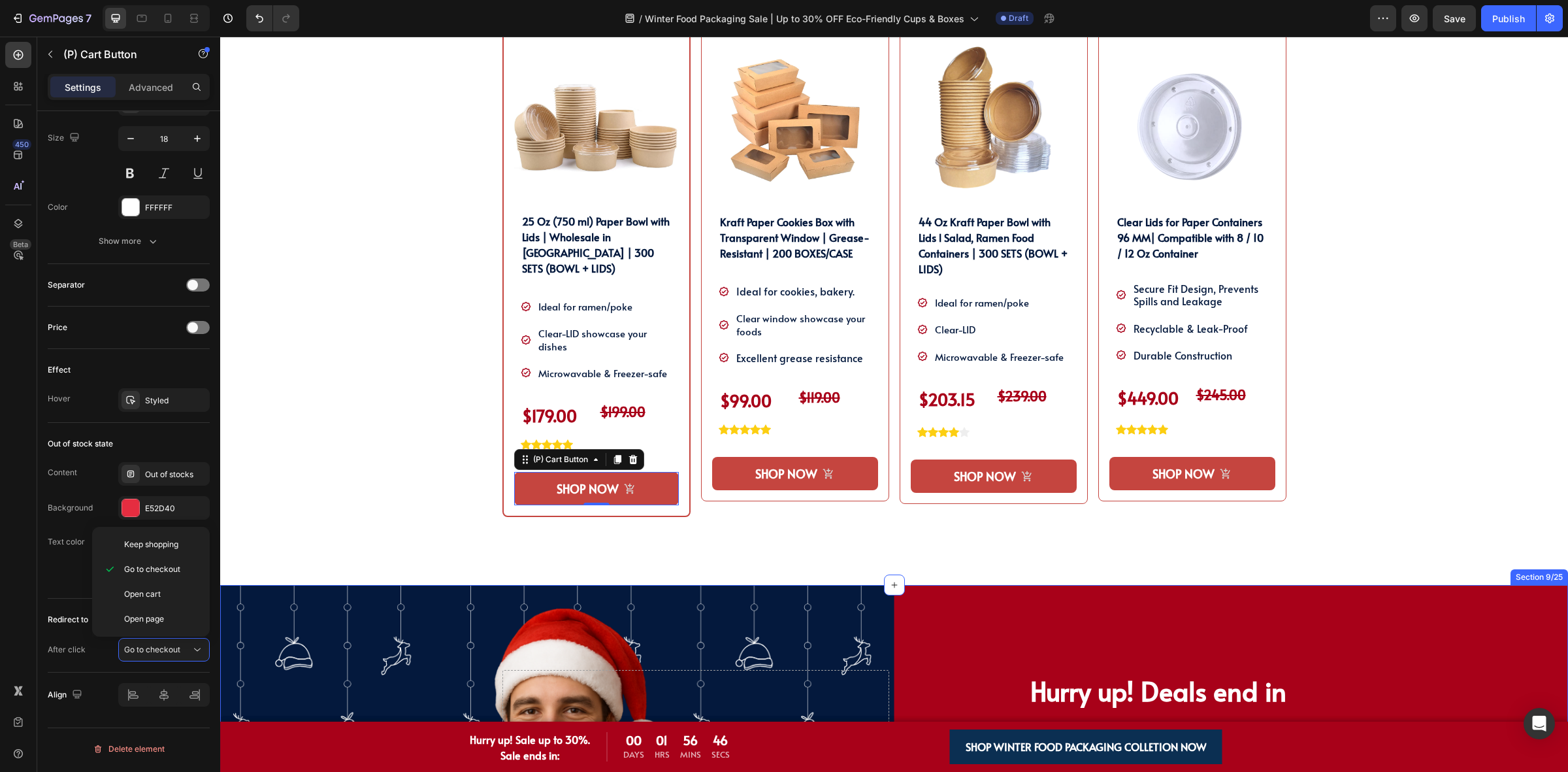
click at [305, 547] on div "SHOP OUR WINTER PACKAGING BEST SELLER!! Heading SHOP OUR WINTER PACKAGING BEST …" at bounding box center [894, 240] width 1328 height 689
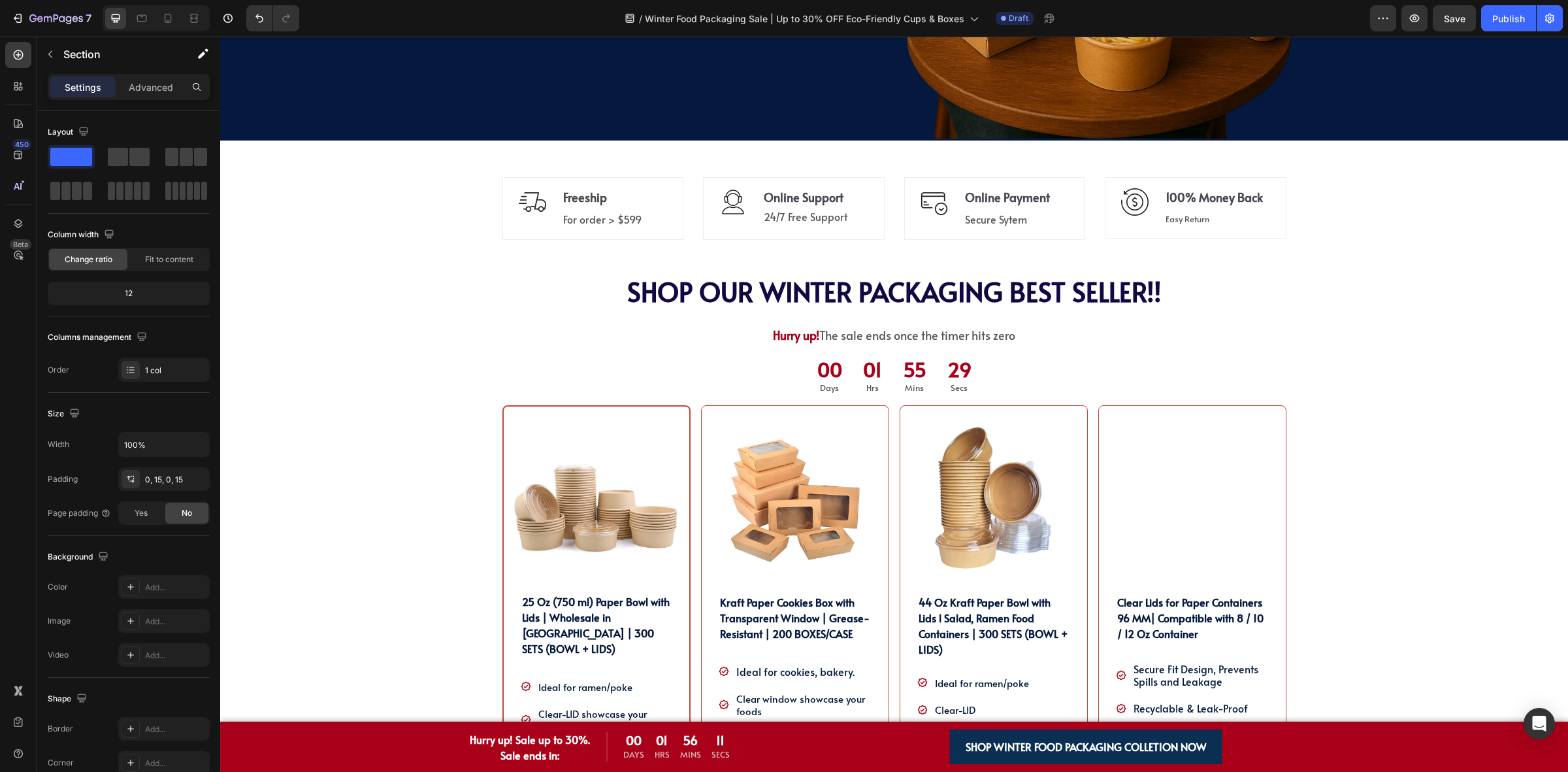
scroll to position [0, 0]
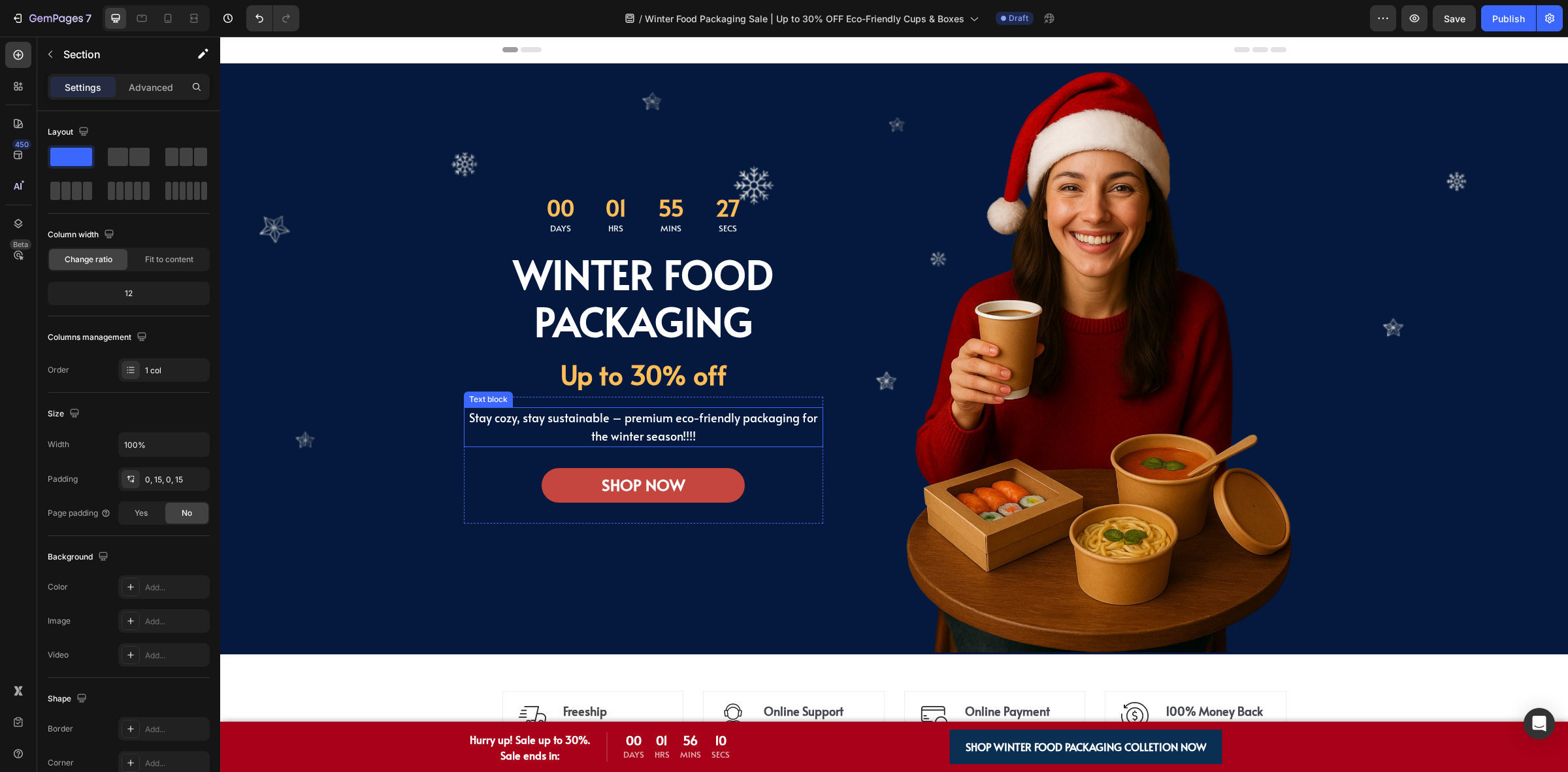
click at [684, 428] on span "Stay cozy, stay sustainable – premium eco-friendly packaging for the winter sea…" at bounding box center [643, 426] width 348 height 36
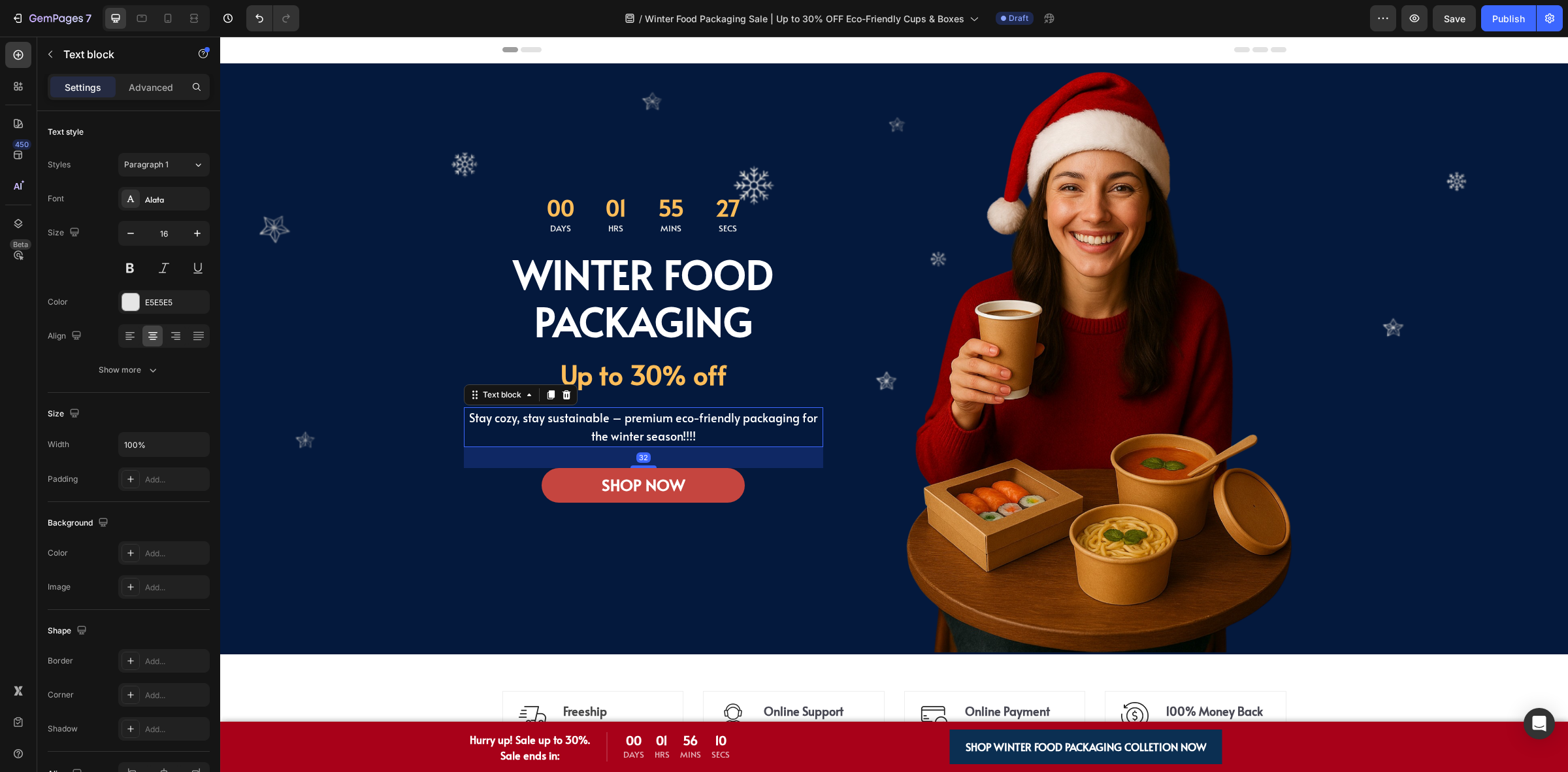
click at [686, 431] on span "Stay cozy, stay sustainable – premium eco-friendly packaging for the winter sea…" at bounding box center [643, 426] width 348 height 36
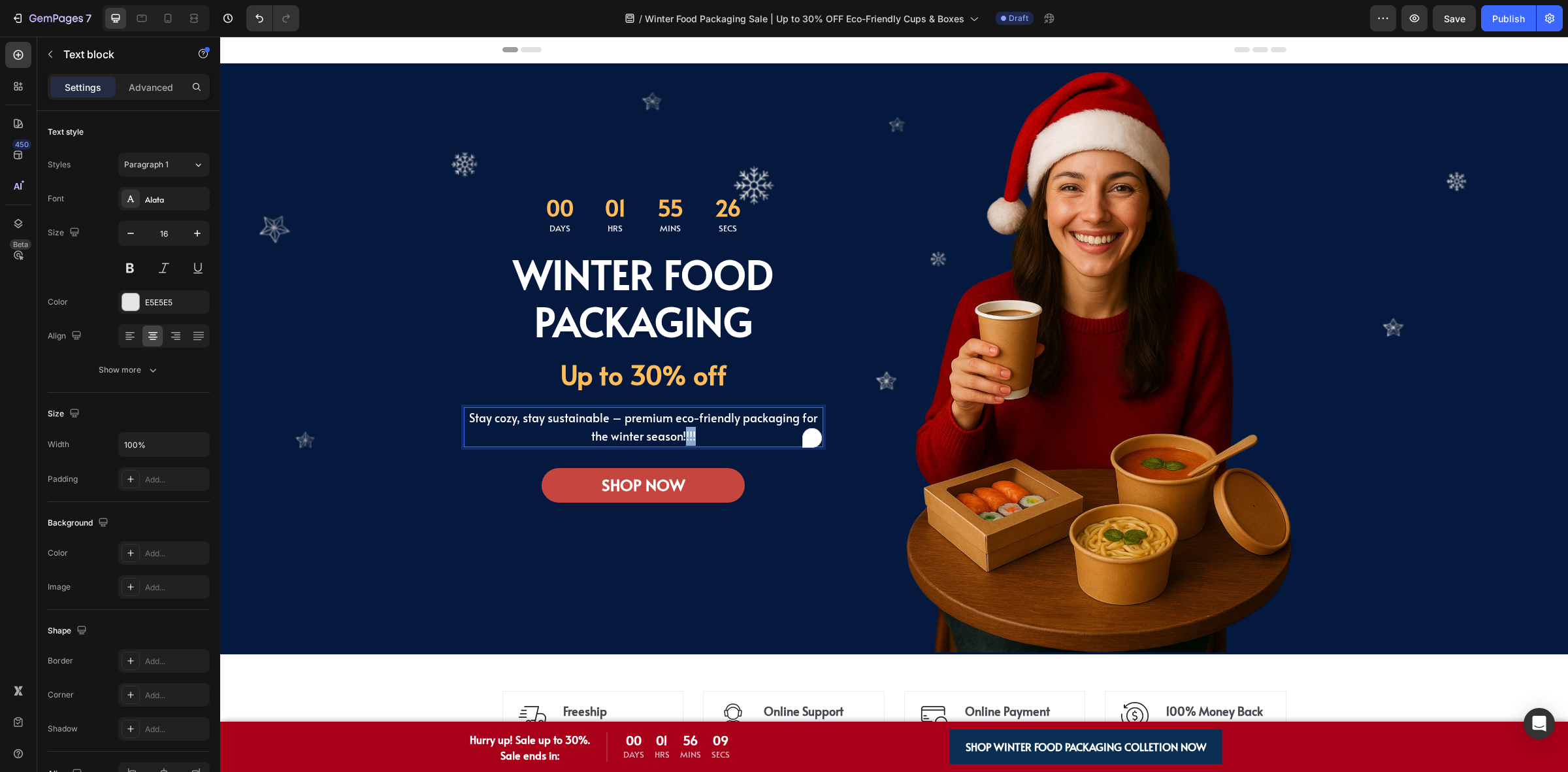
drag, startPoint x: 680, startPoint y: 436, endPoint x: 704, endPoint y: 436, distance: 24.0
click at [704, 436] on p "Stay cozy, stay sustainable – premium eco-friendly packaging for the winter sea…" at bounding box center [643, 427] width 357 height 38
click at [793, 467] on div "Stay cozy, stay sustainable – premium eco-friendly packaging for the winter sea…" at bounding box center [643, 460] width 359 height 128
click at [737, 438] on p "Stay cozy, stay sustainable – premium eco-friendly packaging for the winter sea…" at bounding box center [643, 427] width 357 height 38
click at [842, 321] on div "00 Days 01 Hrs 55 Mins 23 Secs Countdown Timer WINTER FOOD PACKAGING Heading Up…" at bounding box center [895, 359] width 863 height 591
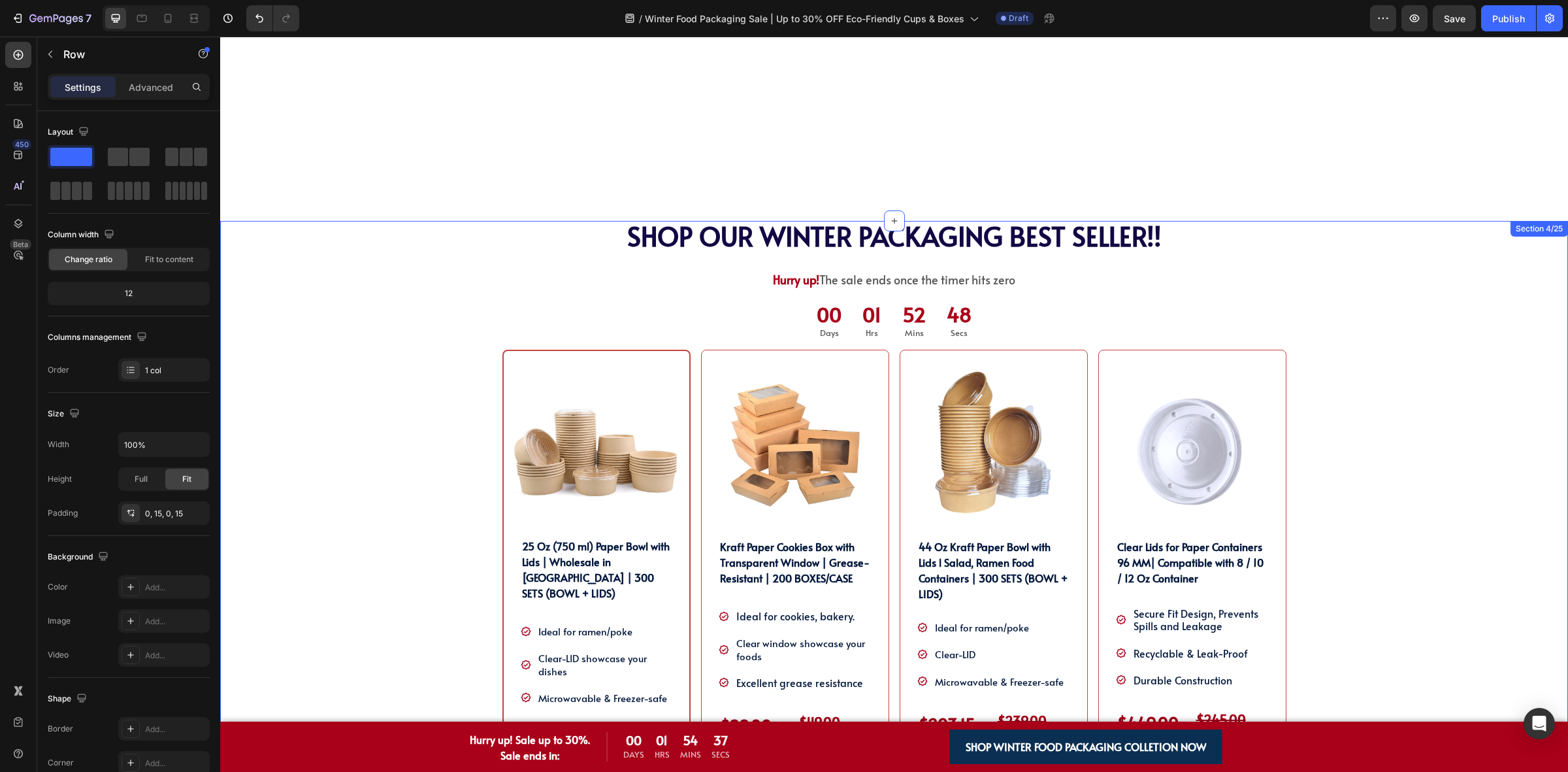
scroll to position [979, 0]
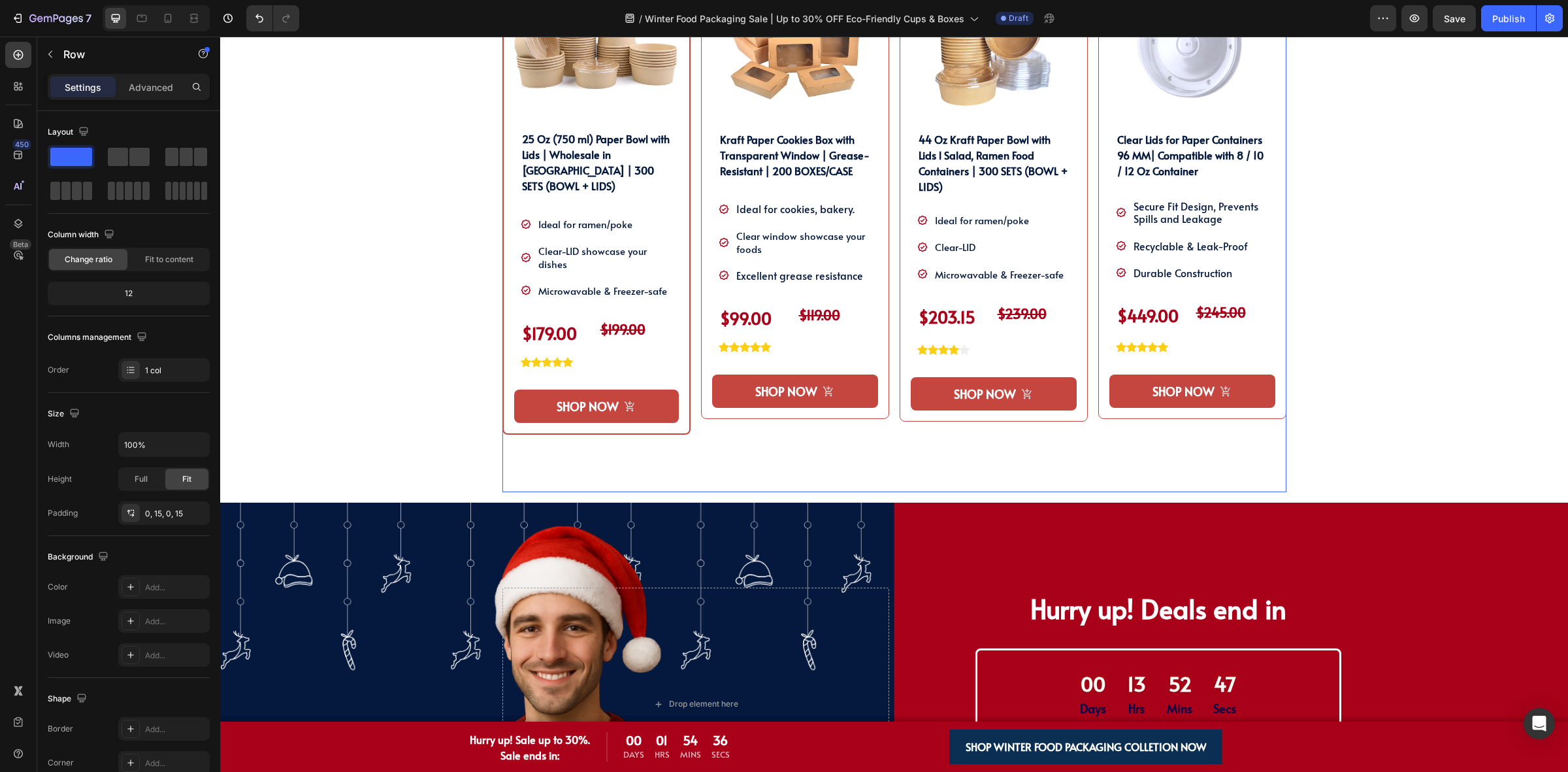
click at [988, 452] on div "Product Images 44 Oz Kraft Paper Bowl with Lids l Salad, Ramen Food Containers …" at bounding box center [994, 217] width 188 height 549
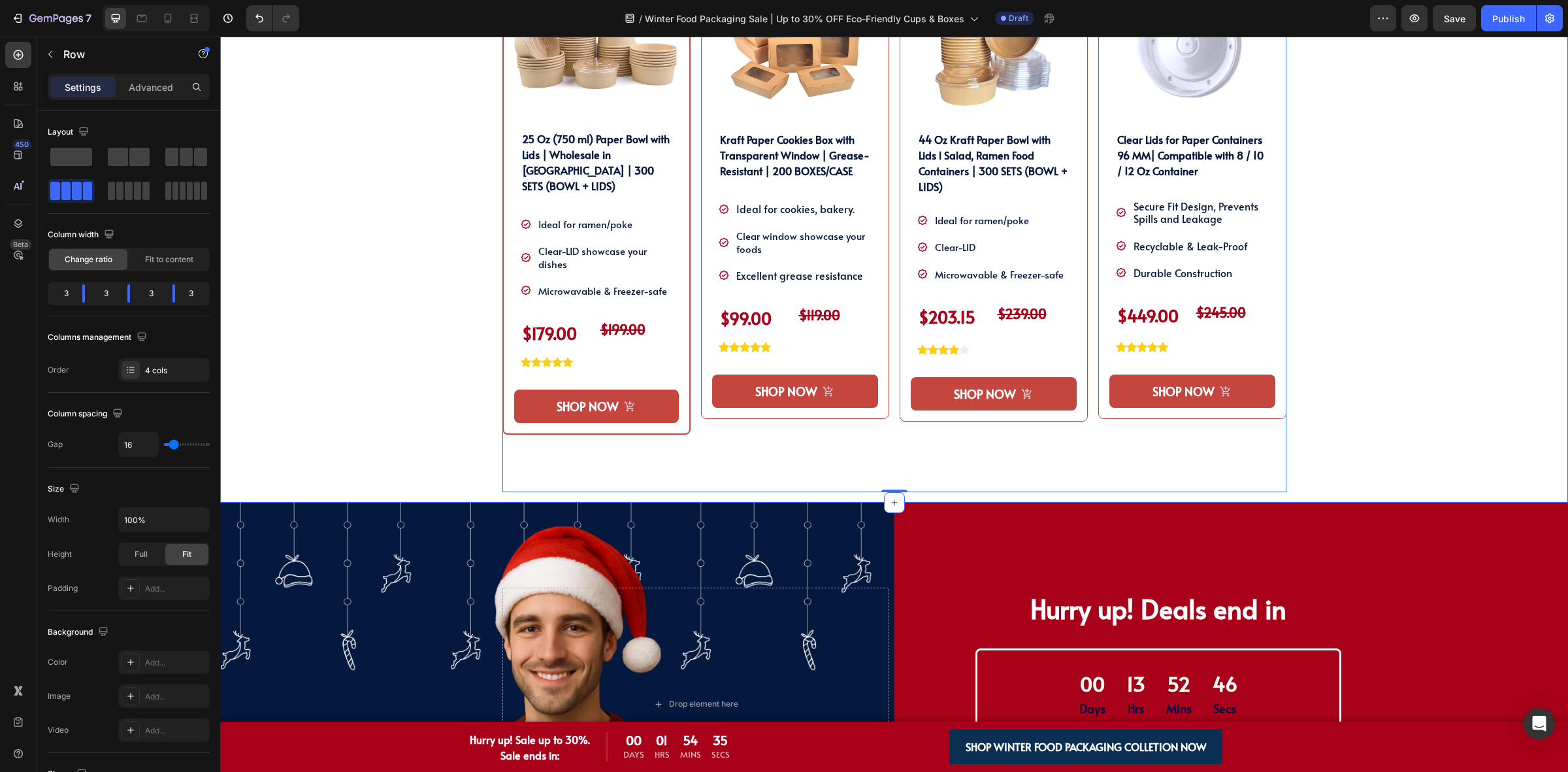
click at [459, 487] on div "SHOP OUR WINTER PACKAGING BEST SELLER!! Heading SHOP OUR WINTER PACKAGING BEST …" at bounding box center [894, 158] width 1328 height 689
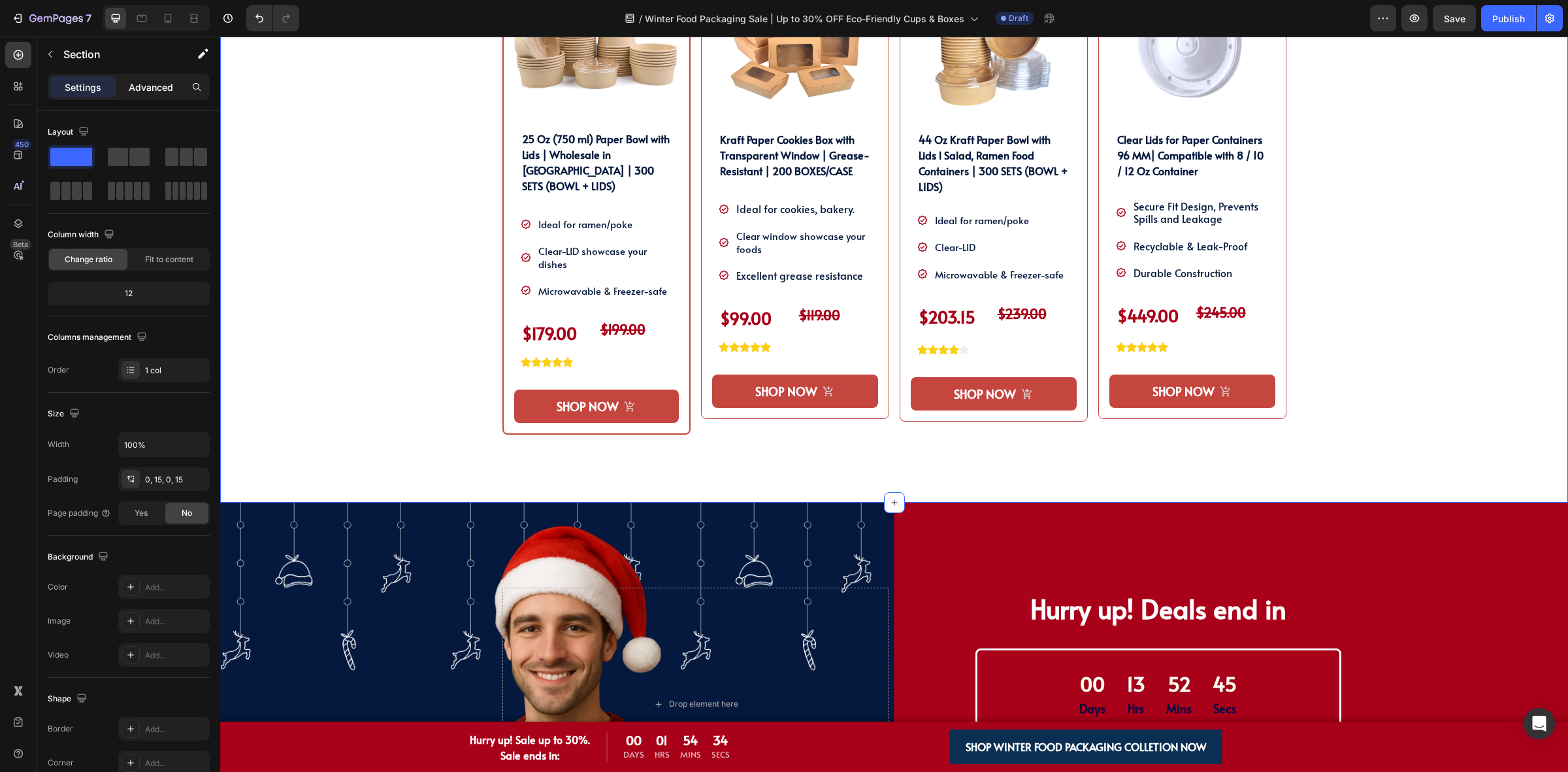
click at [124, 95] on div "Advanced" at bounding box center [151, 87] width 66 height 21
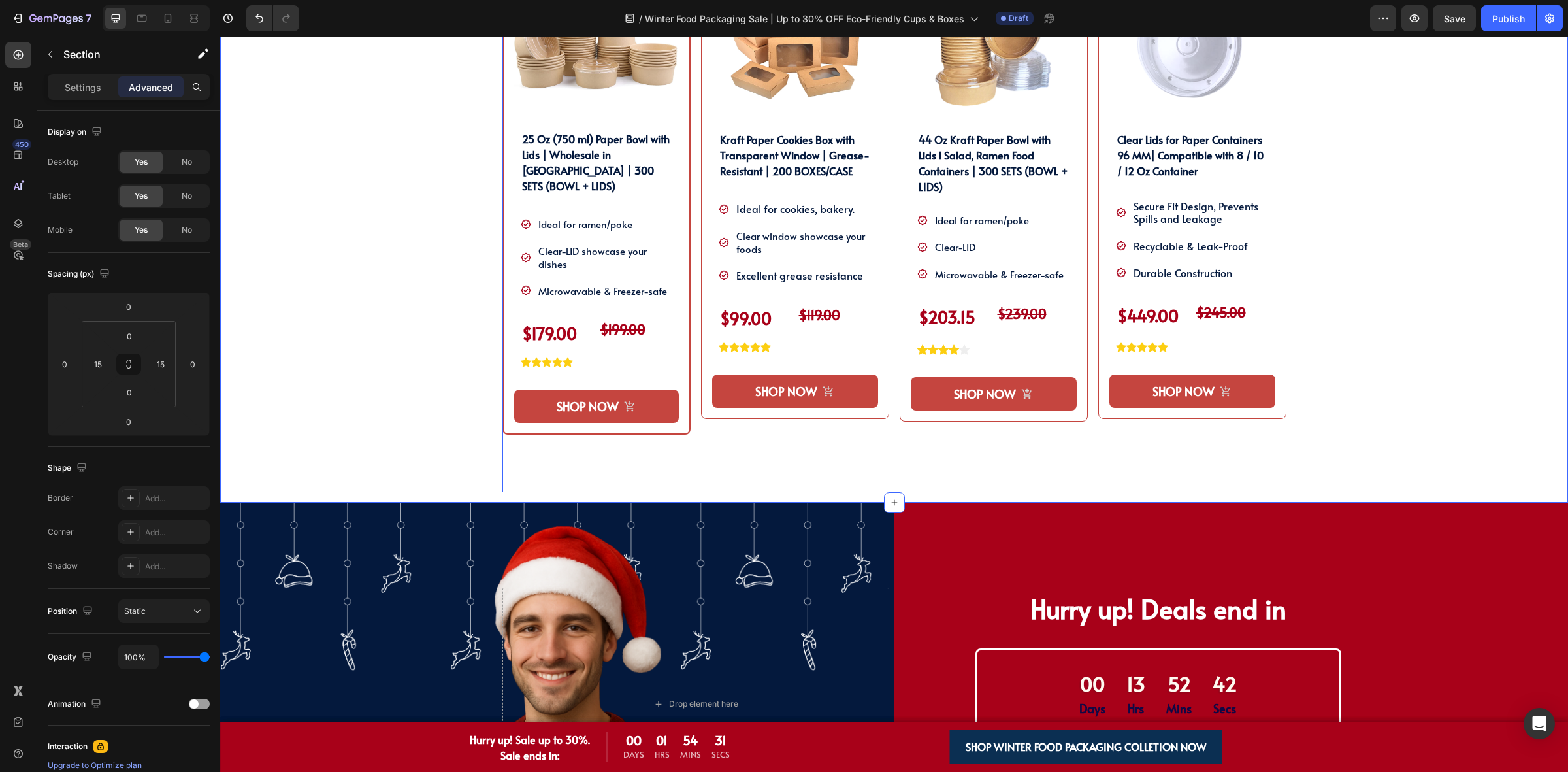
click at [529, 447] on div "Product Images 25 Oz (750 ml) Paper Bowl with Lids | Wholesale in [GEOGRAPHIC_D…" at bounding box center [597, 217] width 188 height 549
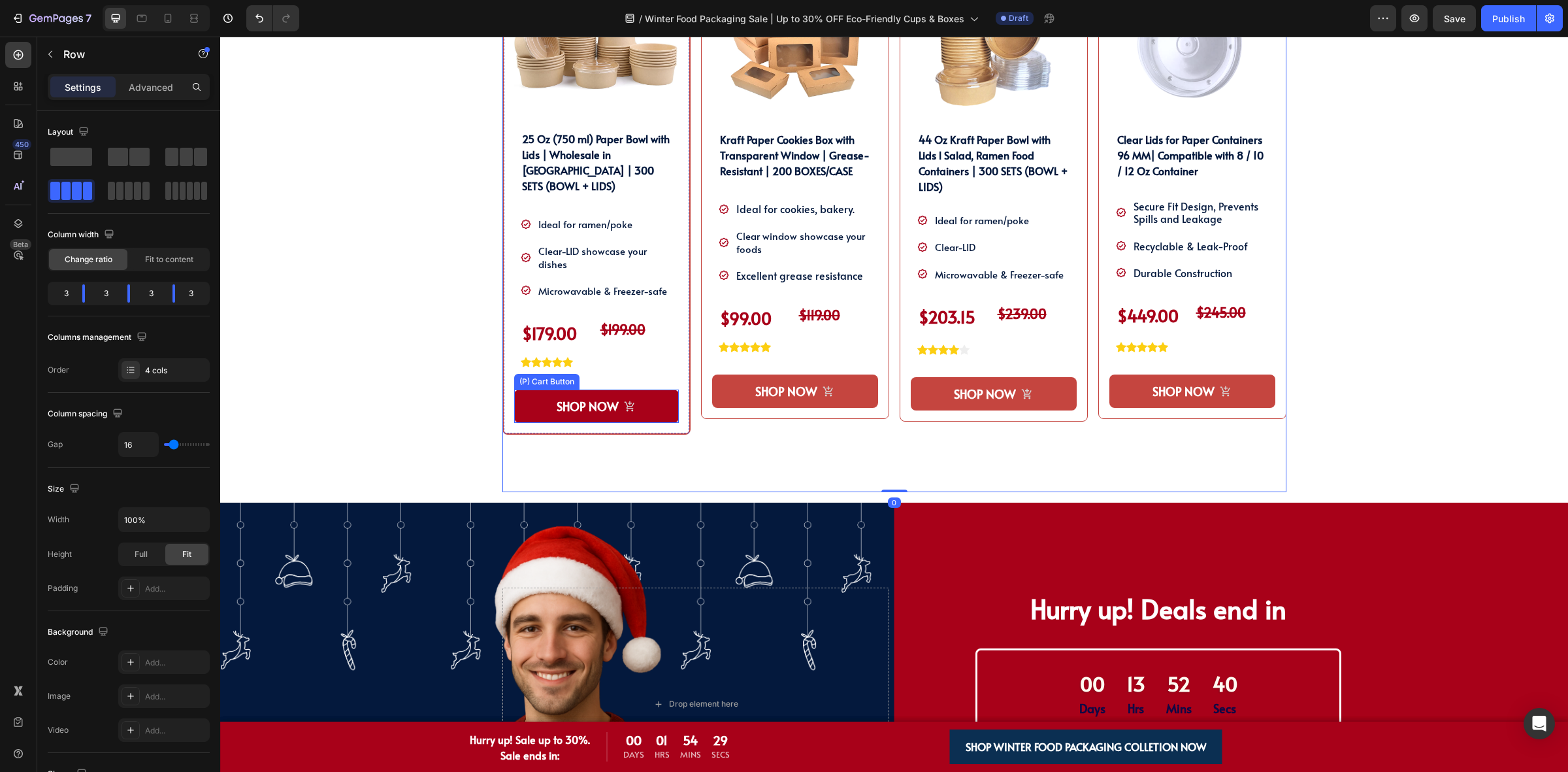
click at [671, 402] on button "SHOP NOW" at bounding box center [597, 406] width 165 height 34
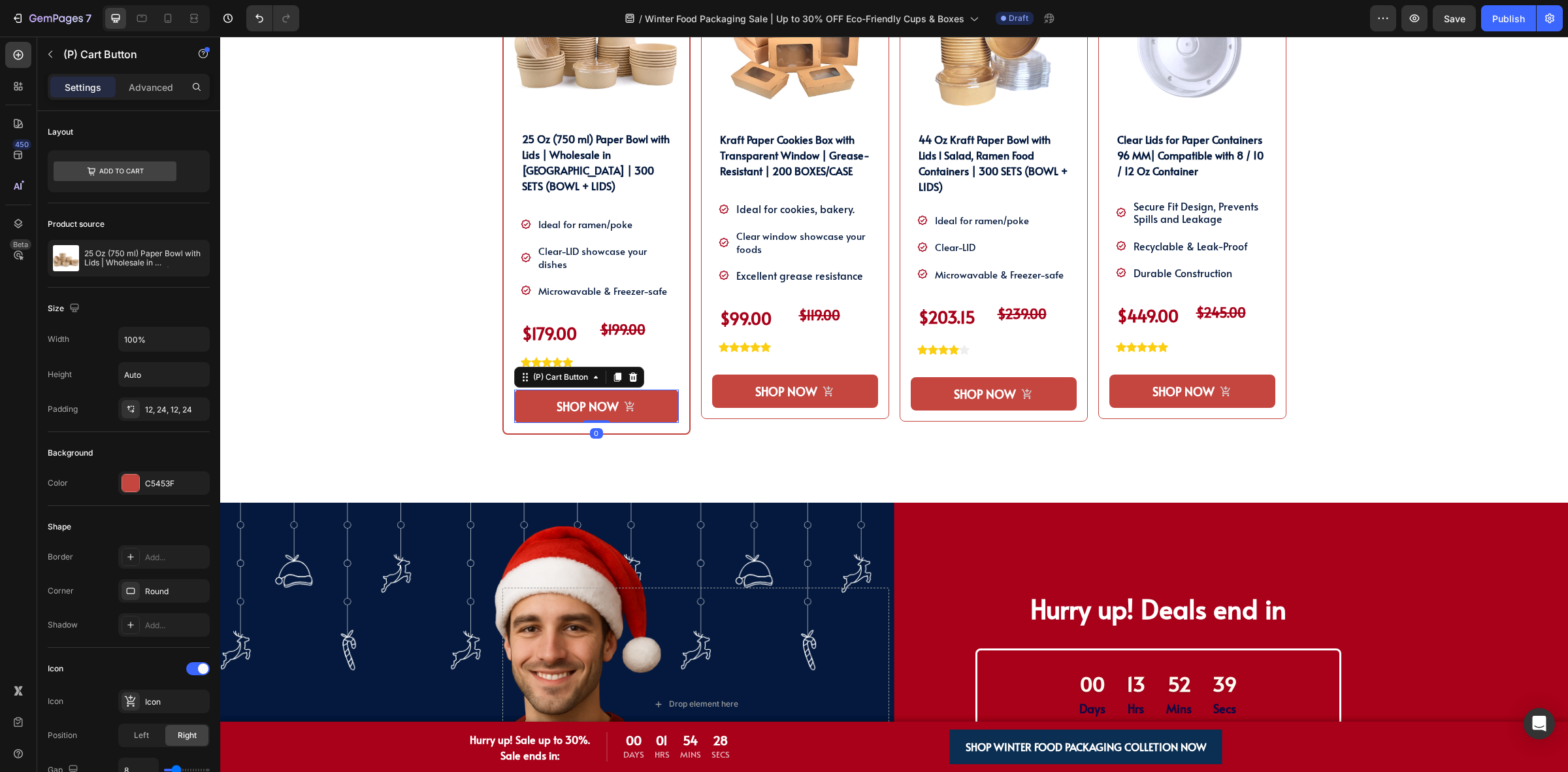
click at [666, 410] on div "Product Images 25 Oz (750 ml) Paper Bowl with Lids | Wholesale in [GEOGRAPHIC_D…" at bounding box center [597, 188] width 188 height 492
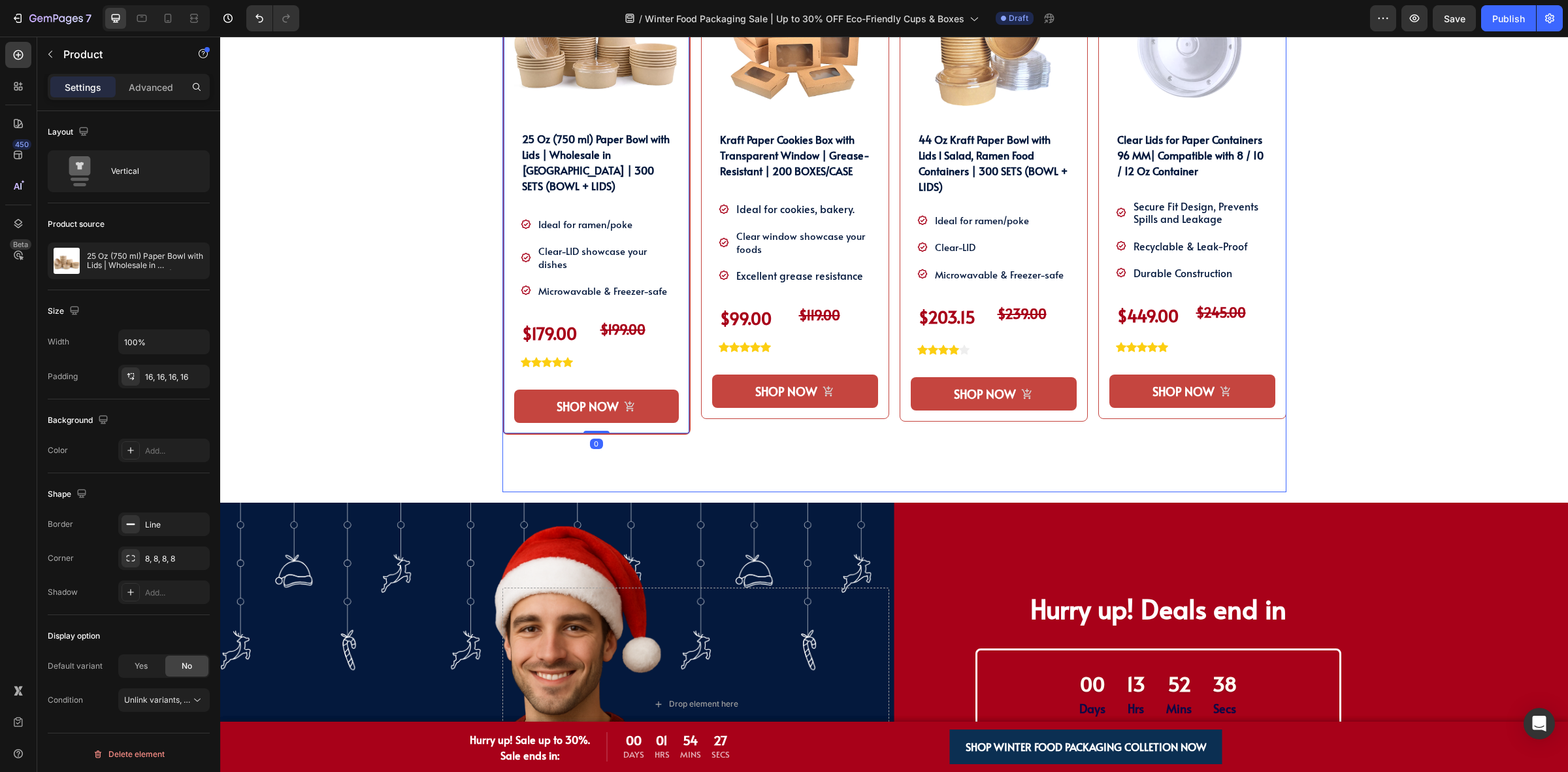
click at [671, 438] on div "Product Images 25 Oz (750 ml) Paper Bowl with Lids | Wholesale in [GEOGRAPHIC_D…" at bounding box center [597, 217] width 188 height 549
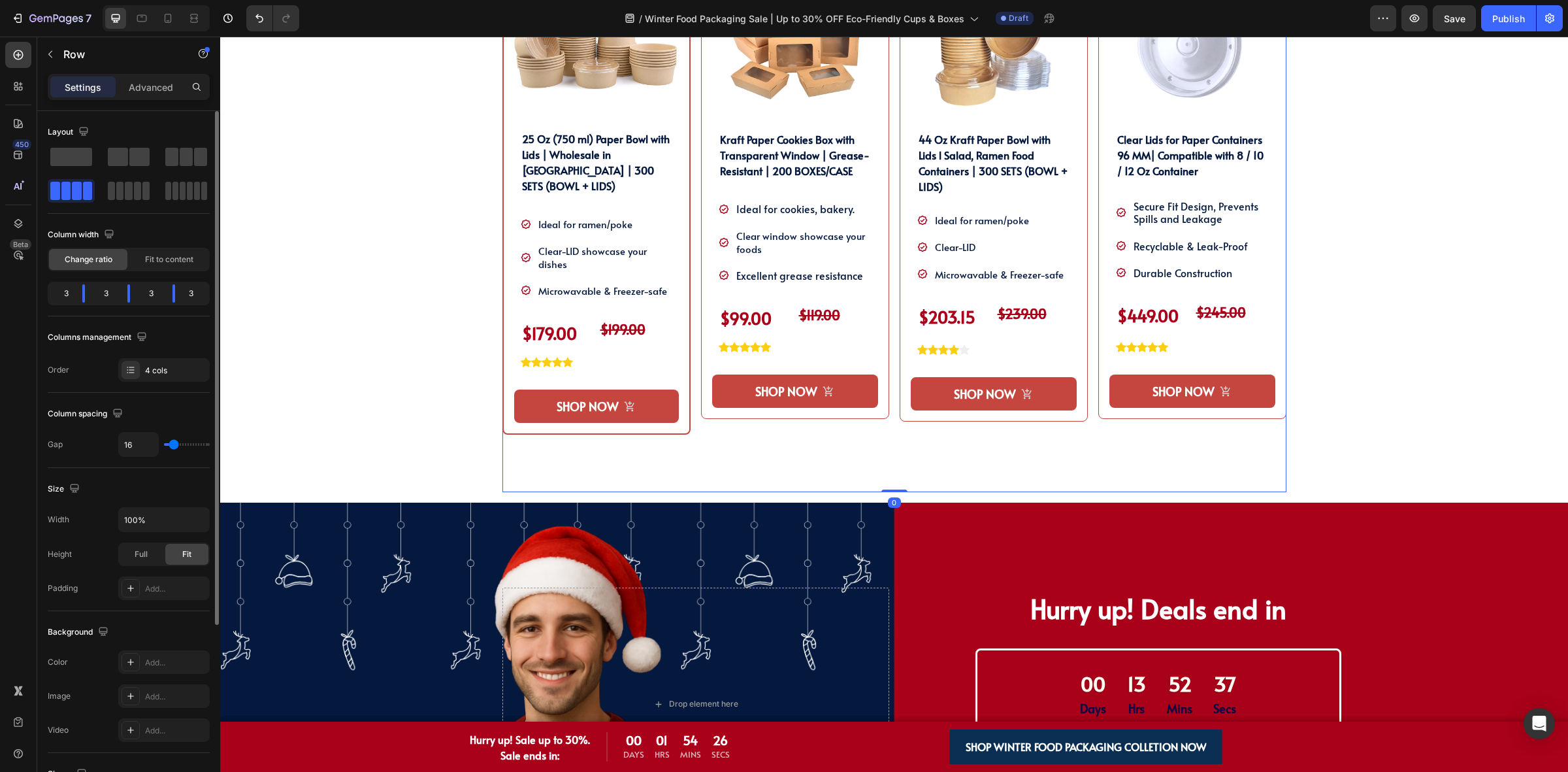
scroll to position [250, 0]
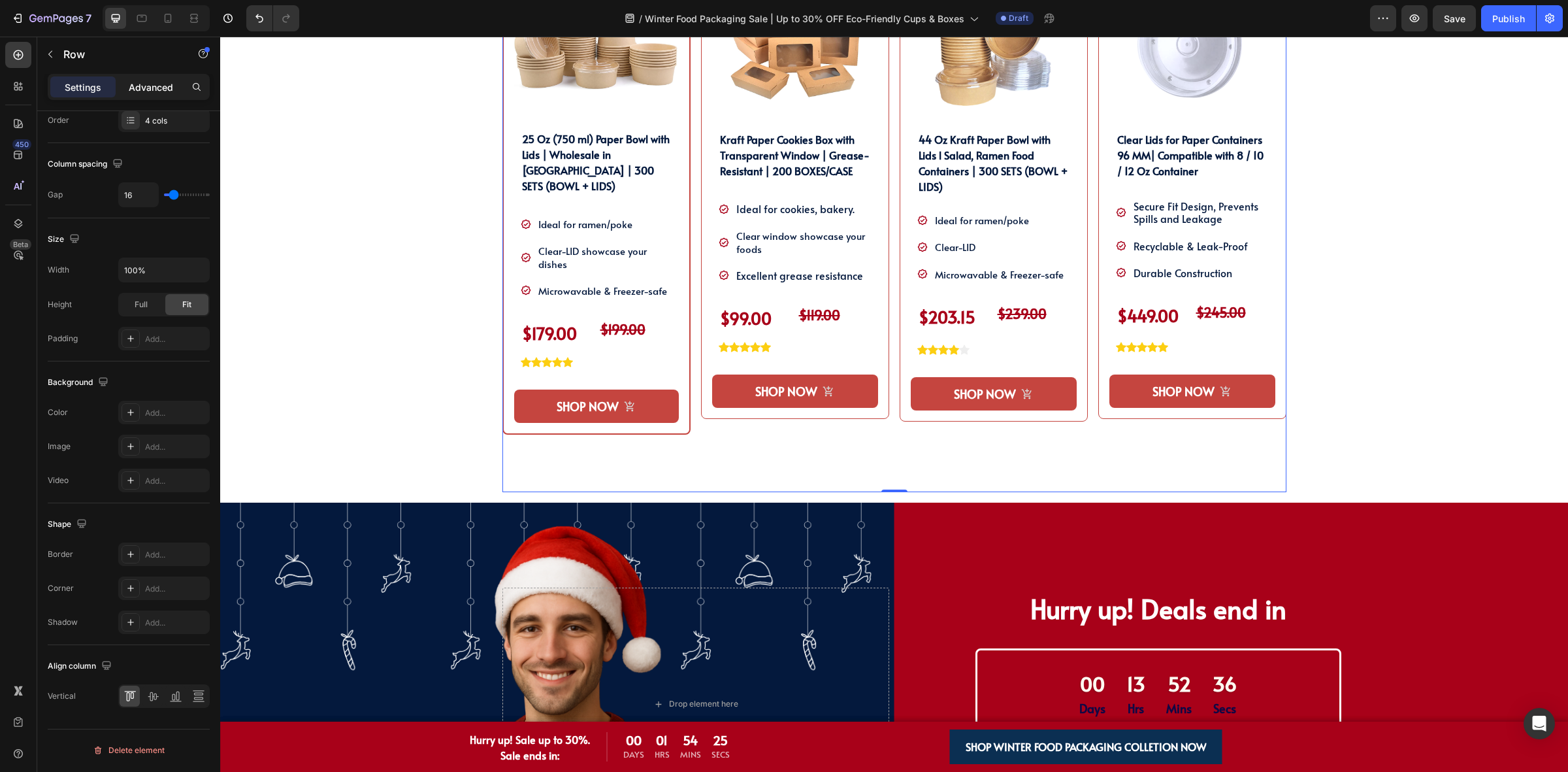
click at [155, 80] on p "Advanced" at bounding box center [151, 87] width 45 height 14
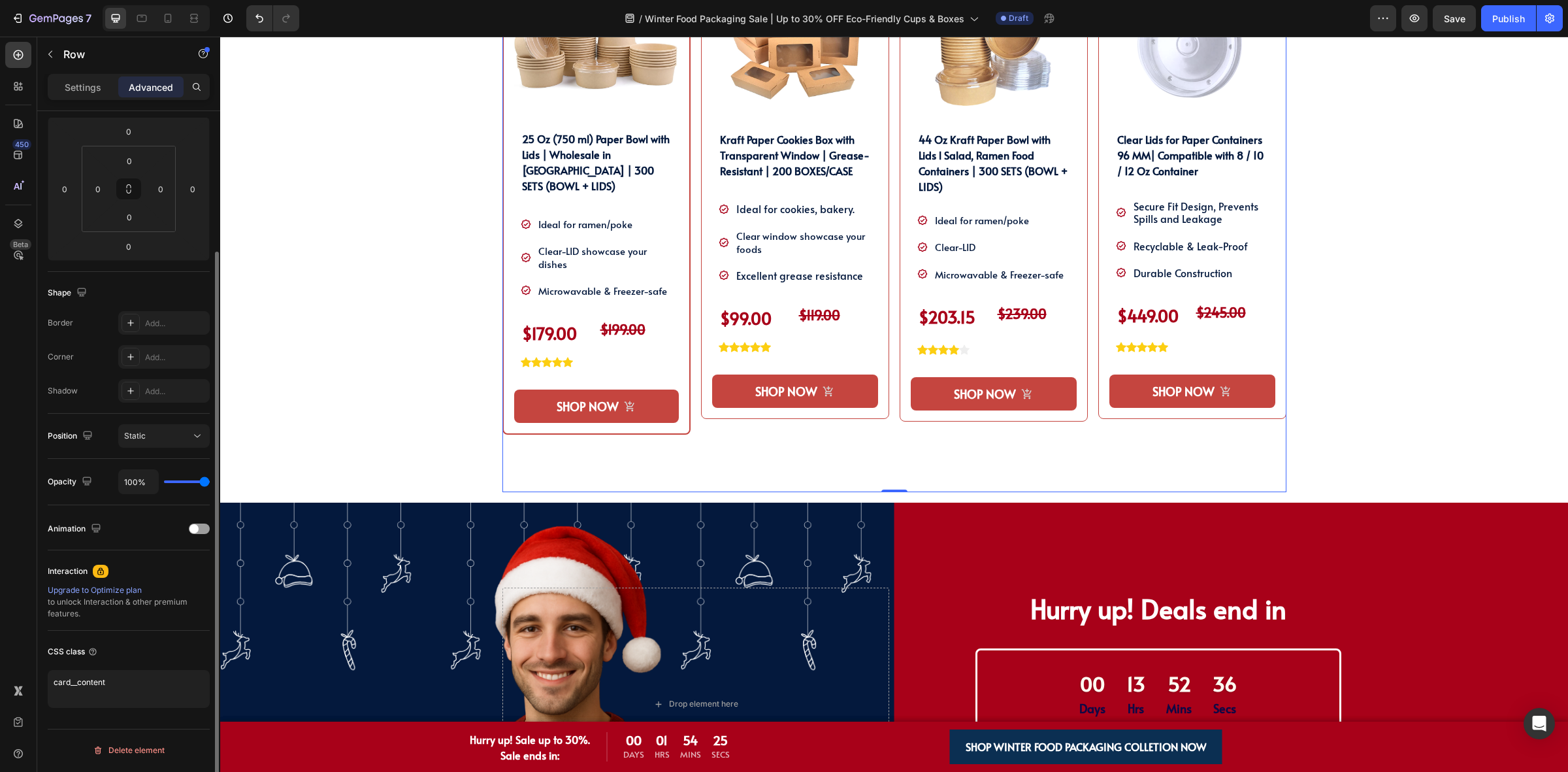
scroll to position [175, 0]
click at [135, 237] on input "0" at bounding box center [128, 246] width 26 height 20
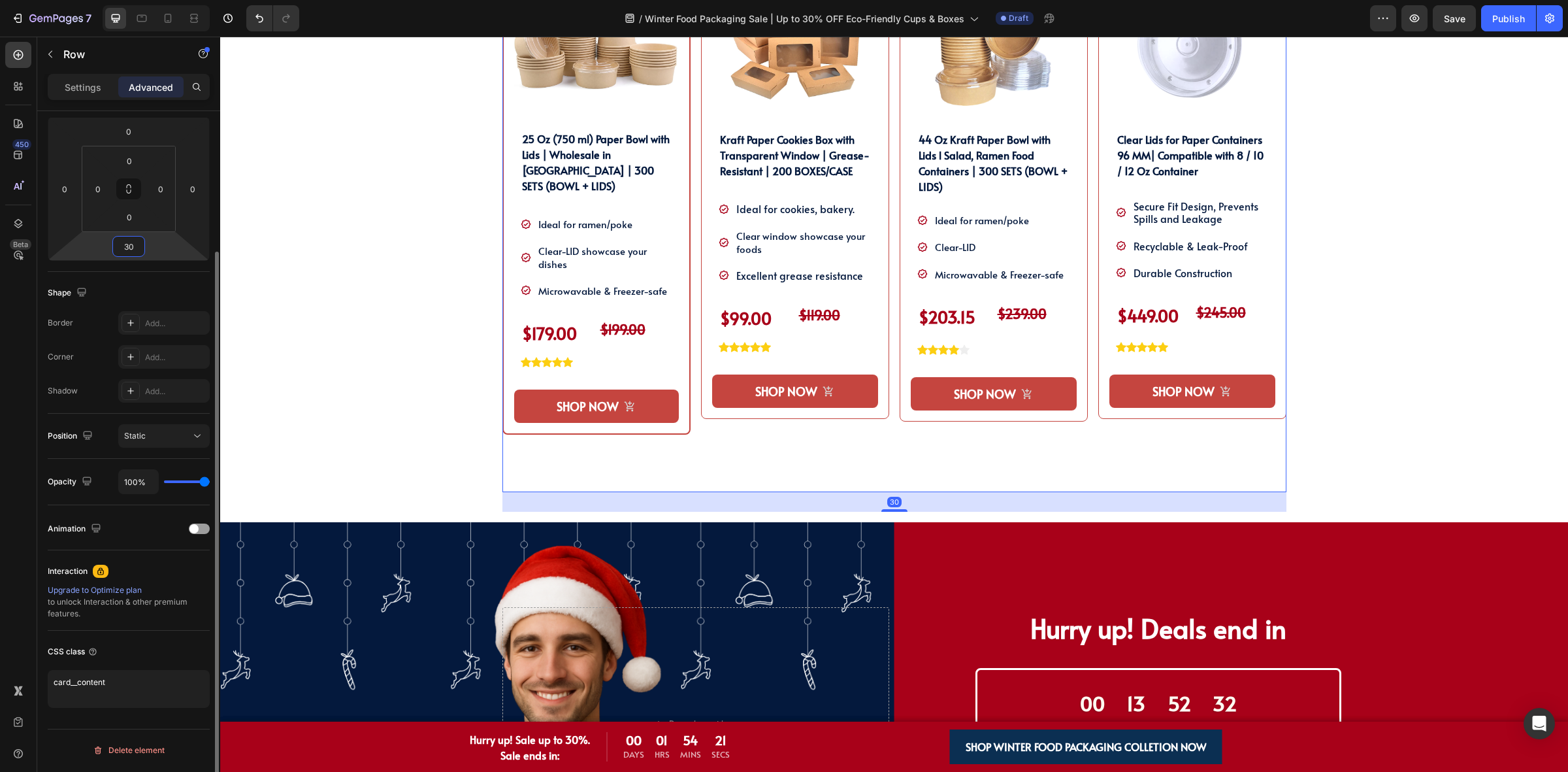
type input "3"
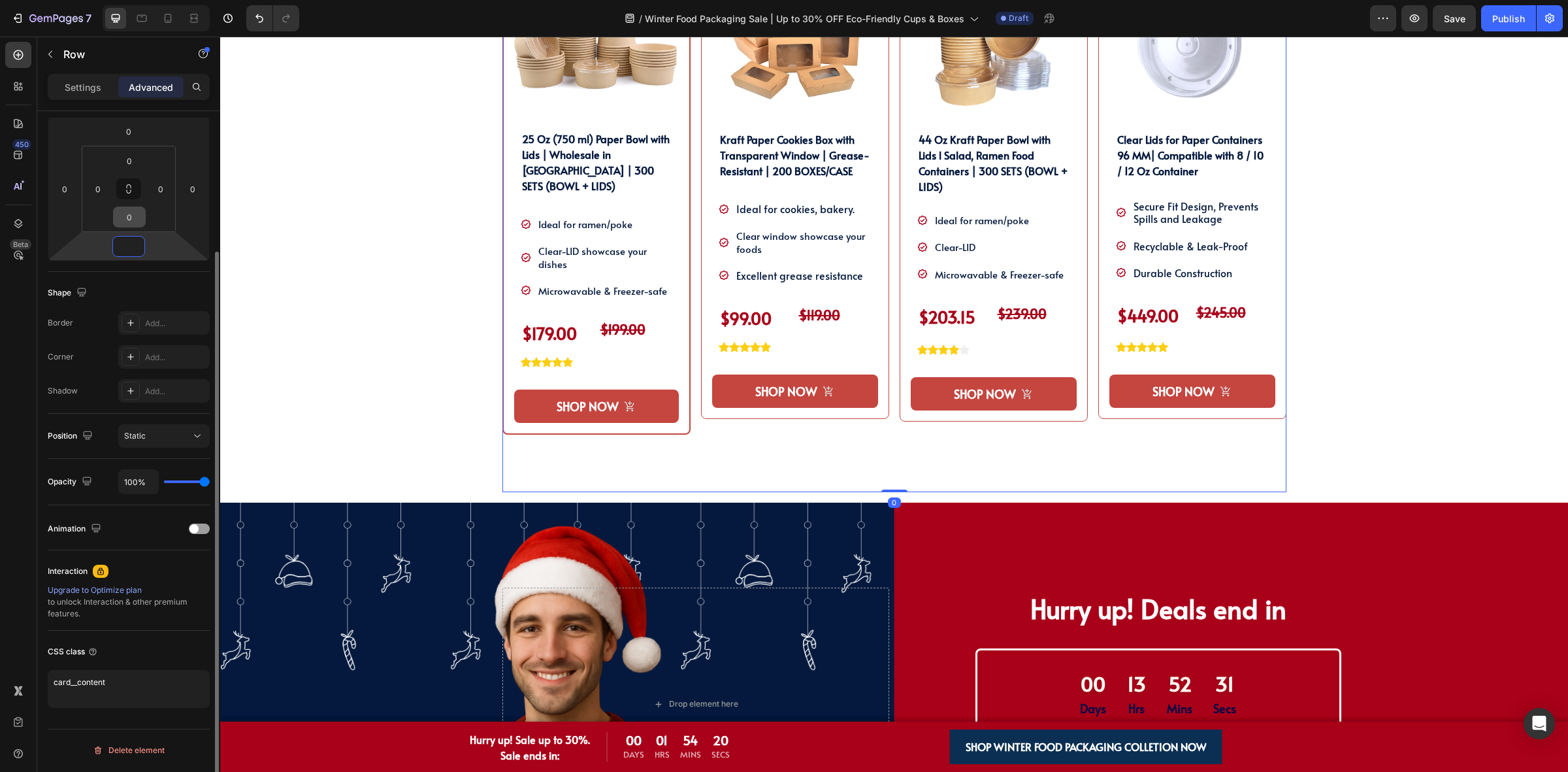
click at [133, 222] on input "0" at bounding box center [129, 217] width 26 height 20
type input "0"
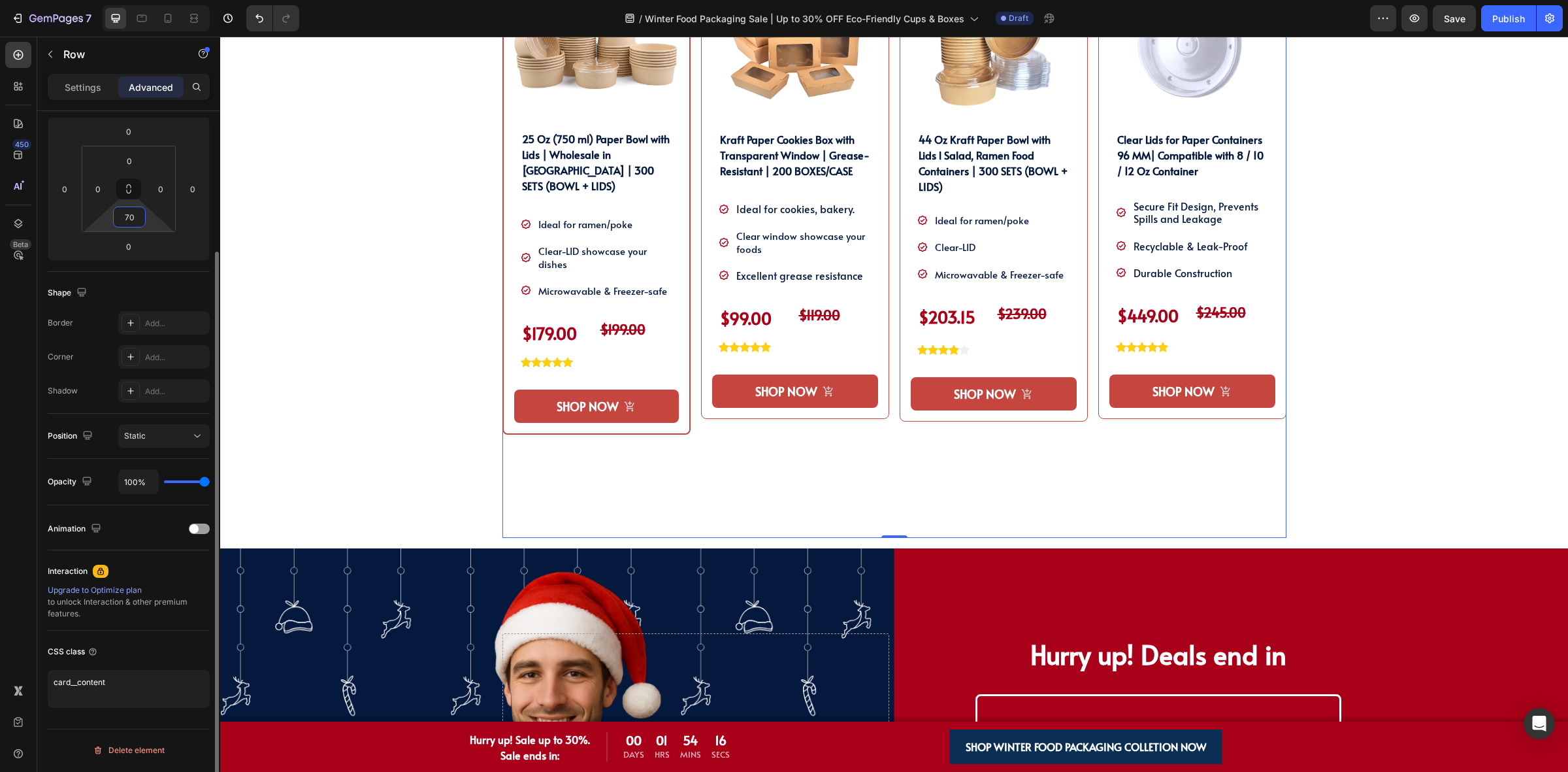
type input "7"
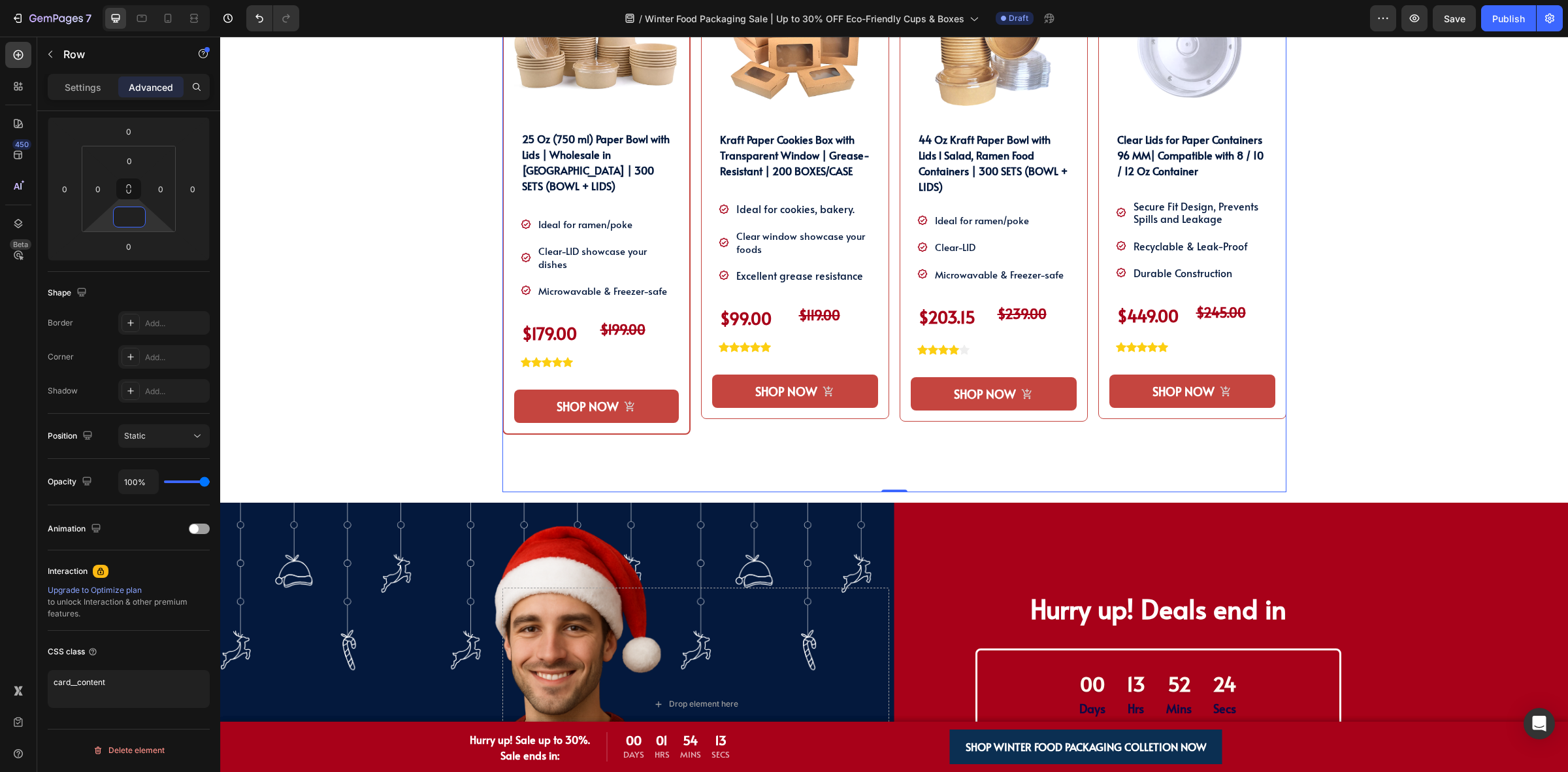
click at [1315, 377] on div "SHOP OUR WINTER PACKAGING BEST SELLER!! Heading SHOP OUR WINTER PACKAGING BEST …" at bounding box center [894, 158] width 1328 height 689
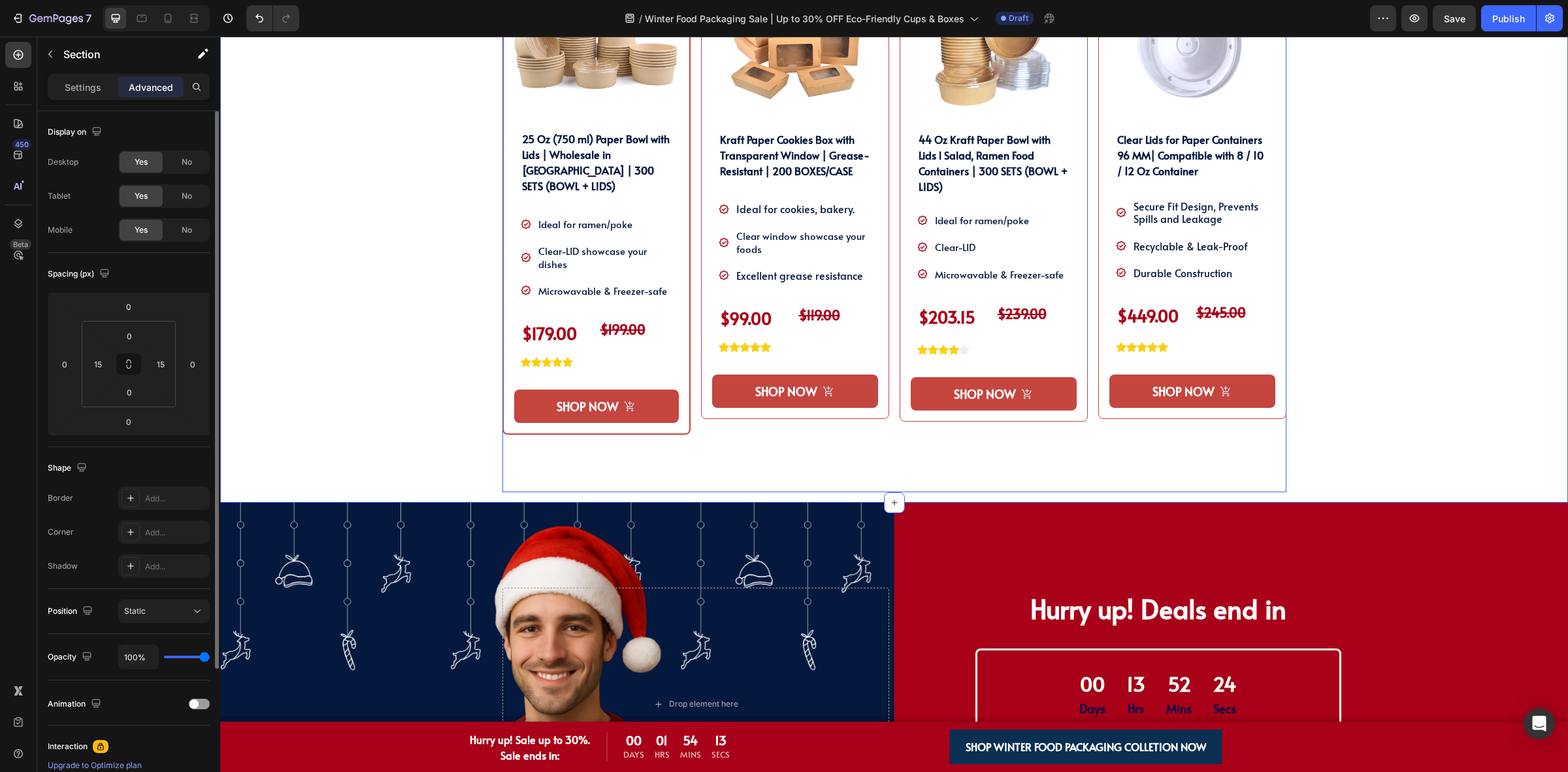
click at [1262, 432] on div "Product Images Clear Lids for Paper Containers 96 MM| Compatible with 8 / 10 / …" at bounding box center [1193, 217] width 188 height 549
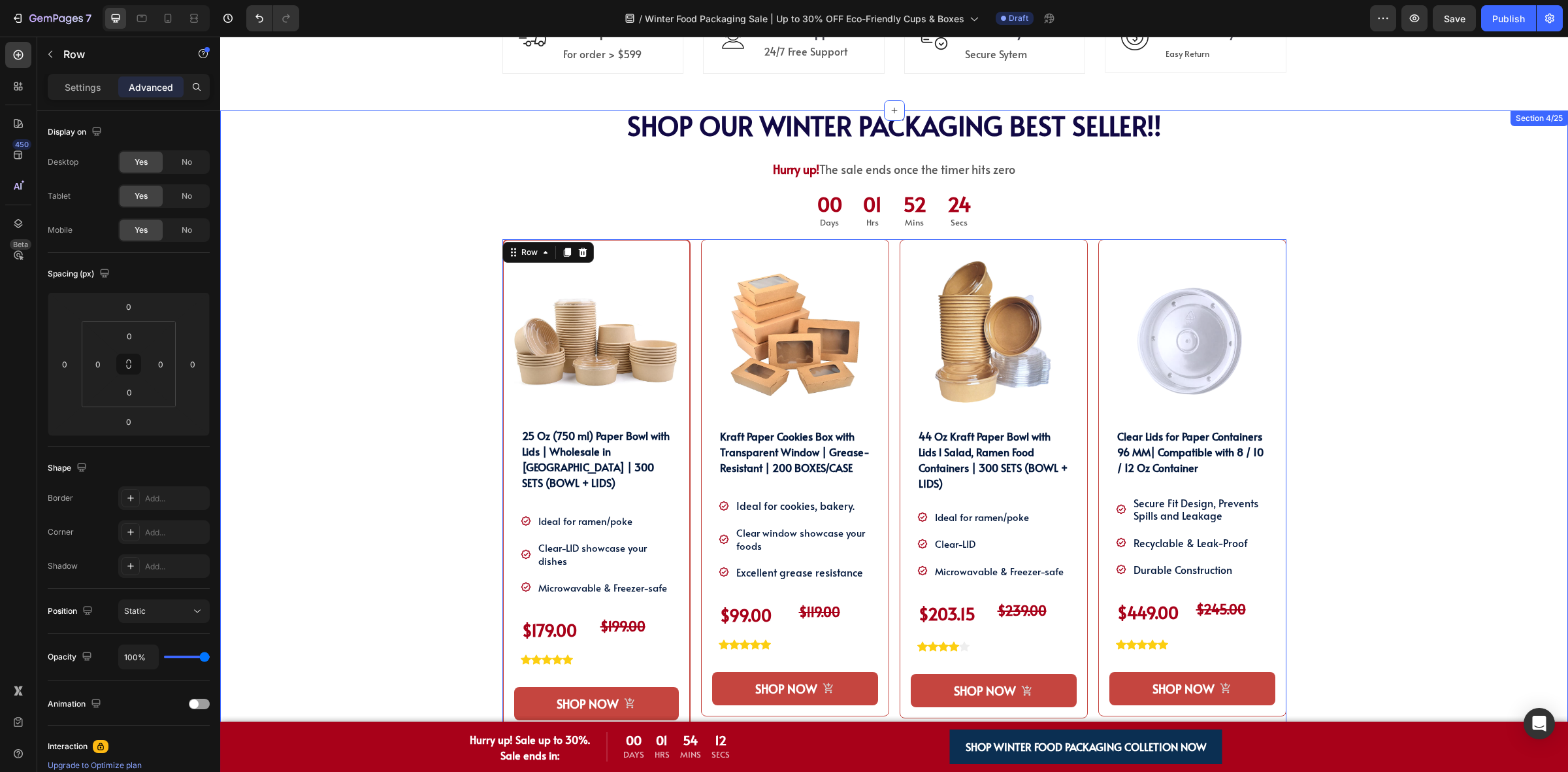
scroll to position [652, 0]
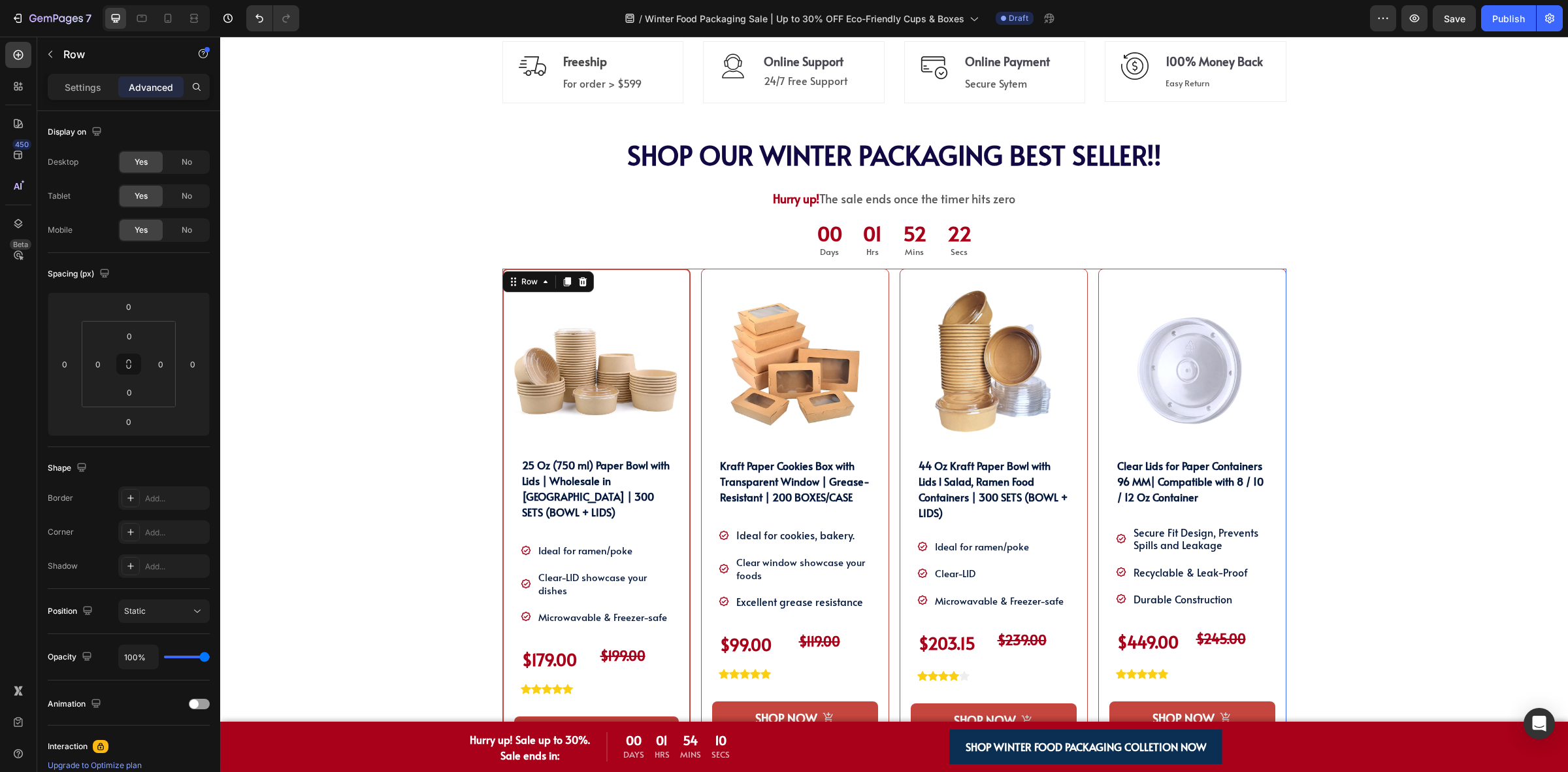
click at [1084, 285] on div "Product Images Clear Lids for Paper Containers 96 MM| Compatible with 8 / 10 / …" at bounding box center [894, 543] width 784 height 549
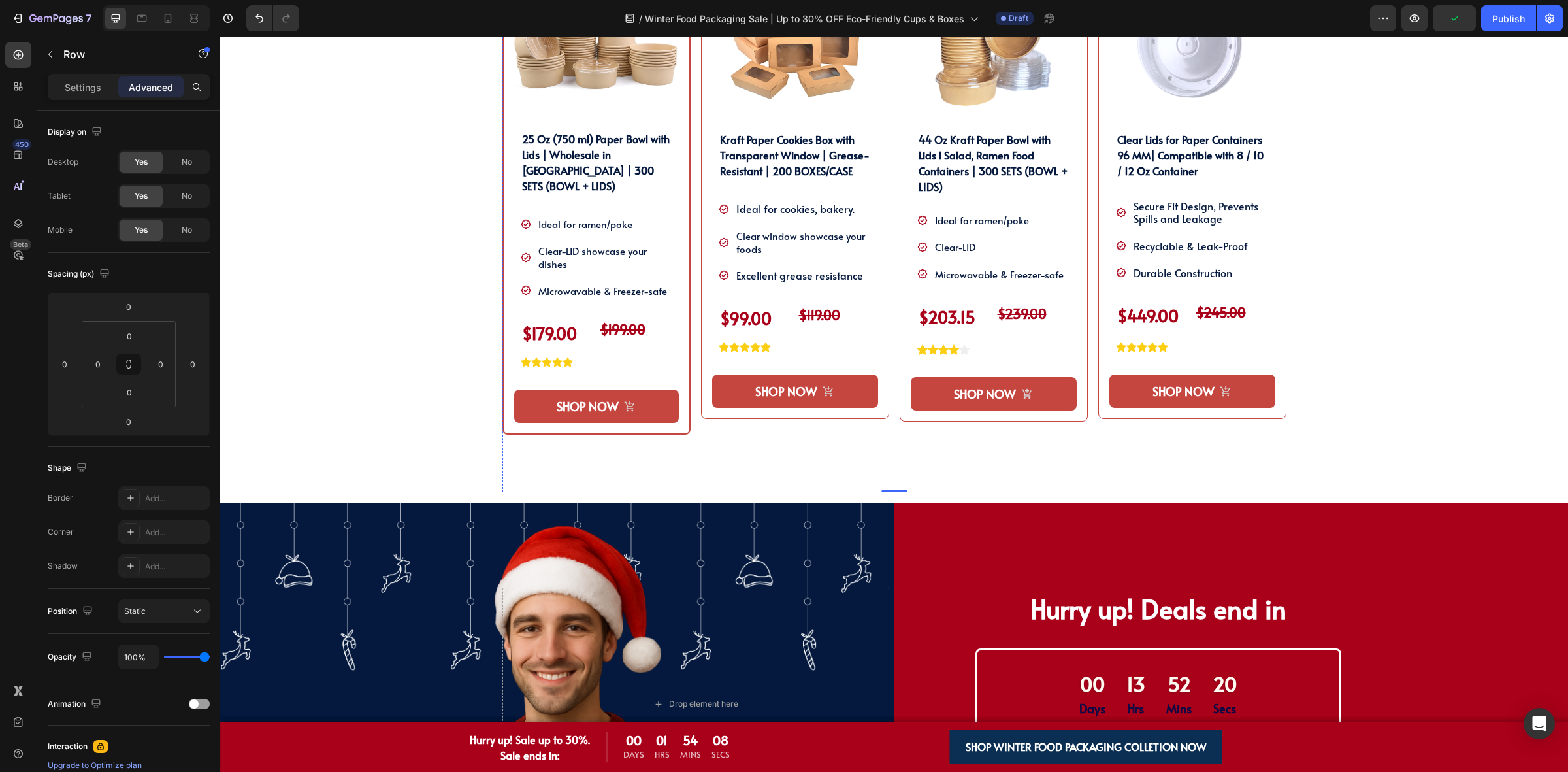
click at [678, 384] on div "Product Images 25 Oz (750 ml) Paper Bowl with Lids | Wholesale in [GEOGRAPHIC_D…" at bounding box center [597, 188] width 188 height 492
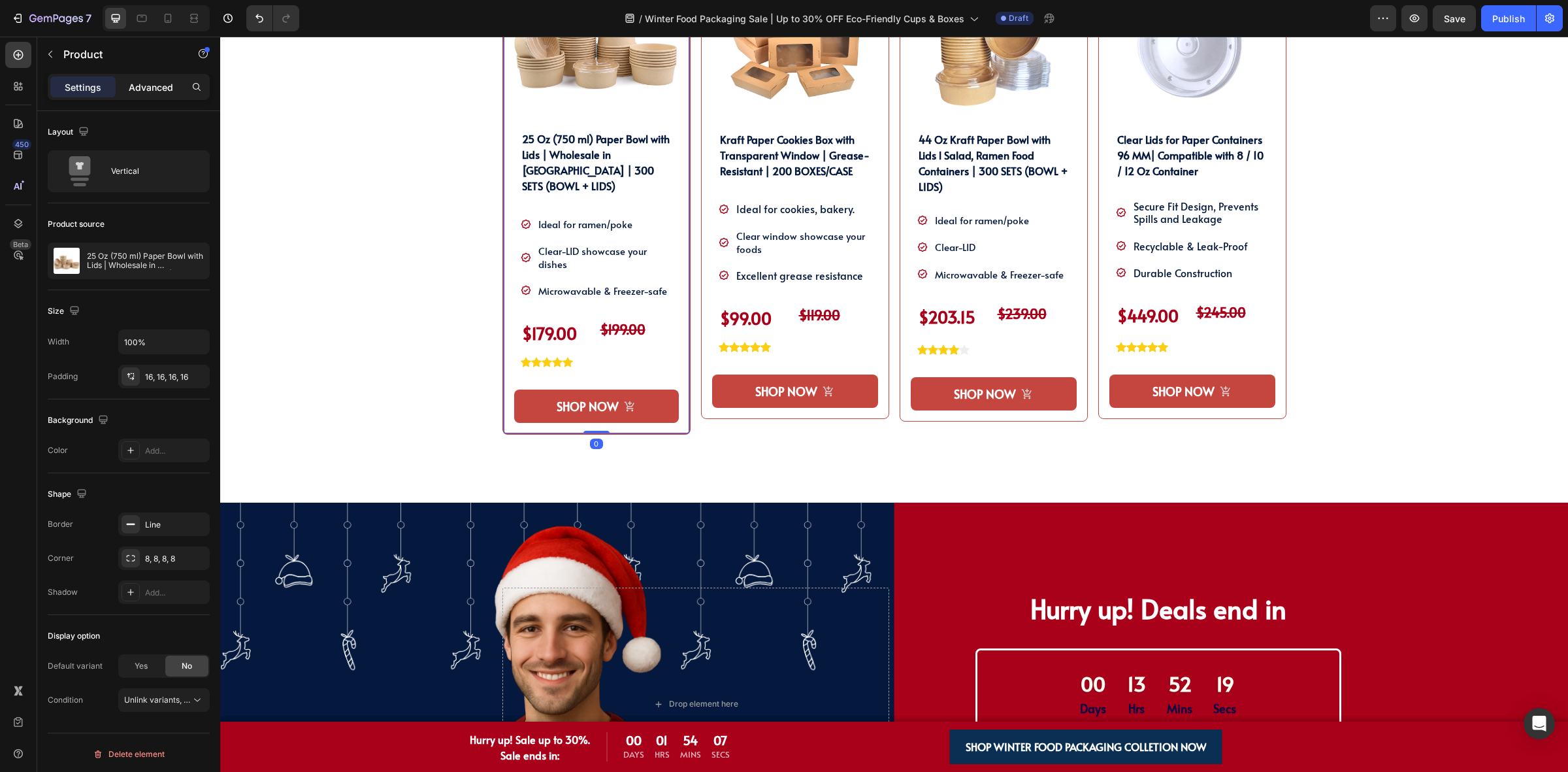
click at [135, 82] on p "Advanced" at bounding box center [151, 87] width 45 height 14
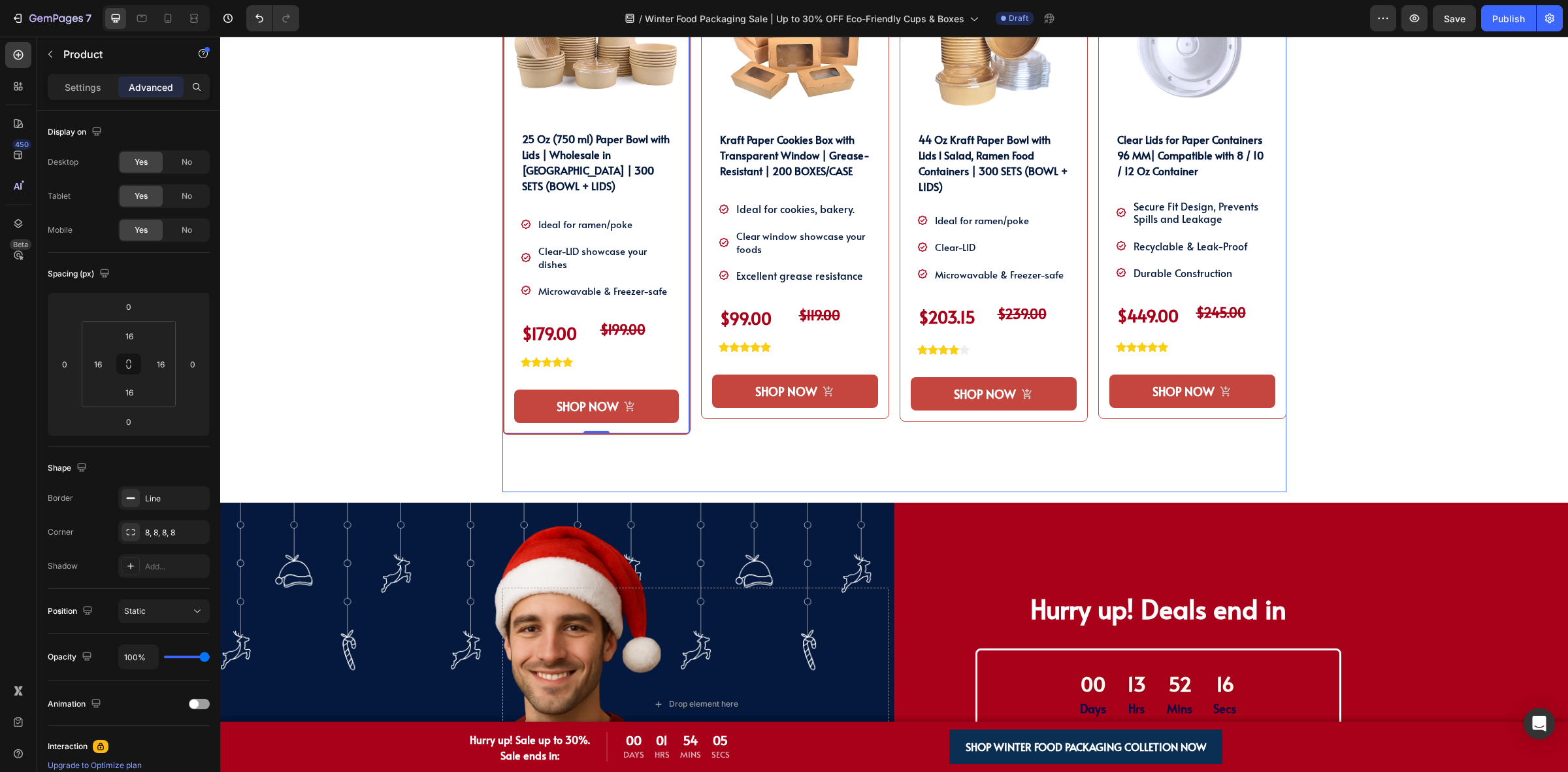
click at [708, 452] on div "Product Images Kraft Paper Cookies Box with Transparent Window | Grease-Resista…" at bounding box center [796, 217] width 188 height 549
click at [83, 97] on div "Settings" at bounding box center [83, 87] width 66 height 21
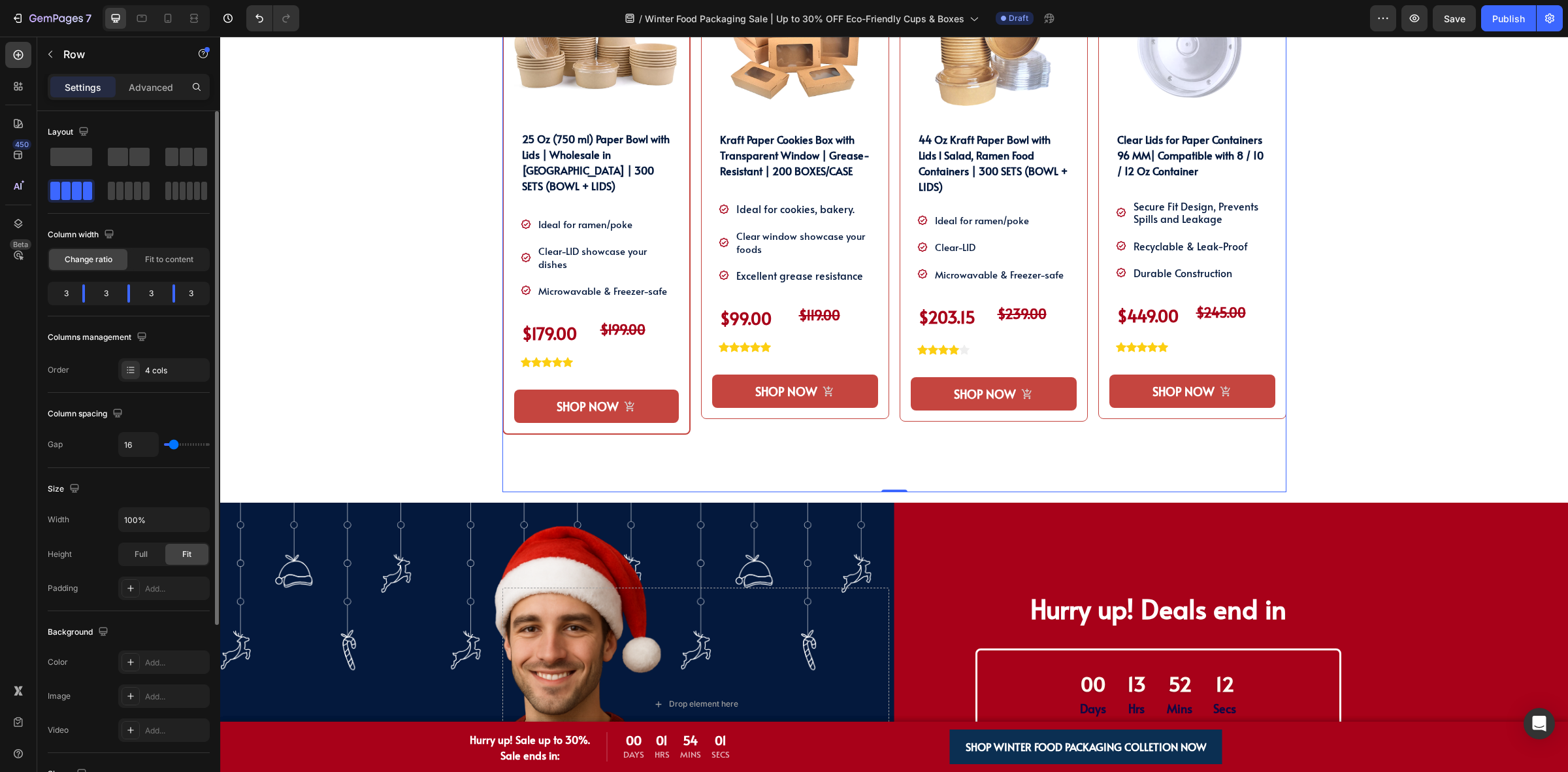
scroll to position [163, 0]
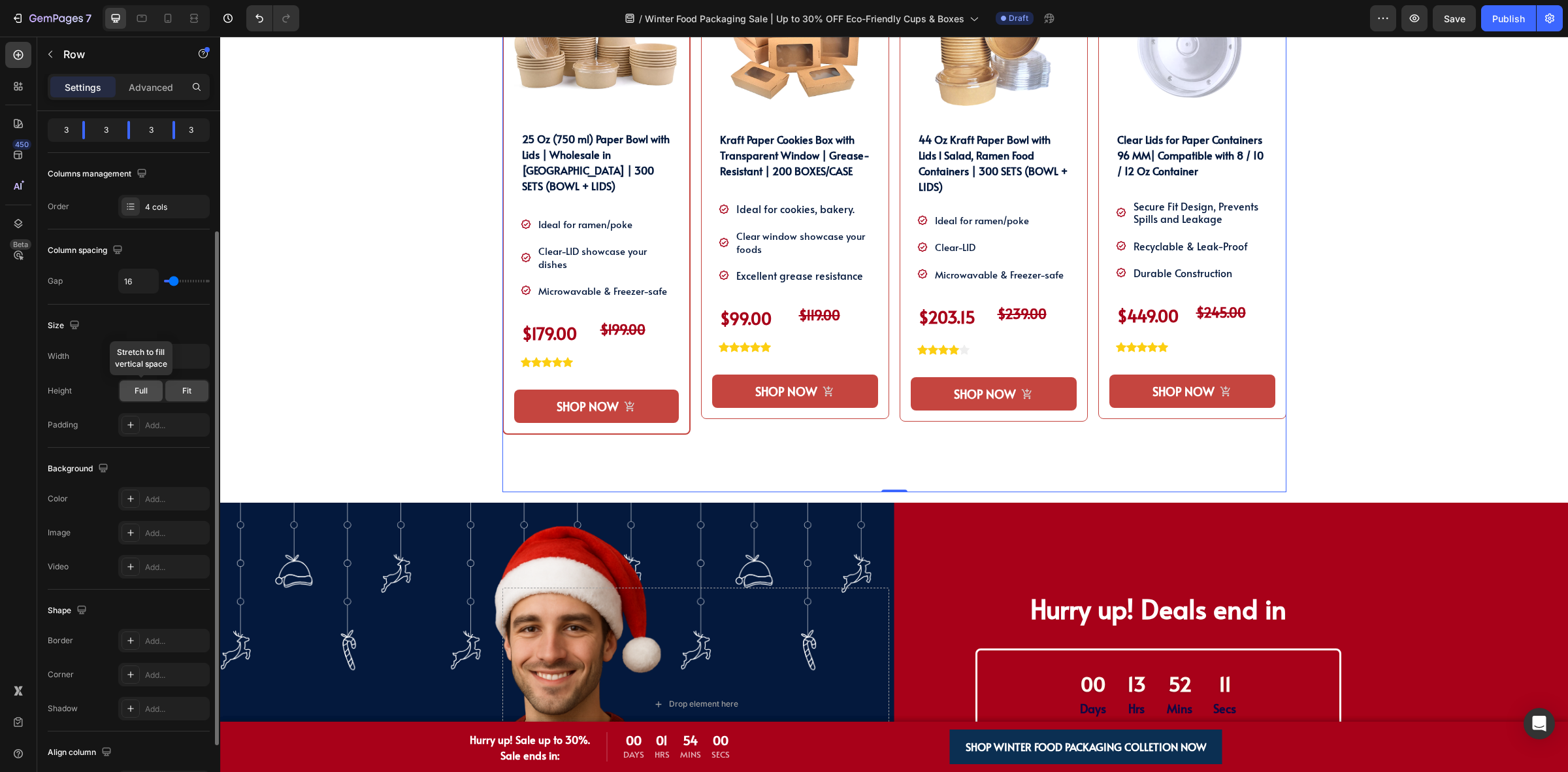
click at [136, 391] on span "Full" at bounding box center [141, 390] width 13 height 12
click at [174, 391] on div "Fit" at bounding box center [187, 391] width 43 height 21
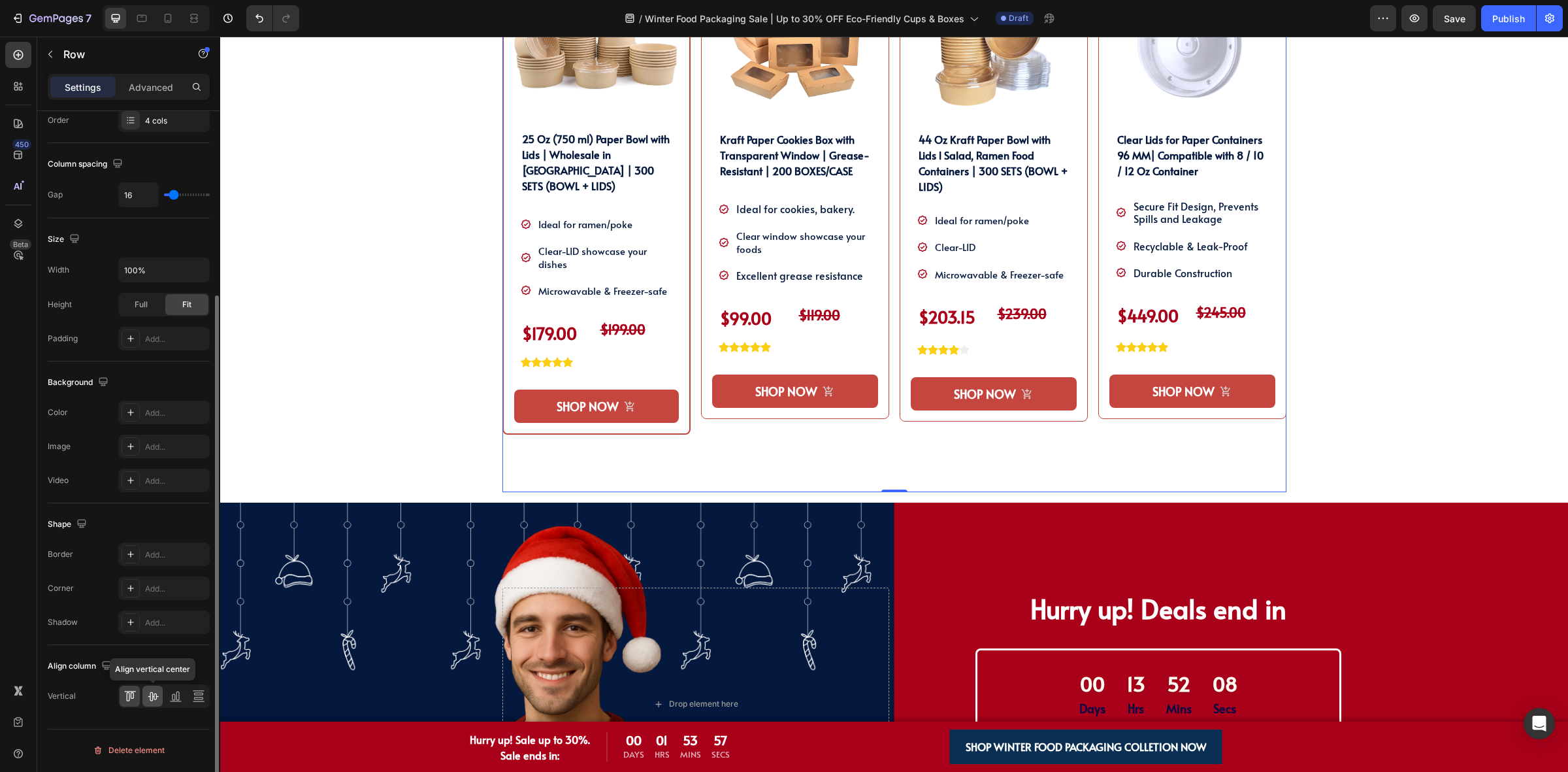
click at [149, 706] on div at bounding box center [152, 696] width 20 height 21
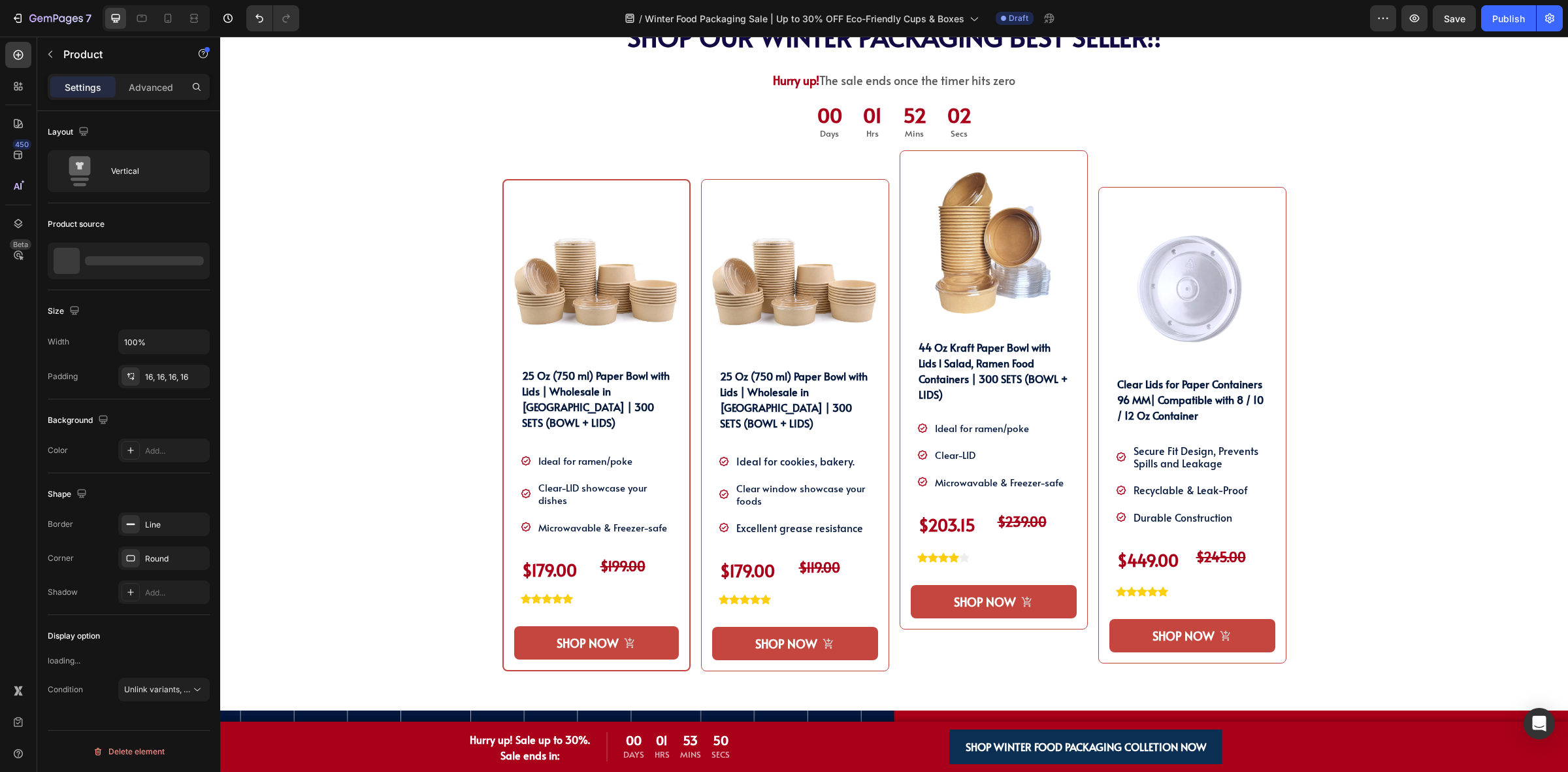
scroll to position [0, 0]
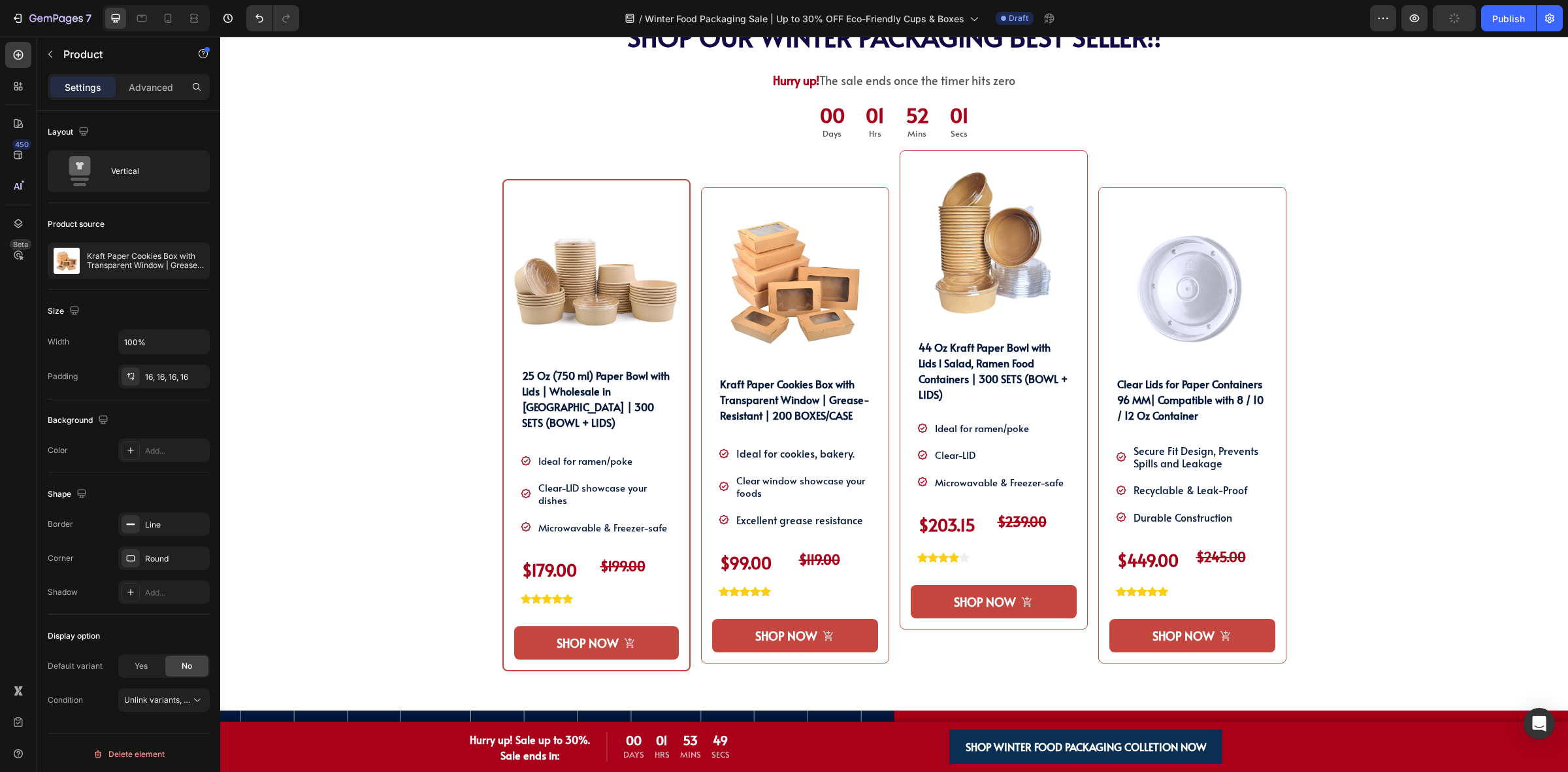
click at [869, 198] on div "Product Images Kraft Paper Cookies Box with Transparent Window | Grease-Resista…" at bounding box center [796, 425] width 188 height 477
click at [702, 338] on div "Product Images Kraft Paper Cookies Box with Transparent Window | Grease-Resista…" at bounding box center [796, 425] width 188 height 477
click at [809, 164] on div "Product Images Kraft Paper Cookies Box with Transparent Window | Grease-Resista…" at bounding box center [796, 424] width 188 height 549
click at [1110, 218] on img at bounding box center [1193, 281] width 166 height 166
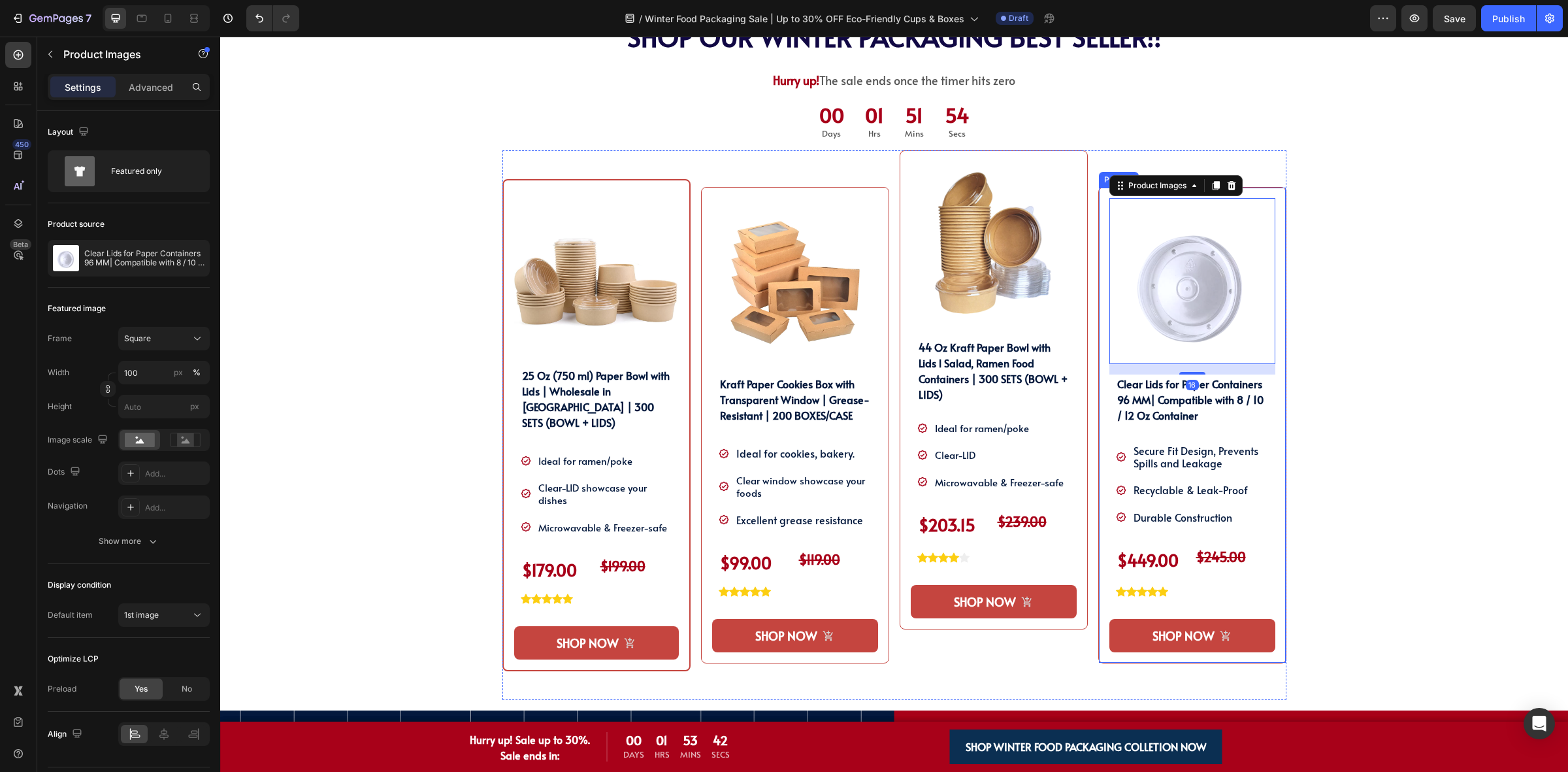
click at [1100, 217] on div "Product Images 16 Clear Lids for Paper Containers 96 MM| Compatible with 8 / 10…" at bounding box center [1193, 425] width 188 height 477
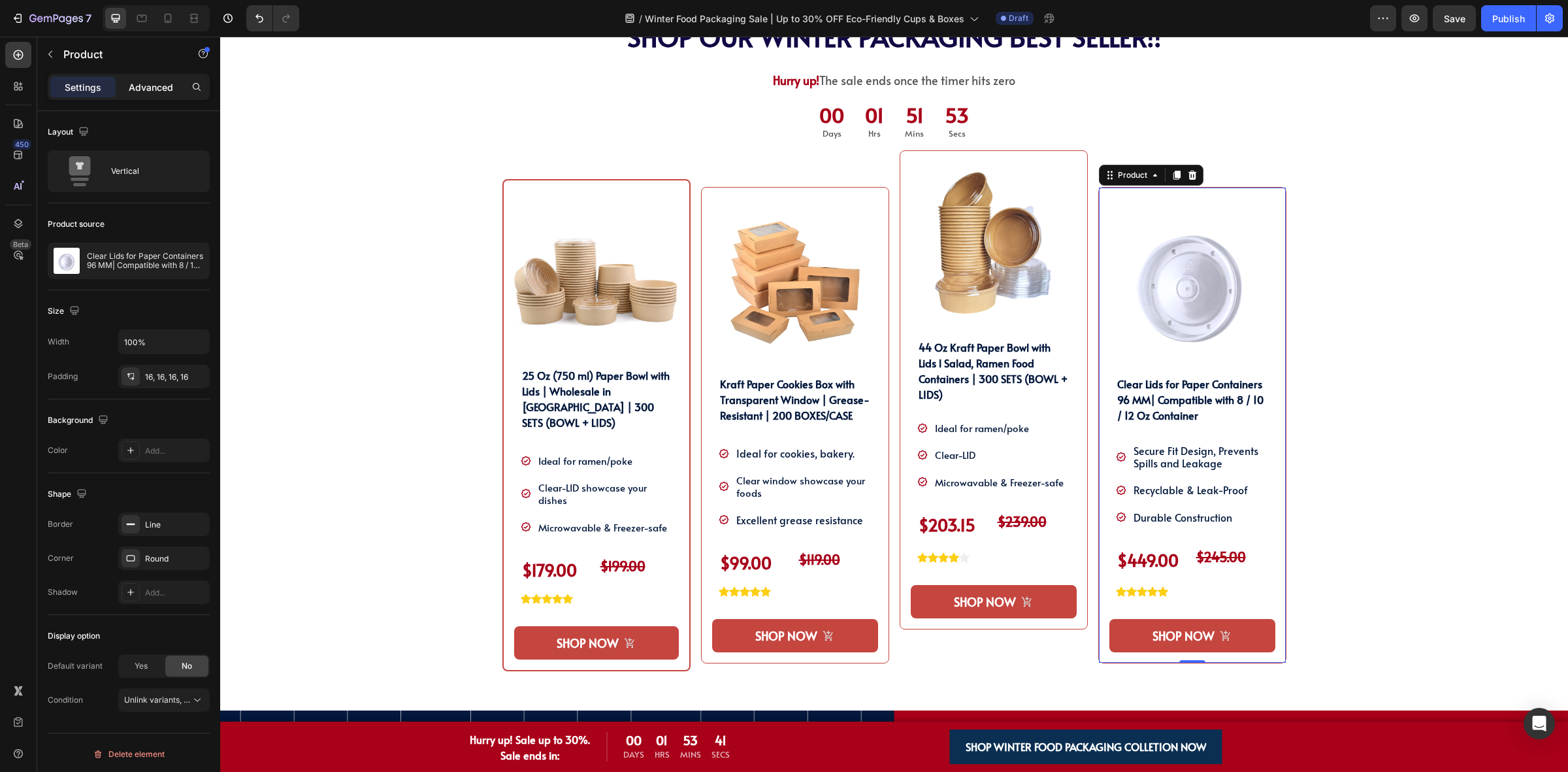
click at [155, 84] on p "Advanced" at bounding box center [151, 87] width 45 height 14
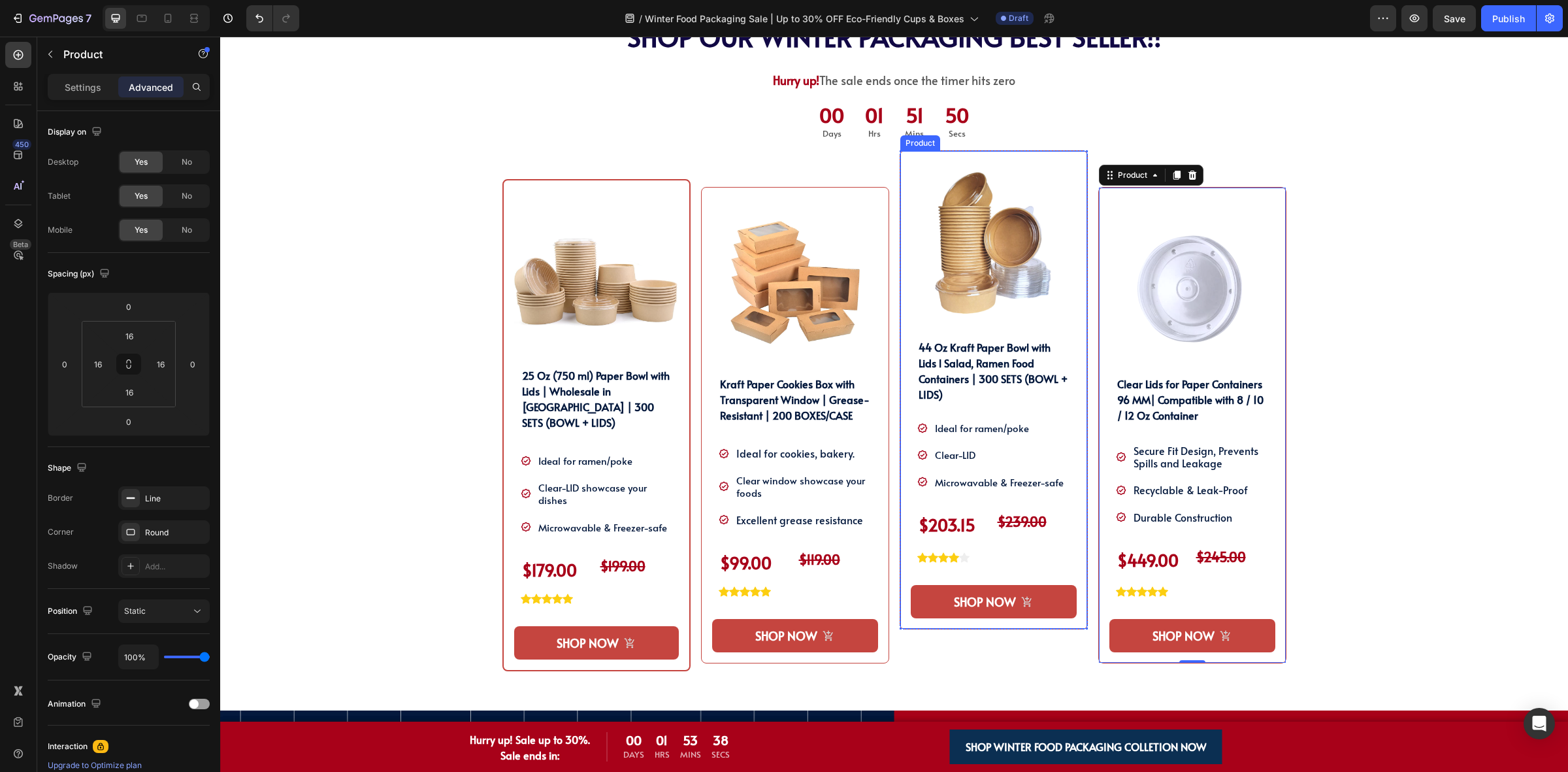
click at [899, 200] on div "Product Images 44 Oz Kraft Paper Bowl with Lids l Salad, Ramen Food Containers …" at bounding box center [994, 389] width 188 height 479
click at [880, 179] on div "Product Images Kraft Paper Cookies Box with Transparent Window | Grease-Resista…" at bounding box center [796, 424] width 188 height 549
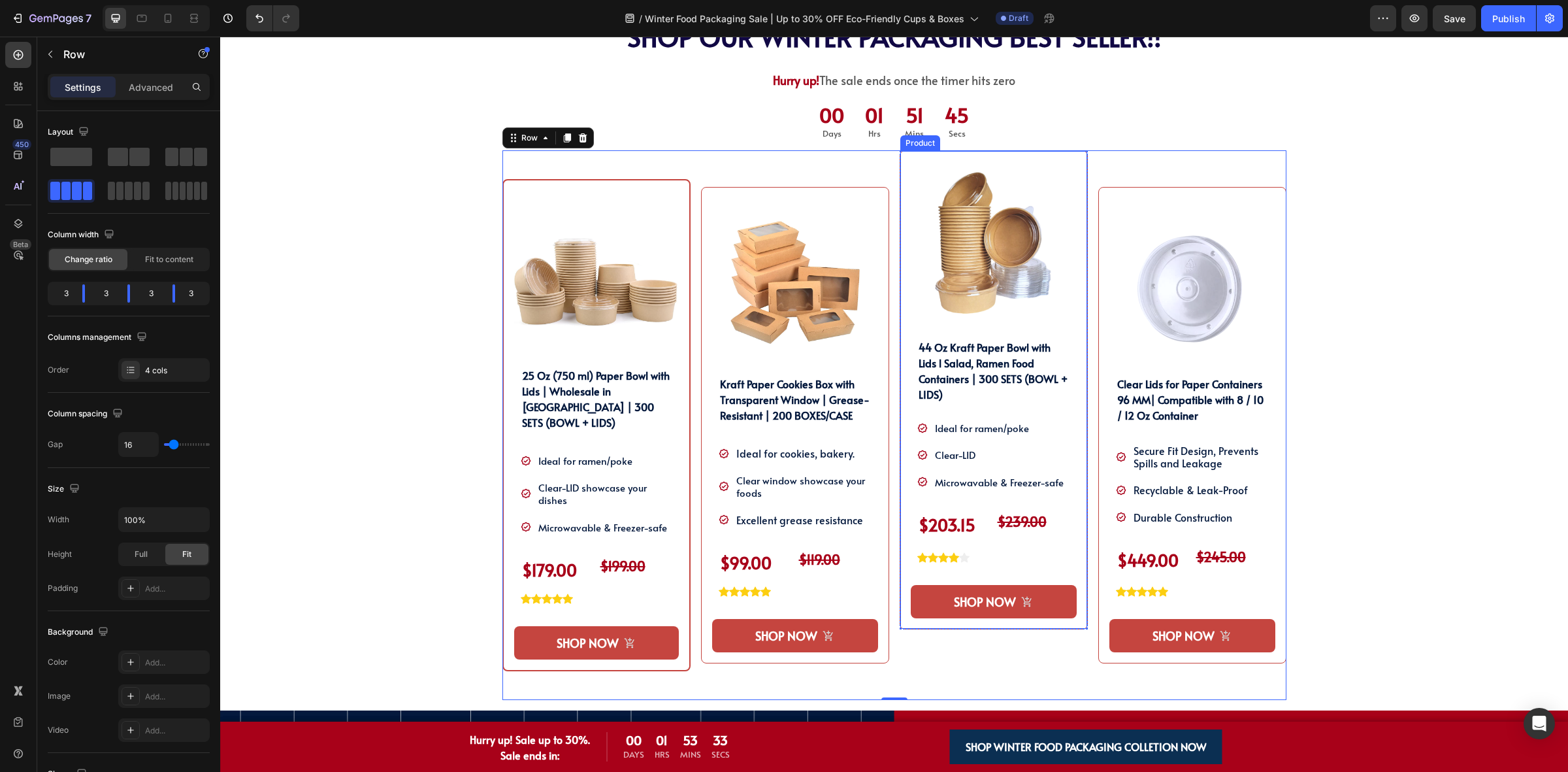
click at [899, 177] on div "Product Images 44 Oz Kraft Paper Bowl with Lids l Salad, Ramen Food Containers …" at bounding box center [994, 389] width 188 height 479
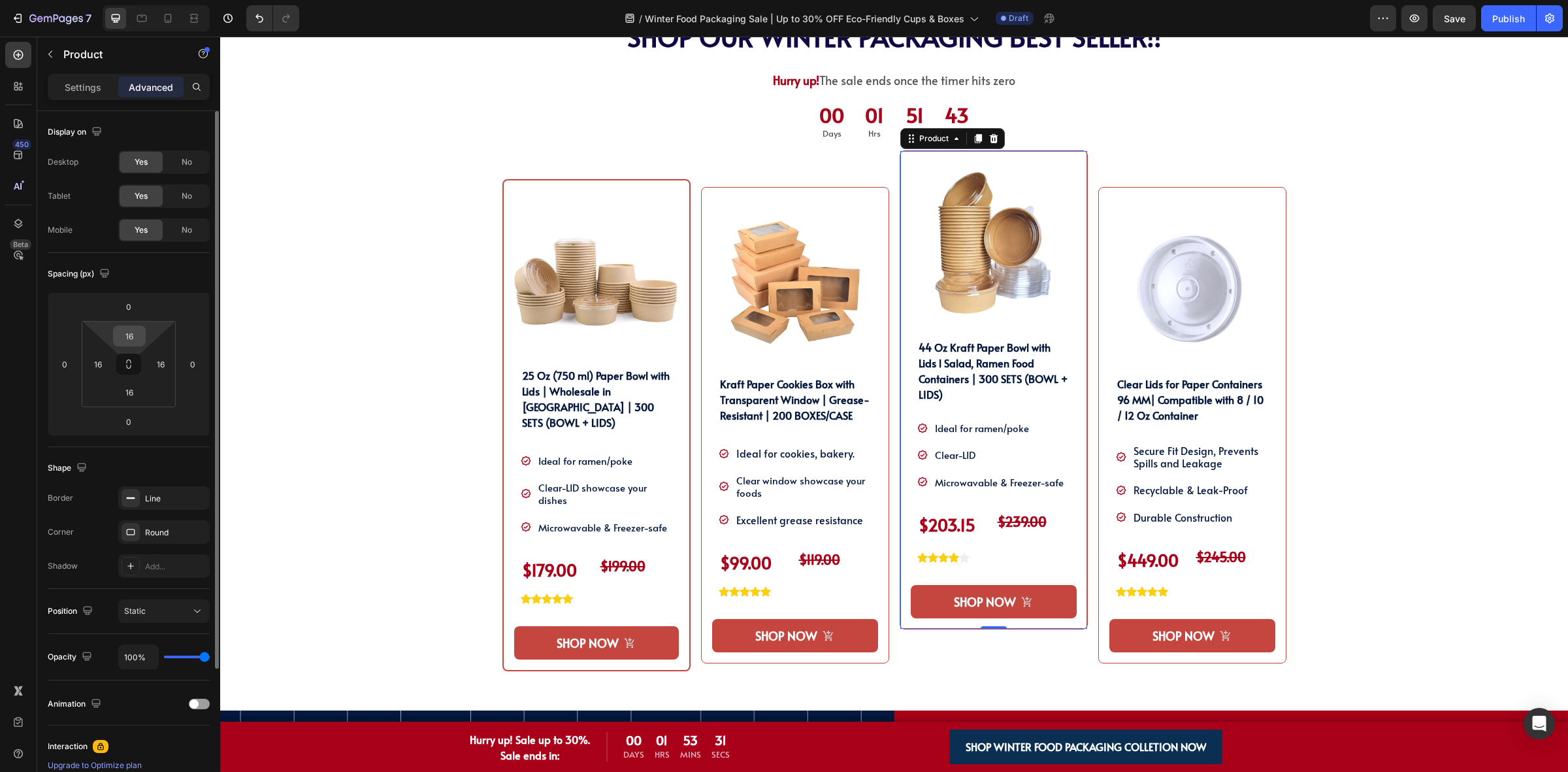
click at [141, 337] on input "16" at bounding box center [129, 336] width 26 height 20
click at [129, 306] on input "0" at bounding box center [128, 306] width 26 height 20
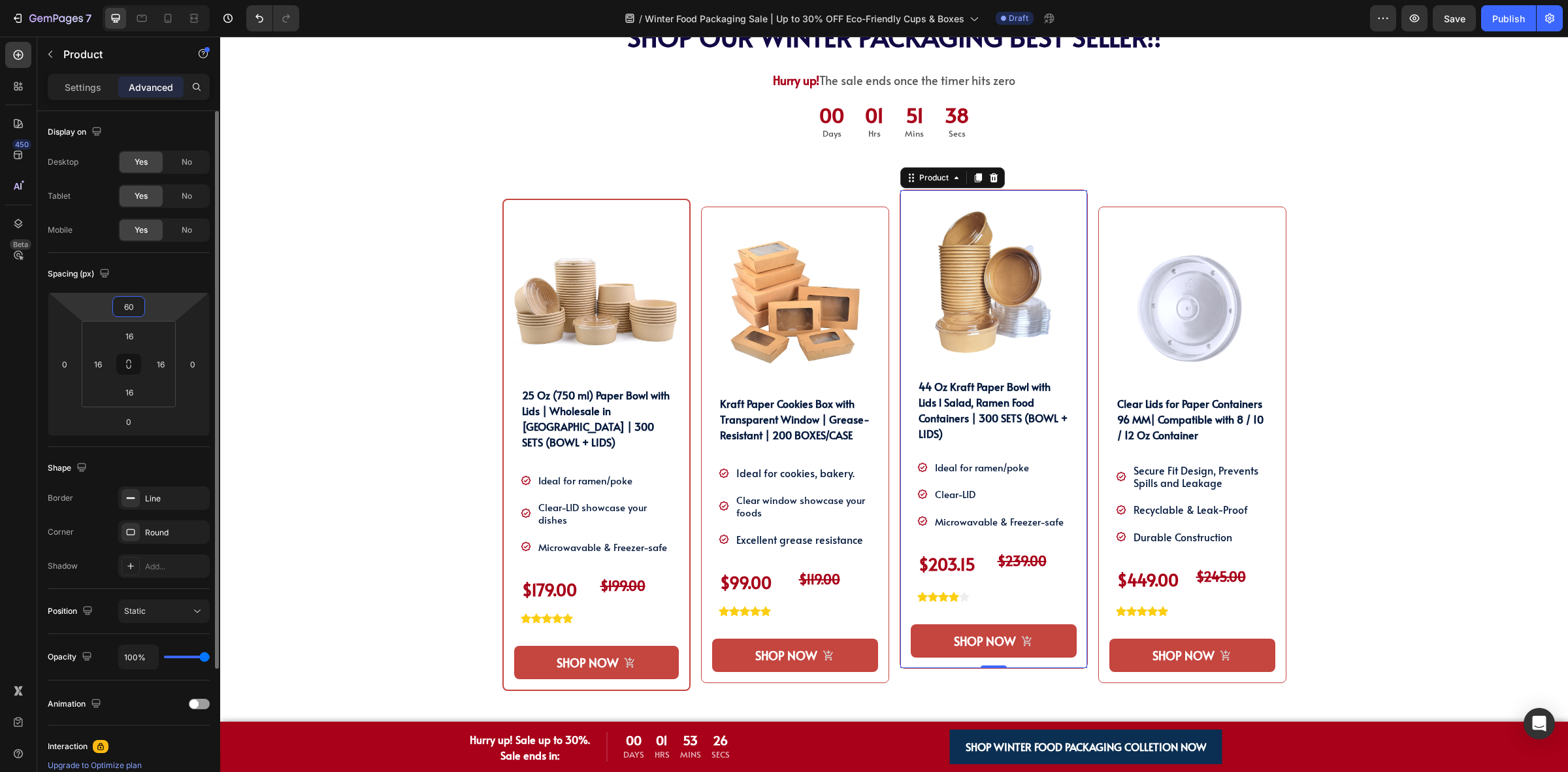
type input "6"
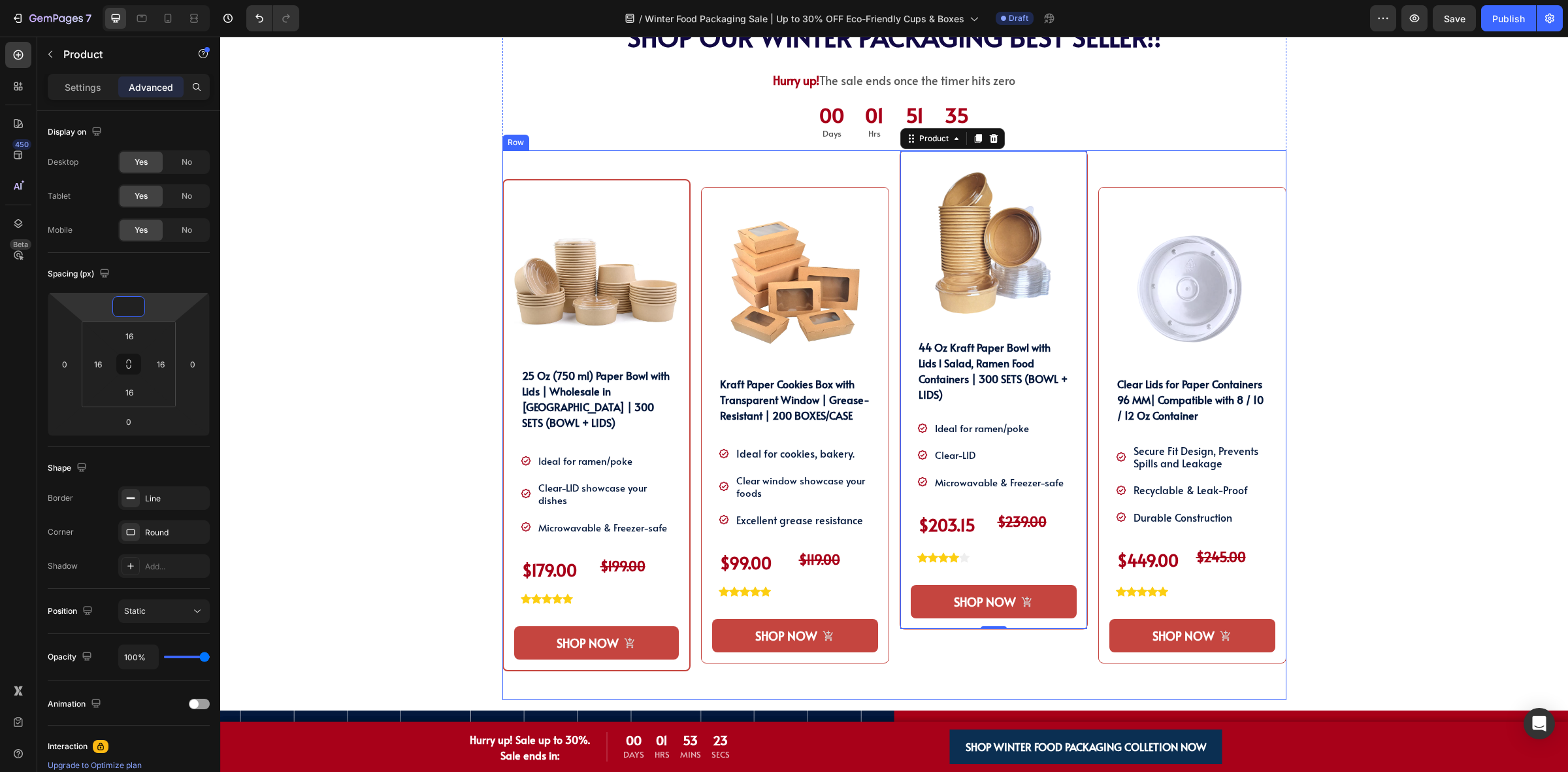
click at [627, 150] on div "Product Images 25 Oz (750 ml) Paper Bowl with Lids | Wholesale in [GEOGRAPHIC_D…" at bounding box center [597, 424] width 188 height 549
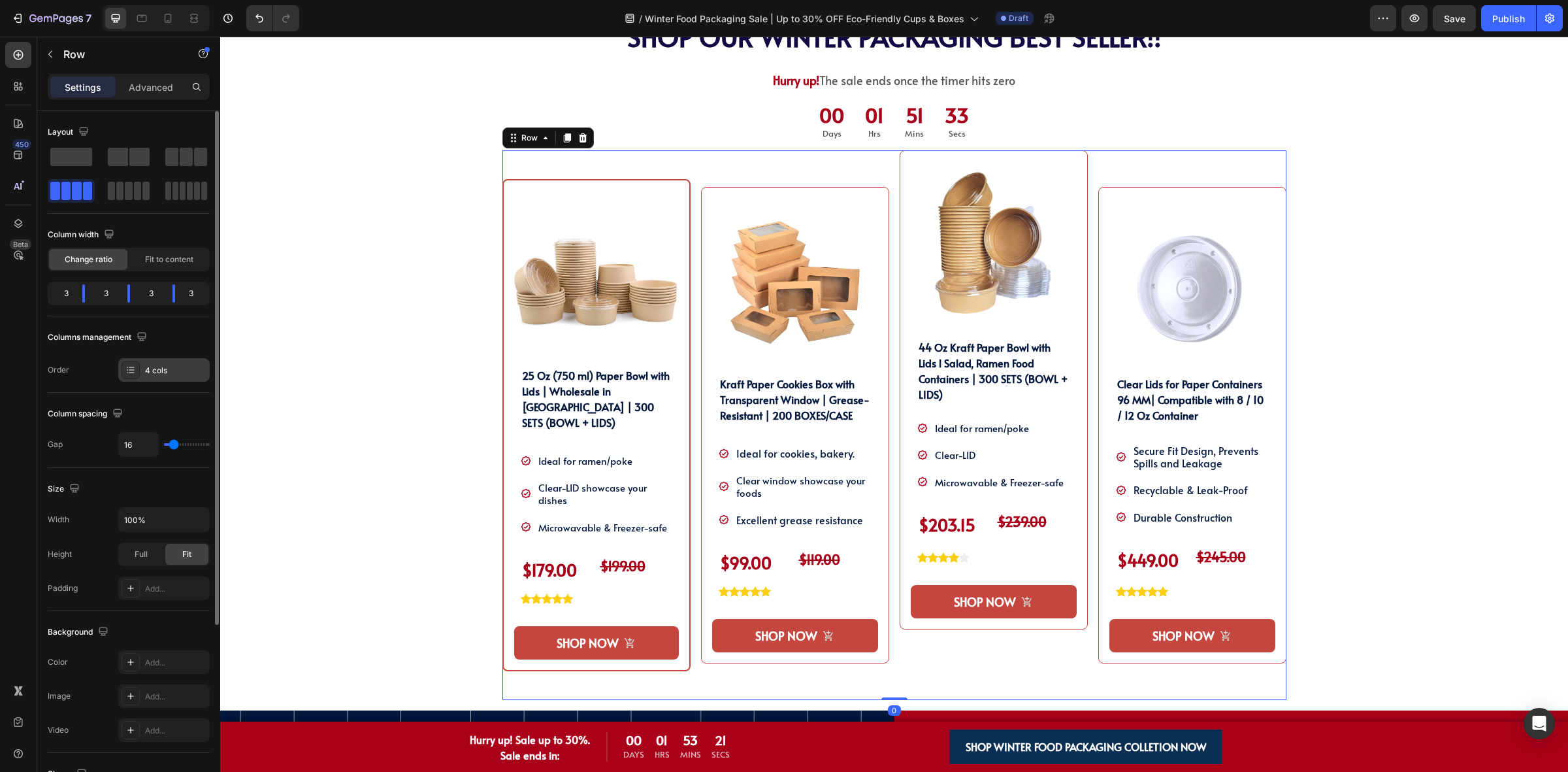
click at [142, 377] on div "4 cols" at bounding box center [163, 370] width 91 height 24
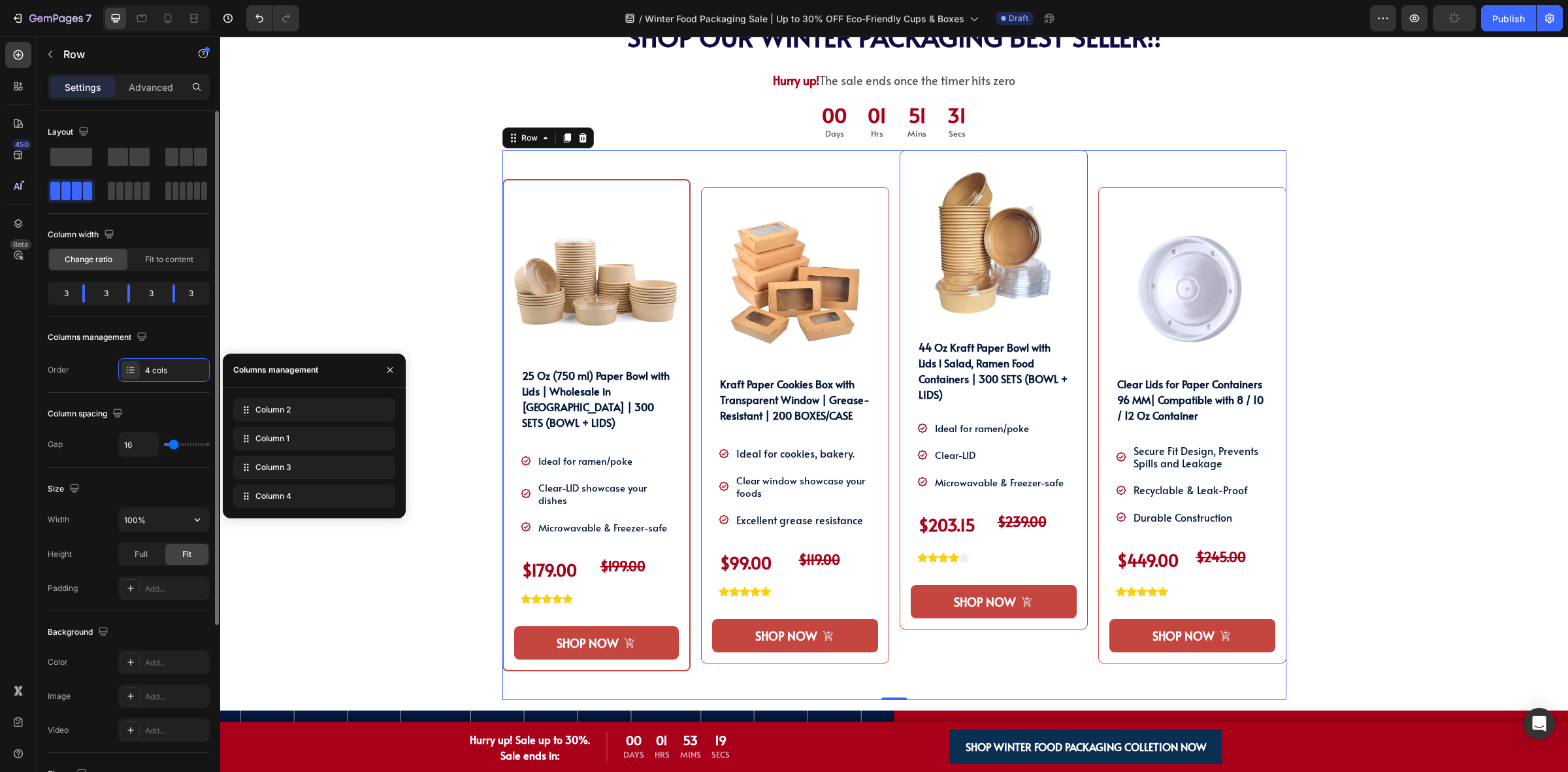
scroll to position [250, 0]
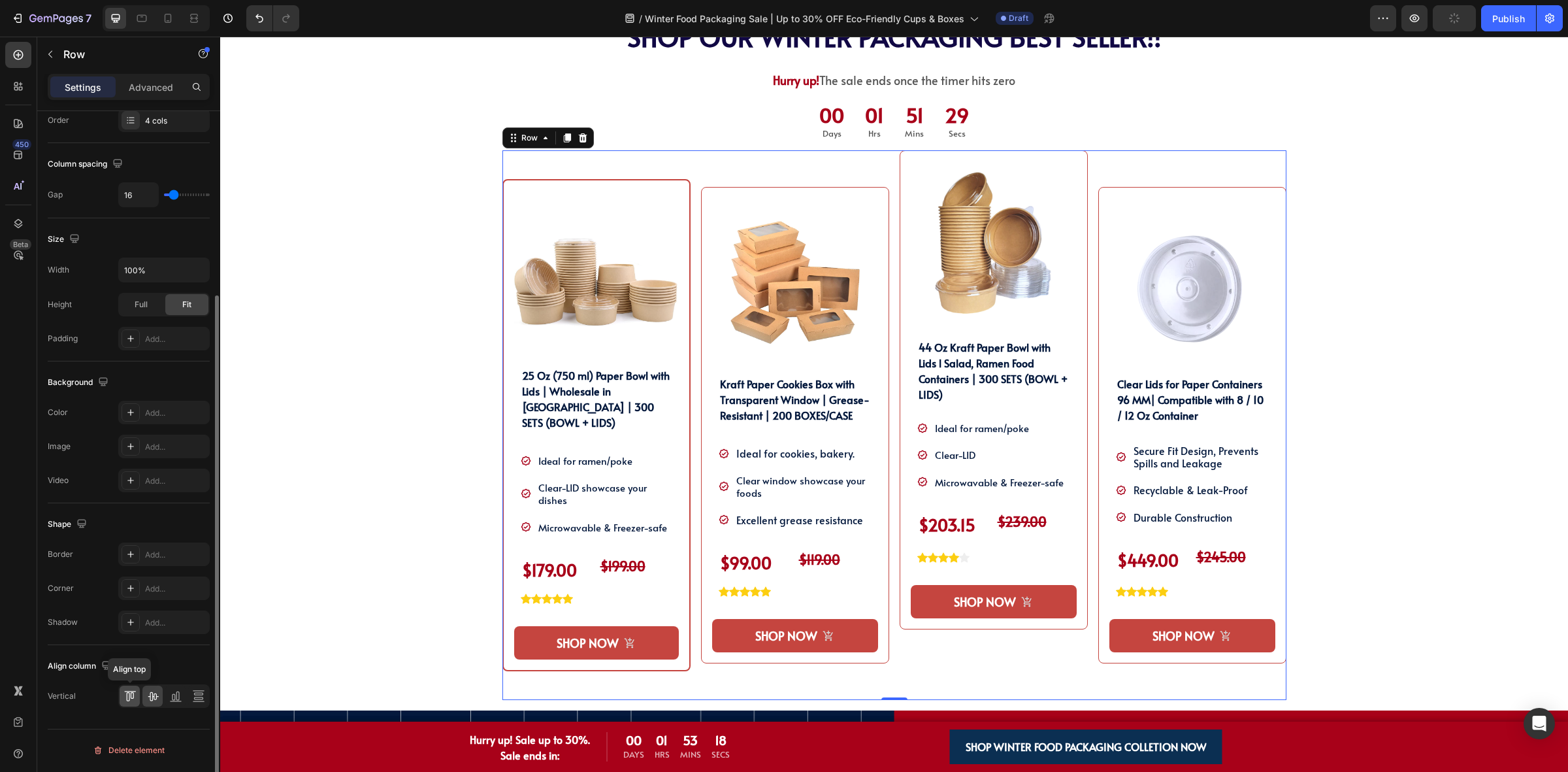
click at [128, 691] on icon at bounding box center [130, 696] width 13 height 13
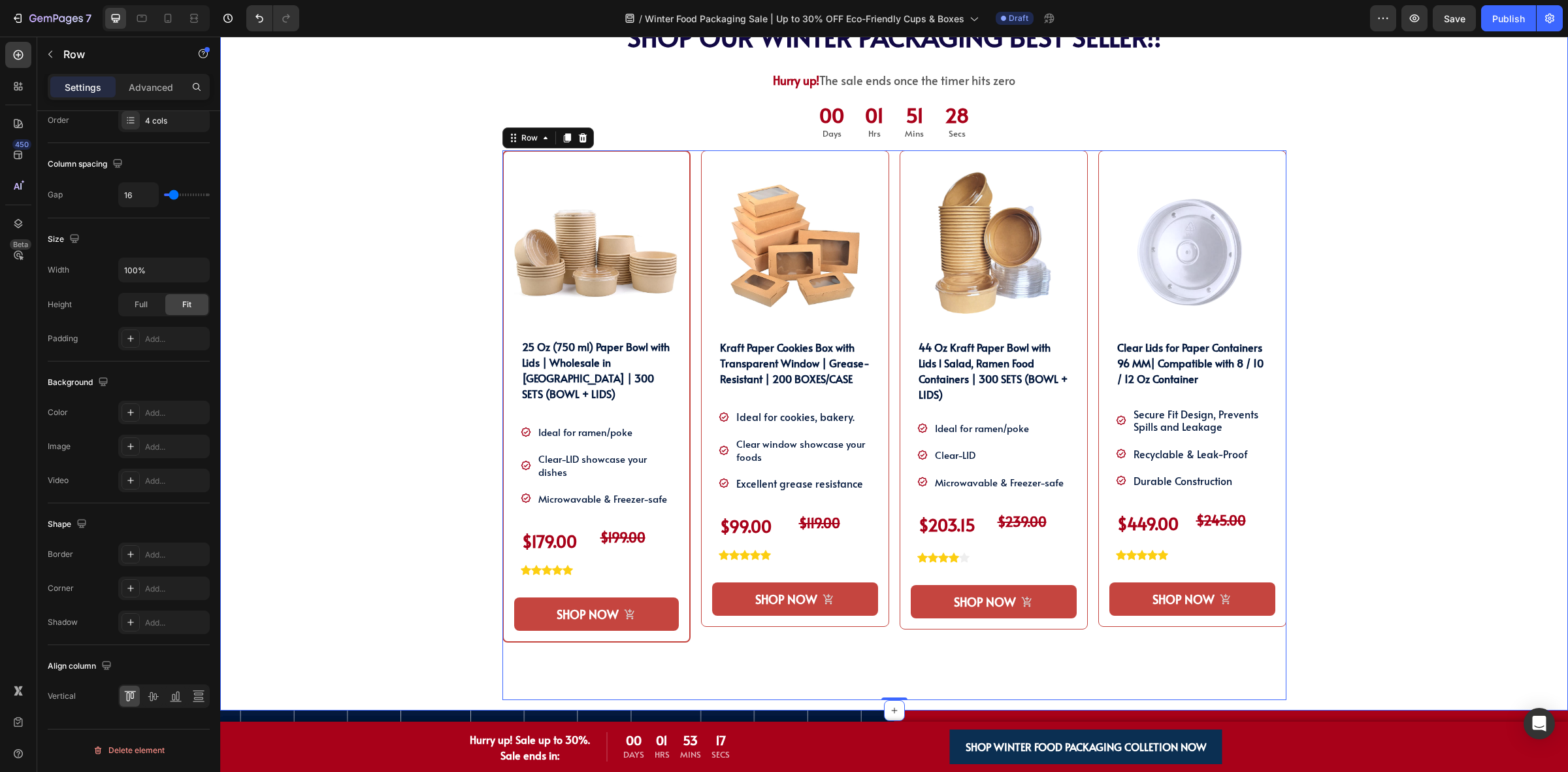
click at [1324, 595] on div "SHOP OUR WINTER PACKAGING BEST SELLER!! Heading SHOP OUR WINTER PACKAGING BEST …" at bounding box center [894, 366] width 1328 height 689
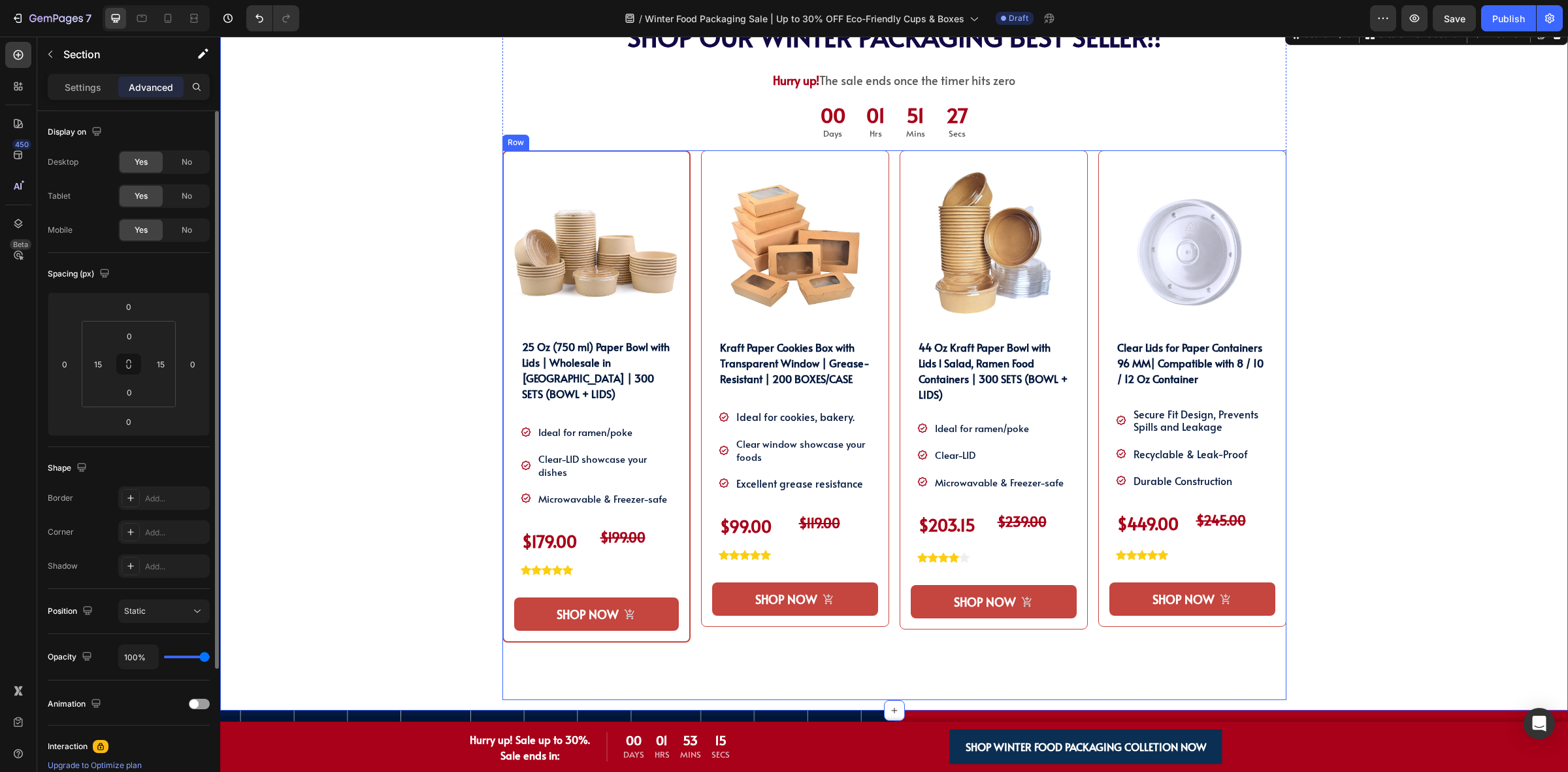
scroll to position [1016, 0]
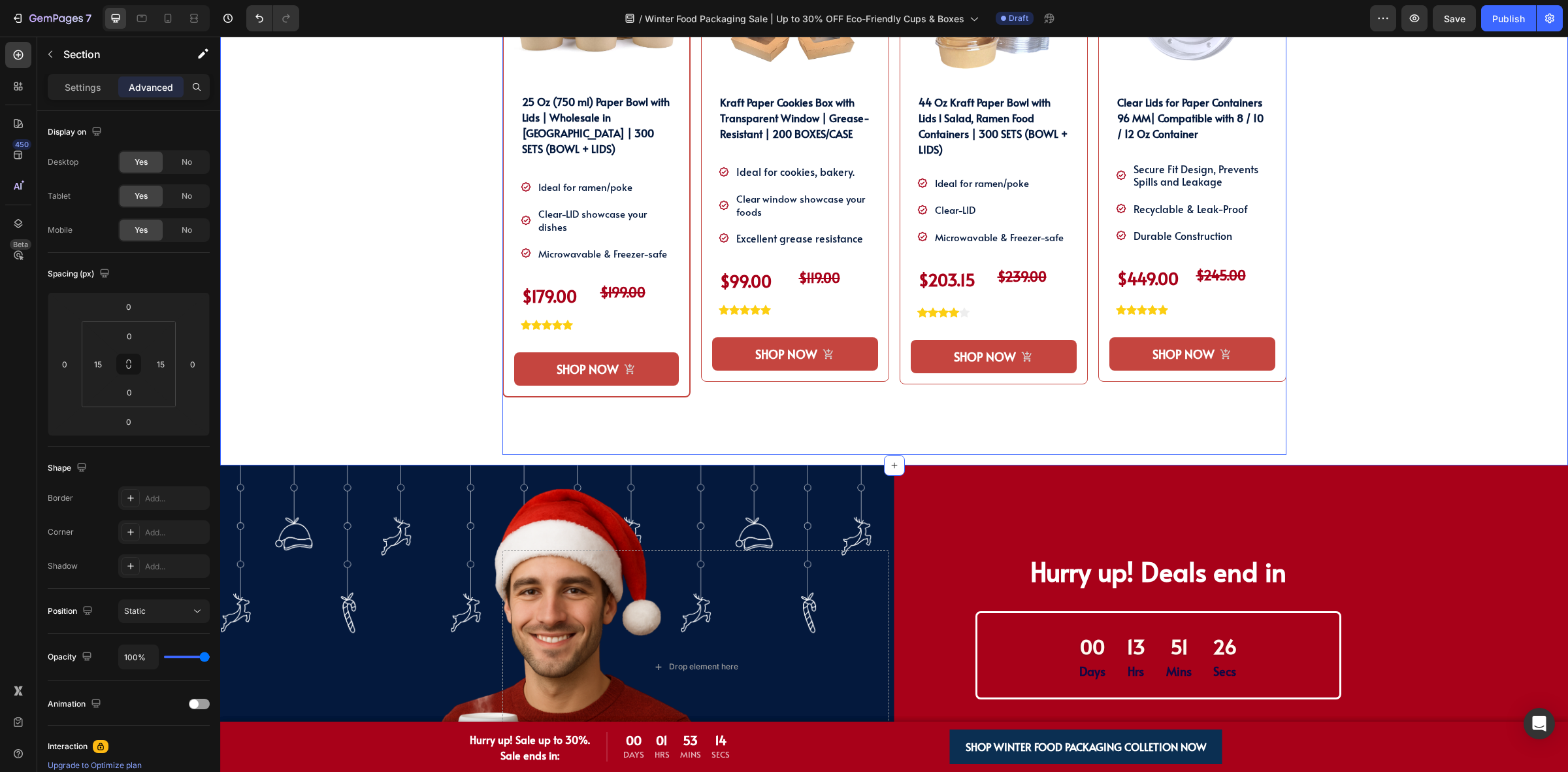
click at [980, 440] on div "Product Images 44 Oz Kraft Paper Bowl with Lids l Salad, Ramen Food Containers …" at bounding box center [994, 179] width 188 height 549
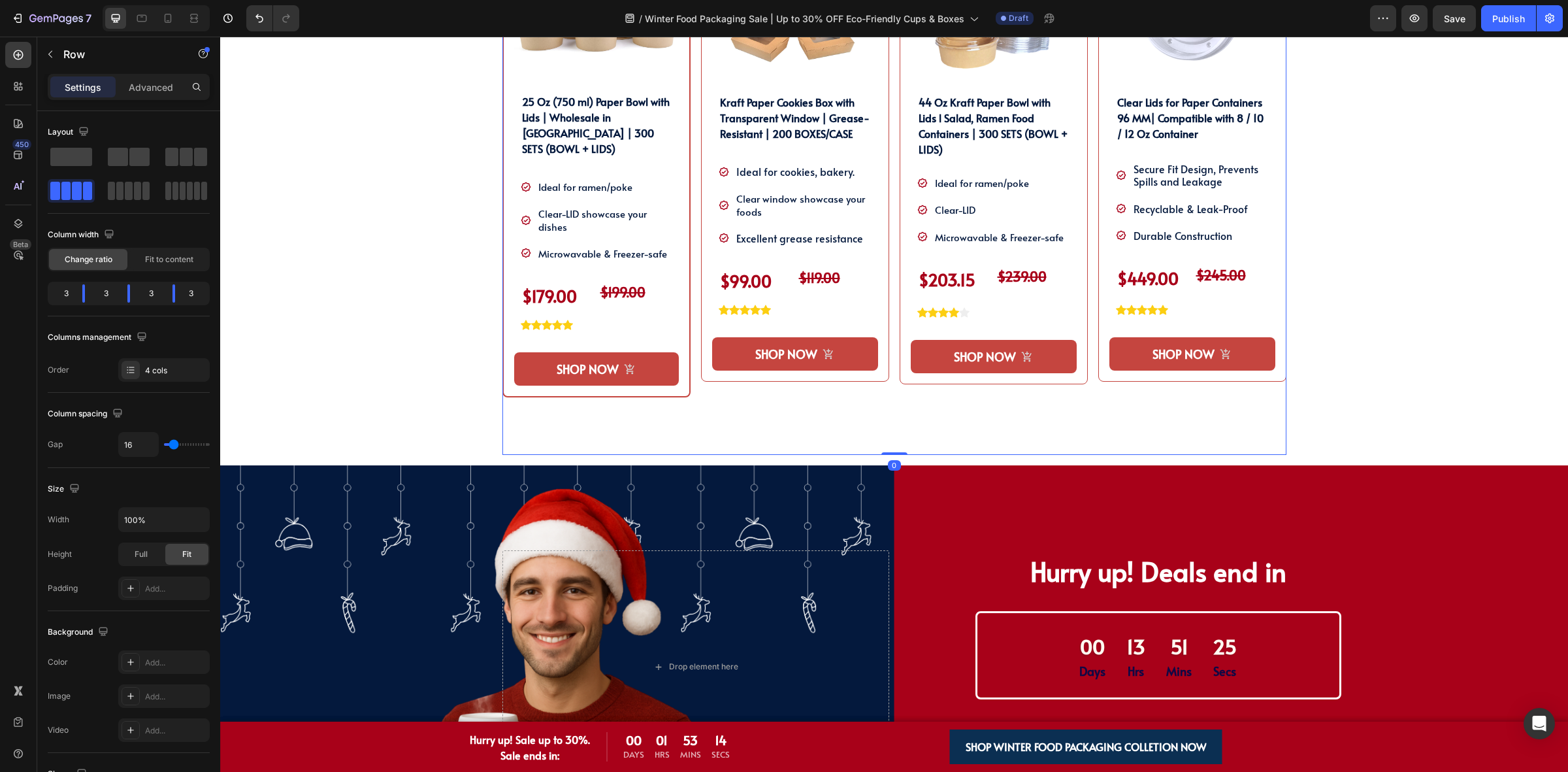
click at [443, 443] on div "SHOP OUR WINTER PACKAGING BEST SELLER!! Heading SHOP OUR WINTER PACKAGING BEST …" at bounding box center [894, 121] width 1328 height 689
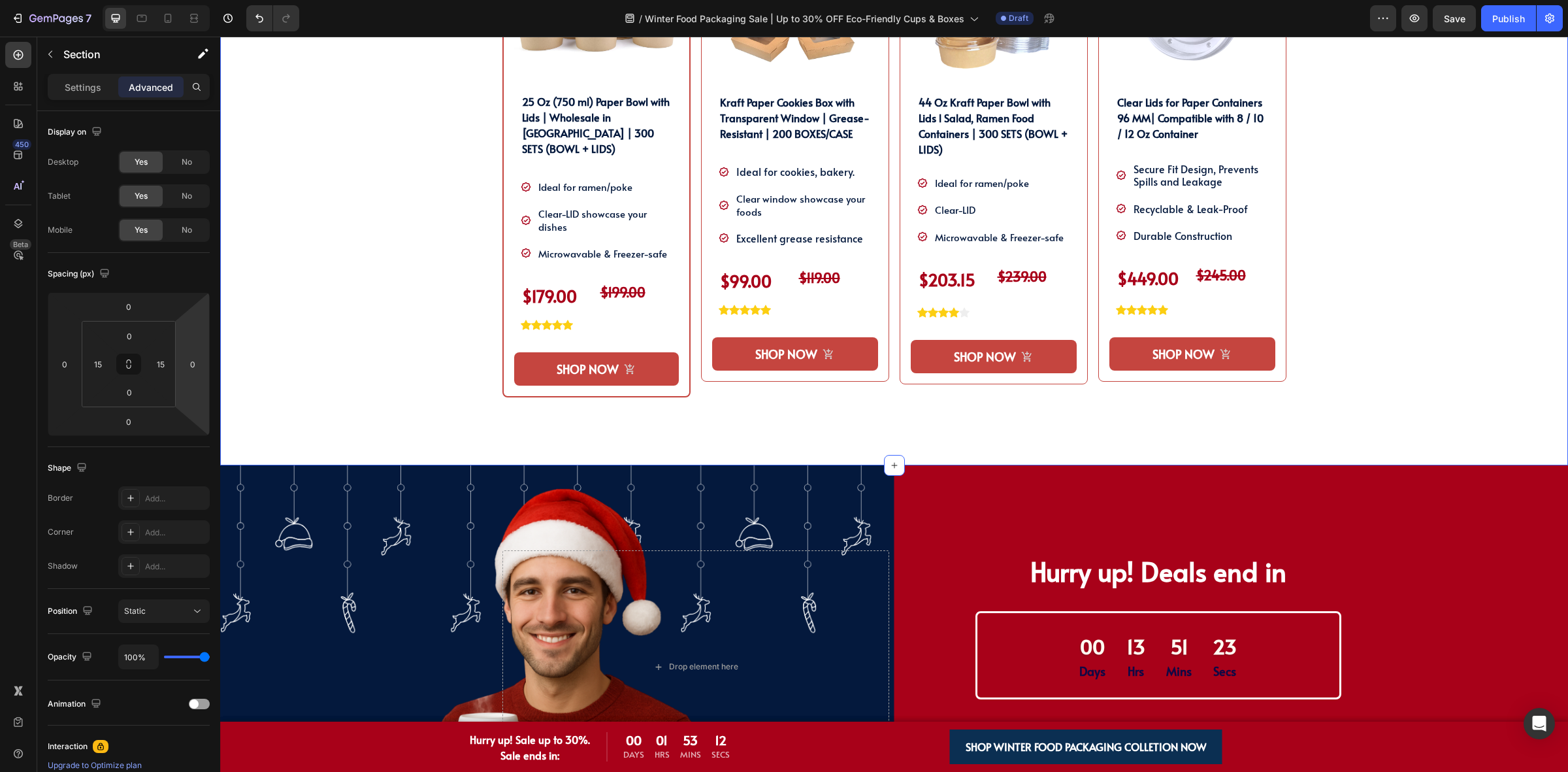
click at [452, 407] on div "SHOP OUR WINTER PACKAGING BEST SELLER!! Heading SHOP OUR WINTER PACKAGING BEST …" at bounding box center [894, 121] width 1328 height 689
click at [502, 415] on div "Product Images 25 Oz (750 ml) Paper Bowl with Lids | Wholesale in [GEOGRAPHIC_D…" at bounding box center [597, 179] width 188 height 549
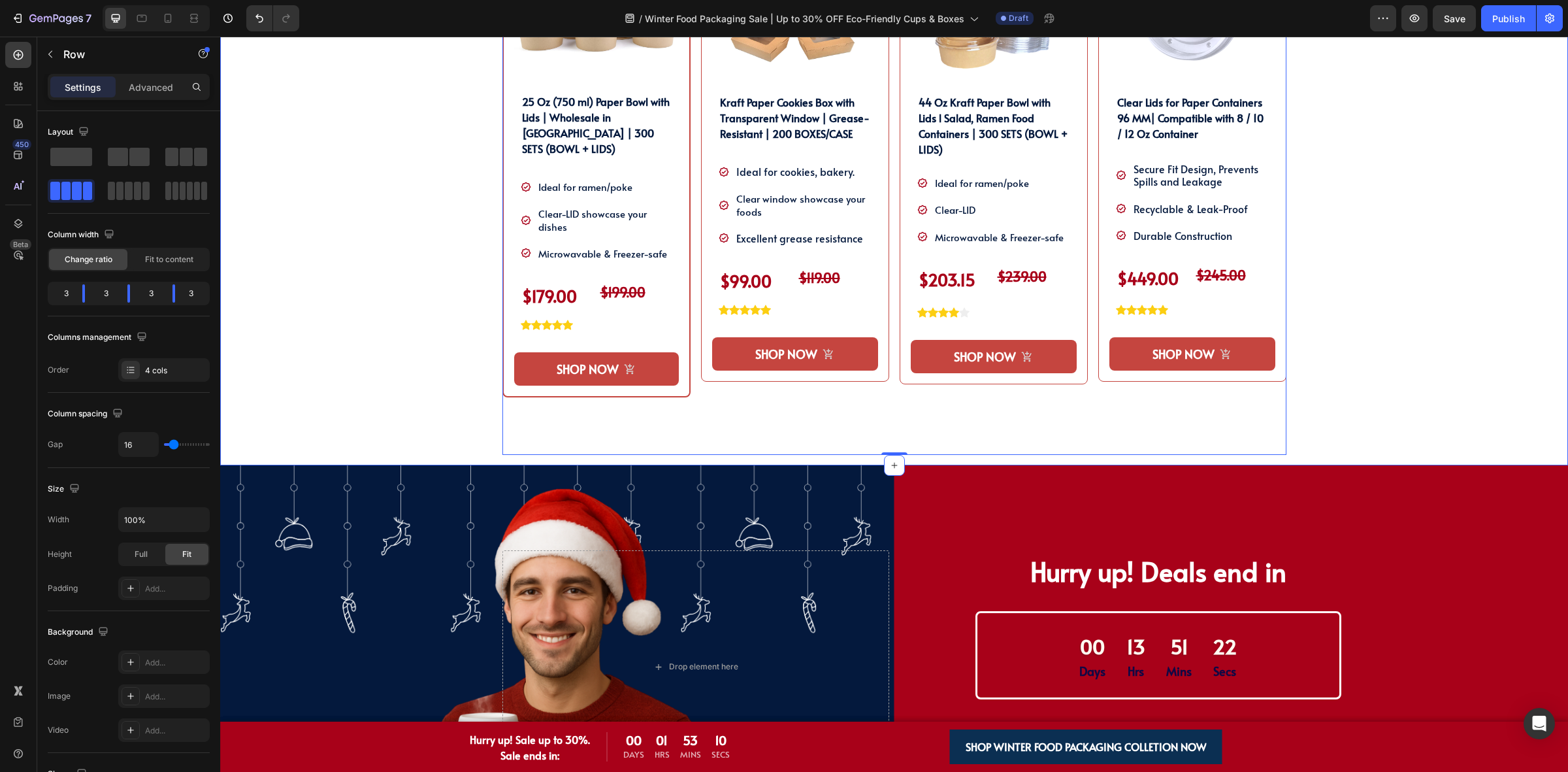
click at [842, 459] on div "SHOP OUR WINTER PACKAGING BEST SELLER!! Heading SHOP OUR WINTER PACKAGING BEST …" at bounding box center [894, 121] width 1328 height 689
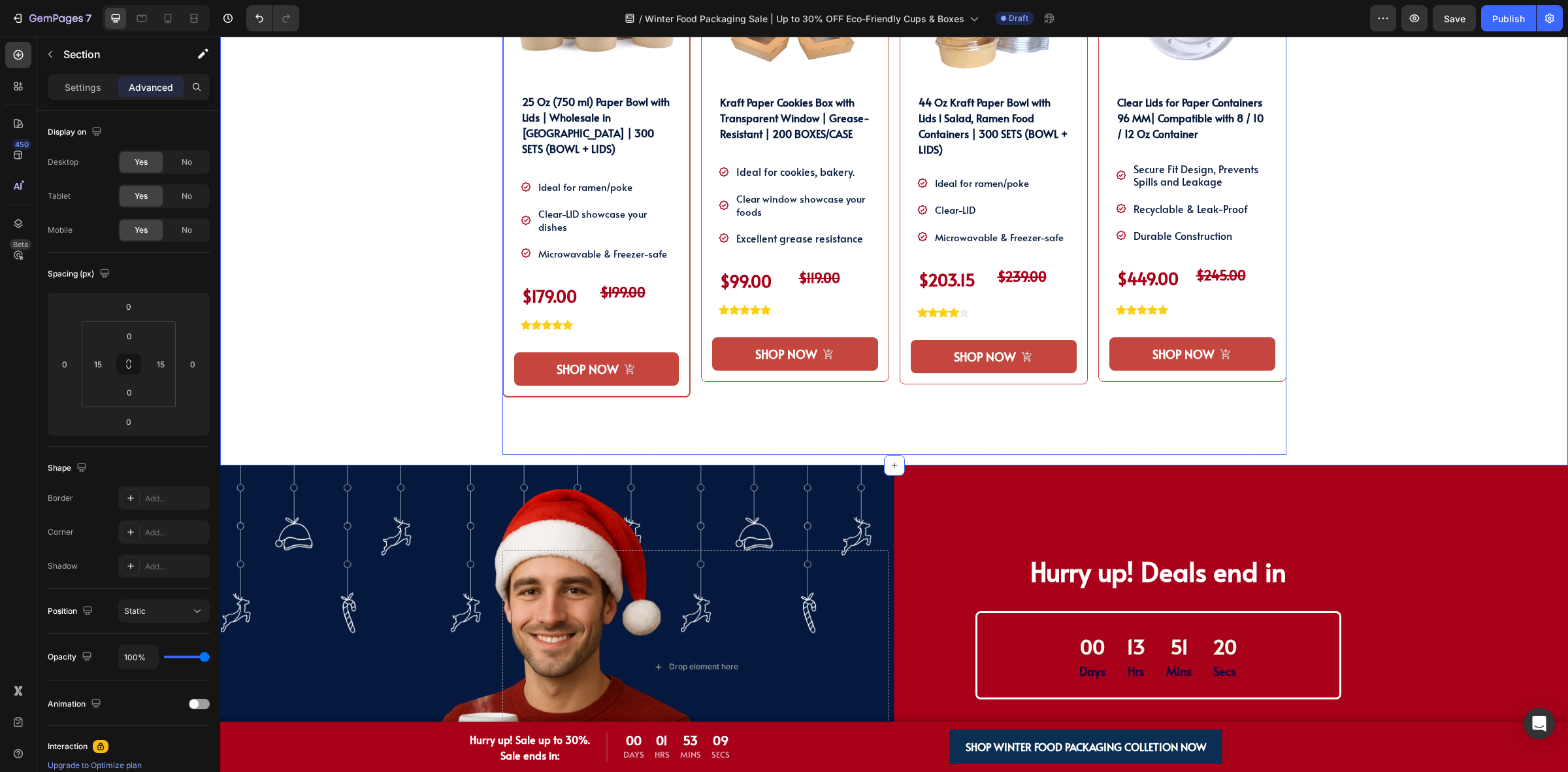
click at [1230, 432] on div "Product Images Clear Lids for Paper Containers 96 MM| Compatible with 8 / 10 / …" at bounding box center [1193, 179] width 188 height 549
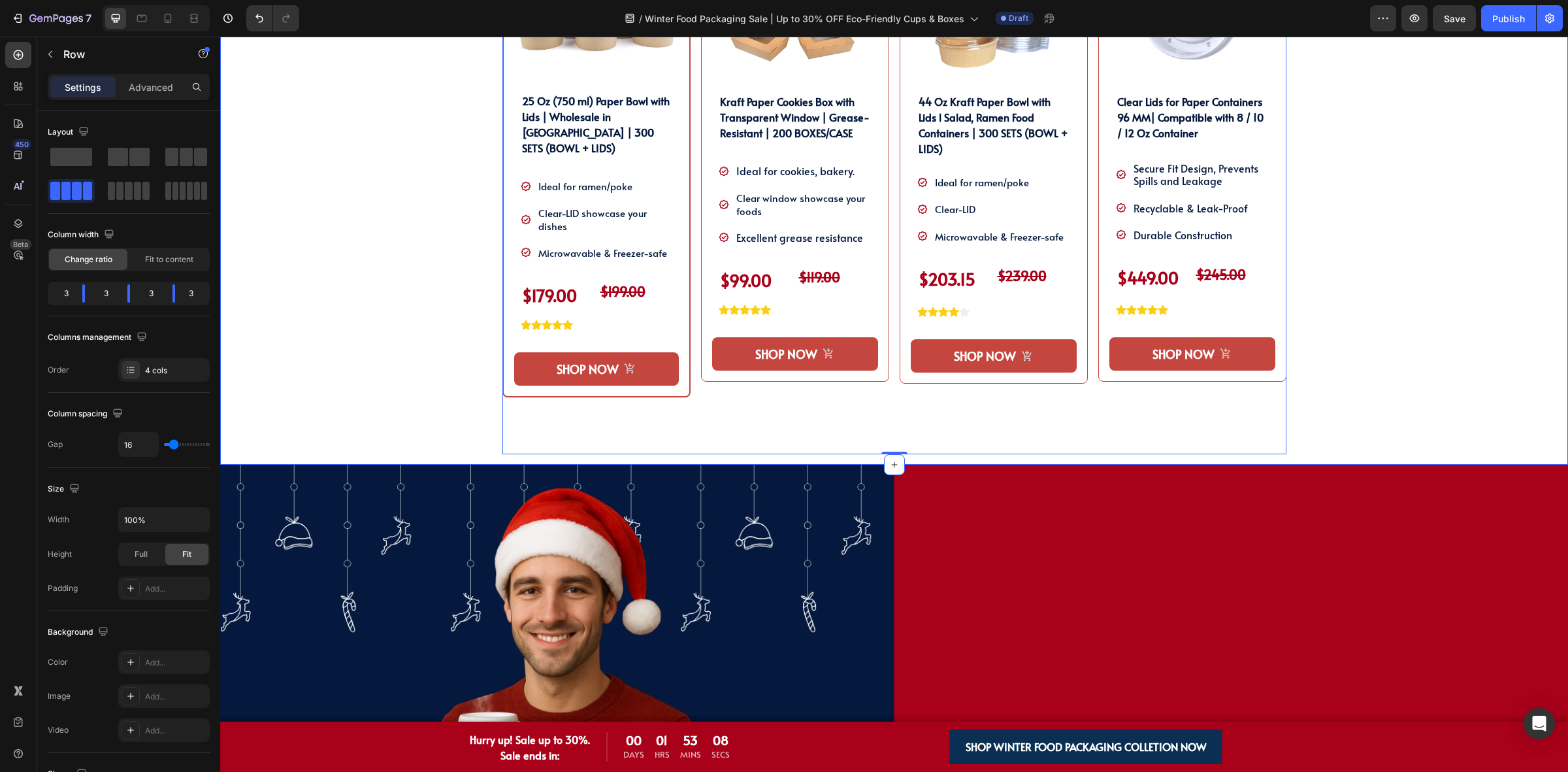
scroll to position [690, 0]
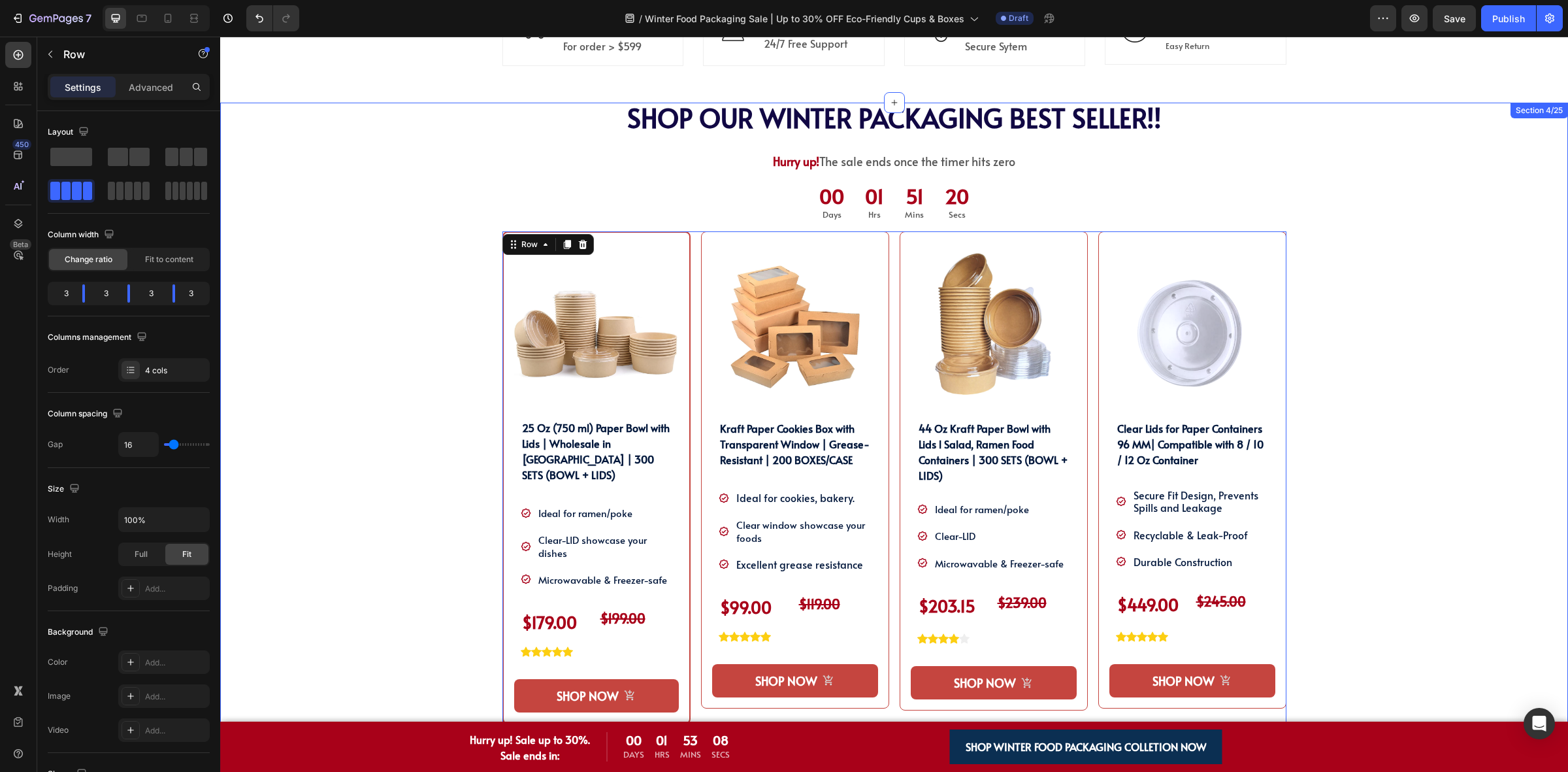
click at [1376, 409] on div "SHOP OUR WINTER PACKAGING BEST SELLER!! Heading SHOP OUR WINTER PACKAGING BEST …" at bounding box center [894, 447] width 1328 height 689
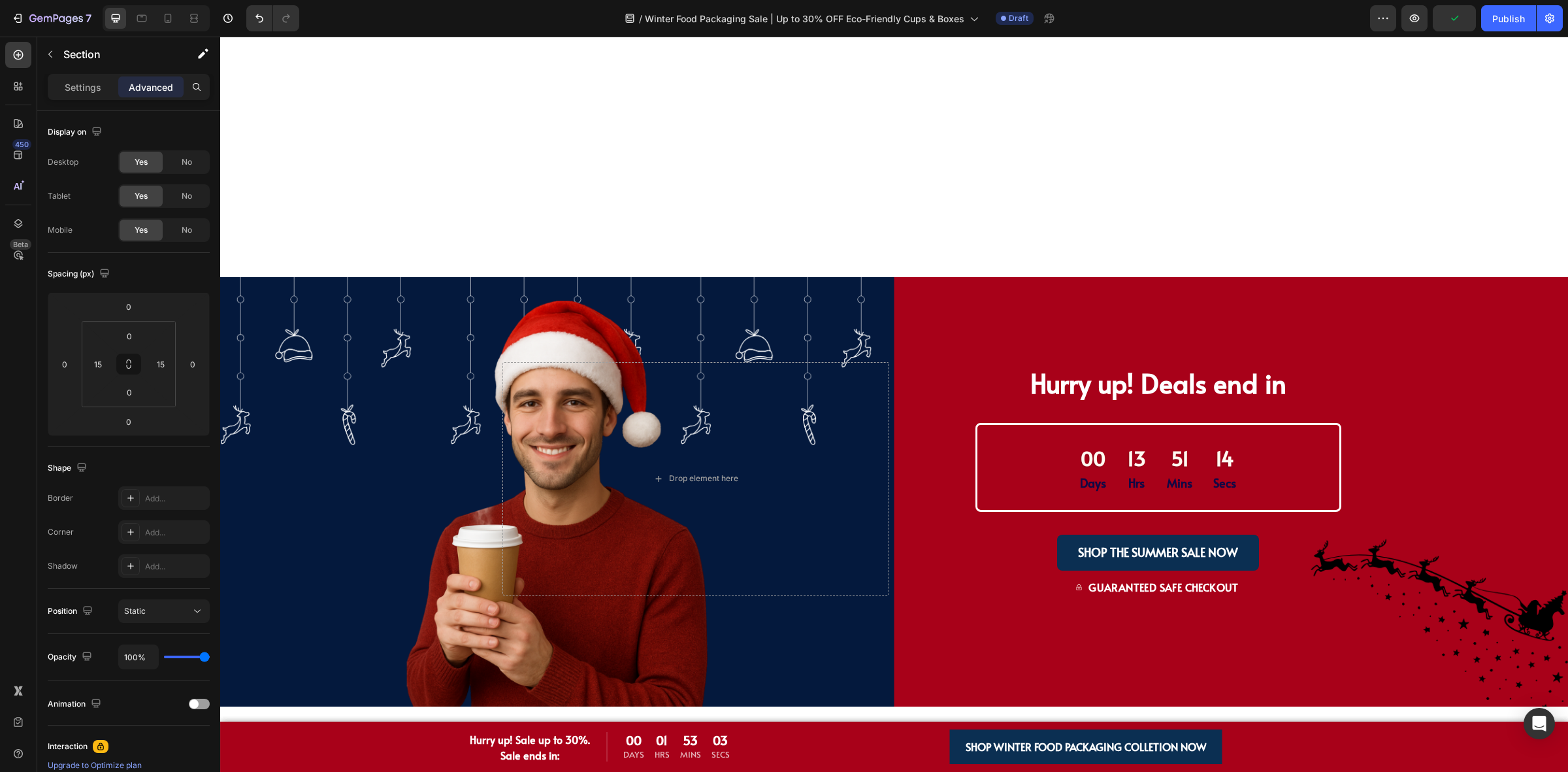
scroll to position [1506, 0]
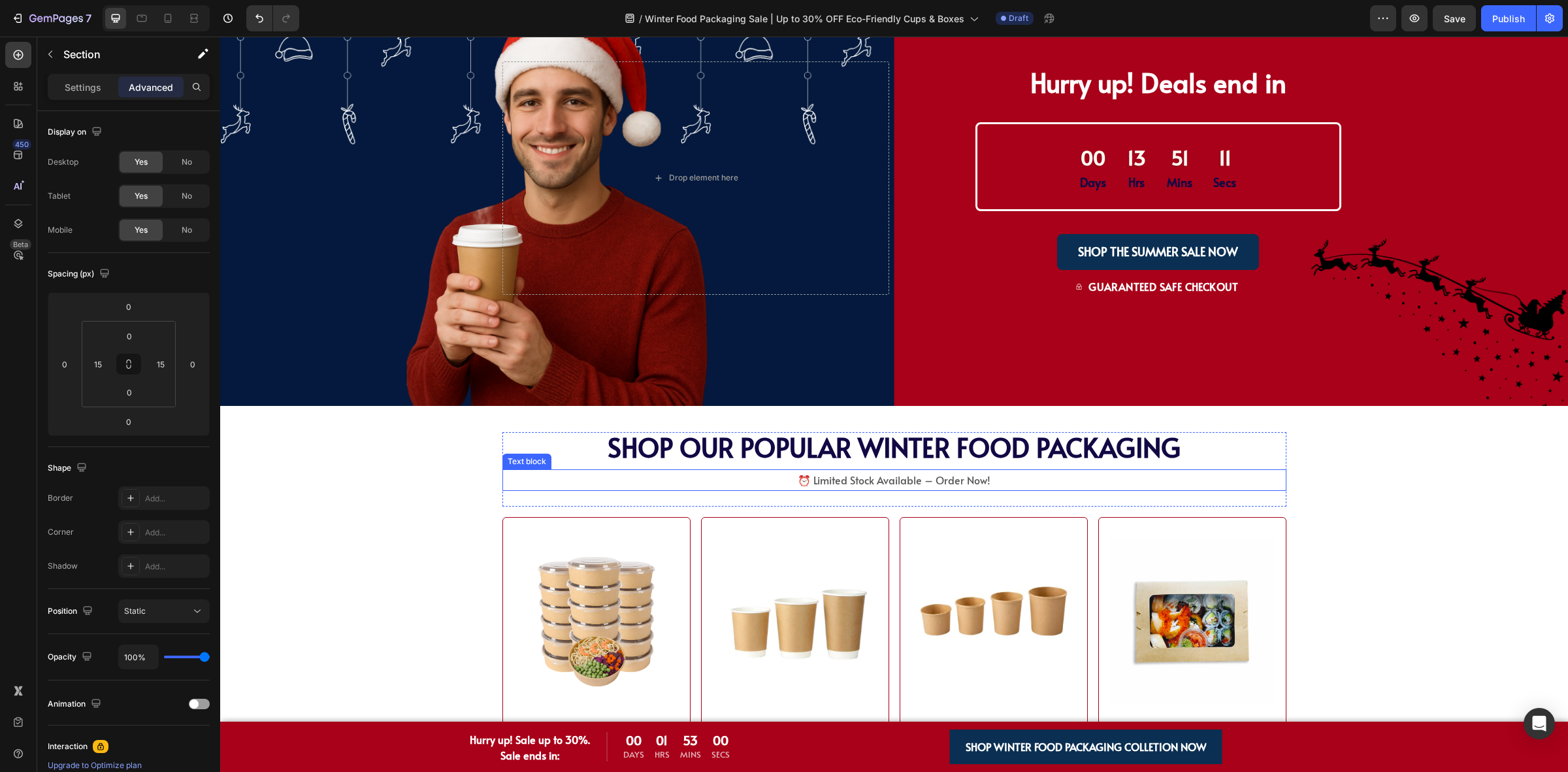
click at [360, 478] on div "SHOP WINTER PACKAGING BEST SELLER!! Heading SHOP OUR POPULAR WINTER FOOD PACKAG…" at bounding box center [894, 769] width 1244 height 674
